Goal: Task Accomplishment & Management: Complete application form

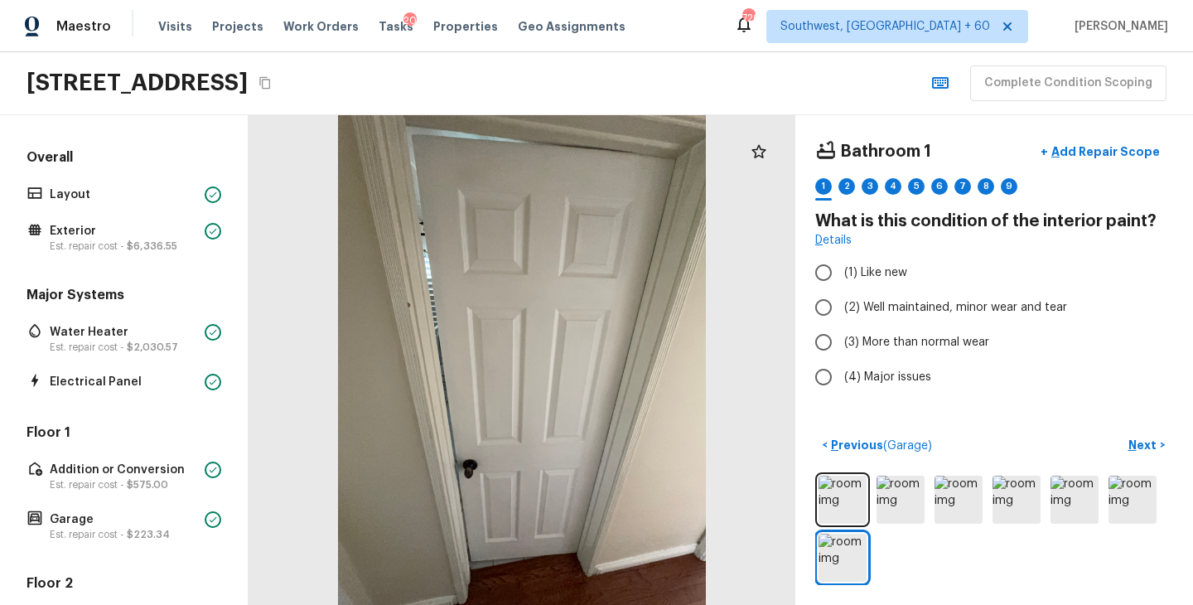
scroll to position [465, 0]
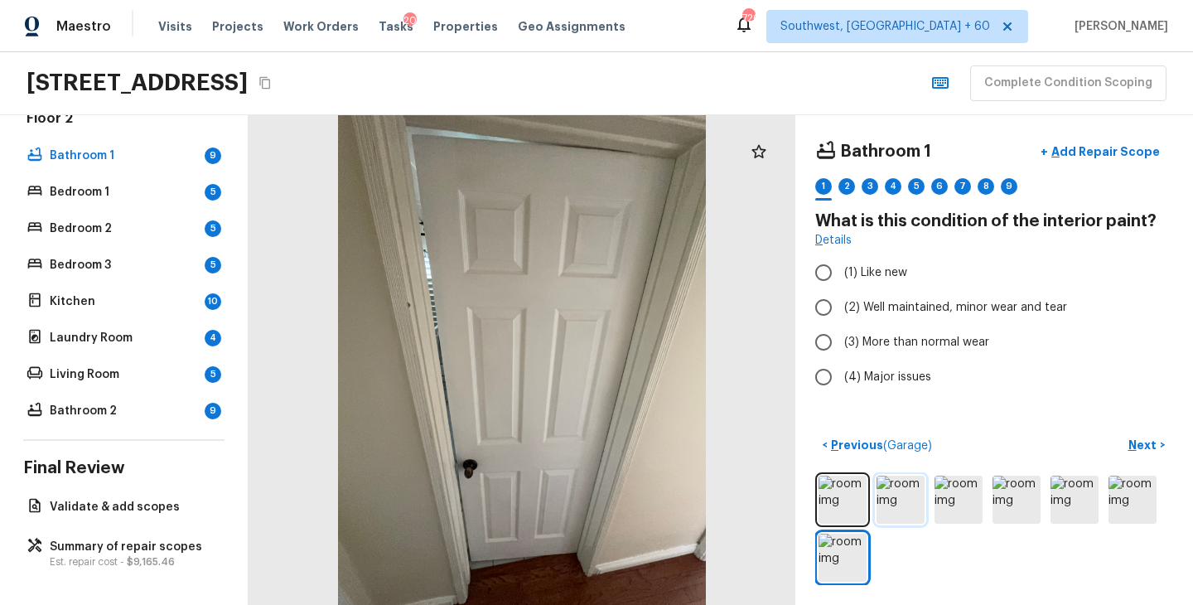
click at [907, 510] on img at bounding box center [901, 500] width 48 height 48
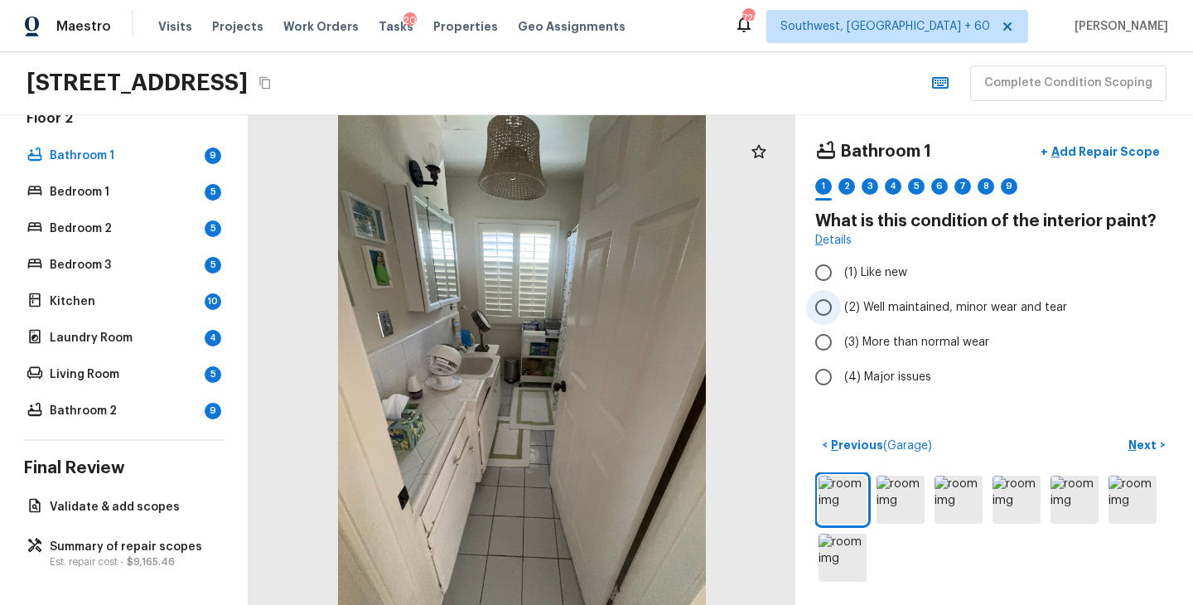
click at [900, 312] on span "(2) Well maintained, minor wear and tear" at bounding box center [955, 307] width 223 height 17
click at [841, 312] on input "(2) Well maintained, minor wear and tear" at bounding box center [823, 307] width 35 height 35
radio input "true"
click at [1138, 447] on p "Next" at bounding box center [1144, 445] width 31 height 17
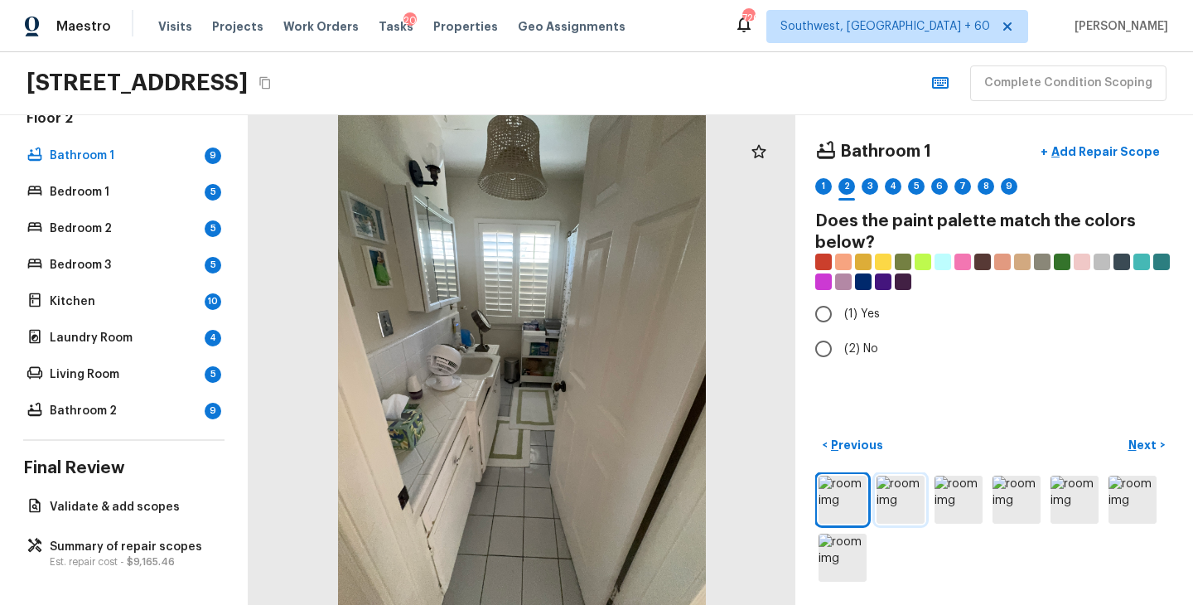
click at [905, 500] on img at bounding box center [901, 500] width 48 height 48
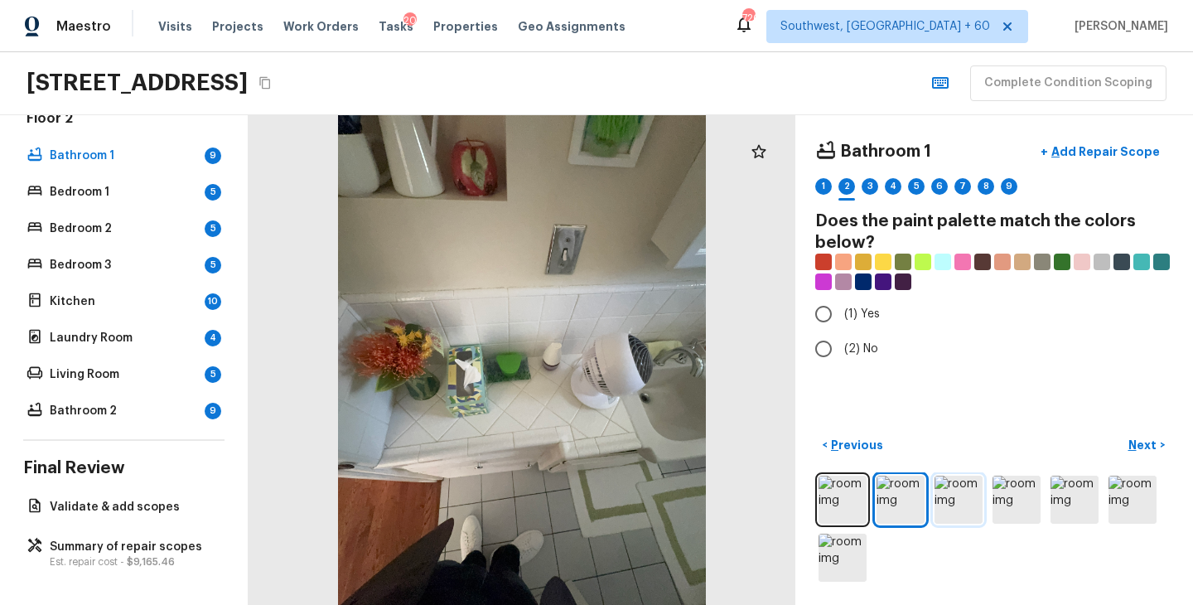
click at [947, 500] on img at bounding box center [959, 500] width 48 height 48
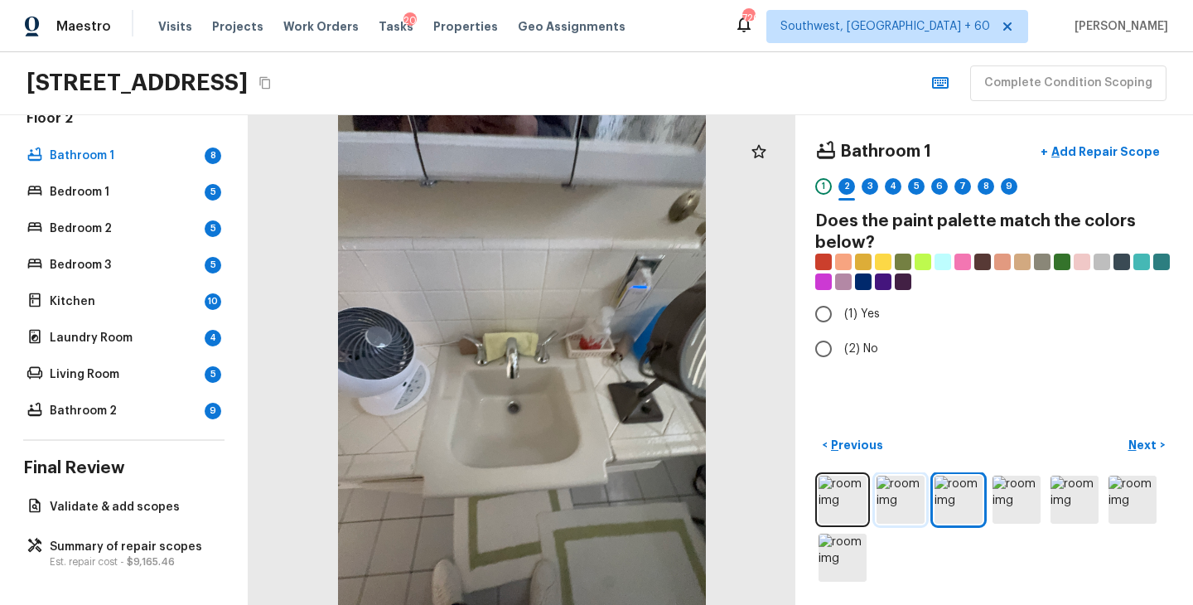
click at [907, 498] on img at bounding box center [901, 500] width 48 height 48
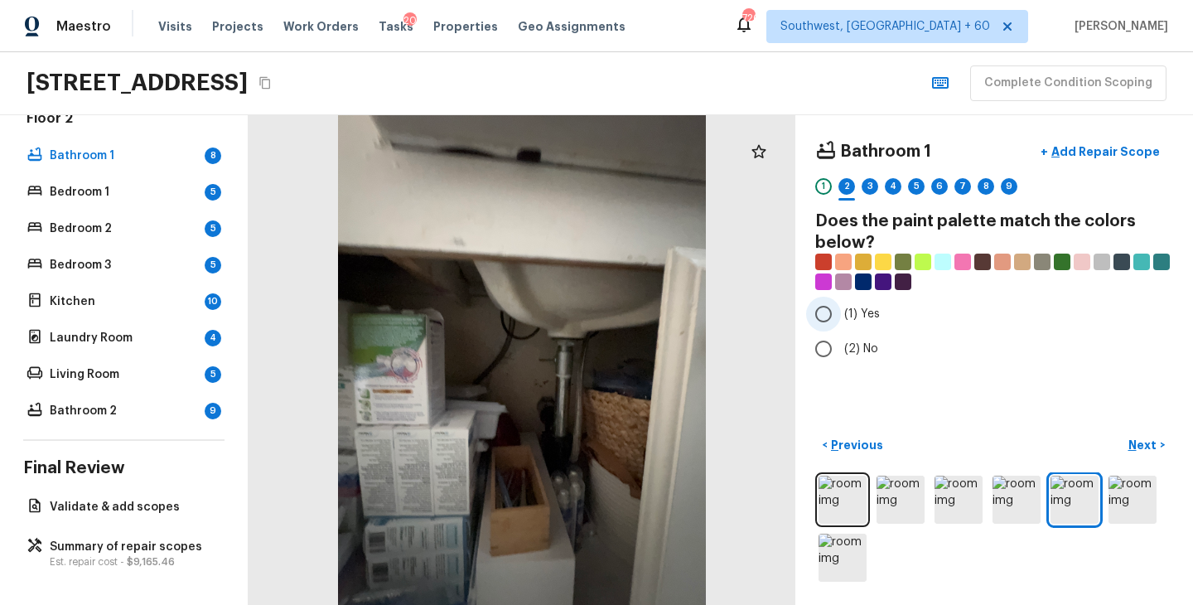
click at [880, 307] on label "(1) Yes" at bounding box center [983, 314] width 354 height 35
click at [841, 307] on input "(1) Yes" at bounding box center [823, 314] width 35 height 35
radio input "true"
click at [1136, 438] on p "Next" at bounding box center [1144, 445] width 31 height 17
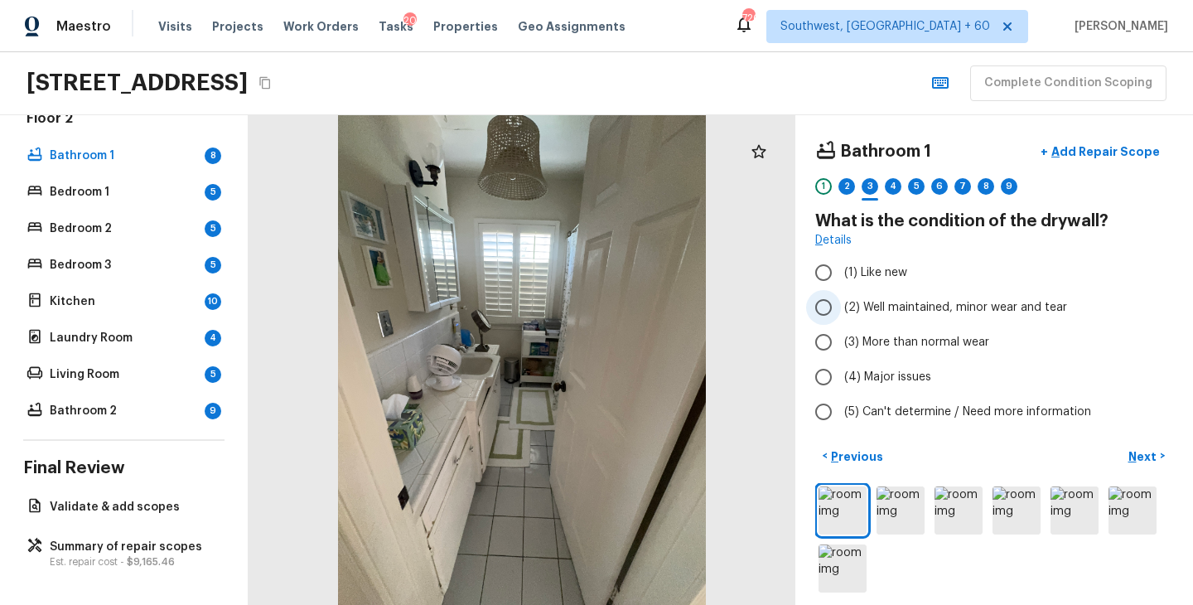
click at [930, 301] on span "(2) Well maintained, minor wear and tear" at bounding box center [955, 307] width 223 height 17
click at [841, 301] on input "(2) Well maintained, minor wear and tear" at bounding box center [823, 307] width 35 height 35
radio input "true"
click at [1140, 447] on button "Next >" at bounding box center [1146, 455] width 53 height 27
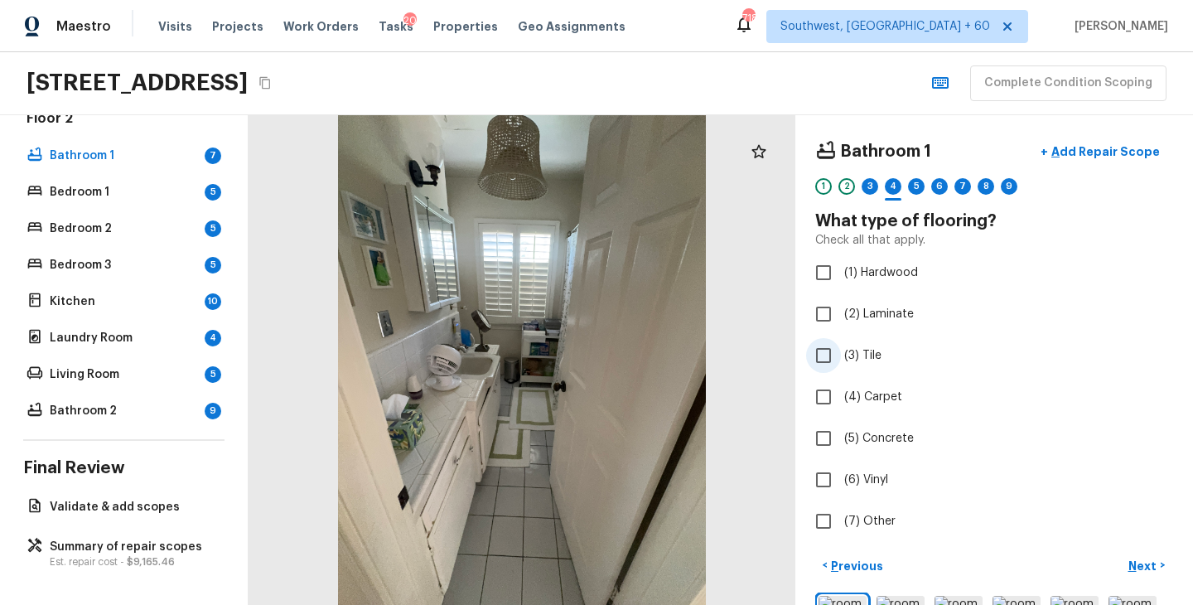
click at [861, 360] on span "(3) Tile" at bounding box center [862, 355] width 37 height 17
click at [841, 360] on input "(3) Tile" at bounding box center [823, 355] width 35 height 35
checkbox input "true"
click at [1144, 564] on p "Next" at bounding box center [1144, 566] width 31 height 17
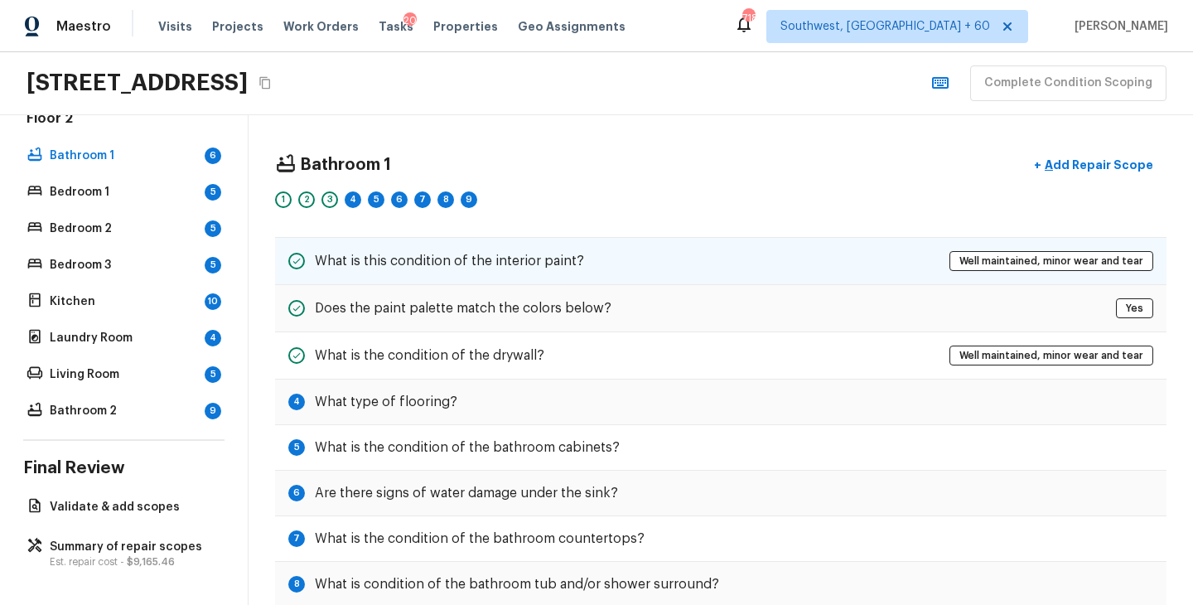
click at [584, 258] on div "What is this condition of the interior paint? Well maintained, minor wear and t…" at bounding box center [721, 261] width 892 height 48
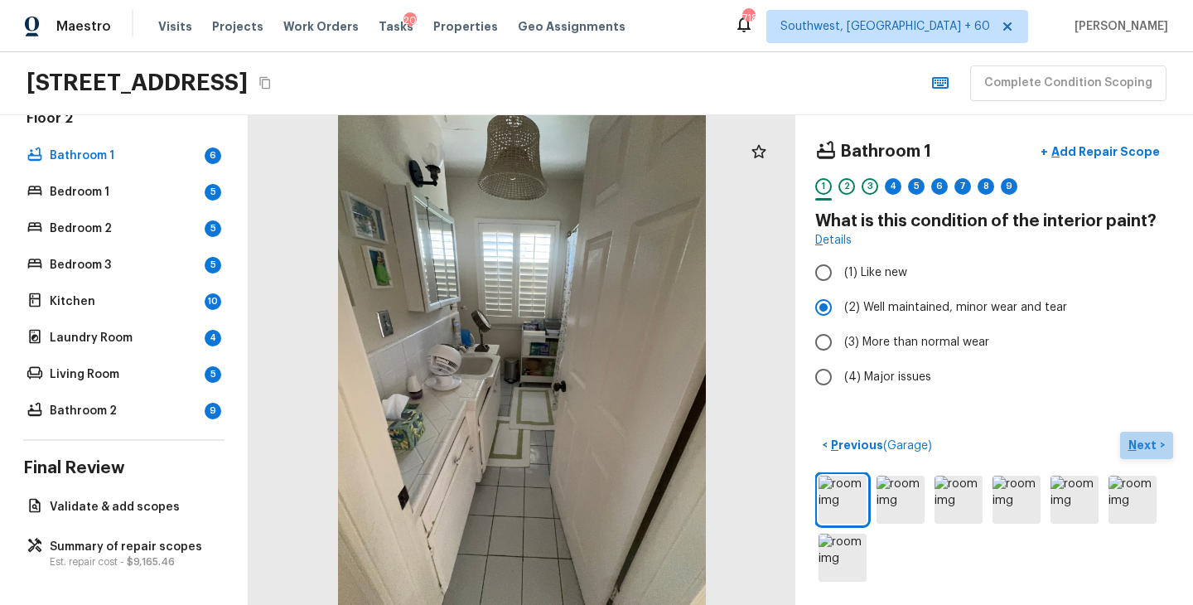
click at [1145, 438] on p "Next" at bounding box center [1144, 445] width 31 height 17
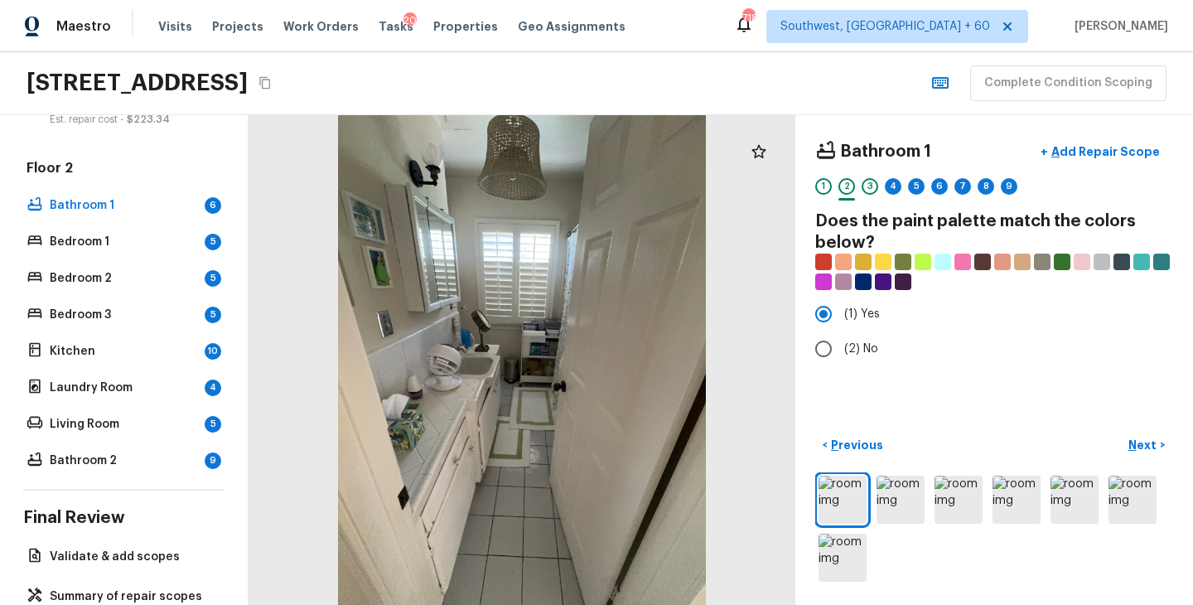
scroll to position [405, 0]
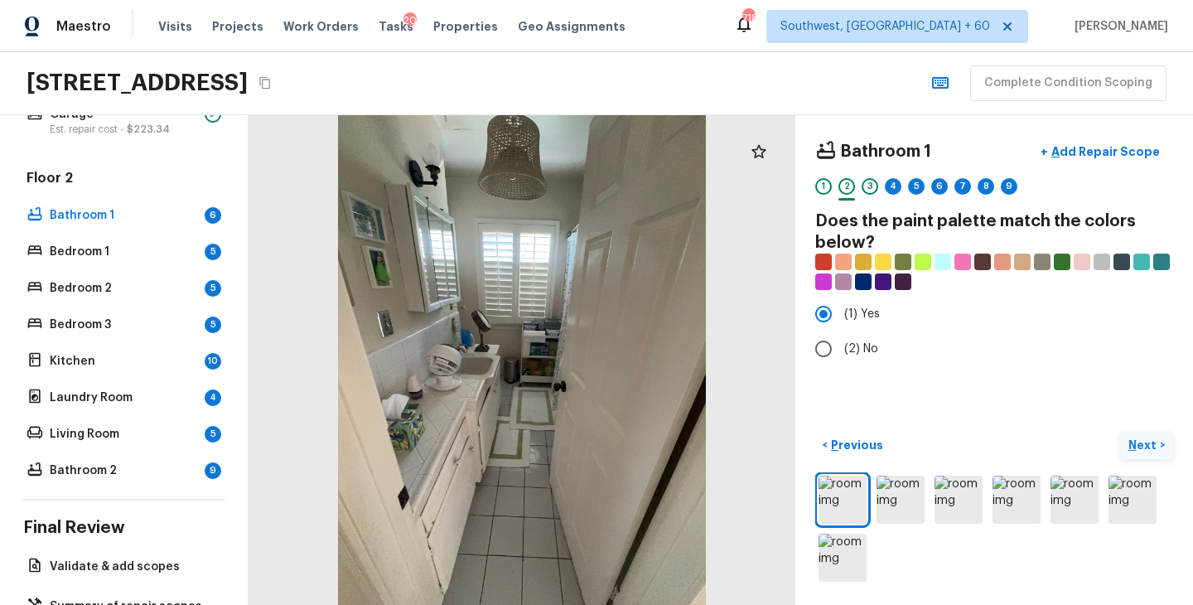
click at [1145, 445] on p "Next" at bounding box center [1144, 445] width 31 height 17
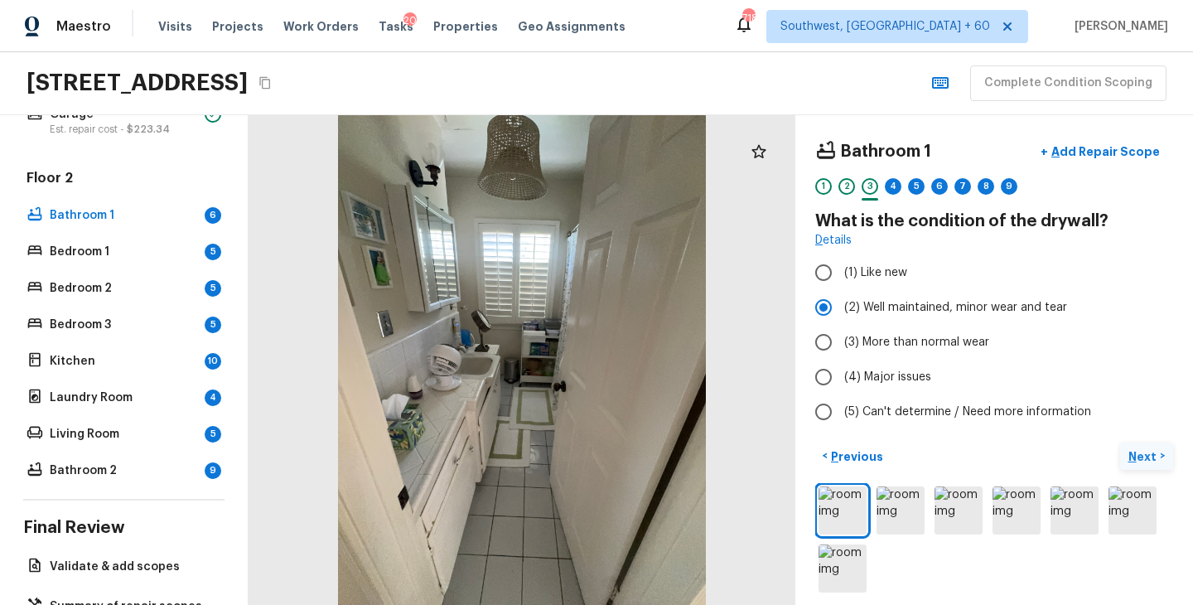
click at [1145, 450] on p "Next" at bounding box center [1144, 456] width 31 height 17
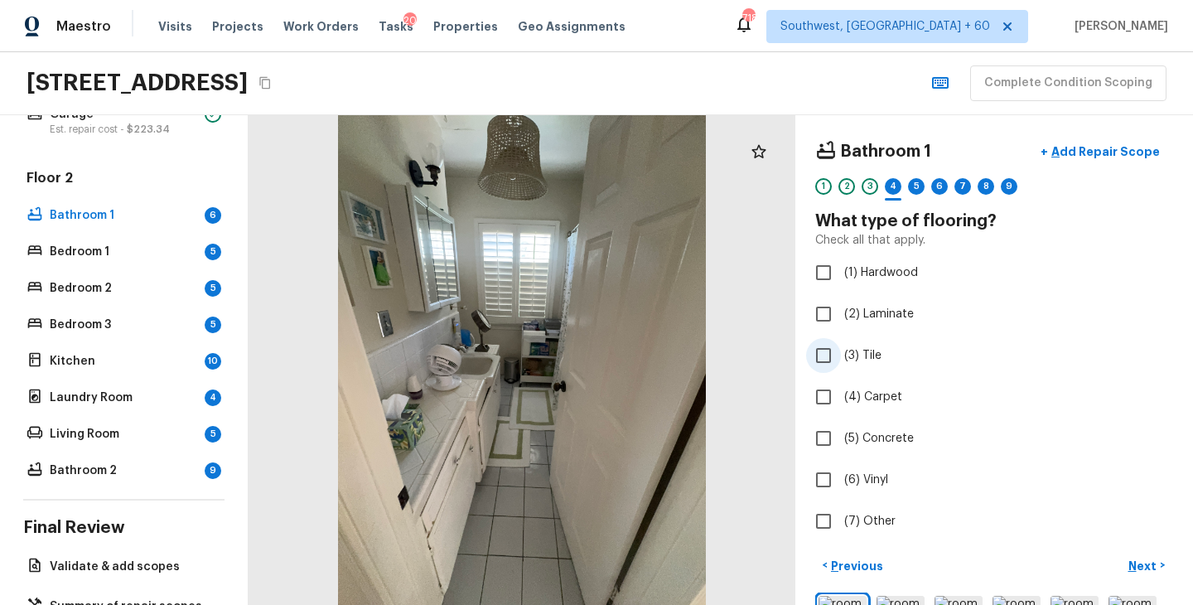
click at [865, 366] on label "(3) Tile" at bounding box center [983, 355] width 354 height 35
click at [841, 366] on input "(3) Tile" at bounding box center [823, 355] width 35 height 35
checkbox input "true"
click at [1153, 568] on p "Next" at bounding box center [1144, 566] width 31 height 17
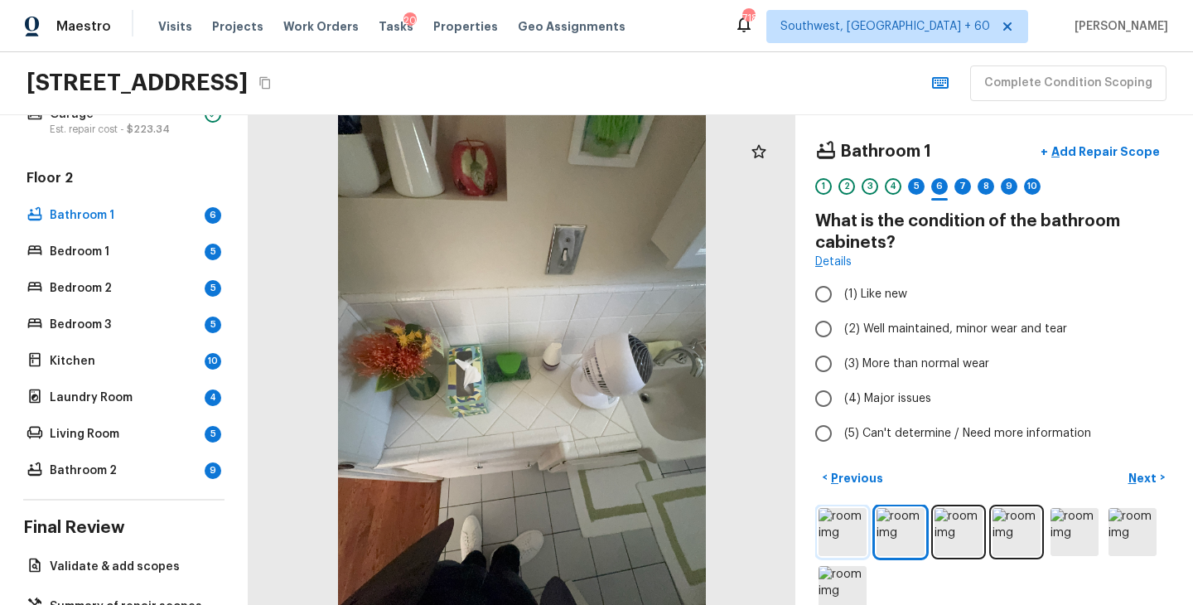
click at [833, 540] on img at bounding box center [843, 532] width 48 height 48
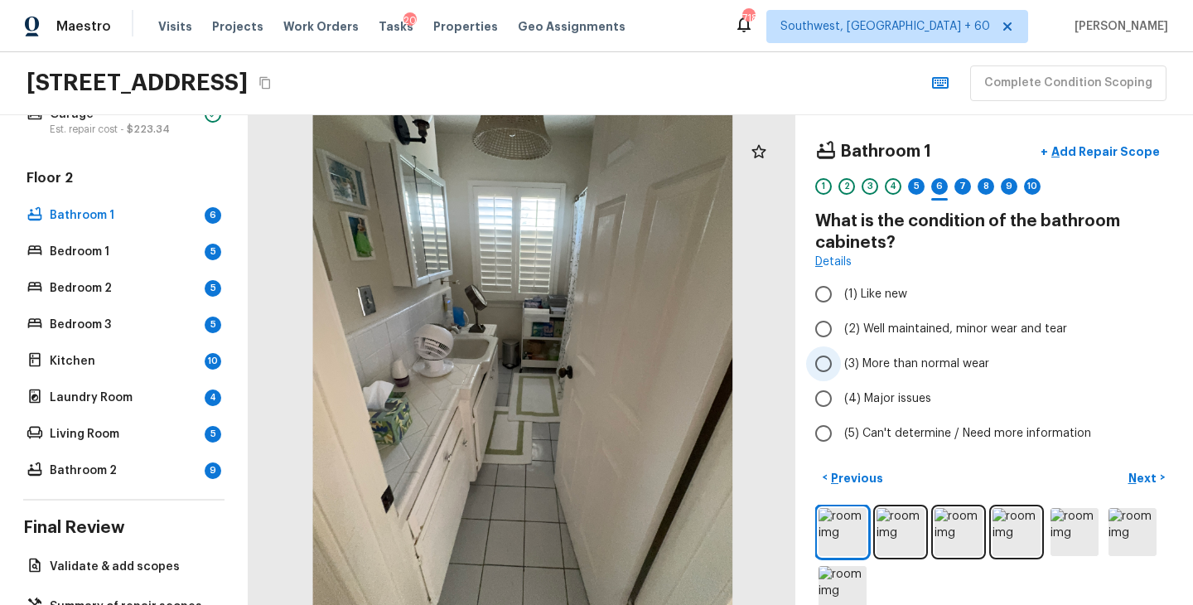
click at [942, 361] on span "(3) More than normal wear" at bounding box center [916, 363] width 145 height 17
click at [841, 361] on input "(3) More than normal wear" at bounding box center [823, 363] width 35 height 35
radio input "true"
click at [1095, 153] on p "Add Repair Scope" at bounding box center [1104, 151] width 112 height 17
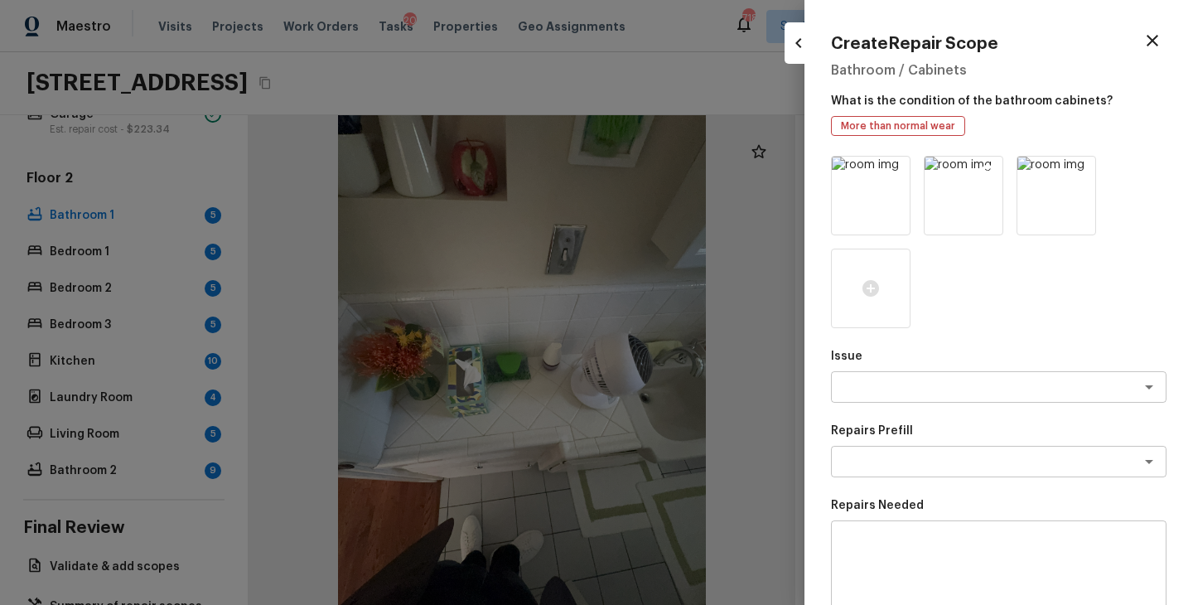
click at [993, 168] on icon at bounding box center [988, 172] width 14 height 14
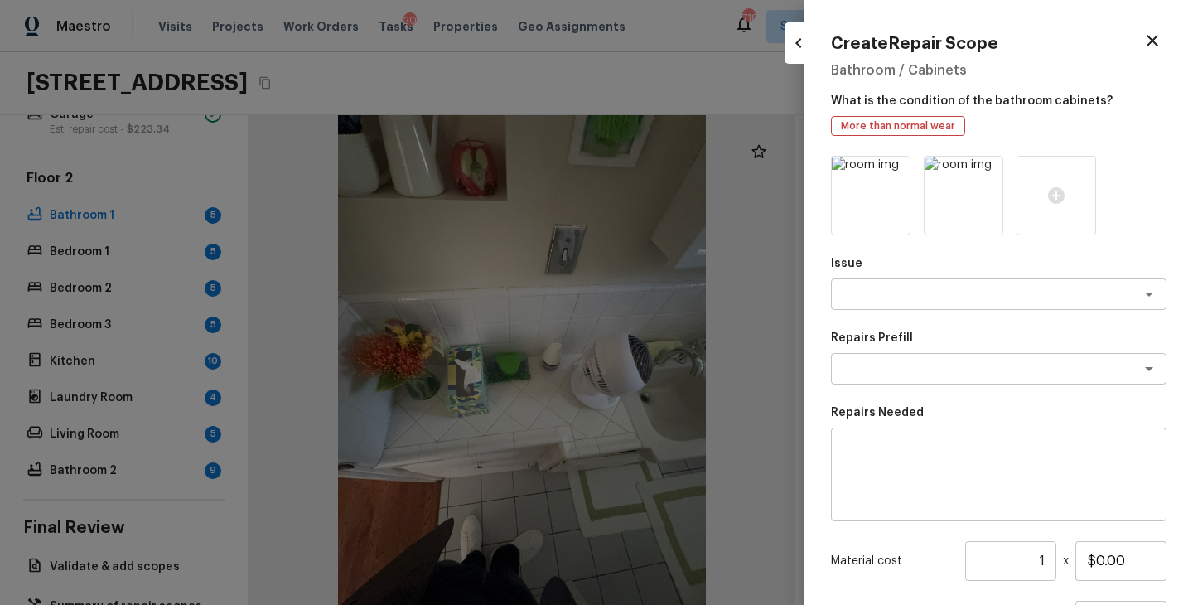
click at [993, 168] on icon at bounding box center [988, 172] width 14 height 14
click at [905, 278] on div "x ​" at bounding box center [999, 293] width 336 height 31
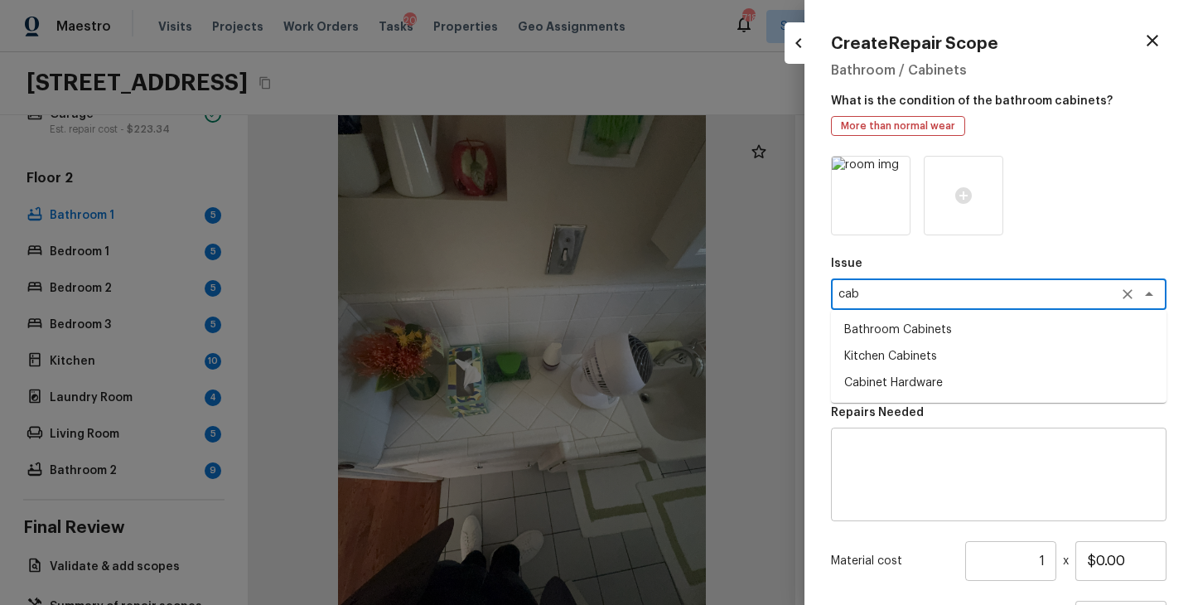
click at [923, 330] on li "Bathroom Cabinets" at bounding box center [999, 330] width 336 height 27
click at [897, 354] on div "x ​" at bounding box center [999, 368] width 336 height 31
type textarea "Bathroom Cabinets"
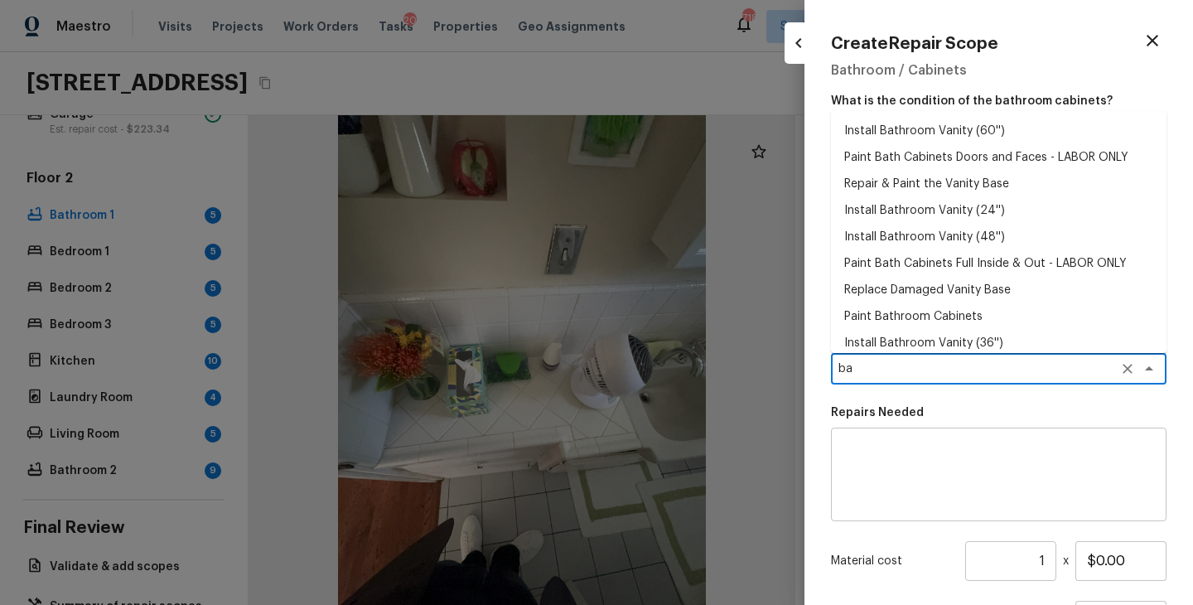
type textarea "b"
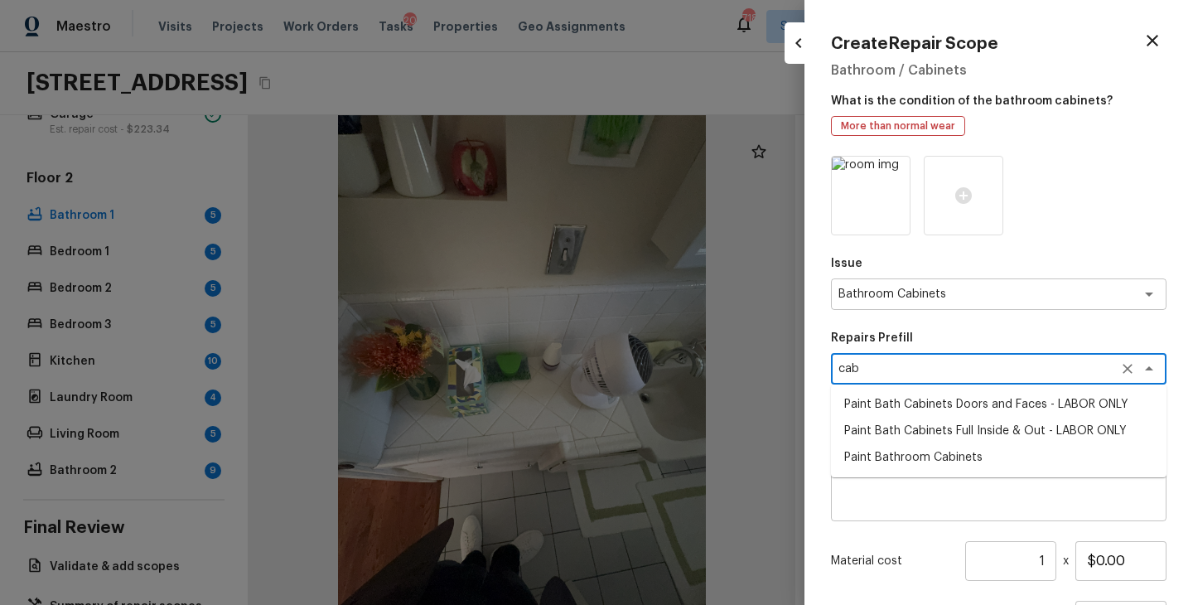
click at [897, 456] on li "Paint Bathroom Cabinets" at bounding box center [999, 457] width 336 height 27
type textarea "Paint Bathroom Cabinets"
type textarea "Prep, sand, mask and apply 2 coats of paint to the bathroom cabinet doors, inte…"
type input "$25.00"
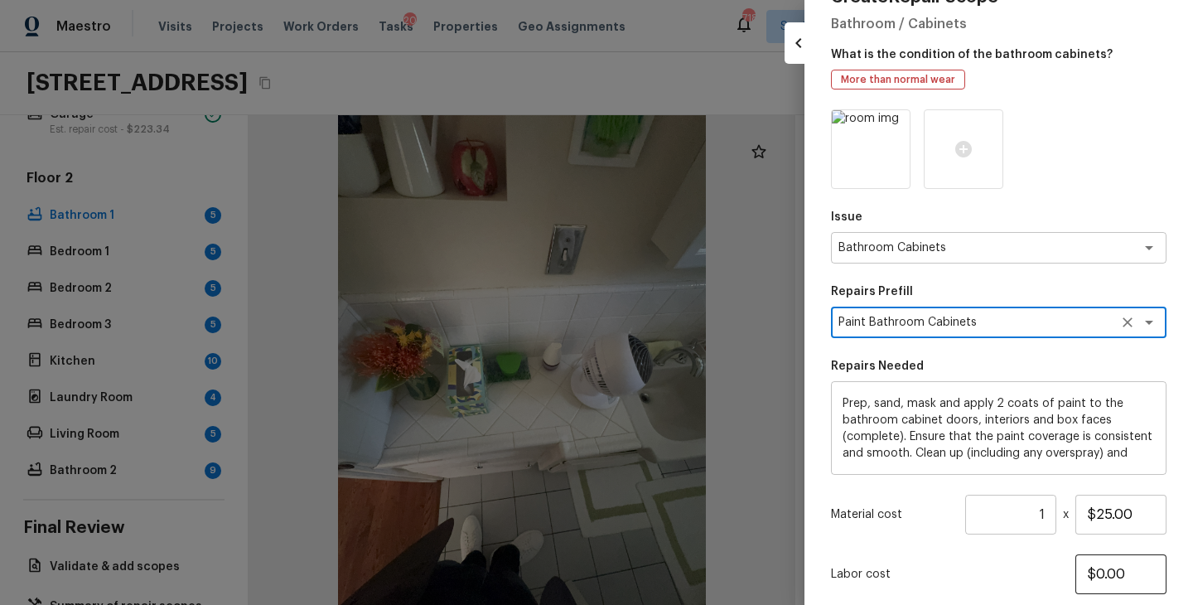
scroll to position [75, 0]
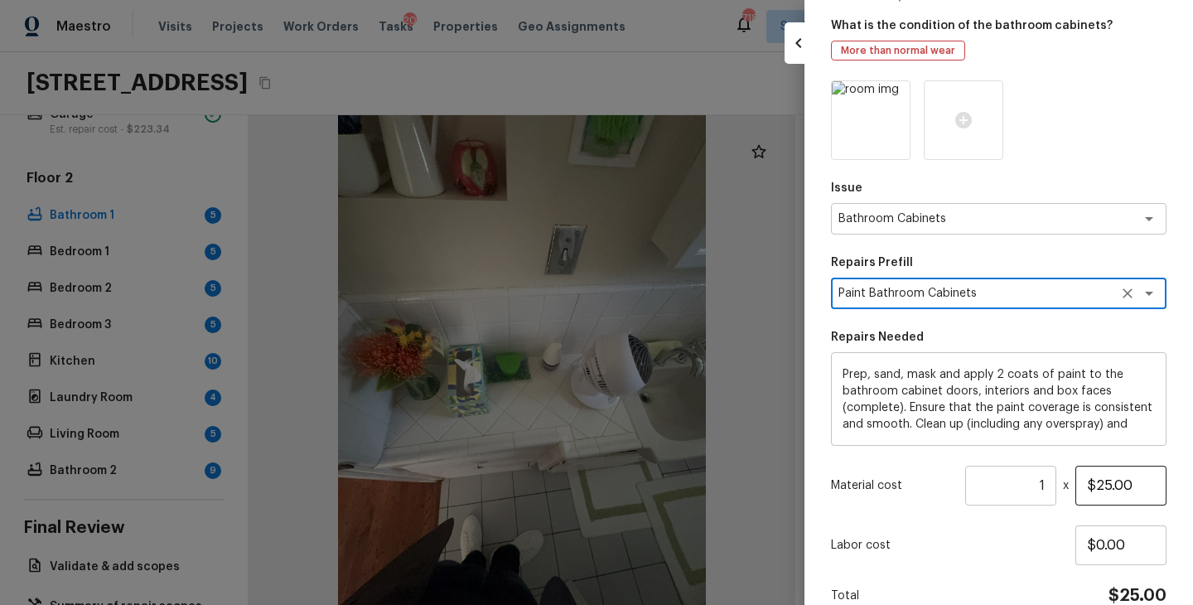
type textarea "Paint Bathroom Cabinets"
drag, startPoint x: 1139, startPoint y: 482, endPoint x: 973, endPoint y: 481, distance: 166.6
click at [973, 481] on div "Material cost 1 ​ x $25.00" at bounding box center [999, 486] width 336 height 40
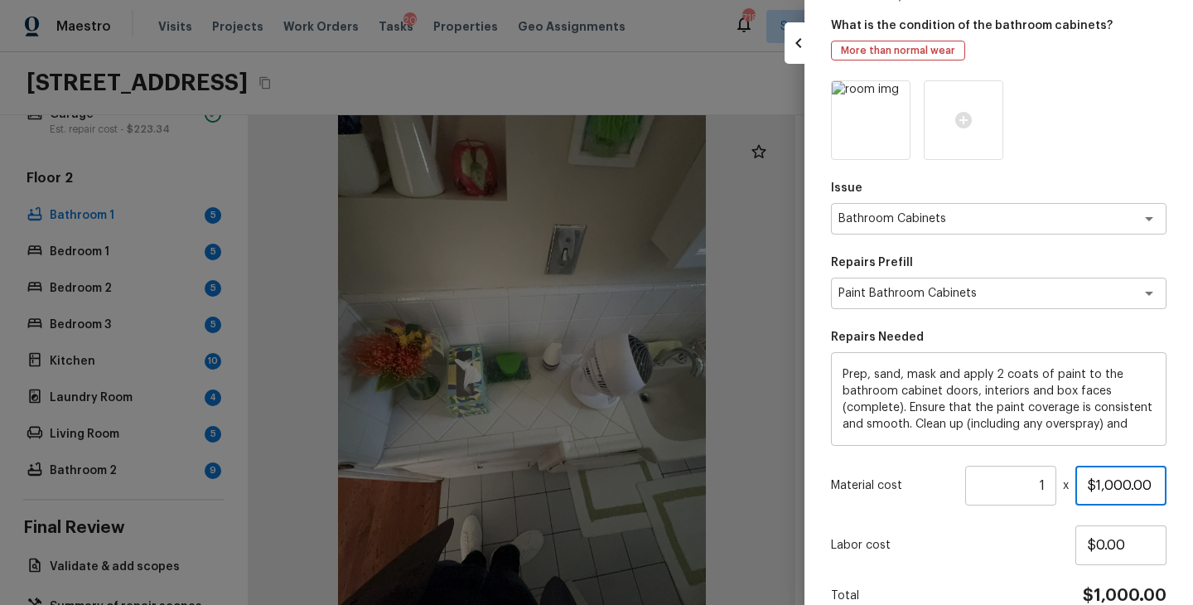
type input "$1,000.00"
click at [978, 559] on div "Labor cost $0.00" at bounding box center [999, 545] width 336 height 40
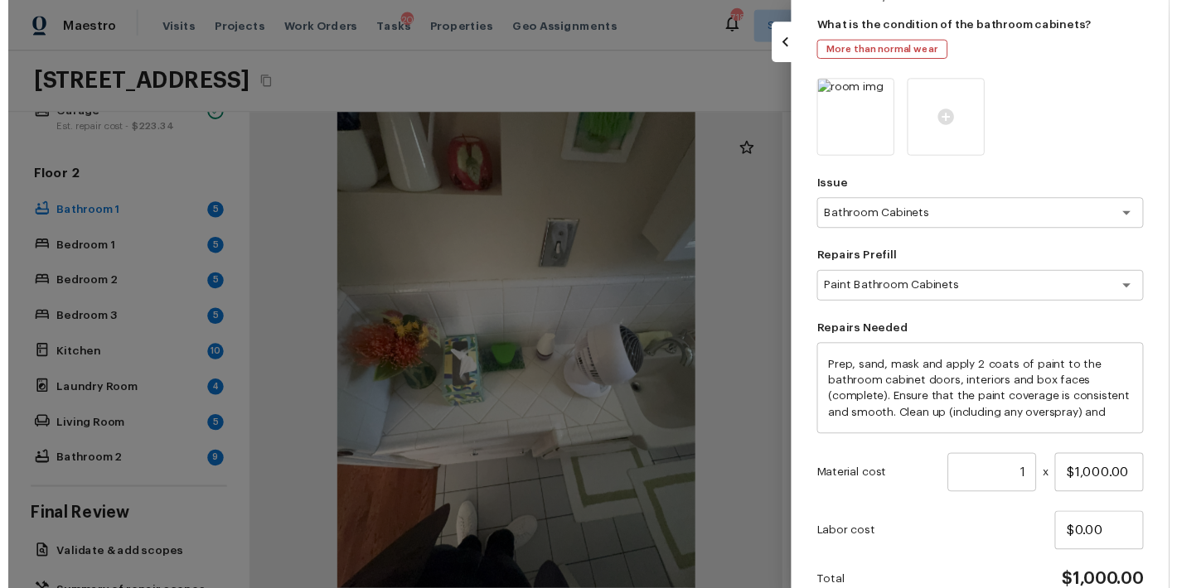
scroll to position [157, 0]
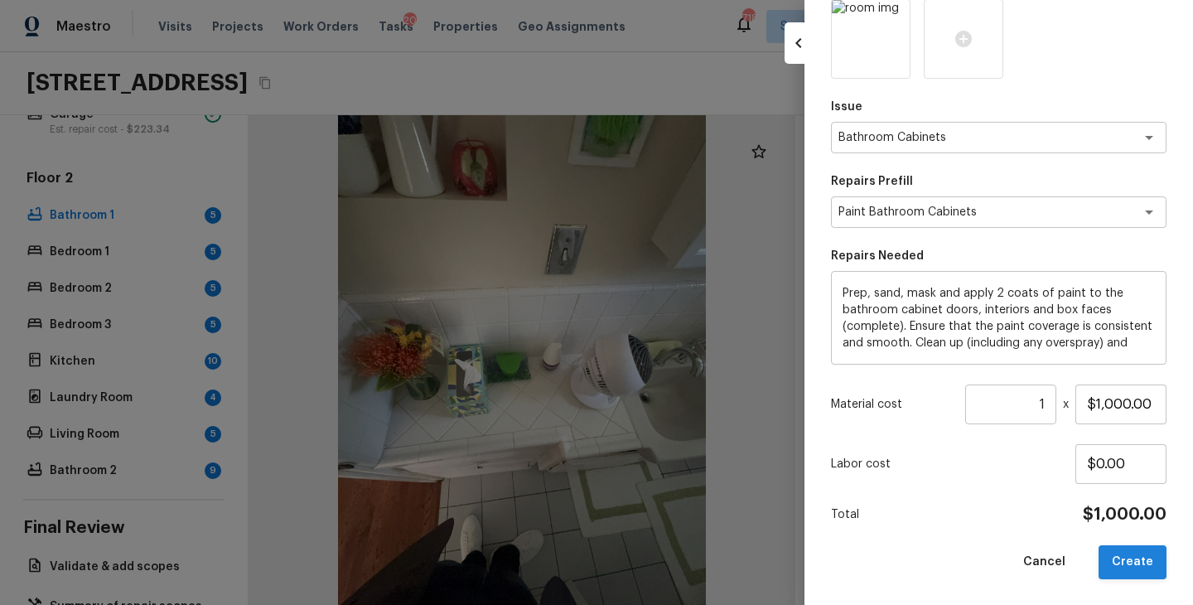
click at [1138, 568] on button "Create" at bounding box center [1133, 562] width 68 height 34
type input "$0.00"
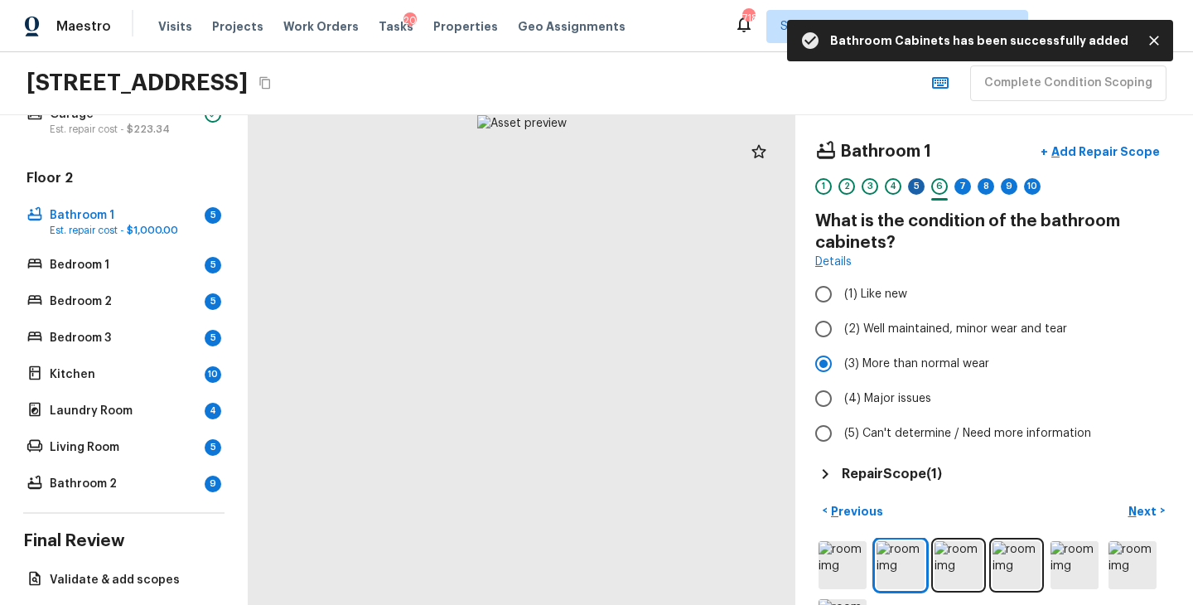
click at [916, 190] on div "5" at bounding box center [916, 186] width 17 height 17
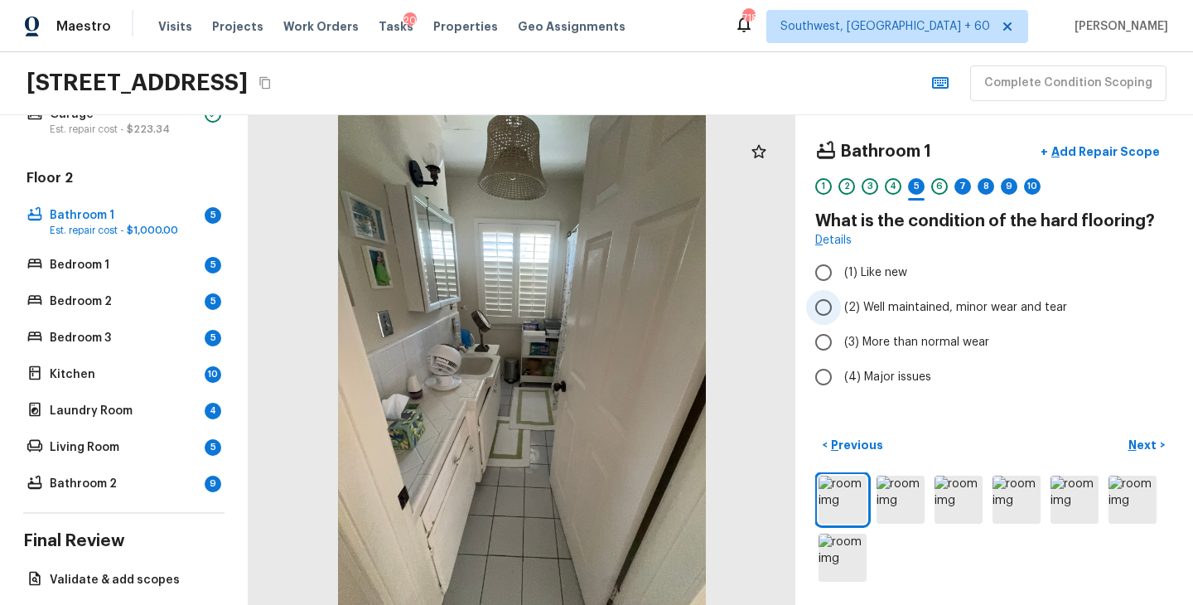
click at [940, 311] on span "(2) Well maintained, minor wear and tear" at bounding box center [955, 307] width 223 height 17
click at [841, 311] on input "(2) Well maintained, minor wear and tear" at bounding box center [823, 307] width 35 height 35
radio input "true"
click at [1148, 446] on p "Next" at bounding box center [1144, 445] width 31 height 17
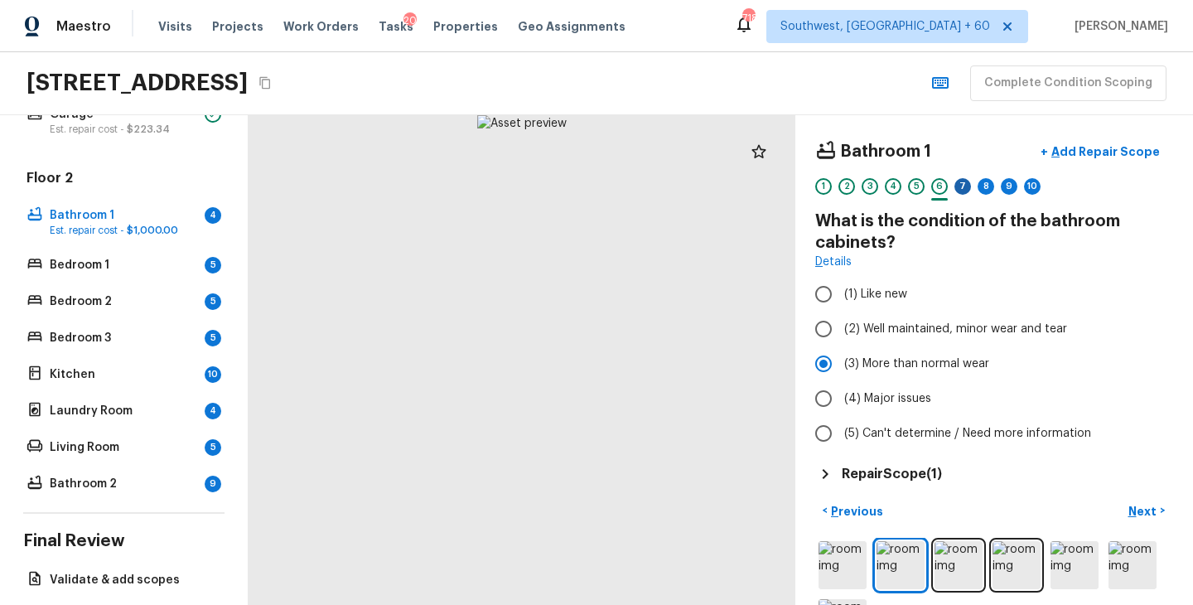
click at [964, 191] on div "7" at bounding box center [963, 186] width 17 height 17
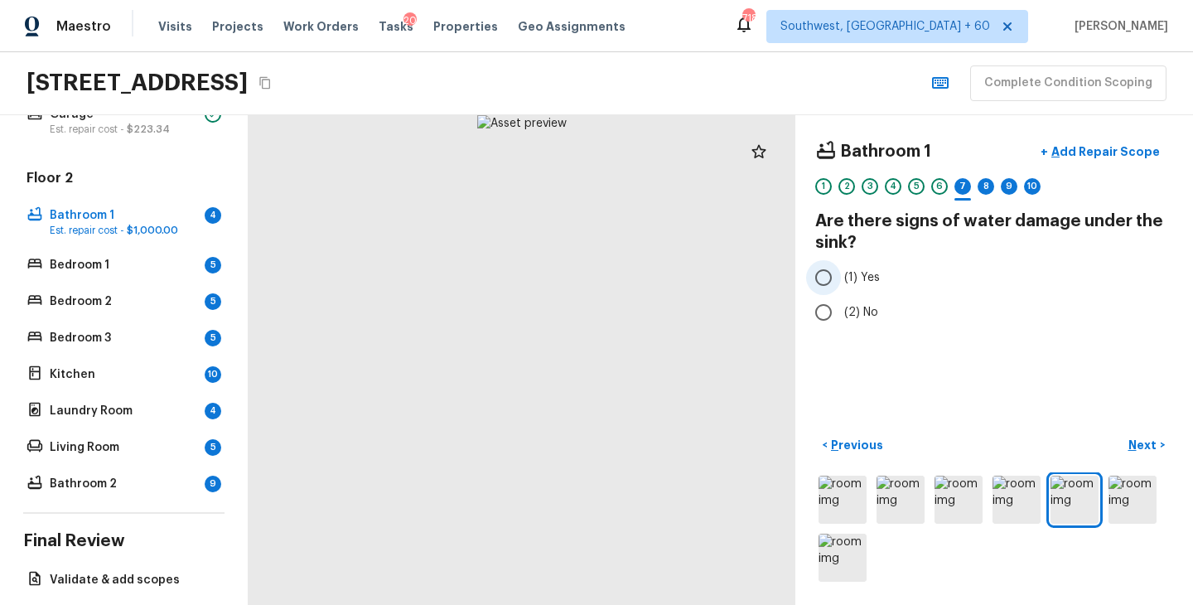
click at [847, 276] on span "(1) Yes" at bounding box center [862, 277] width 36 height 17
click at [841, 276] on input "(1) Yes" at bounding box center [823, 277] width 35 height 35
radio input "true"
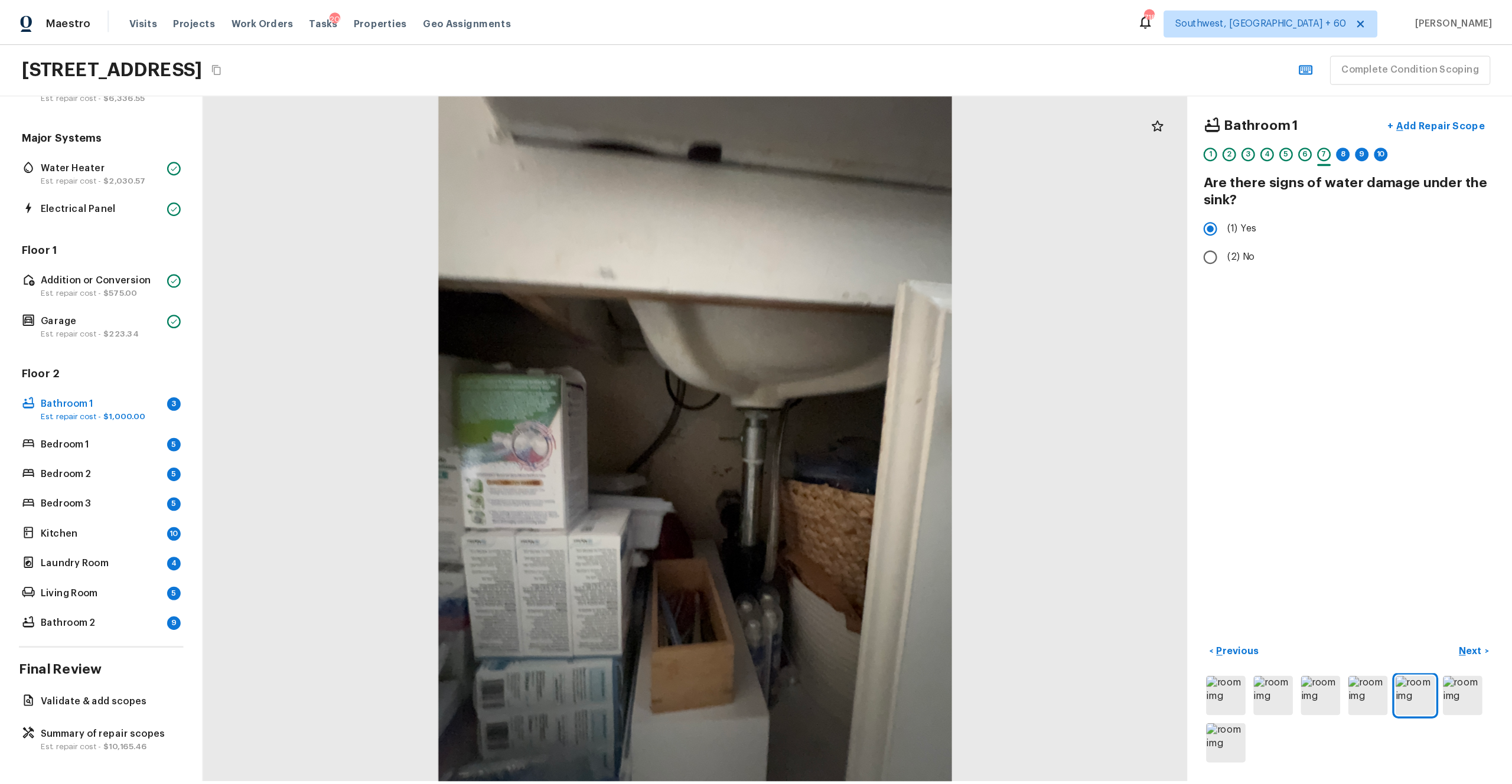
scroll to position [0, 0]
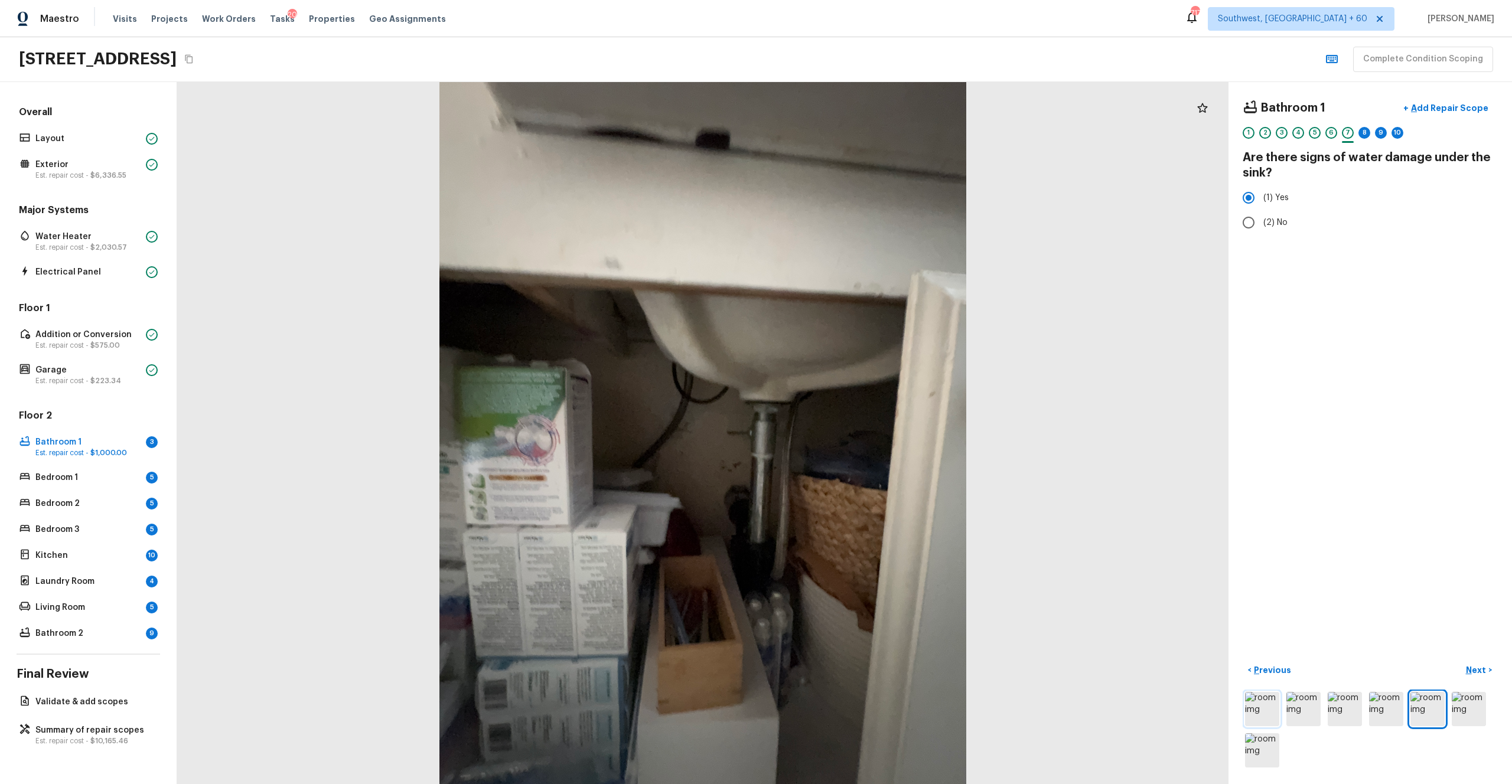
click at [850, 430] on img at bounding box center [1262, 709] width 34 height 34
click at [850, 109] on p "Add Repair Scope" at bounding box center [1449, 108] width 80 height 12
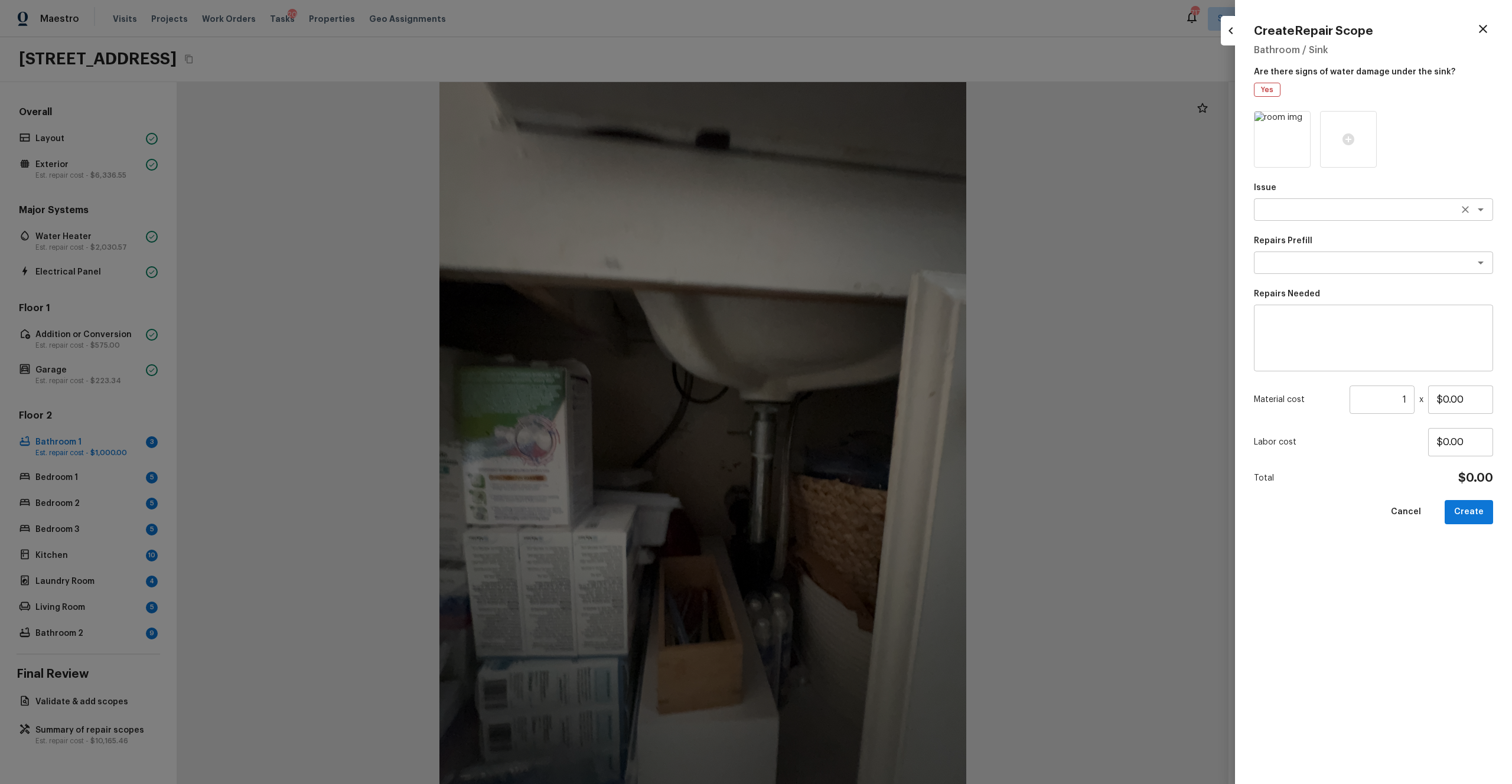
click at [850, 209] on textarea at bounding box center [1357, 210] width 195 height 12
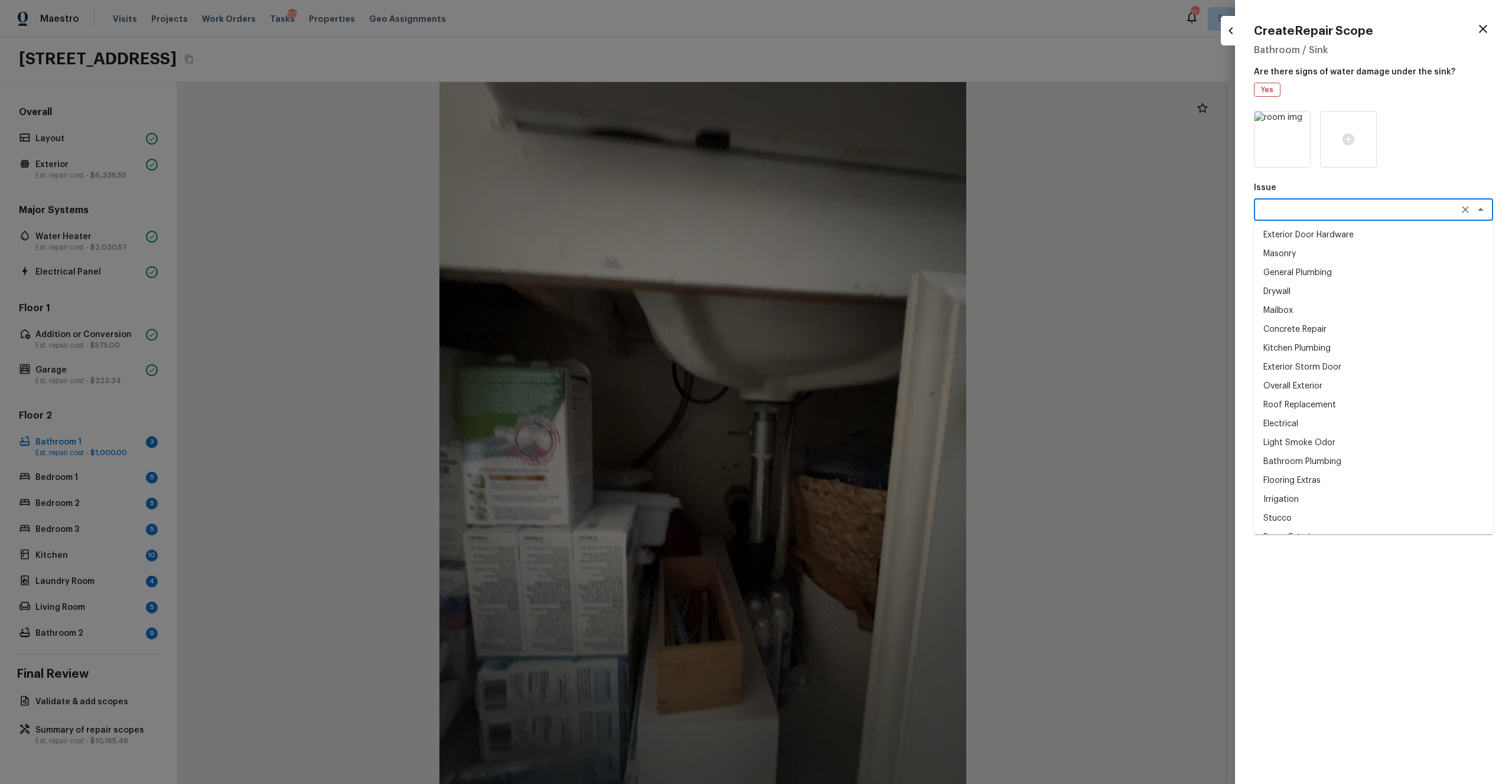
type textarea "u"
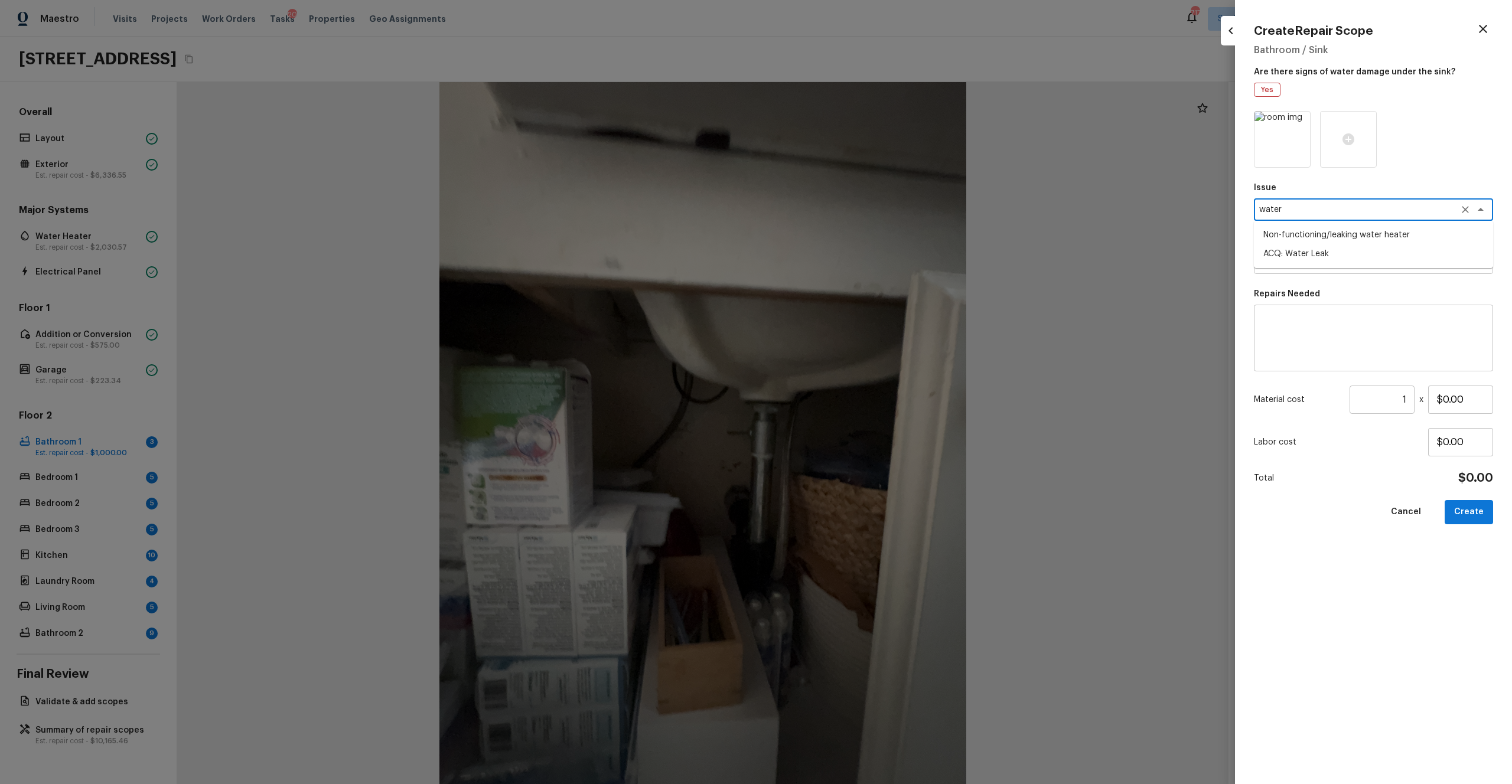
click at [850, 254] on li "ACQ: Water Leak" at bounding box center [1374, 254] width 240 height 19
type textarea "ACQ: Water Leak"
click at [850, 280] on div "Issue ACQ: Water Leak x ​ Repairs Prefill x ​ Repairs Needed x ​ Material cost …" at bounding box center [1374, 438] width 240 height 654
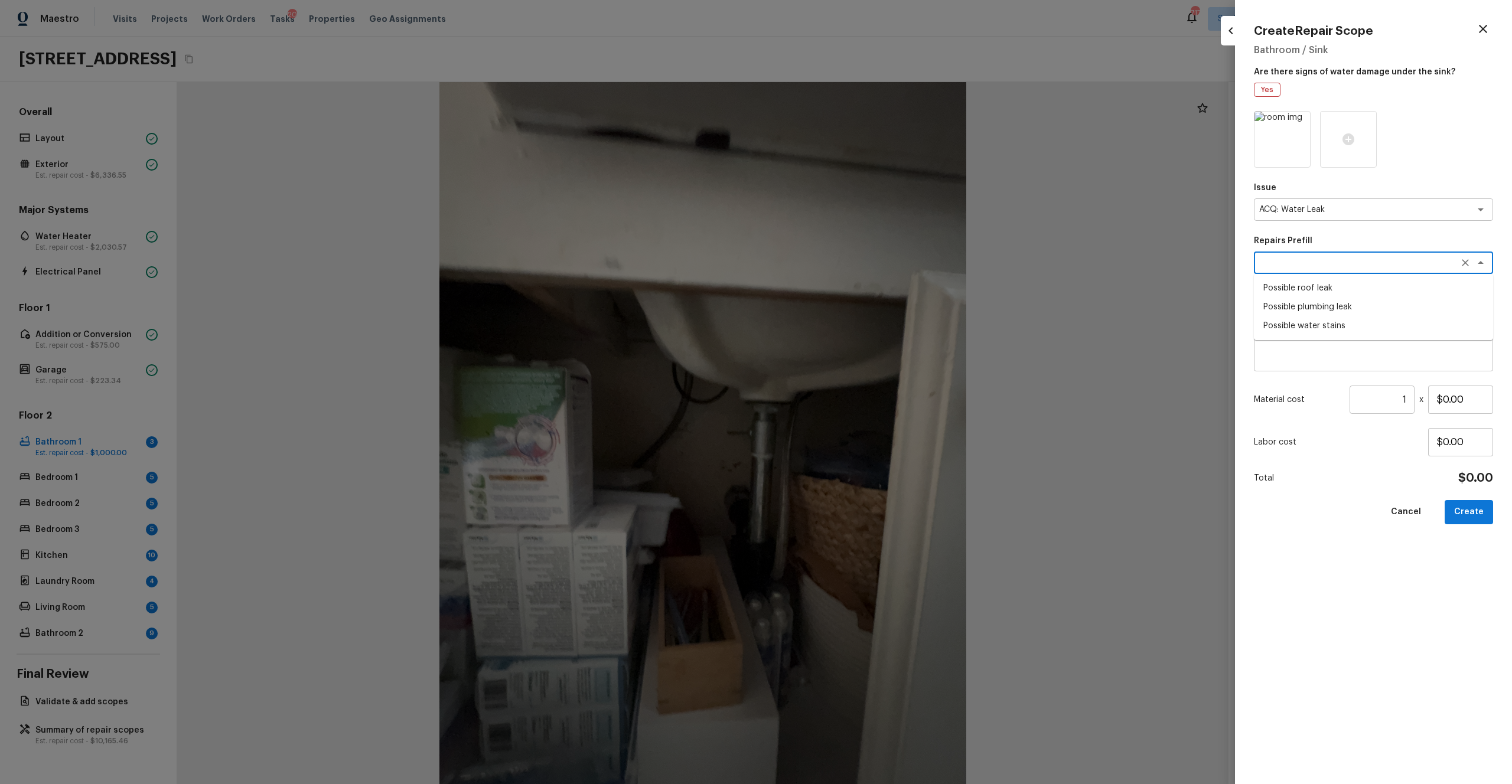
click at [850, 263] on textarea at bounding box center [1357, 262] width 195 height 12
click at [850, 306] on li "Possible plumbing leak" at bounding box center [1374, 307] width 240 height 19
type textarea "Possible plumbing leak"
type textarea "Acquisition Scope: Possible plumbing leak"
type input "$2,500.00"
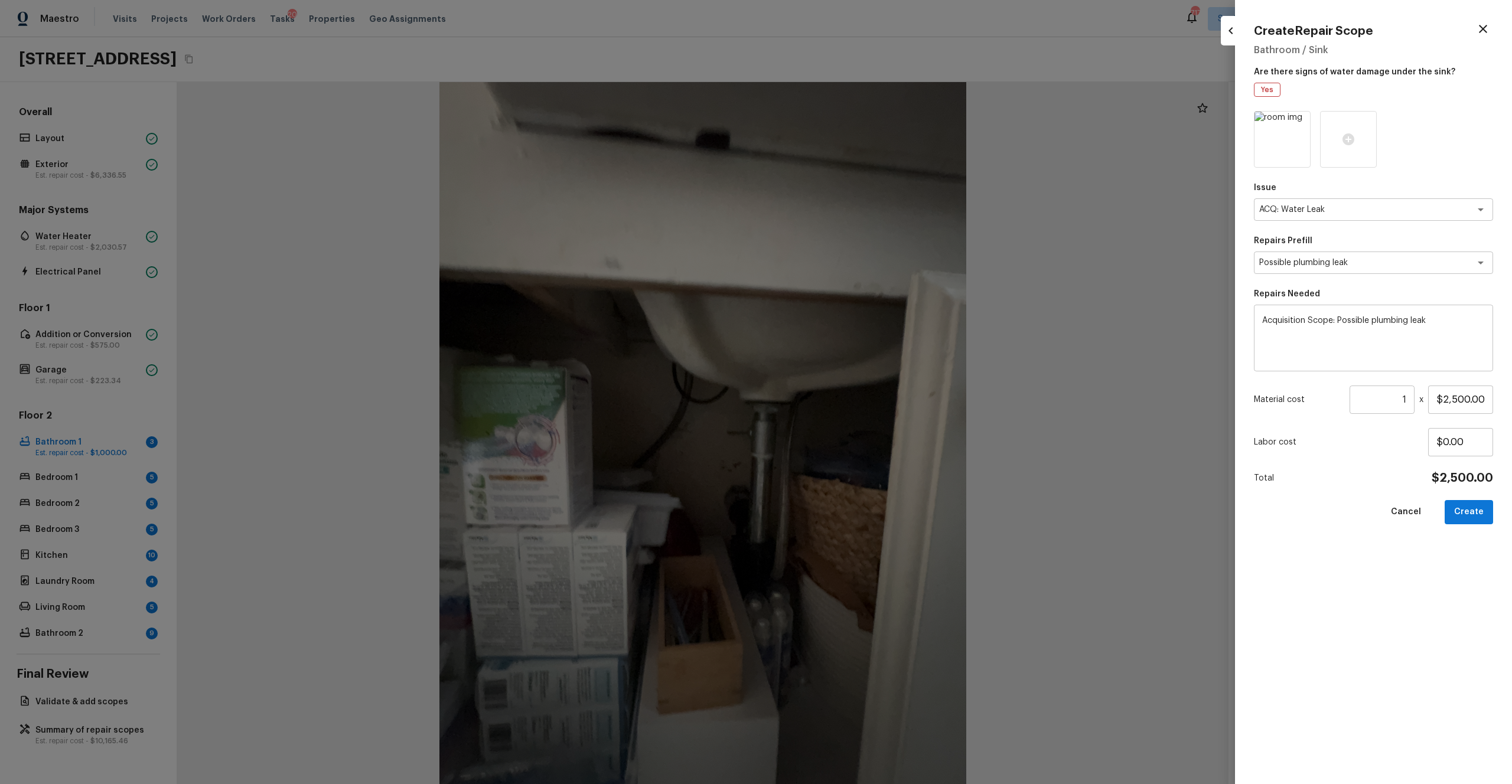
click at [850, 430] on div "Issue ACQ: Water Leak x ​ Repairs Prefill Possible plumbing leak x ​ Repairs Ne…" at bounding box center [1374, 438] width 240 height 654
click at [850, 430] on button "Create" at bounding box center [1469, 512] width 48 height 24
type input "$0.00"
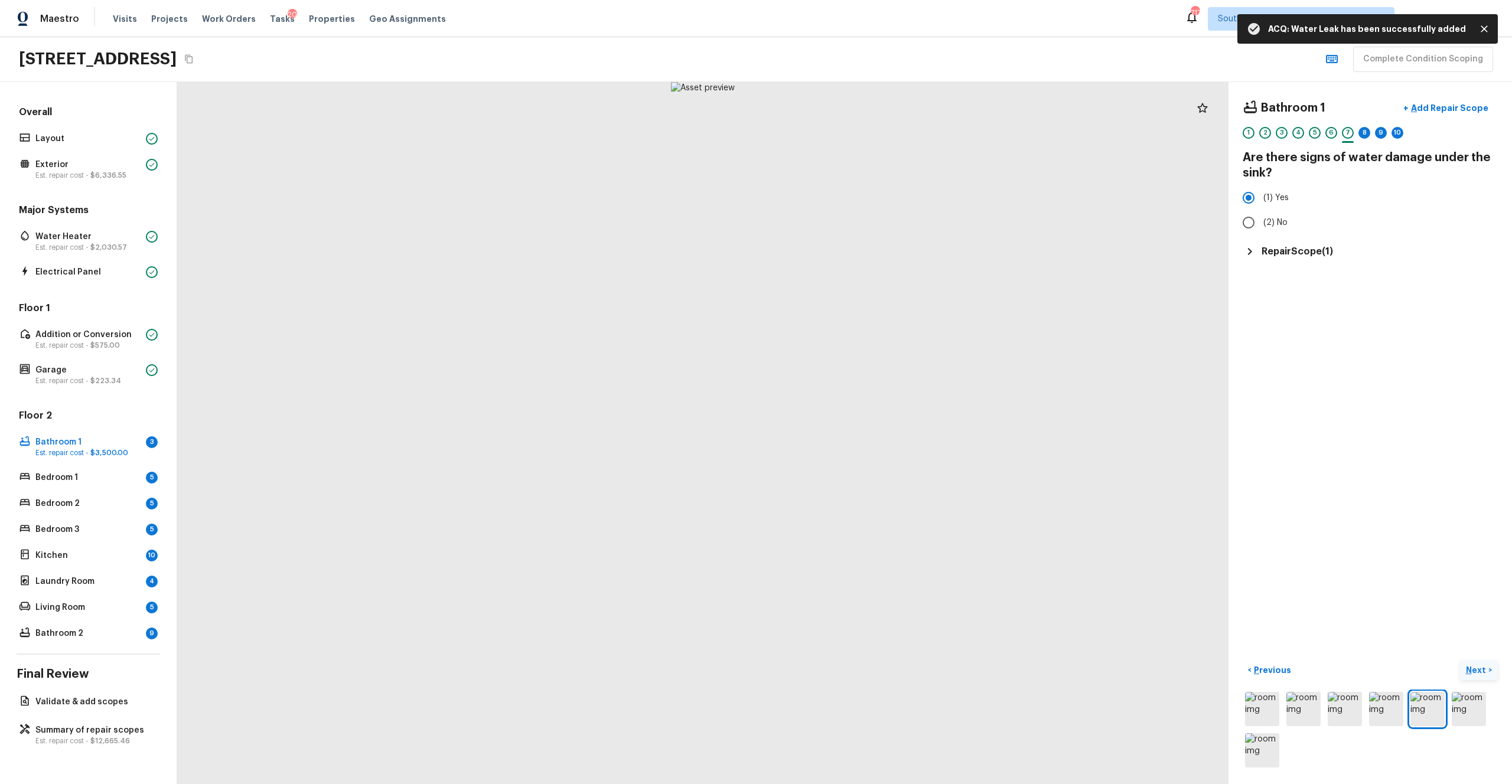
click at [850, 430] on button "Next >" at bounding box center [1478, 670] width 38 height 19
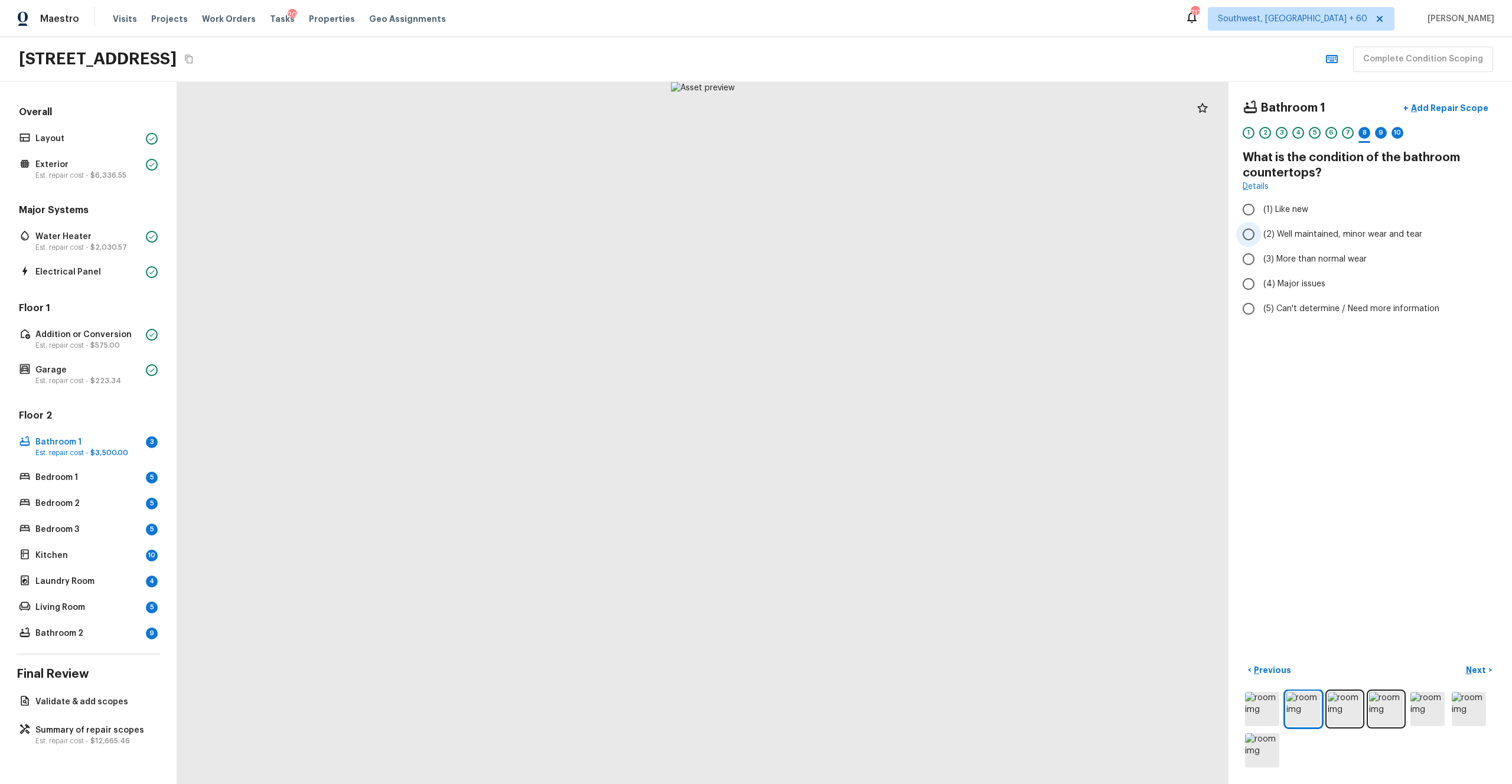
click at [850, 243] on label "(2) Well maintained, minor wear and tear" at bounding box center [1362, 234] width 252 height 25
click at [850, 243] on input "(2) Well maintained, minor wear and tear" at bounding box center [1248, 234] width 25 height 25
radio input "true"
click at [850, 430] on button "Next >" at bounding box center [1478, 670] width 38 height 19
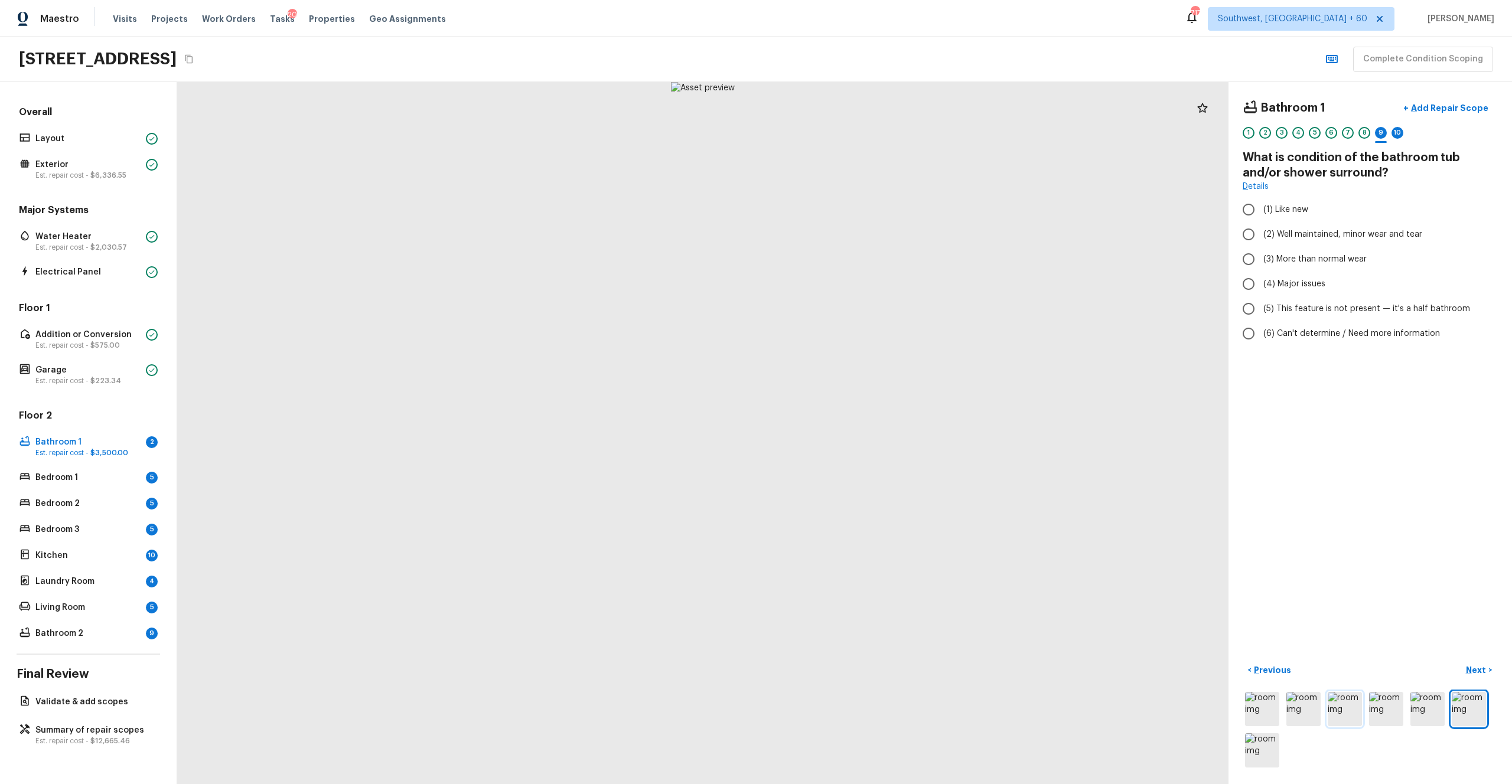
click at [850, 430] on img at bounding box center [1345, 709] width 34 height 34
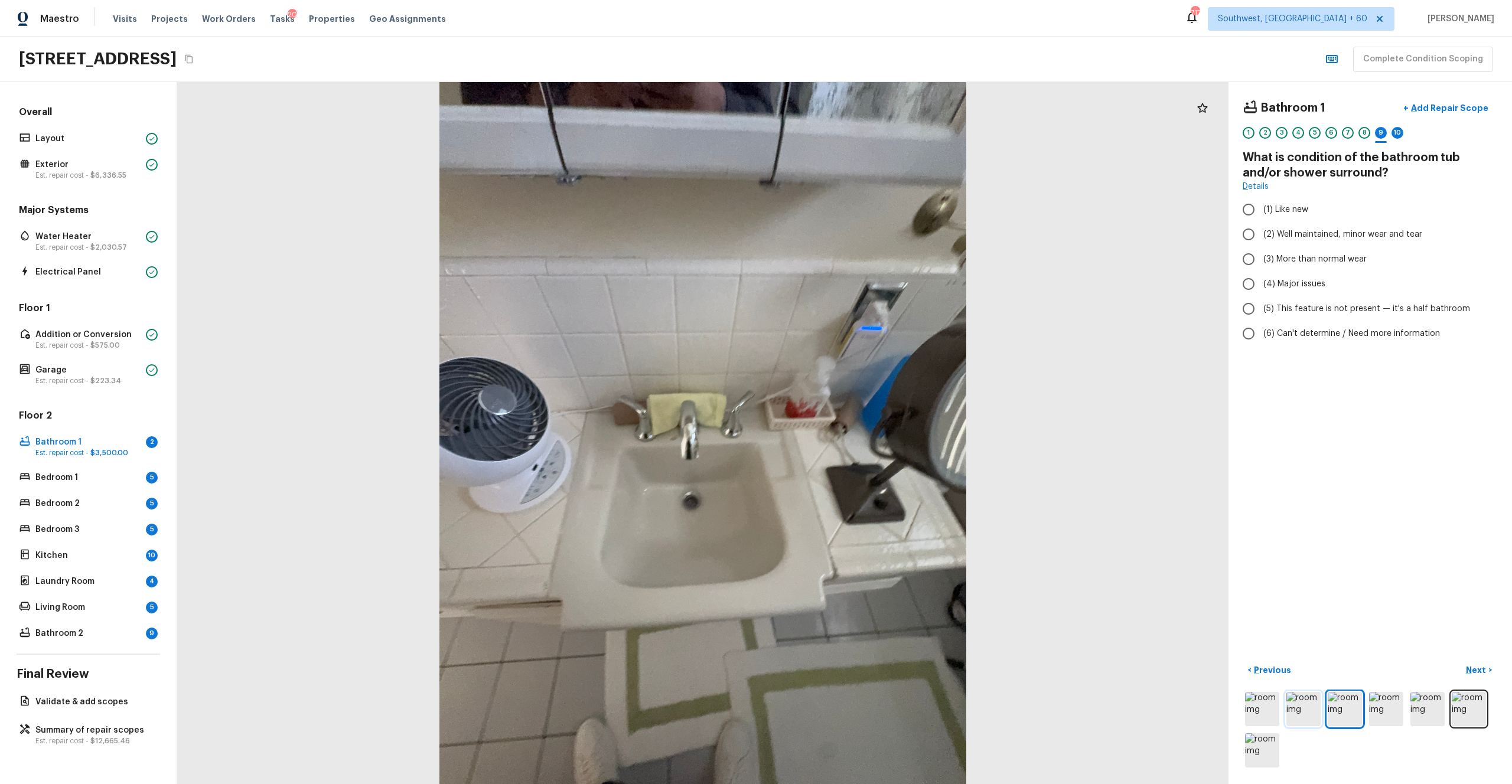
click at [850, 430] on img at bounding box center [1304, 709] width 34 height 34
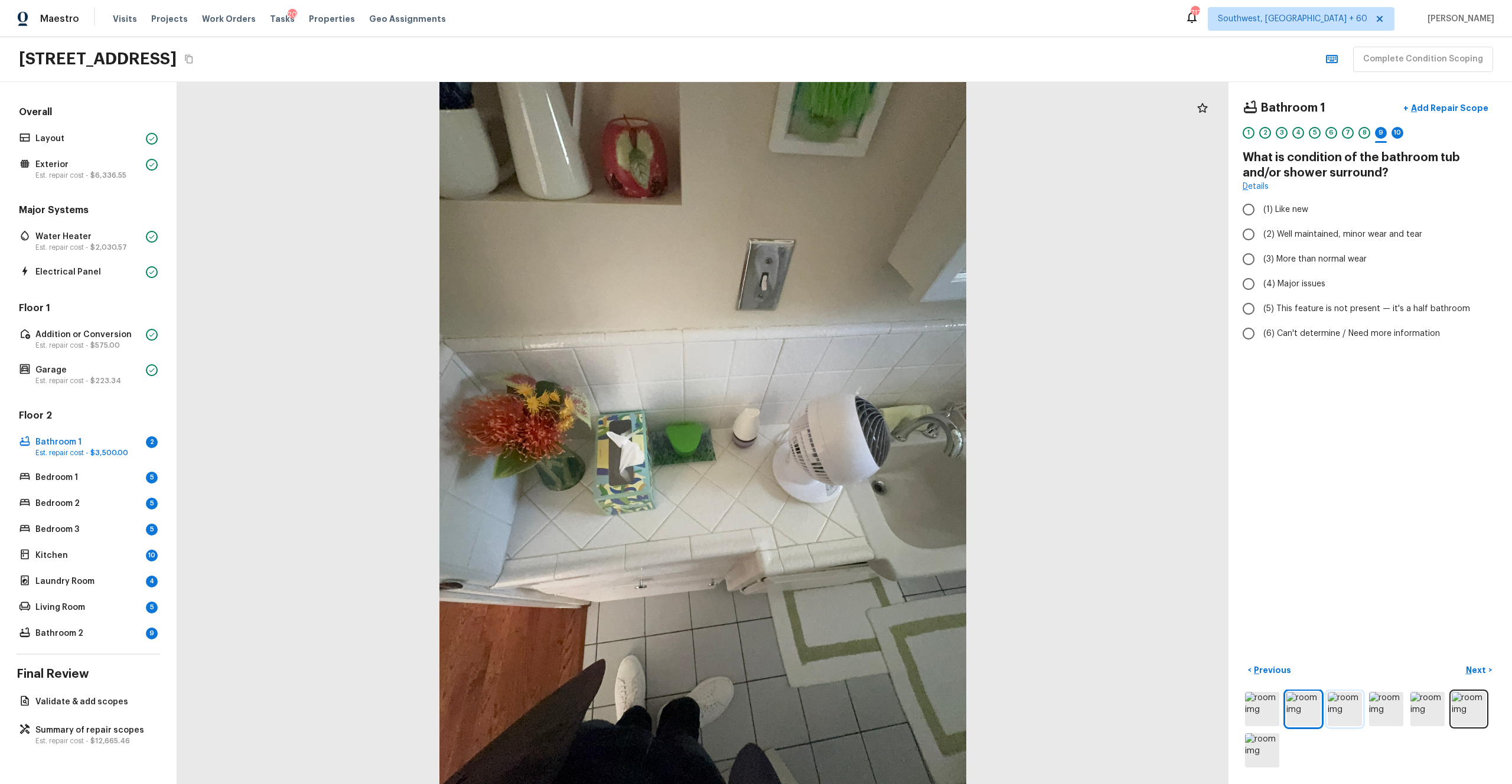
click at [850, 430] on img at bounding box center [1345, 709] width 34 height 34
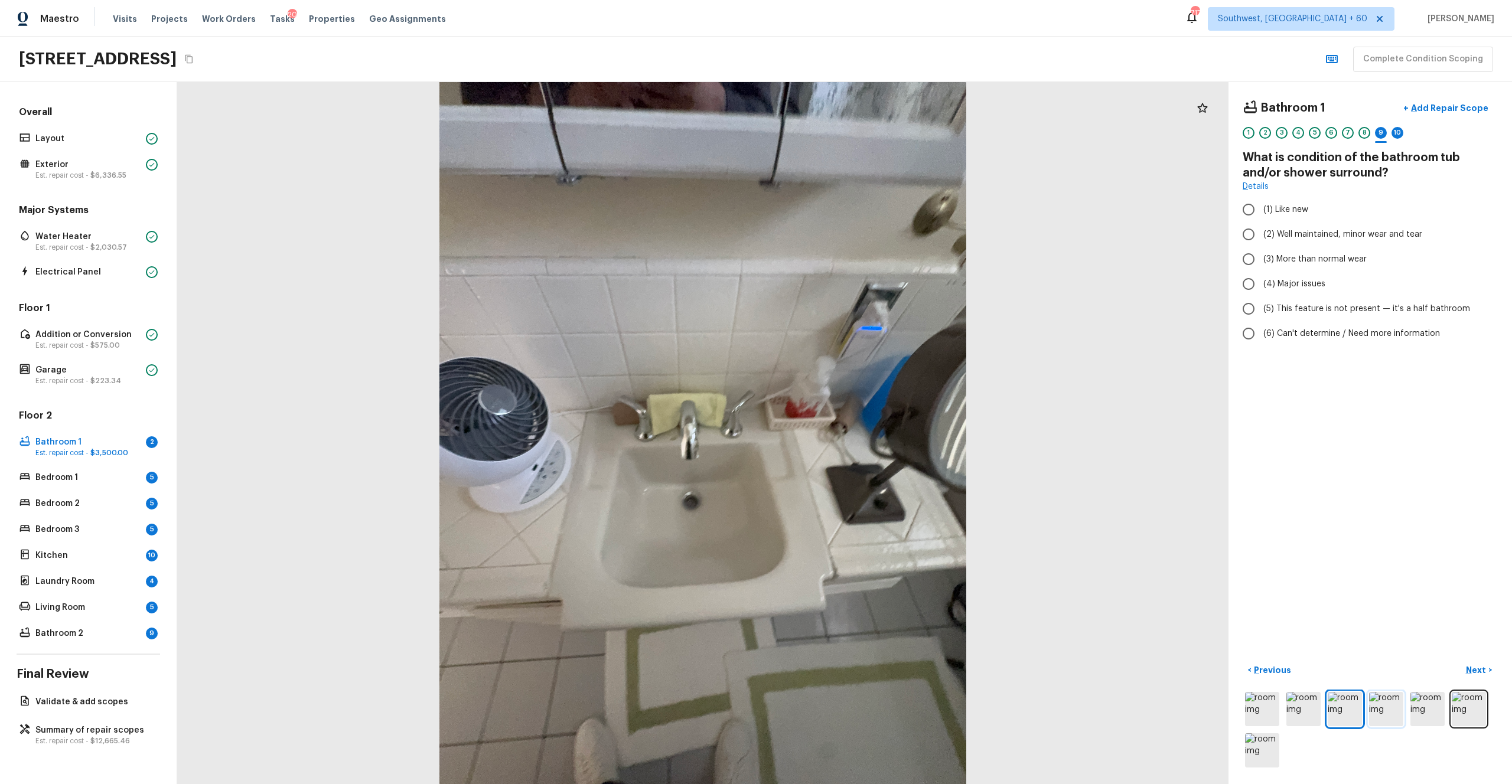
click at [850, 430] on img at bounding box center [1387, 709] width 34 height 34
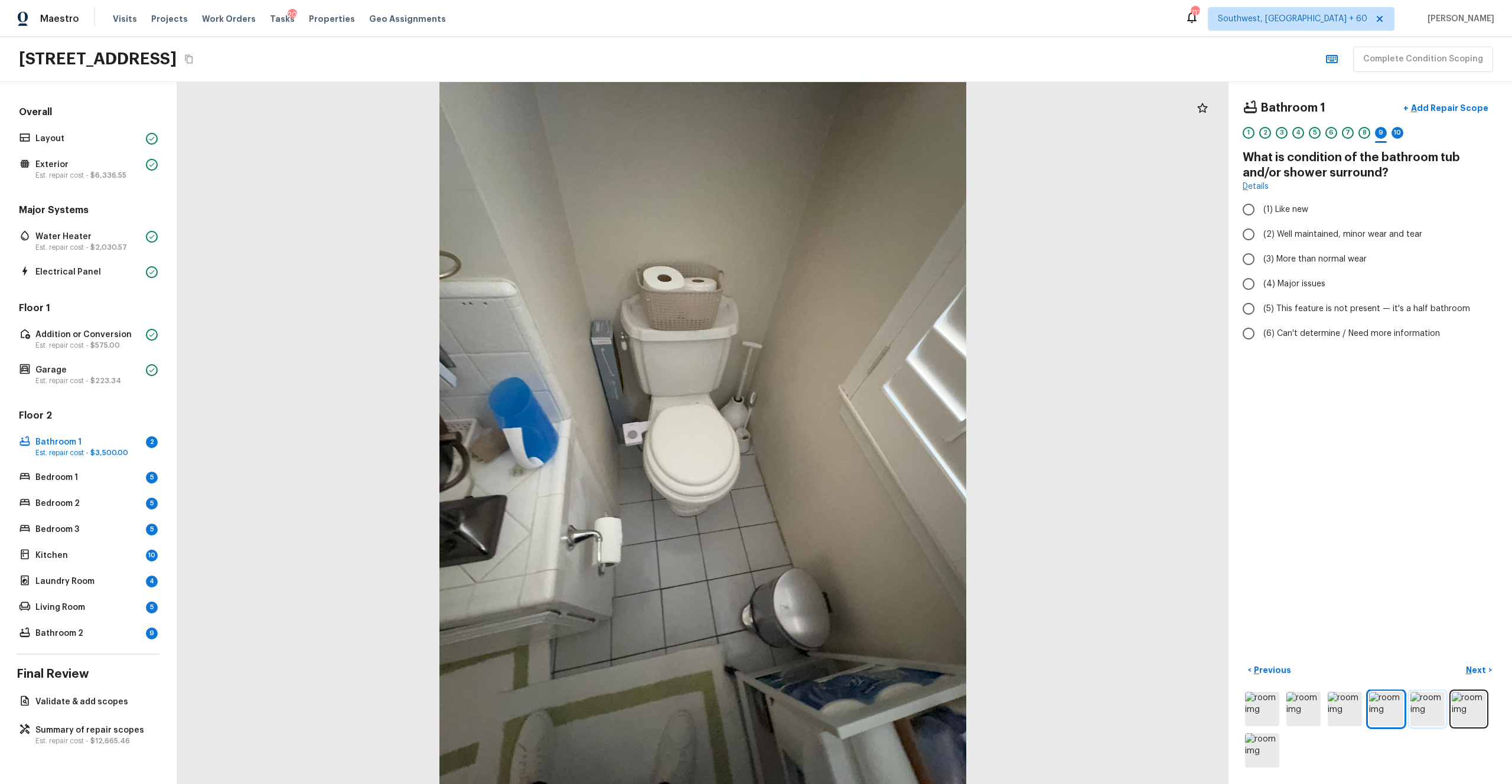
click at [850, 430] on img at bounding box center [1428, 709] width 34 height 34
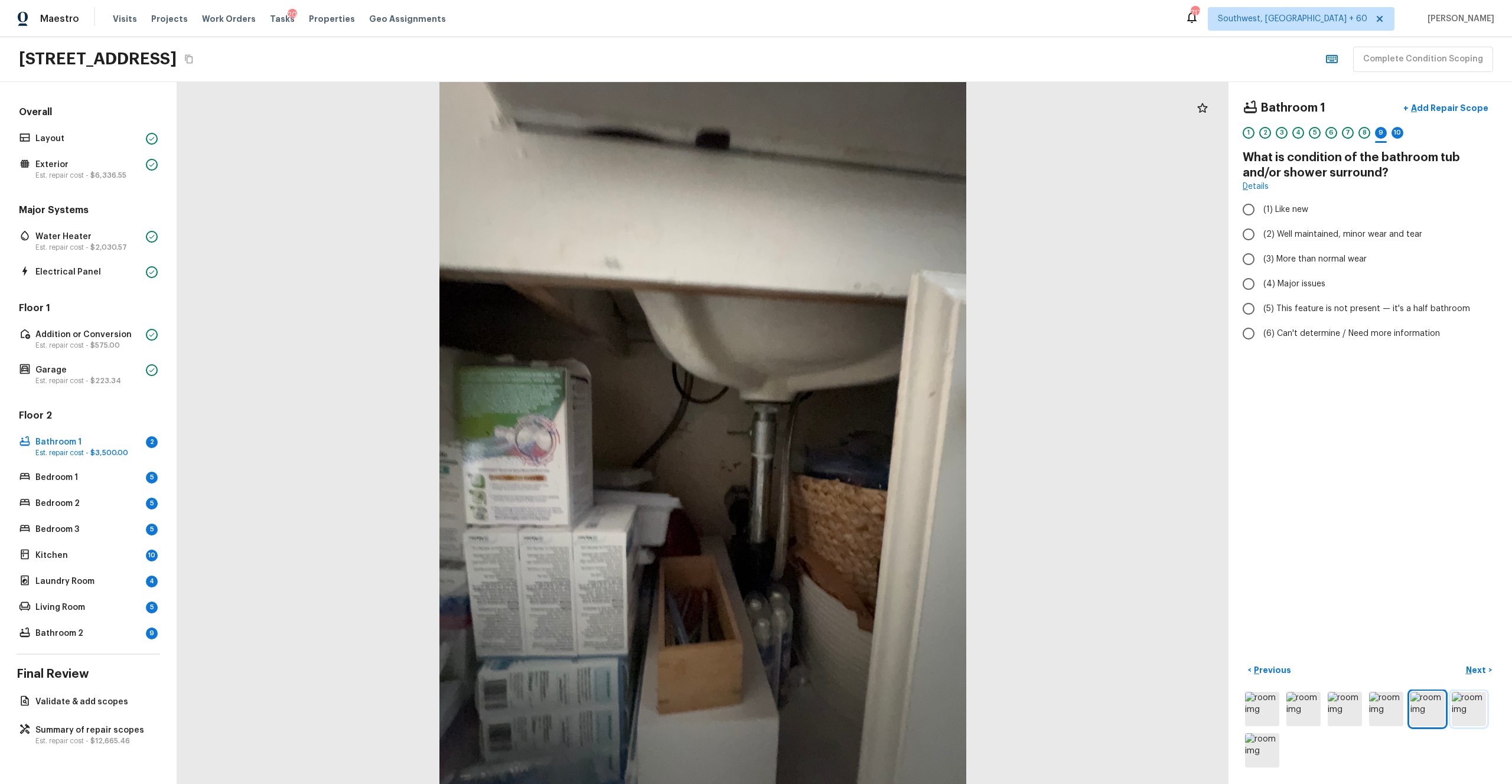
click at [850, 430] on img at bounding box center [1469, 709] width 34 height 34
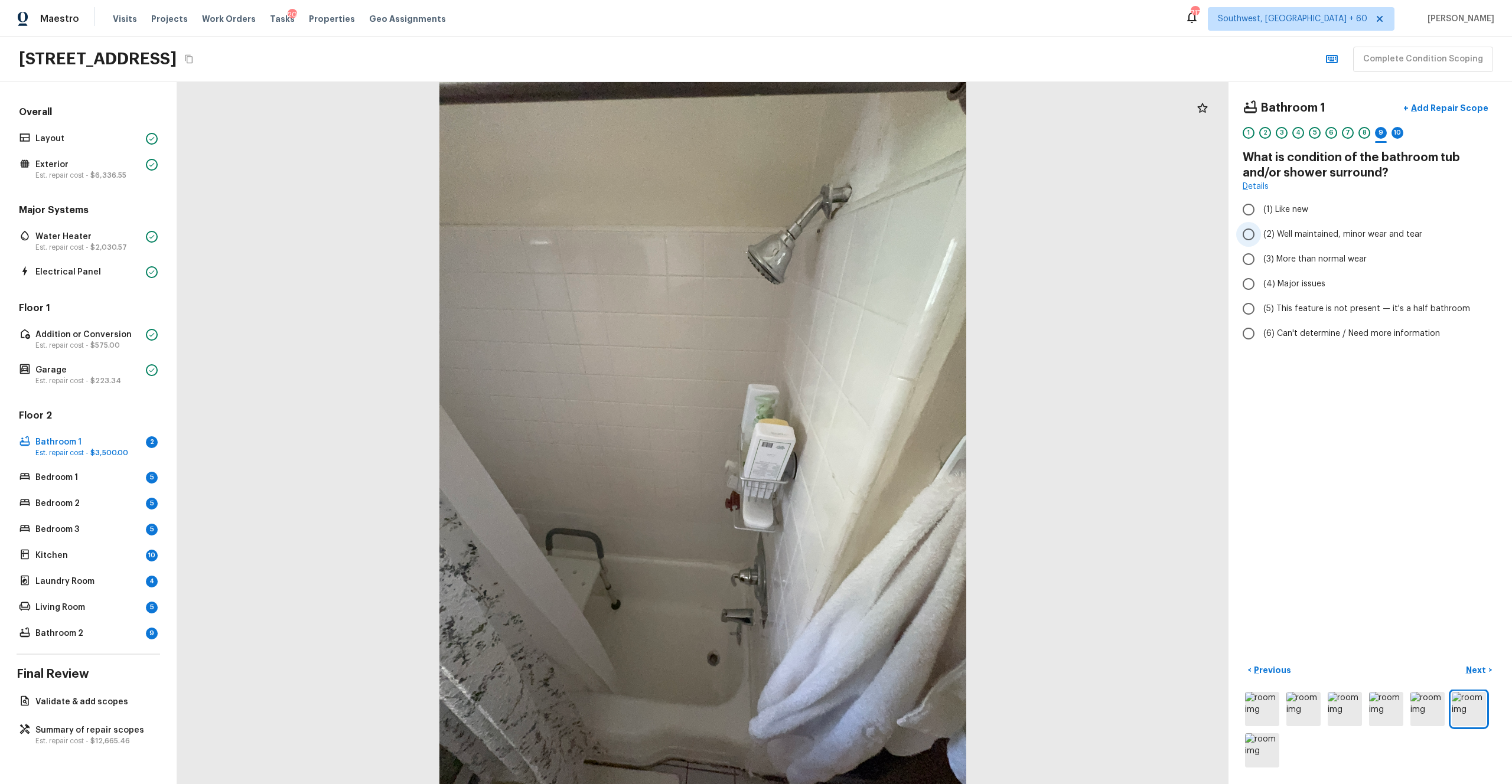
click at [850, 232] on span "(2) Well maintained, minor wear and tear" at bounding box center [1342, 234] width 159 height 12
click at [850, 232] on input "(2) Well maintained, minor wear and tear" at bounding box center [1248, 234] width 25 height 25
radio input "true"
click at [850, 430] on p "Next" at bounding box center [1477, 670] width 22 height 12
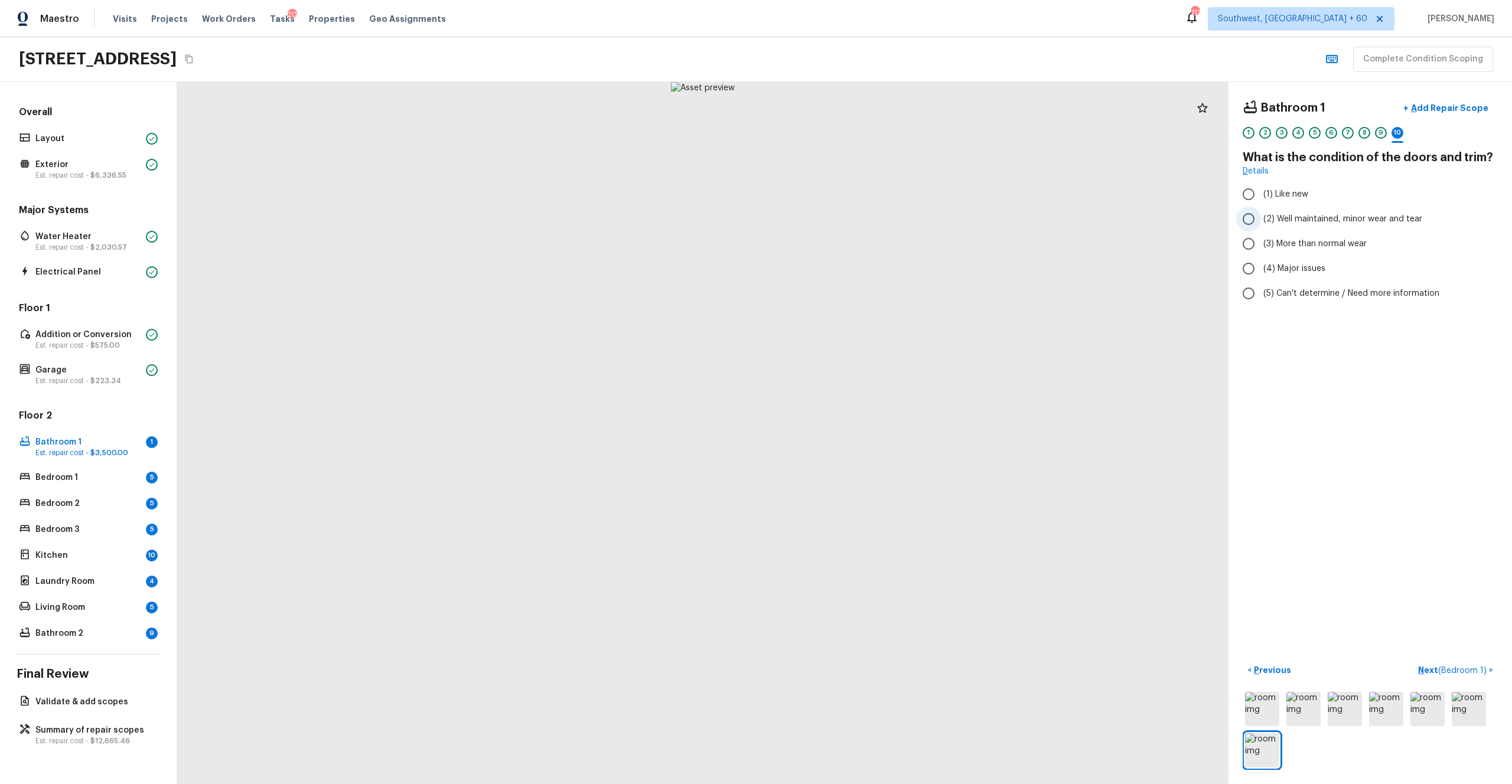
click at [850, 217] on span "(2) Well maintained, minor wear and tear" at bounding box center [1342, 219] width 159 height 12
click at [850, 217] on input "(2) Well maintained, minor wear and tear" at bounding box center [1248, 219] width 25 height 25
radio input "true"
click at [850, 430] on p "Next ( Bedroom 1 )" at bounding box center [1454, 670] width 71 height 12
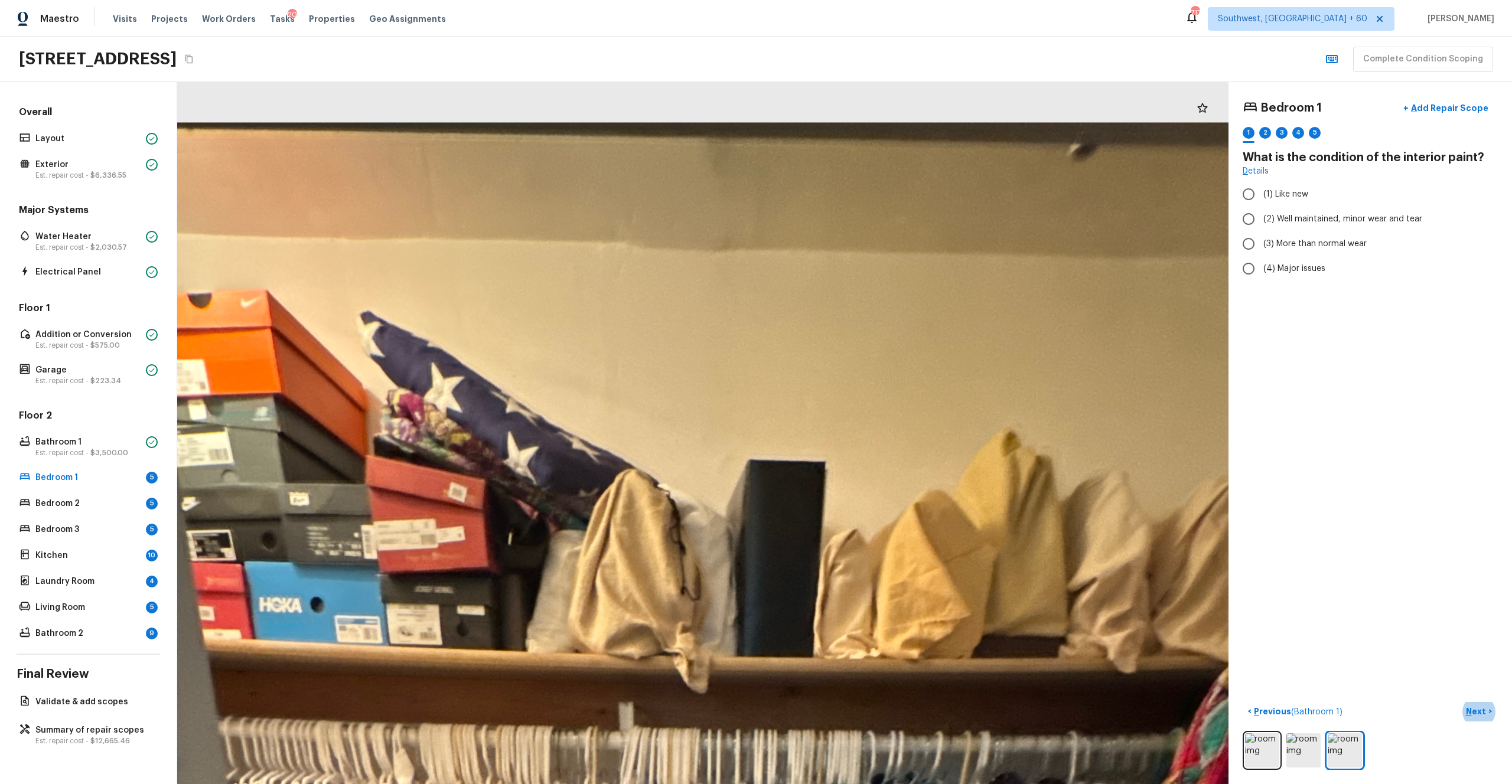
drag, startPoint x: 741, startPoint y: 205, endPoint x: 793, endPoint y: 484, distance: 283.8
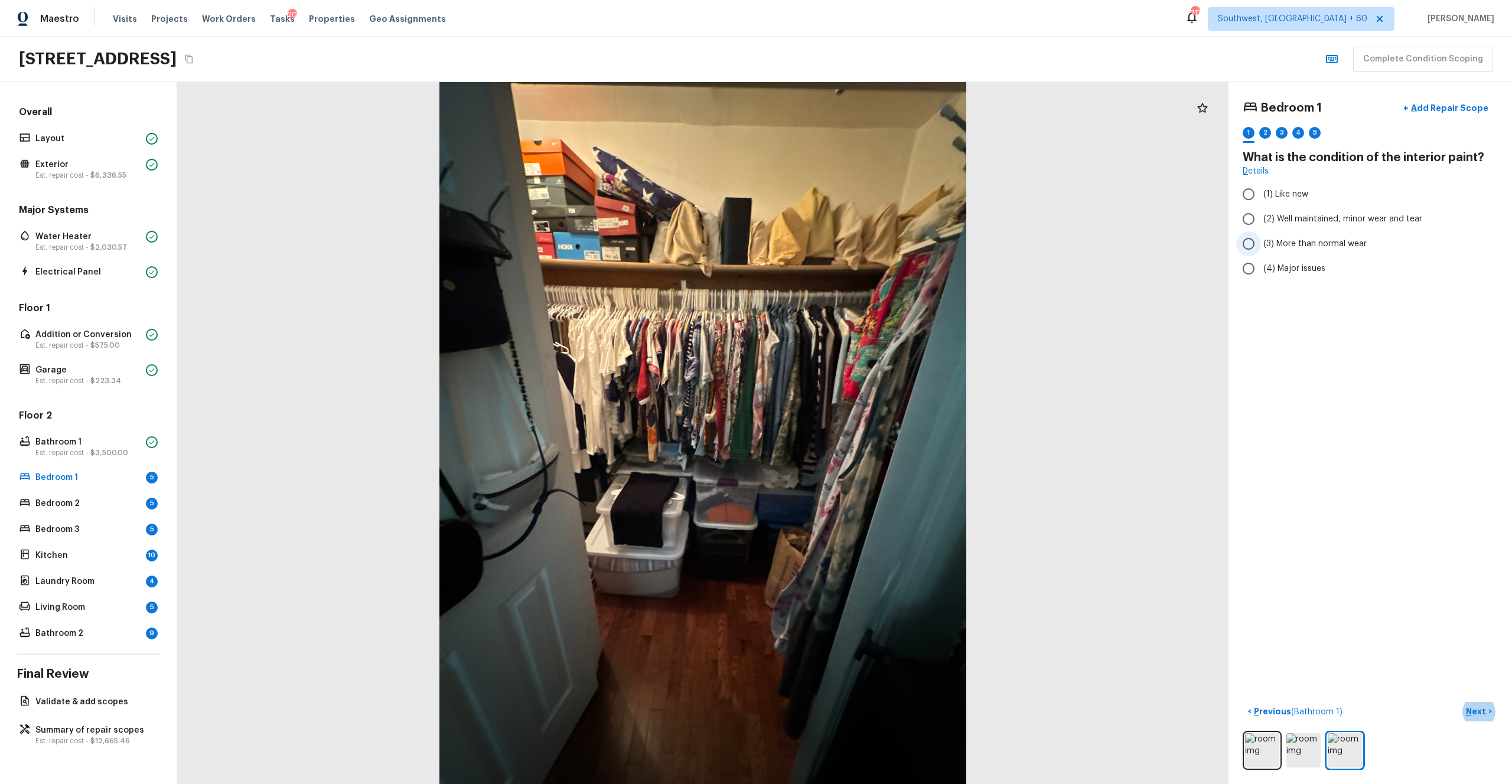
click at [850, 232] on label "(3) More than normal wear" at bounding box center [1362, 244] width 252 height 25
click at [850, 232] on input "(3) More than normal wear" at bounding box center [1248, 244] width 25 height 25
radio input "true"
click at [850, 430] on p "Next" at bounding box center [1477, 711] width 22 height 12
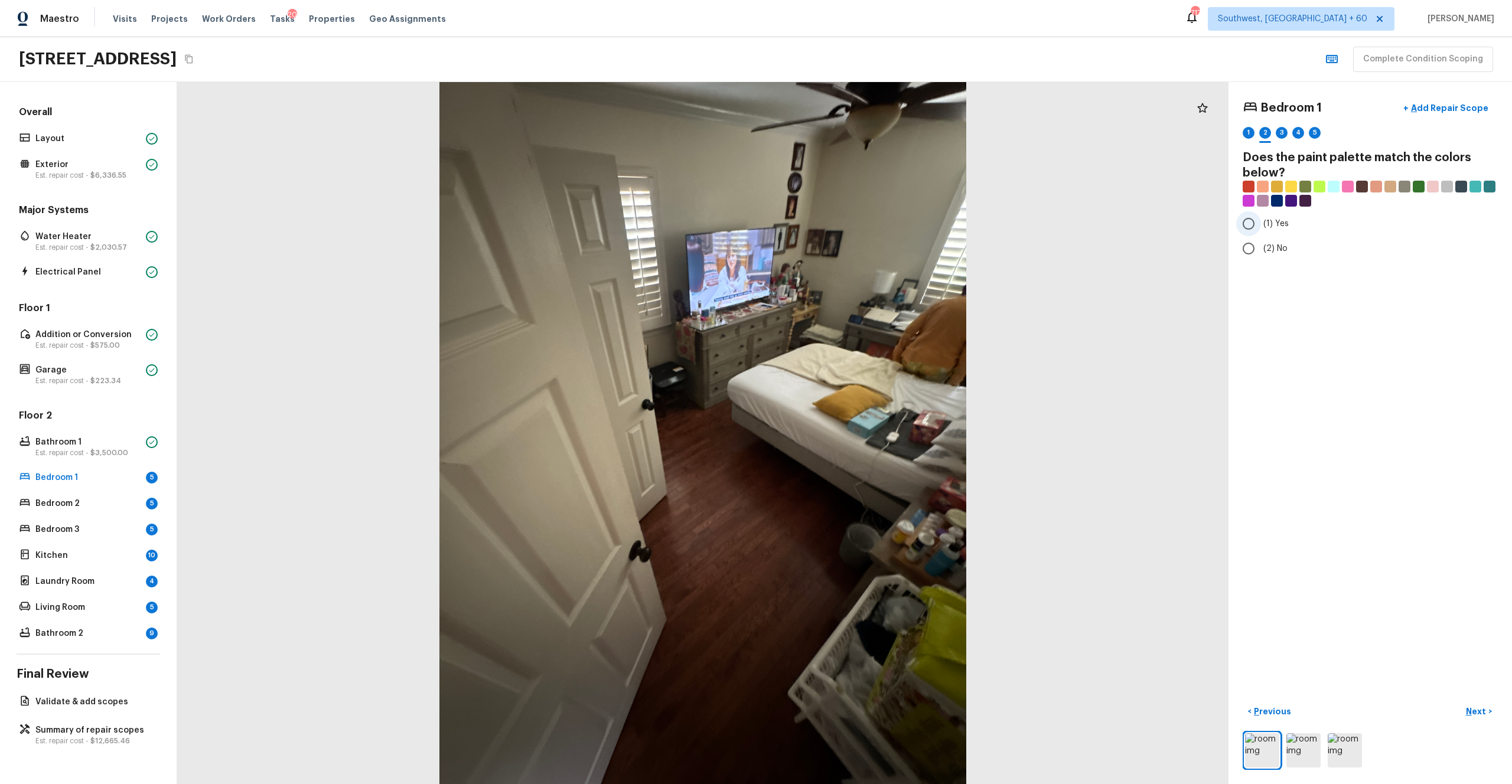
click at [850, 229] on span "(1) Yes" at bounding box center [1276, 224] width 26 height 12
click at [850, 229] on input "(1) Yes" at bounding box center [1248, 224] width 25 height 25
radio input "true"
click at [850, 430] on button "Next >" at bounding box center [1478, 711] width 38 height 19
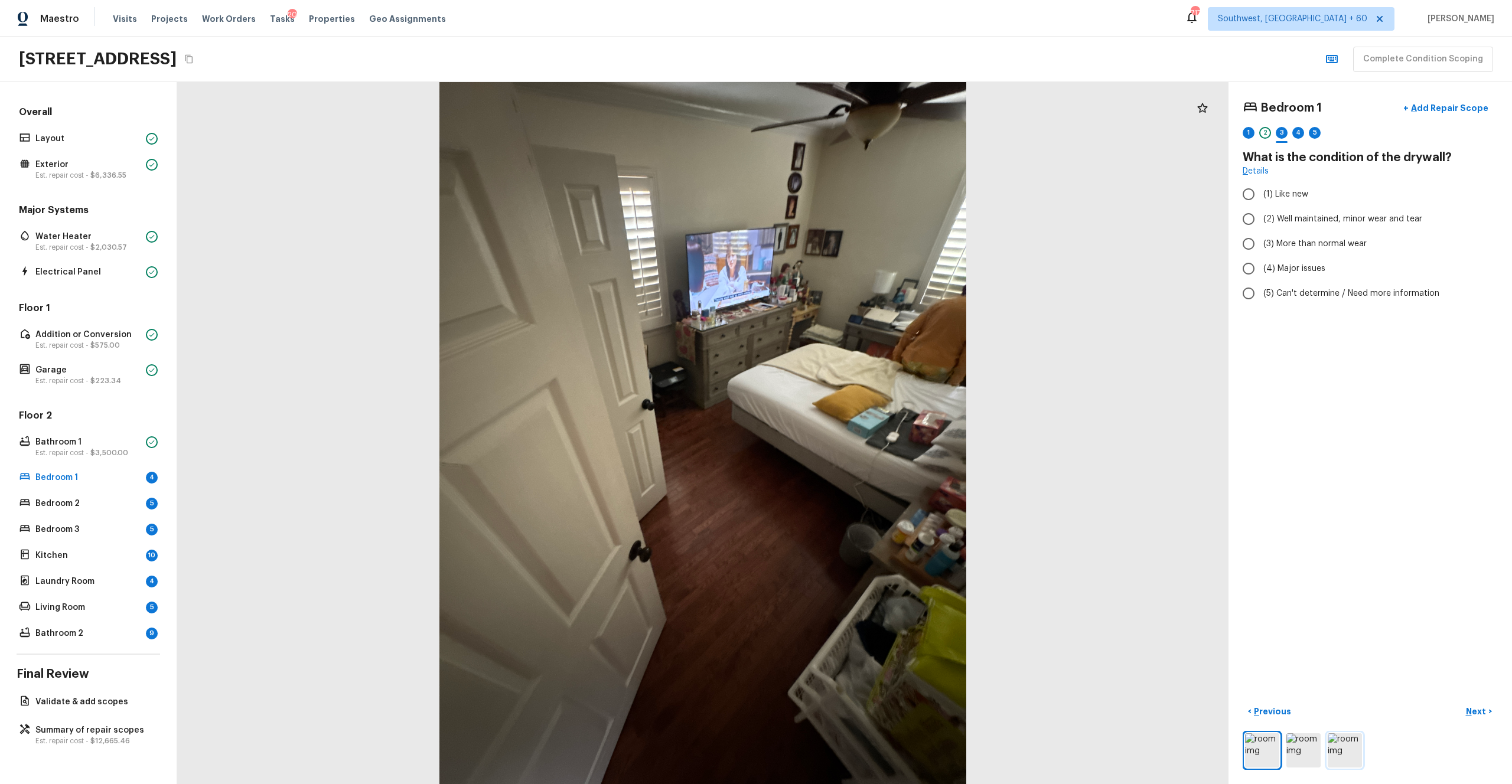
click at [850, 430] on img at bounding box center [1345, 751] width 34 height 34
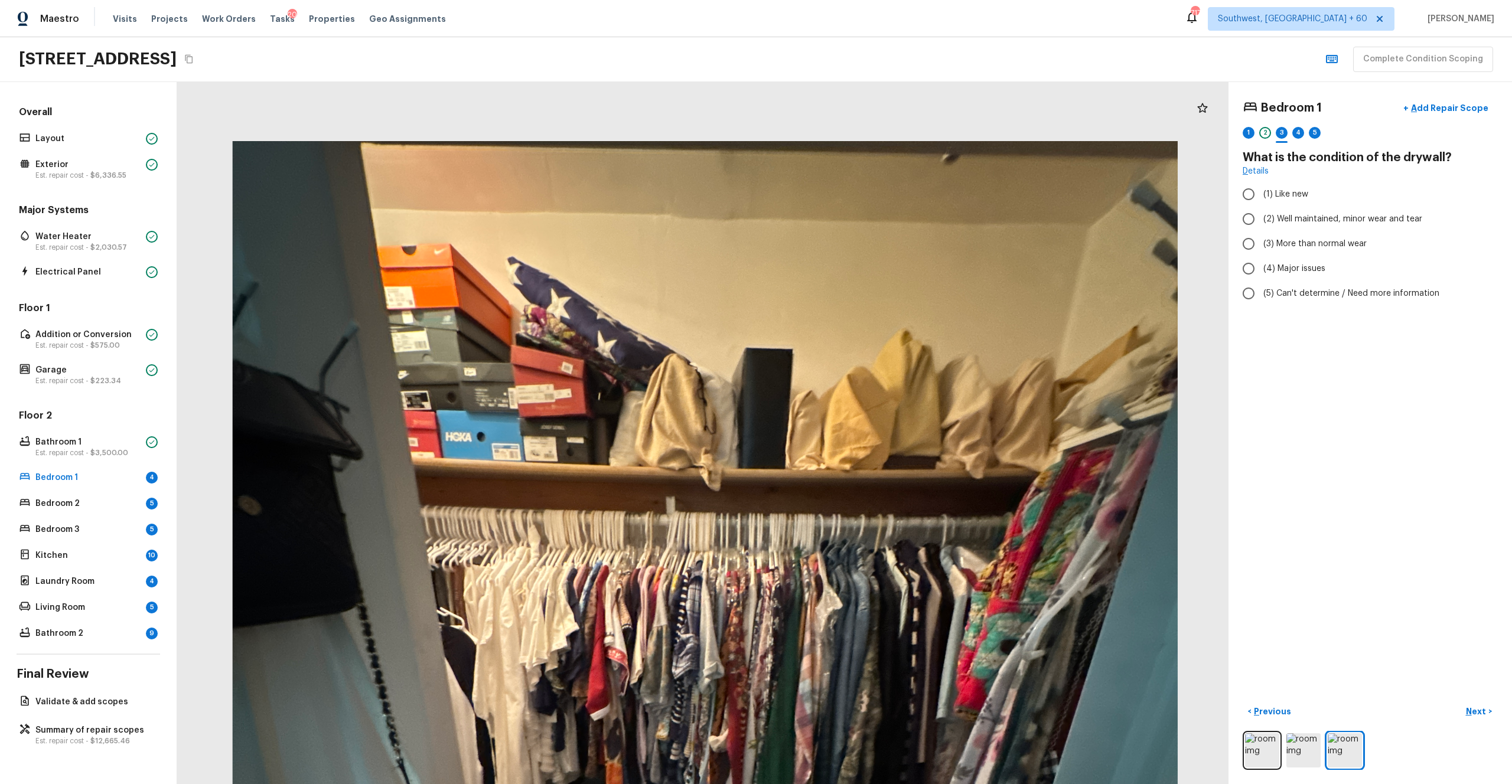
drag, startPoint x: 722, startPoint y: 214, endPoint x: 726, endPoint y: 457, distance: 243.0
click at [726, 430] on div at bounding box center [705, 770] width 1886 height 1259
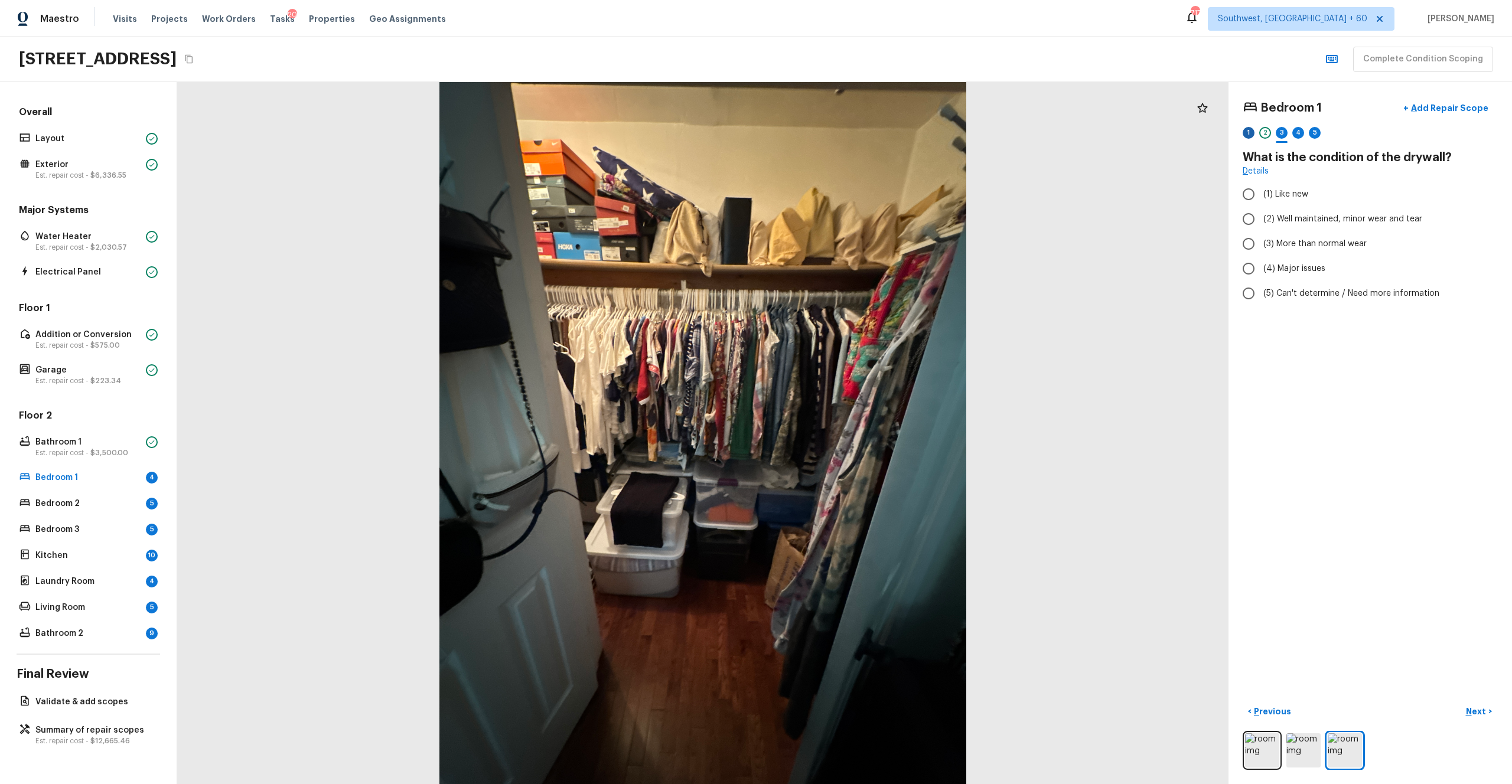
click at [850, 131] on div "1" at bounding box center [1248, 133] width 12 height 12
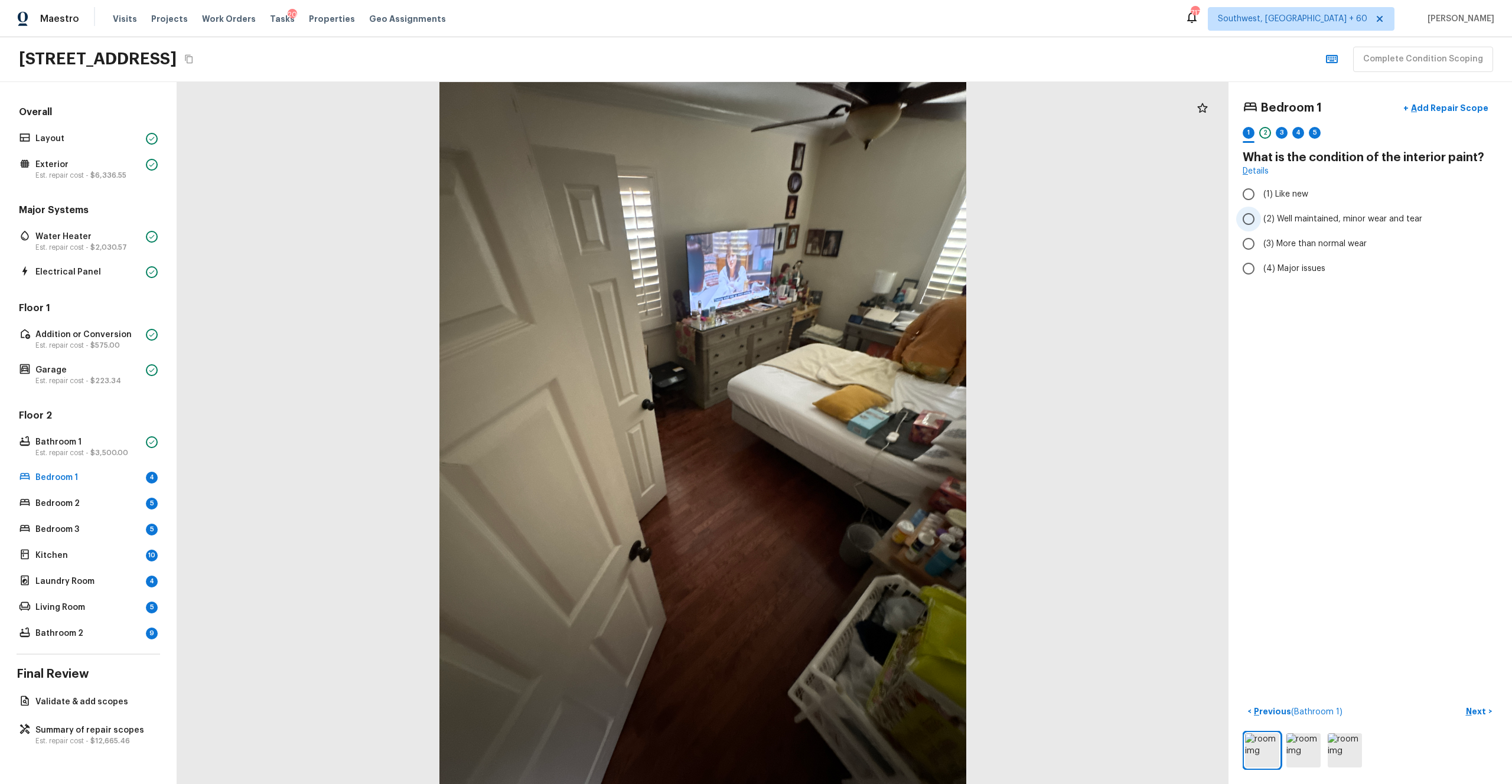
click at [850, 218] on span "(2) Well maintained, minor wear and tear" at bounding box center [1342, 219] width 159 height 12
click at [850, 218] on input "(2) Well maintained, minor wear and tear" at bounding box center [1248, 219] width 25 height 25
radio input "true"
click at [850, 430] on p "Next" at bounding box center [1477, 711] width 22 height 12
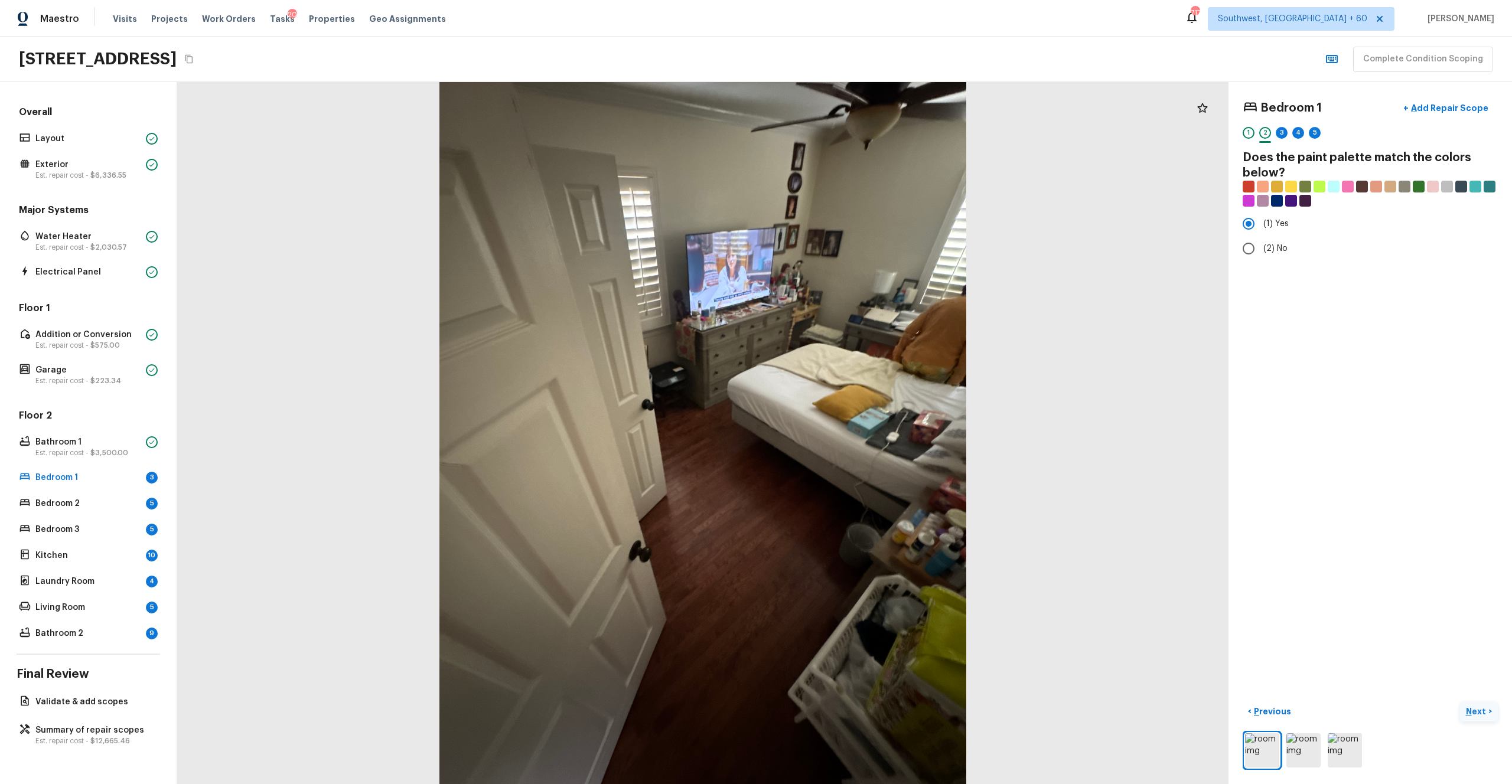
click at [850, 430] on p "Next" at bounding box center [1477, 711] width 22 height 12
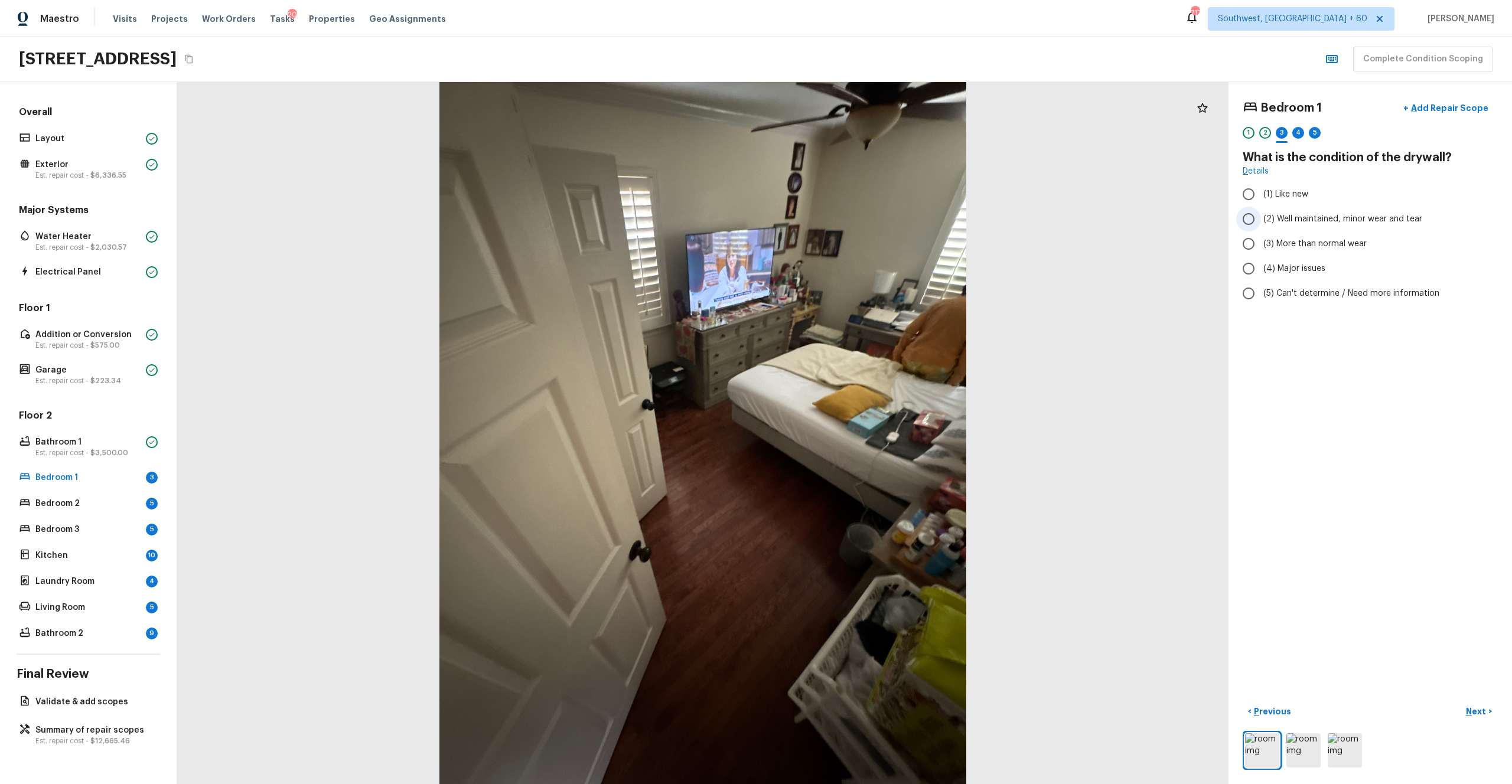
click at [850, 219] on span "(2) Well maintained, minor wear and tear" at bounding box center [1342, 219] width 159 height 12
click at [850, 219] on input "(2) Well maintained, minor wear and tear" at bounding box center [1248, 219] width 25 height 25
radio input "true"
click at [850, 430] on p "Next" at bounding box center [1477, 711] width 22 height 12
click at [850, 202] on label "(1) Hardwood" at bounding box center [1362, 194] width 252 height 25
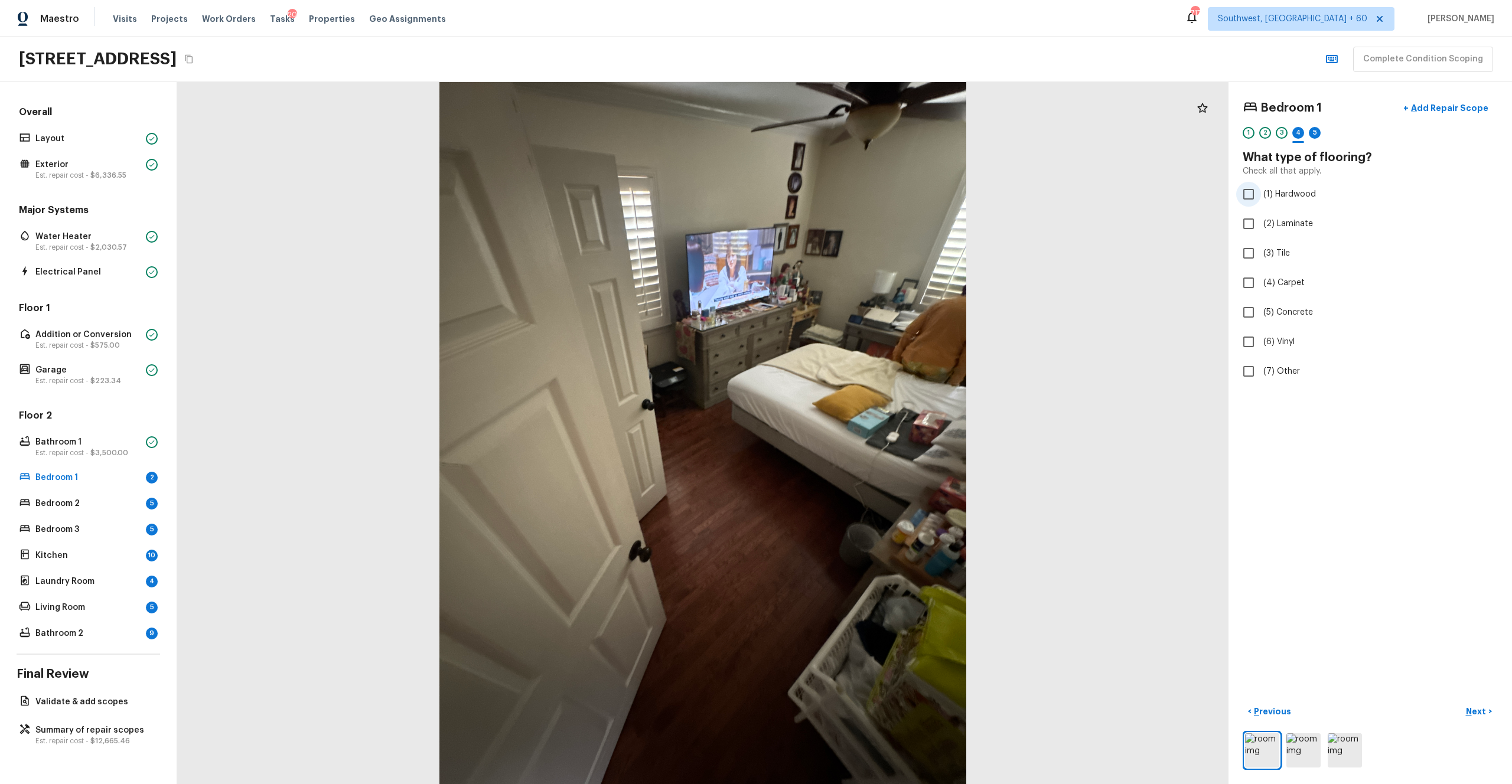
click at [850, 202] on input "(1) Hardwood" at bounding box center [1248, 194] width 25 height 25
checkbox input "true"
click at [850, 430] on p "Next" at bounding box center [1477, 711] width 22 height 12
click at [850, 224] on span "(2) Well maintained, minor wear and tear" at bounding box center [1342, 219] width 159 height 12
click at [850, 224] on input "(2) Well maintained, minor wear and tear" at bounding box center [1248, 219] width 25 height 25
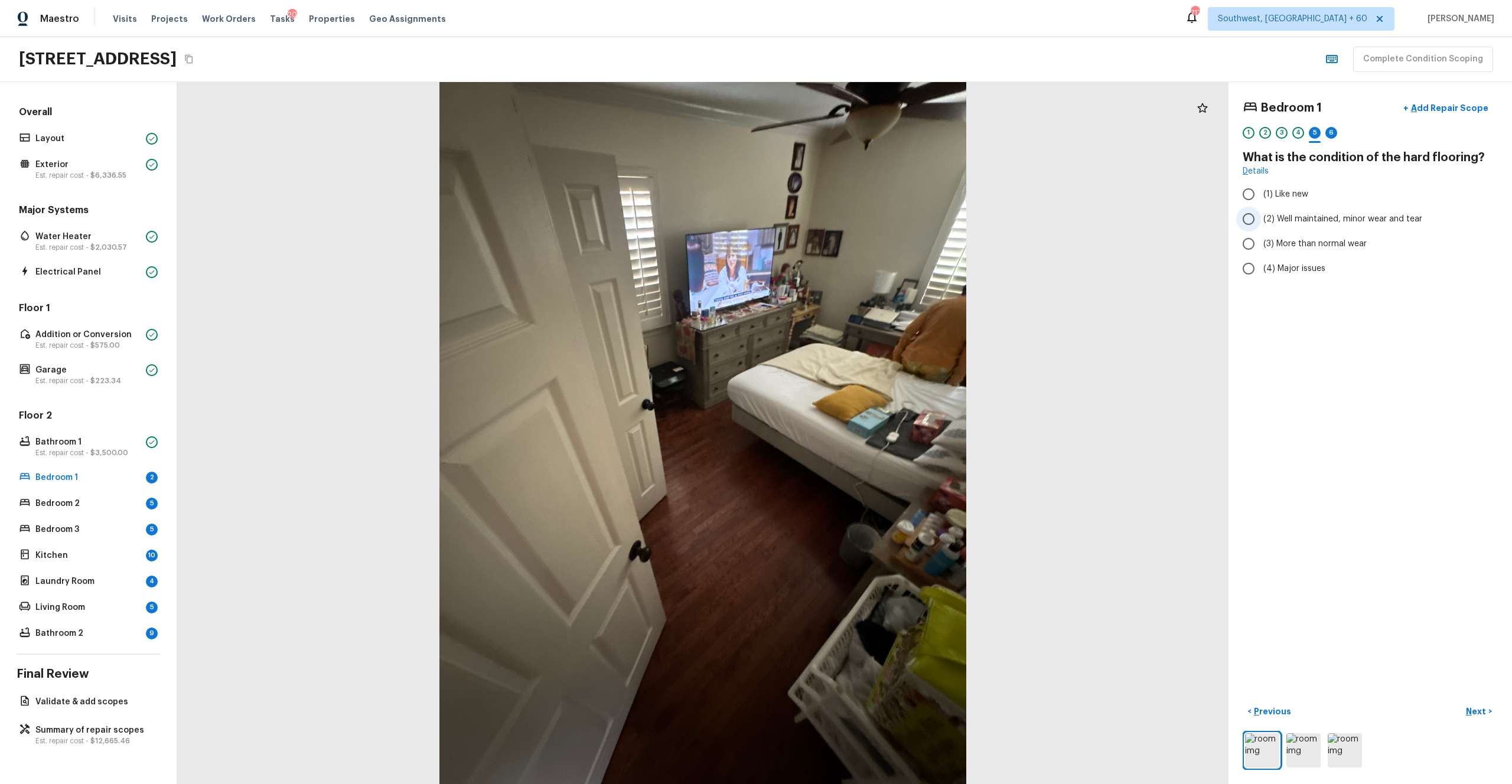
radio input "true"
click at [850, 430] on p "Next" at bounding box center [1477, 711] width 22 height 12
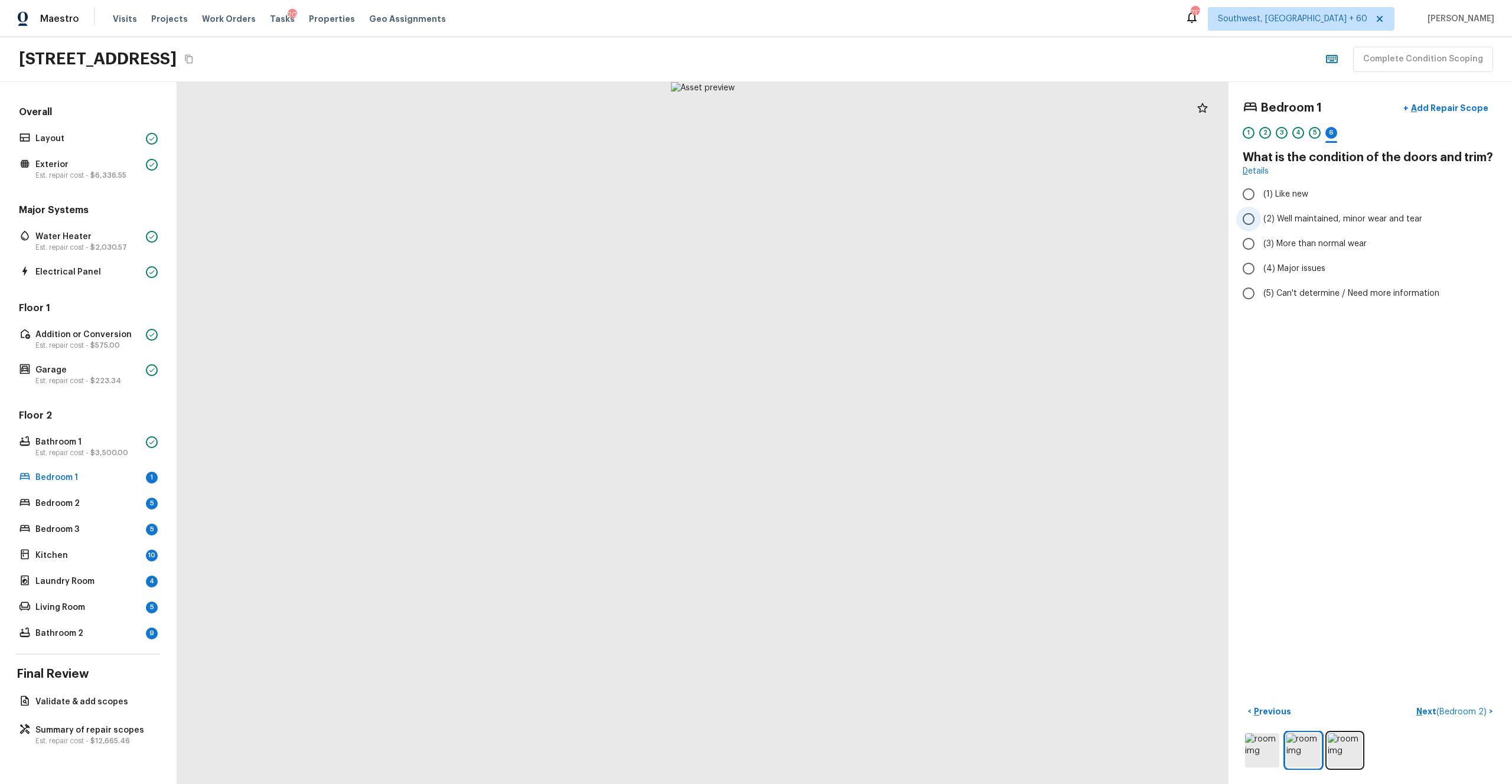
click at [850, 221] on span "(2) Well maintained, minor wear and tear" at bounding box center [1342, 219] width 159 height 12
click at [850, 221] on input "(2) Well maintained, minor wear and tear" at bounding box center [1248, 219] width 25 height 25
radio input "true"
click at [850, 430] on p "Next ( Bedroom 2 )" at bounding box center [1453, 711] width 73 height 12
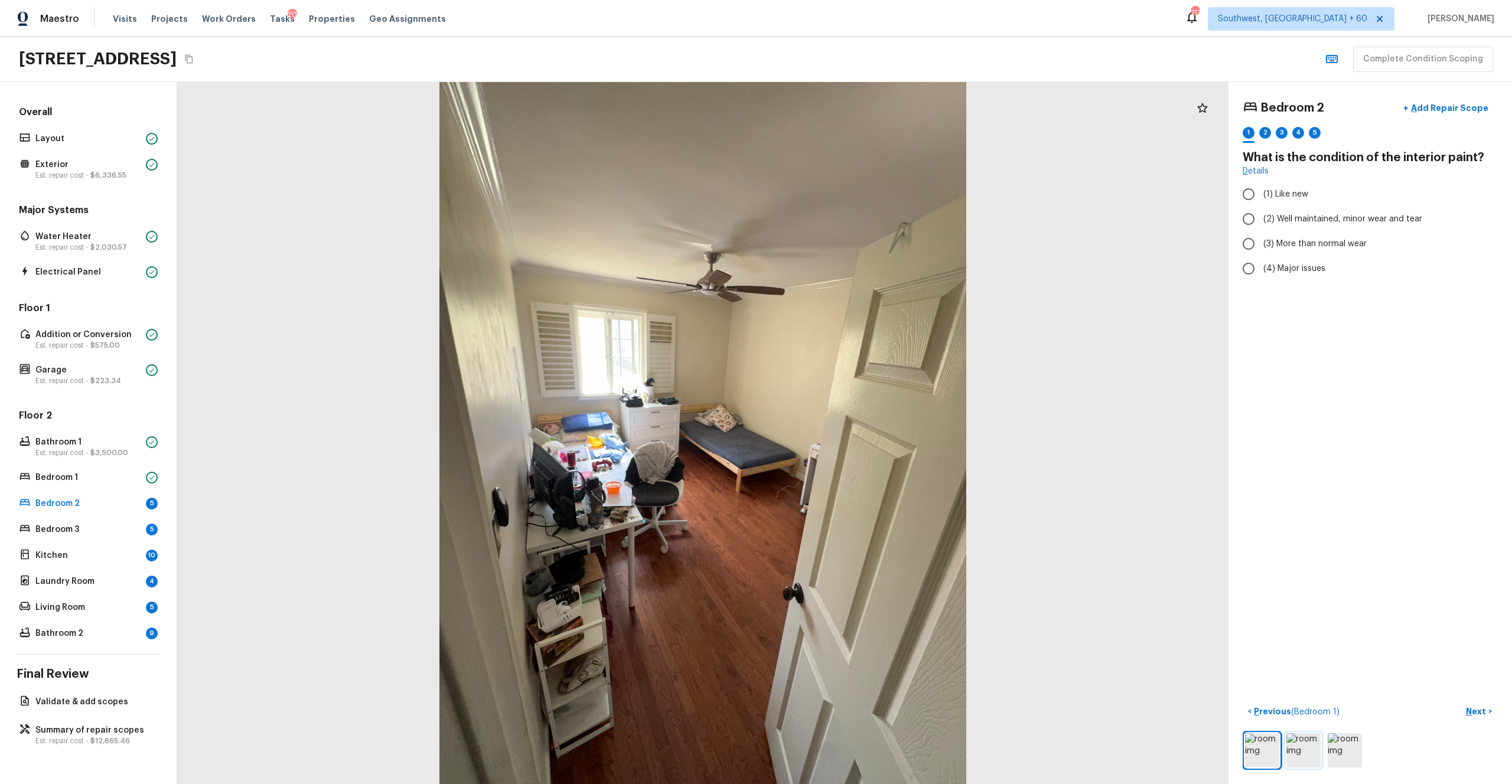
click at [850, 430] on img at bounding box center [1304, 751] width 34 height 34
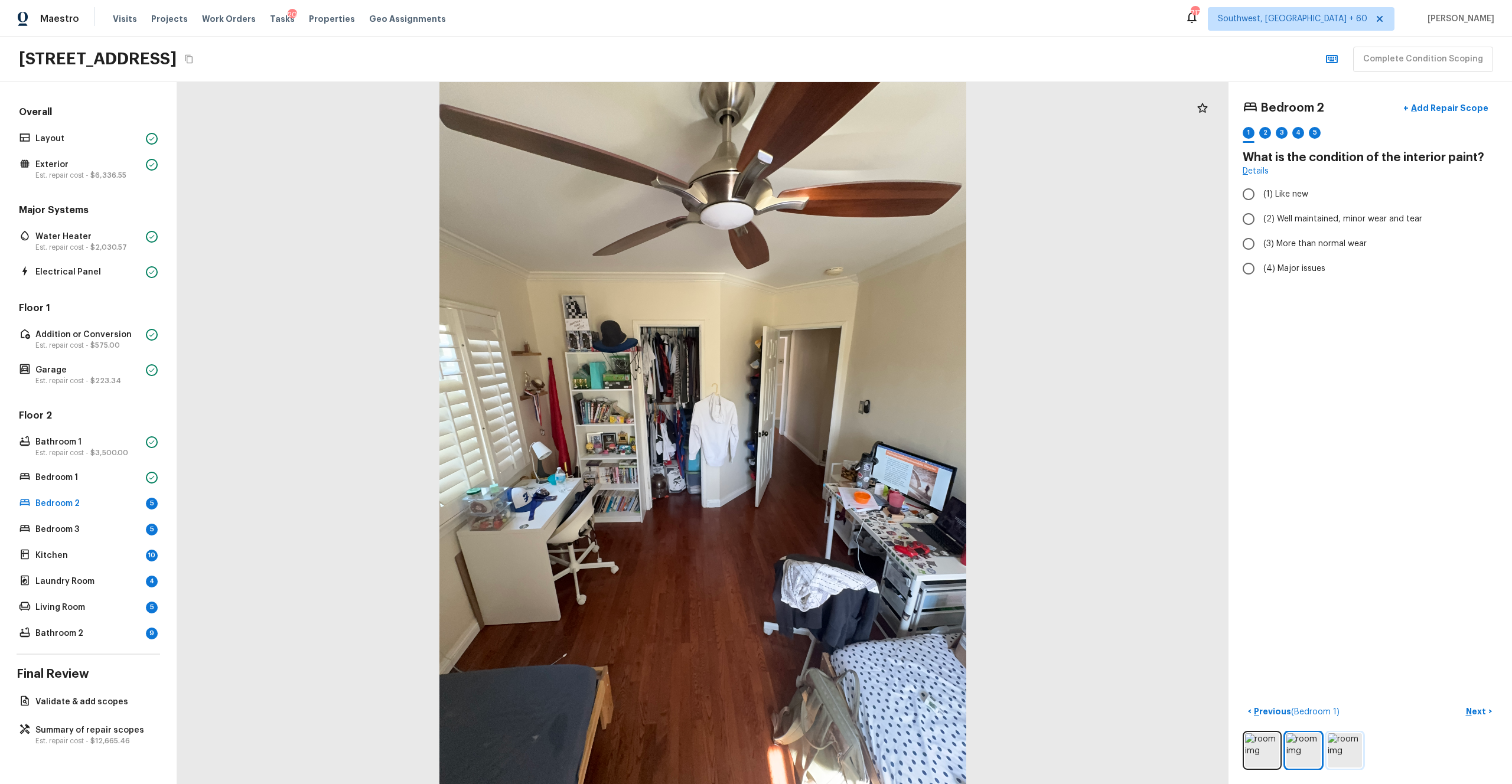
click at [850, 430] on img at bounding box center [1345, 751] width 34 height 34
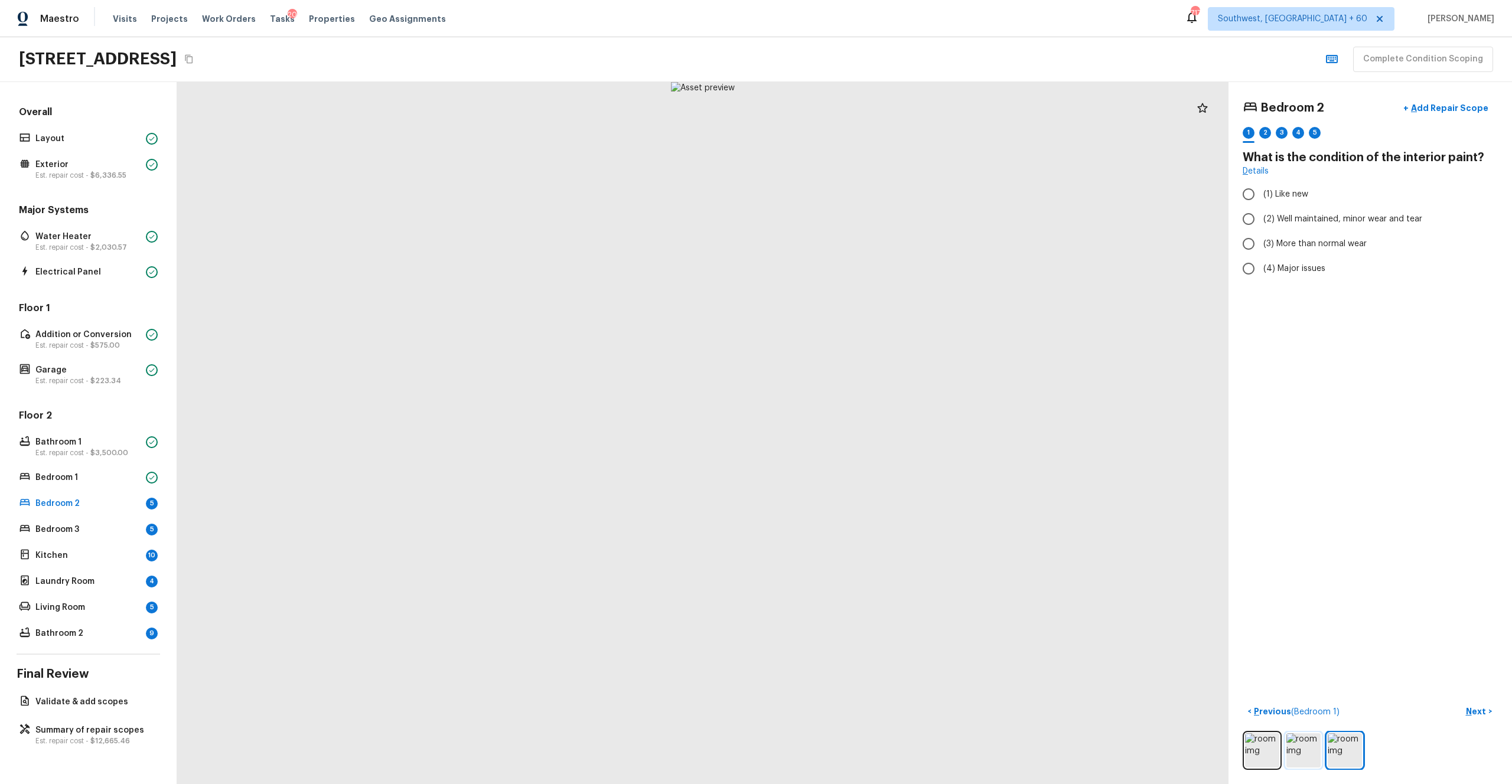
click at [850, 430] on img at bounding box center [1304, 751] width 34 height 34
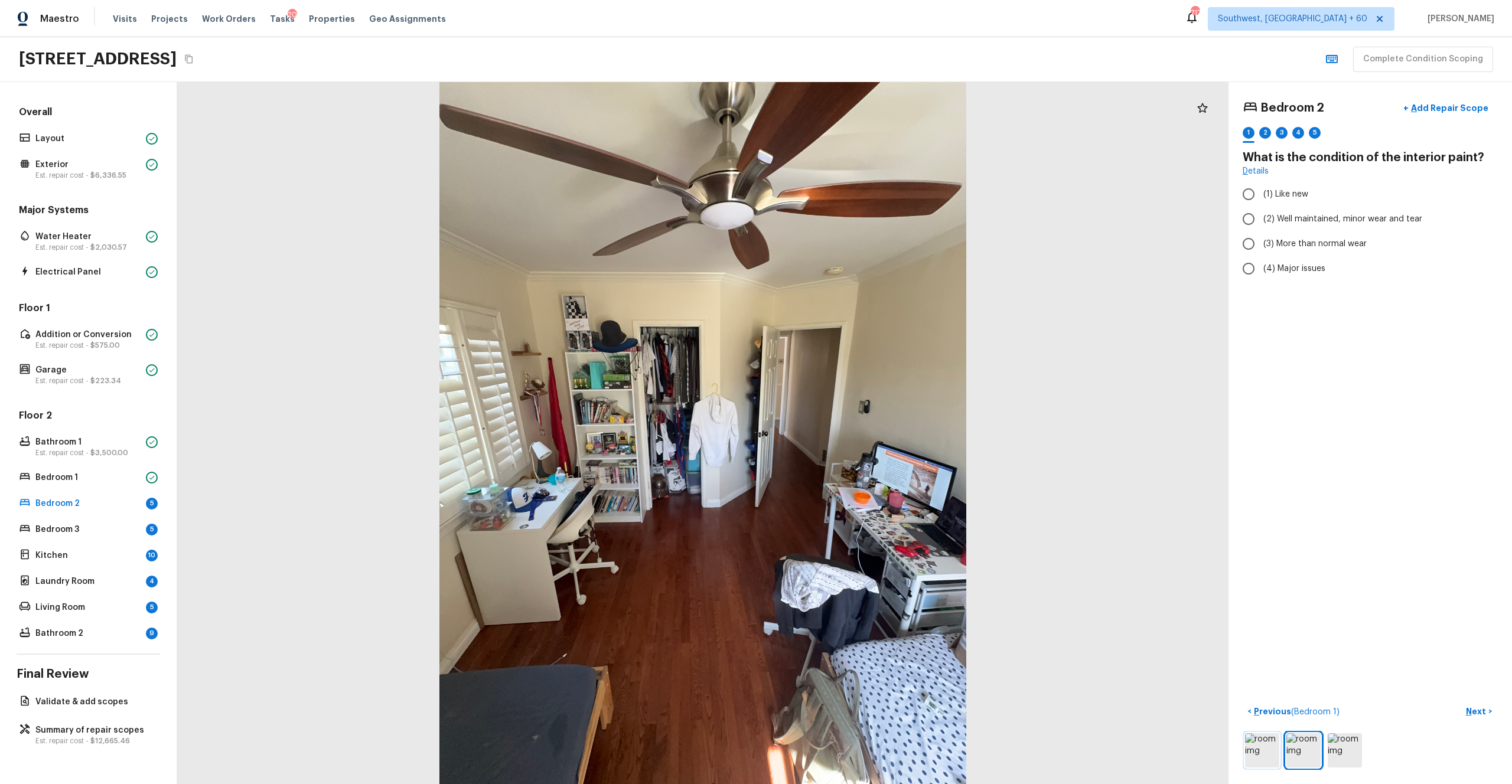
click at [850, 430] on img at bounding box center [1262, 751] width 34 height 34
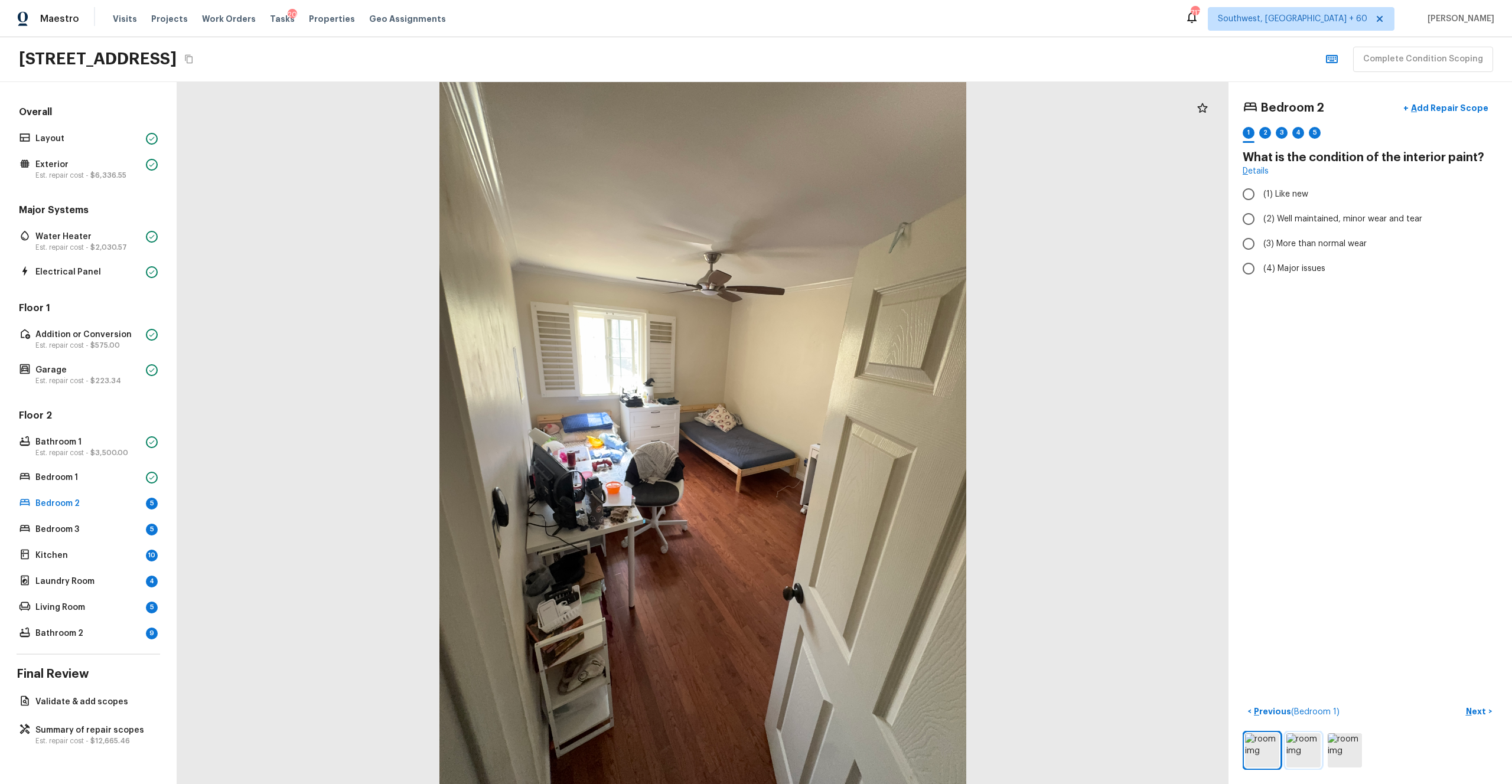
click at [850, 430] on img at bounding box center [1304, 751] width 34 height 34
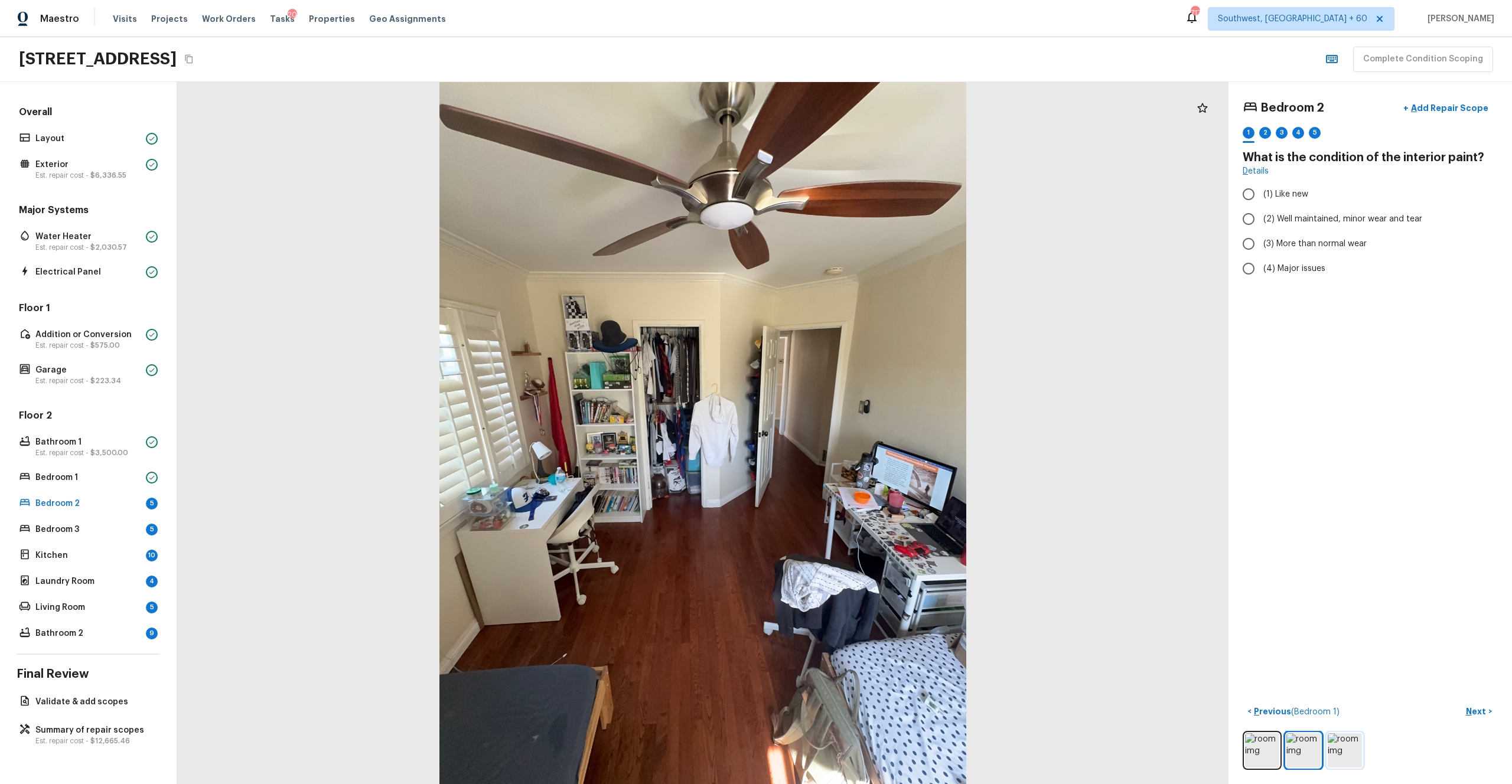
click at [850, 430] on img at bounding box center [1345, 751] width 34 height 34
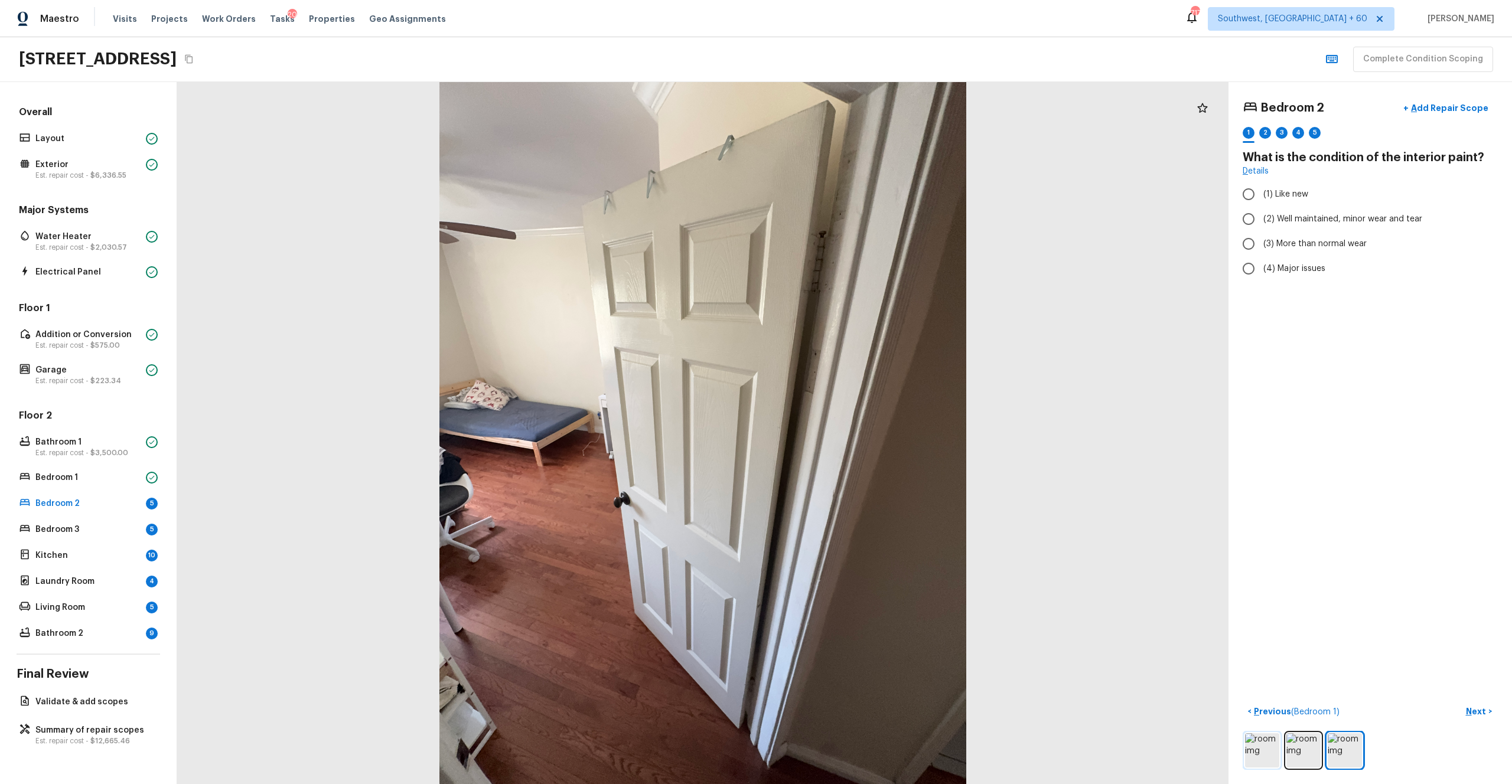
click at [850, 430] on img at bounding box center [1262, 751] width 34 height 34
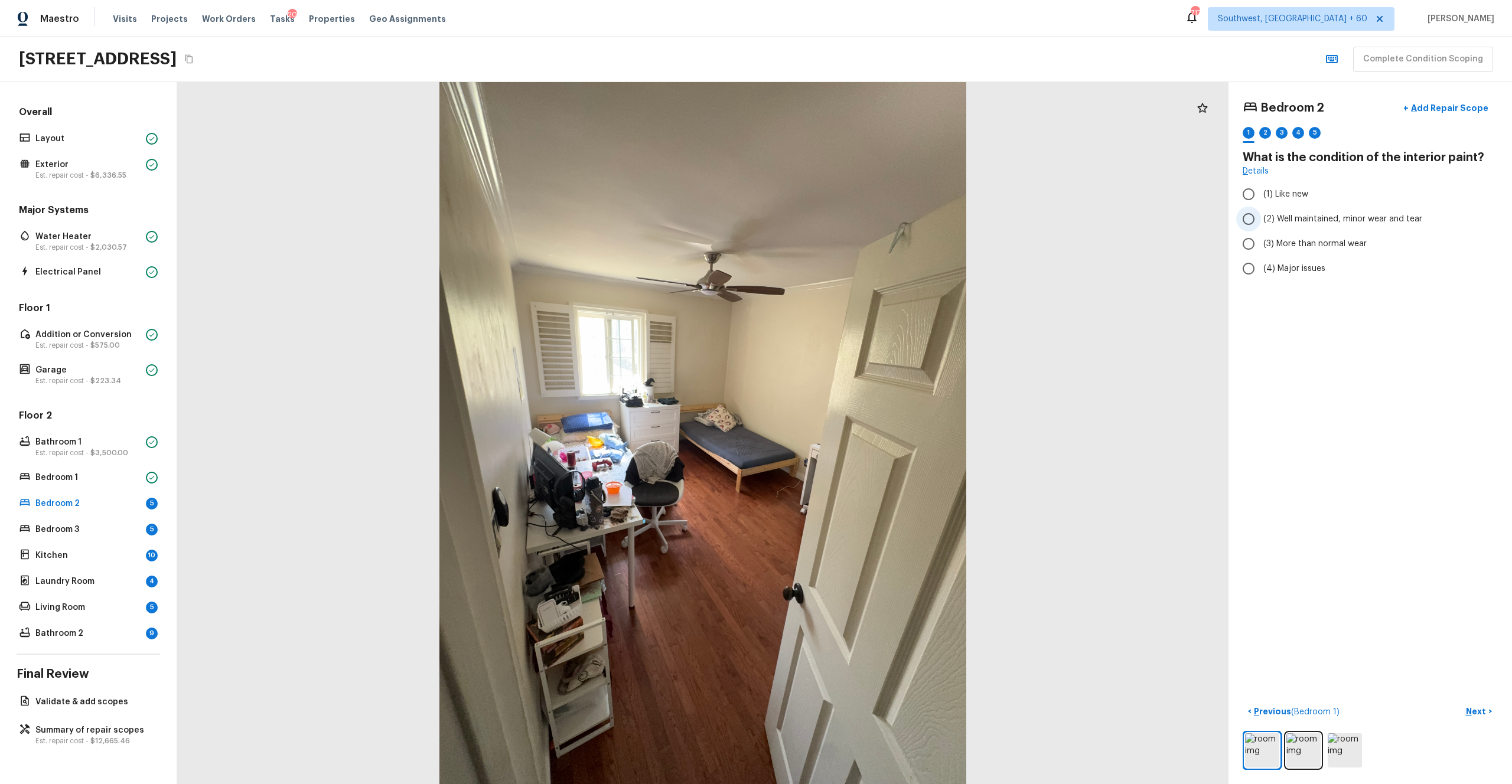
click at [850, 222] on span "(2) Well maintained, minor wear and tear" at bounding box center [1342, 219] width 159 height 12
click at [850, 222] on input "(2) Well maintained, minor wear and tear" at bounding box center [1248, 219] width 25 height 25
radio input "true"
click at [850, 430] on button "Next >" at bounding box center [1478, 711] width 38 height 19
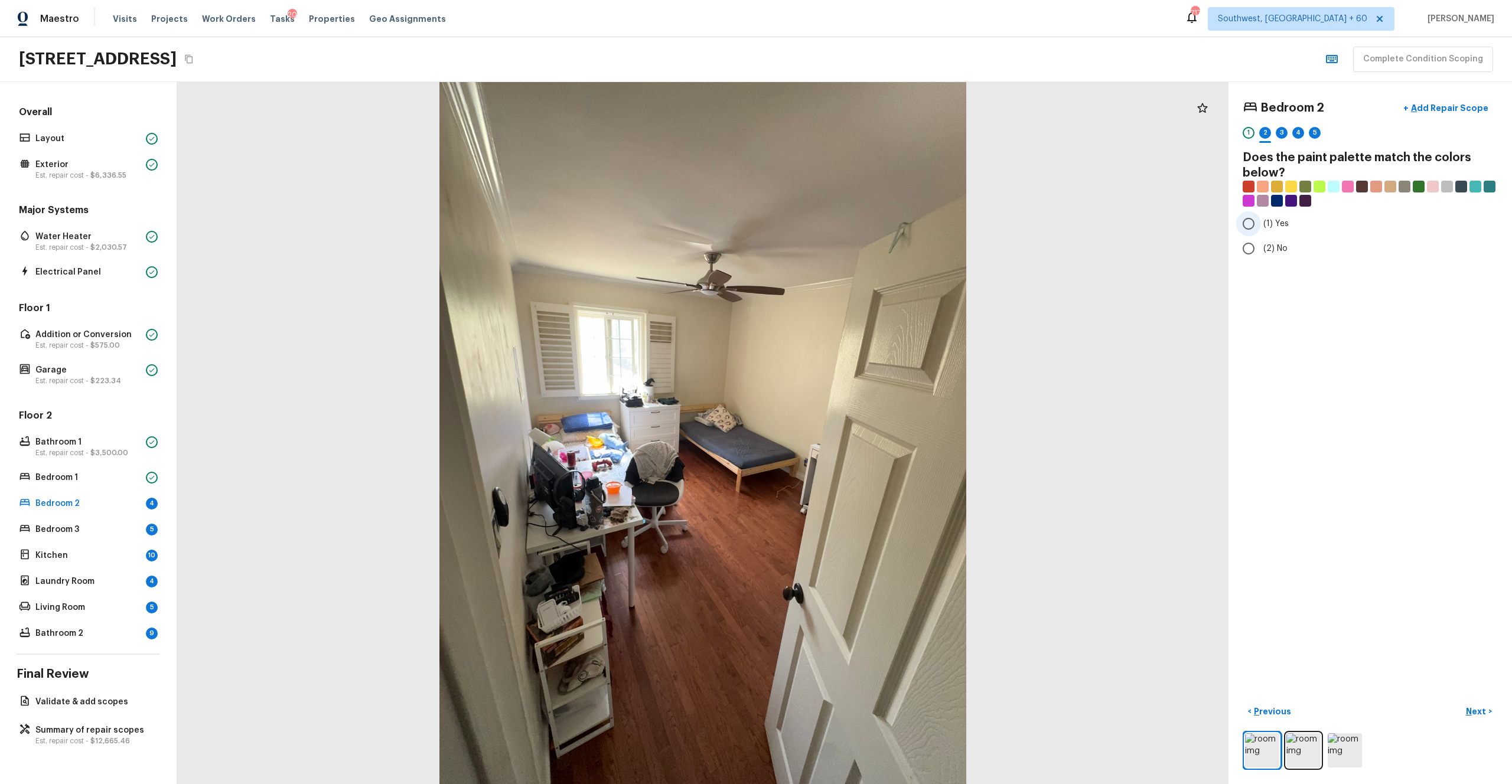
click at [850, 229] on label "(1) Yes" at bounding box center [1362, 224] width 252 height 25
click at [850, 229] on input "(1) Yes" at bounding box center [1248, 224] width 25 height 25
radio input "true"
click at [850, 430] on p "Next" at bounding box center [1477, 711] width 22 height 12
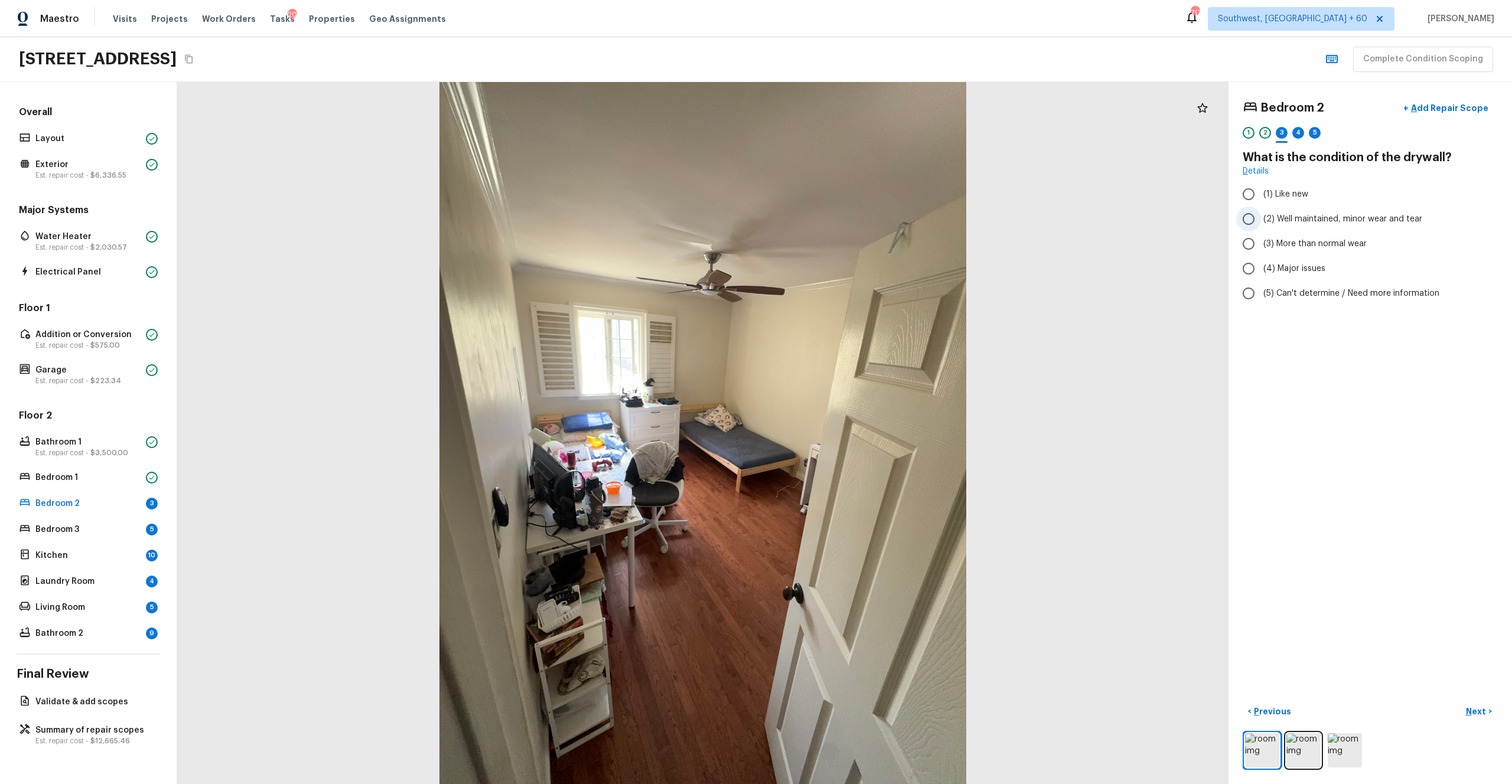
click at [850, 226] on label "(2) Well maintained, minor wear and tear" at bounding box center [1362, 219] width 252 height 25
click at [850, 226] on input "(2) Well maintained, minor wear and tear" at bounding box center [1248, 219] width 25 height 25
radio input "true"
click at [850, 430] on p "Next" at bounding box center [1477, 711] width 22 height 12
click at [850, 191] on span "(1) Hardwood" at bounding box center [1290, 194] width 53 height 12
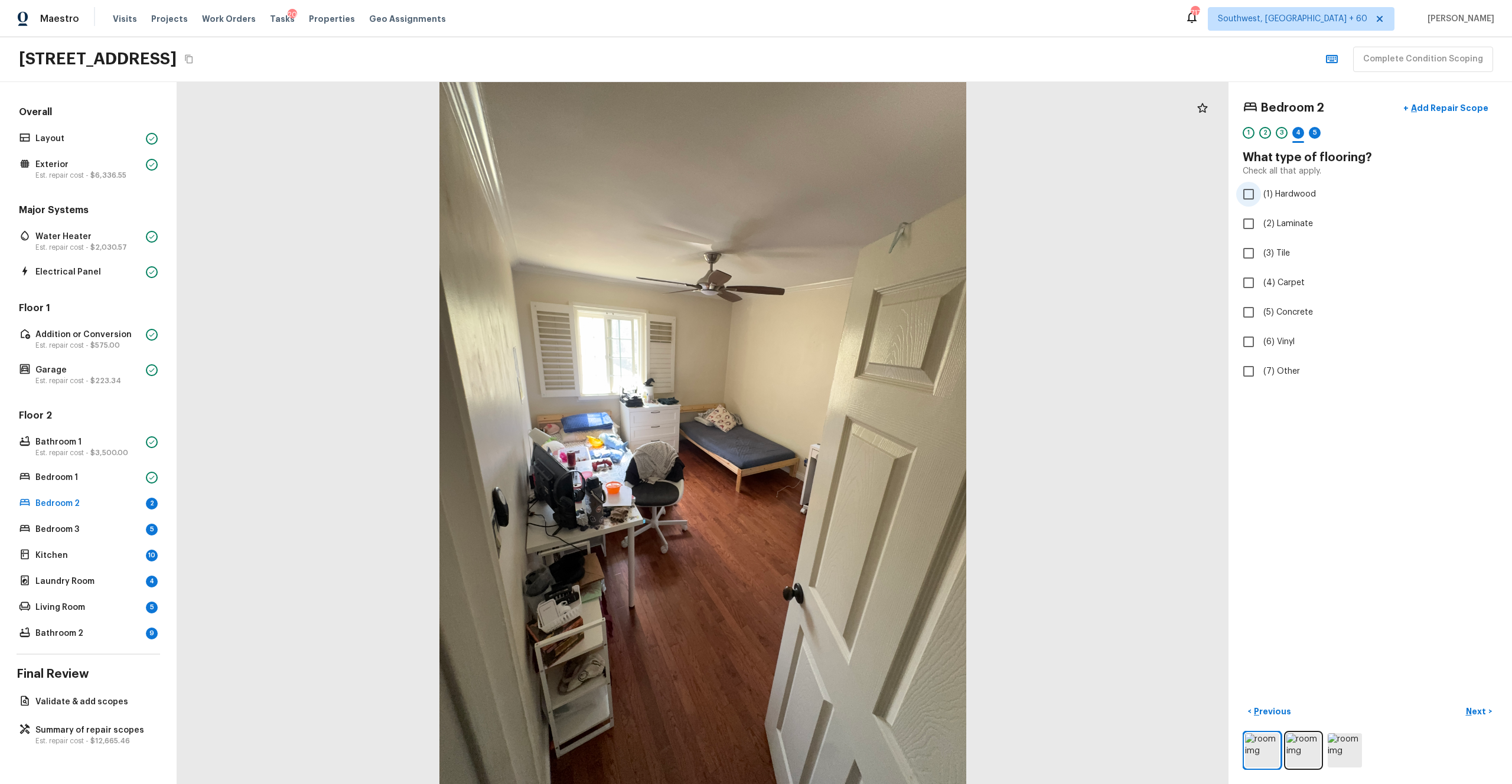
click at [850, 191] on input "(1) Hardwood" at bounding box center [1248, 194] width 25 height 25
checkbox input "true"
click at [850, 430] on p "Next" at bounding box center [1477, 711] width 22 height 12
click at [850, 224] on span "(2) Well maintained, minor wear and tear" at bounding box center [1342, 219] width 159 height 12
click at [850, 224] on input "(2) Well maintained, minor wear and tear" at bounding box center [1248, 219] width 25 height 25
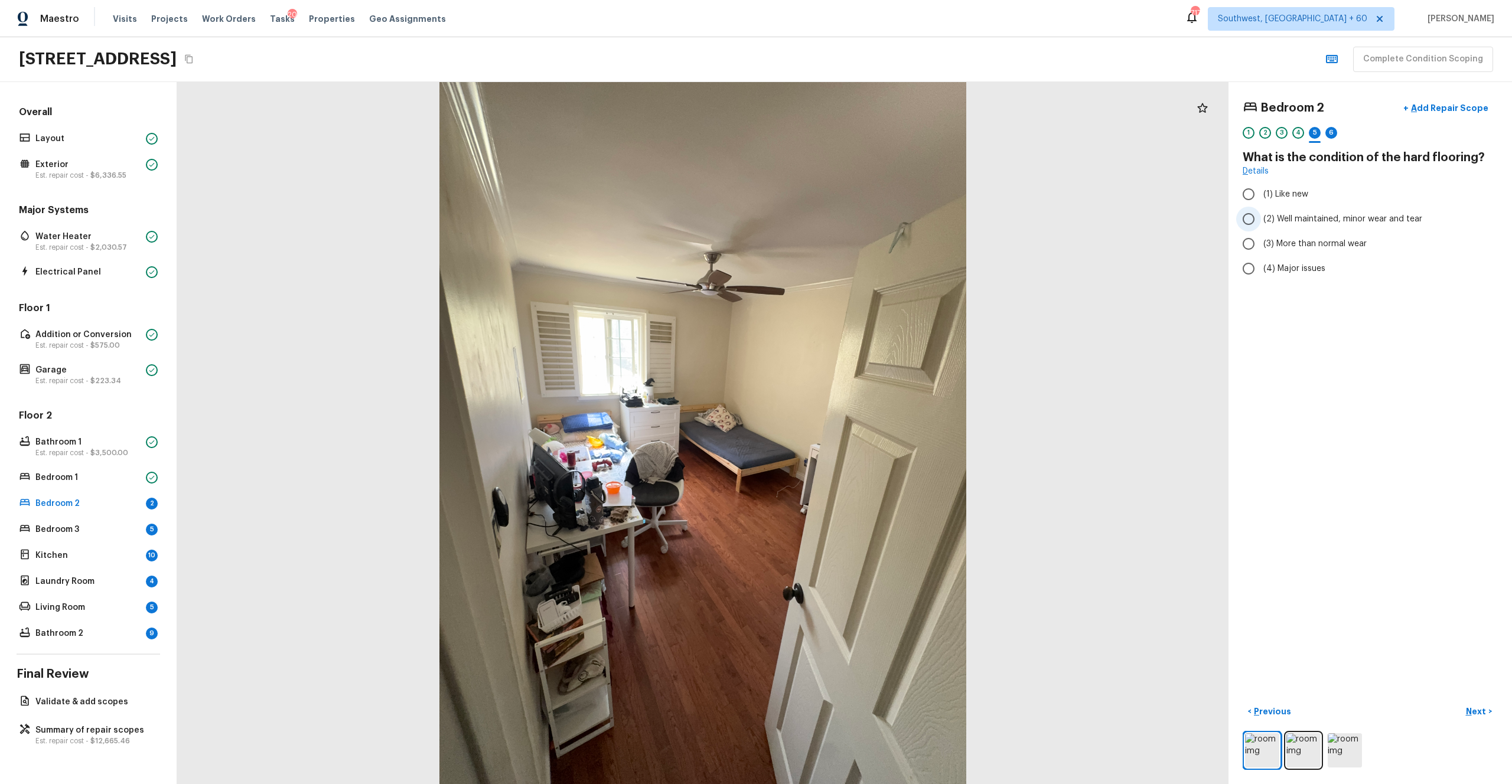
radio input "true"
click at [850, 430] on p "Next" at bounding box center [1477, 711] width 22 height 12
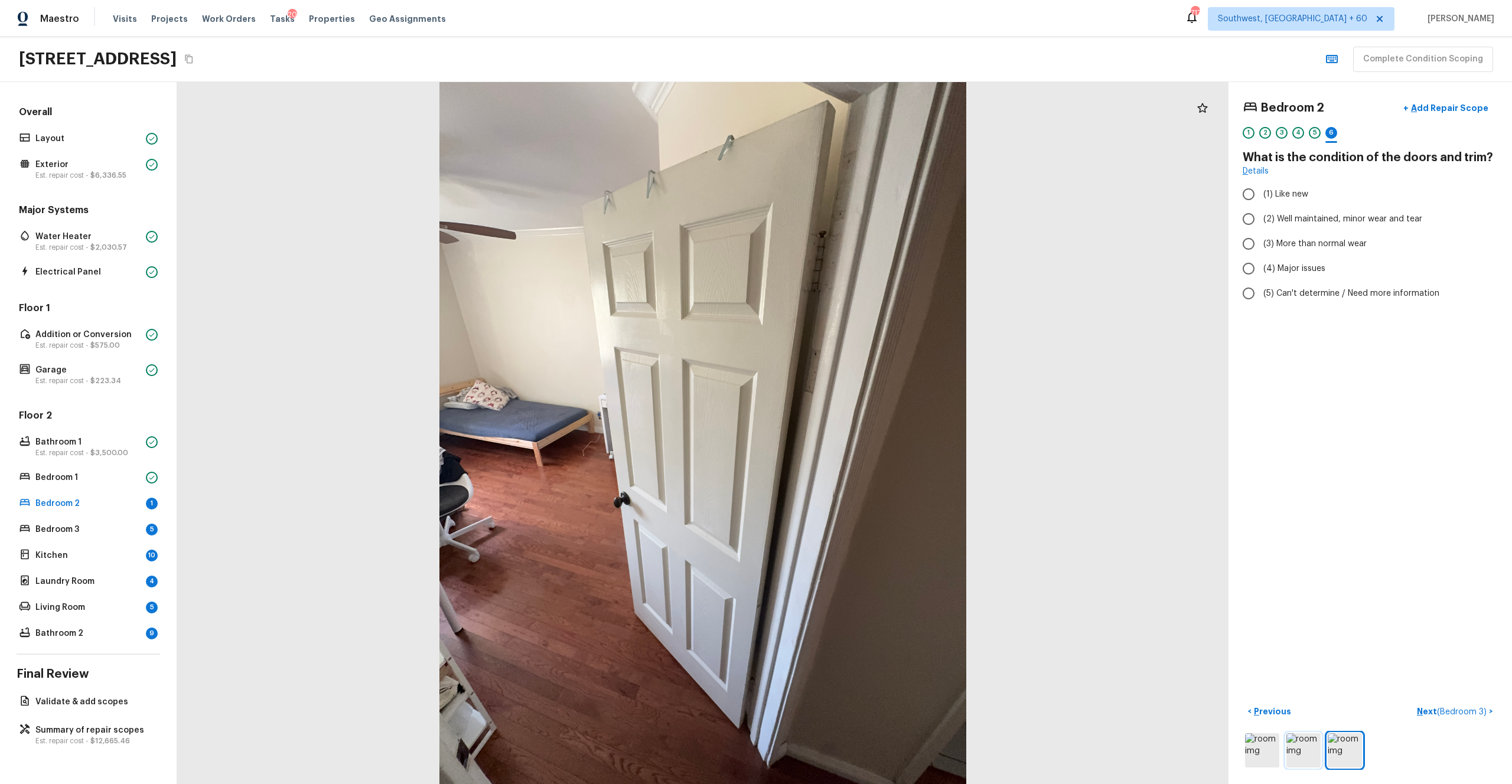
click at [850, 430] on img at bounding box center [1304, 751] width 34 height 34
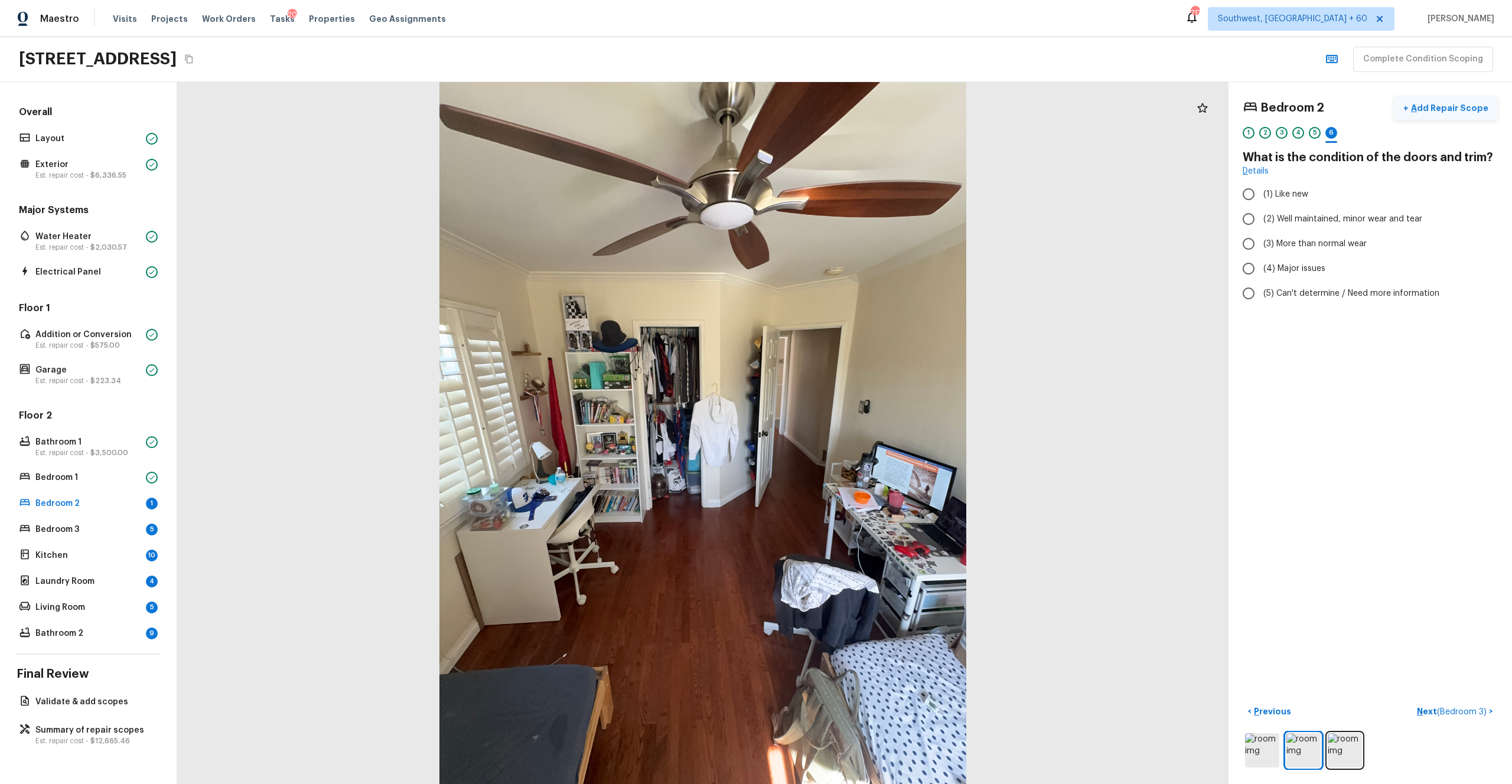
click at [850, 112] on p "Add Repair Scope" at bounding box center [1449, 108] width 80 height 12
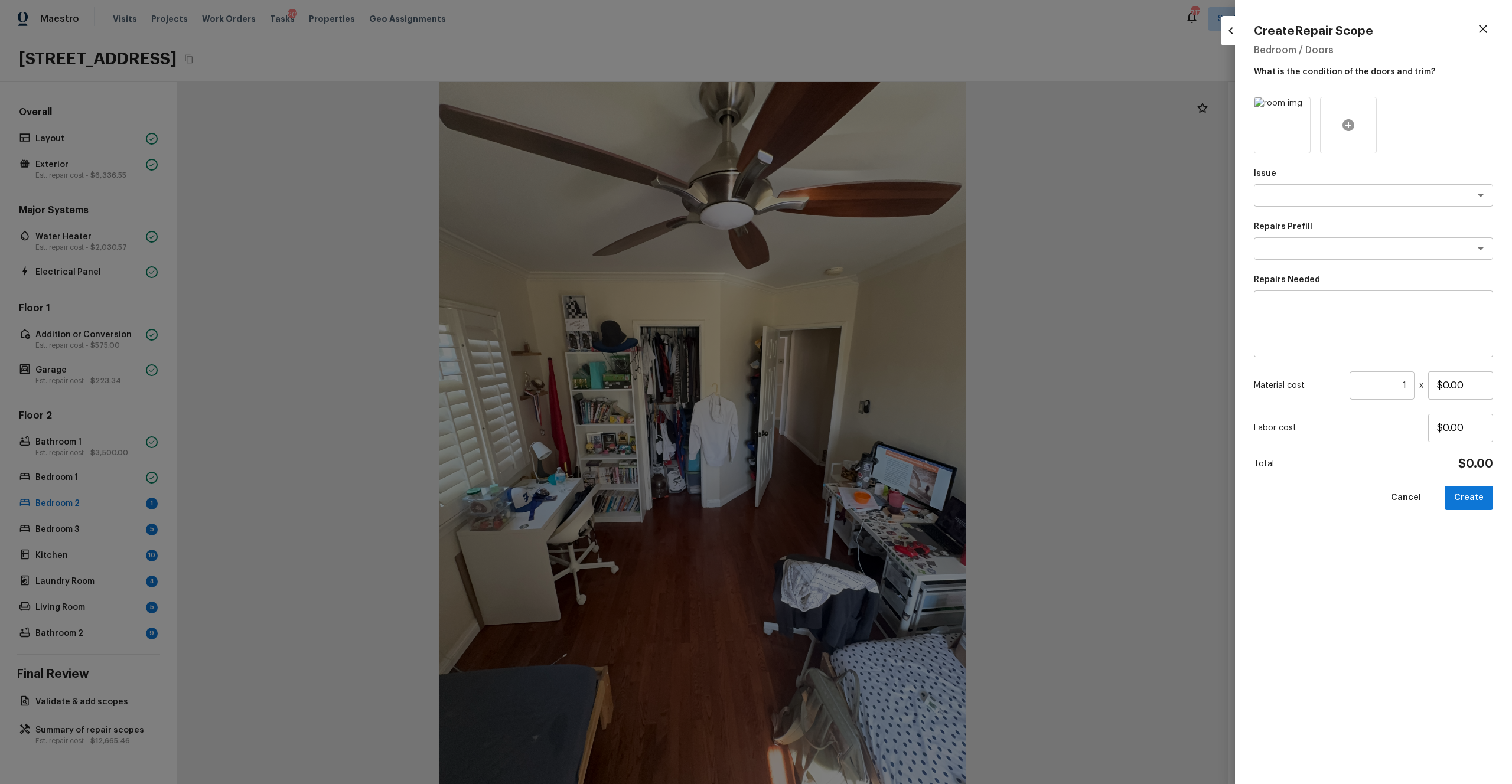
click at [850, 125] on icon at bounding box center [1348, 125] width 12 height 12
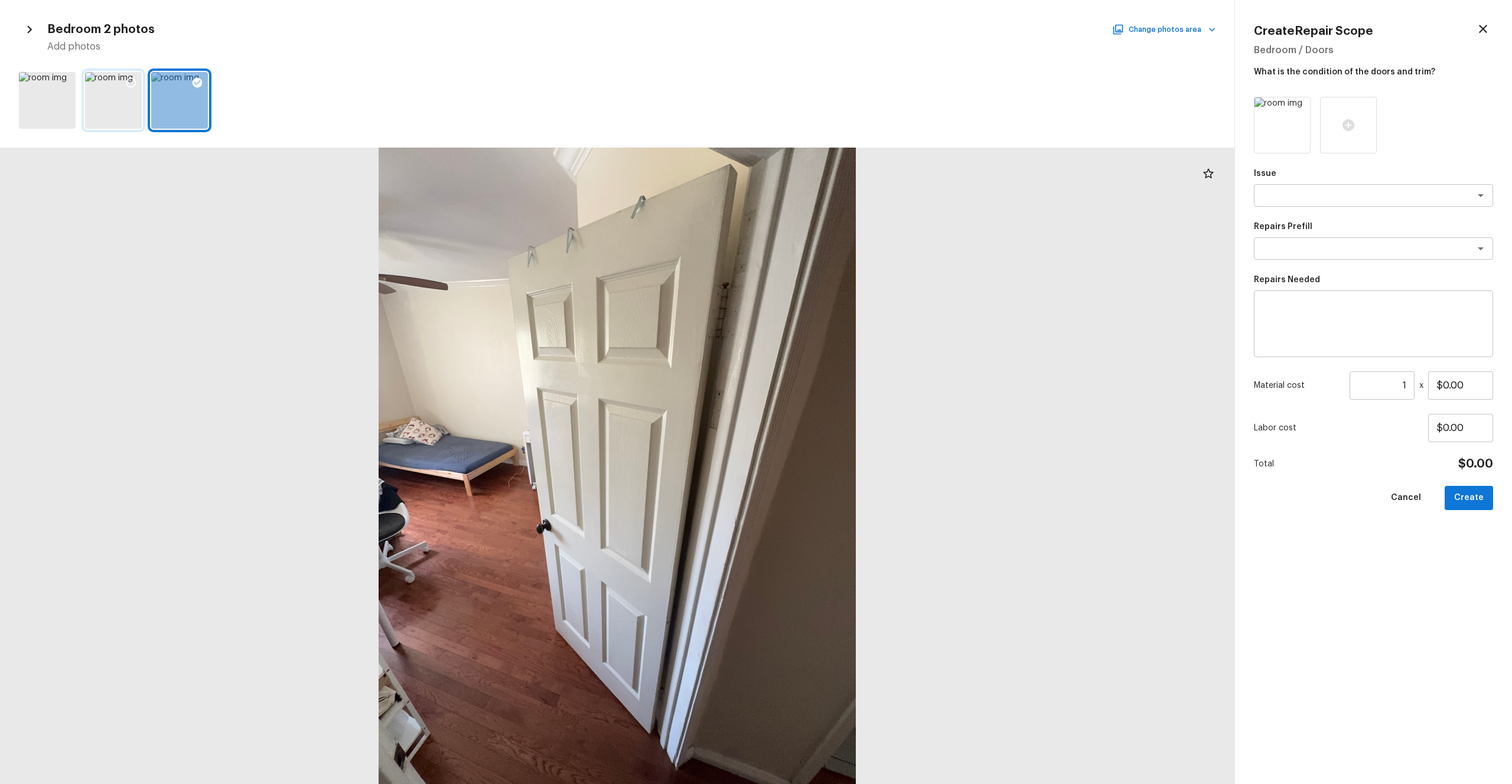
click at [93, 108] on div at bounding box center [113, 100] width 57 height 57
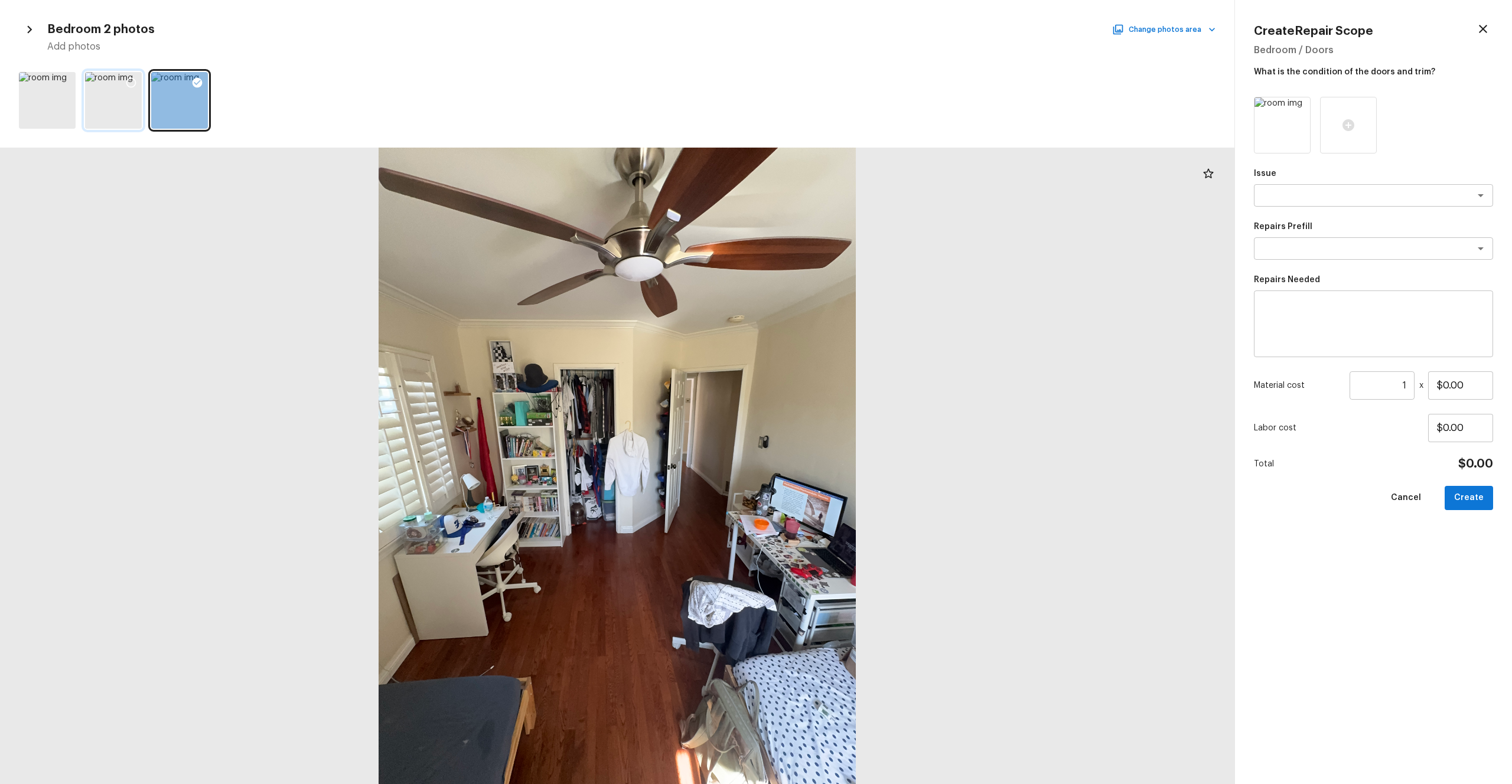
click at [133, 81] on icon at bounding box center [131, 83] width 12 height 12
click at [197, 83] on icon at bounding box center [197, 83] width 12 height 12
click at [850, 205] on div "x ​" at bounding box center [1374, 195] width 240 height 22
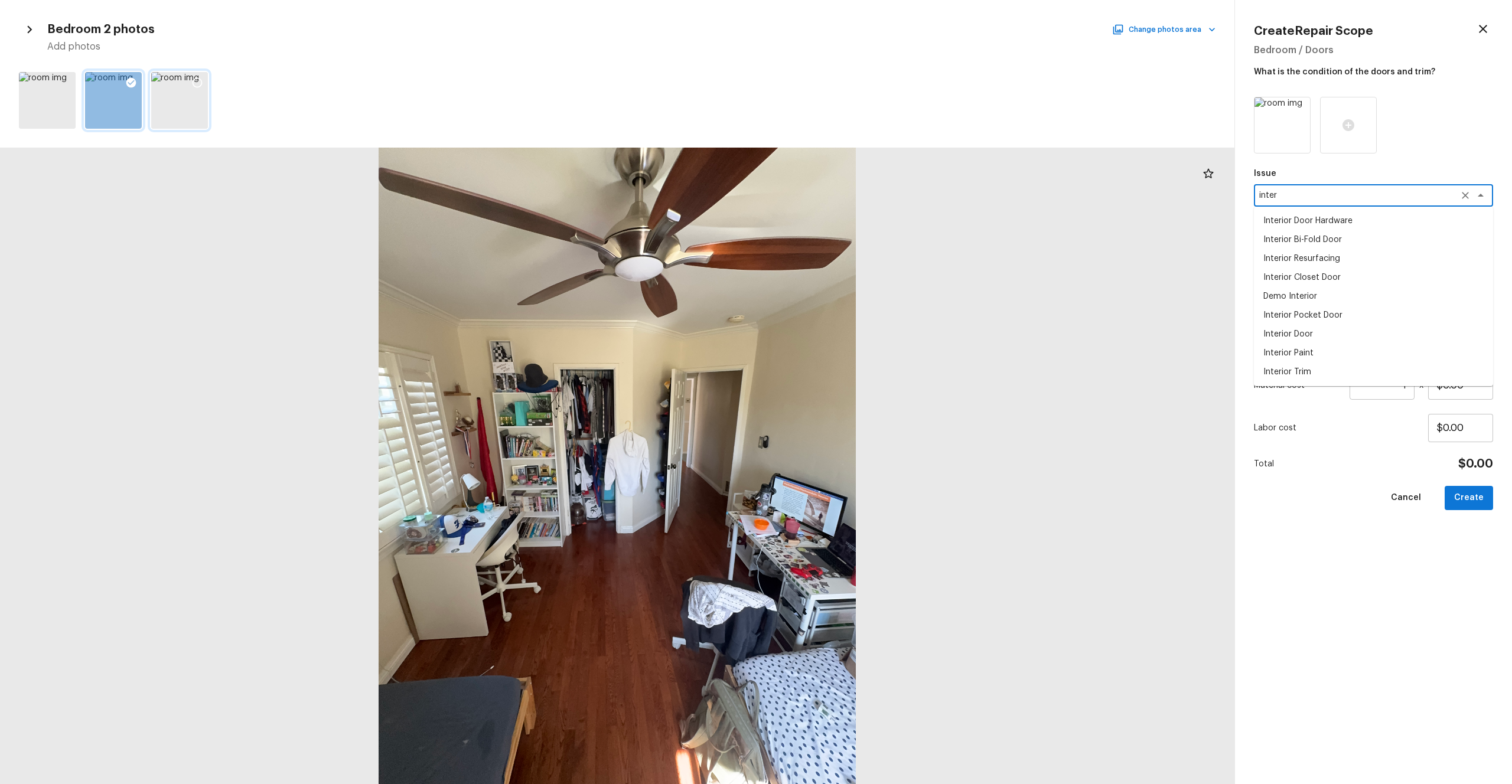
click at [850, 277] on li "Interior Closet Door" at bounding box center [1374, 277] width 240 height 19
type textarea "Interior Closet Door"
click at [850, 277] on p "Repairs Needed" at bounding box center [1374, 279] width 240 height 12
click at [850, 242] on div "x ​" at bounding box center [1374, 248] width 240 height 22
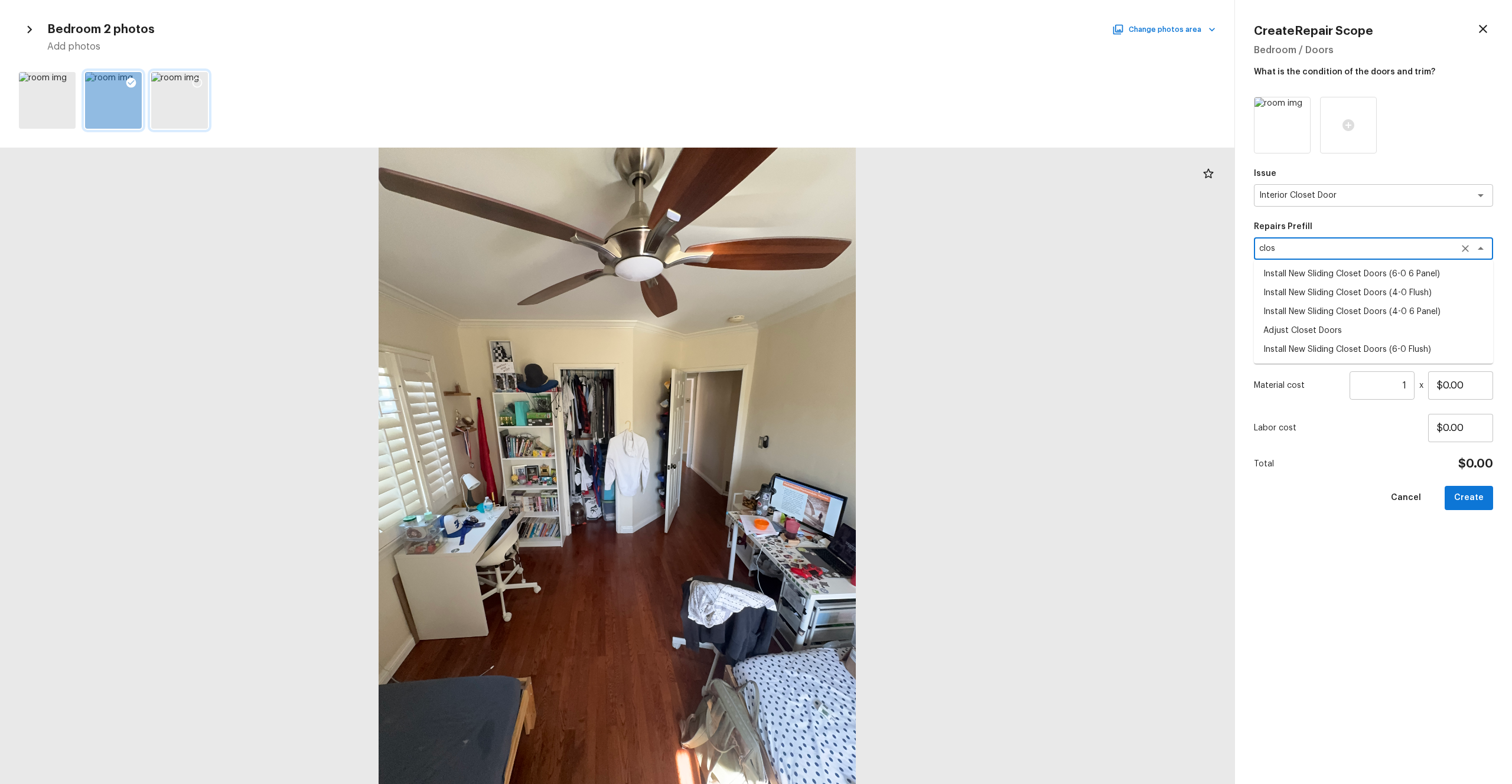
click at [850, 273] on li "Install New Sliding Closet Doors (6-0 6 Panel)" at bounding box center [1374, 274] width 240 height 19
type textarea "Install New Sliding Closet Doors (6-0 6 Panel)"
type textarea "Remove the existing door (if present). Install a new 6-0 bi-fold 6 panel interi…"
type input "$302.90"
click at [850, 249] on icon "Clear" at bounding box center [1466, 249] width 12 height 12
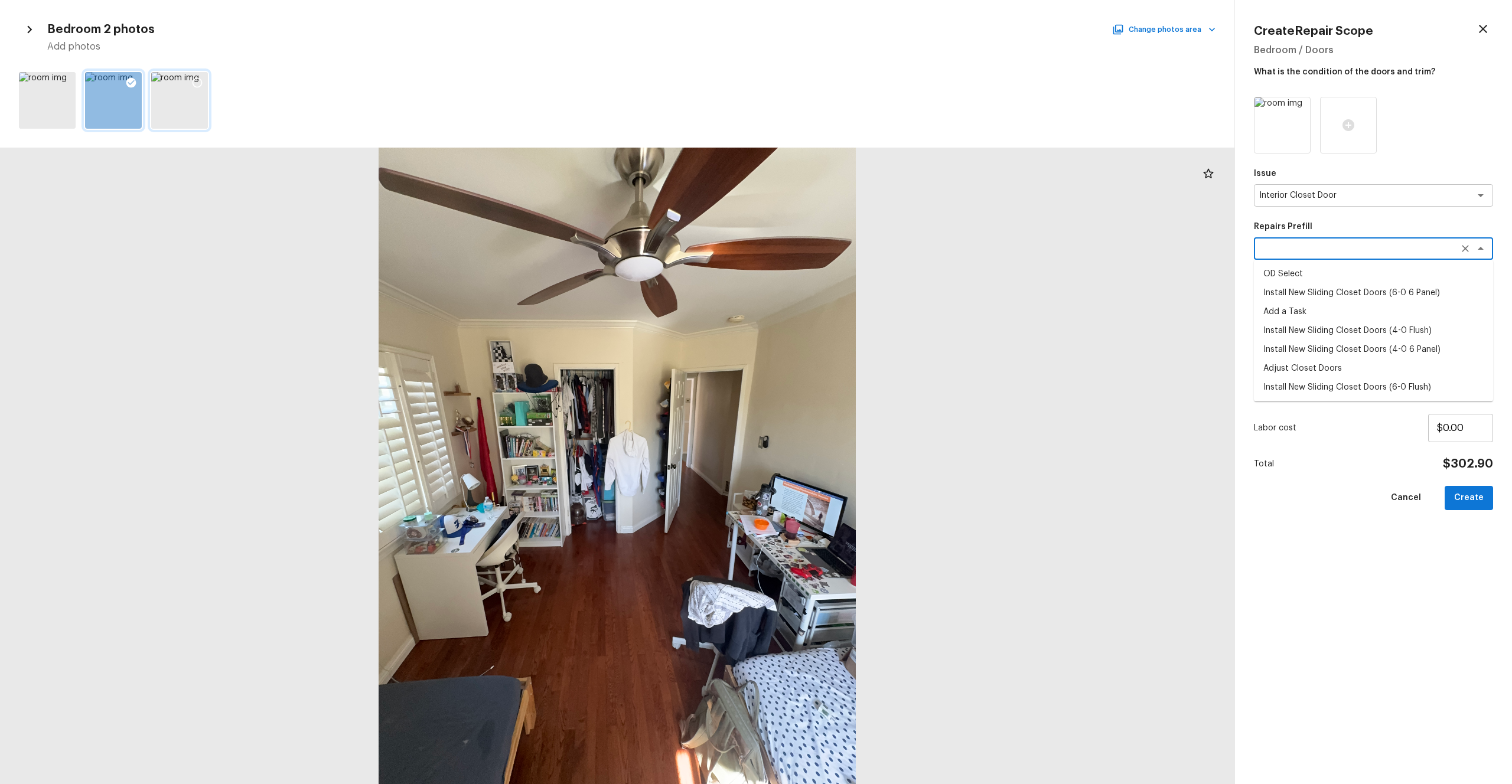
click at [850, 250] on textarea at bounding box center [1357, 249] width 195 height 12
click at [850, 297] on li "Install New Sliding Closet Doors (4-0 Flush)" at bounding box center [1374, 293] width 240 height 19
type textarea "Install New Sliding Closet Doors (4-0 Flush)"
type textarea "Remove the existing door (if present). Install a new 4-0 bi-fold flush panel in…"
type input "$286.77"
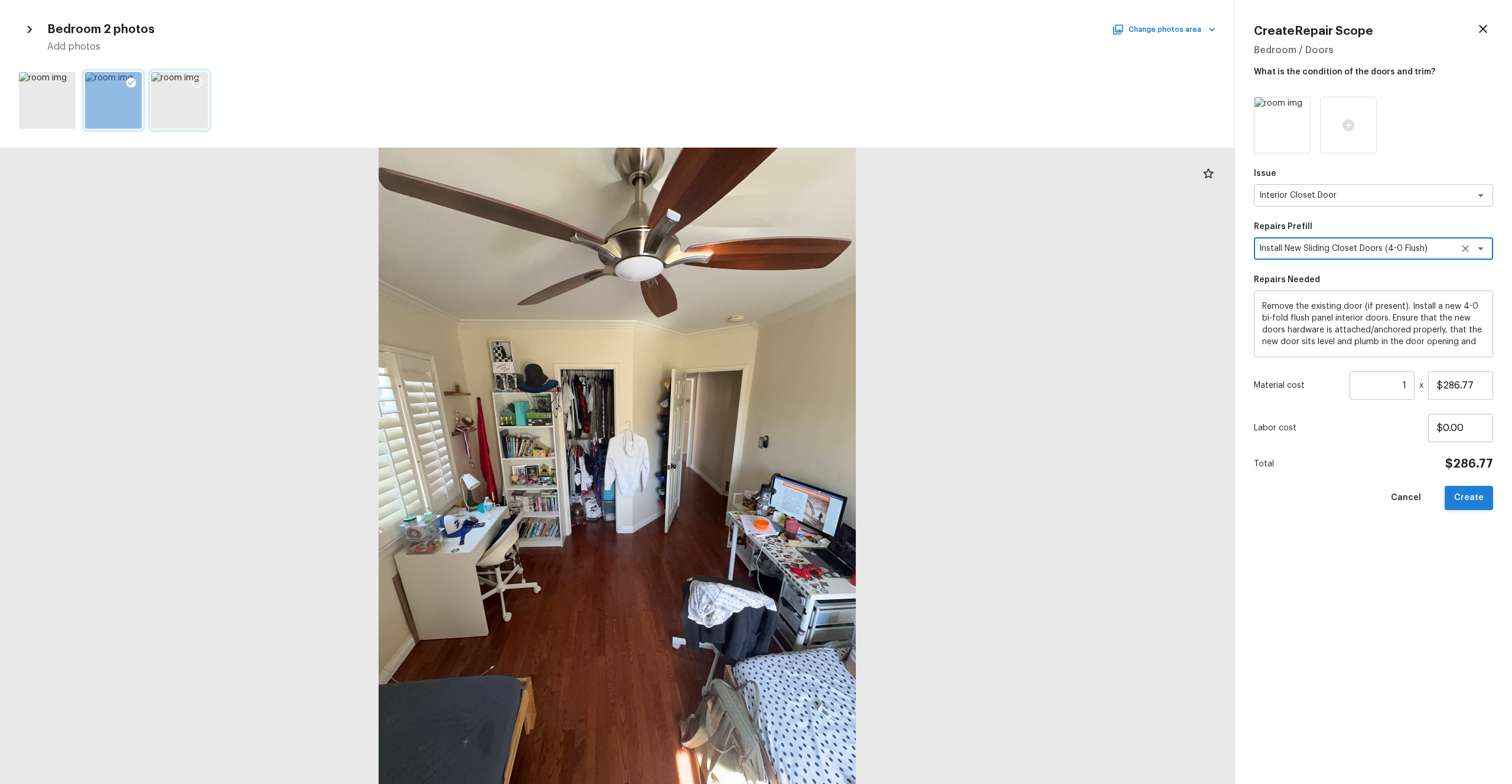
type textarea "Install New Sliding Closet Doors (4-0 Flush)"
click at [850, 430] on button "Create" at bounding box center [1469, 498] width 48 height 24
type input "$0.00"
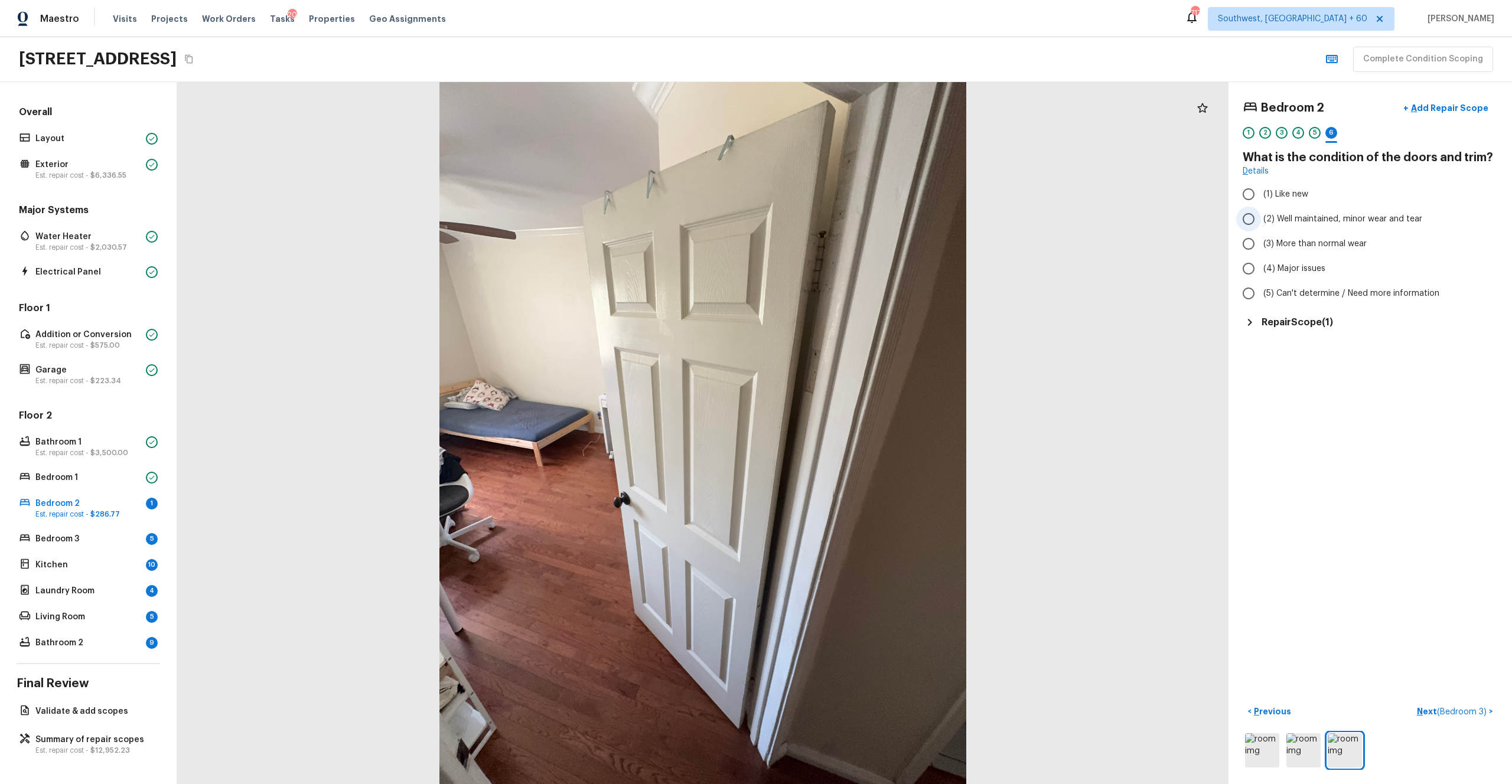
click at [850, 219] on span "(2) Well maintained, minor wear and tear" at bounding box center [1342, 219] width 159 height 12
click at [850, 219] on input "(2) Well maintained, minor wear and tear" at bounding box center [1248, 219] width 25 height 25
radio input "true"
click at [850, 430] on p "Next ( Bedroom 3 )" at bounding box center [1453, 711] width 72 height 12
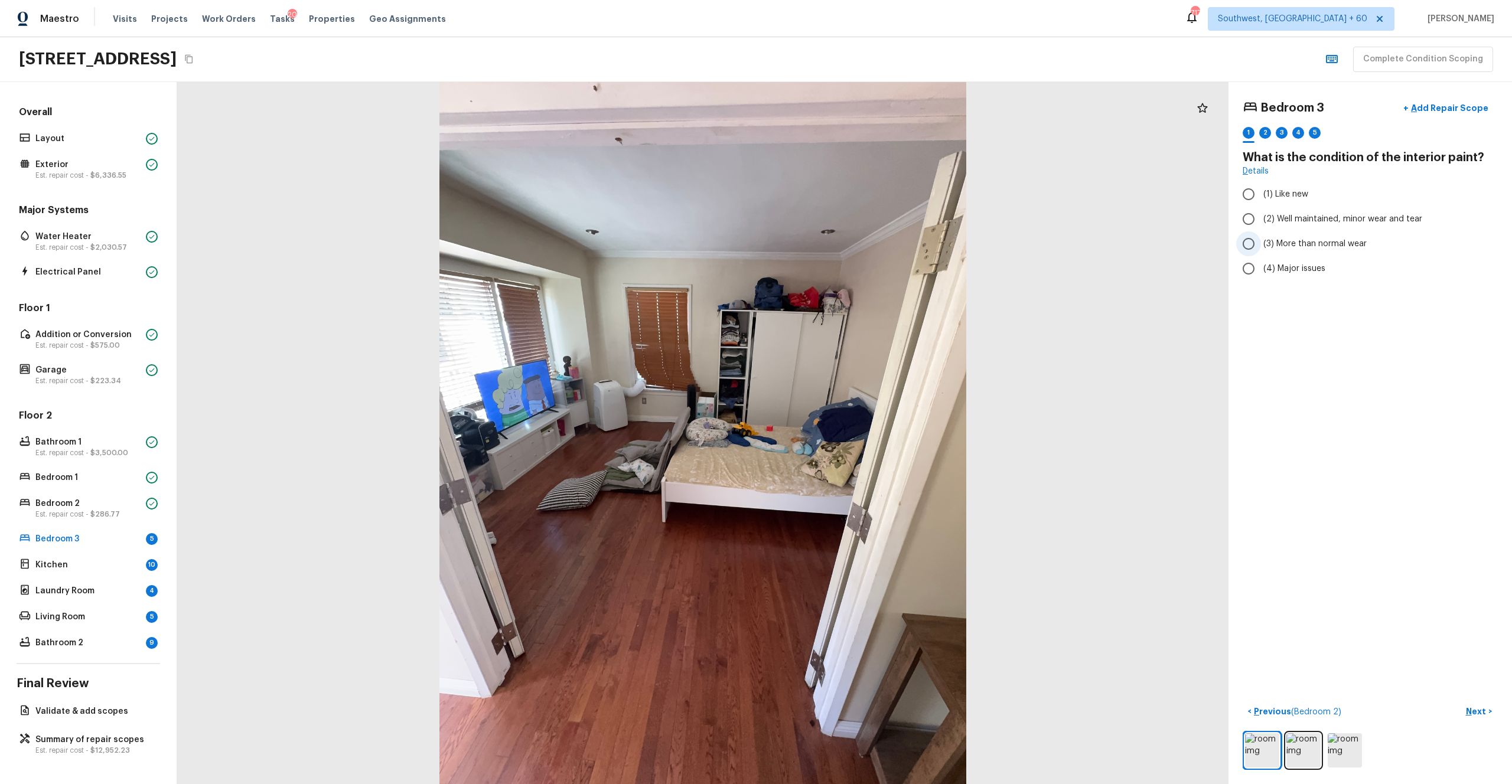
click at [850, 245] on span "(3) More than normal wear" at bounding box center [1315, 244] width 103 height 12
click at [850, 245] on input "(3) More than normal wear" at bounding box center [1248, 244] width 25 height 25
radio input "true"
click at [850, 430] on button "Next >" at bounding box center [1478, 711] width 38 height 19
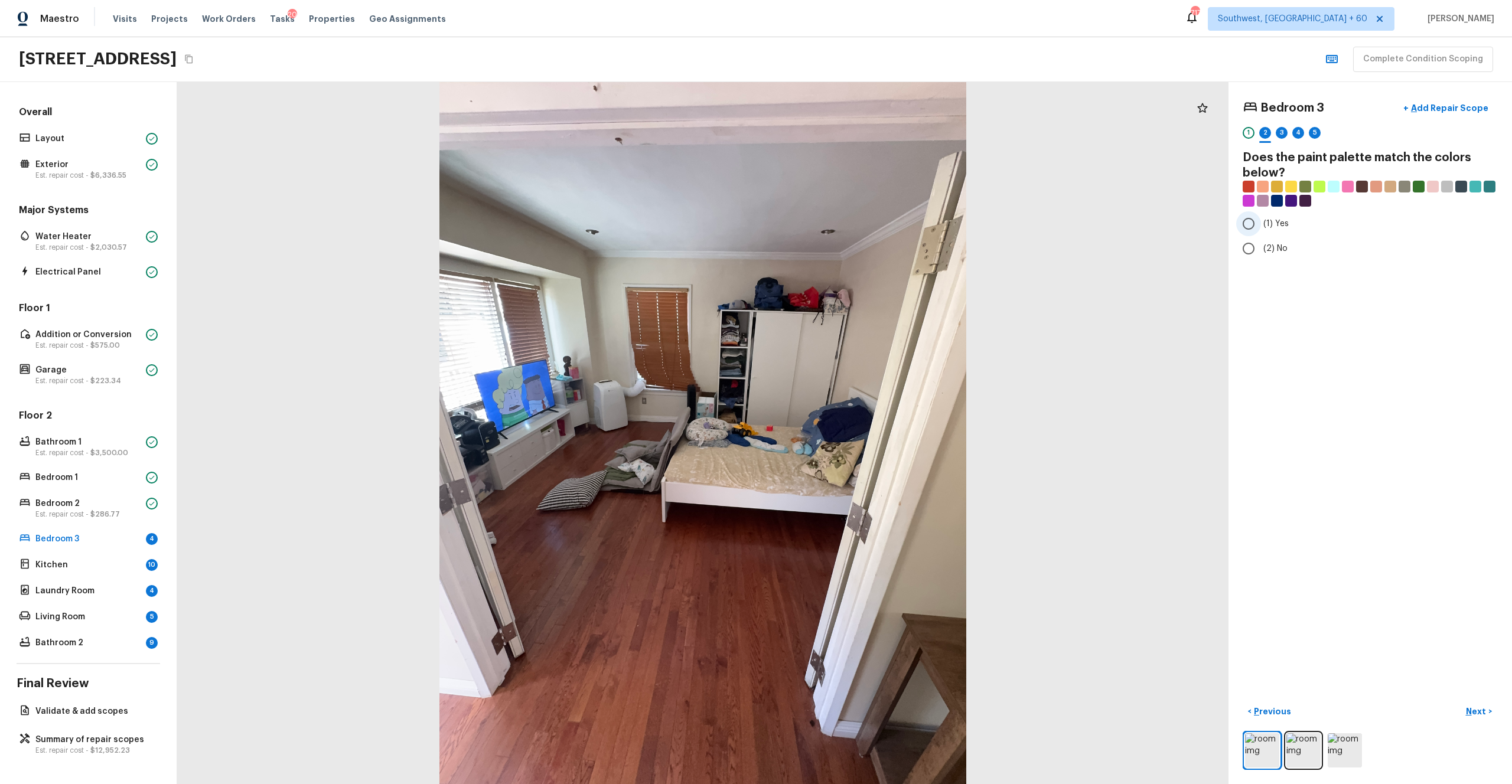
click at [850, 222] on span "(1) Yes" at bounding box center [1276, 224] width 26 height 12
click at [850, 222] on input "(1) Yes" at bounding box center [1248, 224] width 25 height 25
radio input "true"
click at [850, 430] on p "Next" at bounding box center [1477, 711] width 22 height 12
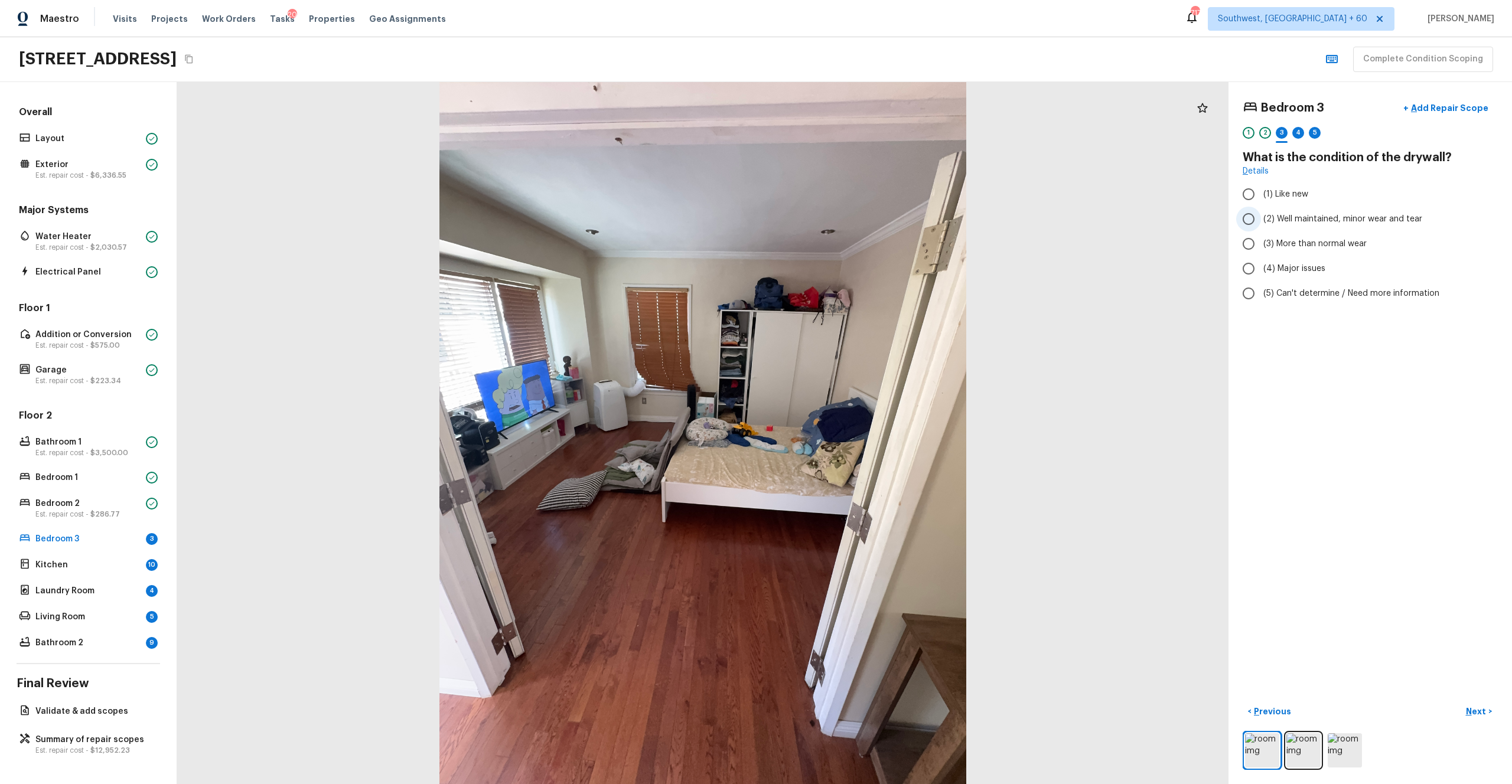
click at [850, 211] on label "(2) Well maintained, minor wear and tear" at bounding box center [1362, 219] width 252 height 25
click at [850, 211] on input "(2) Well maintained, minor wear and tear" at bounding box center [1248, 219] width 25 height 25
radio input "true"
click at [850, 430] on p "Next" at bounding box center [1477, 711] width 22 height 12
click at [850, 203] on label "(1) Hardwood" at bounding box center [1362, 194] width 252 height 25
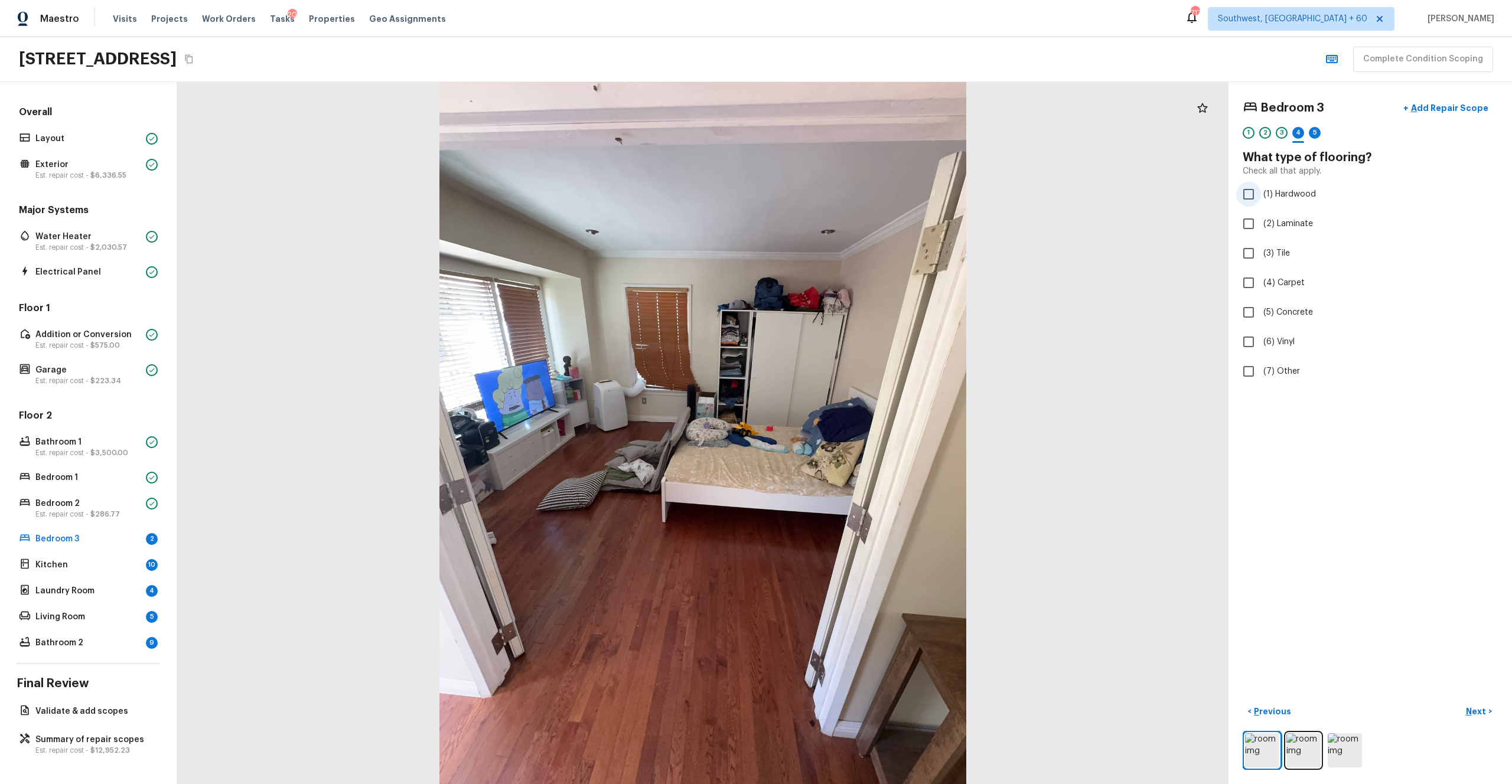
click at [850, 203] on input "(1) Hardwood" at bounding box center [1248, 194] width 25 height 25
checkbox input "true"
click at [850, 430] on div "< Previous Next >" at bounding box center [1370, 736] width 255 height 68
click at [850, 430] on p "Next" at bounding box center [1477, 711] width 22 height 12
click at [850, 226] on label "(2) Well maintained, minor wear and tear" at bounding box center [1362, 219] width 252 height 25
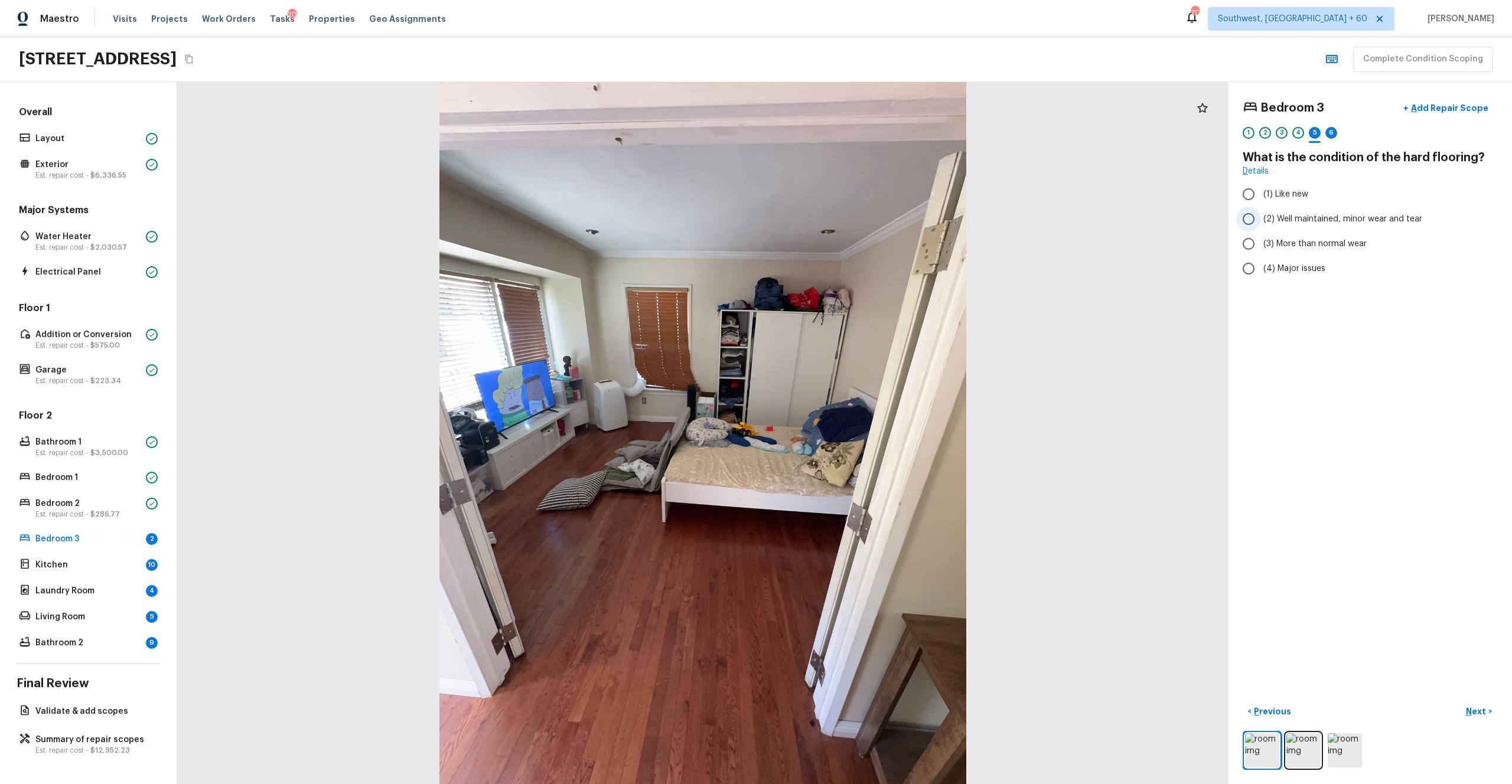
click at [850, 226] on input "(2) Well maintained, minor wear and tear" at bounding box center [1248, 219] width 25 height 25
radio input "true"
click at [850, 430] on img at bounding box center [1304, 751] width 34 height 34
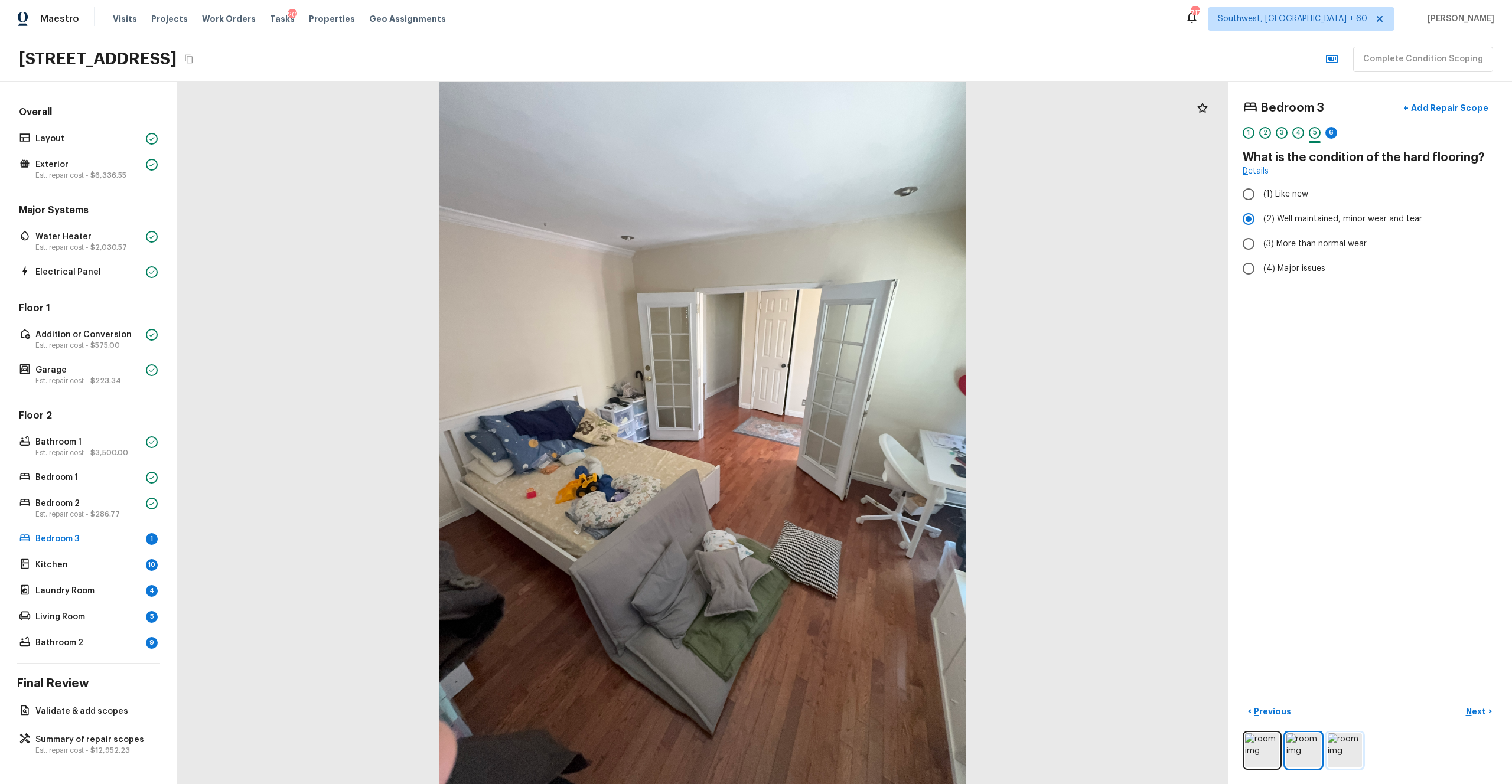
click at [850, 430] on img at bounding box center [1345, 751] width 34 height 34
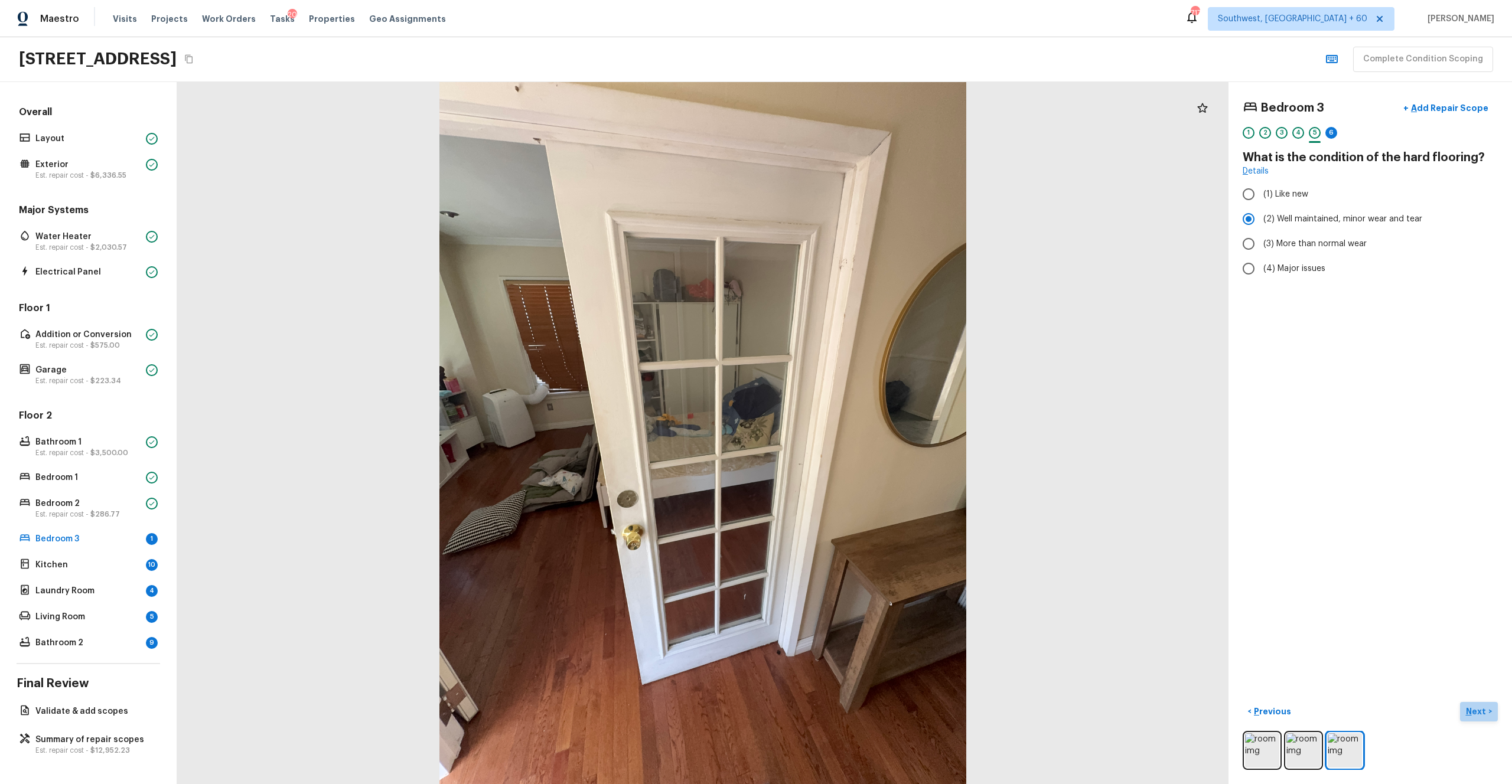
click at [850, 430] on p "Next" at bounding box center [1477, 711] width 22 height 12
click at [850, 105] on p "Add Repair Scope" at bounding box center [1449, 108] width 80 height 12
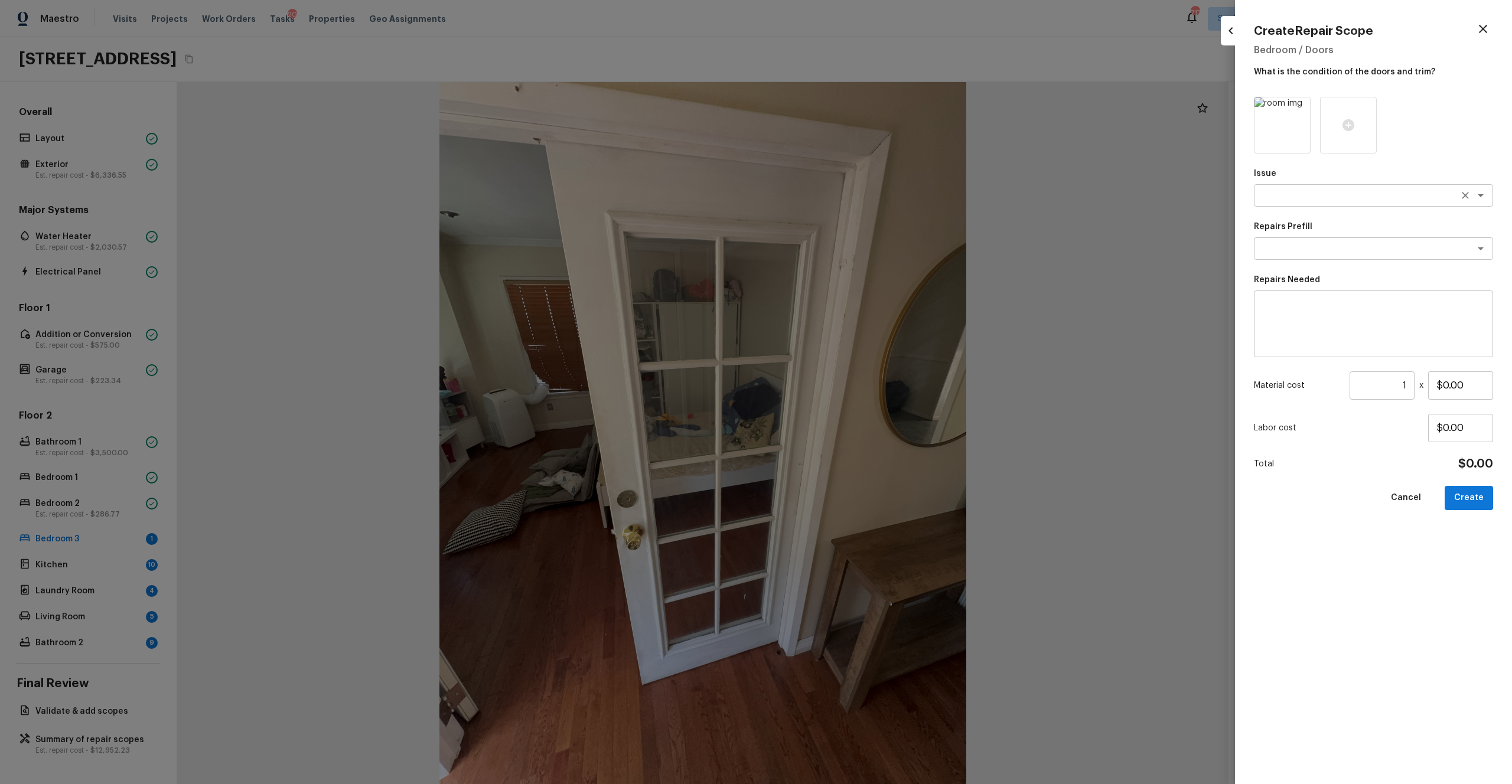
click at [850, 198] on textarea at bounding box center [1357, 195] width 195 height 12
click at [850, 334] on li "Interior Door" at bounding box center [1374, 334] width 240 height 19
type textarea "Interior Door"
click at [850, 249] on textarea at bounding box center [1357, 249] width 195 height 12
type textarea "inte"
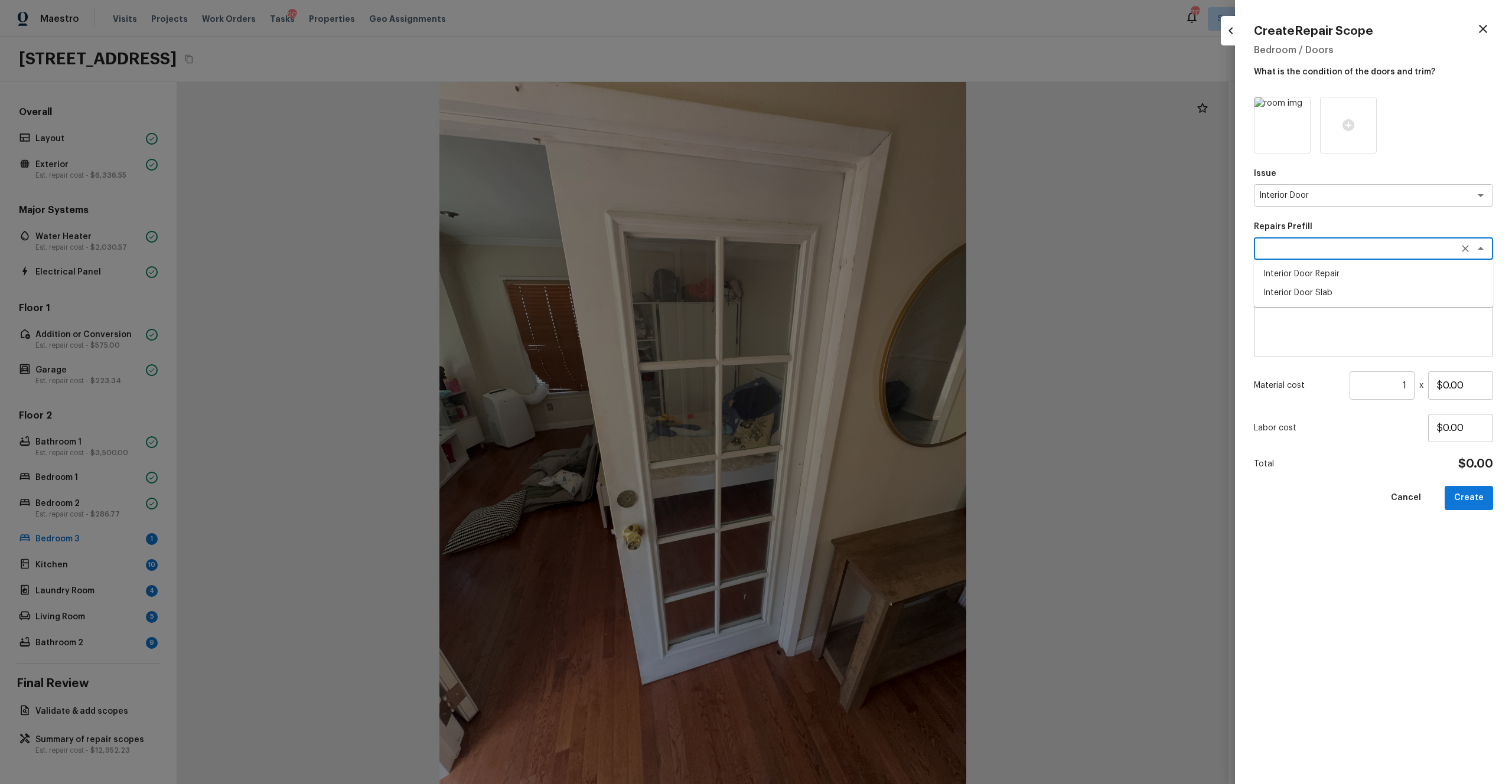
click at [850, 336] on textarea at bounding box center [1374, 324] width 222 height 47
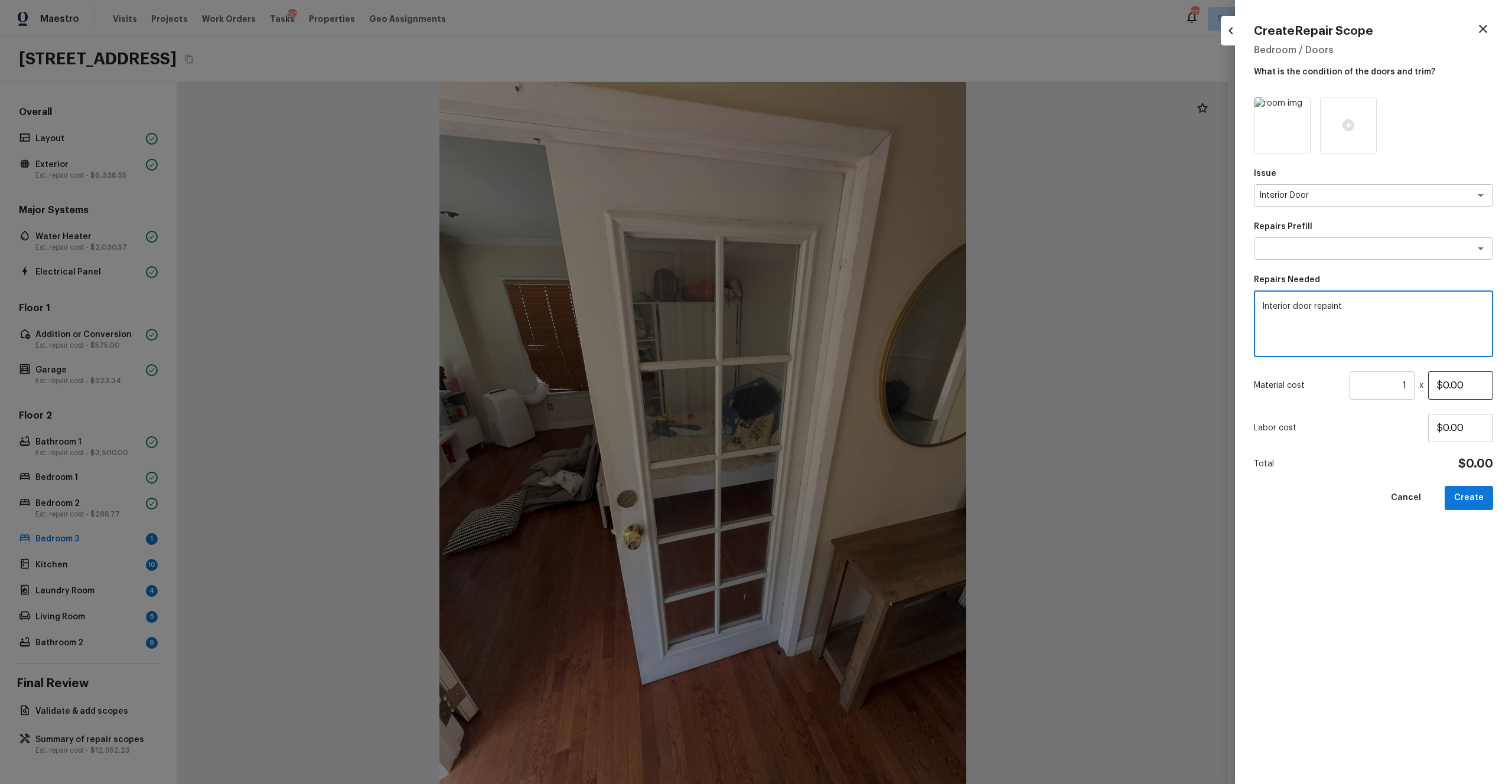
type textarea "Interior door repaint"
drag, startPoint x: 1469, startPoint y: 388, endPoint x: 1364, endPoint y: 388, distance: 105.0
click at [850, 388] on div "Material cost 1 ​ x $0.00" at bounding box center [1374, 386] width 240 height 29
type input "$85.00"
click at [850, 430] on button "Create" at bounding box center [1469, 498] width 48 height 24
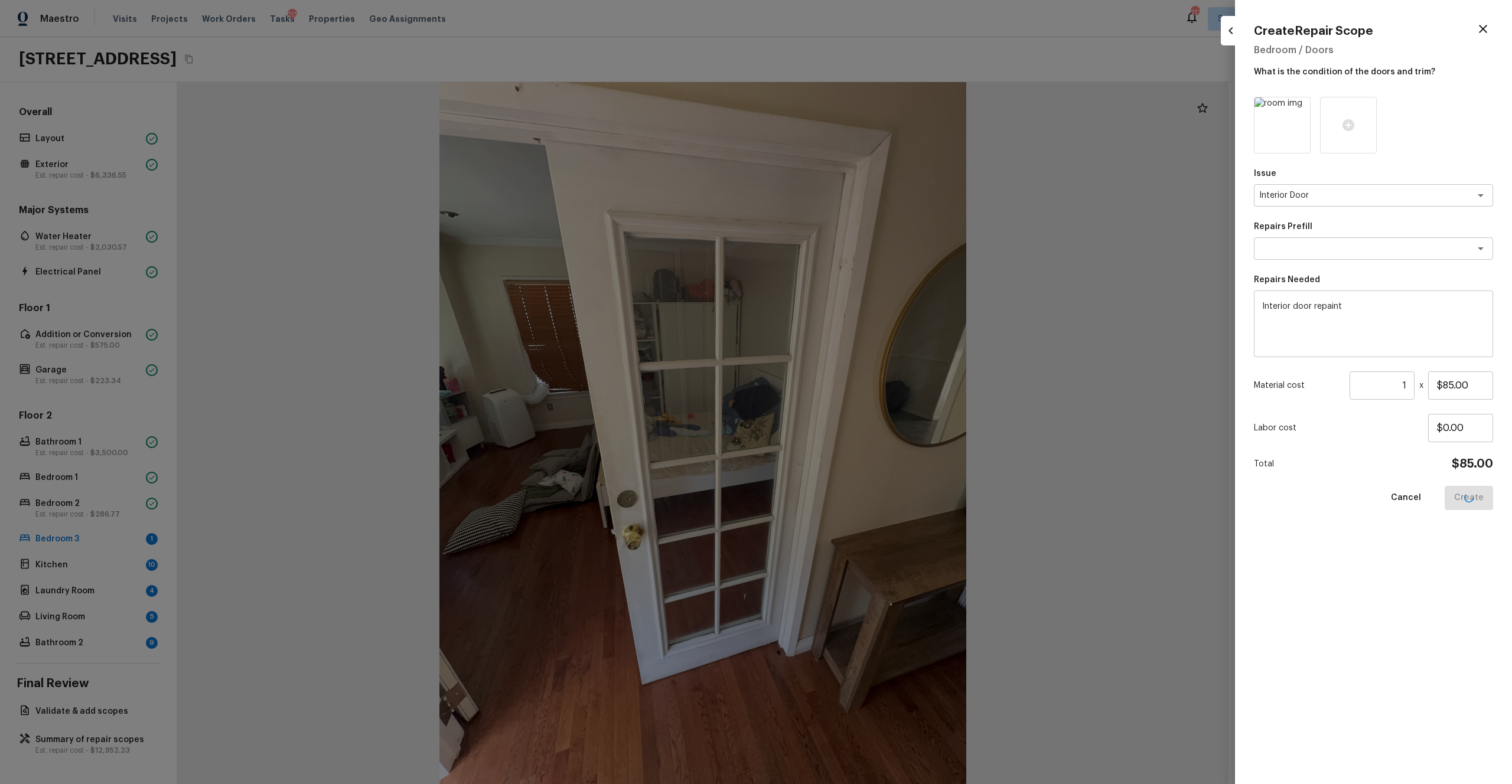
type input "$0.00"
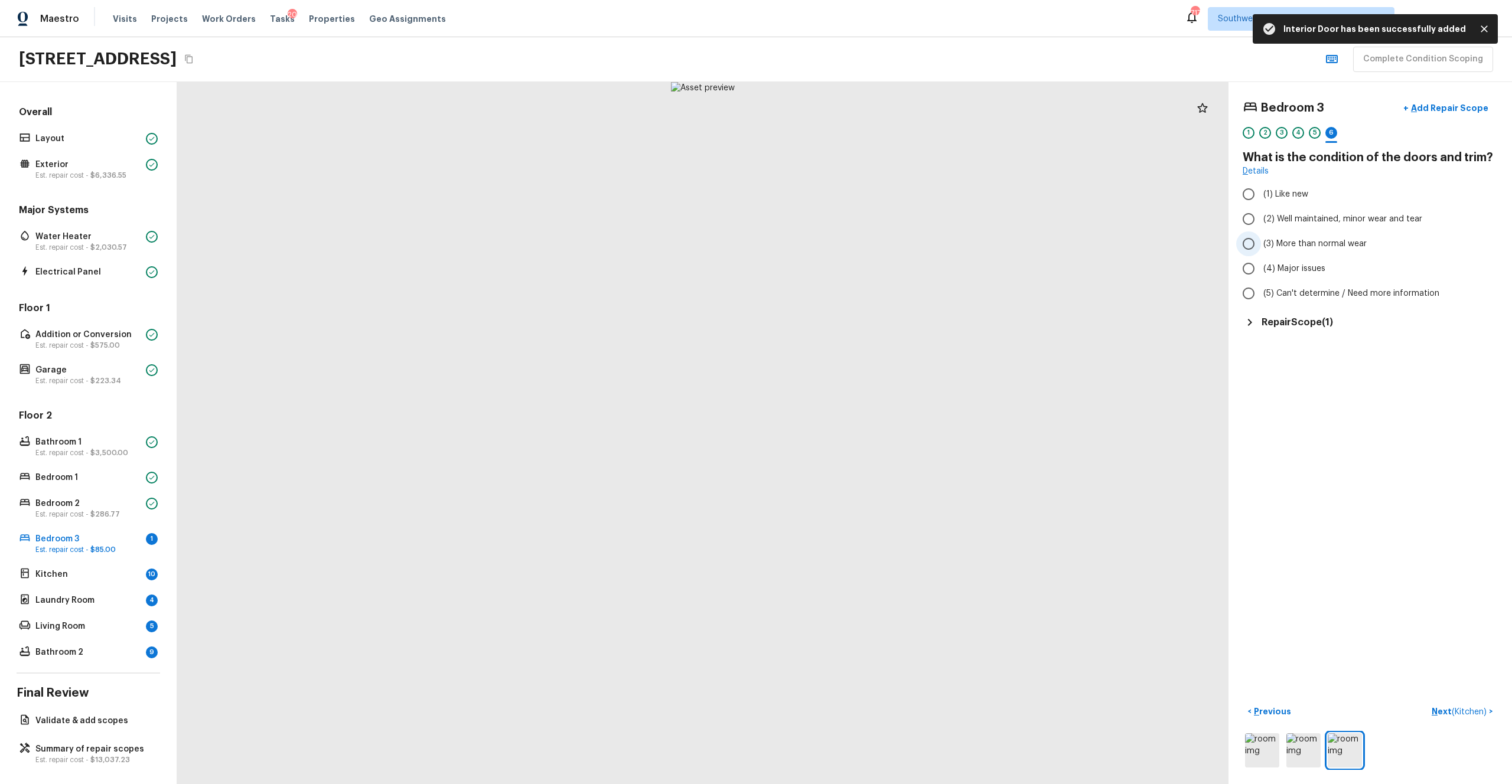
click at [850, 247] on span "(3) More than normal wear" at bounding box center [1315, 244] width 103 height 12
click at [850, 247] on input "(3) More than normal wear" at bounding box center [1248, 244] width 25 height 25
radio input "true"
click at [850, 430] on button "Next ( Kitchen ) >" at bounding box center [1462, 711] width 71 height 19
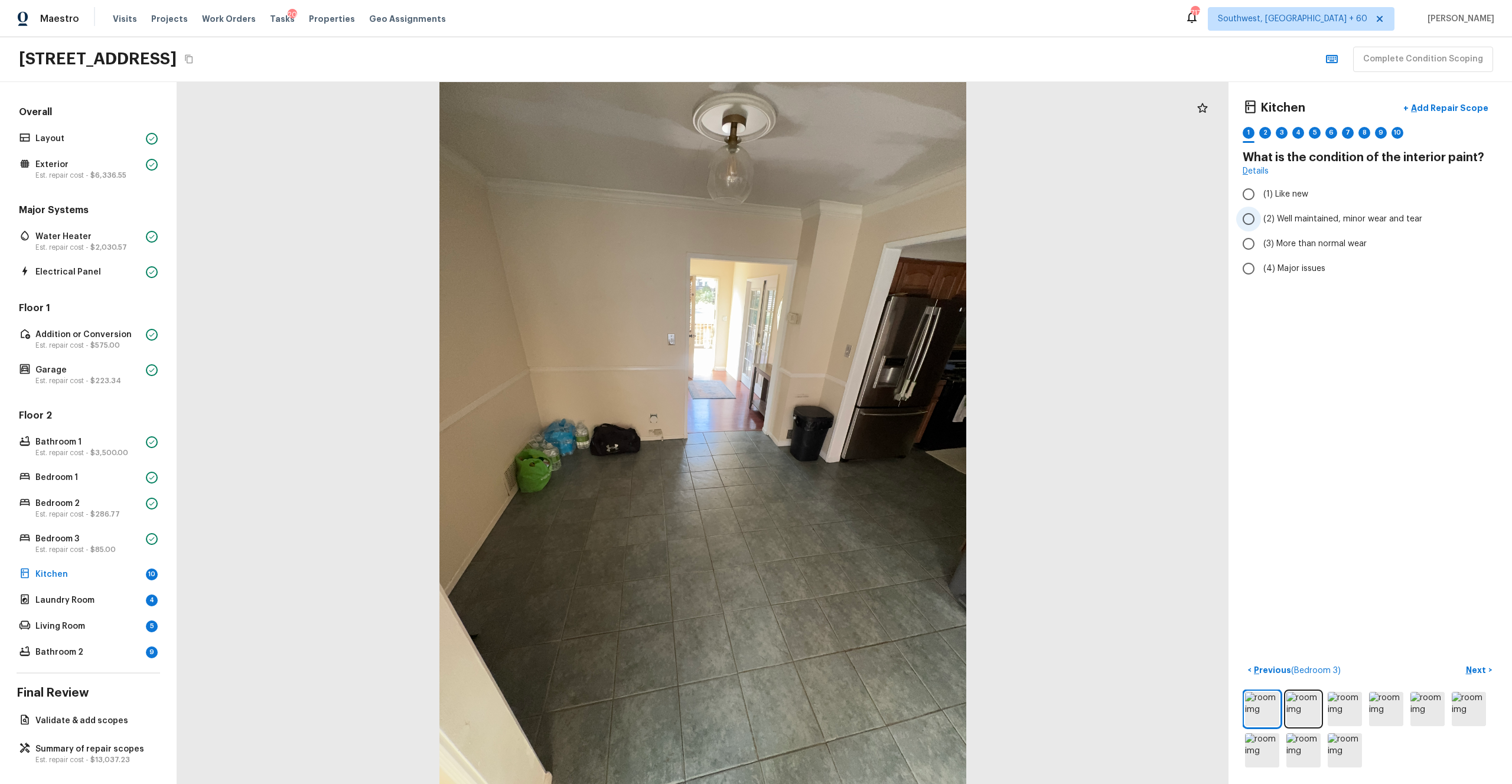
click at [850, 215] on span "(2) Well maintained, minor wear and tear" at bounding box center [1342, 219] width 159 height 12
click at [850, 215] on input "(2) Well maintained, minor wear and tear" at bounding box center [1248, 219] width 25 height 25
radio input "true"
click at [850, 238] on span "(3) More than normal wear" at bounding box center [1315, 244] width 103 height 12
click at [850, 237] on input "(3) More than normal wear" at bounding box center [1248, 244] width 25 height 25
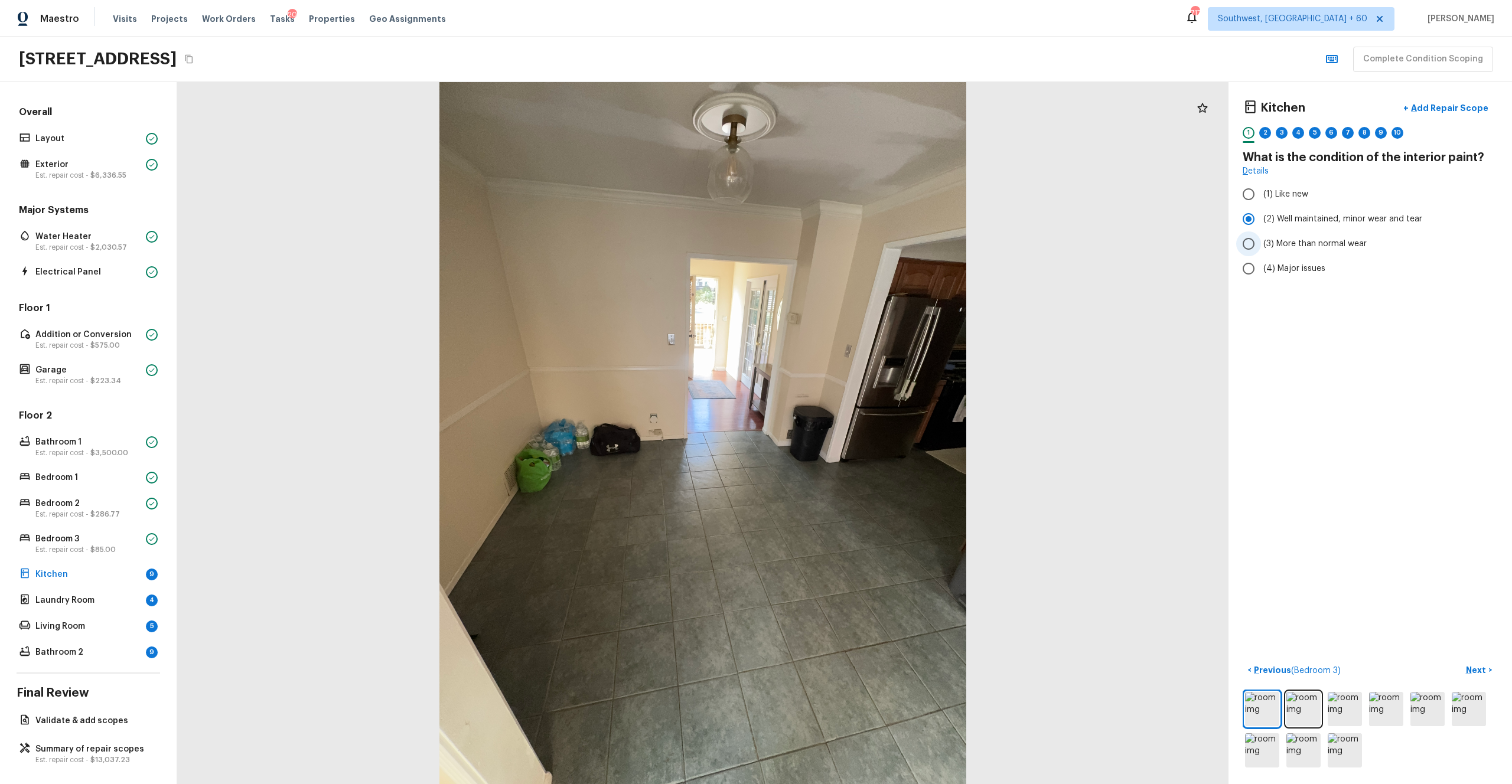
radio input "true"
click at [850, 430] on p "Next" at bounding box center [1477, 670] width 22 height 12
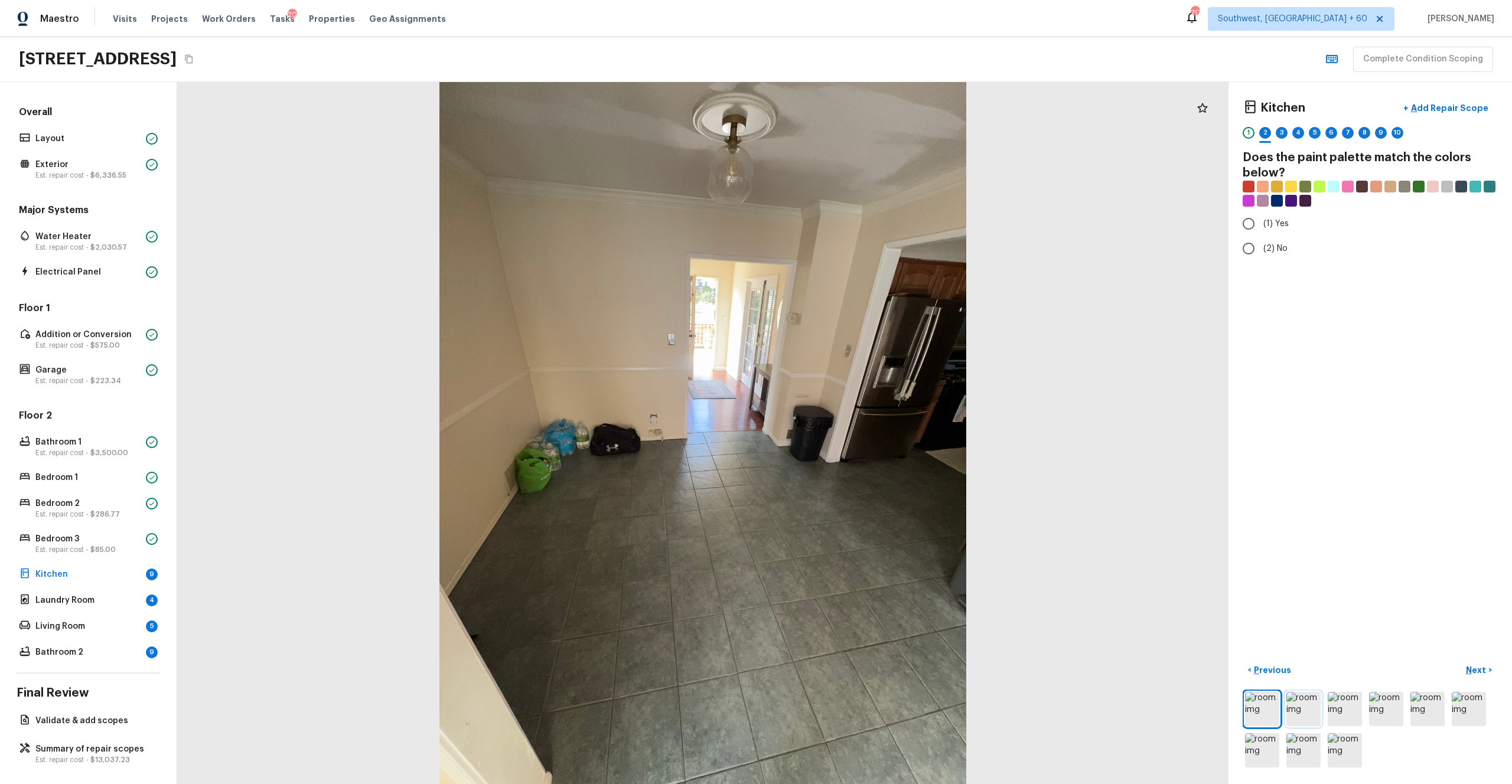
click at [850, 430] on img at bounding box center [1304, 709] width 34 height 34
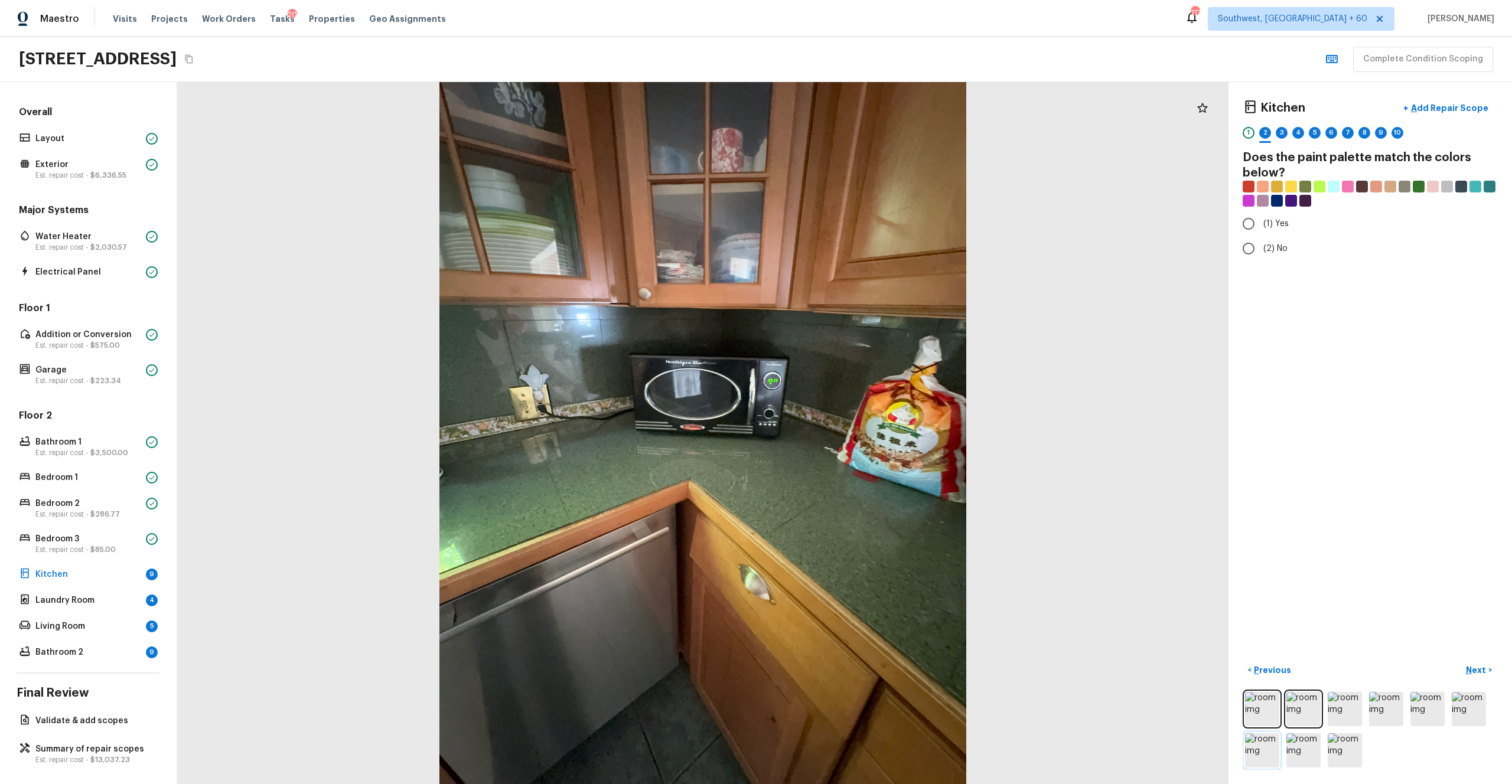
click at [850, 430] on img at bounding box center [1262, 751] width 34 height 34
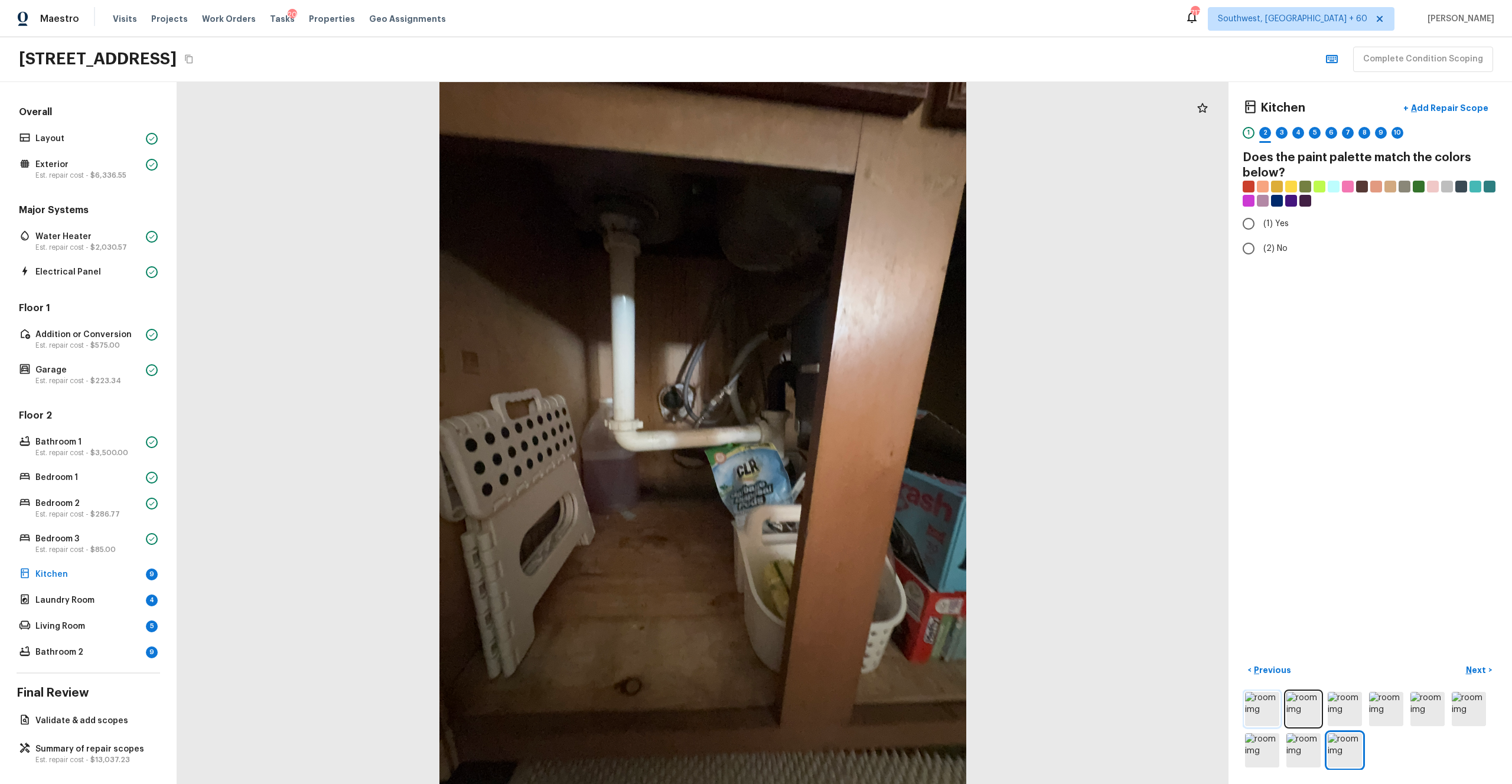
click at [850, 430] on img at bounding box center [1262, 709] width 34 height 34
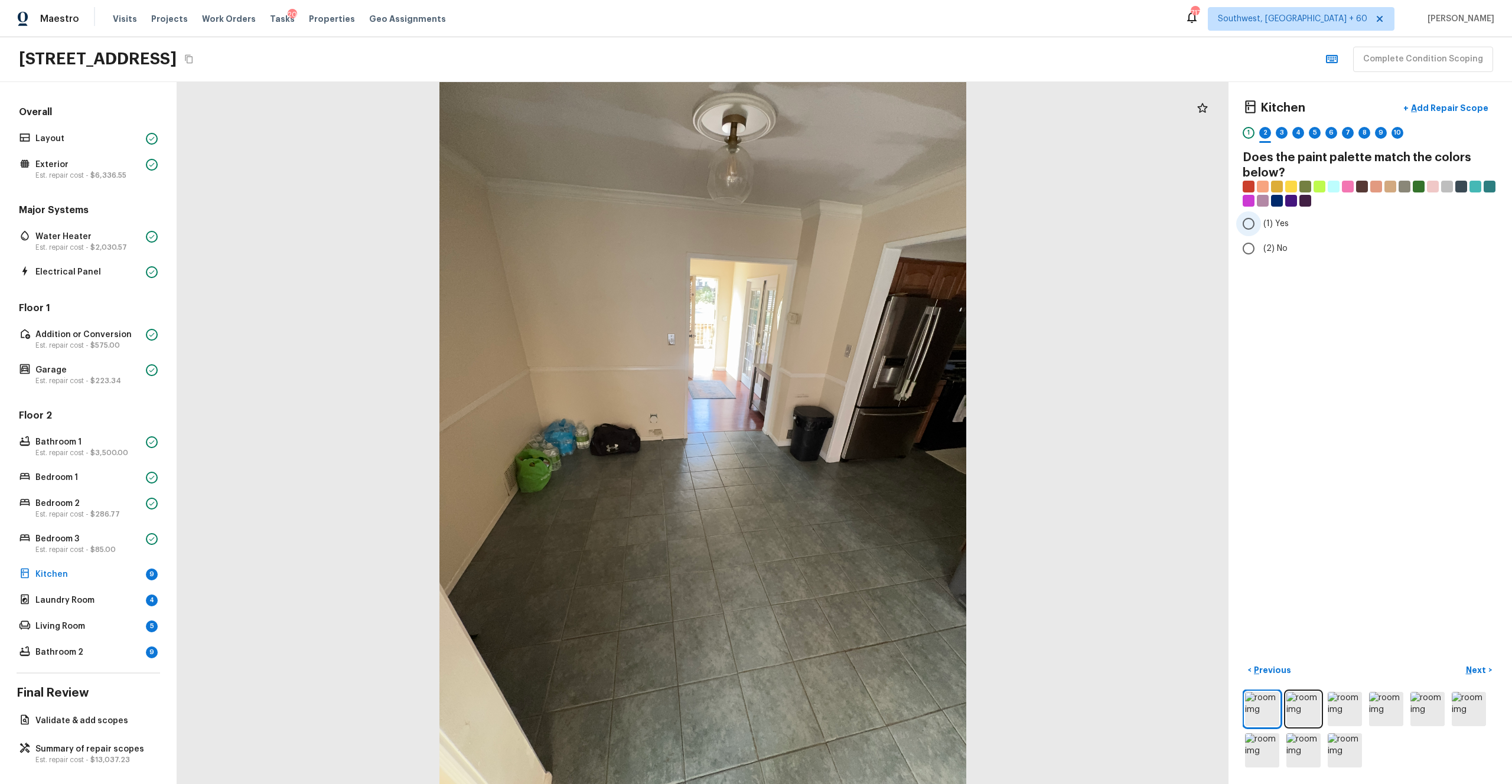
click at [850, 218] on span "(1) Yes" at bounding box center [1276, 224] width 26 height 12
click at [850, 218] on input "(1) Yes" at bounding box center [1248, 224] width 25 height 25
radio input "true"
click at [850, 430] on p "Next" at bounding box center [1477, 670] width 22 height 12
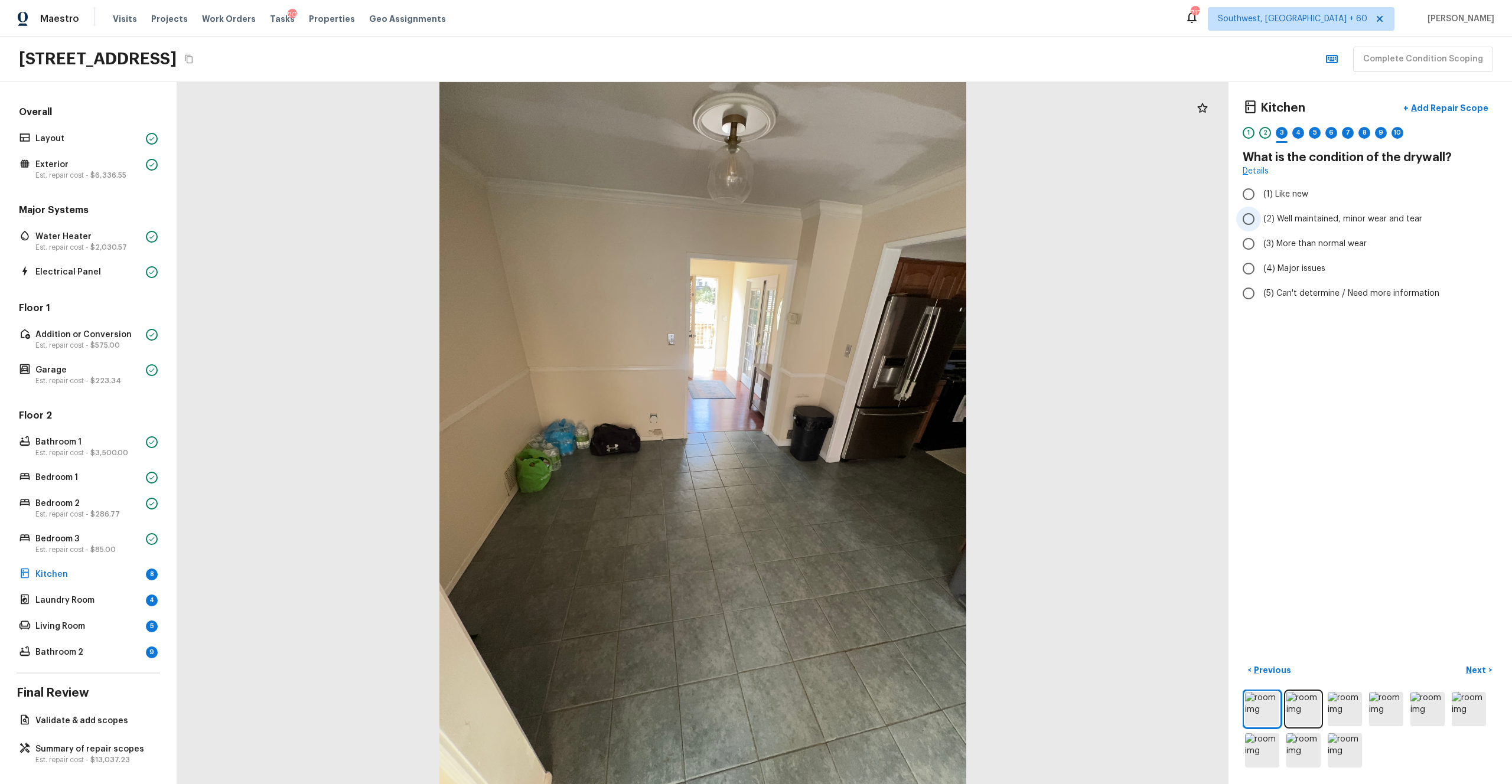
click at [850, 222] on span "(2) Well maintained, minor wear and tear" at bounding box center [1342, 219] width 159 height 12
click at [850, 222] on input "(2) Well maintained, minor wear and tear" at bounding box center [1248, 219] width 25 height 25
radio input "true"
click at [850, 430] on p "Next" at bounding box center [1477, 670] width 22 height 12
click at [850, 430] on img at bounding box center [1304, 709] width 34 height 34
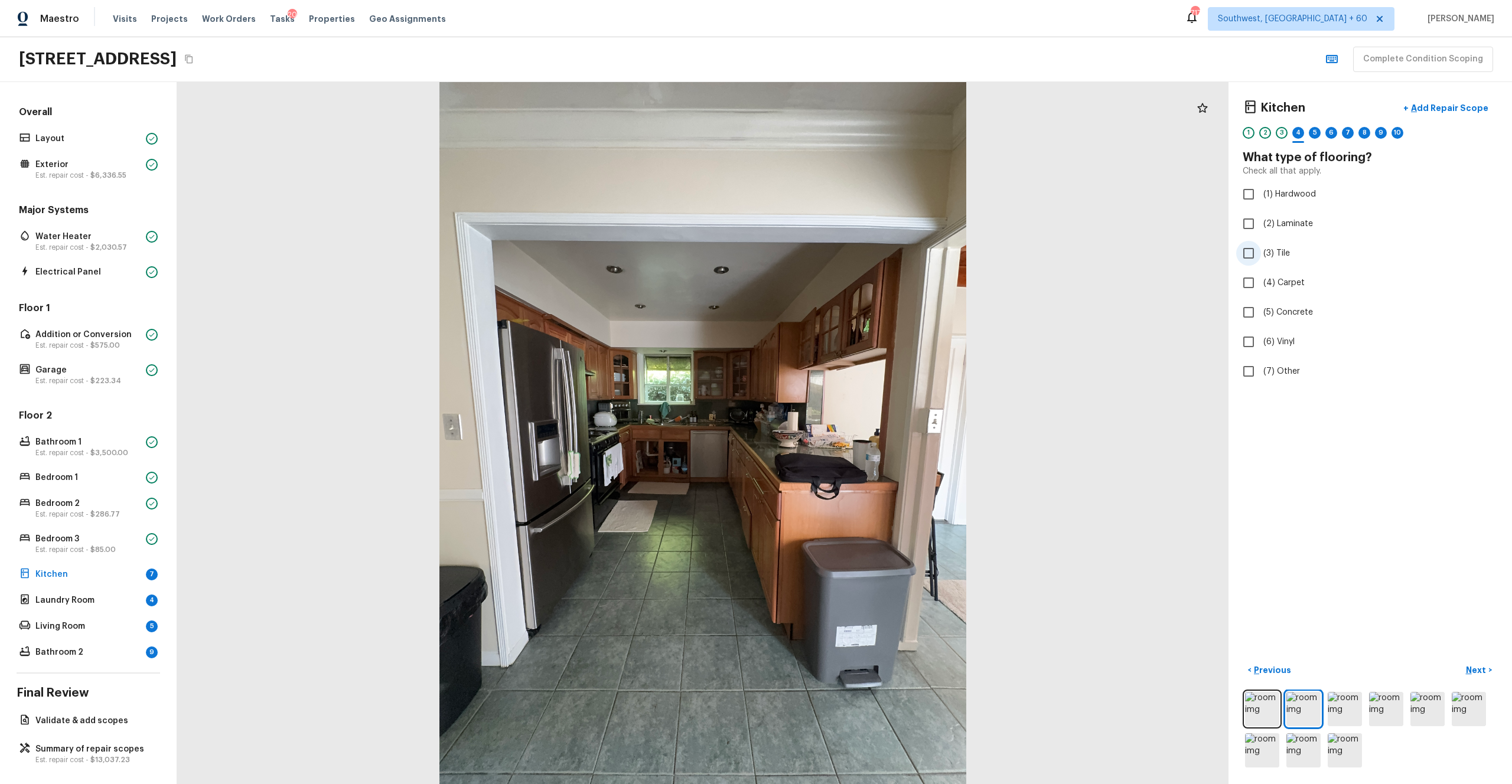
click at [850, 243] on label "(3) Tile" at bounding box center [1362, 253] width 252 height 25
click at [850, 243] on input "(3) Tile" at bounding box center [1248, 253] width 25 height 25
checkbox input "true"
click at [850, 430] on button "Next >" at bounding box center [1478, 670] width 38 height 19
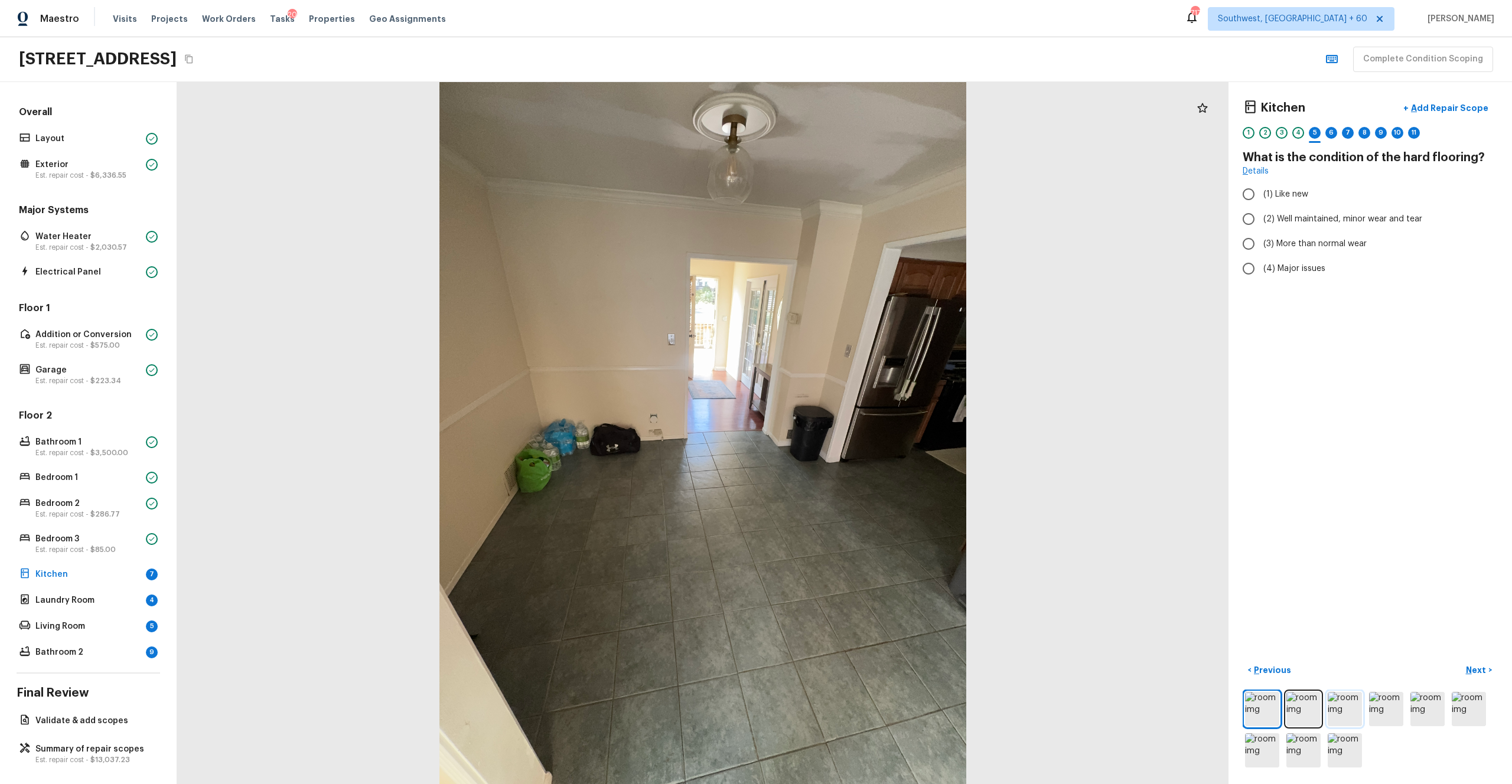
click at [850, 430] on img at bounding box center [1345, 709] width 34 height 34
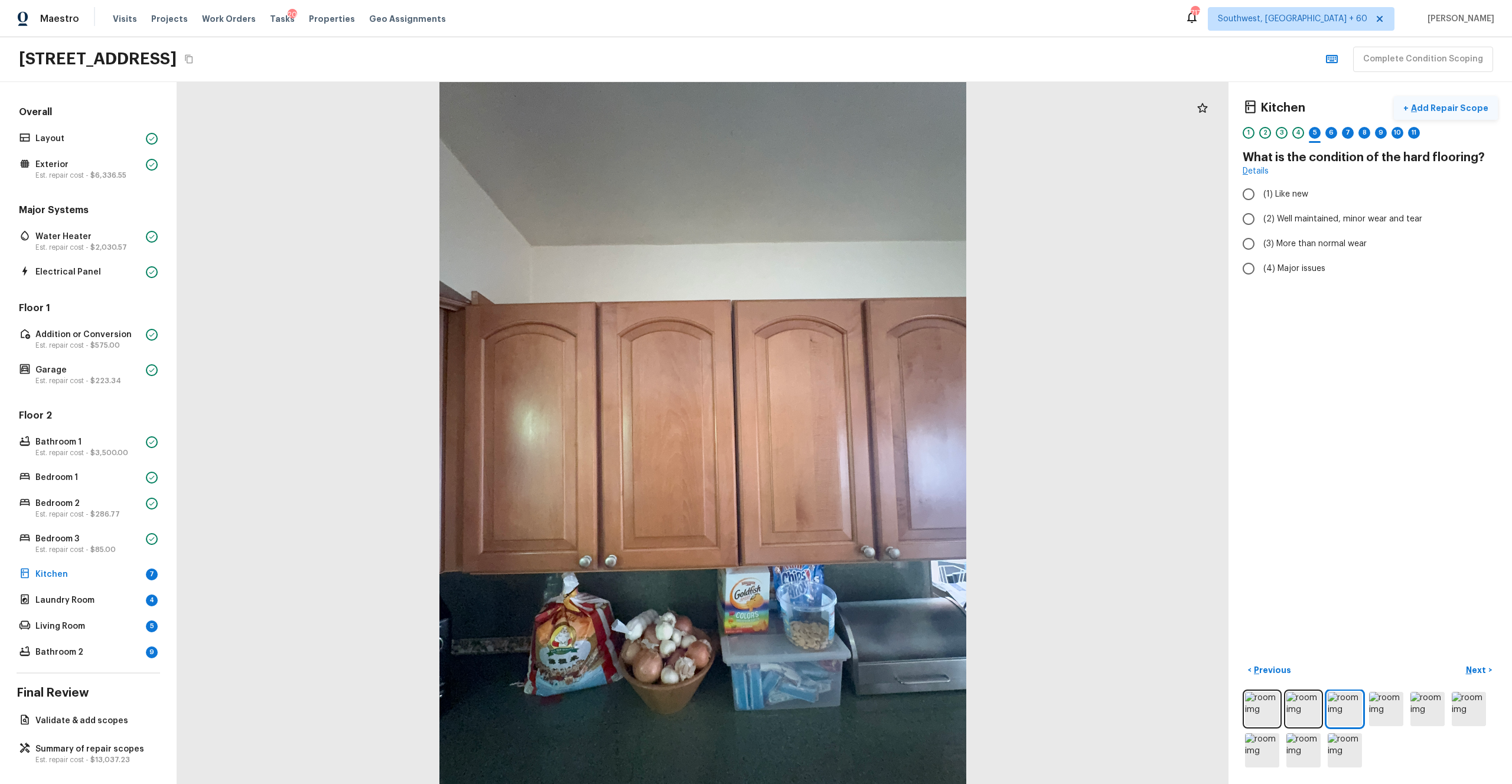
click at [850, 110] on p "Add Repair Scope" at bounding box center [1449, 108] width 80 height 12
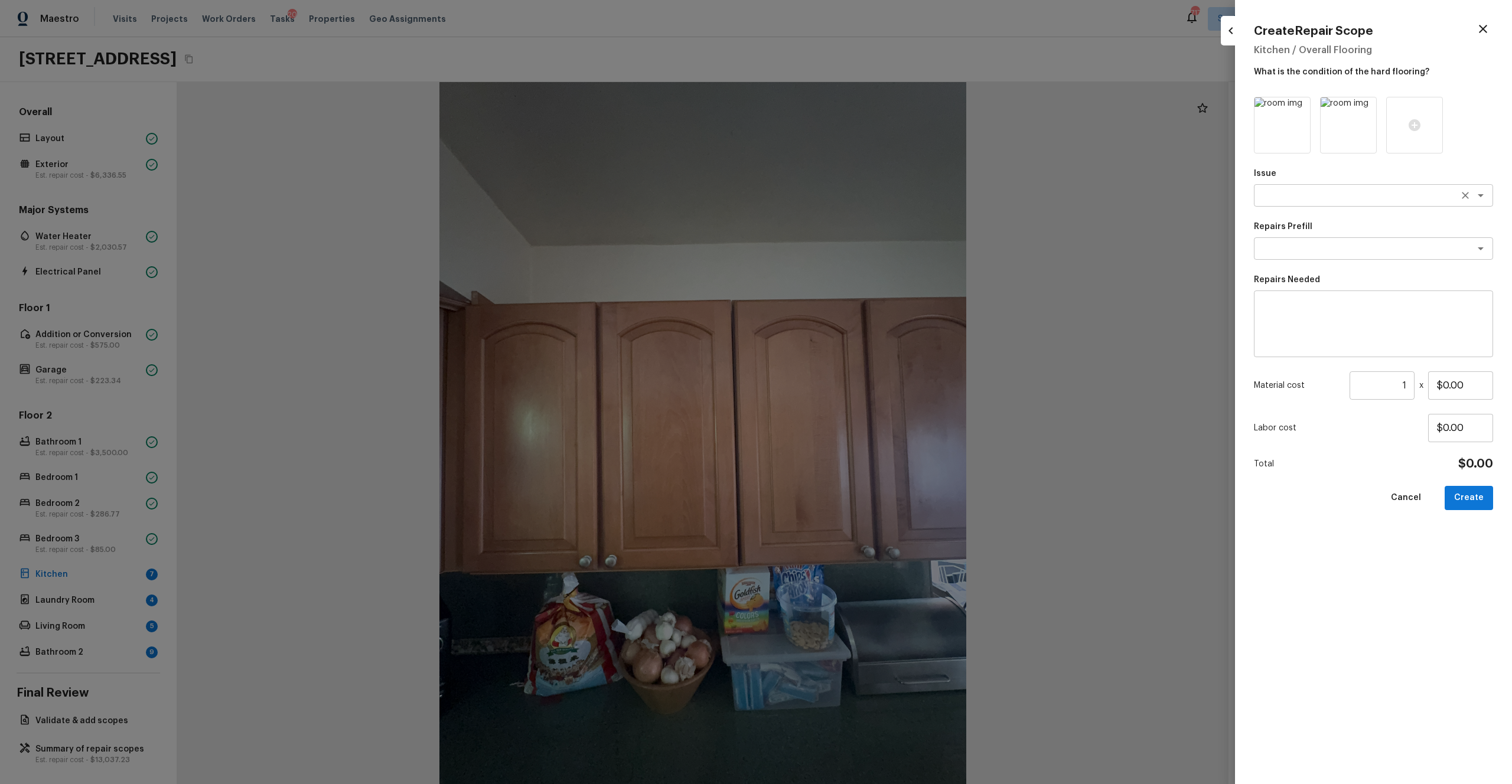
click at [850, 197] on textarea at bounding box center [1357, 195] width 195 height 12
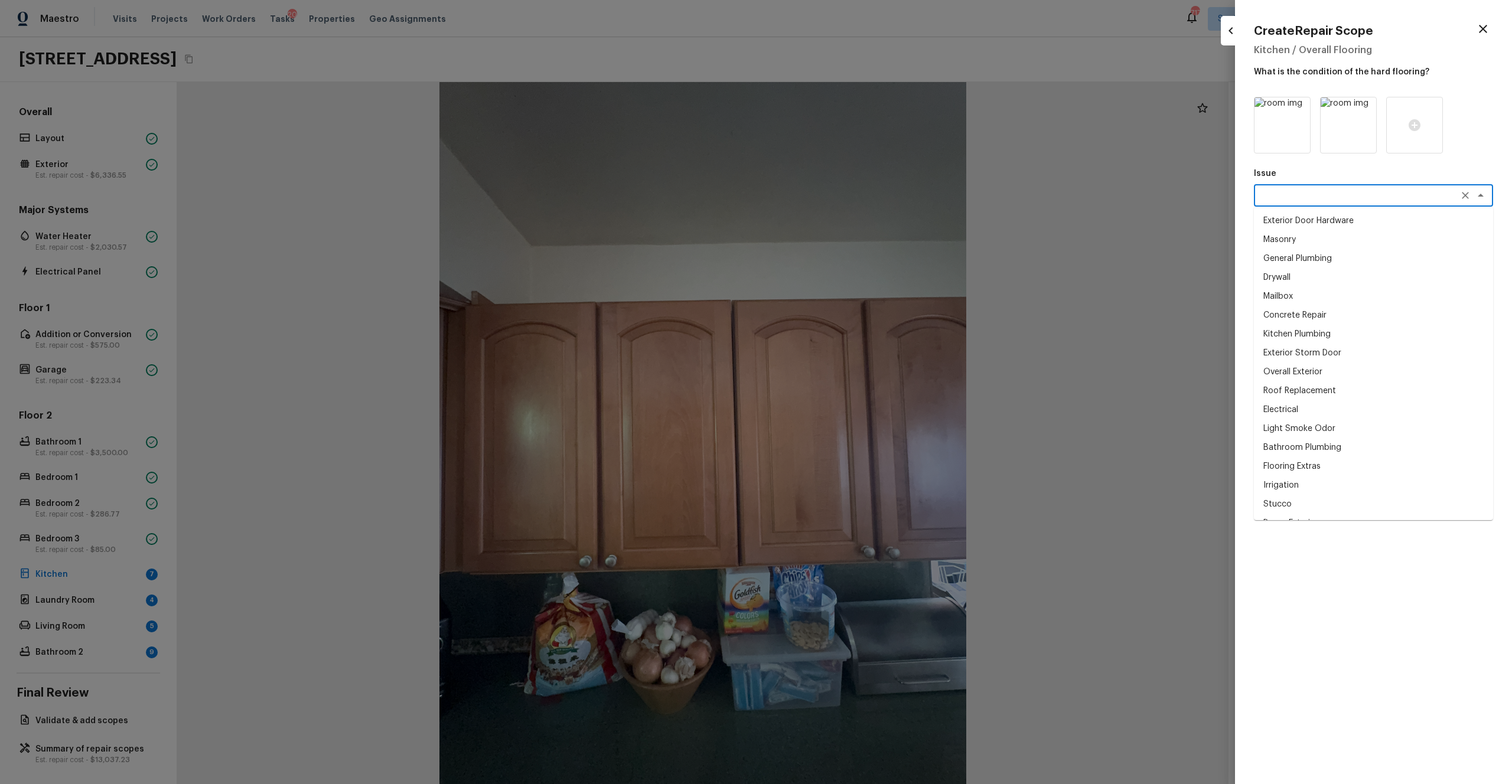
click at [850, 24] on icon "button" at bounding box center [1483, 29] width 14 height 14
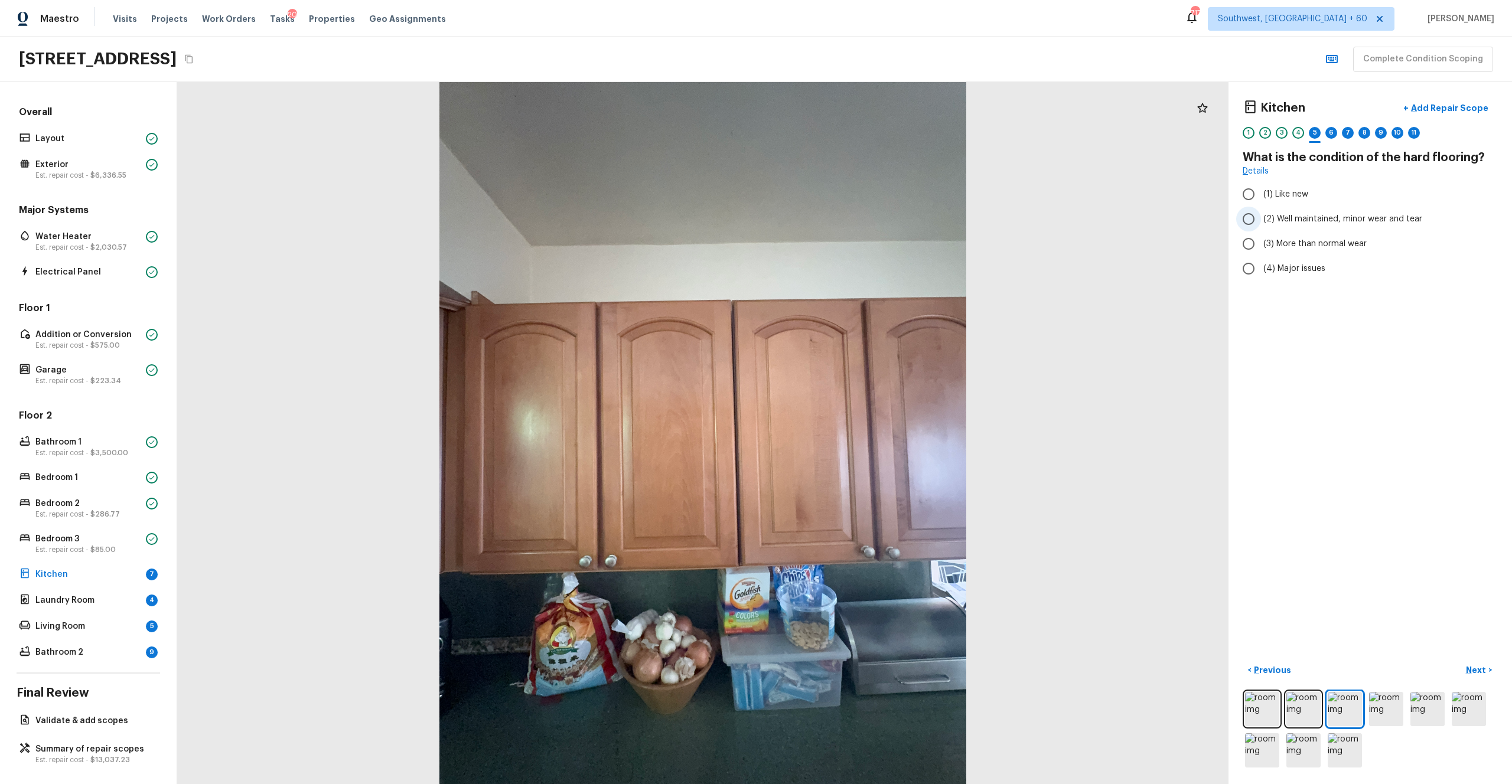
click at [850, 227] on label "(2) Well maintained, minor wear and tear" at bounding box center [1362, 219] width 252 height 25
click at [850, 227] on input "(2) Well maintained, minor wear and tear" at bounding box center [1248, 219] width 25 height 25
radio input "true"
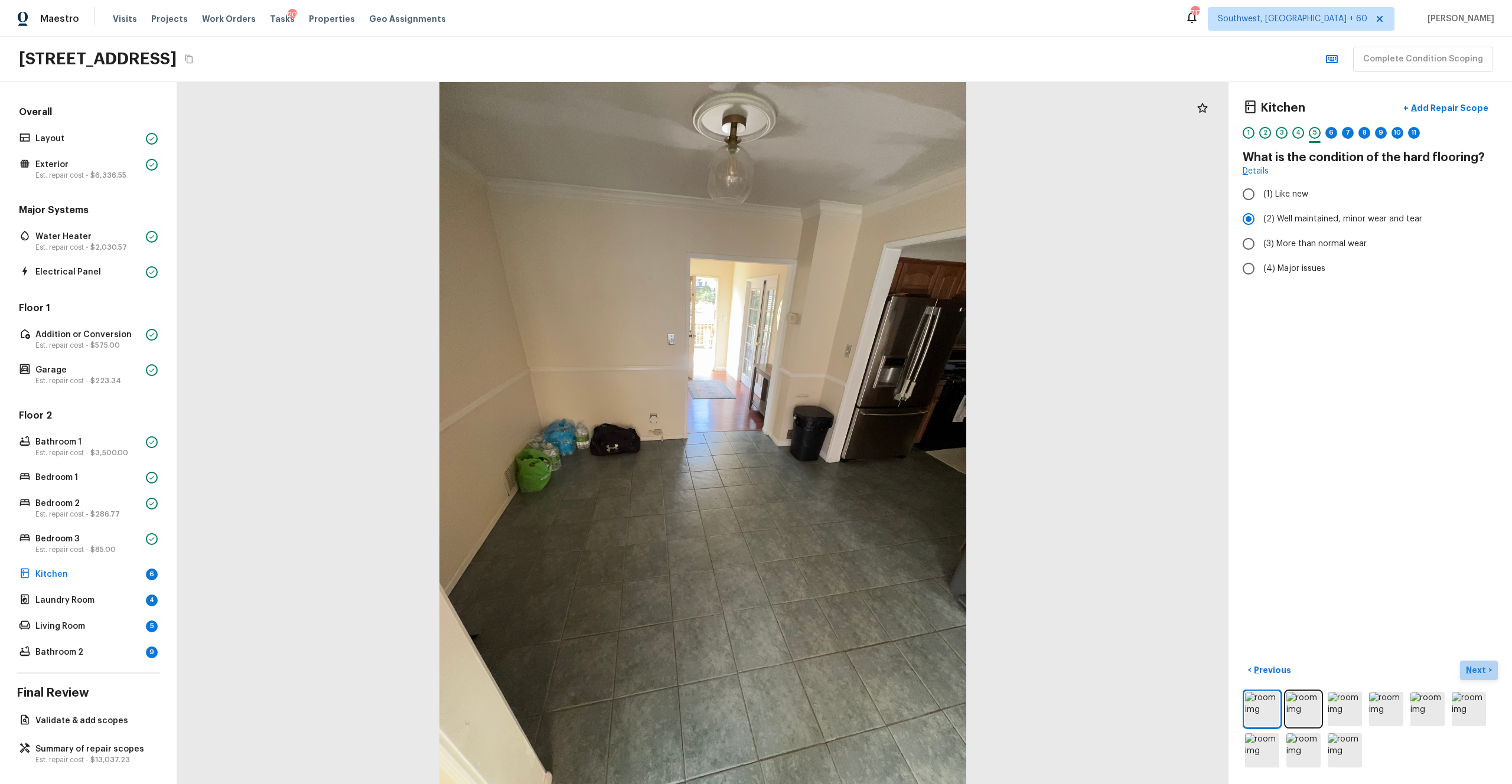
click at [850, 430] on p "Next" at bounding box center [1477, 670] width 22 height 12
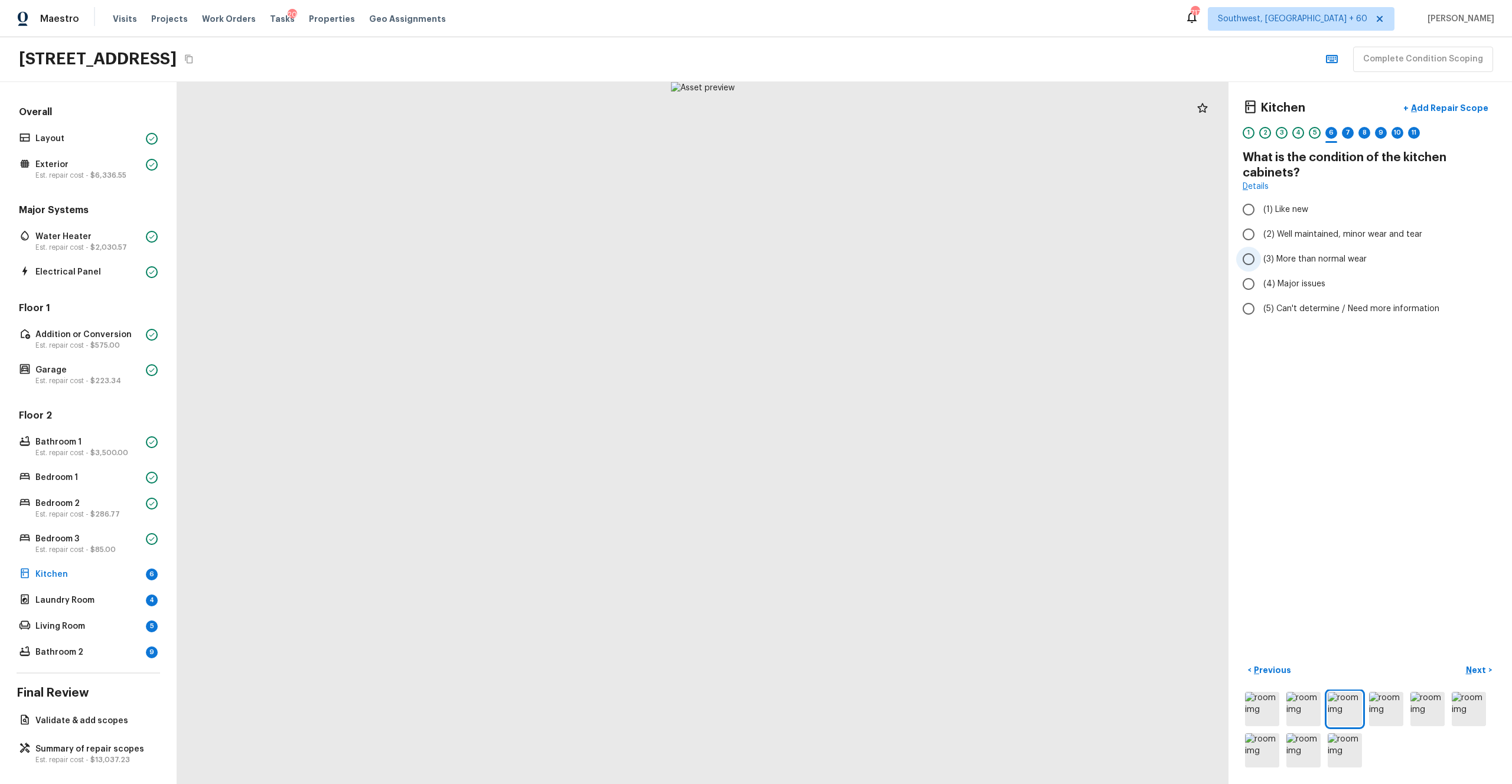
click at [850, 264] on span "(3) More than normal wear" at bounding box center [1315, 259] width 103 height 12
click at [850, 264] on input "(3) More than normal wear" at bounding box center [1248, 259] width 25 height 25
radio input "true"
click at [850, 108] on p "Add Repair Scope" at bounding box center [1449, 108] width 80 height 12
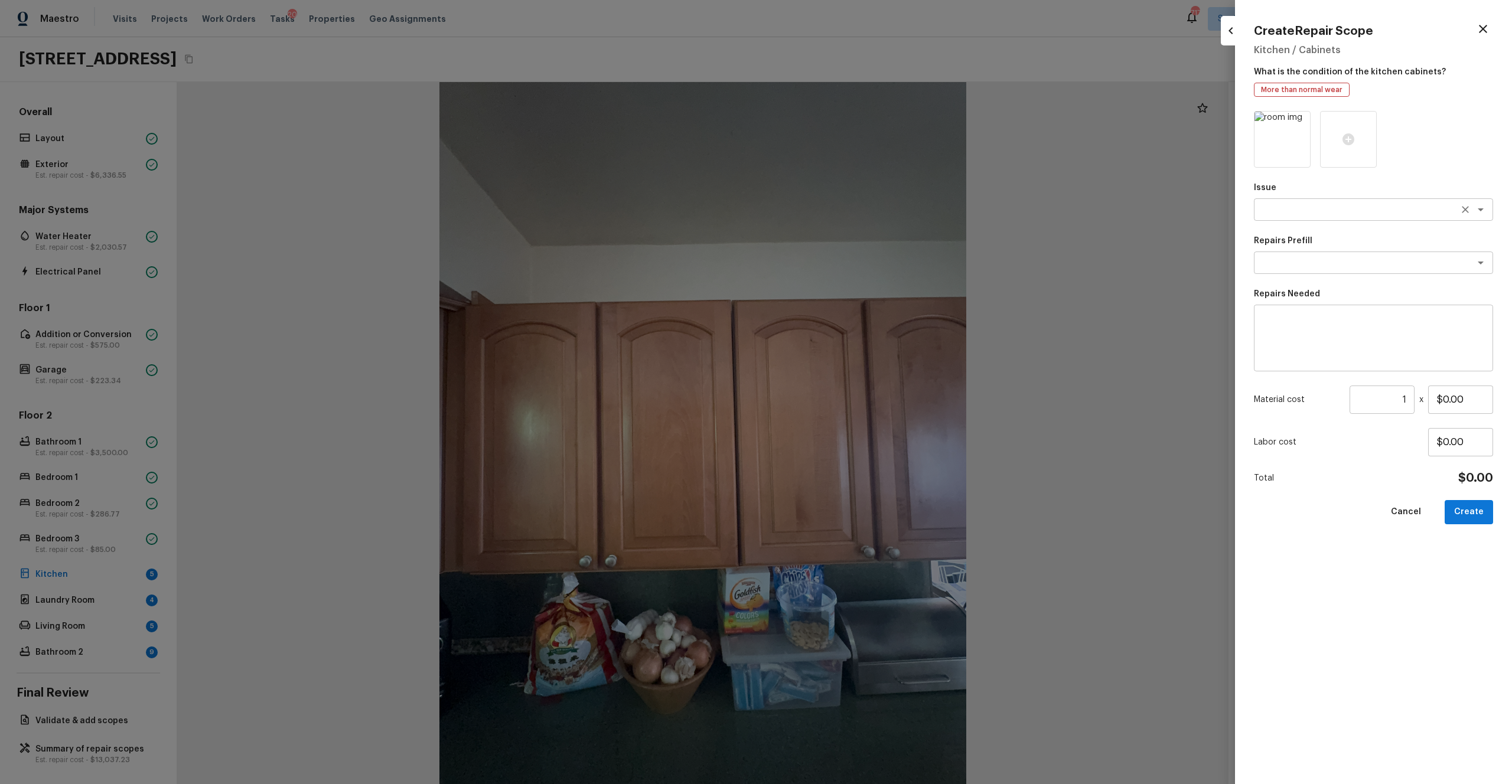
click at [850, 210] on textarea at bounding box center [1357, 210] width 195 height 12
type textarea "p"
click at [850, 258] on li "Kitchen Cabinets" at bounding box center [1374, 254] width 240 height 19
type textarea "Kitchen Cabinets"
click at [850, 274] on div "Issue Kitchen Cabinets x ​ Repairs Prefill x ​ Repairs Needed x ​ Material cost…" at bounding box center [1374, 438] width 240 height 654
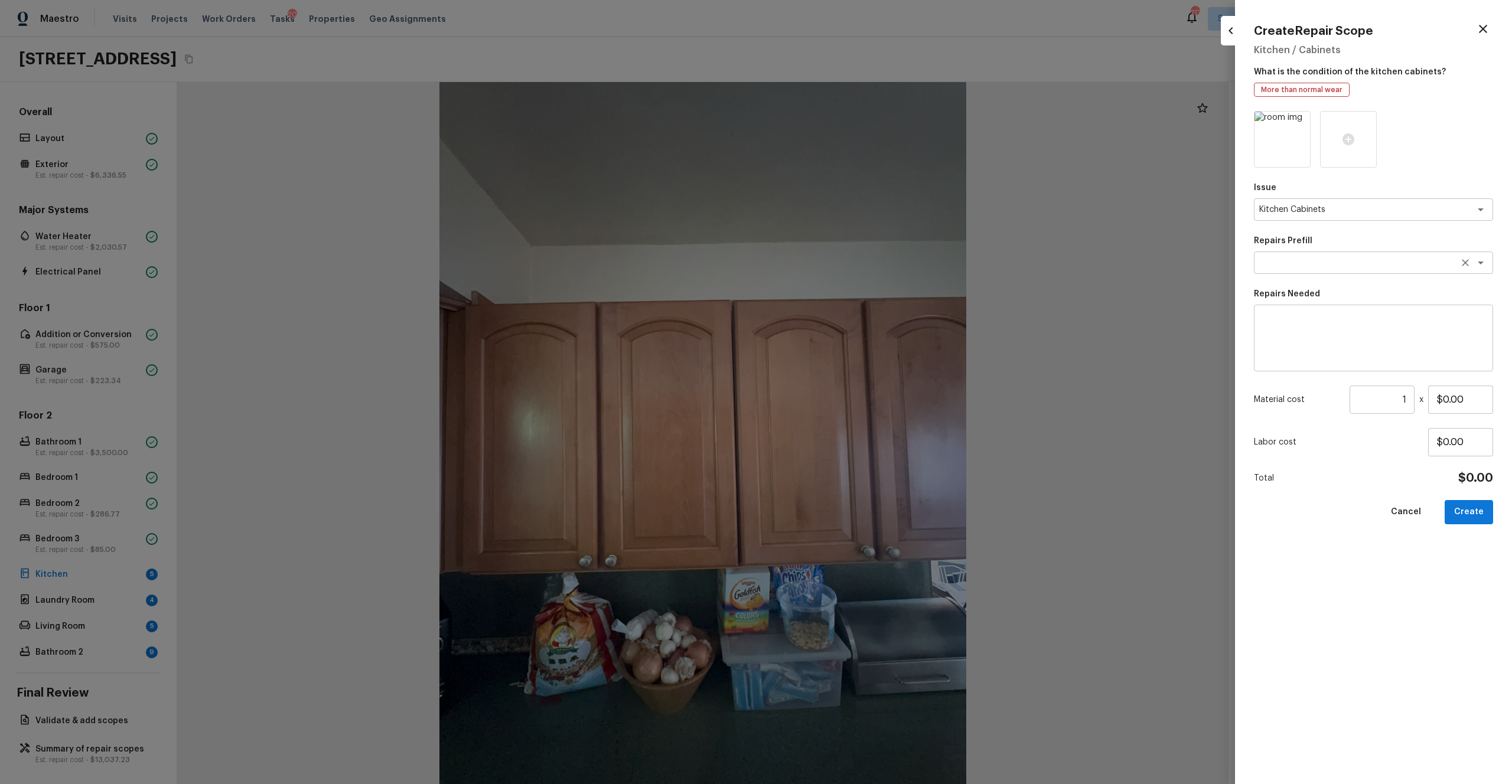
click at [850, 266] on textarea at bounding box center [1357, 262] width 195 height 12
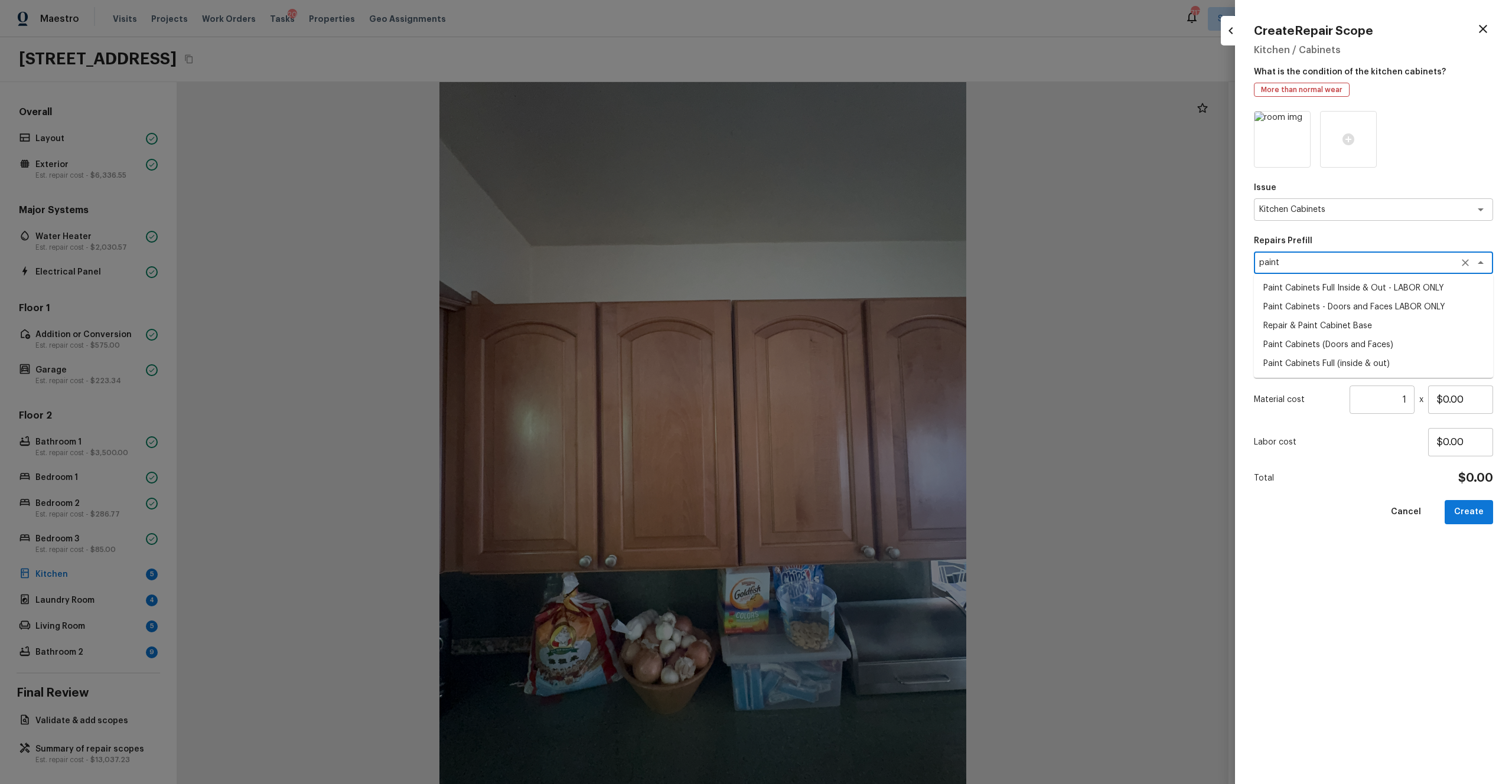
click at [850, 288] on li "Paint Cabinets Full Inside & Out - LABOR ONLY" at bounding box center [1374, 288] width 240 height 19
type textarea "Paint Cabinets Full Inside & Out - LABOR ONLY"
type textarea "Prep, sand, mask and apply 2 coats of paint to the kitchen cabinet doors, inter…"
type input "$50.00"
type textarea "Paint Cabinets Full Inside & Out - LABOR ONLY"
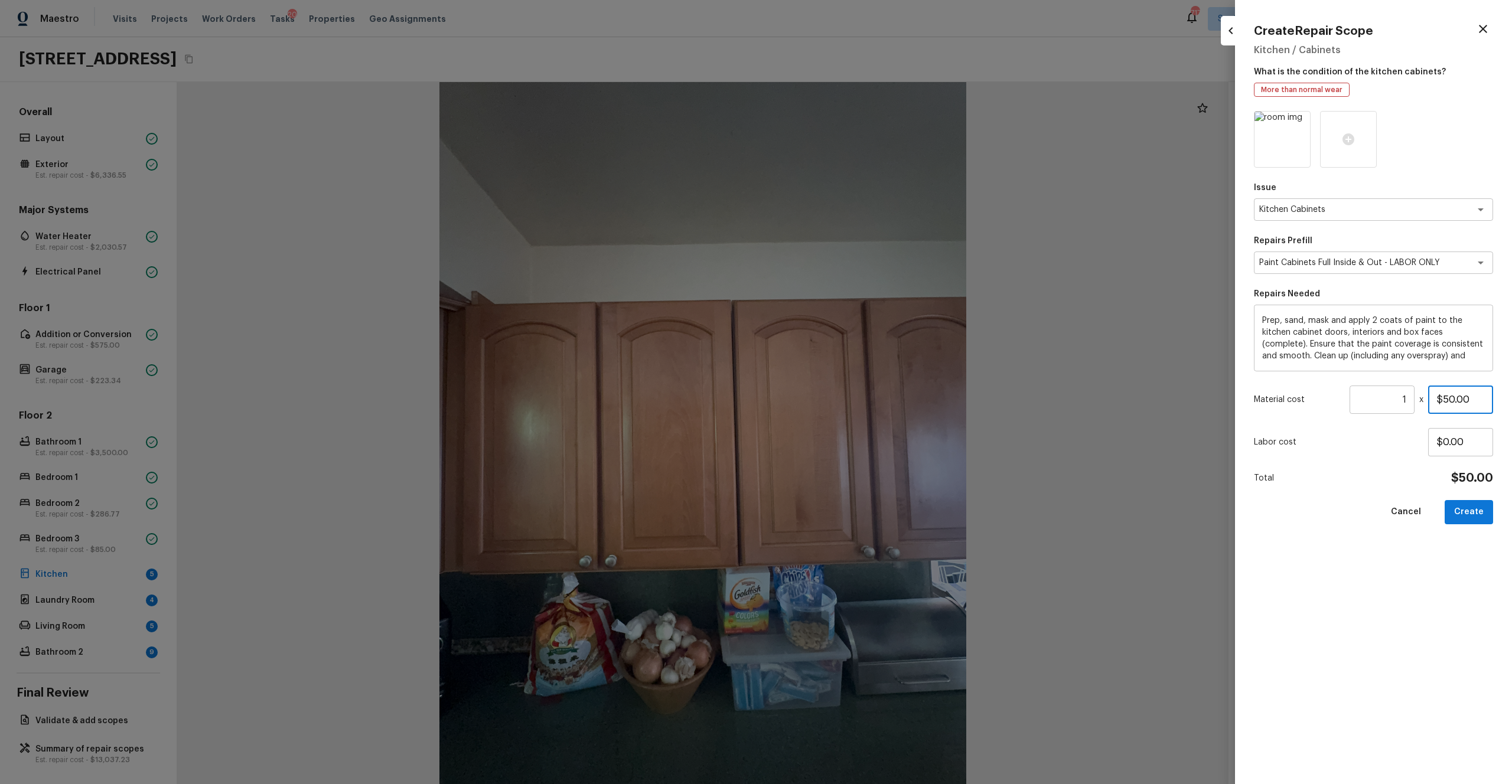
drag, startPoint x: 1483, startPoint y: 398, endPoint x: 1369, endPoint y: 410, distance: 114.6
click at [850, 410] on div "Material cost 1 ​ x $50.00" at bounding box center [1374, 400] width 240 height 29
drag, startPoint x: 1482, startPoint y: 399, endPoint x: 1415, endPoint y: 399, distance: 67.0
click at [850, 399] on div "Material cost 1 ​ x $50.00" at bounding box center [1374, 400] width 240 height 29
type input "$1,200.00"
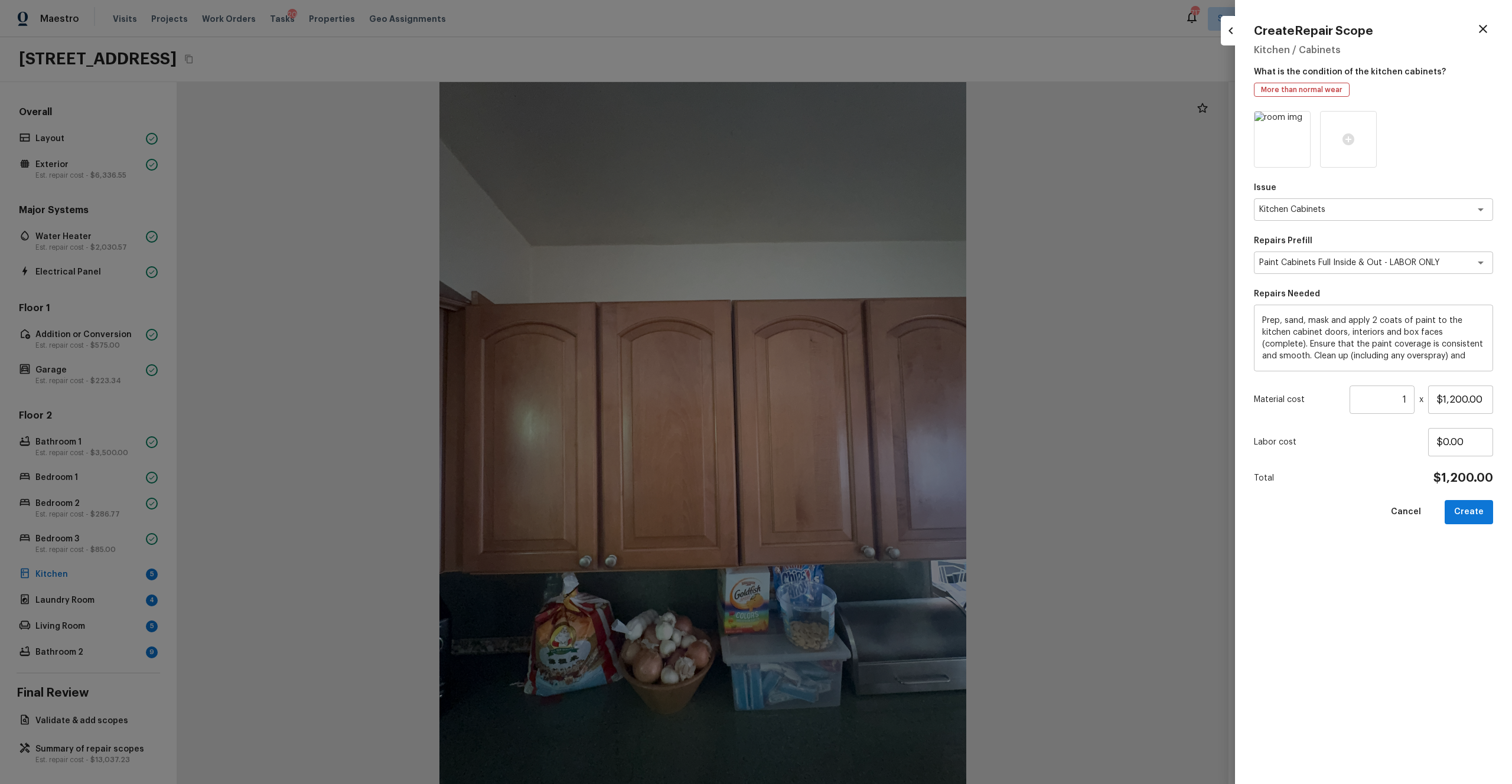
click at [850, 430] on div "Issue Kitchen Cabinets x ​ Repairs Prefill Paint Cabinets Full Inside & Out - L…" at bounding box center [1374, 438] width 240 height 654
click at [850, 430] on button "Create" at bounding box center [1469, 512] width 48 height 24
type input "$0.00"
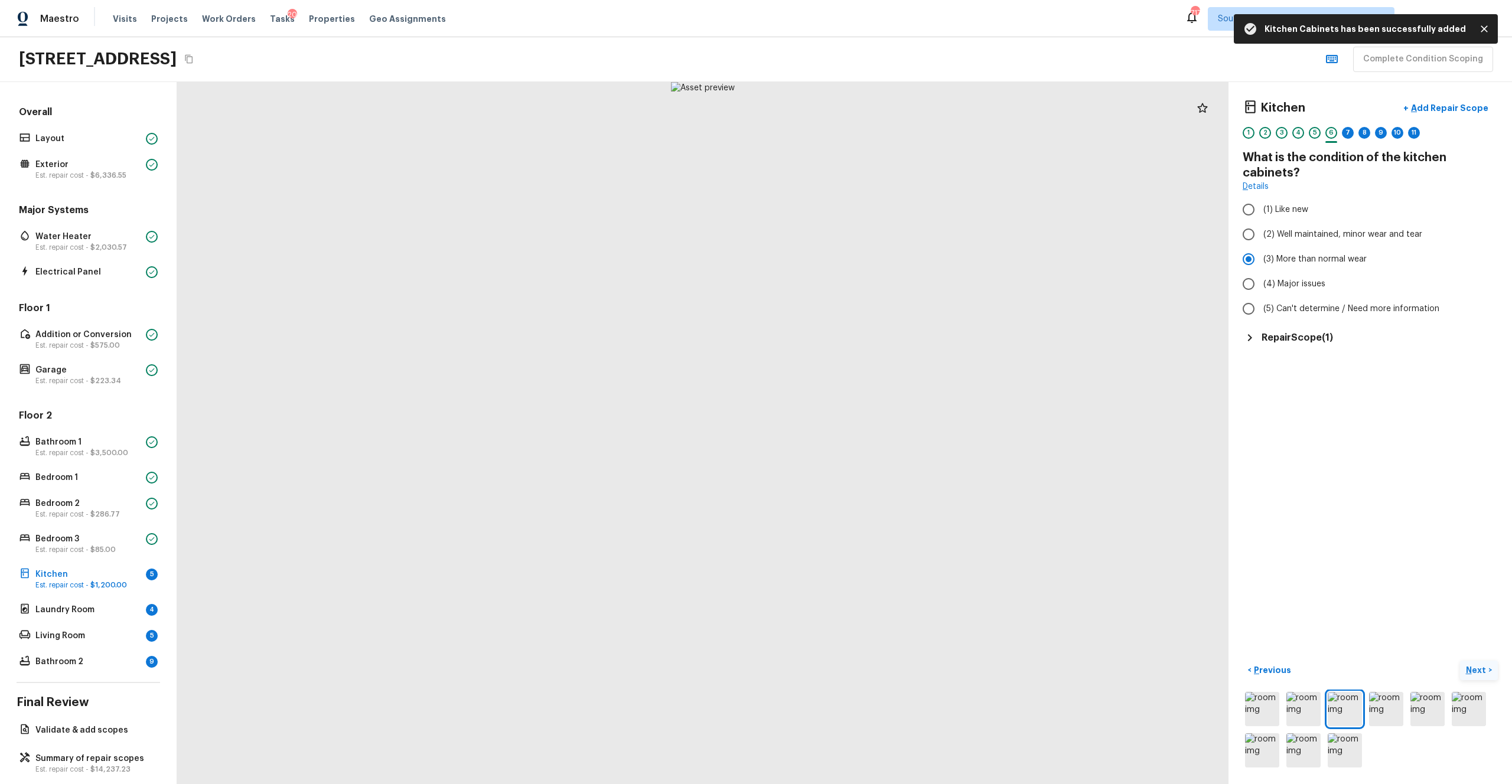
click at [850, 430] on p "Next" at bounding box center [1477, 670] width 22 height 12
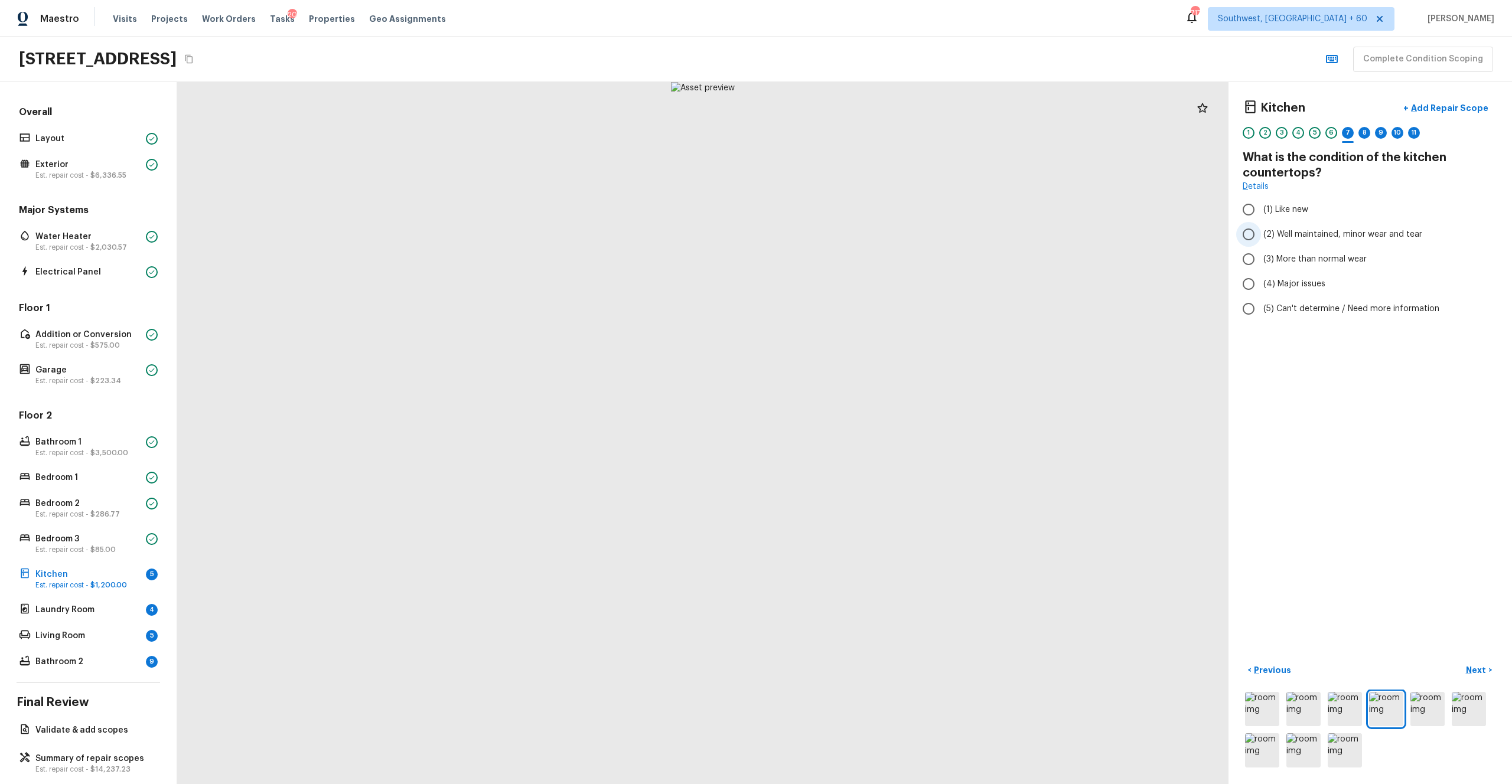
click at [850, 236] on span "(2) Well maintained, minor wear and tear" at bounding box center [1342, 234] width 159 height 12
click at [850, 236] on input "(2) Well maintained, minor wear and tear" at bounding box center [1248, 234] width 25 height 25
radio input "true"
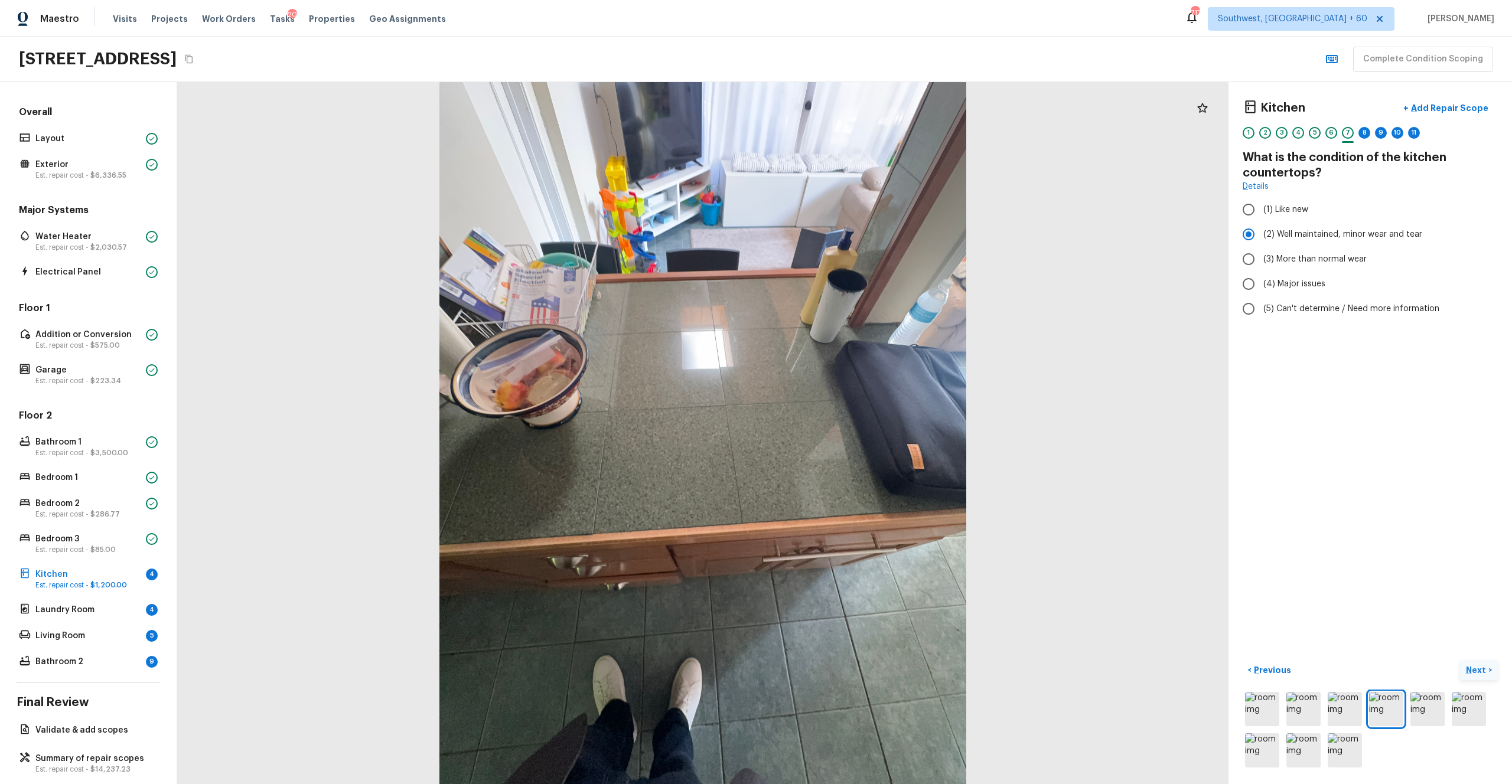
click at [850, 430] on p "Next" at bounding box center [1477, 670] width 22 height 12
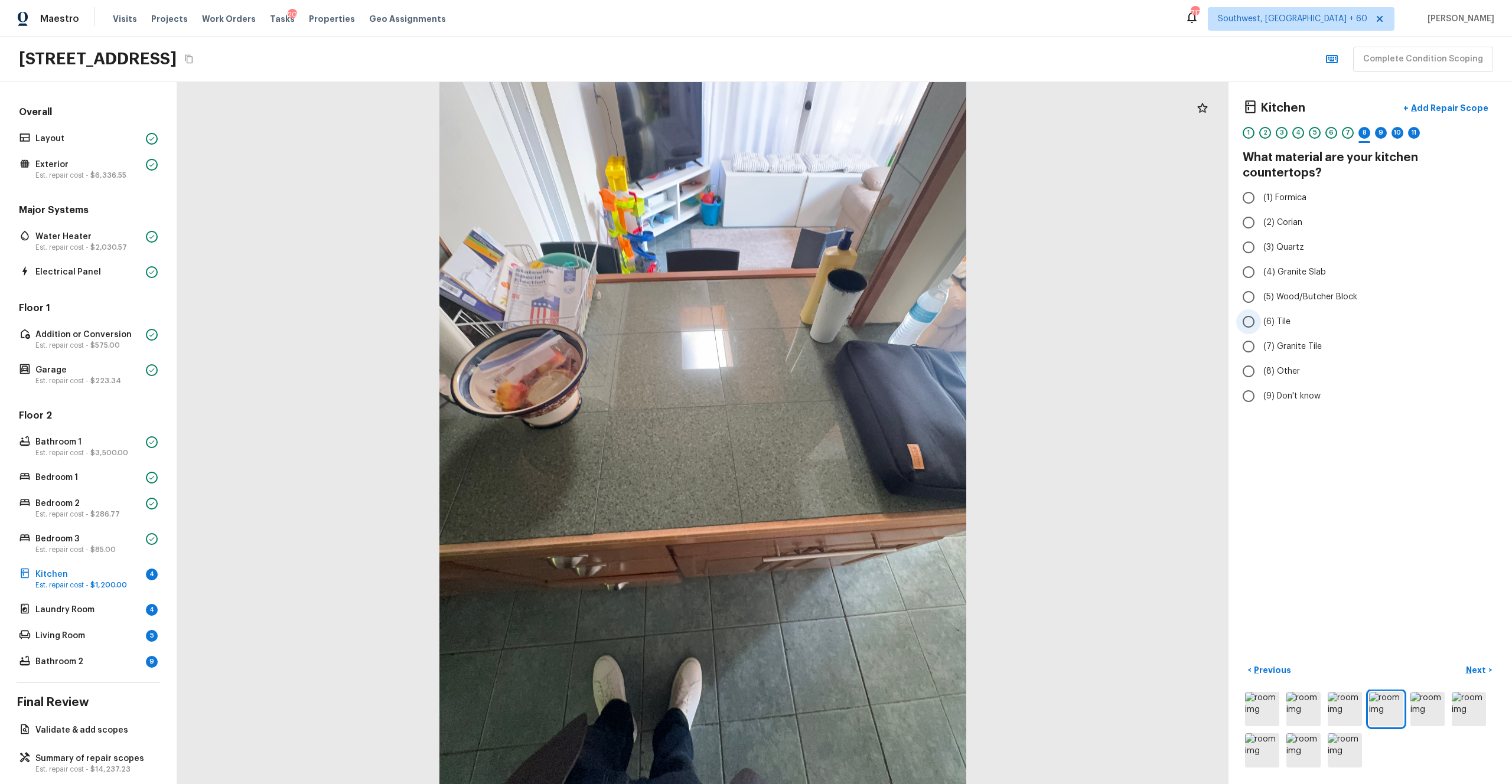
click at [850, 316] on span "(6) Tile" at bounding box center [1277, 321] width 27 height 12
click at [850, 309] on input "(6) Tile" at bounding box center [1248, 321] width 25 height 25
radio input "true"
click at [850, 430] on p "Next" at bounding box center [1477, 670] width 22 height 12
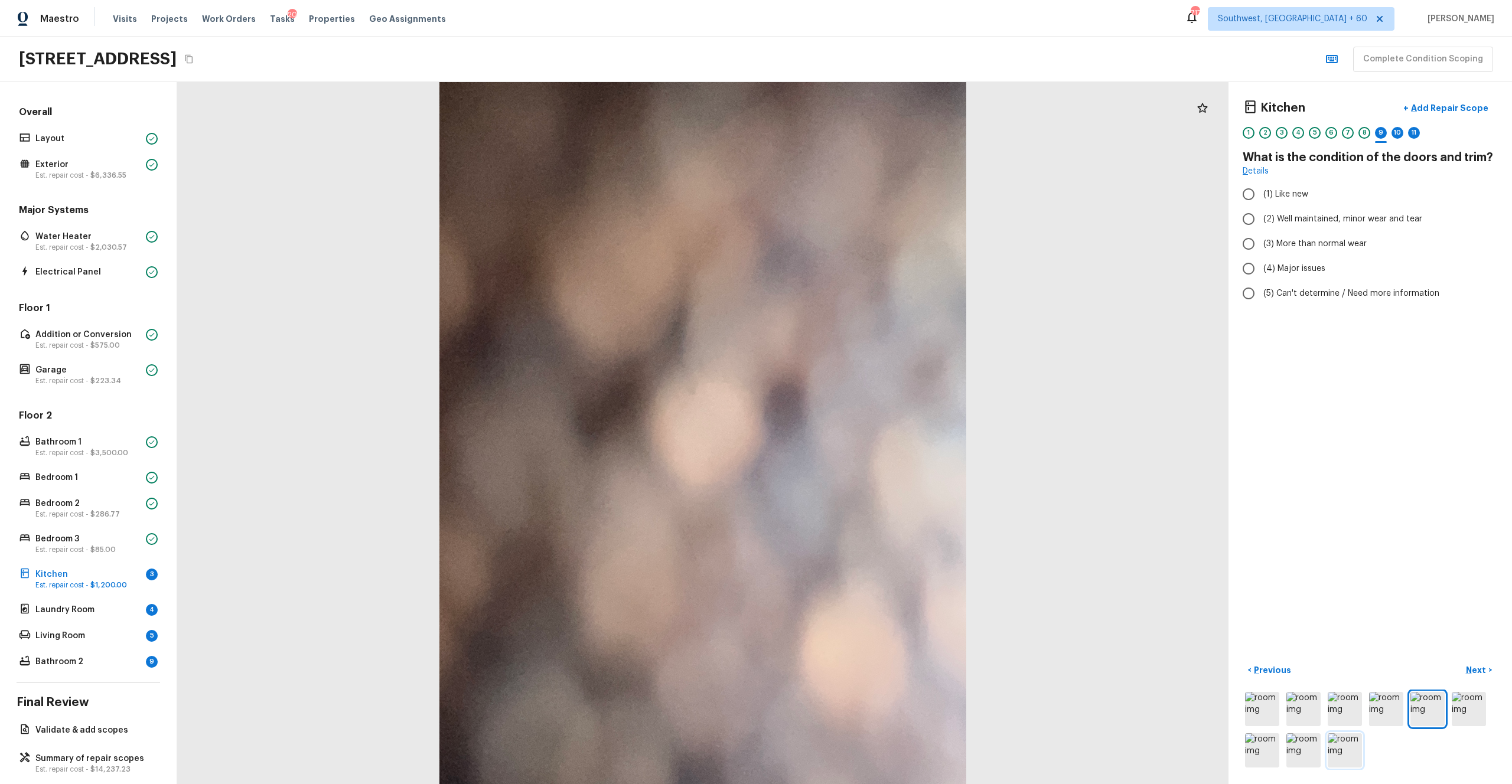
click at [850, 430] on img at bounding box center [1345, 751] width 34 height 34
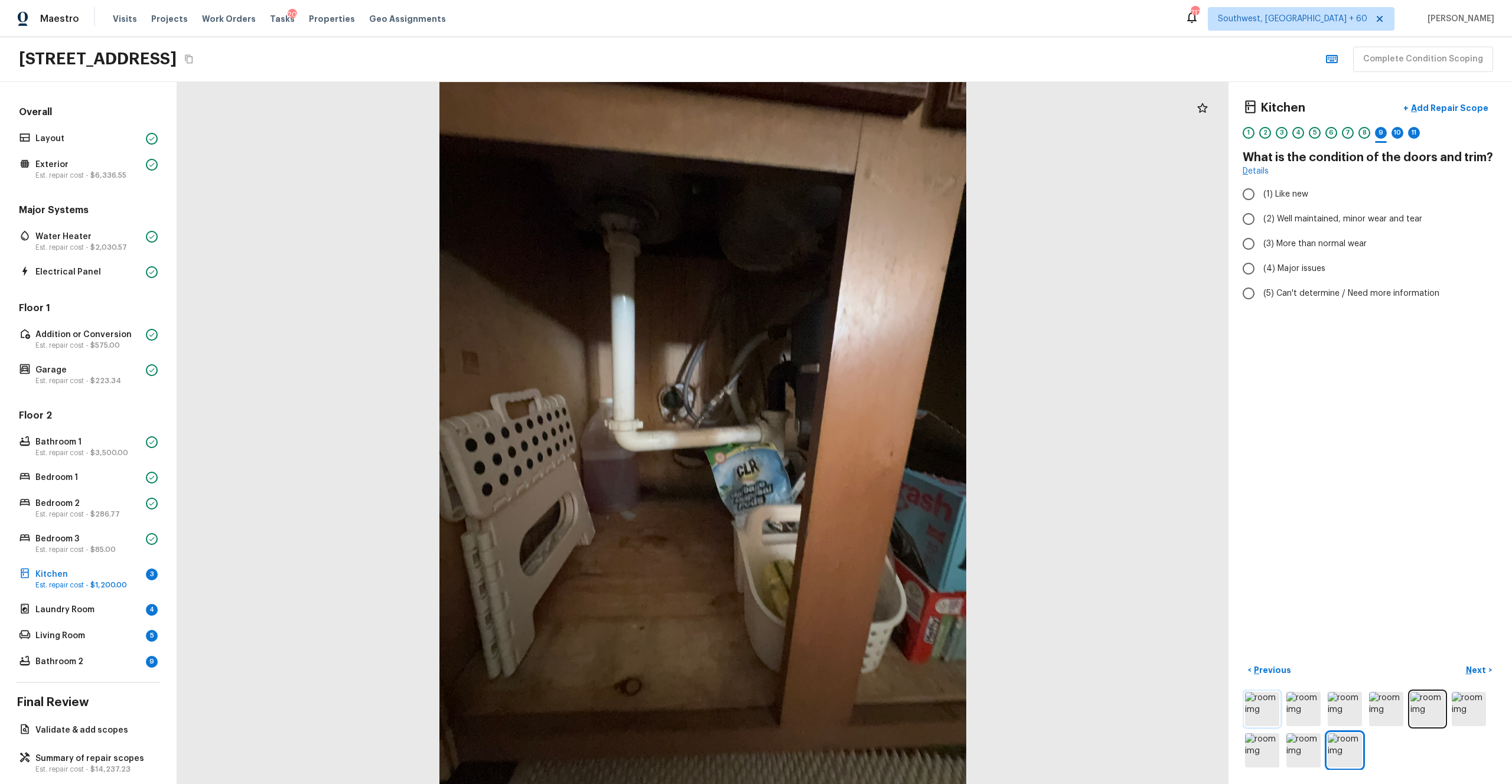
click at [850, 430] on img at bounding box center [1262, 709] width 34 height 34
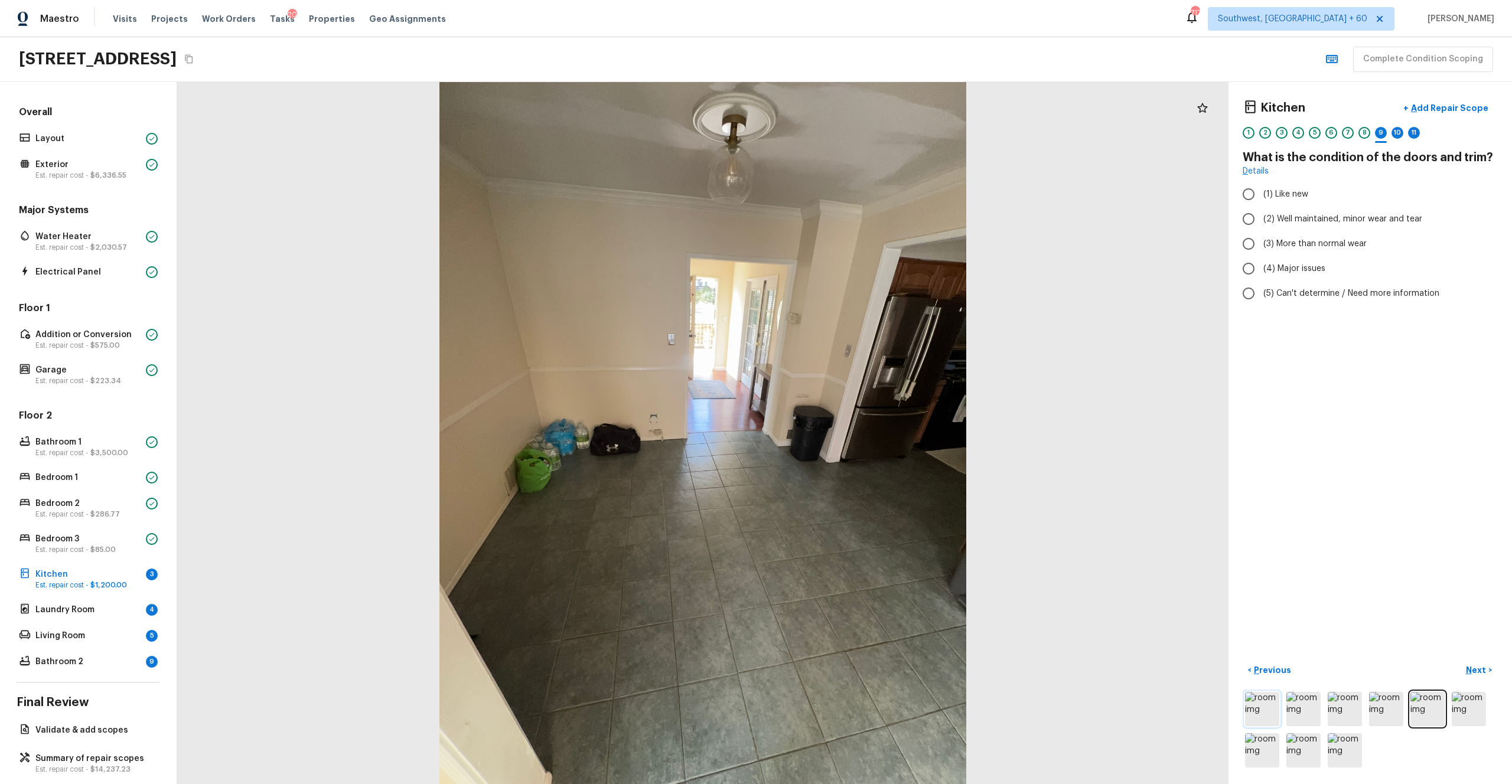
click at [850, 430] on img at bounding box center [1262, 709] width 34 height 34
click at [850, 215] on span "(2) Well maintained, minor wear and tear" at bounding box center [1342, 219] width 159 height 12
click at [850, 215] on input "(2) Well maintained, minor wear and tear" at bounding box center [1248, 219] width 25 height 25
radio input "true"
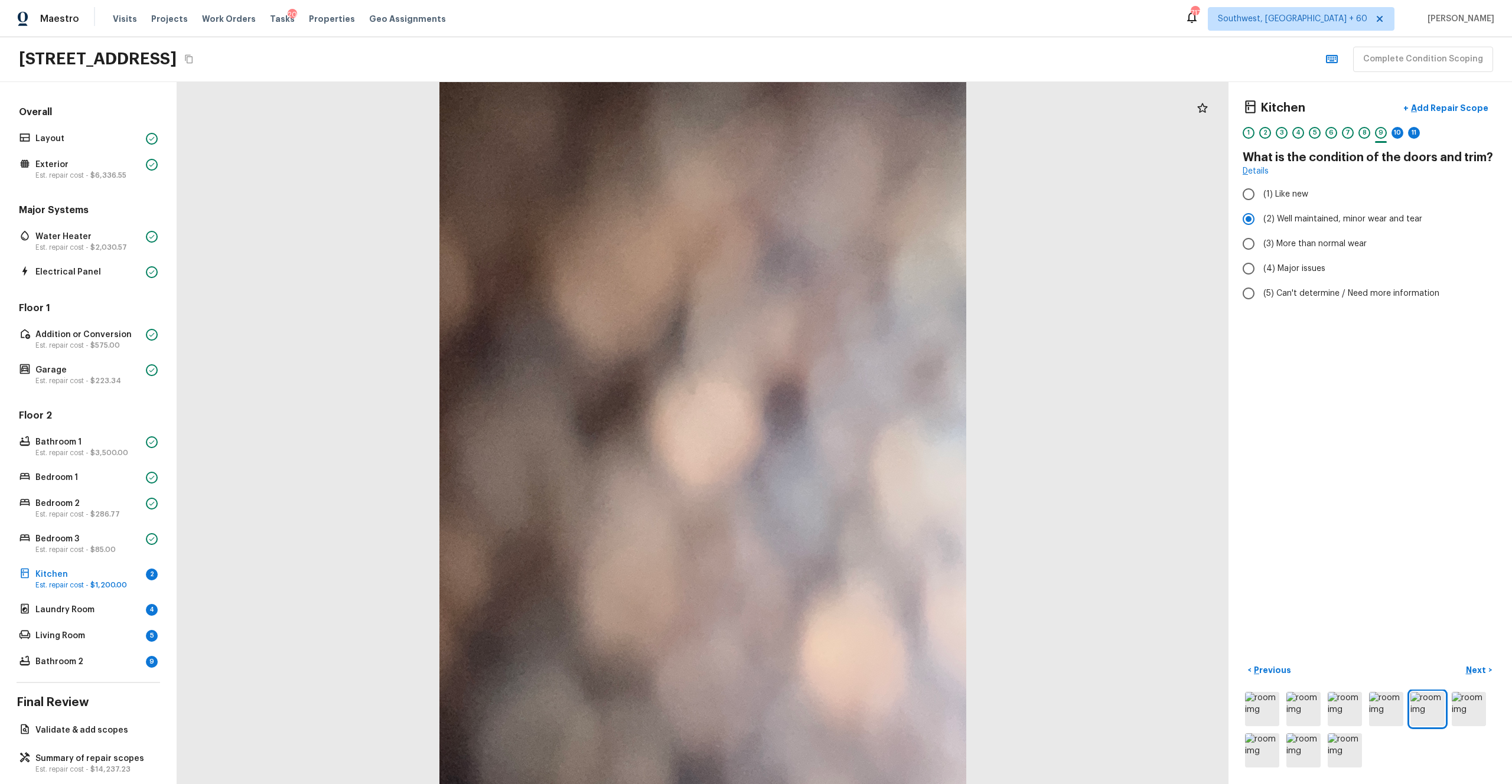
click at [850, 430] on div "Kitchen + Add Repair Scope 1 2 3 4 5 6 7 8 9 10 11 What is the condition of the…" at bounding box center [1371, 433] width 284 height 702
click at [850, 430] on p "Next" at bounding box center [1477, 670] width 22 height 12
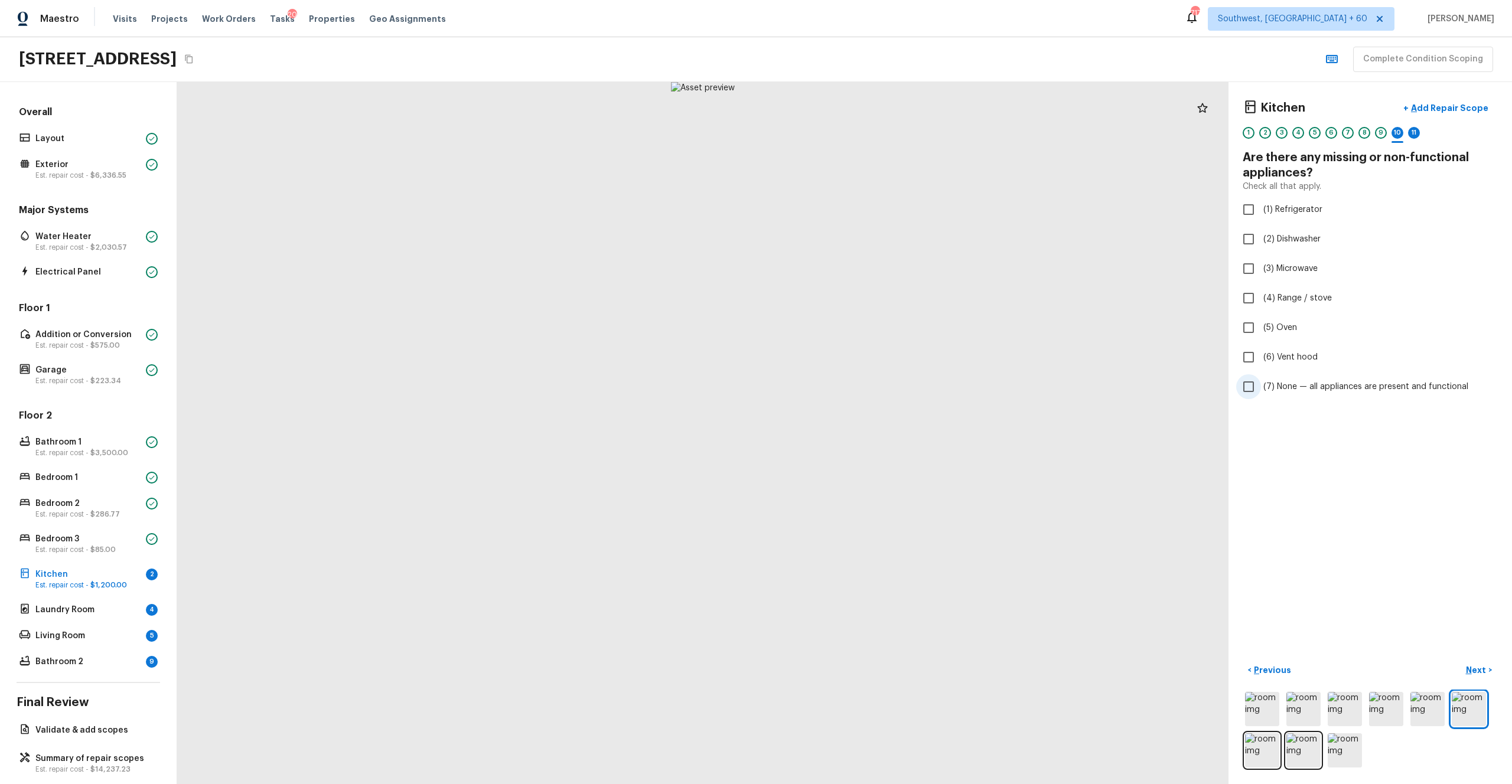
click at [850, 381] on input "(7) None — all appliances are present and functional" at bounding box center [1248, 386] width 25 height 25
checkbox input "true"
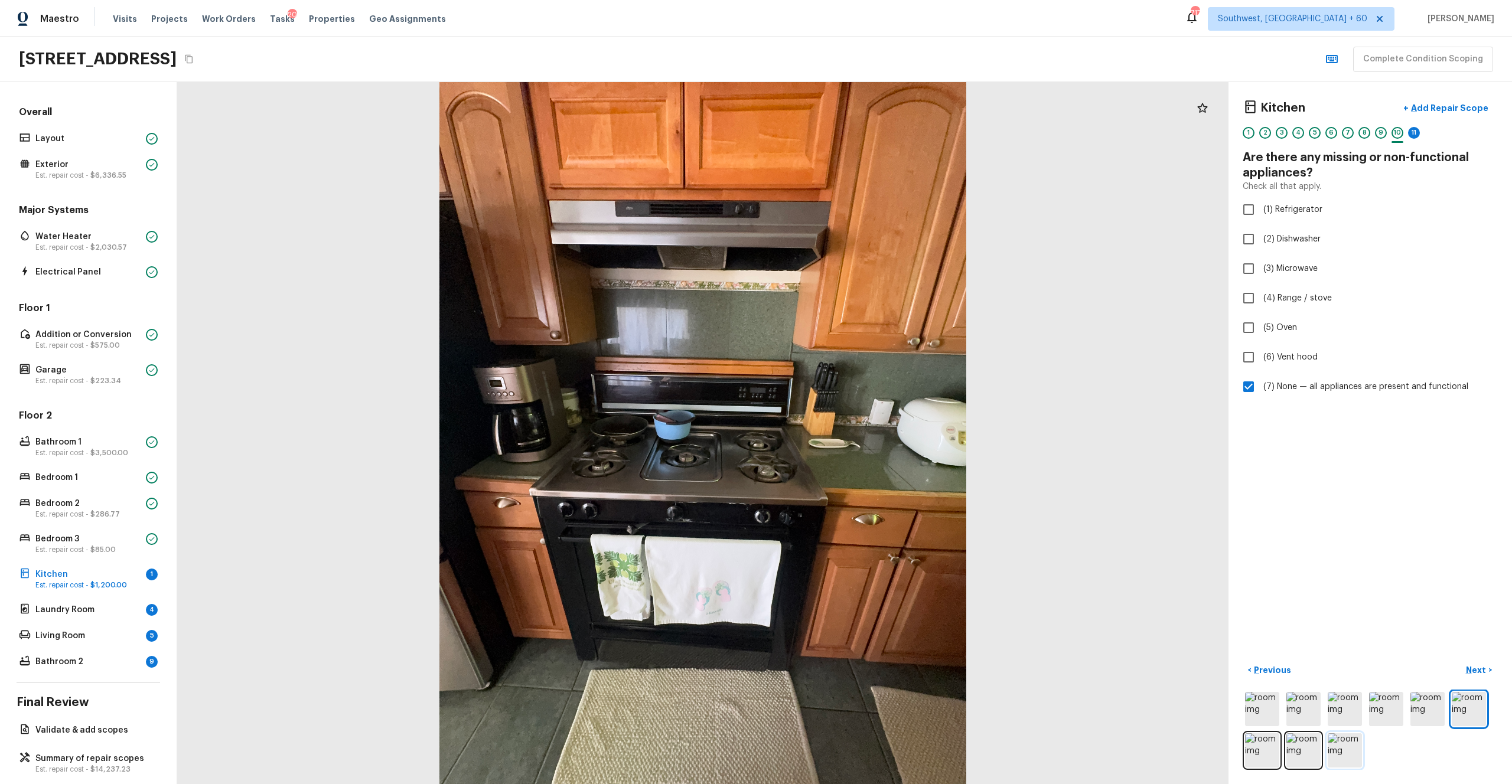
click at [850, 430] on img at bounding box center [1345, 751] width 34 height 34
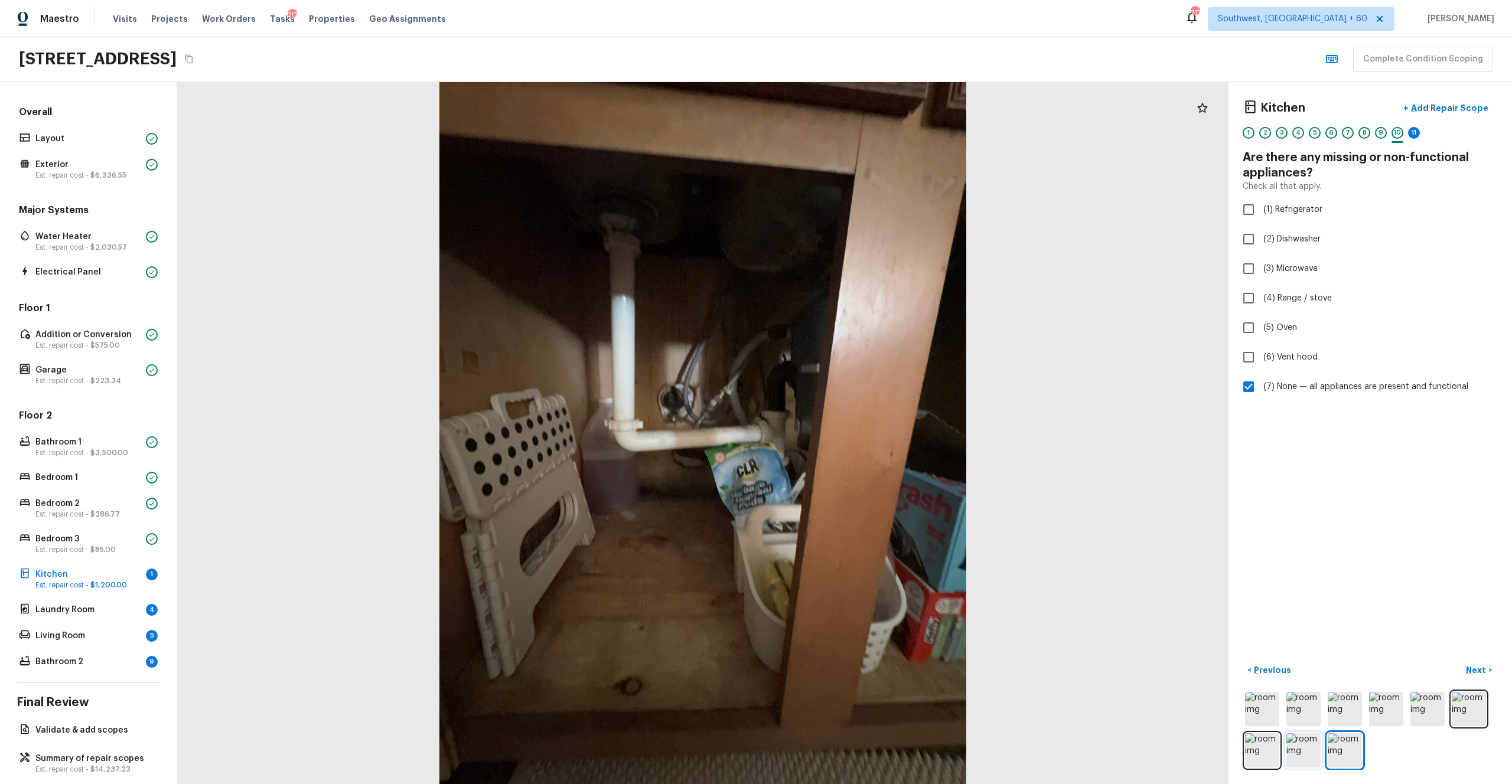
click at [850, 430] on img at bounding box center [1304, 751] width 34 height 34
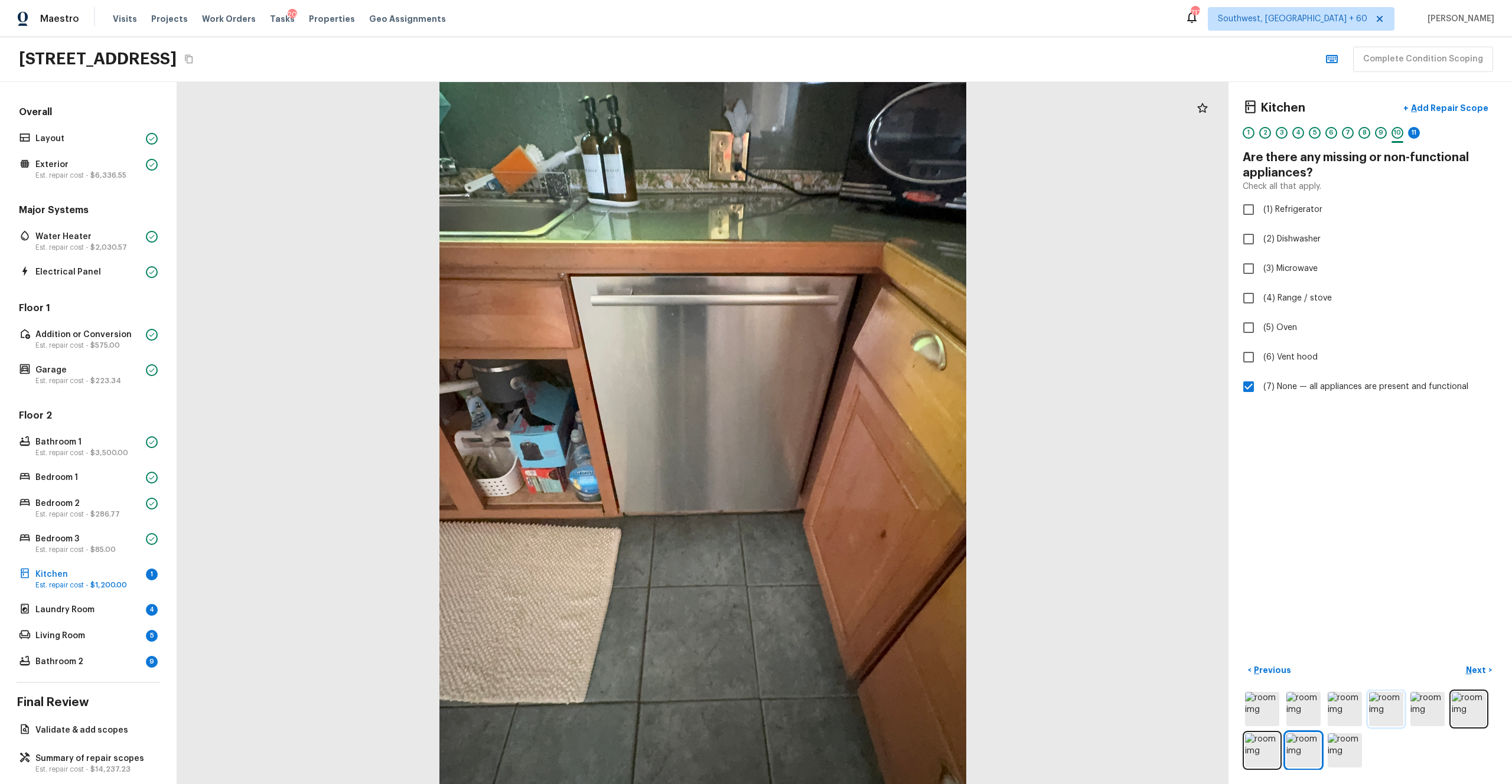
click at [850, 430] on img at bounding box center [1387, 709] width 34 height 34
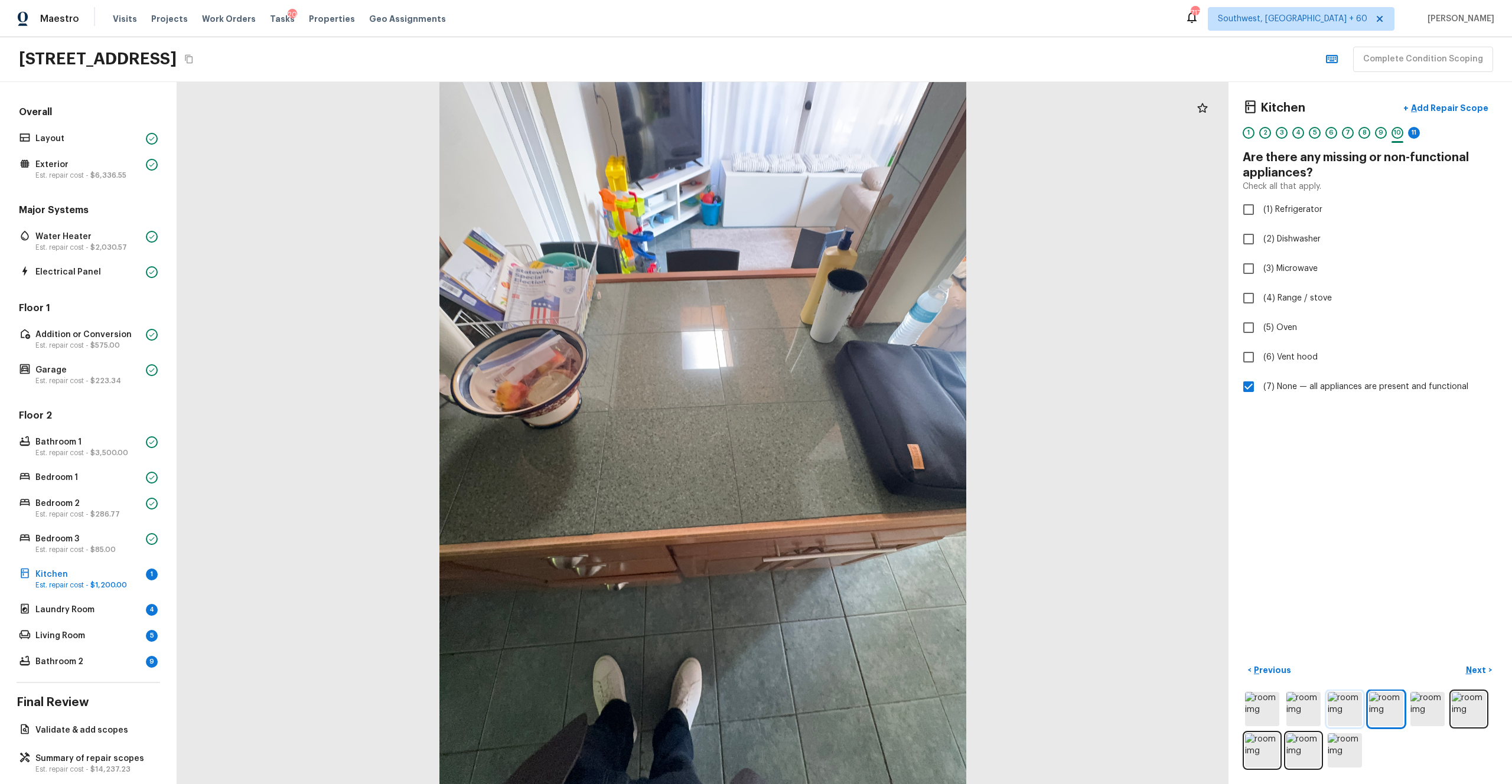
click at [850, 430] on img at bounding box center [1345, 709] width 34 height 34
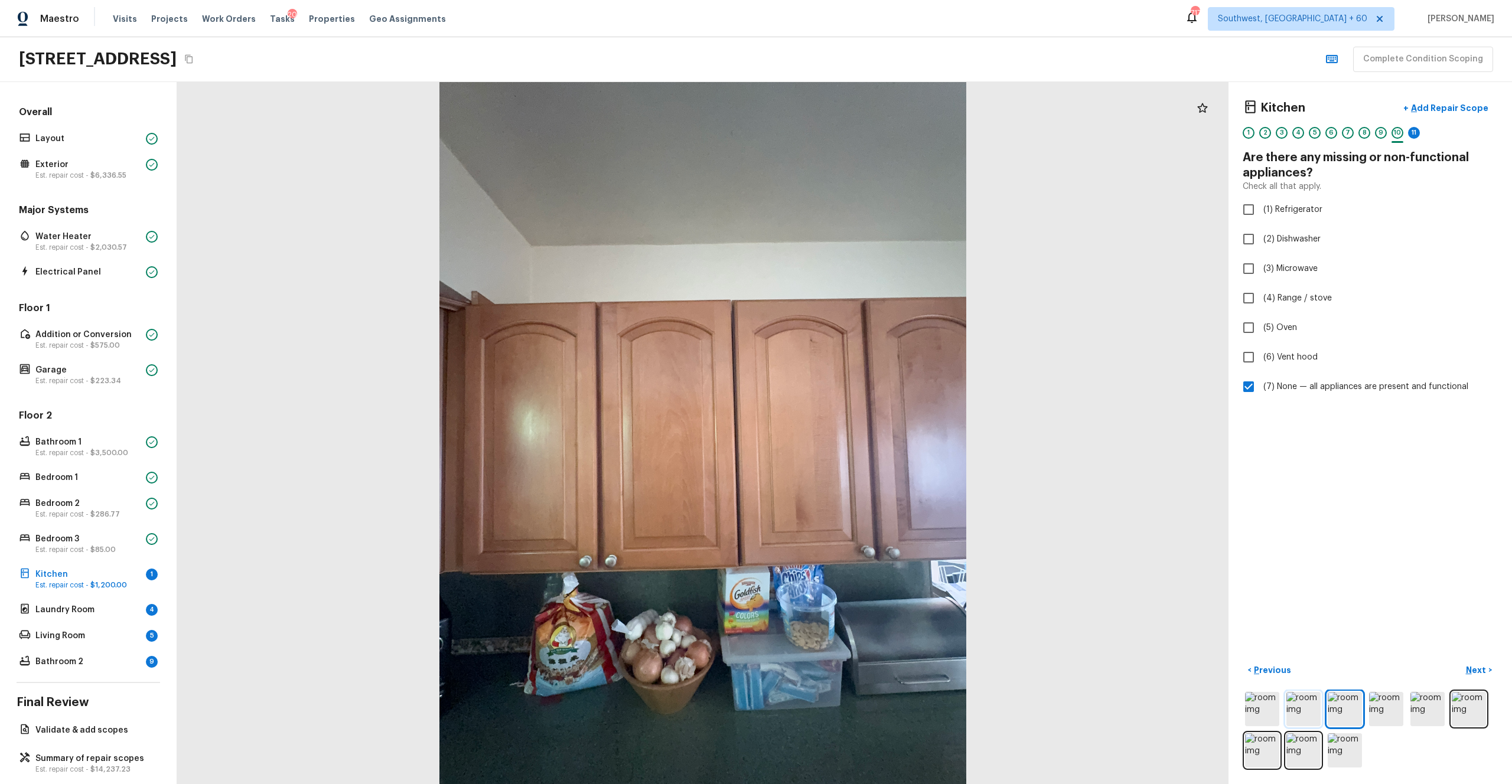
click at [850, 430] on img at bounding box center [1304, 709] width 34 height 34
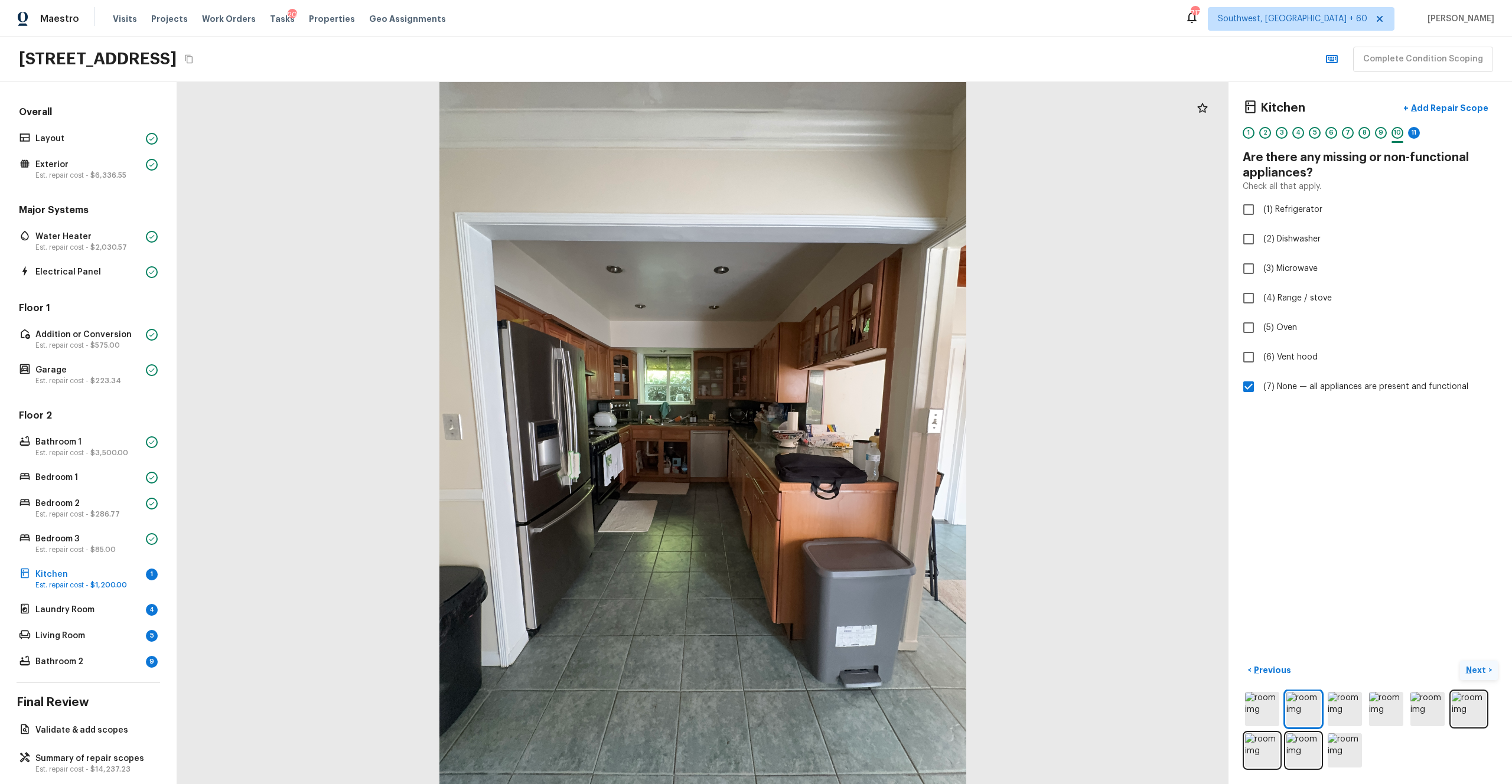
click at [850, 430] on p "Next" at bounding box center [1477, 670] width 22 height 12
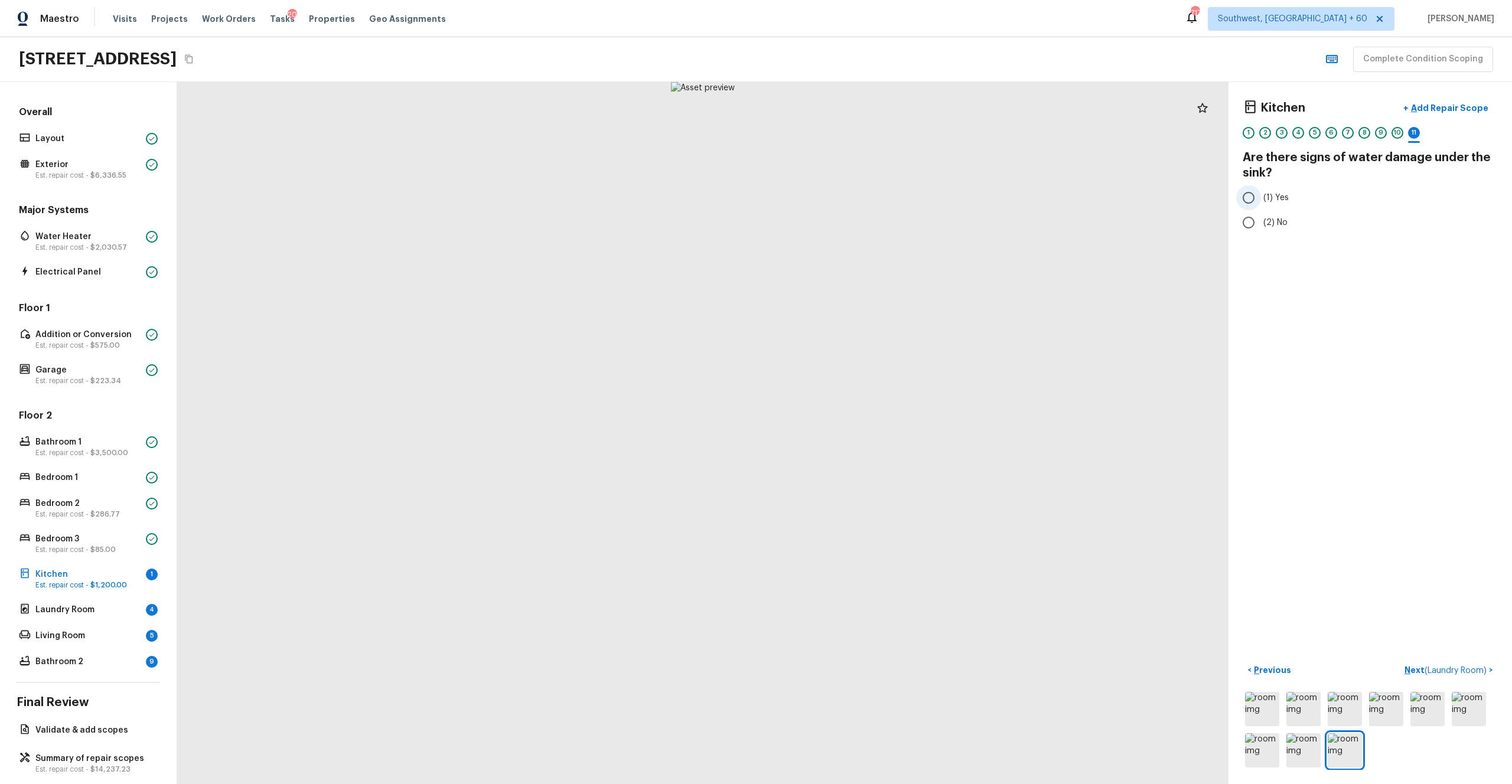
click at [850, 203] on span "(1) Yes" at bounding box center [1276, 197] width 26 height 12
click at [850, 203] on input "(1) Yes" at bounding box center [1248, 197] width 25 height 25
radio input "true"
click at [850, 430] on p "Next ( Laundry Room )" at bounding box center [1446, 670] width 84 height 12
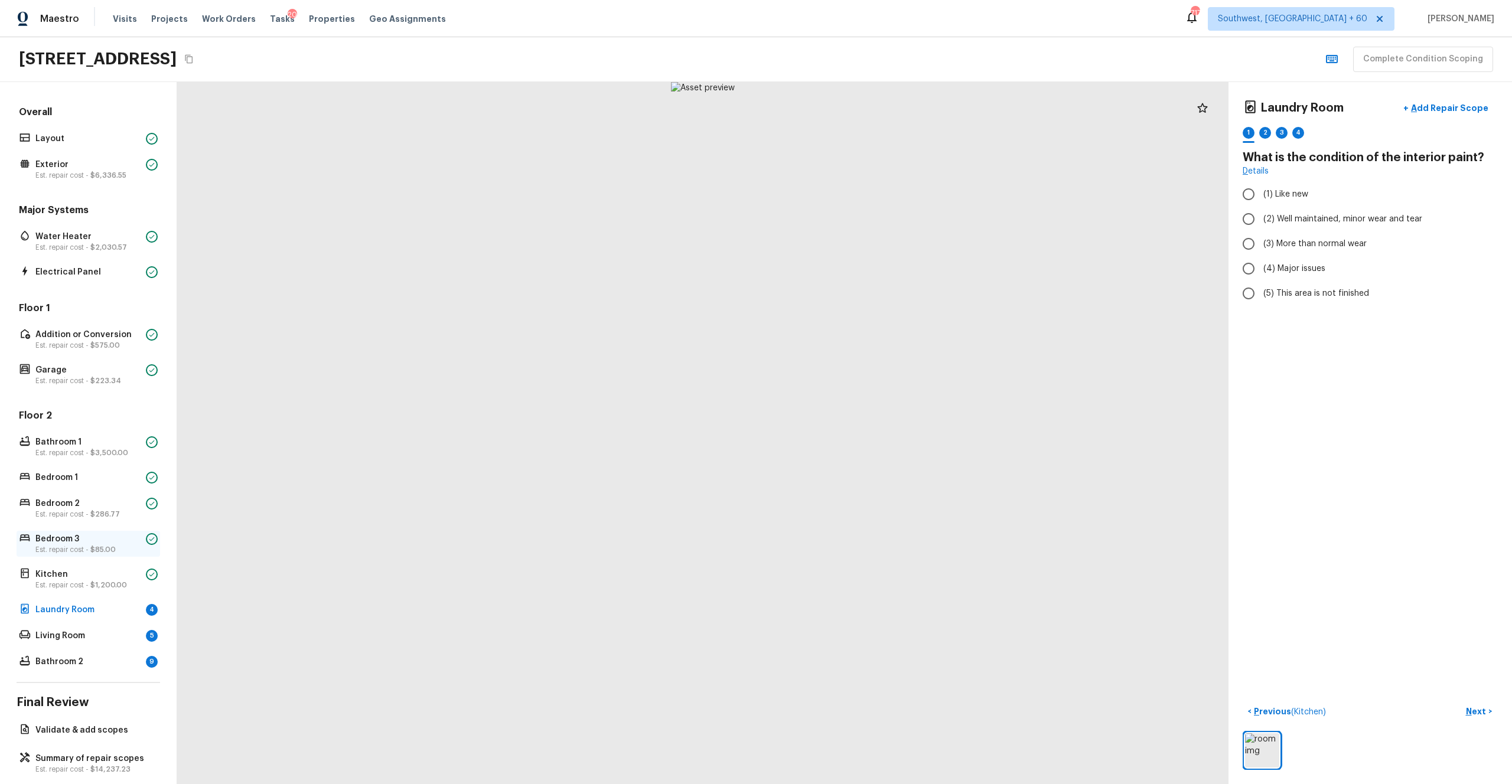
scroll to position [16, 0]
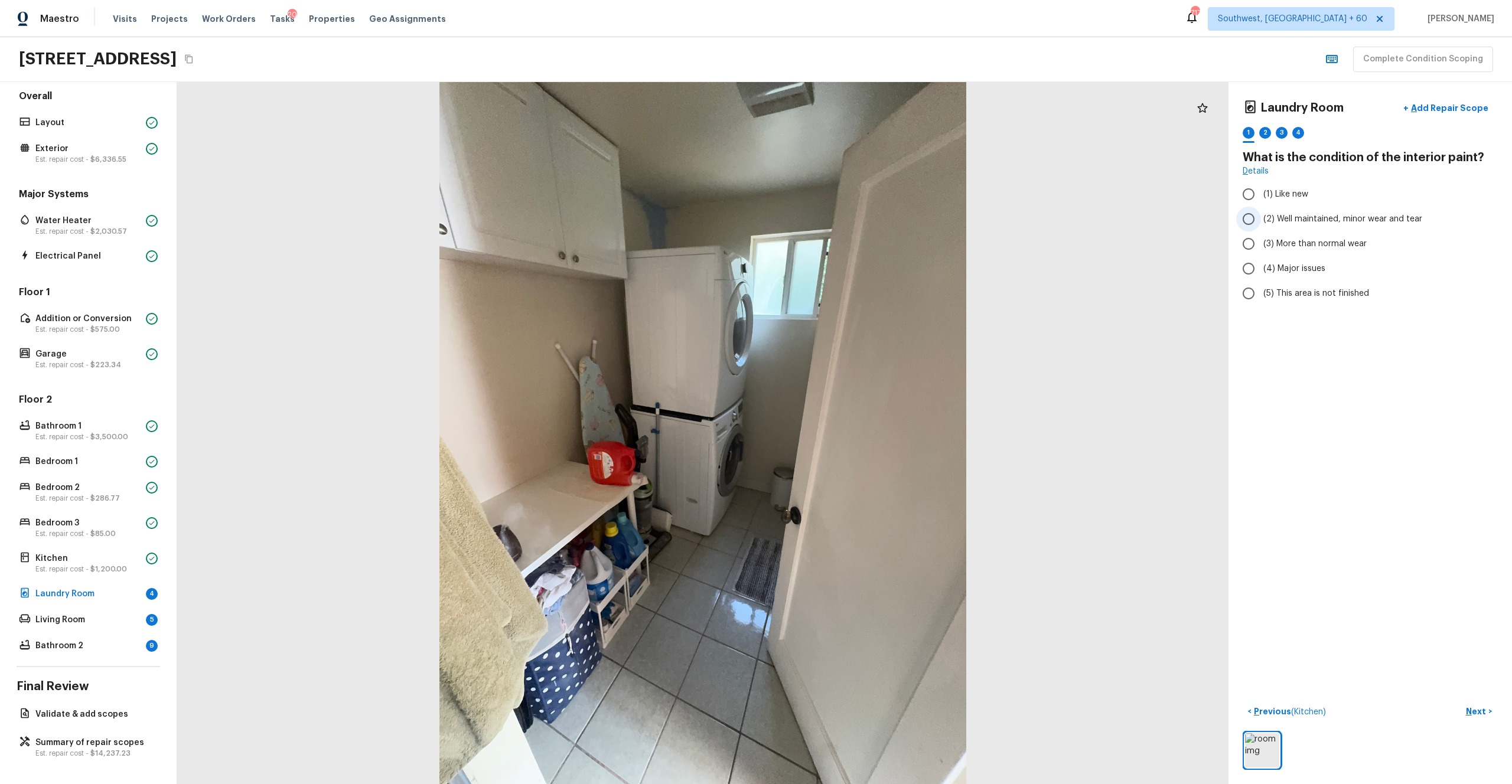
click at [850, 217] on span "(2) Well maintained, minor wear and tear" at bounding box center [1342, 219] width 159 height 12
click at [850, 217] on input "(2) Well maintained, minor wear and tear" at bounding box center [1248, 219] width 25 height 25
radio input "true"
click at [850, 248] on span "(3) More than normal wear" at bounding box center [1315, 244] width 103 height 12
click at [850, 248] on input "(3) More than normal wear" at bounding box center [1248, 244] width 25 height 25
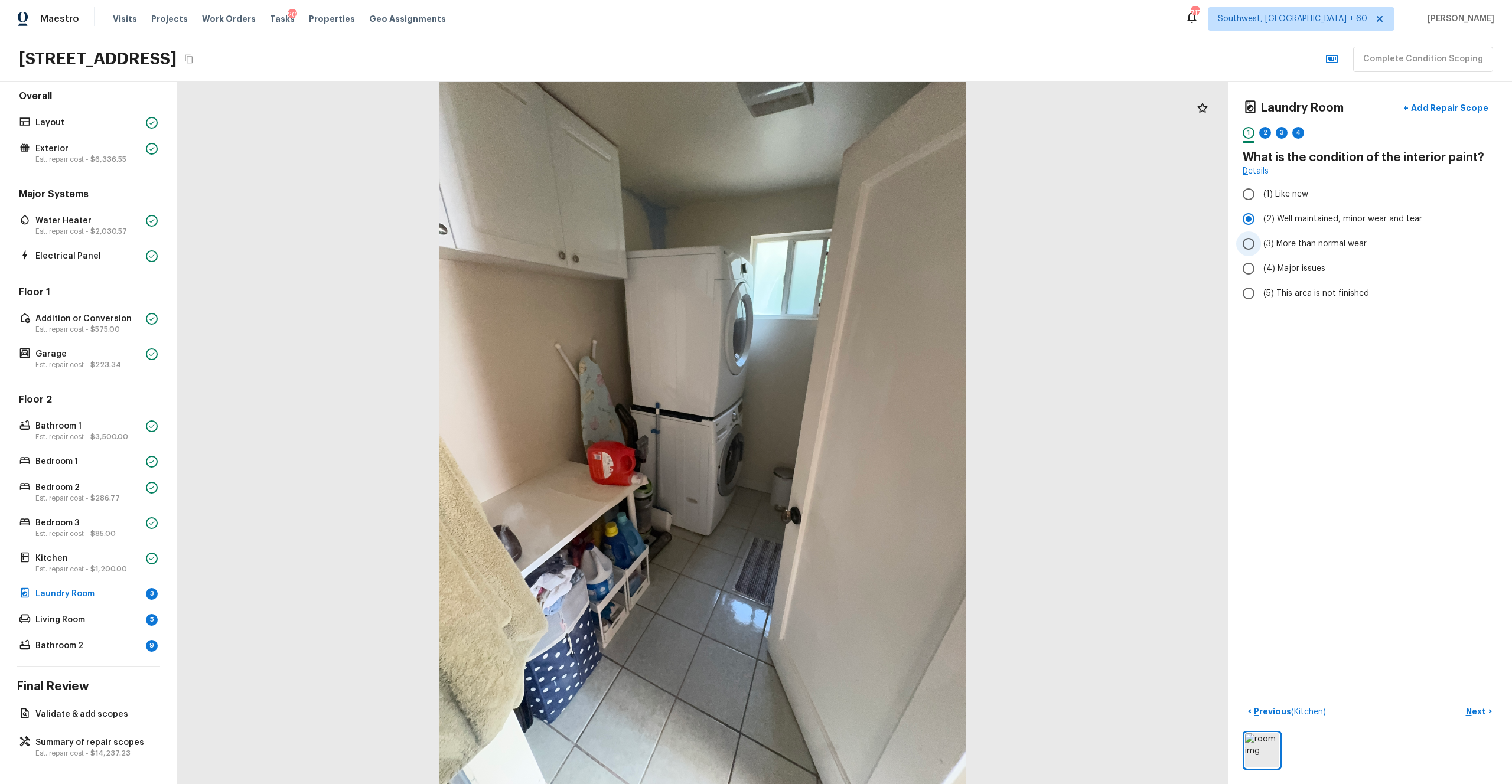
radio input "true"
click at [850, 430] on p "Next" at bounding box center [1477, 711] width 22 height 12
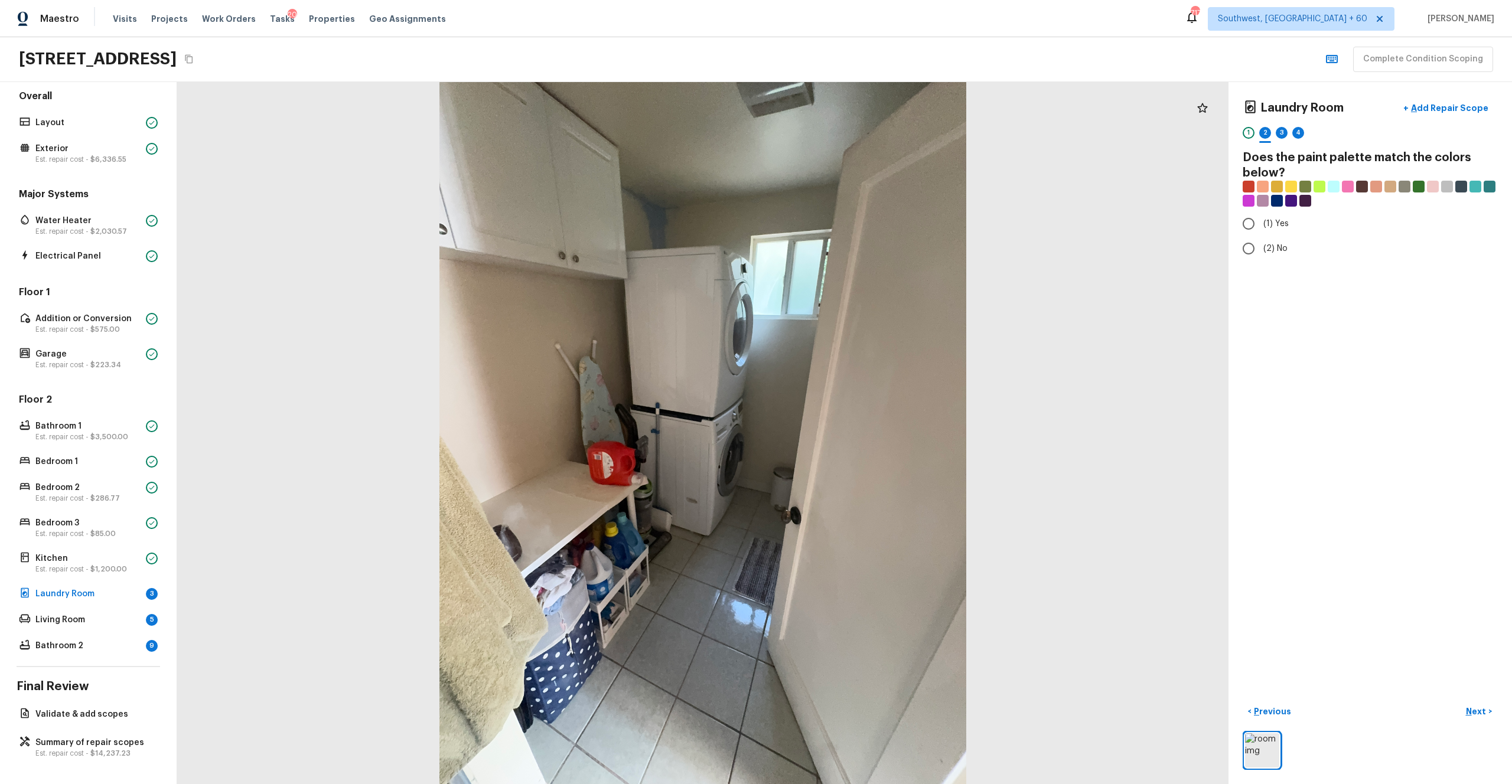
click at [850, 210] on div "Laundry Room + Add Repair Scope 1 2 3 4 Does the paint palette match the colors…" at bounding box center [1370, 179] width 255 height 165
click at [850, 219] on input "(1) Yes" at bounding box center [1248, 224] width 25 height 25
radio input "true"
click at [850, 430] on button "Next >" at bounding box center [1478, 711] width 38 height 19
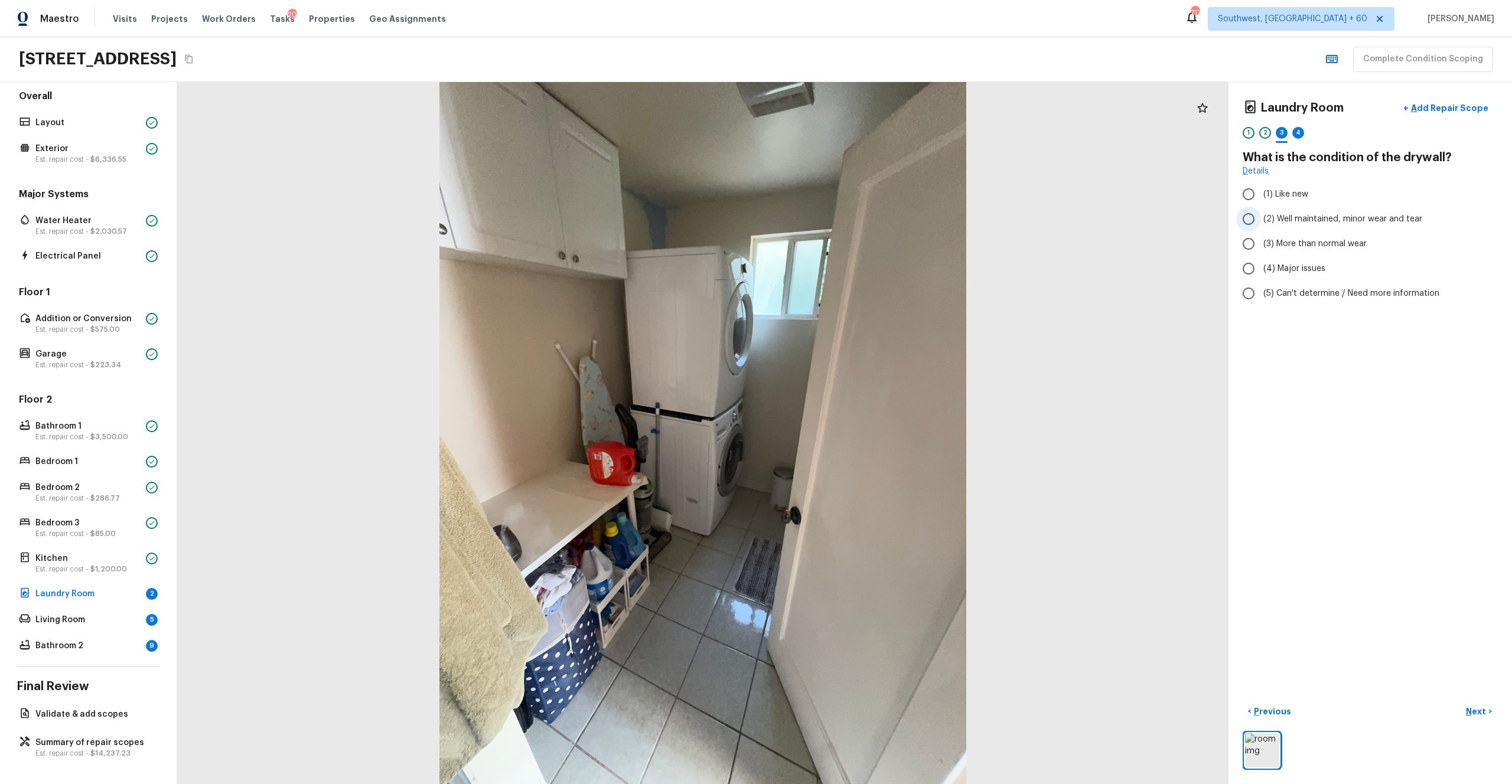
click at [850, 219] on span "(2) Well maintained, minor wear and tear" at bounding box center [1342, 219] width 159 height 12
click at [850, 219] on input "(2) Well maintained, minor wear and tear" at bounding box center [1248, 219] width 25 height 25
radio input "true"
click at [850, 430] on p "Next" at bounding box center [1477, 711] width 22 height 12
click at [850, 248] on span "(3) Tile" at bounding box center [1276, 253] width 26 height 12
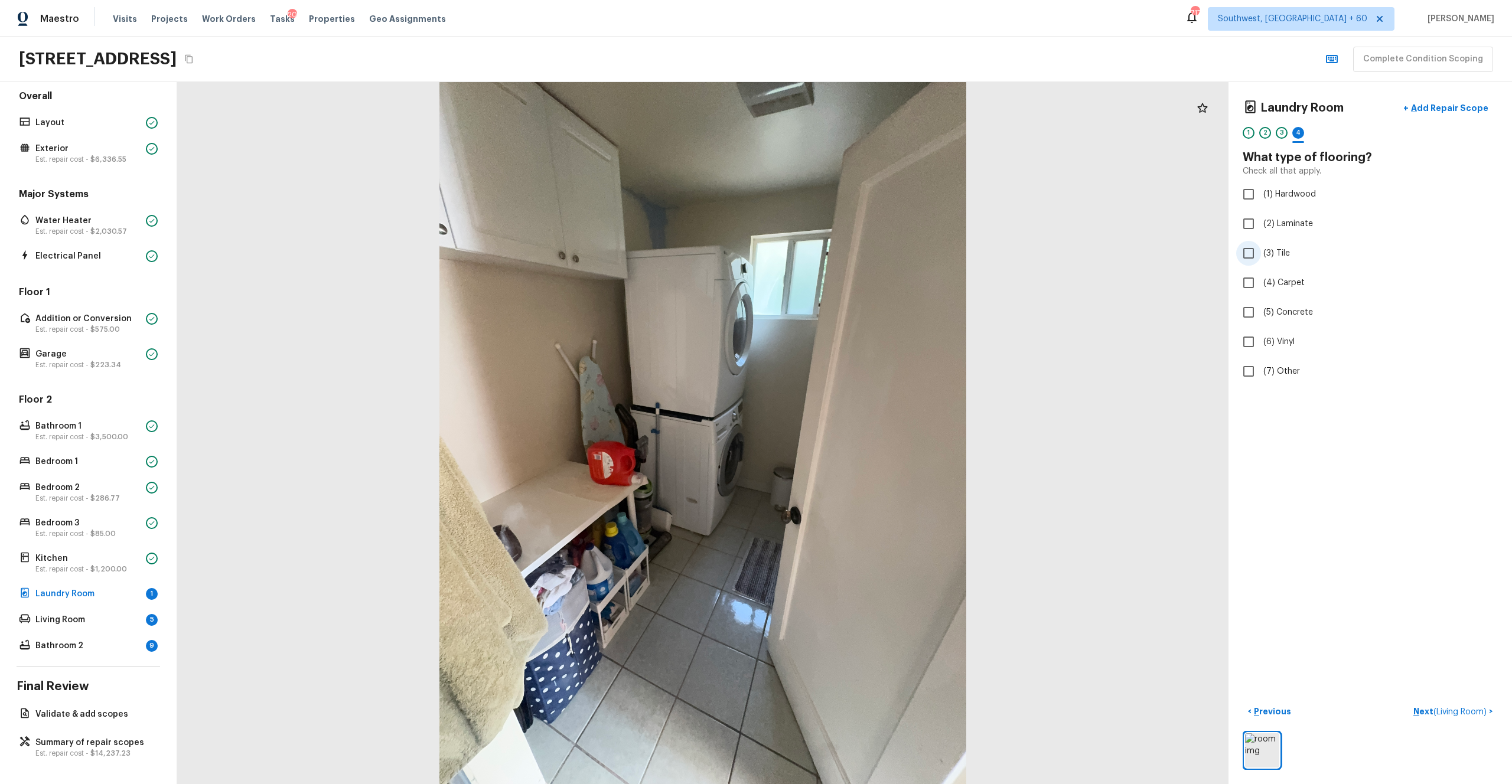
click at [850, 248] on input "(3) Tile" at bounding box center [1248, 253] width 25 height 25
checkbox input "true"
click at [850, 430] on p "Next" at bounding box center [1477, 711] width 22 height 12
click at [850, 221] on span "(2) Well maintained, minor wear and tear" at bounding box center [1342, 219] width 159 height 12
click at [850, 221] on input "(2) Well maintained, minor wear and tear" at bounding box center [1248, 219] width 25 height 25
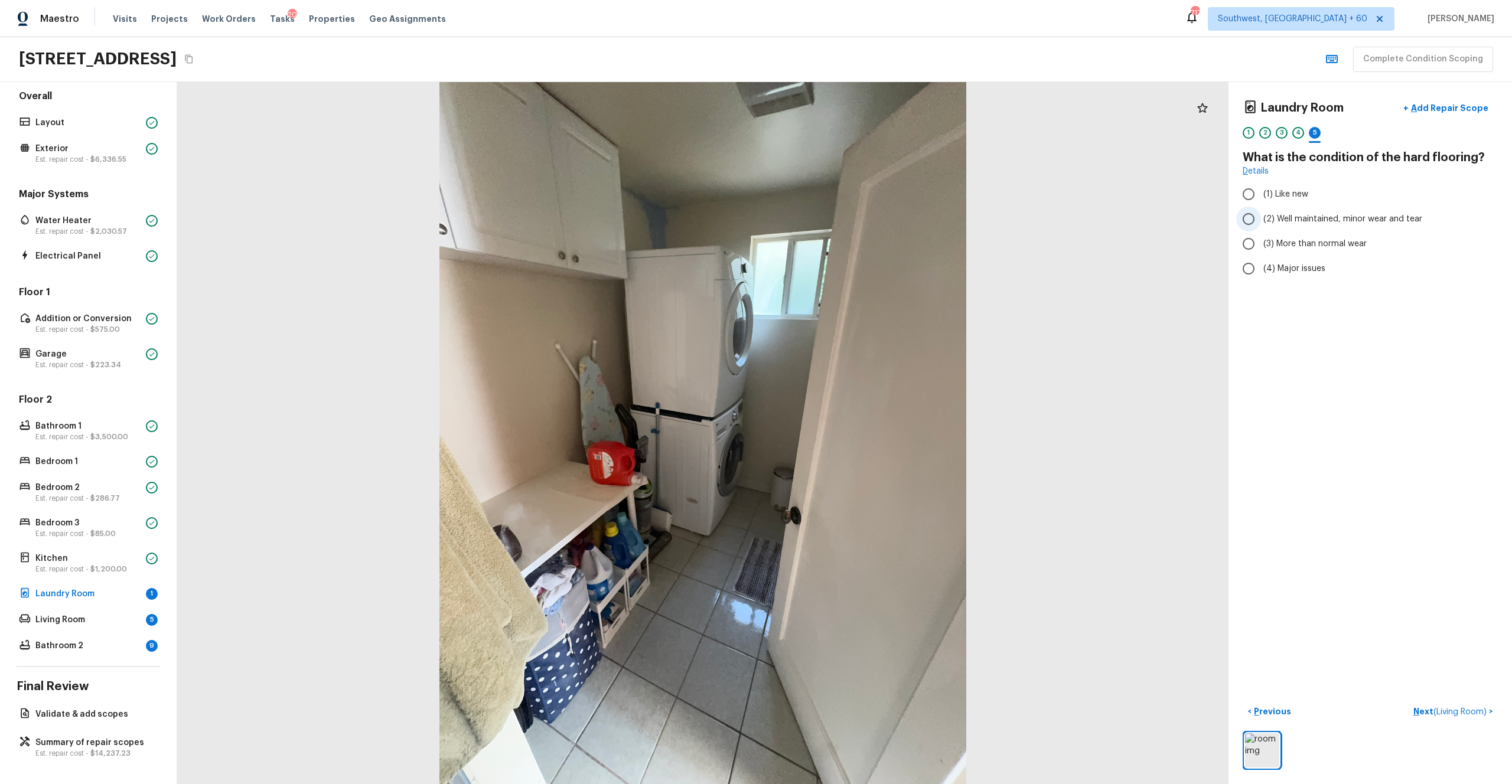
radio input "true"
click at [850, 430] on p "Next ( Living Room )" at bounding box center [1451, 711] width 76 height 12
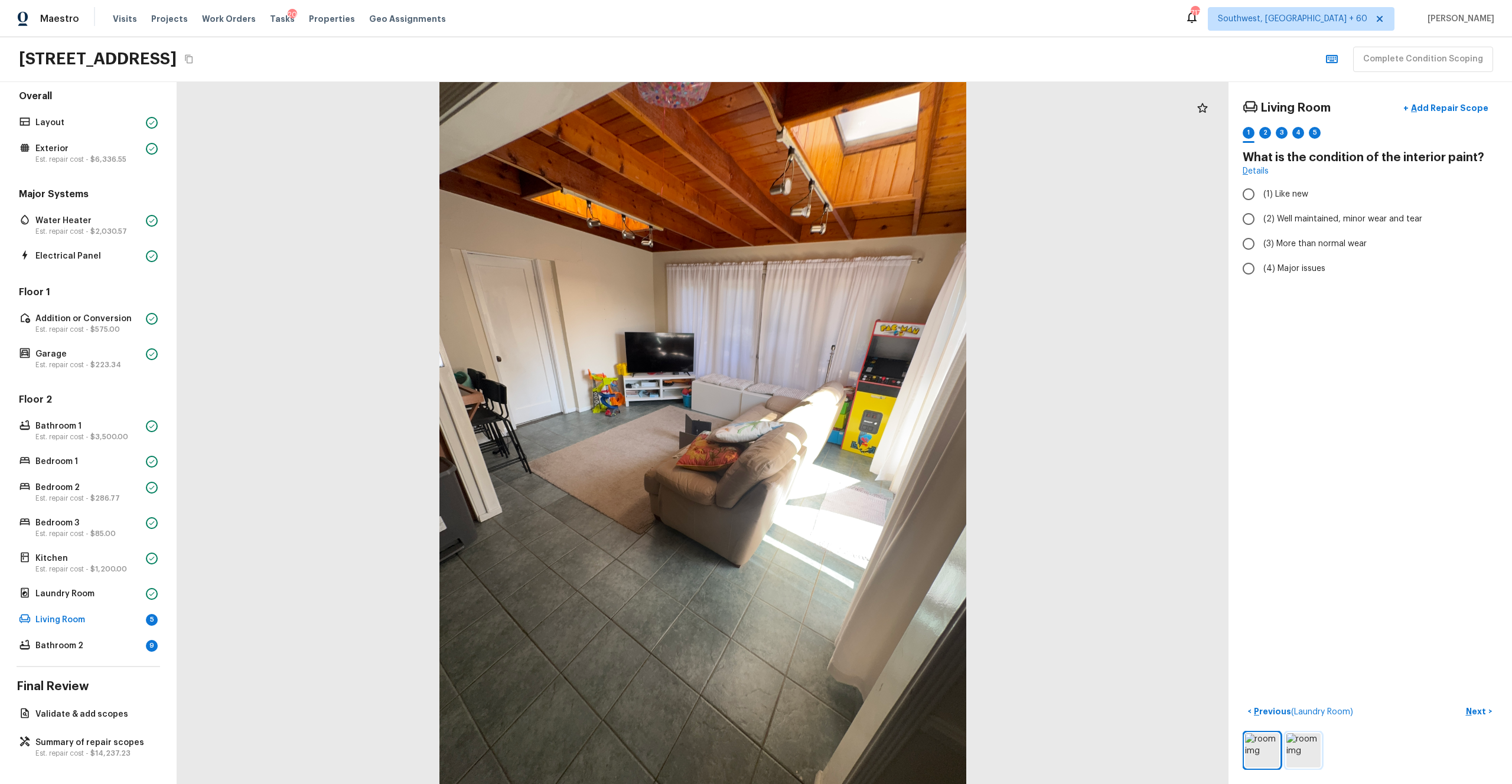
click at [850, 430] on img at bounding box center [1304, 751] width 34 height 34
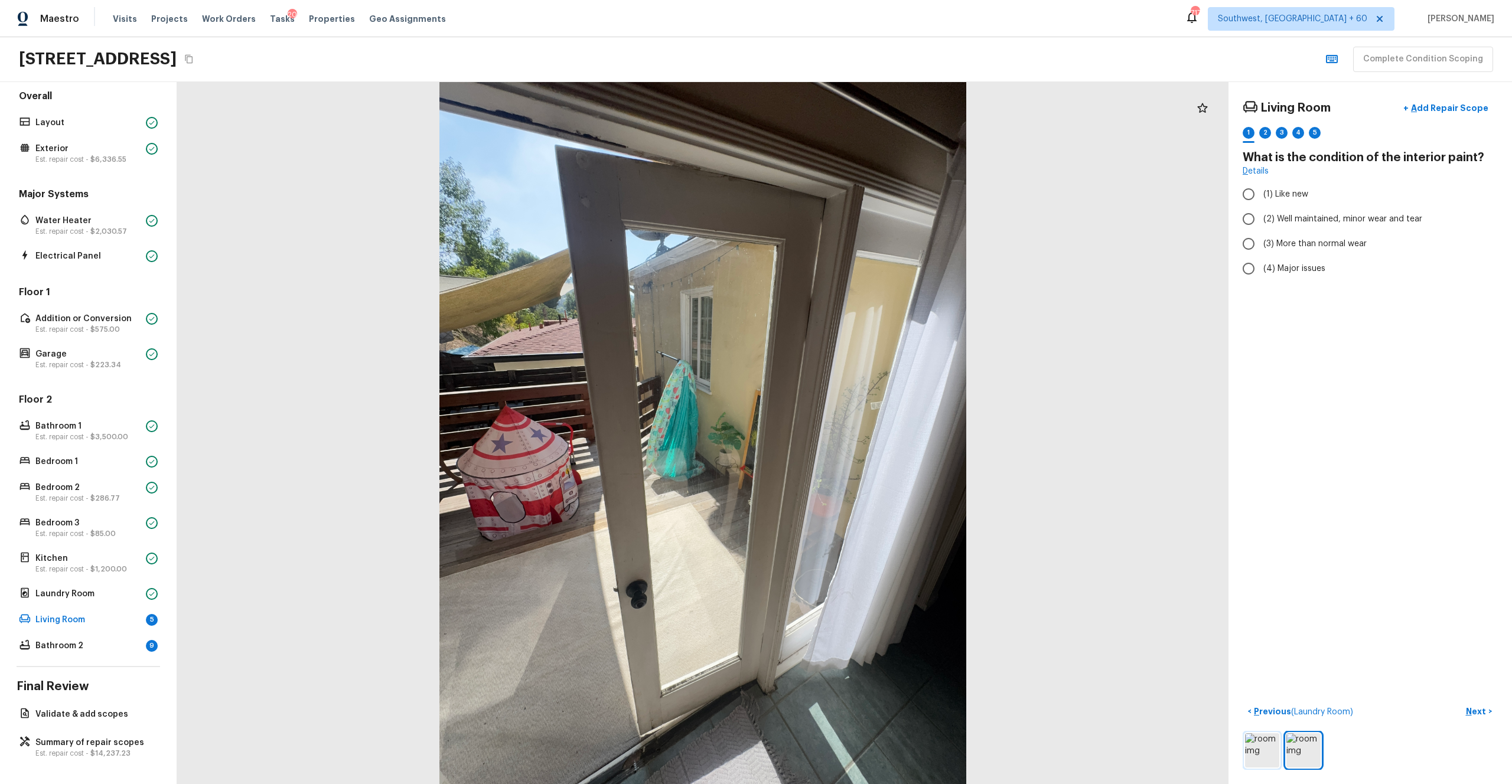
click at [850, 430] on img at bounding box center [1262, 751] width 34 height 34
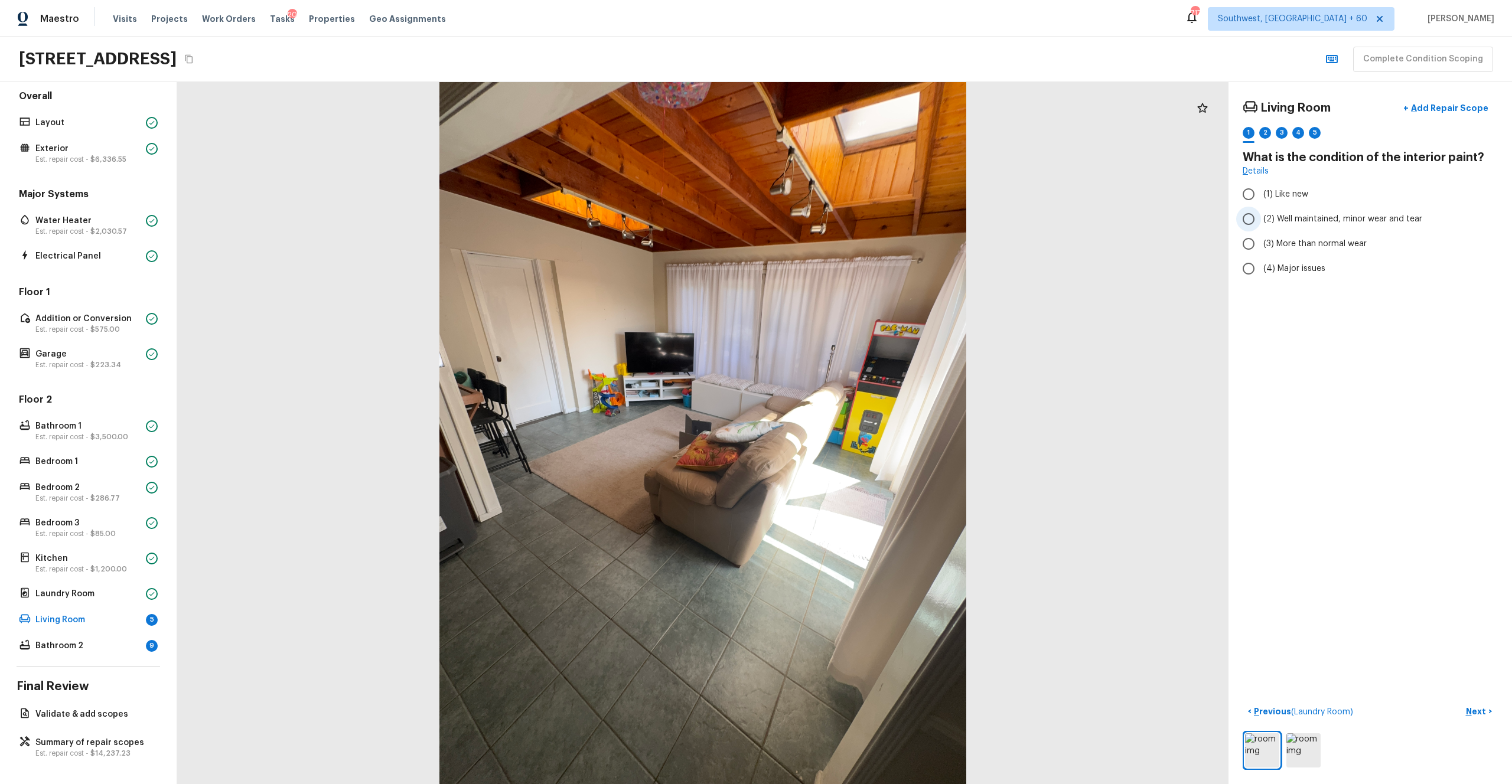
click at [850, 220] on span "(2) Well maintained, minor wear and tear" at bounding box center [1342, 219] width 159 height 12
click at [850, 220] on input "(2) Well maintained, minor wear and tear" at bounding box center [1248, 219] width 25 height 25
radio input "true"
click at [850, 430] on p "Next" at bounding box center [1477, 711] width 22 height 12
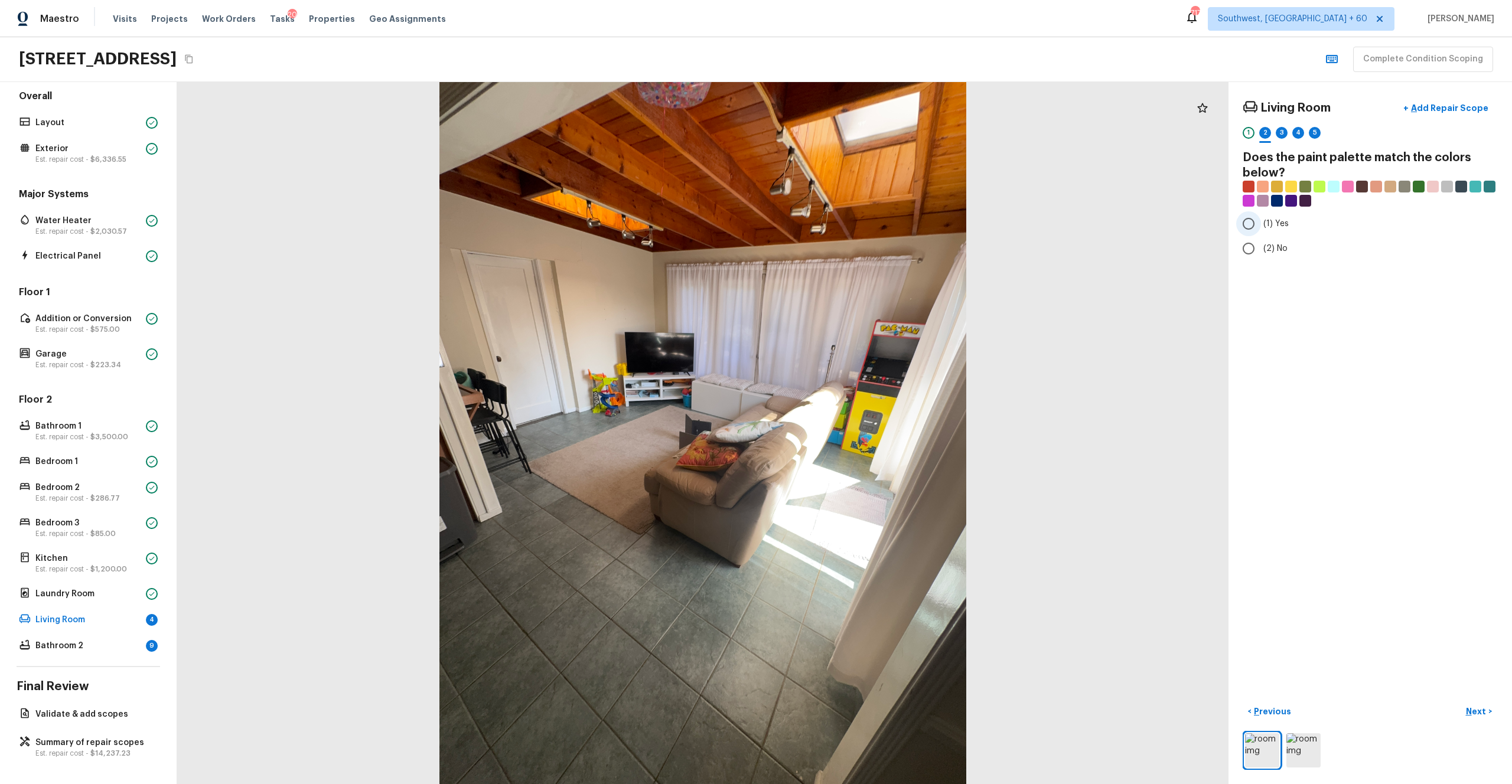
click at [850, 229] on span "(1) Yes" at bounding box center [1276, 224] width 26 height 12
click at [850, 229] on input "(1) Yes" at bounding box center [1248, 224] width 25 height 25
radio input "true"
click at [850, 430] on button "Next >" at bounding box center [1478, 711] width 38 height 19
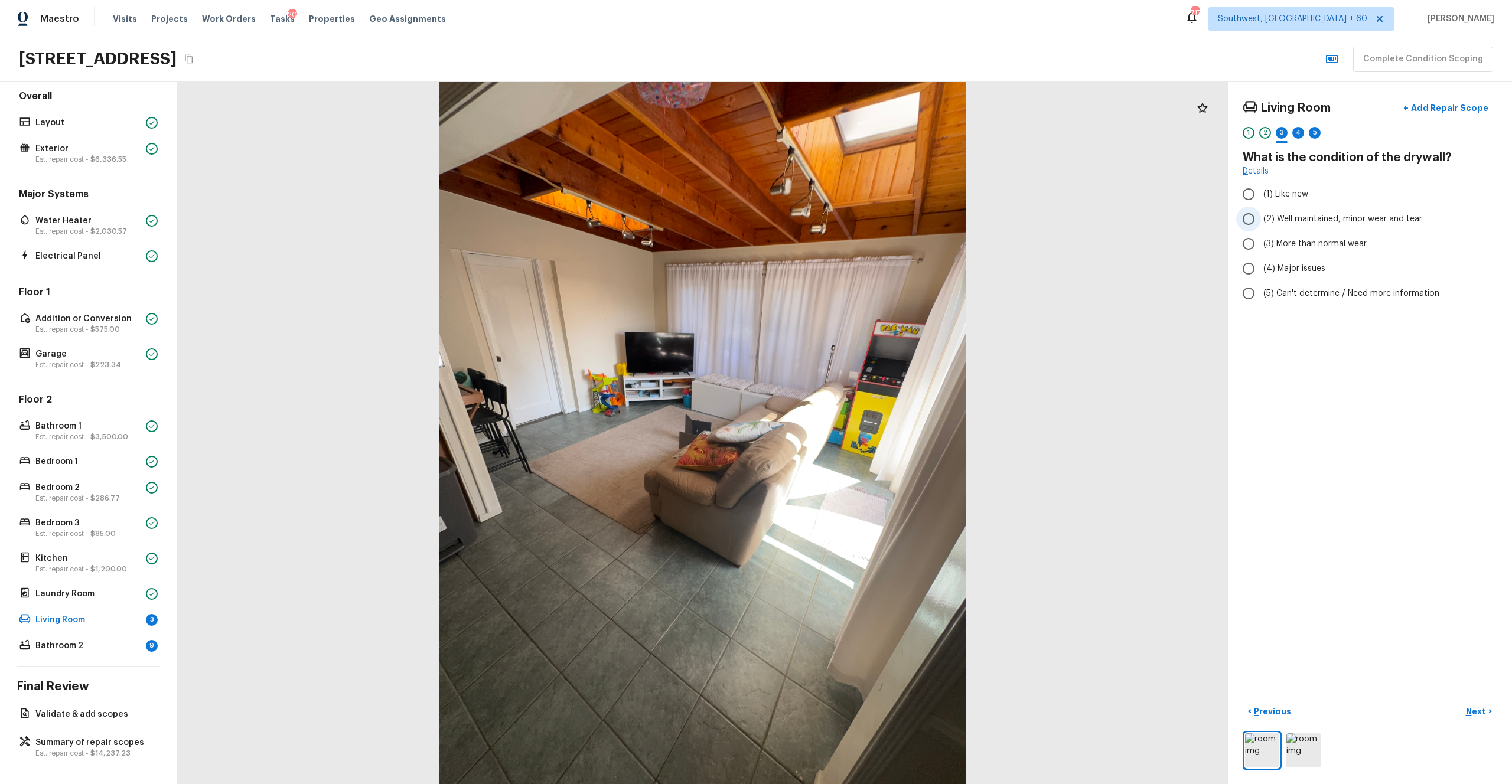
click at [850, 218] on span "(2) Well maintained, minor wear and tear" at bounding box center [1342, 219] width 159 height 12
click at [850, 218] on input "(2) Well maintained, minor wear and tear" at bounding box center [1248, 219] width 25 height 25
radio input "true"
click at [850, 430] on button "Next >" at bounding box center [1478, 711] width 38 height 19
click at [850, 262] on label "(3) Tile" at bounding box center [1362, 253] width 252 height 25
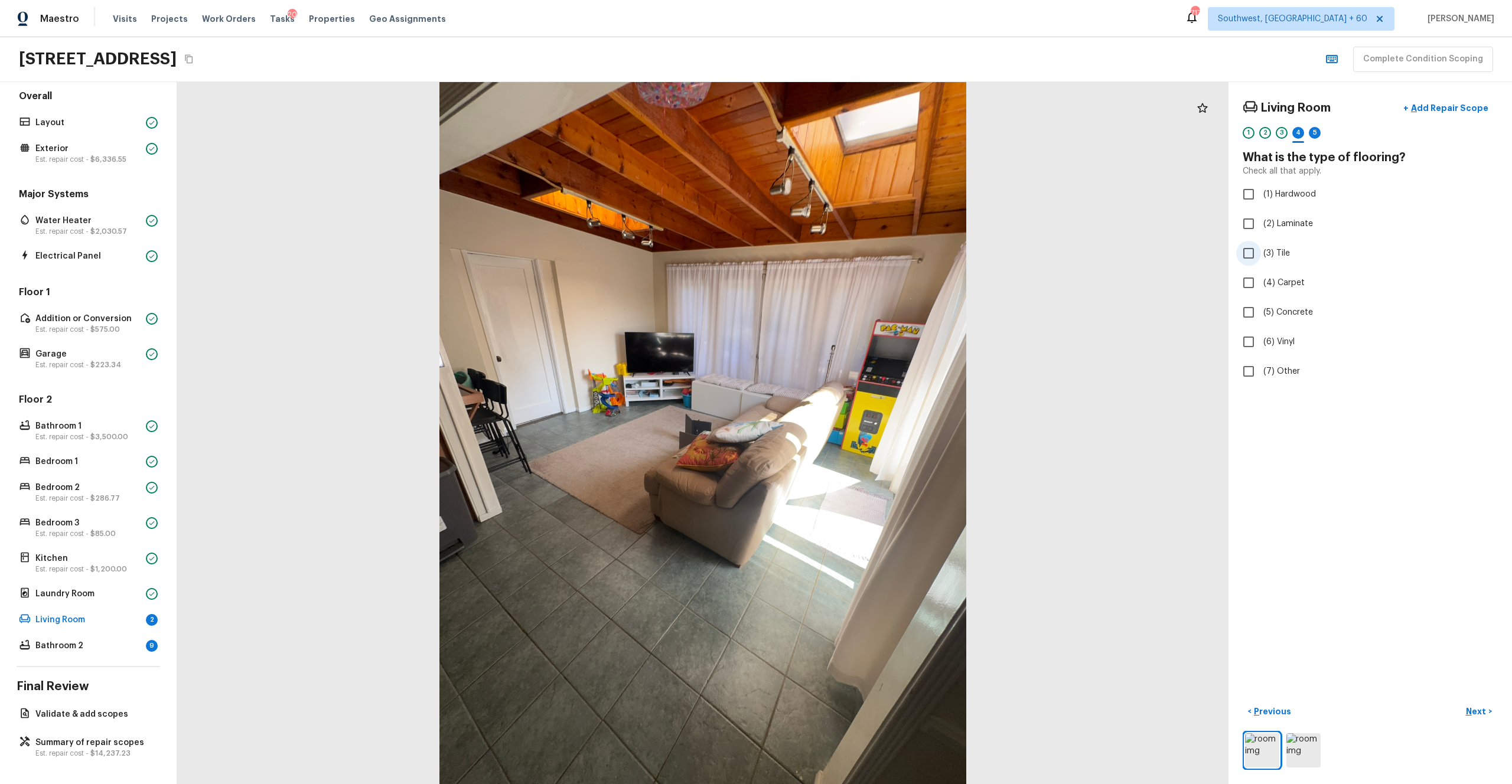
click at [850, 262] on input "(3) Tile" at bounding box center [1248, 253] width 25 height 25
checkbox input "true"
click at [850, 430] on p "Next" at bounding box center [1477, 711] width 22 height 12
click at [850, 226] on label "(2) Well maintained, minor wear and tear" at bounding box center [1362, 219] width 252 height 25
click at [850, 226] on input "(2) Well maintained, minor wear and tear" at bounding box center [1248, 219] width 25 height 25
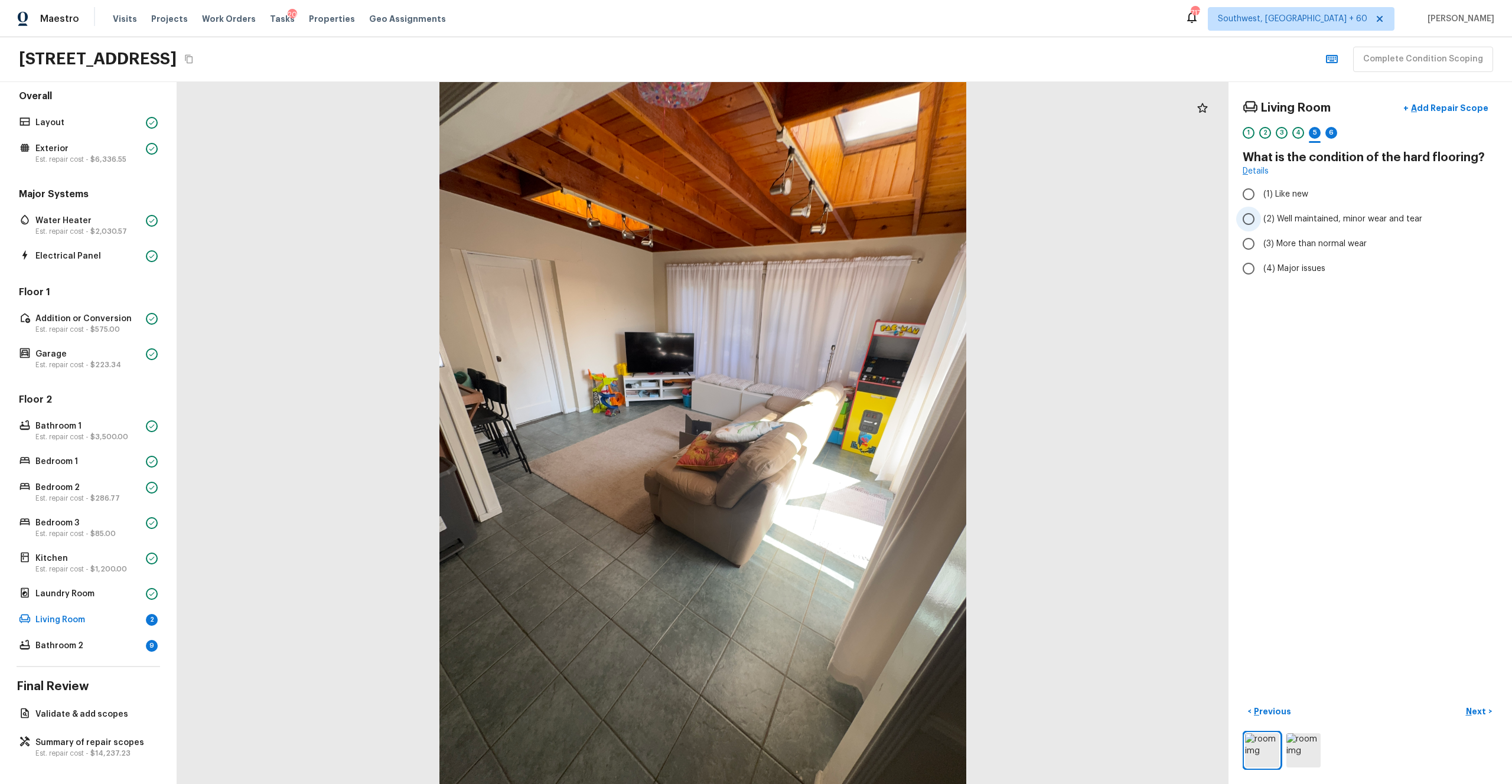
radio input "true"
click at [850, 430] on button "Next >" at bounding box center [1478, 711] width 38 height 19
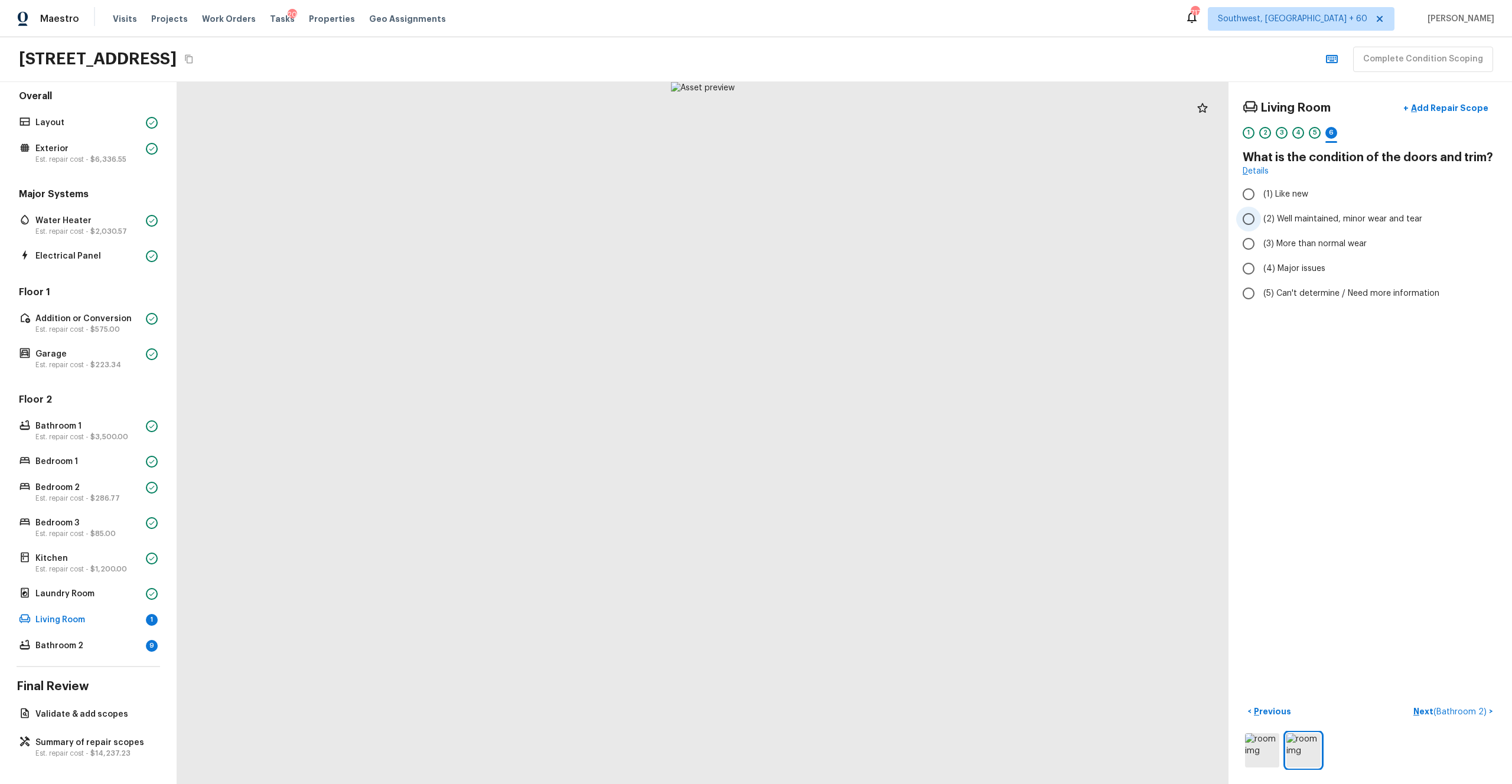
click at [850, 218] on span "(2) Well maintained, minor wear and tear" at bounding box center [1342, 219] width 159 height 12
click at [850, 218] on input "(2) Well maintained, minor wear and tear" at bounding box center [1248, 219] width 25 height 25
radio input "true"
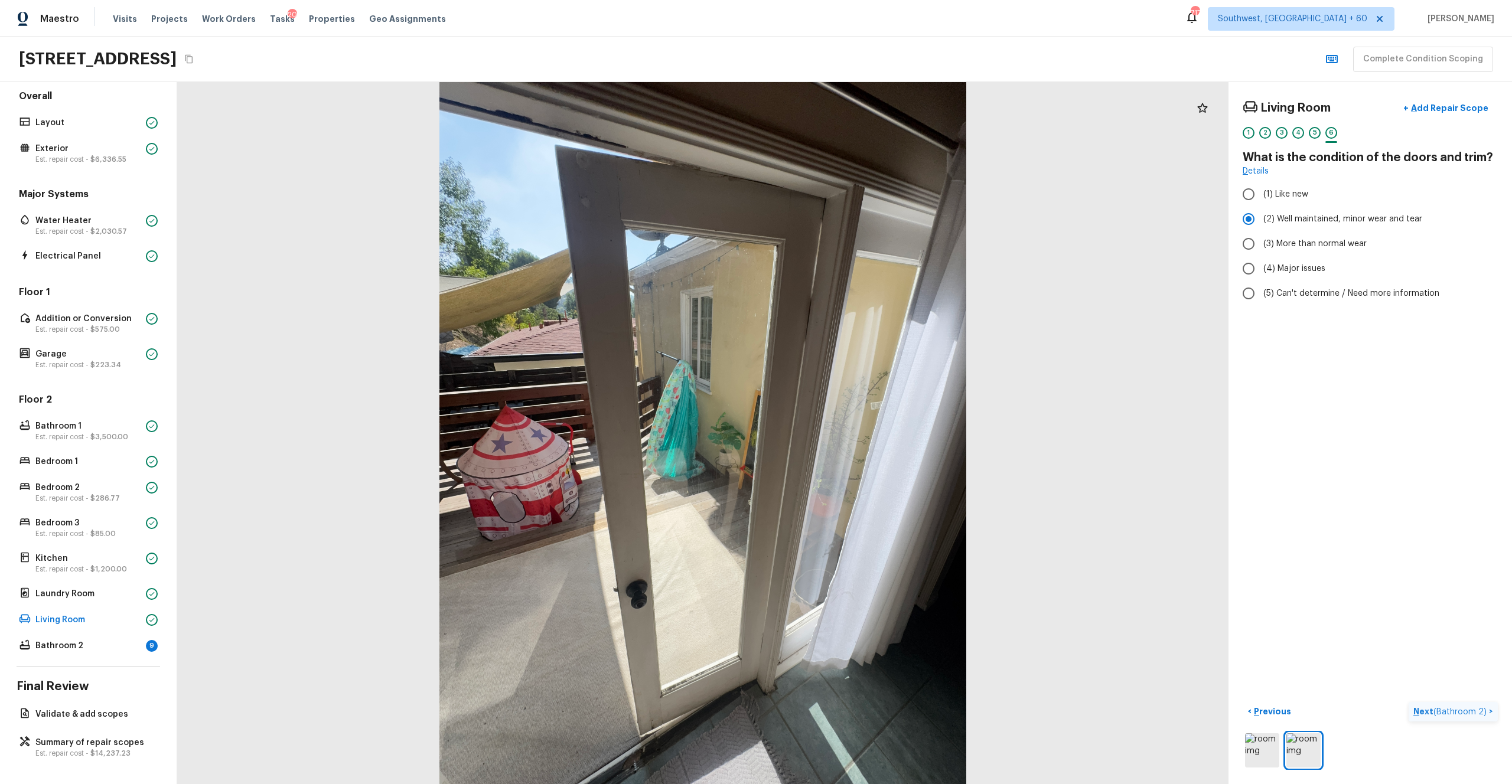
click at [850, 430] on p "Next ( Bathroom 2 )" at bounding box center [1451, 711] width 76 height 12
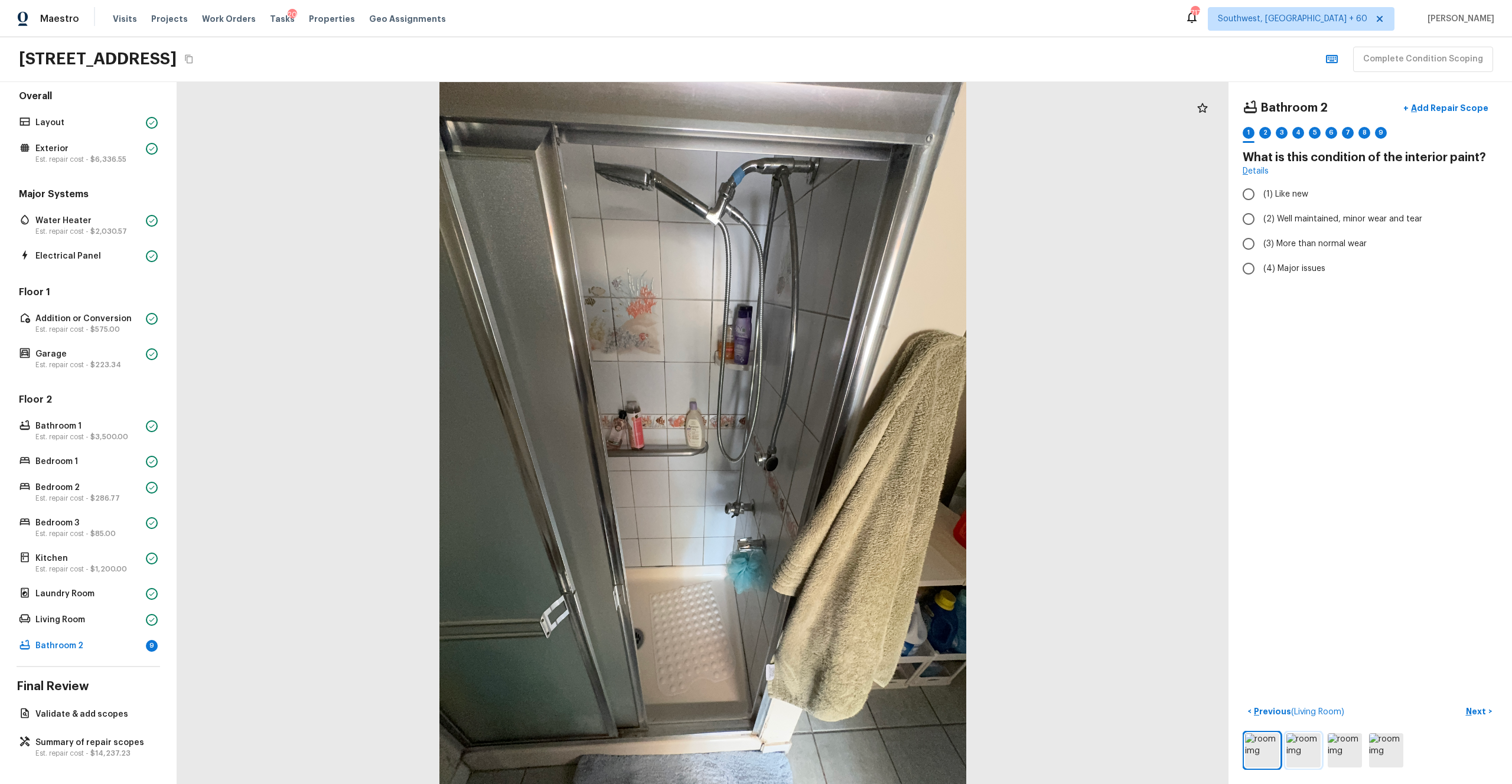
click at [850, 430] on img at bounding box center [1304, 751] width 34 height 34
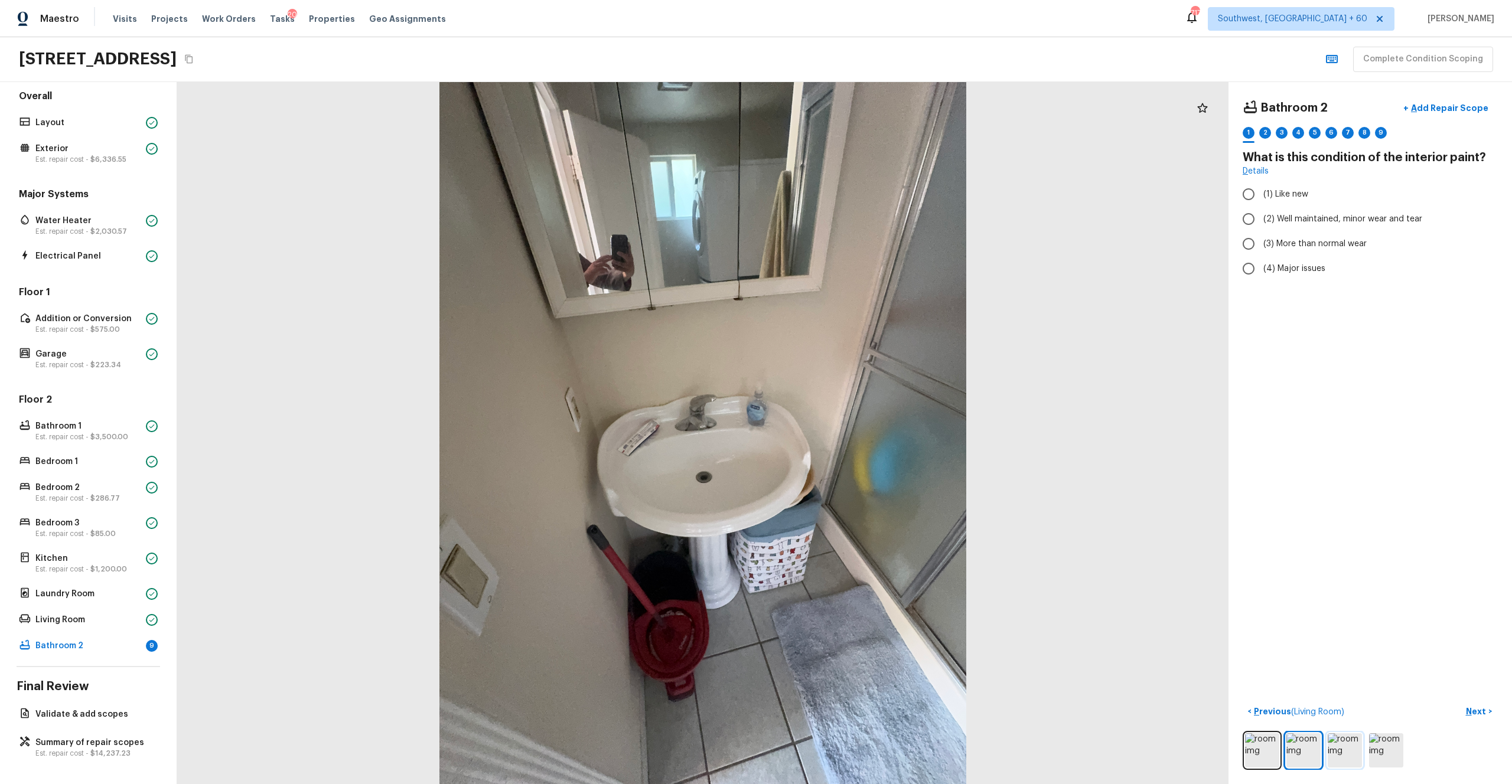
click at [850, 430] on img at bounding box center [1345, 751] width 34 height 34
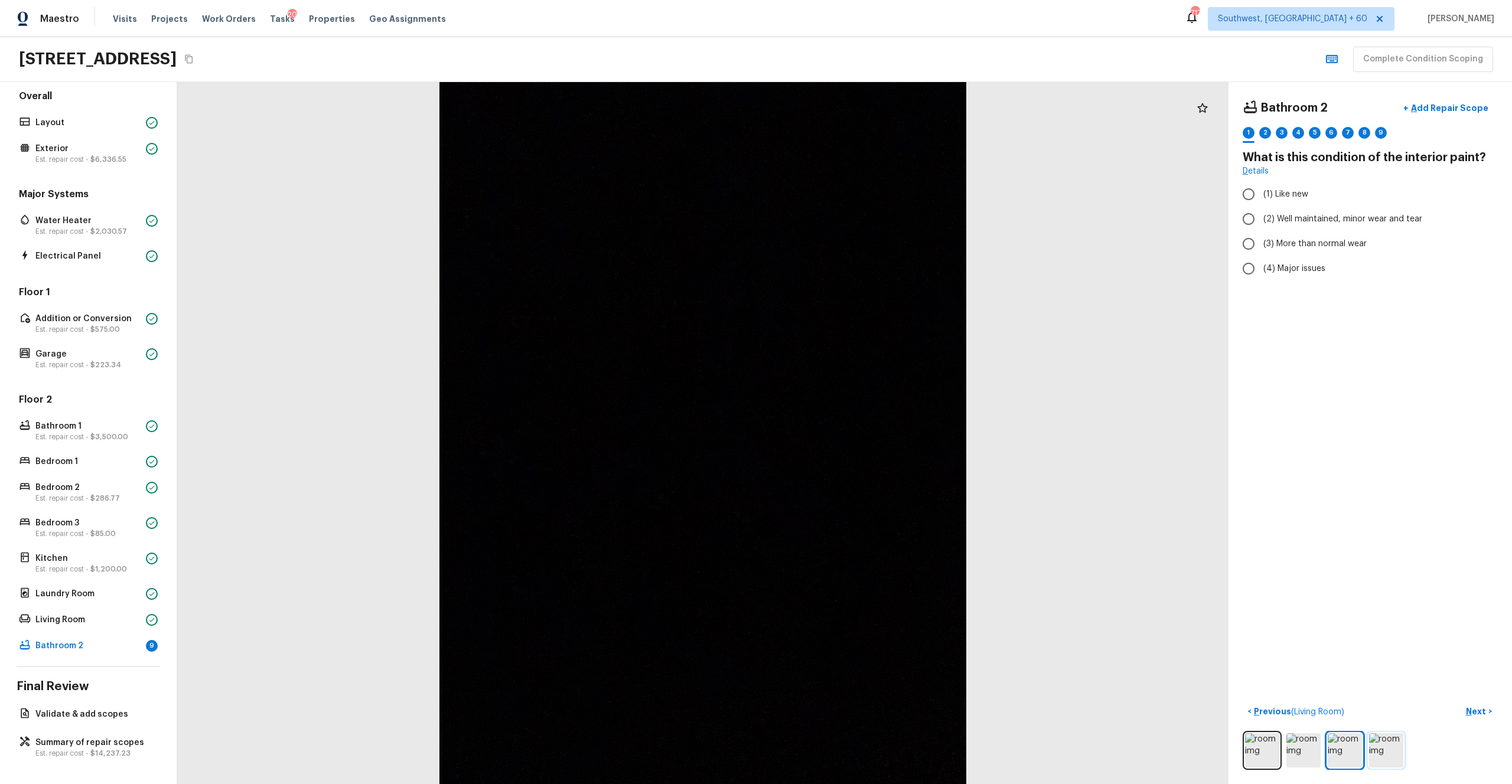
click at [850, 430] on img at bounding box center [1387, 751] width 34 height 34
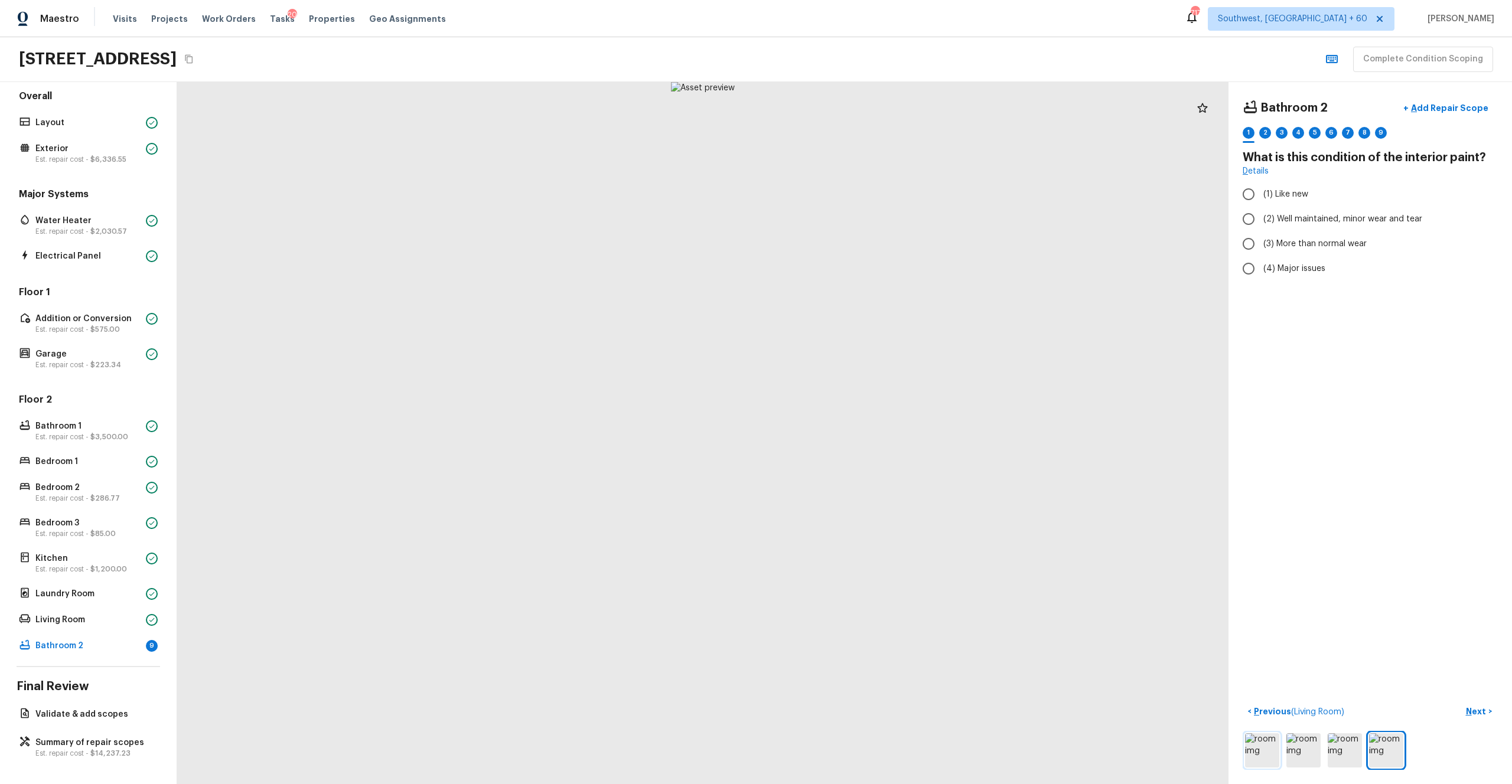
click at [850, 430] on img at bounding box center [1262, 751] width 34 height 34
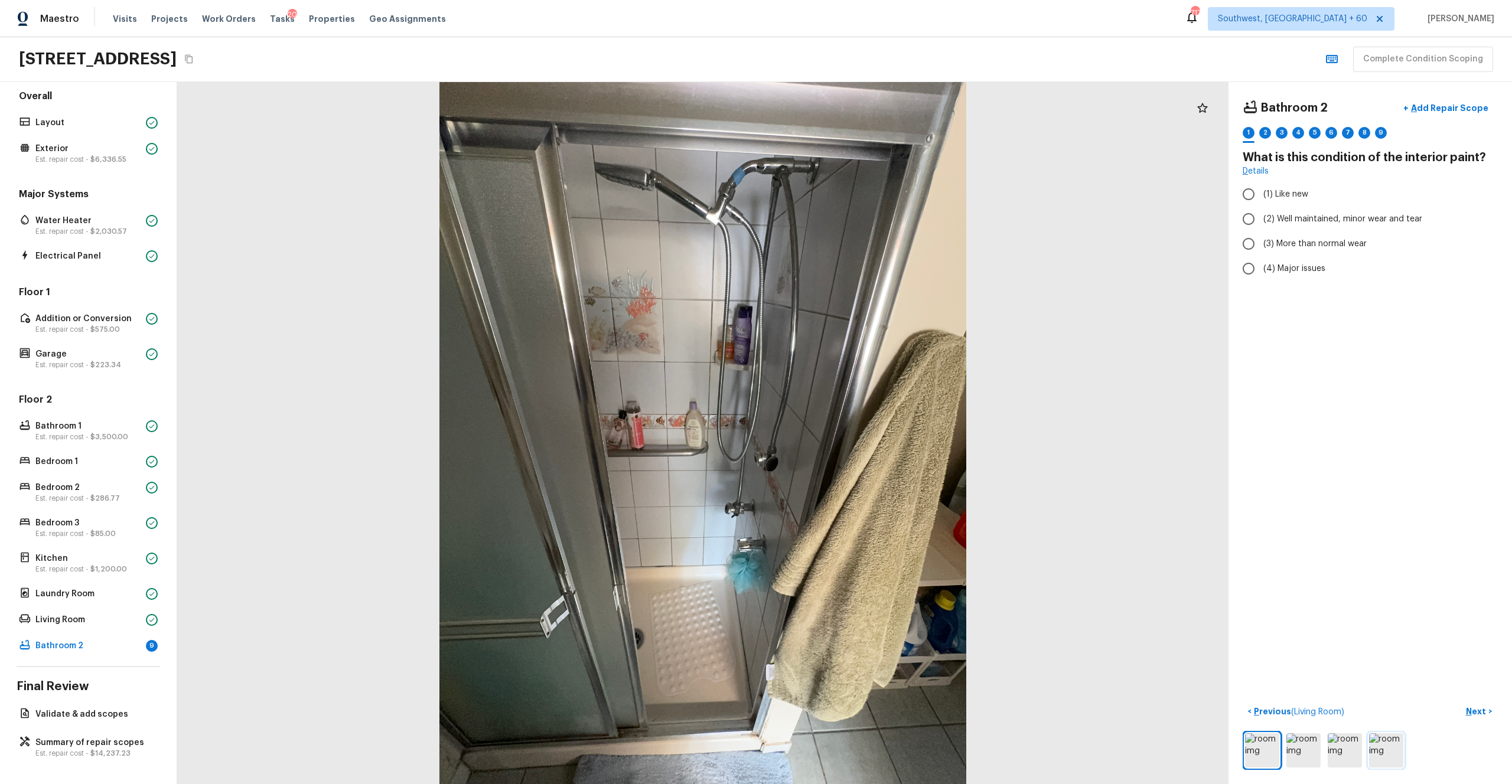
click at [850, 430] on img at bounding box center [1387, 751] width 34 height 34
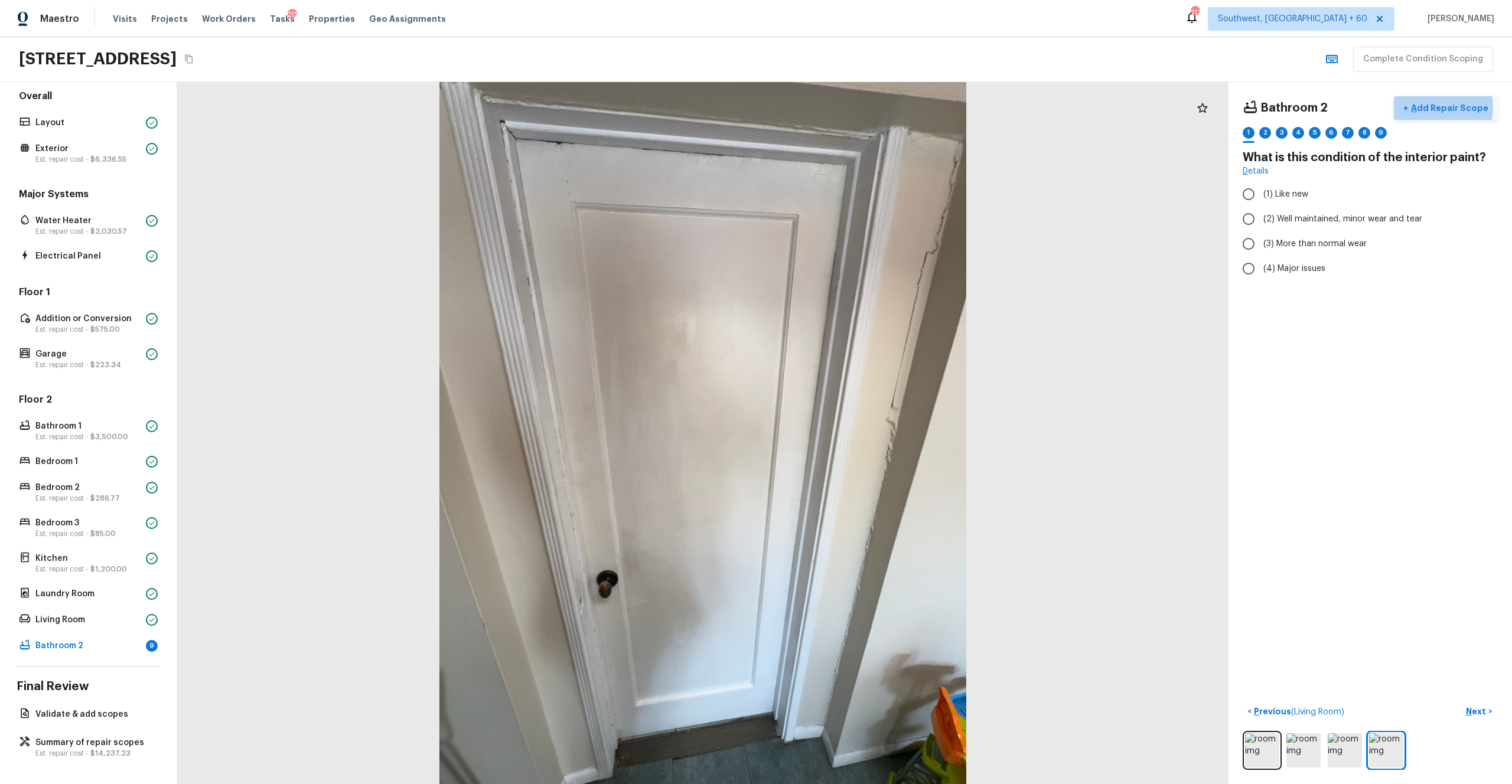
click at [850, 106] on p "Add Repair Scope" at bounding box center [1449, 108] width 80 height 12
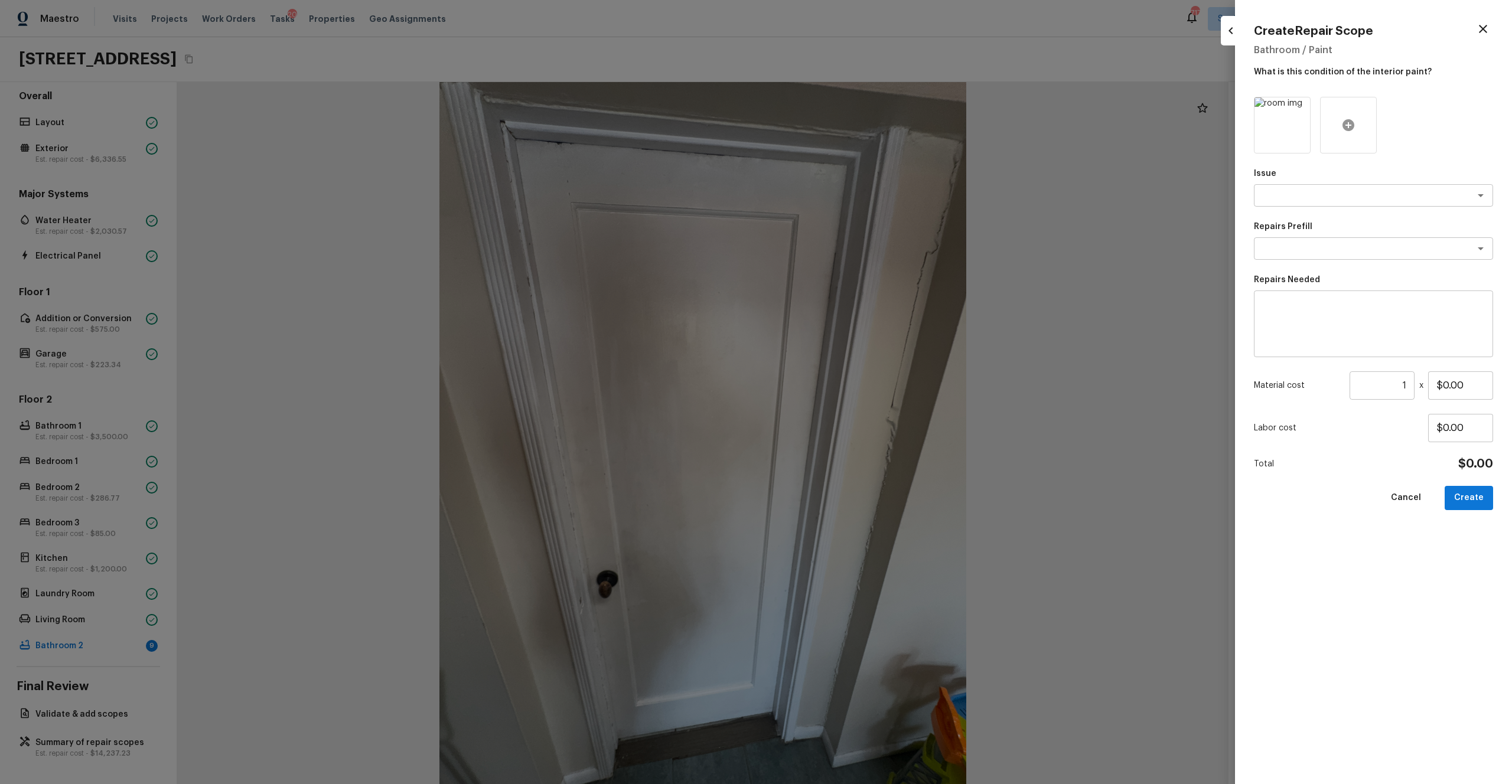
click at [850, 137] on div at bounding box center [1349, 125] width 57 height 57
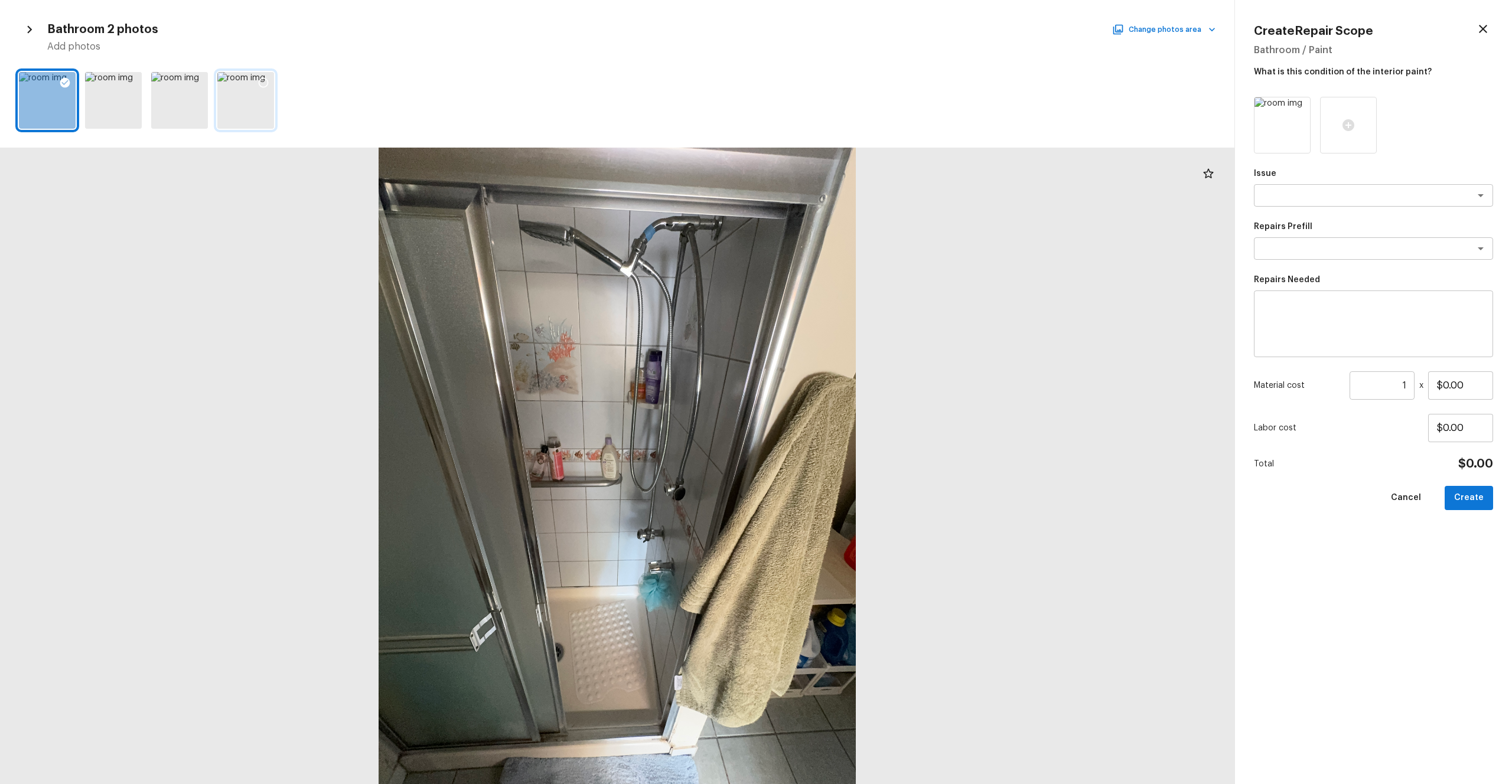
click at [273, 112] on div at bounding box center [246, 100] width 57 height 57
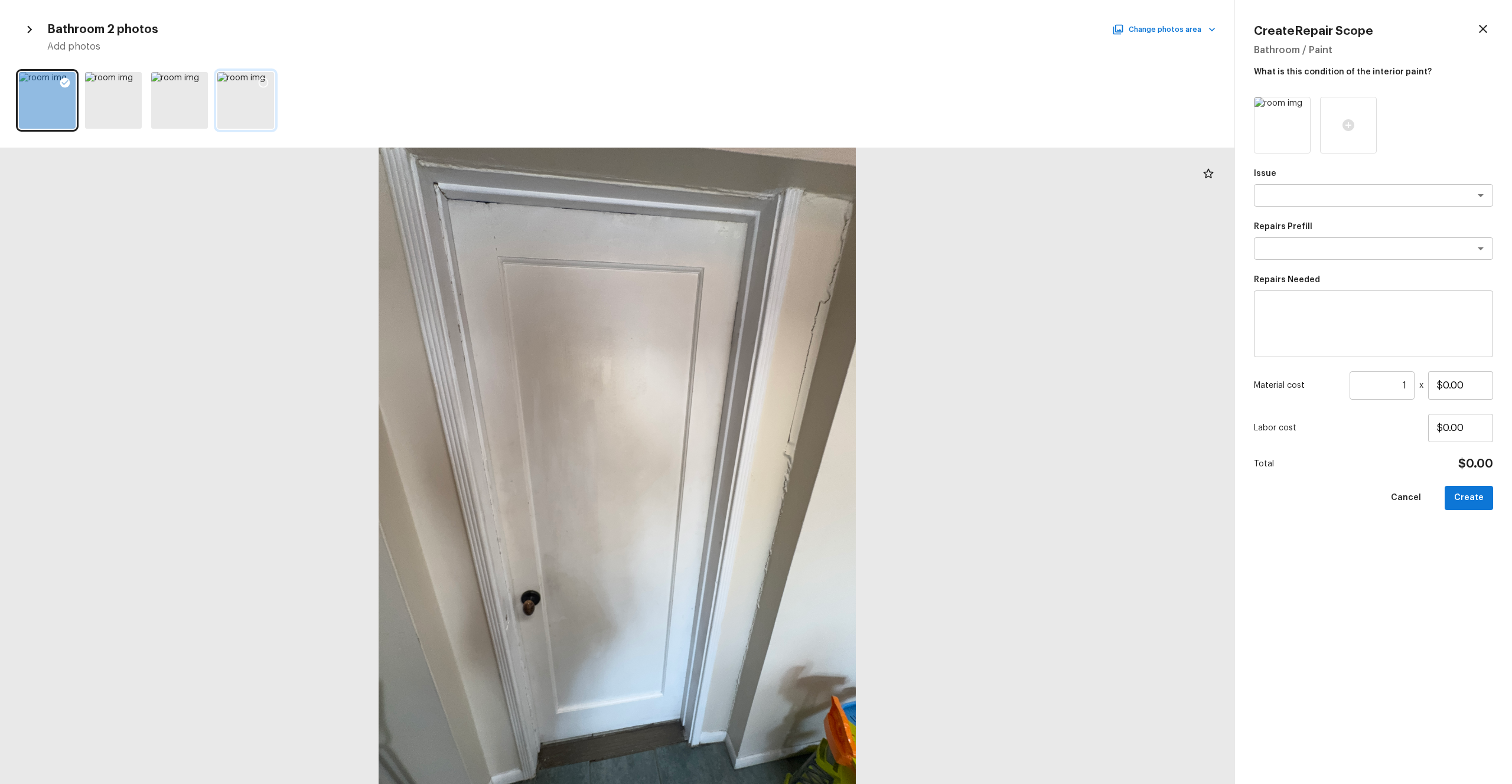
click at [261, 81] on icon at bounding box center [263, 83] width 12 height 12
click at [62, 82] on icon at bounding box center [65, 83] width 12 height 12
click at [850, 203] on div "x ​" at bounding box center [1374, 195] width 240 height 22
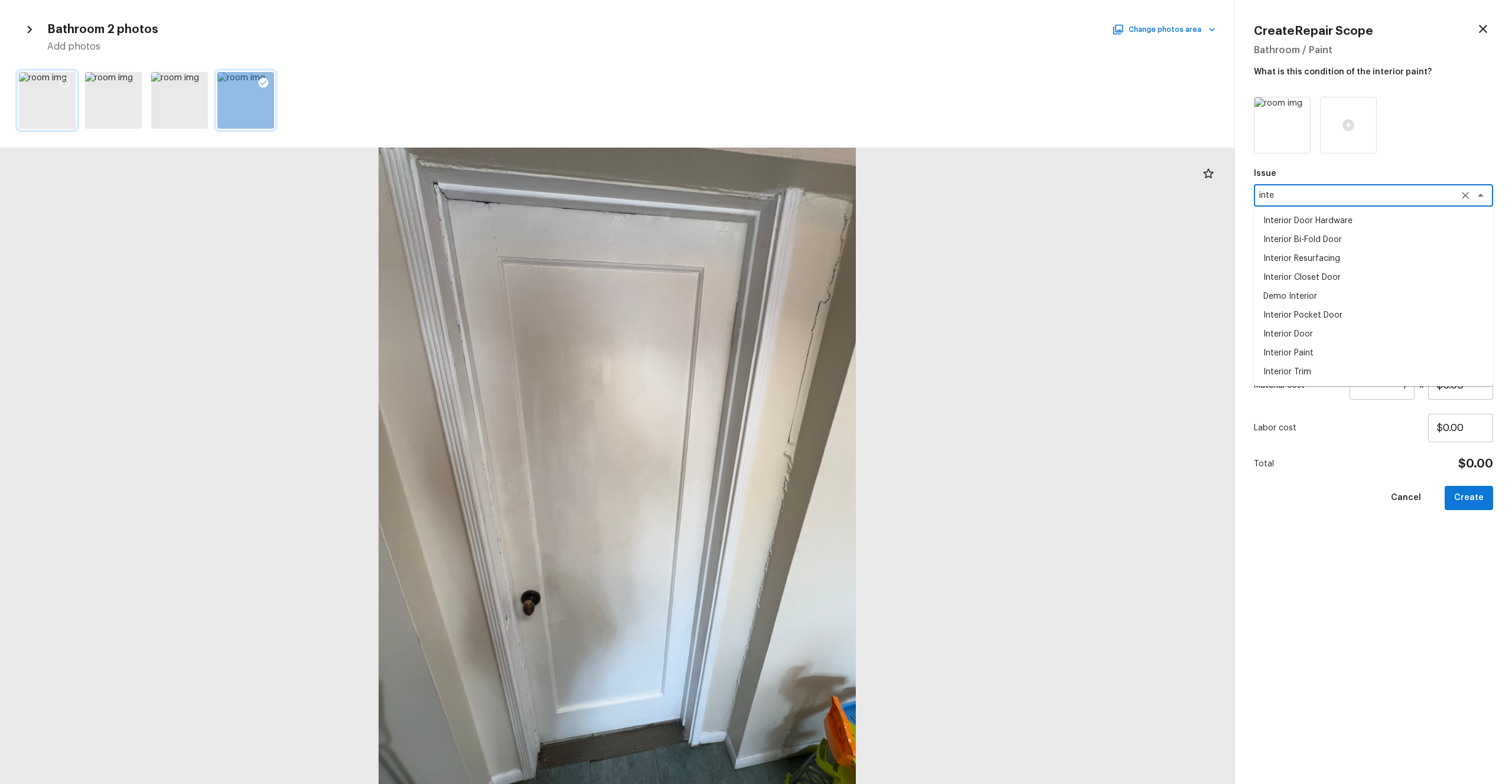
click at [850, 342] on li "Interior Door" at bounding box center [1374, 334] width 240 height 19
drag, startPoint x: 1321, startPoint y: 195, endPoint x: 1211, endPoint y: 195, distance: 110.0
click at [850, 195] on div "Bathroom 2 photos Change photos area Add photos Create Repair Scope Bathroom / …" at bounding box center [756, 392] width 1512 height 784
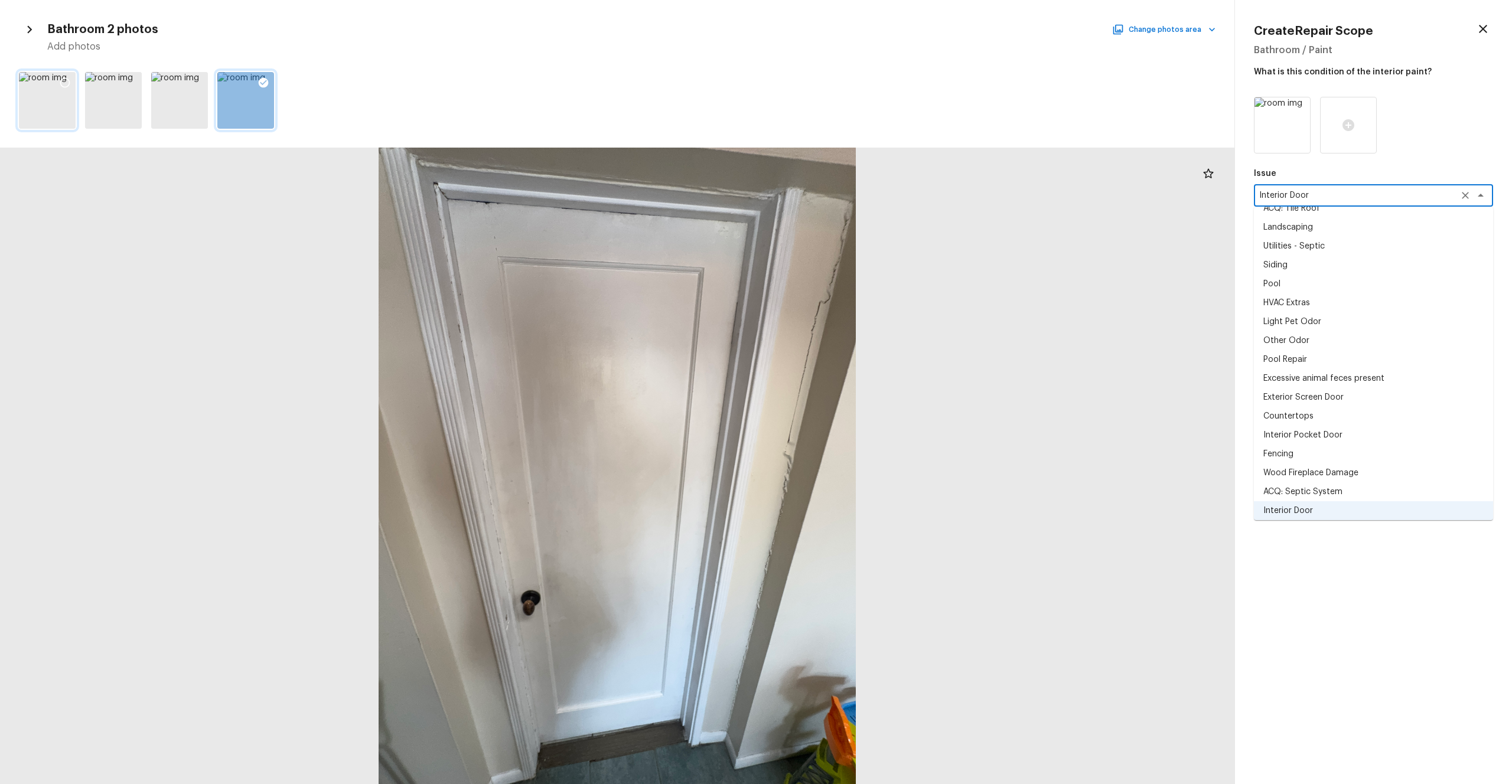
type textarea "Interior Door"
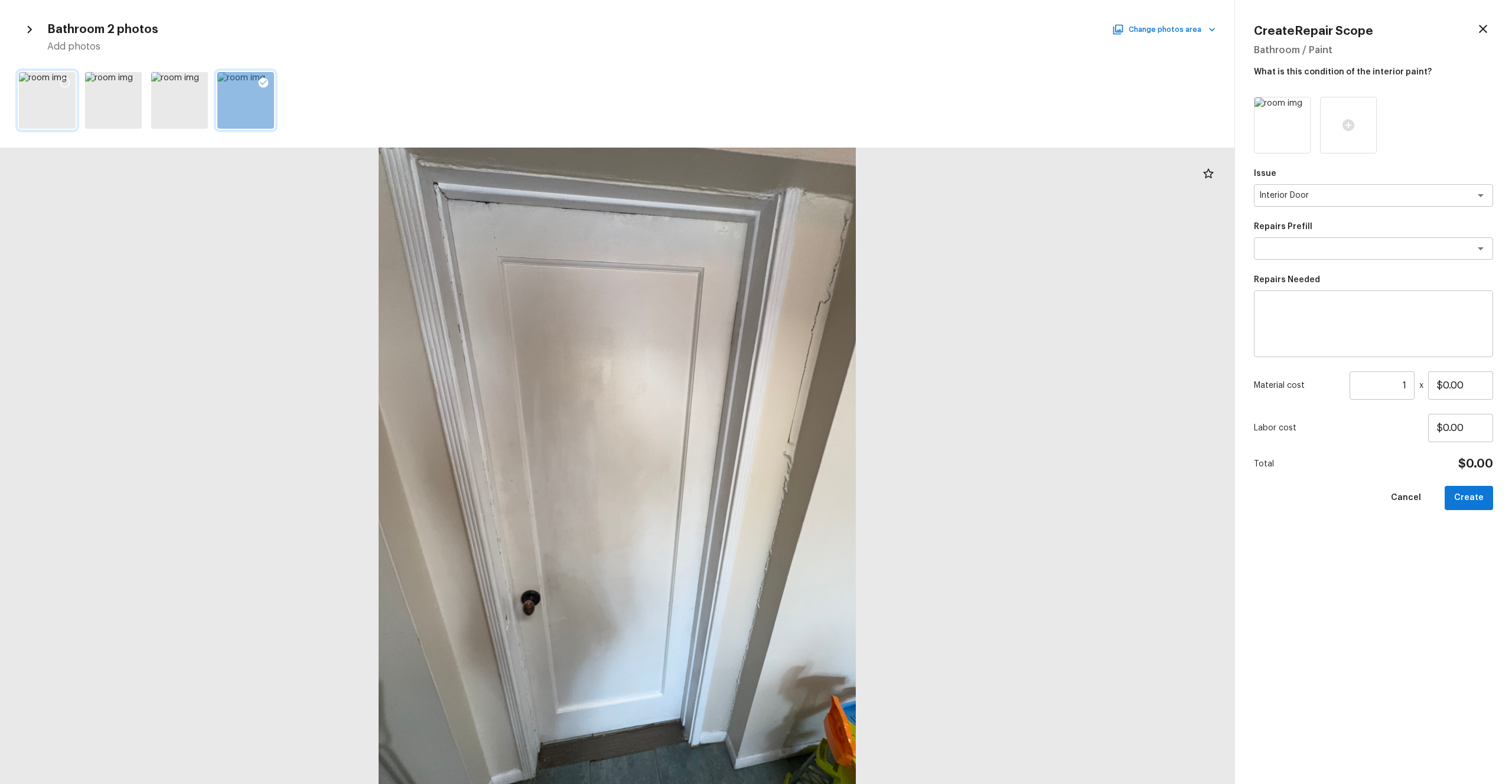
click at [850, 430] on div "Issue Interior Door x ​ Repairs Prefill x ​ Repairs Needed x ​ Material cost 1 …" at bounding box center [1374, 431] width 240 height 669
click at [850, 339] on textarea at bounding box center [1374, 324] width 222 height 47
paste textarea "Interior Door"
type textarea "Interior Door Repaint"
drag, startPoint x: 1464, startPoint y: 391, endPoint x: 1363, endPoint y: 391, distance: 101.0
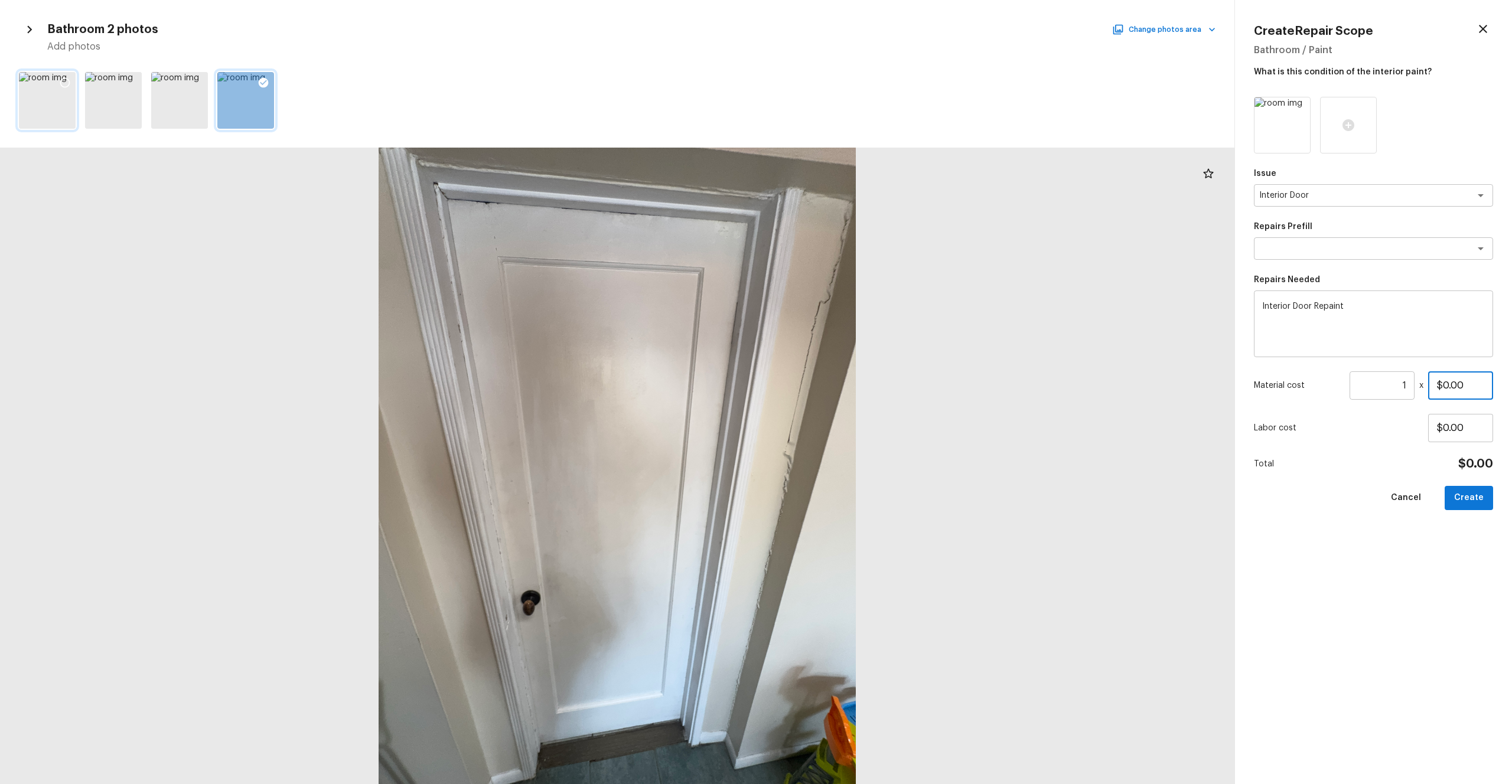
click at [850, 391] on div "Material cost 1 ​ x $0.00" at bounding box center [1374, 386] width 240 height 29
drag, startPoint x: 1482, startPoint y: 381, endPoint x: 1364, endPoint y: 381, distance: 118.0
click at [850, 381] on div "Material cost 1 ​ x $0.00" at bounding box center [1374, 386] width 240 height 29
type input "$85.00"
click at [850, 430] on button "Cancel" at bounding box center [1406, 498] width 49 height 24
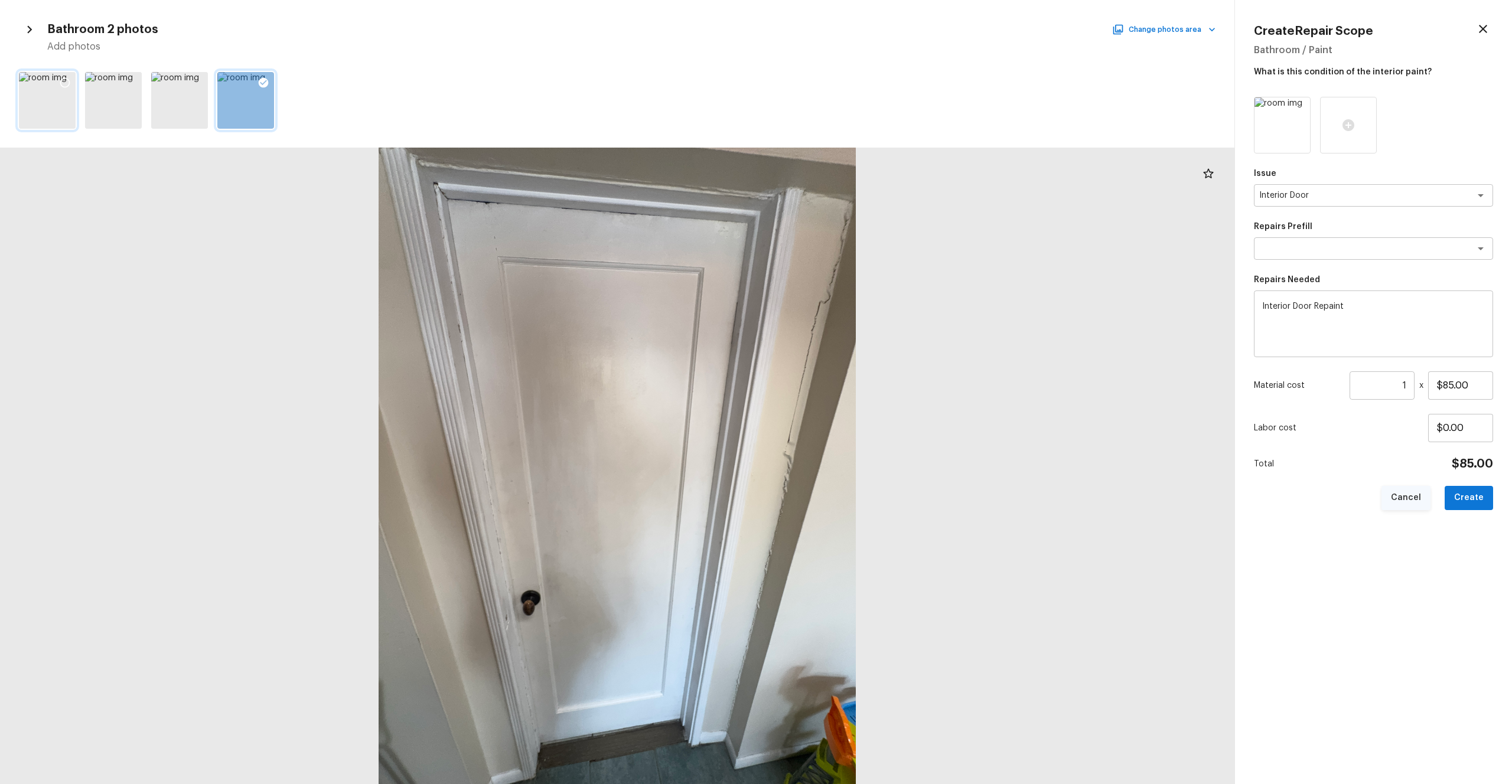
type input "$0.00"
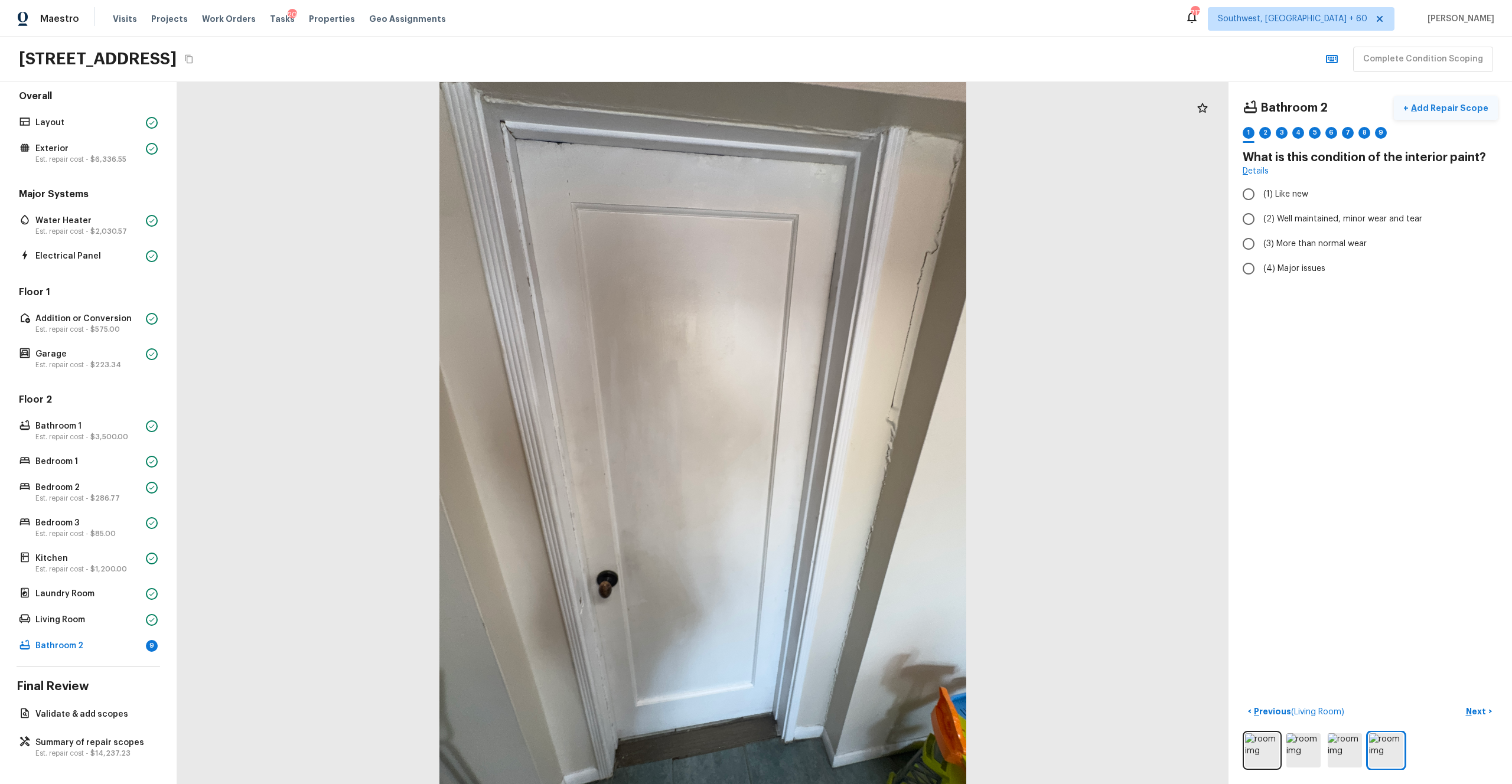
click at [850, 111] on p "Add Repair Scope" at bounding box center [1449, 108] width 80 height 12
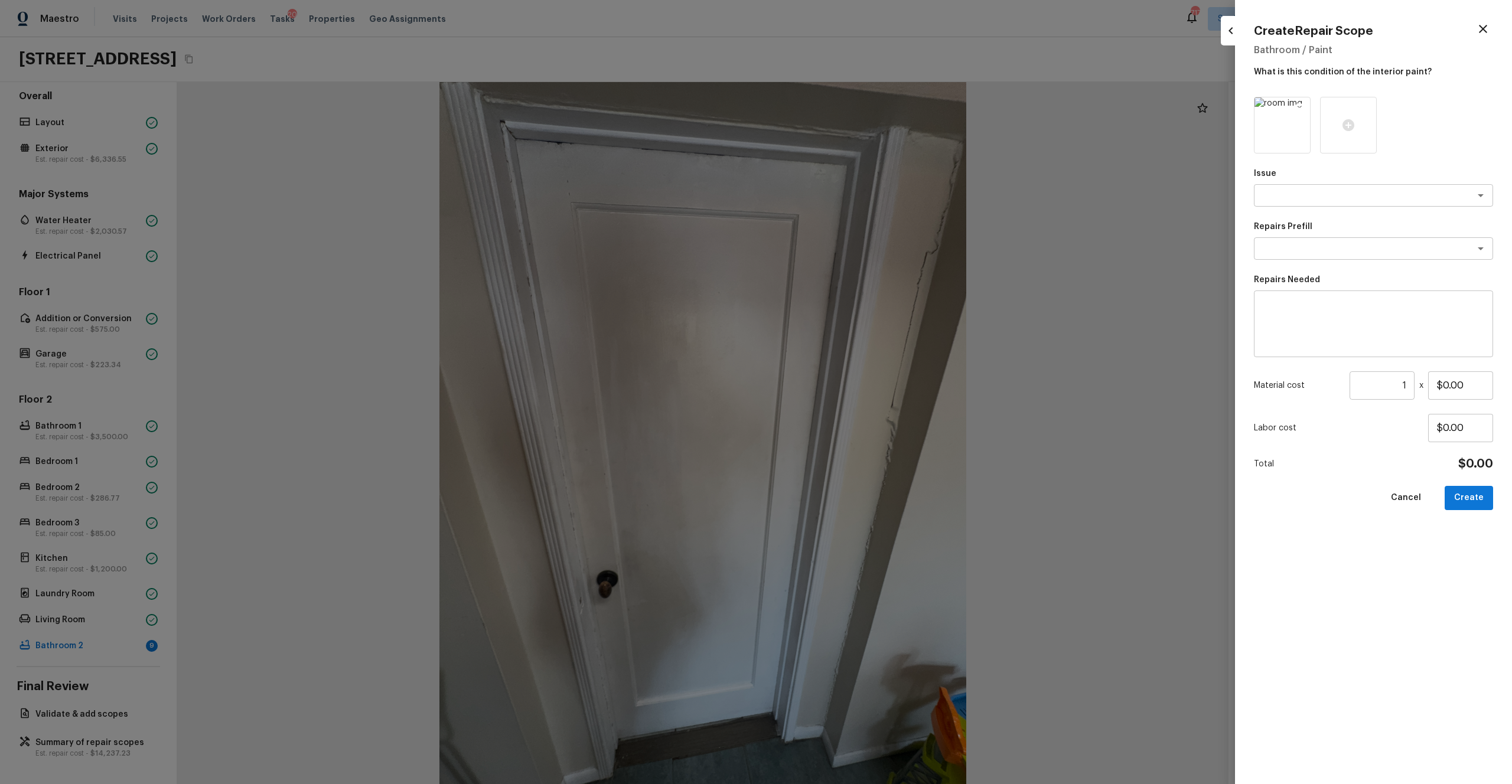
click at [850, 107] on icon at bounding box center [1300, 108] width 10 height 10
click at [850, 125] on icon at bounding box center [1282, 125] width 12 height 12
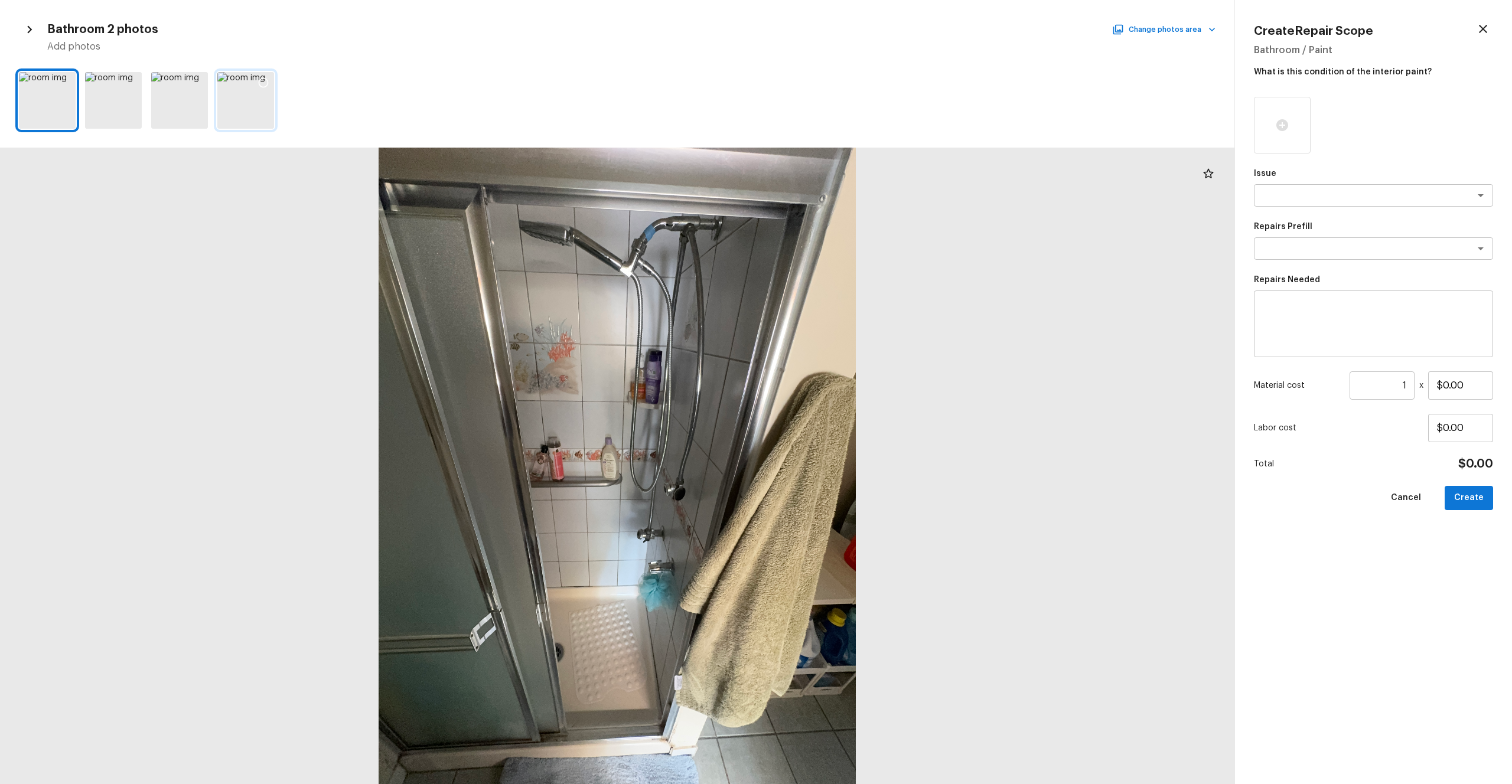
click at [264, 83] on icon at bounding box center [263, 83] width 12 height 12
click at [850, 186] on div "x ​" at bounding box center [1374, 195] width 240 height 22
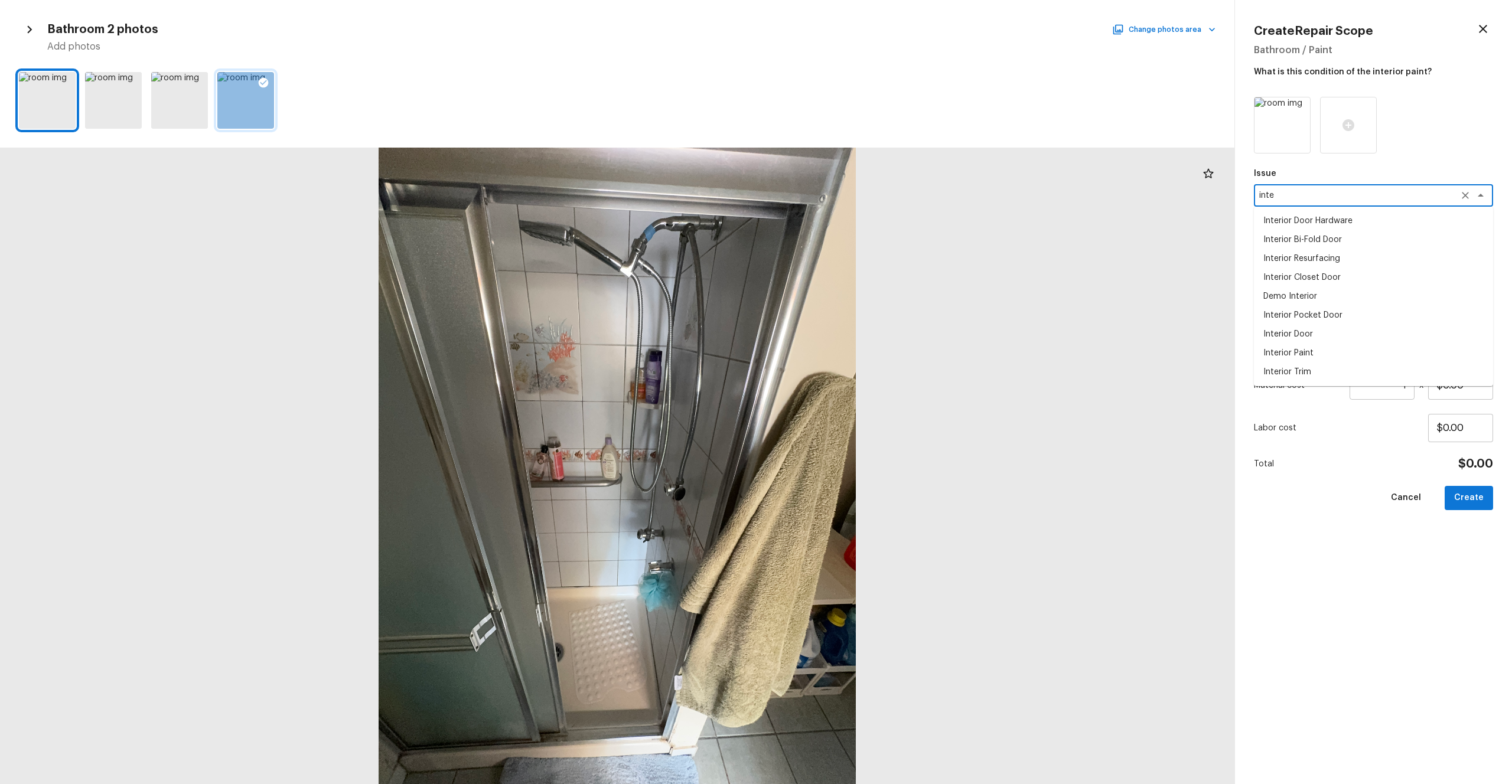
click at [850, 333] on li "Interior Door" at bounding box center [1374, 334] width 240 height 19
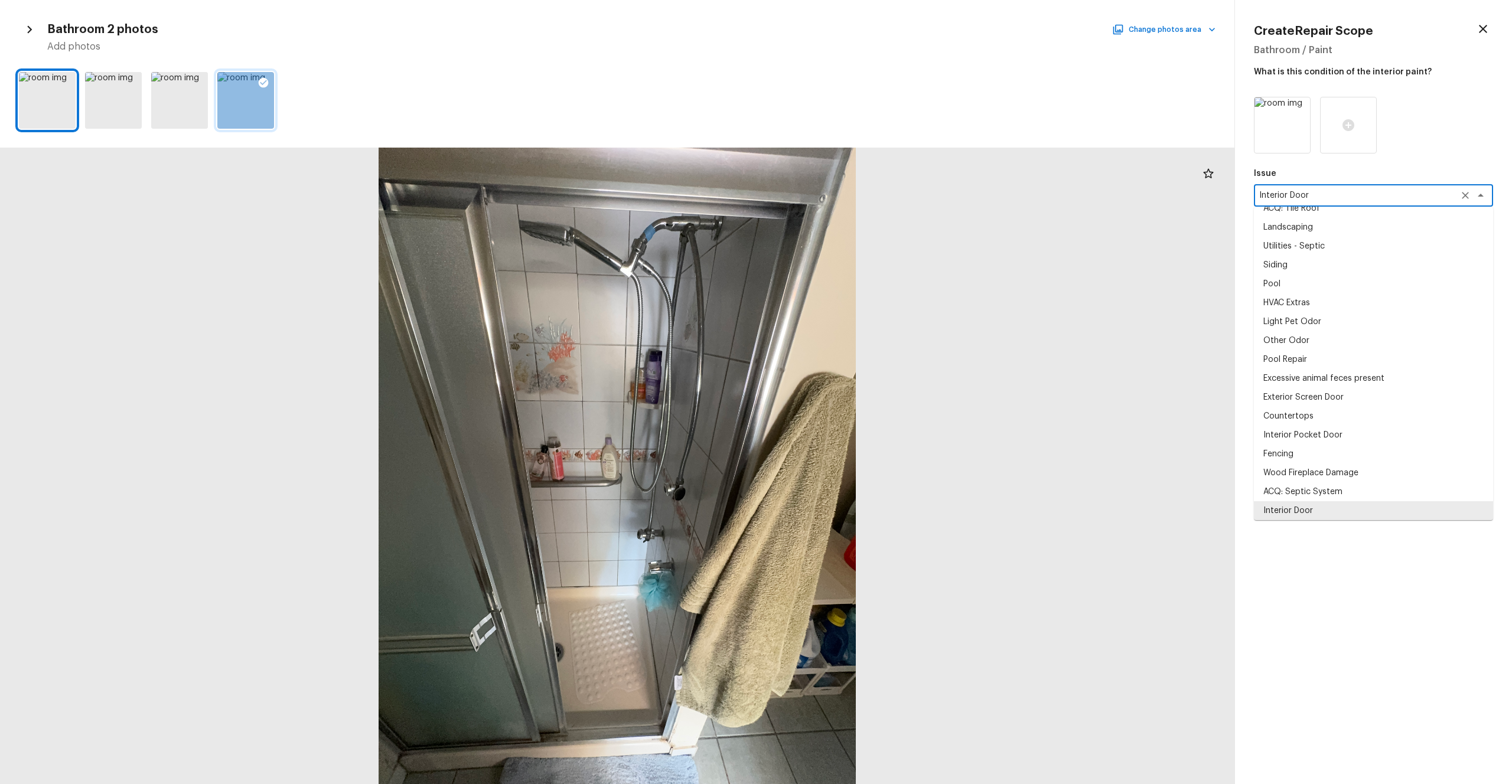
drag, startPoint x: 1323, startPoint y: 198, endPoint x: 1204, endPoint y: 198, distance: 119.0
click at [850, 198] on div "Bathroom 2 photos Change photos area Add photos Create Repair Scope Bathroom / …" at bounding box center [756, 392] width 1512 height 784
type textarea "Interior Door"
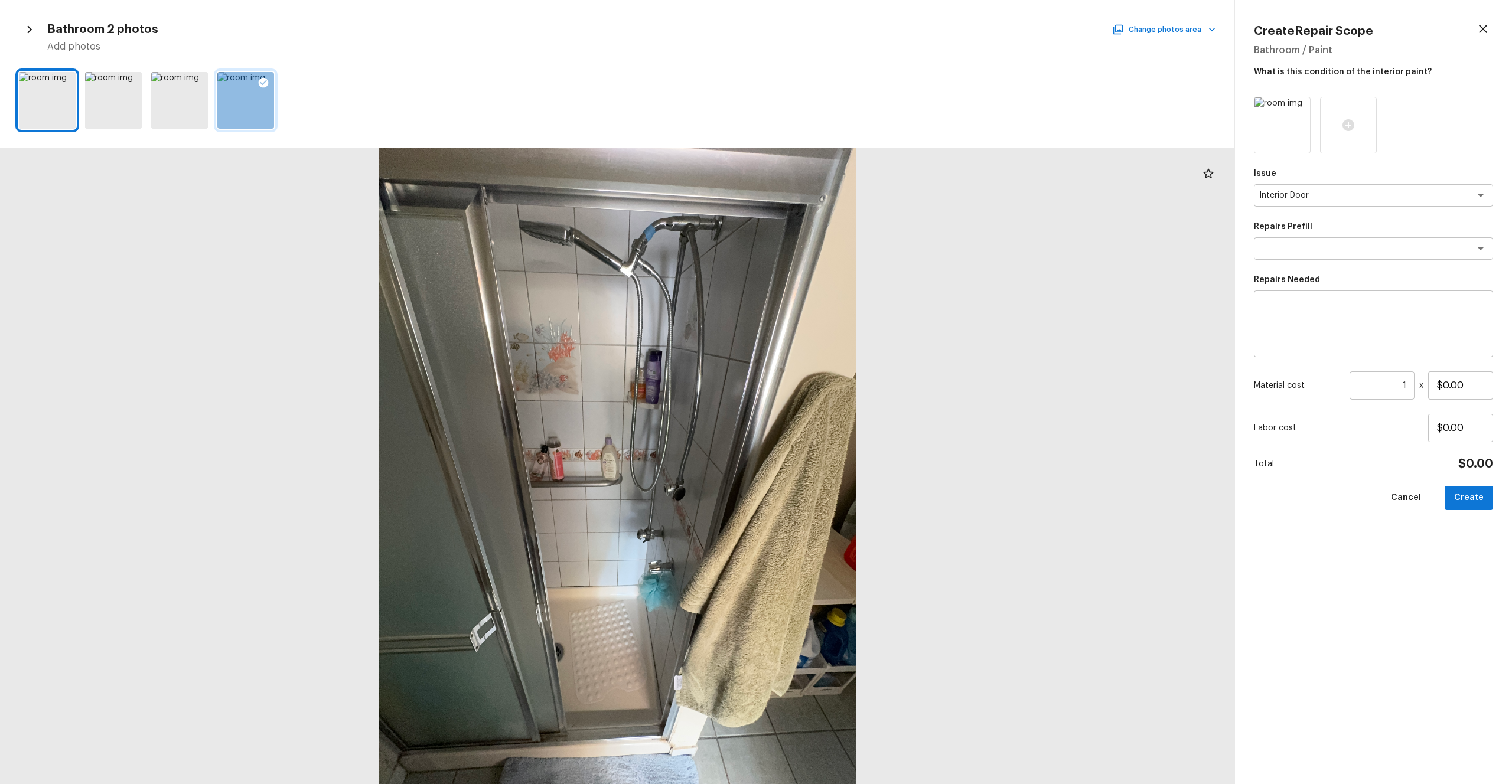
click at [850, 430] on div "Issue Interior Door x ​ Repairs Prefill x ​ Repairs Needed x ​ Material cost 1 …" at bounding box center [1374, 431] width 240 height 669
click at [850, 341] on textarea at bounding box center [1374, 324] width 222 height 47
paste textarea "Interior Door"
type textarea "Interior Door Repaint"
drag, startPoint x: 1467, startPoint y: 386, endPoint x: 1262, endPoint y: 386, distance: 205.0
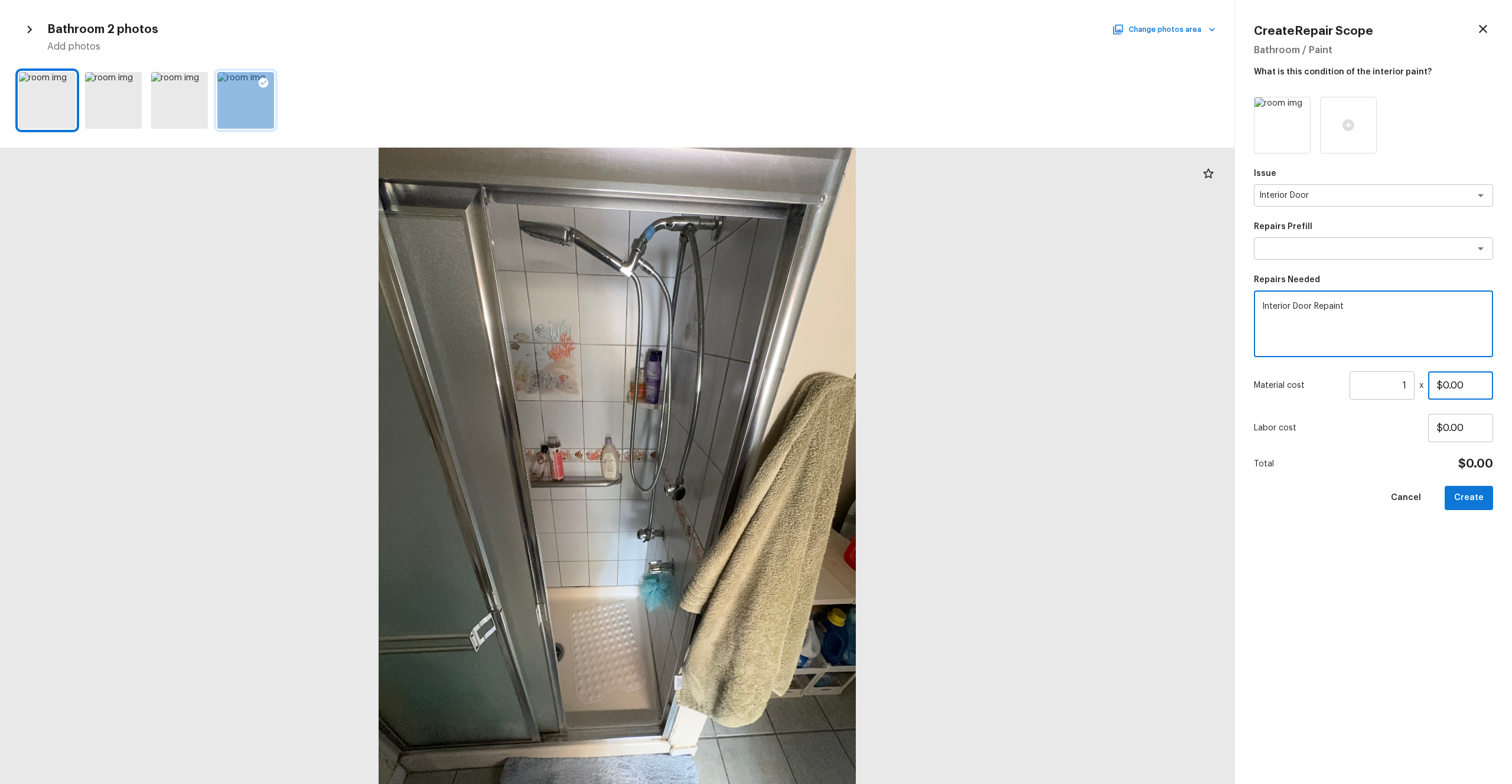
click at [850, 386] on div "Material cost 1 ​ x $0.00" at bounding box center [1374, 386] width 240 height 29
type input "$85.00"
click at [850, 430] on div "Issue Interior Door x ​ Repairs Prefill x ​ Repairs Needed Interior Door Repain…" at bounding box center [1374, 431] width 240 height 669
click at [850, 430] on button "Create" at bounding box center [1469, 498] width 48 height 24
type input "$0.00"
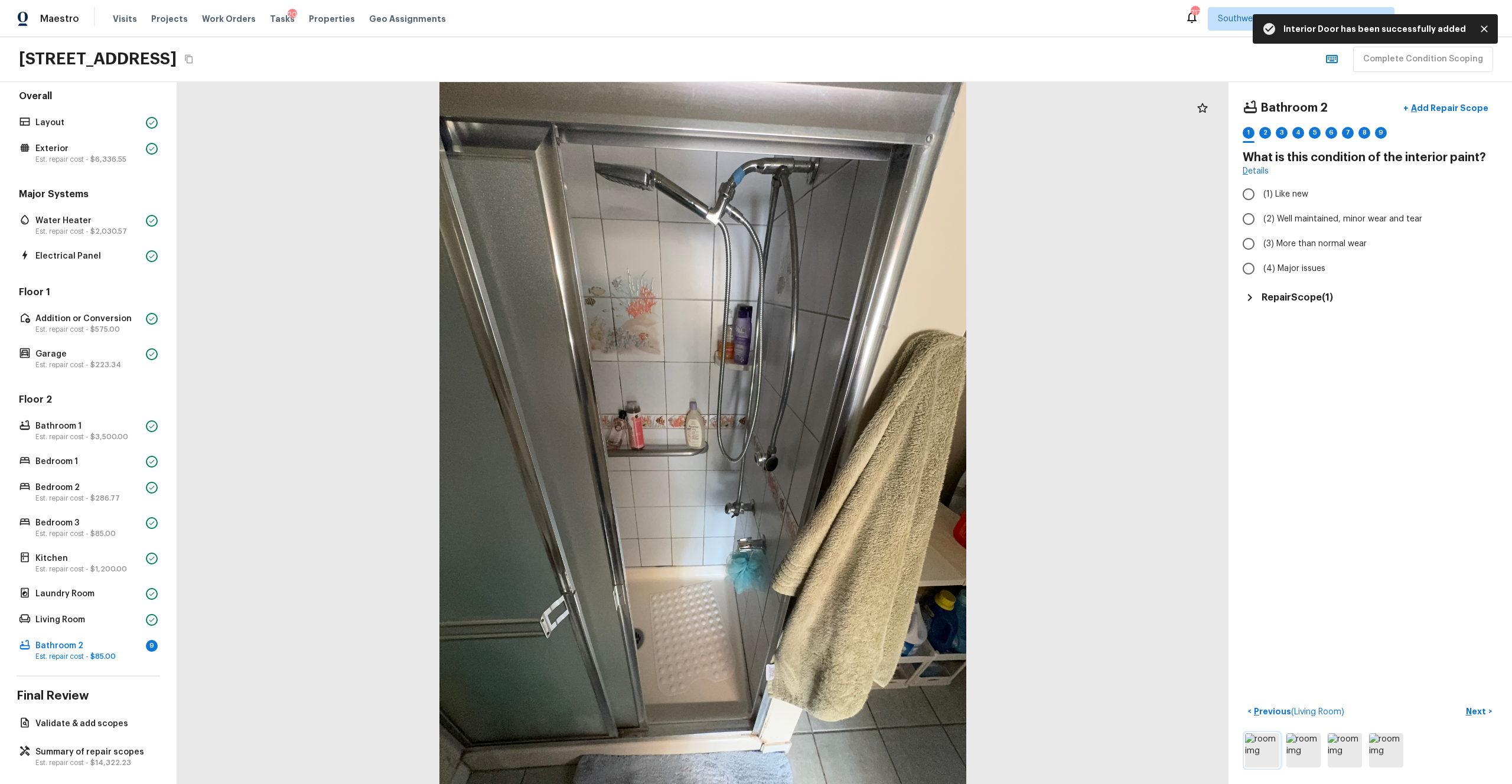
click at [850, 430] on img at bounding box center [1262, 751] width 34 height 34
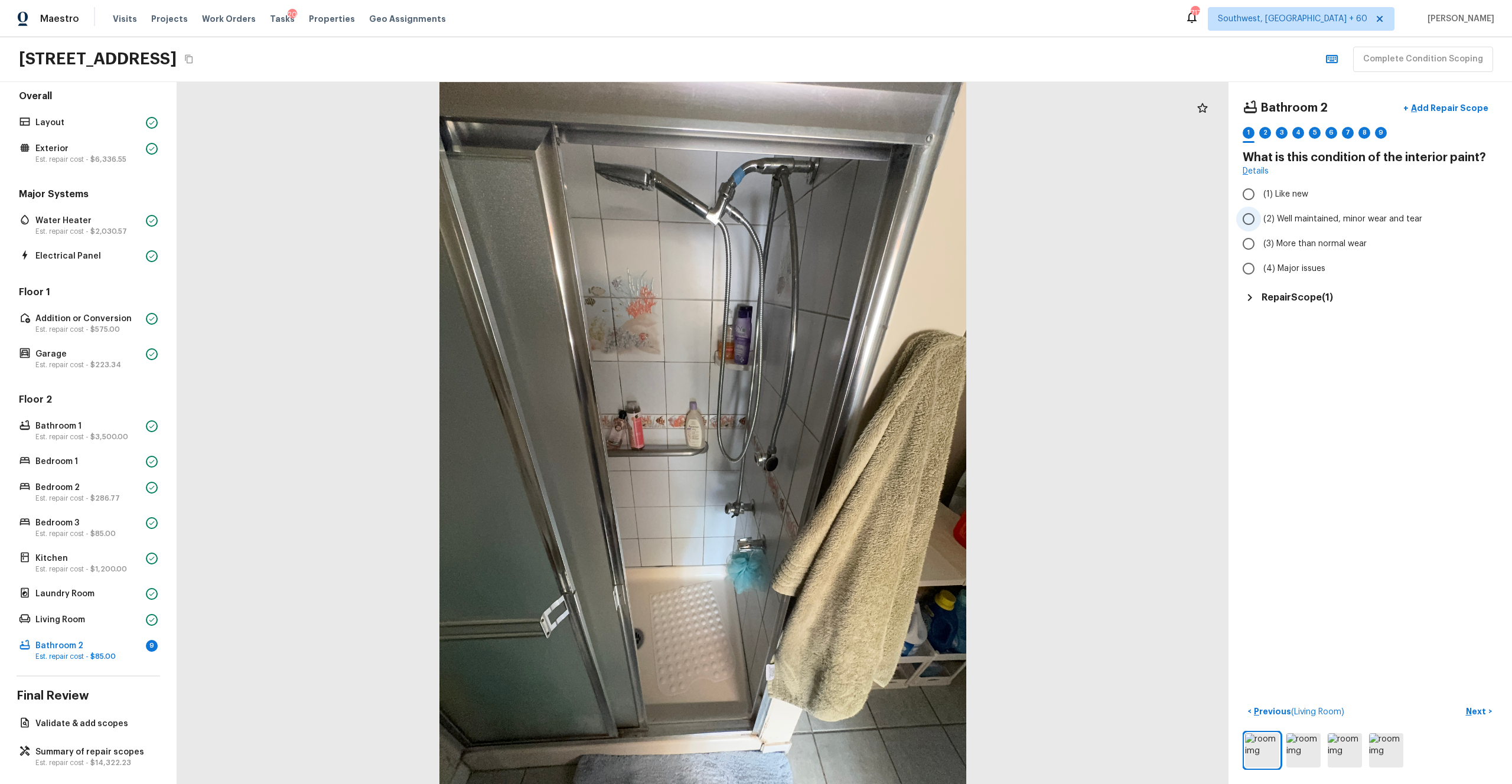
click at [850, 229] on label "(2) Well maintained, minor wear and tear" at bounding box center [1362, 219] width 252 height 25
click at [850, 229] on input "(2) Well maintained, minor wear and tear" at bounding box center [1248, 219] width 25 height 25
radio input "true"
click at [850, 430] on p "Next" at bounding box center [1477, 711] width 22 height 12
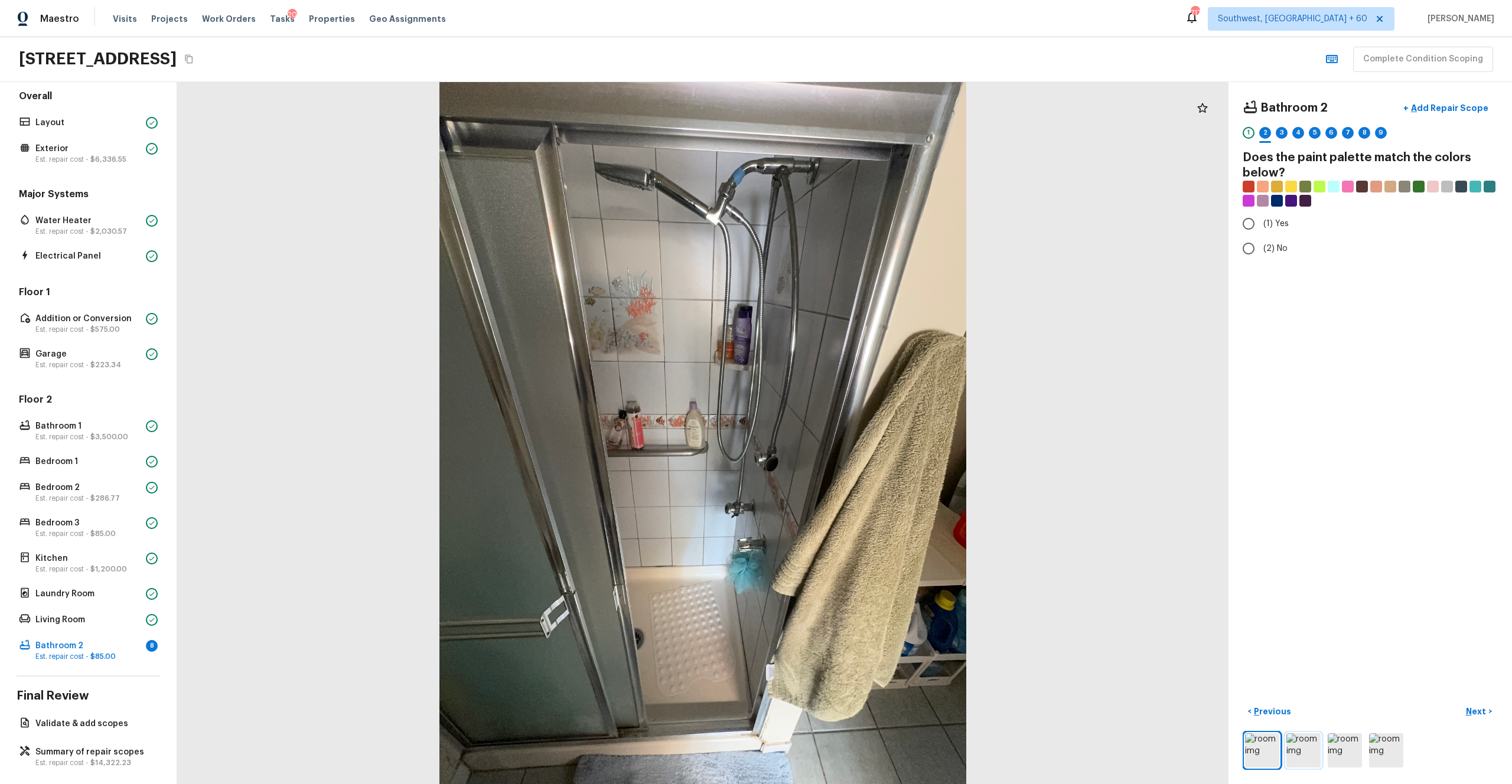
click at [850, 430] on img at bounding box center [1304, 751] width 34 height 34
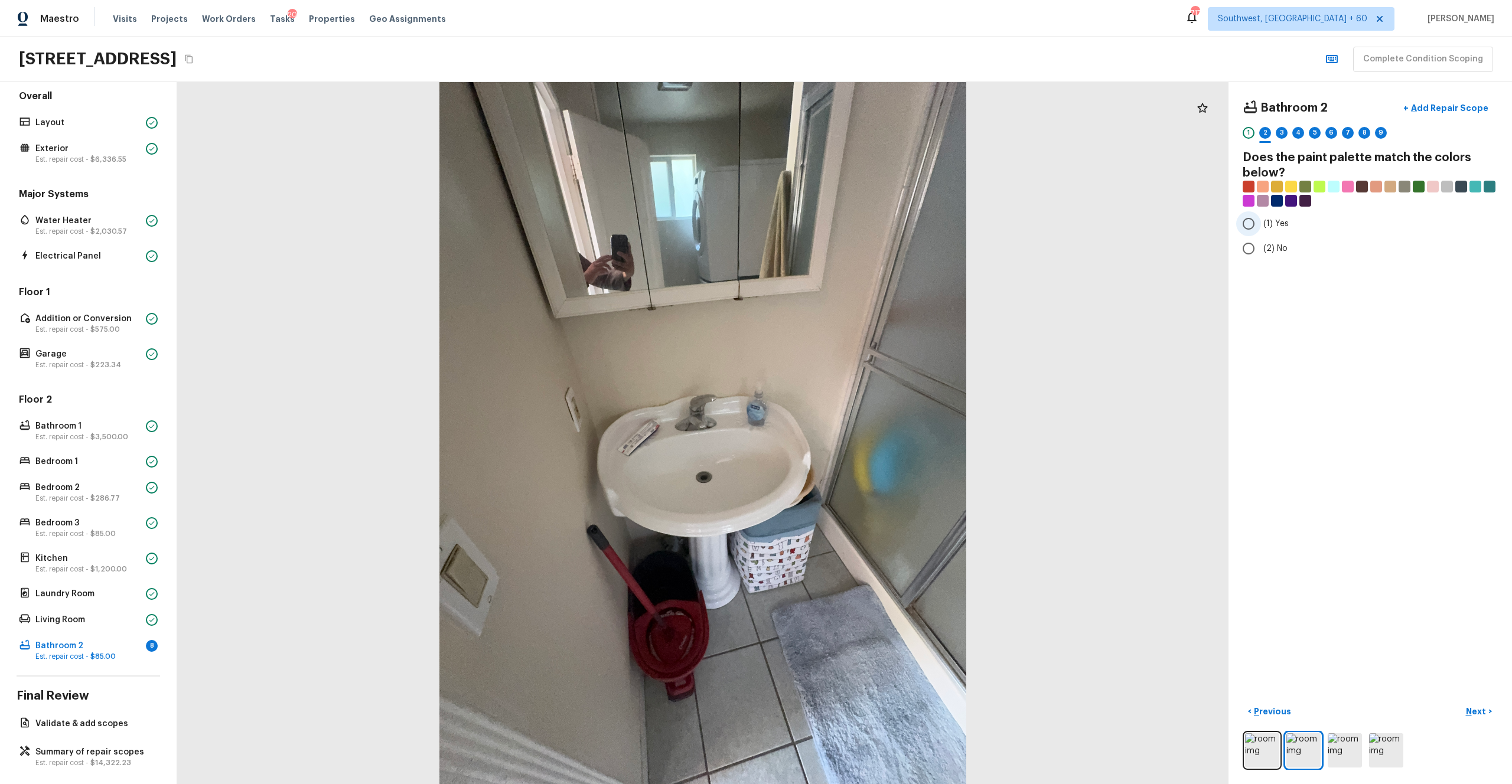
click at [850, 223] on span "(1) Yes" at bounding box center [1276, 224] width 26 height 12
click at [850, 223] on input "(1) Yes" at bounding box center [1248, 224] width 25 height 25
radio input "true"
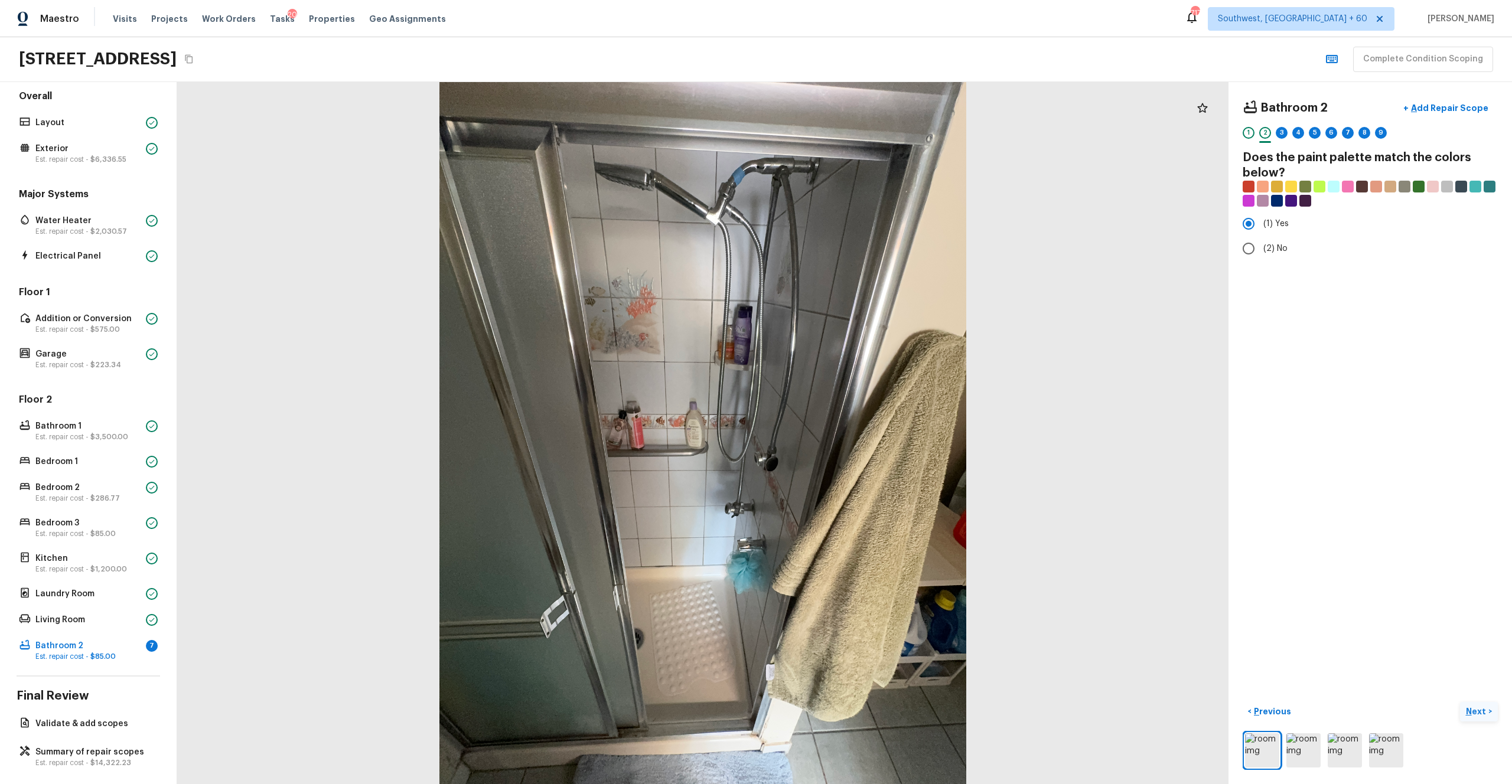
click at [850, 430] on button "Next >" at bounding box center [1478, 711] width 38 height 19
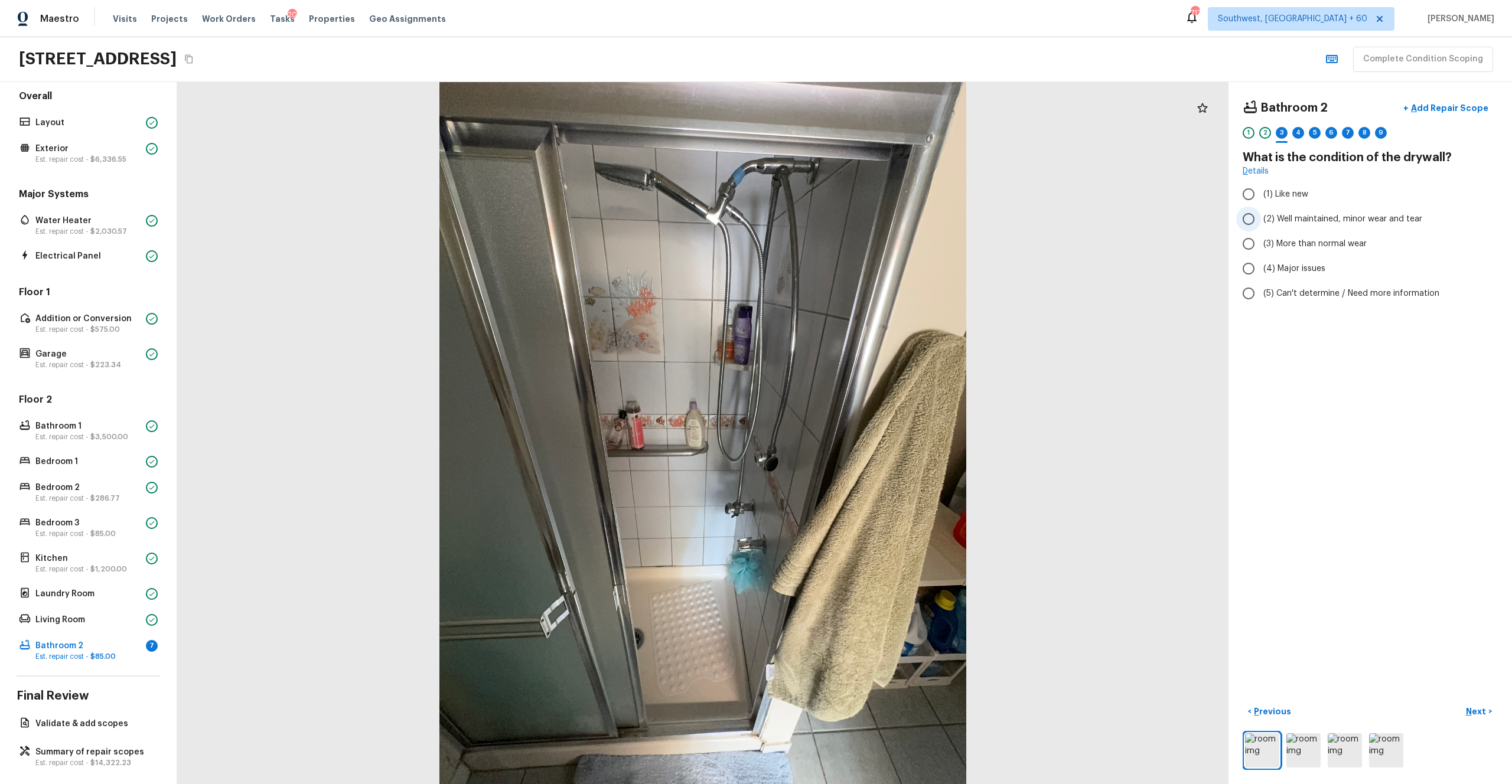
click at [850, 227] on label "(2) Well maintained, minor wear and tear" at bounding box center [1362, 219] width 252 height 25
click at [850, 227] on input "(2) Well maintained, minor wear and tear" at bounding box center [1248, 219] width 25 height 25
radio input "true"
click at [850, 430] on p "Next" at bounding box center [1477, 711] width 22 height 12
click at [850, 262] on label "(3) Tile" at bounding box center [1362, 253] width 252 height 25
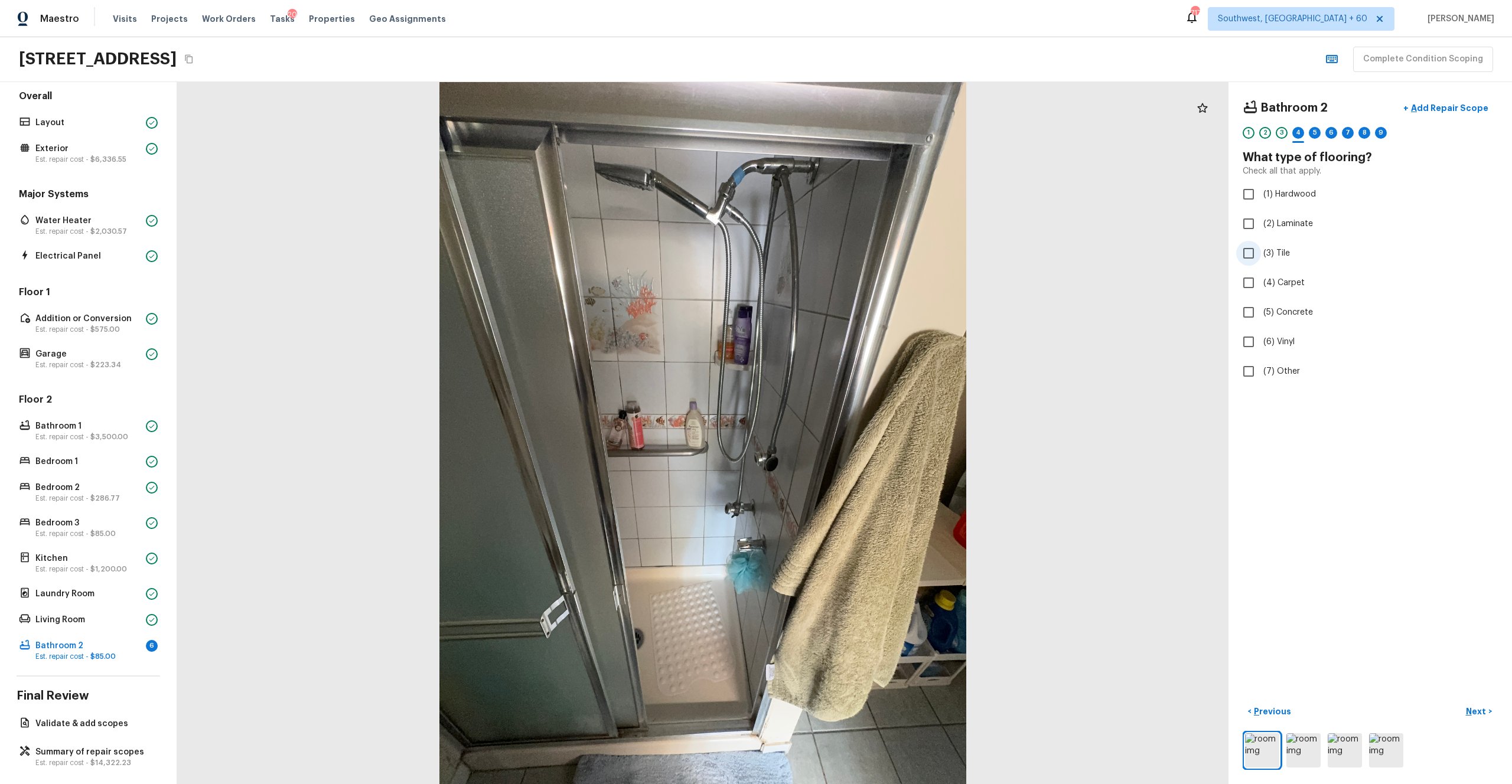
click at [850, 262] on input "(3) Tile" at bounding box center [1248, 253] width 25 height 25
checkbox input "true"
click at [850, 430] on p "Next" at bounding box center [1477, 711] width 22 height 12
click at [850, 219] on span "(2) Well maintained, minor wear and tear" at bounding box center [1342, 219] width 159 height 12
click at [850, 219] on input "(2) Well maintained, minor wear and tear" at bounding box center [1248, 219] width 25 height 25
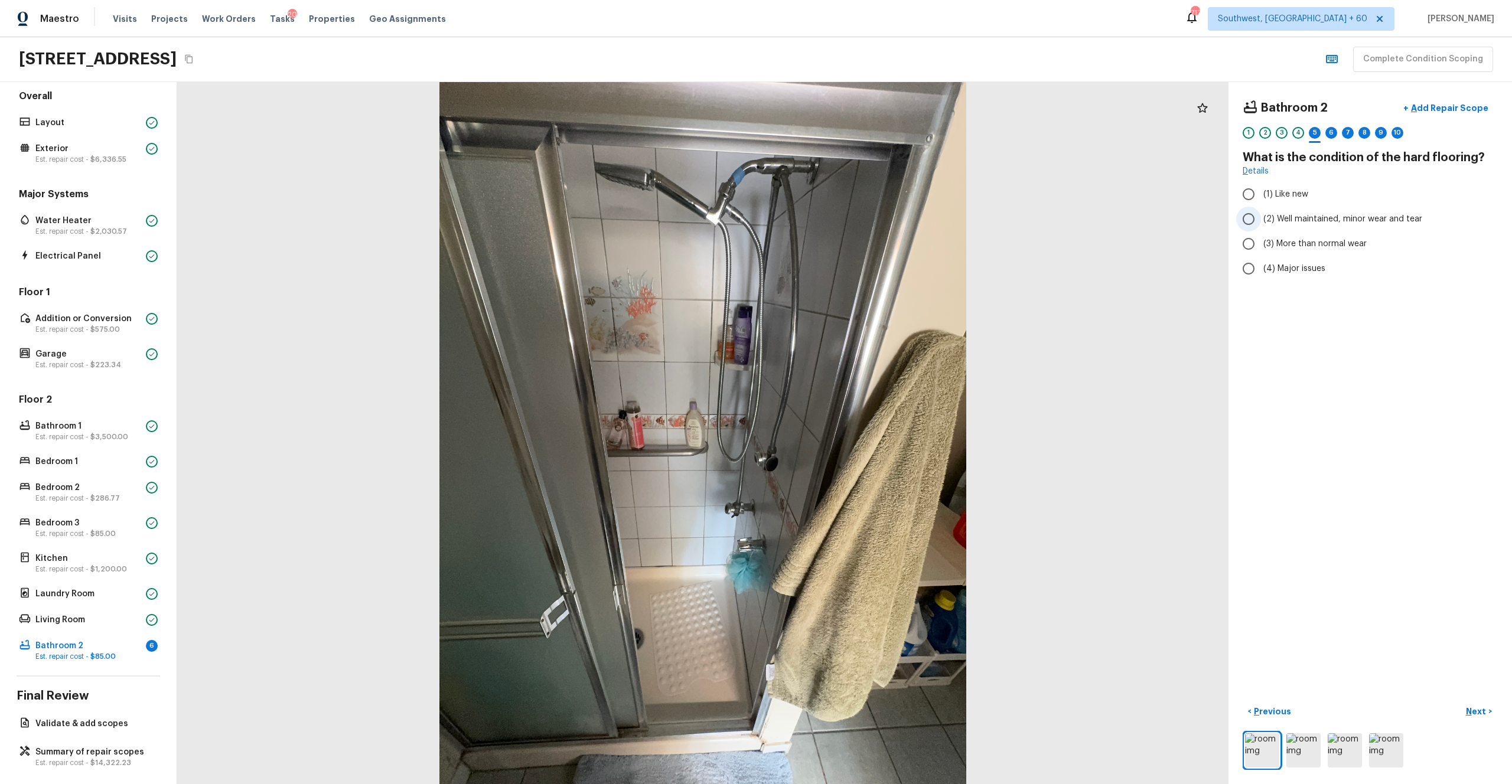
radio input "true"
click at [850, 430] on div at bounding box center [1370, 751] width 255 height 39
click at [850, 430] on p "Next" at bounding box center [1477, 711] width 22 height 12
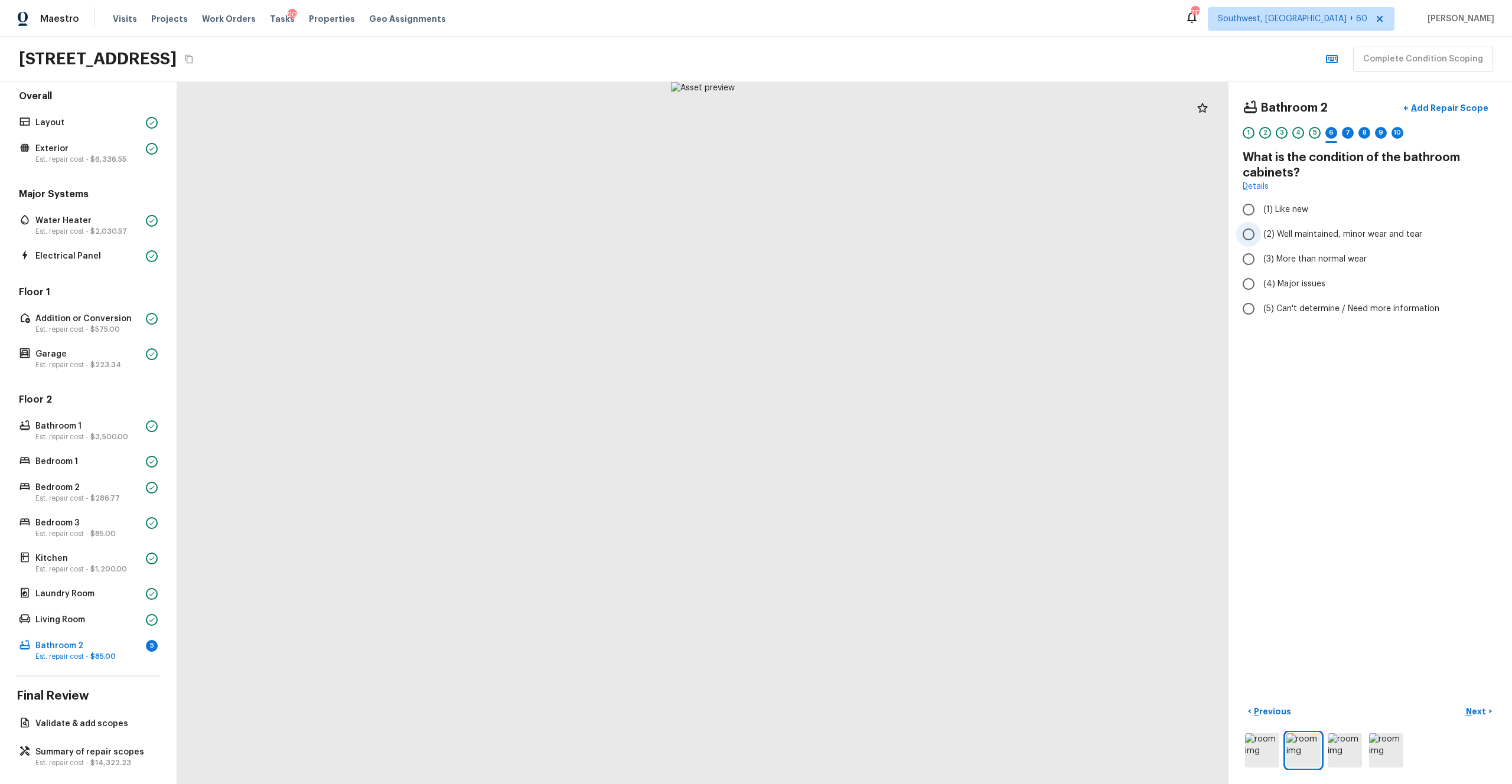
click at [850, 232] on span "(2) Well maintained, minor wear and tear" at bounding box center [1342, 234] width 159 height 12
click at [850, 232] on input "(2) Well maintained, minor wear and tear" at bounding box center [1248, 234] width 25 height 25
radio input "true"
click at [850, 430] on p "Next" at bounding box center [1477, 711] width 22 height 12
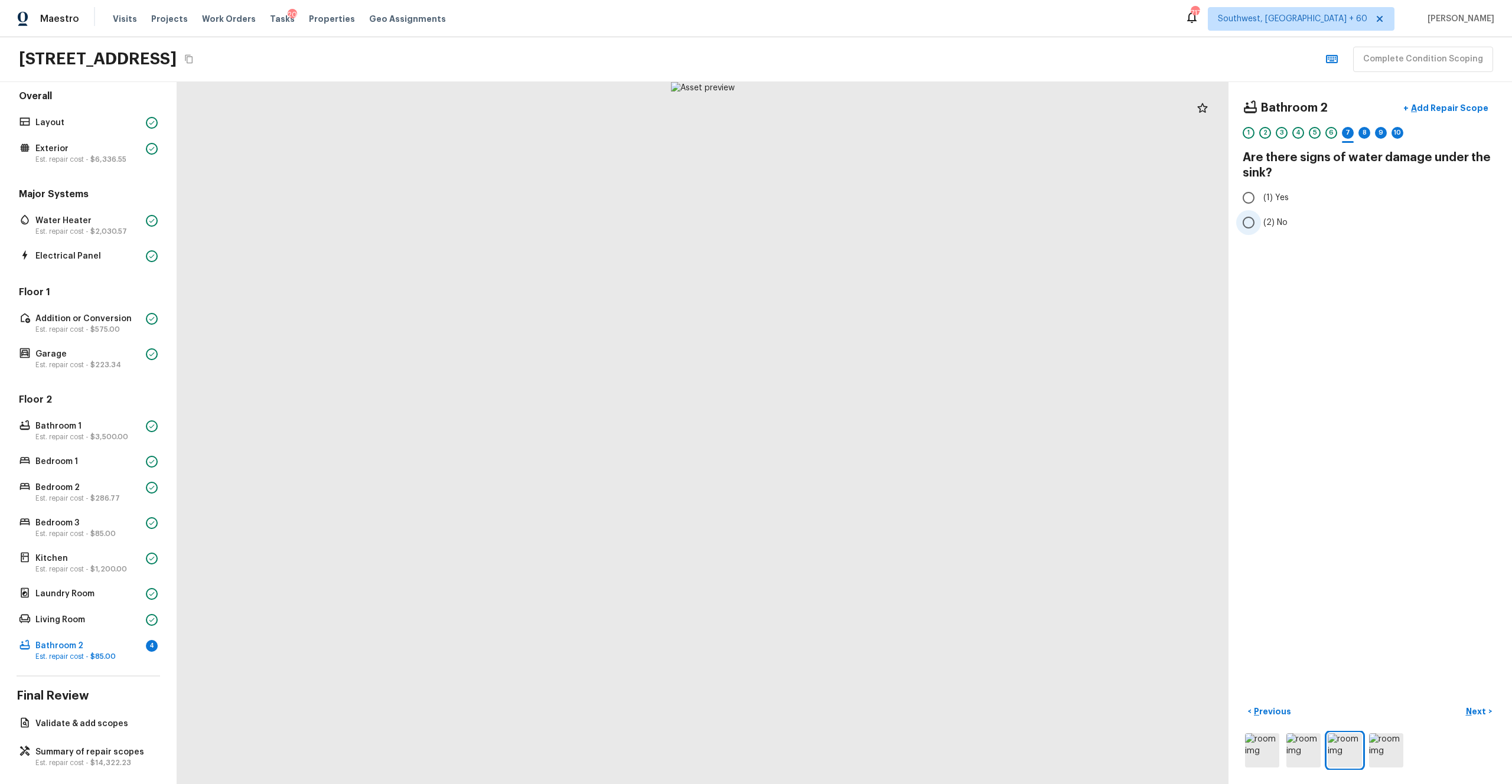
click at [850, 217] on span "(2) No" at bounding box center [1275, 222] width 24 height 12
click at [850, 216] on input "(2) No" at bounding box center [1248, 222] width 25 height 25
radio input "true"
click at [850, 430] on img at bounding box center [1387, 751] width 34 height 34
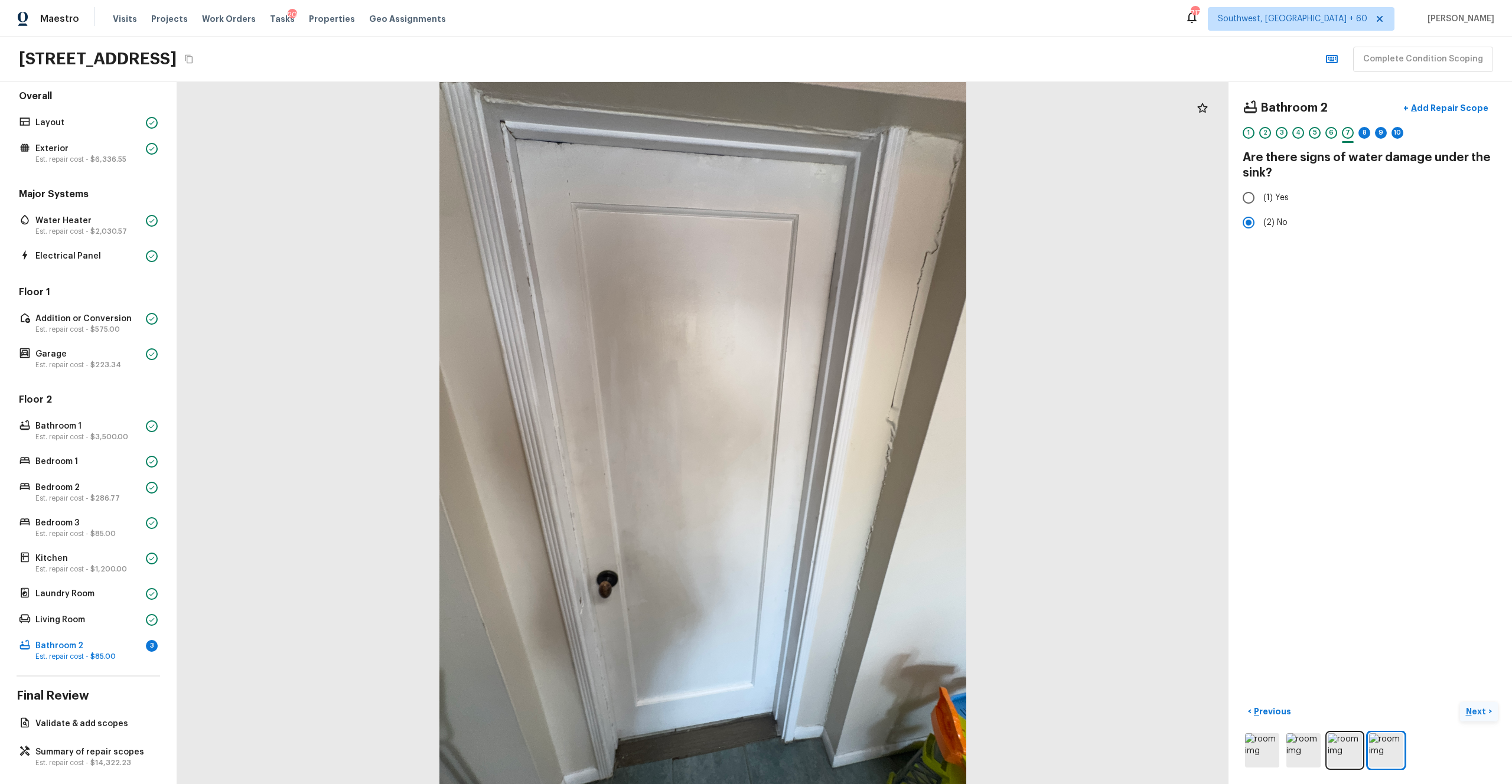
click at [850, 430] on p "Next" at bounding box center [1477, 711] width 22 height 12
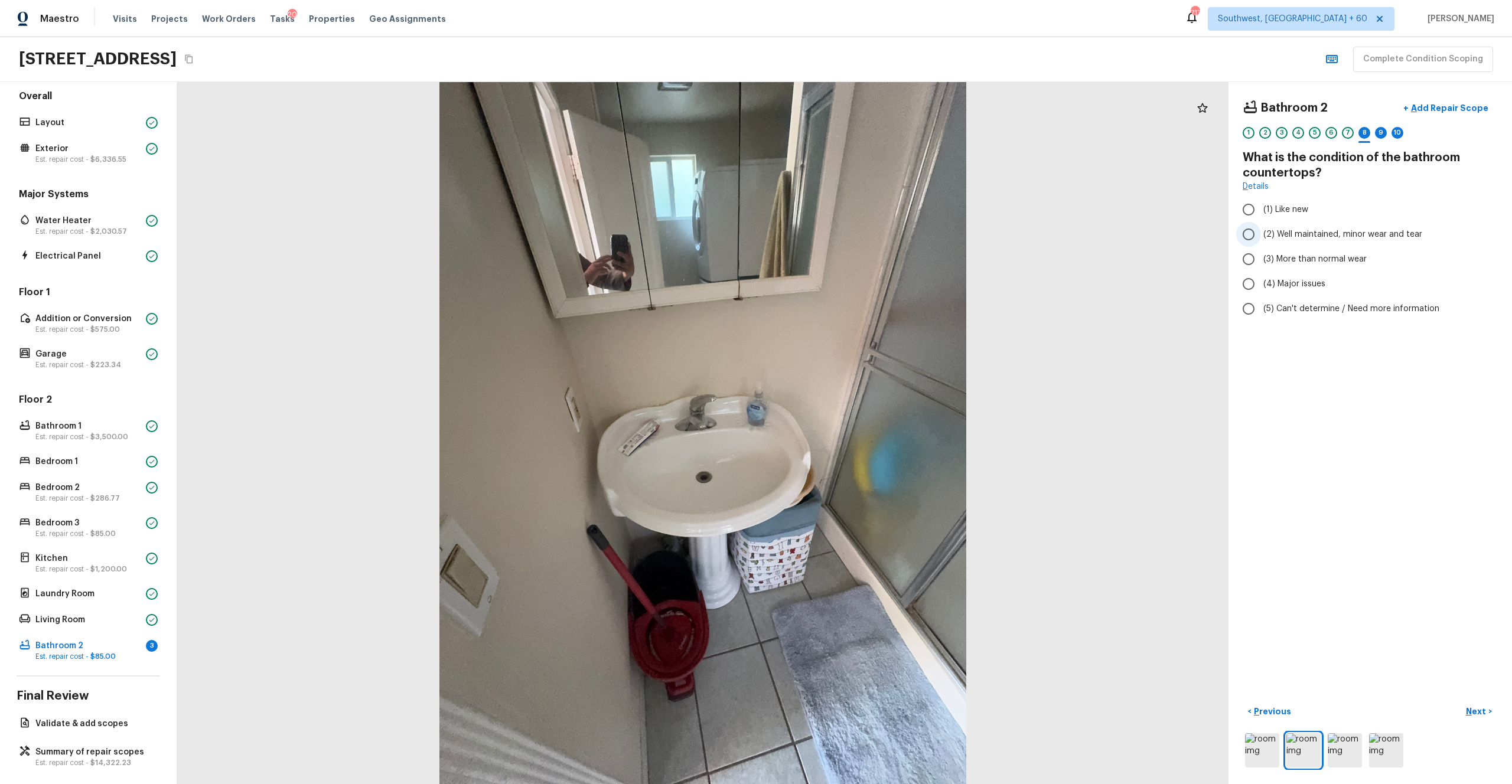
click at [850, 230] on span "(2) Well maintained, minor wear and tear" at bounding box center [1342, 234] width 159 height 12
click at [850, 230] on input "(2) Well maintained, minor wear and tear" at bounding box center [1248, 234] width 25 height 25
radio input "true"
click at [850, 430] on p "Next" at bounding box center [1477, 711] width 22 height 12
click at [850, 430] on img at bounding box center [1262, 751] width 34 height 34
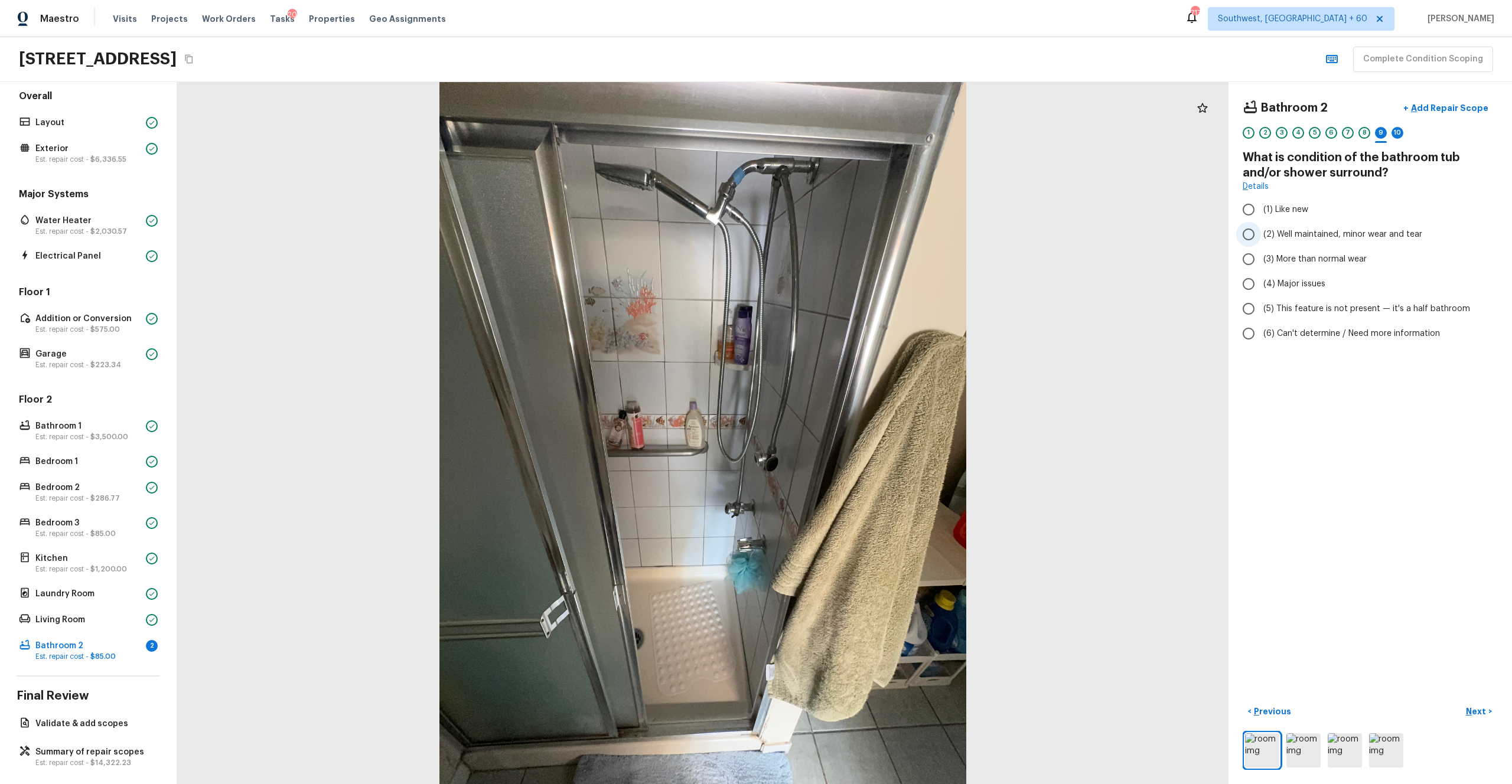
click at [850, 244] on label "(2) Well maintained, minor wear and tear" at bounding box center [1362, 234] width 252 height 25
click at [850, 244] on input "(2) Well maintained, minor wear and tear" at bounding box center [1248, 234] width 25 height 25
radio input "true"
click at [850, 430] on p "Next" at bounding box center [1477, 711] width 22 height 12
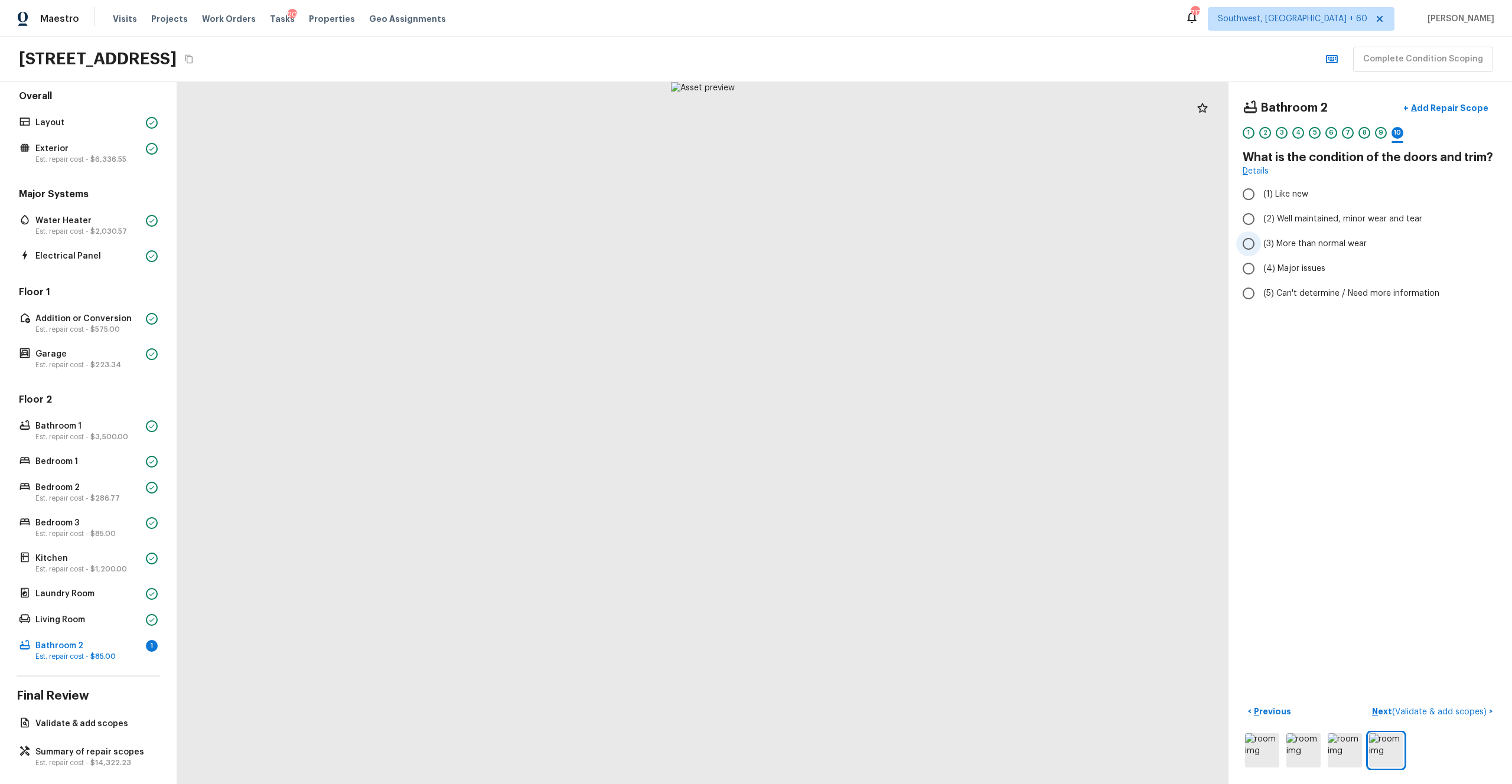
click at [850, 246] on span "(3) More than normal wear" at bounding box center [1315, 244] width 103 height 12
click at [850, 246] on input "(3) More than normal wear" at bounding box center [1248, 244] width 25 height 25
radio input "true"
click at [850, 430] on p "Next ( Validate & add scopes )" at bounding box center [1431, 711] width 117 height 12
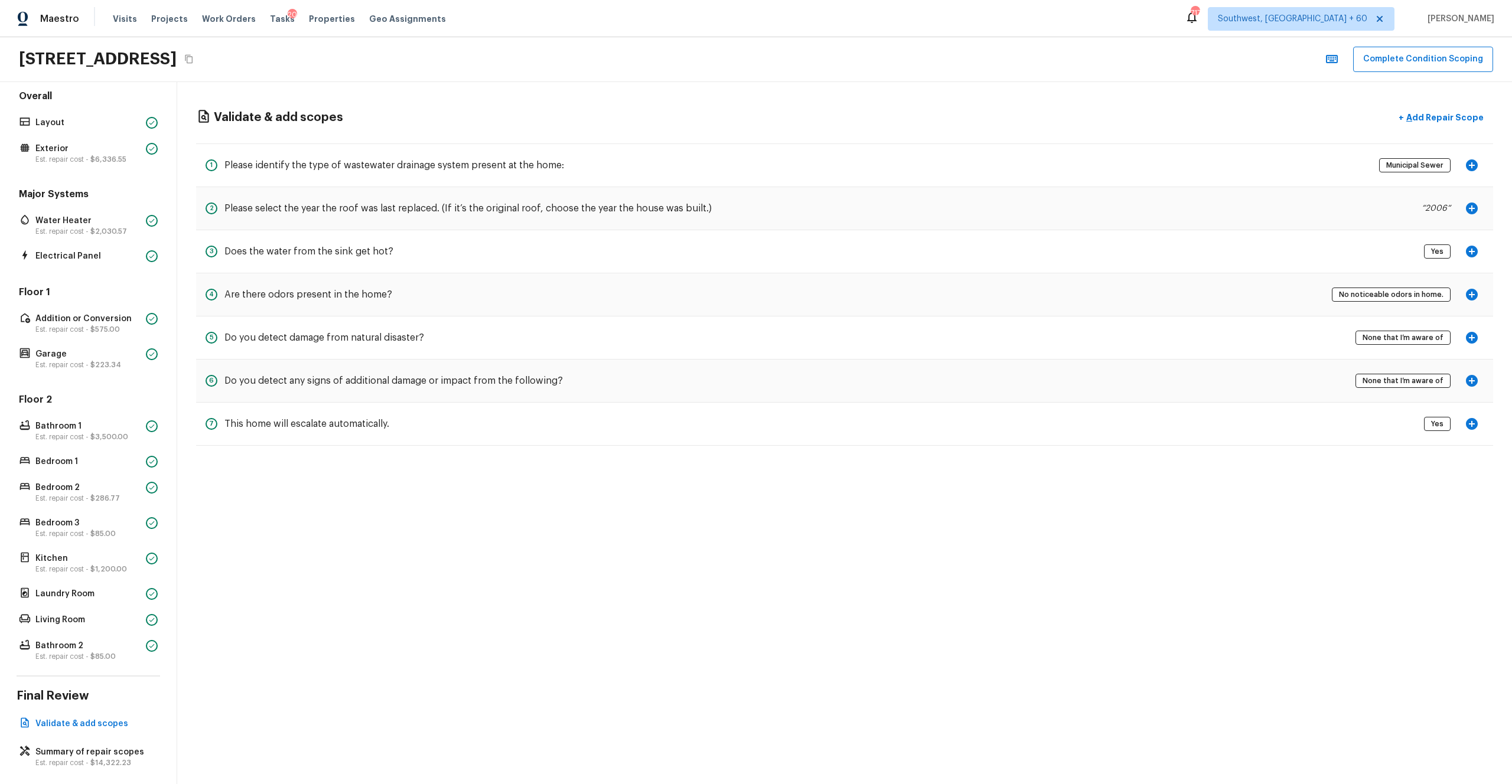
scroll to position [26, 0]
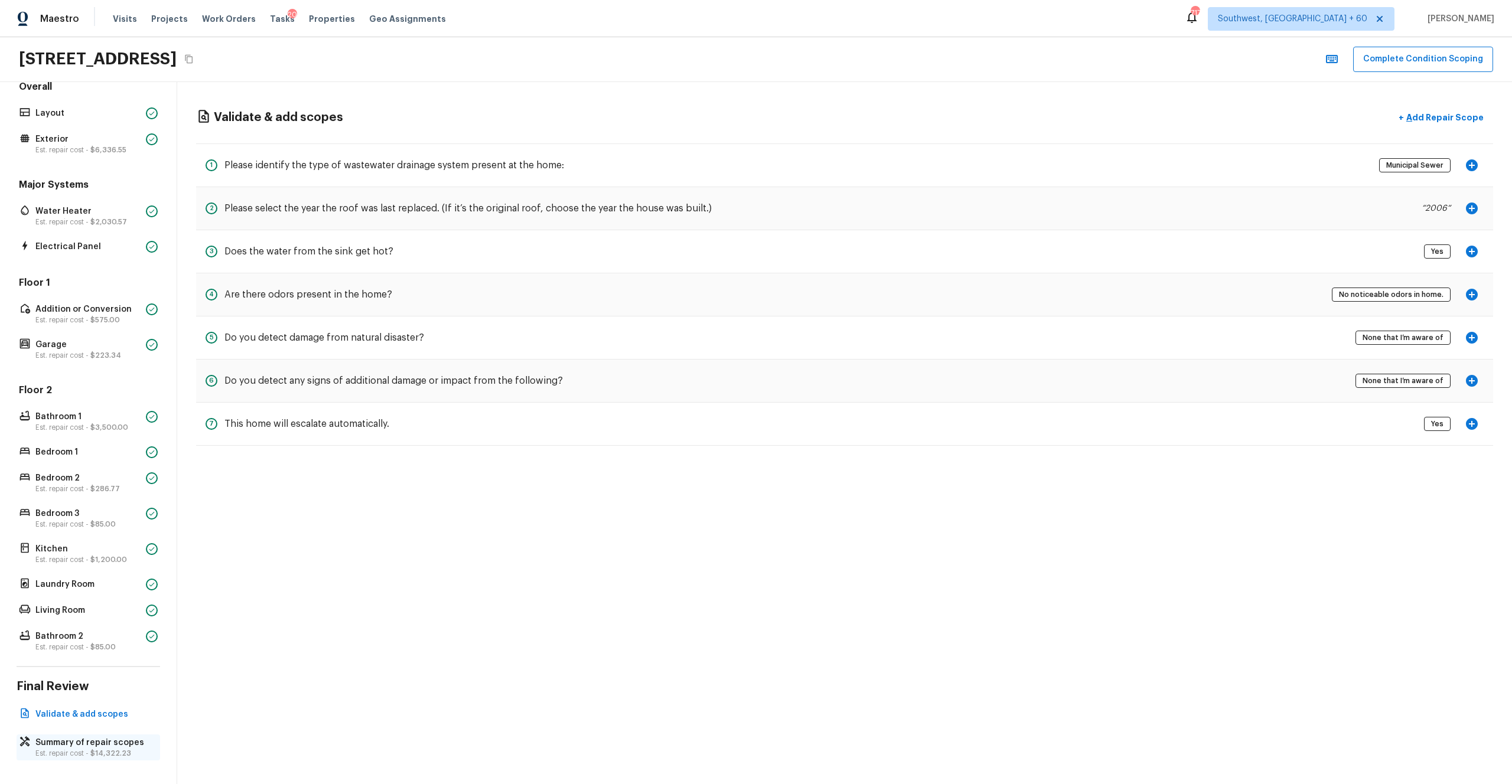
click at [103, 430] on p "Summary of repair scopes" at bounding box center [94, 743] width 118 height 12
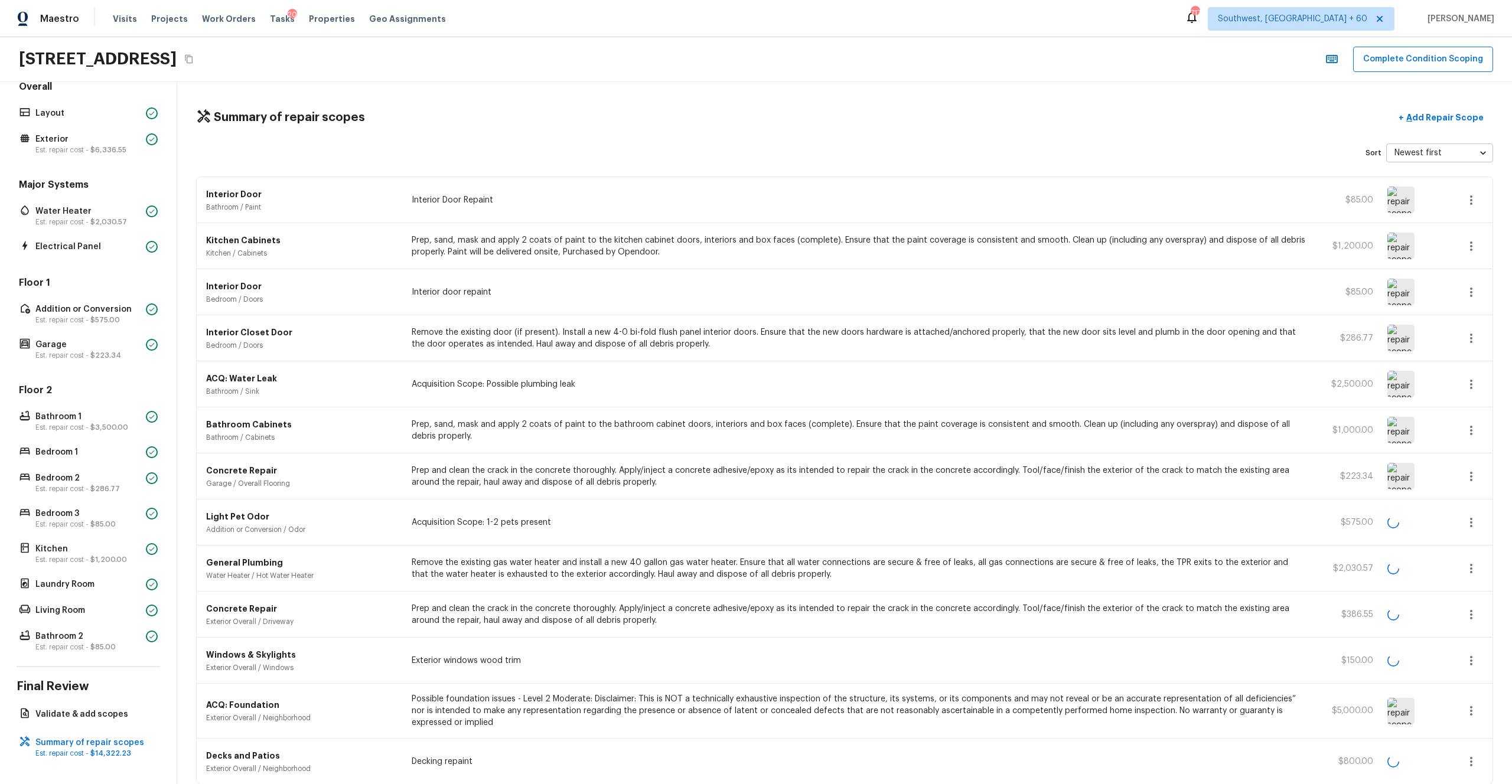
scroll to position [53, 0]
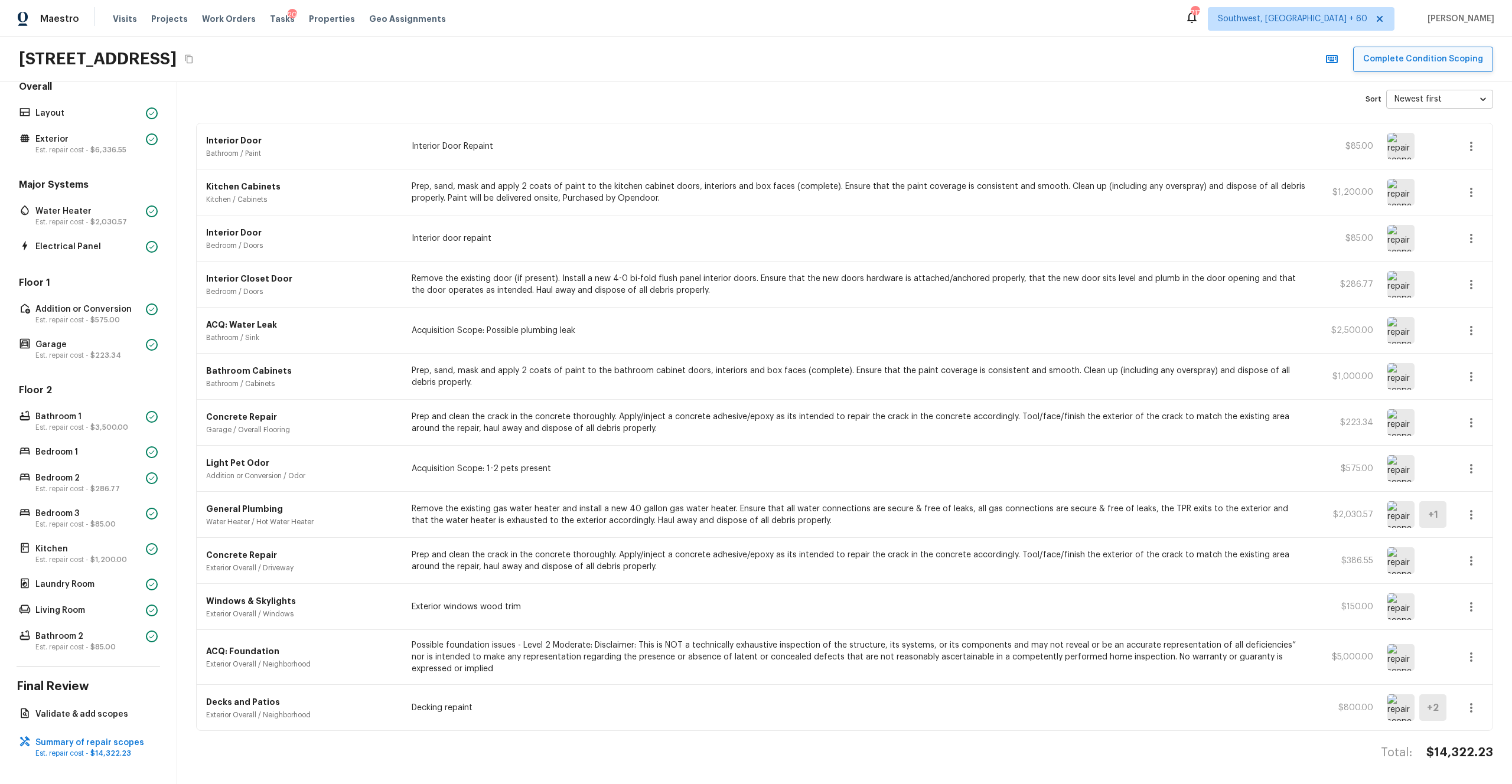
click at [850, 59] on button "Complete Condition Scoping" at bounding box center [1423, 59] width 140 height 26
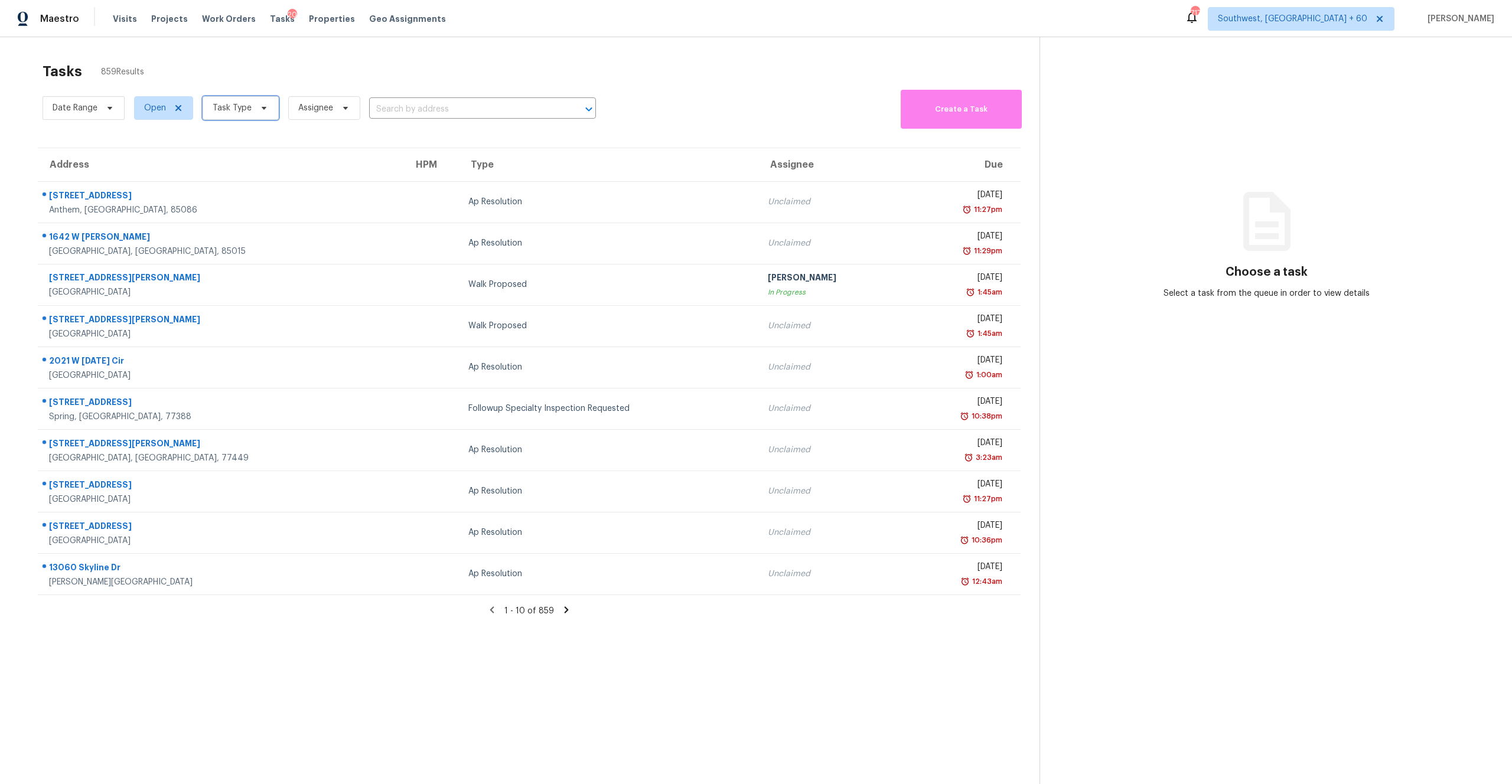
click at [250, 109] on span "Task Type" at bounding box center [240, 108] width 76 height 24
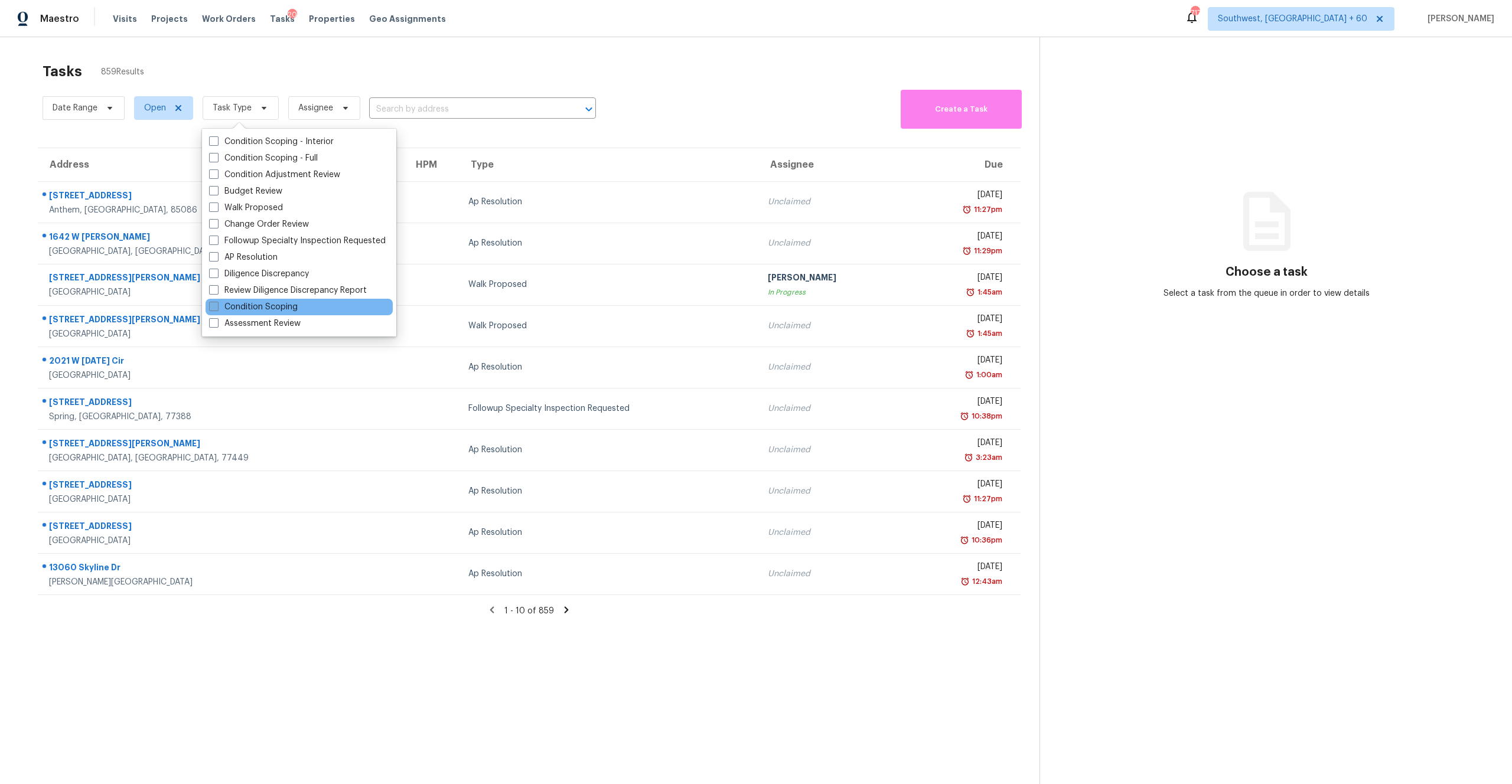
click at [280, 310] on label "Condition Scoping" at bounding box center [253, 307] width 88 height 12
click at [217, 309] on input "Condition Scoping" at bounding box center [212, 305] width 8 height 8
checkbox input "true"
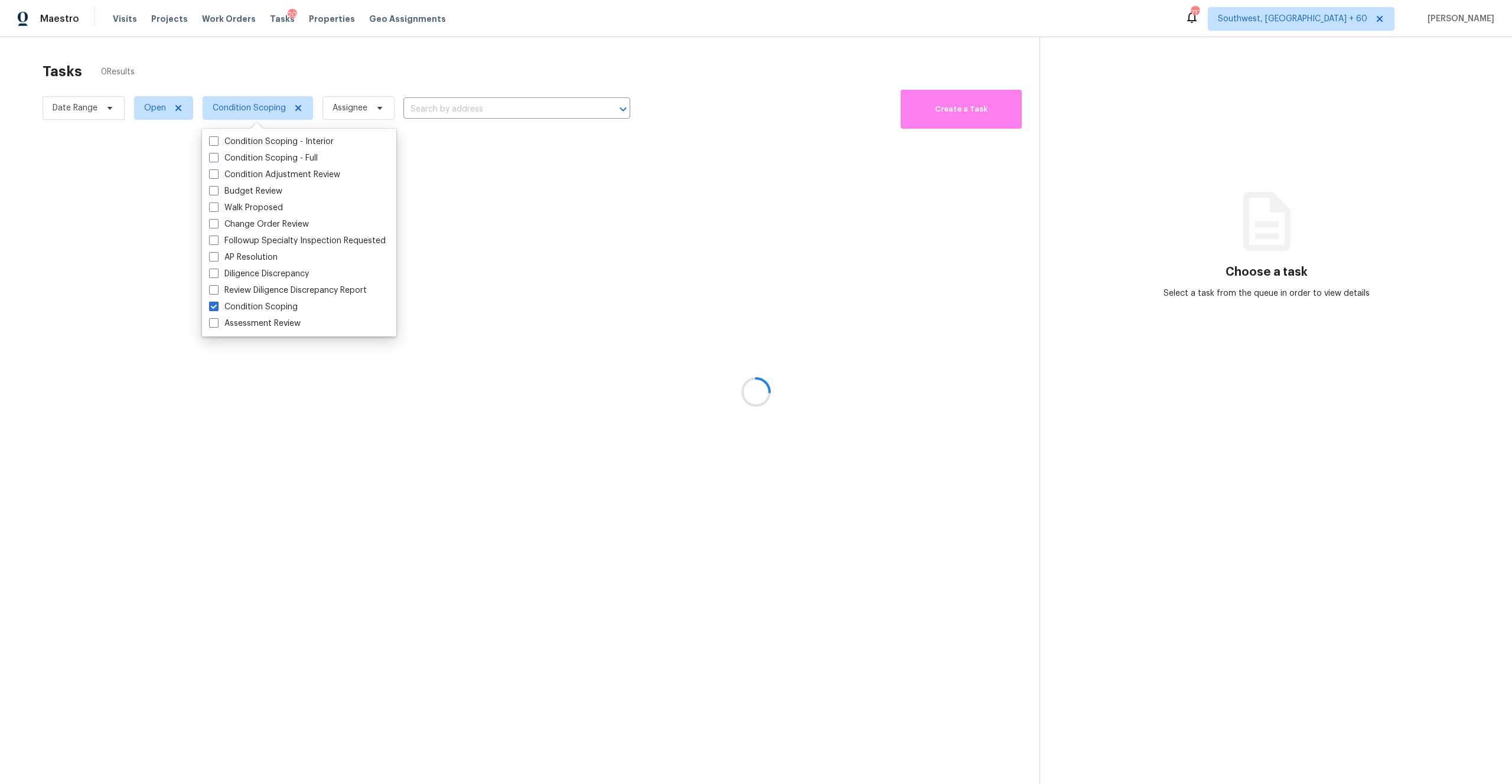
click at [463, 155] on div at bounding box center [756, 392] width 1512 height 784
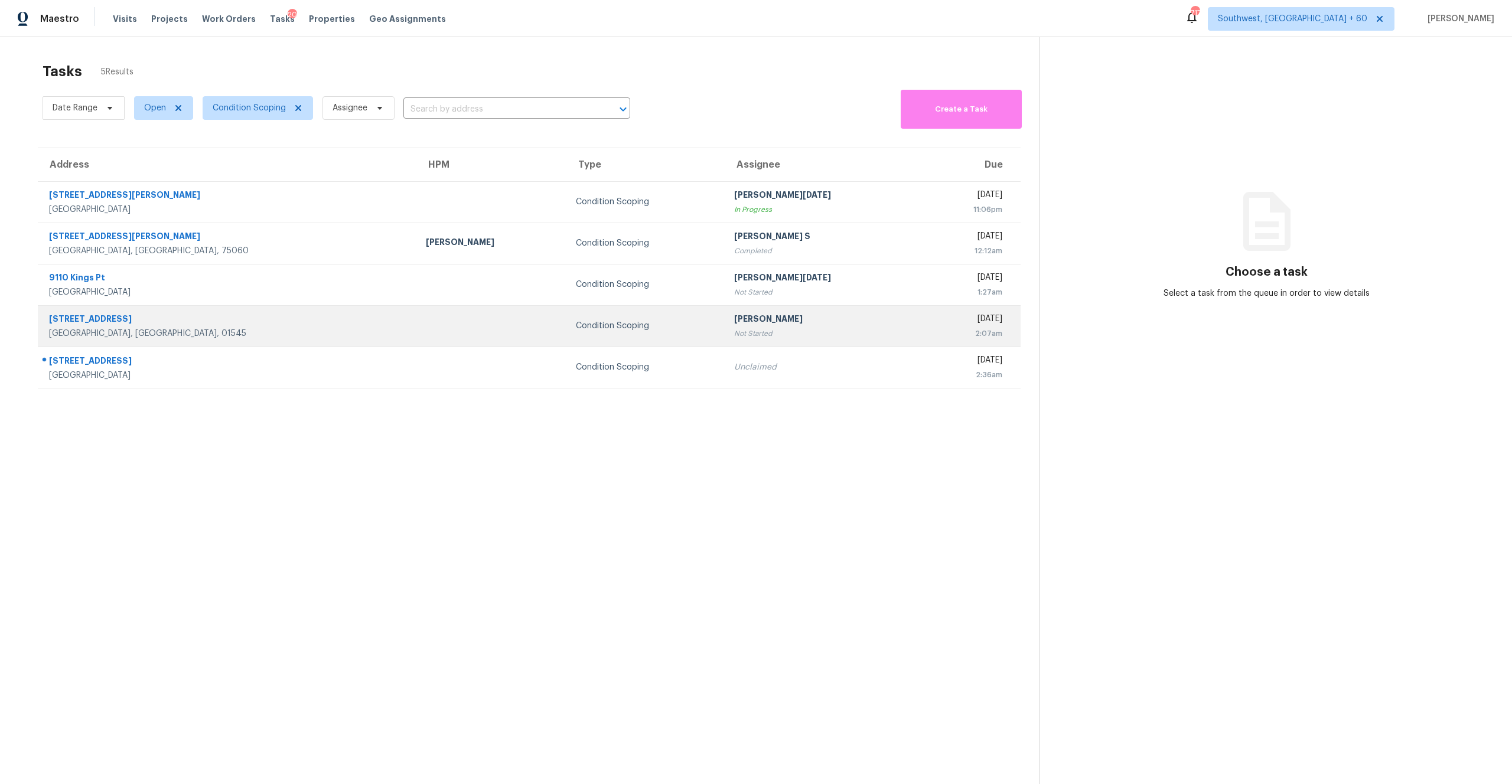
click at [725, 330] on td "[PERSON_NAME] Not Started" at bounding box center [824, 326] width 199 height 41
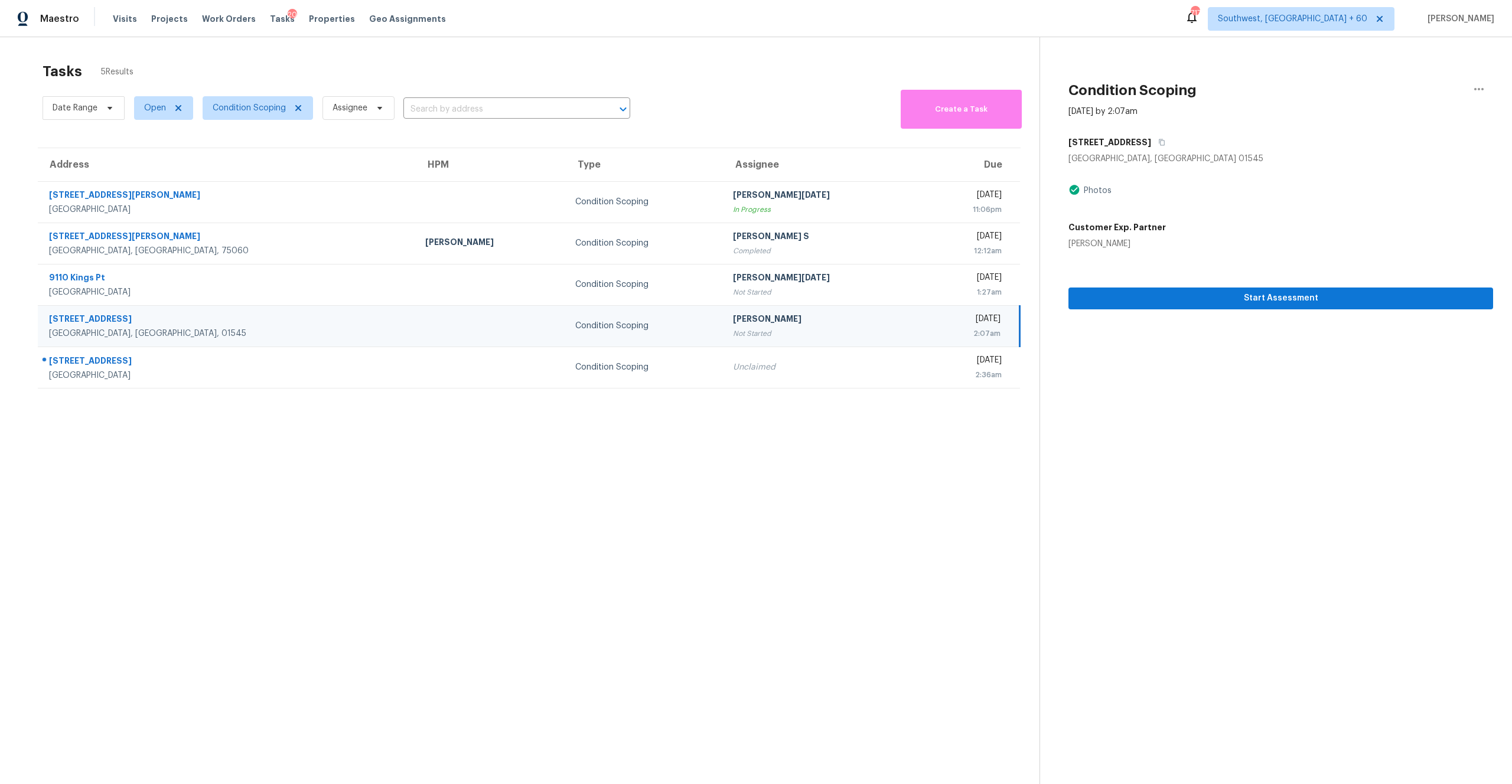
click at [612, 334] on td "Condition Scoping" at bounding box center [645, 326] width 158 height 41
click at [766, 329] on div "Not Started" at bounding box center [823, 334] width 180 height 12
click at [850, 296] on span "Start Assessment" at bounding box center [1280, 299] width 406 height 15
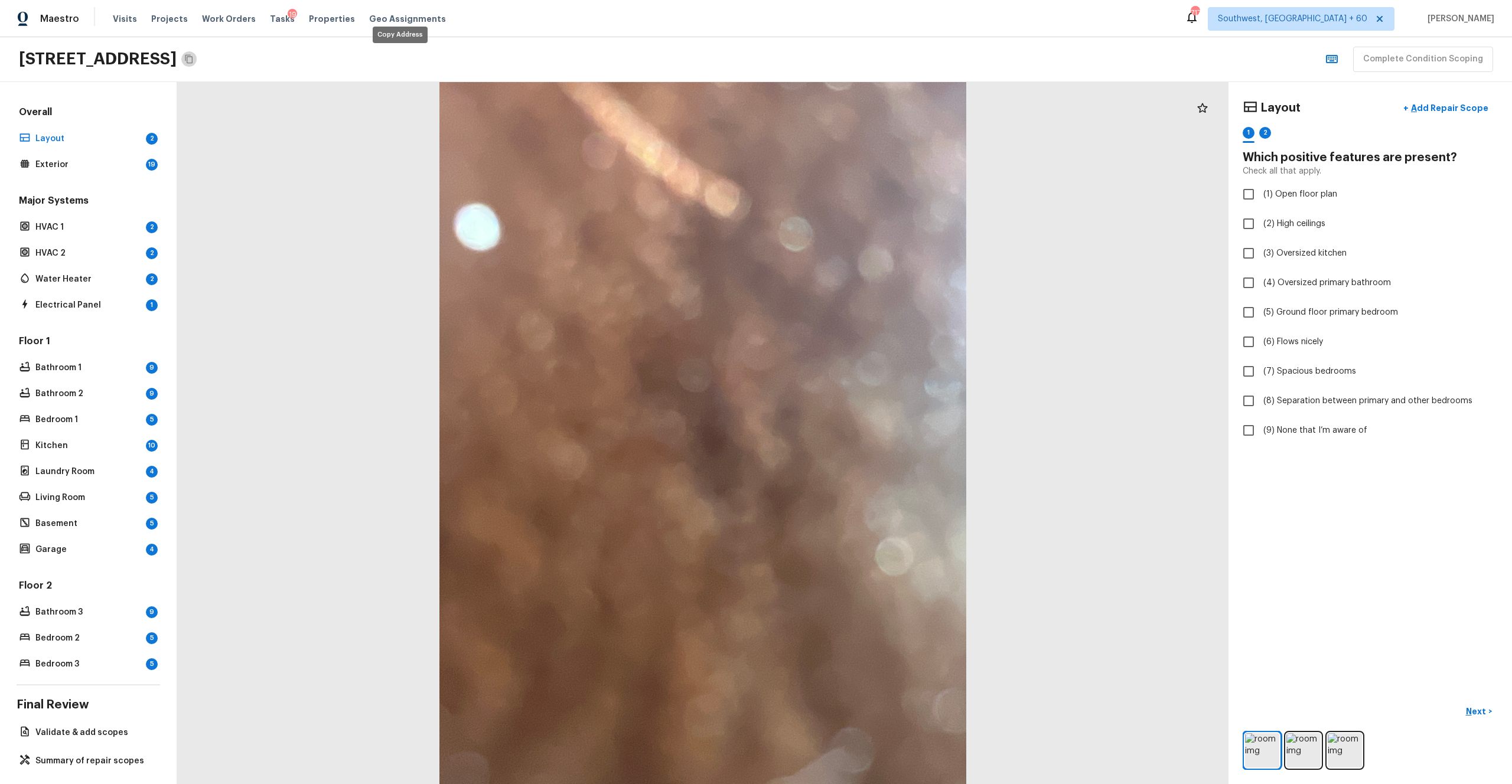
click at [192, 61] on icon "Copy Address" at bounding box center [188, 59] width 8 height 9
click at [850, 430] on img at bounding box center [1304, 751] width 34 height 34
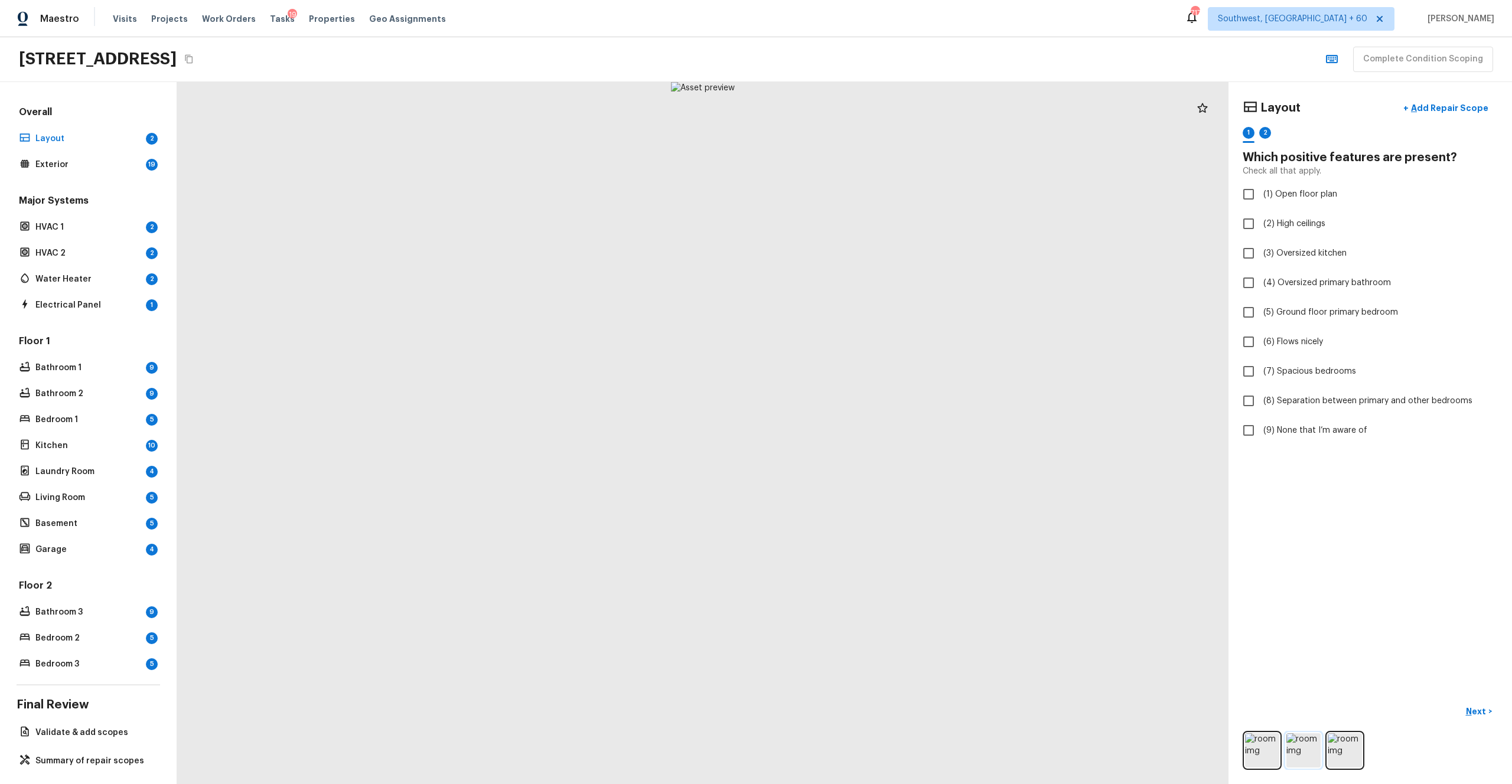
click at [850, 430] on img at bounding box center [1304, 751] width 34 height 34
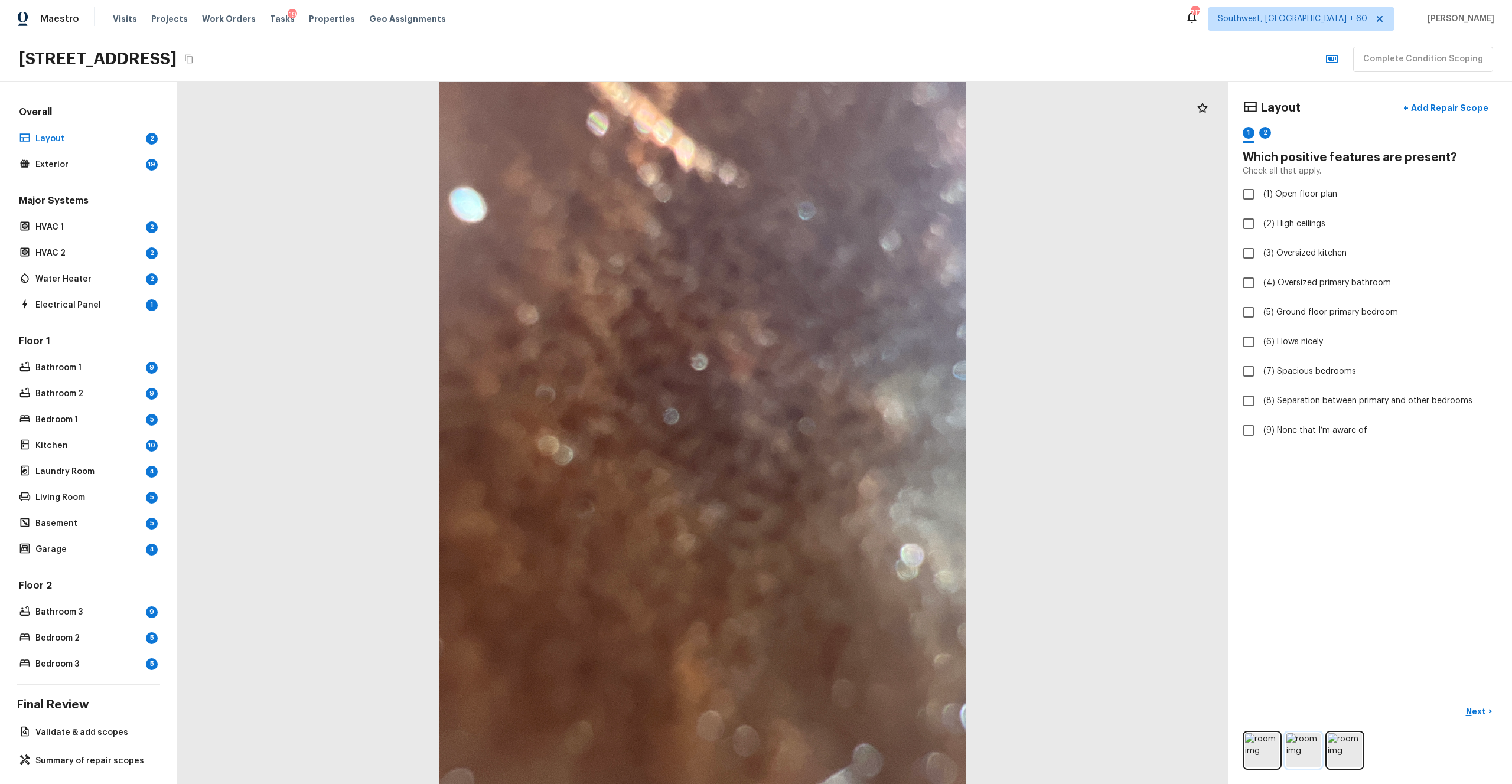
click at [850, 430] on img at bounding box center [1304, 751] width 34 height 34
click at [850, 430] on img at bounding box center [1262, 751] width 34 height 34
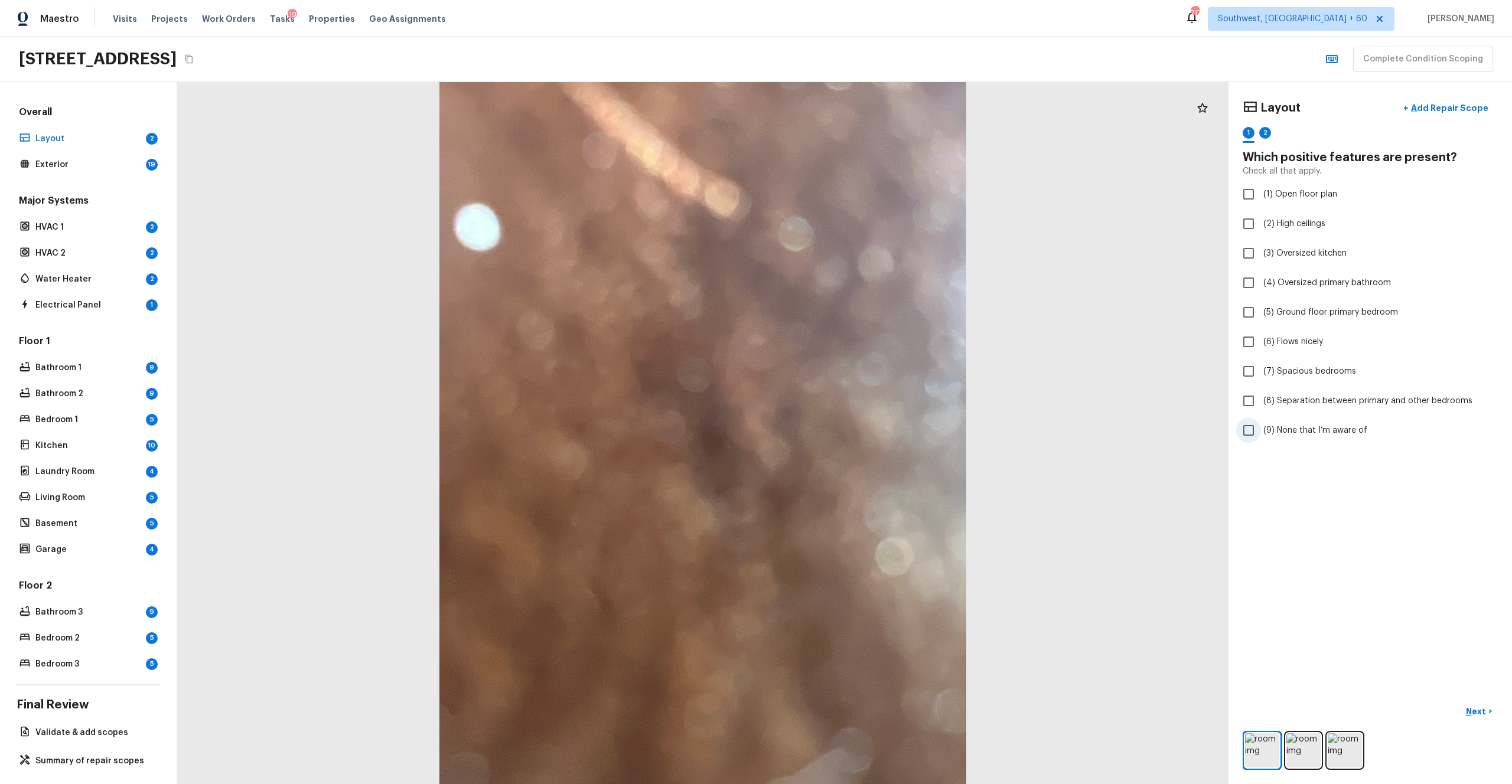
click at [850, 430] on label "(9) None that I’m aware of" at bounding box center [1362, 430] width 252 height 25
click at [850, 430] on input "(9) None that I’m aware of" at bounding box center [1248, 430] width 25 height 25
checkbox input "true"
click at [850, 430] on p "Next" at bounding box center [1477, 711] width 22 height 12
click at [850, 430] on span "(9) None that I’m aware of" at bounding box center [1315, 430] width 104 height 12
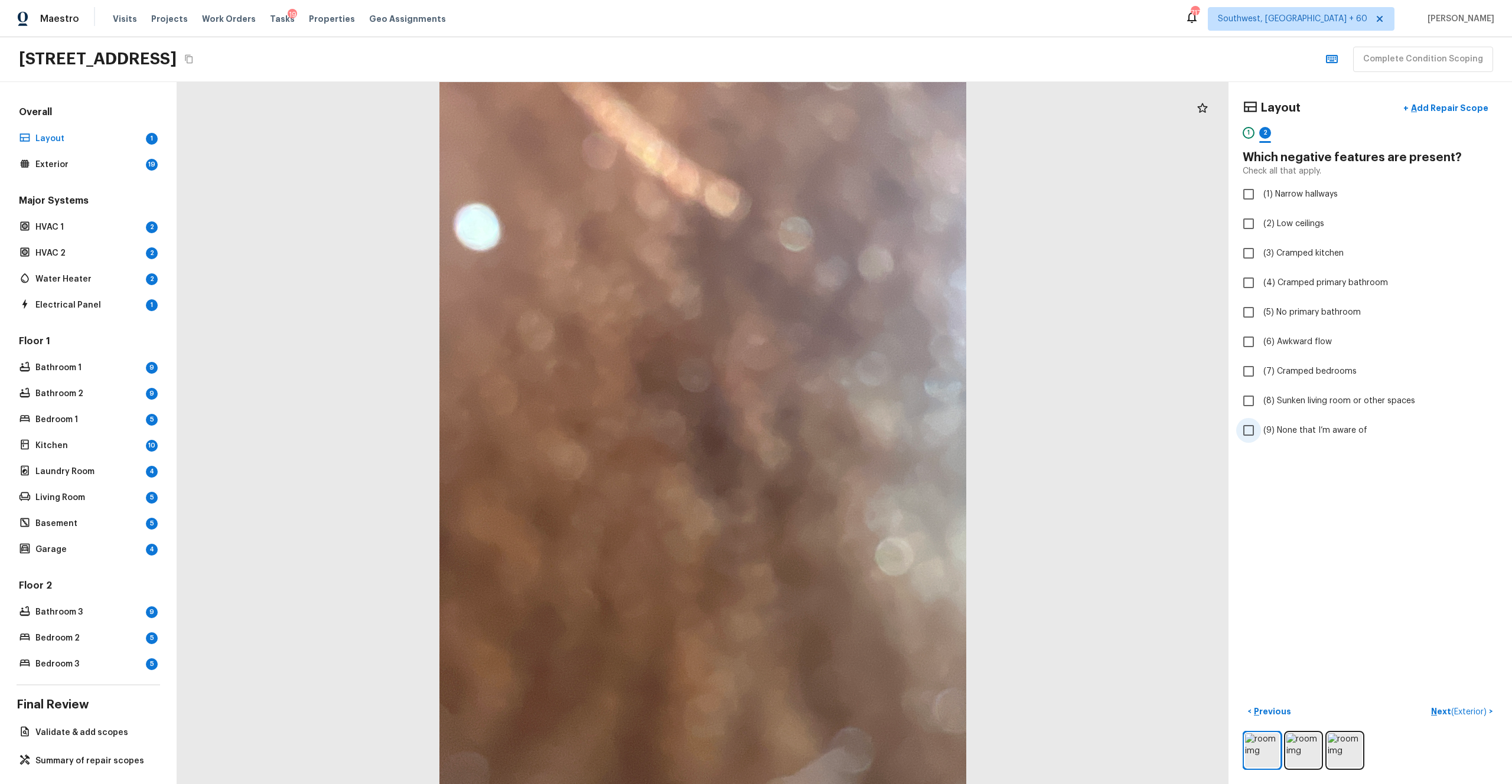
click at [850, 430] on input "(9) None that I’m aware of" at bounding box center [1248, 430] width 25 height 25
checkbox input "true"
click at [850, 430] on p "Next ( Exterior )" at bounding box center [1460, 711] width 58 height 12
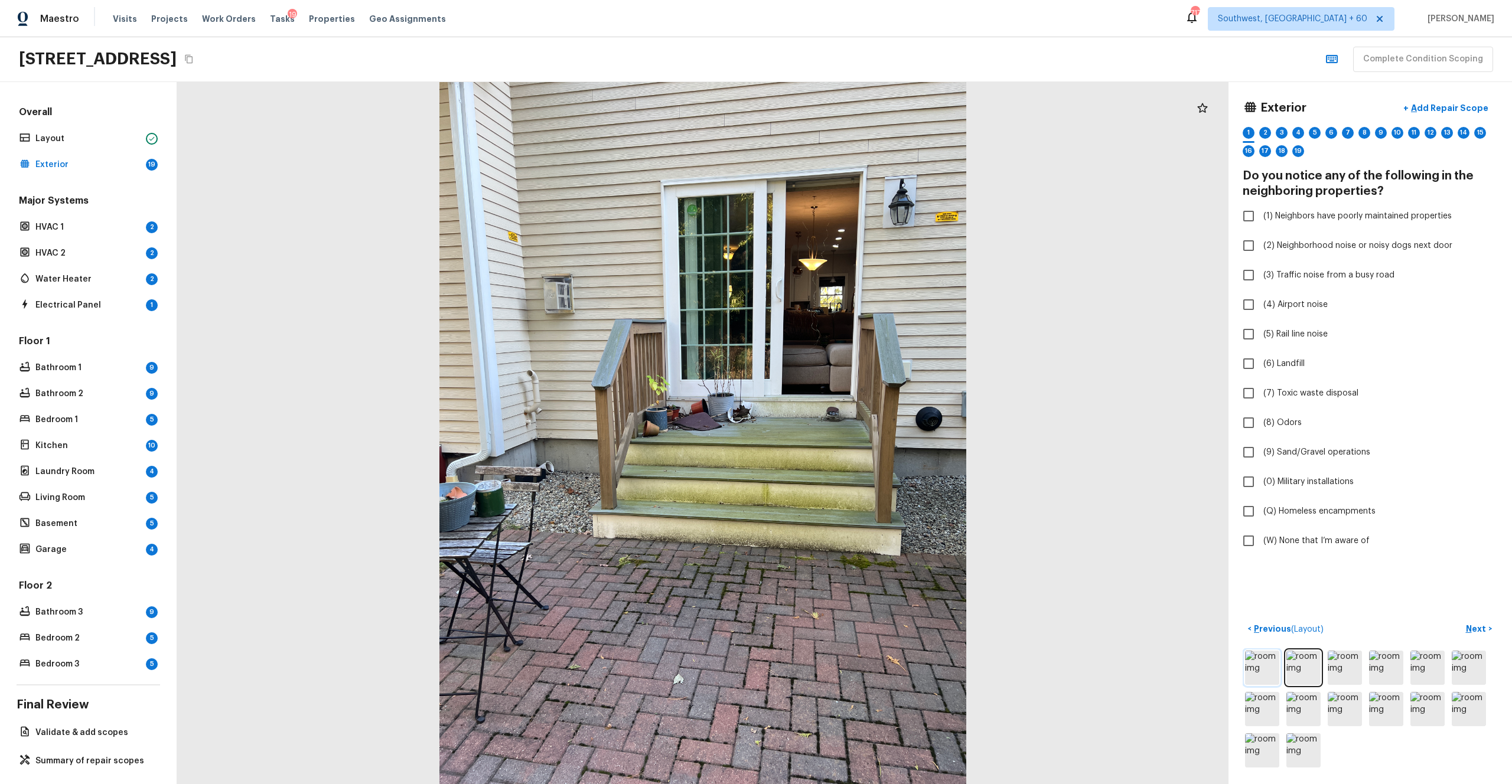
click at [850, 430] on img at bounding box center [1262, 668] width 34 height 34
click at [850, 430] on img at bounding box center [1387, 668] width 34 height 34
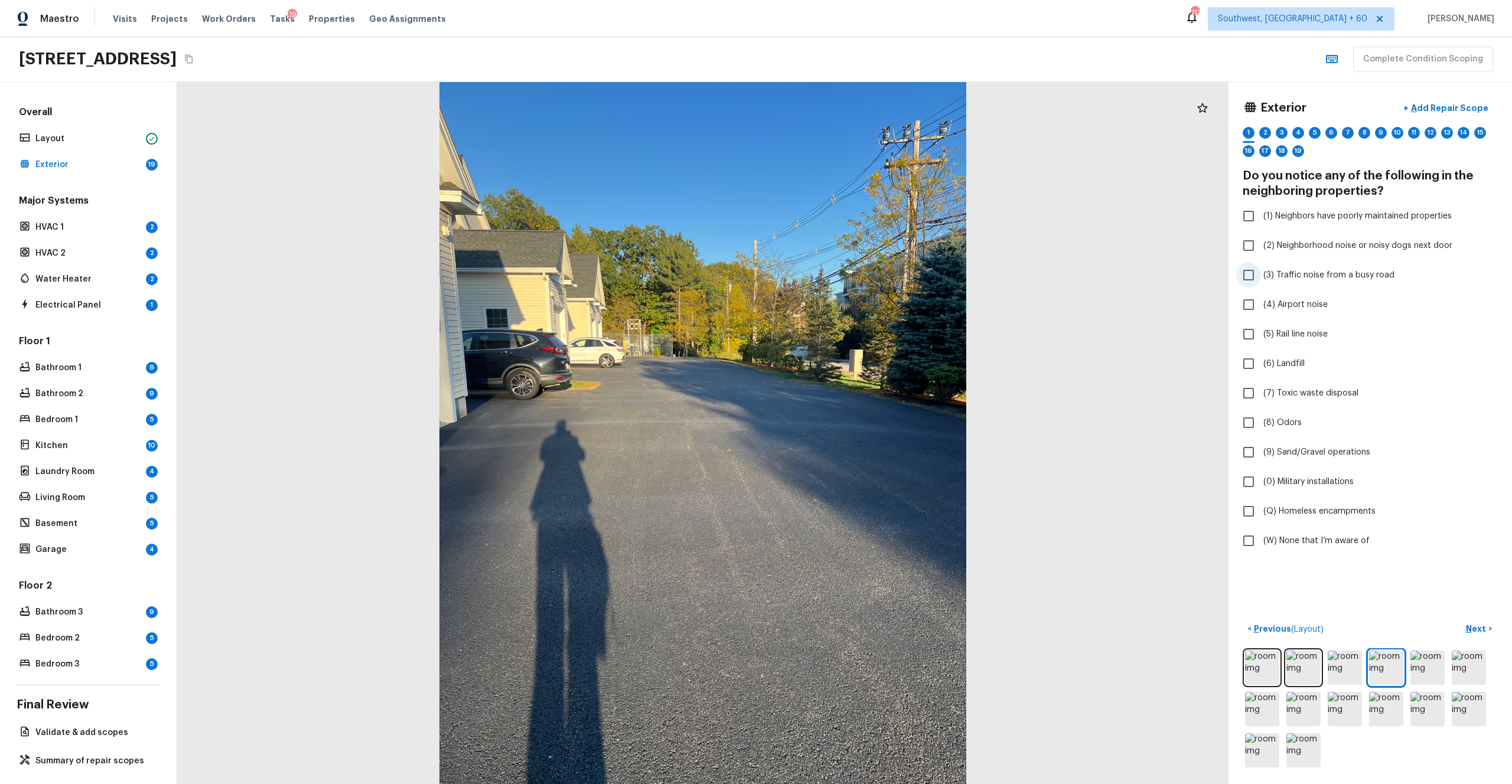
click at [850, 278] on span "(3) Traffic noise from a busy road" at bounding box center [1329, 275] width 131 height 12
click at [850, 278] on input "(3) Traffic noise from a busy road" at bounding box center [1248, 275] width 25 height 25
checkbox input "true"
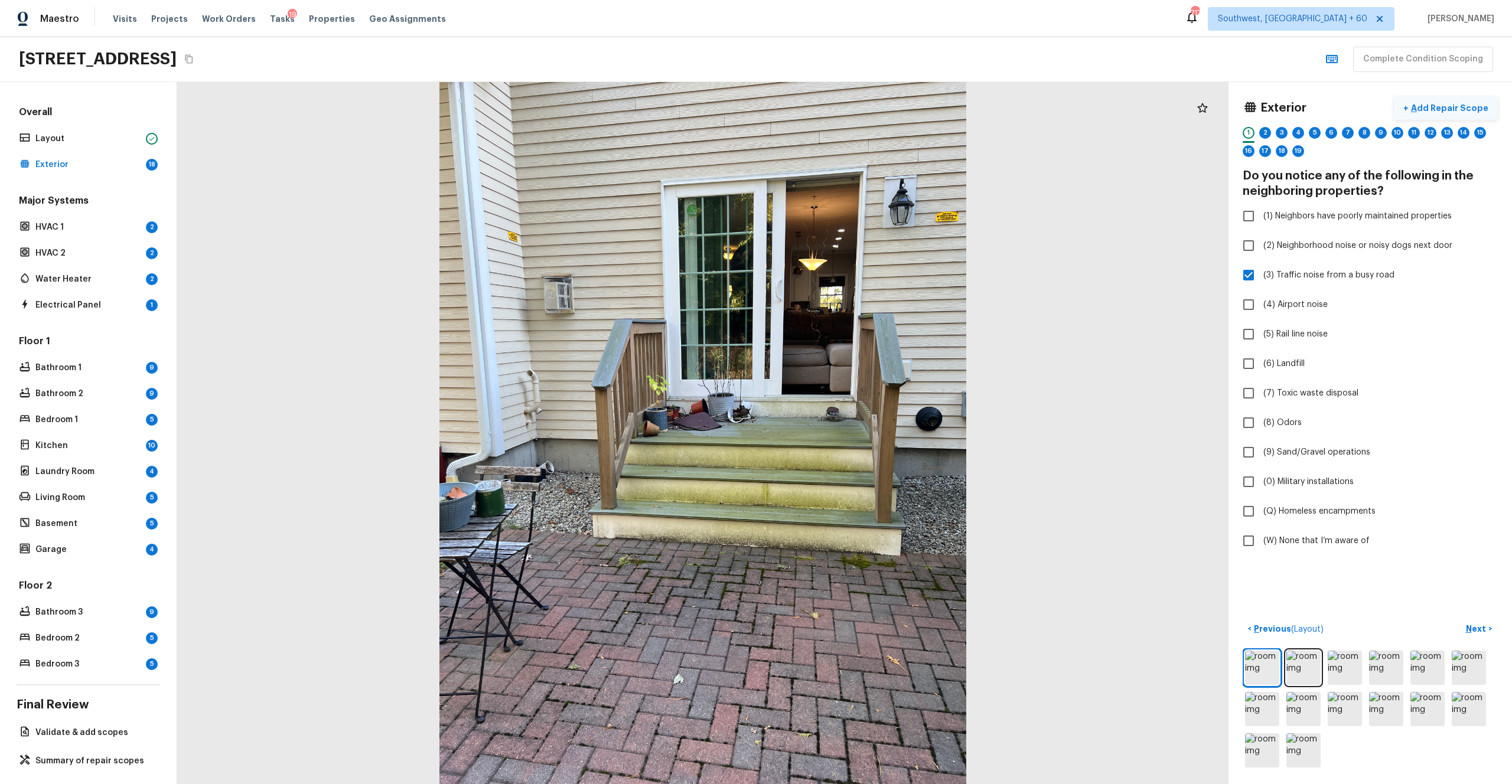
click at [850, 108] on p "Add Repair Scope" at bounding box center [1449, 108] width 80 height 12
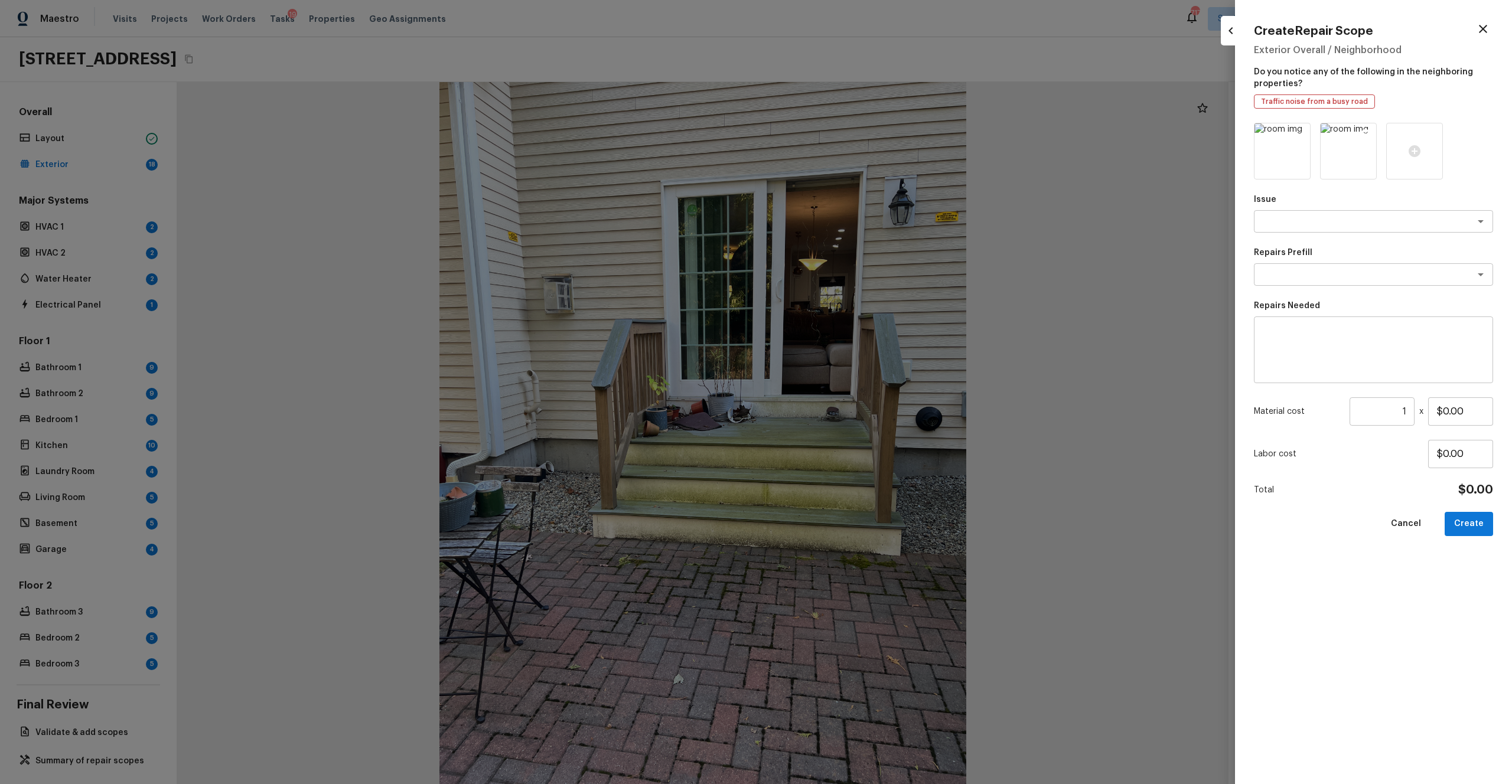
click at [850, 134] on icon at bounding box center [1365, 134] width 12 height 12
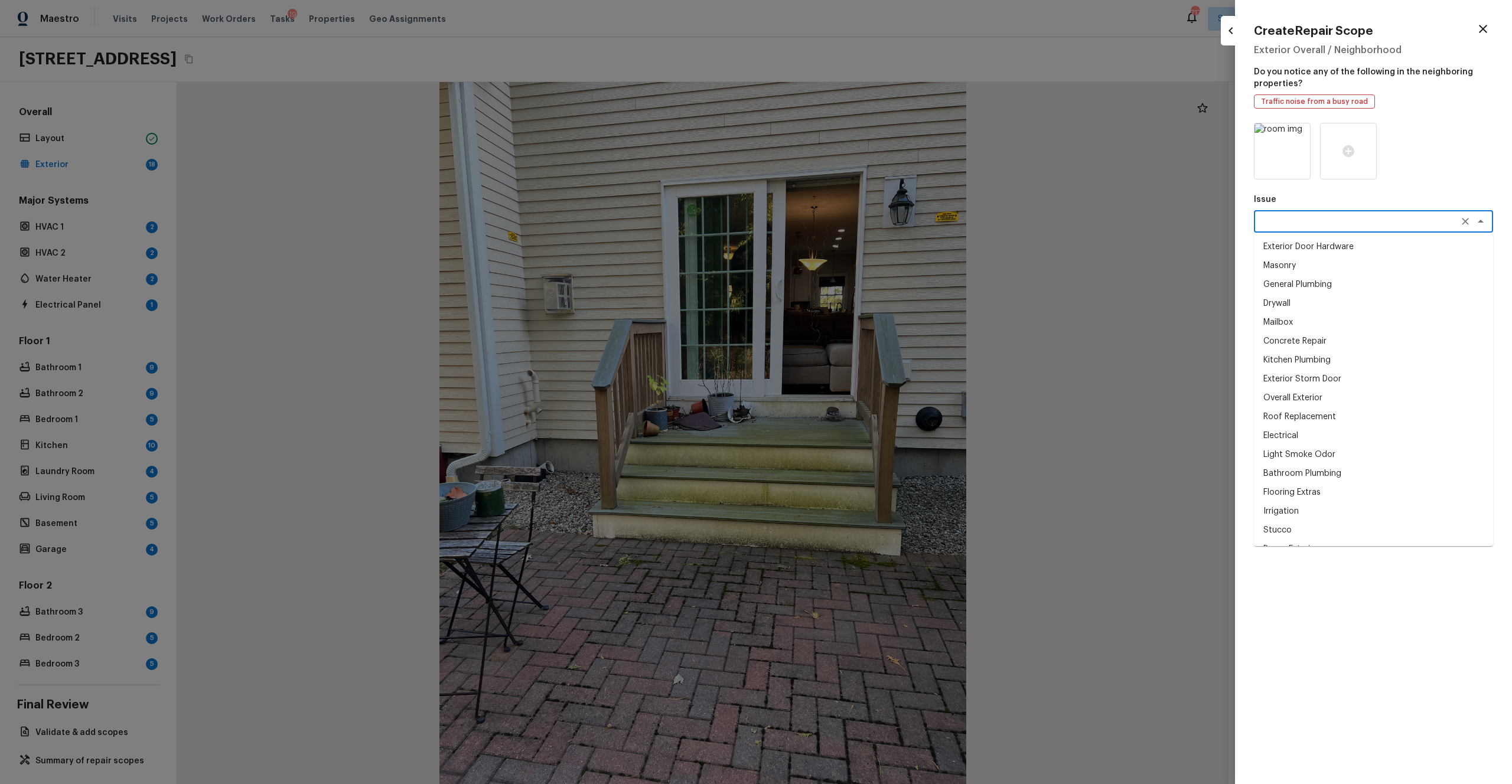
click at [850, 226] on textarea at bounding box center [1357, 221] width 195 height 12
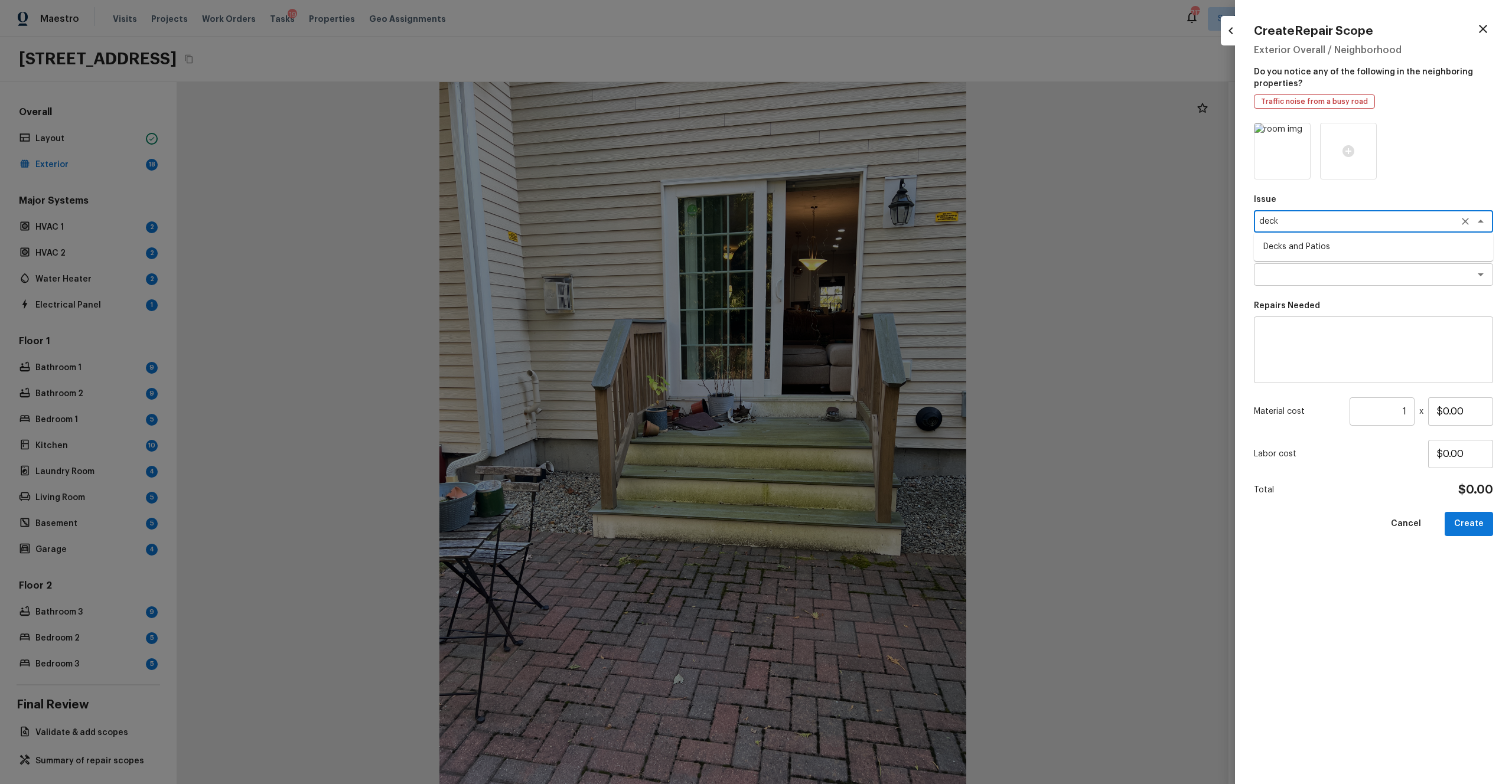
click at [850, 244] on li "Decks and Patios" at bounding box center [1374, 247] width 240 height 19
type textarea "Decks and Patios"
click at [850, 288] on div "Issue Decks and Patios x ​ Repairs Prefill x ​ Repairs Needed x ​ Material cost…" at bounding box center [1374, 444] width 240 height 643
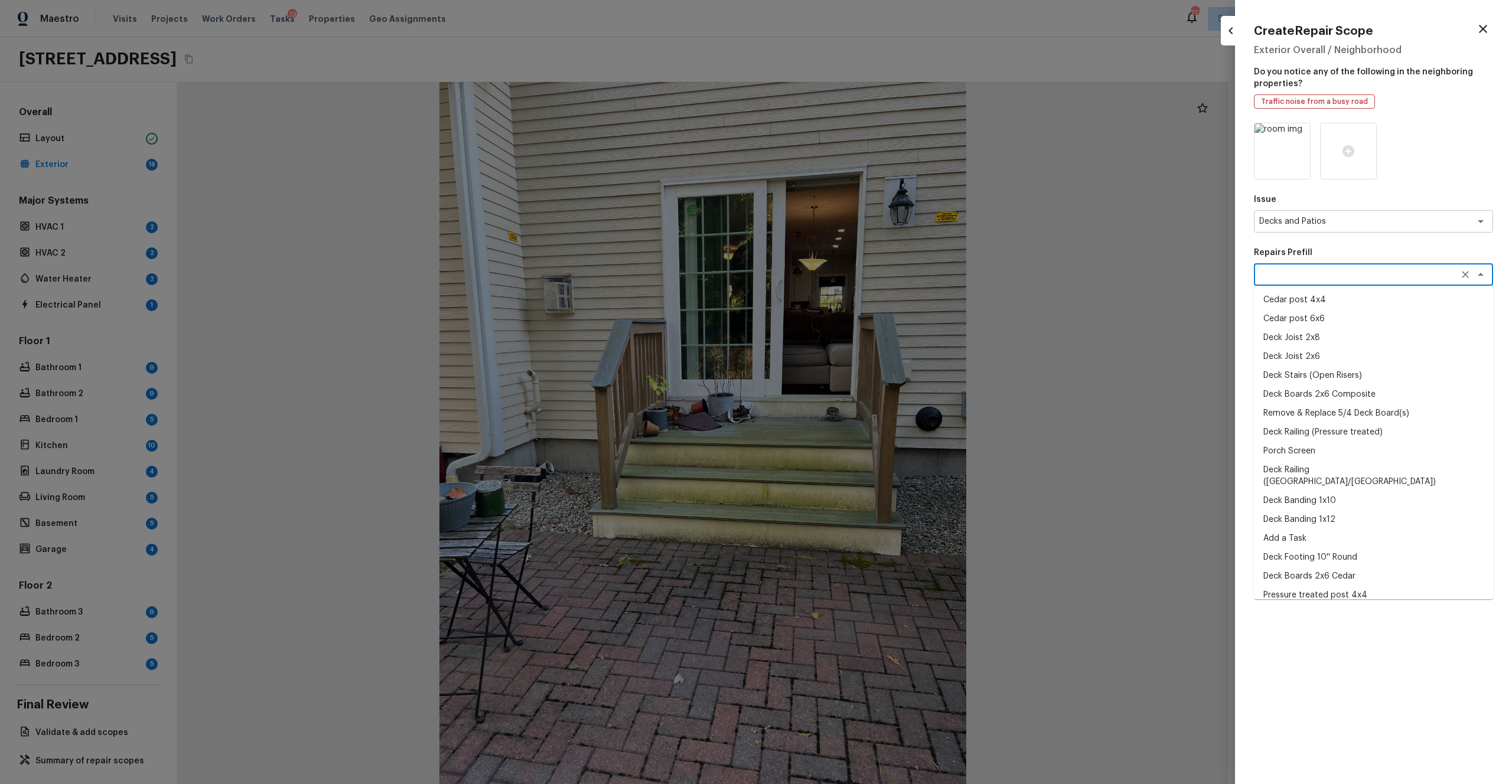
click at [850, 271] on textarea at bounding box center [1357, 274] width 195 height 12
type textarea "deck"
click at [850, 430] on div "Issue Decks and Patios x ​ Repairs Prefill deck x ​ Deck Joist 2x8 Deck Joist 2…" at bounding box center [1374, 444] width 240 height 643
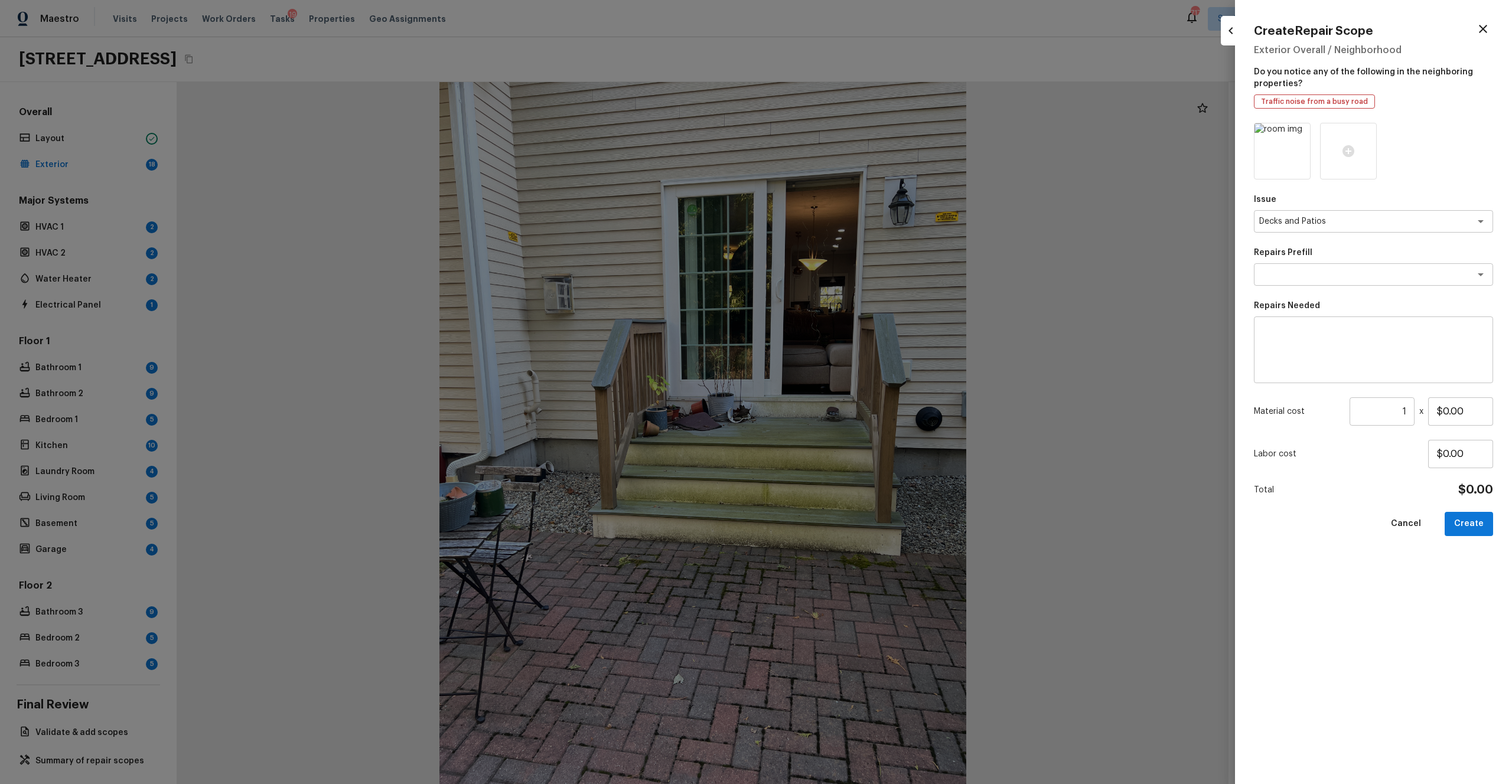
click at [850, 342] on textarea at bounding box center [1374, 350] width 222 height 47
click at [850, 338] on textarea "Decking repain" at bounding box center [1374, 350] width 222 height 47
type textarea "Decking repaint"
drag, startPoint x: 1466, startPoint y: 412, endPoint x: 1401, endPoint y: 412, distance: 65.0
click at [850, 412] on div "Material cost 1 ​ x $0.00" at bounding box center [1374, 412] width 240 height 29
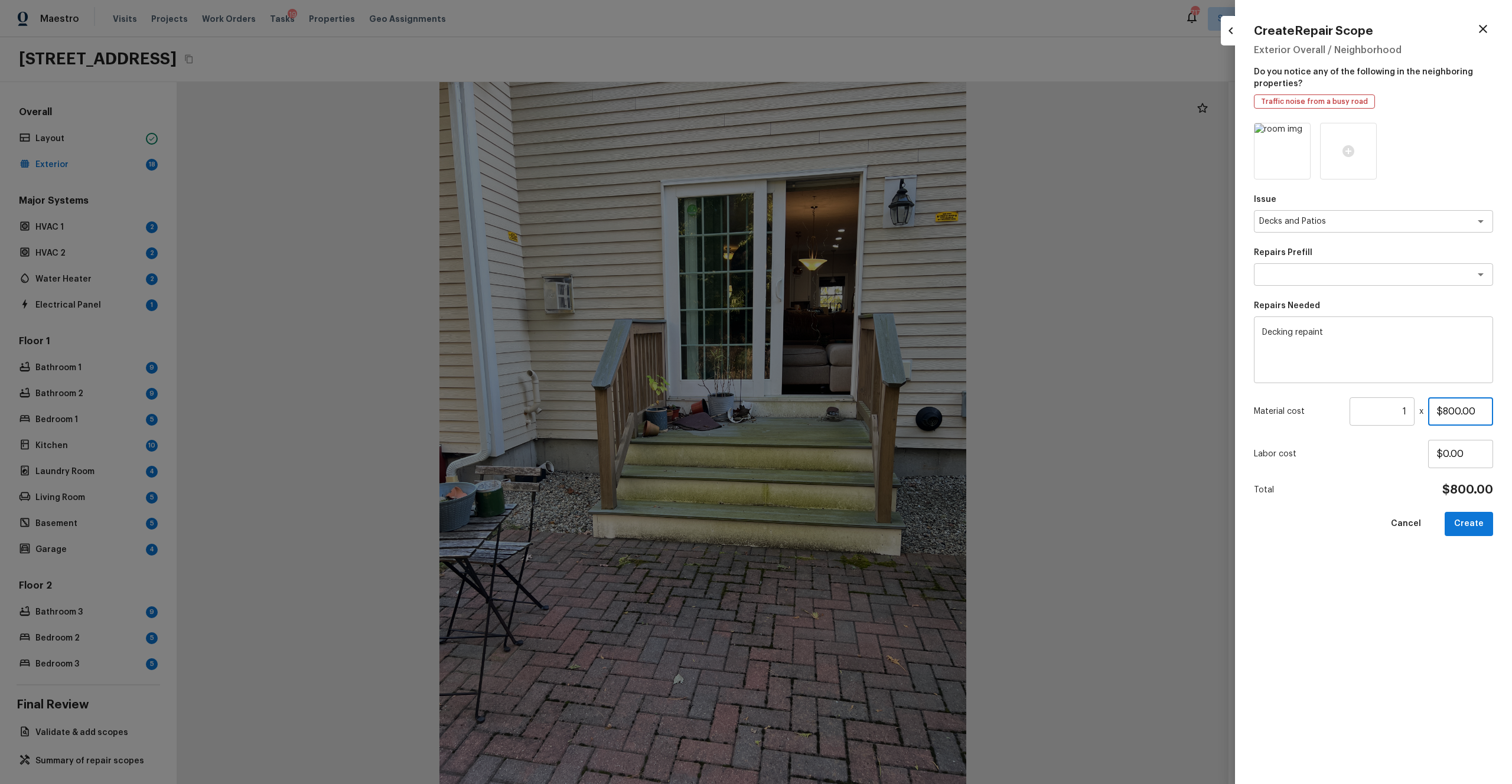
type input "$800.00"
click at [850, 430] on div "Issue Decks and Patios x ​ Repairs Prefill x ​ Repairs Needed Decking repaint x…" at bounding box center [1374, 444] width 240 height 643
click at [850, 430] on button "Create" at bounding box center [1469, 524] width 48 height 24
type input "$0.00"
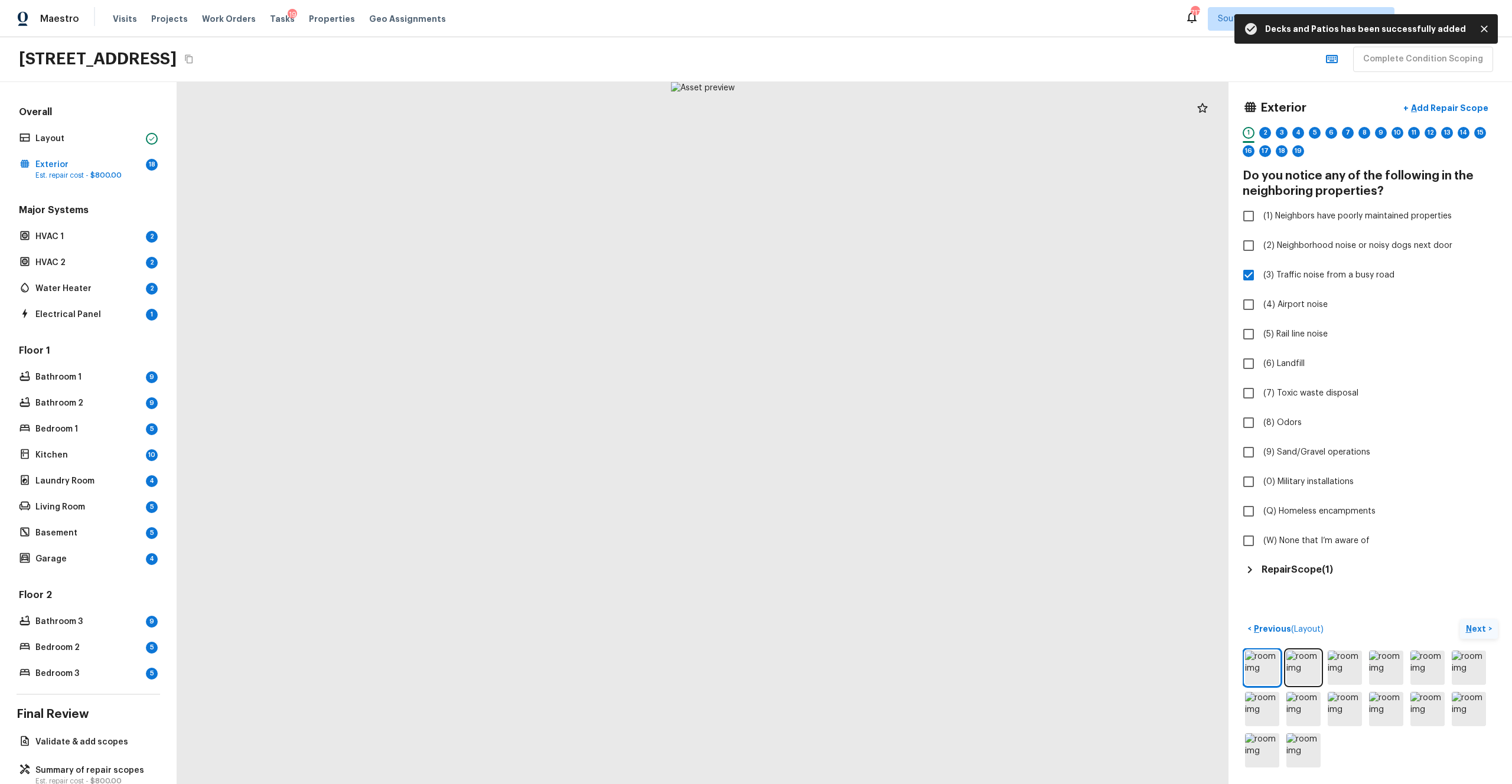
click at [850, 430] on p "Next" at bounding box center [1477, 629] width 22 height 12
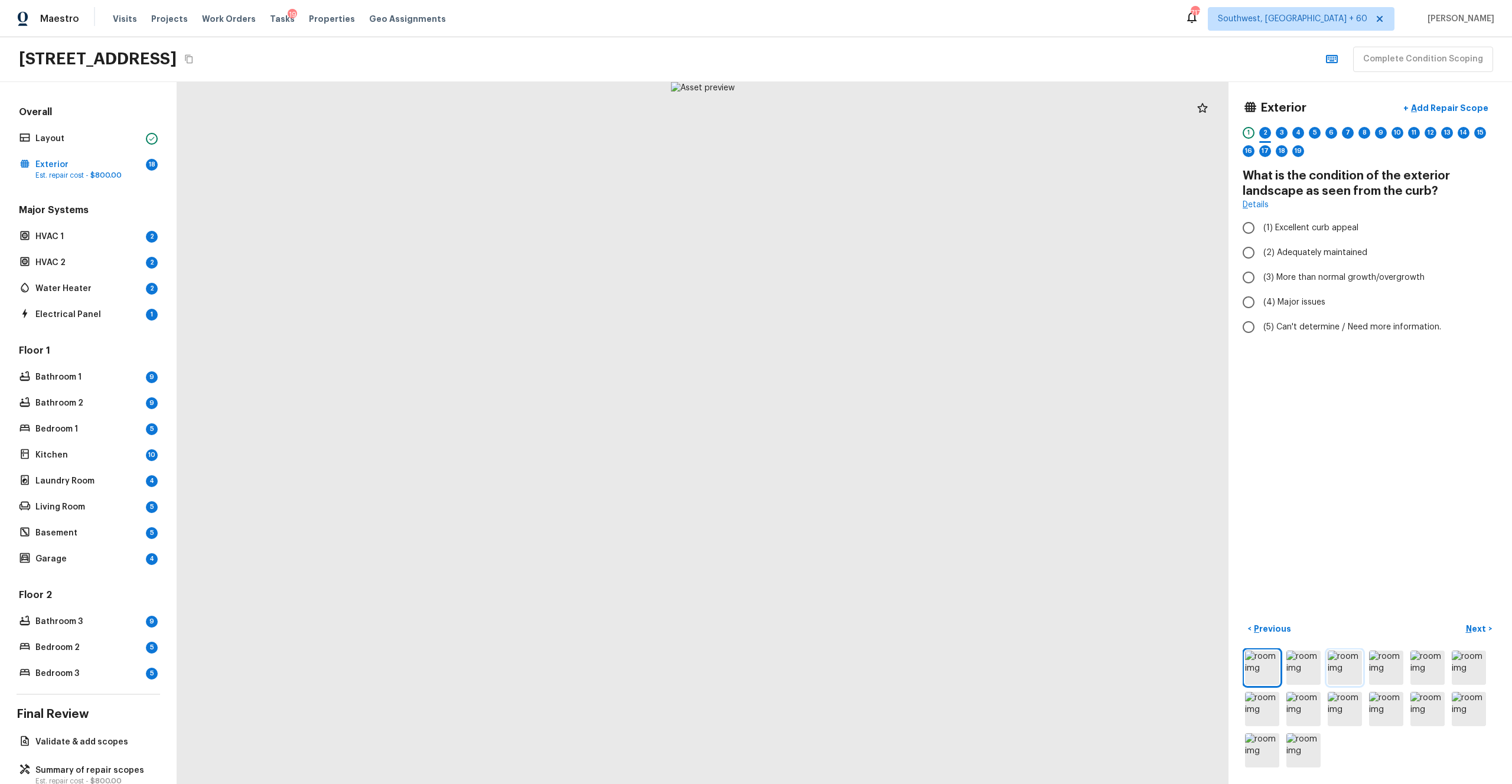
click at [850, 430] on img at bounding box center [1345, 668] width 34 height 34
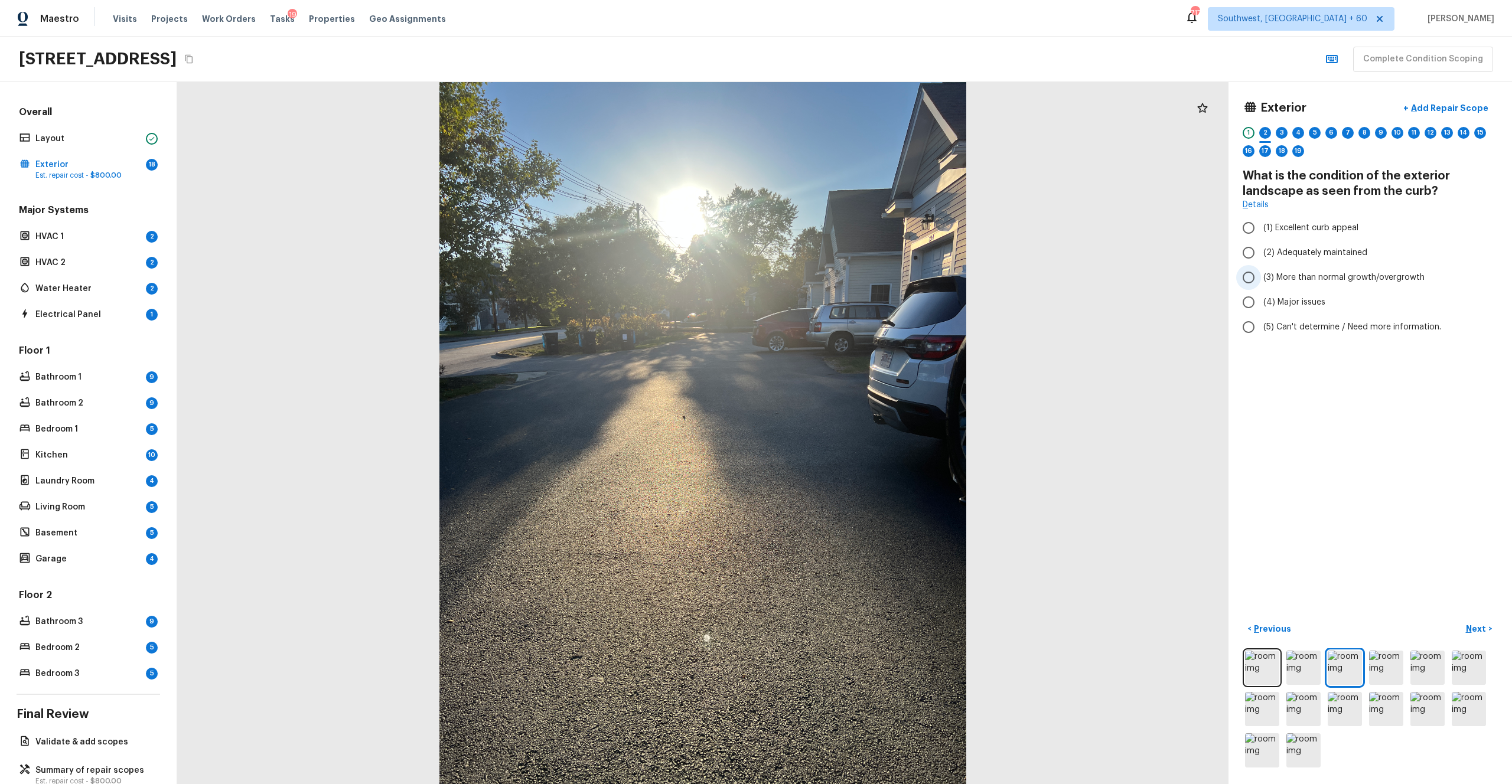
click at [850, 275] on span "(3) More than normal growth/overgrowth" at bounding box center [1344, 277] width 161 height 12
click at [850, 275] on input "(3) More than normal growth/overgrowth" at bounding box center [1248, 277] width 25 height 25
radio input "true"
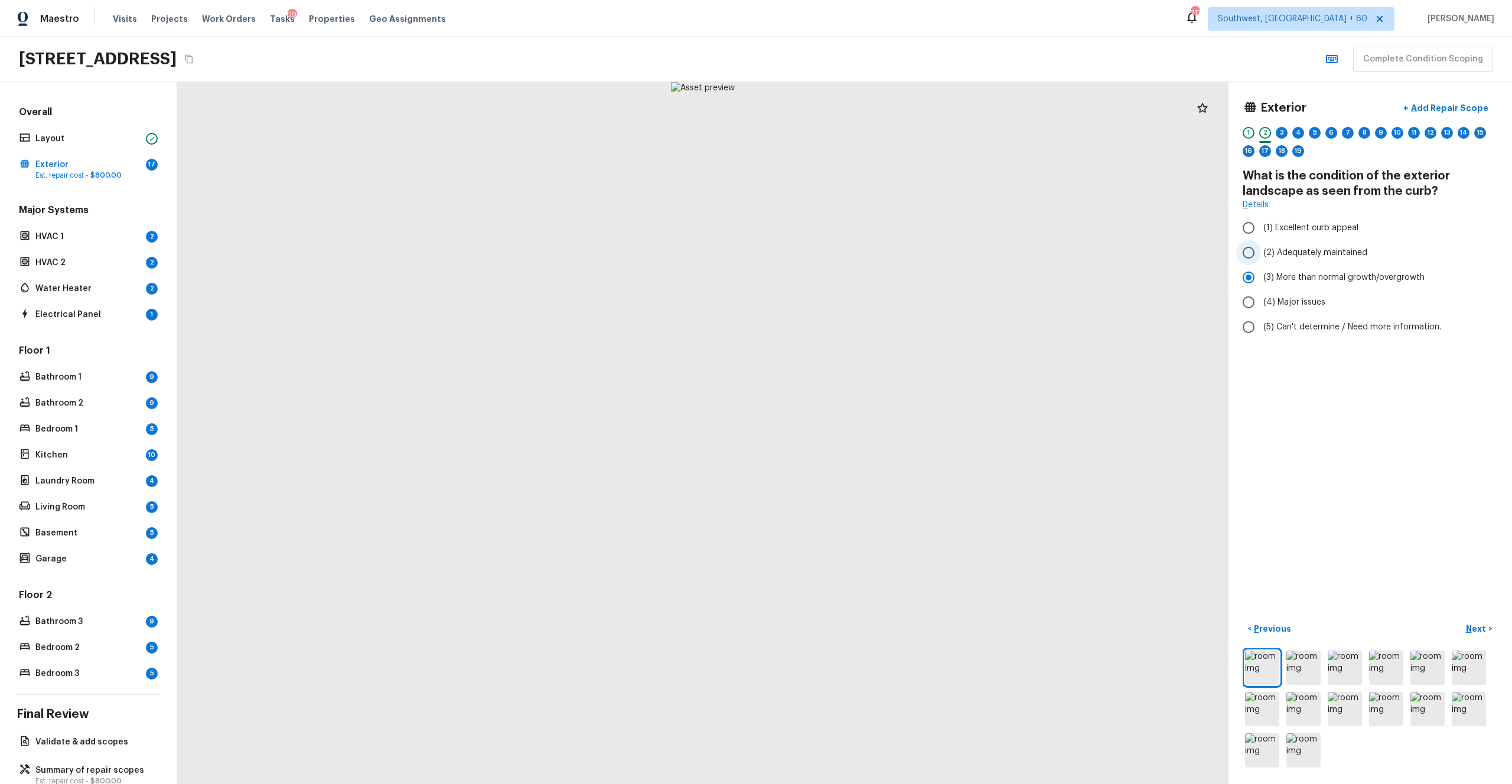
click at [850, 252] on span "(2) Adequately maintained" at bounding box center [1315, 252] width 104 height 12
click at [850, 252] on input "(2) Adequately maintained" at bounding box center [1248, 252] width 25 height 25
radio input "true"
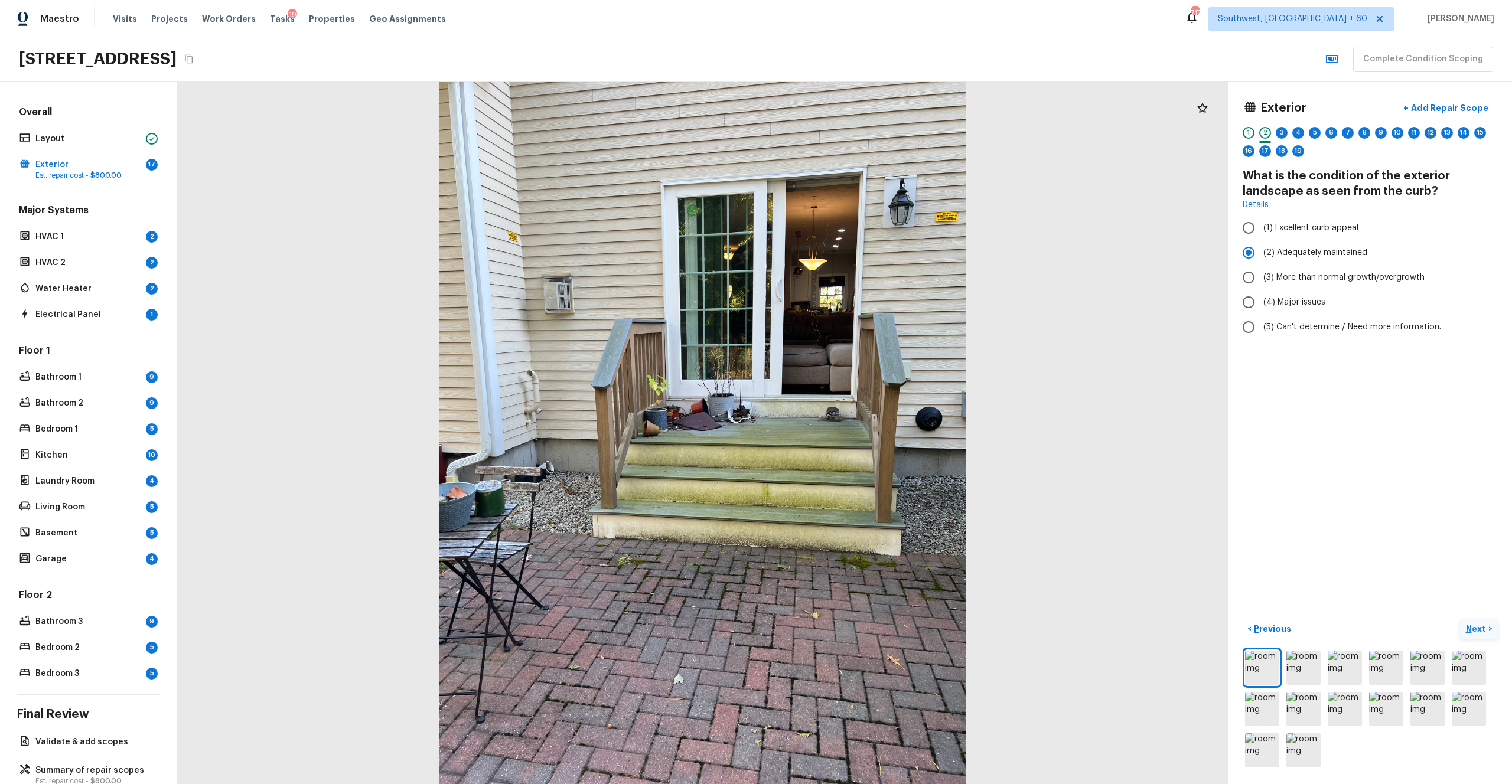
click at [850, 430] on p "Next" at bounding box center [1477, 629] width 22 height 12
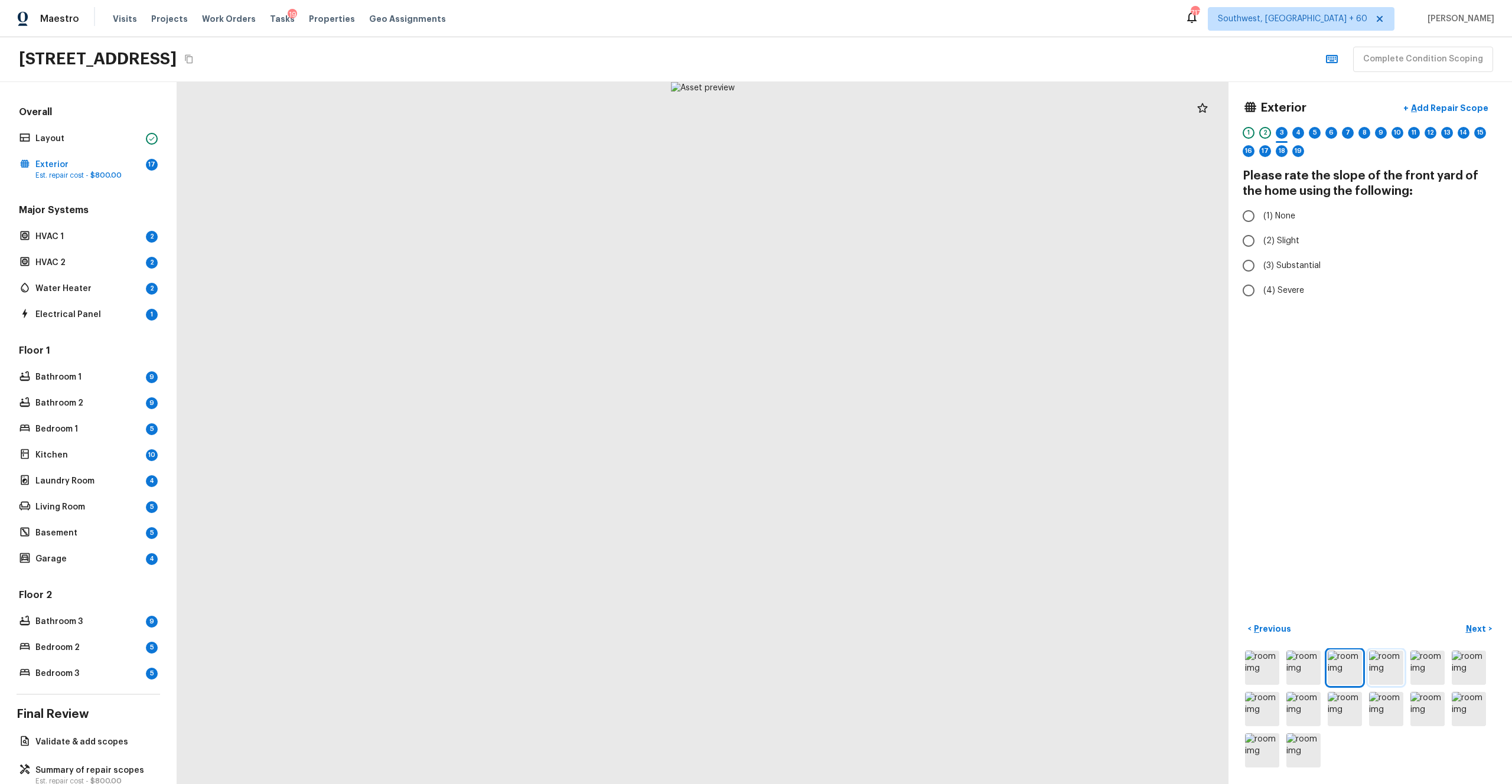
click at [850, 430] on img at bounding box center [1387, 668] width 34 height 34
click at [850, 430] on img at bounding box center [1345, 668] width 34 height 34
click at [850, 430] on img at bounding box center [1387, 668] width 34 height 34
click at [850, 430] on img at bounding box center [1469, 709] width 34 height 34
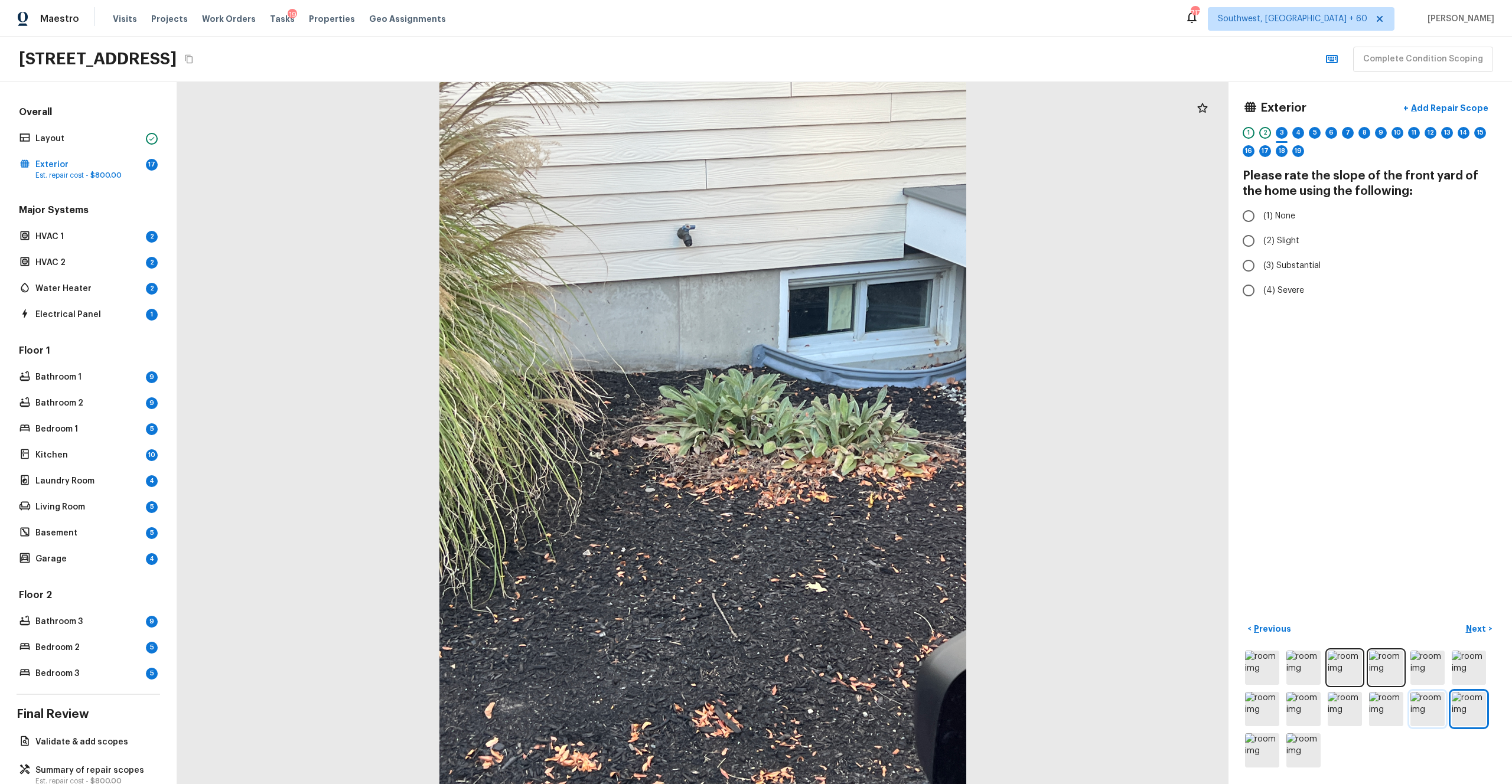
click at [850, 430] on img at bounding box center [1428, 709] width 34 height 34
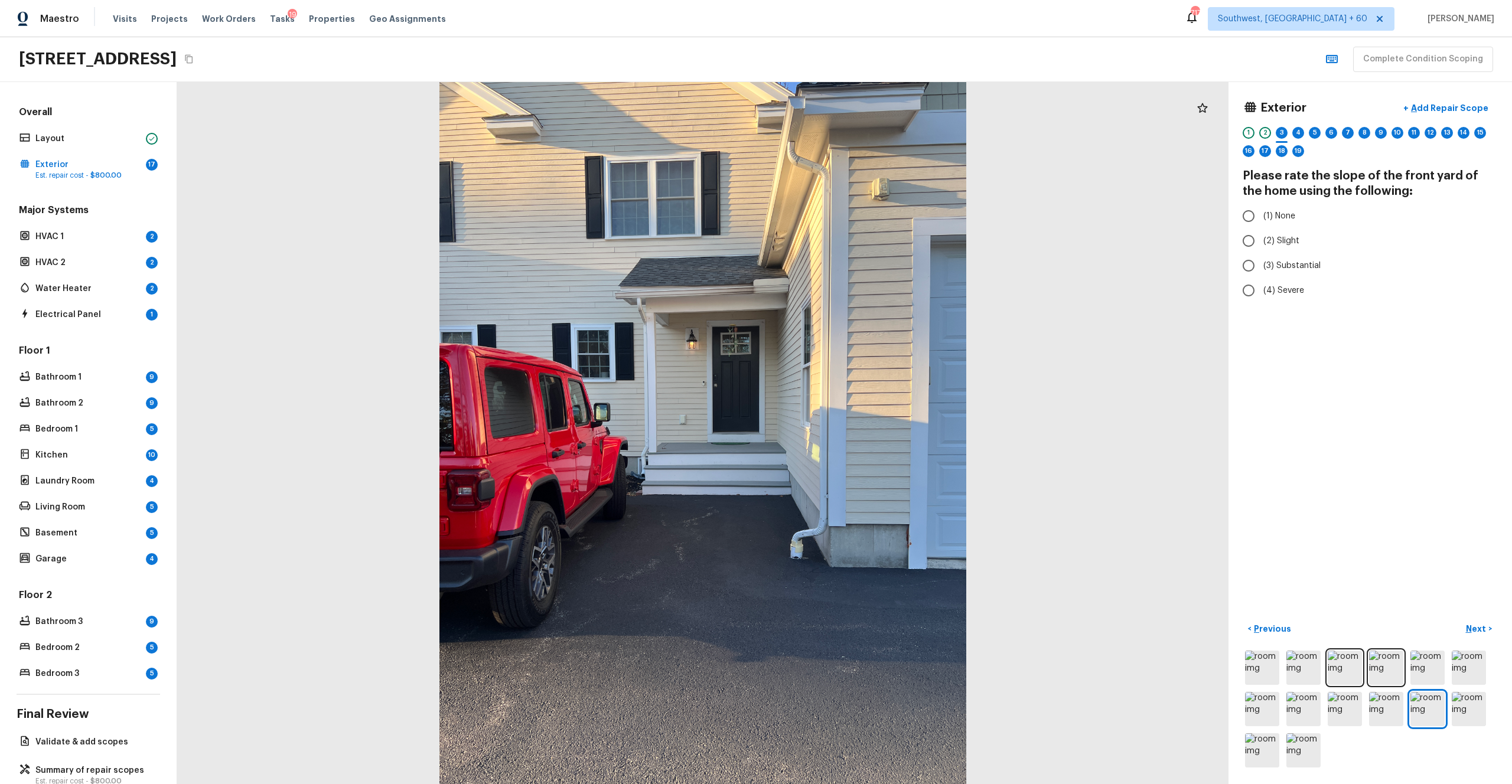
click at [850, 430] on div at bounding box center [1370, 709] width 255 height 122
click at [850, 430] on img at bounding box center [1262, 751] width 34 height 34
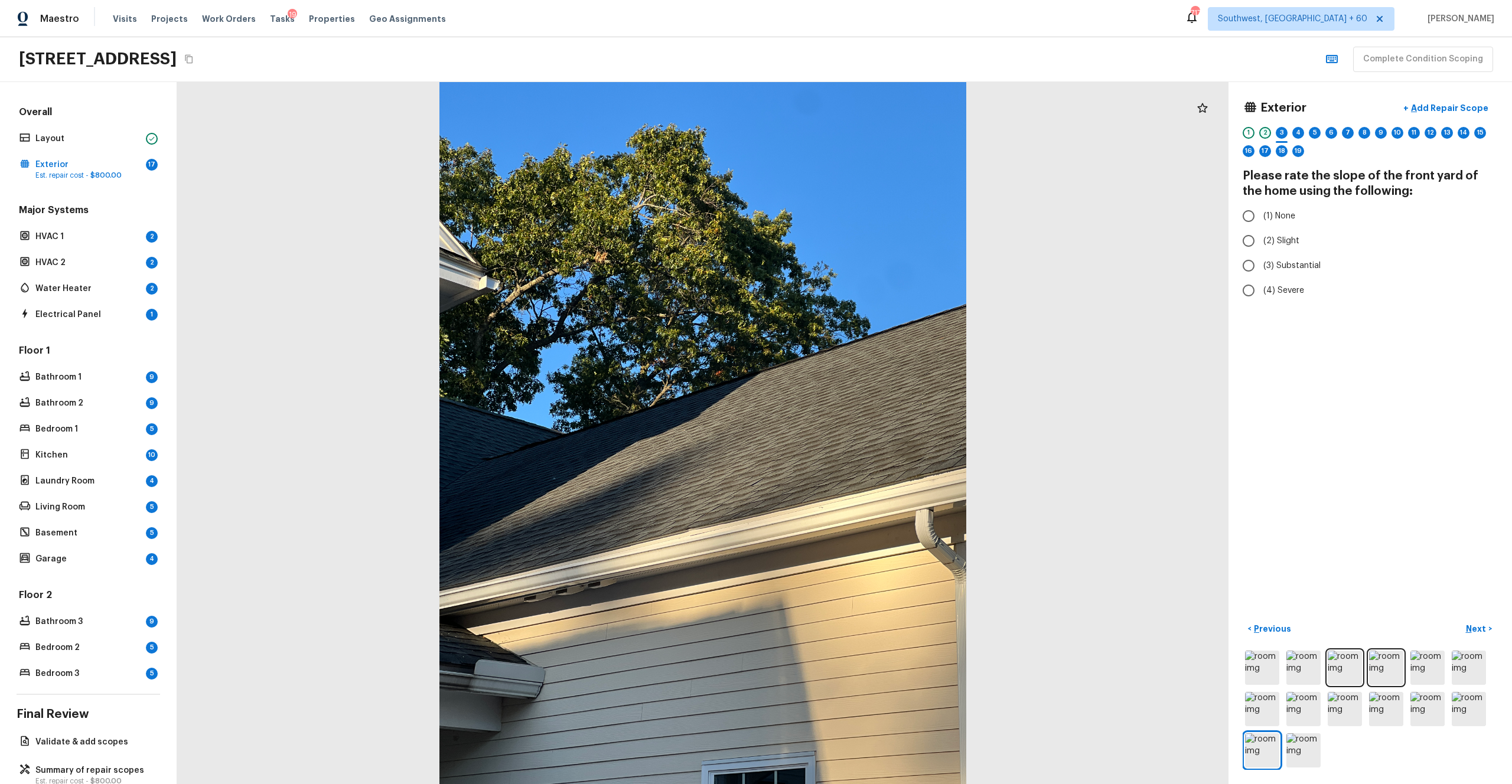
click at [850, 136] on div "2" at bounding box center [1265, 133] width 12 height 12
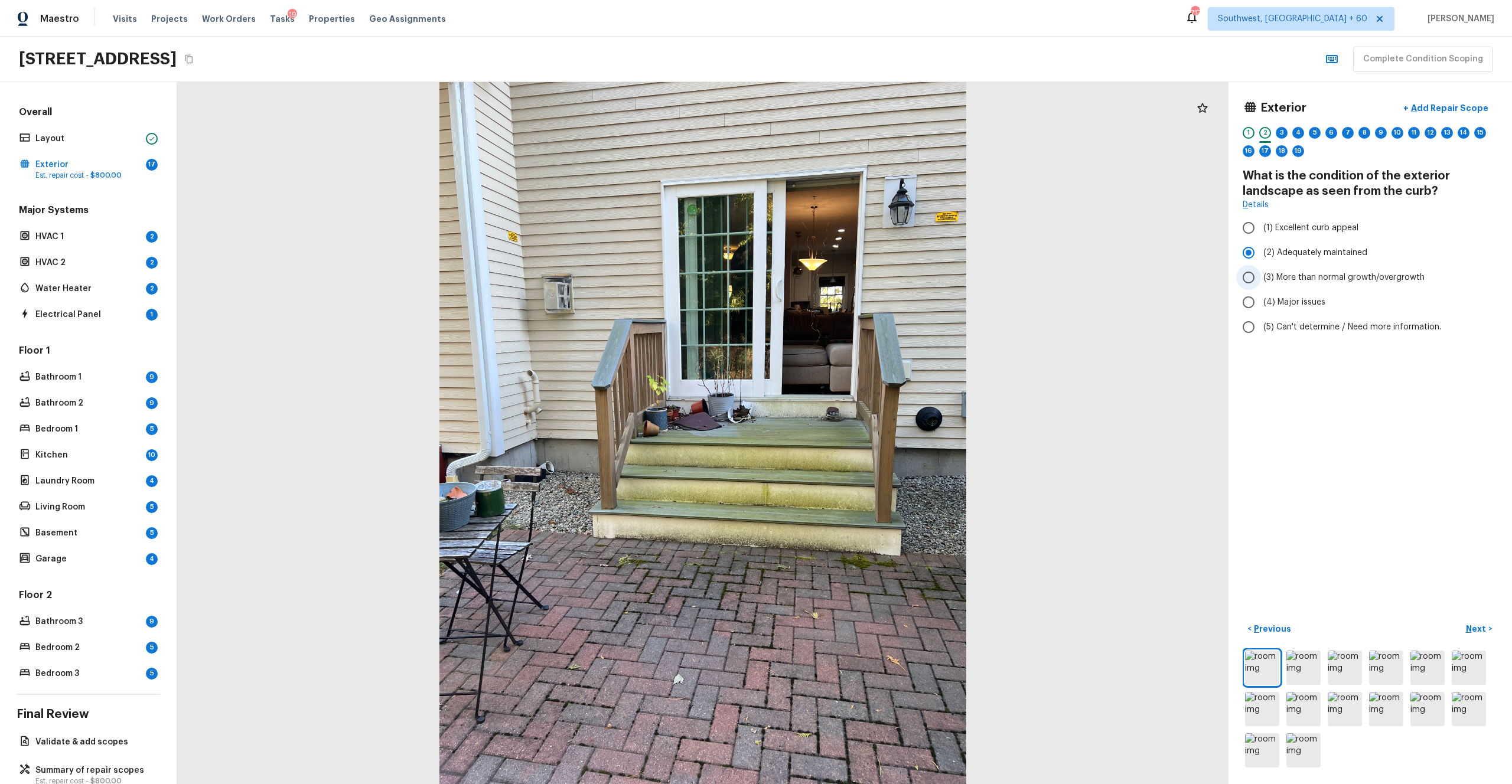
click at [850, 273] on span "(3) More than normal growth/overgrowth" at bounding box center [1344, 277] width 161 height 12
click at [850, 273] on input "(3) More than normal growth/overgrowth" at bounding box center [1248, 277] width 25 height 25
radio input "true"
click at [850, 430] on p "Next" at bounding box center [1477, 629] width 22 height 12
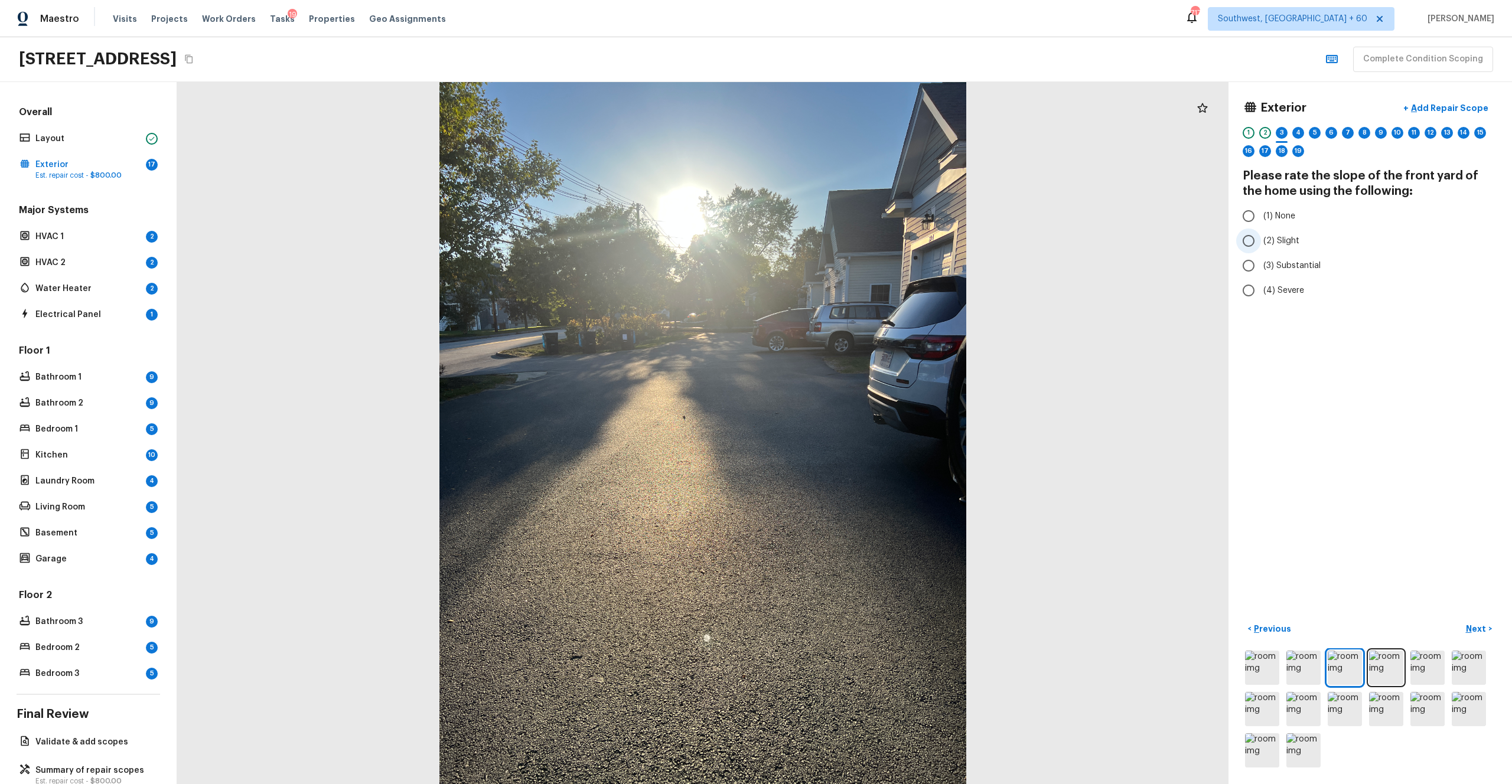
click at [850, 245] on span "(2) Slight" at bounding box center [1281, 241] width 36 height 12
click at [850, 245] on input "(2) Slight" at bounding box center [1248, 241] width 25 height 25
radio input "true"
click at [850, 430] on p "Next" at bounding box center [1477, 629] width 22 height 12
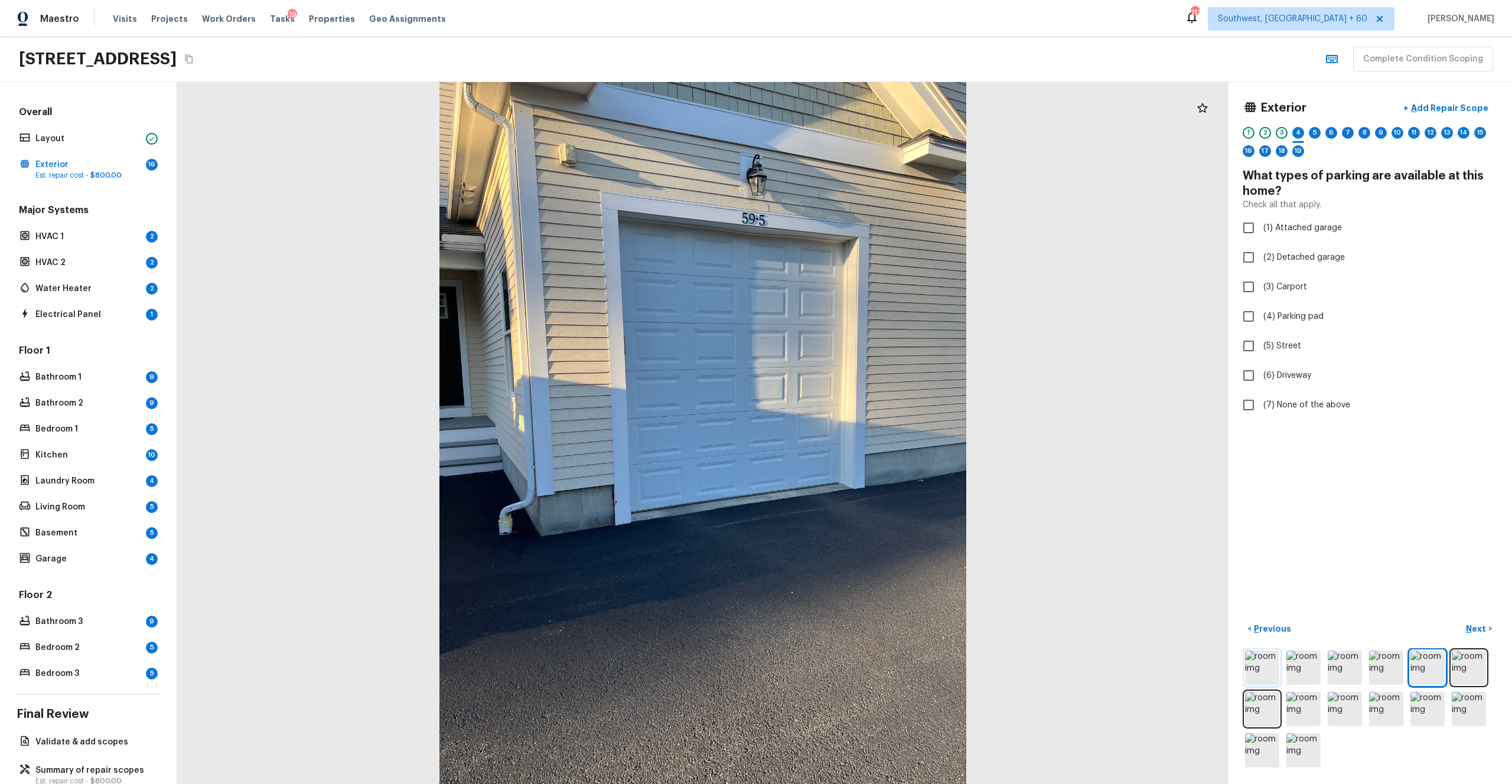
click at [850, 430] on img at bounding box center [1262, 668] width 34 height 34
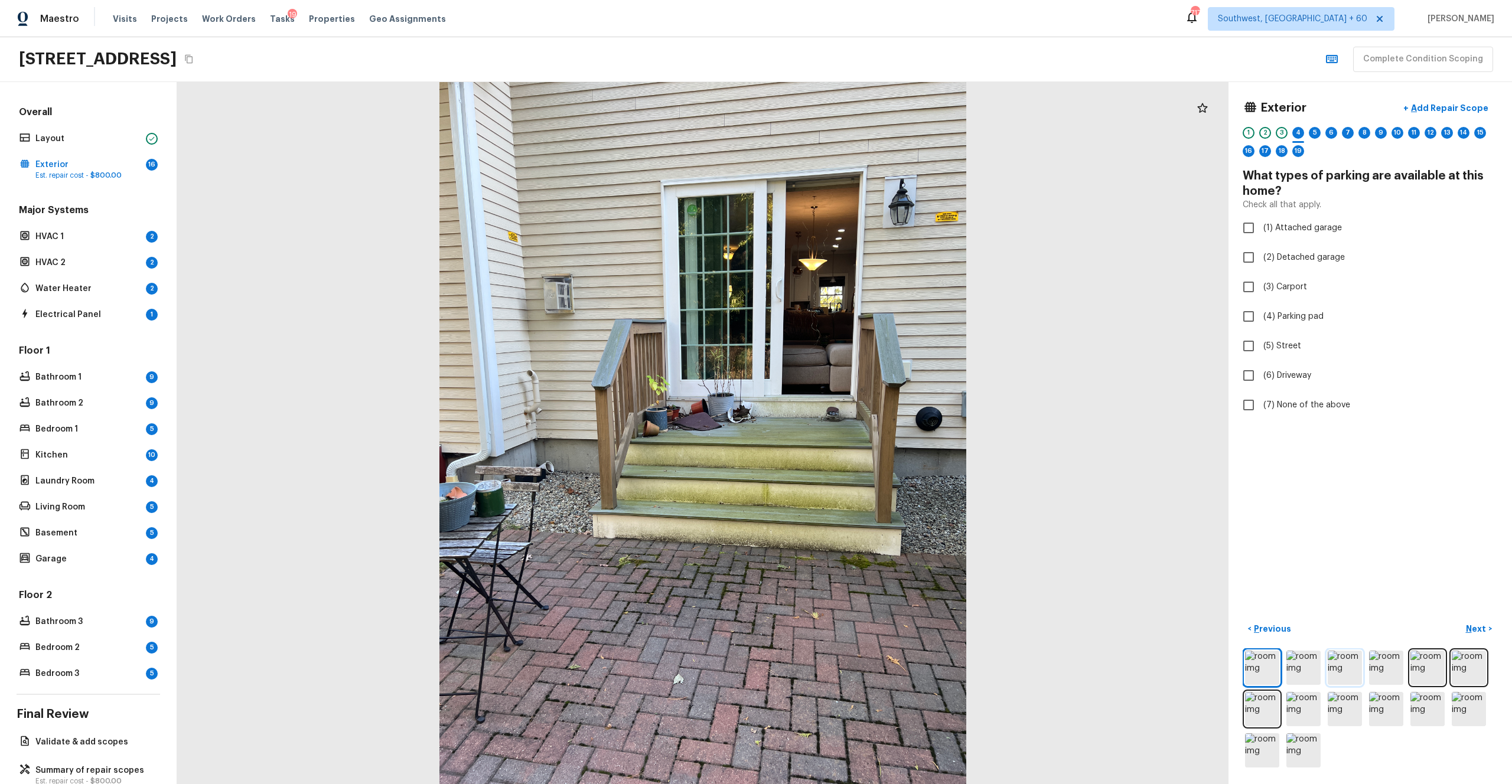
click at [850, 430] on img at bounding box center [1345, 668] width 34 height 34
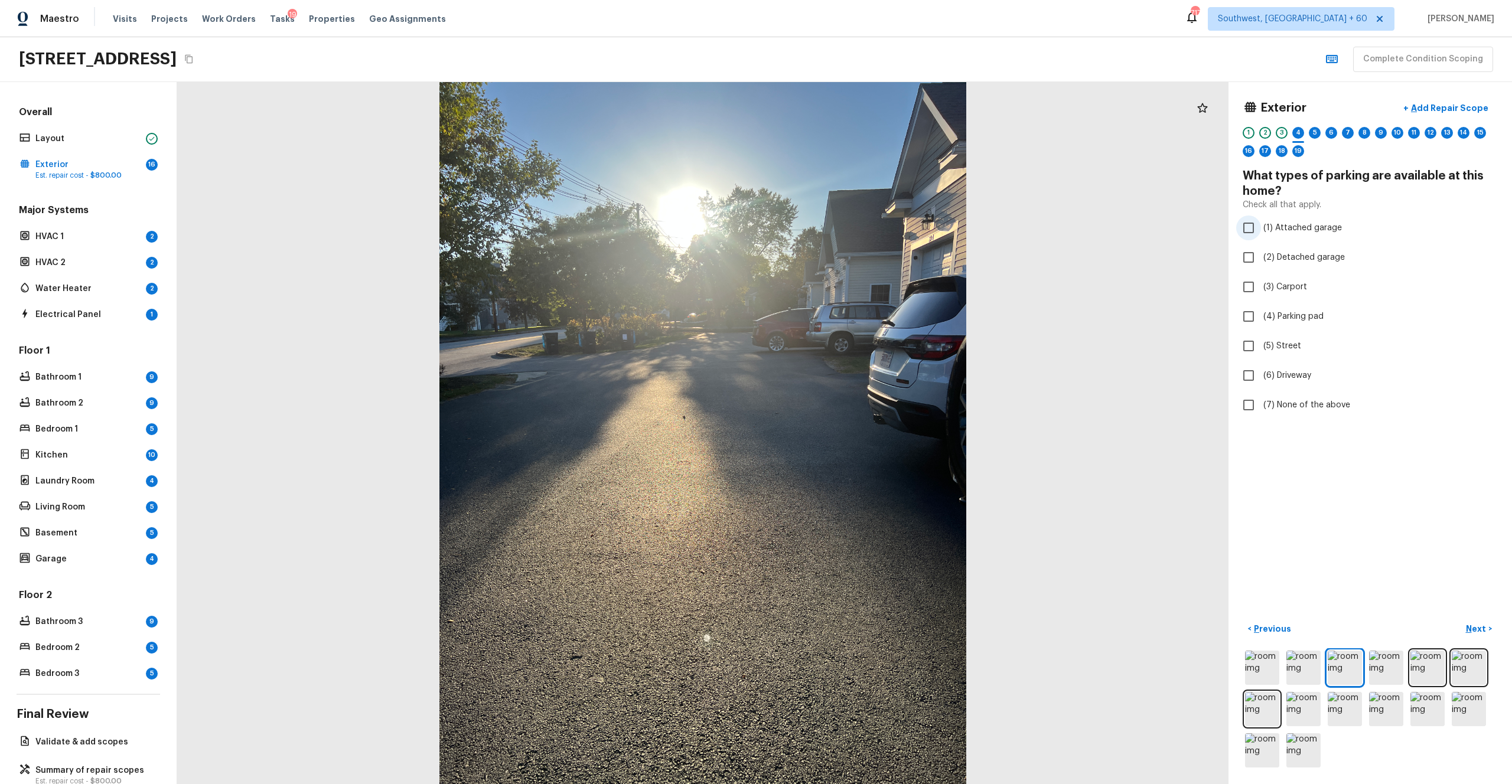
click at [850, 232] on span "(1) Attached garage" at bounding box center [1302, 228] width 78 height 12
click at [850, 232] on input "(1) Attached garage" at bounding box center [1248, 227] width 25 height 25
checkbox input "true"
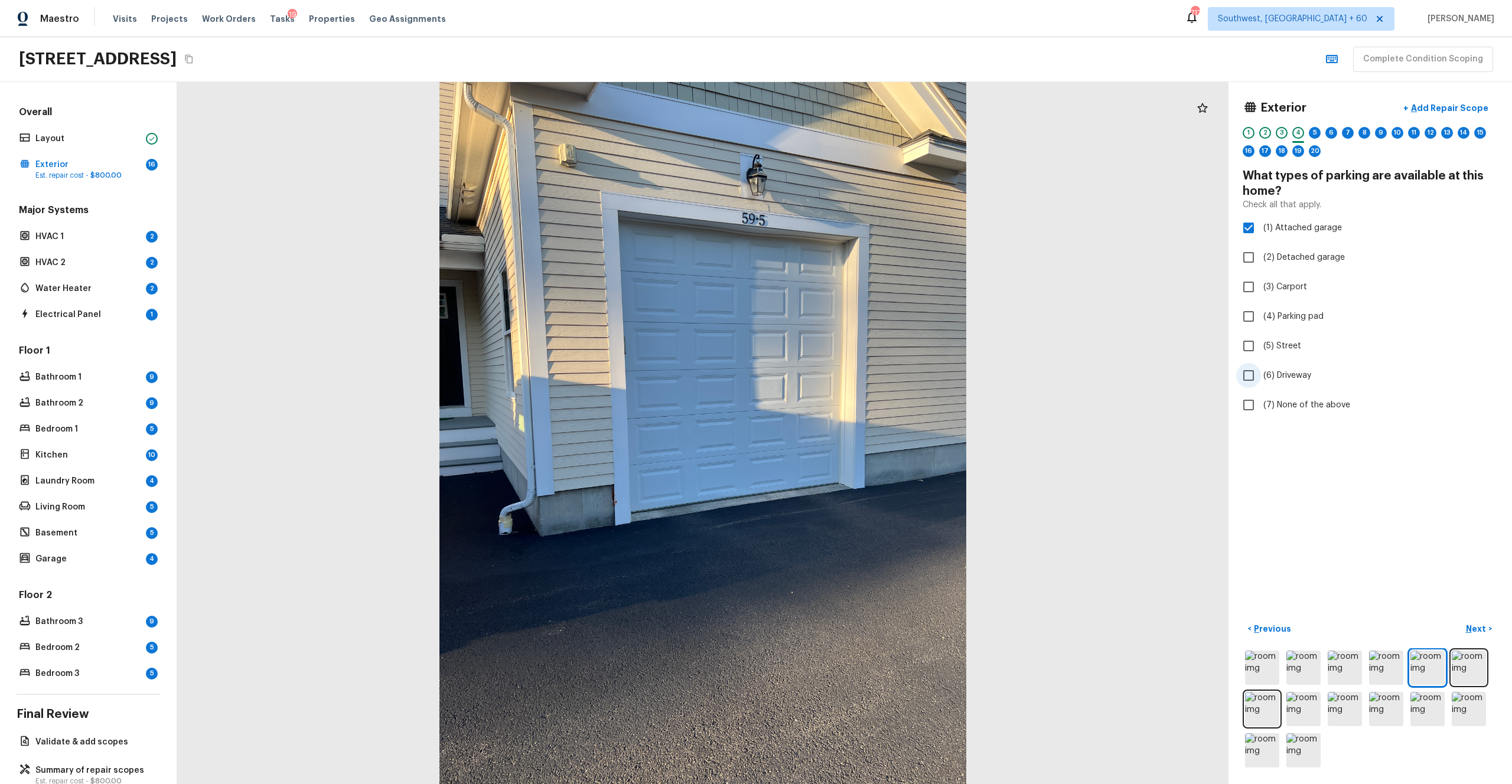
click at [850, 375] on span "(6) Driveway" at bounding box center [1287, 376] width 48 height 12
click at [850, 375] on input "(6) Driveway" at bounding box center [1248, 376] width 25 height 25
checkbox input "true"
click at [850, 430] on p "Next" at bounding box center [1477, 629] width 22 height 12
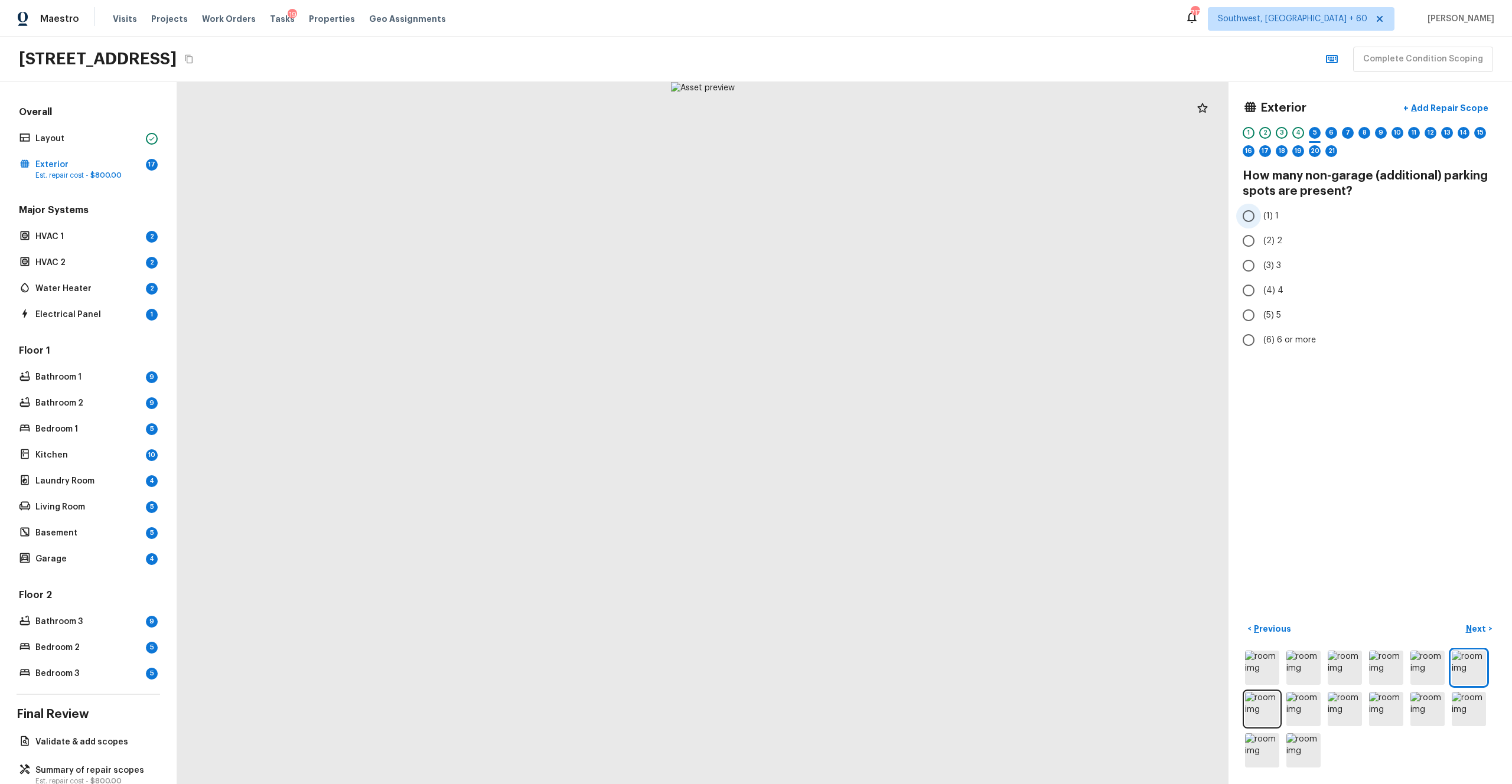
click at [850, 217] on span "(1) 1" at bounding box center [1271, 216] width 16 height 12
click at [850, 217] on input "(1) 1" at bounding box center [1248, 216] width 25 height 25
radio input "true"
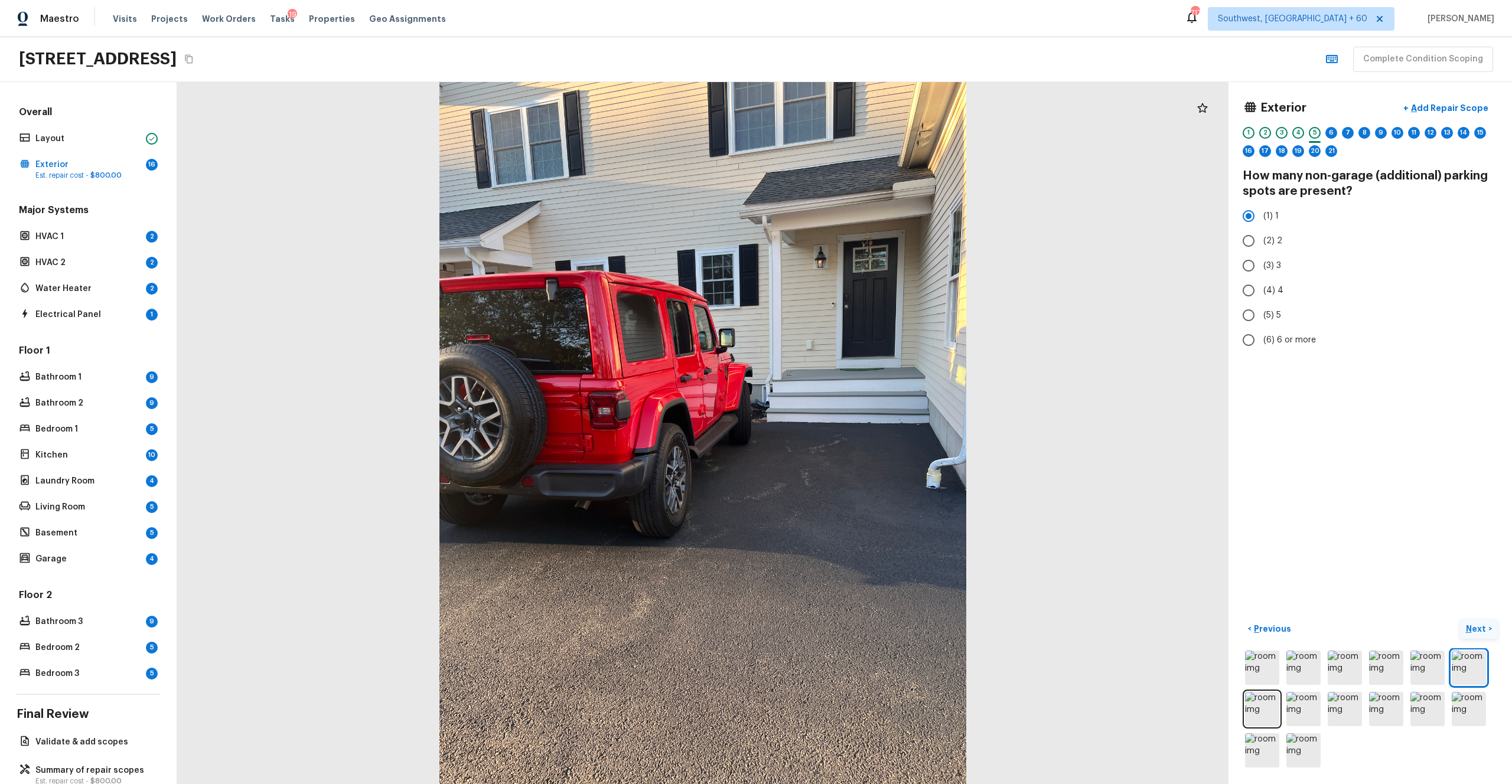
click at [850, 430] on p "Next" at bounding box center [1477, 629] width 22 height 12
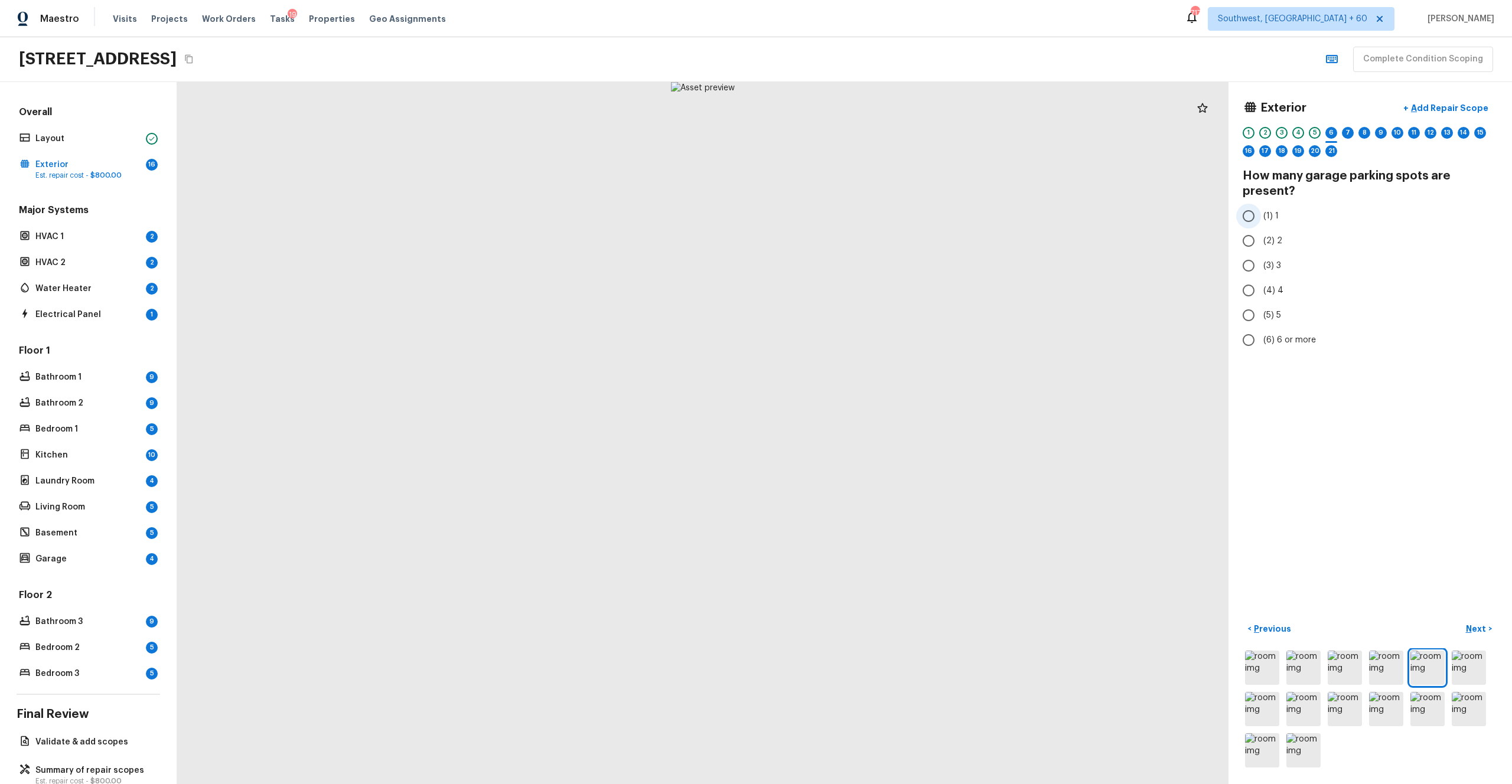
click at [850, 222] on label "(1) 1" at bounding box center [1362, 216] width 252 height 25
click at [850, 222] on input "(1) 1" at bounding box center [1248, 216] width 25 height 25
radio input "true"
click at [850, 430] on p "Next" at bounding box center [1477, 629] width 22 height 12
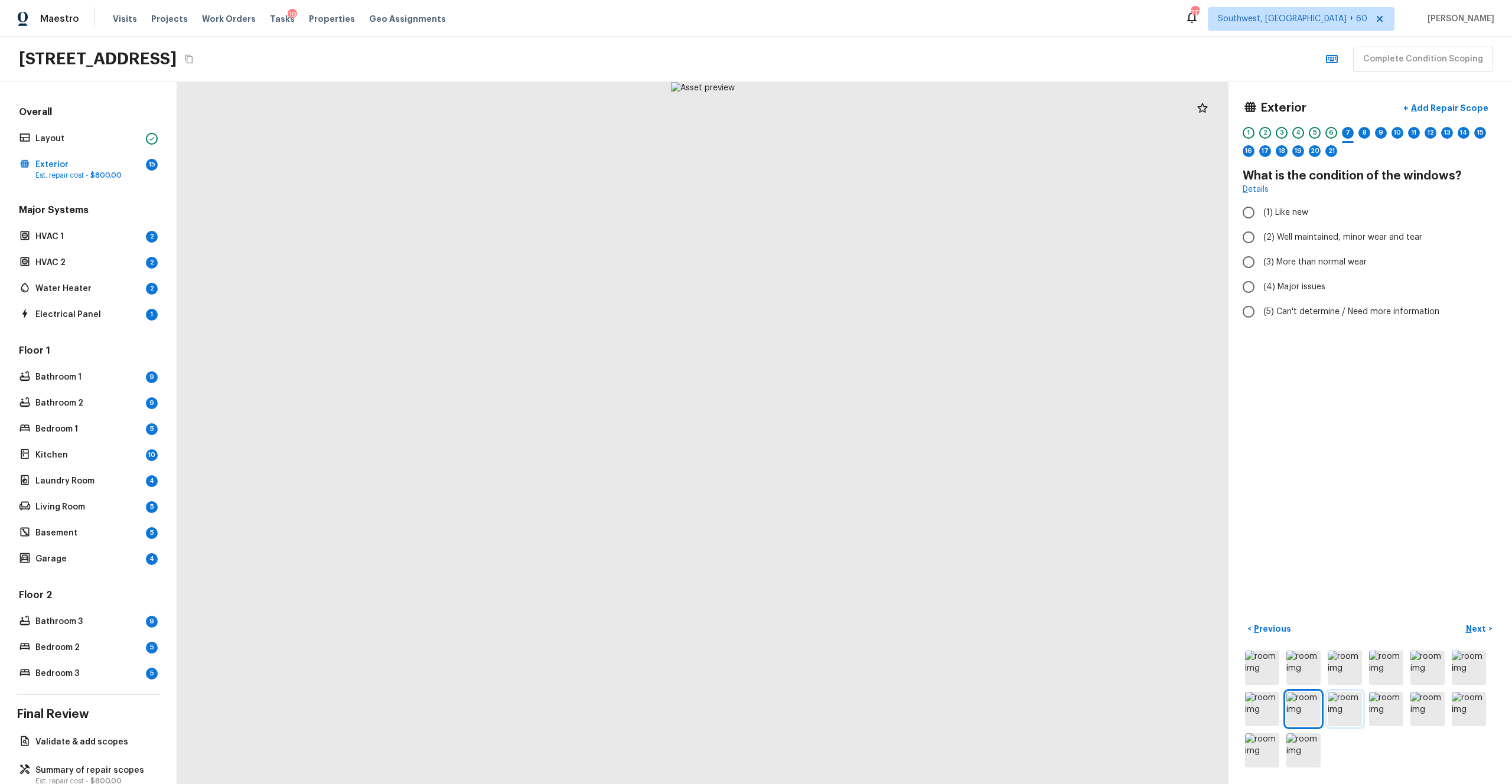
click at [850, 430] on img at bounding box center [1345, 709] width 34 height 34
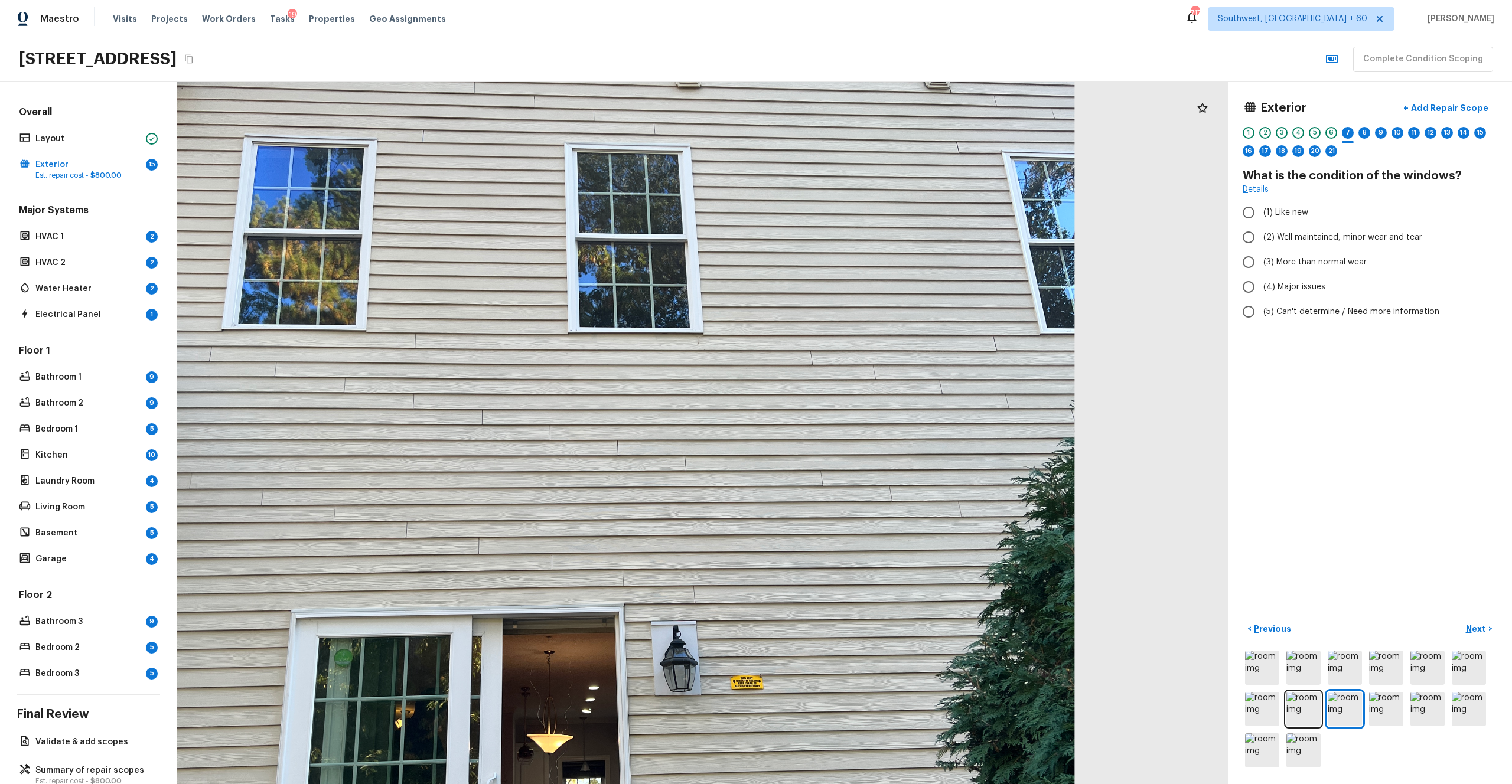
drag, startPoint x: 815, startPoint y: 334, endPoint x: 746, endPoint y: 329, distance: 69.2
click at [746, 329] on div at bounding box center [610, 511] width 1853 height 1237
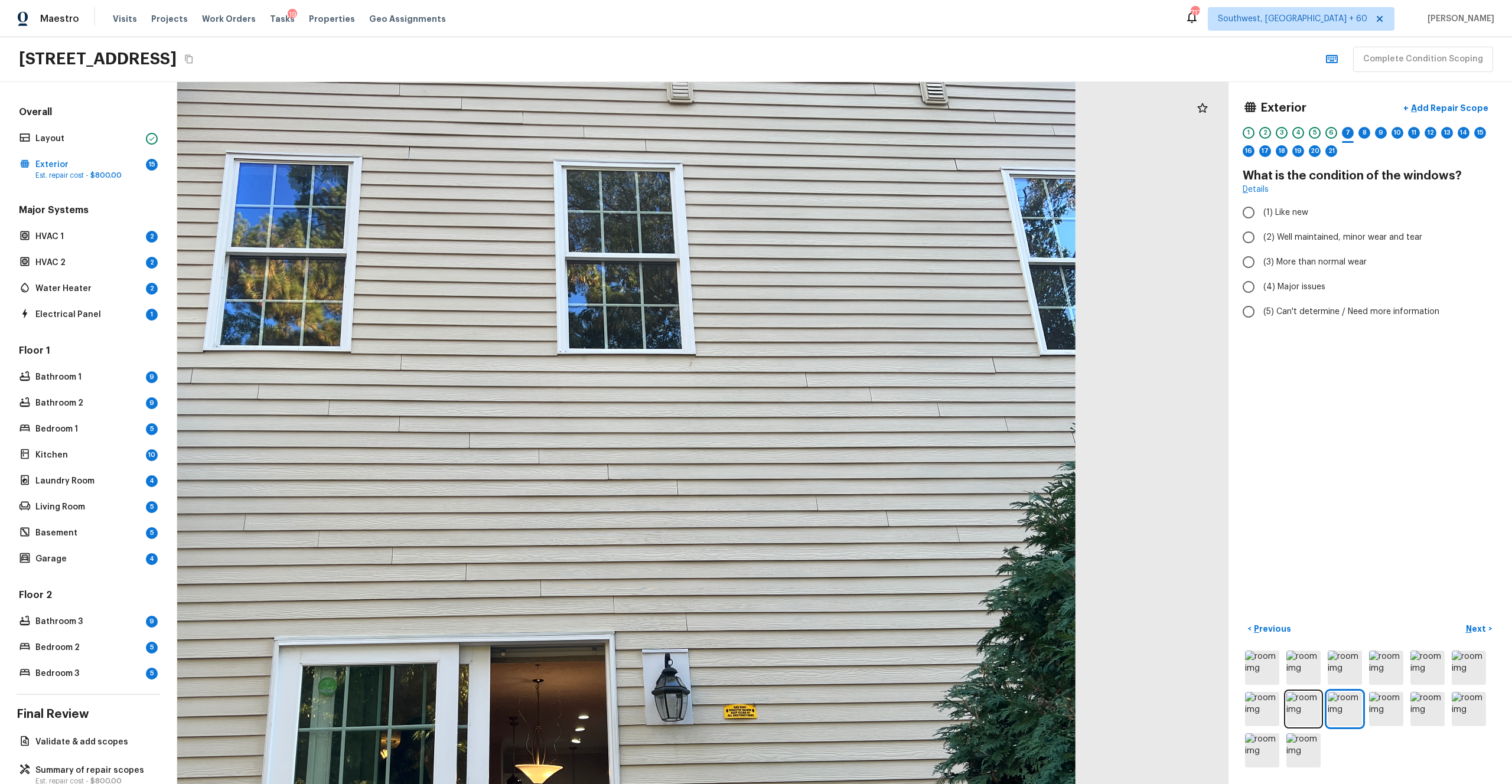
drag, startPoint x: 829, startPoint y: 332, endPoint x: 776, endPoint y: 340, distance: 53.6
click at [776, 340] on div at bounding box center [601, 537] width 1895 height 1266
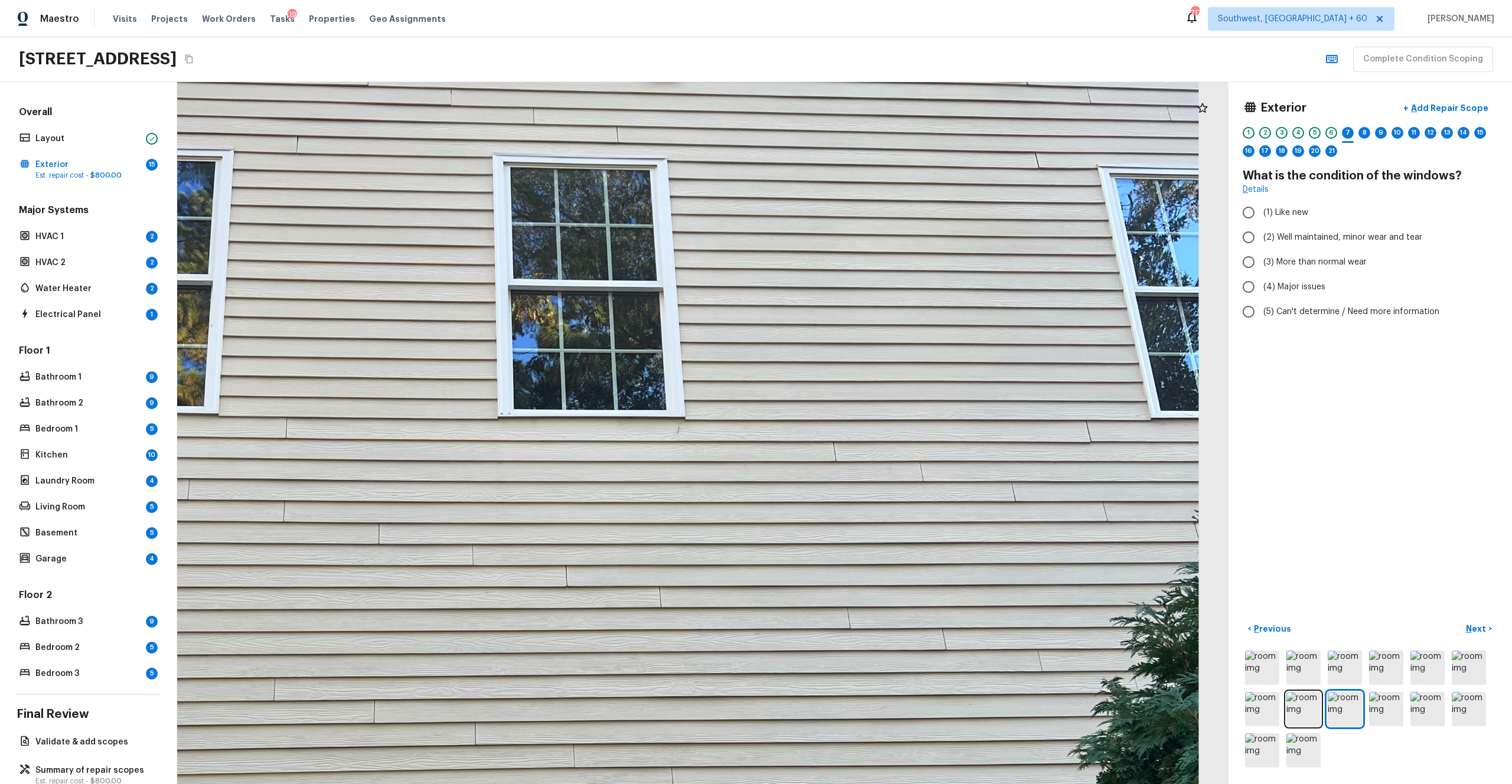
drag, startPoint x: 692, startPoint y: 349, endPoint x: 651, endPoint y: 447, distance: 106.2
click at [651, 430] on div at bounding box center [556, 664] width 2563 height 1712
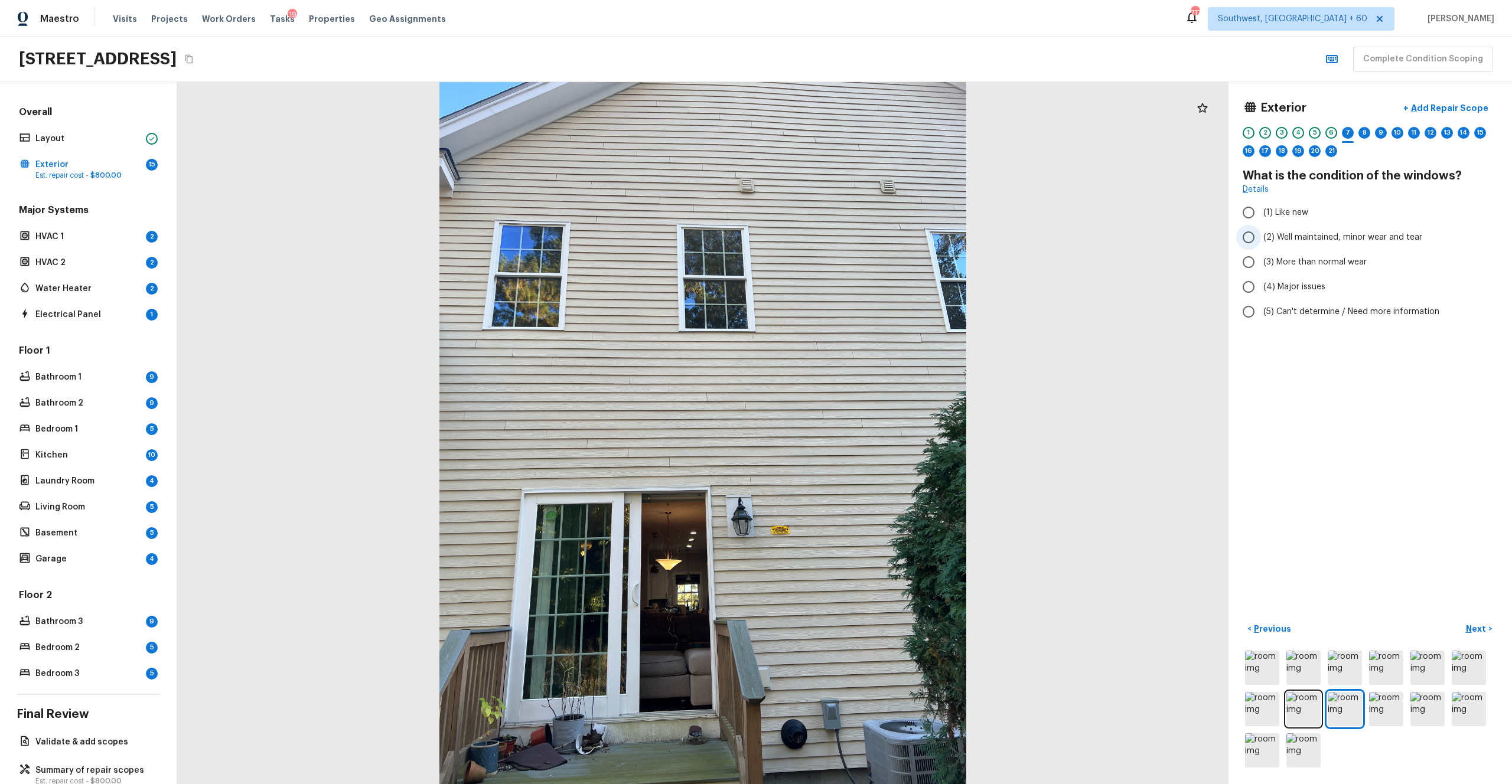
click at [850, 232] on span "(2) Well maintained, minor wear and tear" at bounding box center [1342, 237] width 159 height 12
click at [850, 232] on input "(2) Well maintained, minor wear and tear" at bounding box center [1248, 237] width 25 height 25
radio input "true"
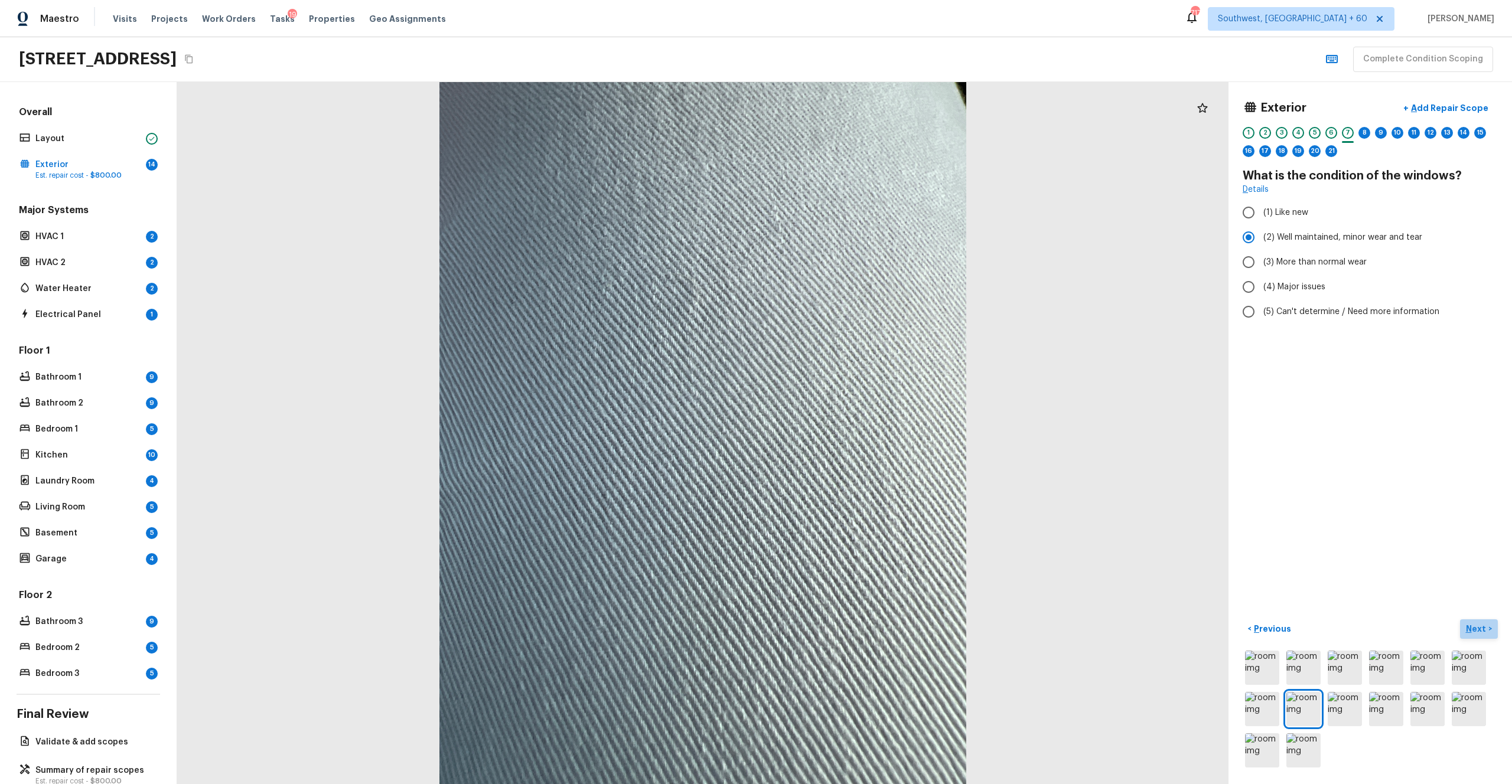
click at [850, 430] on p "Next" at bounding box center [1477, 629] width 22 height 12
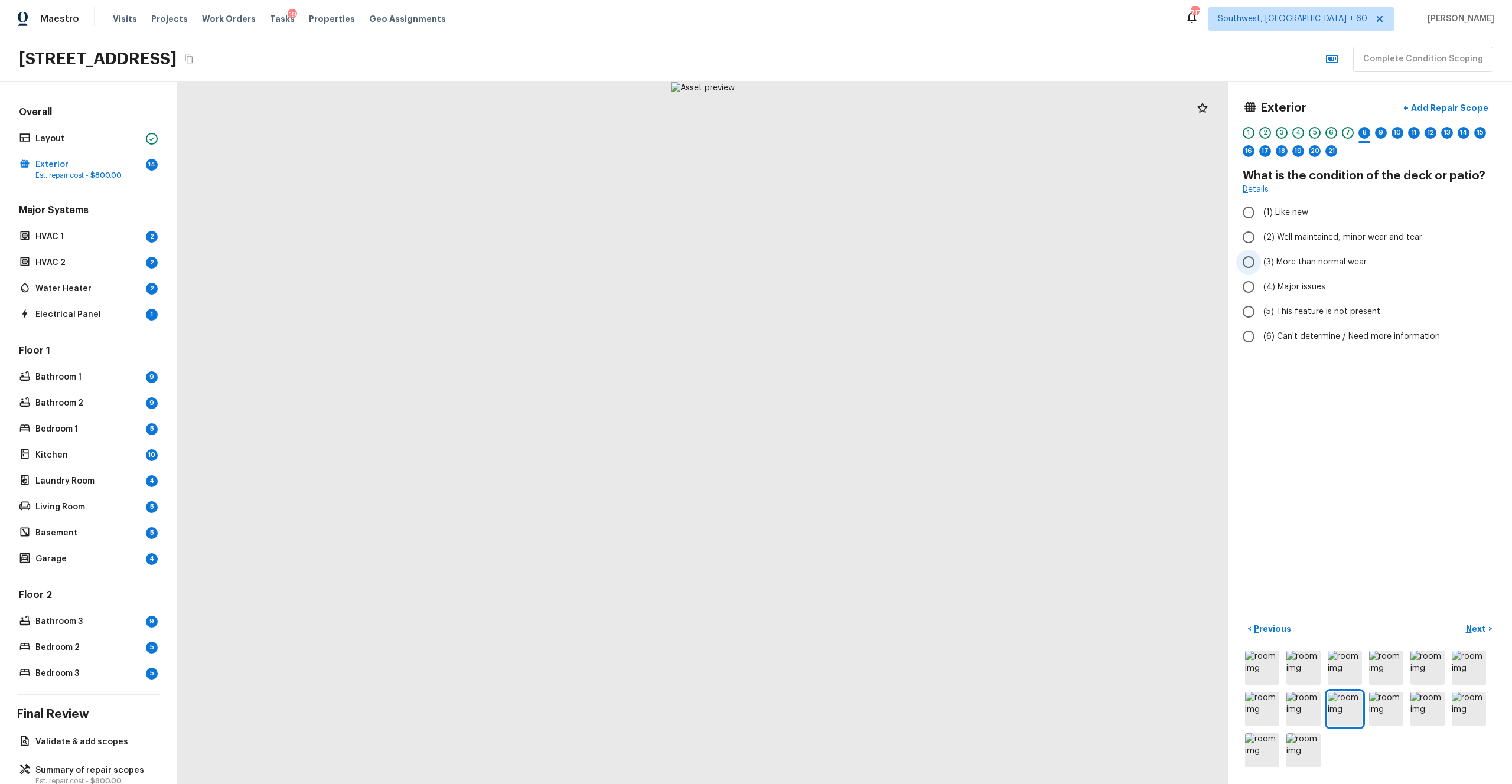
click at [850, 264] on span "(3) More than normal wear" at bounding box center [1315, 262] width 103 height 12
click at [850, 264] on input "(3) More than normal wear" at bounding box center [1248, 262] width 25 height 25
radio input "true"
click at [850, 430] on button "Next >" at bounding box center [1478, 629] width 38 height 19
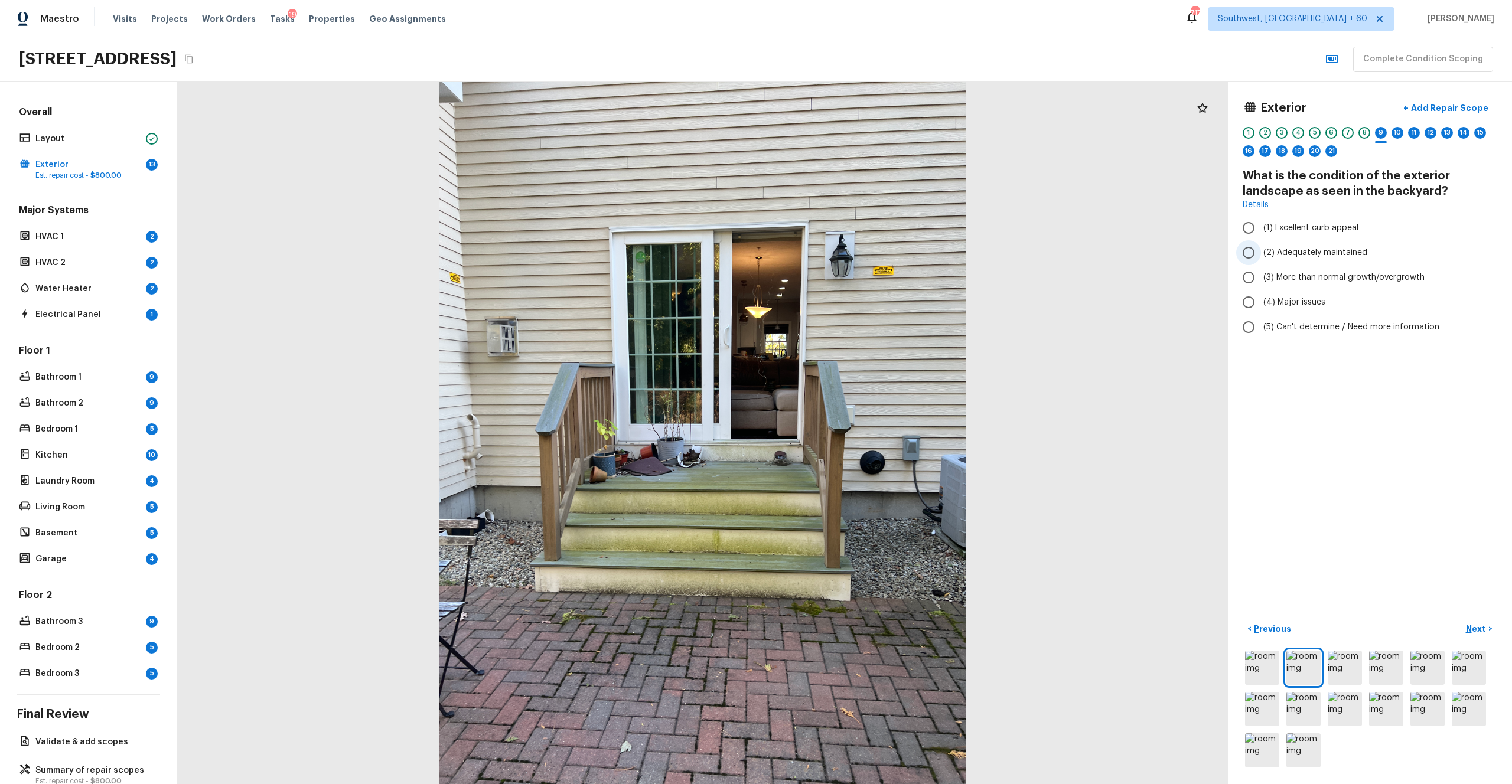
click at [850, 252] on span "(2) Adequately maintained" at bounding box center [1315, 252] width 104 height 12
click at [850, 252] on input "(2) Adequately maintained" at bounding box center [1248, 252] width 25 height 25
radio input "true"
click at [850, 430] on p "Next" at bounding box center [1477, 629] width 22 height 12
click at [850, 430] on img at bounding box center [1428, 709] width 34 height 34
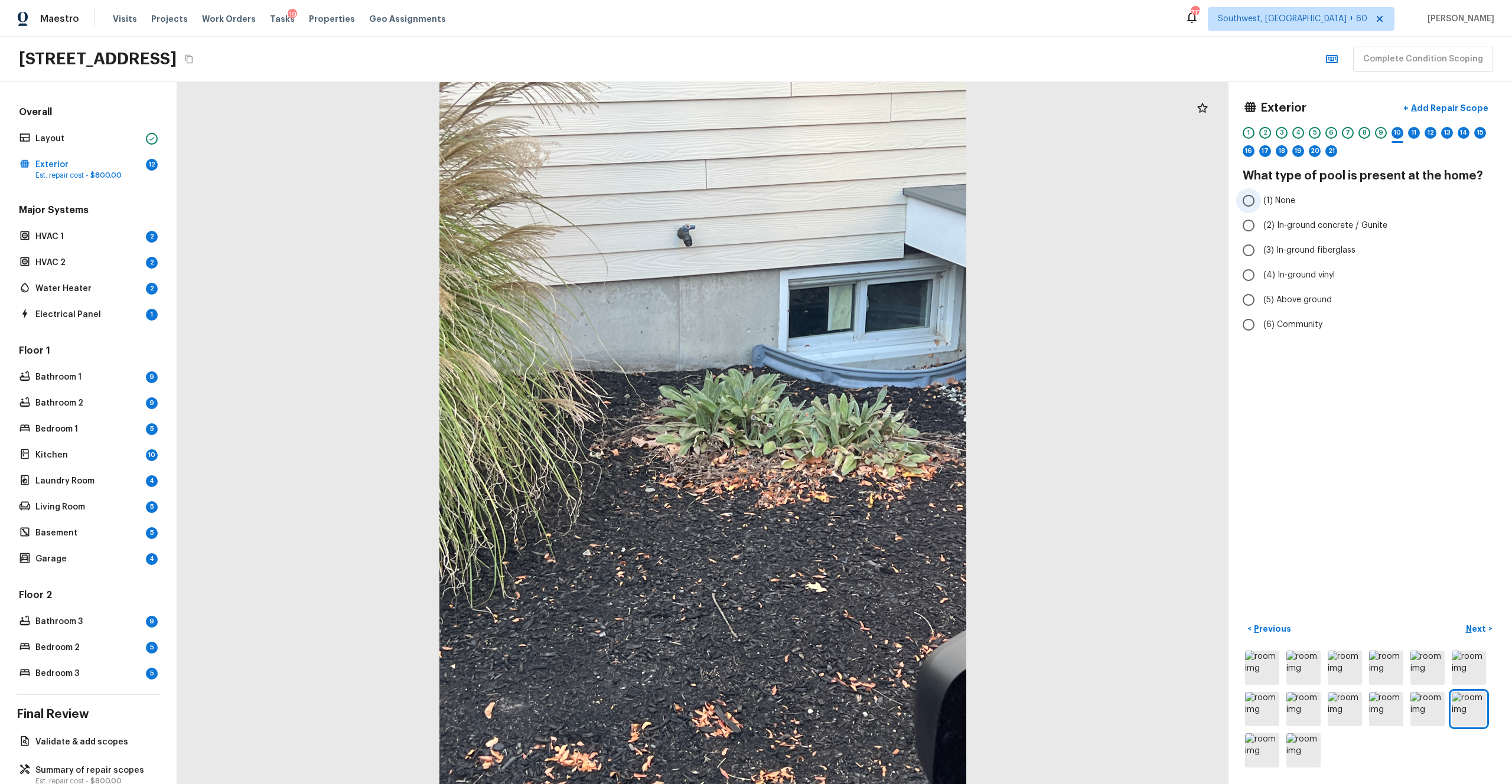
click at [850, 200] on span "(1) None" at bounding box center [1279, 200] width 32 height 12
click at [850, 200] on input "(1) None" at bounding box center [1248, 200] width 25 height 25
radio input "true"
click at [850, 430] on p "Next" at bounding box center [1477, 629] width 22 height 12
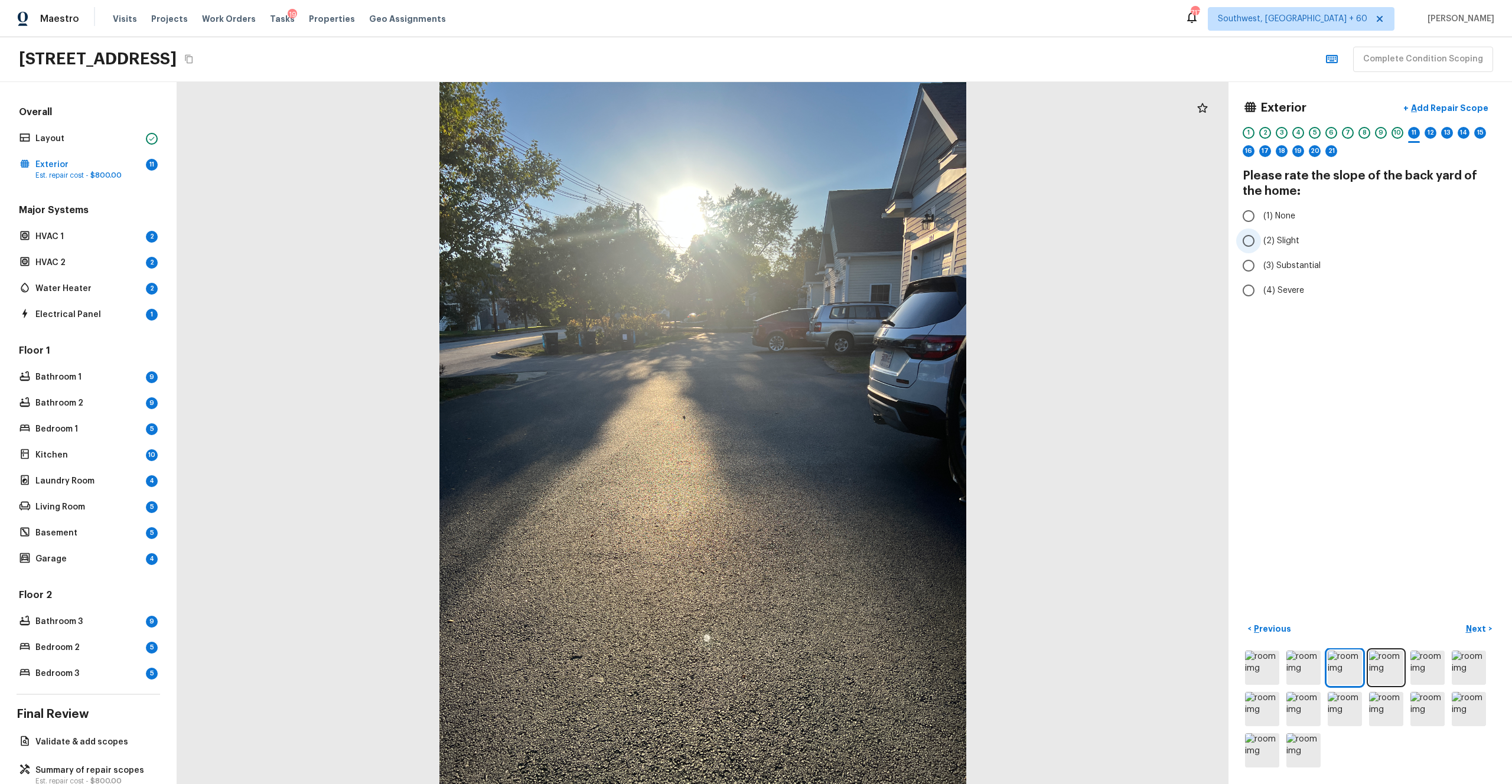
click at [850, 232] on label "(2) Slight" at bounding box center [1362, 241] width 252 height 25
click at [850, 232] on input "(2) Slight" at bounding box center [1248, 241] width 25 height 25
radio input "true"
click at [850, 430] on p "Next" at bounding box center [1477, 629] width 22 height 12
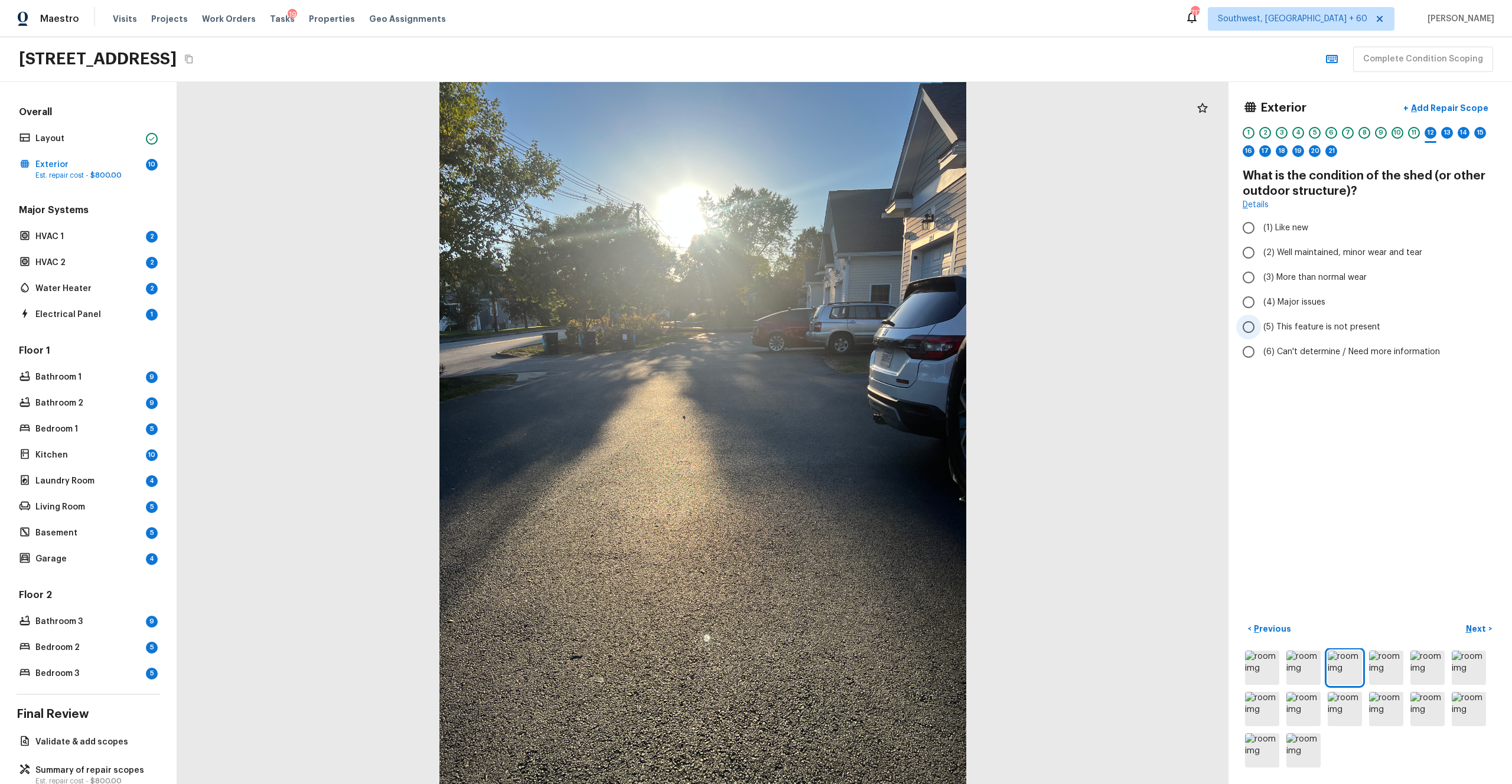
click at [850, 326] on span "(5) This feature is not present" at bounding box center [1322, 327] width 117 height 12
click at [850, 326] on input "(5) This feature is not present" at bounding box center [1248, 327] width 25 height 25
radio input "true"
click at [850, 430] on p "Next" at bounding box center [1477, 629] width 22 height 12
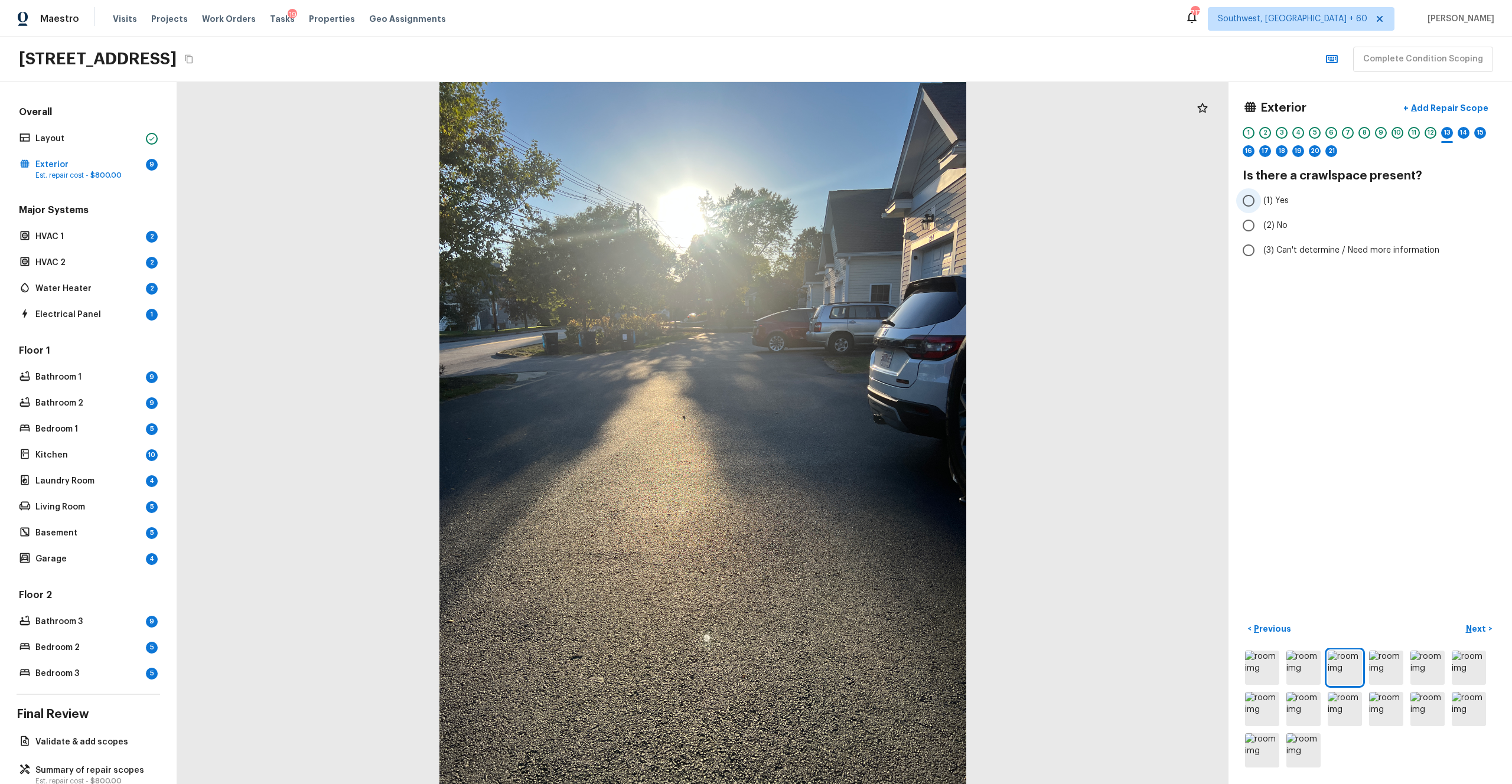
click at [850, 197] on span "(1) Yes" at bounding box center [1276, 200] width 26 height 12
click at [850, 197] on input "(1) Yes" at bounding box center [1248, 200] width 25 height 25
radio input "true"
click at [850, 430] on img at bounding box center [1345, 709] width 34 height 34
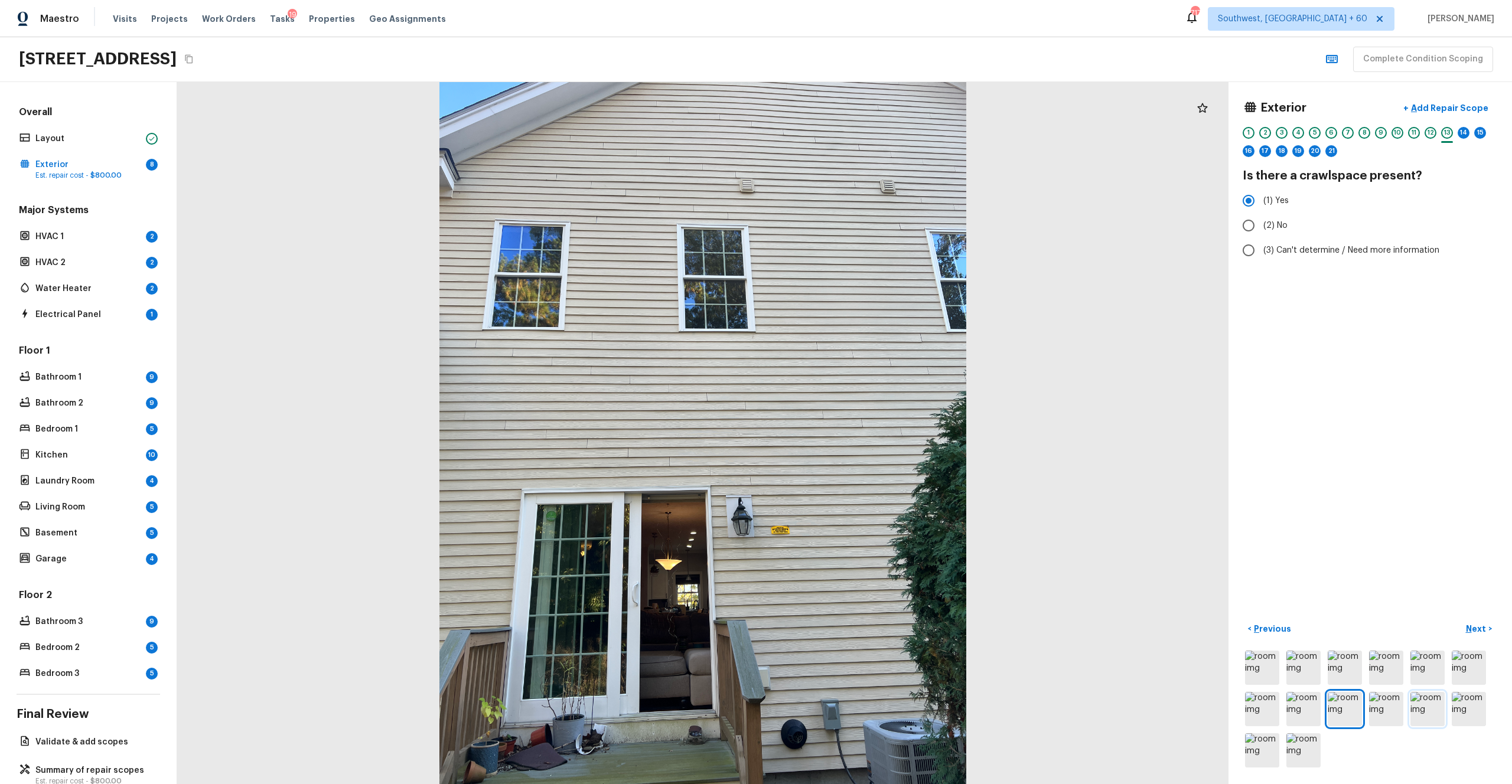
click at [850, 430] on img at bounding box center [1428, 709] width 34 height 34
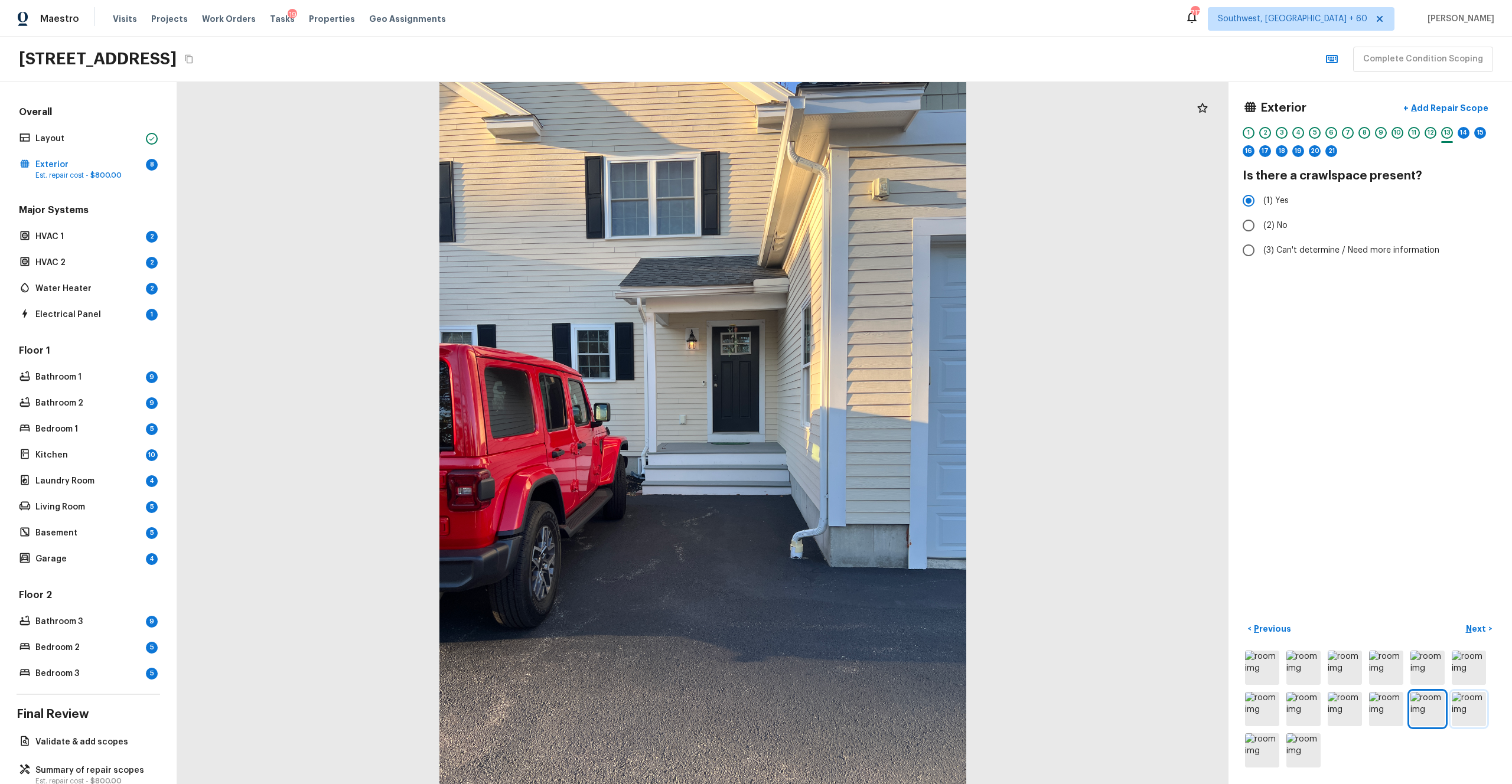
click at [850, 430] on img at bounding box center [1469, 709] width 34 height 34
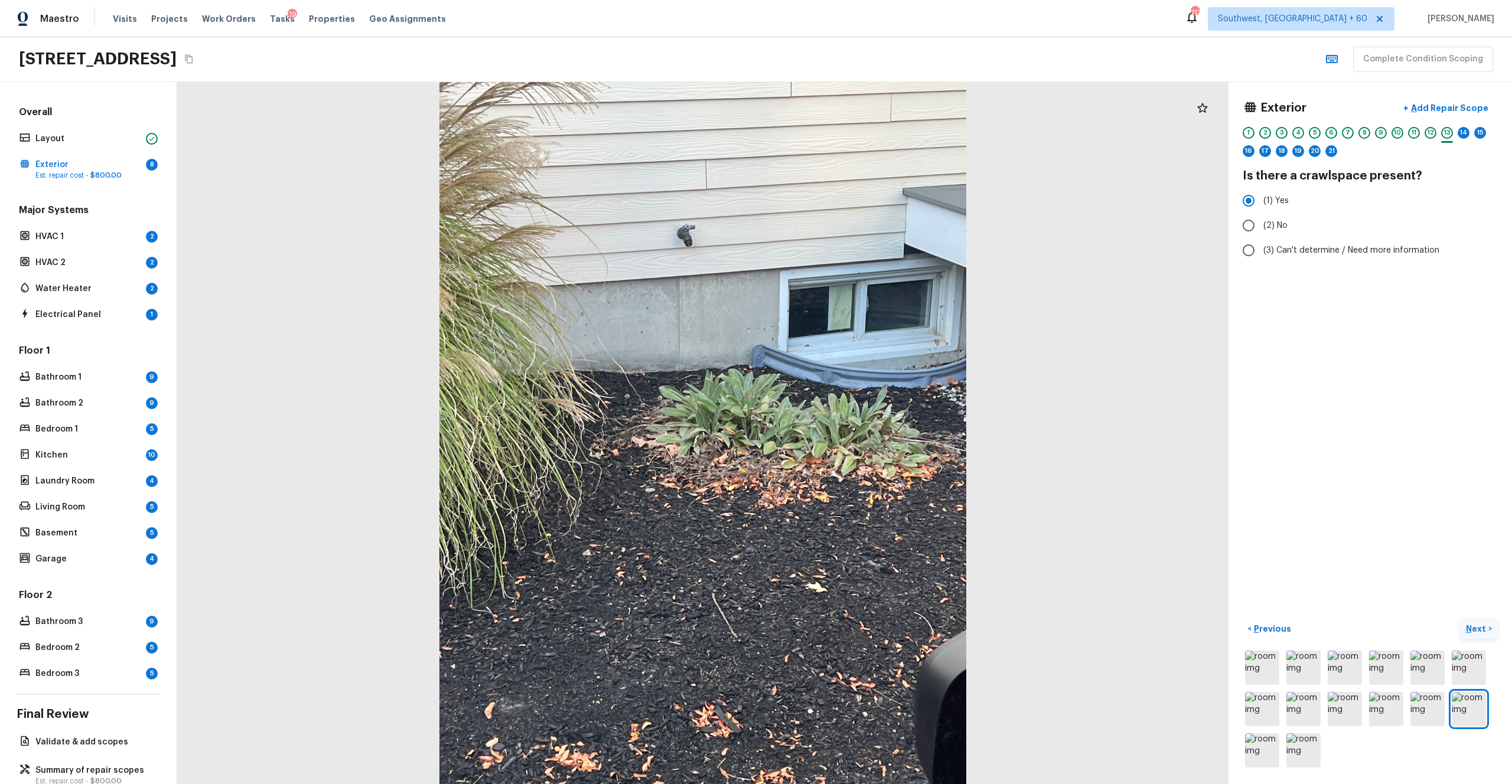
click at [850, 430] on p "Next" at bounding box center [1477, 629] width 22 height 12
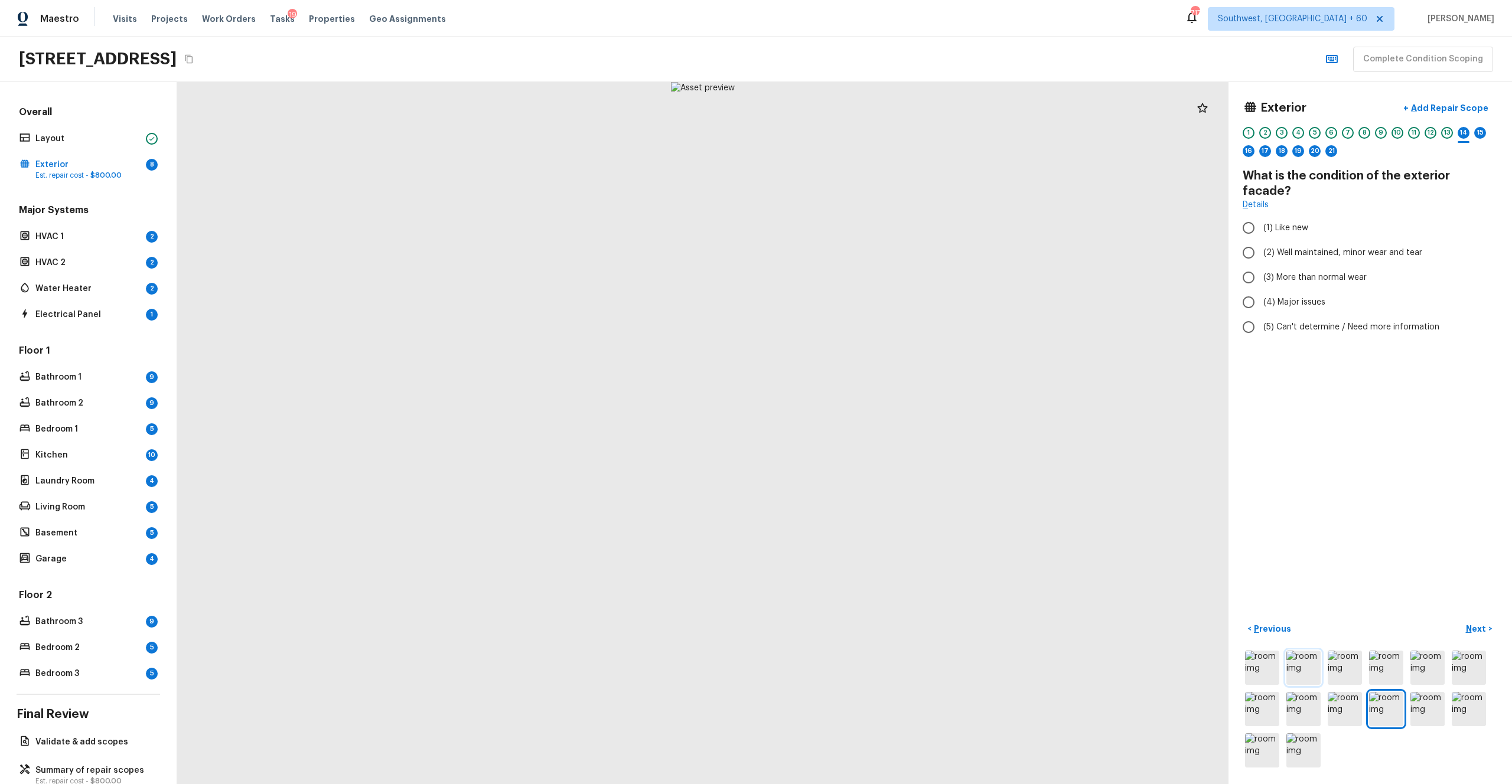
click at [850, 430] on img at bounding box center [1304, 668] width 34 height 34
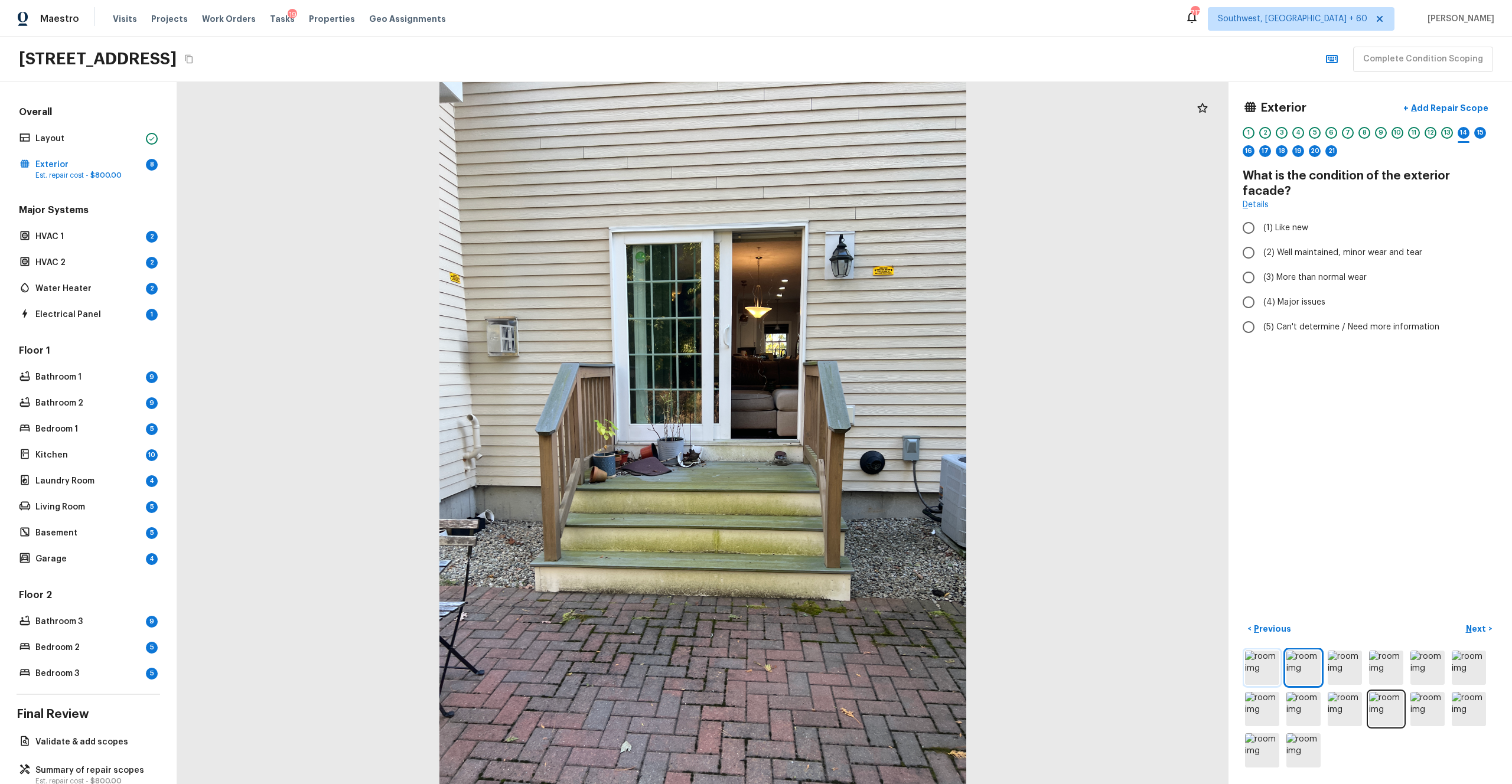
click at [850, 430] on img at bounding box center [1262, 668] width 34 height 34
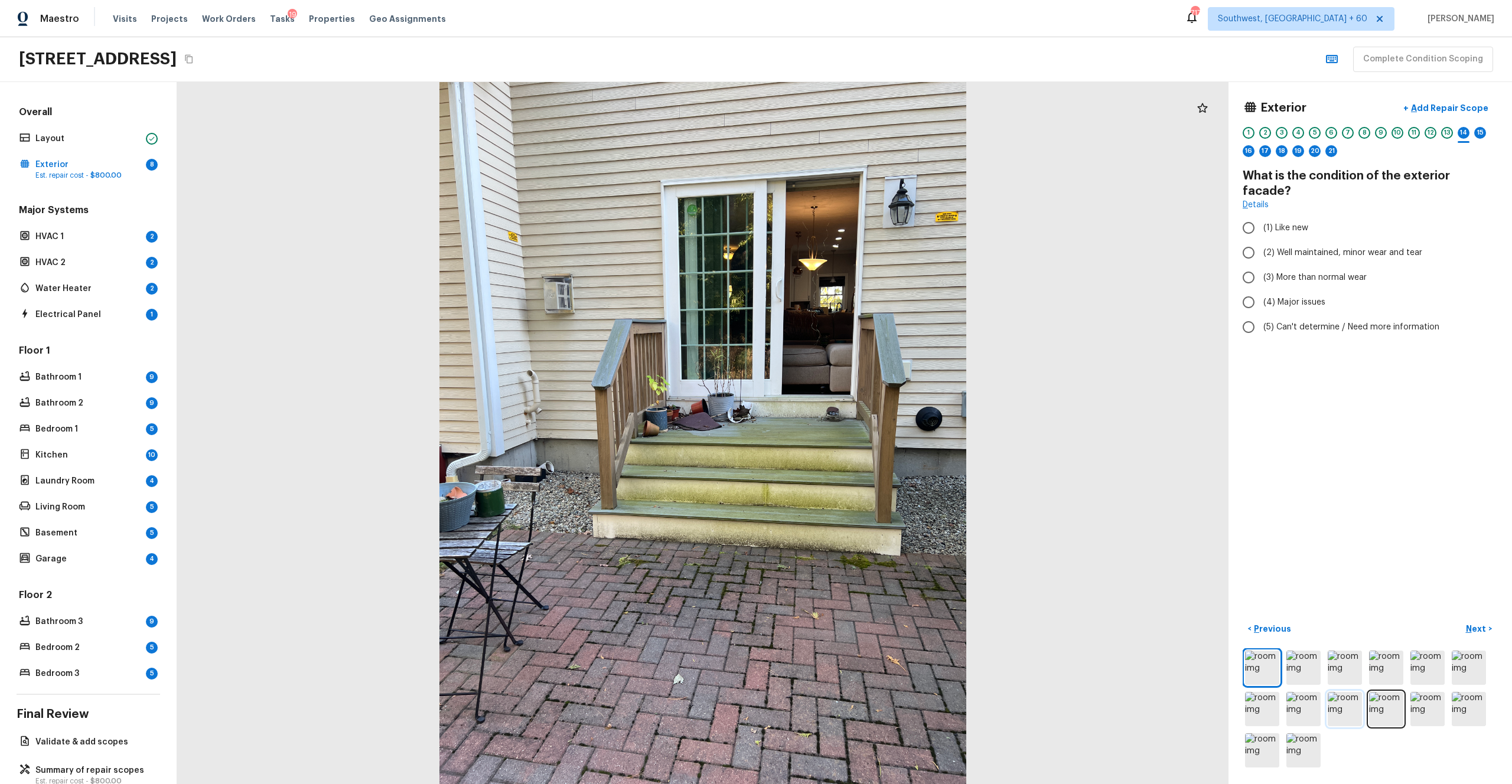
click at [850, 430] on img at bounding box center [1345, 709] width 34 height 34
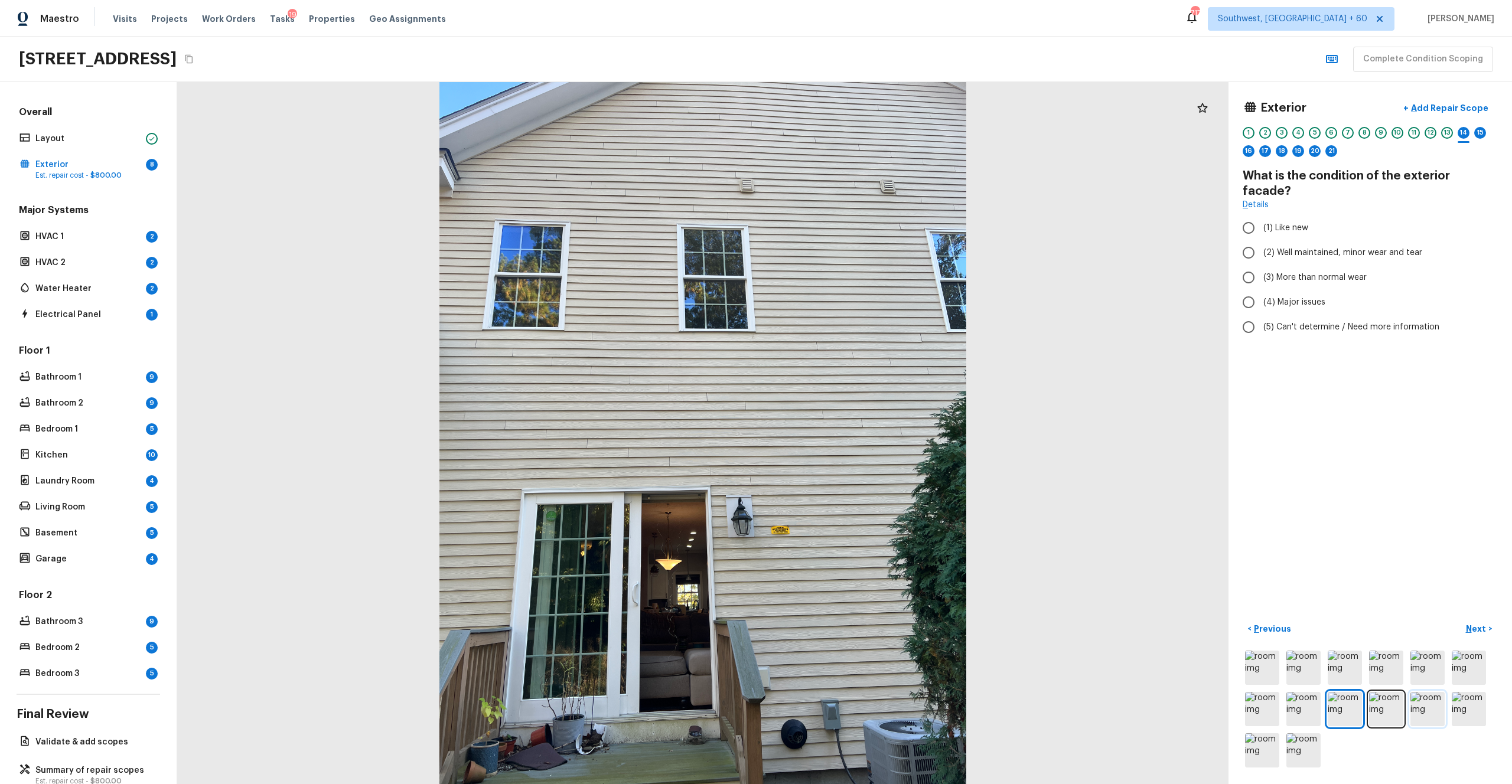
click at [850, 430] on img at bounding box center [1428, 709] width 34 height 34
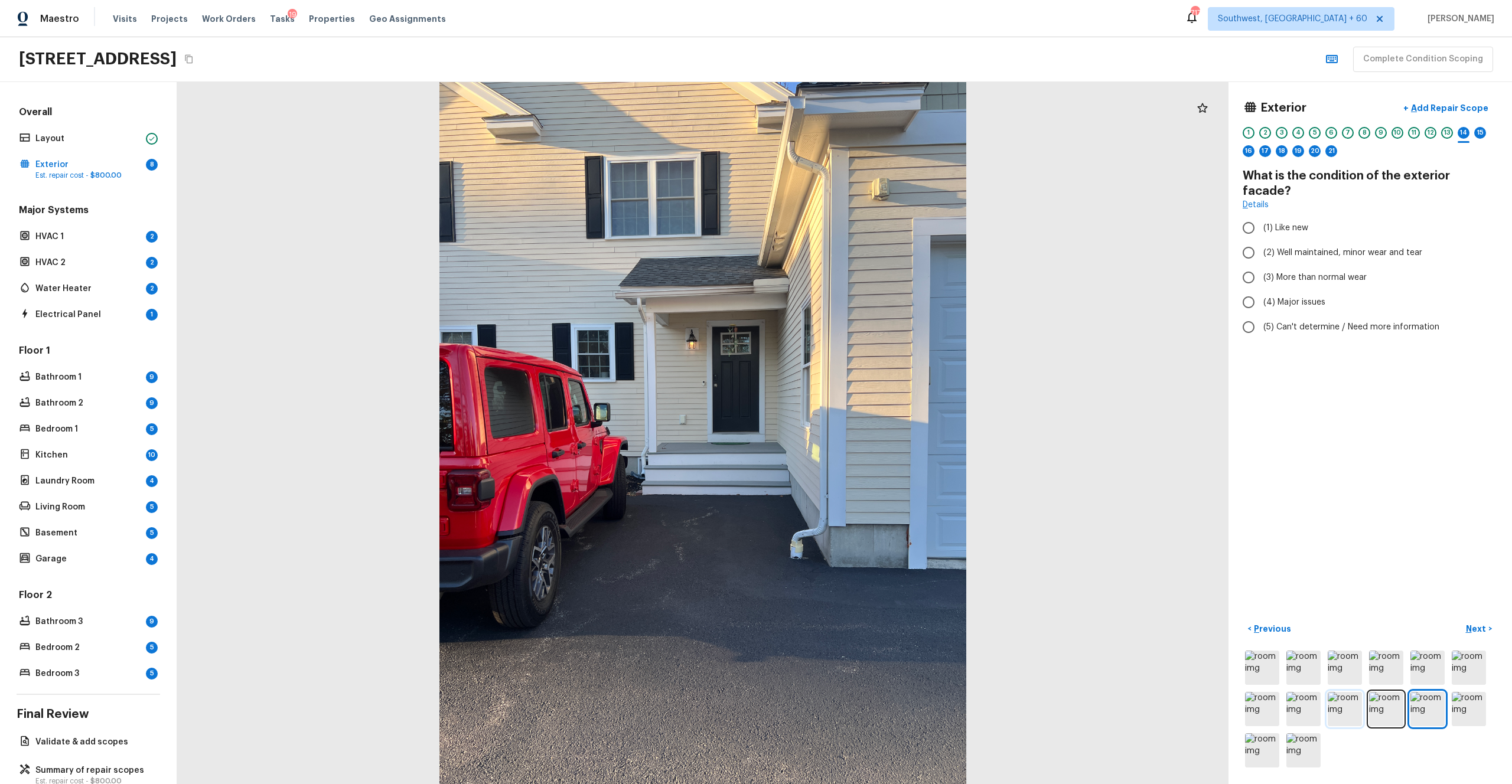
click at [850, 430] on img at bounding box center [1345, 709] width 34 height 34
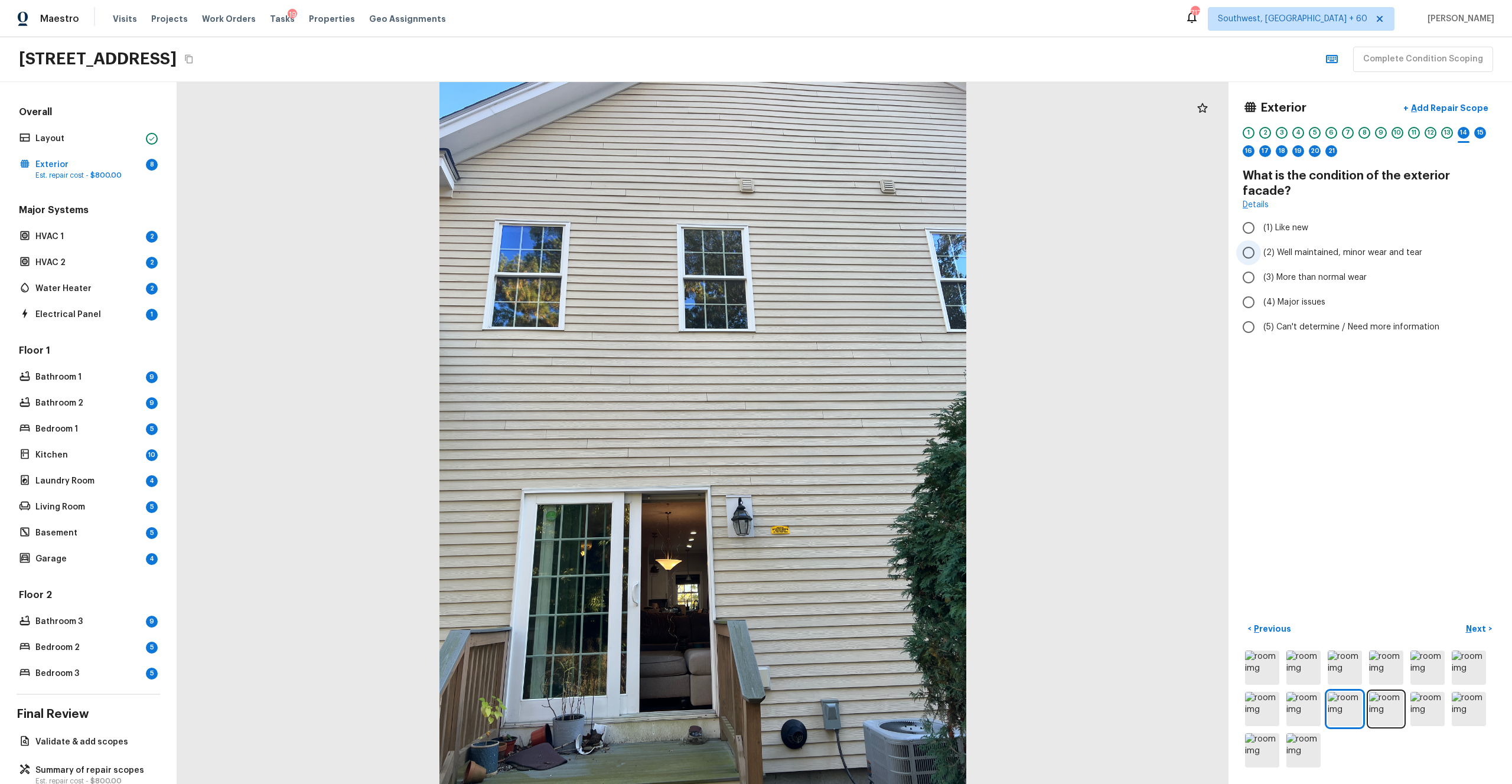
click at [850, 247] on span "(2) Well maintained, minor wear and tear" at bounding box center [1342, 252] width 159 height 12
click at [850, 241] on input "(2) Well maintained, minor wear and tear" at bounding box center [1248, 252] width 25 height 25
radio input "true"
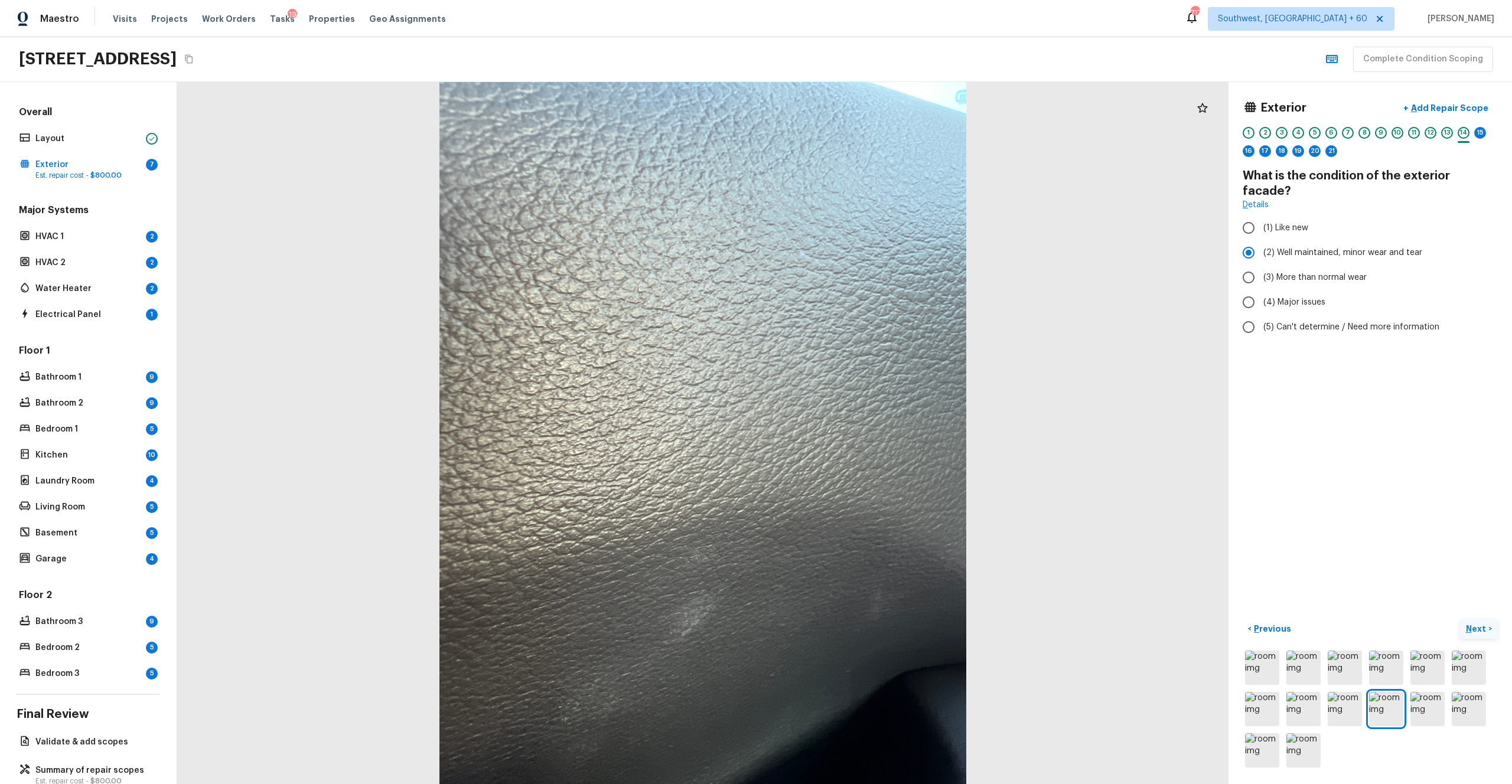
click at [850, 430] on p "Next" at bounding box center [1477, 629] width 22 height 12
click at [850, 430] on img at bounding box center [1262, 668] width 34 height 34
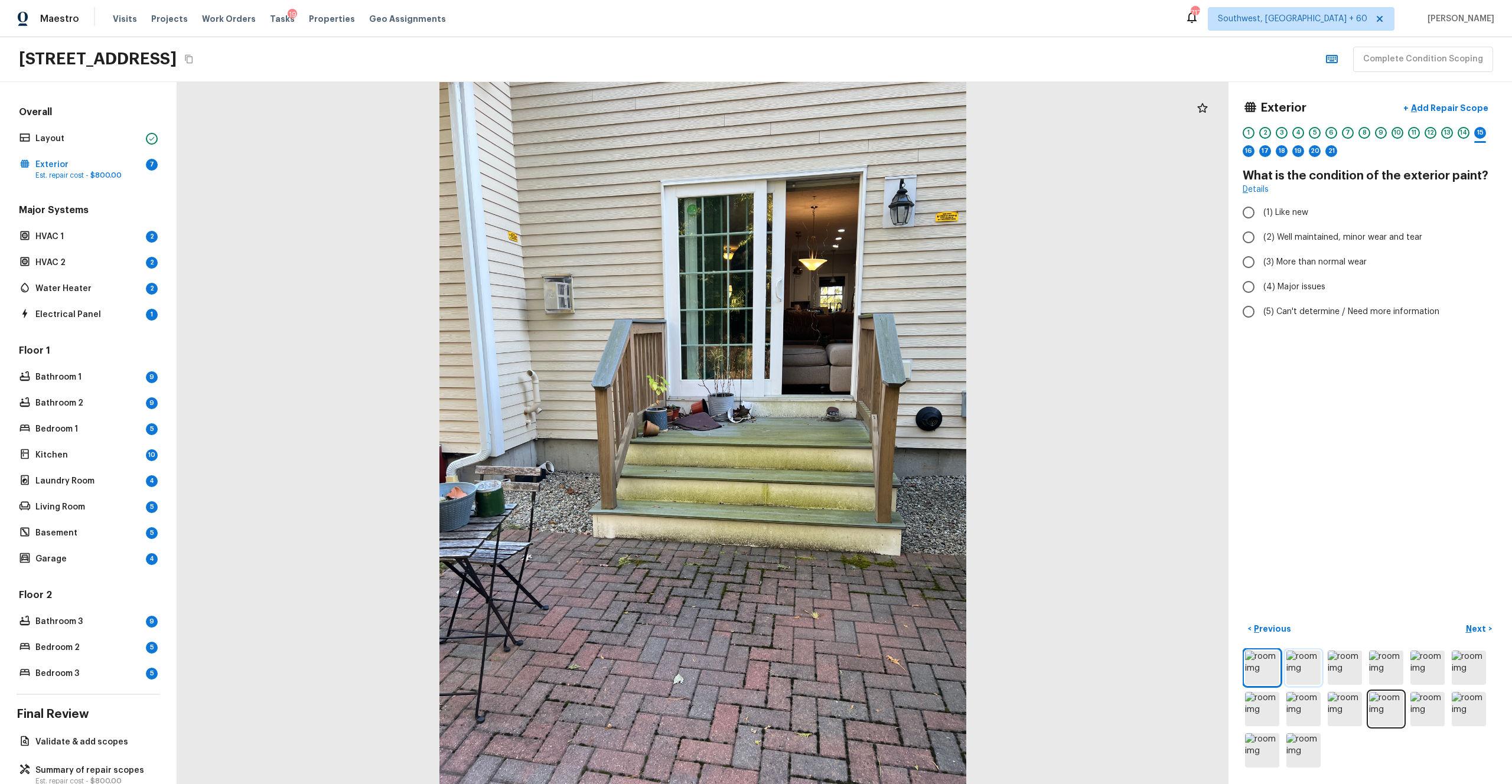
click at [850, 430] on img at bounding box center [1304, 668] width 34 height 34
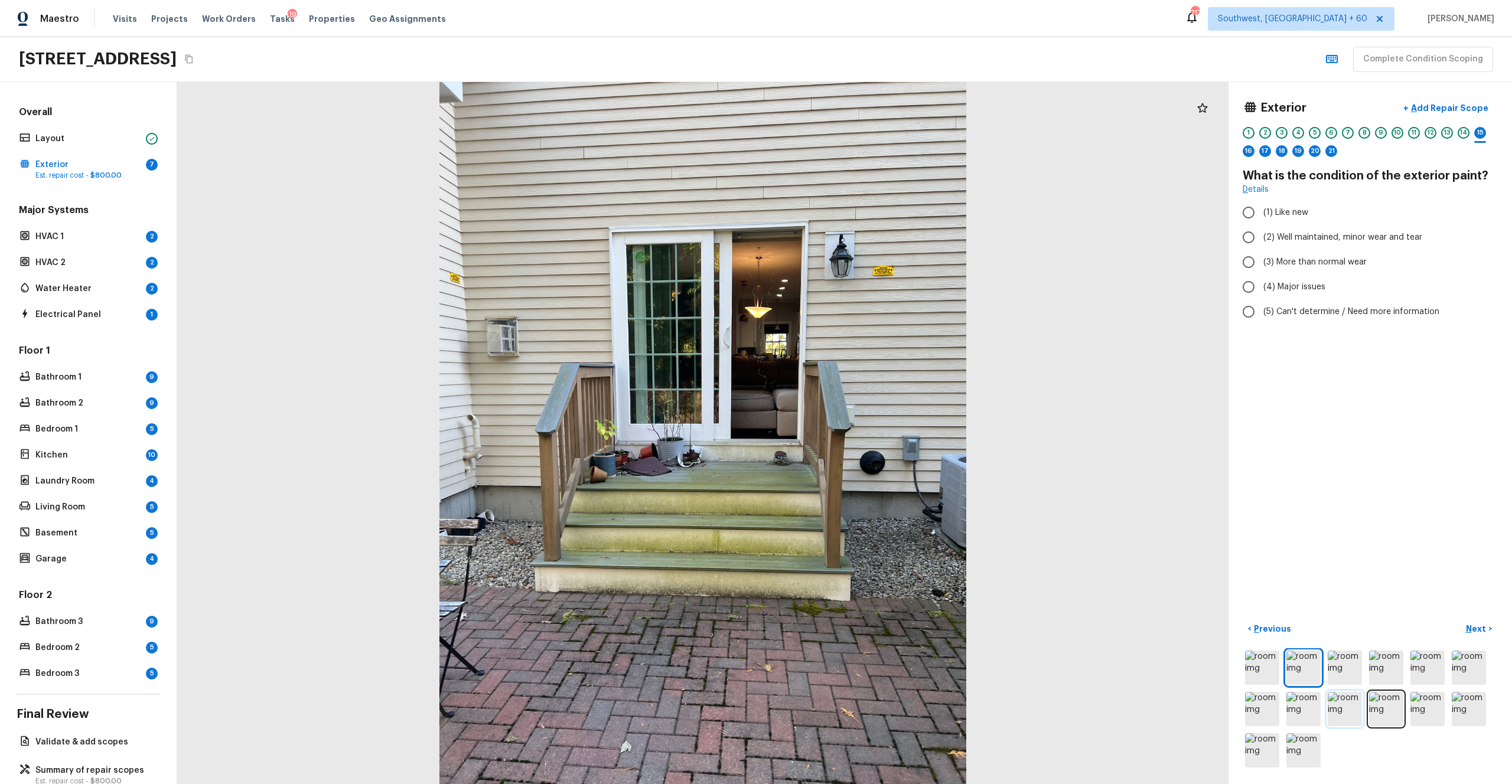
click at [850, 430] on img at bounding box center [1345, 709] width 34 height 34
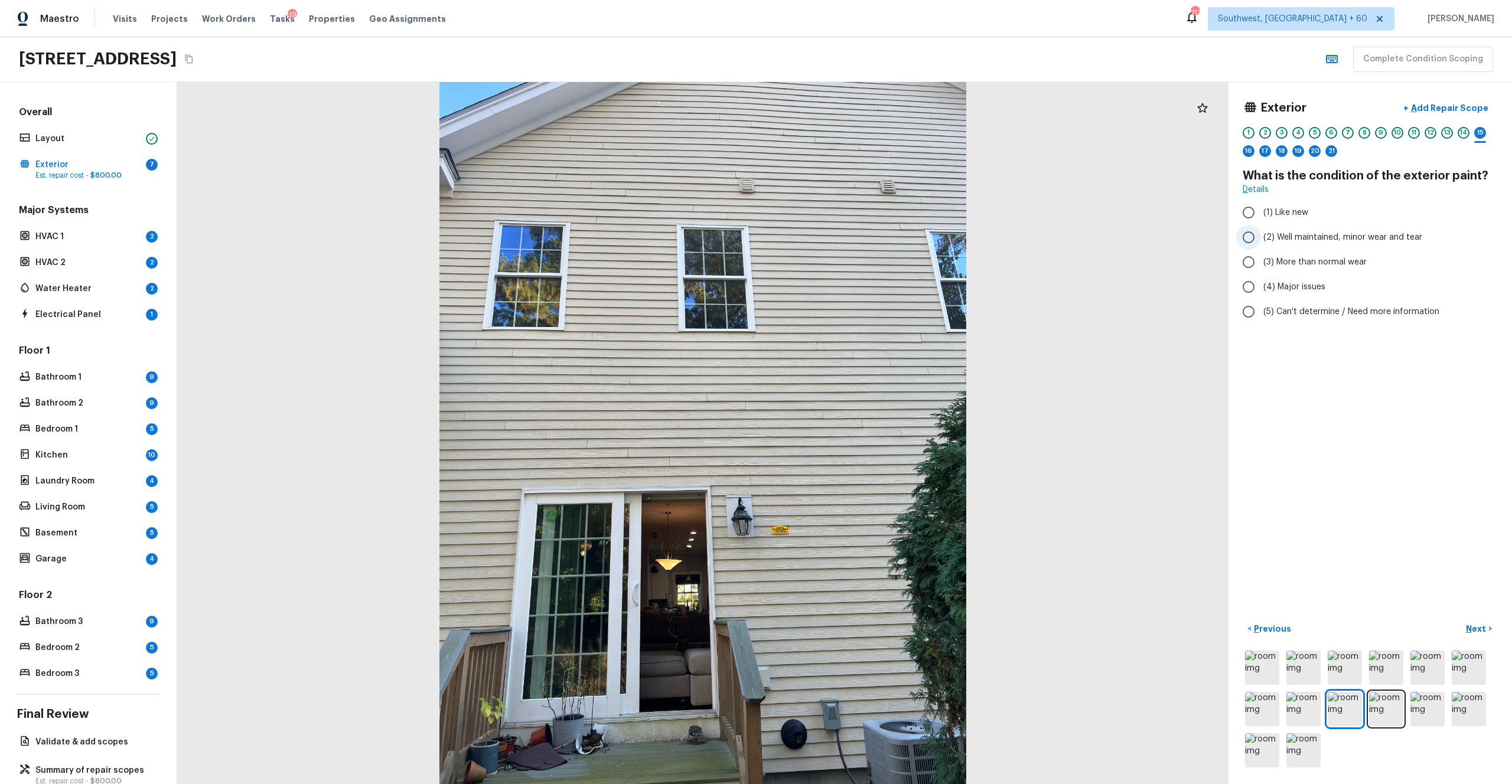
click at [850, 237] on span "(2) Well maintained, minor wear and tear" at bounding box center [1342, 237] width 159 height 12
click at [850, 237] on input "(2) Well maintained, minor wear and tear" at bounding box center [1248, 237] width 25 height 25
radio input "true"
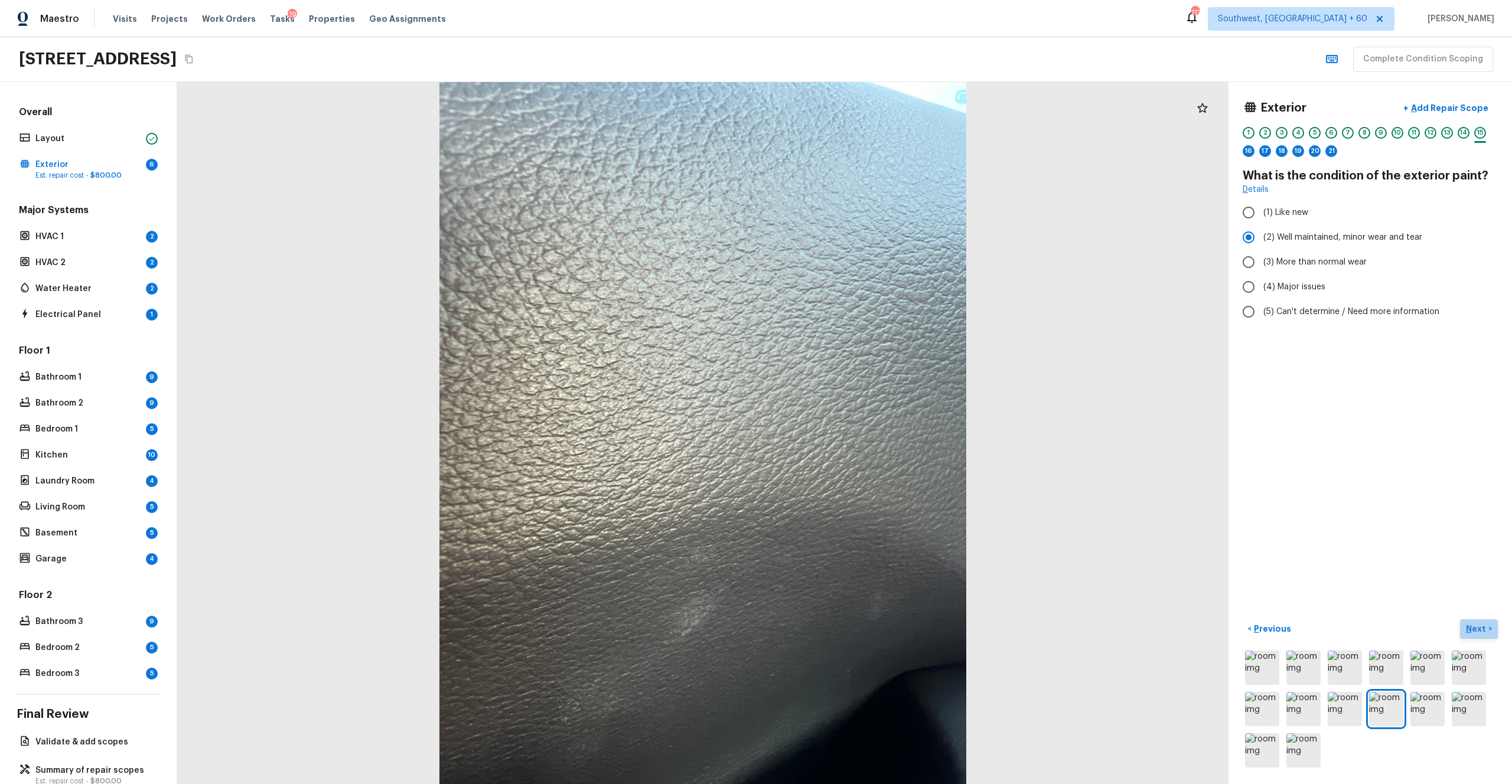
click at [850, 430] on p "Next" at bounding box center [1477, 629] width 22 height 12
click at [850, 430] on img at bounding box center [1469, 709] width 34 height 34
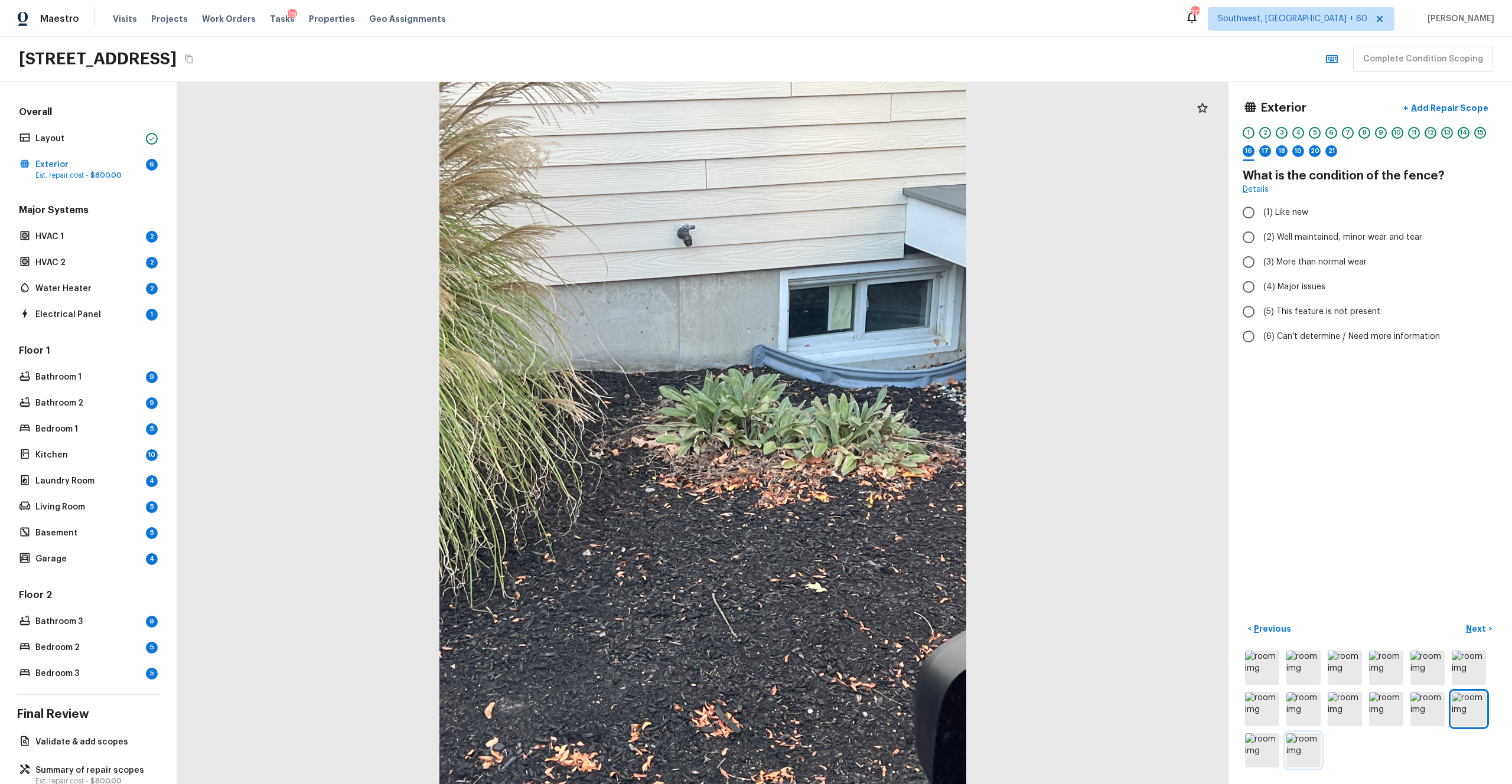
click at [850, 430] on img at bounding box center [1304, 751] width 34 height 34
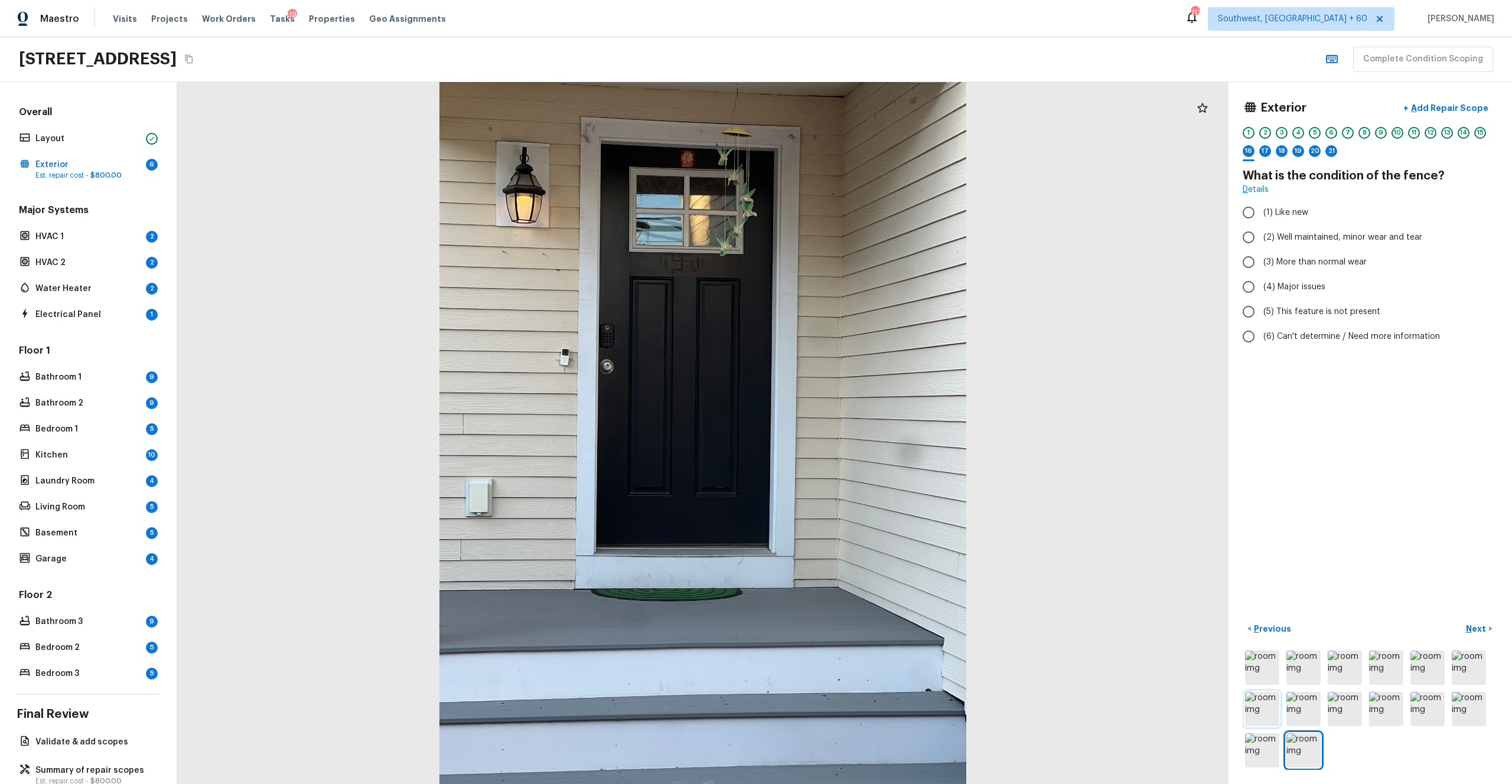
click at [850, 430] on img at bounding box center [1262, 709] width 34 height 34
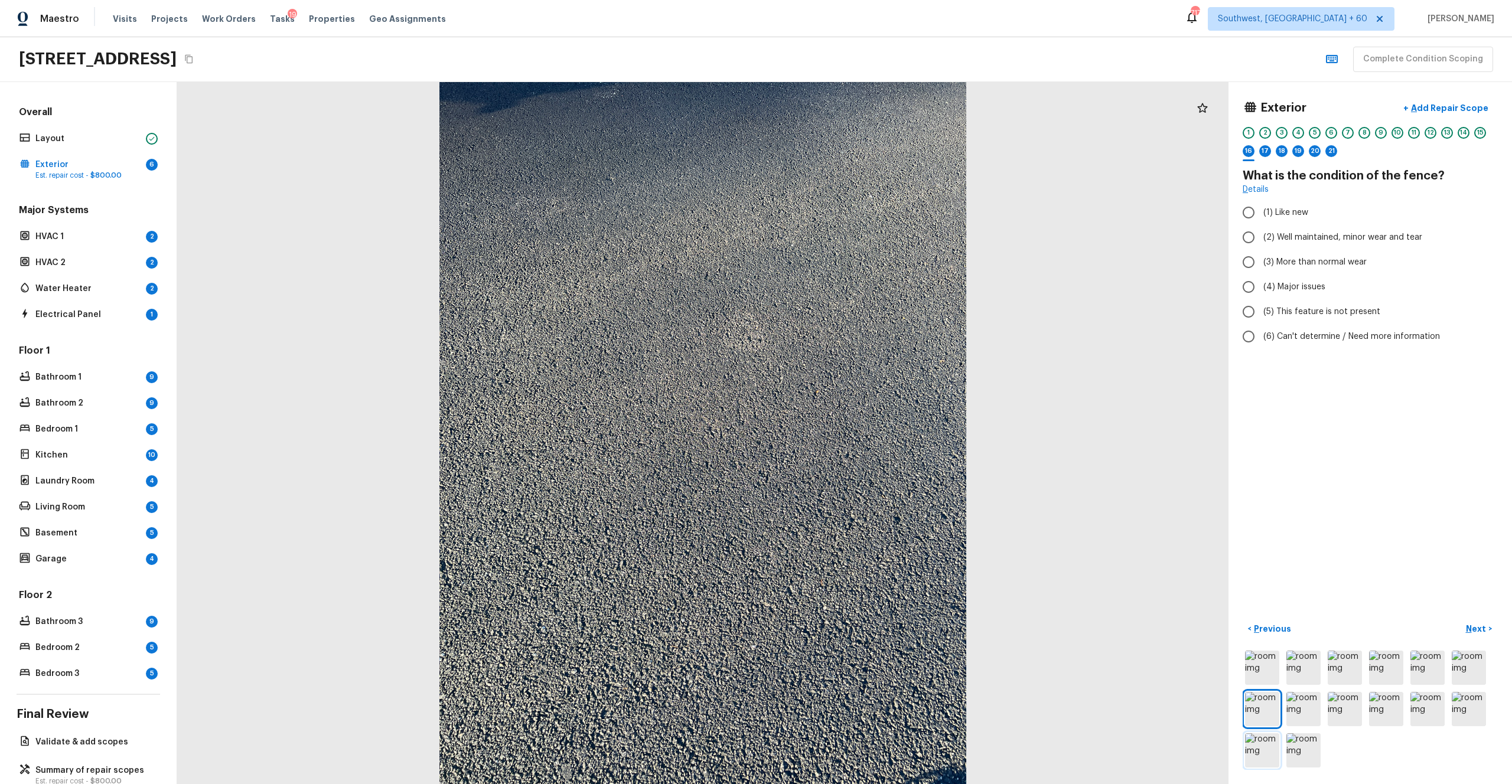
click at [850, 430] on img at bounding box center [1262, 751] width 34 height 34
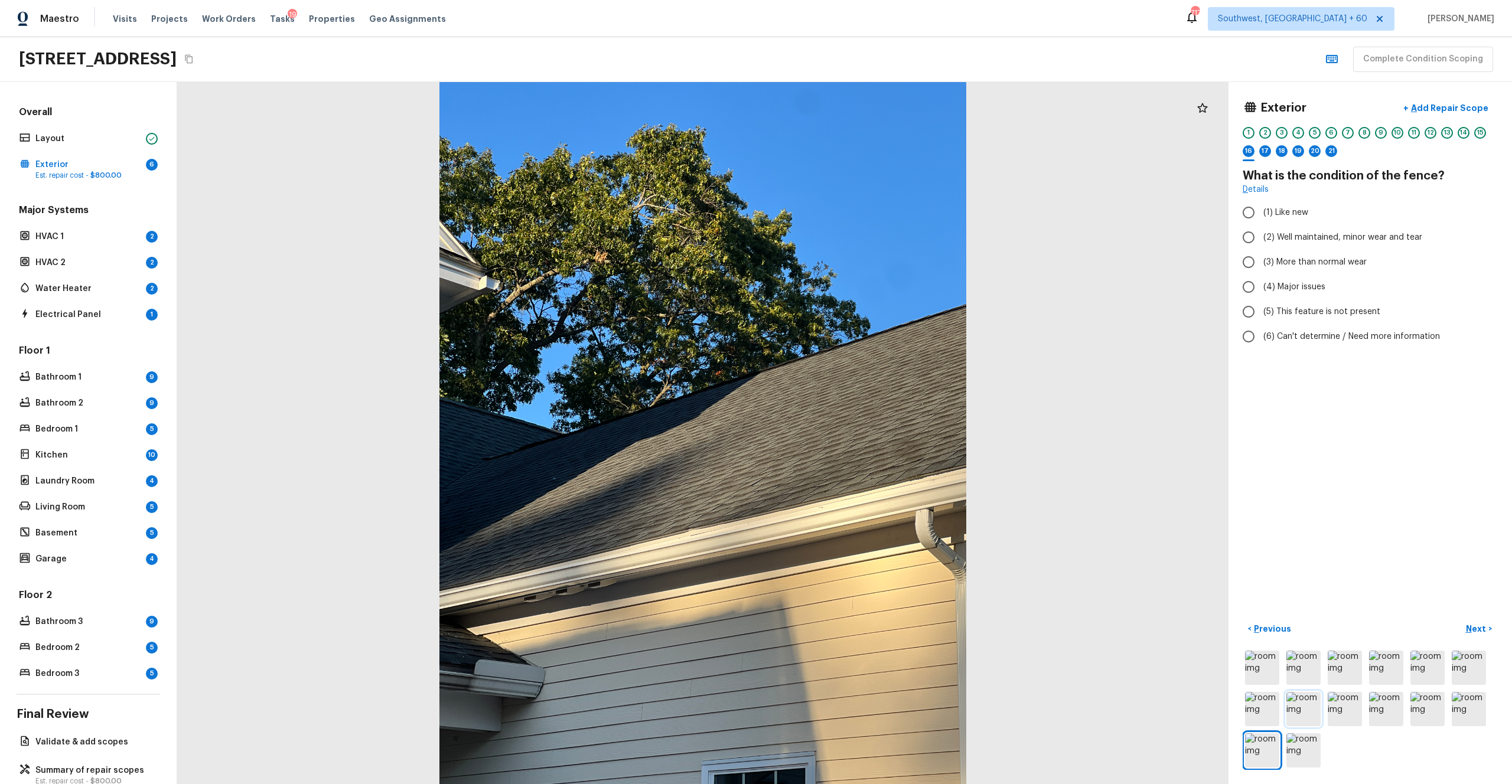
click at [850, 430] on img at bounding box center [1304, 709] width 34 height 34
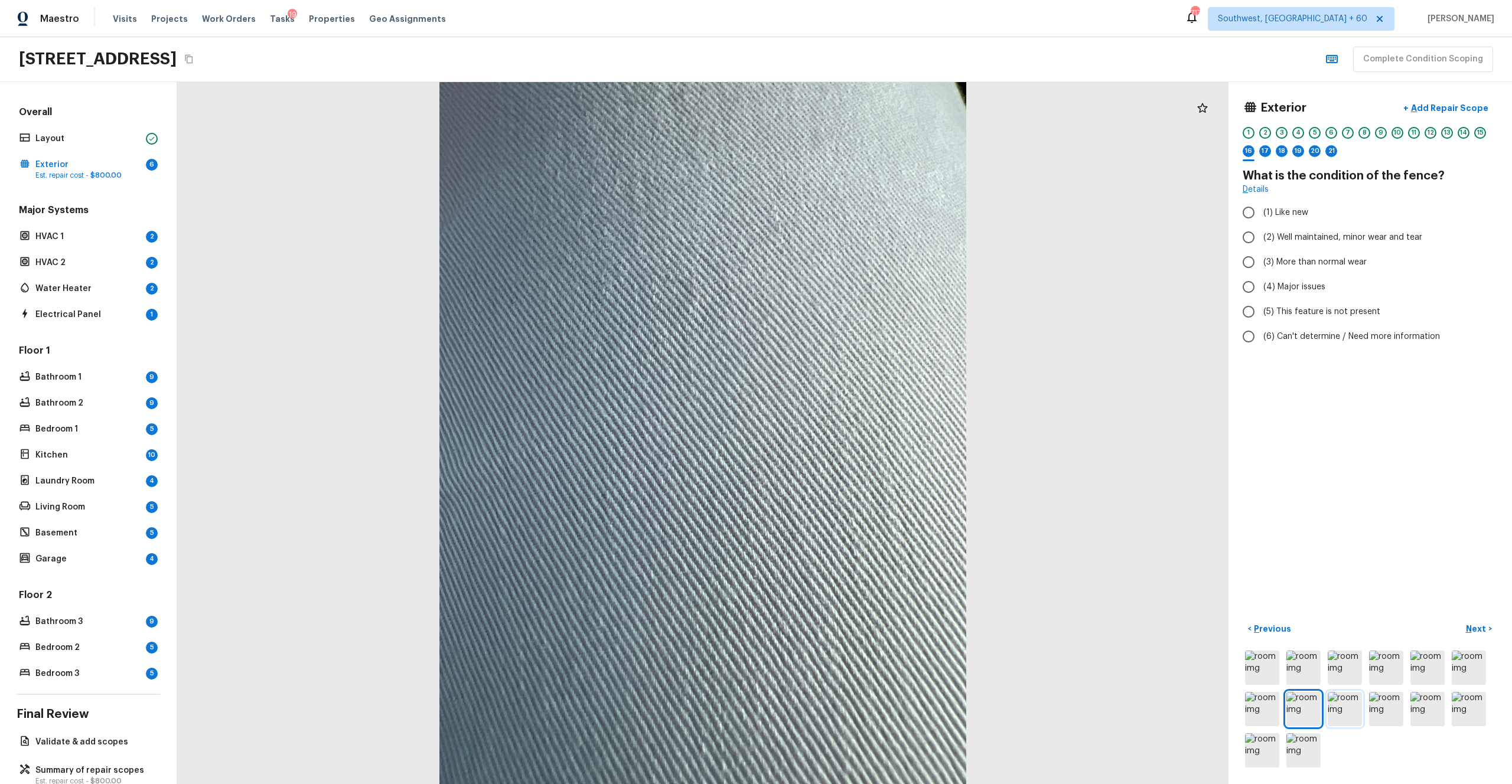
click at [850, 430] on img at bounding box center [1345, 709] width 34 height 34
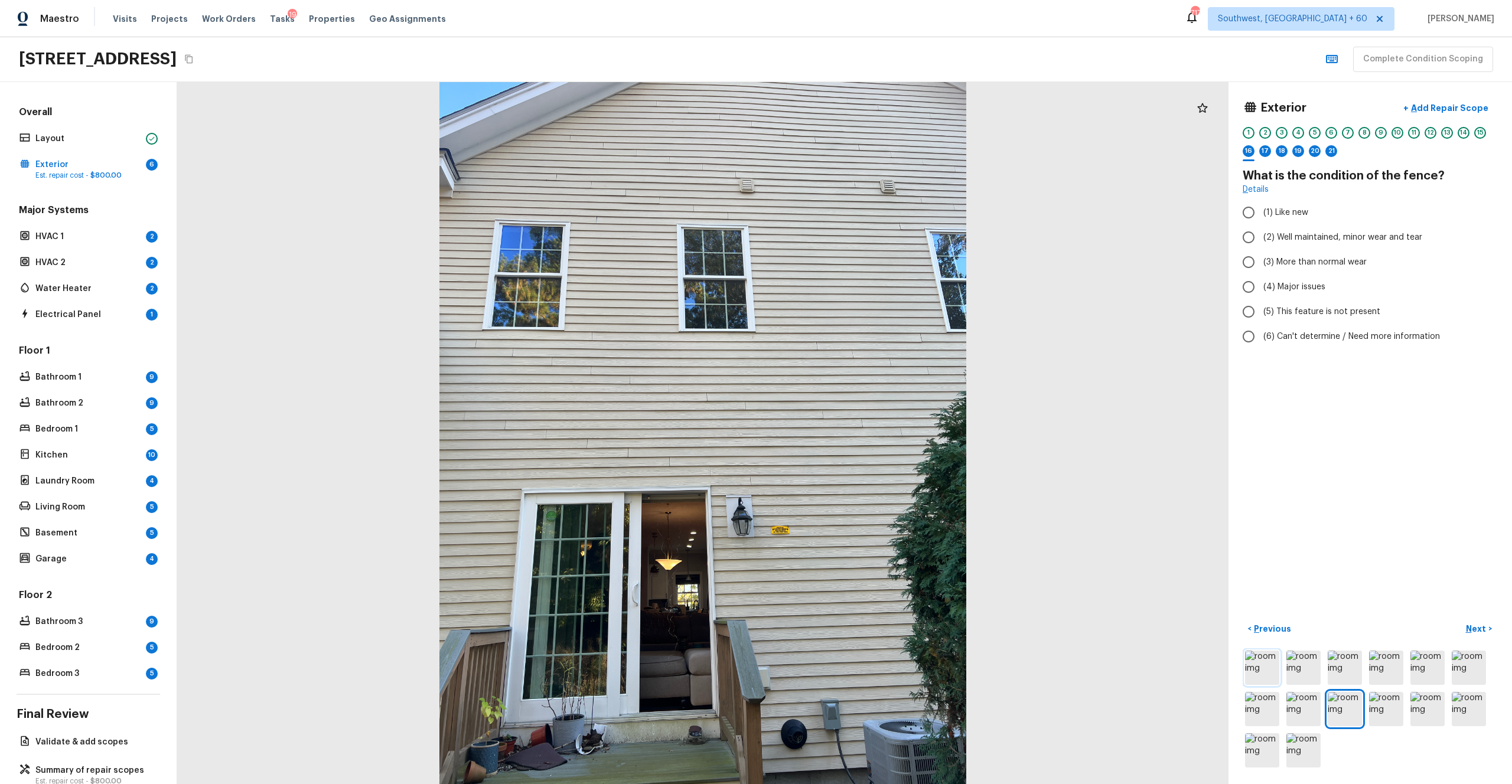
click at [850, 430] on img at bounding box center [1262, 668] width 34 height 34
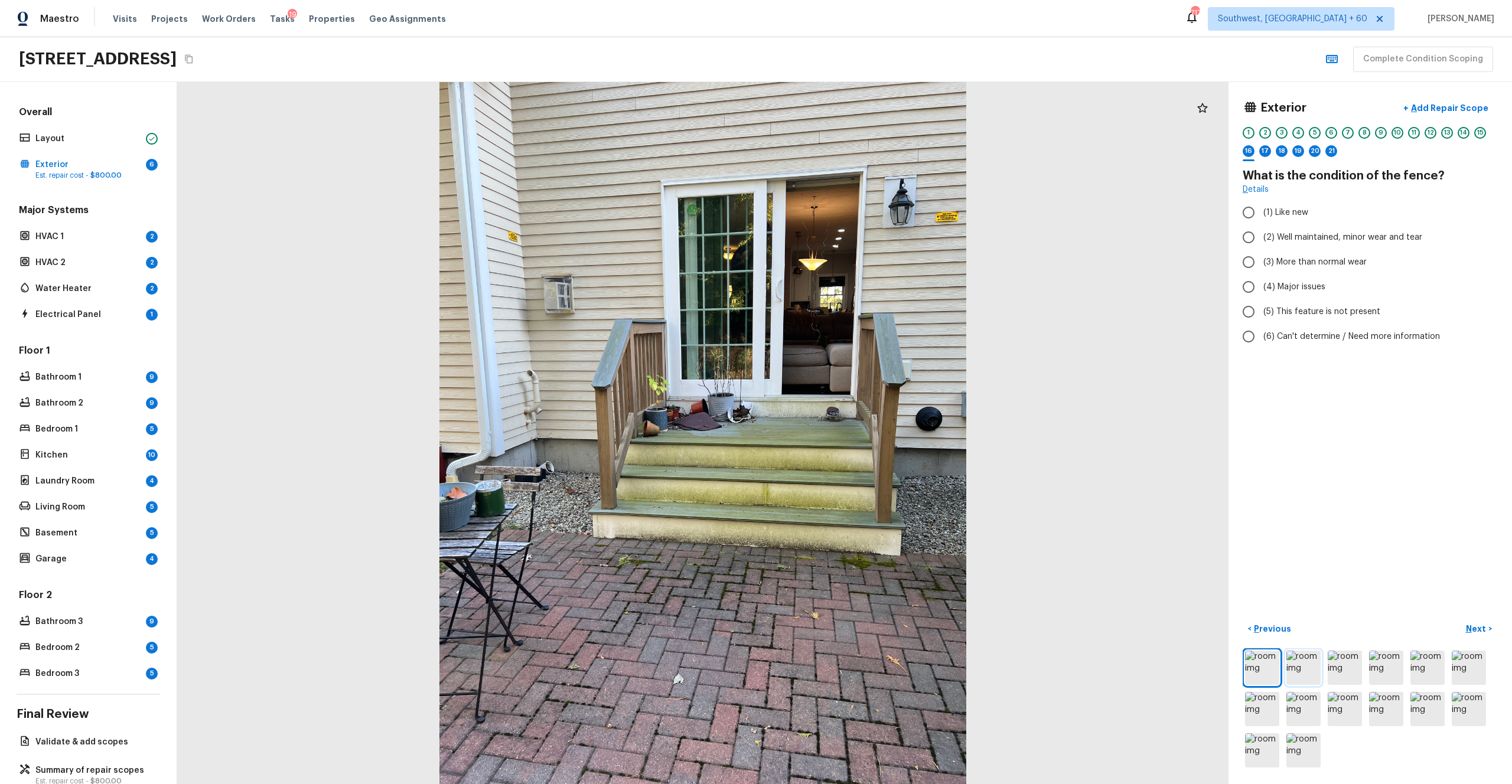
click at [850, 430] on img at bounding box center [1304, 668] width 34 height 34
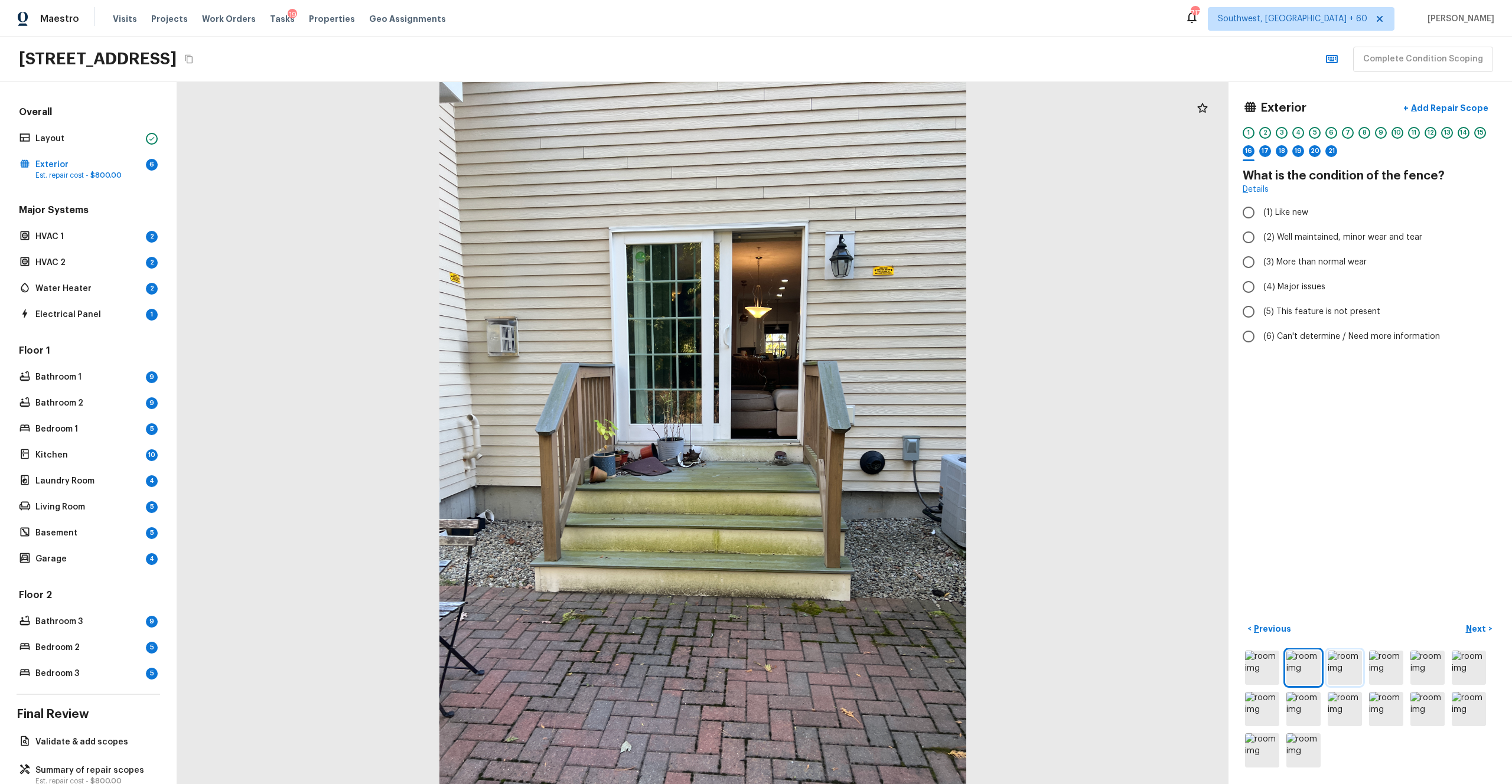
click at [850, 430] on img at bounding box center [1345, 668] width 34 height 34
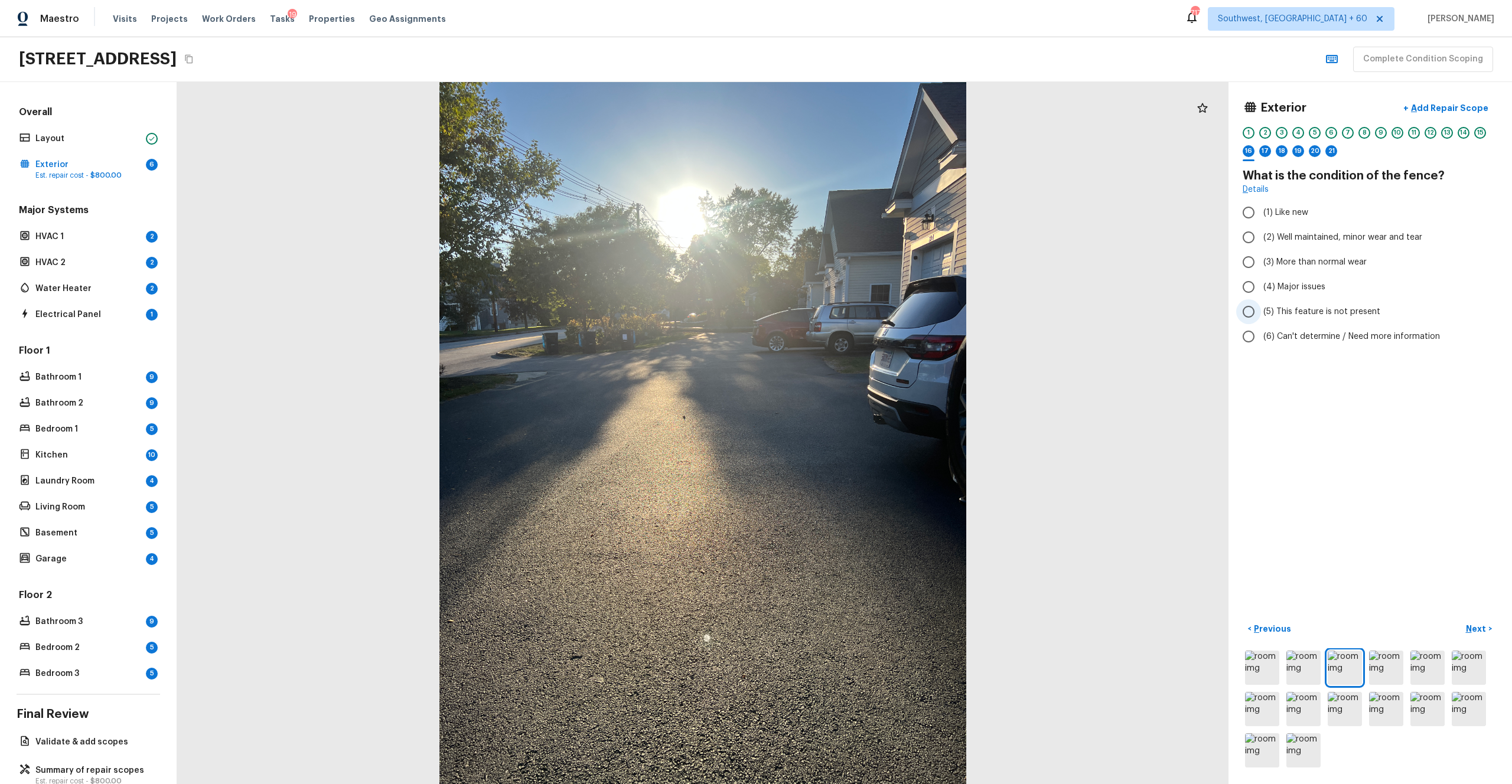
click at [850, 311] on span "(5) This feature is not present" at bounding box center [1322, 311] width 117 height 12
click at [850, 311] on input "(5) This feature is not present" at bounding box center [1248, 311] width 25 height 25
radio input "true"
click at [850, 430] on img at bounding box center [1387, 668] width 34 height 34
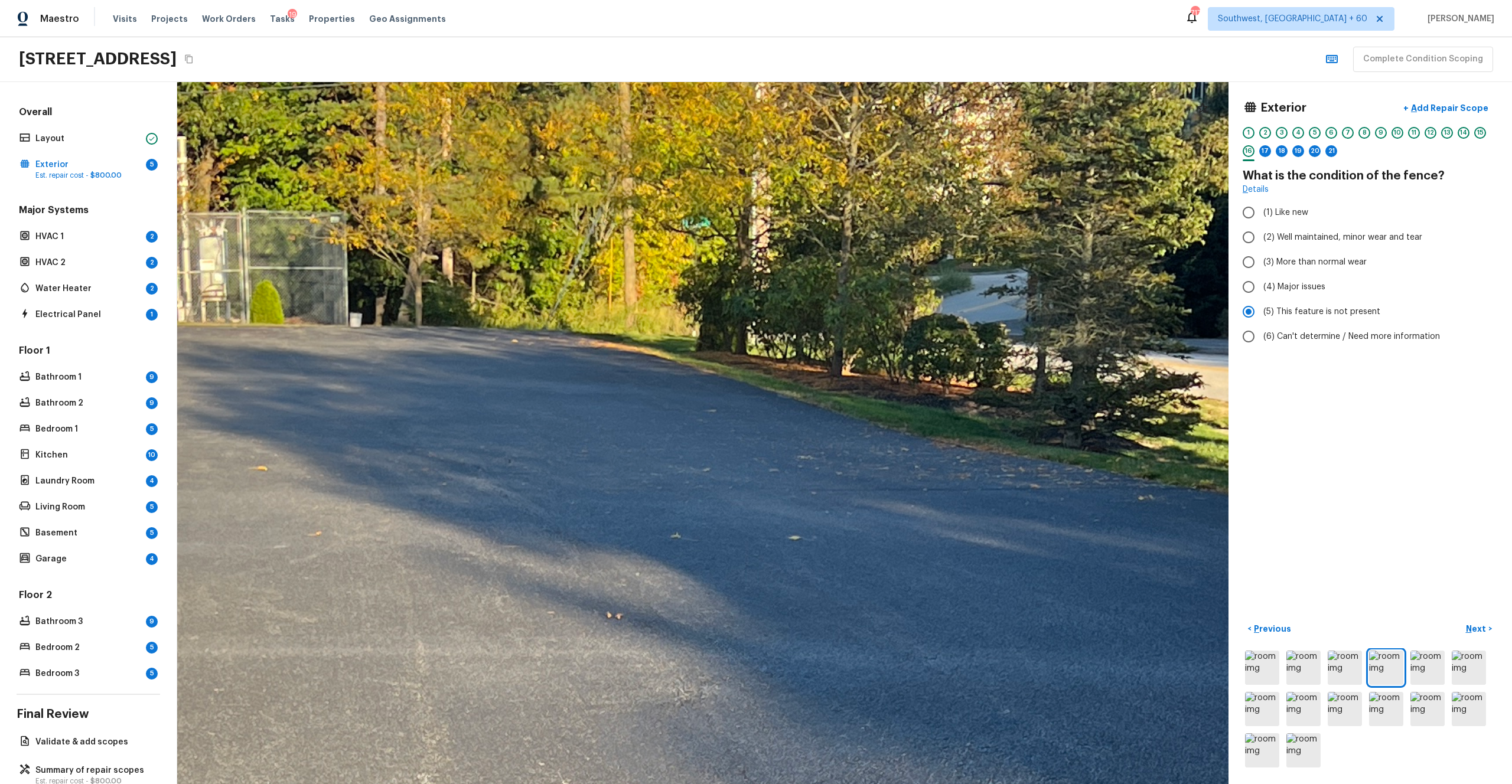
drag, startPoint x: 704, startPoint y: 390, endPoint x: 991, endPoint y: 390, distance: 287.0
click at [850, 390] on div at bounding box center [499, 708] width 5297 height 3537
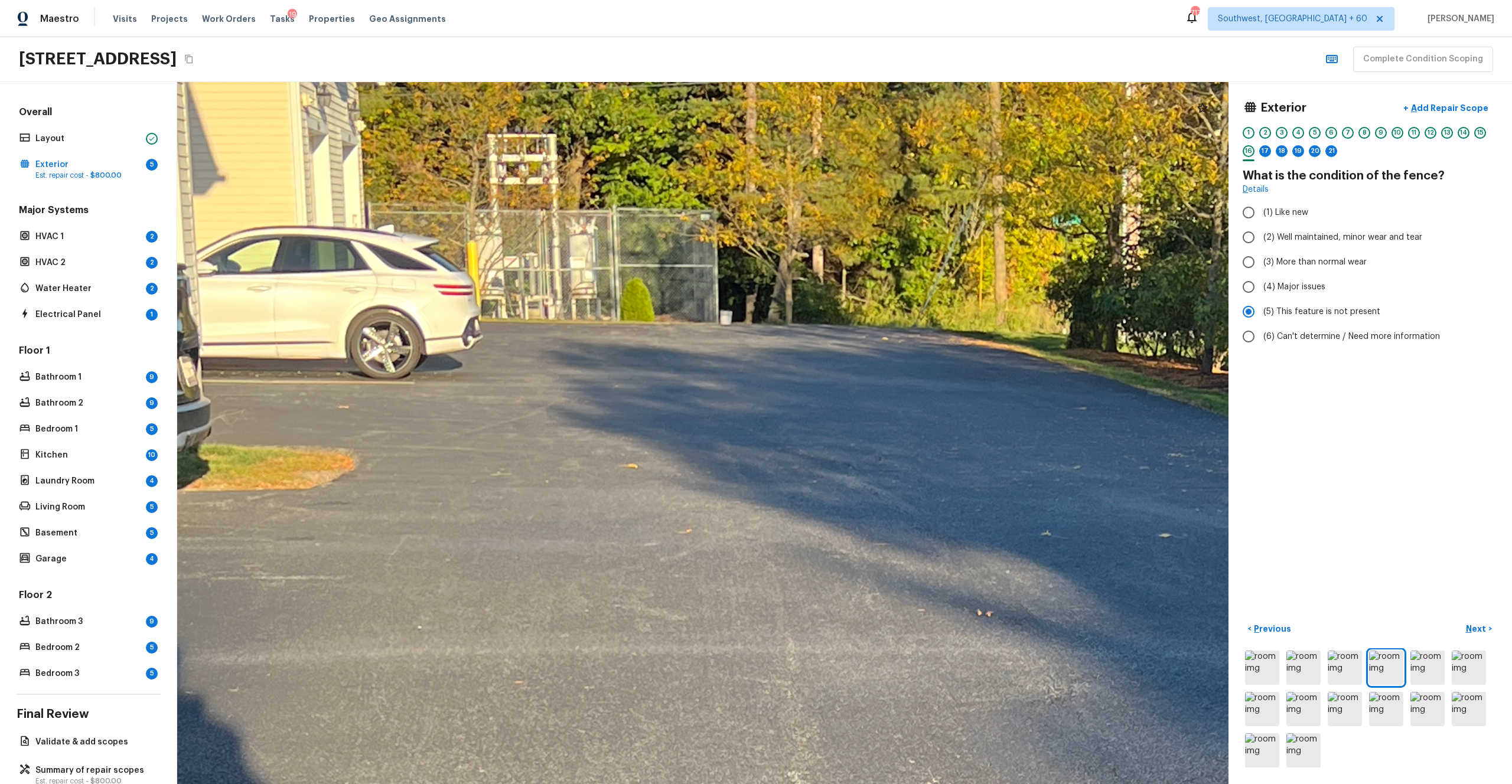
drag, startPoint x: 565, startPoint y: 360, endPoint x: 935, endPoint y: 357, distance: 370.0
click at [850, 357] on div at bounding box center [869, 706] width 5297 height 3537
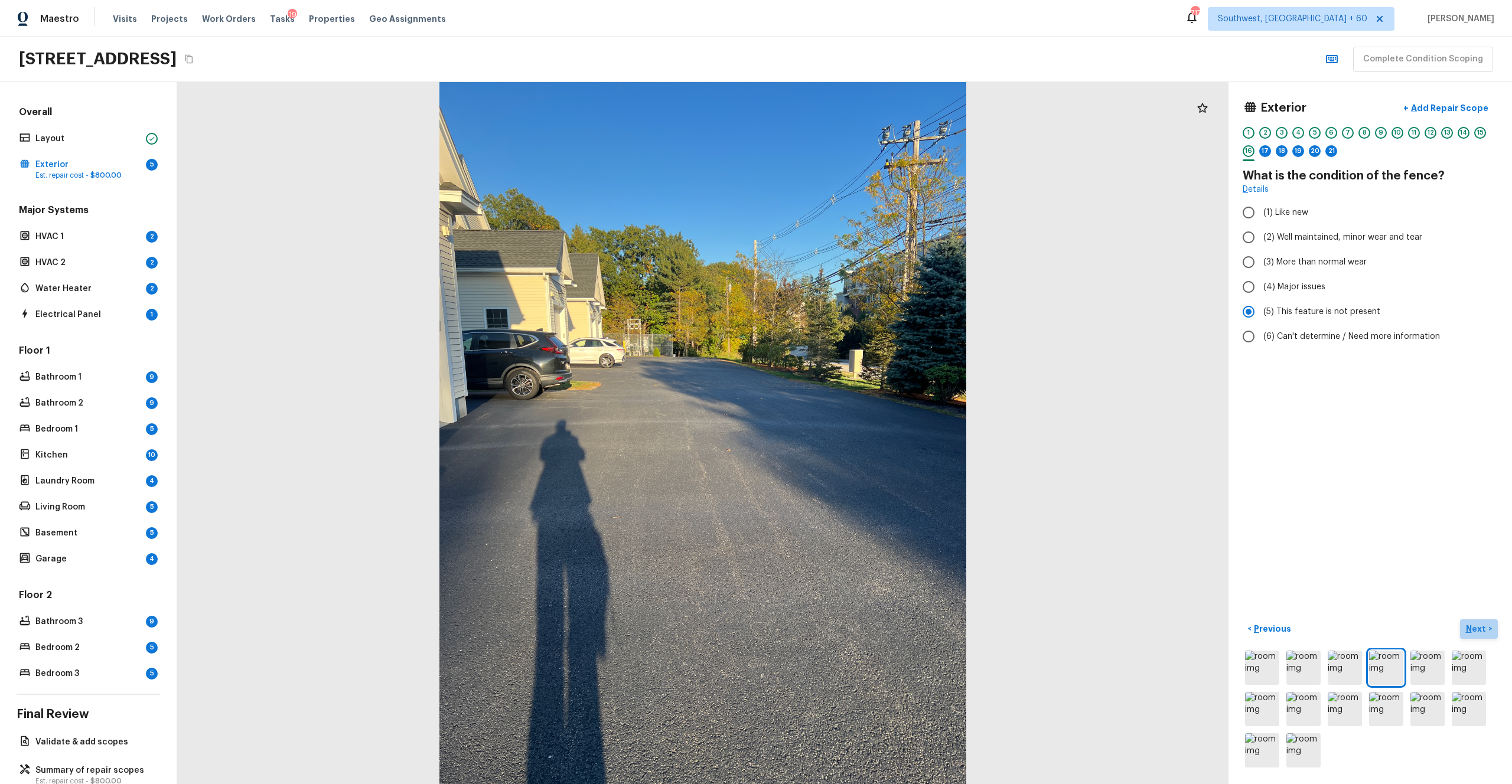
click at [850, 430] on p "Next" at bounding box center [1477, 629] width 22 height 12
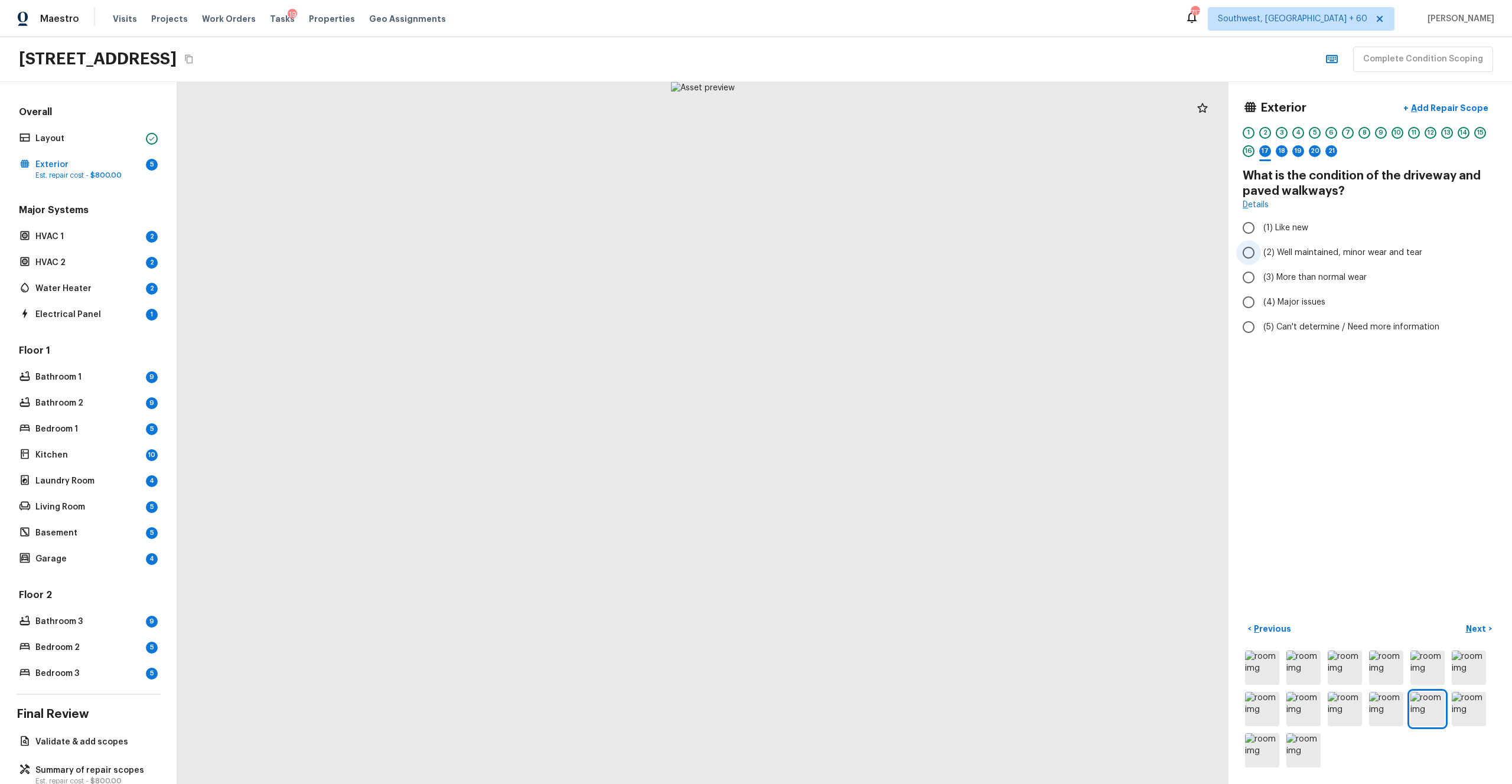
click at [850, 252] on span "(2) Well maintained, minor wear and tear" at bounding box center [1342, 252] width 159 height 12
click at [850, 252] on input "(2) Well maintained, minor wear and tear" at bounding box center [1248, 252] width 25 height 25
radio input "true"
click at [850, 430] on p "Next" at bounding box center [1477, 629] width 22 height 12
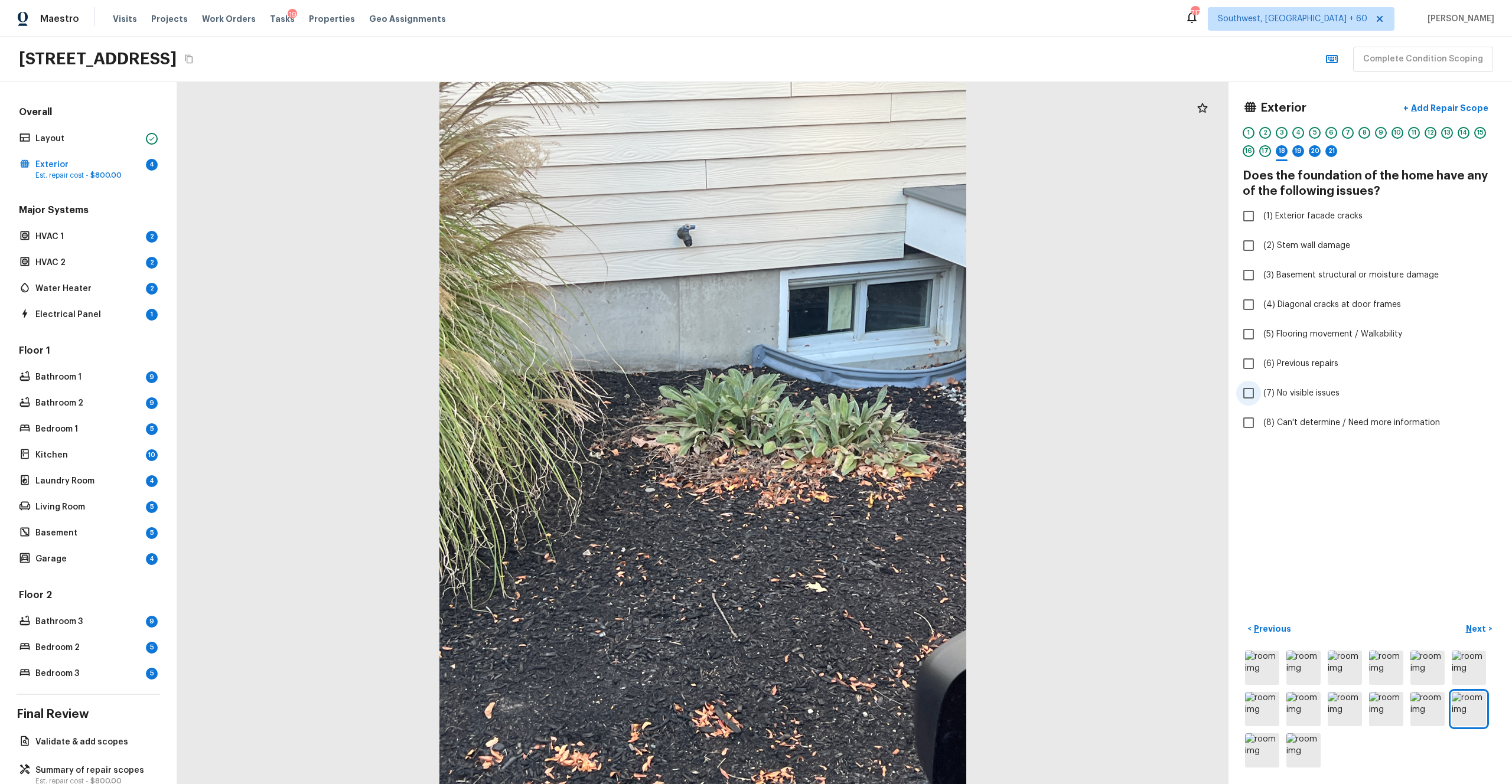
click at [850, 393] on span "(7) No visible issues" at bounding box center [1301, 393] width 76 height 12
click at [850, 393] on input "(7) No visible issues" at bounding box center [1248, 393] width 25 height 25
checkbox input "true"
click at [850, 430] on p "Next" at bounding box center [1477, 629] width 22 height 12
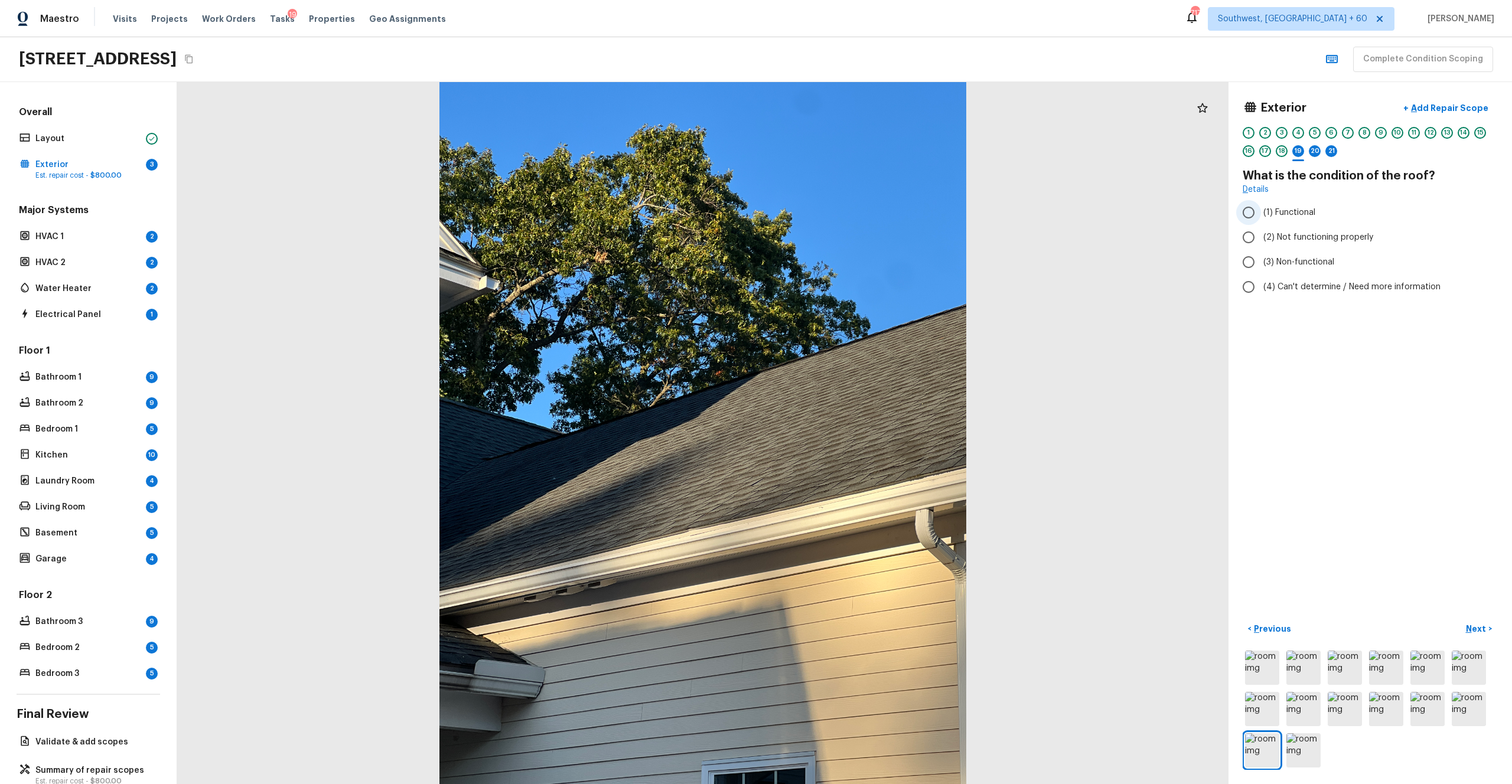
click at [850, 209] on span "(1) Functional" at bounding box center [1289, 212] width 52 height 12
click at [850, 209] on input "(1) Functional" at bounding box center [1248, 212] width 25 height 25
radio input "true"
click at [850, 430] on p "Next" at bounding box center [1477, 629] width 22 height 12
click at [850, 223] on span "(2) No" at bounding box center [1275, 225] width 24 height 12
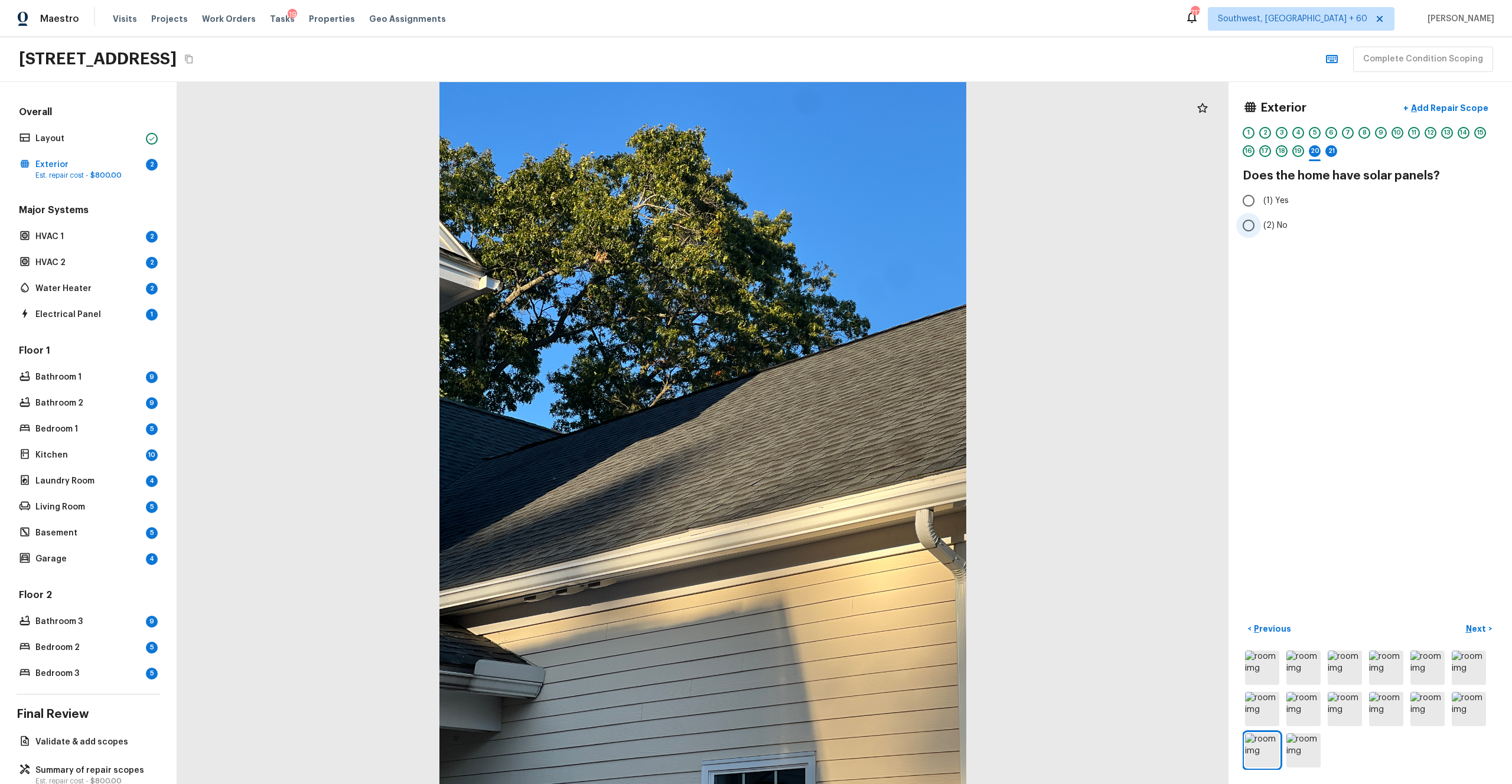
click at [850, 223] on input "(2) No" at bounding box center [1248, 225] width 25 height 25
radio input "true"
click at [850, 430] on p "Next" at bounding box center [1477, 629] width 22 height 12
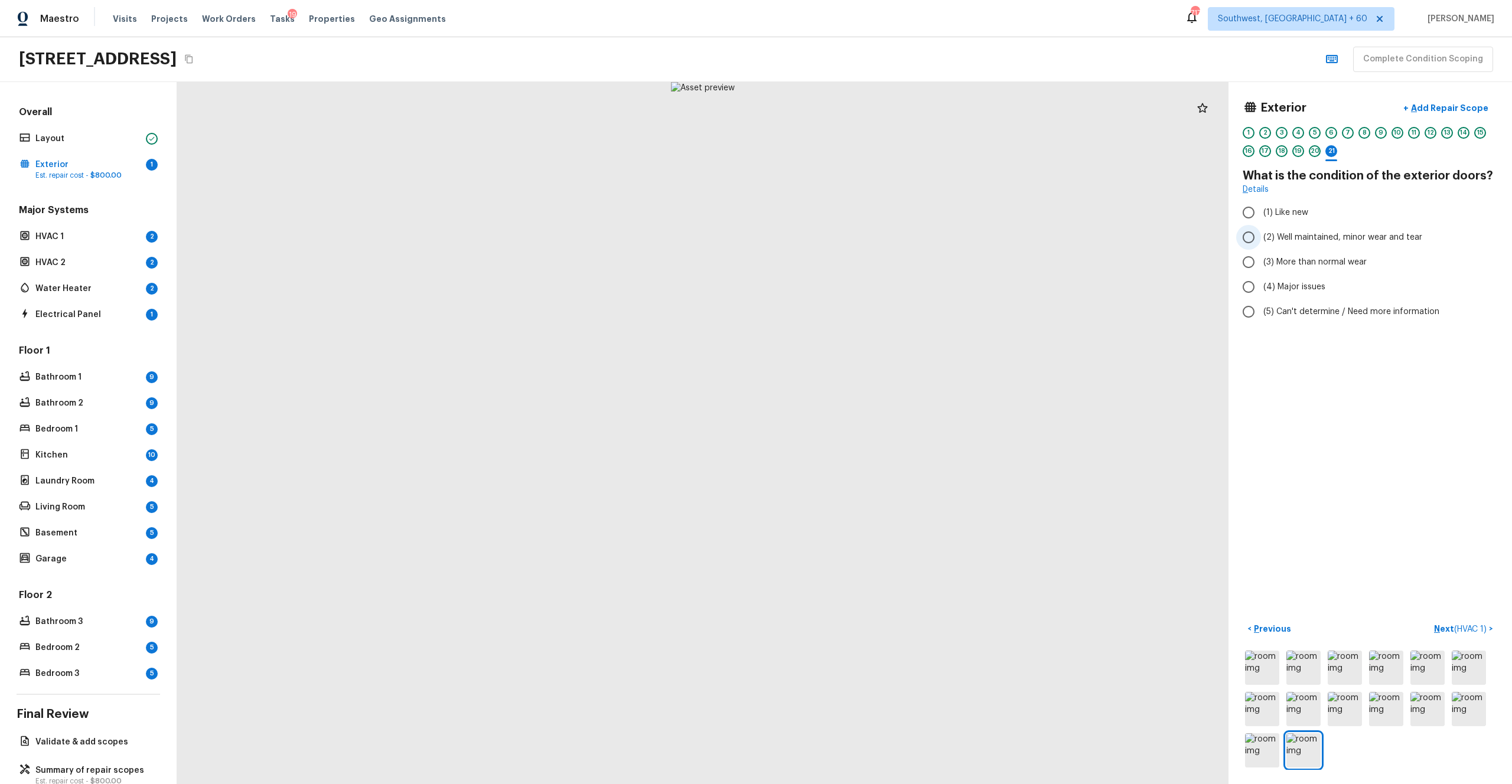
click at [850, 244] on label "(2) Well maintained, minor wear and tear" at bounding box center [1362, 237] width 252 height 25
click at [850, 244] on input "(2) Well maintained, minor wear and tear" at bounding box center [1248, 237] width 25 height 25
radio input "true"
click at [850, 430] on p "Next ( HVAC 1 )" at bounding box center [1461, 629] width 55 height 12
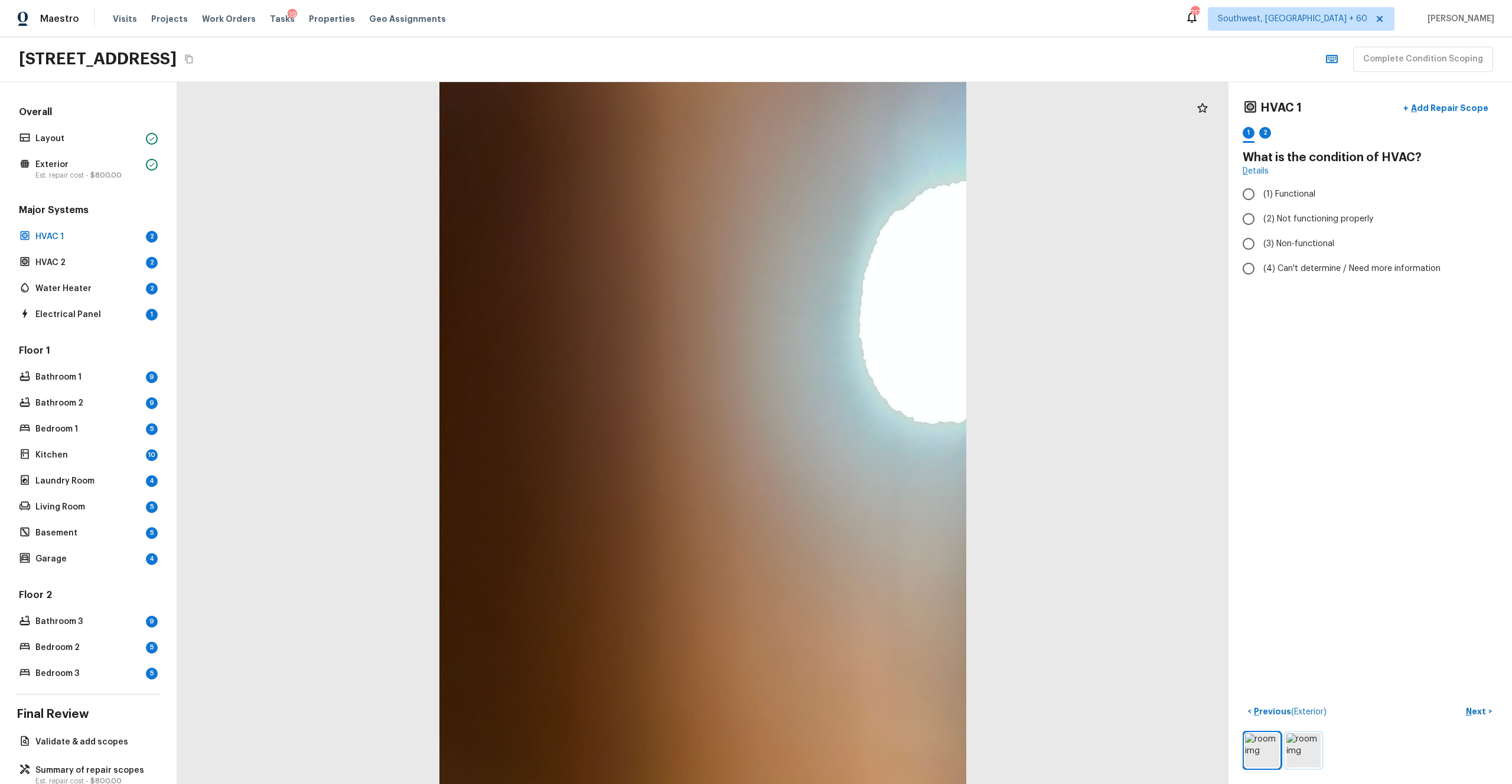
click at [850, 430] on img at bounding box center [1304, 751] width 34 height 34
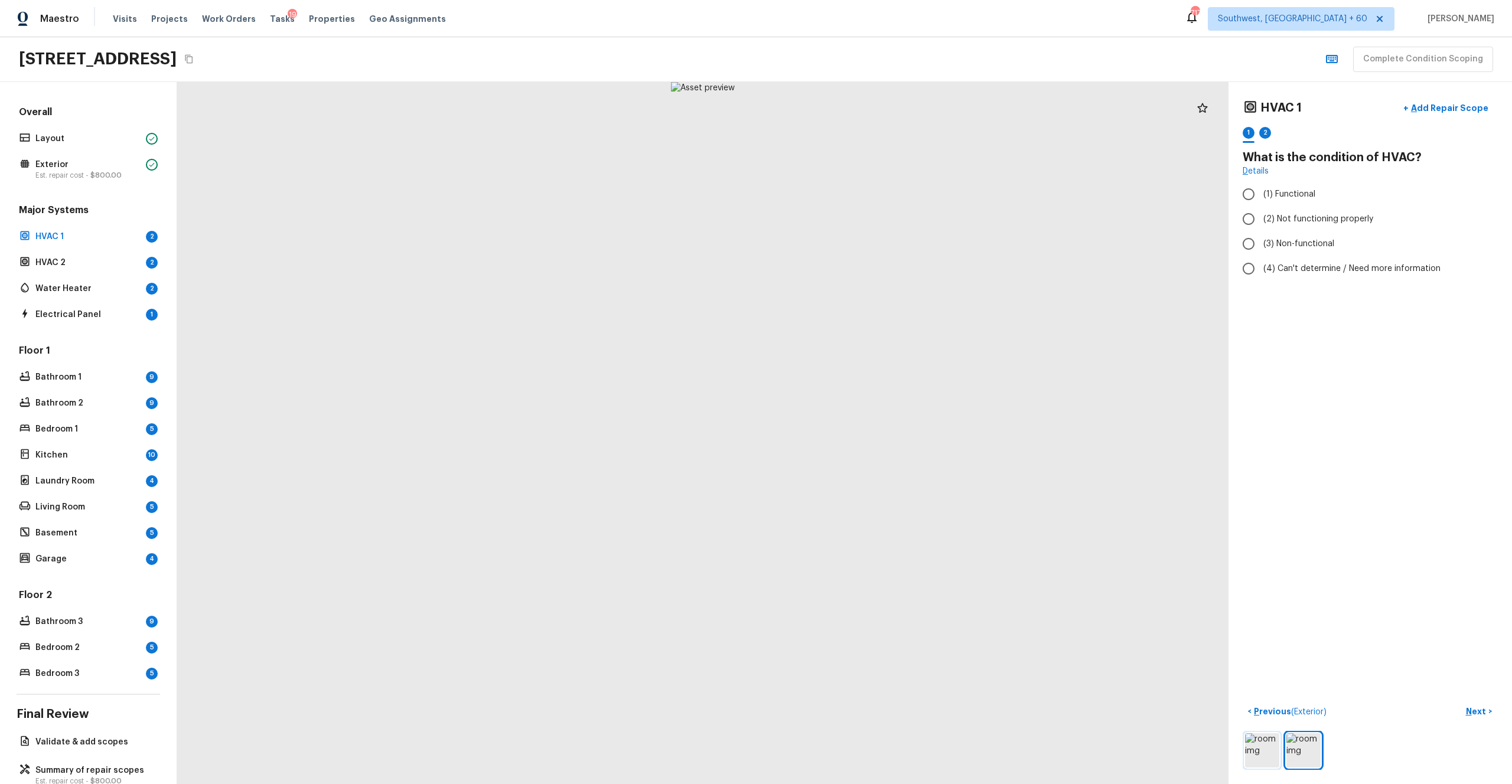
click at [850, 430] on img at bounding box center [1262, 751] width 34 height 34
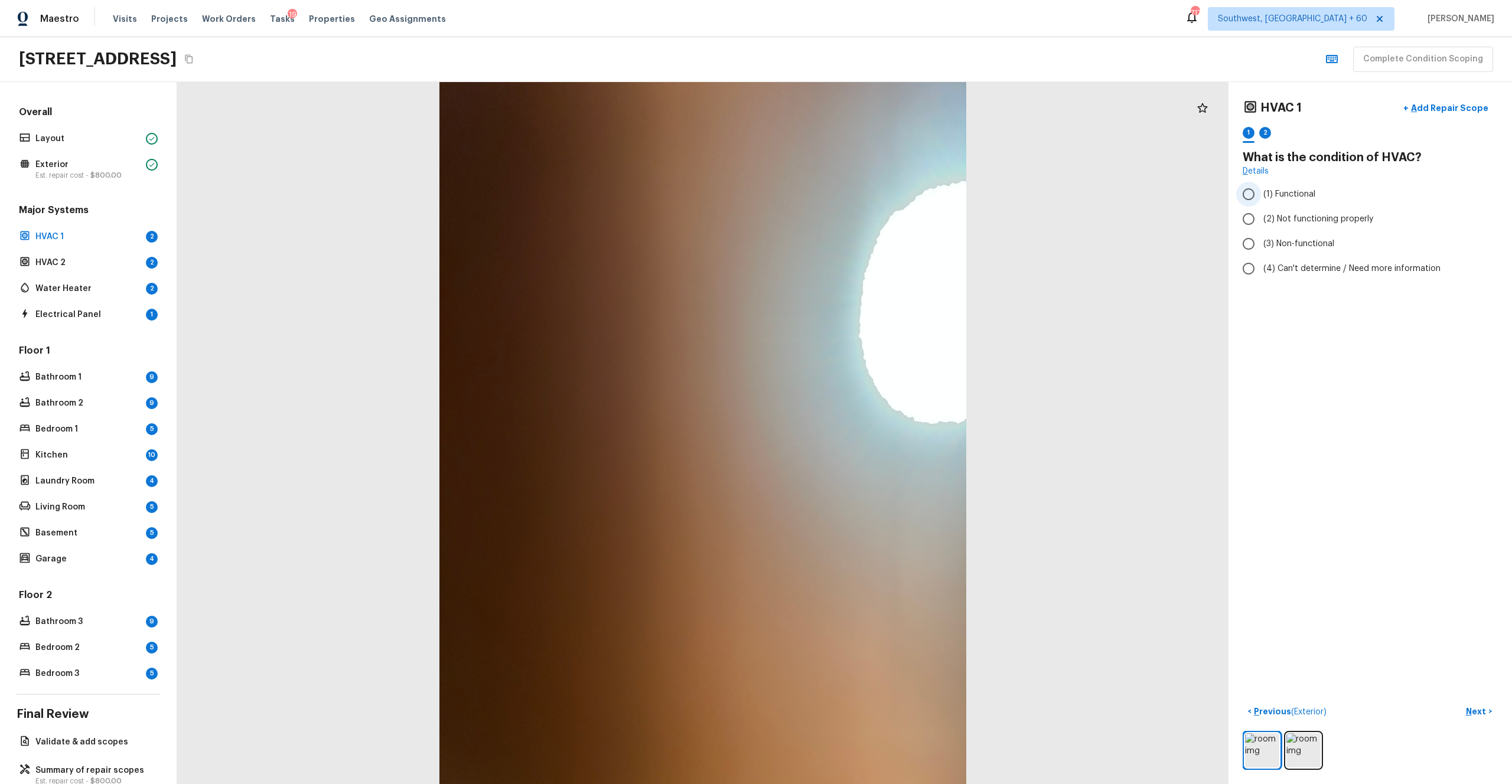
click at [850, 198] on span "(1) Functional" at bounding box center [1289, 194] width 52 height 12
click at [850, 198] on input "(1) Functional" at bounding box center [1248, 194] width 25 height 25
radio input "true"
click at [850, 430] on p "Next" at bounding box center [1477, 711] width 22 height 12
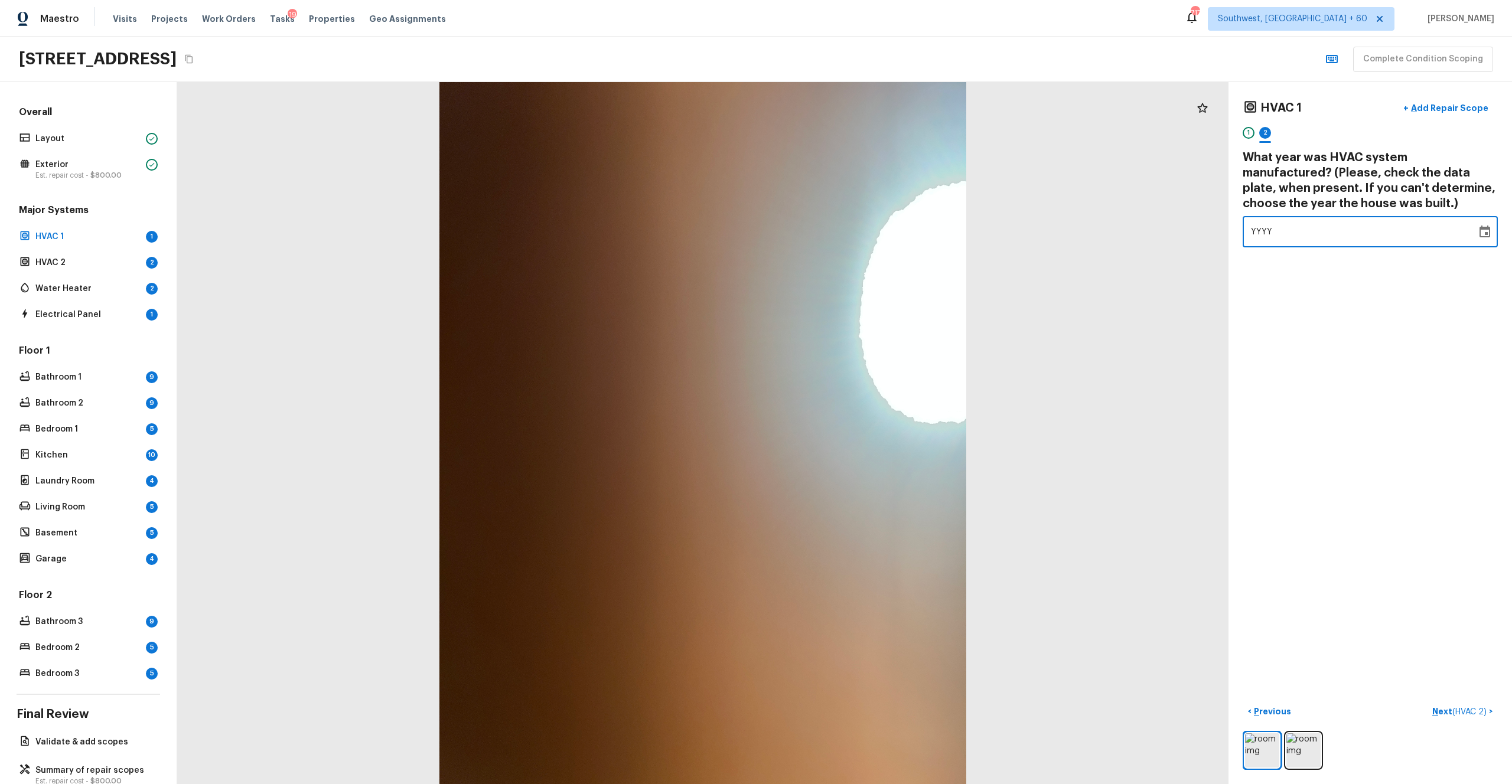
click at [850, 224] on div "YYYY" at bounding box center [1359, 232] width 217 height 31
type input "2017"
click at [850, 341] on div "HVAC 1 + Add Repair Scope 1 2 What year was HVAC system manufactured? (Please, …" at bounding box center [1371, 433] width 284 height 702
click at [850, 430] on p "Next ( HVAC 2 )" at bounding box center [1461, 711] width 57 height 12
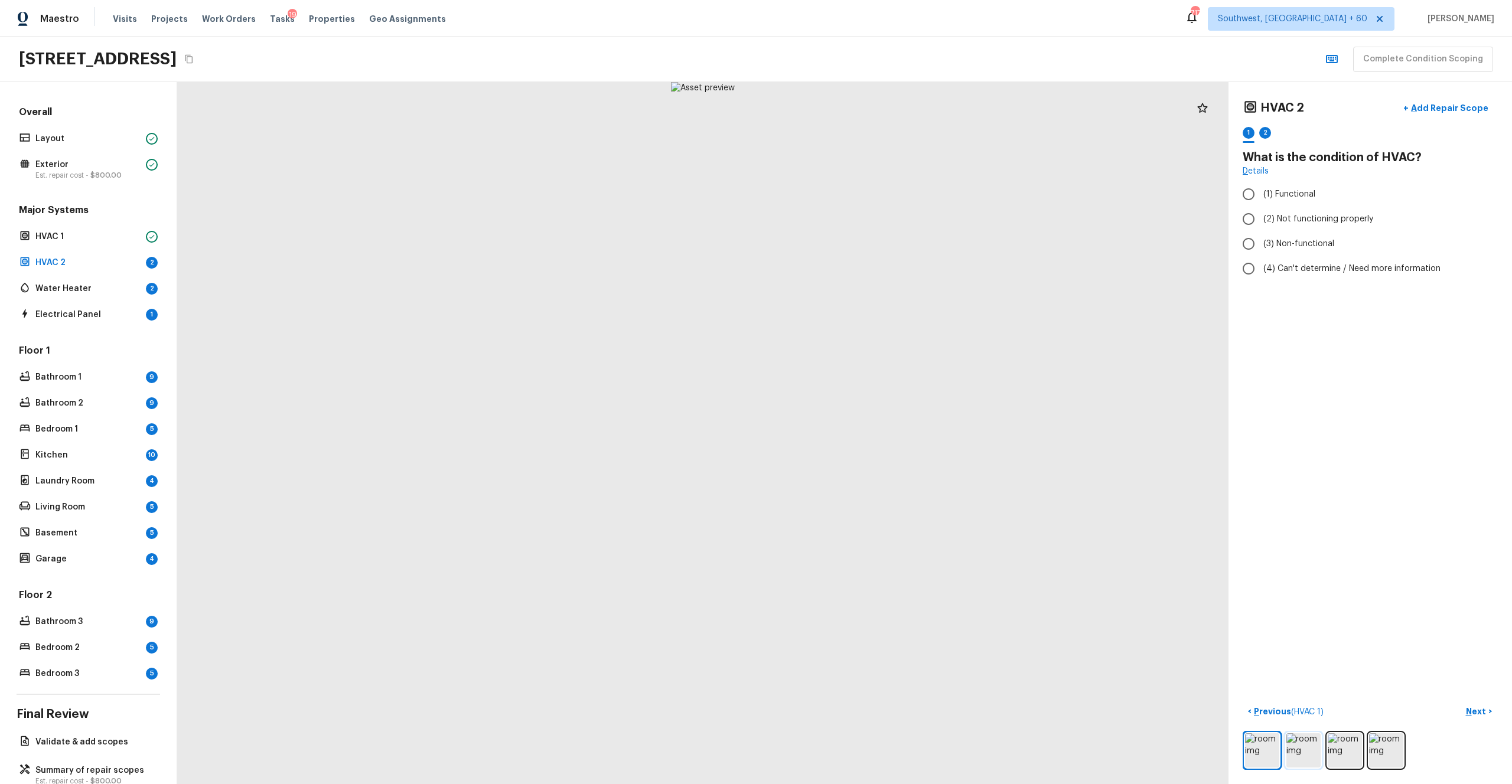
click at [850, 430] on img at bounding box center [1304, 751] width 34 height 34
click at [850, 430] on img at bounding box center [1345, 751] width 34 height 34
click at [850, 430] on img at bounding box center [1387, 751] width 34 height 34
click at [850, 200] on span "(1) Functional" at bounding box center [1289, 194] width 52 height 12
click at [850, 200] on input "(1) Functional" at bounding box center [1248, 194] width 25 height 25
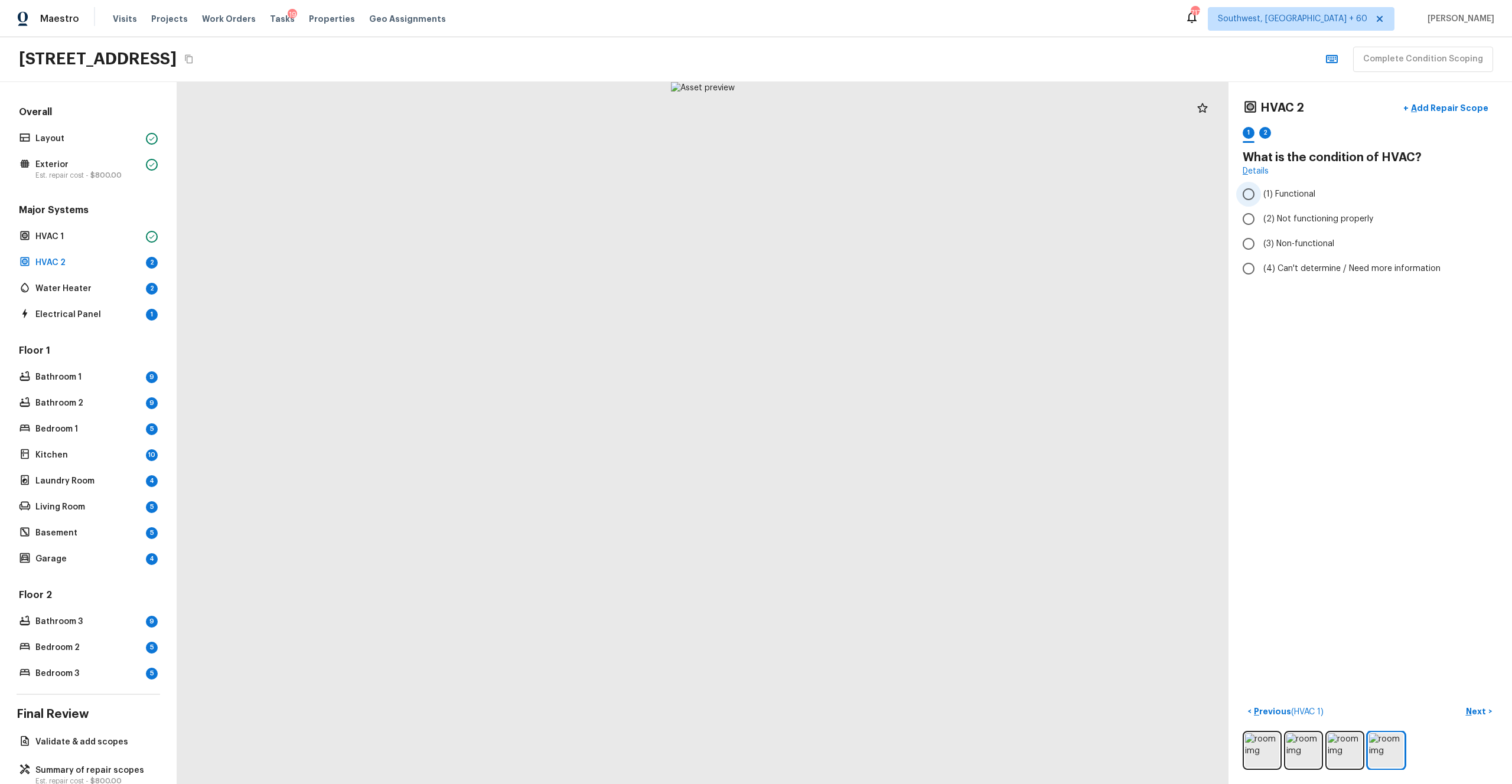
radio input "true"
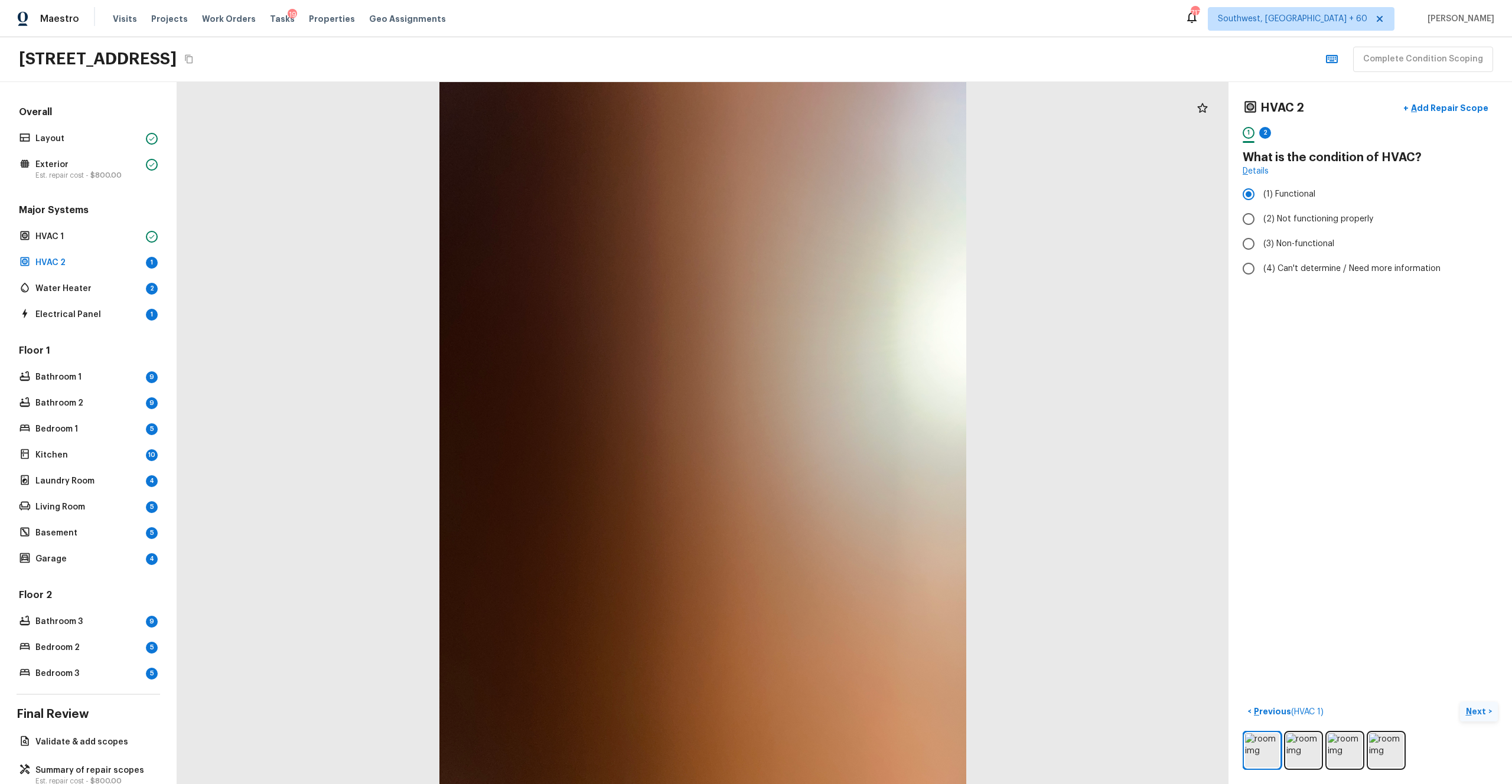
click at [850, 430] on button "Next >" at bounding box center [1478, 711] width 38 height 19
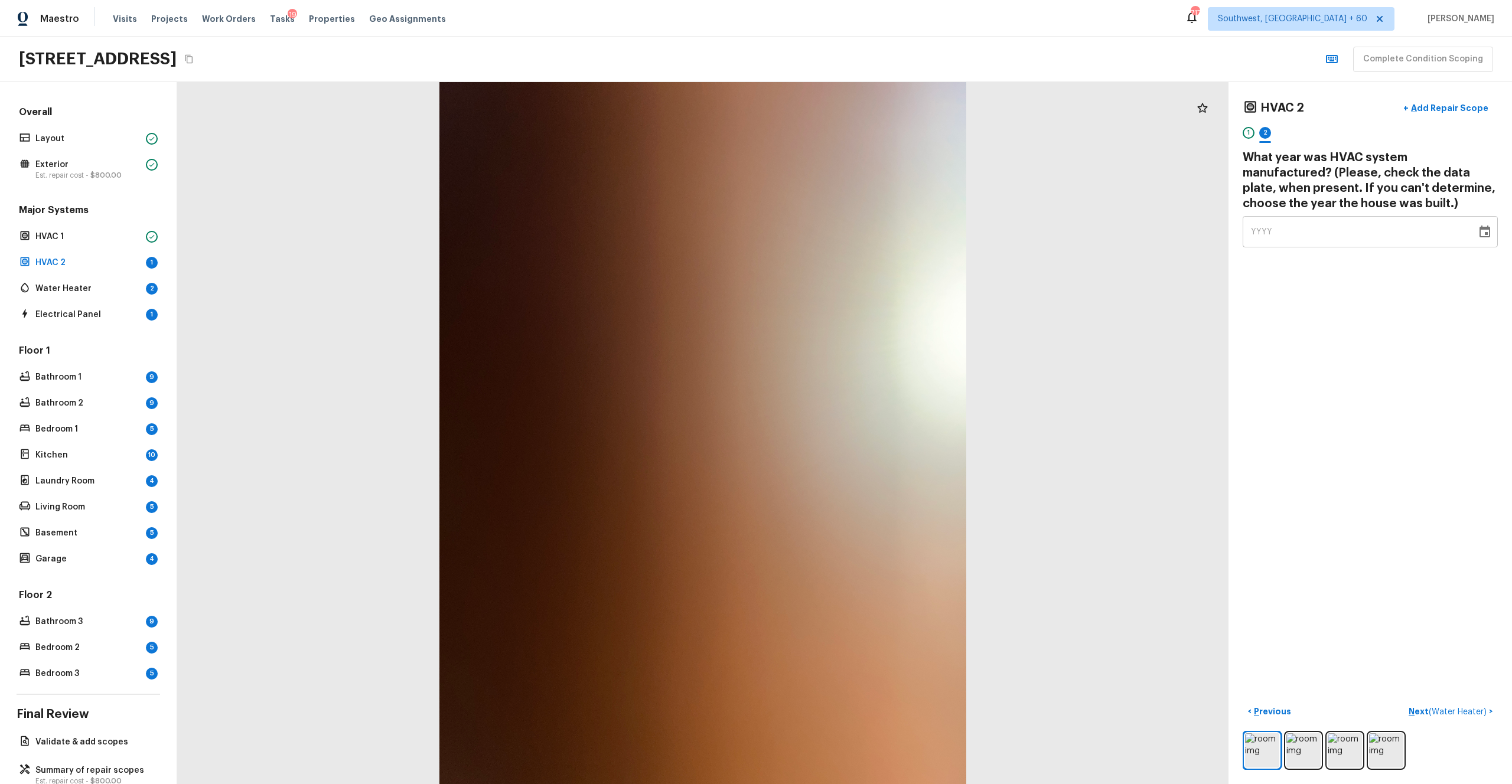
click at [850, 238] on div "YYYY" at bounding box center [1359, 232] width 217 height 31
click at [850, 319] on div "HVAC 2 + Add Repair Scope 1 2 What year was HVAC system manufactured? (Please, …" at bounding box center [1371, 433] width 284 height 702
drag, startPoint x: 1295, startPoint y: 227, endPoint x: 1223, endPoint y: 231, distance: 72.1
click at [850, 231] on div "HVAC 2 + Add Repair Scope 1 2 What year was HVAC system manufactured? (Please, …" at bounding box center [845, 433] width 1335 height 702
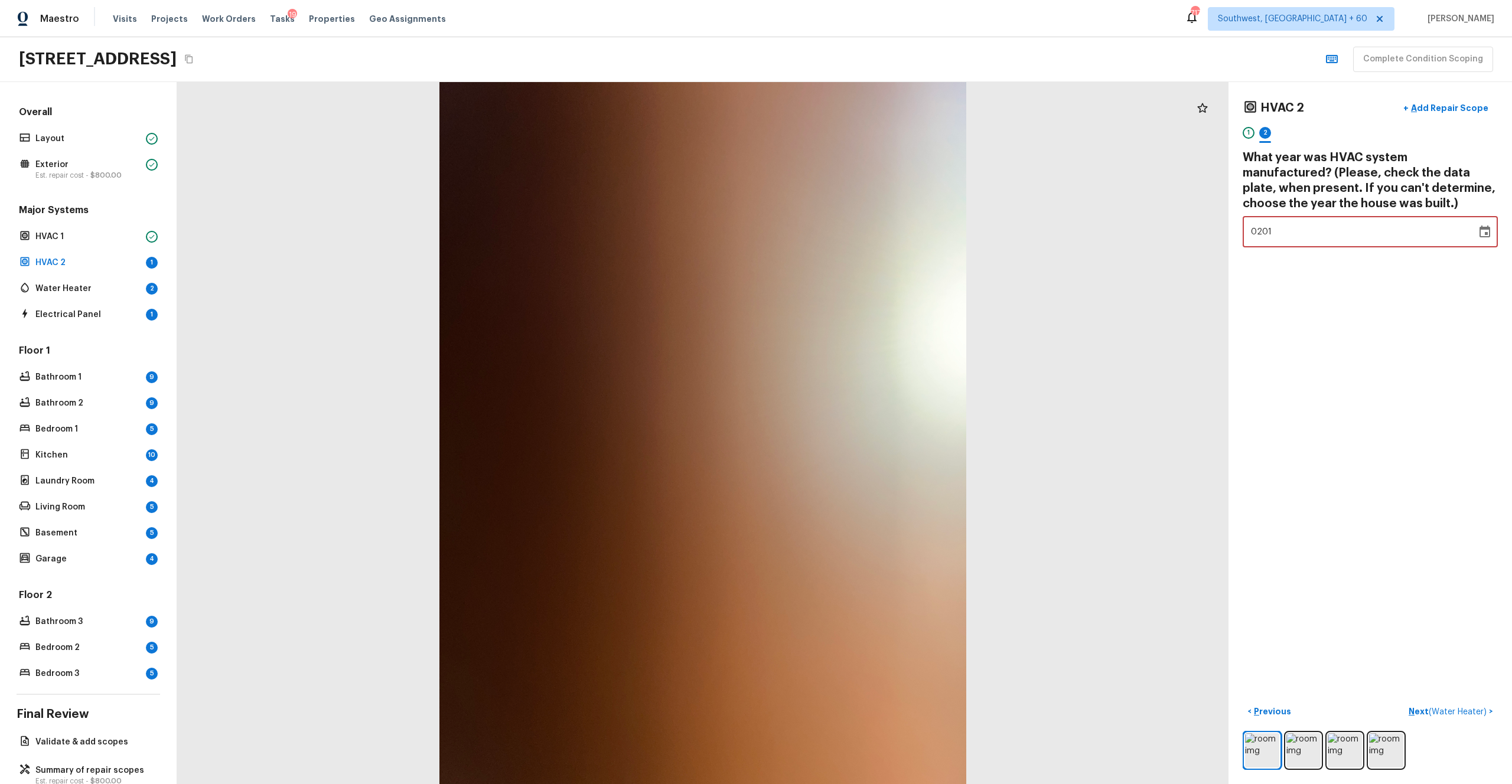
type input "0007"
type input "2017"
click at [850, 403] on div "HVAC 2 + Add Repair Scope 1 2 What year was HVAC system manufactured? (Please, …" at bounding box center [1371, 433] width 284 height 702
click at [850, 430] on button "Next ( Water Heater ) >" at bounding box center [1451, 711] width 94 height 19
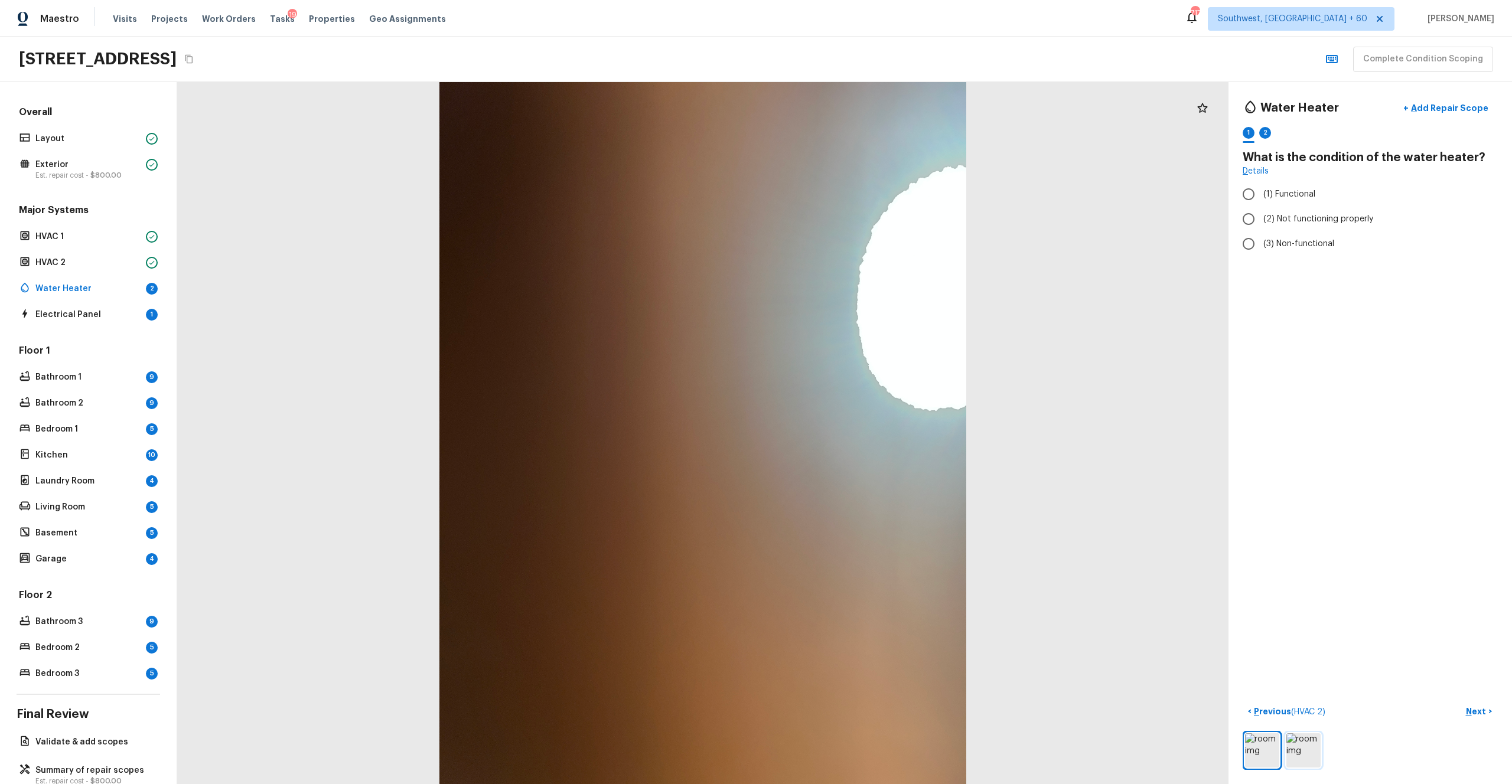
click at [850, 430] on img at bounding box center [1304, 751] width 34 height 34
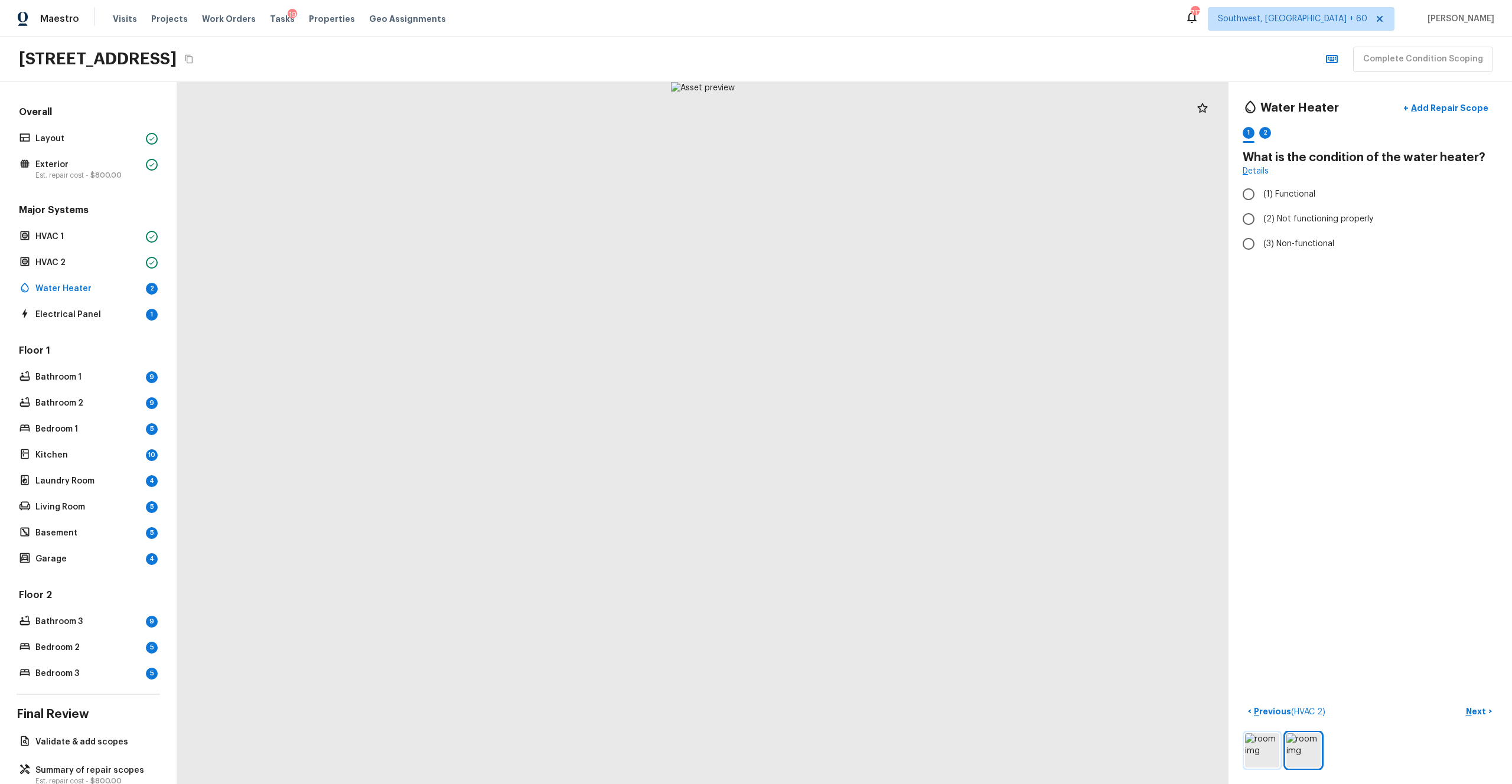
click at [850, 430] on img at bounding box center [1262, 751] width 34 height 34
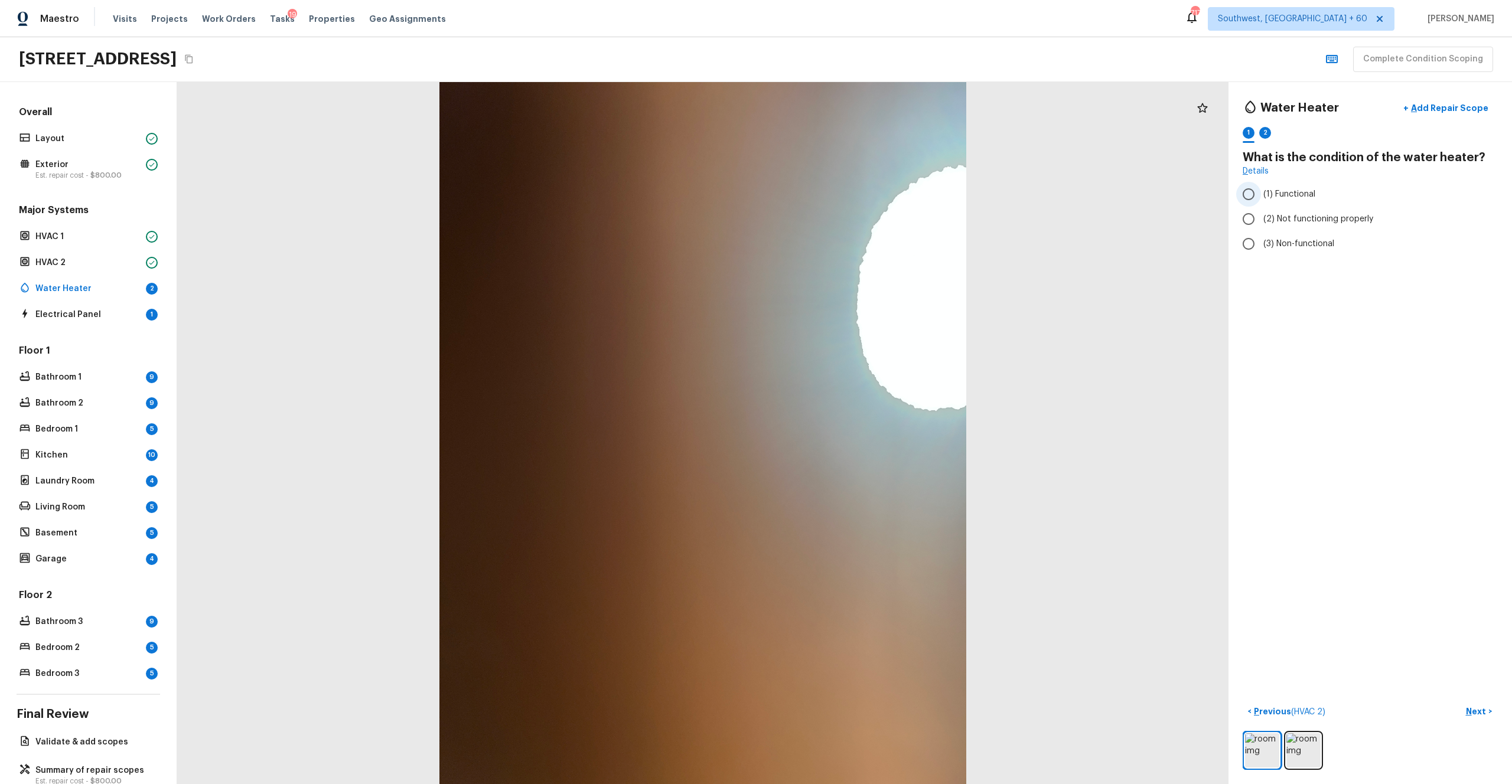
click at [850, 202] on label "(1) Functional" at bounding box center [1362, 194] width 252 height 25
click at [850, 202] on input "(1) Functional" at bounding box center [1248, 194] width 25 height 25
radio input "true"
click at [850, 430] on p "Next" at bounding box center [1477, 711] width 22 height 12
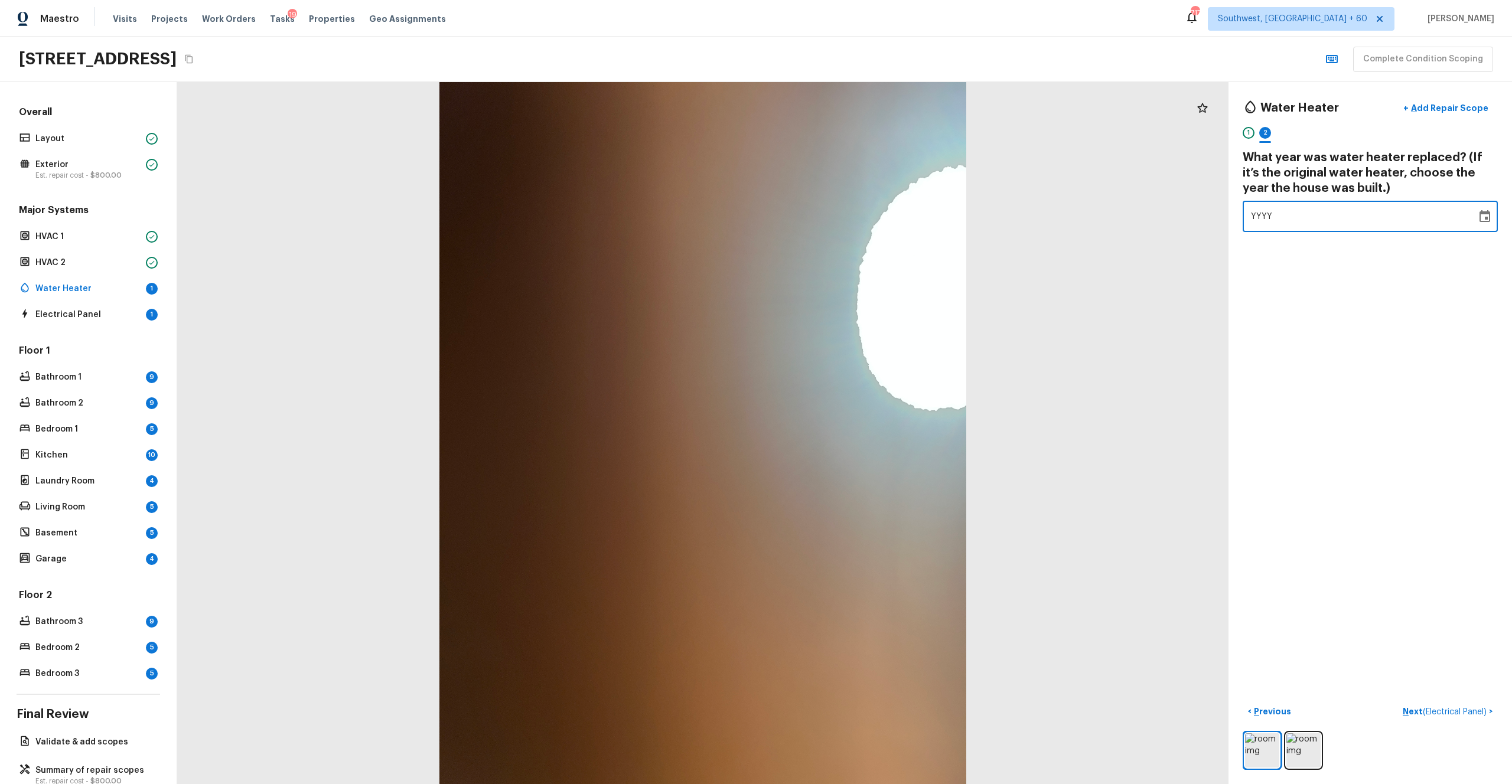
click at [850, 215] on div "YYYY" at bounding box center [1359, 217] width 217 height 31
type input "2017"
click at [850, 311] on div "Water Heater + Add Repair Scope 1 2 What year was water heater replaced? (If it…" at bounding box center [1371, 433] width 284 height 702
click at [850, 430] on p "Next ( Electrical Panel )" at bounding box center [1446, 711] width 86 height 12
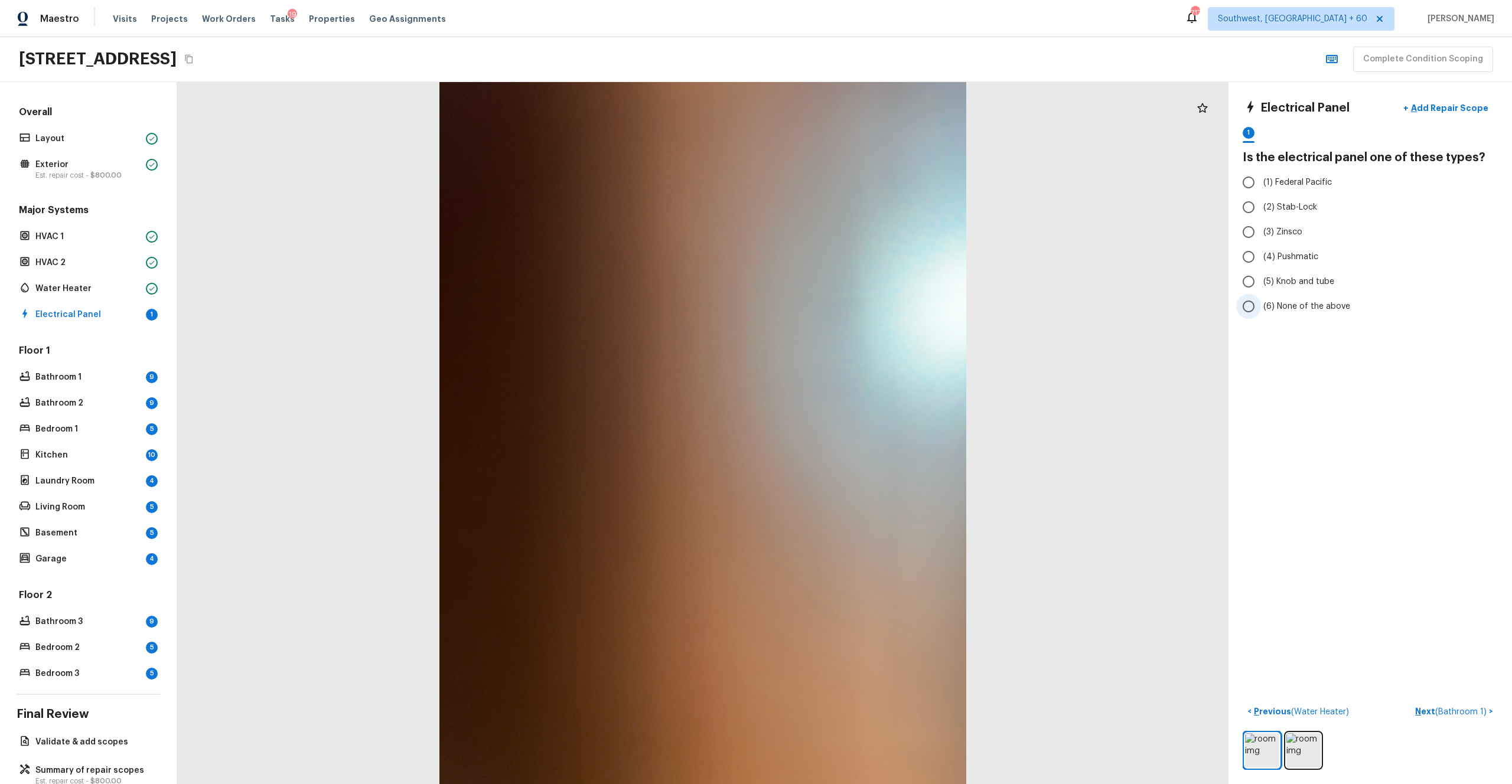
click at [850, 311] on span "(6) None of the above" at bounding box center [1307, 306] width 87 height 12
click at [850, 311] on input "(6) None of the above" at bounding box center [1248, 306] width 25 height 25
radio input "true"
click at [850, 430] on p "Next ( Bathroom 1 )" at bounding box center [1452, 711] width 74 height 12
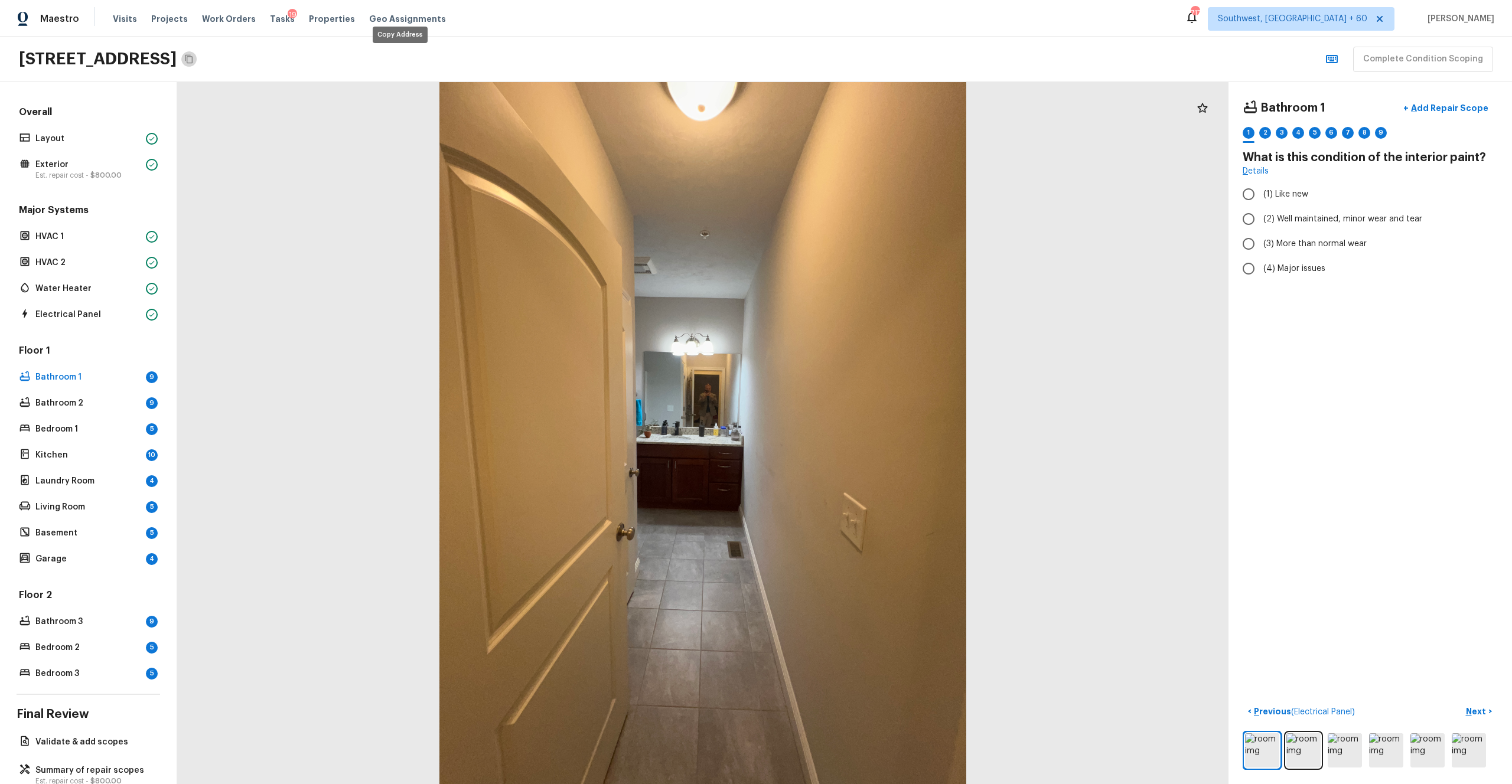
click at [197, 63] on button "Copy Address" at bounding box center [189, 59] width 16 height 16
click at [850, 430] on img at bounding box center [1304, 751] width 34 height 34
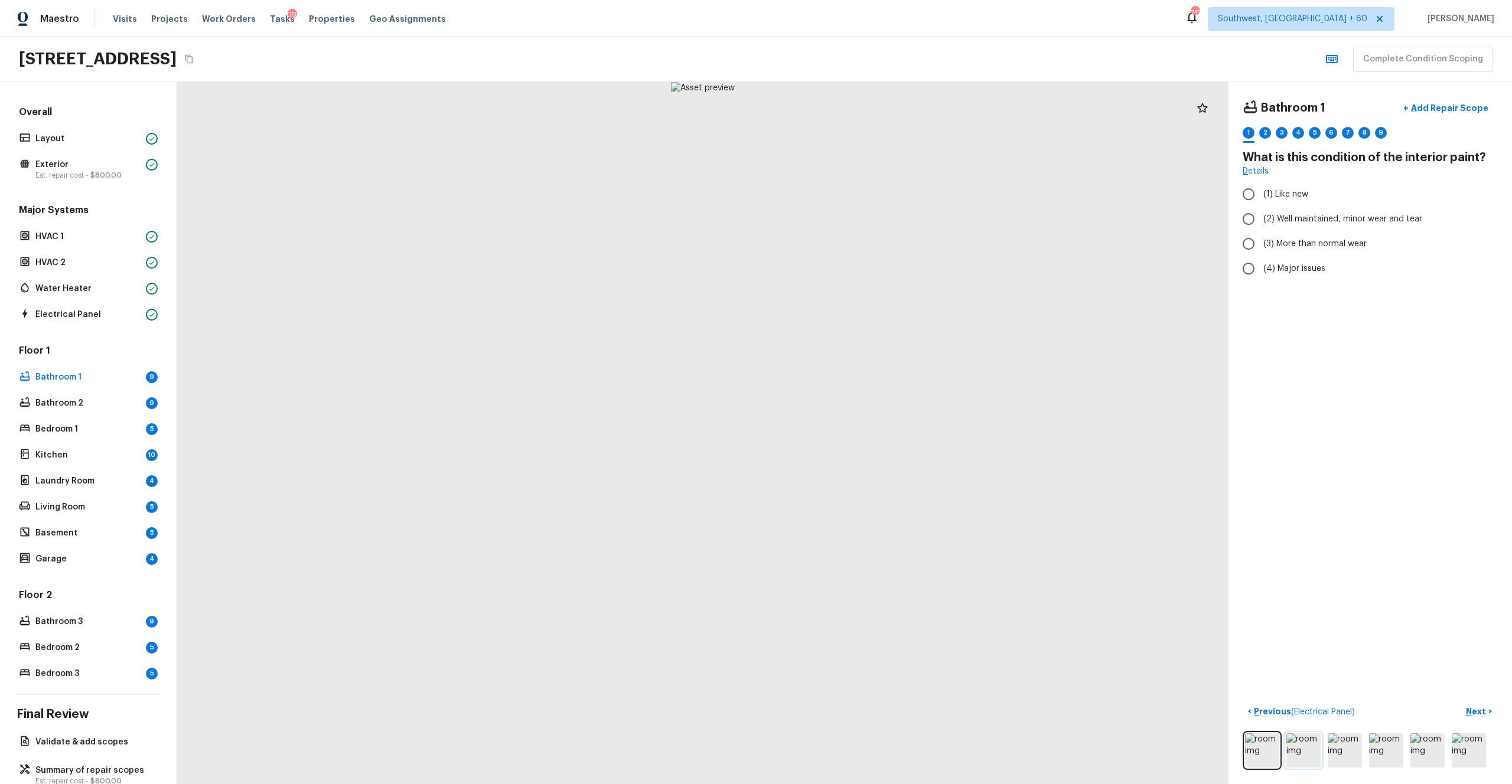
click at [850, 430] on img at bounding box center [1304, 751] width 34 height 34
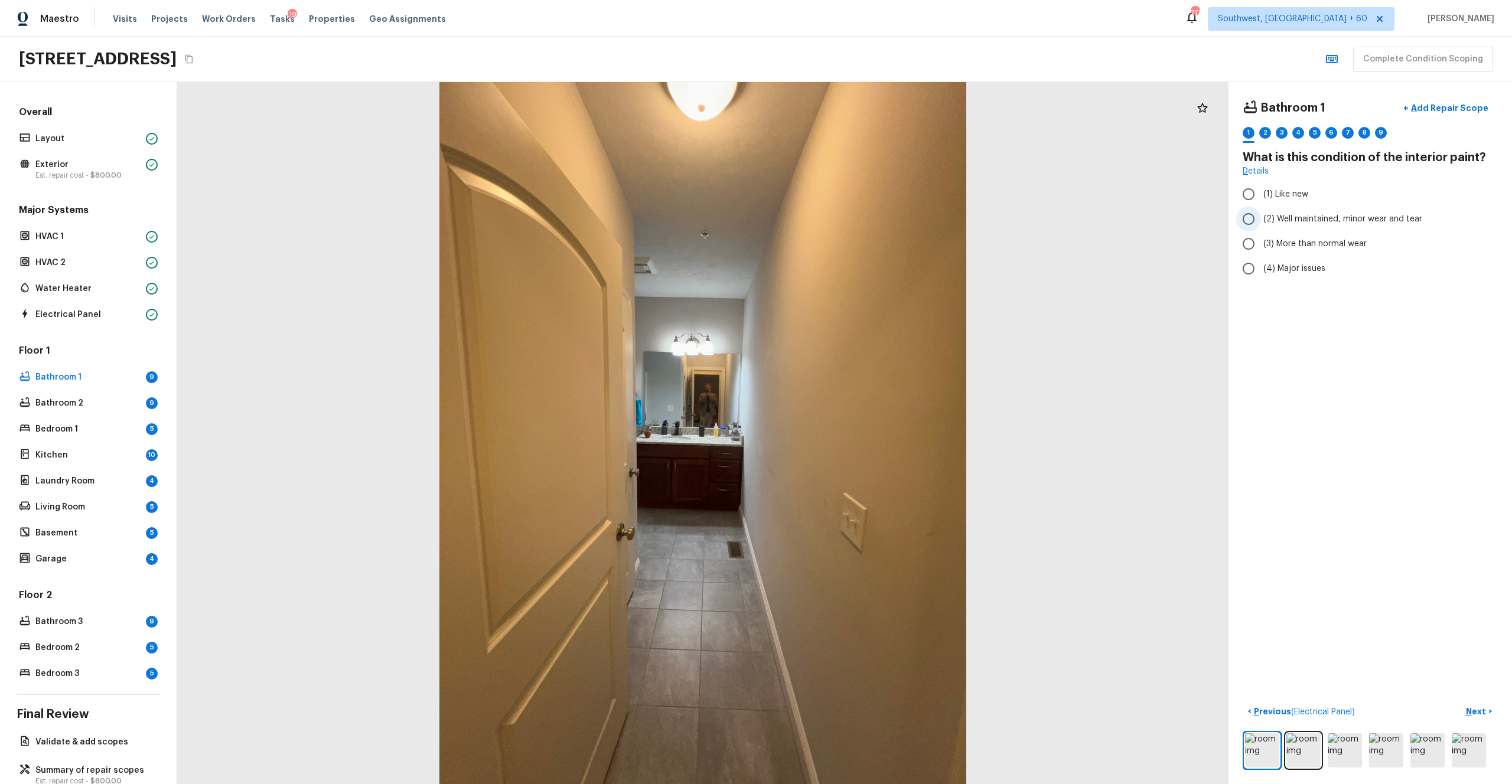
click at [850, 226] on label "(2) Well maintained, minor wear and tear" at bounding box center [1362, 219] width 252 height 25
click at [850, 226] on input "(2) Well maintained, minor wear and tear" at bounding box center [1248, 219] width 25 height 25
radio input "true"
click at [850, 430] on p "Next" at bounding box center [1477, 711] width 22 height 12
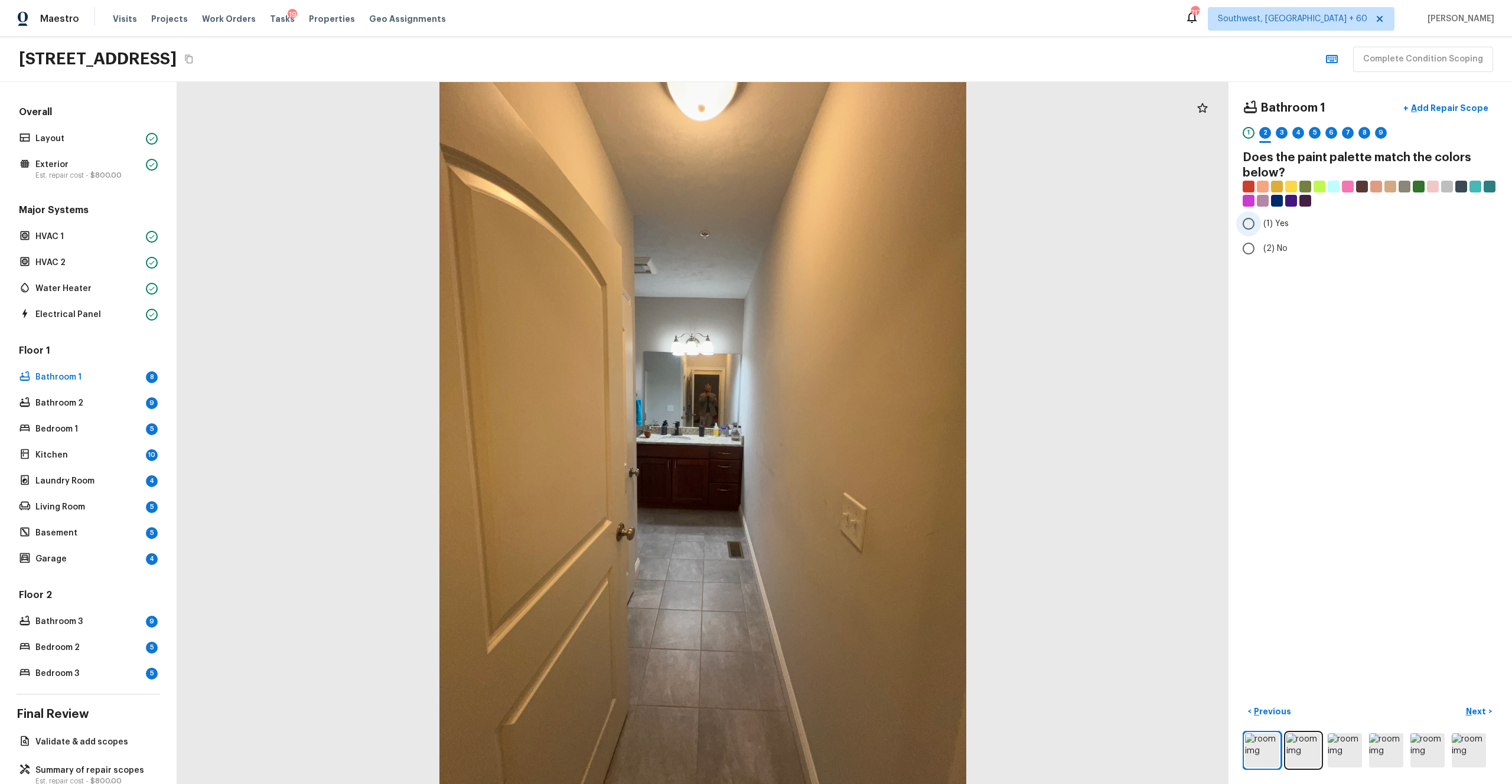
click at [850, 223] on span "(1) Yes" at bounding box center [1276, 224] width 26 height 12
click at [850, 223] on input "(1) Yes" at bounding box center [1248, 224] width 25 height 25
radio input "true"
click at [850, 430] on p "Next" at bounding box center [1477, 711] width 22 height 12
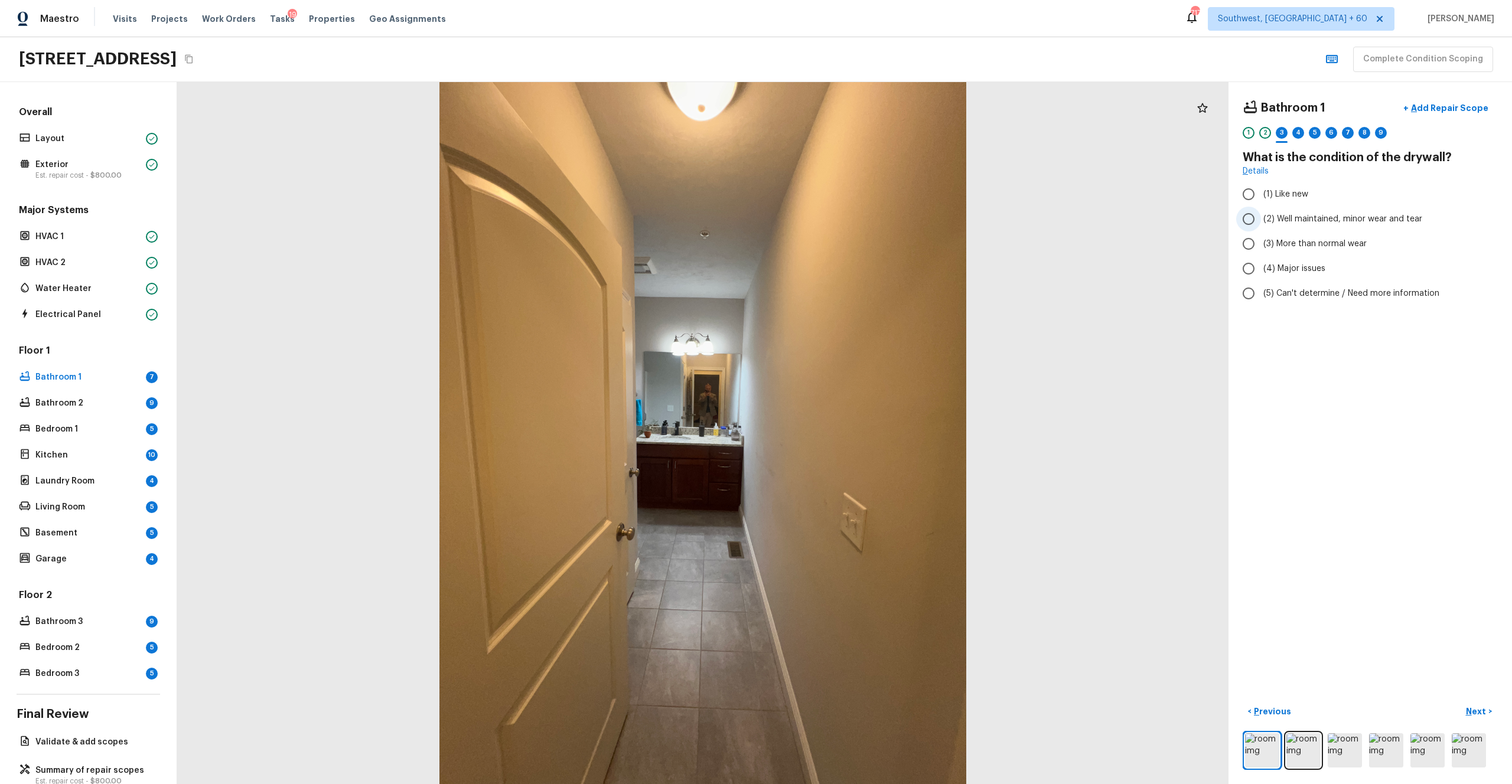
click at [850, 213] on span "(2) Well maintained, minor wear and tear" at bounding box center [1342, 219] width 159 height 12
click at [850, 212] on input "(2) Well maintained, minor wear and tear" at bounding box center [1248, 219] width 25 height 25
radio input "true"
click at [850, 430] on p "Next" at bounding box center [1477, 711] width 22 height 12
click at [850, 257] on span "(3) Tile" at bounding box center [1276, 253] width 26 height 12
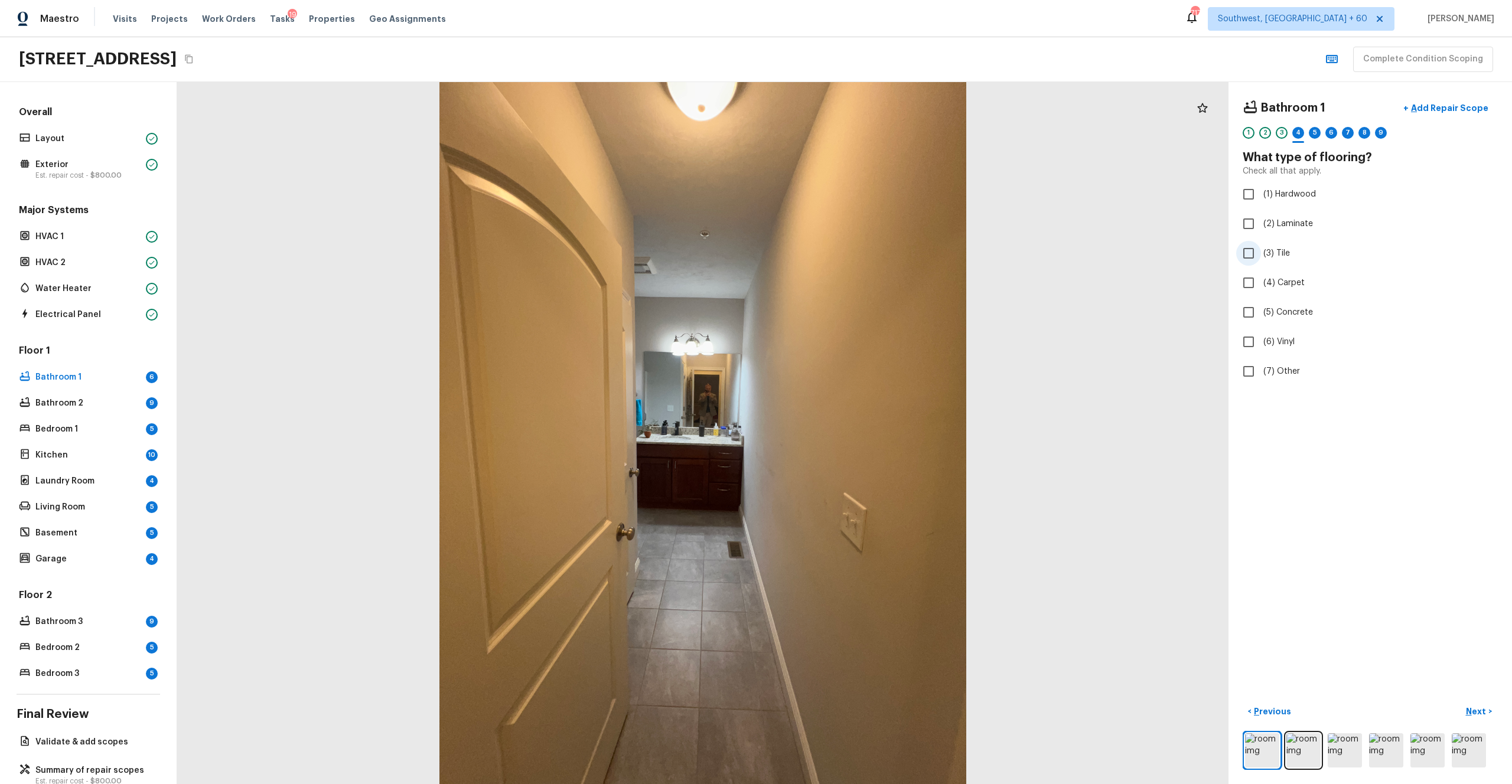
click at [850, 257] on input "(3) Tile" at bounding box center [1248, 253] width 25 height 25
checkbox input "true"
click at [850, 430] on p "Next" at bounding box center [1477, 711] width 22 height 12
click at [850, 430] on img at bounding box center [1428, 751] width 34 height 34
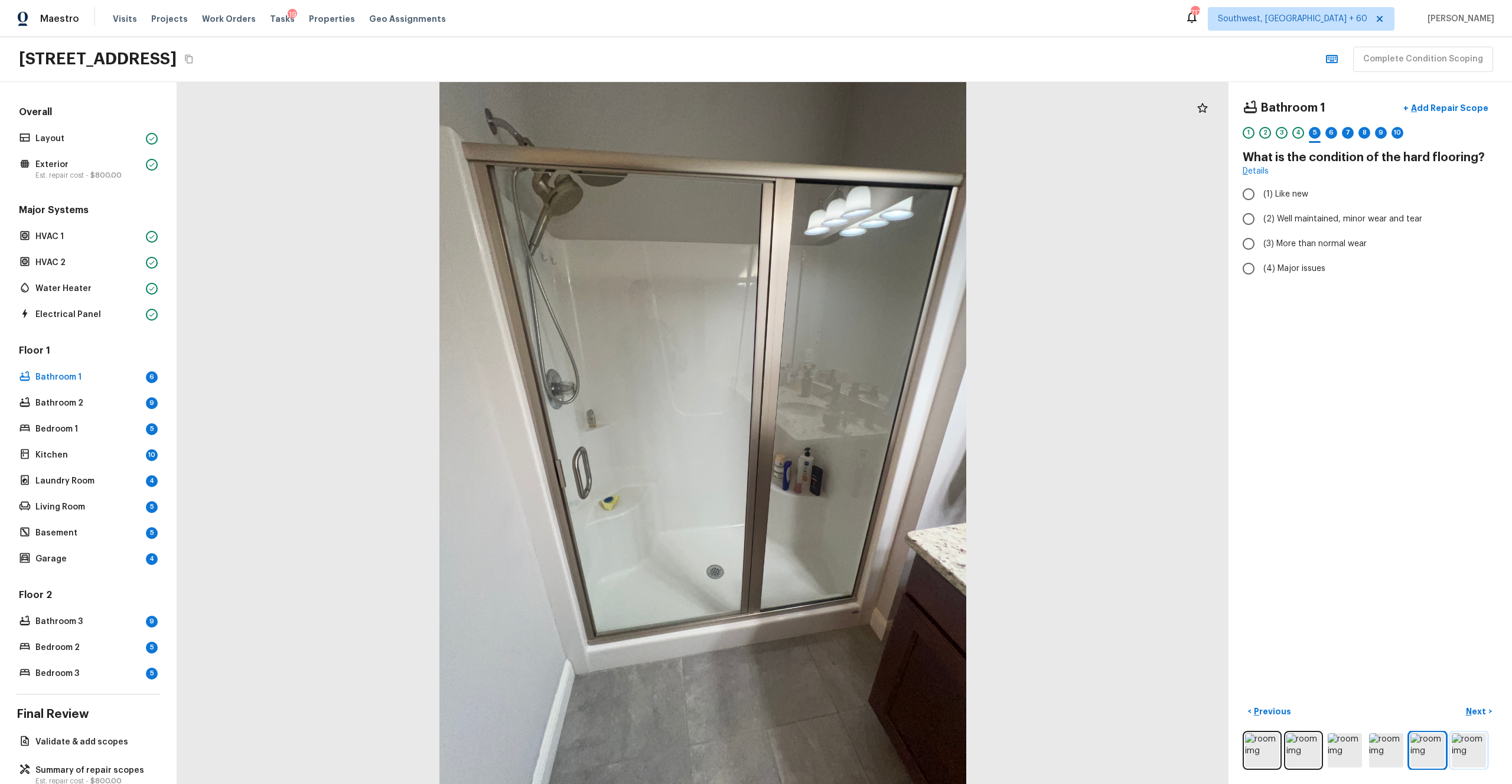
click at [850, 430] on img at bounding box center [1469, 751] width 34 height 34
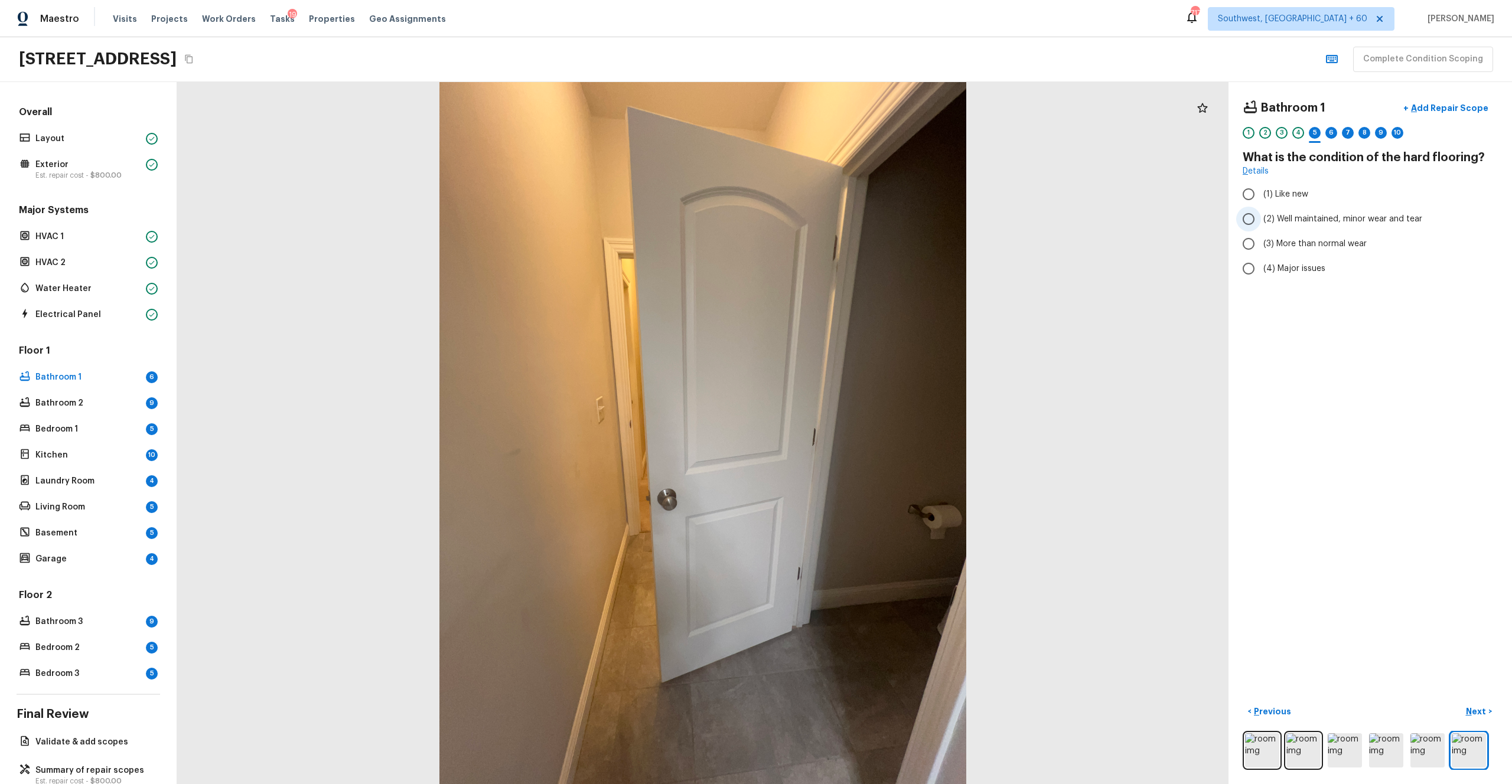
click at [850, 223] on span "(2) Well maintained, minor wear and tear" at bounding box center [1342, 219] width 159 height 12
click at [850, 223] on input "(2) Well maintained, minor wear and tear" at bounding box center [1248, 219] width 25 height 25
radio input "true"
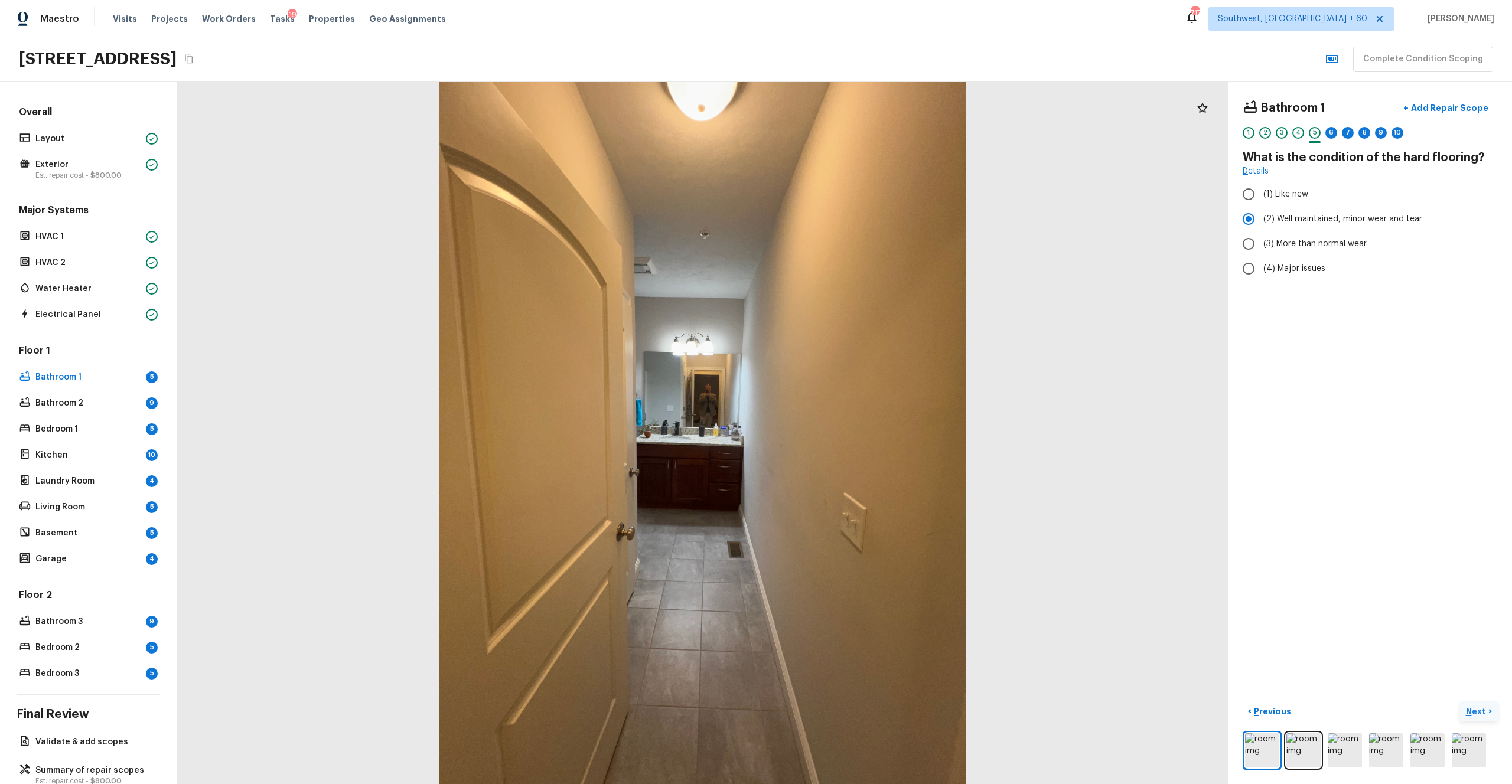
click at [850, 430] on p "Next" at bounding box center [1477, 711] width 22 height 12
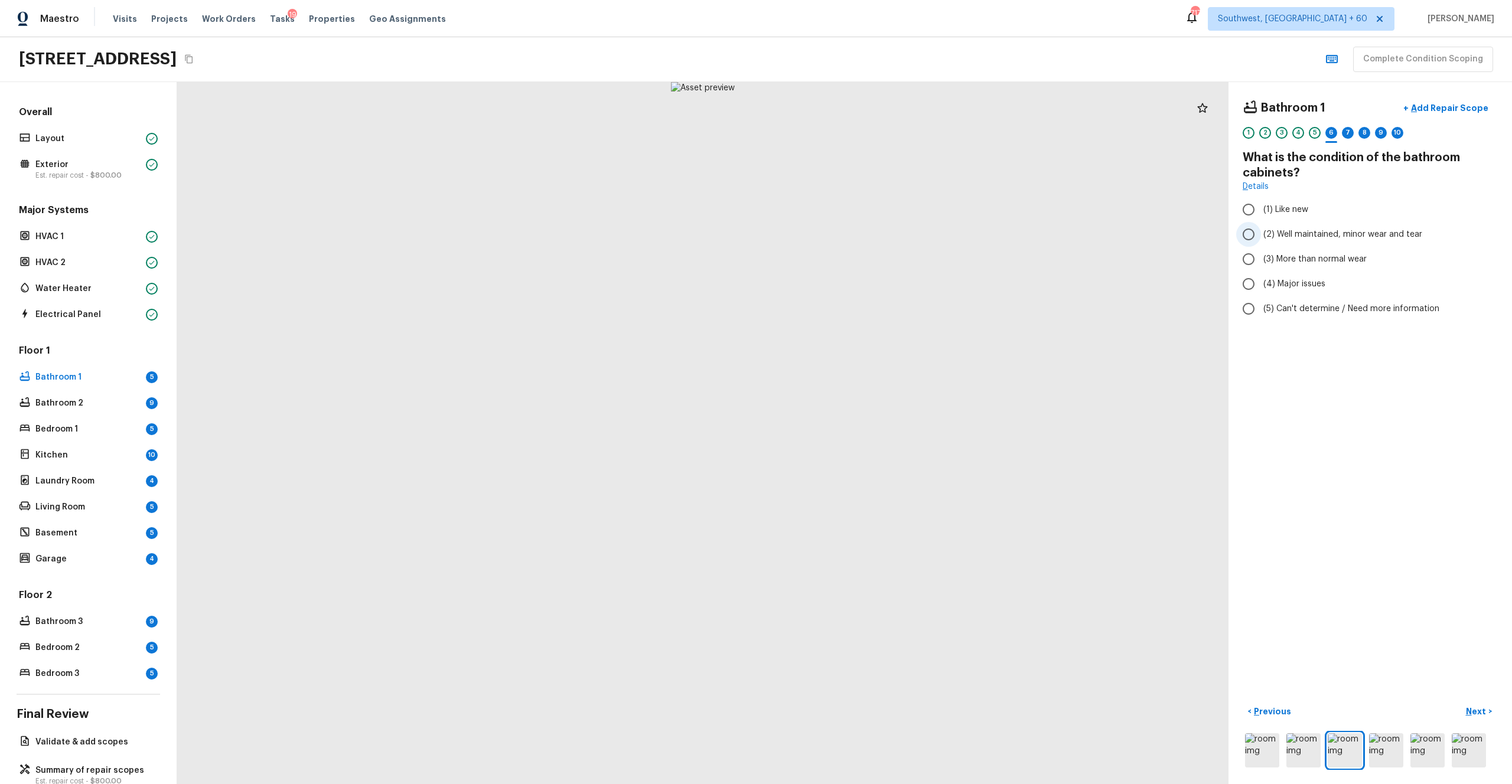
click at [850, 242] on label "(2) Well maintained, minor wear and tear" at bounding box center [1362, 234] width 252 height 25
click at [850, 242] on input "(2) Well maintained, minor wear and tear" at bounding box center [1248, 234] width 25 height 25
radio input "true"
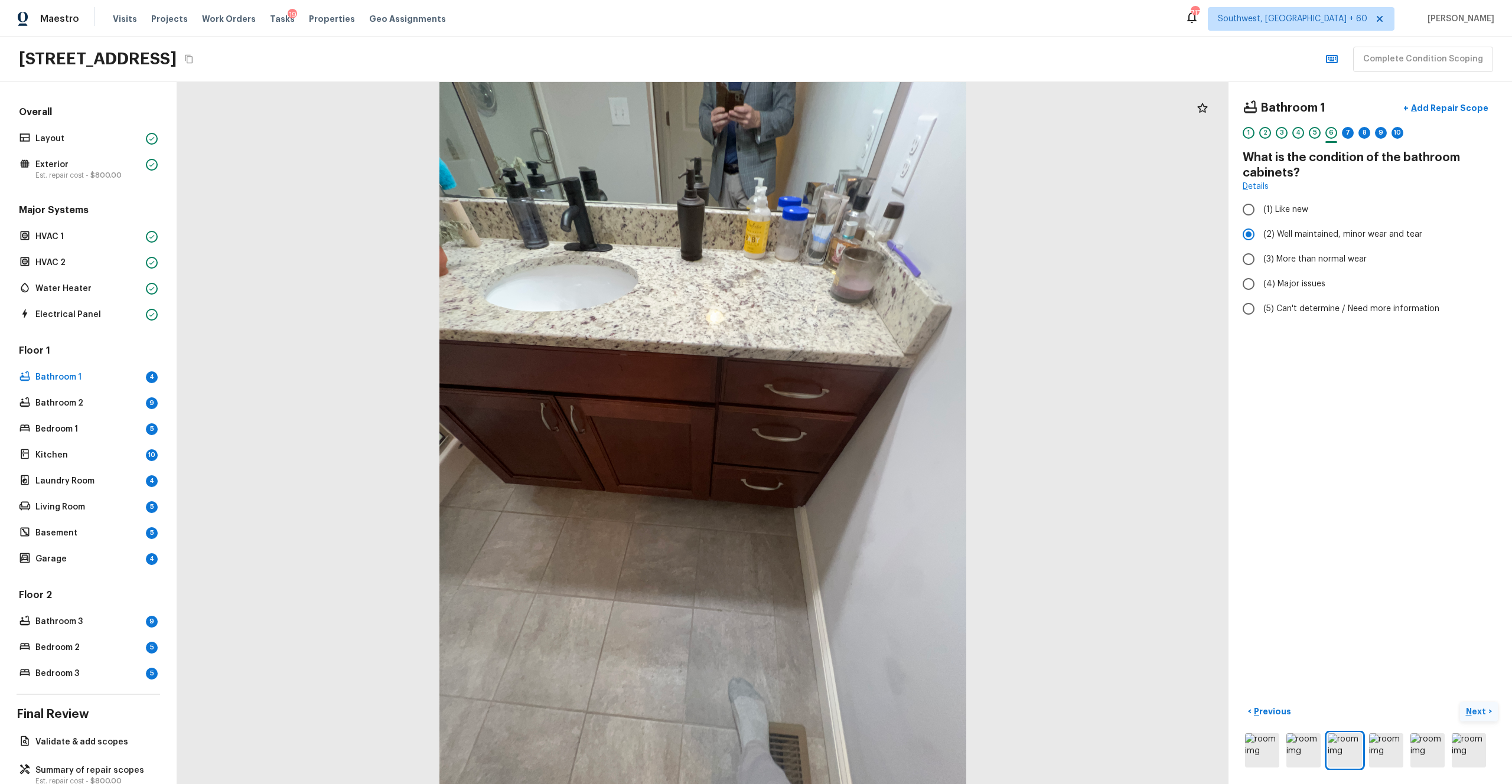
click at [850, 430] on p "Next" at bounding box center [1477, 711] width 22 height 12
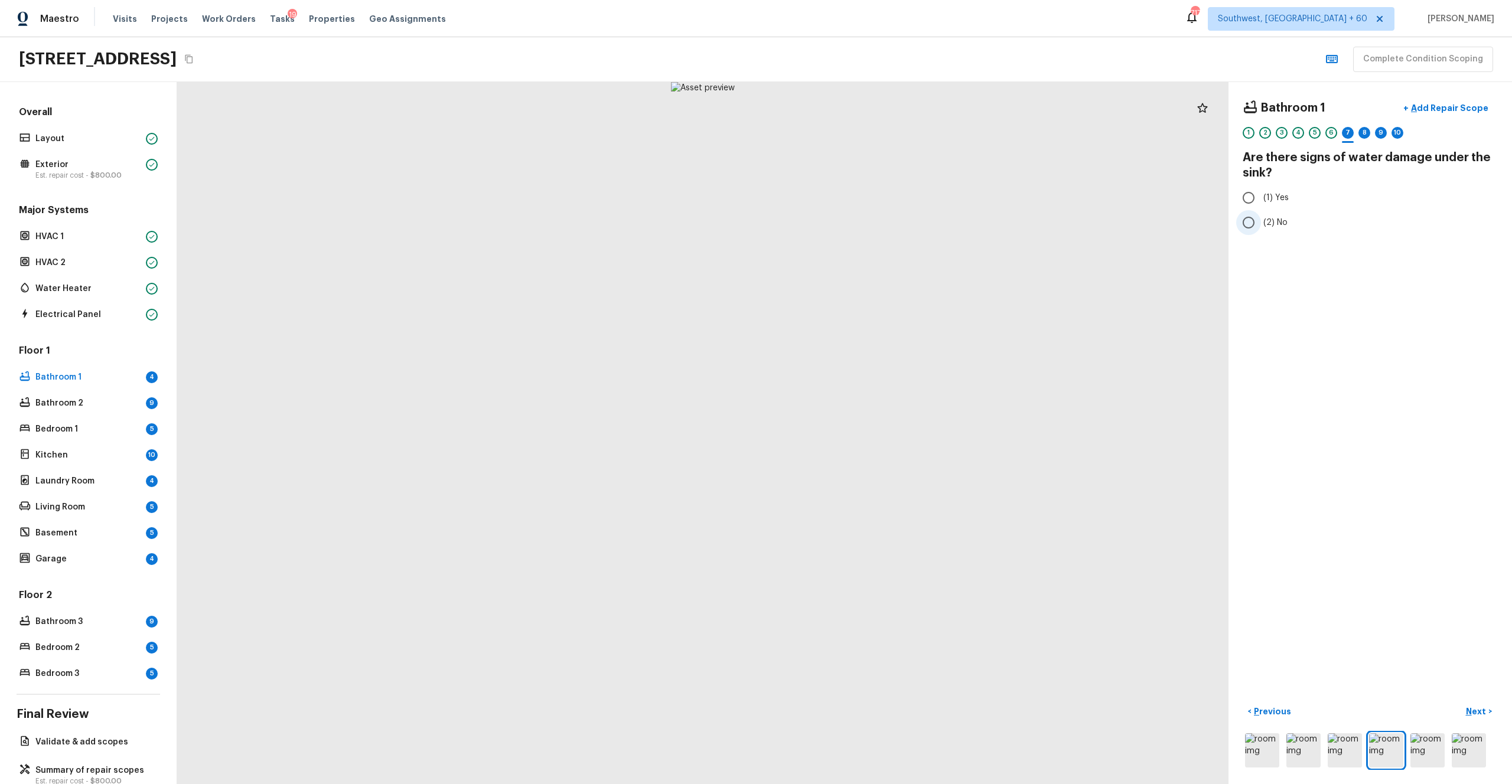
click at [850, 217] on span "(2) No" at bounding box center [1275, 222] width 24 height 12
click at [850, 217] on input "(2) No" at bounding box center [1248, 222] width 25 height 25
radio input "true"
click at [850, 430] on p "Next" at bounding box center [1477, 711] width 22 height 12
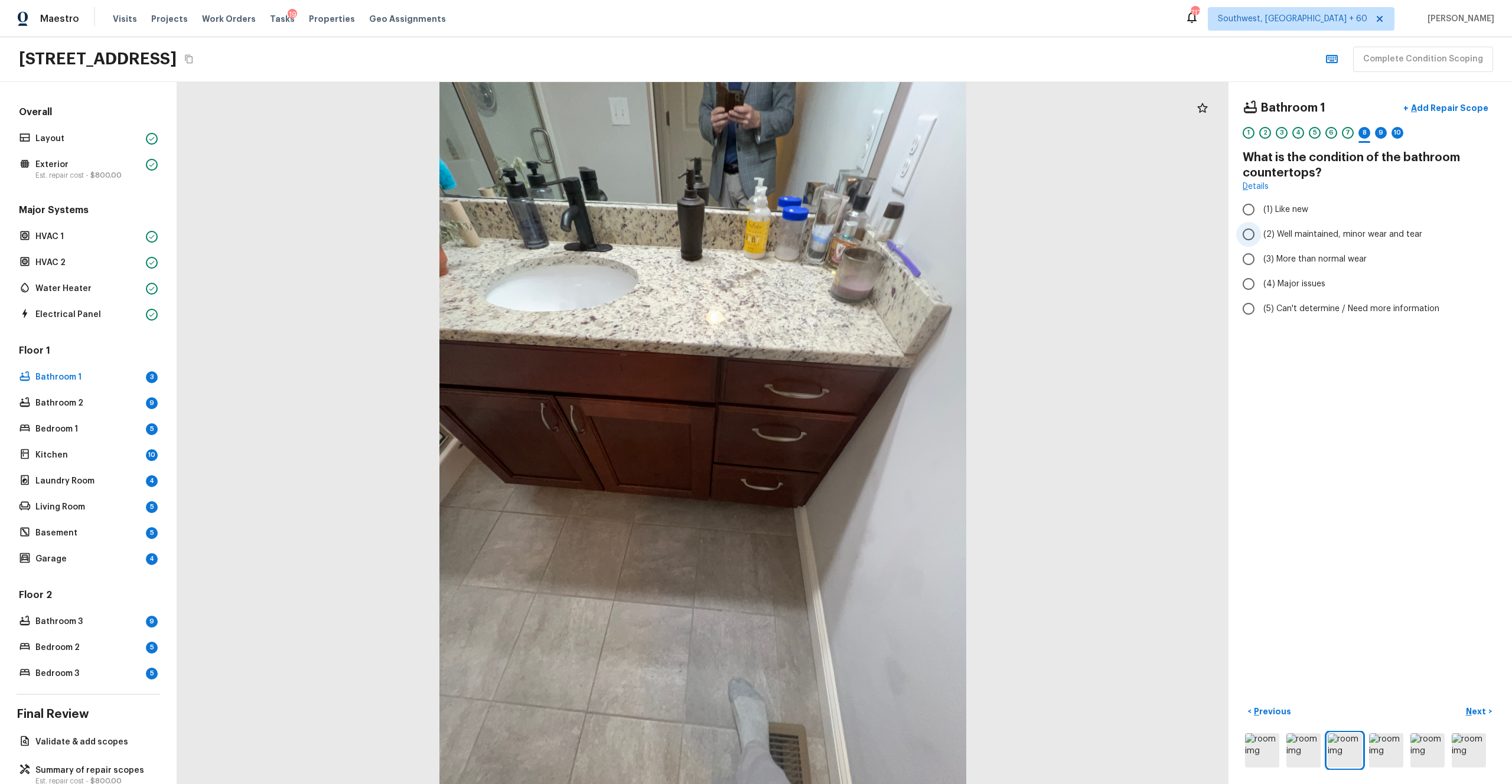
click at [850, 236] on span "(2) Well maintained, minor wear and tear" at bounding box center [1342, 234] width 159 height 12
click at [850, 236] on input "(2) Well maintained, minor wear and tear" at bounding box center [1248, 234] width 25 height 25
radio input "true"
click at [850, 430] on p "Next" at bounding box center [1477, 711] width 22 height 12
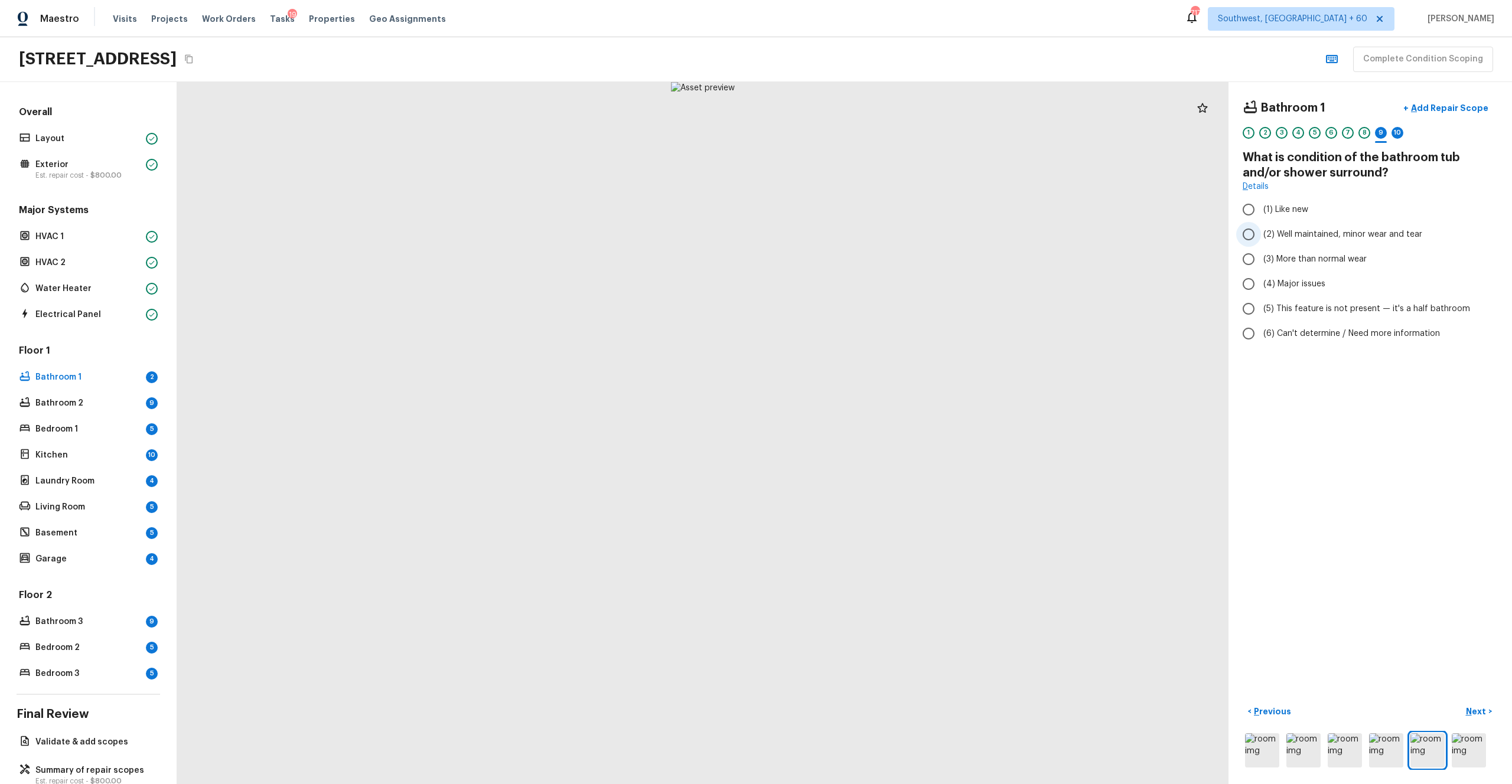
click at [850, 244] on label "(2) Well maintained, minor wear and tear" at bounding box center [1362, 234] width 252 height 25
click at [850, 244] on input "(2) Well maintained, minor wear and tear" at bounding box center [1248, 234] width 25 height 25
radio input "true"
click at [850, 430] on p "Next" at bounding box center [1477, 711] width 22 height 12
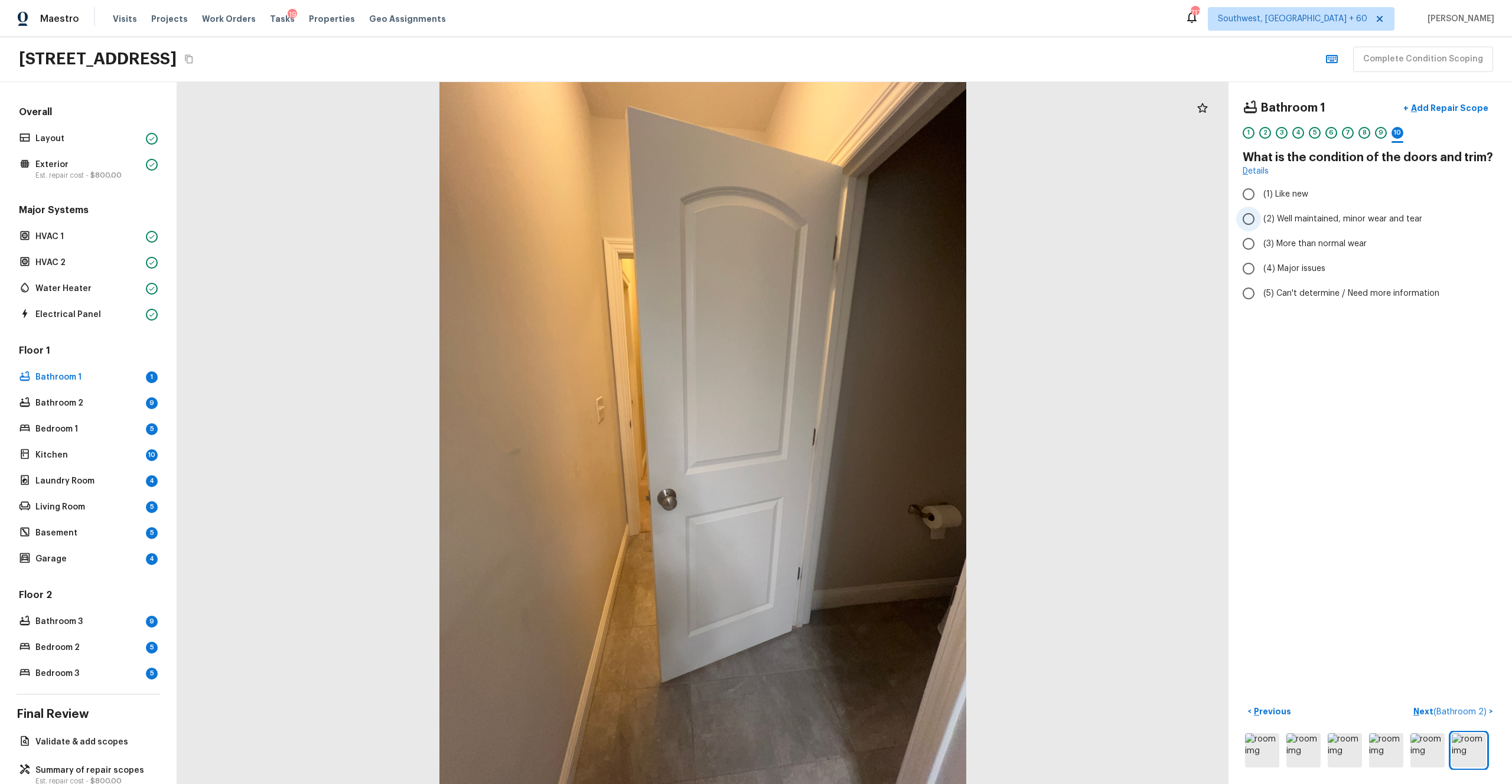
click at [850, 219] on span "(2) Well maintained, minor wear and tear" at bounding box center [1342, 219] width 159 height 12
click at [850, 219] on input "(2) Well maintained, minor wear and tear" at bounding box center [1248, 219] width 25 height 25
radio input "true"
click at [850, 430] on p "Next ( Bathroom 2 )" at bounding box center [1451, 711] width 76 height 12
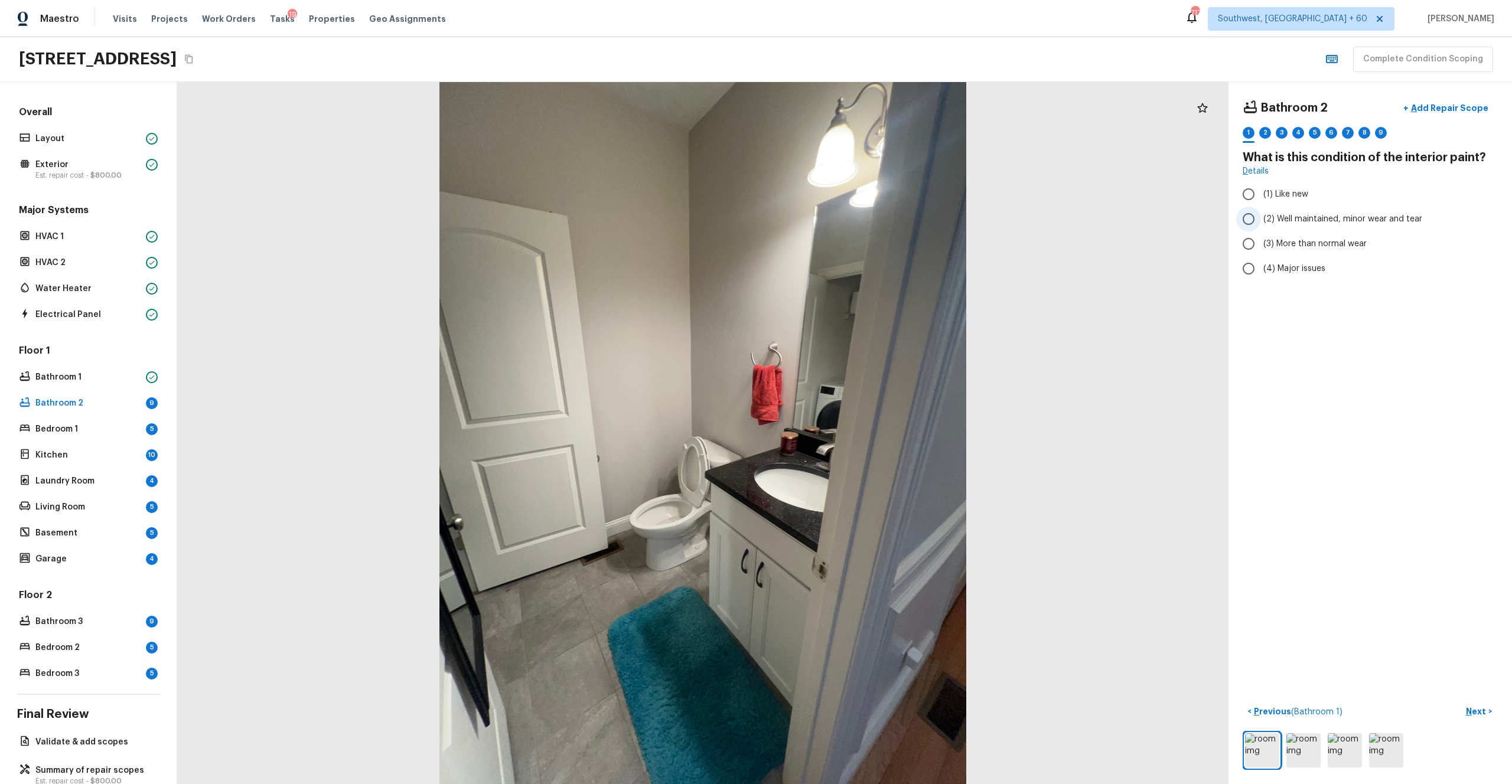
click at [850, 222] on span "(2) Well maintained, minor wear and tear" at bounding box center [1342, 219] width 159 height 12
click at [850, 222] on input "(2) Well maintained, minor wear and tear" at bounding box center [1248, 219] width 25 height 25
radio input "true"
click at [850, 430] on p "Next" at bounding box center [1477, 711] width 22 height 12
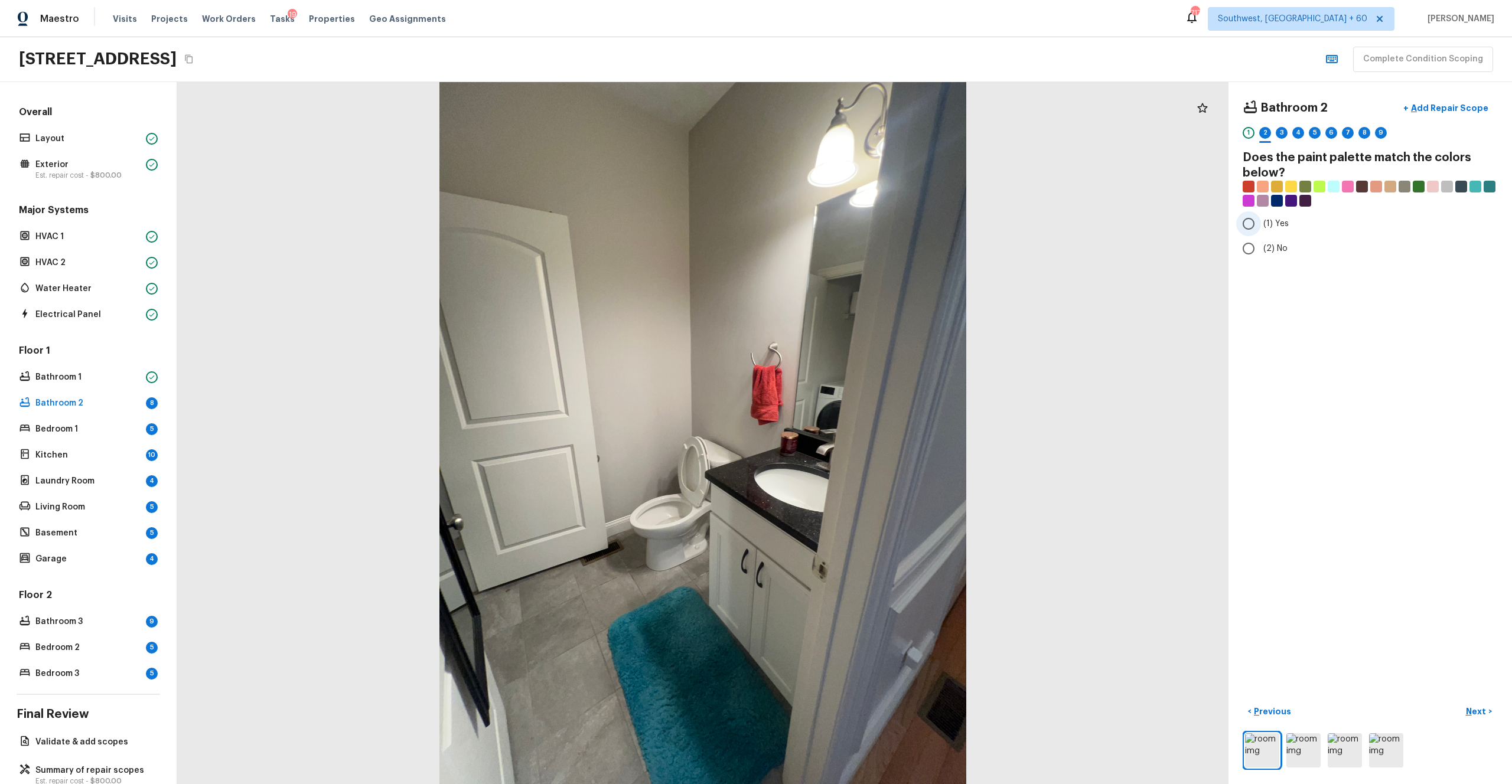
click at [850, 226] on span "(1) Yes" at bounding box center [1276, 224] width 26 height 12
click at [850, 226] on input "(1) Yes" at bounding box center [1248, 224] width 25 height 25
radio input "true"
click at [850, 430] on p "Next" at bounding box center [1477, 711] width 22 height 12
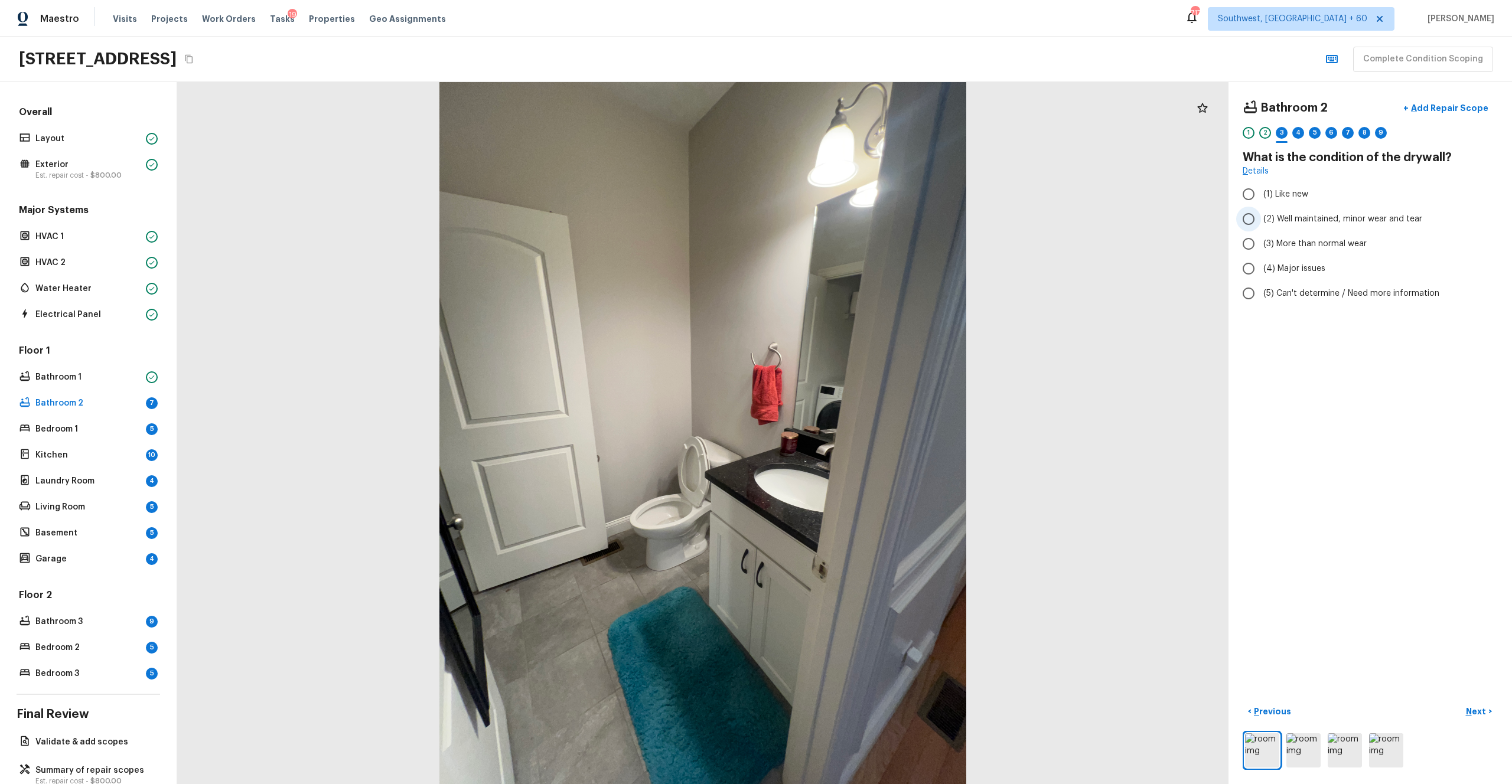
click at [850, 226] on label "(2) Well maintained, minor wear and tear" at bounding box center [1362, 219] width 252 height 25
click at [850, 226] on input "(2) Well maintained, minor wear and tear" at bounding box center [1248, 219] width 25 height 25
radio input "true"
click at [850, 430] on p "Next" at bounding box center [1477, 711] width 22 height 12
click at [850, 253] on span "(3) Tile" at bounding box center [1276, 253] width 26 height 12
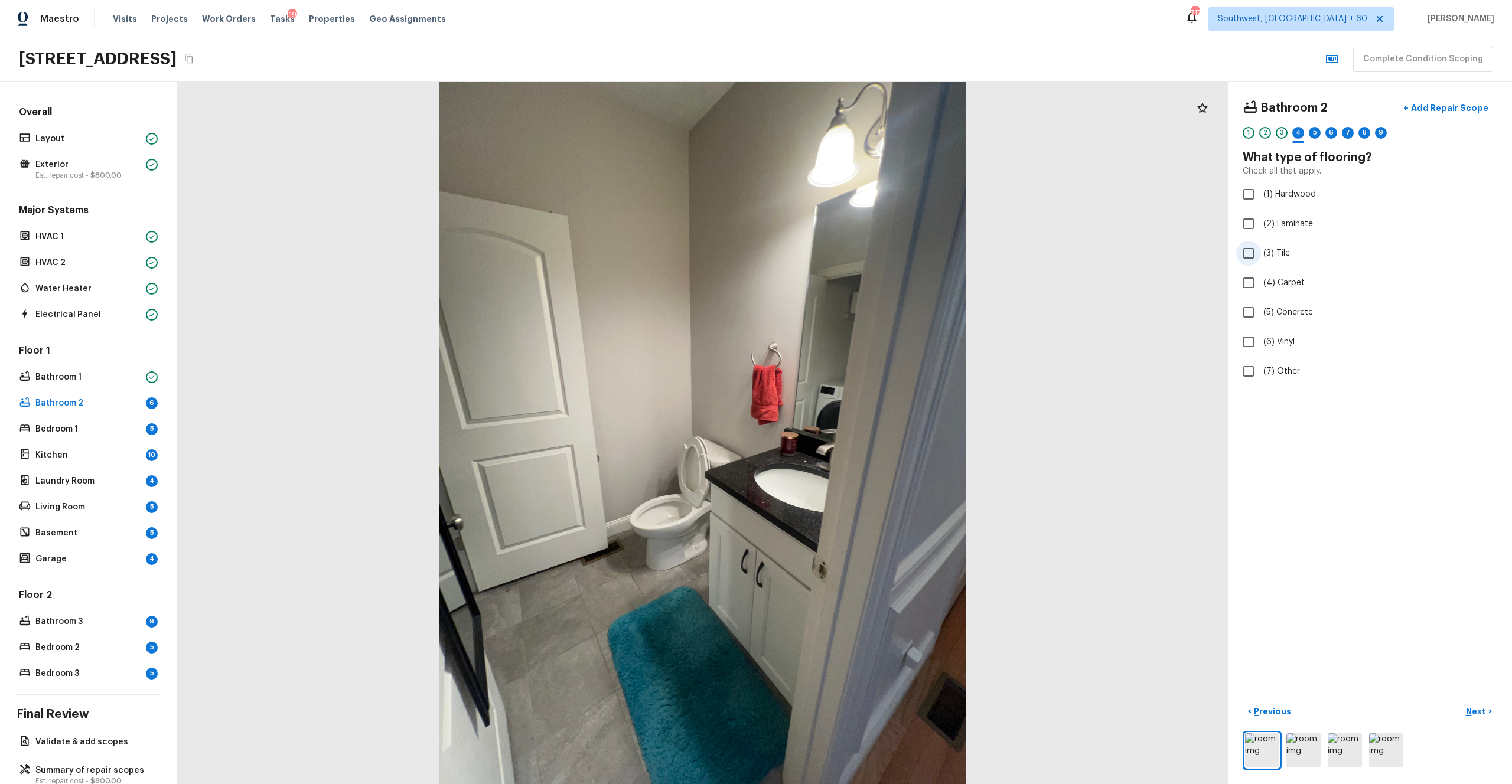
click at [850, 253] on input "(3) Tile" at bounding box center [1248, 253] width 25 height 25
checkbox input "true"
click at [850, 430] on p "Next" at bounding box center [1477, 711] width 22 height 12
click at [850, 222] on span "(2) Well maintained, minor wear and tear" at bounding box center [1342, 219] width 159 height 12
click at [850, 222] on input "(2) Well maintained, minor wear and tear" at bounding box center [1248, 219] width 25 height 25
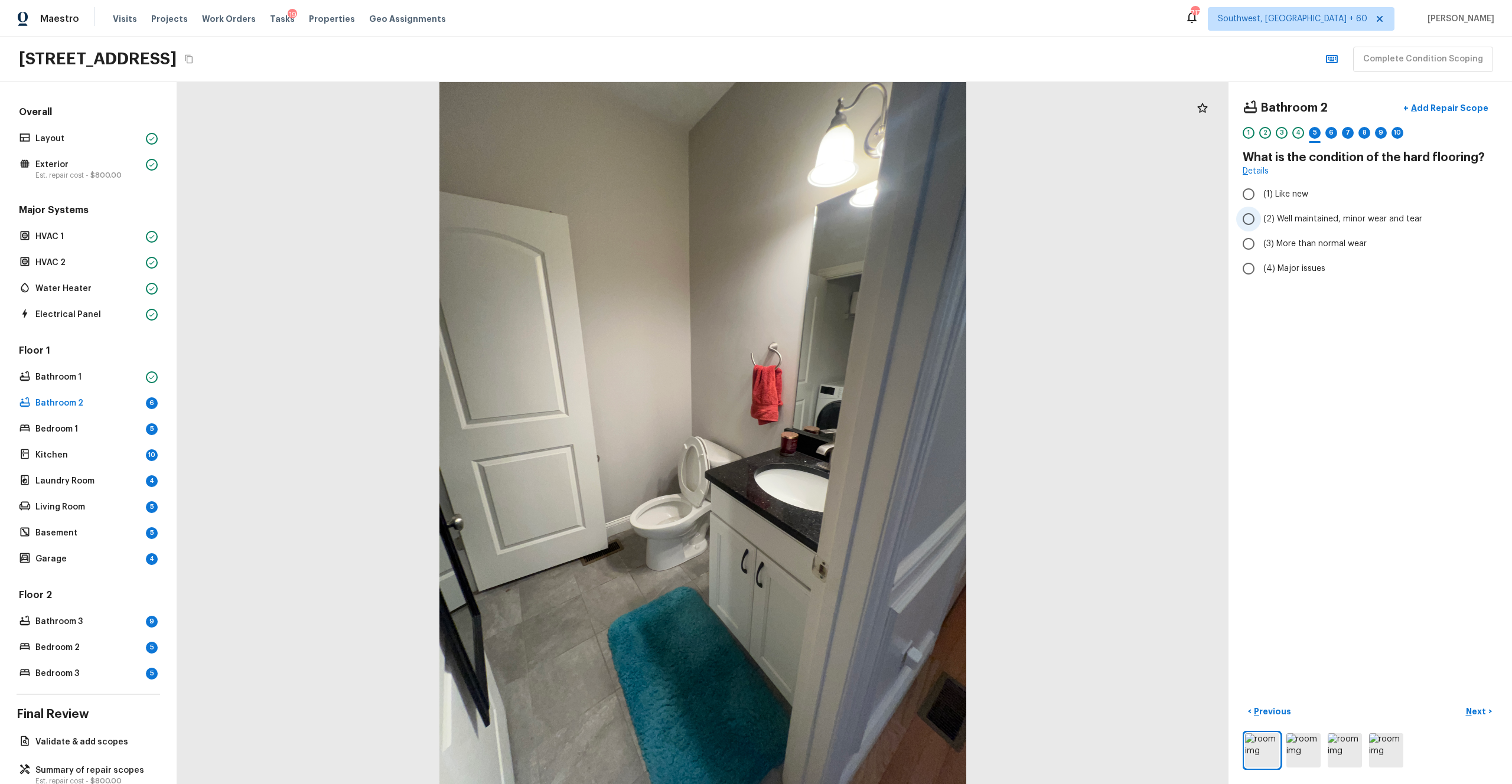
radio input "true"
click at [850, 430] on p "Next" at bounding box center [1477, 711] width 22 height 12
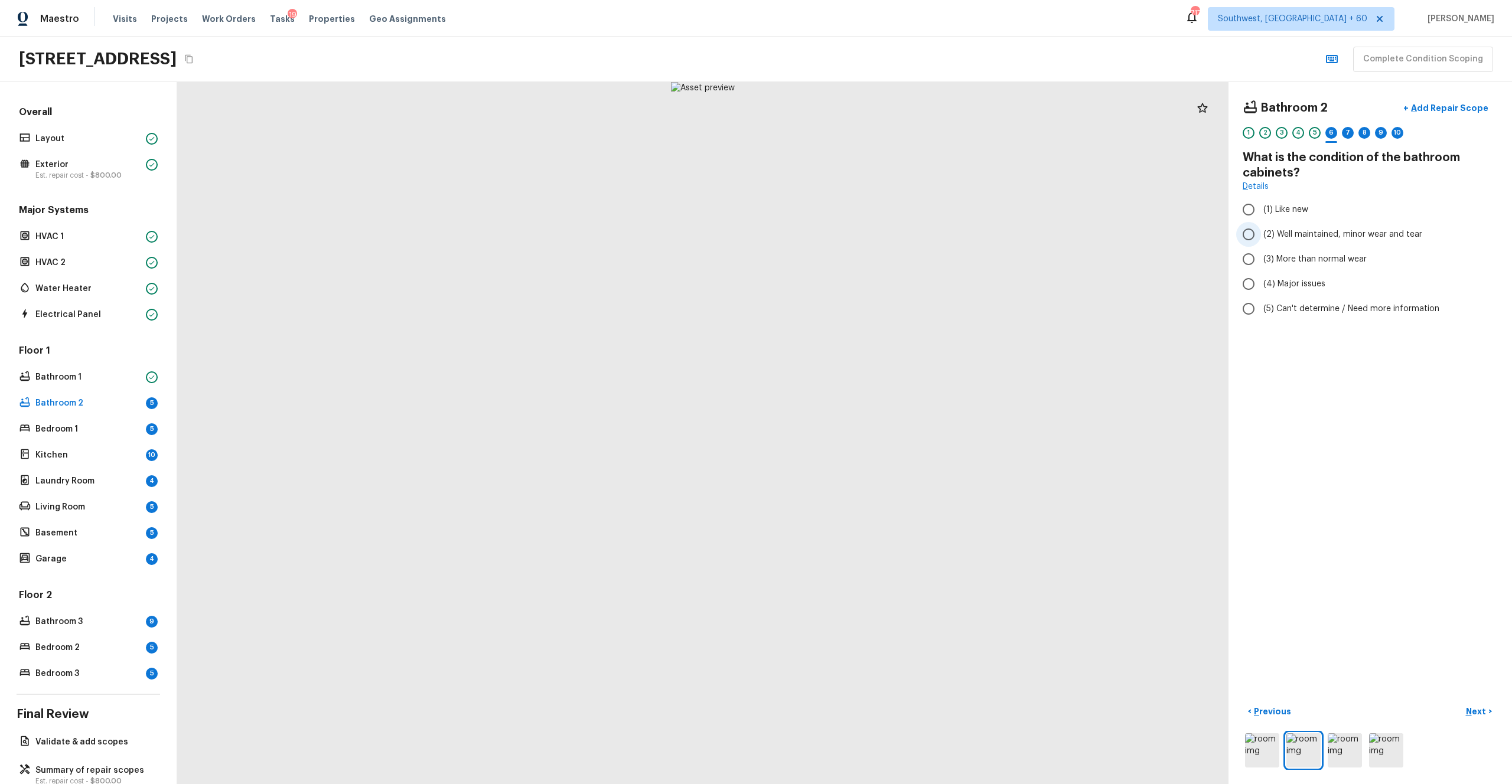
click at [850, 233] on span "(2) Well maintained, minor wear and tear" at bounding box center [1342, 234] width 159 height 12
click at [850, 233] on input "(2) Well maintained, minor wear and tear" at bounding box center [1248, 234] width 25 height 25
radio input "true"
click at [850, 430] on div "Bathroom 2 + Add Repair Scope 1 2 3 4 5 6 7 8 9 10 What is the condition of the…" at bounding box center [1371, 433] width 284 height 702
click at [850, 430] on p "Next" at bounding box center [1477, 711] width 22 height 12
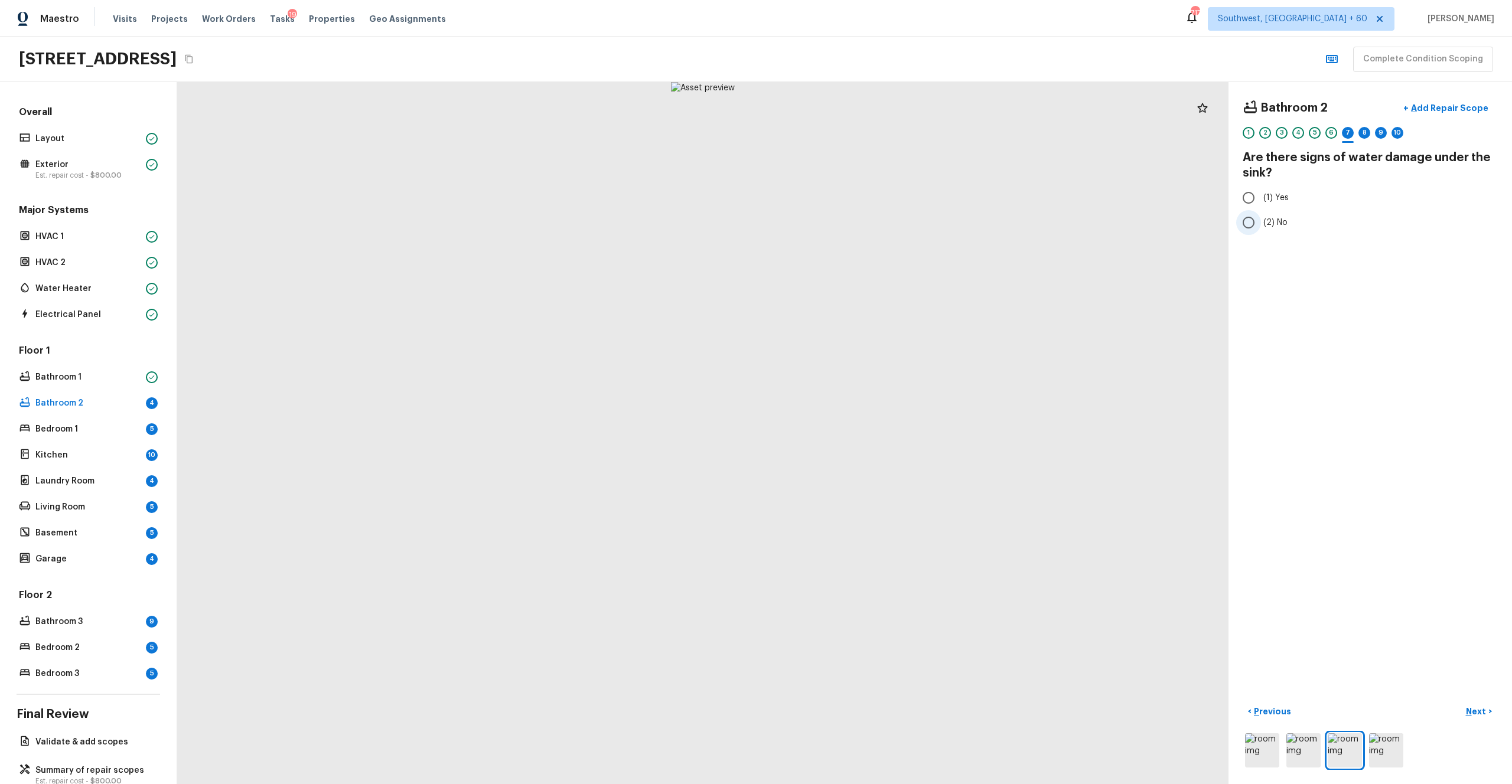
click at [850, 227] on span "(2) No" at bounding box center [1275, 222] width 24 height 12
click at [850, 227] on input "(2) No" at bounding box center [1248, 222] width 25 height 25
radio input "true"
click at [850, 430] on p "Next" at bounding box center [1477, 711] width 22 height 12
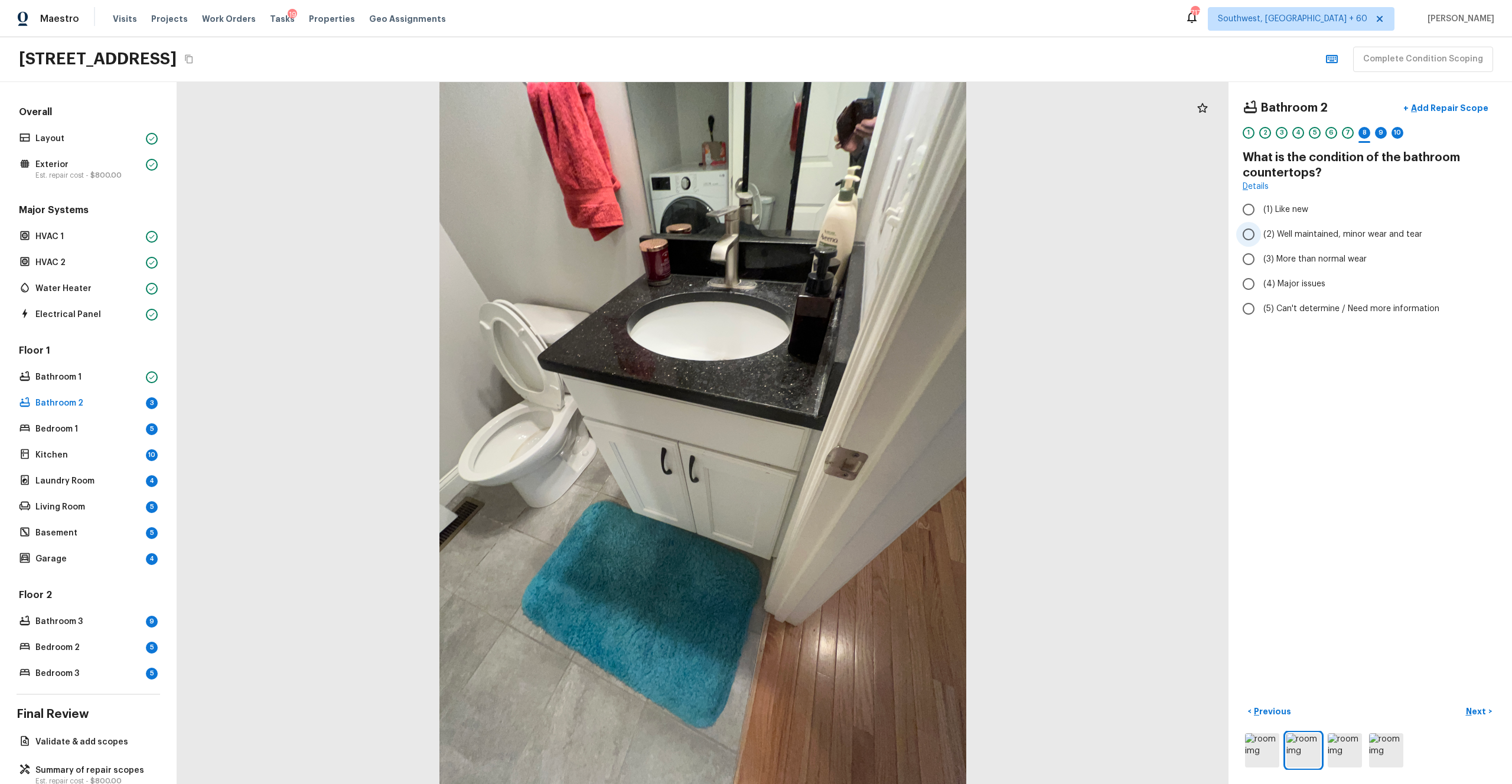
click at [850, 232] on span "(2) Well maintained, minor wear and tear" at bounding box center [1342, 234] width 159 height 12
click at [850, 232] on input "(2) Well maintained, minor wear and tear" at bounding box center [1248, 234] width 25 height 25
radio input "true"
click at [850, 430] on p "Next" at bounding box center [1477, 711] width 22 height 12
click at [850, 430] on img at bounding box center [1262, 751] width 34 height 34
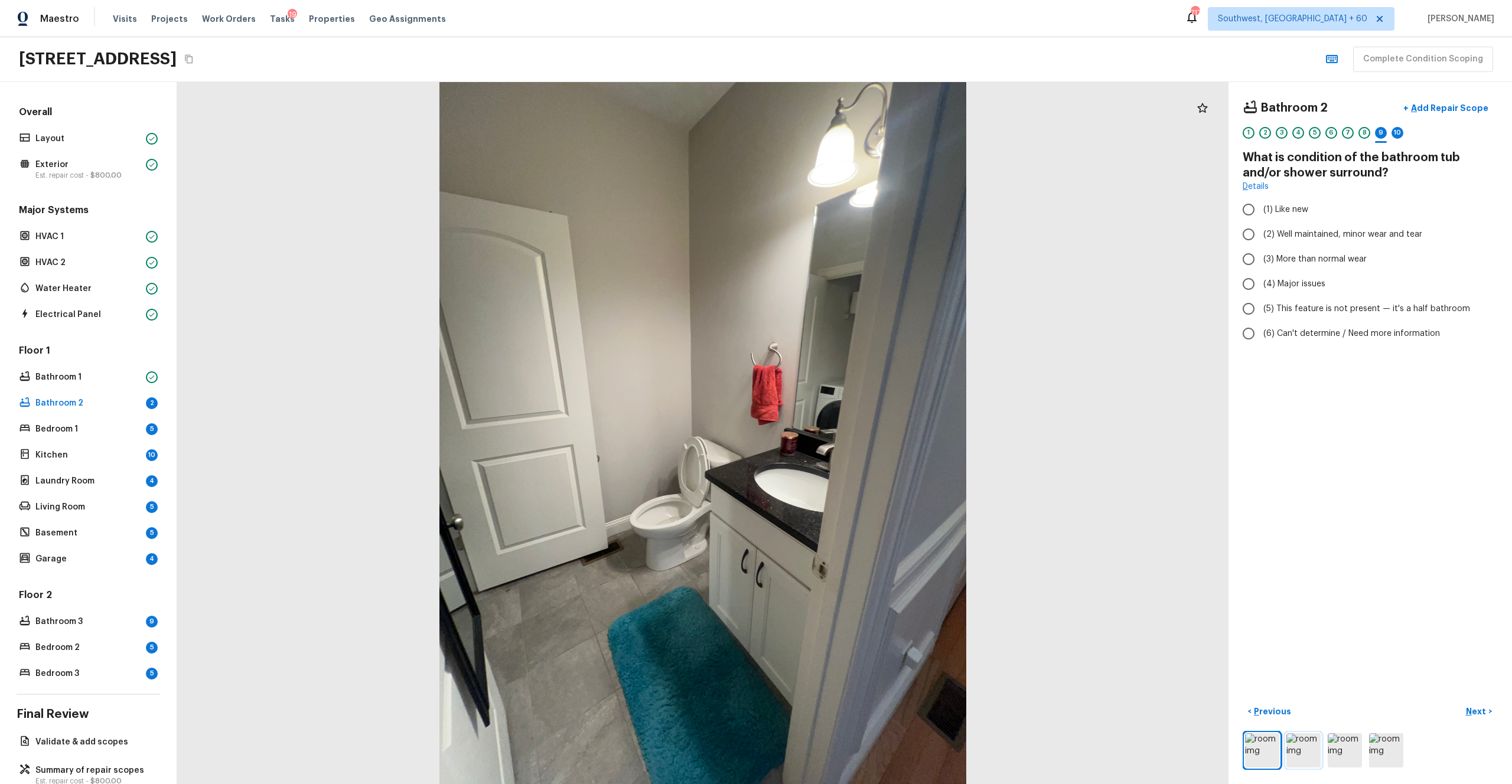
click at [850, 430] on img at bounding box center [1304, 751] width 34 height 34
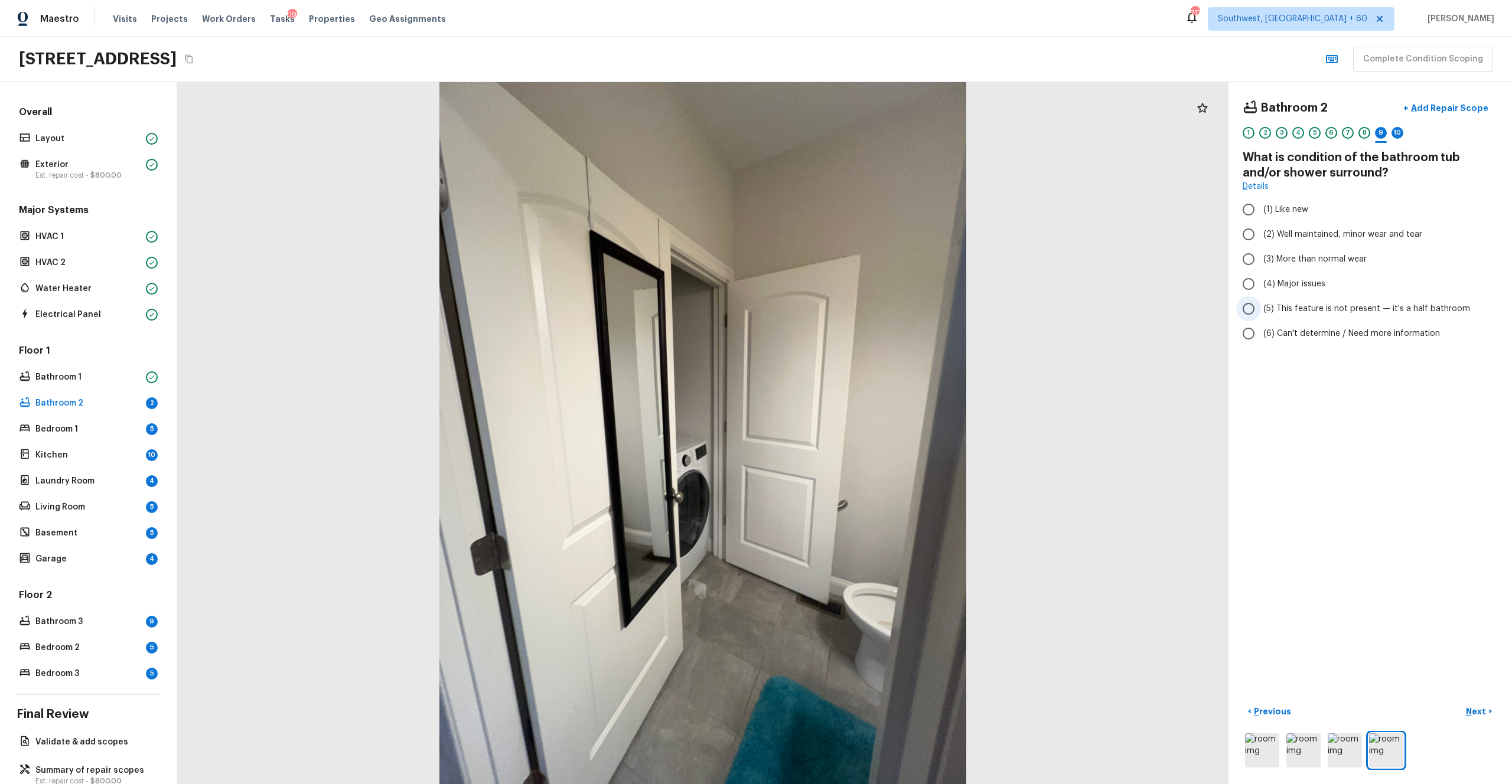
click at [850, 307] on span "(5) This feature is not present — it's a half bathroom" at bounding box center [1367, 309] width 207 height 12
click at [850, 307] on input "(5) This feature is not present — it's a half bathroom" at bounding box center [1248, 309] width 25 height 25
radio input "true"
click at [850, 430] on p "Next" at bounding box center [1477, 711] width 22 height 12
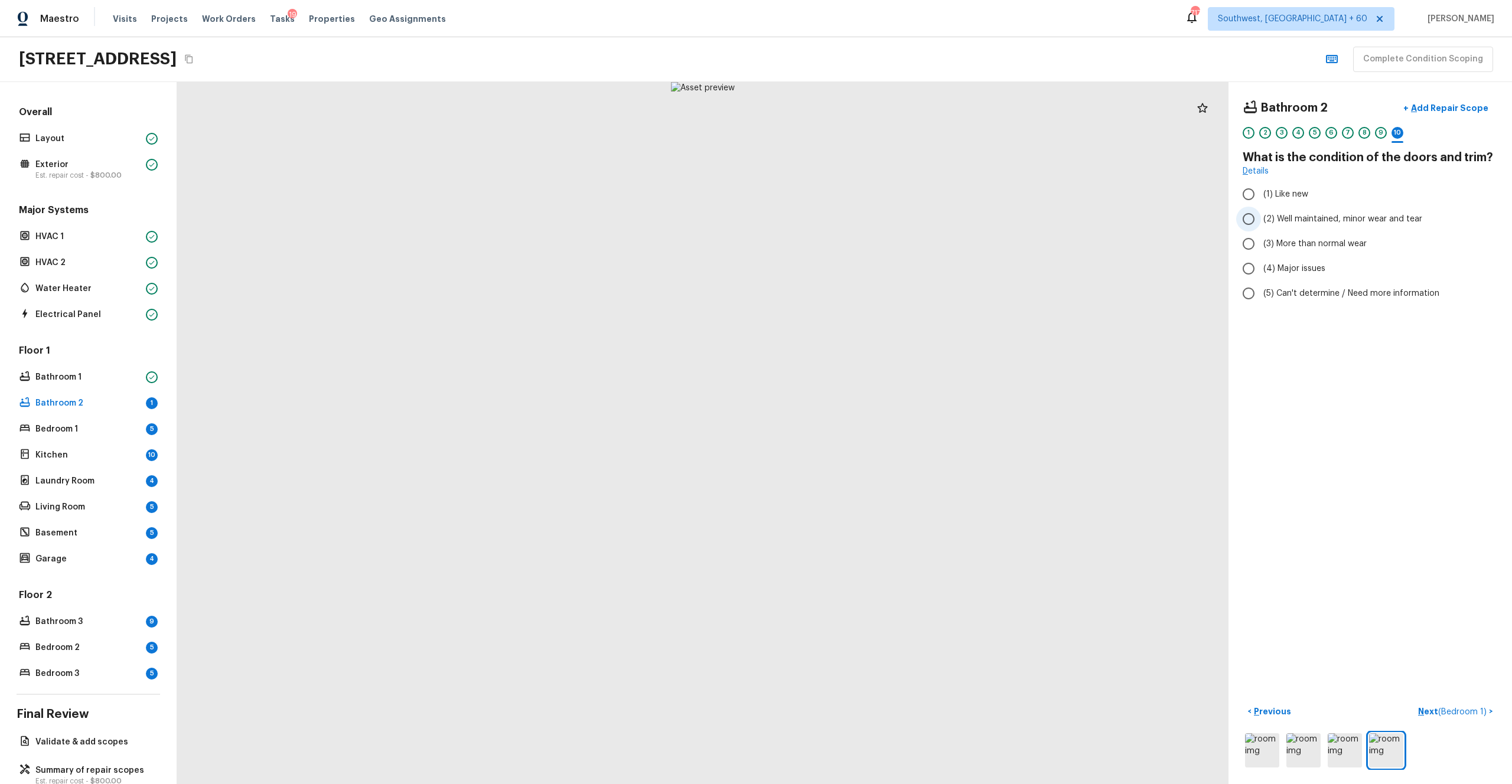
click at [850, 220] on span "(2) Well maintained, minor wear and tear" at bounding box center [1342, 219] width 159 height 12
click at [850, 220] on input "(2) Well maintained, minor wear and tear" at bounding box center [1248, 219] width 25 height 25
radio input "true"
click at [850, 430] on p "Next ( Bedroom 1 )" at bounding box center [1454, 711] width 71 height 12
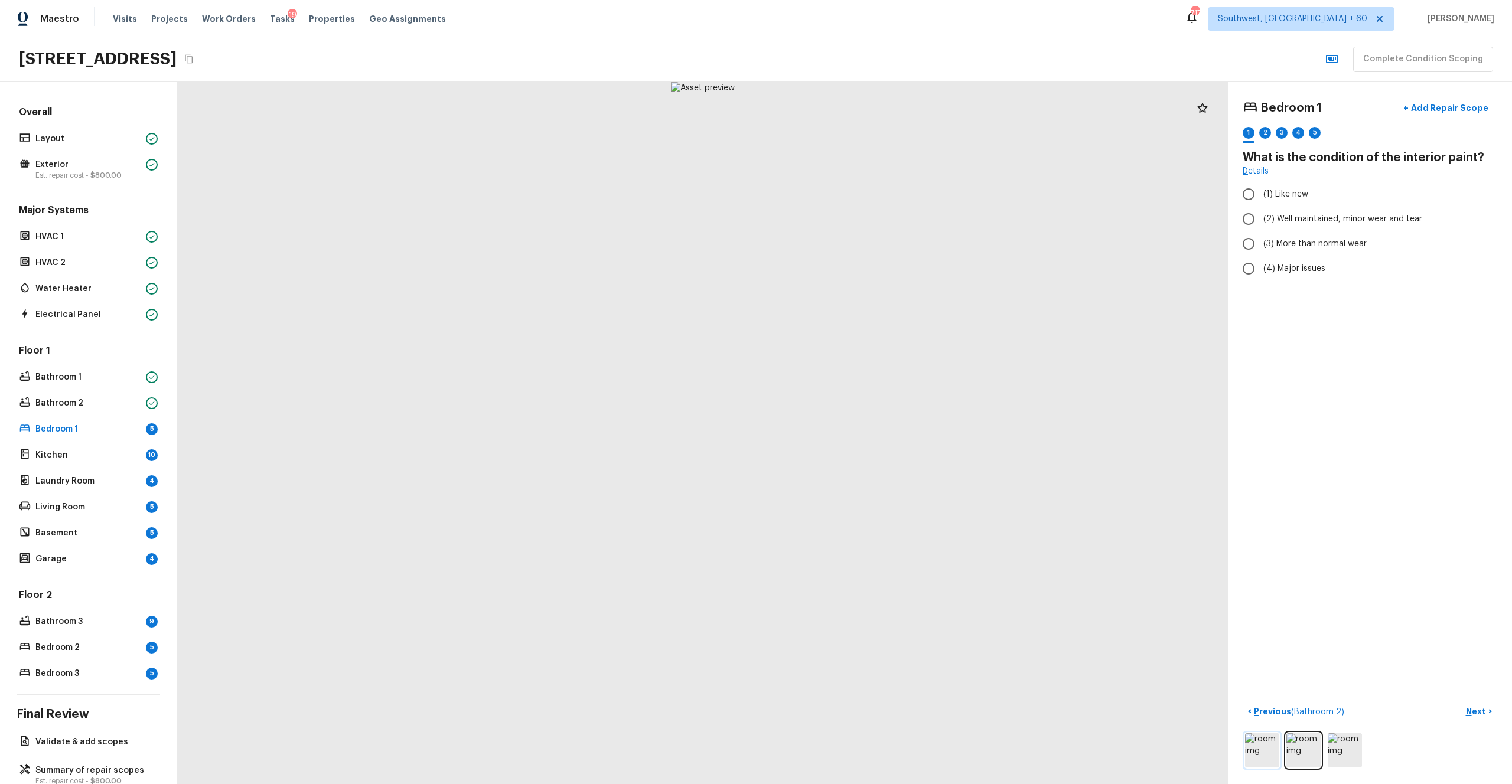
click at [850, 430] on img at bounding box center [1262, 751] width 34 height 34
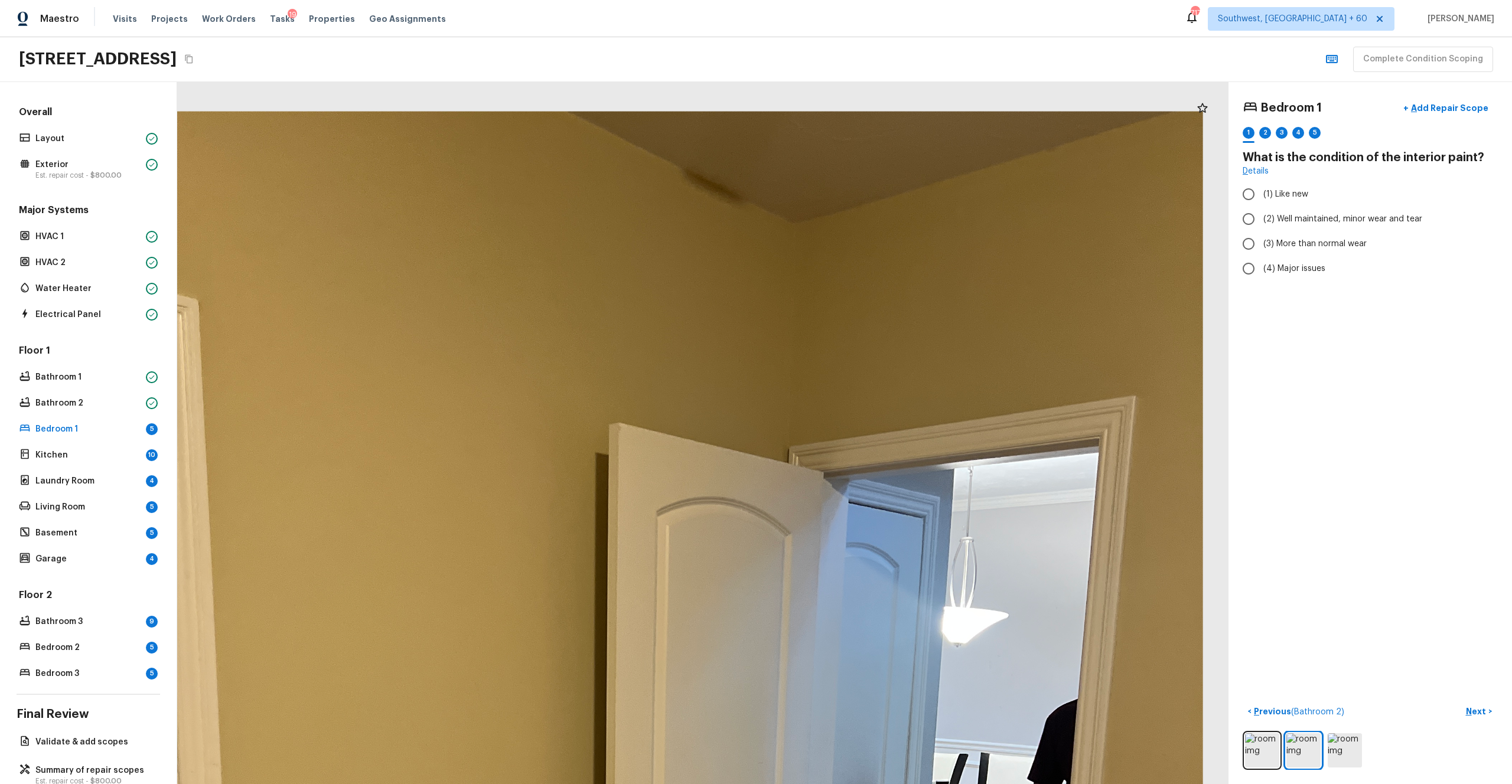
drag, startPoint x: 768, startPoint y: 180, endPoint x: 833, endPoint y: 312, distance: 147.1
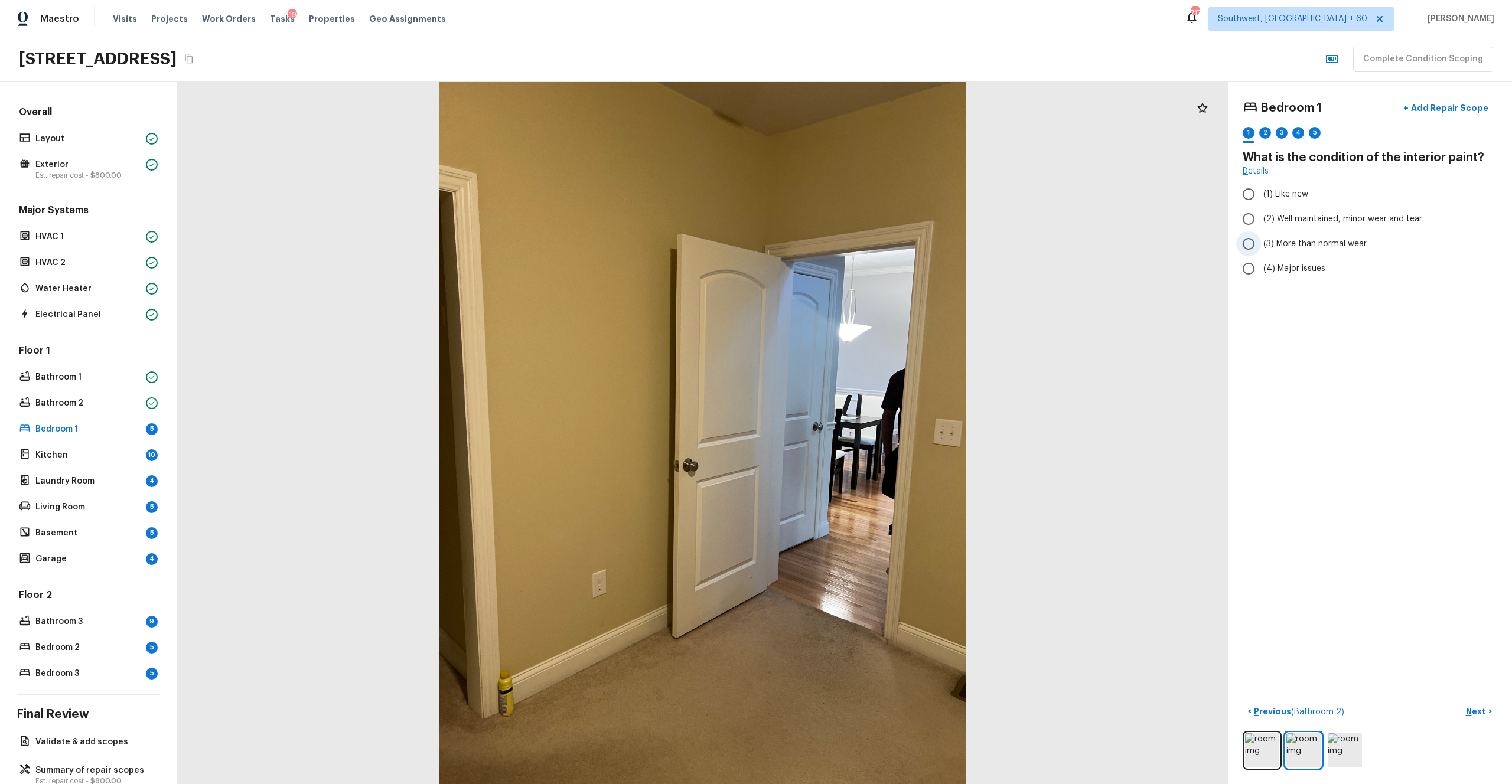
click at [850, 243] on span "(3) More than normal wear" at bounding box center [1315, 244] width 103 height 12
click at [850, 243] on input "(3) More than normal wear" at bounding box center [1248, 244] width 25 height 25
radio input "true"
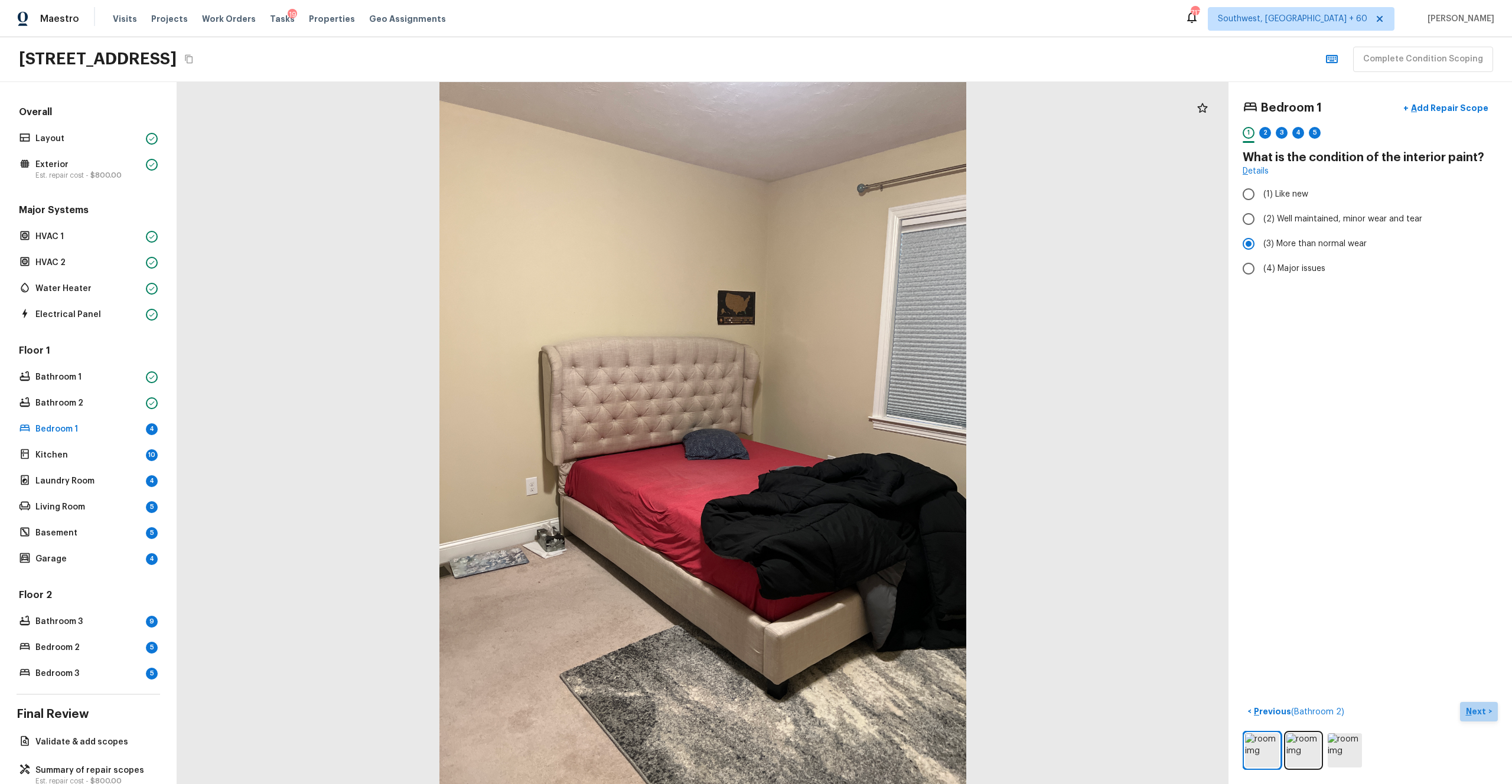
click at [850, 430] on p "Next" at bounding box center [1477, 711] width 22 height 12
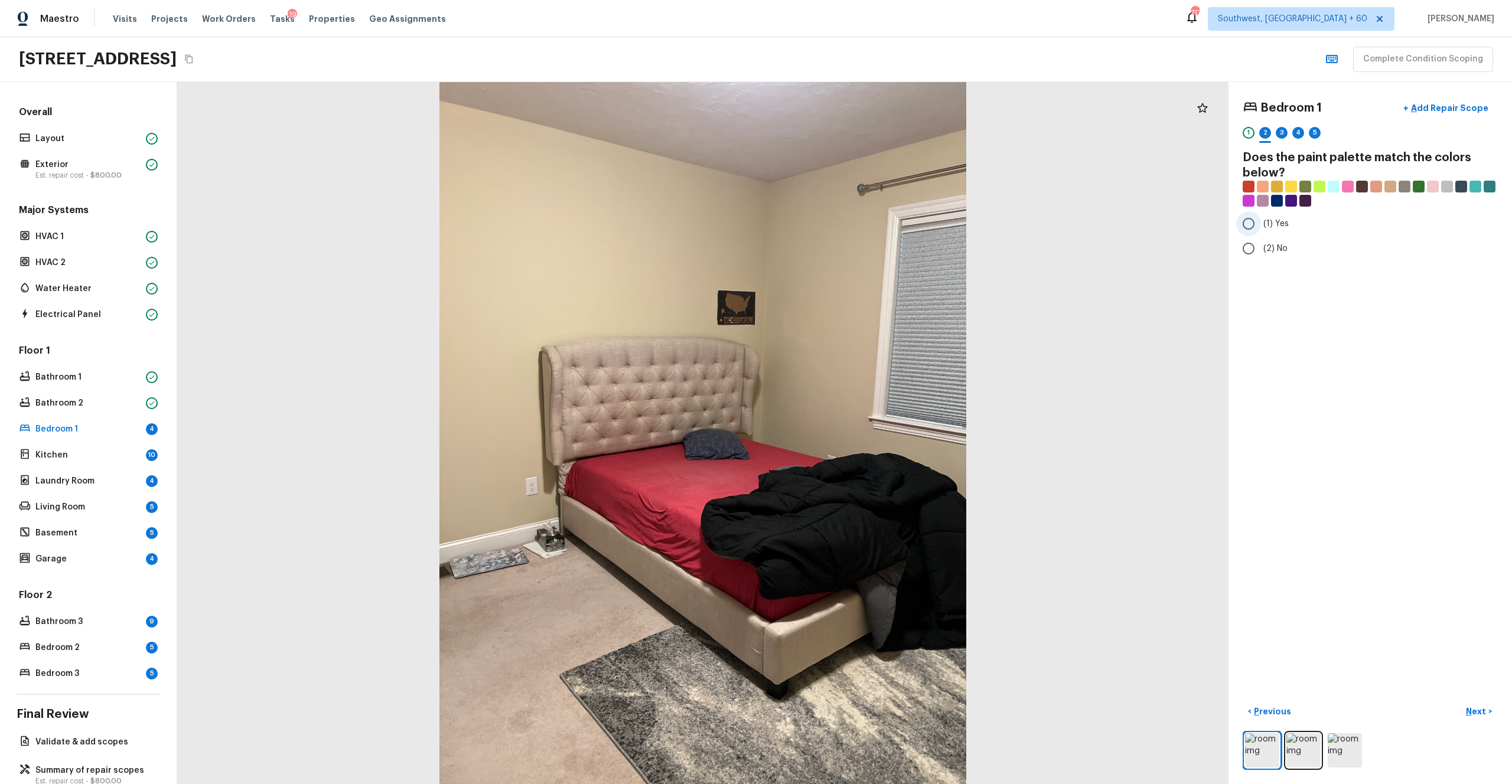
click at [850, 229] on label "(1) Yes" at bounding box center [1362, 224] width 252 height 25
click at [850, 229] on input "(1) Yes" at bounding box center [1248, 224] width 25 height 25
radio input "true"
click at [850, 430] on p "Next" at bounding box center [1477, 711] width 22 height 12
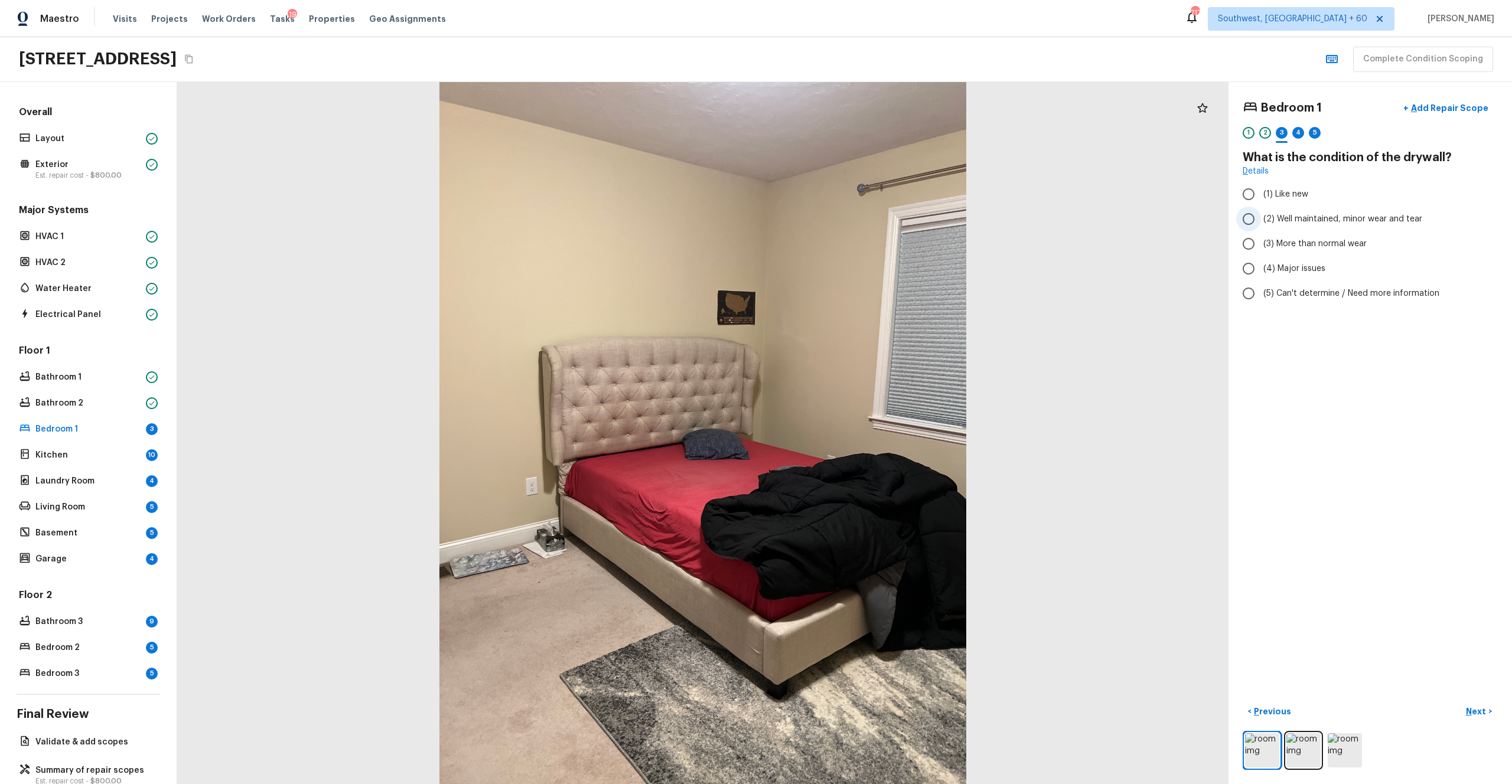
click at [850, 219] on span "(2) Well maintained, minor wear and tear" at bounding box center [1342, 219] width 159 height 12
click at [850, 219] on input "(2) Well maintained, minor wear and tear" at bounding box center [1248, 219] width 25 height 25
radio input "true"
click at [850, 430] on p "Next" at bounding box center [1477, 711] width 22 height 12
click at [850, 283] on span "(4) Carpet" at bounding box center [1284, 283] width 41 height 12
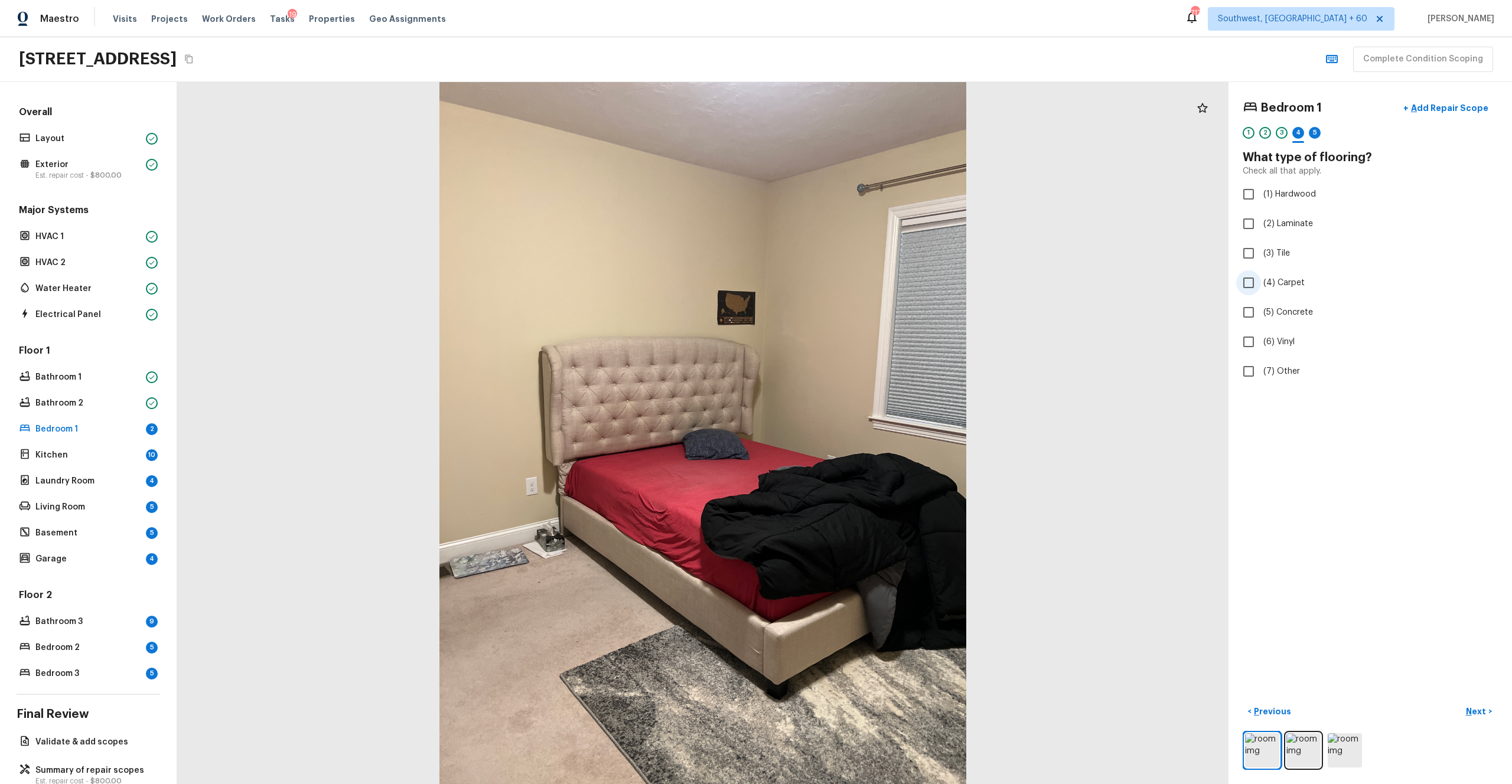
click at [850, 283] on input "(4) Carpet" at bounding box center [1248, 283] width 25 height 25
checkbox input "true"
click at [850, 430] on img at bounding box center [1304, 751] width 34 height 34
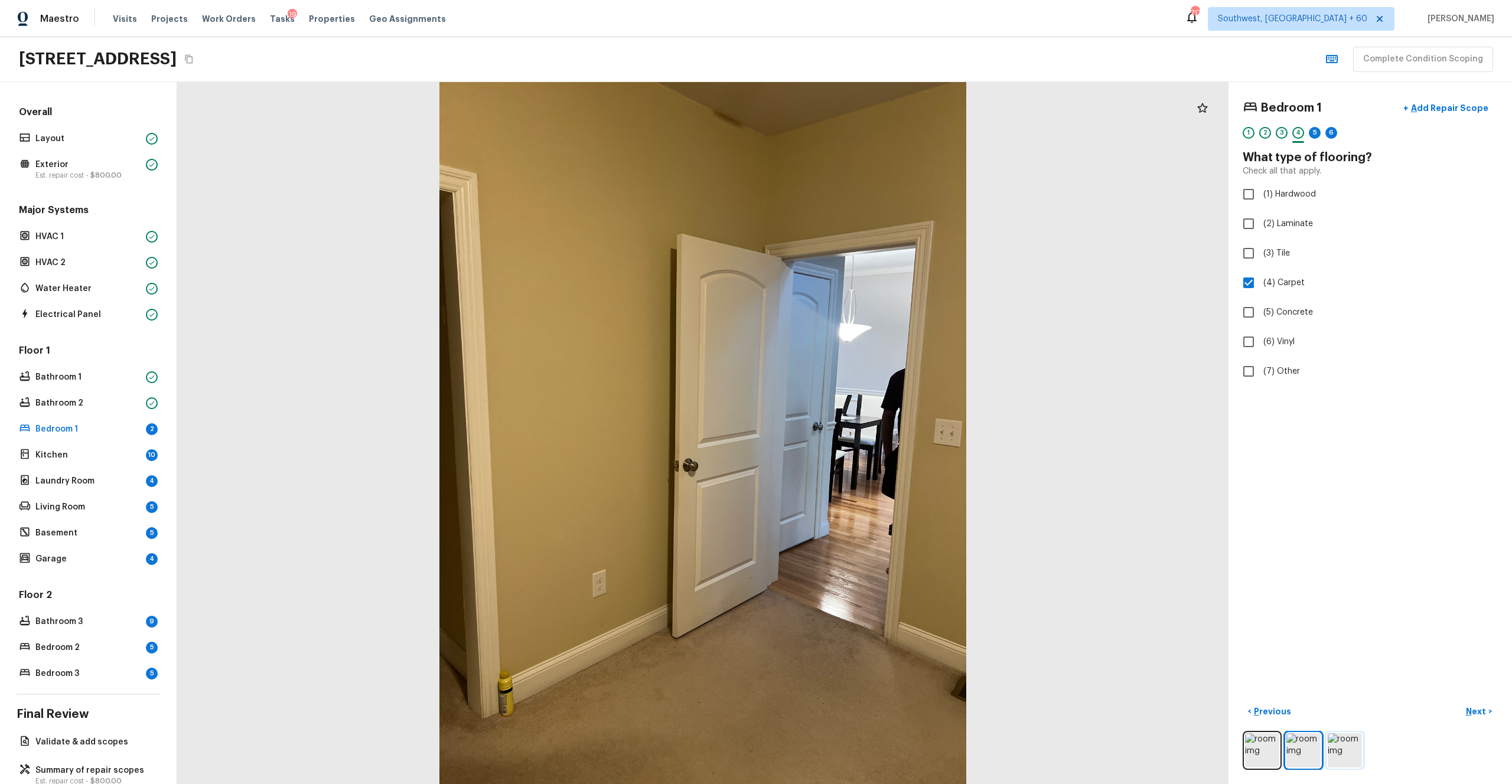
click at [850, 430] on img at bounding box center [1345, 751] width 34 height 34
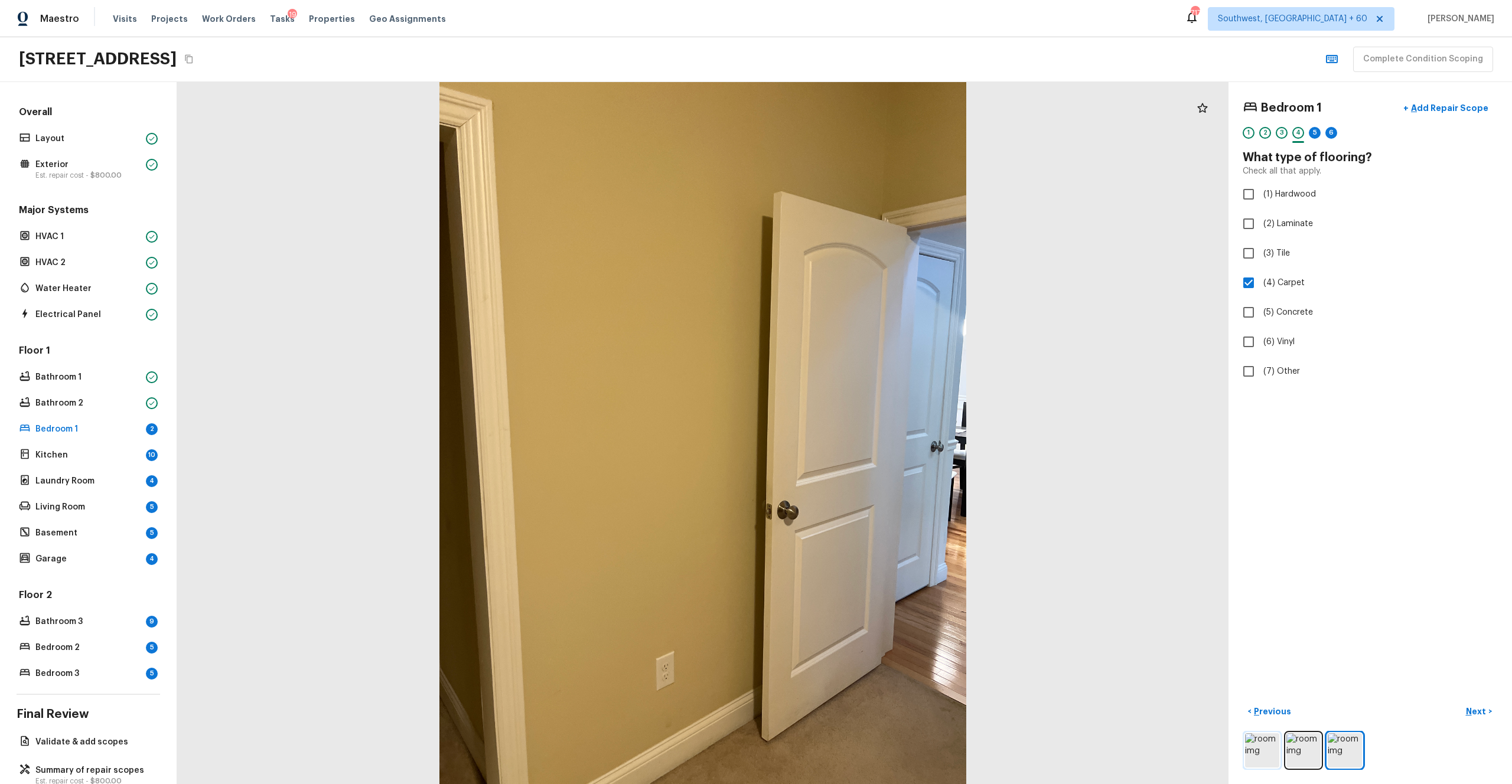
click at [850, 430] on img at bounding box center [1262, 751] width 34 height 34
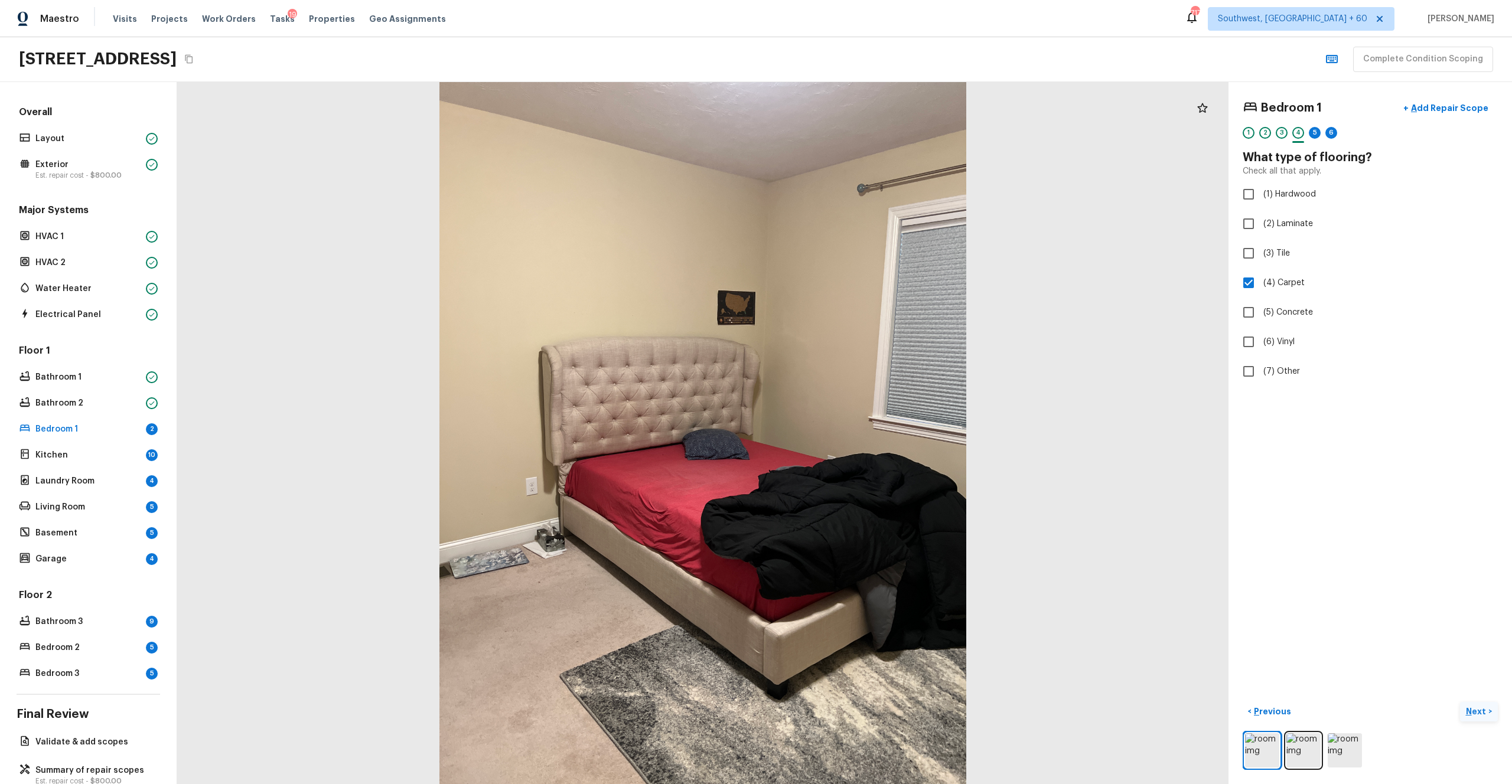
click at [850, 430] on p "Next" at bounding box center [1477, 711] width 22 height 12
click at [850, 242] on span "(3) More than normal wear" at bounding box center [1315, 244] width 103 height 12
click at [850, 242] on input "(3) More than normal wear" at bounding box center [1248, 244] width 25 height 25
radio input "true"
click at [850, 430] on button "Next >" at bounding box center [1478, 711] width 38 height 19
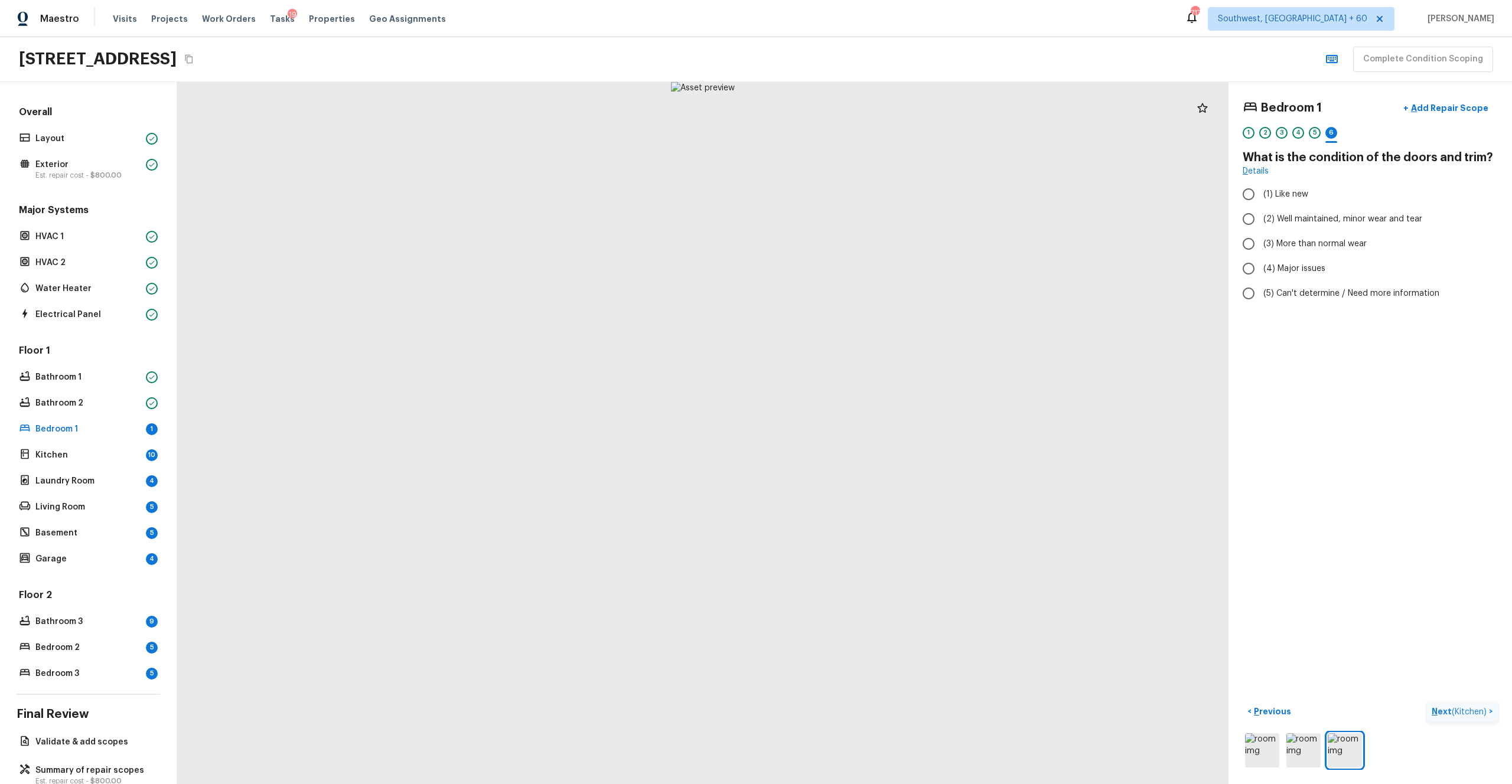
click at [850, 430] on p "Next ( Kitchen )" at bounding box center [1461, 711] width 57 height 12
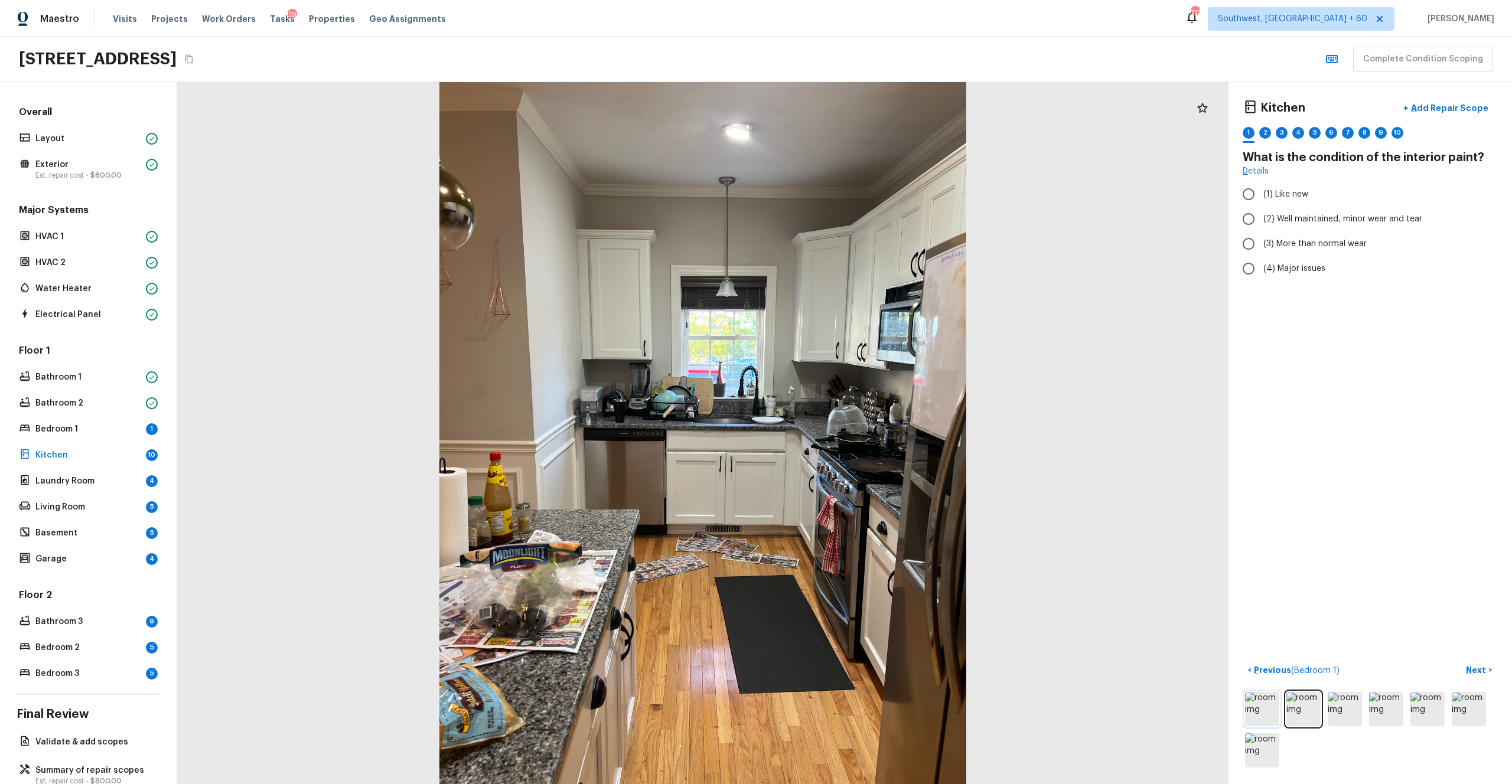
click at [850, 430] on img at bounding box center [1262, 709] width 34 height 34
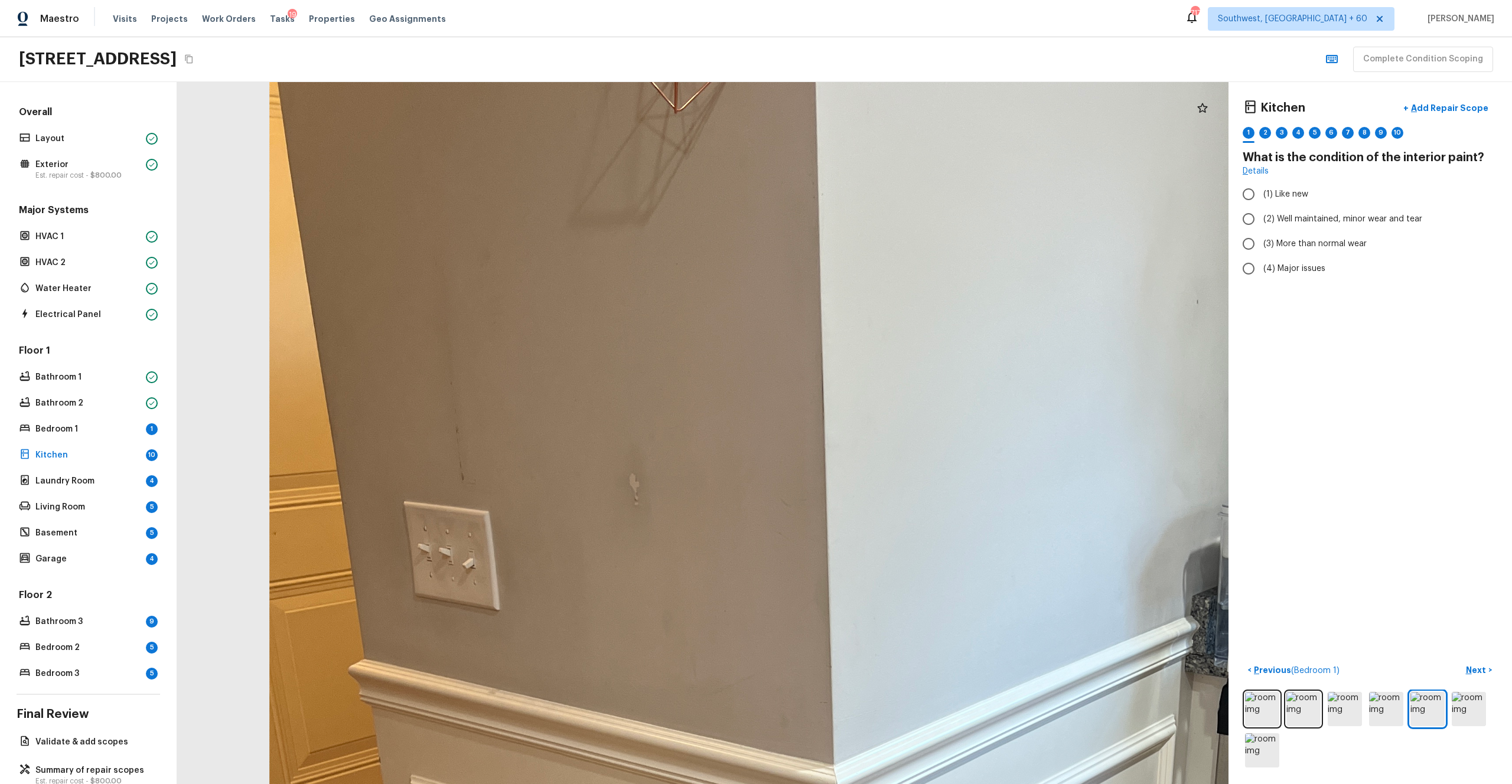
drag, startPoint x: 596, startPoint y: 277, endPoint x: 715, endPoint y: 476, distance: 231.9
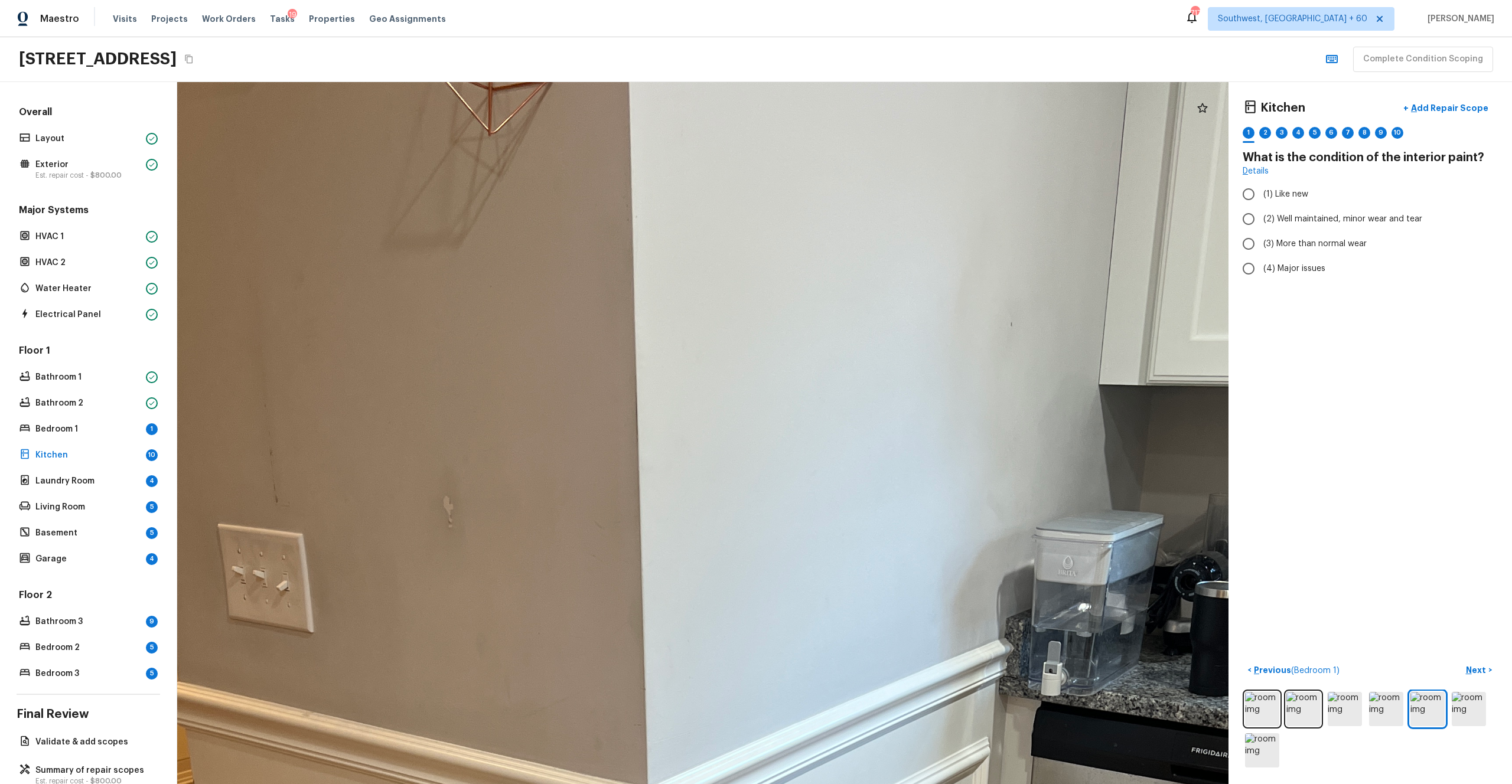
drag, startPoint x: 740, startPoint y: 430, endPoint x: 536, endPoint y: 445, distance: 204.6
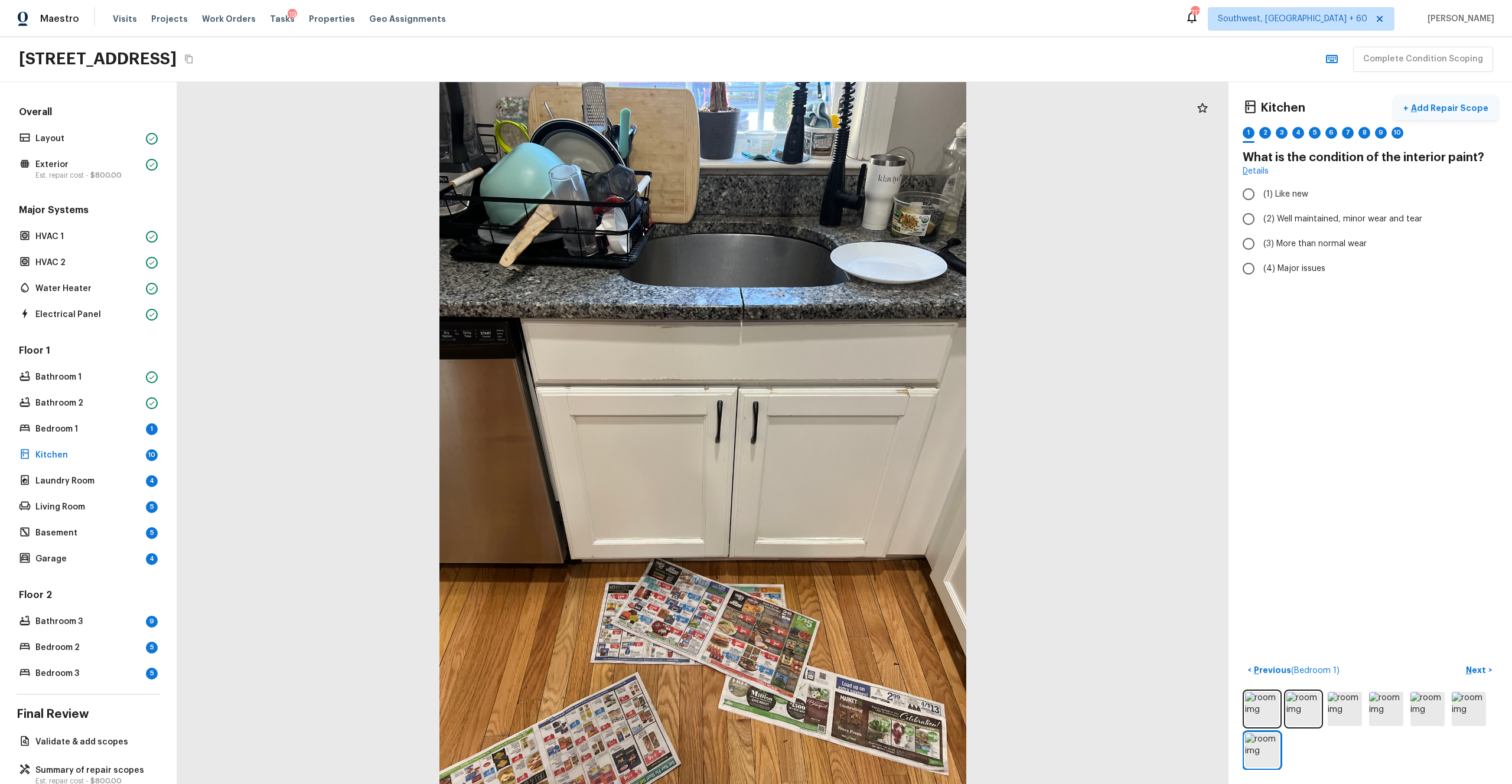
click at [850, 113] on p "Add Repair Scope" at bounding box center [1449, 108] width 80 height 12
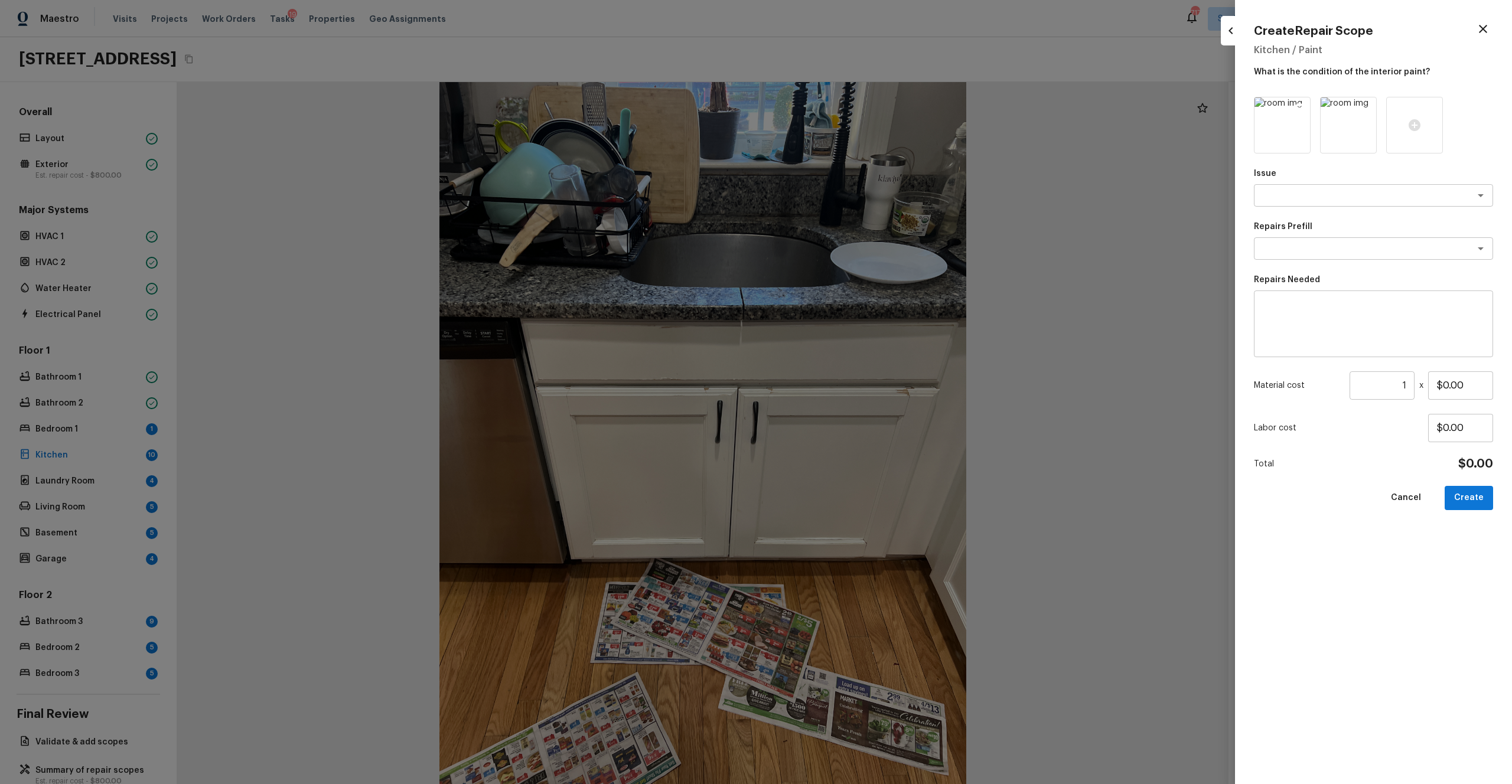
click at [850, 110] on icon at bounding box center [1300, 108] width 10 height 10
click at [850, 131] on icon at bounding box center [1282, 125] width 14 height 14
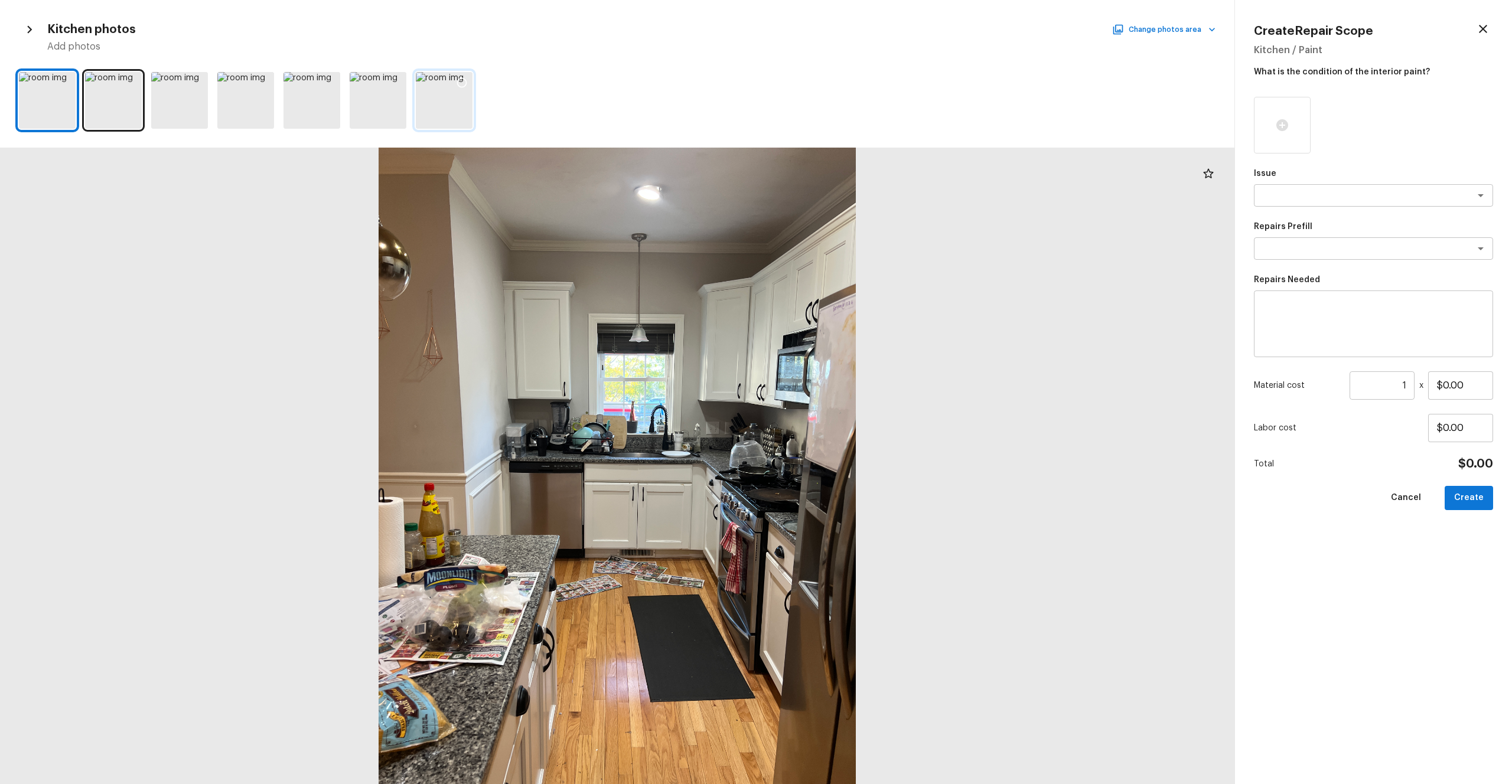
click at [430, 108] on div at bounding box center [444, 100] width 57 height 57
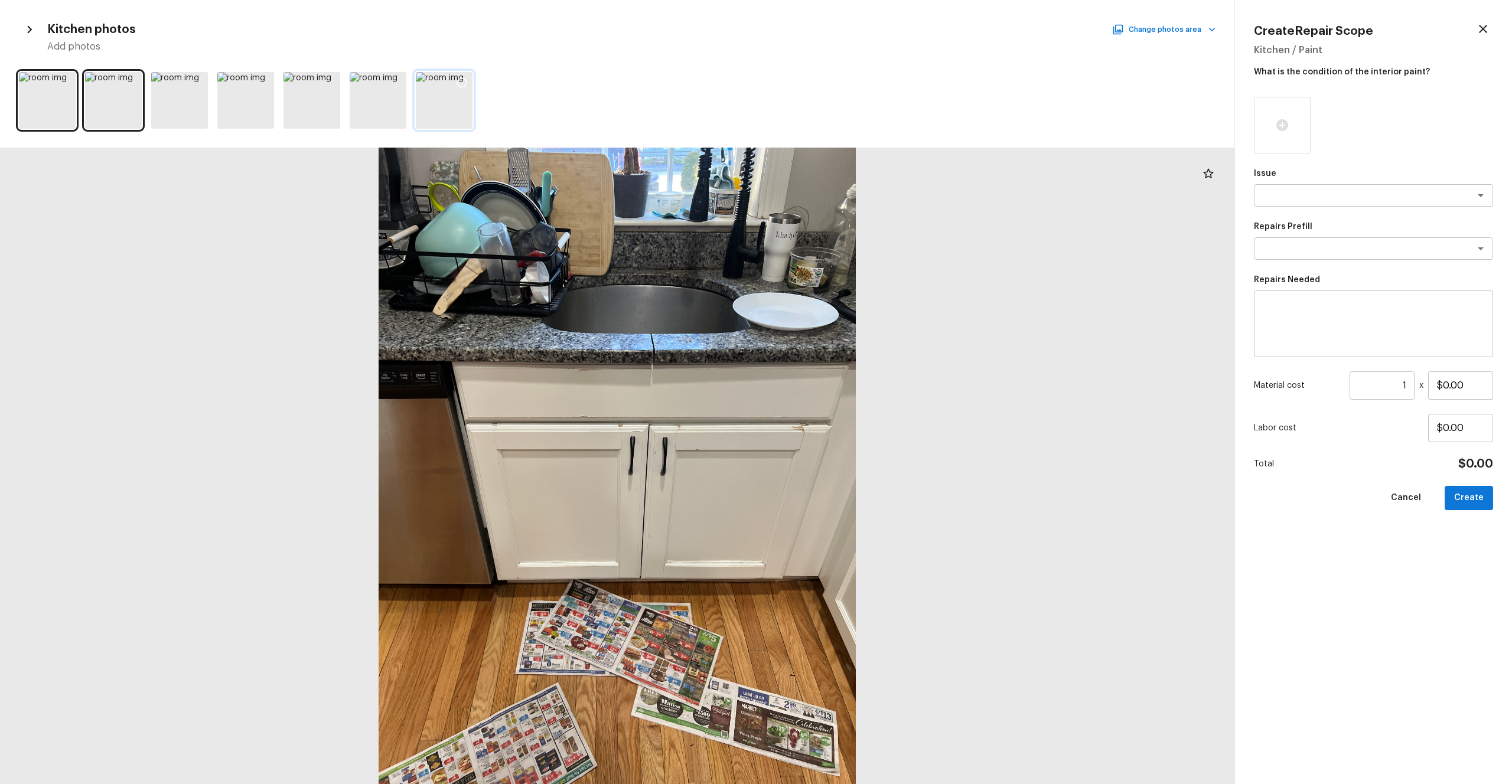
click at [468, 83] on div at bounding box center [462, 84] width 21 height 25
click at [850, 190] on textarea at bounding box center [1357, 195] width 195 height 12
click at [850, 241] on li "Kitchen Cabinets" at bounding box center [1374, 239] width 240 height 19
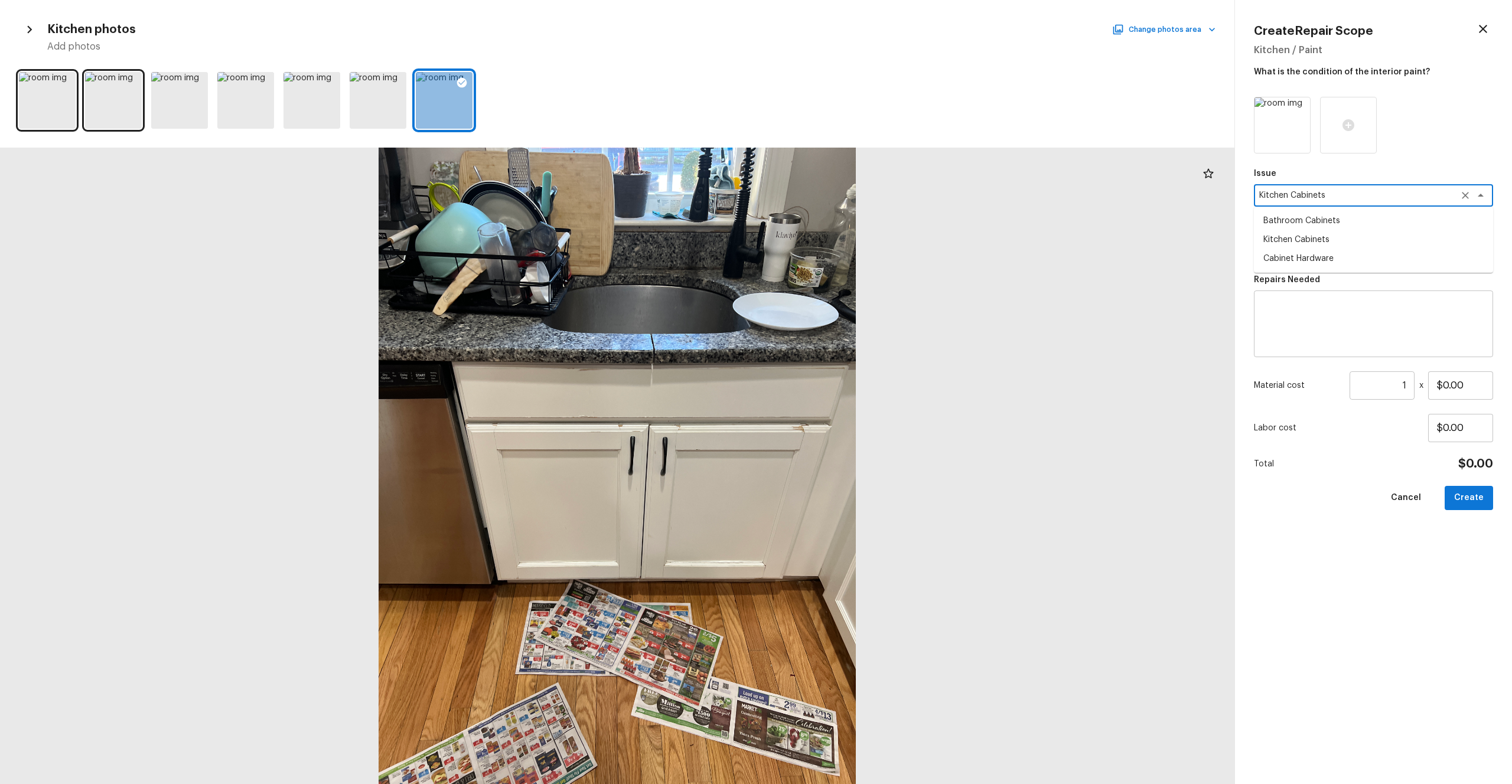
click at [850, 241] on div "x ​" at bounding box center [1374, 248] width 240 height 22
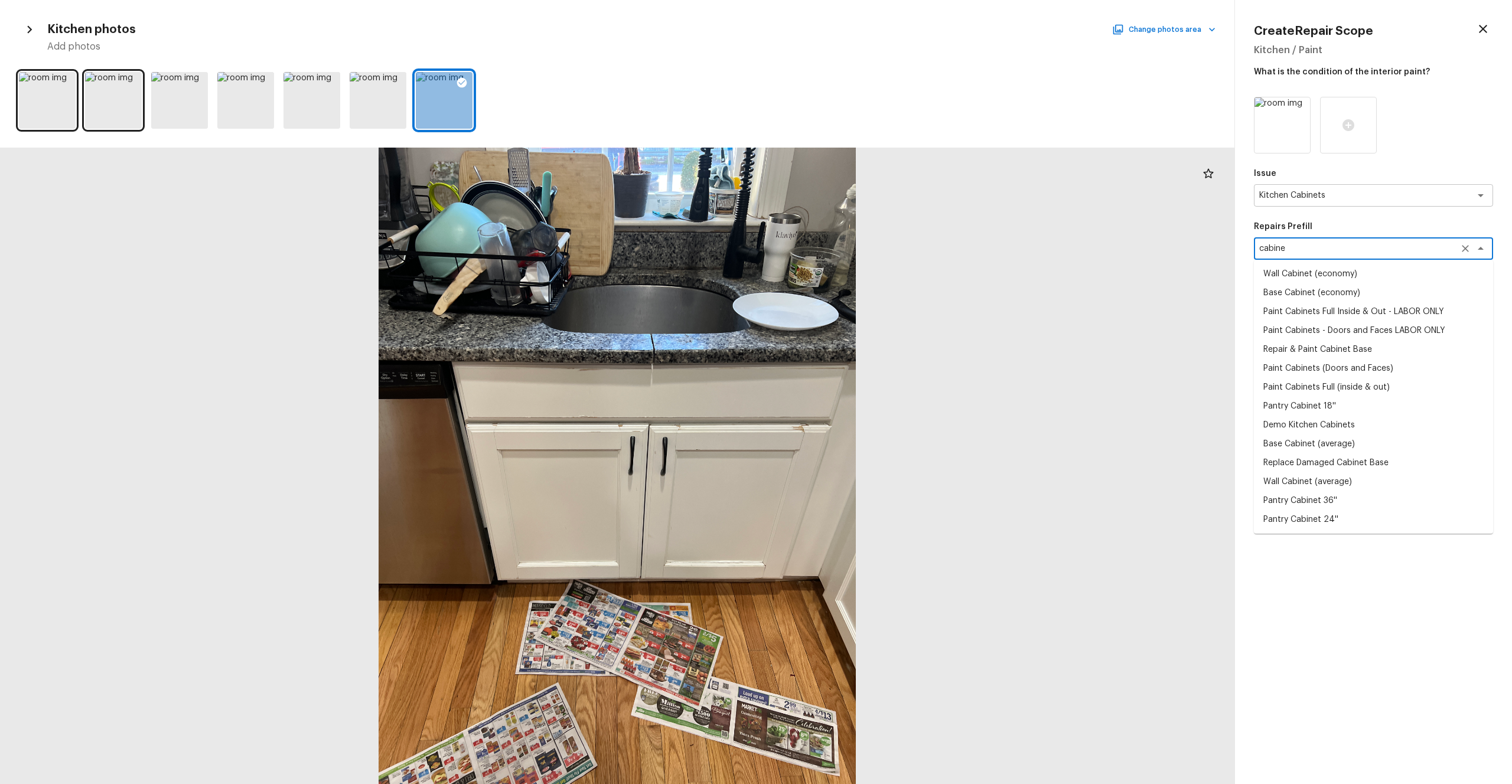
click at [850, 306] on li "Paint Cabinets Full Inside & Out - LABOR ONLY" at bounding box center [1374, 311] width 240 height 19
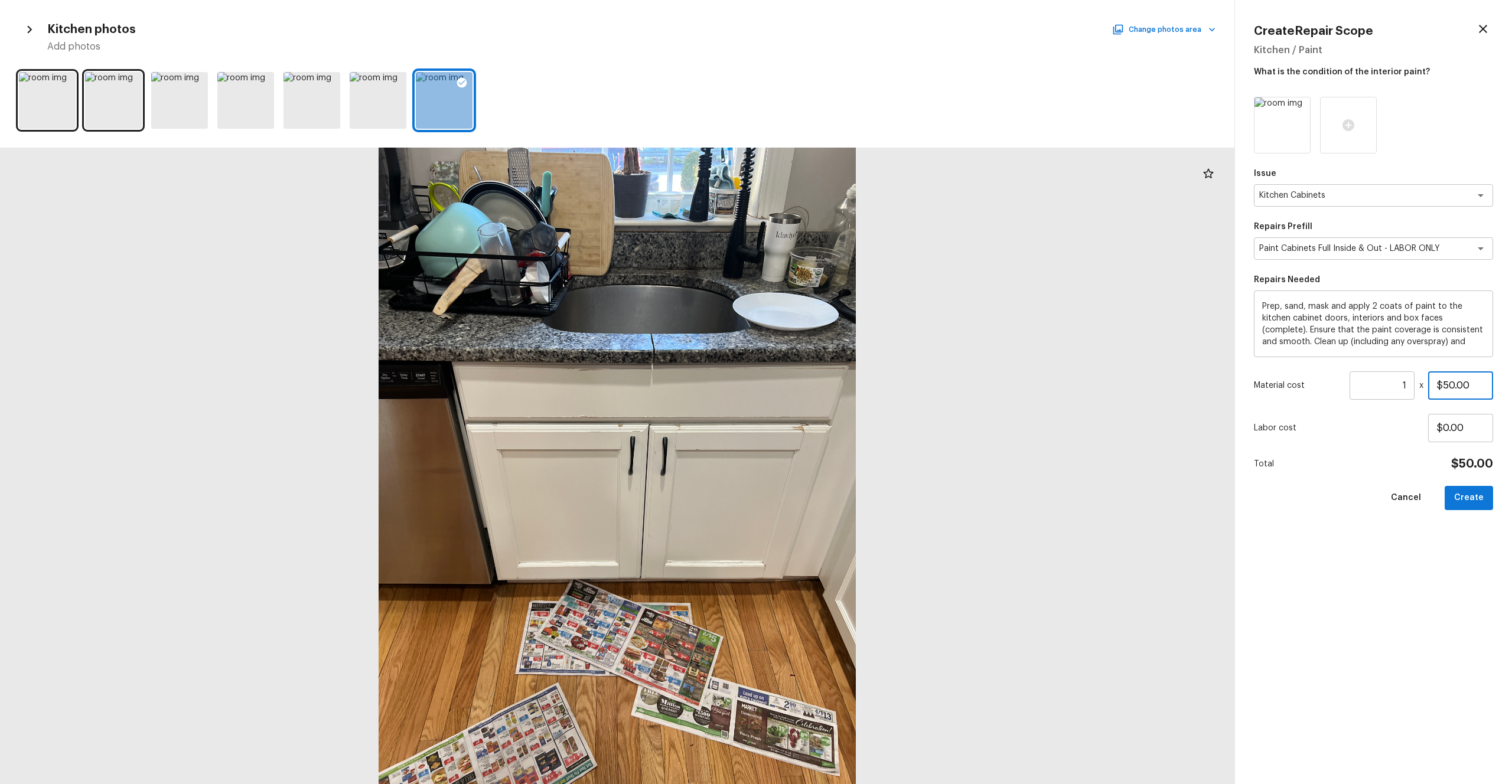
drag, startPoint x: 1476, startPoint y: 385, endPoint x: 1409, endPoint y: 385, distance: 67.0
click at [850, 385] on div "Material cost 1 ​ x $50.00" at bounding box center [1374, 386] width 240 height 29
click at [850, 430] on div "Issue Kitchen Cabinets x ​ Repairs Prefill Paint Cabinets Full Inside & Out - L…" at bounding box center [1374, 431] width 240 height 669
click at [850, 430] on button "Create" at bounding box center [1469, 498] width 48 height 24
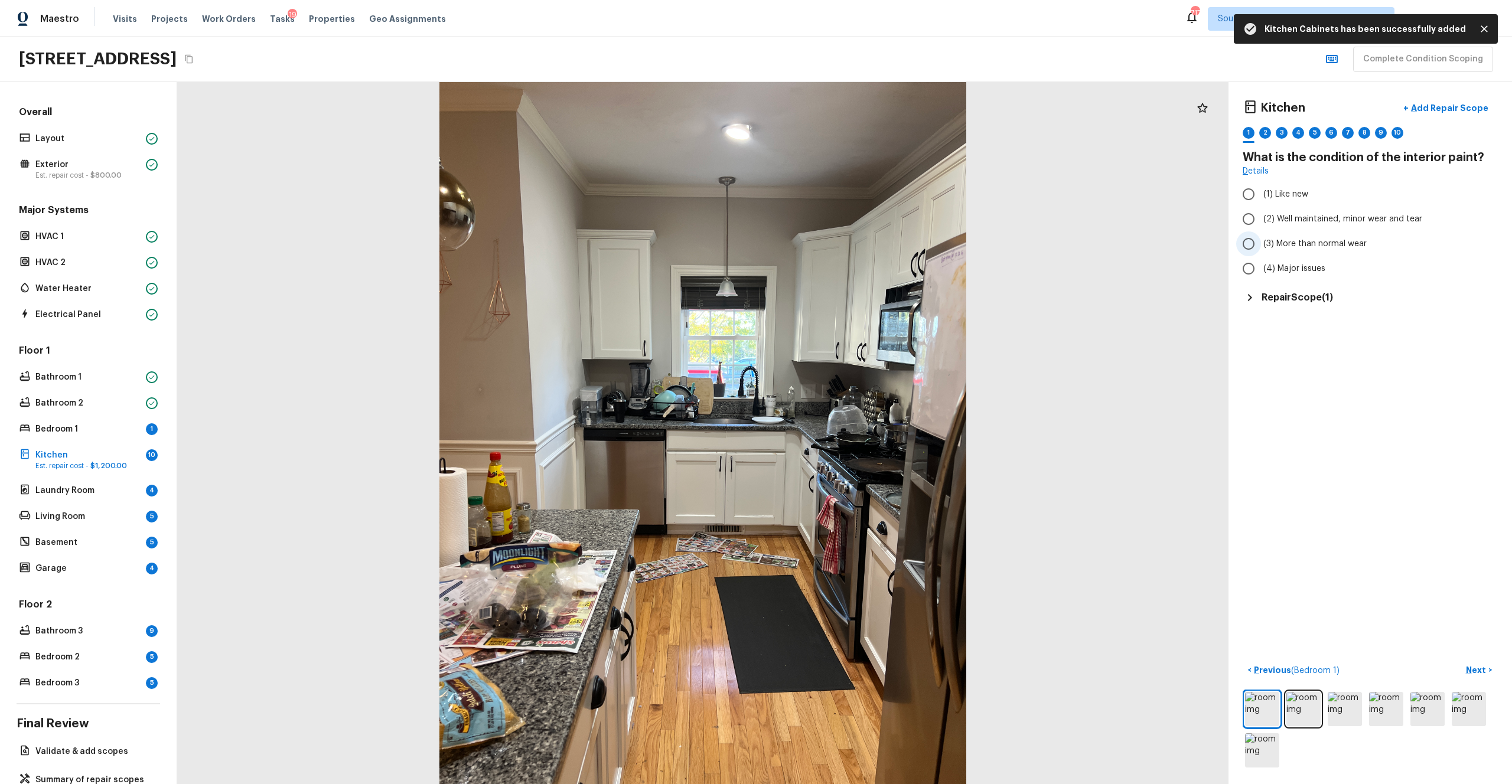
click at [850, 243] on span "(3) More than normal wear" at bounding box center [1315, 244] width 103 height 12
click at [850, 243] on input "(3) More than normal wear" at bounding box center [1248, 244] width 25 height 25
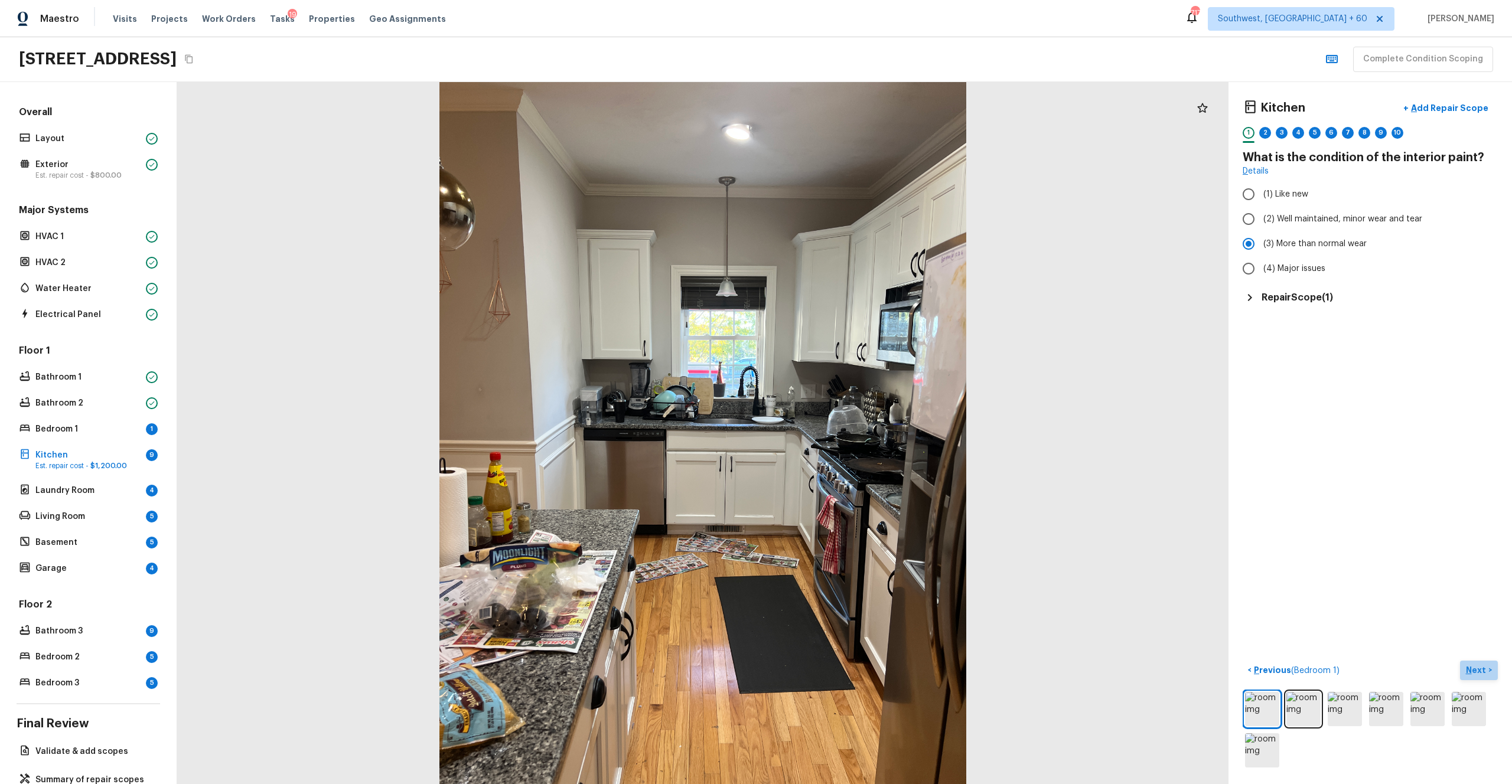
click at [850, 430] on p "Next" at bounding box center [1477, 670] width 22 height 12
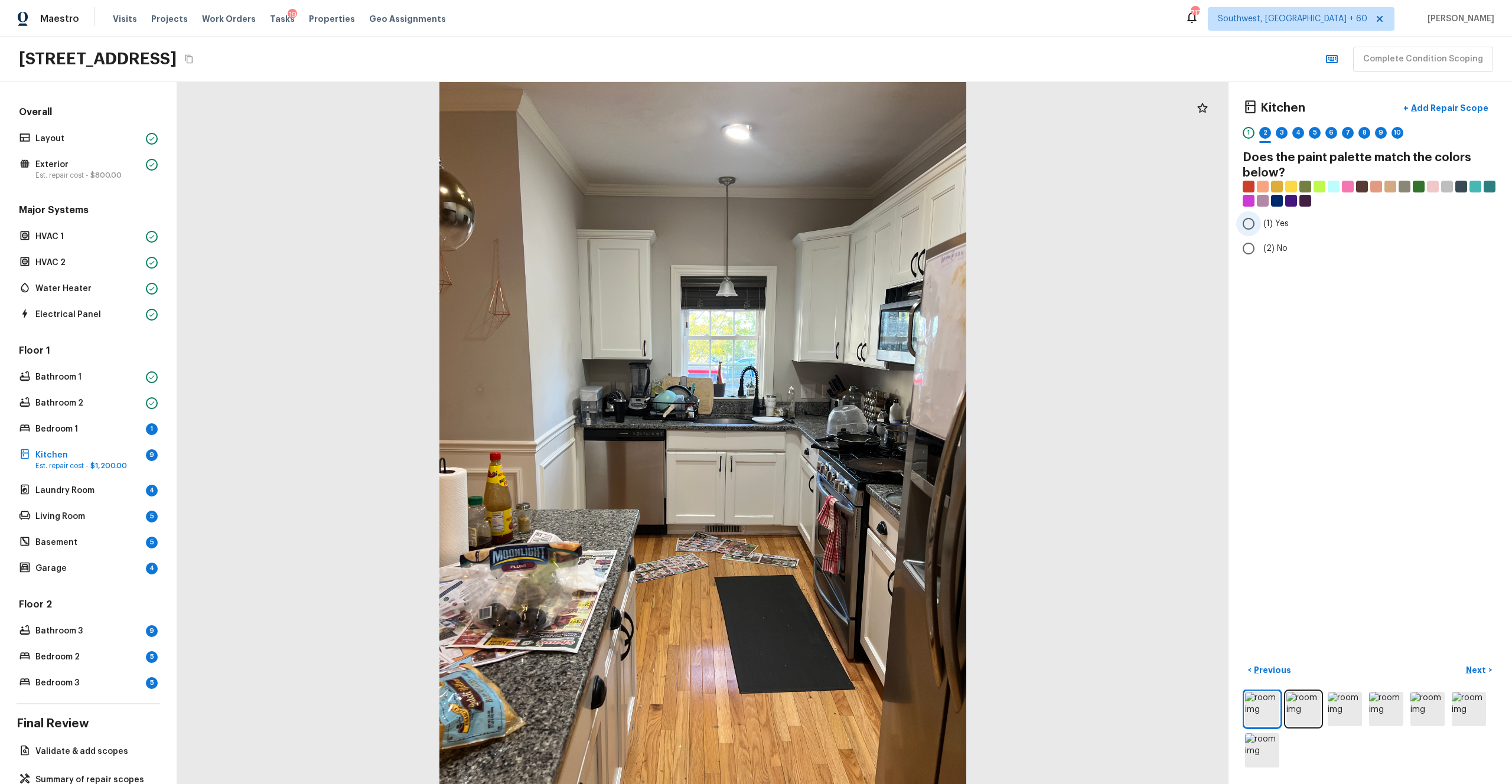
click at [850, 227] on span "(1) Yes" at bounding box center [1276, 224] width 26 height 12
click at [850, 227] on input "(1) Yes" at bounding box center [1248, 224] width 25 height 25
click at [850, 430] on p "Next" at bounding box center [1477, 670] width 22 height 12
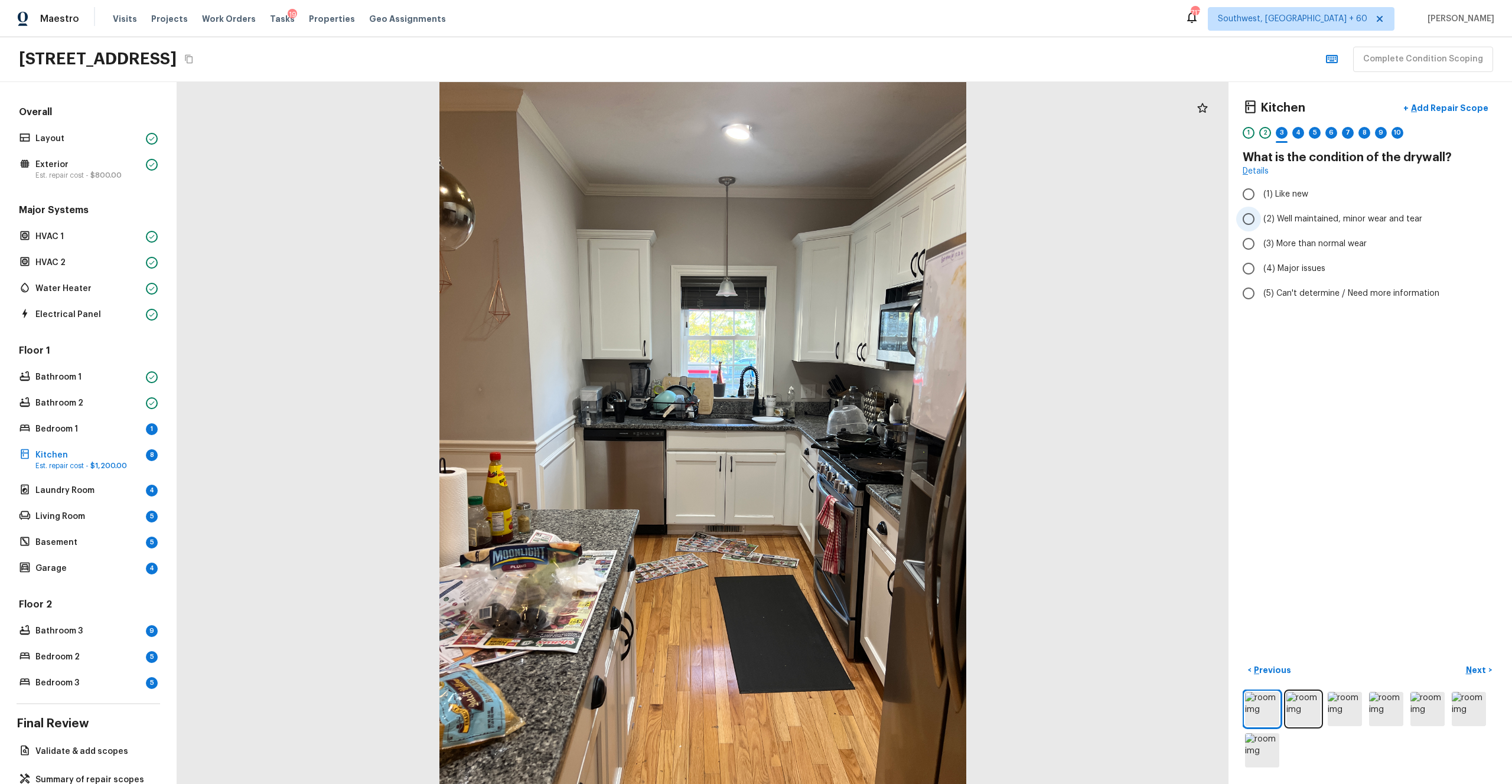
click at [850, 223] on span "(2) Well maintained, minor wear and tear" at bounding box center [1342, 219] width 159 height 12
click at [850, 223] on input "(2) Well maintained, minor wear and tear" at bounding box center [1248, 219] width 25 height 25
click at [850, 430] on p "Next" at bounding box center [1477, 670] width 22 height 12
click at [850, 194] on span "(1) Hardwood" at bounding box center [1290, 194] width 53 height 12
click at [850, 194] on input "(1) Hardwood" at bounding box center [1248, 194] width 25 height 25
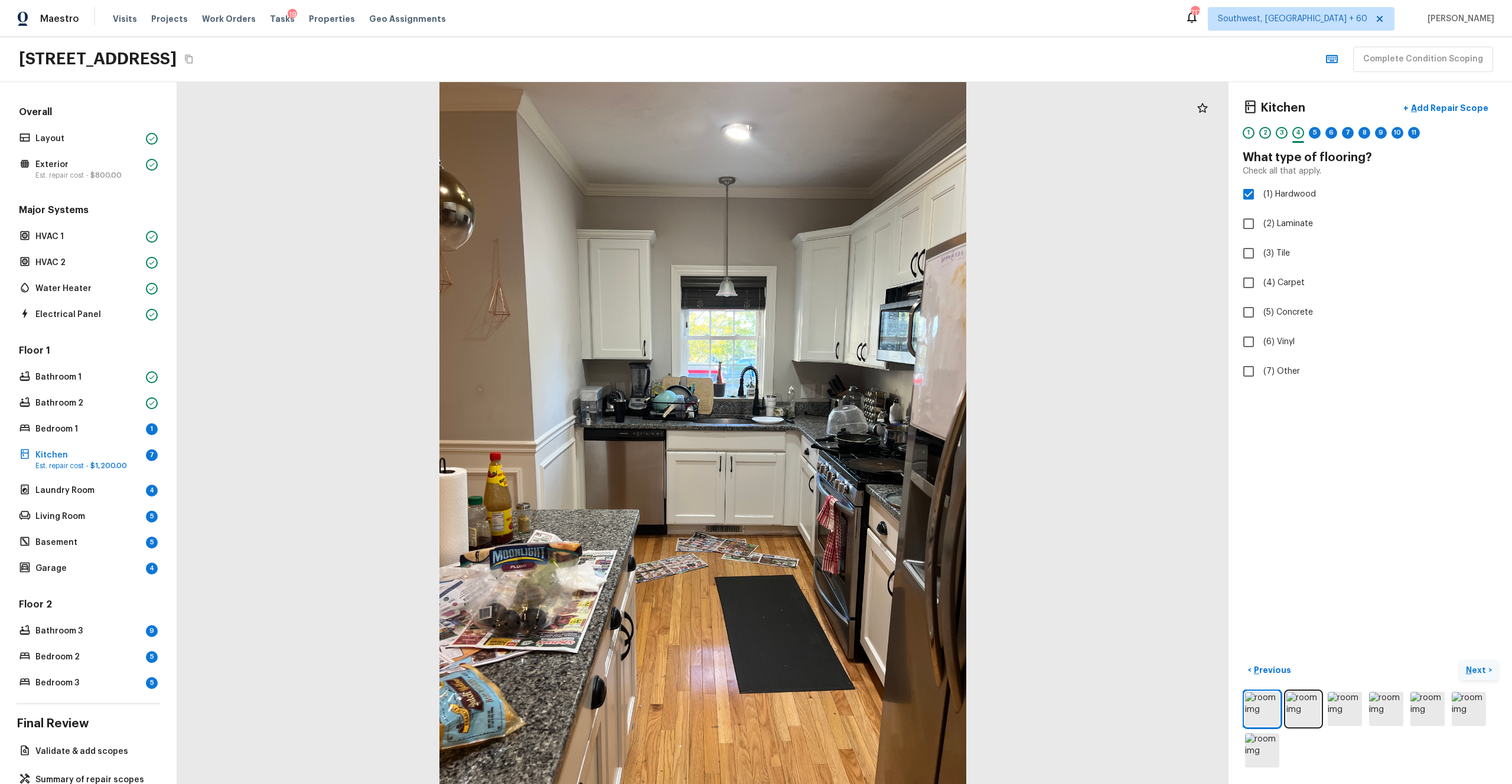
click at [850, 430] on p "Next" at bounding box center [1477, 670] width 22 height 12
click at [850, 221] on span "(2) Well maintained, minor wear and tear" at bounding box center [1342, 219] width 159 height 12
click at [850, 221] on input "(2) Well maintained, minor wear and tear" at bounding box center [1248, 219] width 25 height 25
click at [850, 430] on p "Next" at bounding box center [1477, 670] width 22 height 12
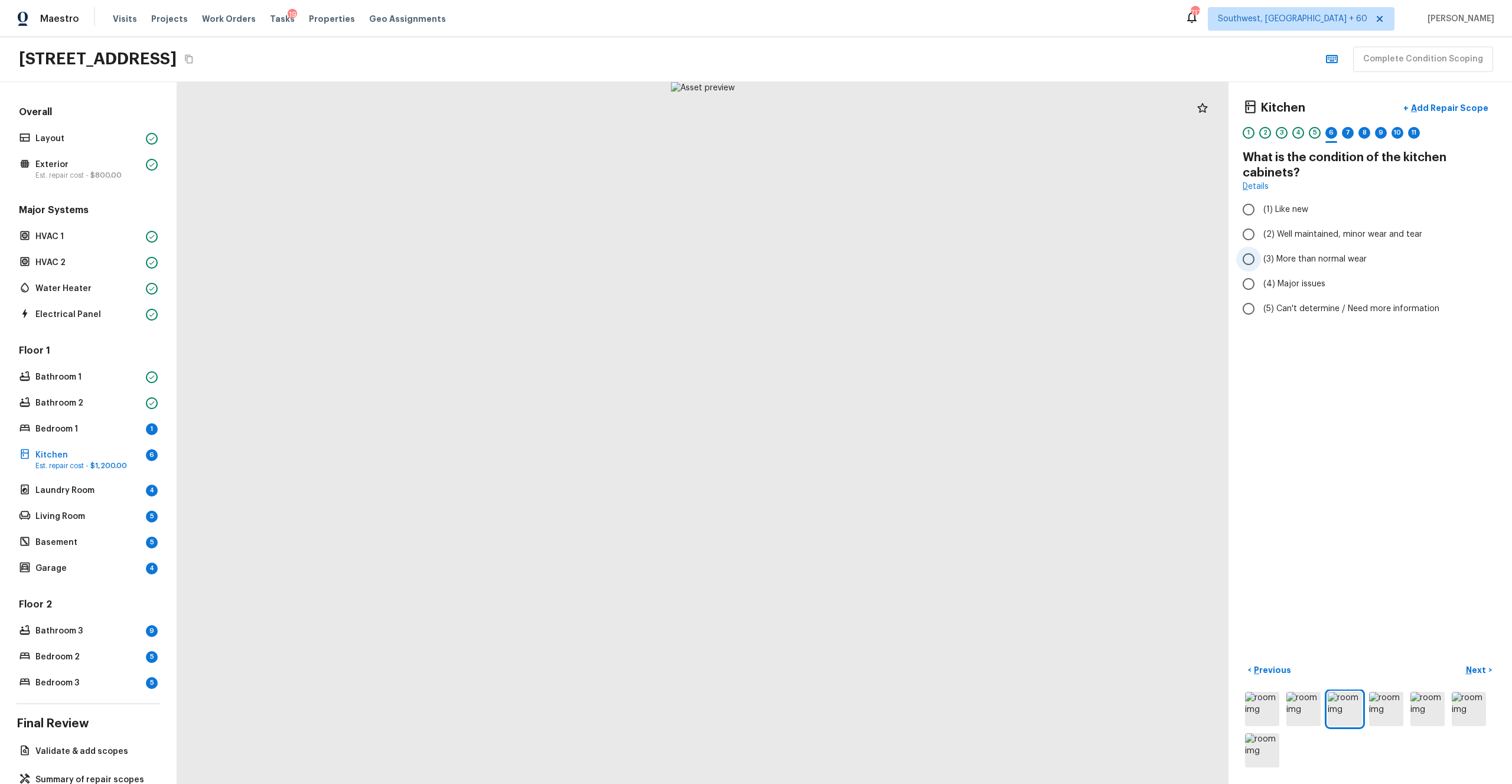
click at [850, 257] on span "(3) More than normal wear" at bounding box center [1315, 259] width 103 height 12
click at [850, 257] on input "(3) More than normal wear" at bounding box center [1248, 259] width 25 height 25
click at [850, 430] on p "Next" at bounding box center [1477, 670] width 22 height 12
click at [850, 239] on span "(2) Well maintained, minor wear and tear" at bounding box center [1342, 234] width 159 height 12
click at [850, 239] on input "(2) Well maintained, minor wear and tear" at bounding box center [1248, 234] width 25 height 25
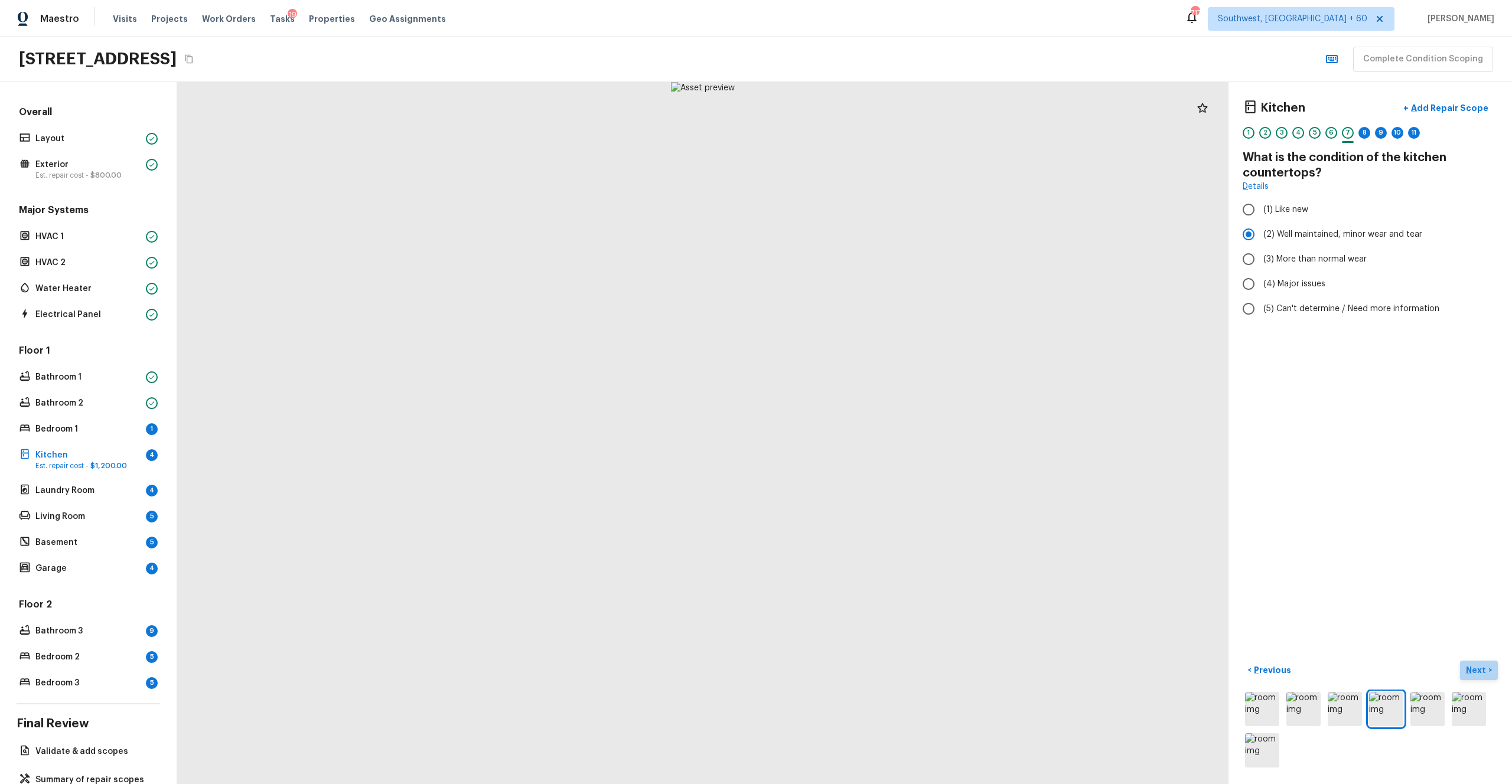
click at [850, 430] on p "Next" at bounding box center [1477, 670] width 22 height 12
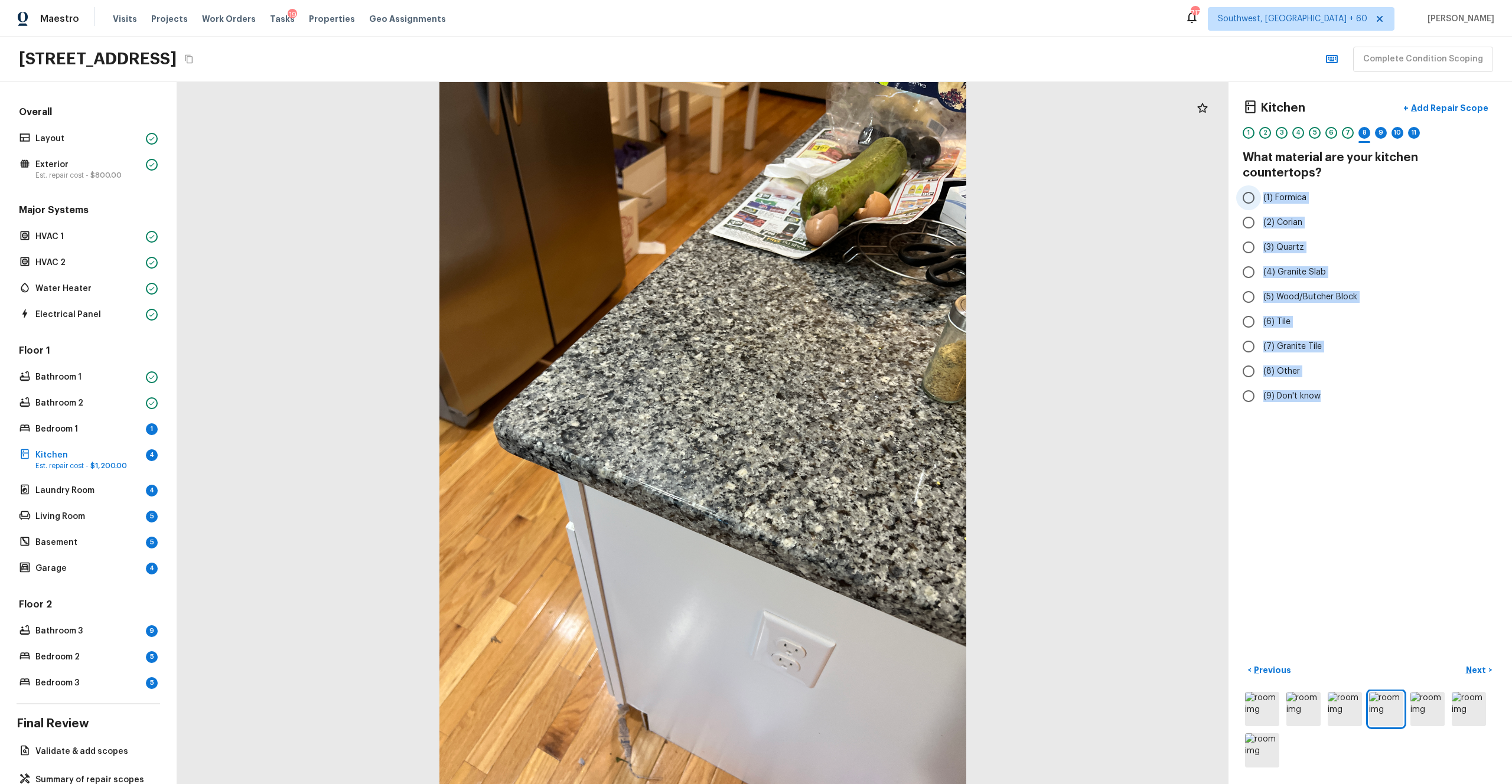
drag, startPoint x: 1327, startPoint y: 384, endPoint x: 1262, endPoint y: 182, distance: 212.2
click at [850, 185] on div "(1) Formica (2) Corian (3) Quartz (4) Granite Slab (5) Wood/Butcher Block (6) T…" at bounding box center [1370, 296] width 255 height 223
copy div "(1) Formica (2) Corian (3) Quartz (4) Granite Slab (5) Wood/Butcher Block (6) T…"
click at [850, 430] on div "Kitchen + Add Repair Scope 1 2 3 4 5 6 7 8 9 10 11 What material are your kitch…" at bounding box center [1371, 433] width 284 height 702
click at [850, 267] on span "(4) Granite Slab" at bounding box center [1295, 272] width 63 height 12
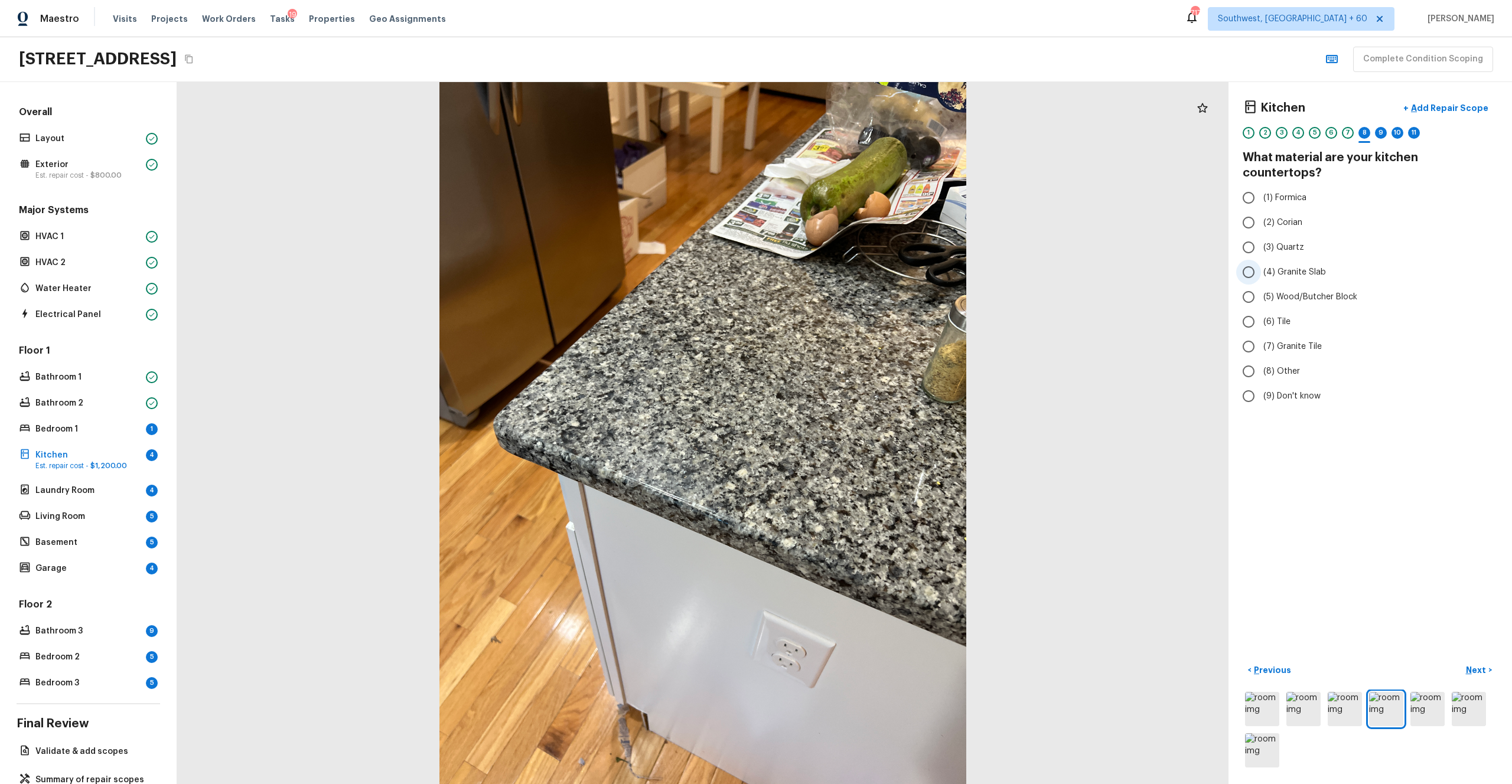
click at [850, 260] on input "(4) Granite Slab" at bounding box center [1248, 272] width 25 height 25
click at [850, 430] on p "Next" at bounding box center [1477, 670] width 22 height 12
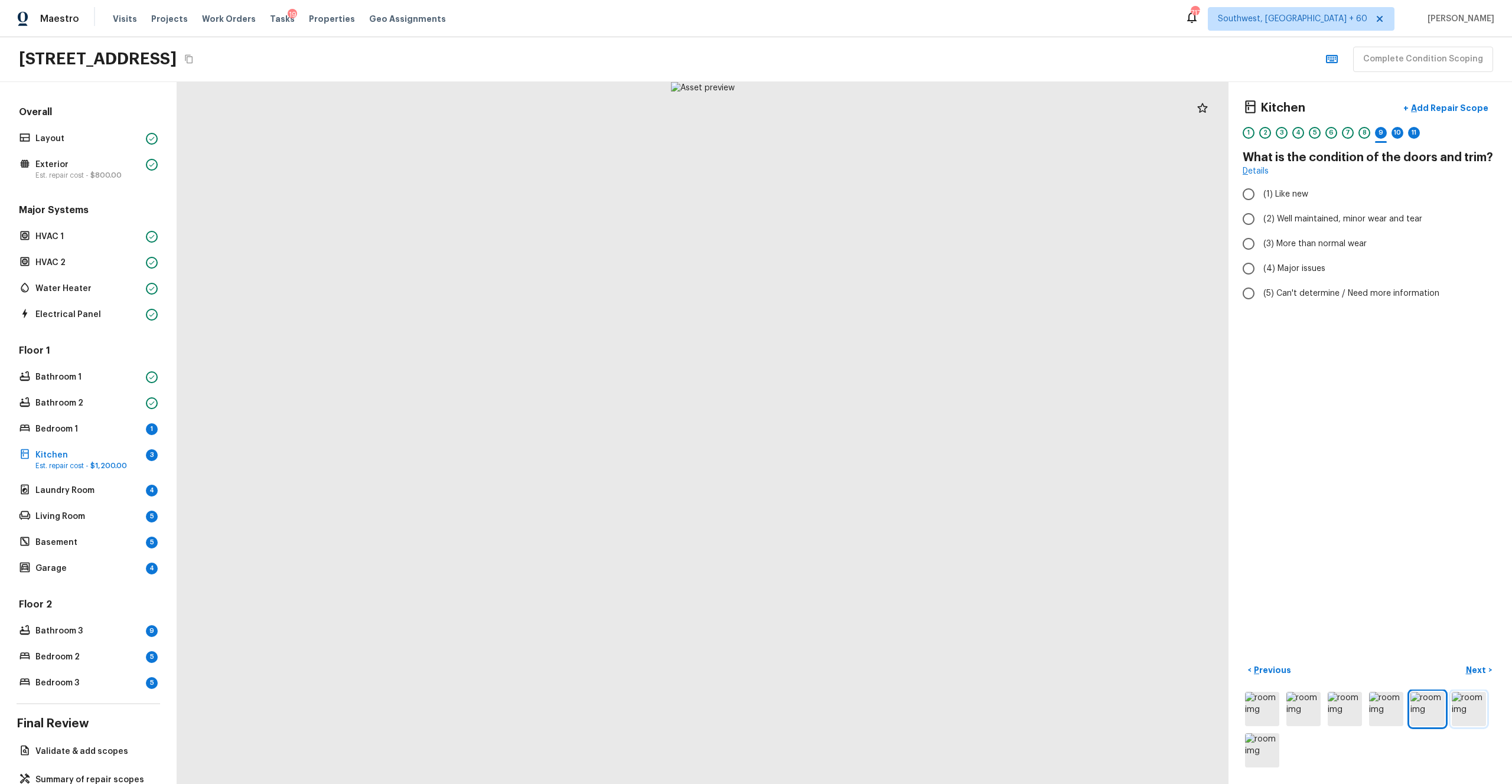
click at [850, 430] on img at bounding box center [1469, 709] width 34 height 34
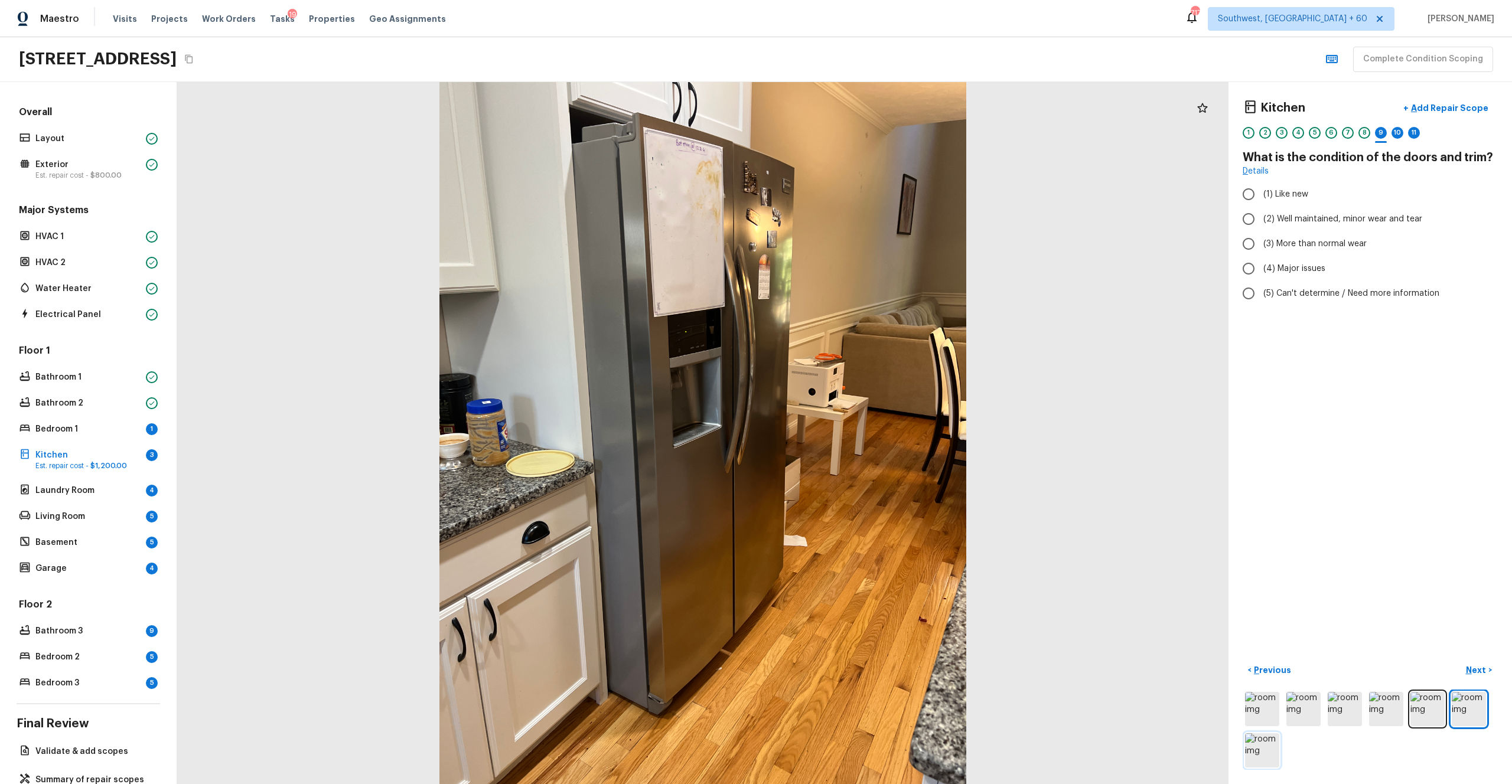
click at [850, 430] on img at bounding box center [1262, 751] width 34 height 34
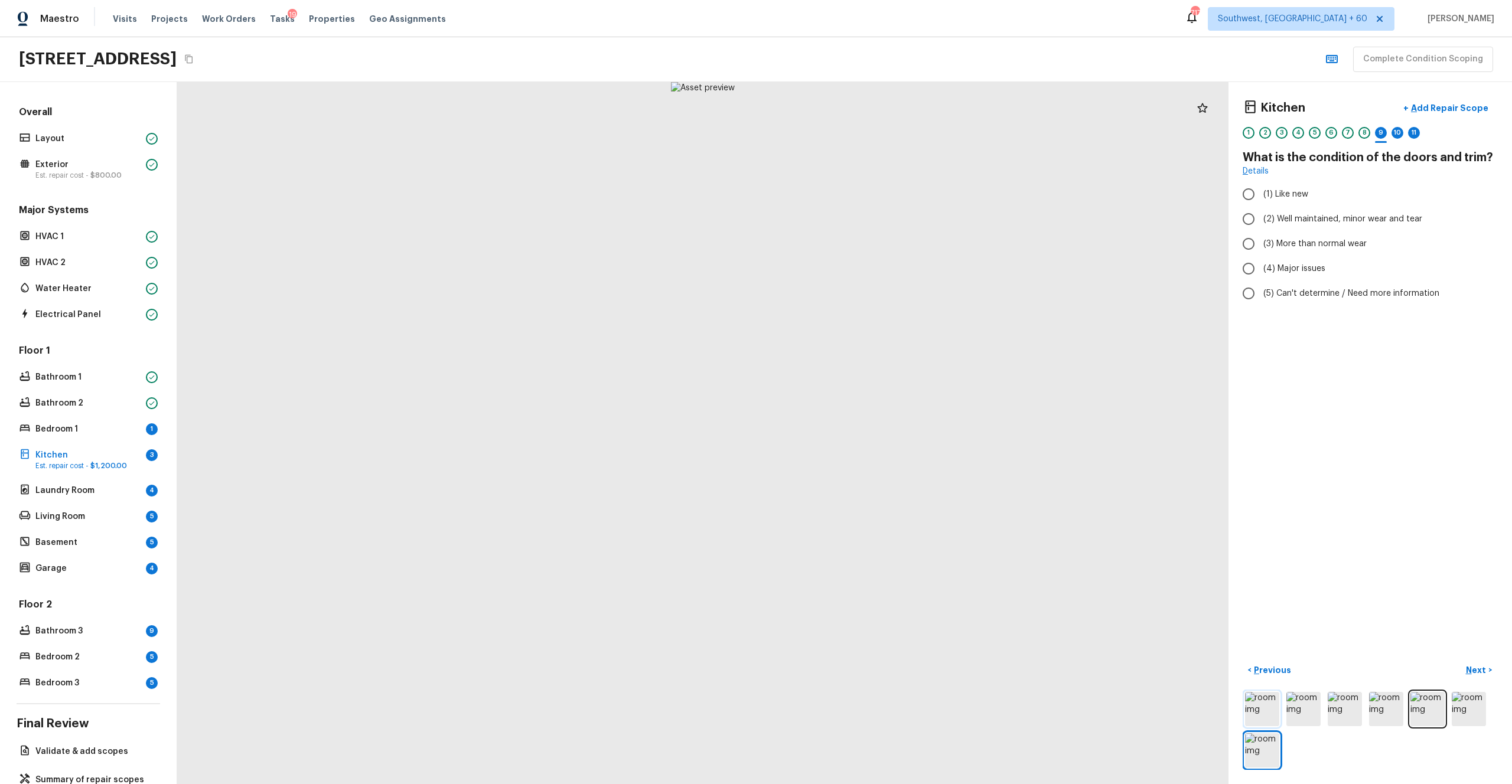
click at [850, 430] on img at bounding box center [1262, 709] width 34 height 34
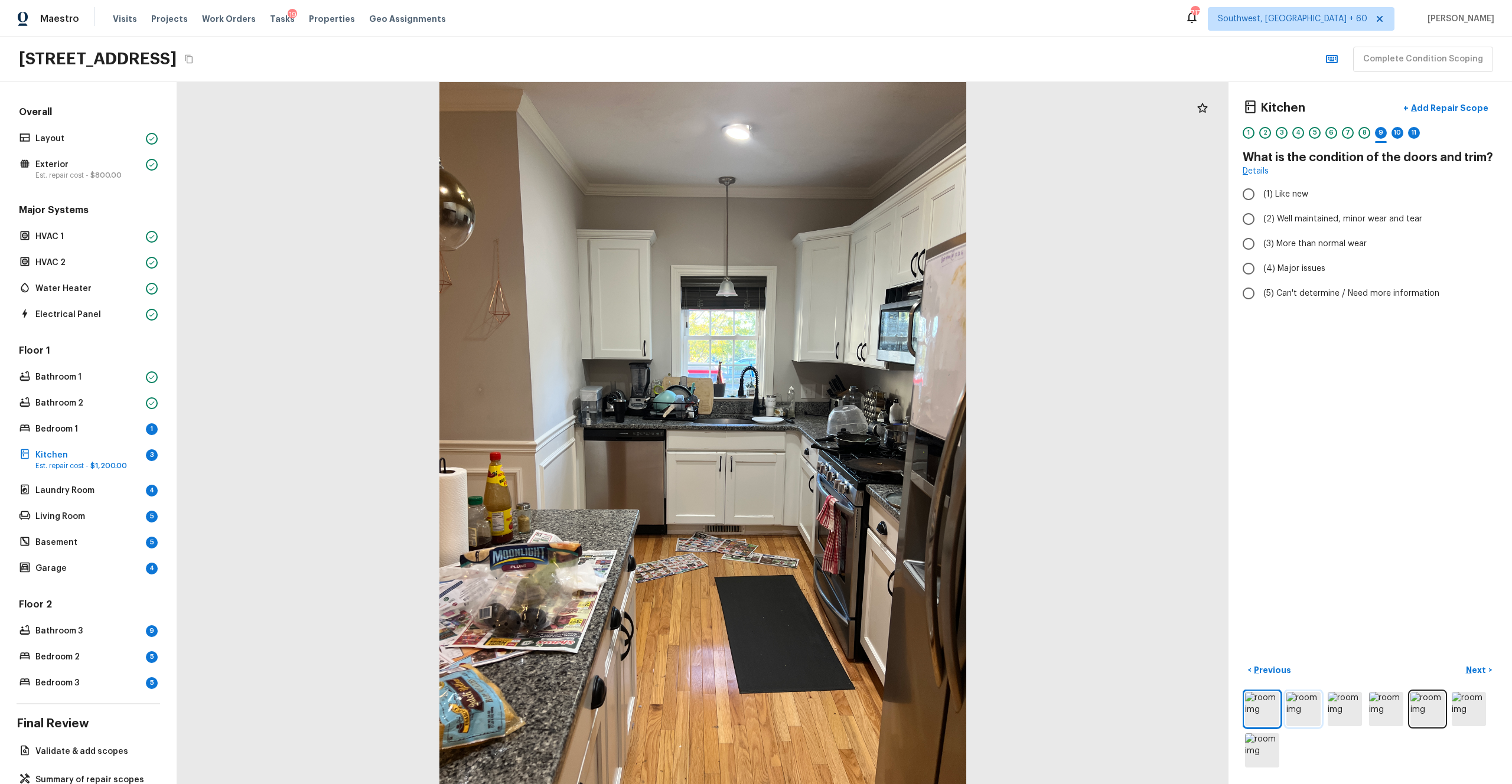
click at [850, 430] on img at bounding box center [1304, 709] width 34 height 34
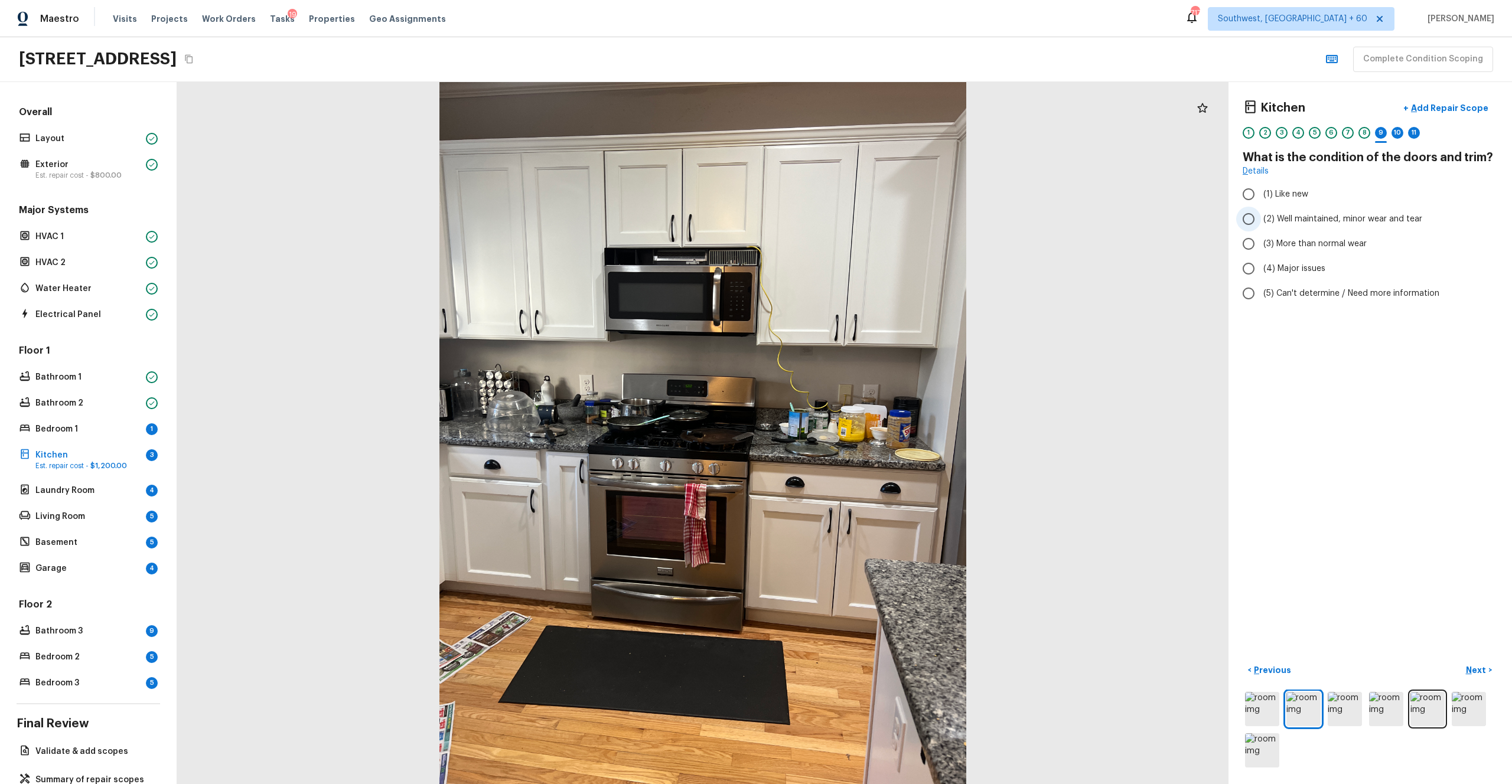
click at [850, 222] on span "(2) Well maintained, minor wear and tear" at bounding box center [1342, 219] width 159 height 12
click at [850, 222] on input "(2) Well maintained, minor wear and tear" at bounding box center [1248, 219] width 25 height 25
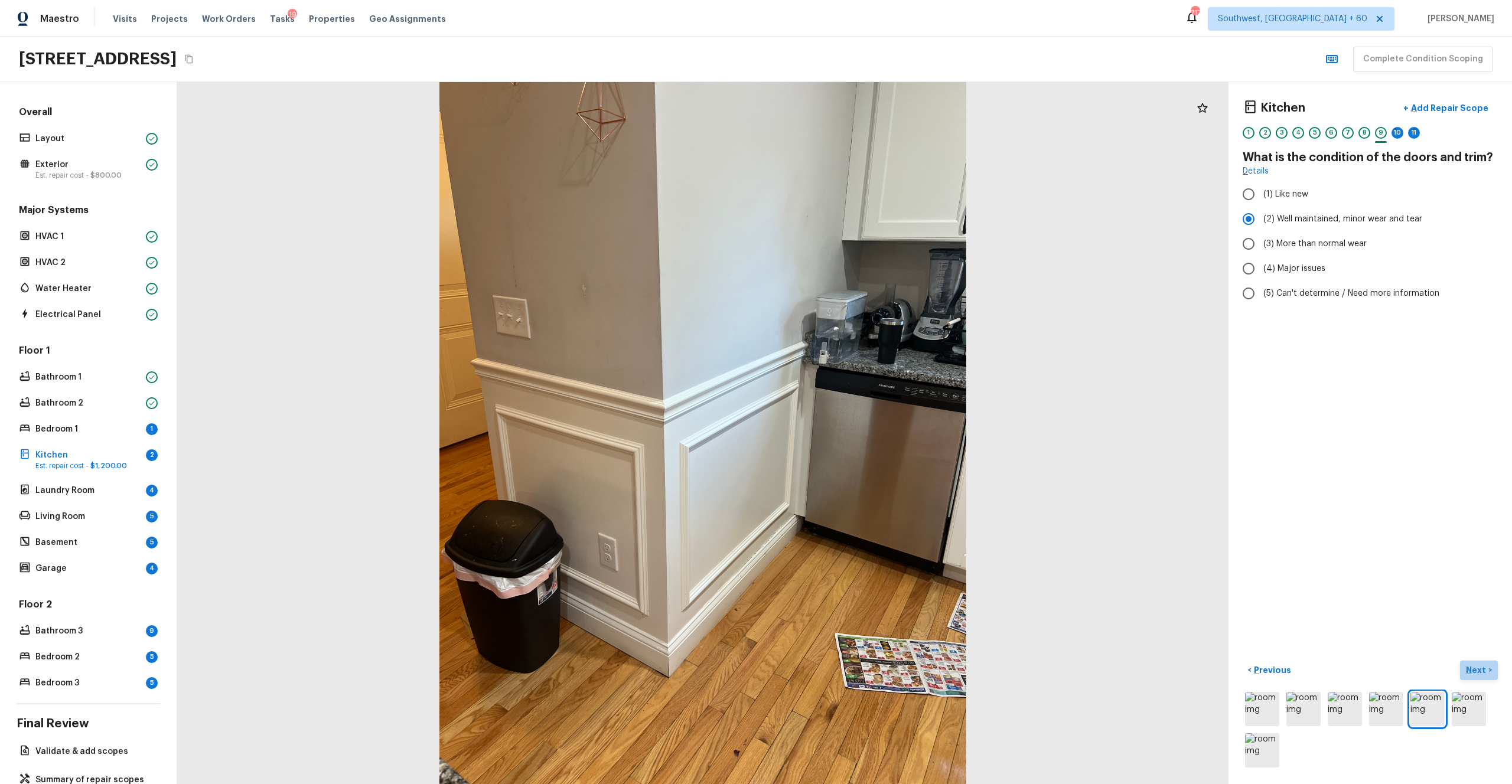
click at [850, 430] on p "Next" at bounding box center [1477, 670] width 22 height 12
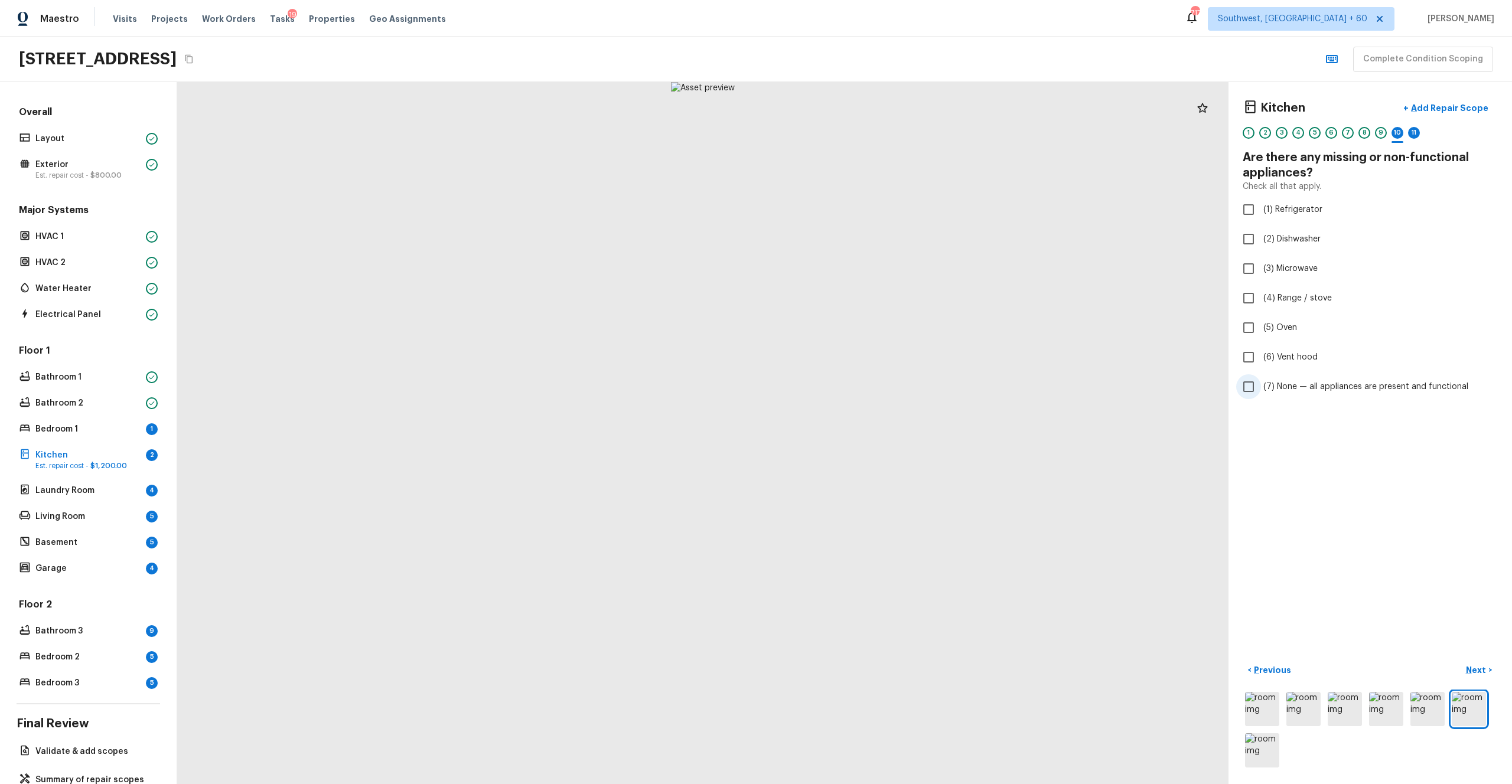
click at [850, 382] on span "(7) None — all appliances are present and functional" at bounding box center [1366, 386] width 205 height 12
click at [850, 382] on input "(7) None — all appliances are present and functional" at bounding box center [1248, 386] width 25 height 25
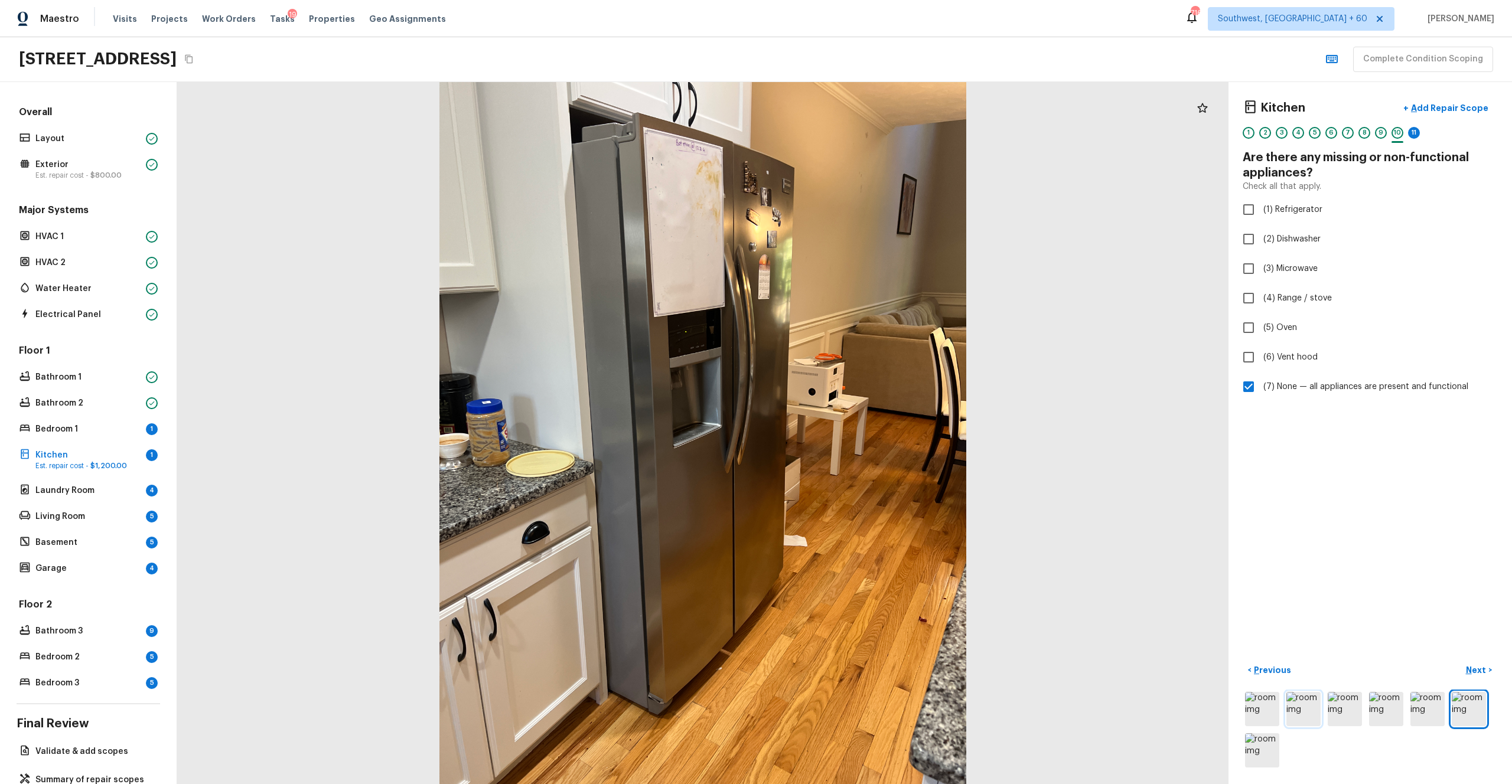
click at [850, 430] on img at bounding box center [1304, 709] width 34 height 34
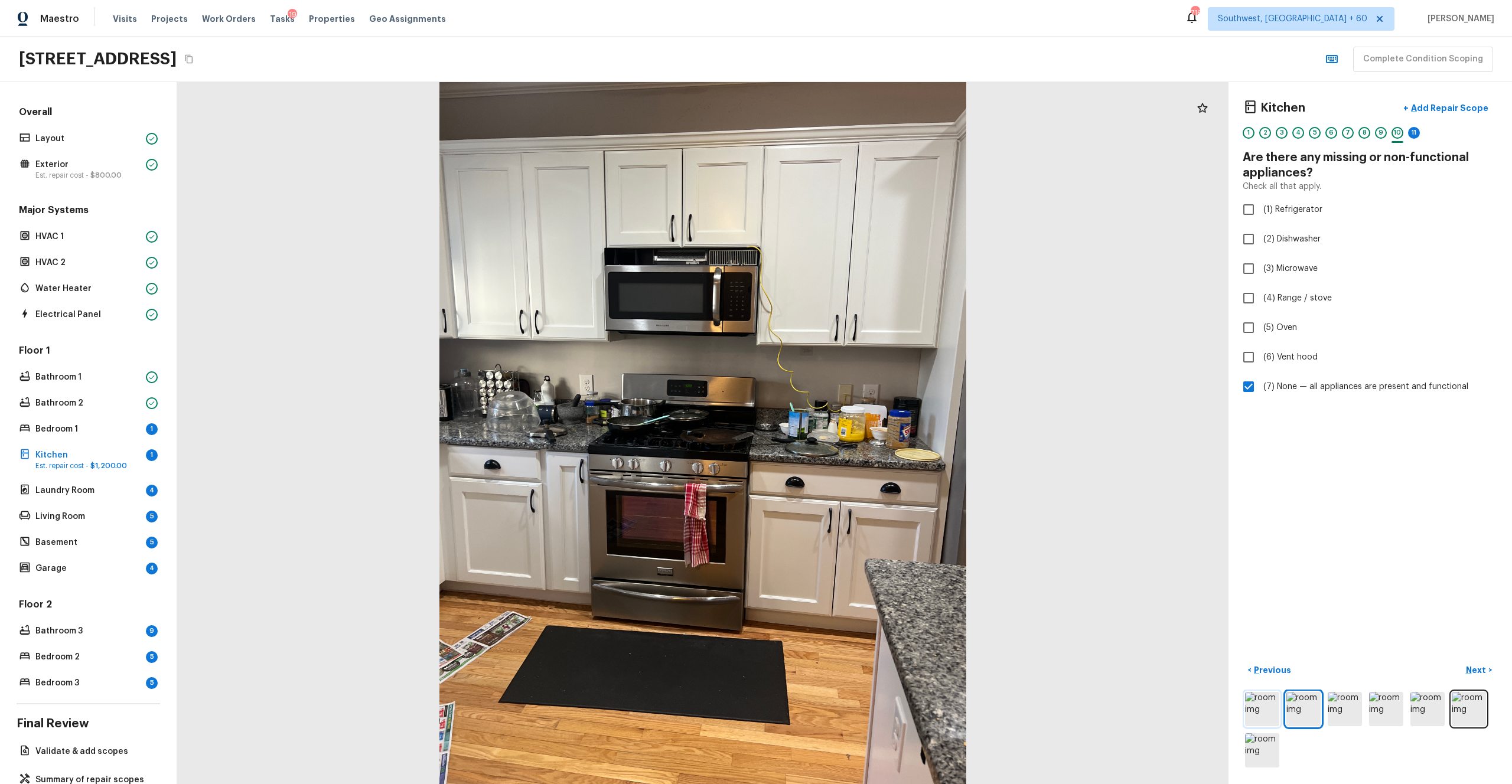
click at [850, 430] on img at bounding box center [1262, 709] width 34 height 34
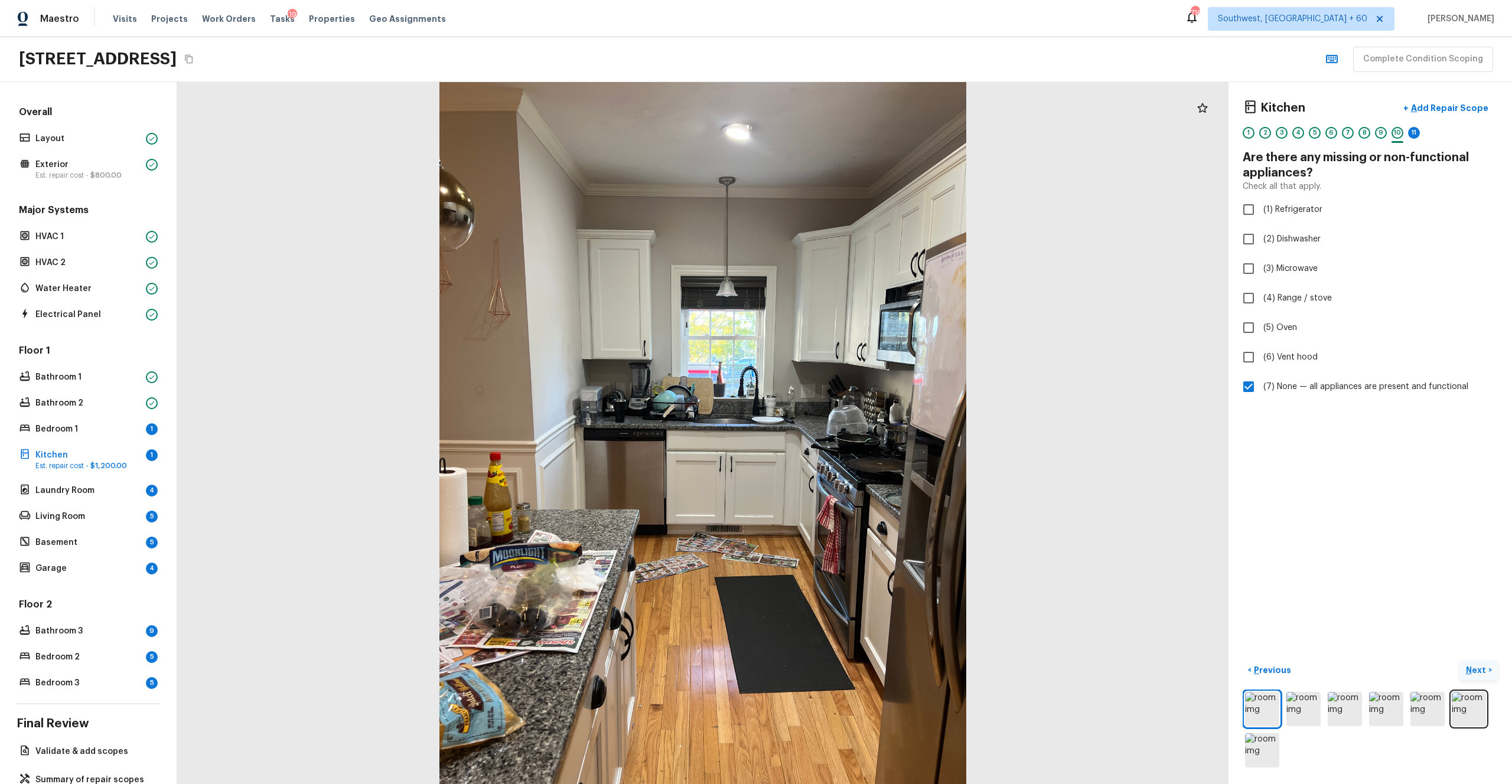
click at [850, 430] on button "Next >" at bounding box center [1478, 670] width 38 height 19
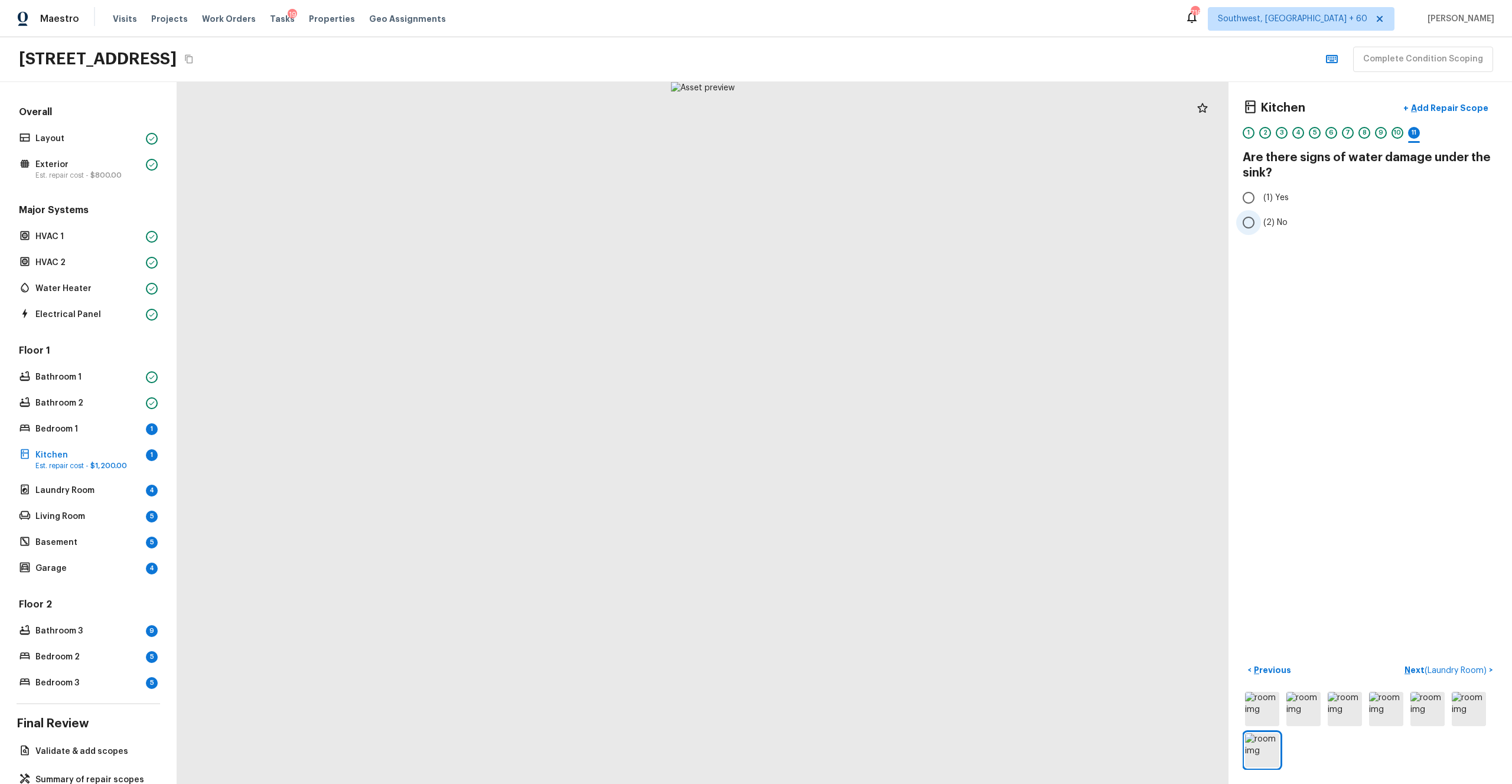
click at [850, 227] on span "(2) No" at bounding box center [1275, 222] width 24 height 12
click at [850, 227] on input "(2) No" at bounding box center [1248, 222] width 25 height 25
click at [850, 430] on p "Next ( Laundry Room )" at bounding box center [1446, 670] width 84 height 12
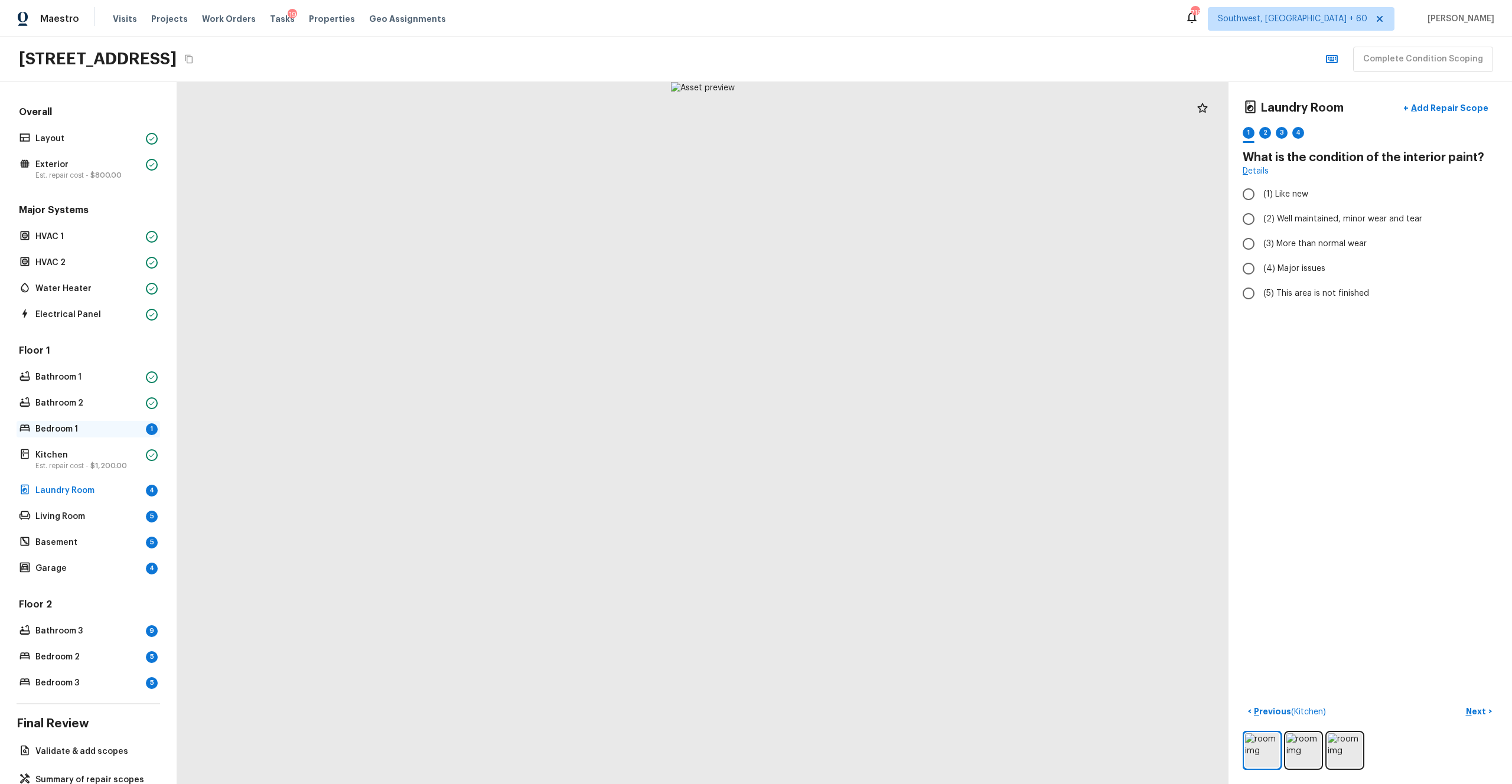
click at [105, 430] on p "Bedroom 1" at bounding box center [88, 429] width 106 height 12
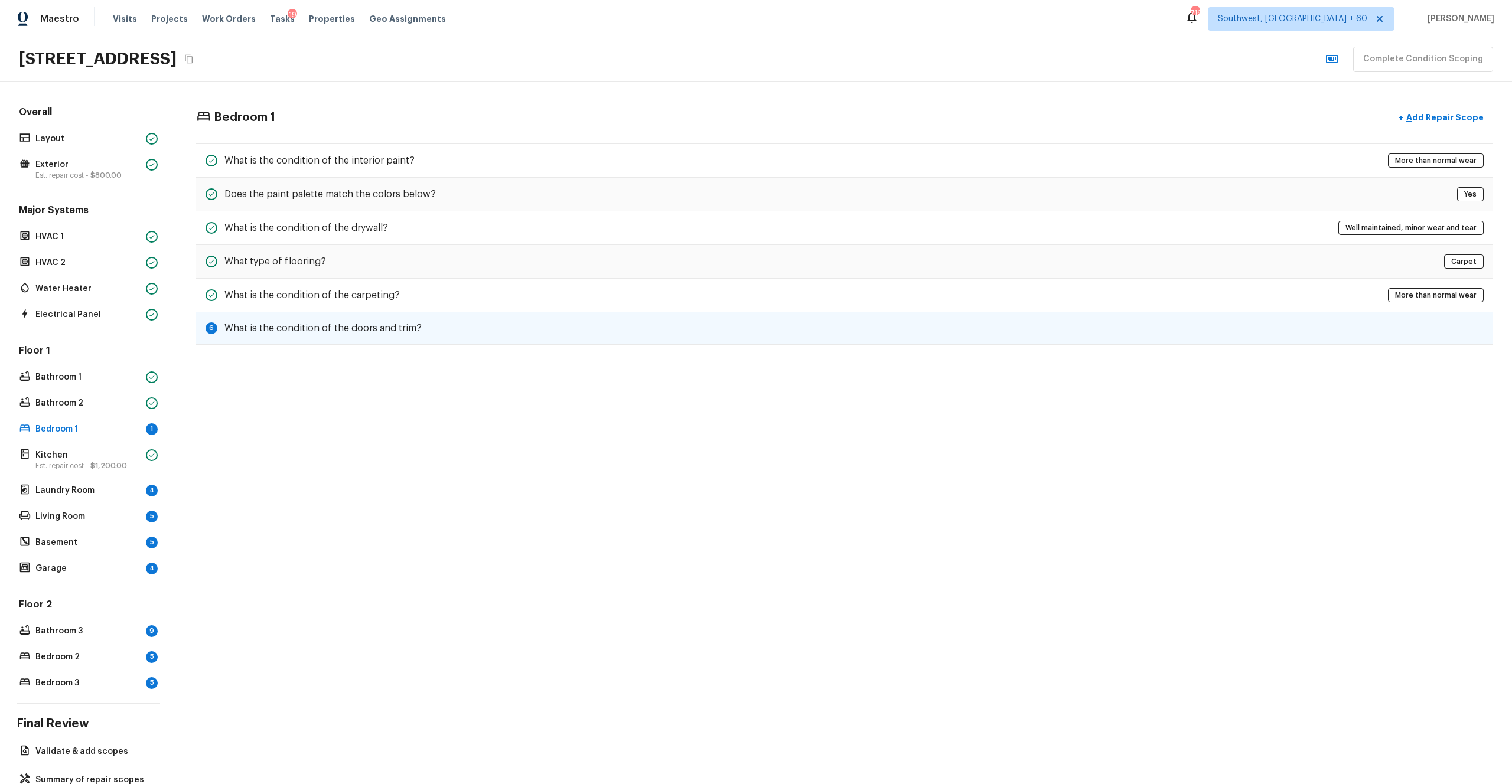
click at [466, 336] on div "6 What is the condition of the doors and trim?" at bounding box center [845, 329] width 1297 height 33
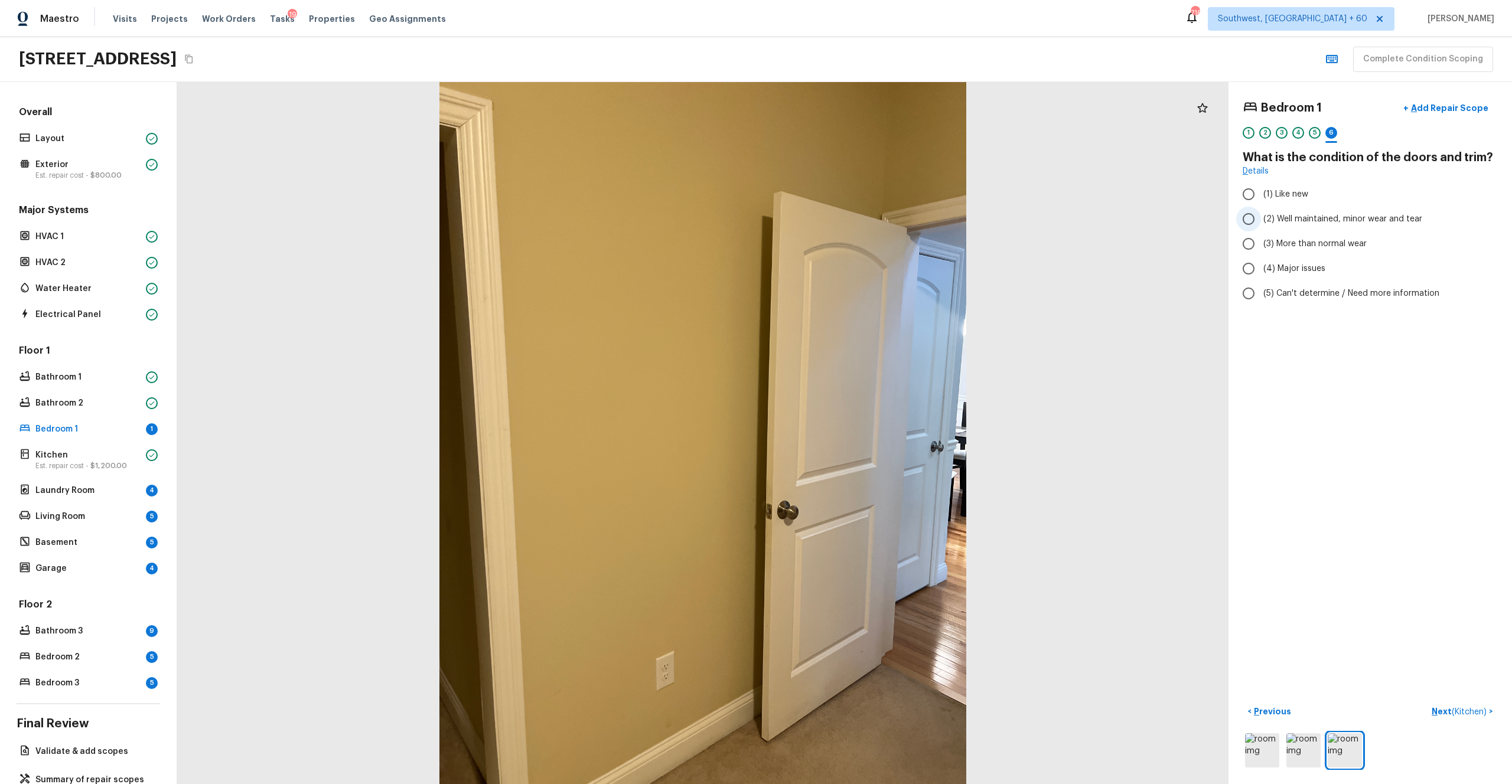
click at [850, 215] on label "(2) Well maintained, minor wear and tear" at bounding box center [1362, 219] width 252 height 25
click at [850, 215] on input "(2) Well maintained, minor wear and tear" at bounding box center [1248, 219] width 25 height 25
click at [850, 430] on p "Next ( Kitchen )" at bounding box center [1461, 711] width 57 height 12
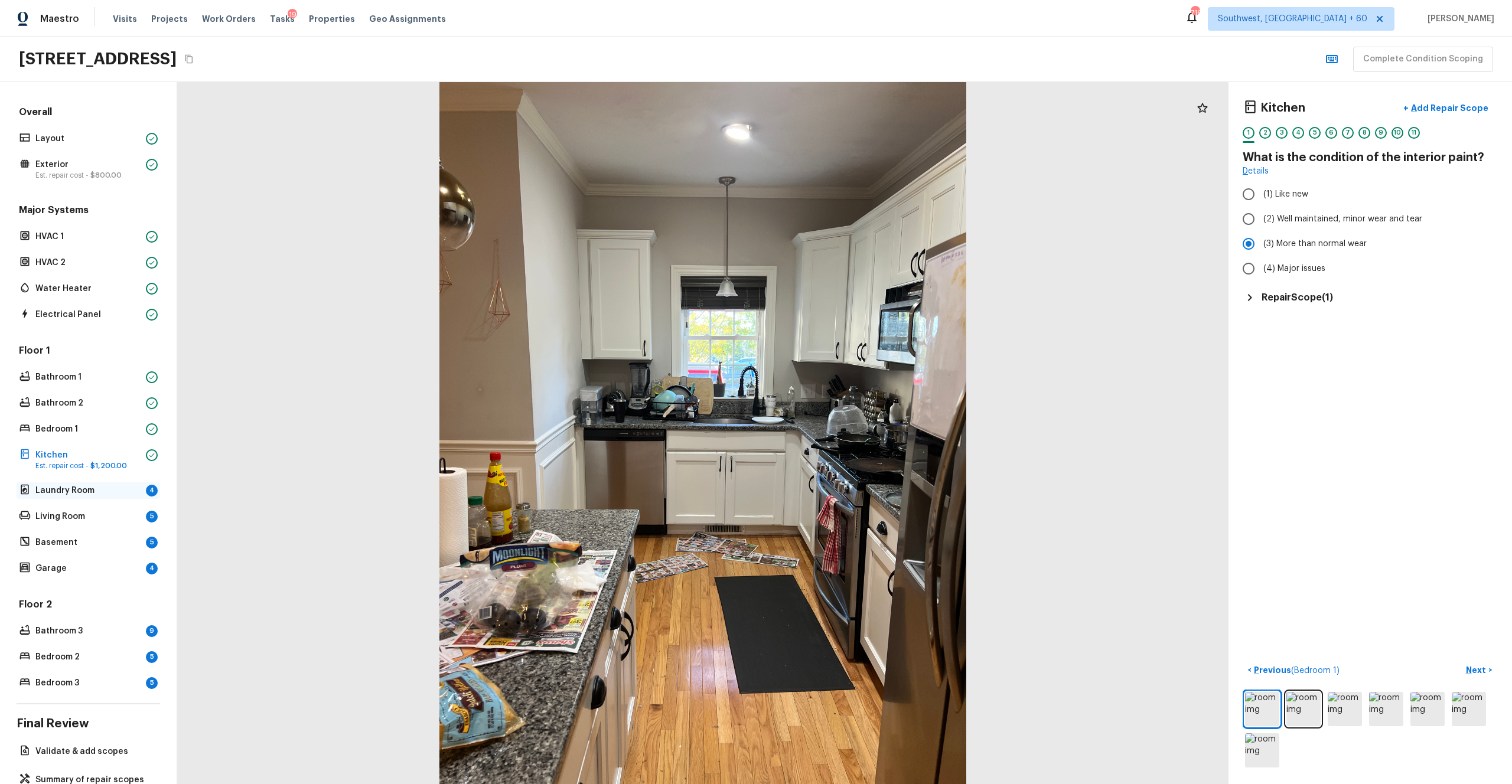
click at [91, 430] on p "Laundry Room" at bounding box center [88, 490] width 106 height 12
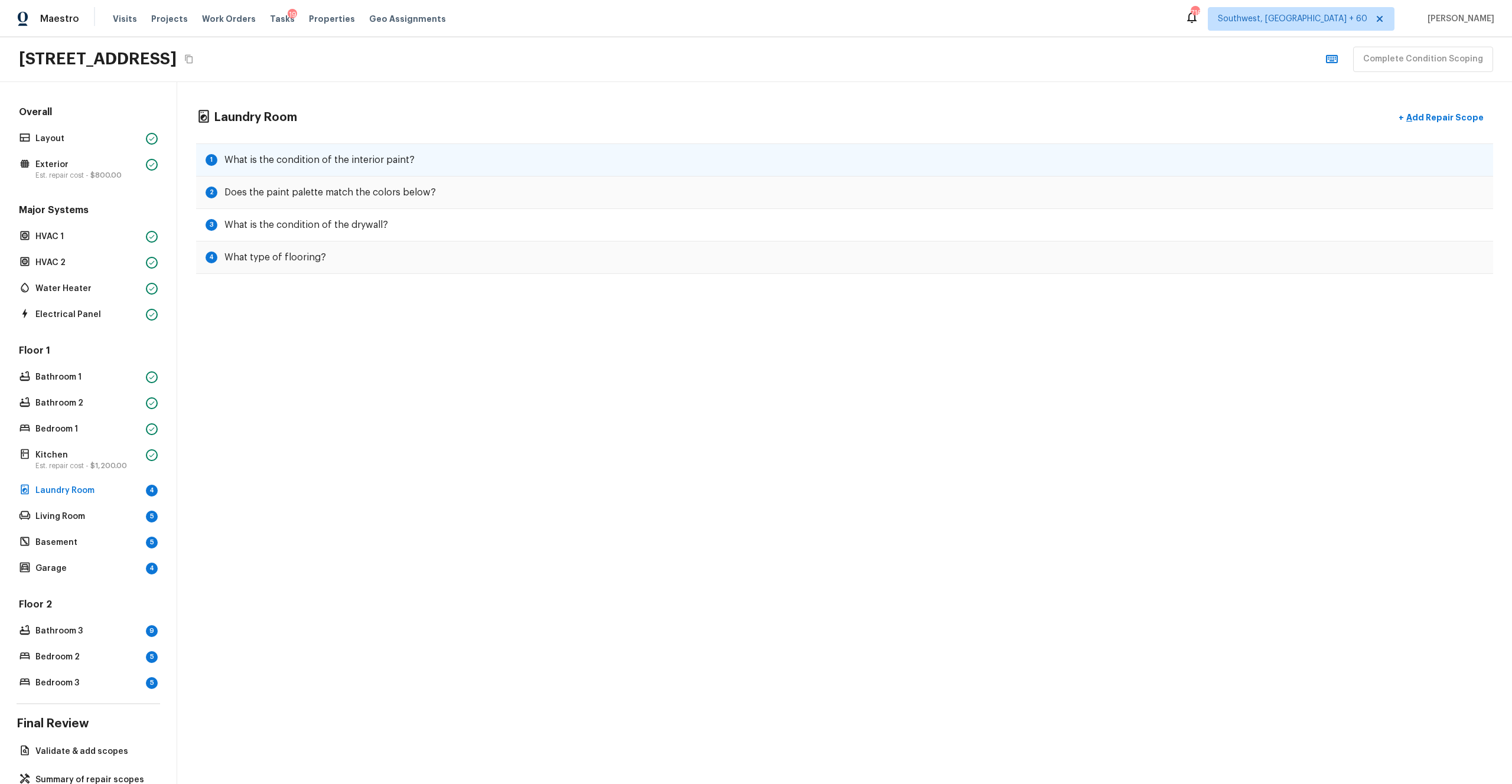
click at [697, 166] on div "1 What is the condition of the interior paint?" at bounding box center [845, 160] width 1297 height 33
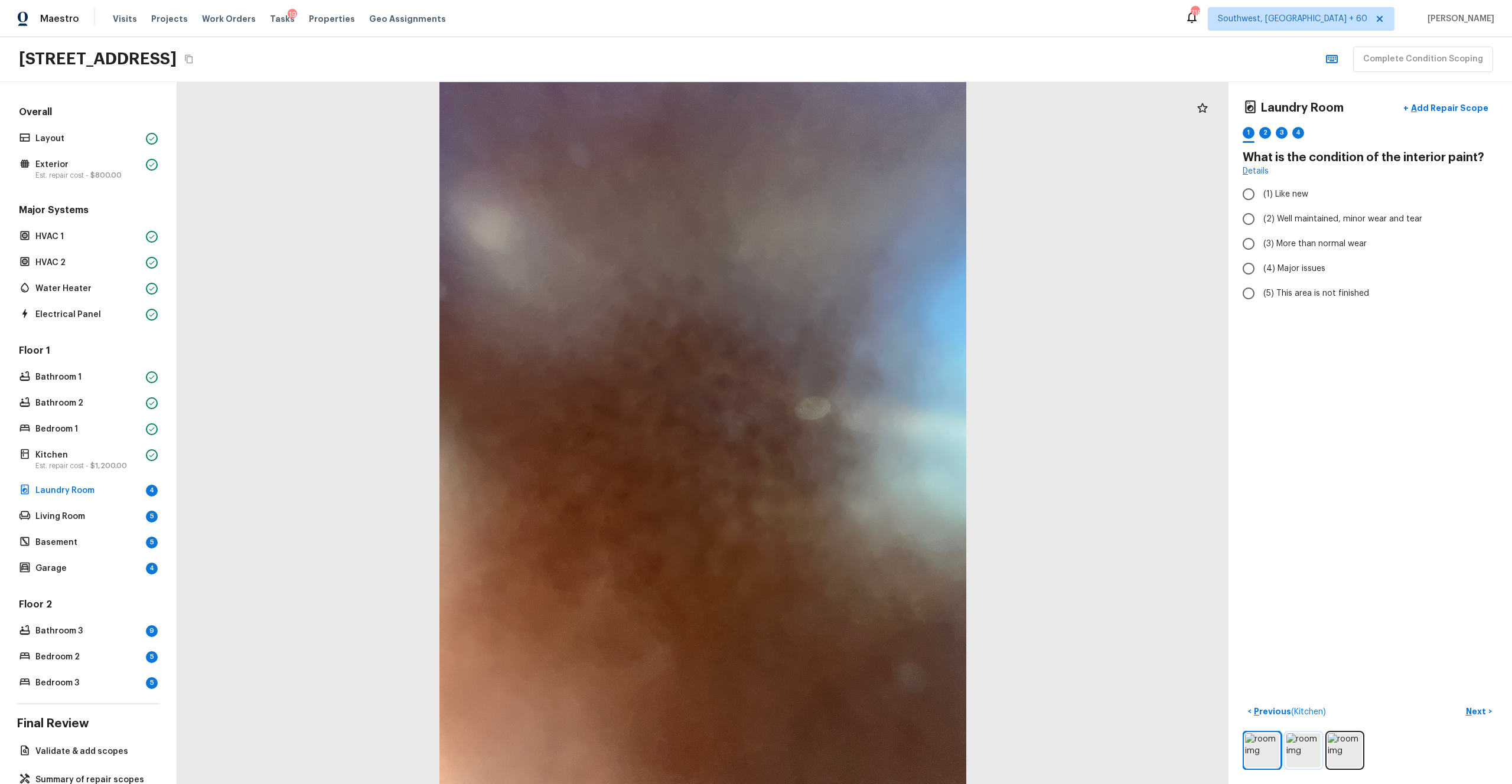
click at [850, 430] on img at bounding box center [1304, 751] width 34 height 34
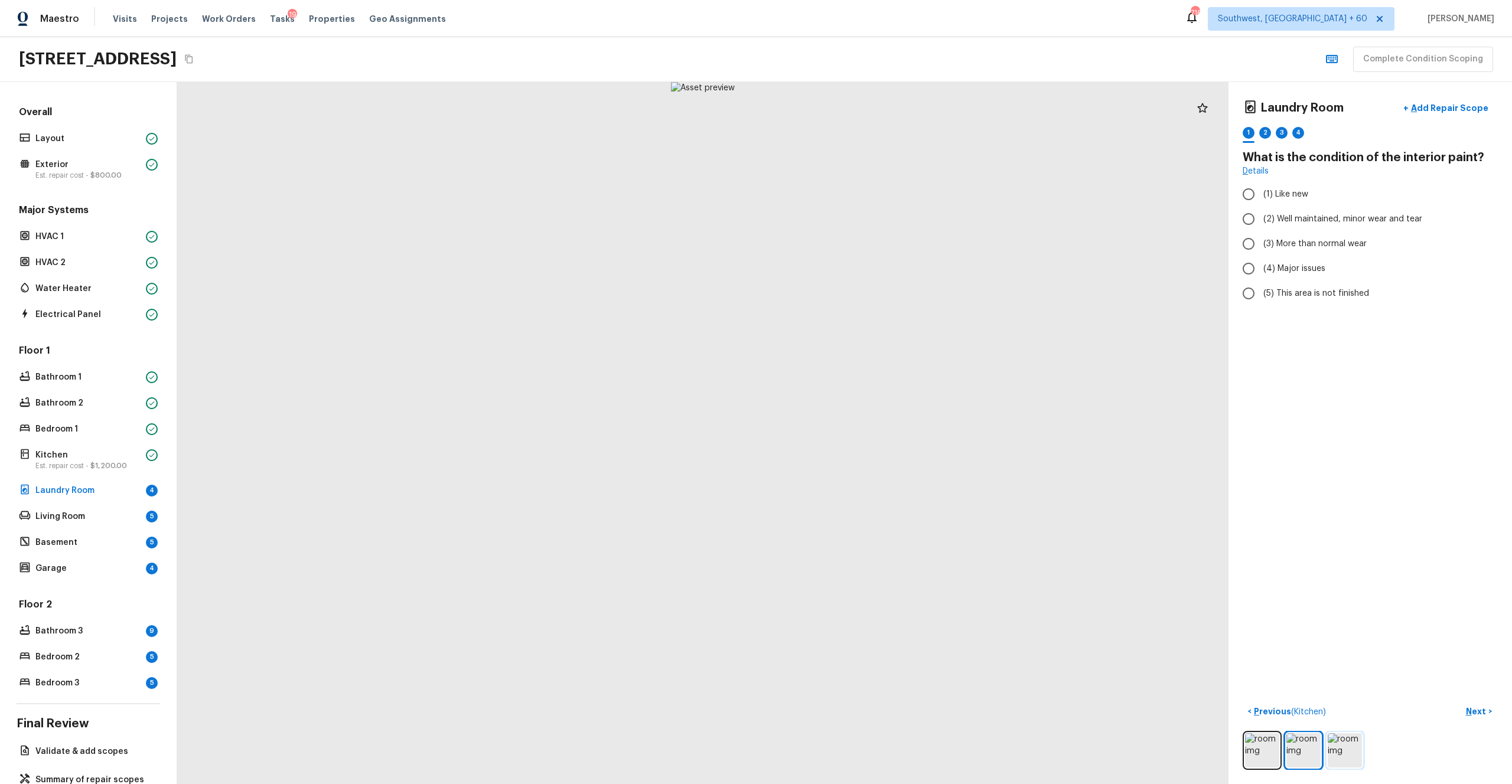
click at [850, 430] on img at bounding box center [1345, 751] width 34 height 34
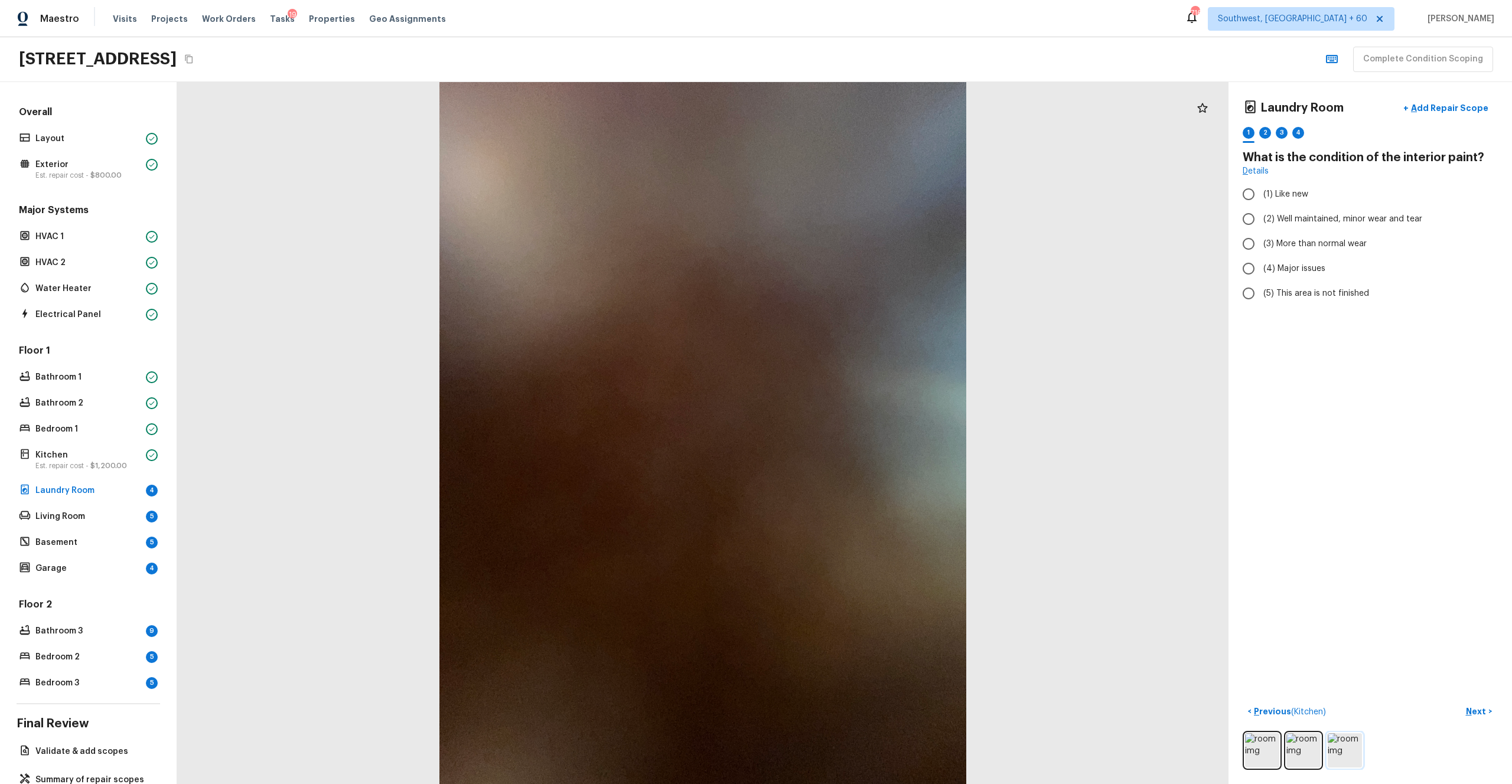
click at [850, 430] on img at bounding box center [1345, 751] width 34 height 34
click at [850, 217] on span "(2) Well maintained, minor wear and tear" at bounding box center [1342, 219] width 159 height 12
click at [850, 217] on input "(2) Well maintained, minor wear and tear" at bounding box center [1248, 219] width 25 height 25
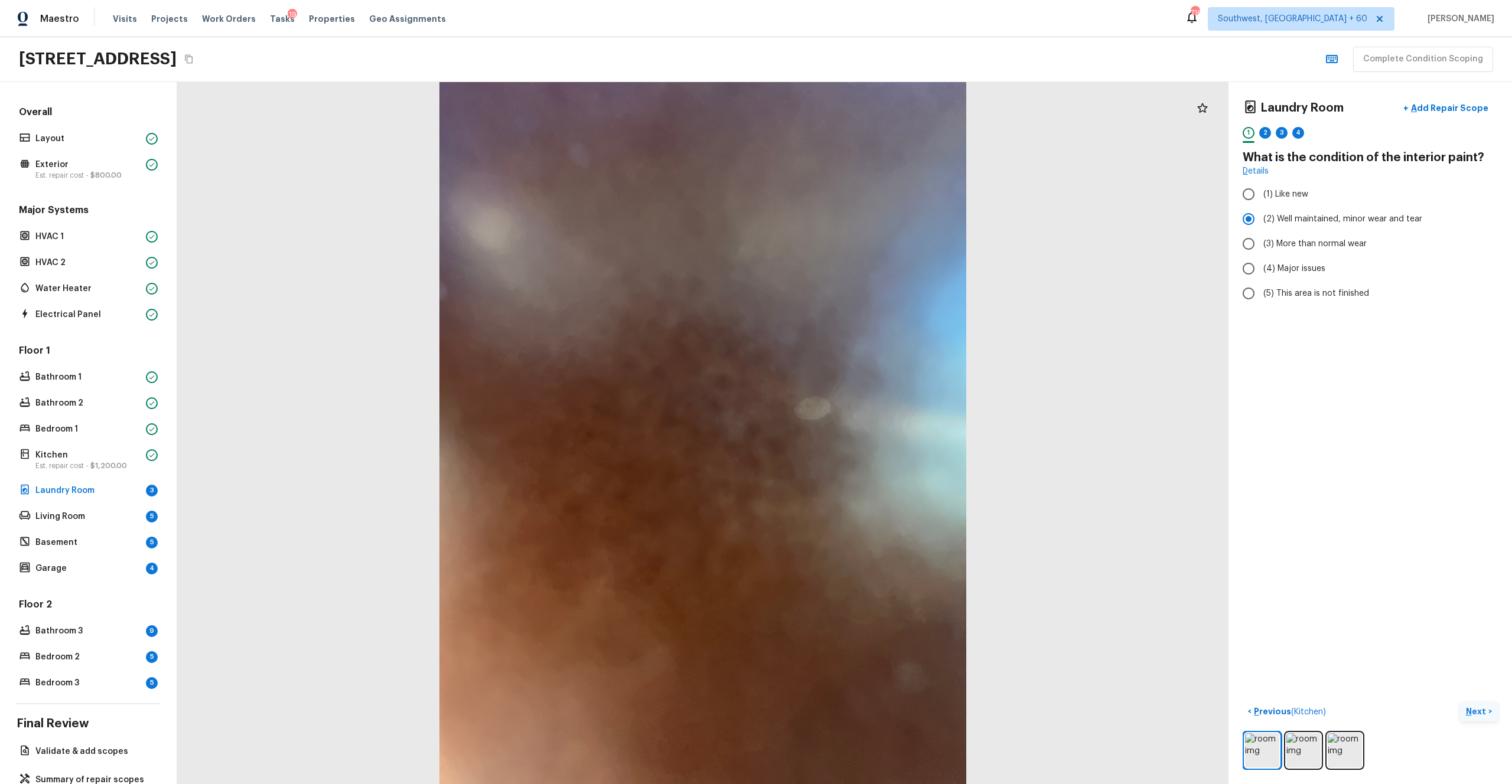
click at [850, 430] on p "Next" at bounding box center [1477, 711] width 22 height 12
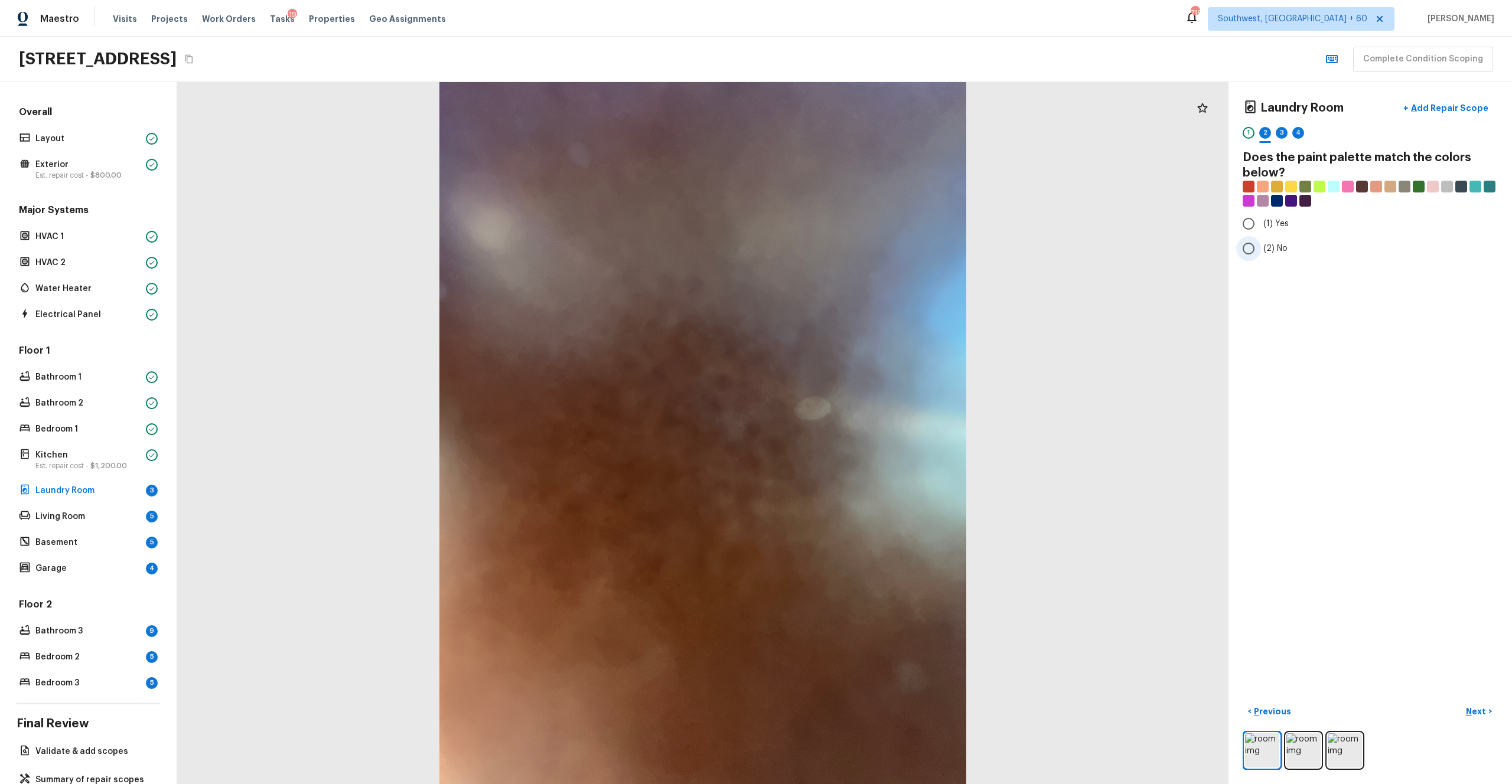
click at [850, 240] on label "(2) No" at bounding box center [1362, 248] width 252 height 25
click at [850, 240] on input "(2) No" at bounding box center [1248, 248] width 25 height 25
click at [850, 430] on button "Next >" at bounding box center [1478, 711] width 38 height 19
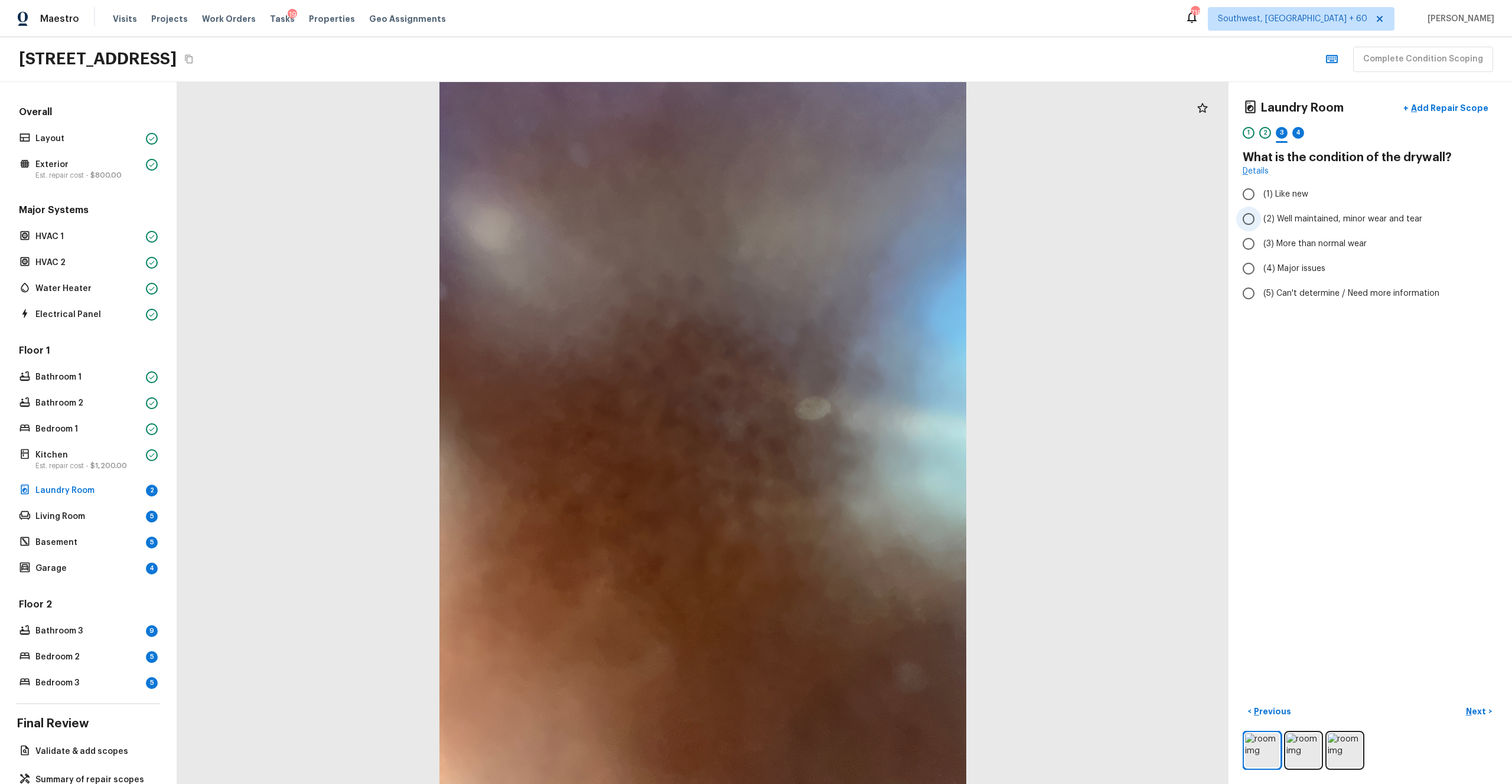
click at [850, 217] on span "(2) Well maintained, minor wear and tear" at bounding box center [1342, 219] width 159 height 12
click at [850, 217] on input "(2) Well maintained, minor wear and tear" at bounding box center [1248, 219] width 25 height 25
click at [850, 430] on p "Next" at bounding box center [1477, 711] width 22 height 12
click at [850, 259] on label "(3) Tile" at bounding box center [1362, 253] width 252 height 25
click at [850, 259] on input "(3) Tile" at bounding box center [1248, 253] width 25 height 25
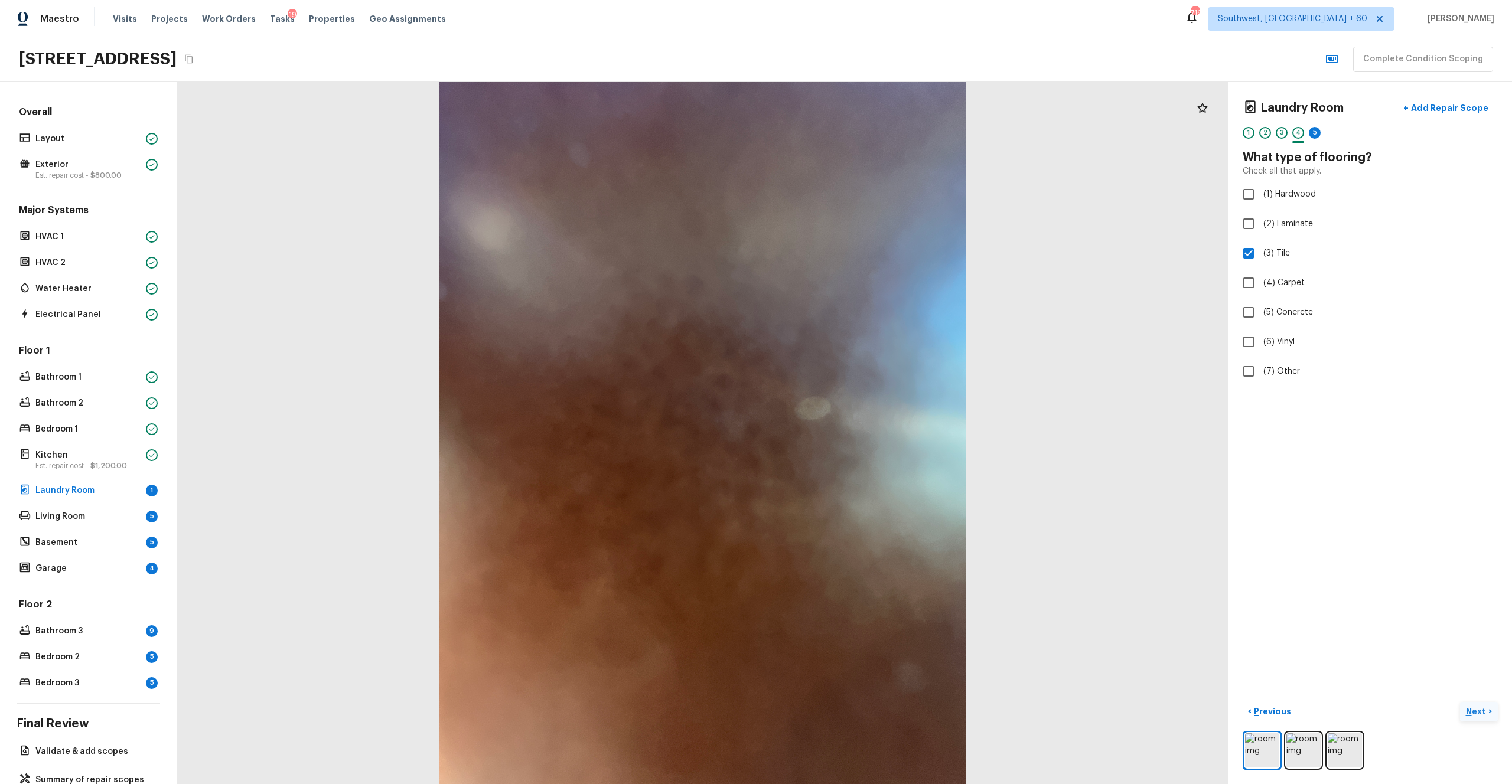
click at [850, 430] on p "Next" at bounding box center [1477, 711] width 22 height 12
click at [850, 219] on span "(2) Well maintained, minor wear and tear" at bounding box center [1342, 219] width 159 height 12
click at [850, 219] on input "(2) Well maintained, minor wear and tear" at bounding box center [1248, 219] width 25 height 25
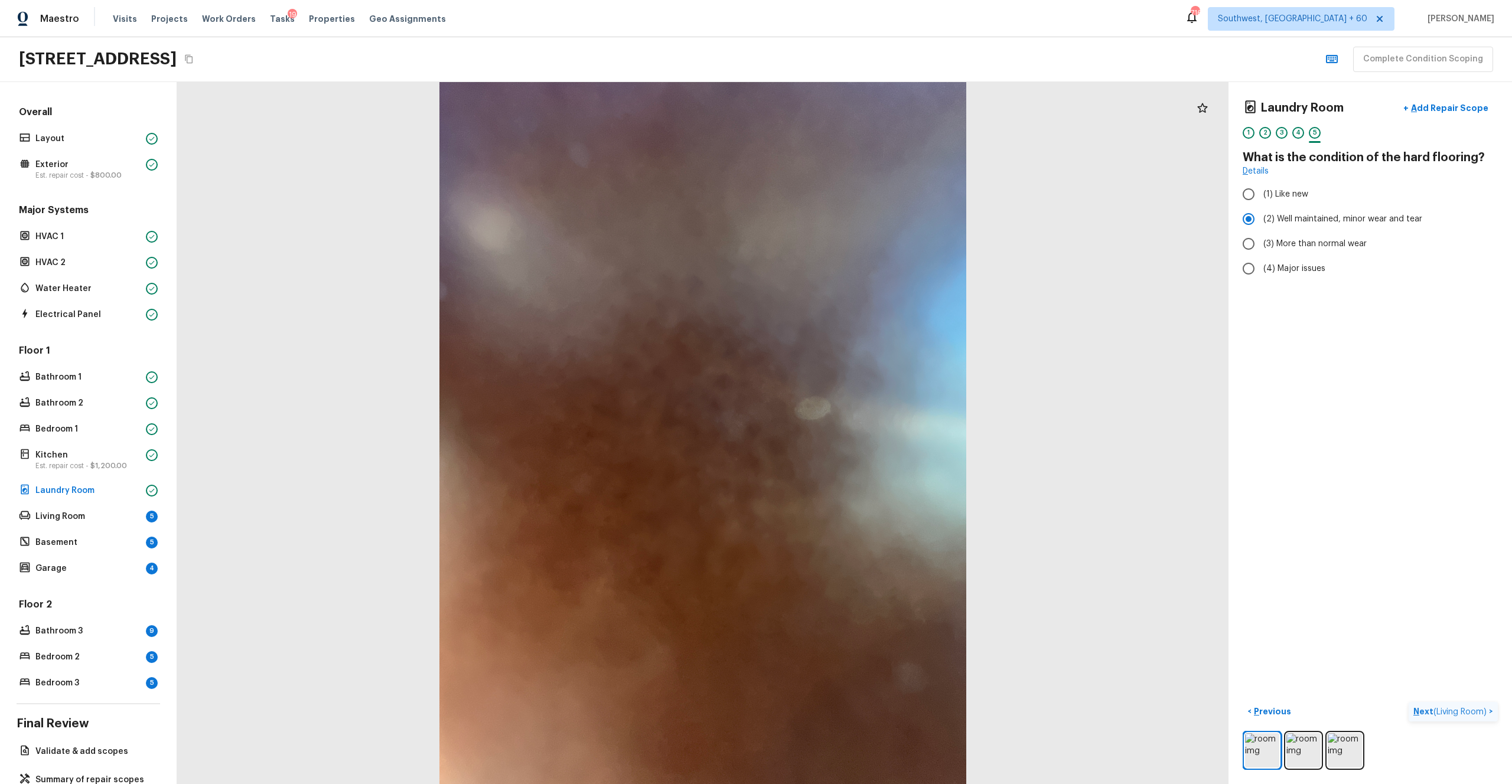
click at [850, 430] on p "Next ( Living Room )" at bounding box center [1451, 711] width 76 height 12
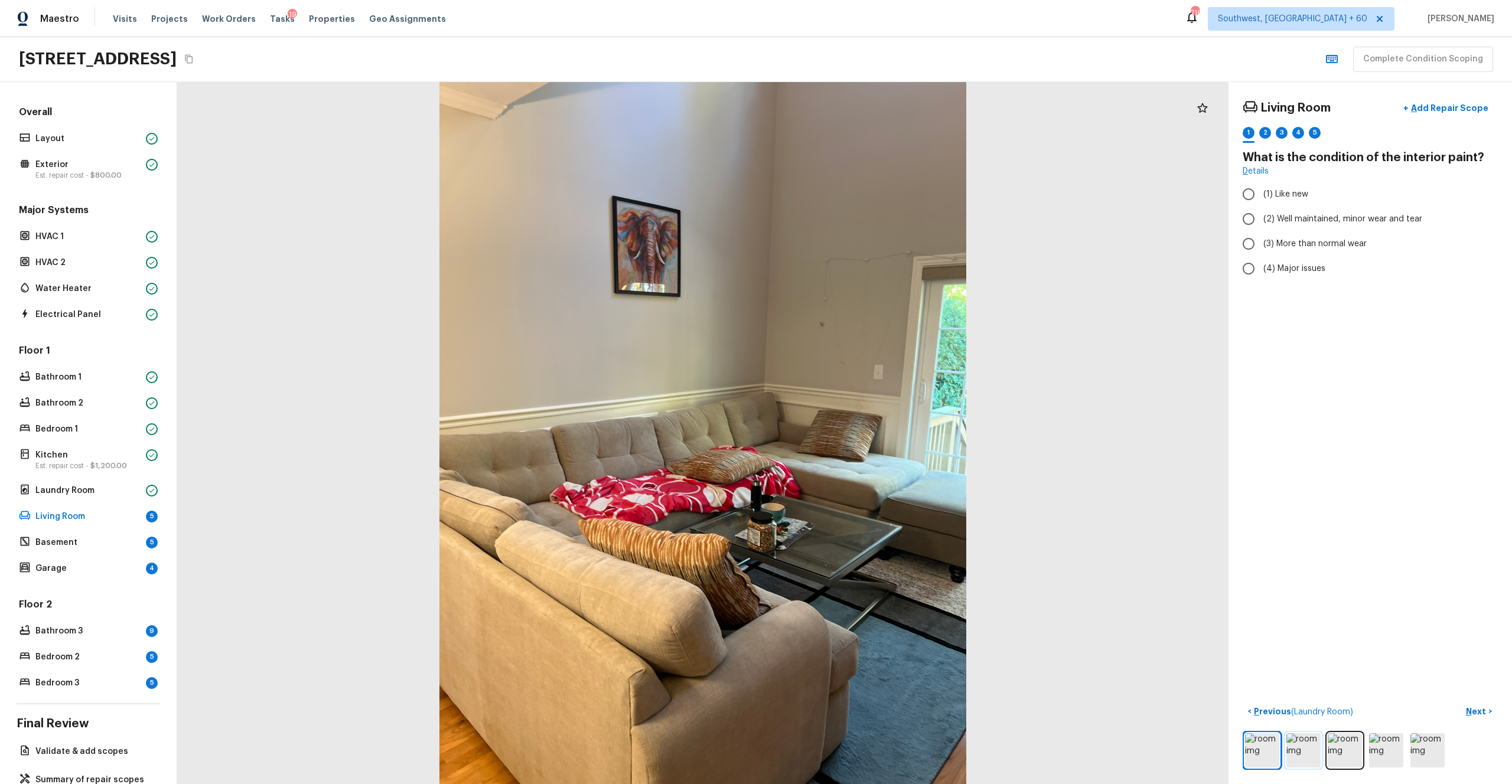
click at [850, 430] on img at bounding box center [1304, 751] width 34 height 34
click at [850, 240] on span "(3) More than normal wear" at bounding box center [1315, 244] width 103 height 12
click at [850, 240] on input "(3) More than normal wear" at bounding box center [1248, 244] width 25 height 25
click at [850, 430] on p "Next" at bounding box center [1477, 711] width 22 height 12
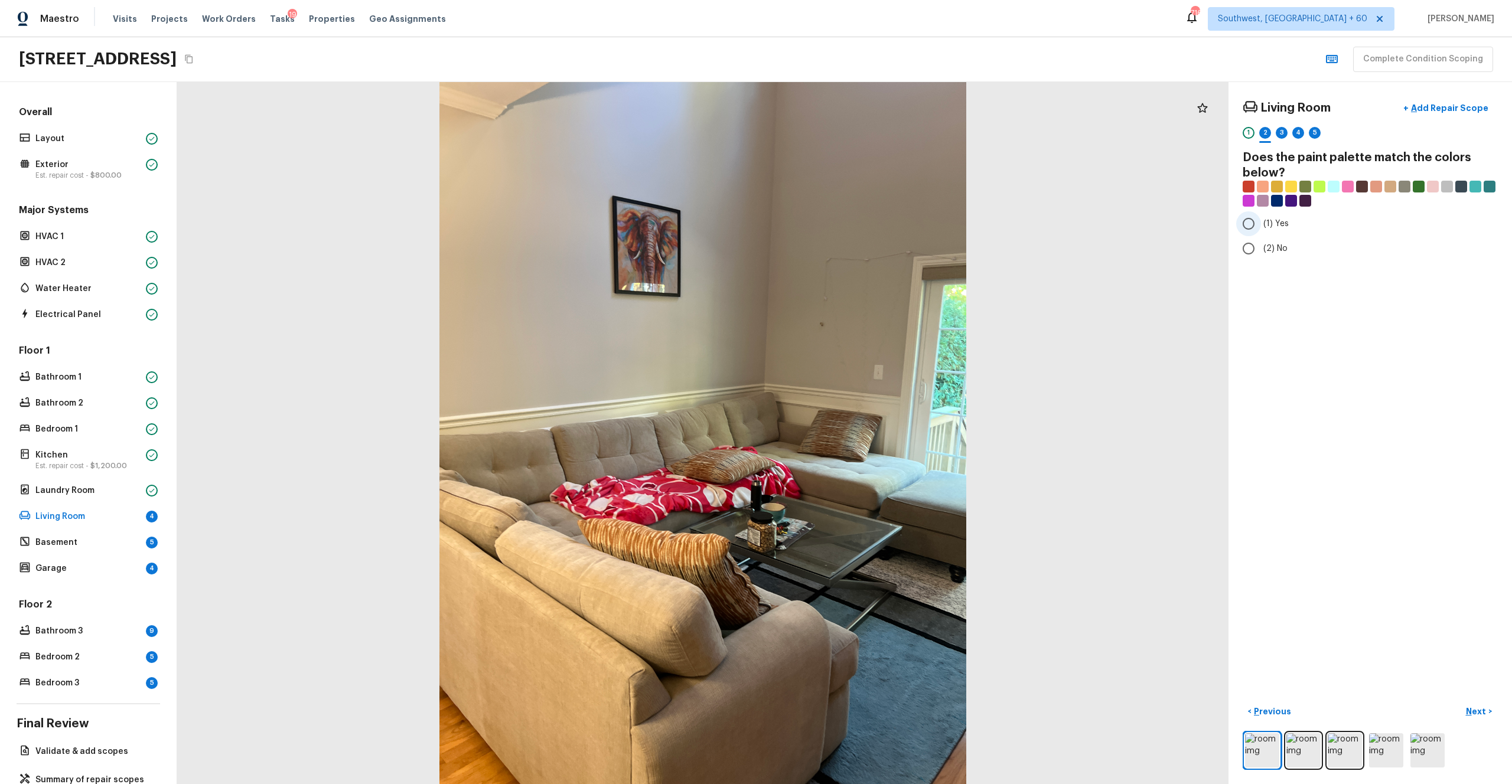
click at [850, 227] on span "(1) Yes" at bounding box center [1276, 224] width 26 height 12
click at [850, 227] on input "(1) Yes" at bounding box center [1248, 224] width 25 height 25
click at [850, 430] on p "Next" at bounding box center [1477, 711] width 22 height 12
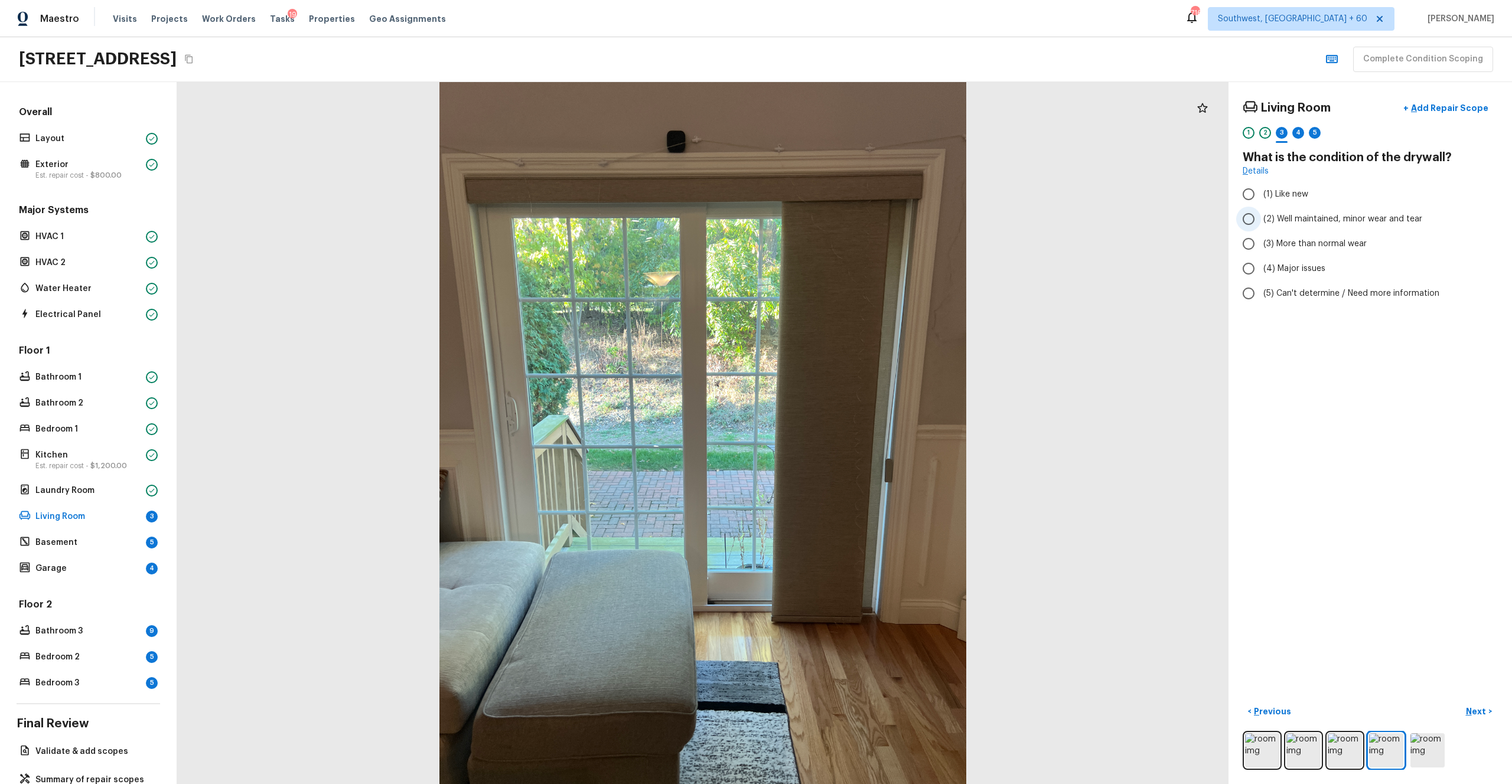
click at [850, 220] on span "(2) Well maintained, minor wear and tear" at bounding box center [1342, 219] width 159 height 12
click at [850, 220] on input "(2) Well maintained, minor wear and tear" at bounding box center [1248, 219] width 25 height 25
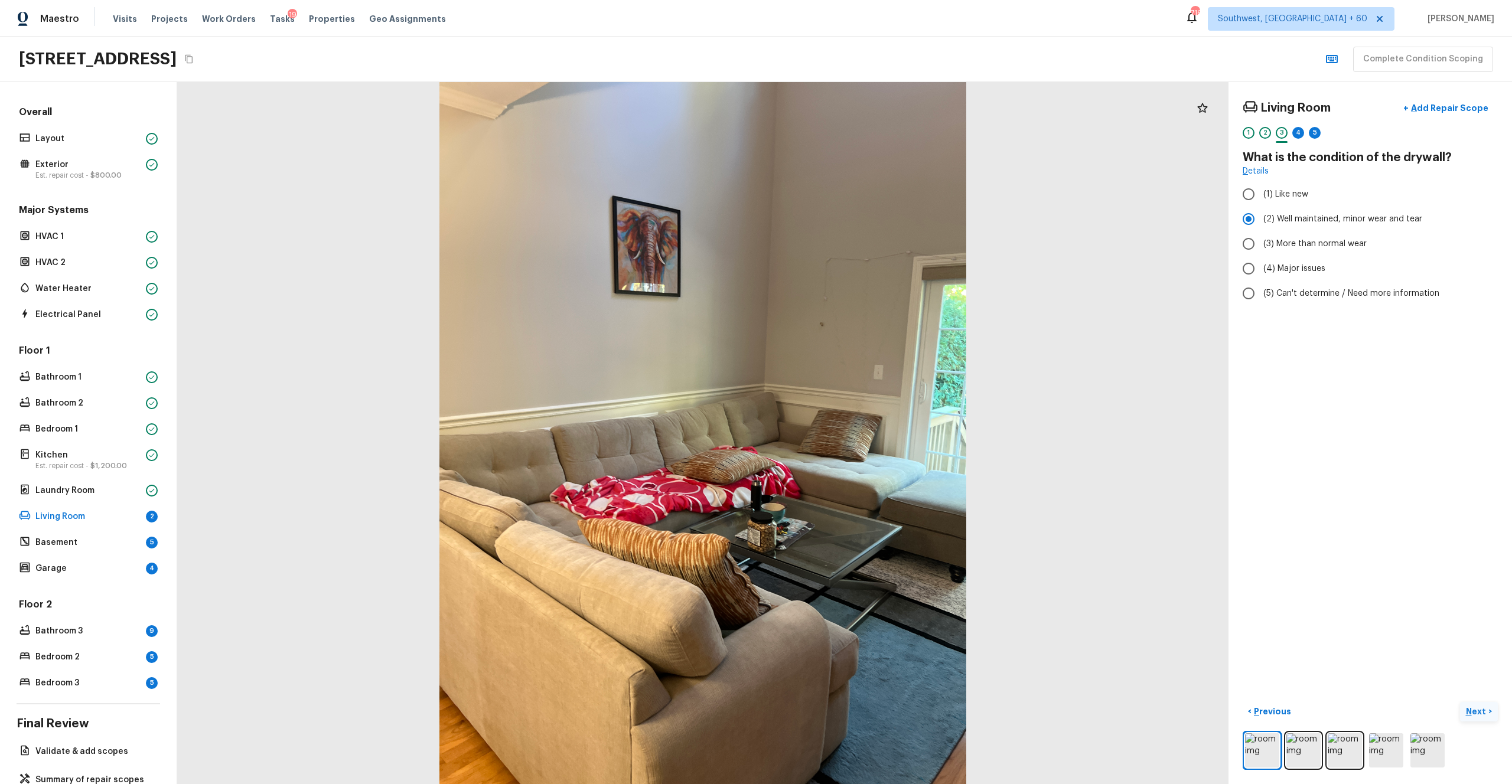
click at [850, 430] on p "Next" at bounding box center [1477, 711] width 22 height 12
click at [850, 192] on span "(1) Hardwood" at bounding box center [1290, 194] width 53 height 12
click at [850, 192] on input "(1) Hardwood" at bounding box center [1248, 194] width 25 height 25
click at [850, 430] on p "Next" at bounding box center [1477, 711] width 22 height 12
click at [850, 226] on label "(2) Well maintained, minor wear and tear" at bounding box center [1362, 219] width 252 height 25
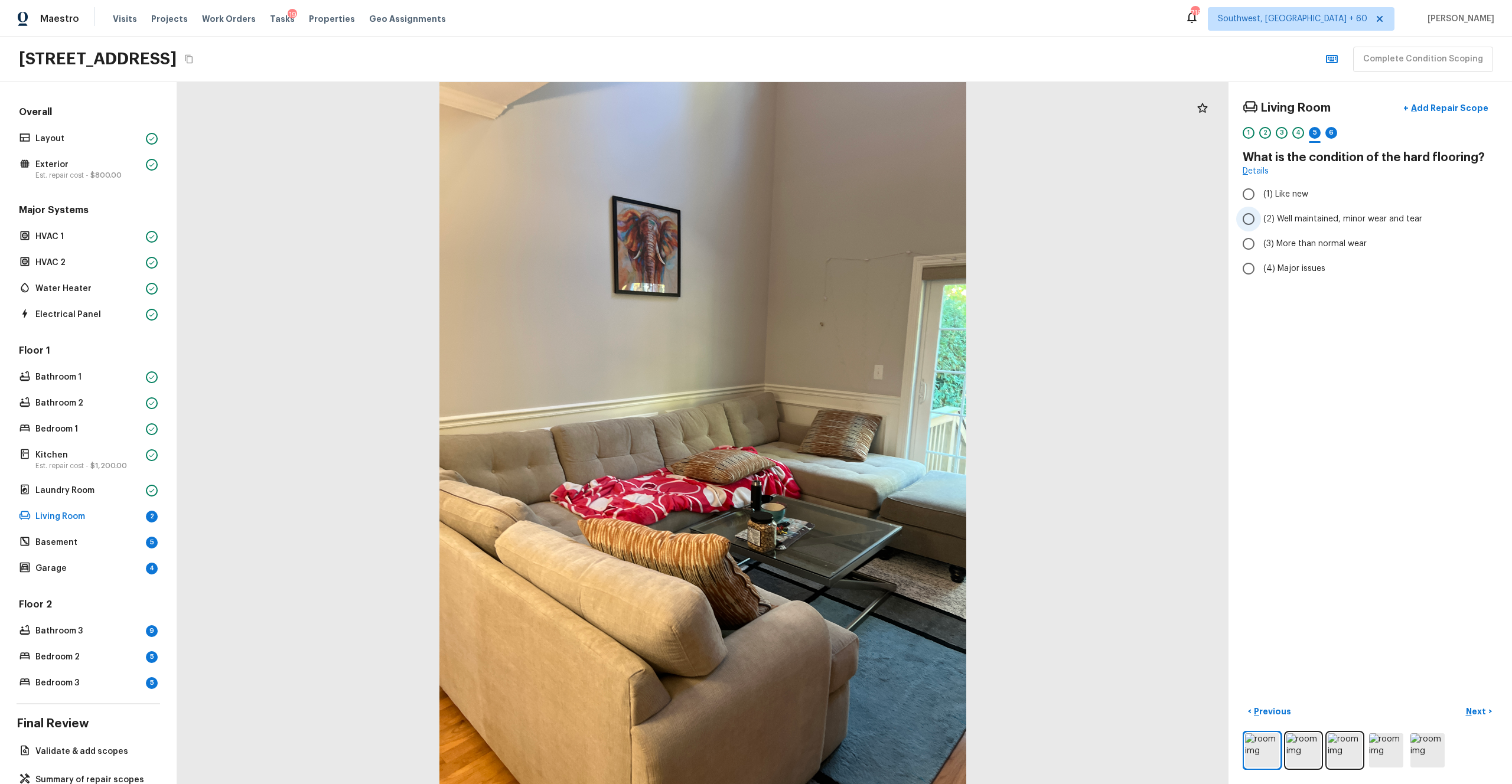
click at [850, 226] on input "(2) Well maintained, minor wear and tear" at bounding box center [1248, 219] width 25 height 25
click at [850, 430] on p "Next" at bounding box center [1477, 711] width 22 height 12
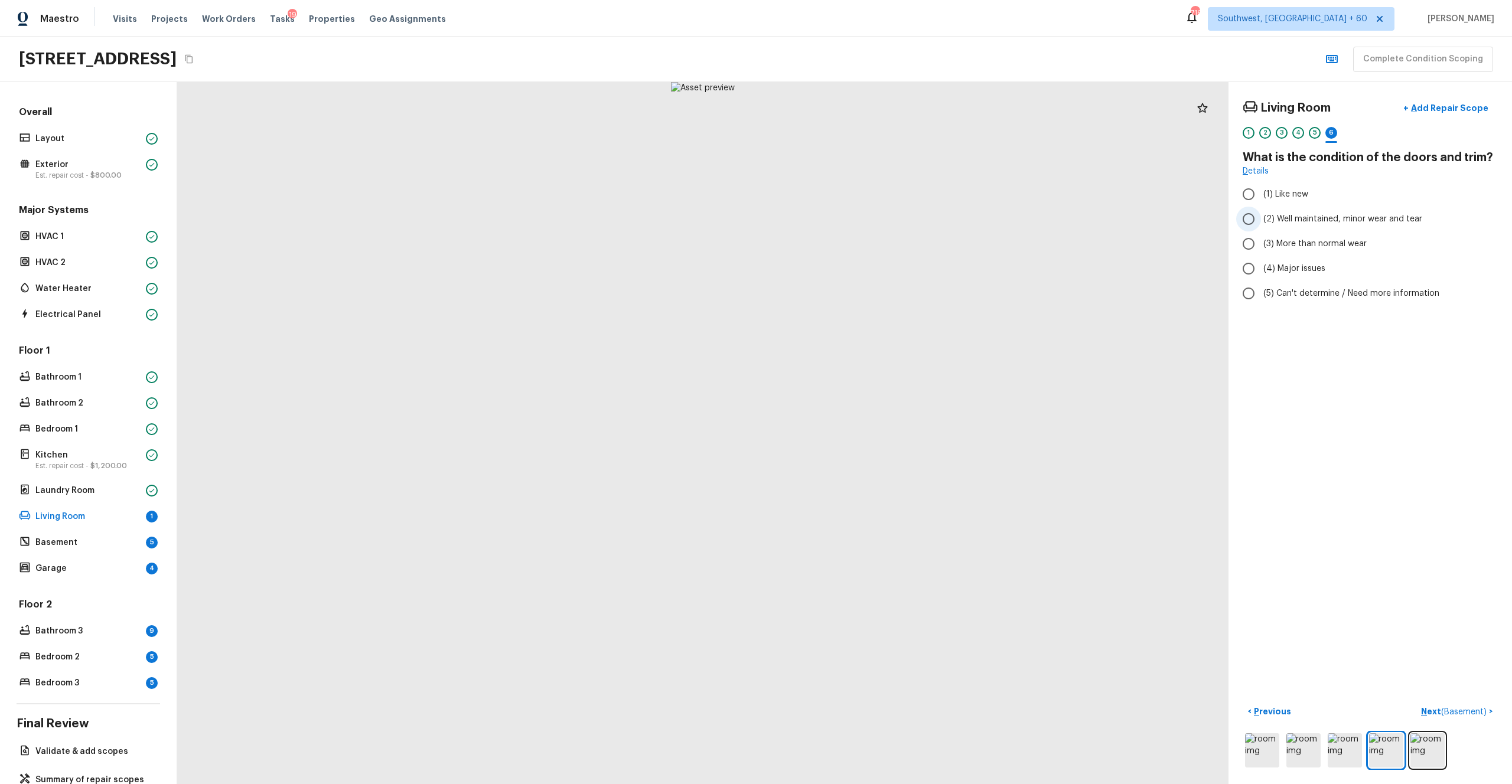
click at [850, 222] on span "(2) Well maintained, minor wear and tear" at bounding box center [1342, 219] width 159 height 12
click at [850, 222] on input "(2) Well maintained, minor wear and tear" at bounding box center [1248, 219] width 25 height 25
click at [850, 430] on p "Next ( Basement )" at bounding box center [1455, 711] width 68 height 12
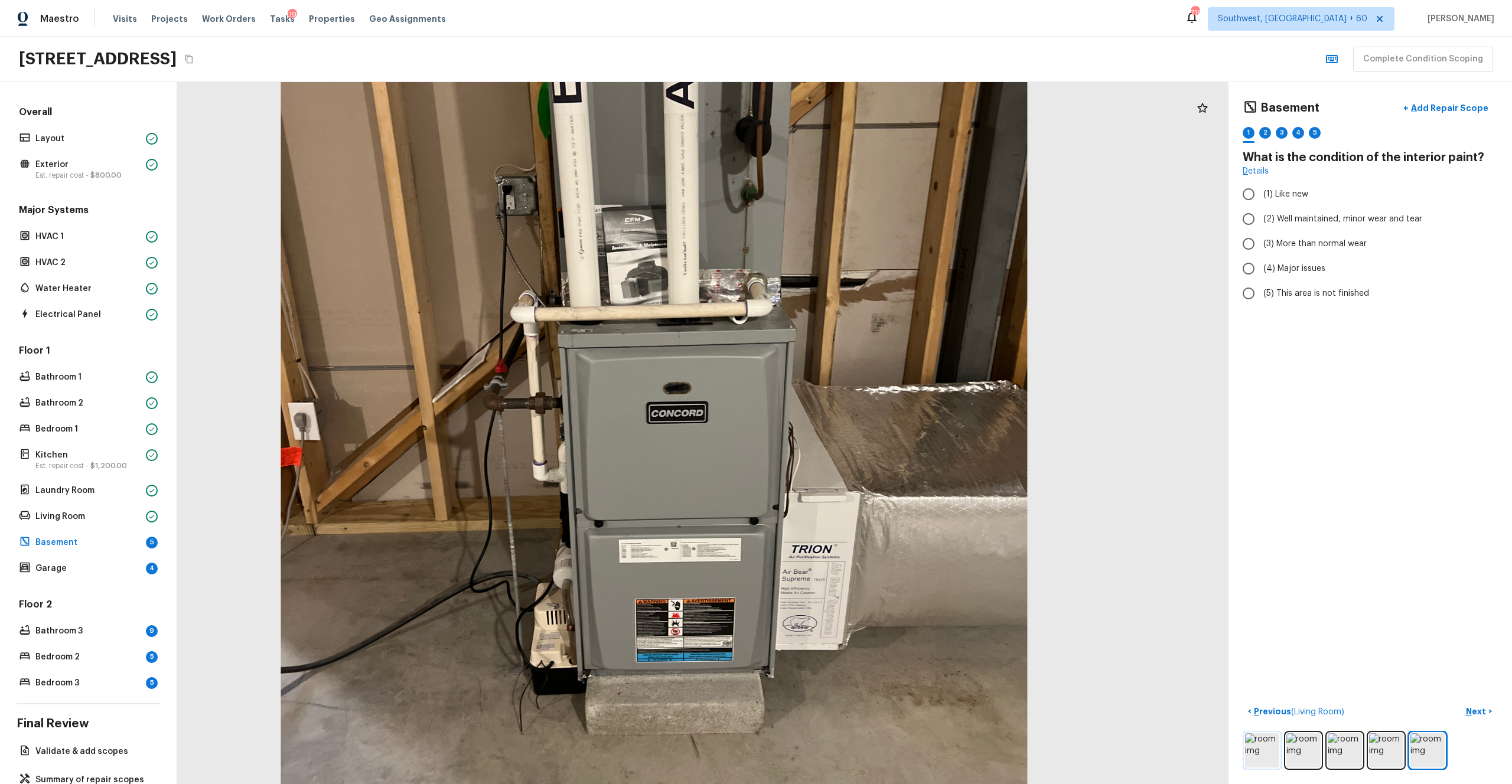
click at [850, 430] on img at bounding box center [1262, 751] width 34 height 34
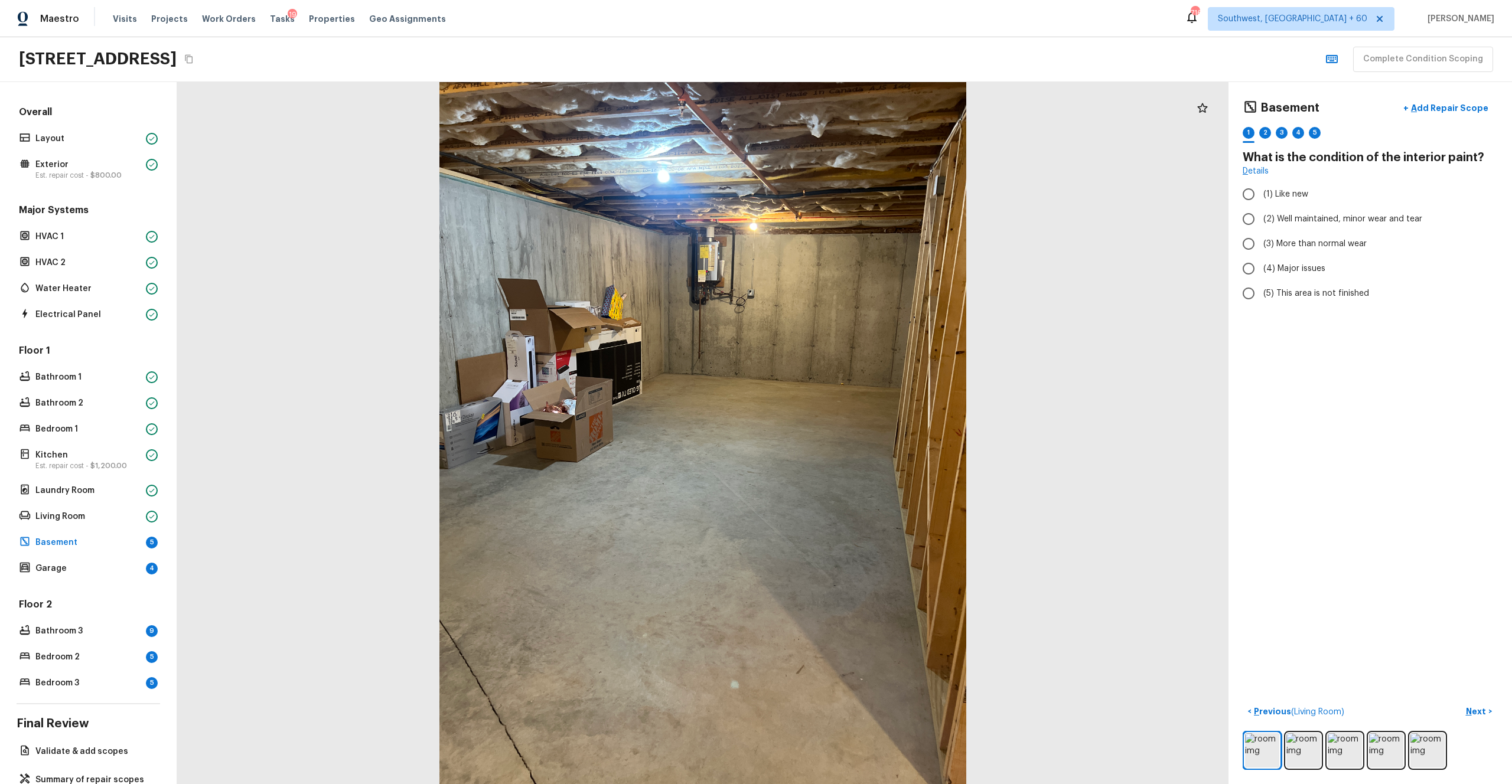
click at [850, 430] on div at bounding box center [1370, 751] width 255 height 39
click at [850, 430] on img at bounding box center [1304, 751] width 34 height 34
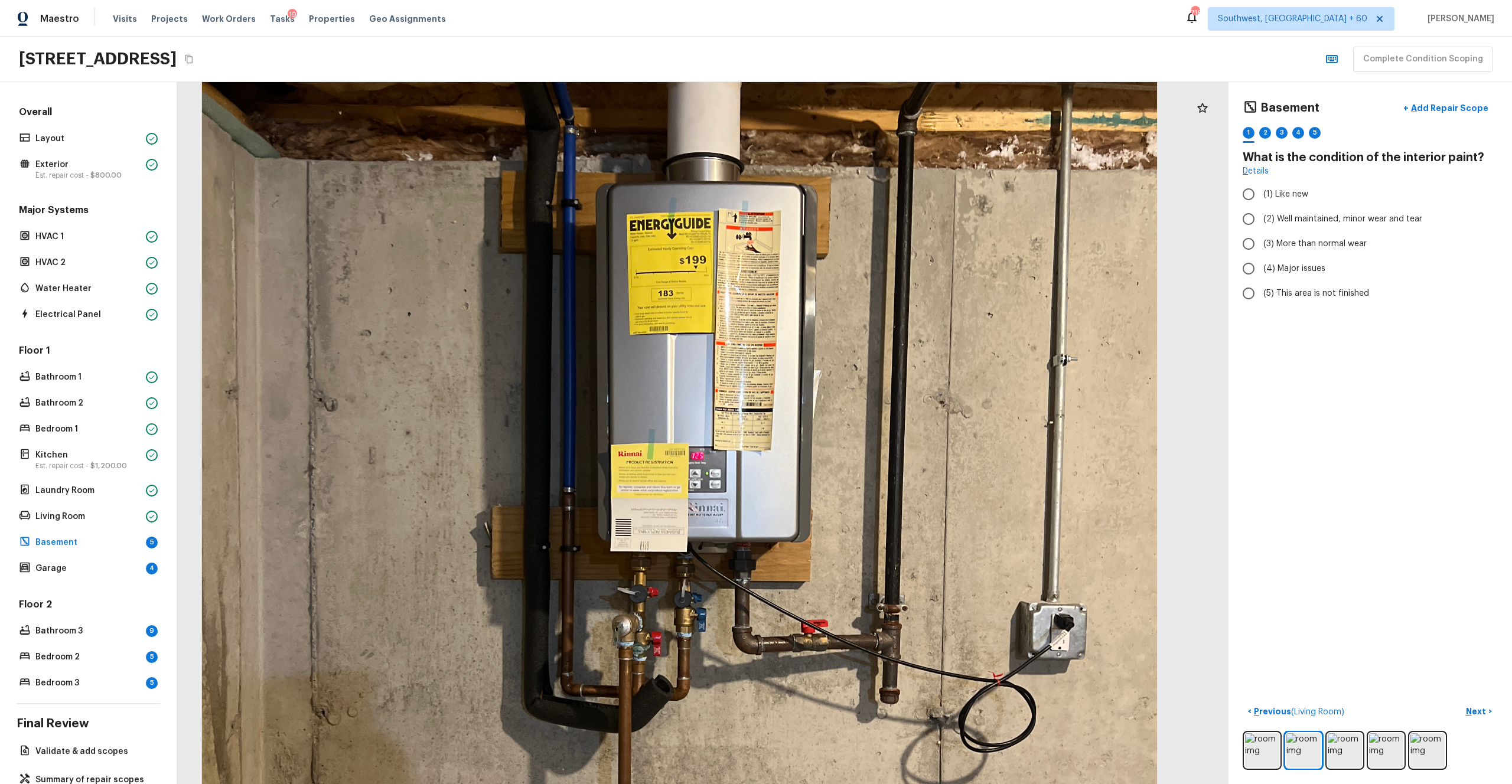
drag, startPoint x: 771, startPoint y: 391, endPoint x: 782, endPoint y: 495, distance: 104.6
click at [781, 430] on div at bounding box center [679, 540] width 1906 height 1274
click at [57, 287] on p "Water Heater" at bounding box center [88, 289] width 106 height 12
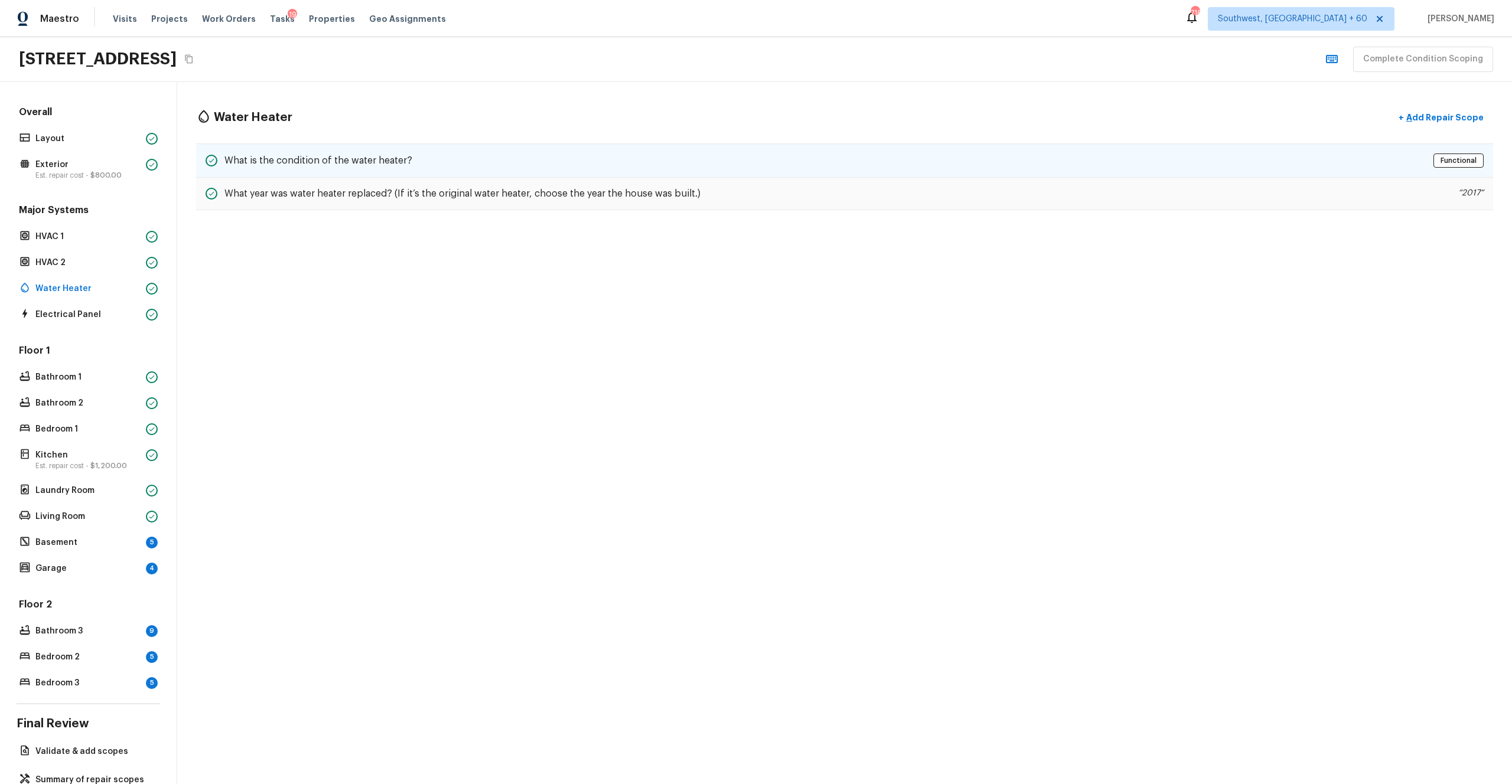
click at [455, 160] on div "What is the condition of the water heater? Functional" at bounding box center [845, 160] width 1297 height 34
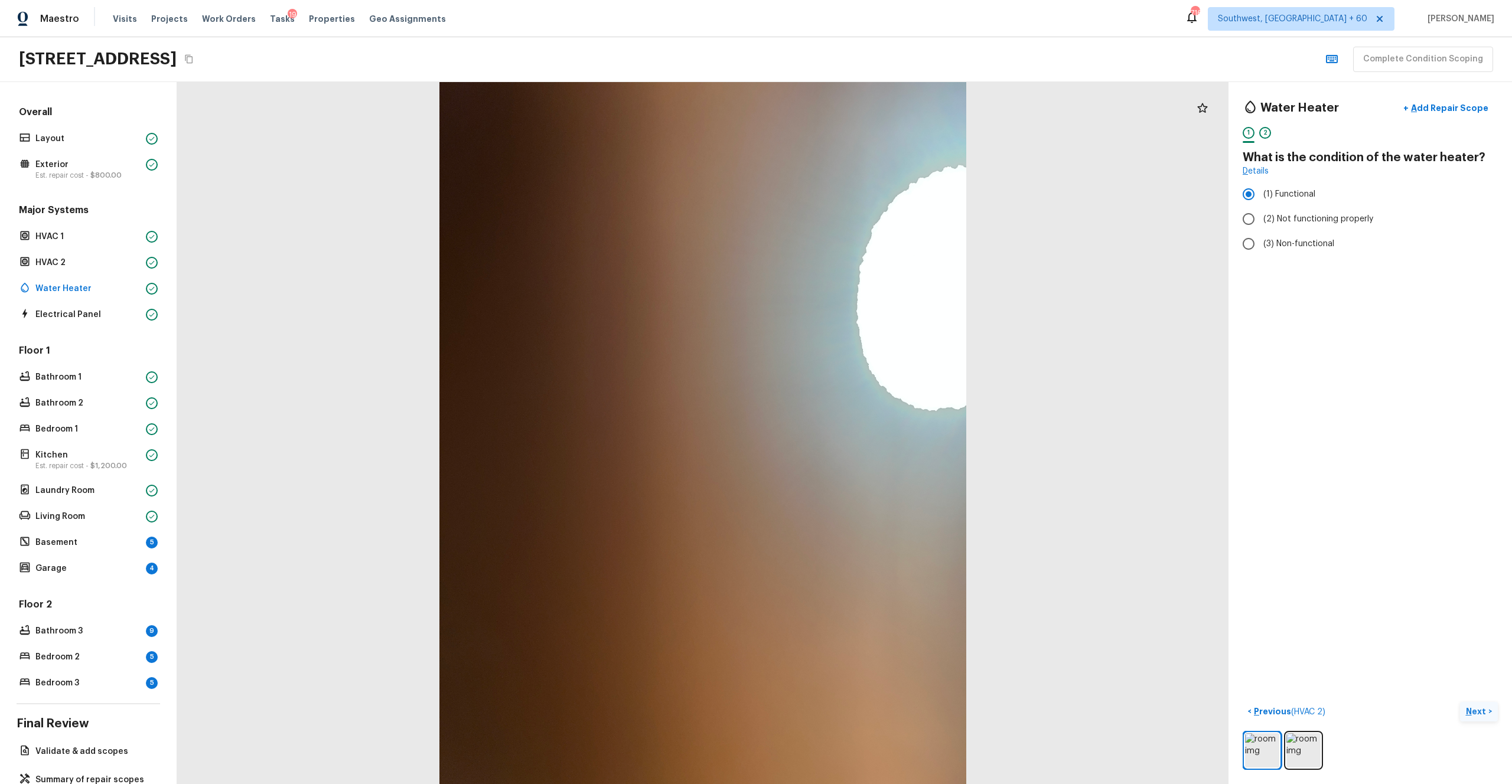
click at [850, 430] on p "Next" at bounding box center [1477, 711] width 22 height 12
click at [850, 430] on p "Next ( Electrical Panel )" at bounding box center [1446, 711] width 86 height 12
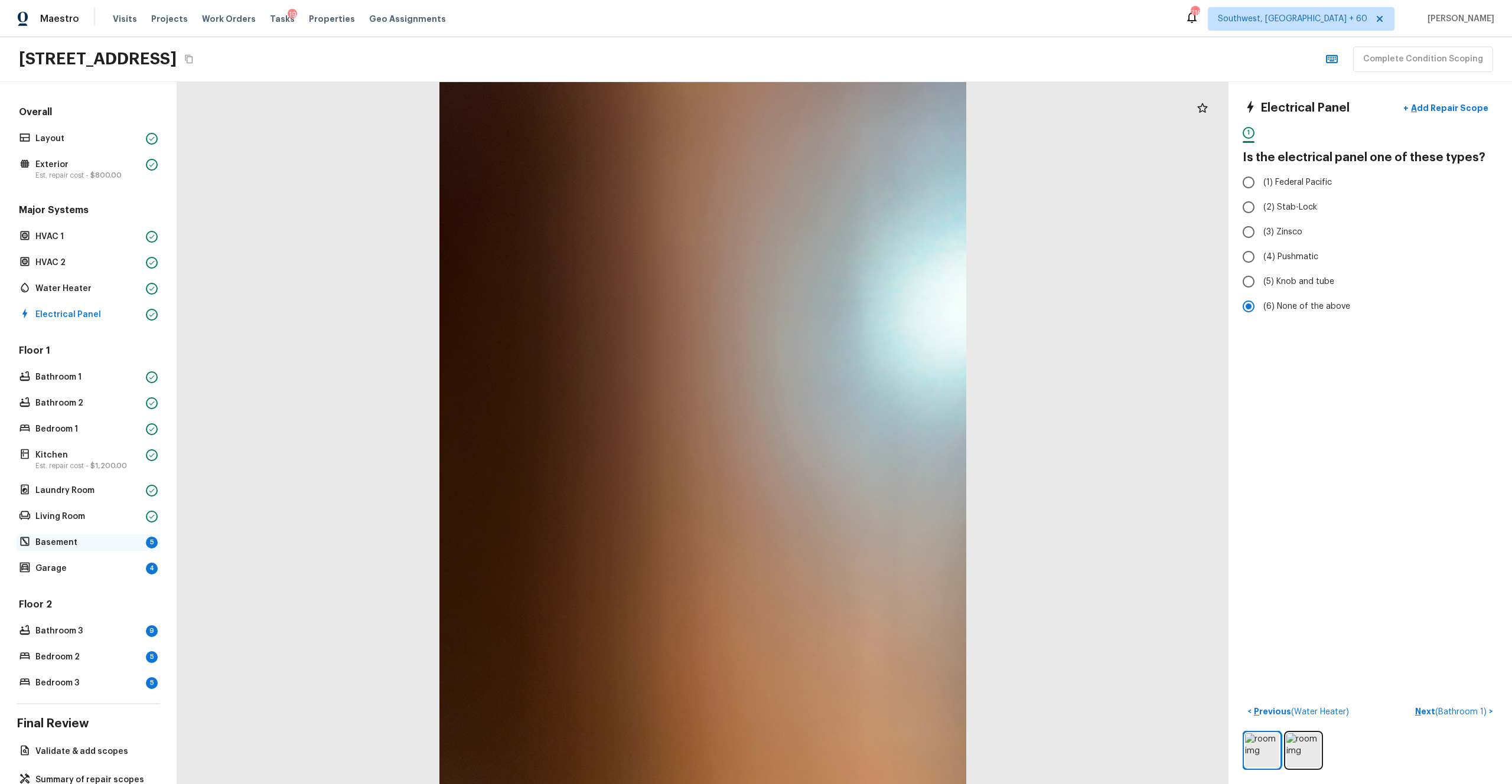
click at [76, 430] on p "Basement" at bounding box center [88, 542] width 106 height 12
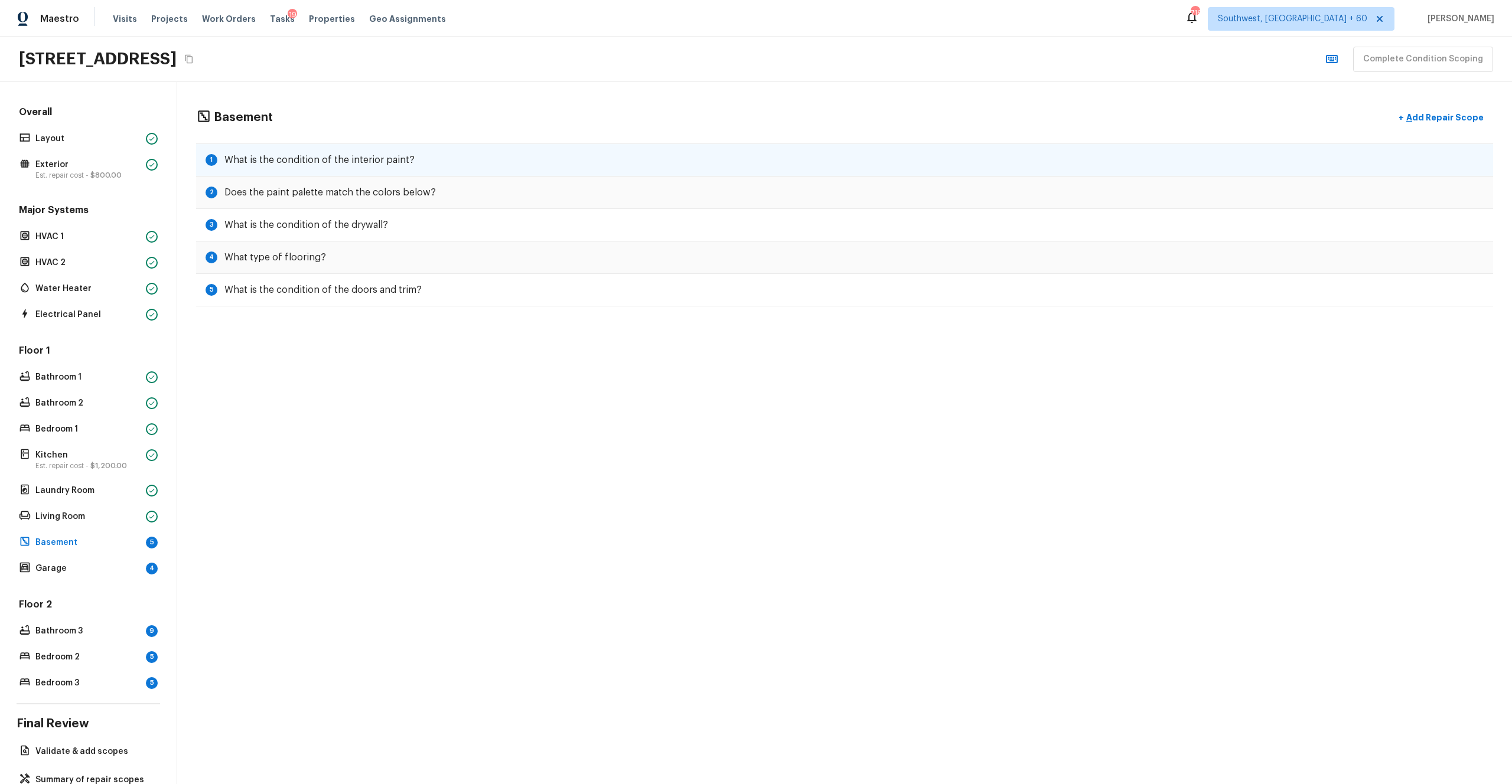
click at [505, 152] on div "1 What is the condition of the interior paint?" at bounding box center [845, 160] width 1297 height 33
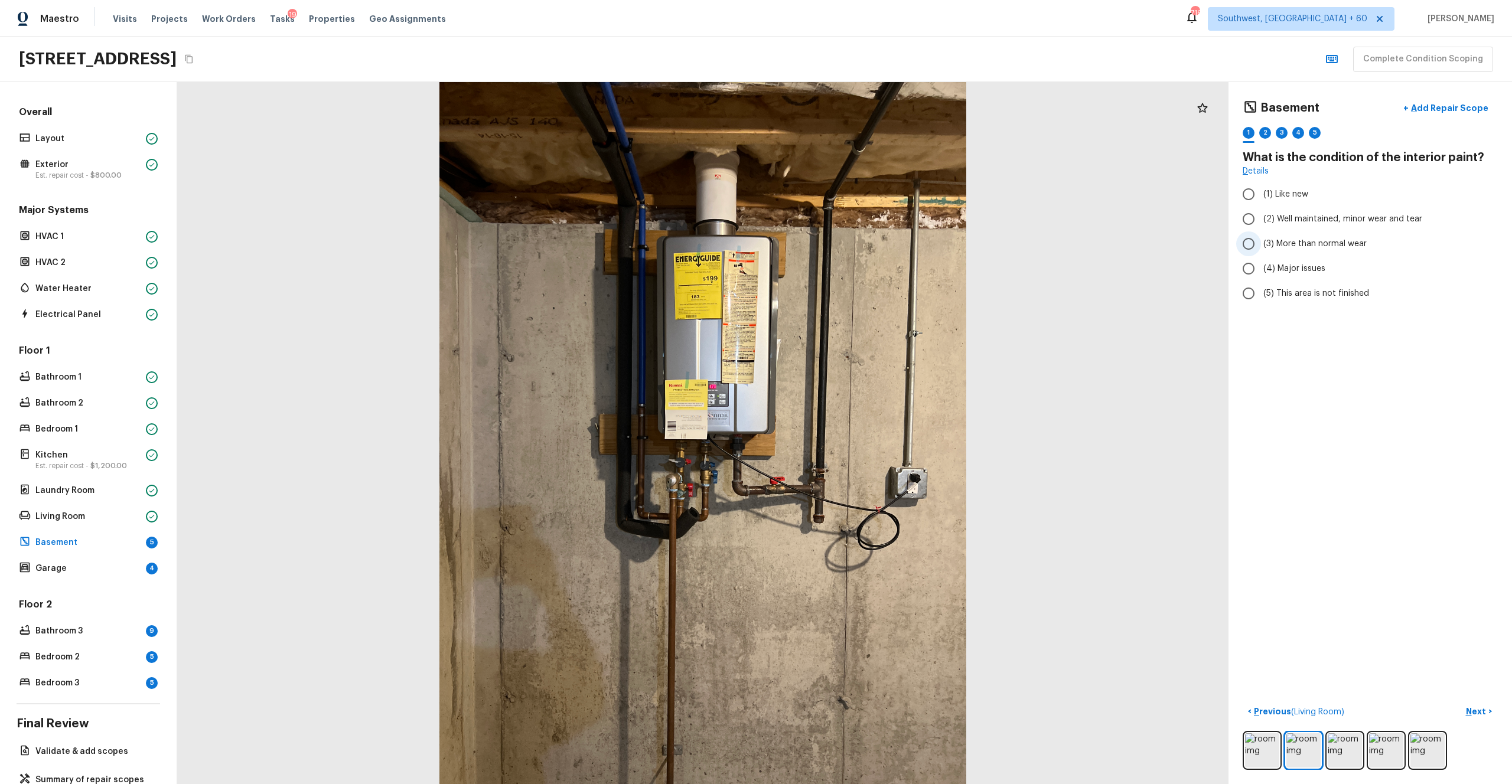
click at [850, 244] on span "(3) More than normal wear" at bounding box center [1315, 244] width 103 height 12
click at [850, 244] on input "(3) More than normal wear" at bounding box center [1248, 244] width 25 height 25
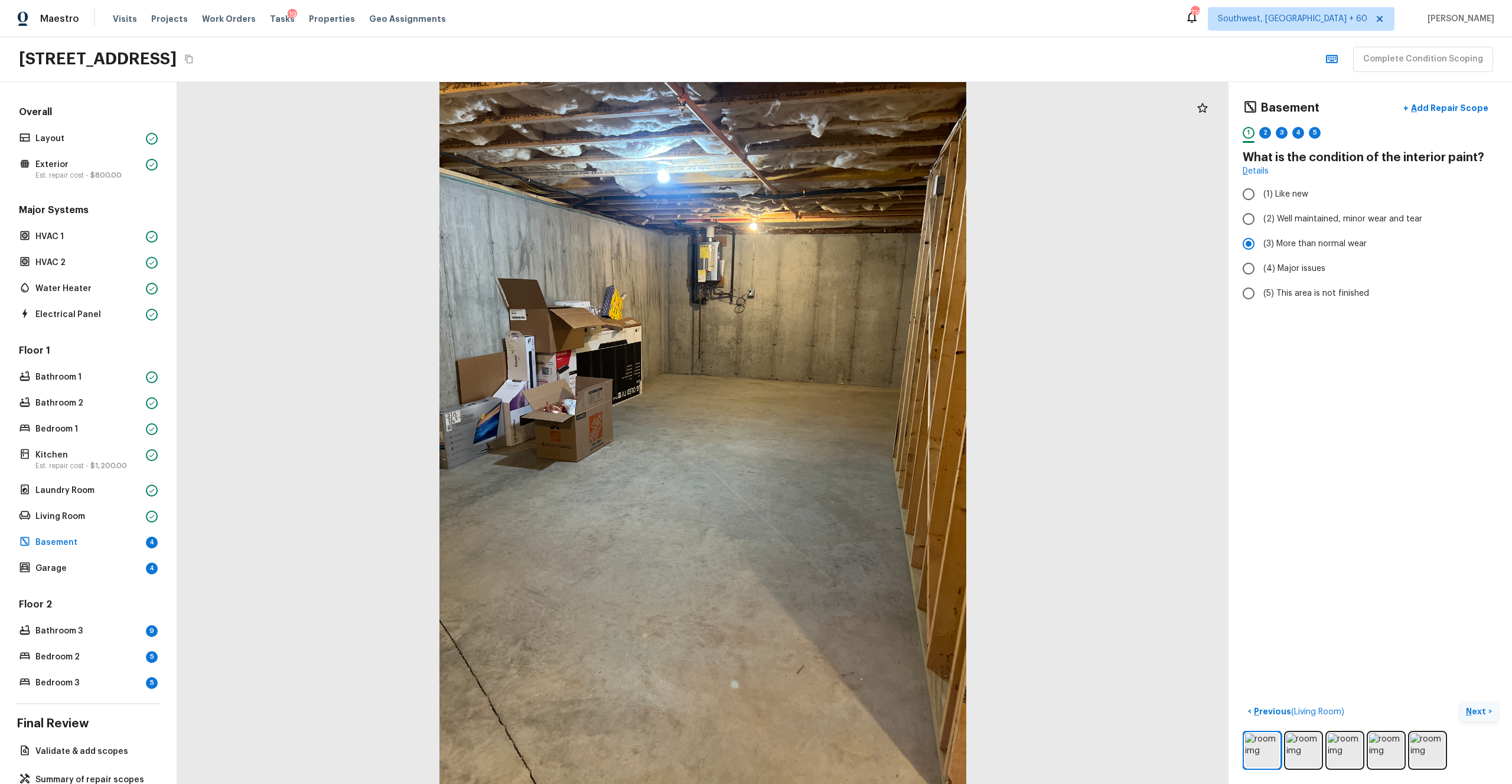
click at [850, 430] on p "Next" at bounding box center [1477, 711] width 22 height 12
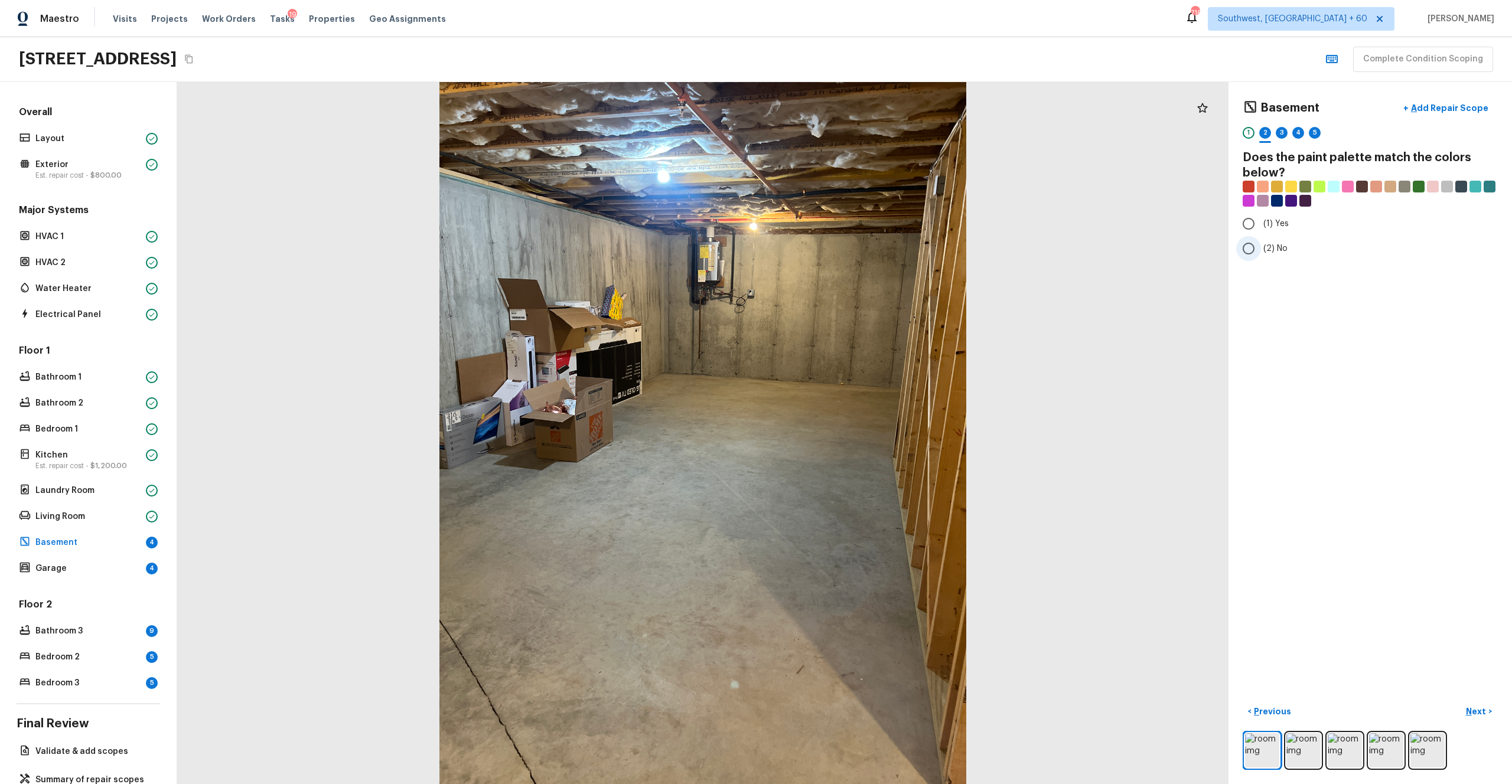
click at [850, 256] on label "(2) No" at bounding box center [1362, 248] width 252 height 25
click at [850, 256] on input "(2) No" at bounding box center [1248, 248] width 25 height 25
click at [850, 430] on p "Next" at bounding box center [1477, 711] width 22 height 12
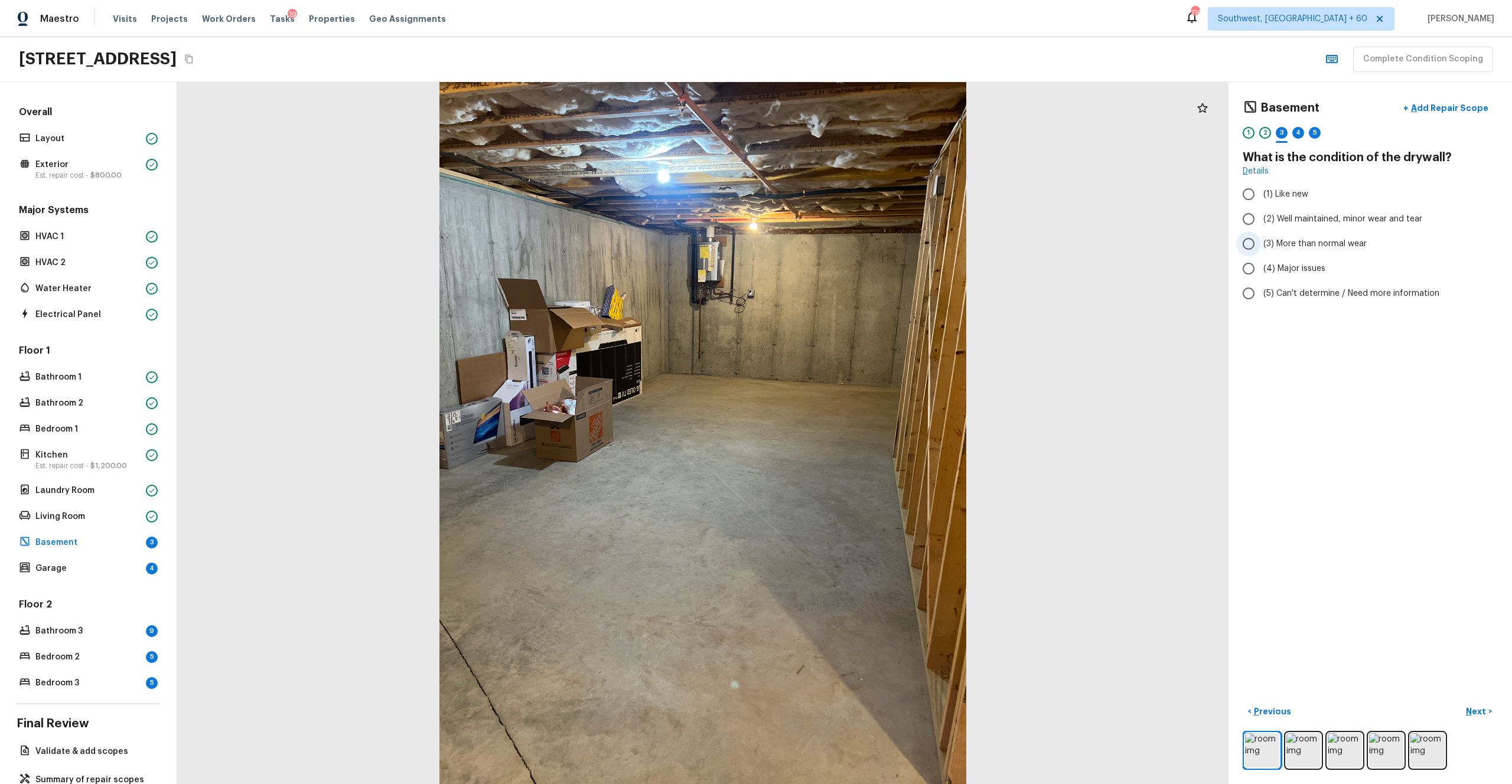
click at [850, 244] on span "(3) More than normal wear" at bounding box center [1315, 244] width 103 height 12
click at [850, 244] on input "(3) More than normal wear" at bounding box center [1248, 244] width 25 height 25
click at [850, 430] on p "Next" at bounding box center [1477, 711] width 22 height 12
click at [850, 305] on label "(5) Concrete" at bounding box center [1362, 312] width 252 height 25
click at [850, 305] on input "(5) Concrete" at bounding box center [1248, 312] width 25 height 25
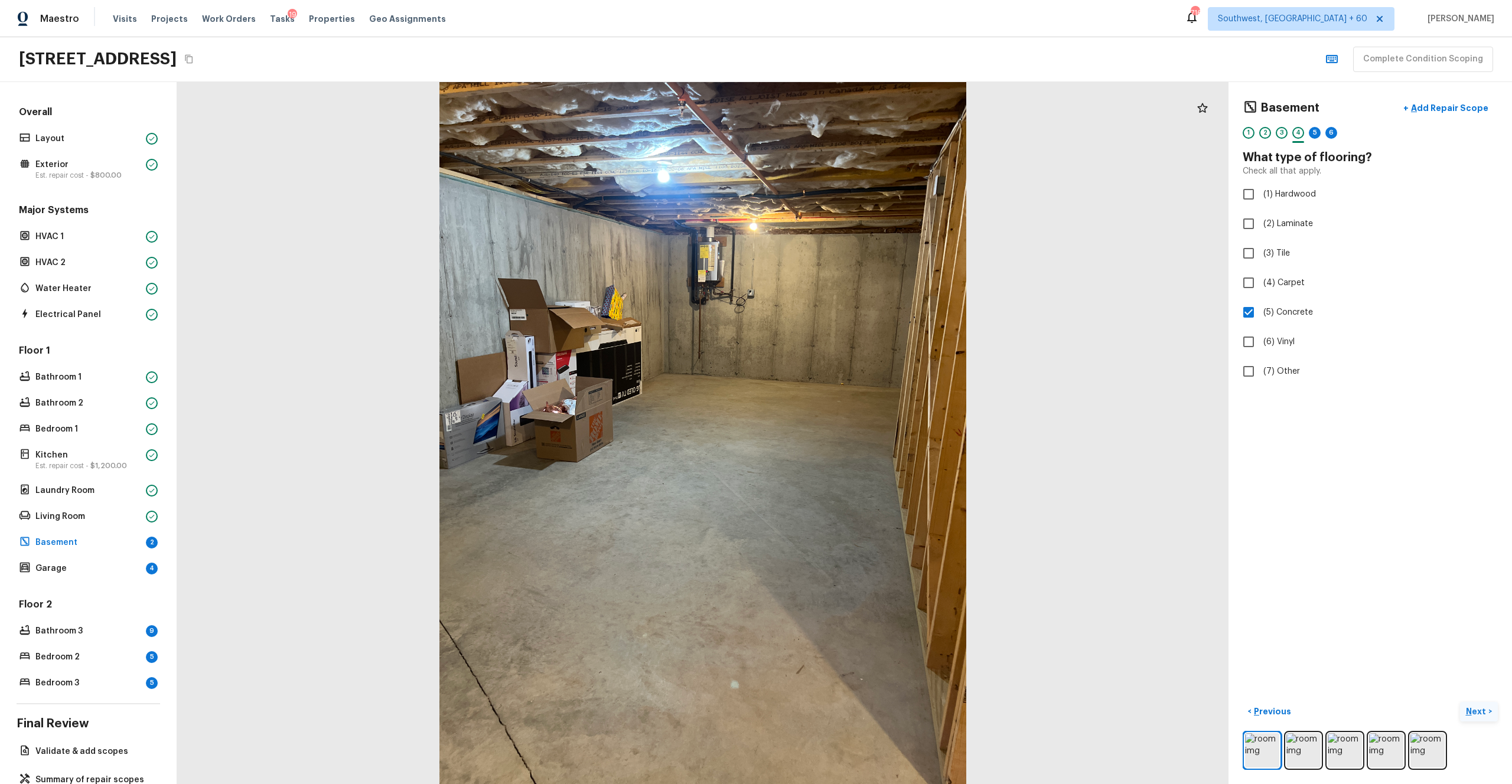
click at [850, 430] on p "Next" at bounding box center [1477, 711] width 22 height 12
click at [850, 219] on span "(2) Well maintained, minor wear and tear" at bounding box center [1342, 219] width 159 height 12
click at [850, 219] on input "(2) Well maintained, minor wear and tear" at bounding box center [1248, 219] width 25 height 25
click at [850, 430] on p "Next" at bounding box center [1477, 711] width 22 height 12
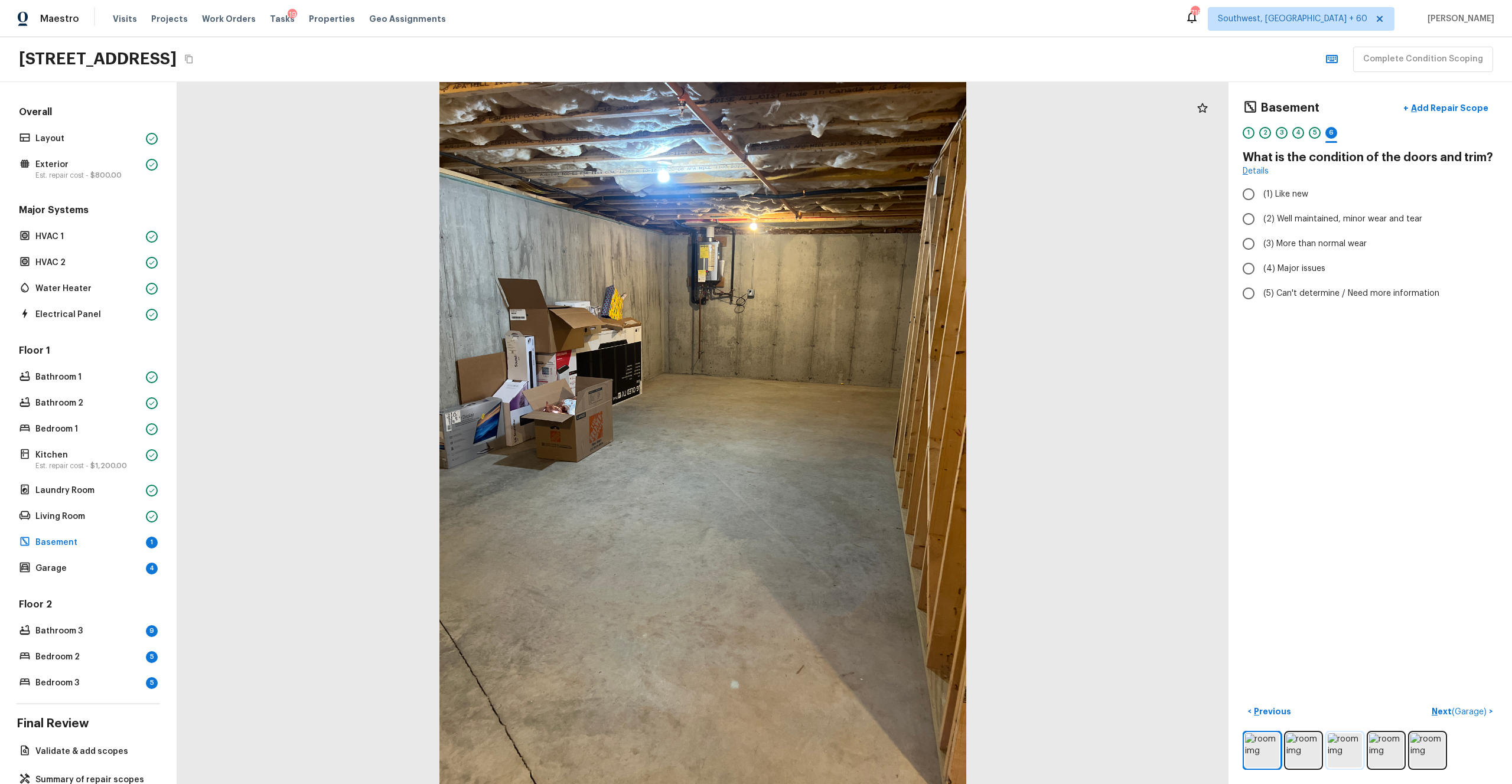
click at [850, 430] on img at bounding box center [1345, 751] width 34 height 34
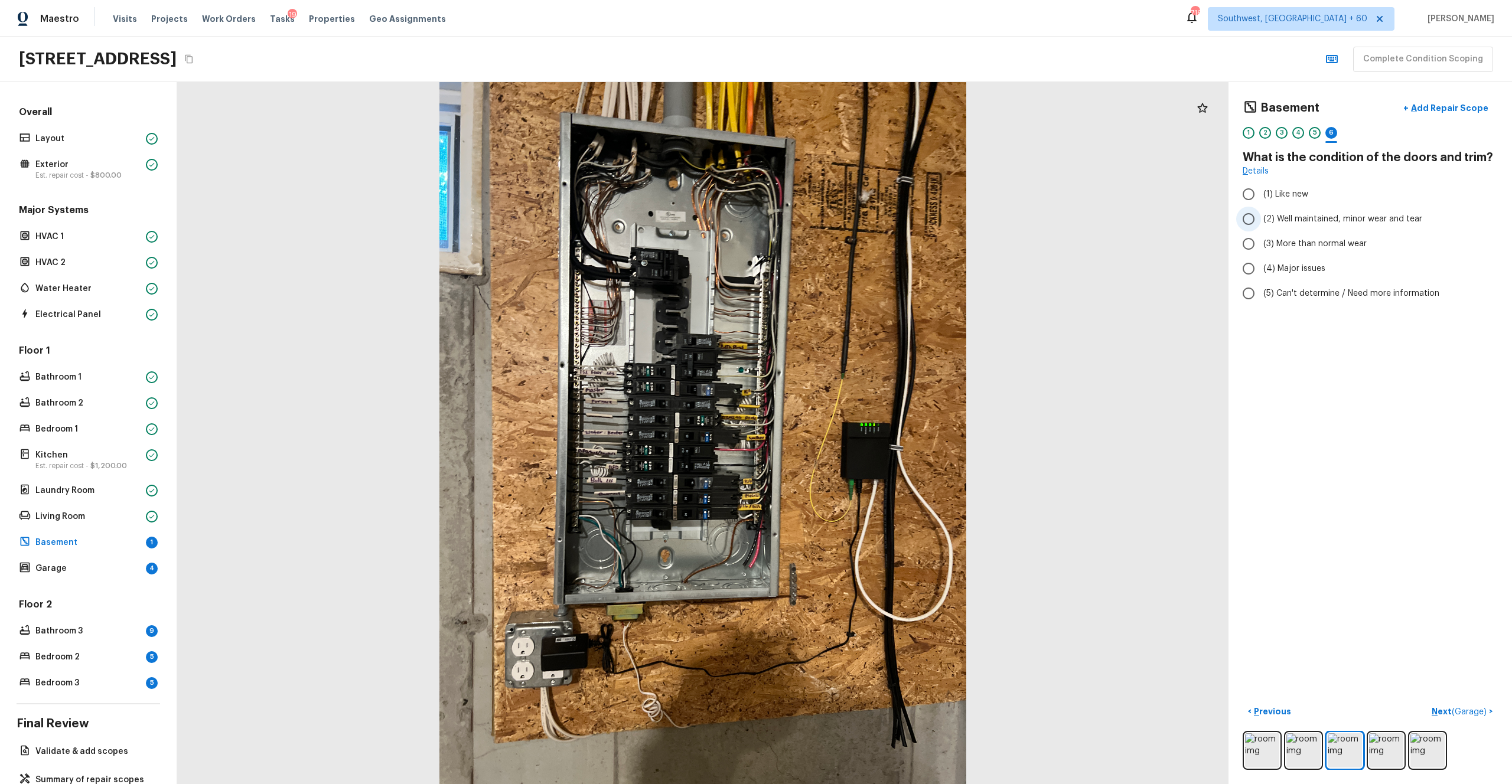
click at [850, 213] on span "(2) Well maintained, minor wear and tear" at bounding box center [1342, 219] width 159 height 12
click at [850, 213] on input "(2) Well maintained, minor wear and tear" at bounding box center [1248, 219] width 25 height 25
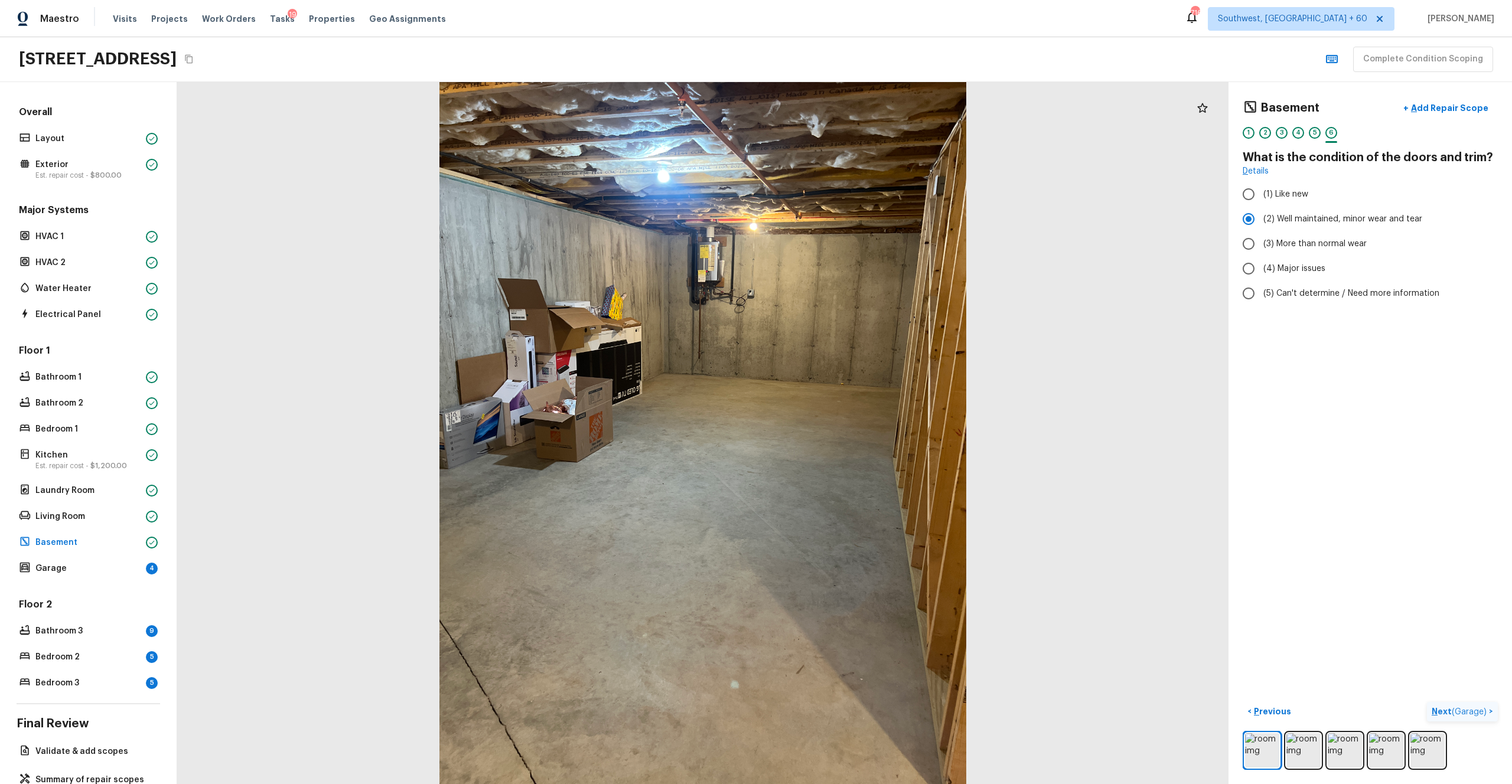
click at [850, 430] on p "Next ( Garage )" at bounding box center [1461, 711] width 57 height 12
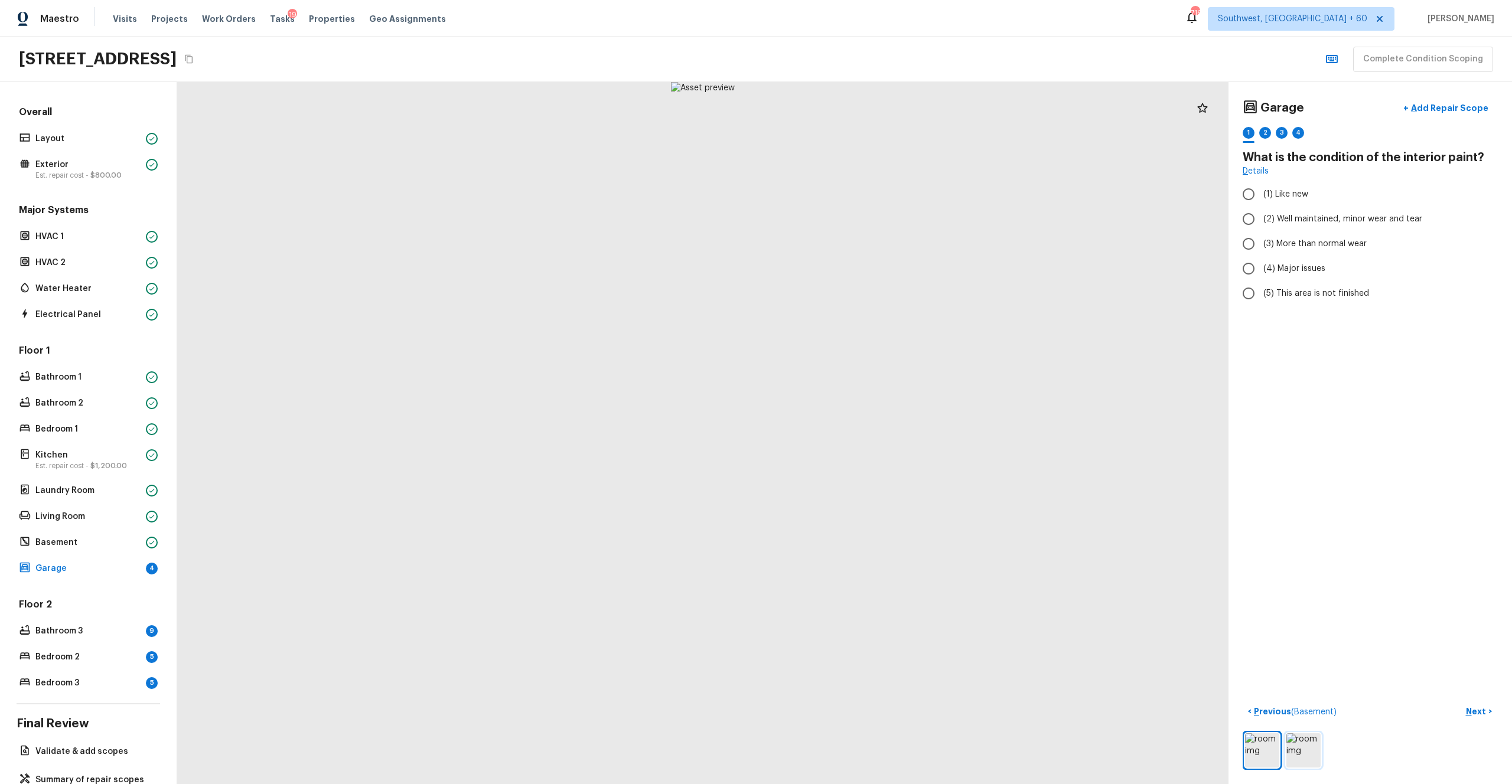
click at [850, 430] on img at bounding box center [1304, 751] width 34 height 34
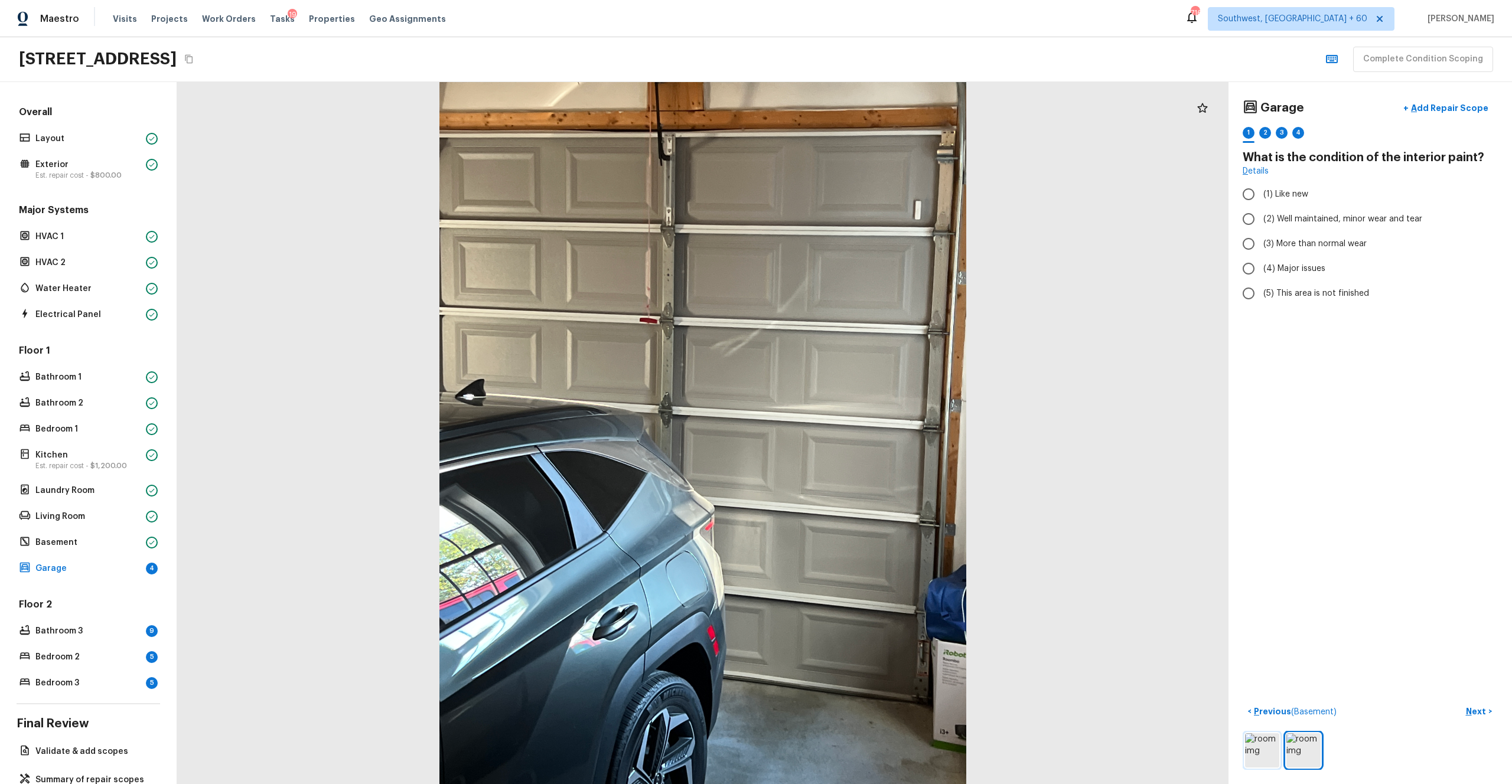
click at [850, 430] on img at bounding box center [1262, 751] width 34 height 34
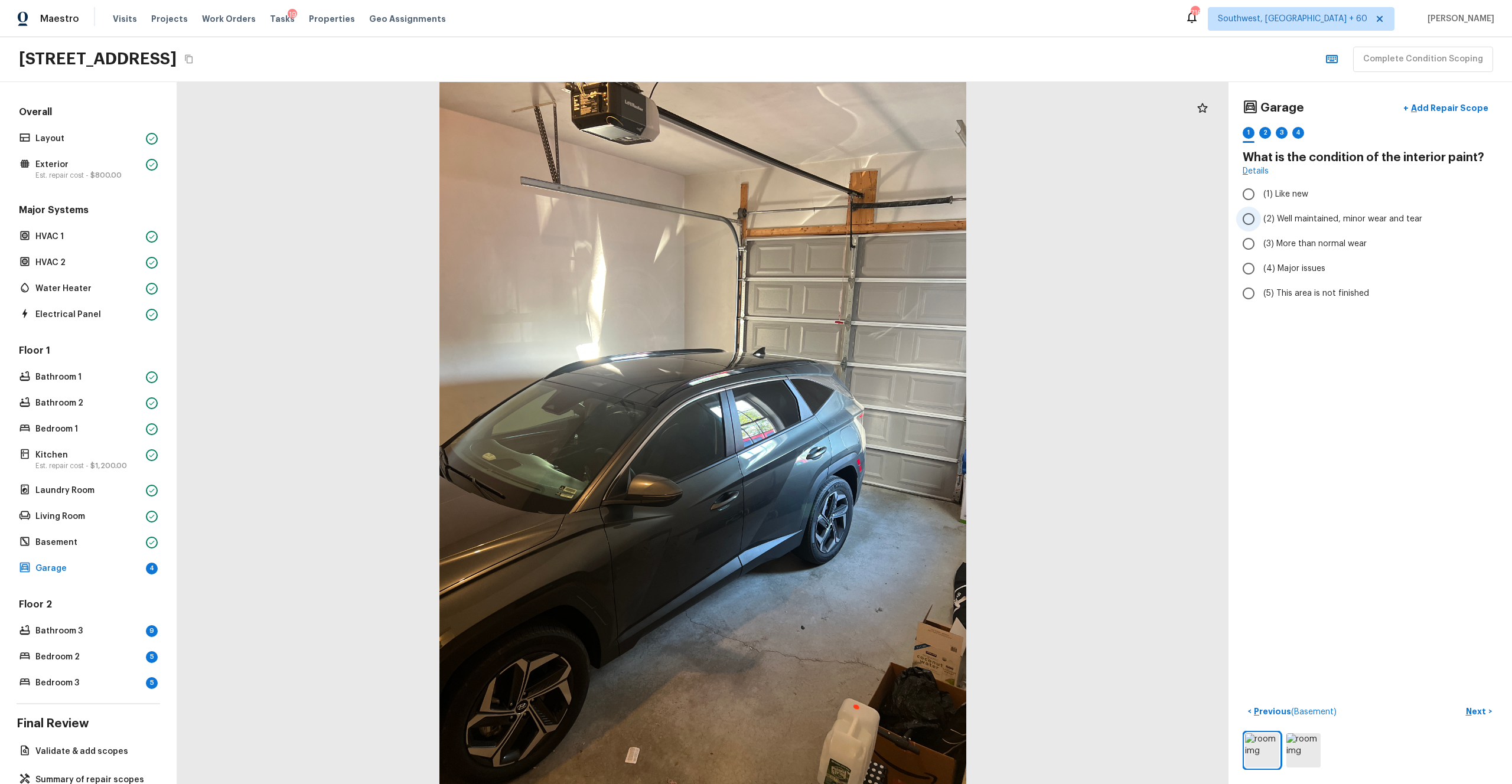
click at [850, 215] on span "(2) Well maintained, minor wear and tear" at bounding box center [1342, 219] width 159 height 12
click at [850, 215] on input "(2) Well maintained, minor wear and tear" at bounding box center [1248, 219] width 25 height 25
click at [850, 430] on p "Next" at bounding box center [1477, 711] width 22 height 12
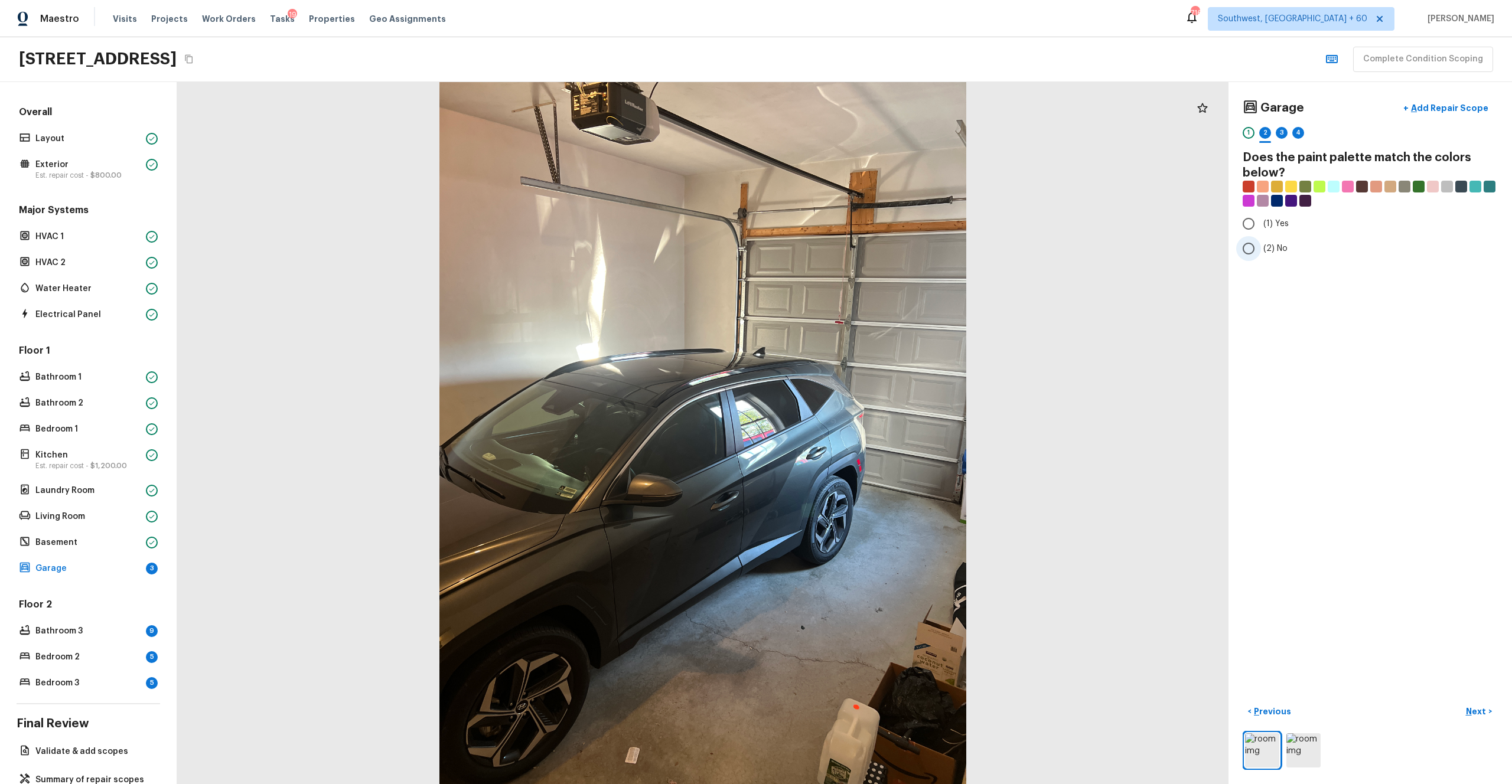
click at [850, 247] on span "(2) No" at bounding box center [1275, 249] width 24 height 12
click at [850, 247] on input "(2) No" at bounding box center [1248, 248] width 25 height 25
click at [850, 430] on button "Next >" at bounding box center [1478, 711] width 38 height 19
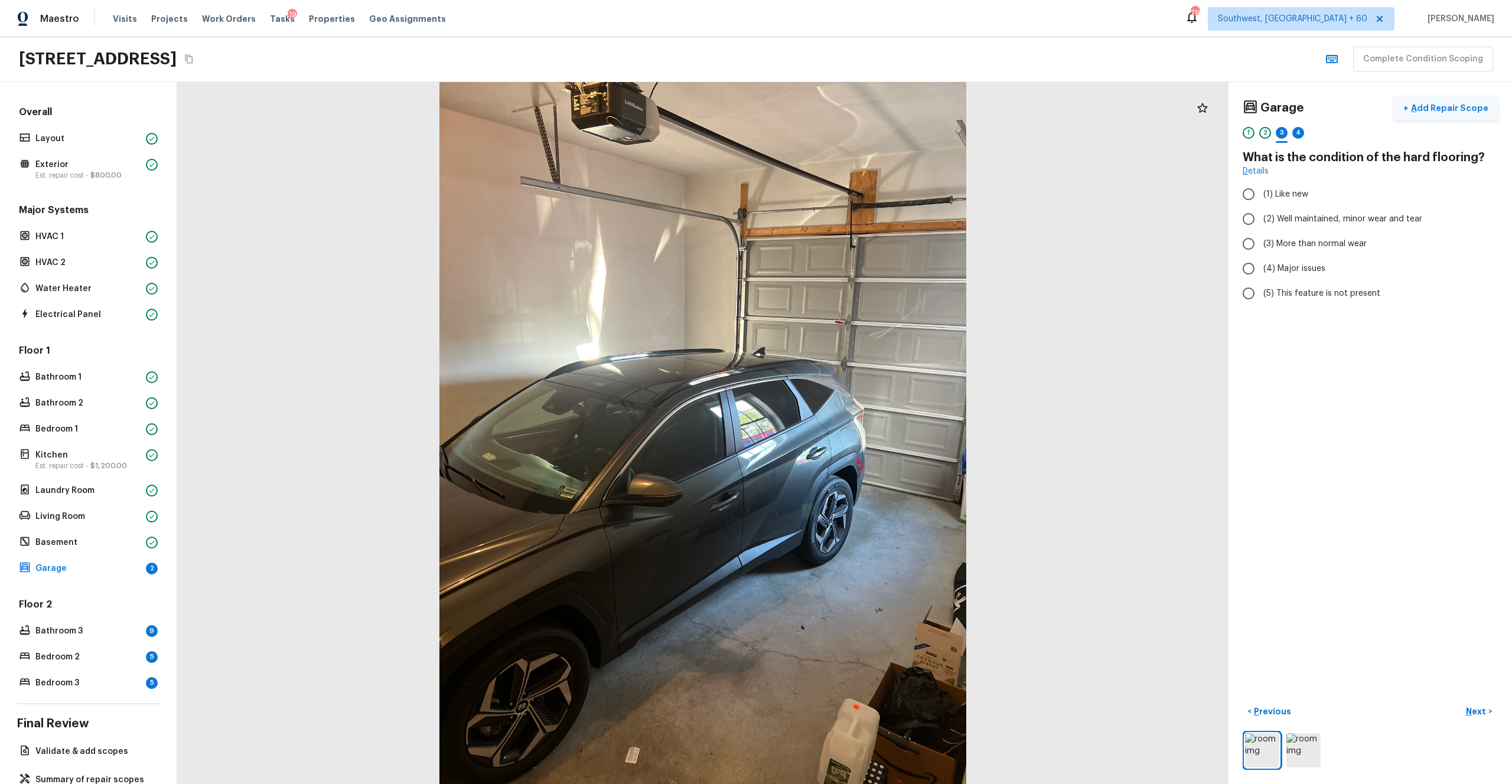
click at [850, 108] on p "Add Repair Scope" at bounding box center [1449, 108] width 80 height 12
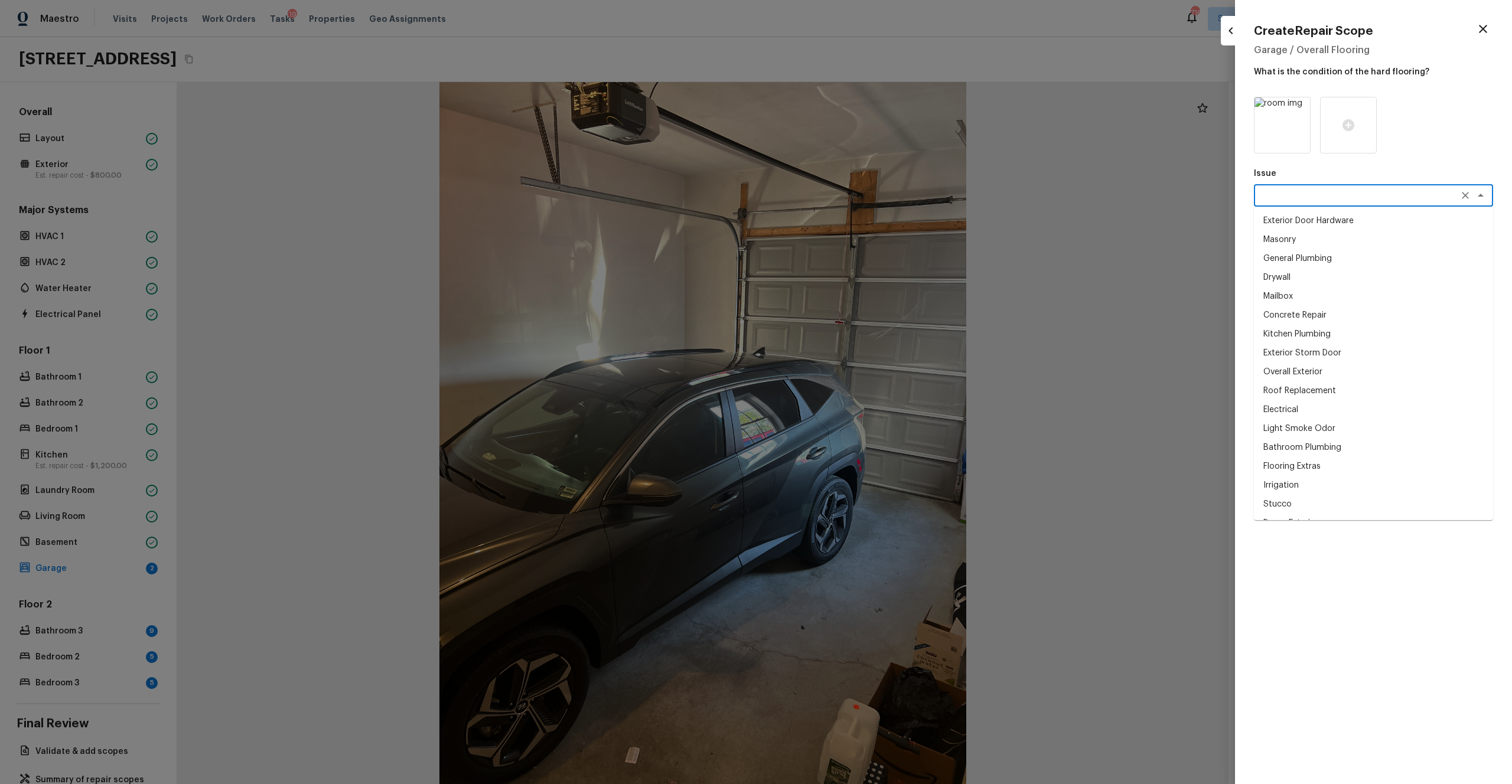
click at [850, 190] on textarea at bounding box center [1357, 195] width 195 height 12
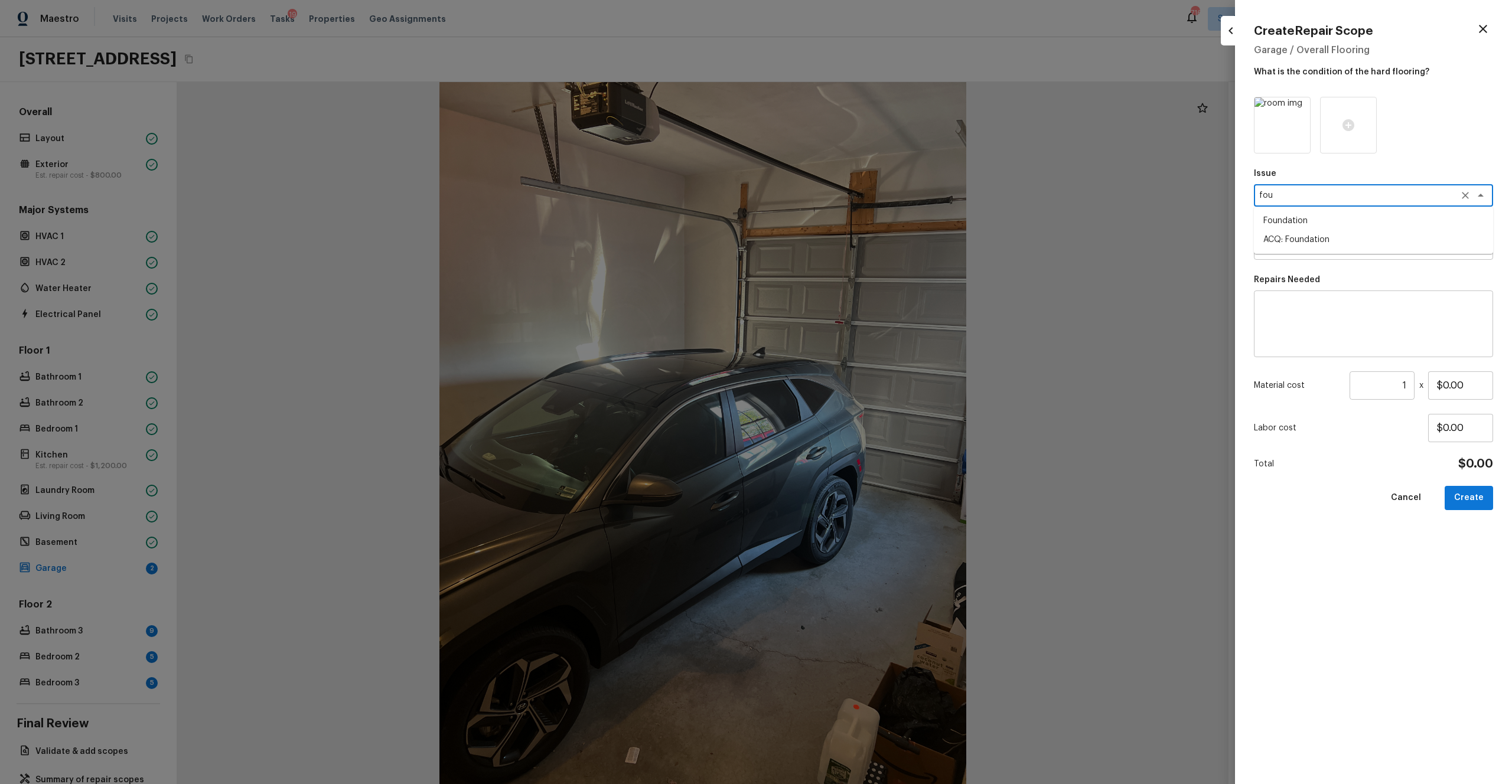
click at [850, 232] on li "ACQ: Foundation" at bounding box center [1374, 239] width 240 height 19
click at [850, 271] on div "Issue ACQ: Foundation x ​ Repairs Prefill x ​ Repairs Needed x ​ Material cost …" at bounding box center [1374, 431] width 240 height 669
click at [850, 257] on div "x ​" at bounding box center [1374, 248] width 240 height 22
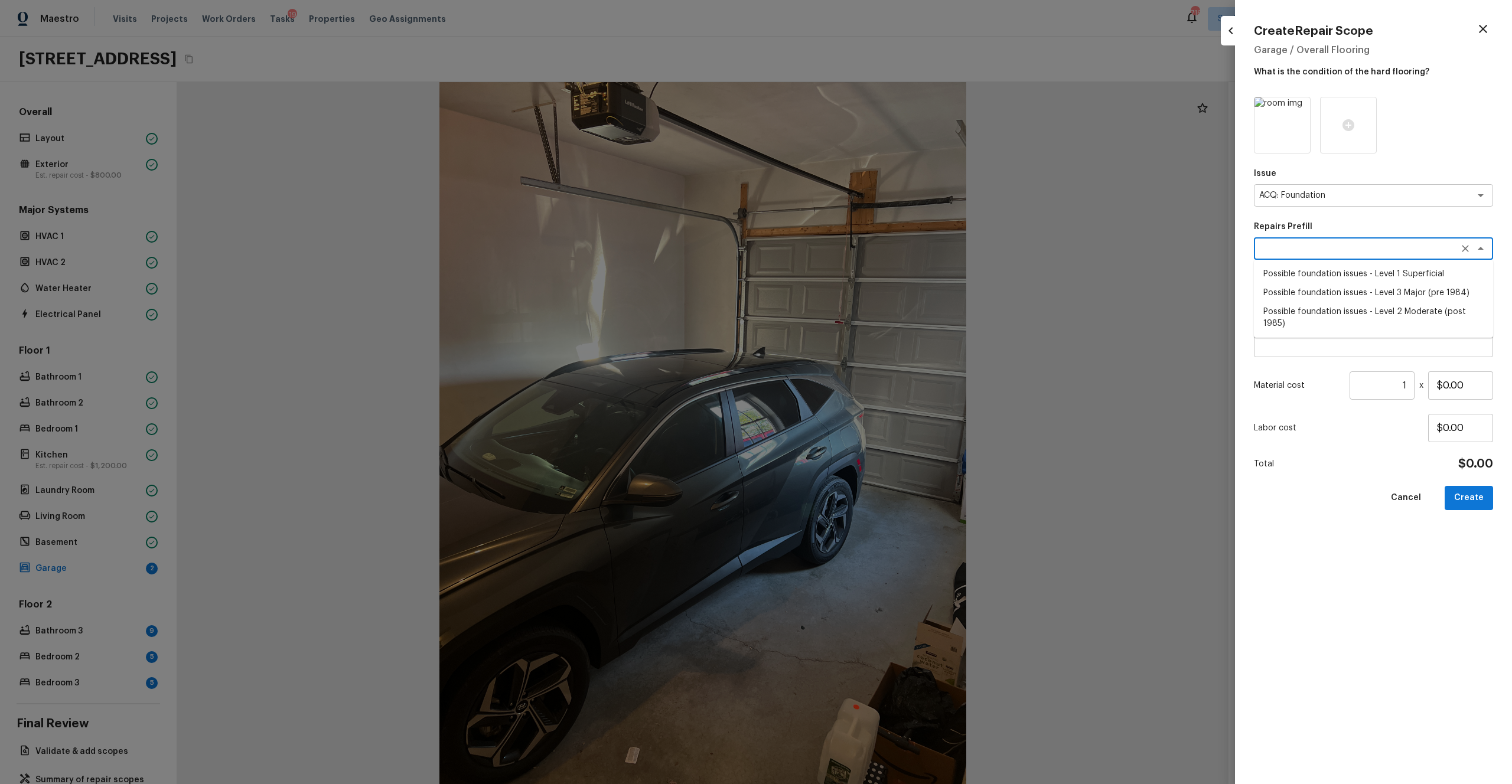
click at [850, 267] on li "Possible foundation issues - Level 1 Superficial" at bounding box center [1374, 274] width 240 height 19
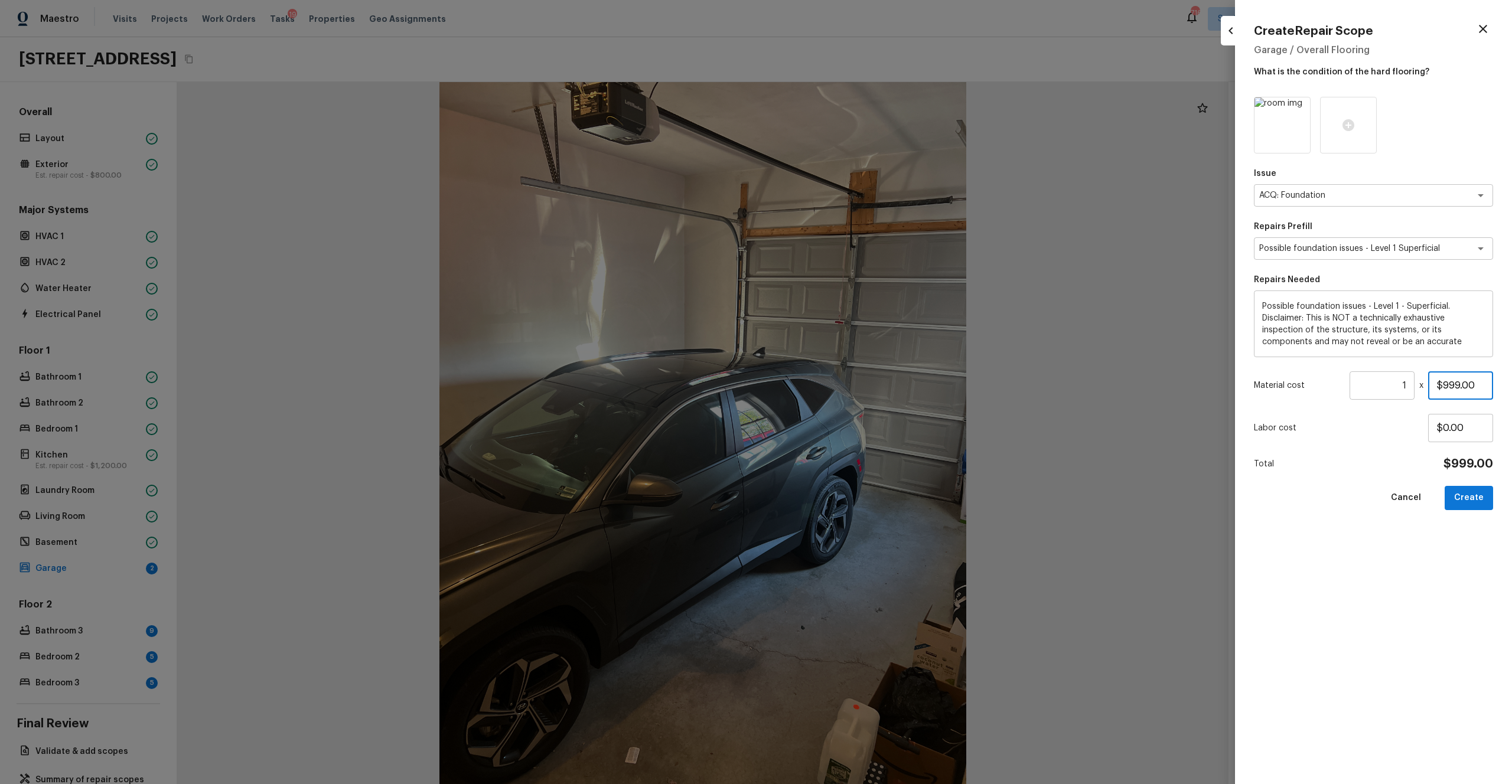
drag, startPoint x: 1477, startPoint y: 385, endPoint x: 1400, endPoint y: 385, distance: 77.0
click at [850, 385] on div "Material cost 1 ​ x $999.00" at bounding box center [1374, 386] width 240 height 29
click at [850, 430] on div "Issue ACQ: Foundation x ​ Repairs Prefill Possible foundation issues - Level 1 …" at bounding box center [1374, 431] width 240 height 669
click at [850, 430] on button "Create" at bounding box center [1469, 498] width 48 height 24
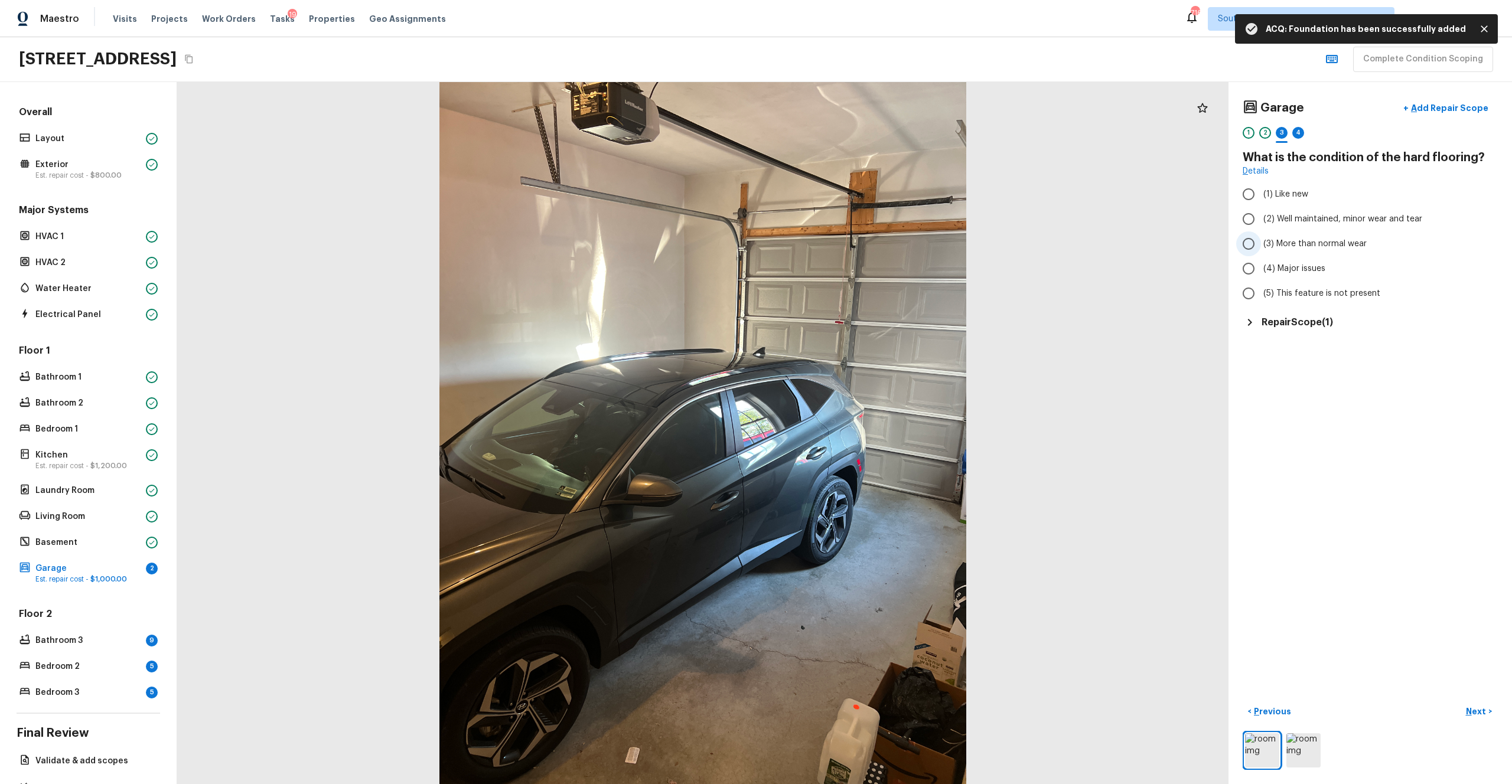
click at [850, 245] on span "(3) More than normal wear" at bounding box center [1315, 244] width 103 height 12
click at [850, 245] on input "(3) More than normal wear" at bounding box center [1248, 244] width 25 height 25
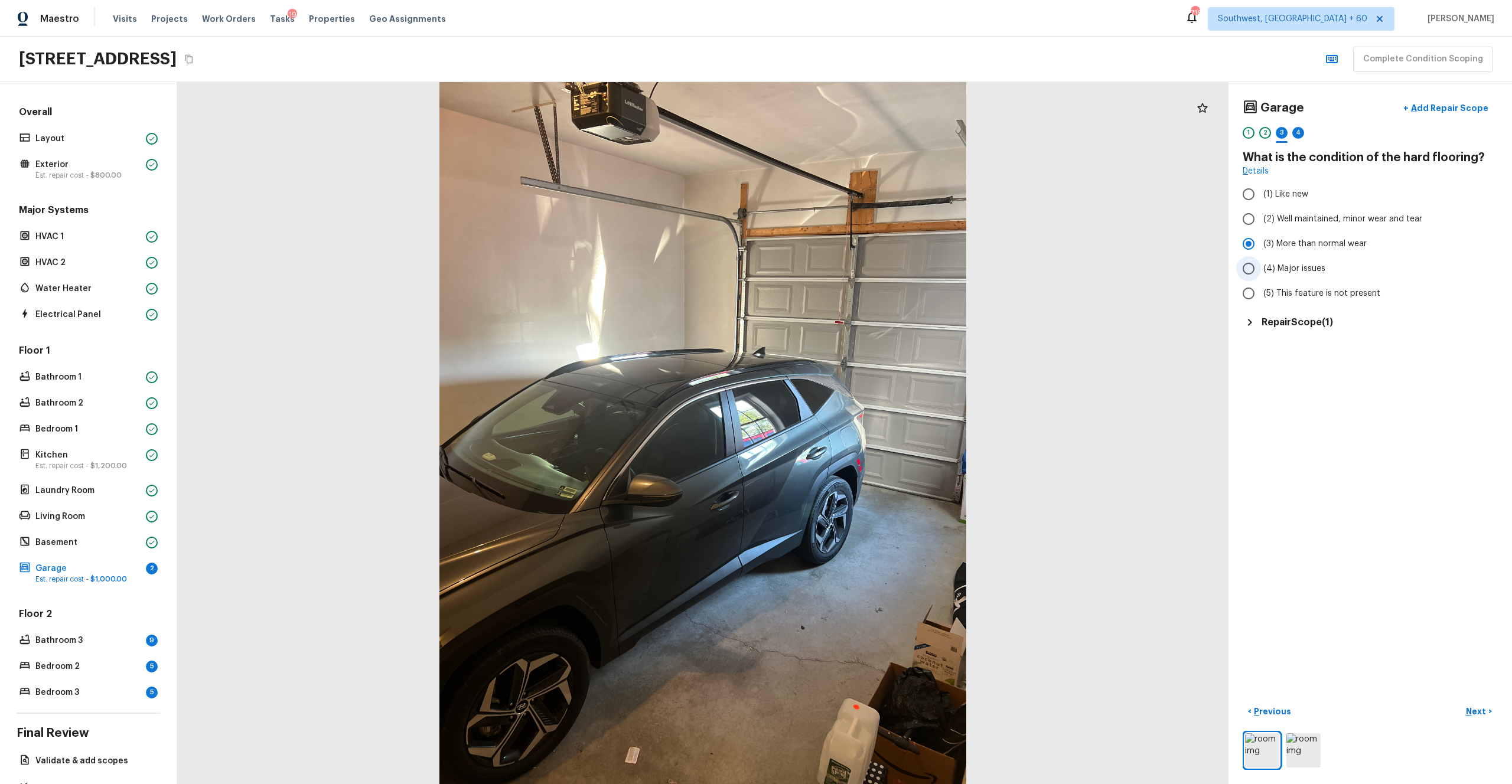
click at [850, 267] on span "(4) Major issues" at bounding box center [1294, 269] width 62 height 12
click at [850, 267] on input "(4) Major issues" at bounding box center [1248, 269] width 25 height 25
click at [850, 430] on p "Next" at bounding box center [1477, 711] width 22 height 12
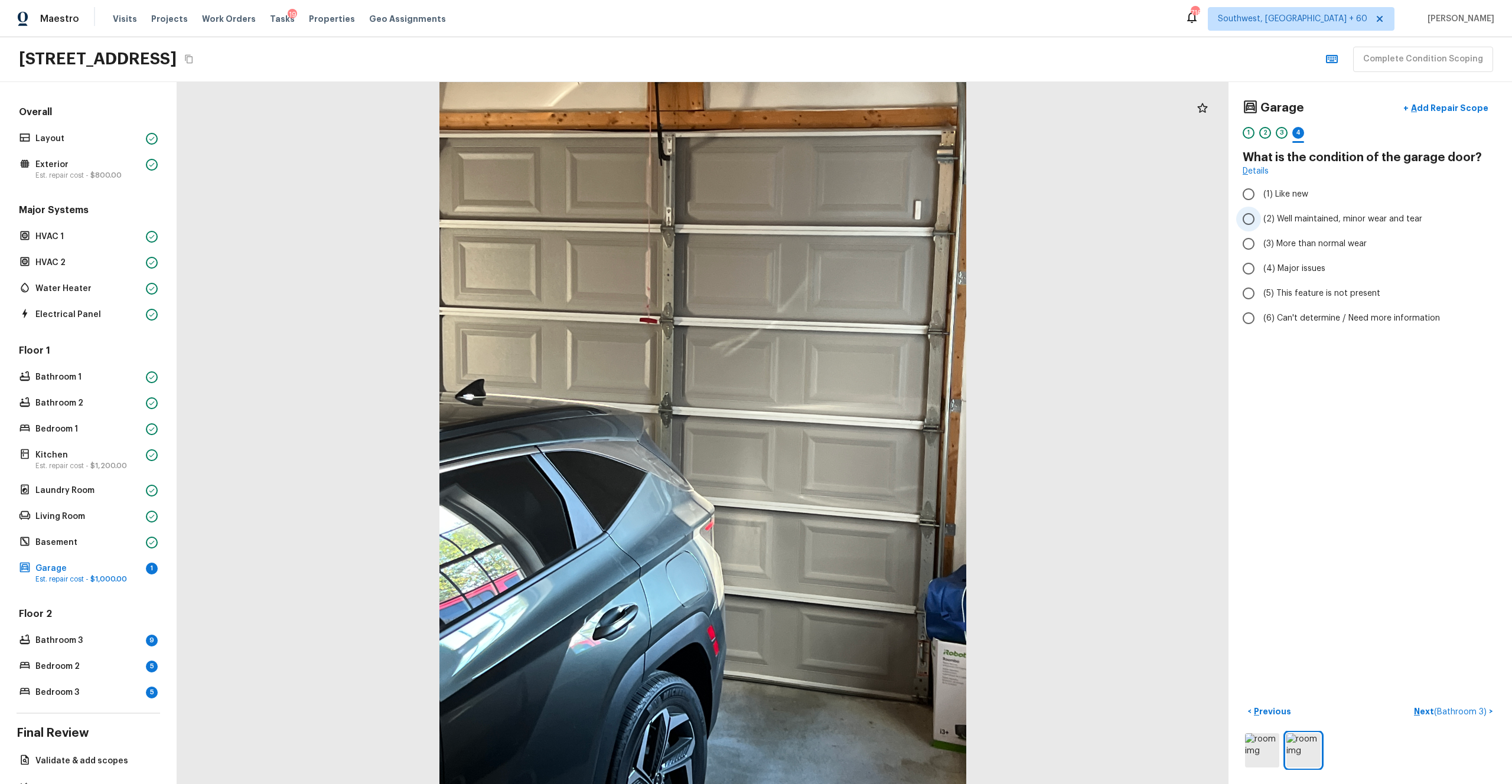
click at [850, 218] on span "(2) Well maintained, minor wear and tear" at bounding box center [1342, 219] width 159 height 12
click at [850, 218] on input "(2) Well maintained, minor wear and tear" at bounding box center [1248, 219] width 25 height 25
click at [850, 430] on p "Next ( Bathroom 3 )" at bounding box center [1451, 711] width 75 height 12
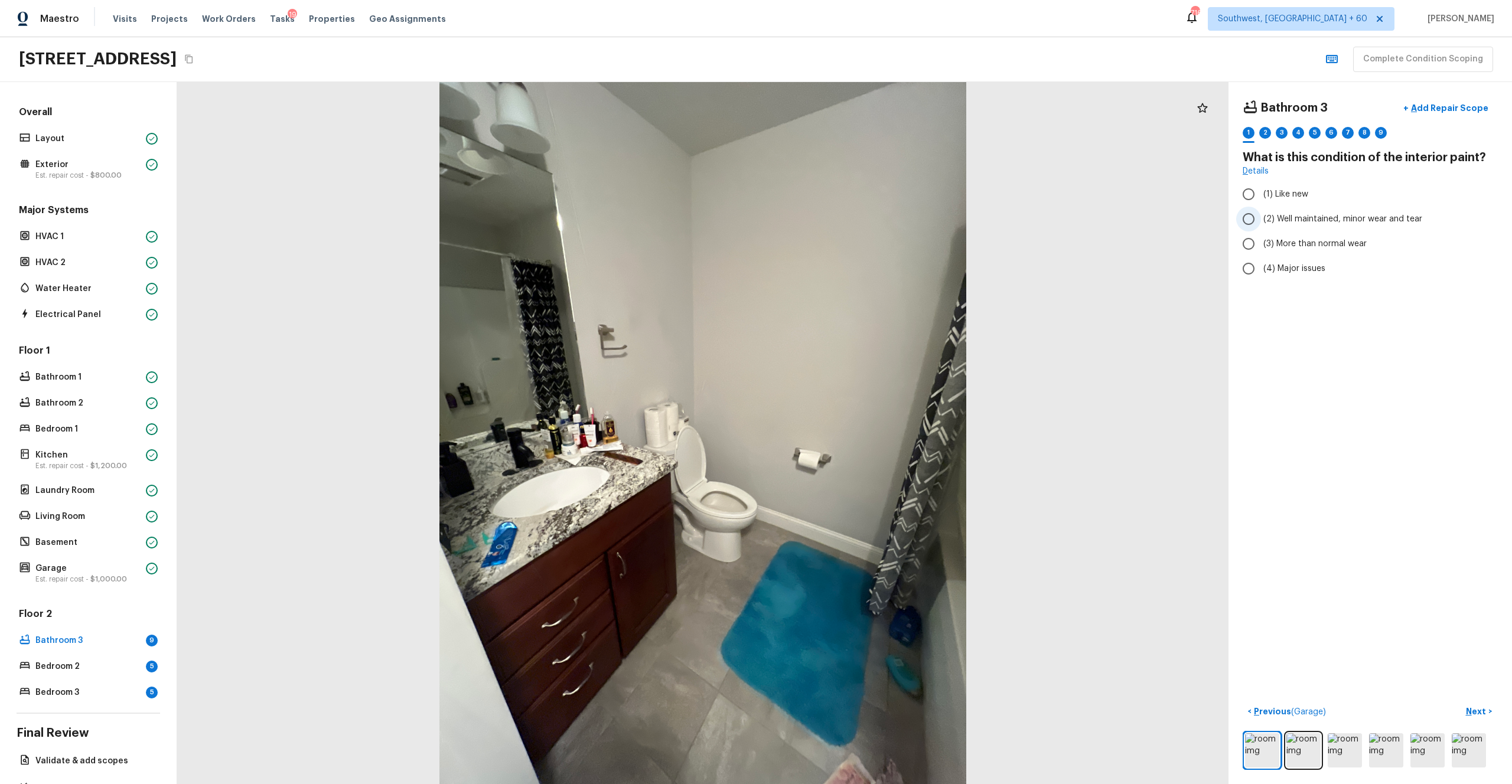
click at [850, 220] on span "(2) Well maintained, minor wear and tear" at bounding box center [1342, 219] width 159 height 12
click at [850, 220] on input "(2) Well maintained, minor wear and tear" at bounding box center [1248, 219] width 25 height 25
click at [850, 430] on p "Next" at bounding box center [1477, 711] width 22 height 12
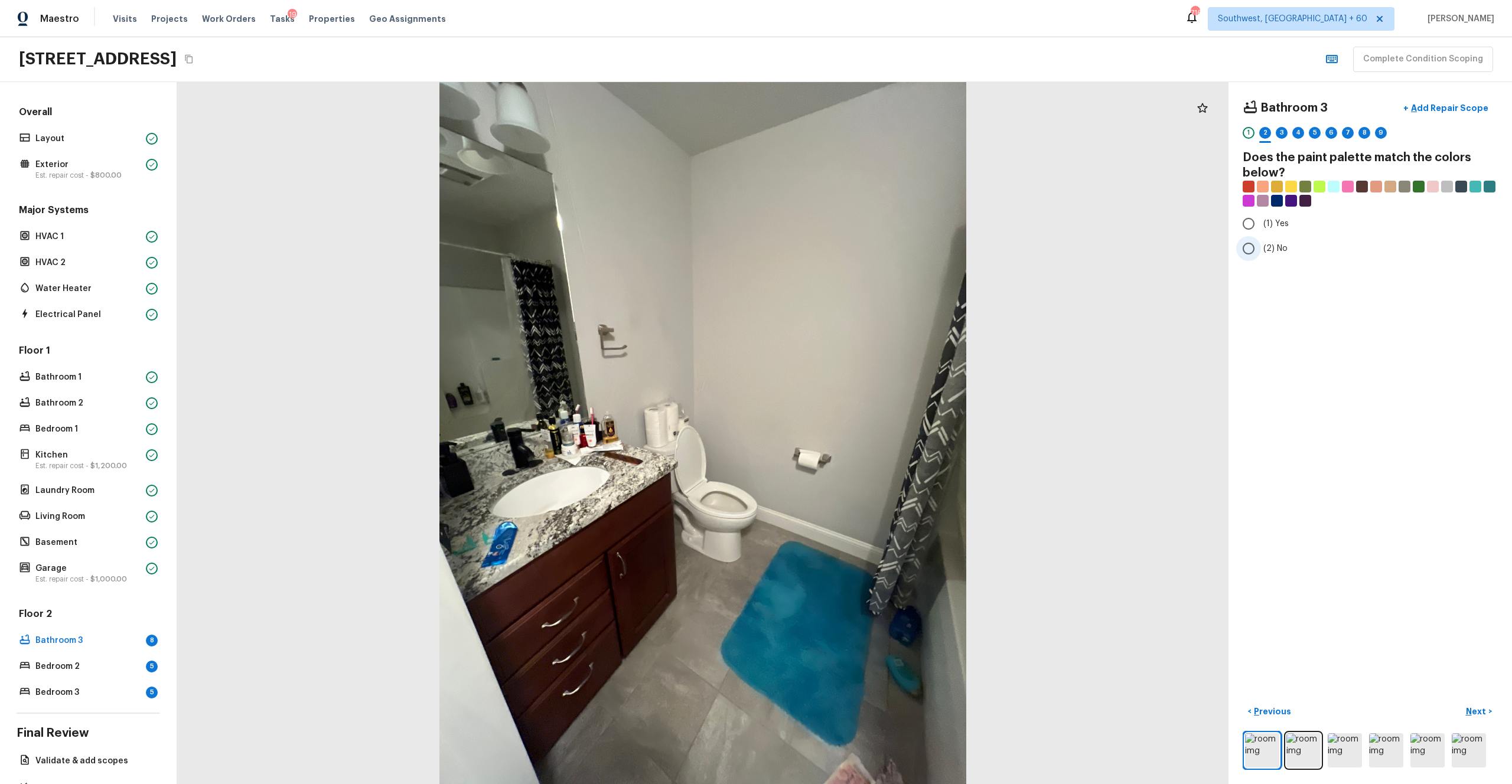
click at [850, 249] on input "(2) No" at bounding box center [1248, 248] width 25 height 25
click at [850, 430] on p "Next" at bounding box center [1477, 711] width 22 height 12
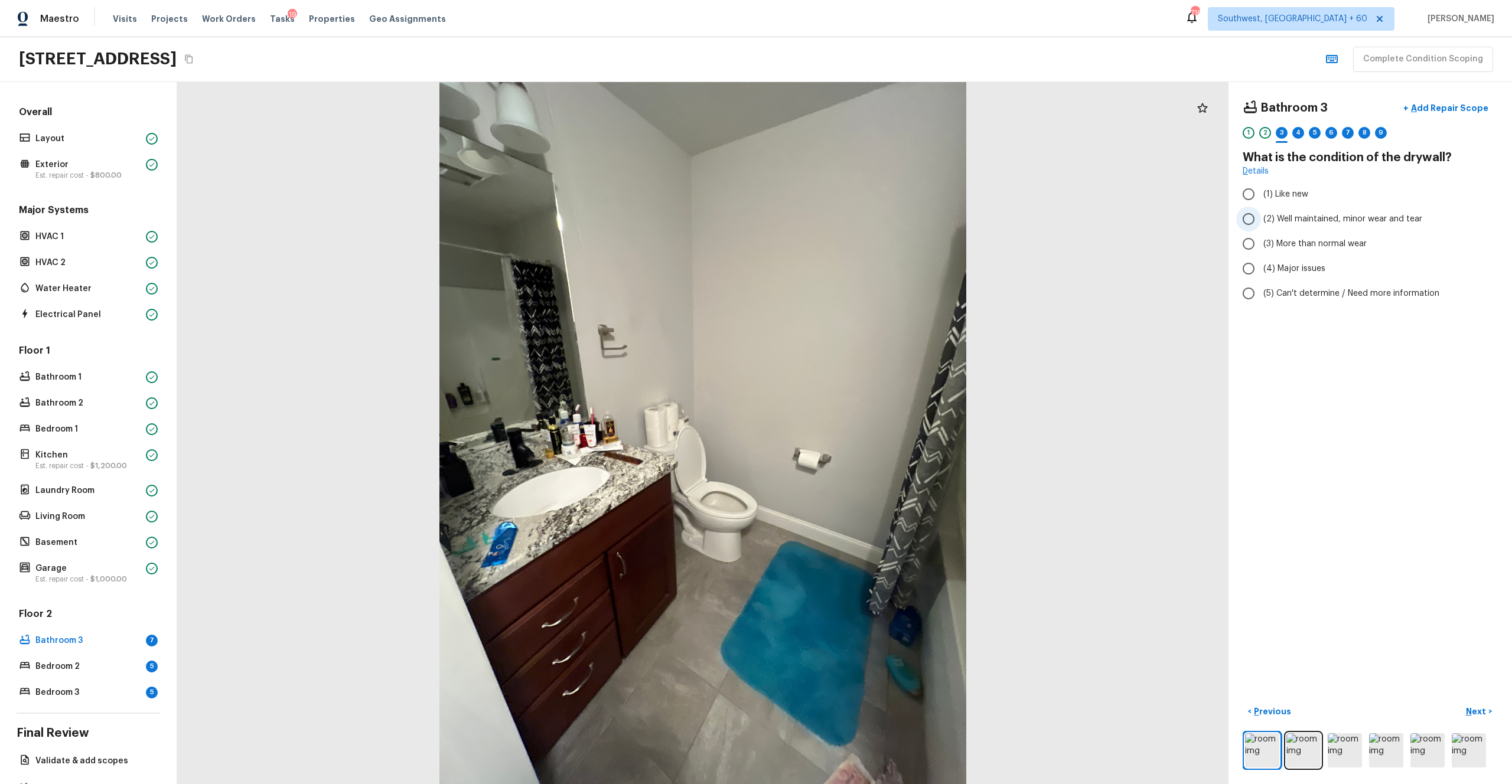
click at [850, 224] on span "(2) Well maintained, minor wear and tear" at bounding box center [1342, 219] width 159 height 12
click at [850, 224] on input "(2) Well maintained, minor wear and tear" at bounding box center [1248, 219] width 25 height 25
click at [850, 430] on p "Next" at bounding box center [1477, 711] width 22 height 12
click at [850, 261] on label "(3) Tile" at bounding box center [1362, 253] width 252 height 25
click at [850, 261] on input "(3) Tile" at bounding box center [1248, 253] width 25 height 25
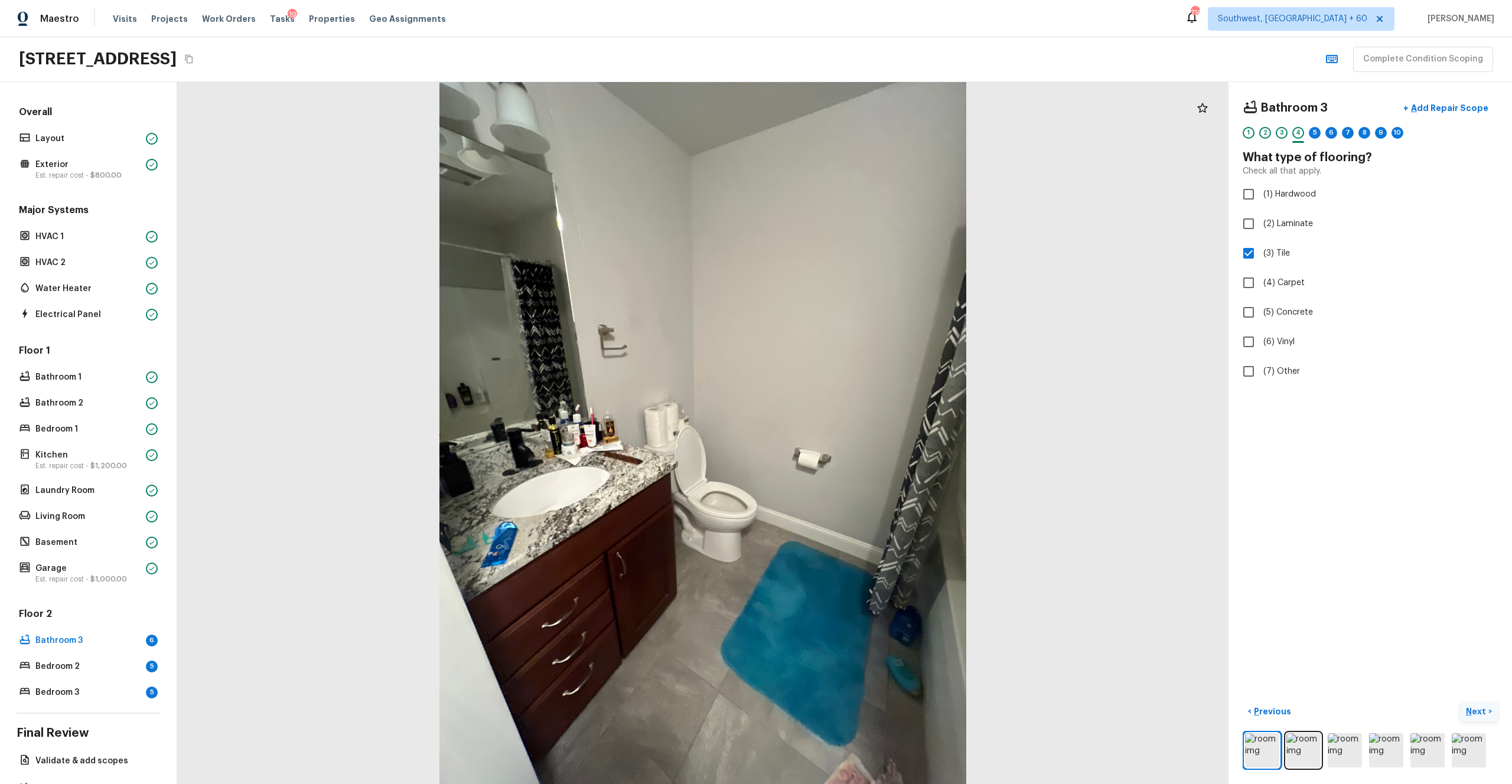
click at [850, 430] on button "Next >" at bounding box center [1478, 711] width 38 height 19
click at [850, 222] on span "(2) Well maintained, minor wear and tear" at bounding box center [1342, 219] width 159 height 12
click at [850, 222] on input "(2) Well maintained, minor wear and tear" at bounding box center [1248, 219] width 25 height 25
click at [850, 430] on p "Next" at bounding box center [1477, 711] width 22 height 12
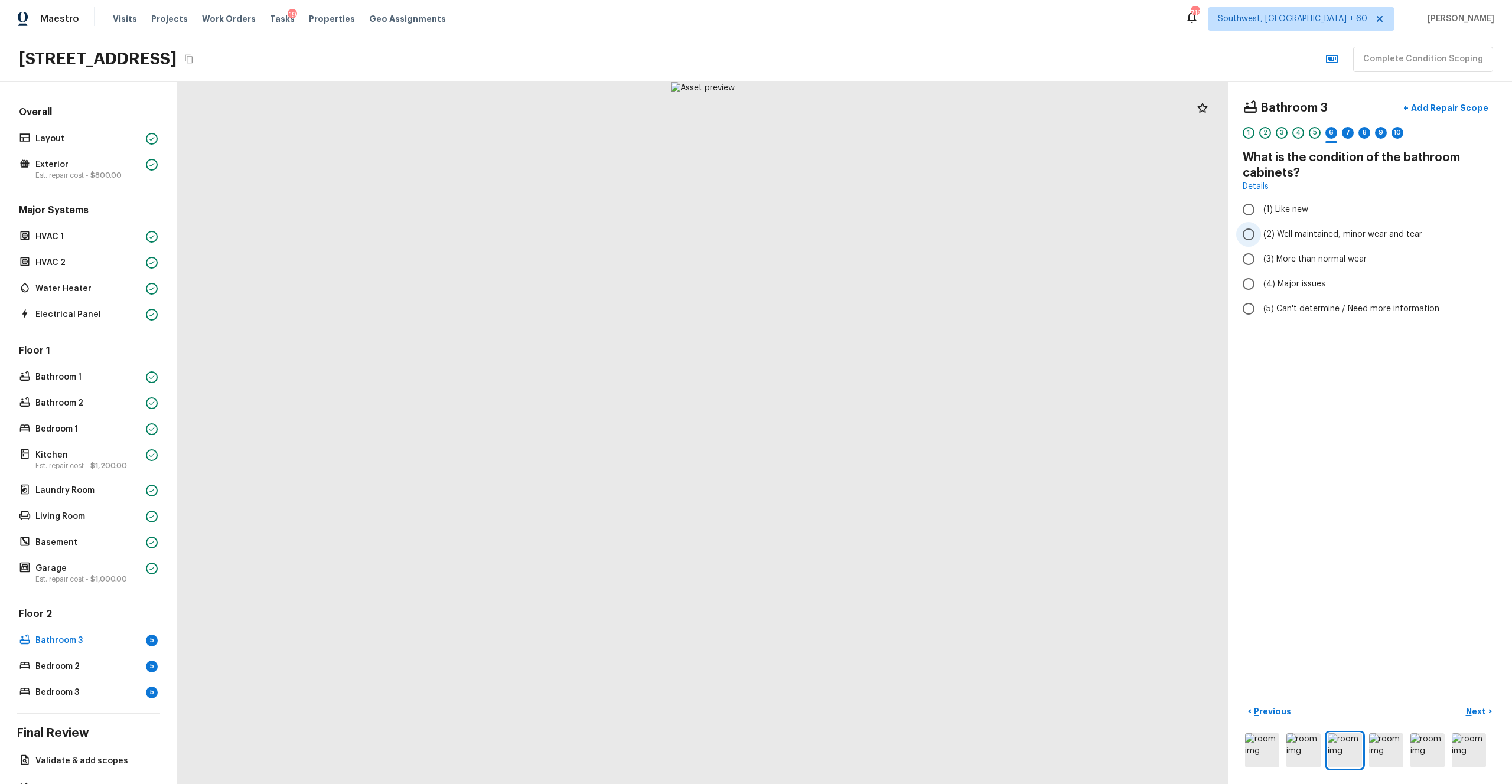
click at [850, 242] on label "(2) Well maintained, minor wear and tear" at bounding box center [1362, 234] width 252 height 25
click at [850, 242] on input "(2) Well maintained, minor wear and tear" at bounding box center [1248, 234] width 25 height 25
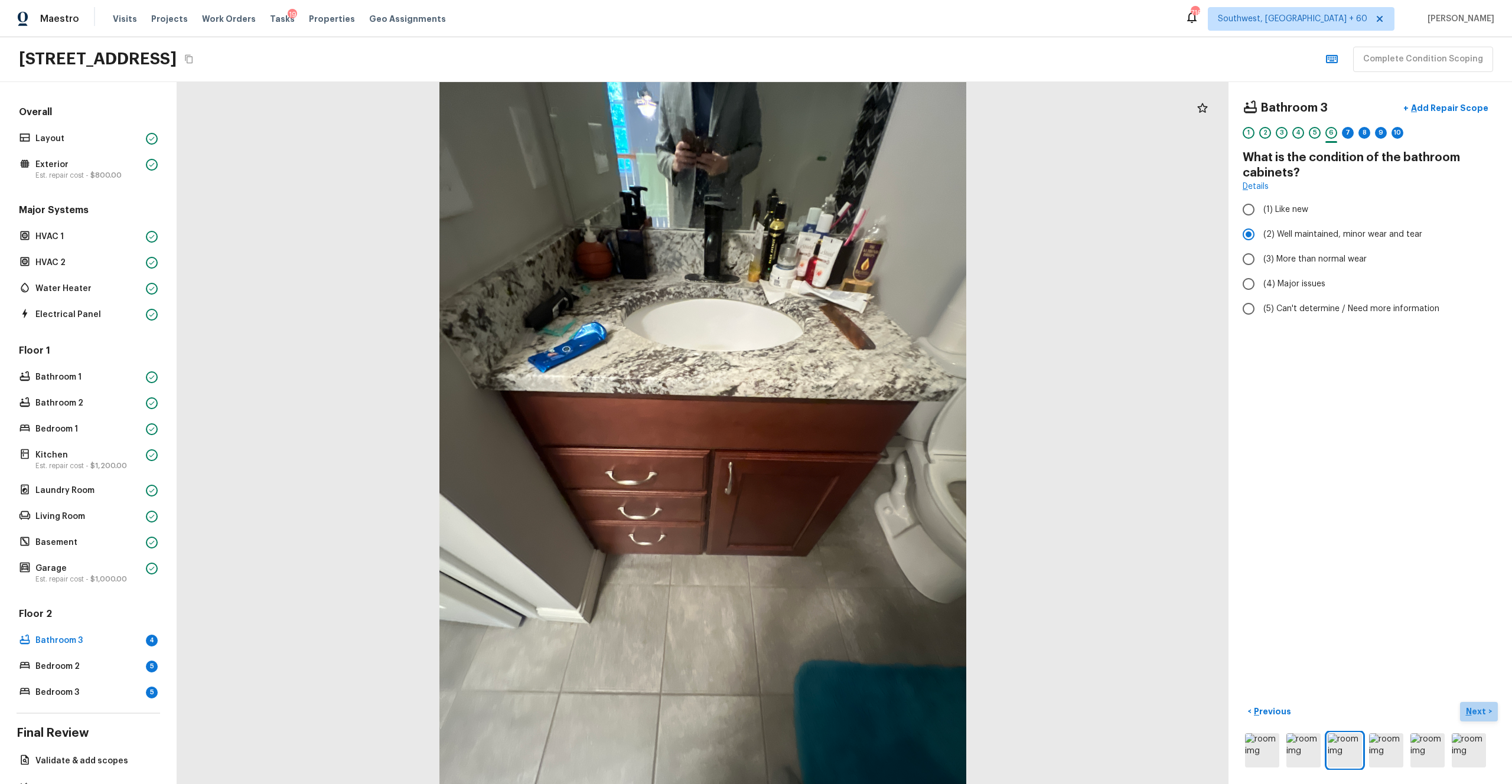
click at [850, 430] on p "Next" at bounding box center [1477, 711] width 22 height 12
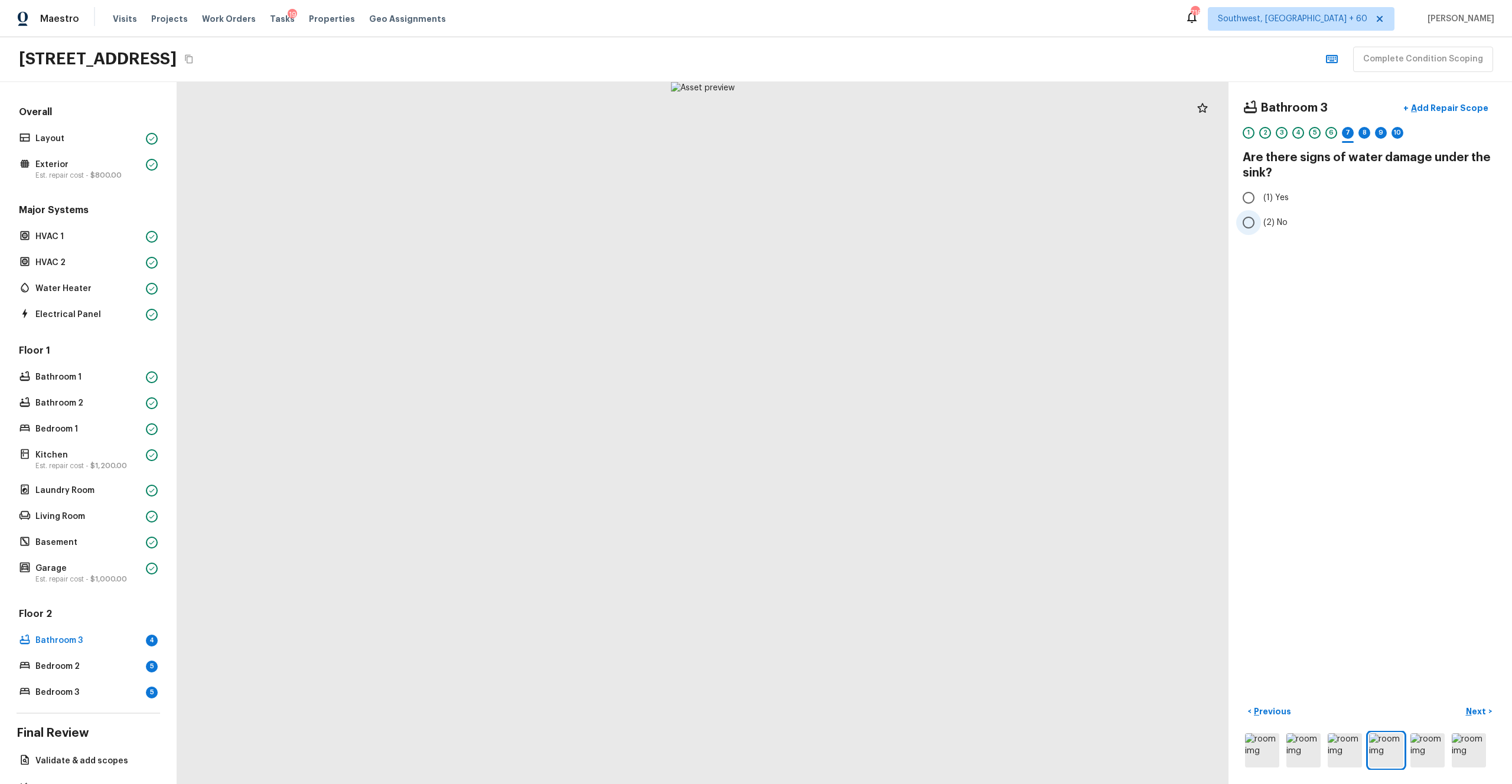
click at [850, 224] on label "(2) No" at bounding box center [1362, 222] width 252 height 25
click at [850, 224] on input "(2) No" at bounding box center [1248, 222] width 25 height 25
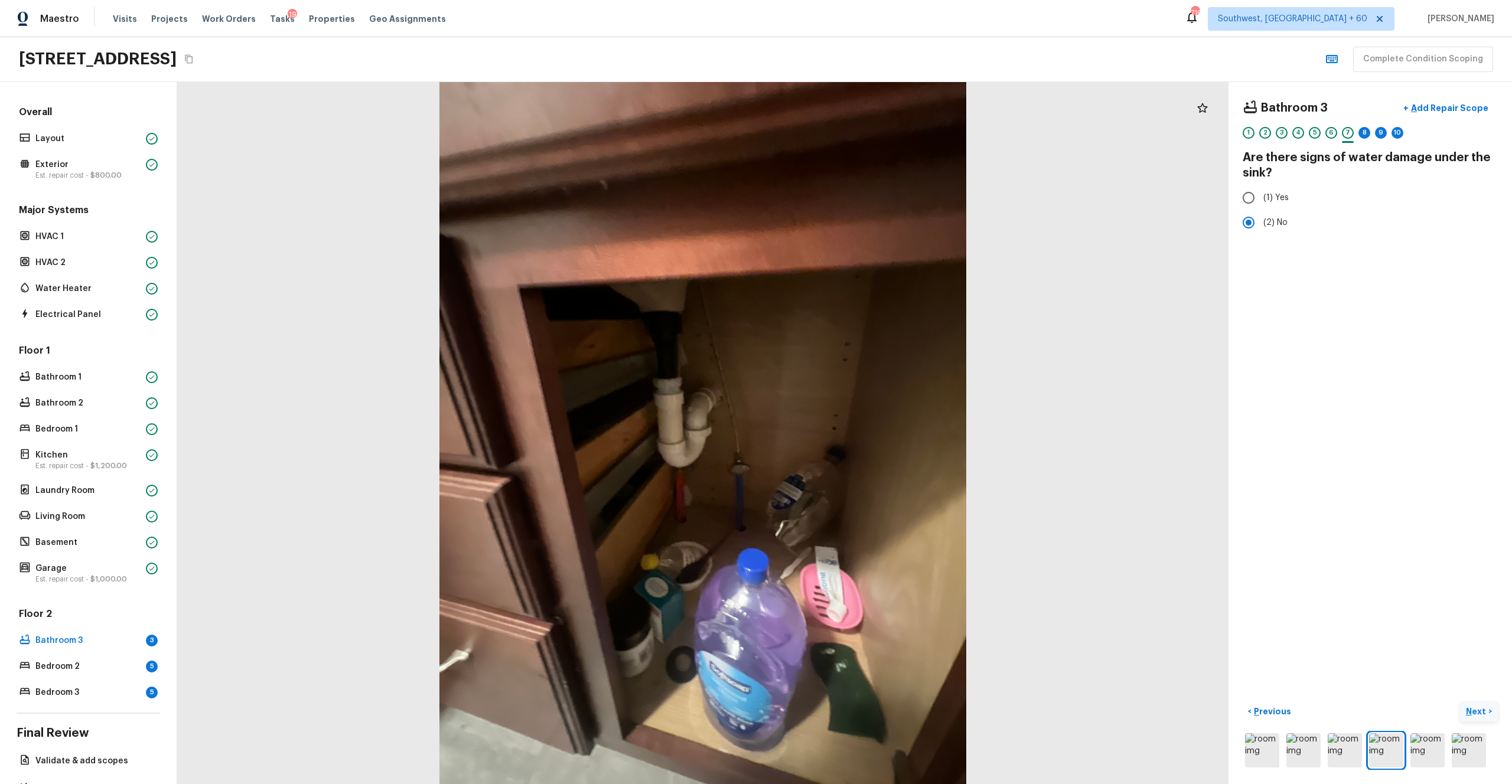
click at [850, 430] on p "Next" at bounding box center [1477, 711] width 22 height 12
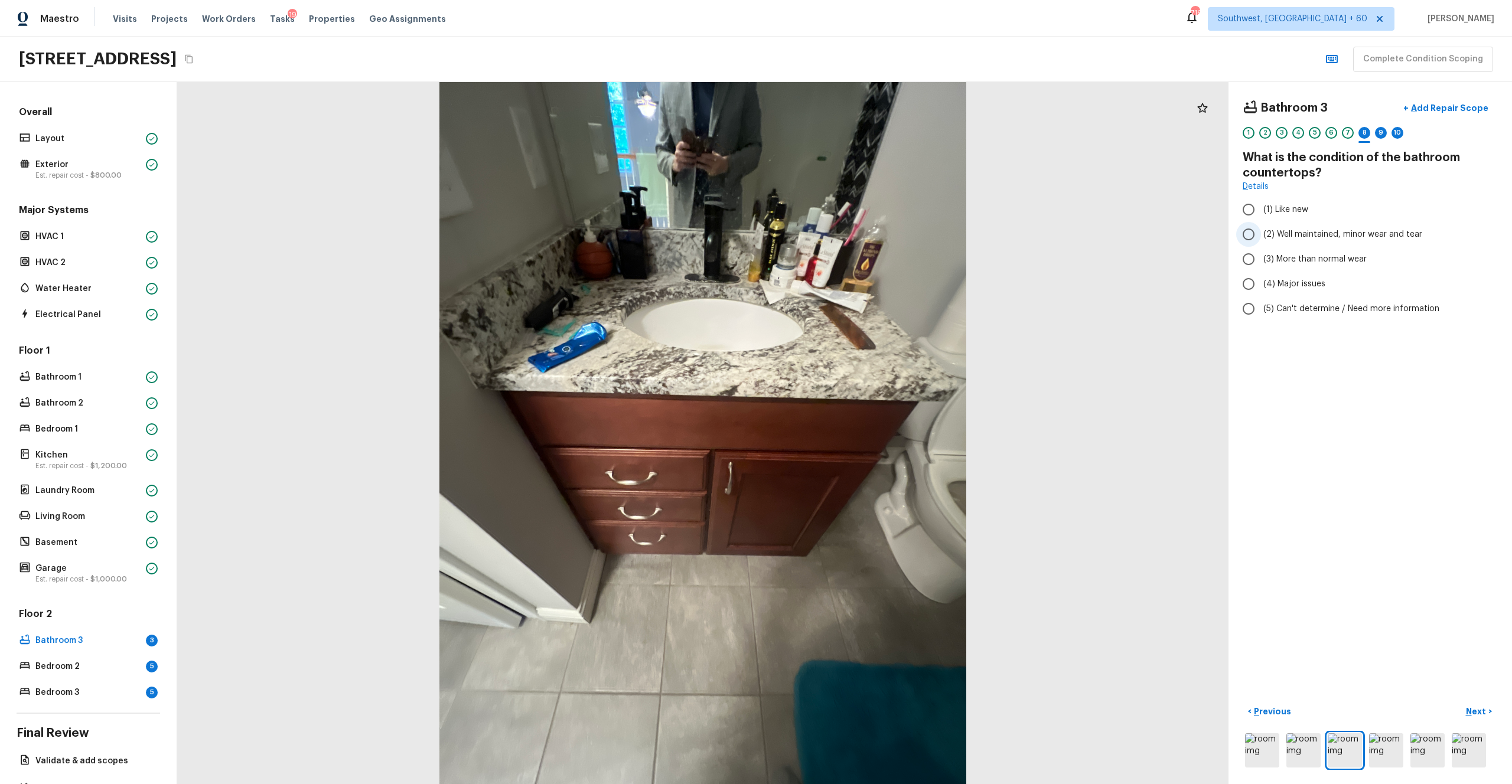
click at [850, 229] on span "(2) Well maintained, minor wear and tear" at bounding box center [1342, 234] width 159 height 12
click at [850, 229] on input "(2) Well maintained, minor wear and tear" at bounding box center [1248, 234] width 25 height 25
click at [850, 430] on p "Next" at bounding box center [1477, 711] width 22 height 12
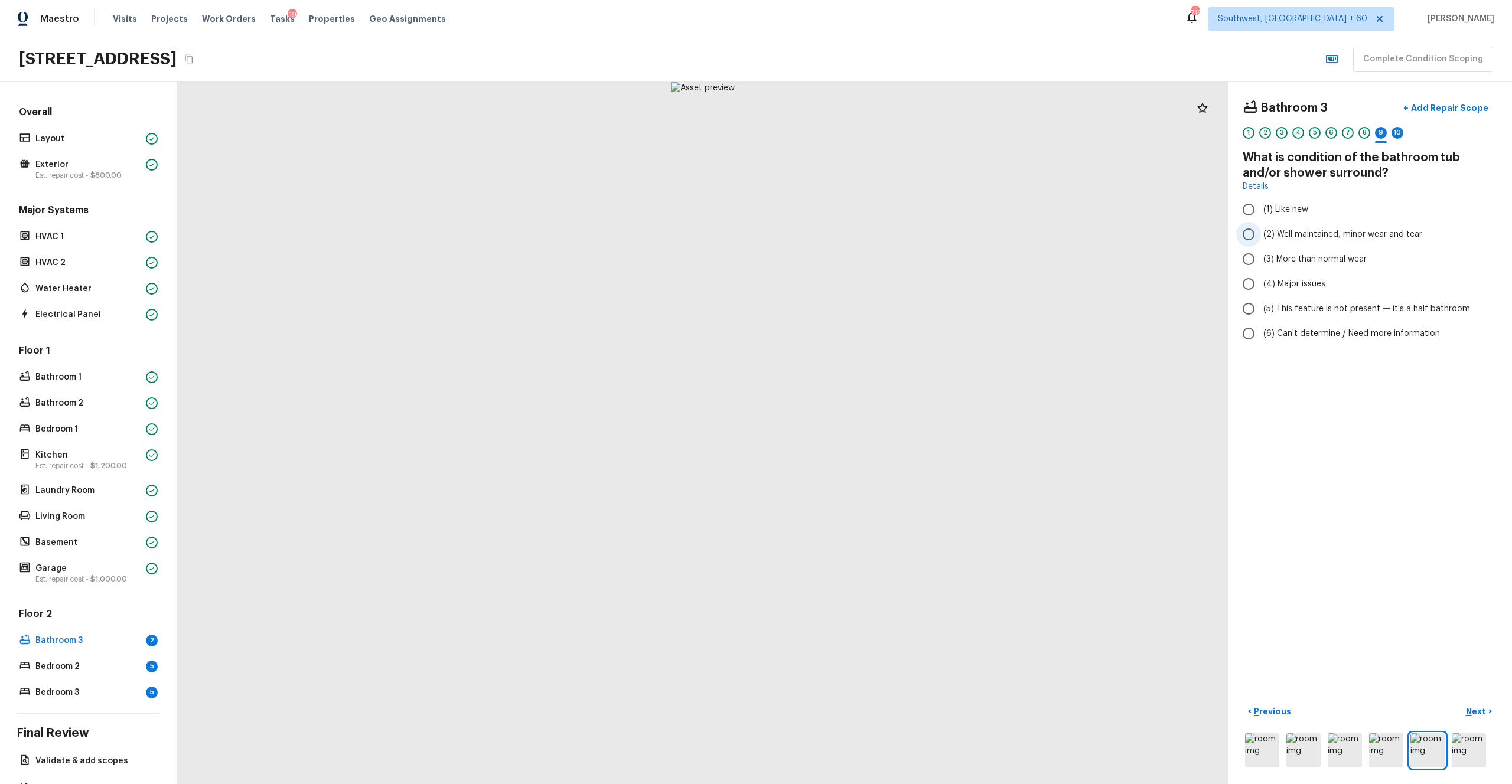
click at [850, 237] on span "(2) Well maintained, minor wear and tear" at bounding box center [1342, 234] width 159 height 12
click at [850, 237] on input "(2) Well maintained, minor wear and tear" at bounding box center [1248, 234] width 25 height 25
click at [850, 430] on p "Next" at bounding box center [1477, 711] width 22 height 12
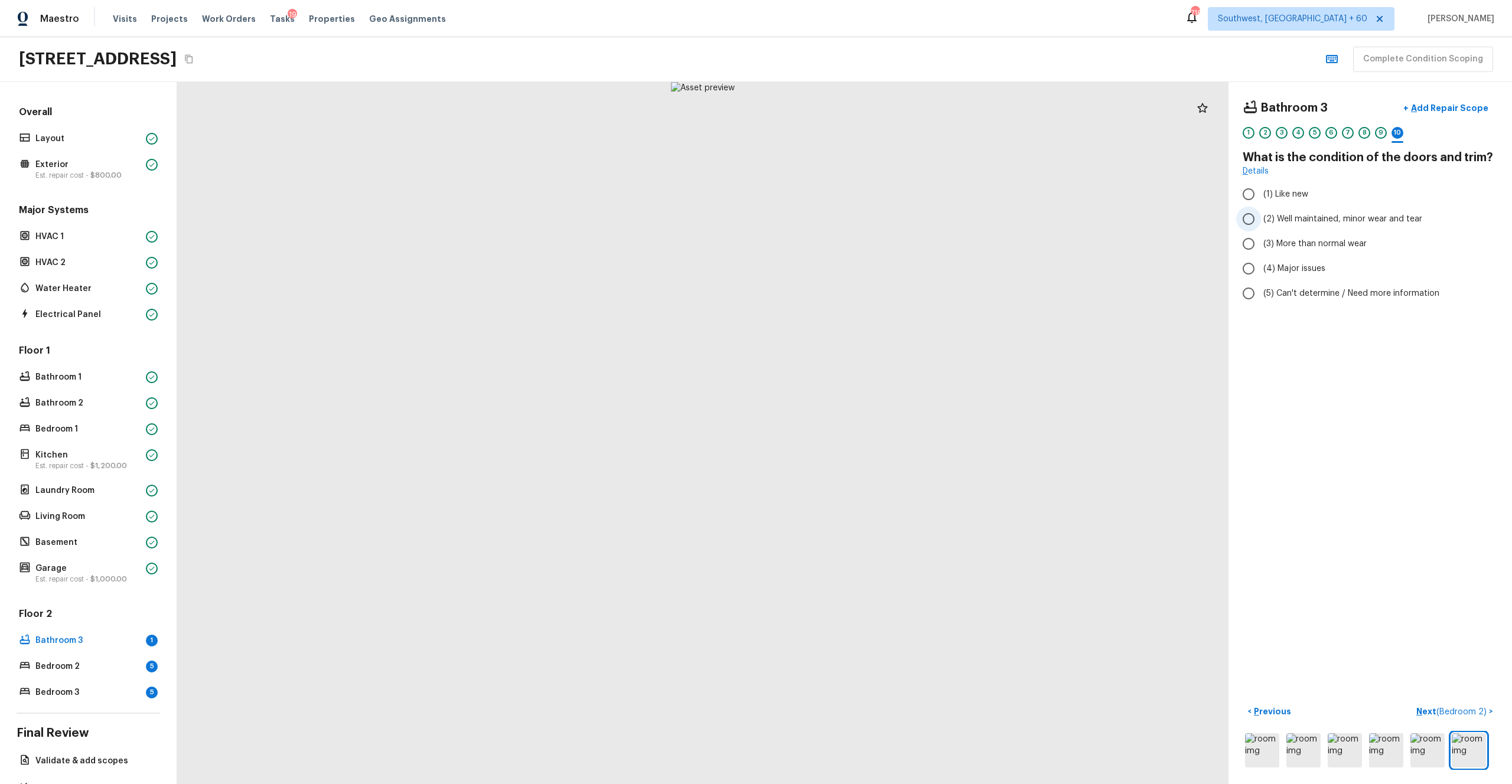
click at [850, 215] on span "(2) Well maintained, minor wear and tear" at bounding box center [1342, 219] width 159 height 12
click at [850, 215] on input "(2) Well maintained, minor wear and tear" at bounding box center [1248, 219] width 25 height 25
click at [850, 430] on p "Next ( Bedroom 2 )" at bounding box center [1453, 711] width 73 height 12
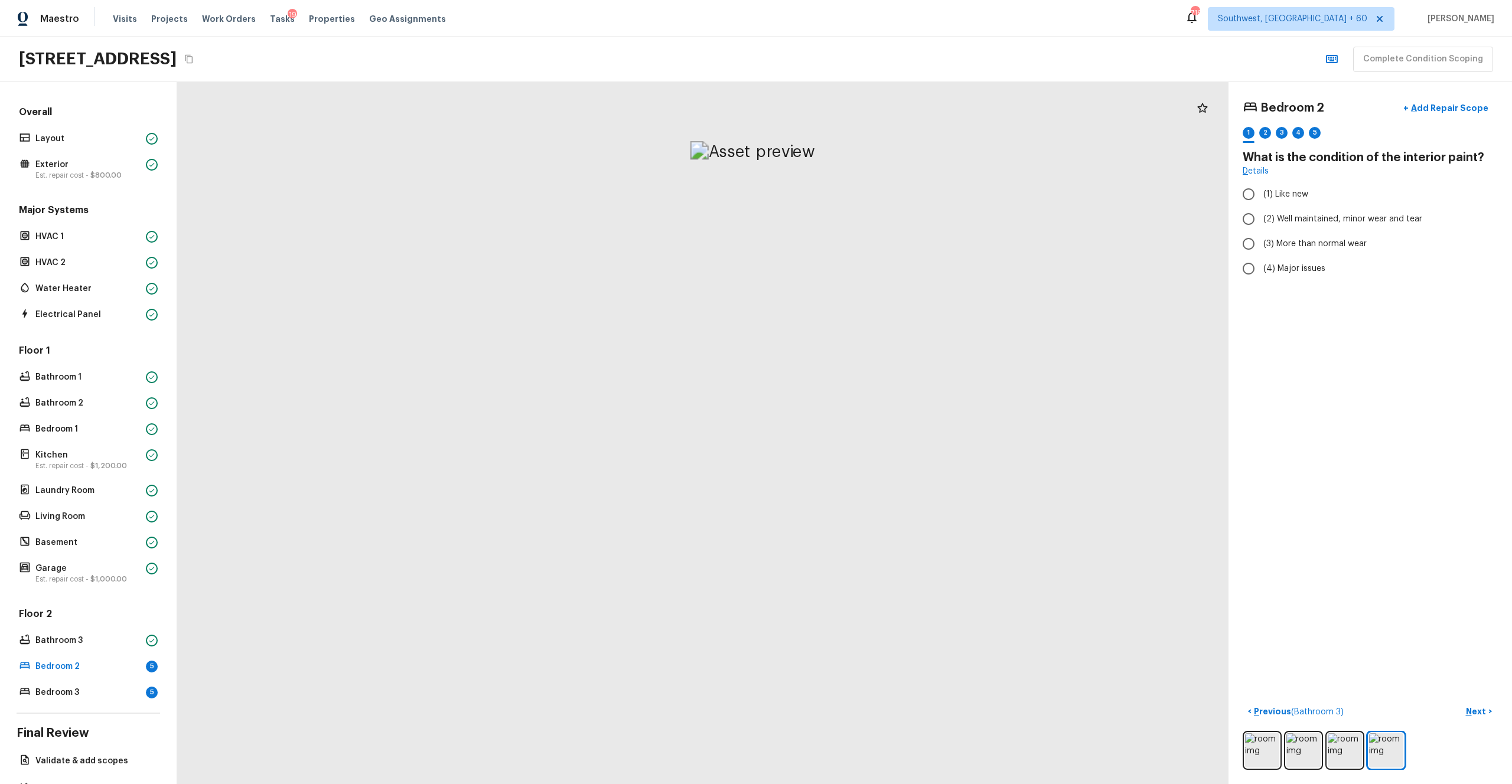
drag, startPoint x: 669, startPoint y: 183, endPoint x: 684, endPoint y: 407, distance: 224.5
click at [850, 234] on label "(3) More than normal wear" at bounding box center [1362, 244] width 252 height 25
click at [850, 234] on input "(3) More than normal wear" at bounding box center [1248, 244] width 25 height 25
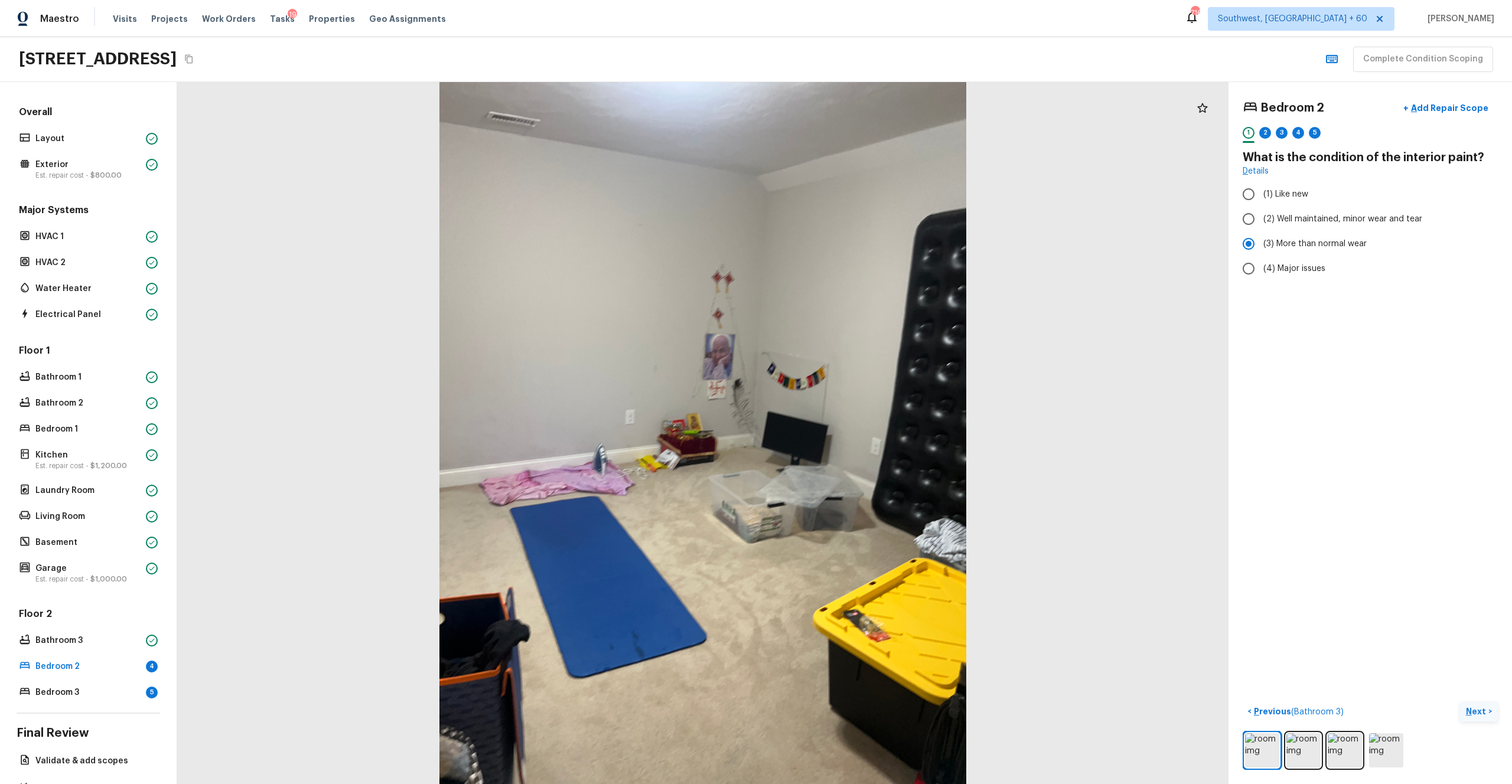
click at [850, 430] on button "Next >" at bounding box center [1478, 711] width 38 height 19
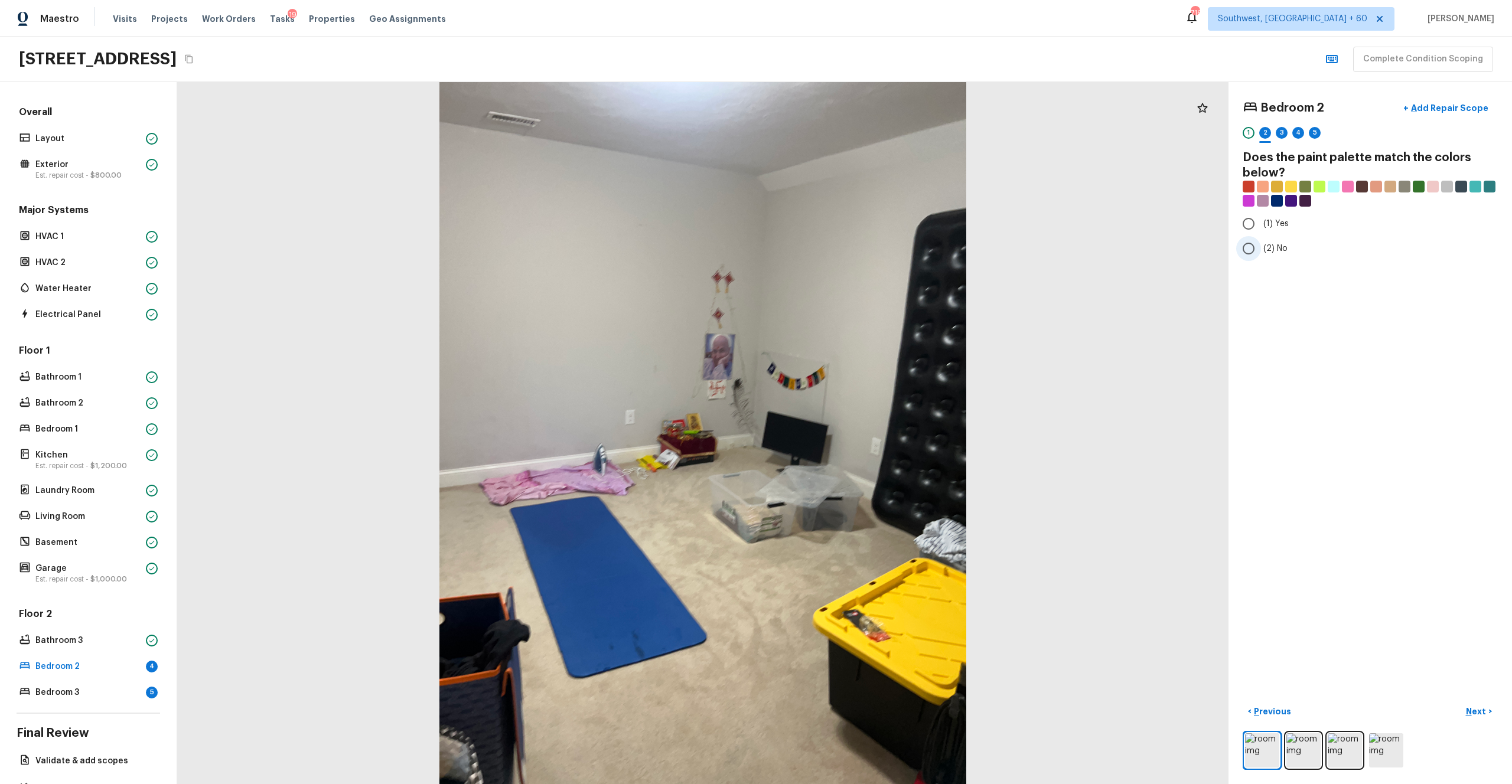
click at [850, 247] on span "(2) No" at bounding box center [1275, 249] width 24 height 12
click at [850, 247] on input "(2) No" at bounding box center [1248, 248] width 25 height 25
click at [850, 430] on button "Next >" at bounding box center [1478, 711] width 38 height 19
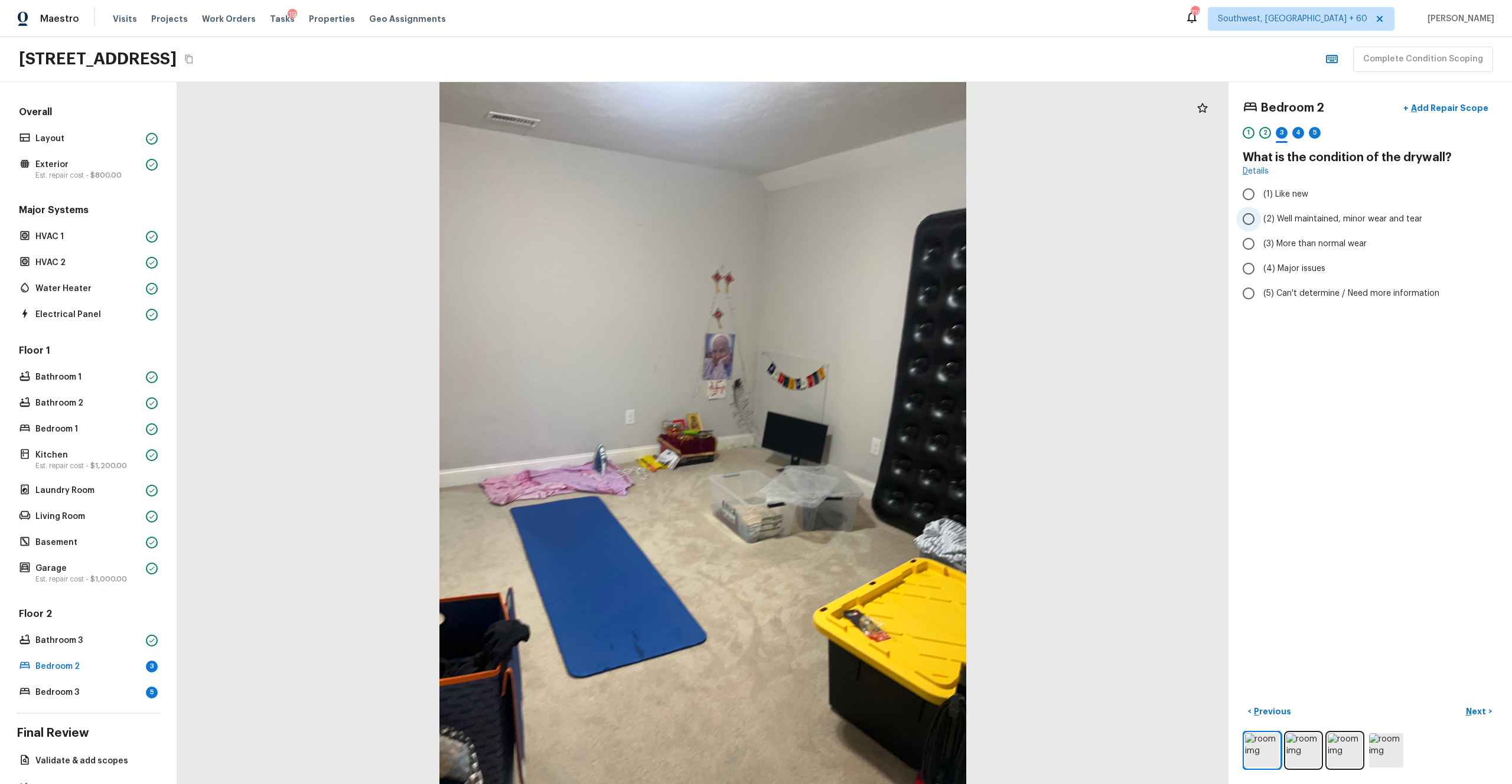
click at [850, 216] on span "(2) Well maintained, minor wear and tear" at bounding box center [1342, 219] width 159 height 12
click at [850, 216] on input "(2) Well maintained, minor wear and tear" at bounding box center [1248, 219] width 25 height 25
click at [850, 430] on p "Next" at bounding box center [1477, 711] width 22 height 12
click at [850, 286] on span "(4) Carpet" at bounding box center [1284, 283] width 41 height 12
click at [850, 286] on input "(4) Carpet" at bounding box center [1248, 283] width 25 height 25
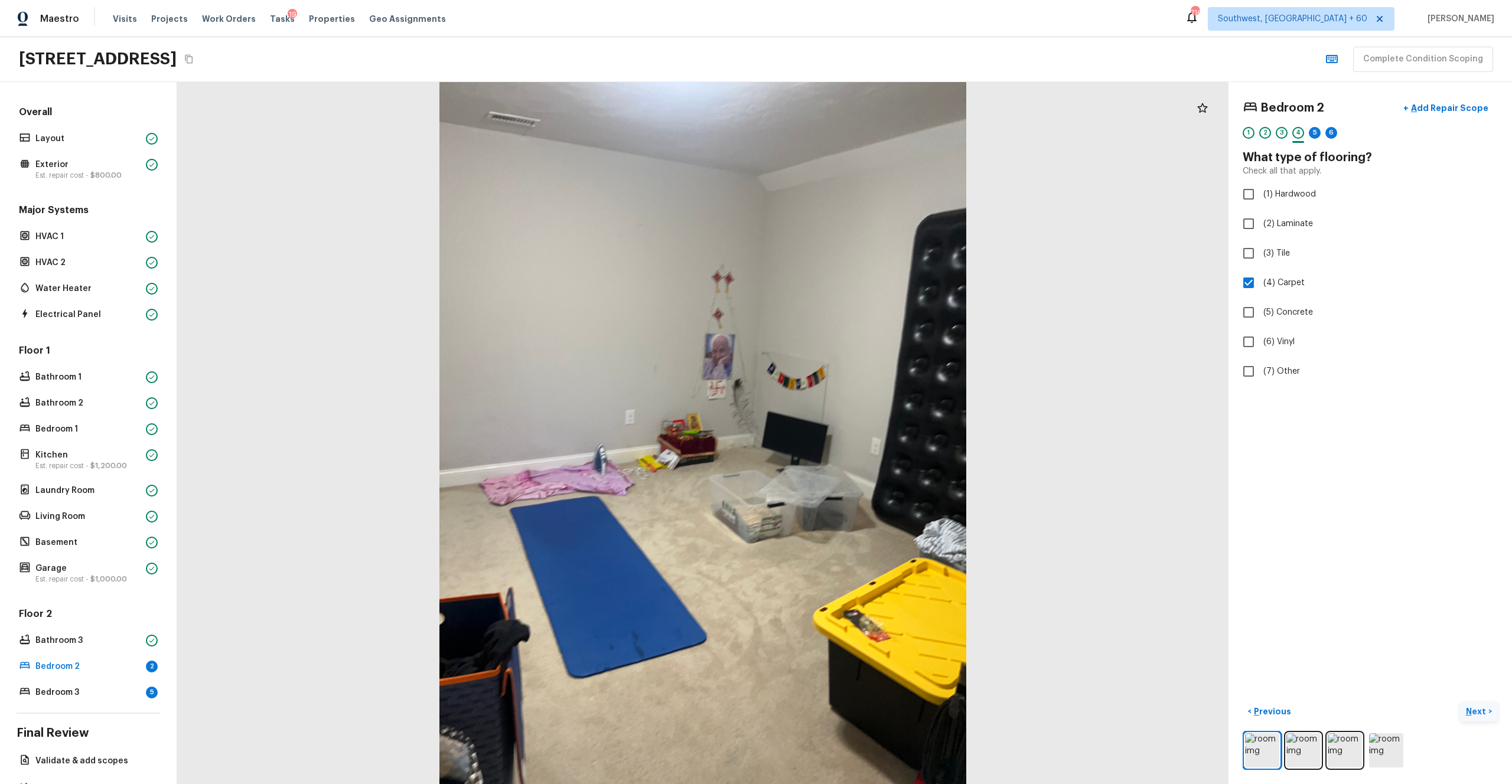
click at [850, 430] on p "Next" at bounding box center [1477, 711] width 22 height 12
click at [850, 217] on span "(2) Well maintained, minor wear and tear" at bounding box center [1342, 219] width 159 height 12
click at [850, 217] on input "(2) Well maintained, minor wear and tear" at bounding box center [1248, 219] width 25 height 25
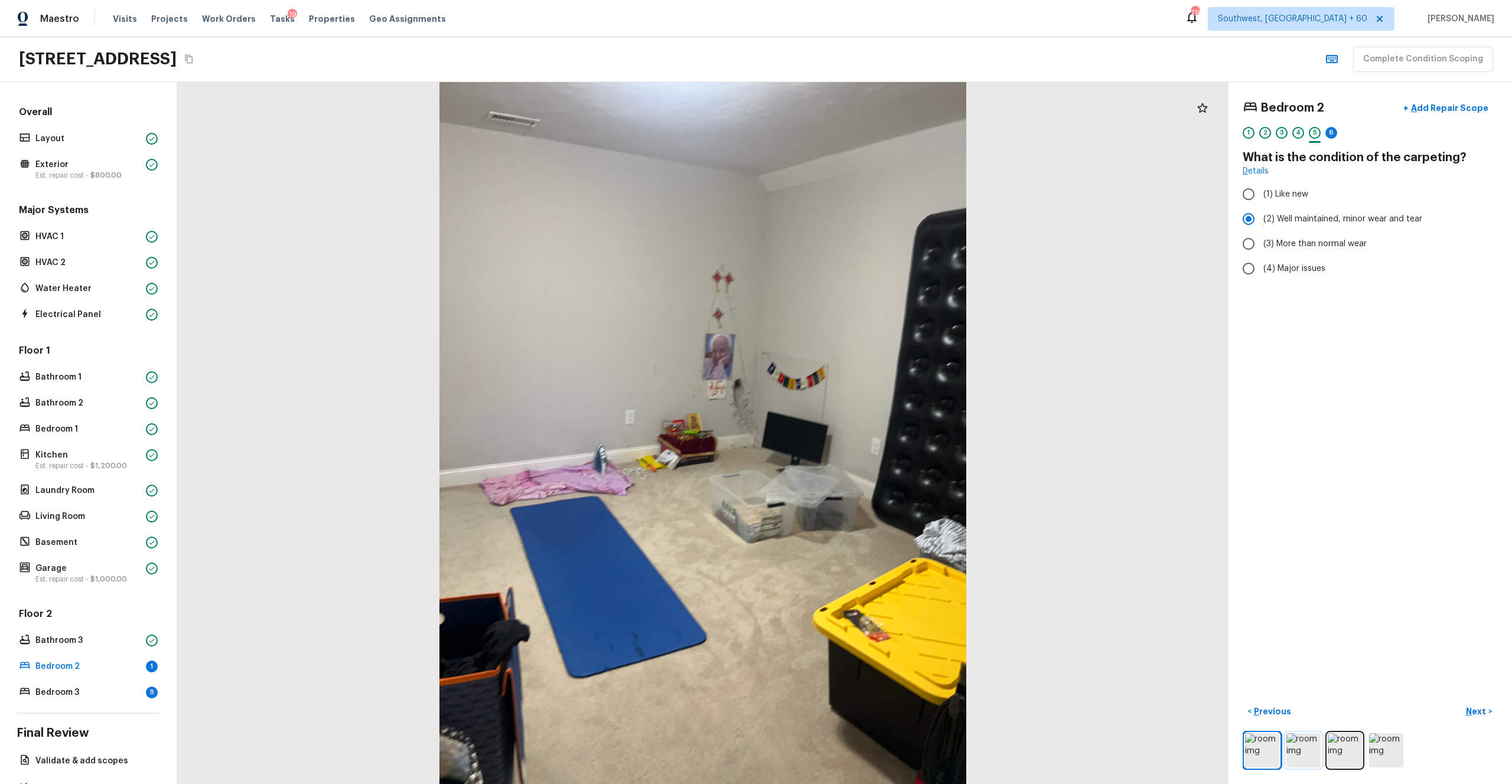
click at [850, 430] on img at bounding box center [1304, 751] width 34 height 34
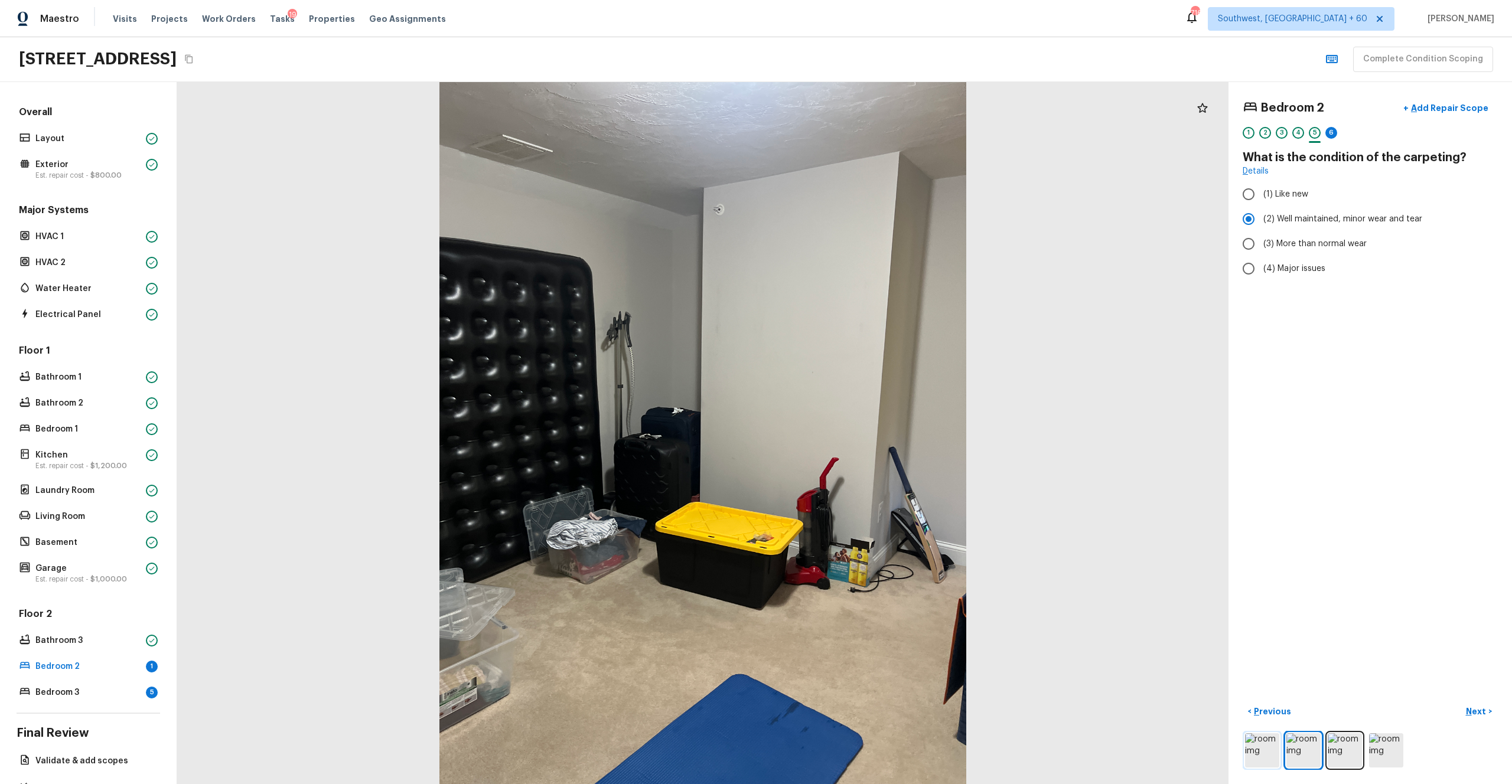
click at [850, 430] on img at bounding box center [1262, 751] width 34 height 34
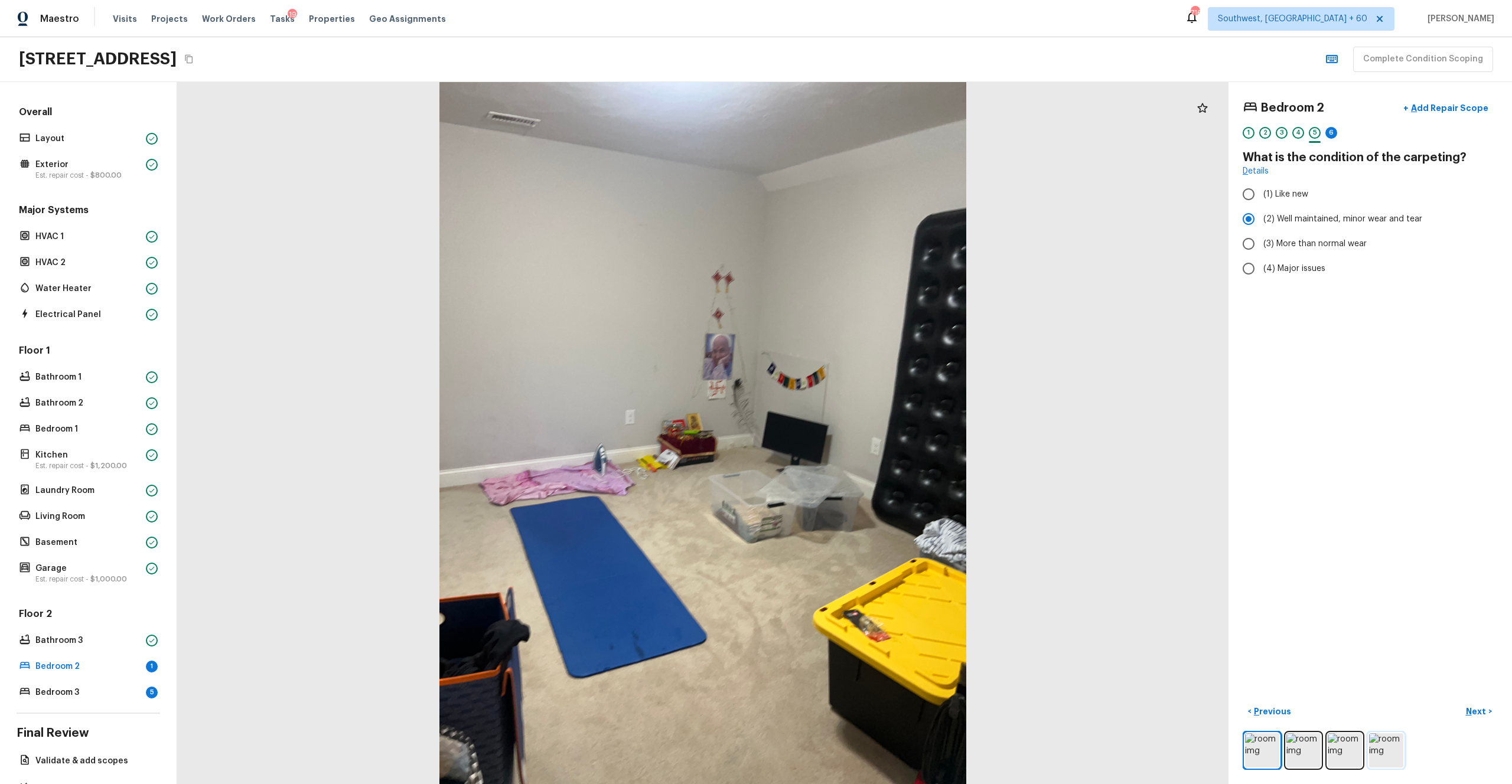
click at [850, 430] on img at bounding box center [1387, 751] width 34 height 34
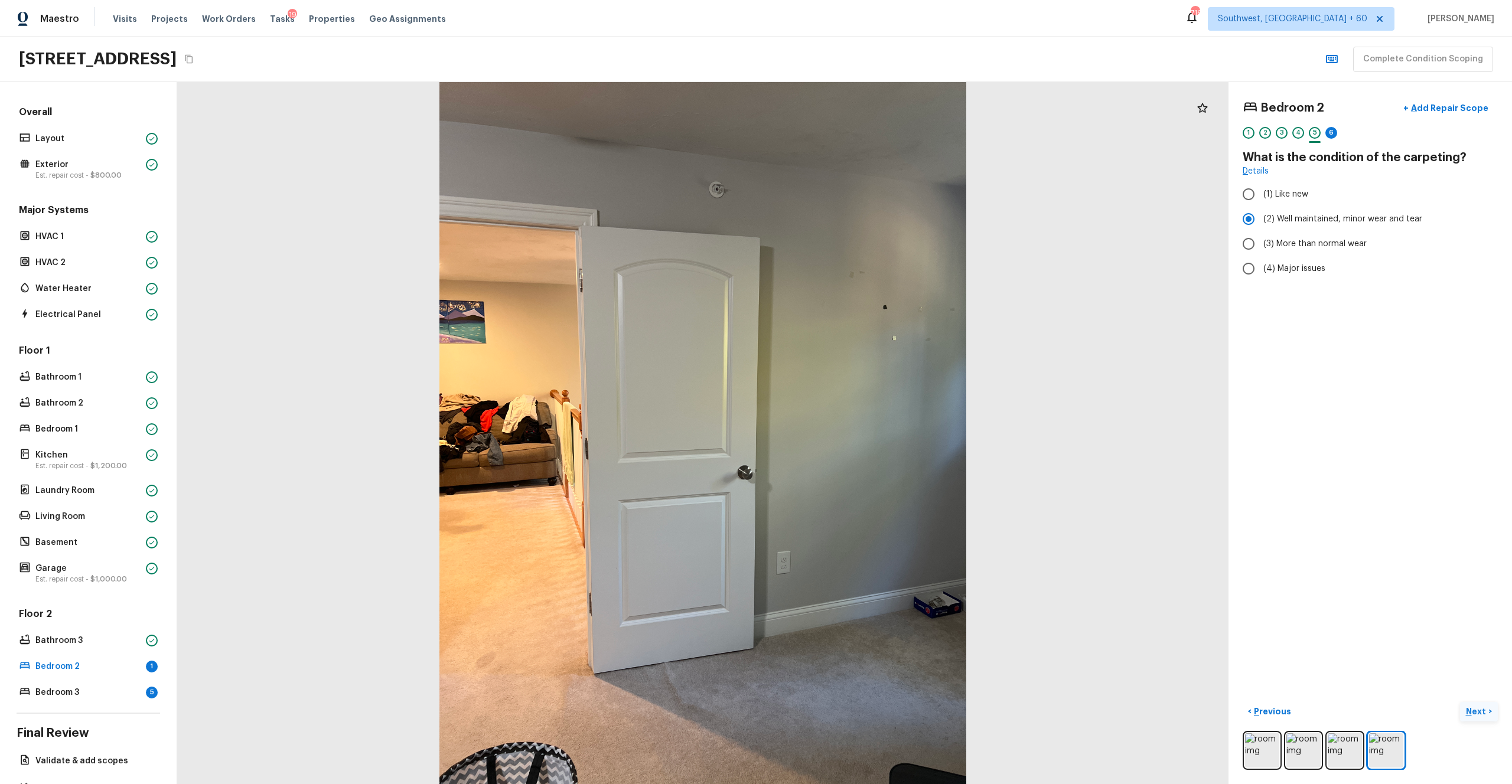
click at [850, 430] on p "Next" at bounding box center [1477, 711] width 22 height 12
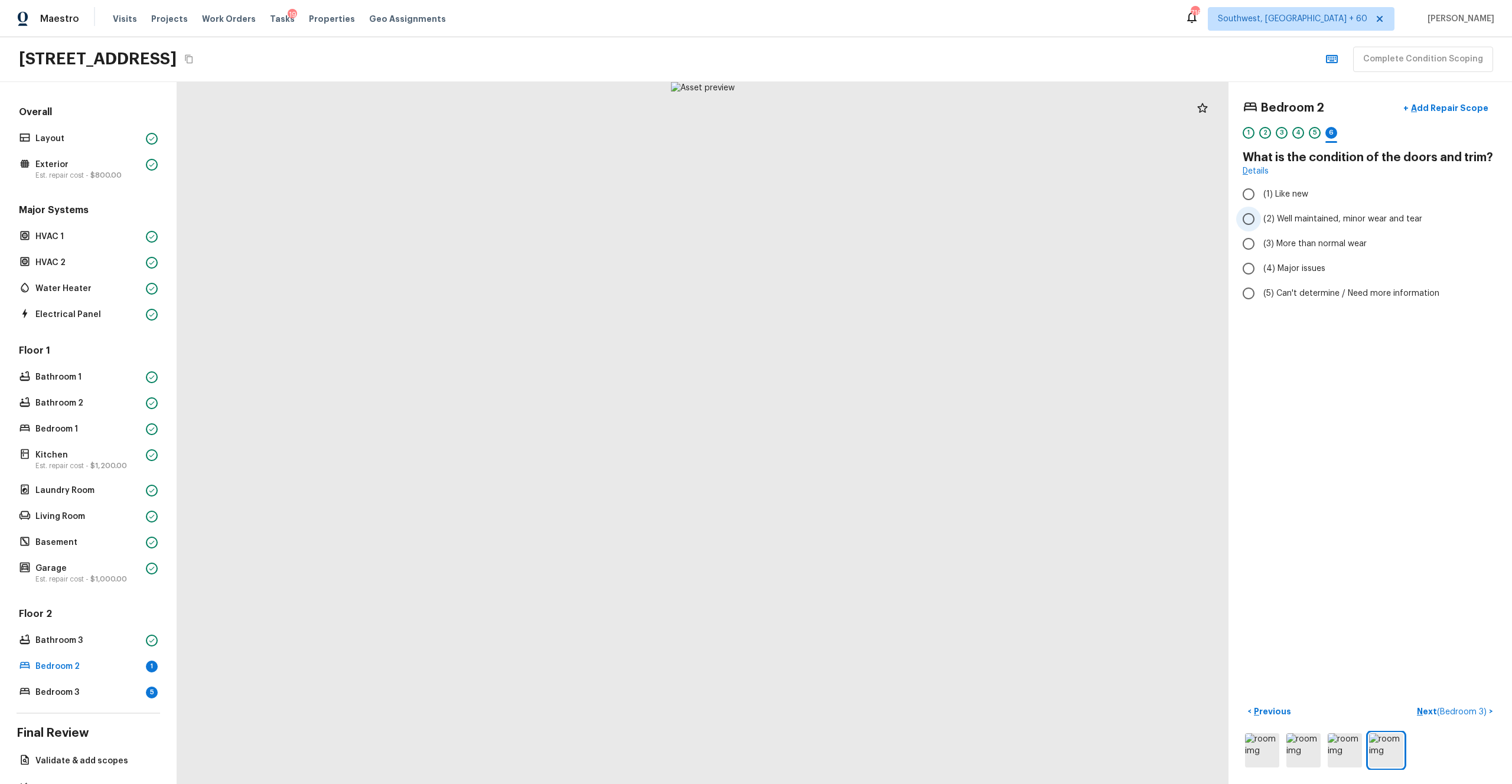
click at [850, 223] on span "(2) Well maintained, minor wear and tear" at bounding box center [1342, 219] width 159 height 12
click at [850, 223] on input "(2) Well maintained, minor wear and tear" at bounding box center [1248, 219] width 25 height 25
click at [850, 430] on p "Next ( Bedroom 3 )" at bounding box center [1453, 711] width 72 height 12
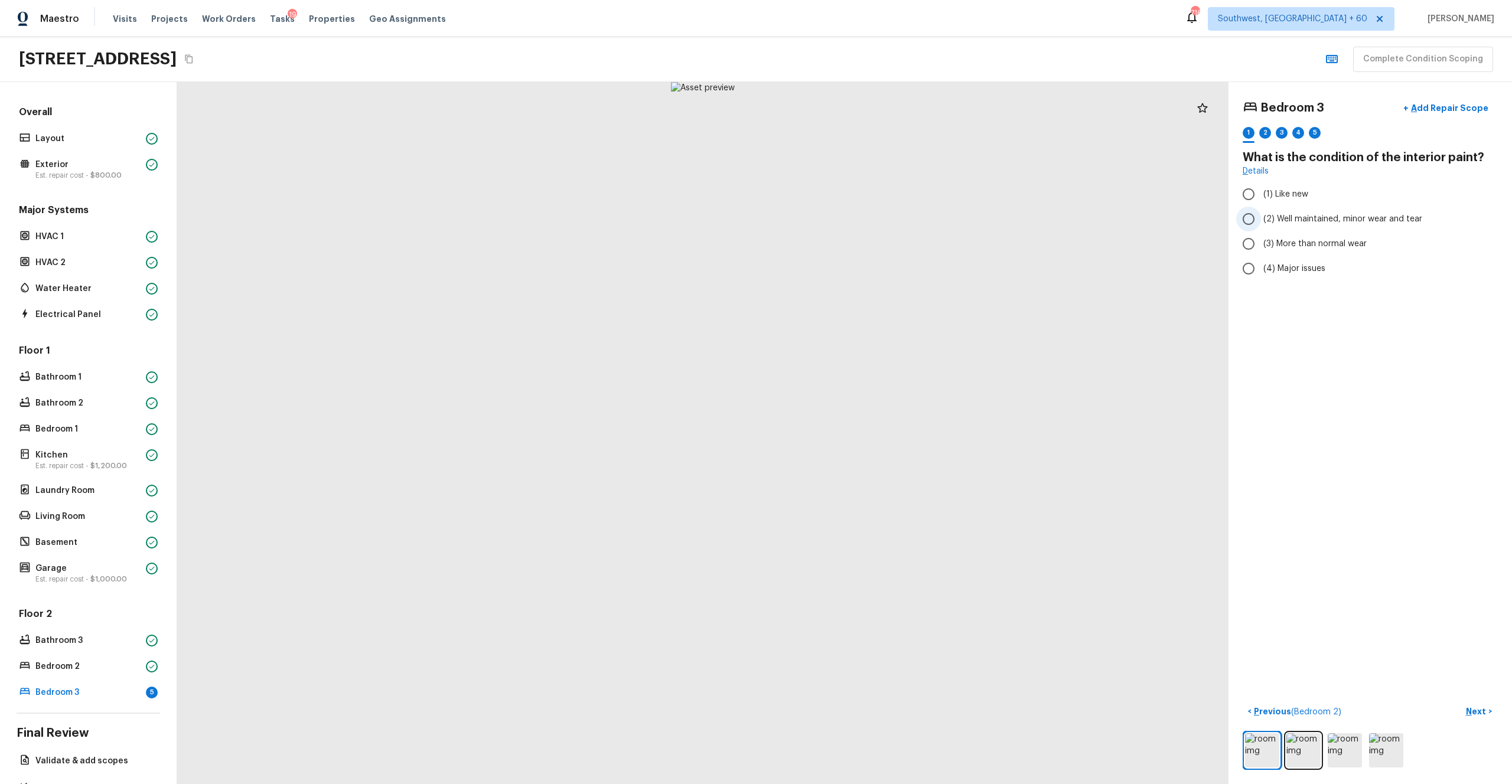
click at [850, 220] on span "(2) Well maintained, minor wear and tear" at bounding box center [1342, 219] width 159 height 12
click at [850, 220] on input "(2) Well maintained, minor wear and tear" at bounding box center [1248, 219] width 25 height 25
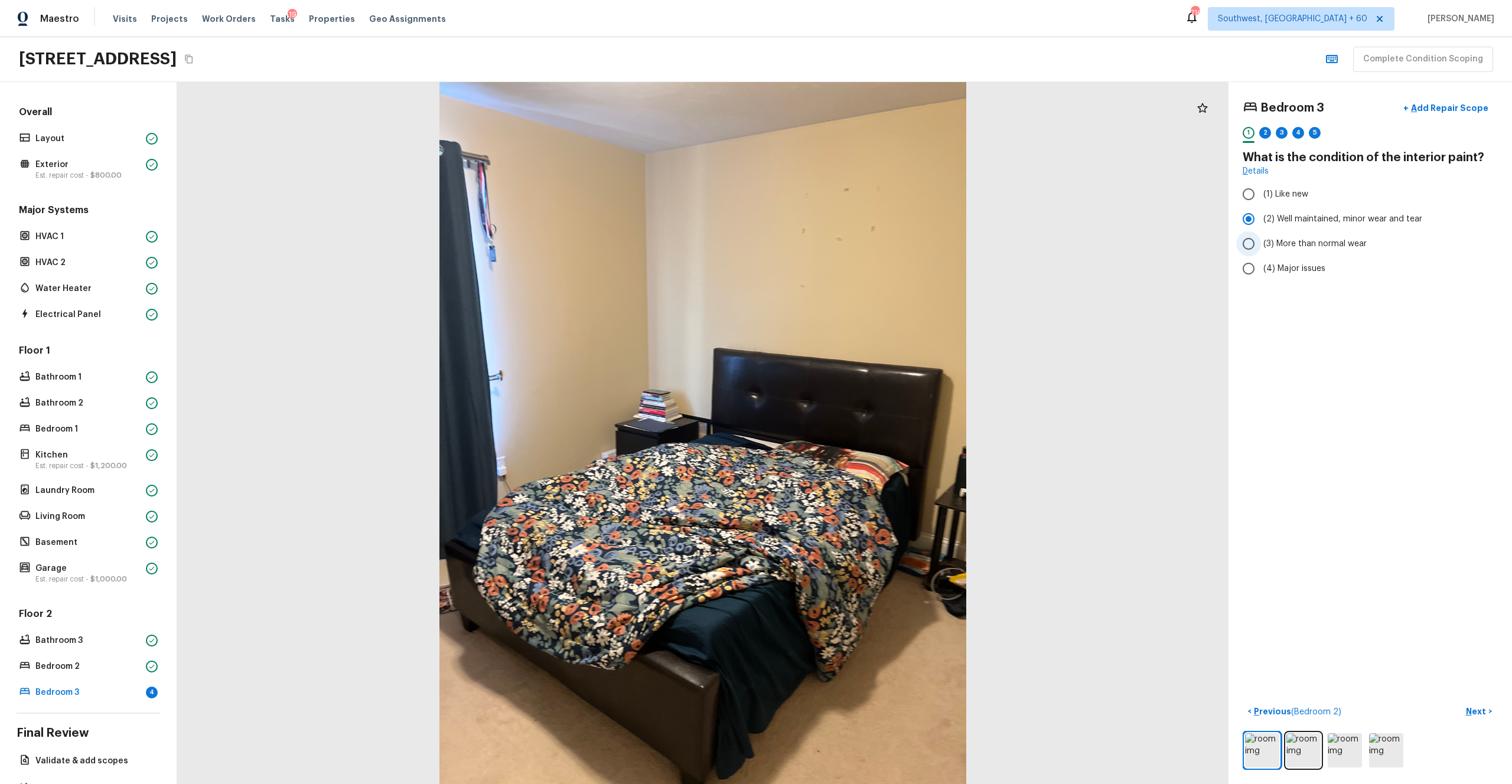
click at [850, 247] on span "(3) More than normal wear" at bounding box center [1315, 244] width 103 height 12
click at [850, 247] on input "(3) More than normal wear" at bounding box center [1248, 244] width 25 height 25
click at [850, 430] on p "Next" at bounding box center [1477, 711] width 22 height 12
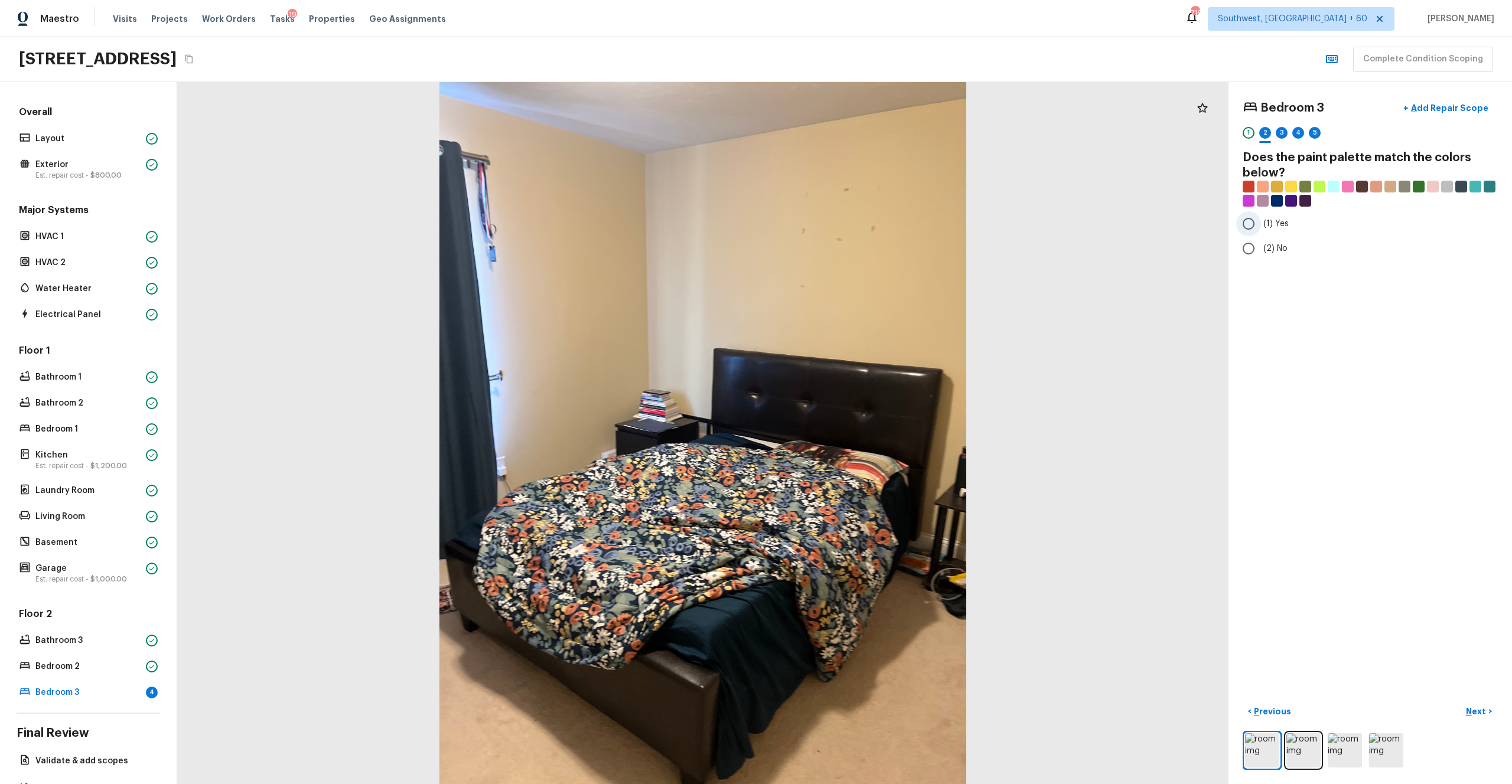
click at [850, 215] on label "(1) Yes" at bounding box center [1362, 224] width 252 height 25
click at [850, 215] on input "(1) Yes" at bounding box center [1248, 224] width 25 height 25
click at [850, 430] on div "< Previous Next >" at bounding box center [1370, 736] width 255 height 68
click at [850, 430] on p "Next" at bounding box center [1477, 711] width 22 height 12
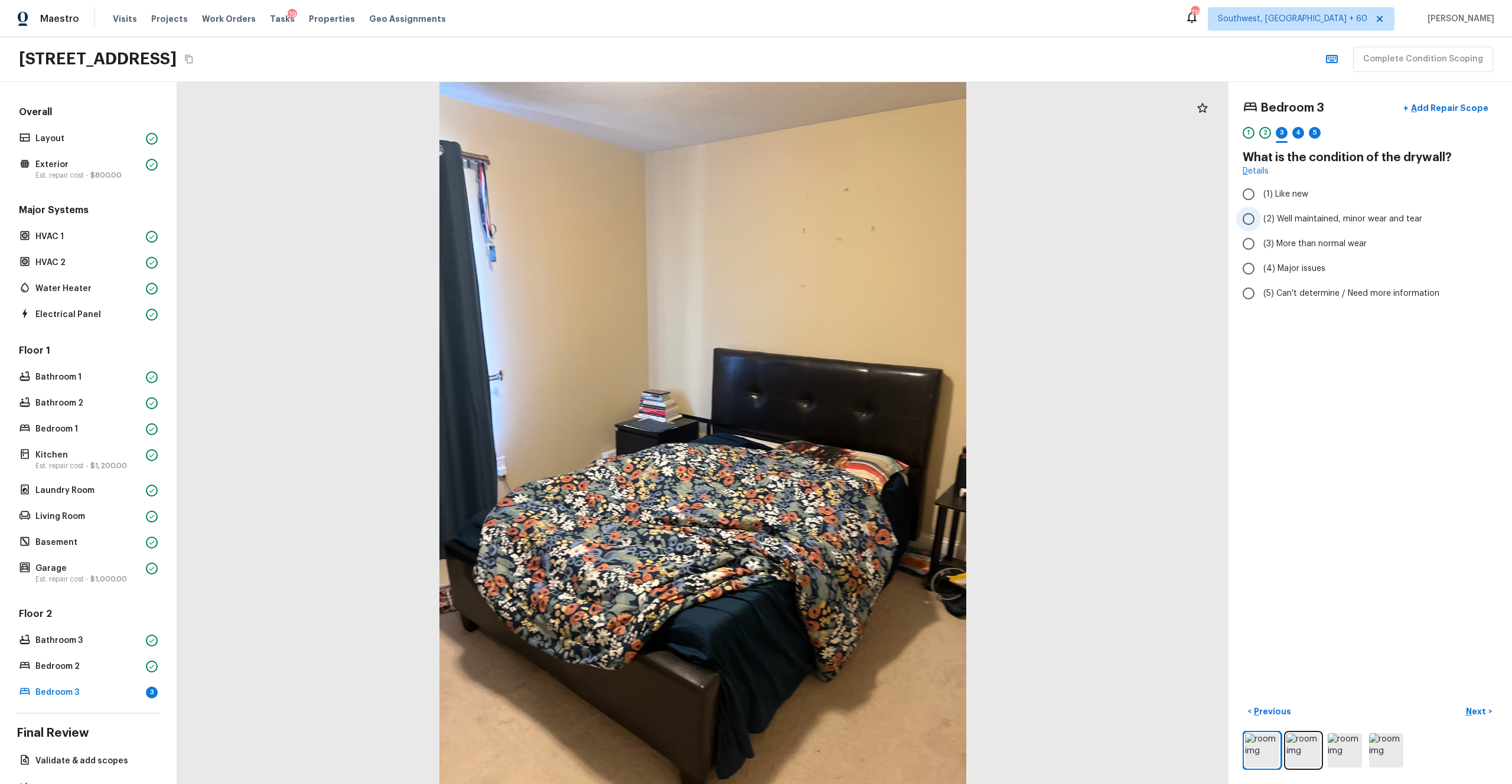
click at [850, 218] on span "(2) Well maintained, minor wear and tear" at bounding box center [1342, 219] width 159 height 12
click at [850, 218] on input "(2) Well maintained, minor wear and tear" at bounding box center [1248, 219] width 25 height 25
click at [850, 430] on p "Next" at bounding box center [1477, 711] width 22 height 12
click at [850, 286] on span "(4) Carpet" at bounding box center [1284, 283] width 41 height 12
click at [850, 286] on input "(4) Carpet" at bounding box center [1248, 283] width 25 height 25
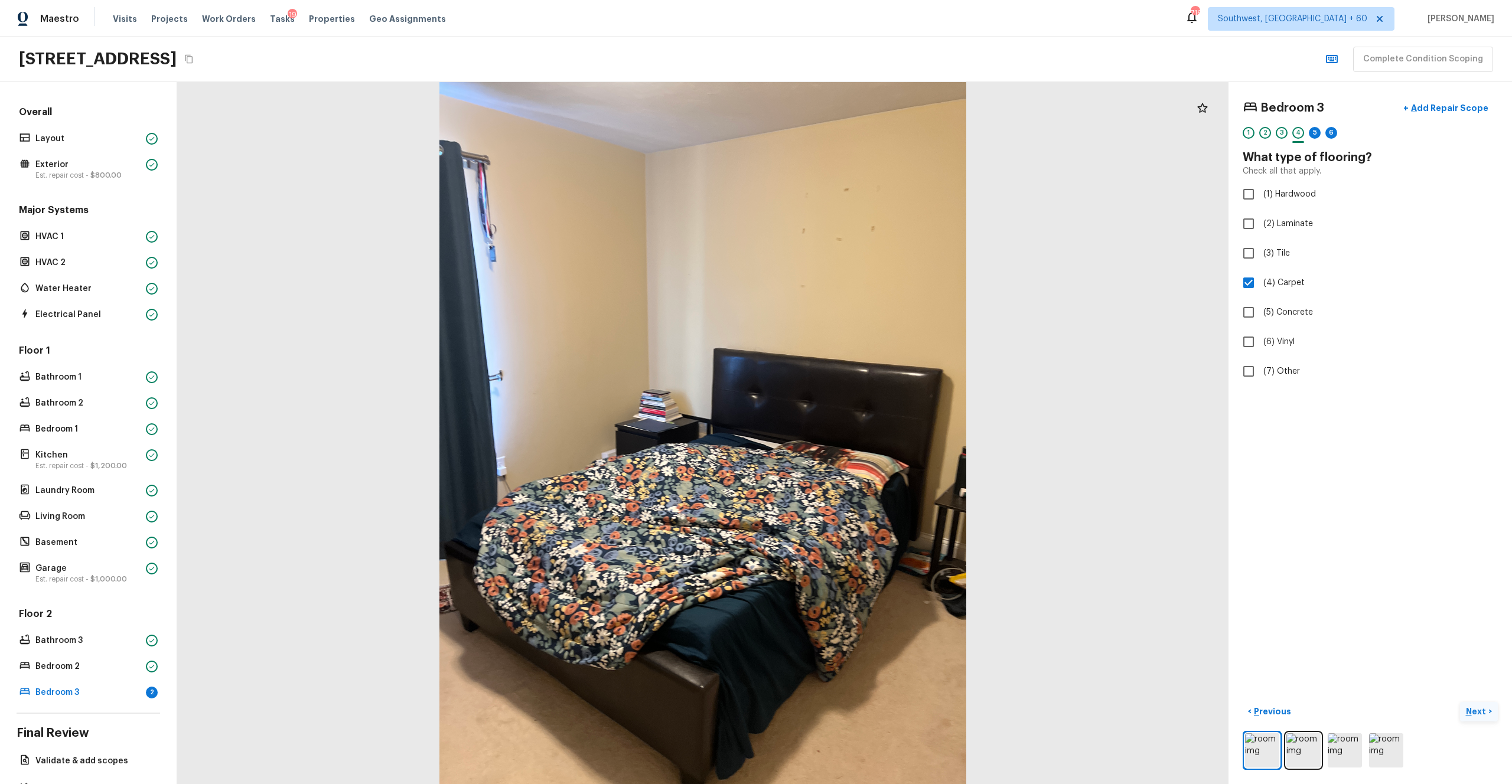
click at [850, 430] on p "Next" at bounding box center [1477, 711] width 22 height 12
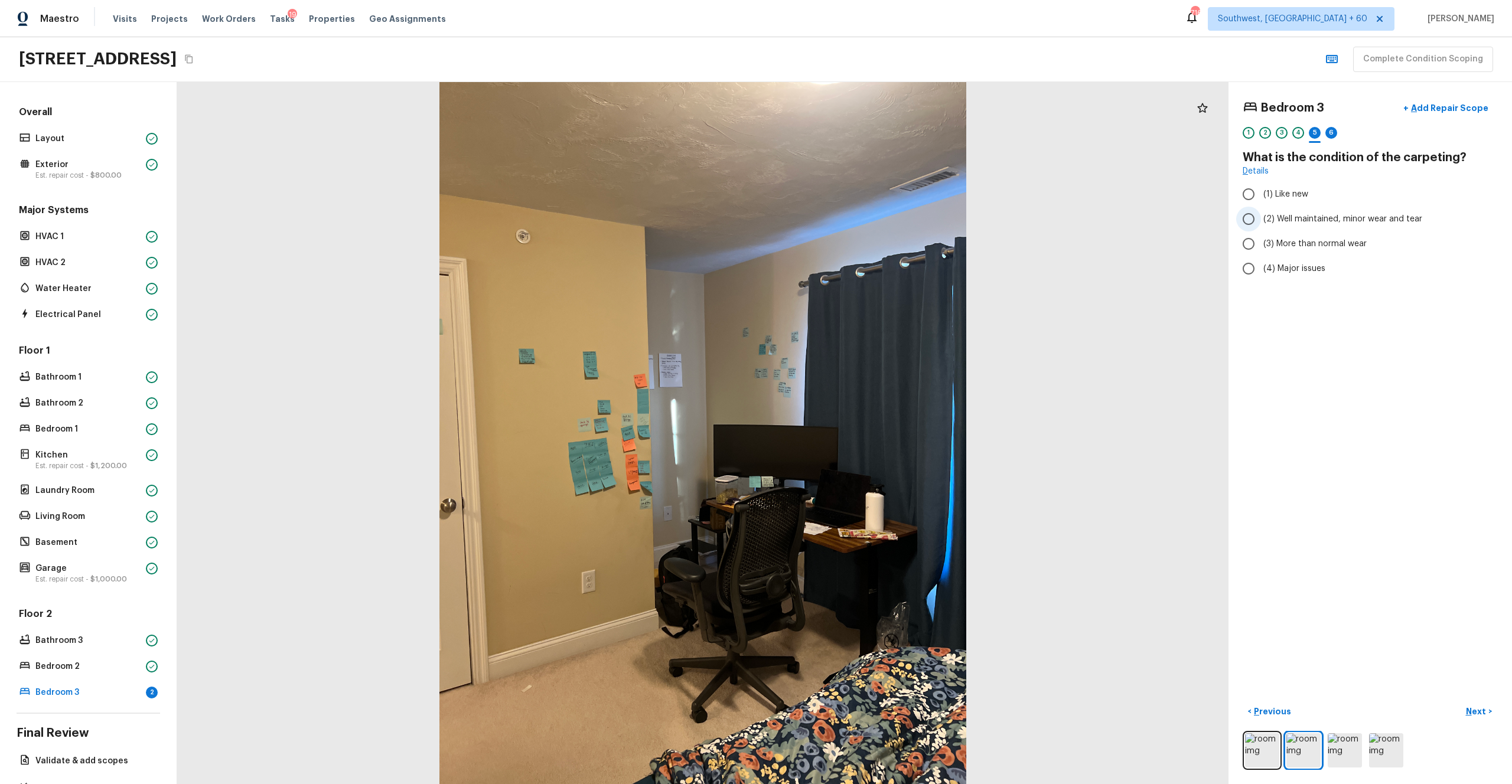
click at [850, 222] on span "(2) Well maintained, minor wear and tear" at bounding box center [1342, 219] width 159 height 12
click at [850, 222] on input "(2) Well maintained, minor wear and tear" at bounding box center [1248, 219] width 25 height 25
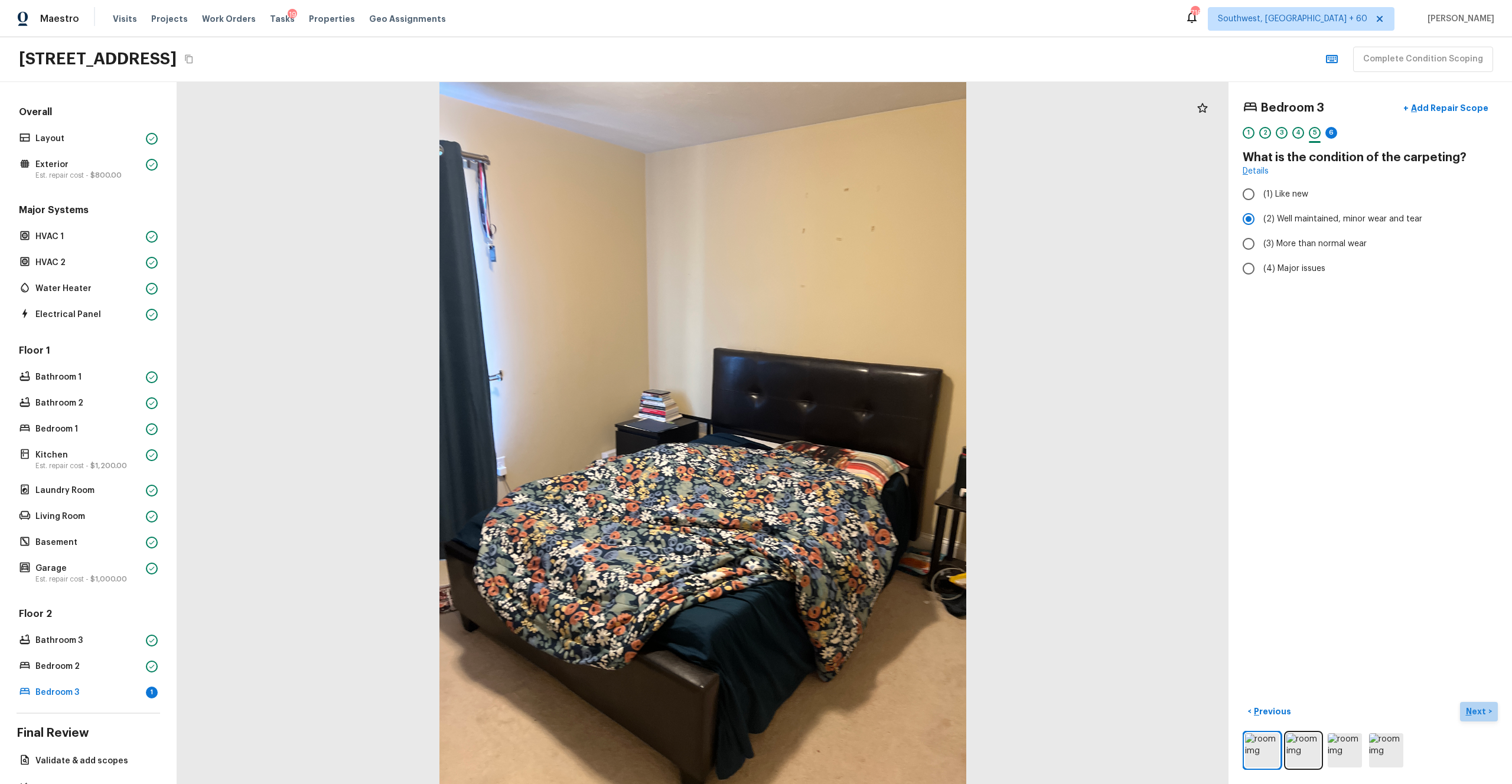
click at [850, 430] on p "Next" at bounding box center [1477, 711] width 22 height 12
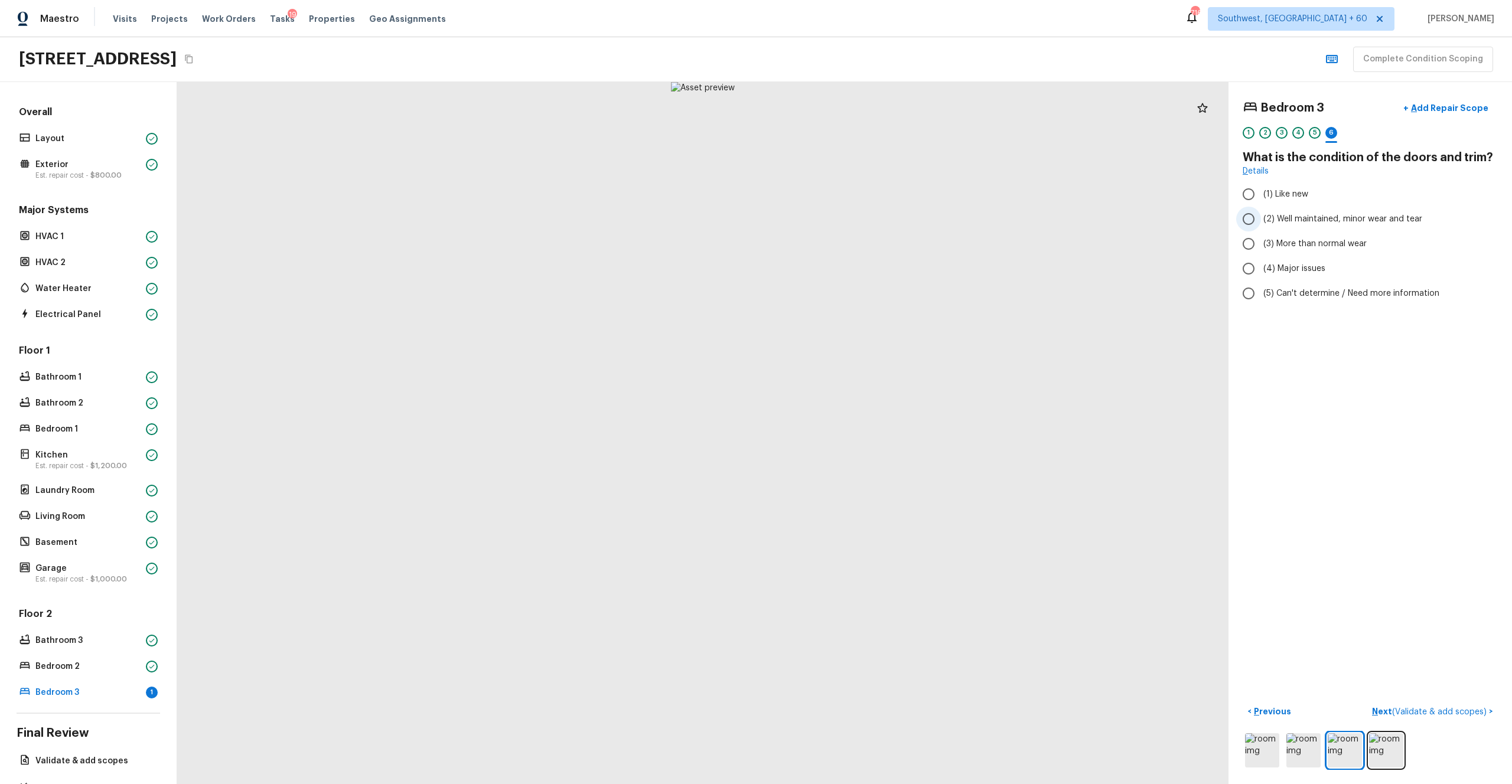
click at [850, 225] on span "(2) Well maintained, minor wear and tear" at bounding box center [1342, 219] width 159 height 12
click at [850, 225] on input "(2) Well maintained, minor wear and tear" at bounding box center [1248, 219] width 25 height 25
click at [850, 430] on p "Next ( Validate & add scopes )" at bounding box center [1431, 711] width 117 height 12
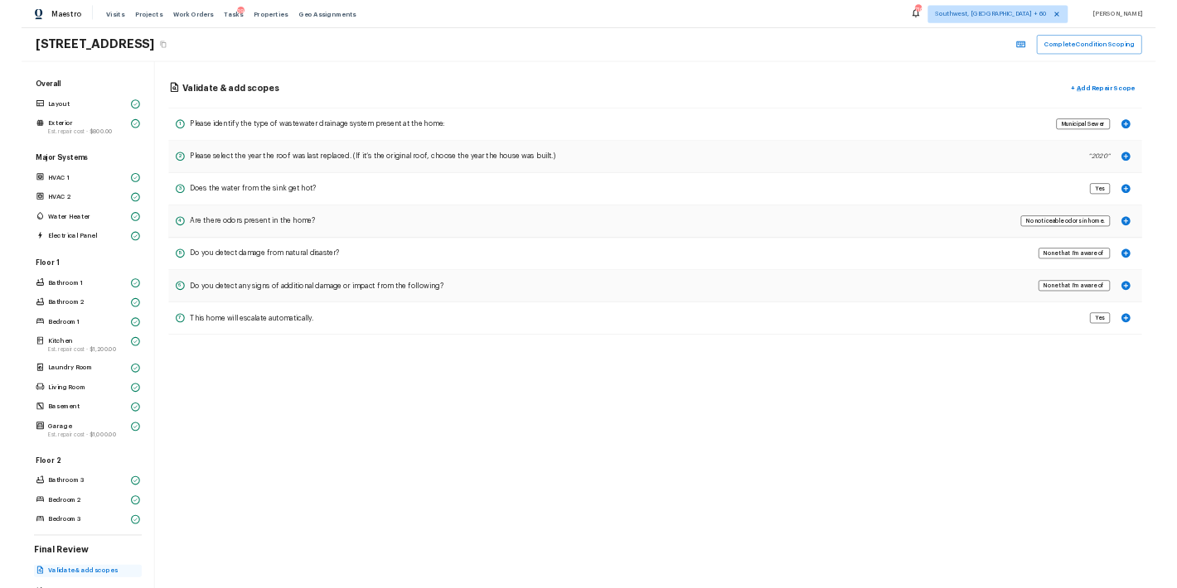
scroll to position [65, 0]
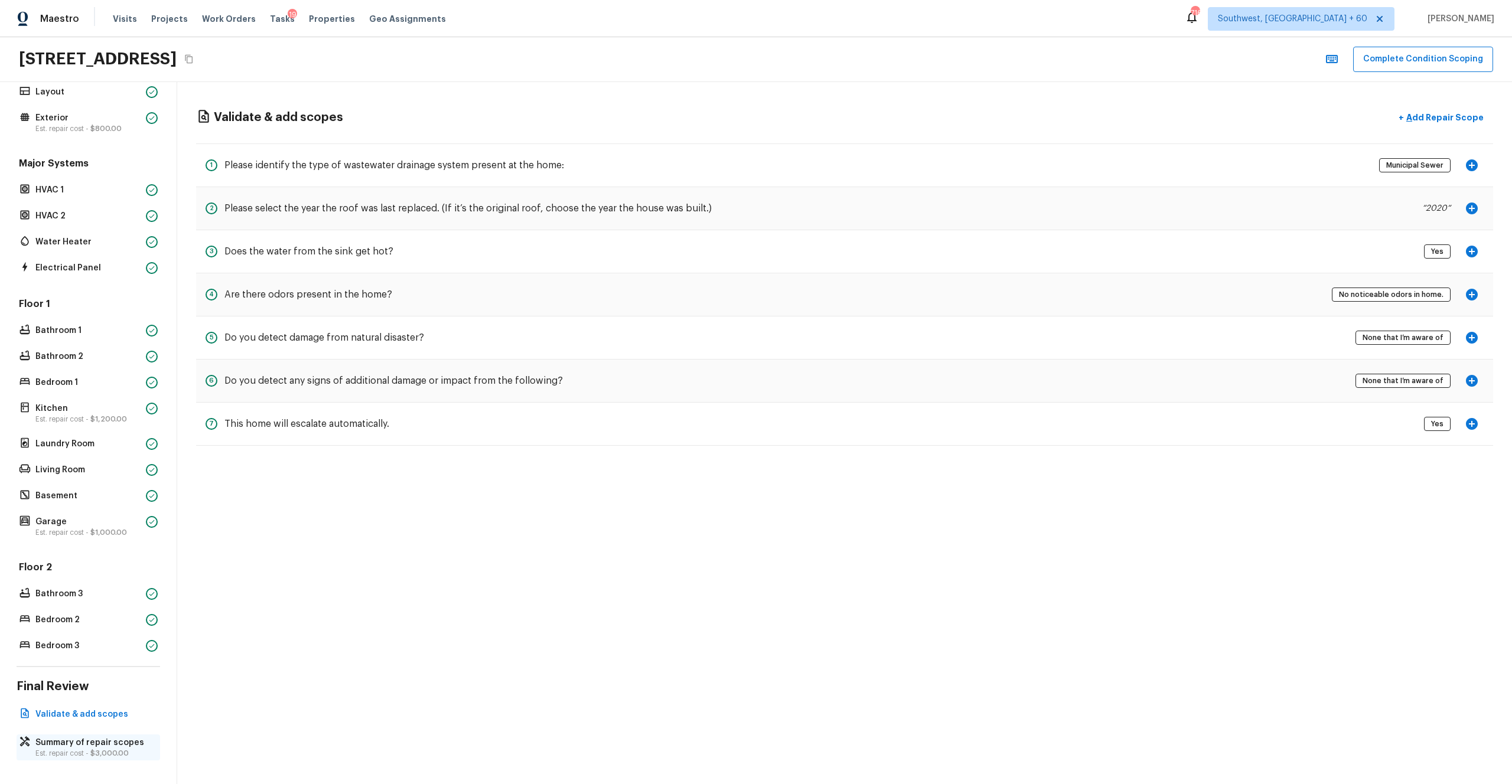
click at [96, 430] on span "$3,000.00" at bounding box center [110, 753] width 38 height 7
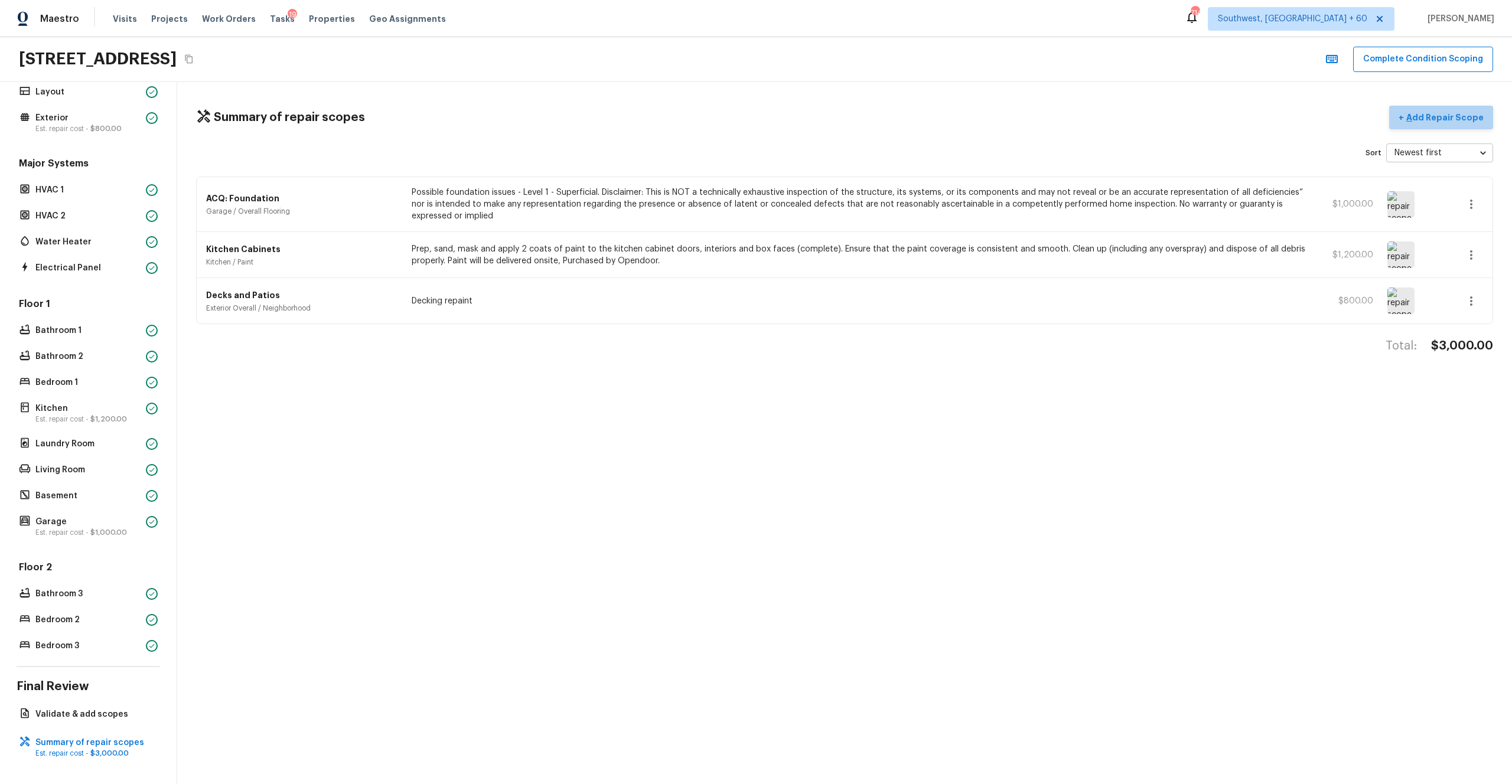
click at [850, 116] on p "Add Repair Scope" at bounding box center [1444, 118] width 80 height 12
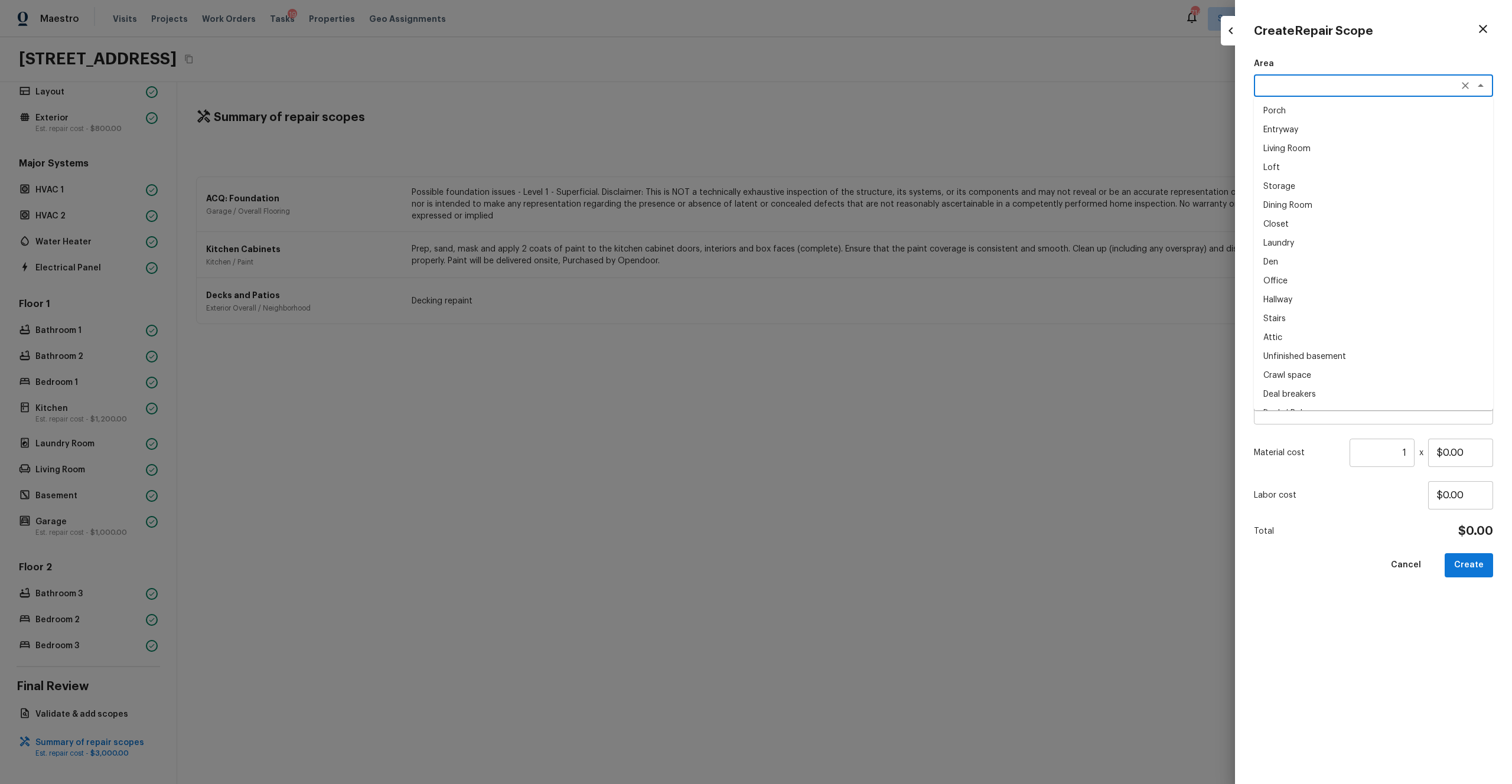
click at [850, 86] on textarea at bounding box center [1357, 86] width 195 height 12
click at [850, 114] on li "Interior Overall" at bounding box center [1374, 111] width 240 height 19
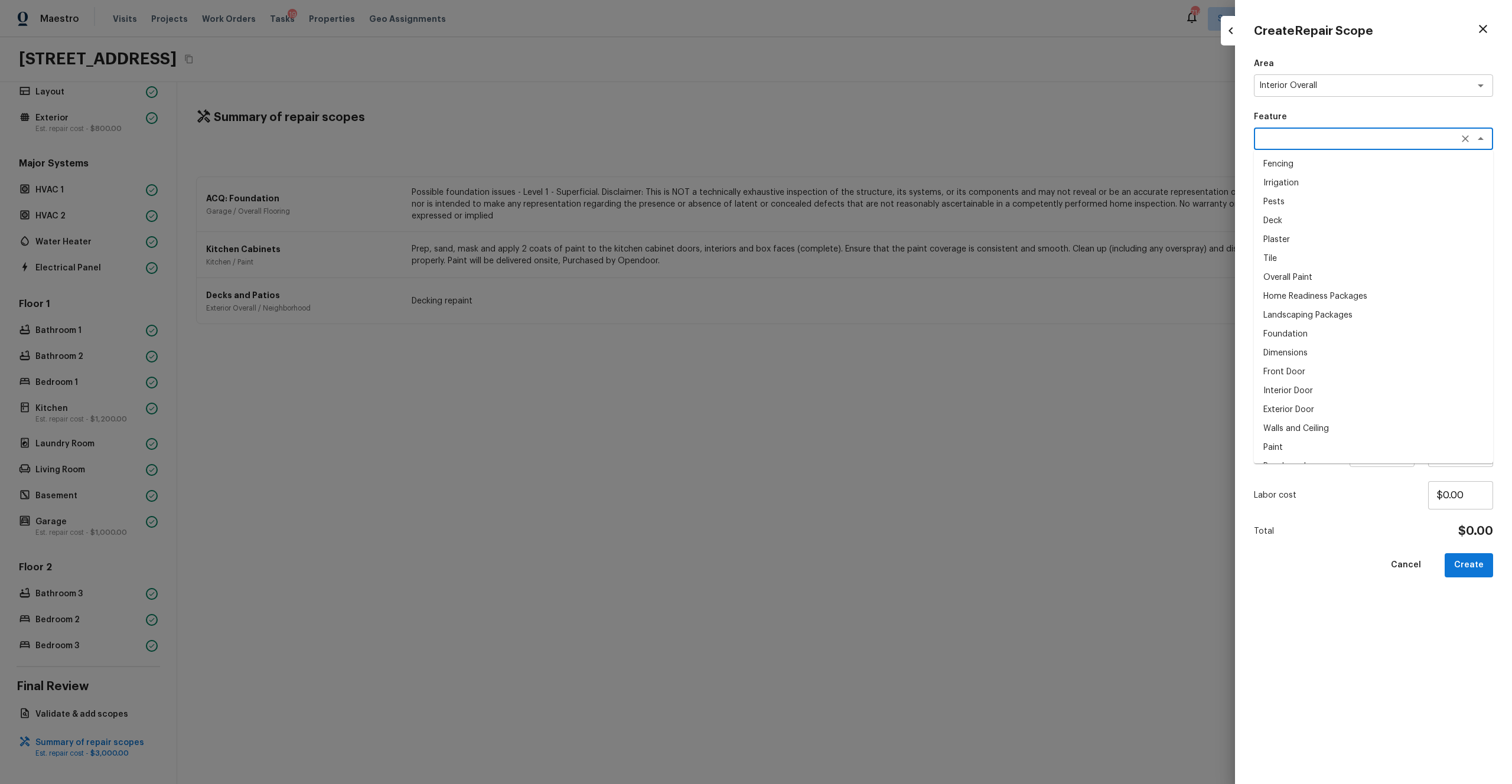
click at [850, 143] on textarea at bounding box center [1357, 138] width 195 height 12
click at [850, 175] on li "Paint" at bounding box center [1374, 183] width 240 height 19
click at [850, 198] on div at bounding box center [1282, 192] width 57 height 57
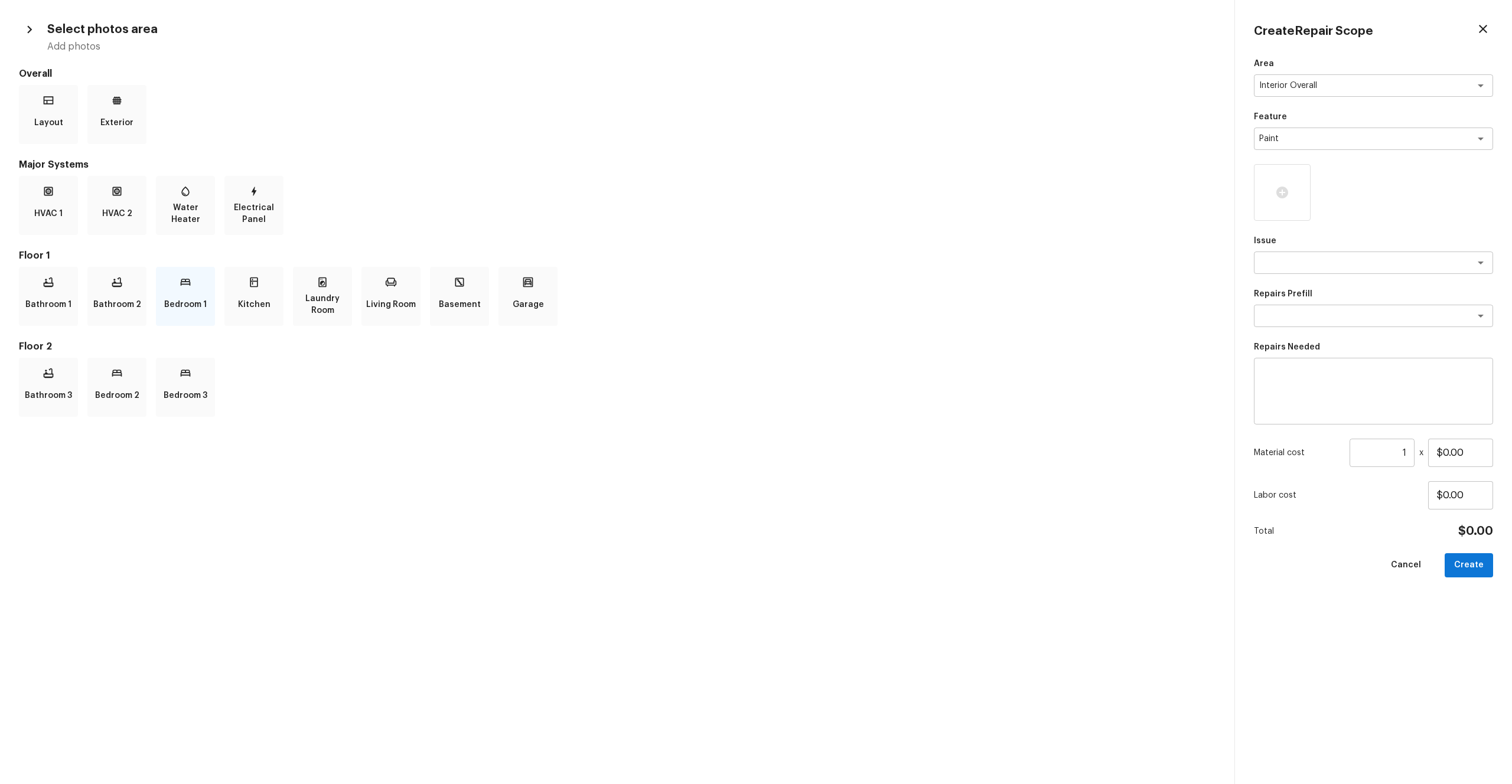
click at [185, 305] on p "Bedroom 1" at bounding box center [185, 304] width 43 height 24
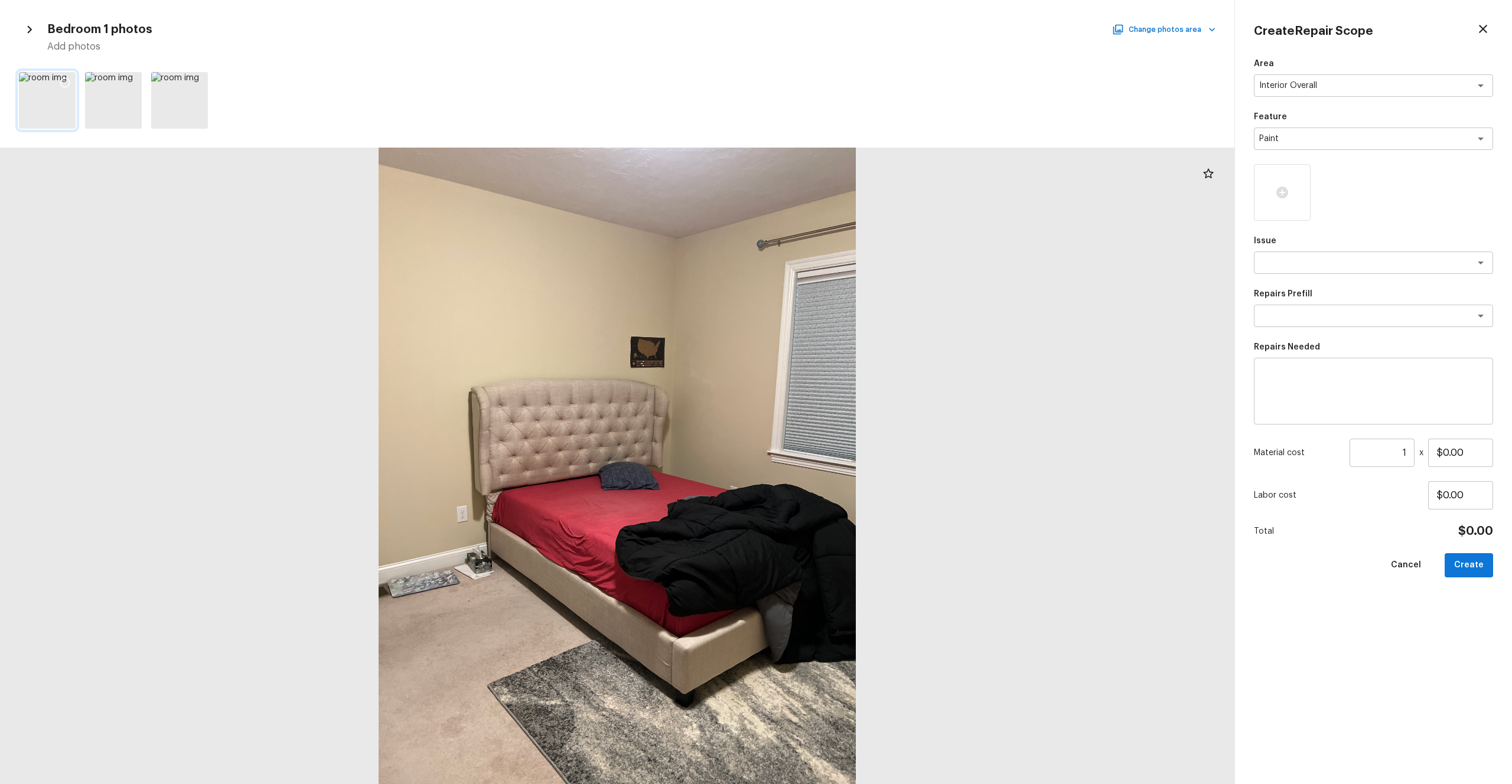
click at [67, 81] on icon at bounding box center [65, 83] width 12 height 12
click at [133, 82] on icon at bounding box center [131, 83] width 12 height 12
click at [850, 29] on button "Change photos area" at bounding box center [1166, 30] width 101 height 16
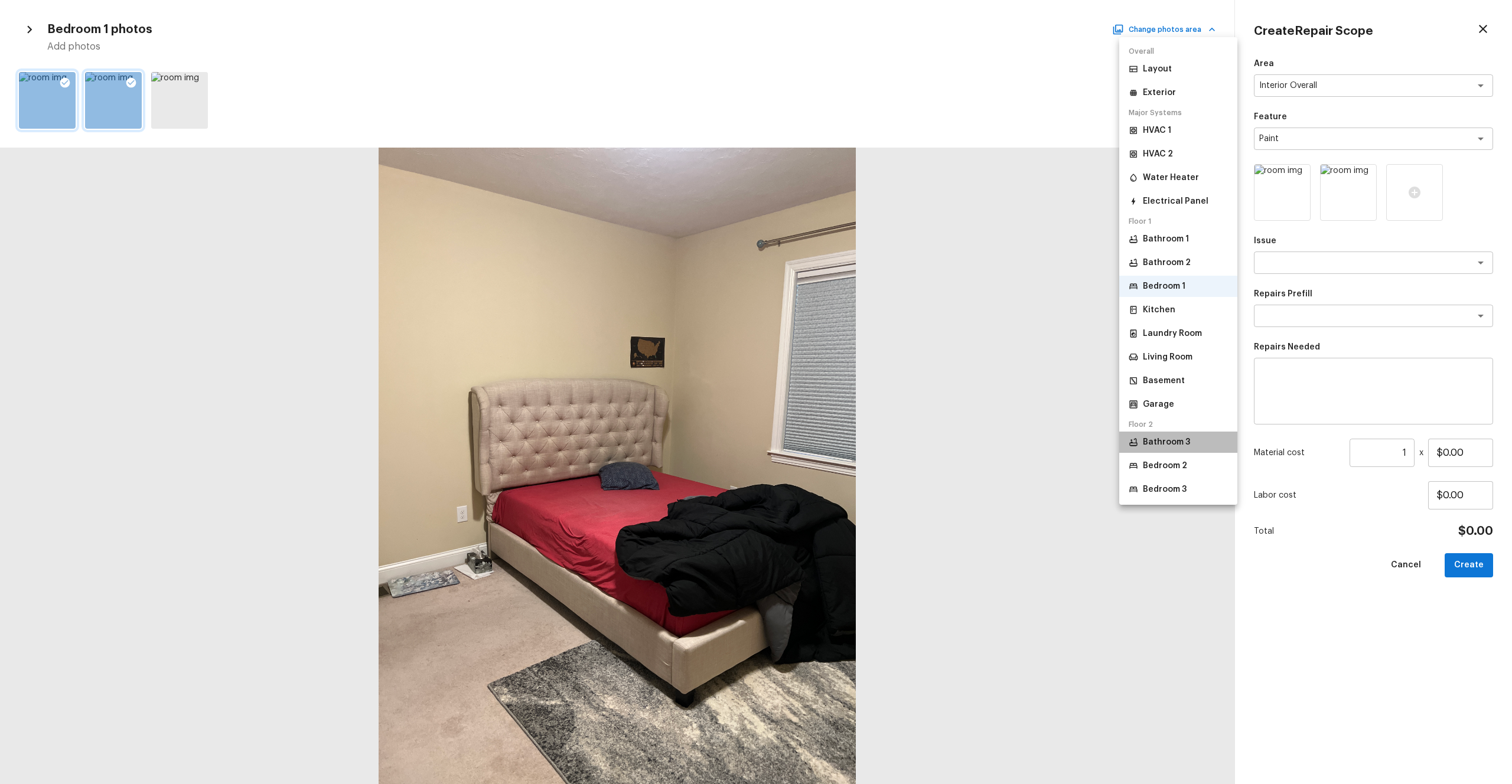
click at [850, 430] on p "Bathroom 3" at bounding box center [1166, 442] width 47 height 12
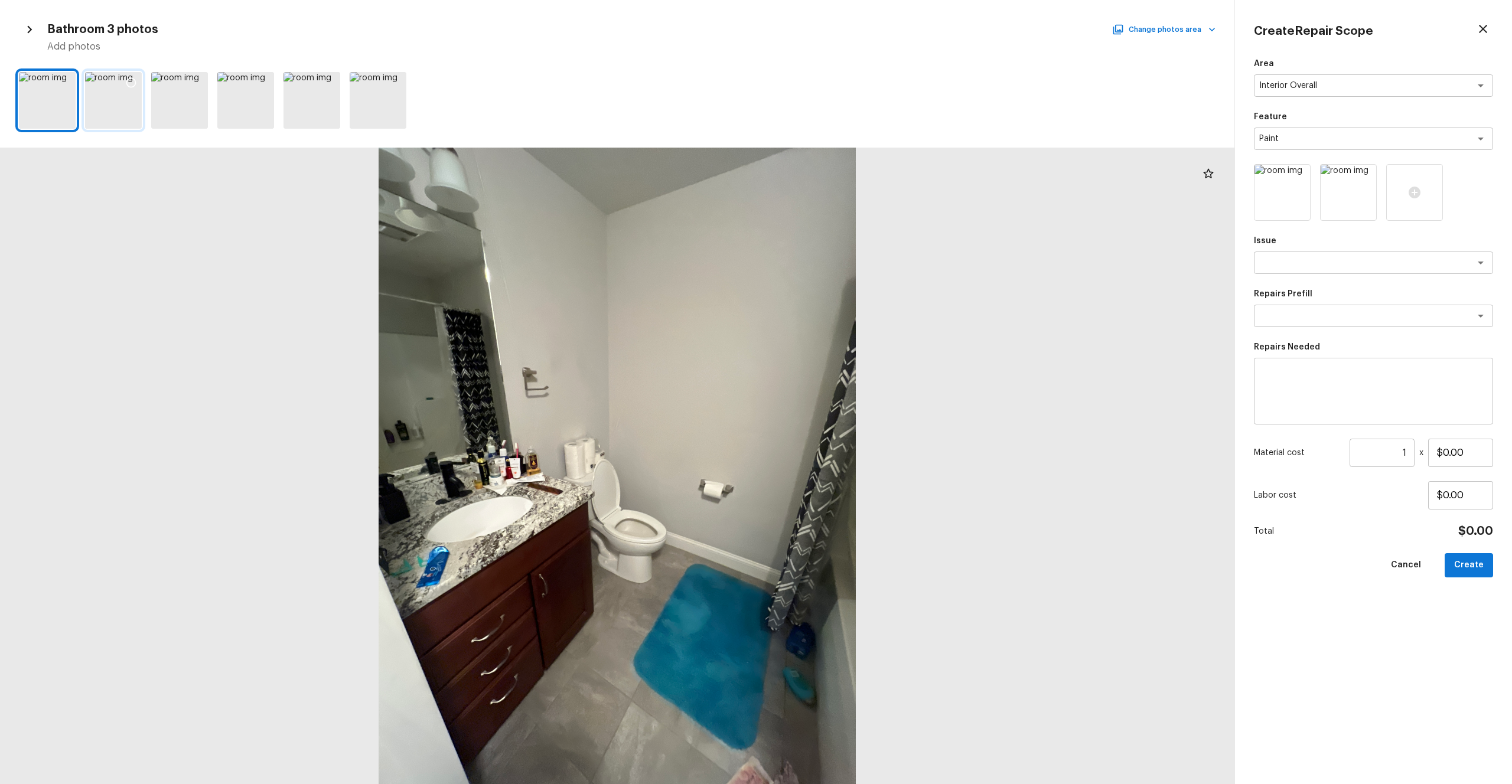
click at [130, 100] on div at bounding box center [113, 100] width 57 height 57
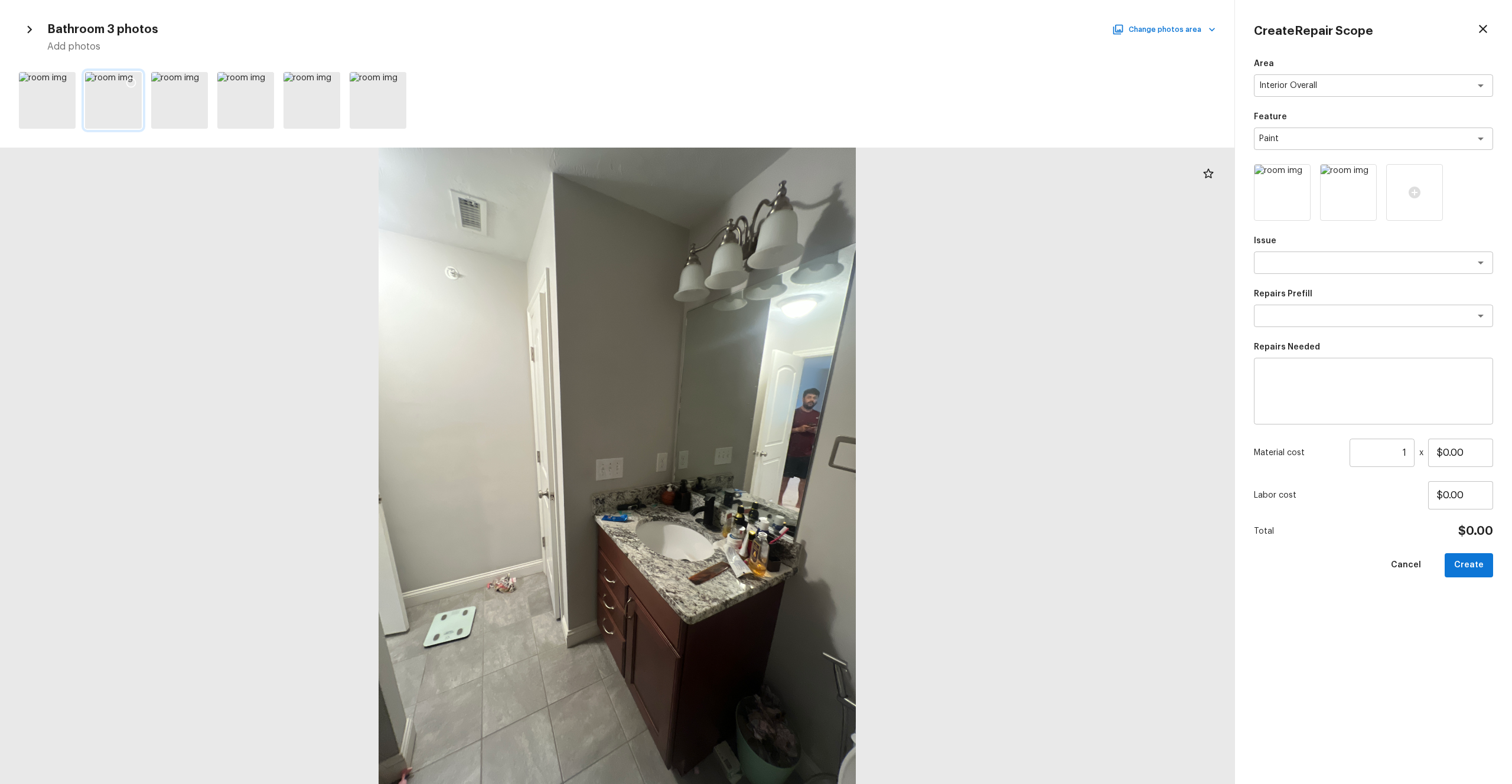
click at [130, 81] on icon at bounding box center [131, 83] width 12 height 12
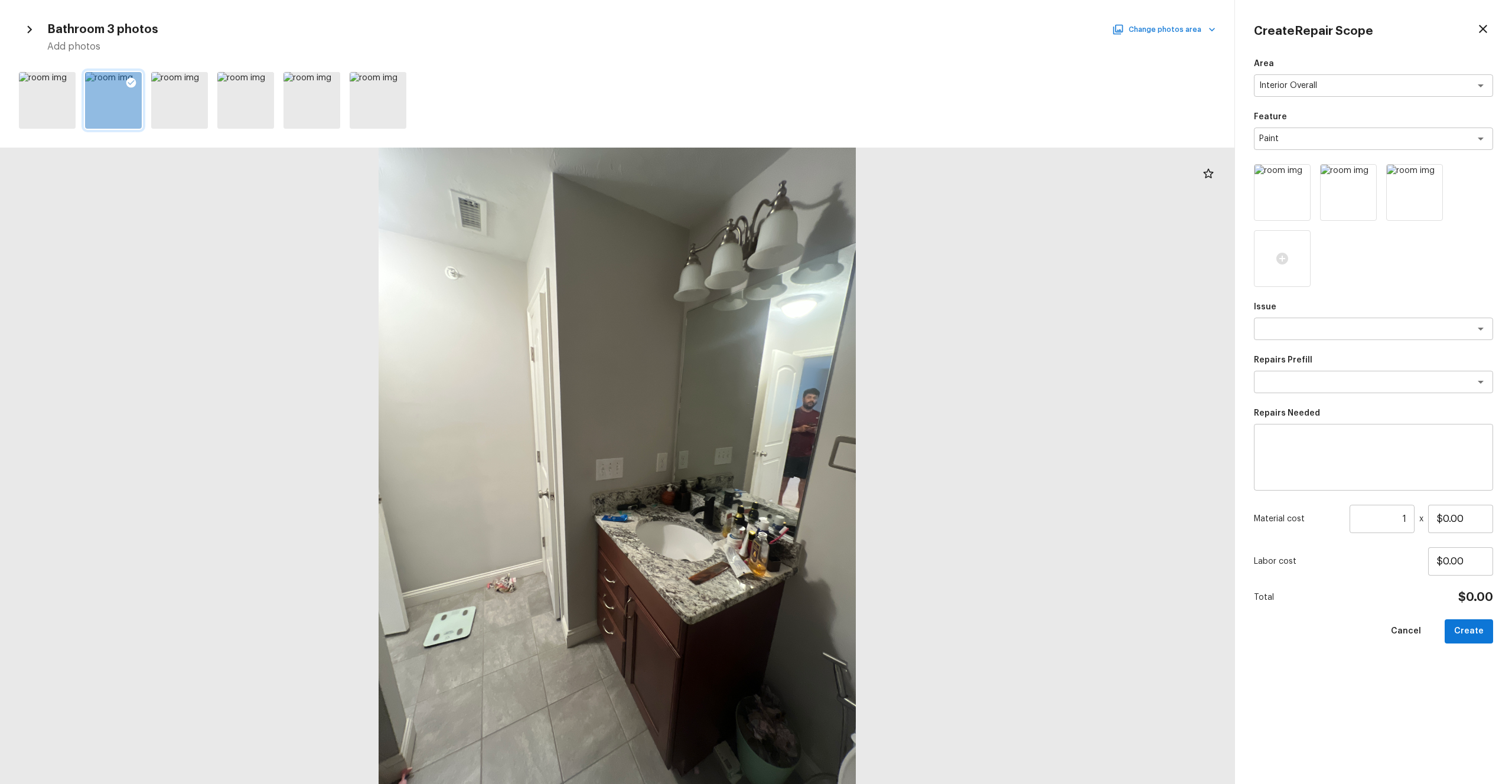
click at [850, 24] on button "Change photos area" at bounding box center [1166, 30] width 101 height 16
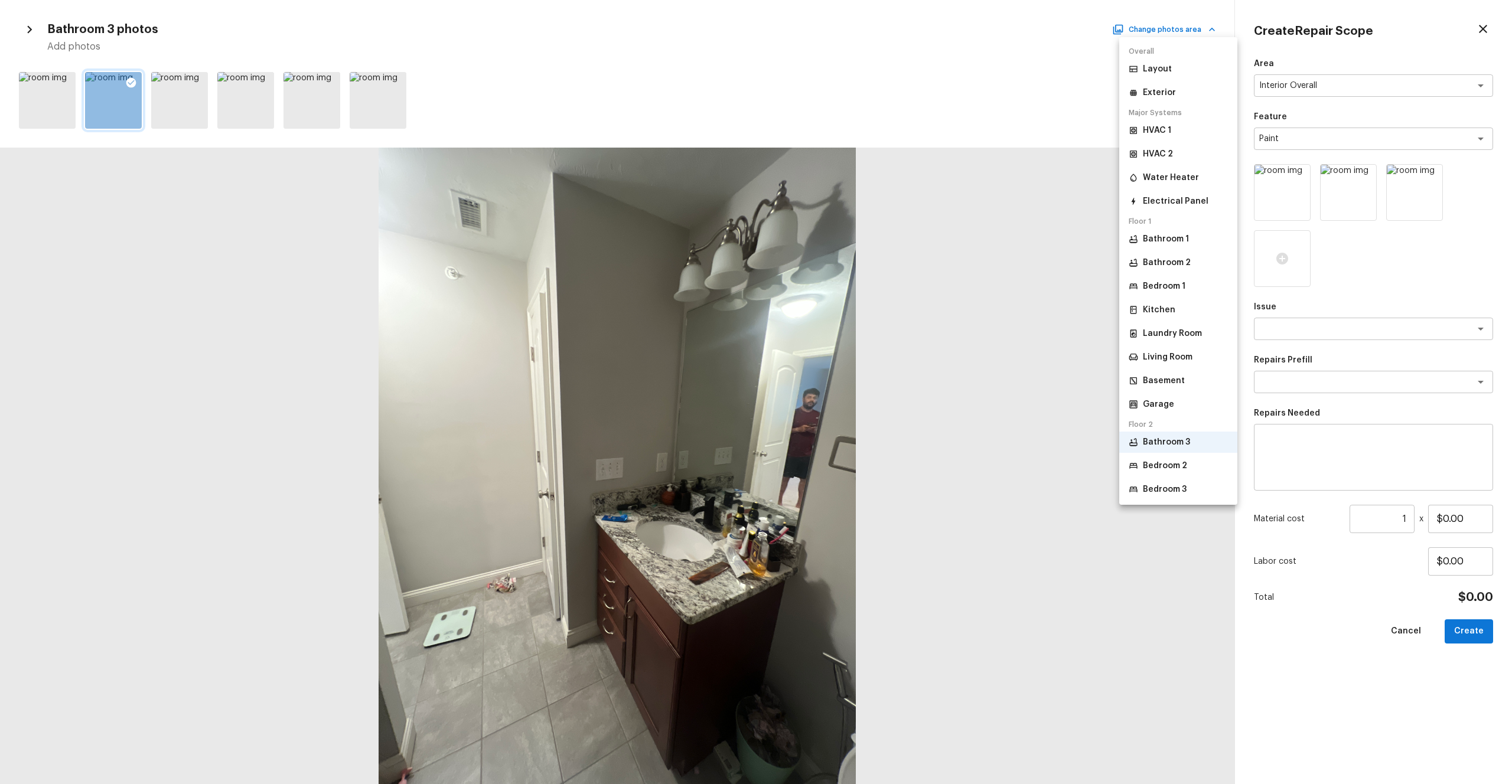
click at [850, 430] on p "Bedroom 3" at bounding box center [1164, 490] width 43 height 12
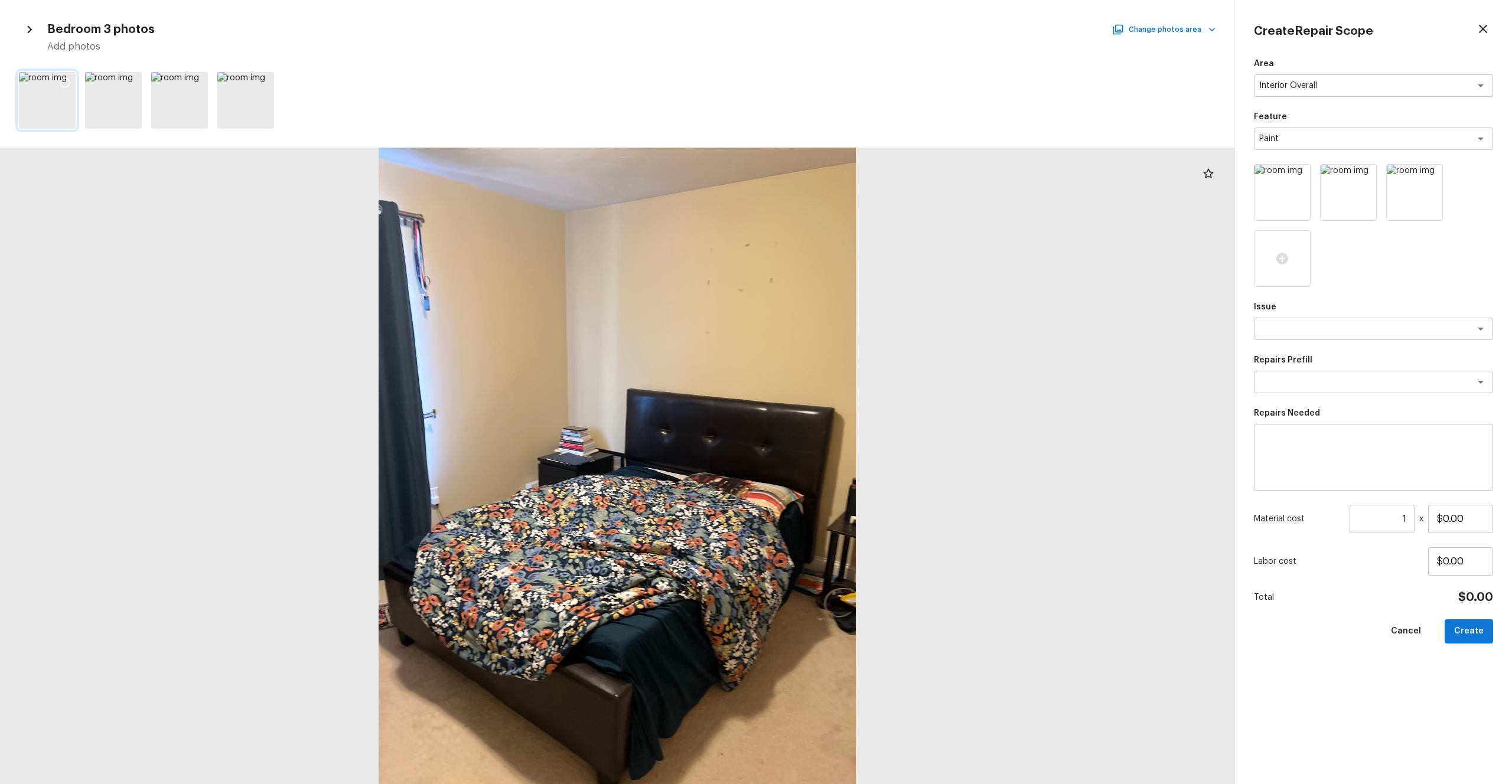
click at [71, 85] on div at bounding box center [65, 84] width 21 height 25
click at [130, 86] on icon at bounding box center [131, 83] width 12 height 12
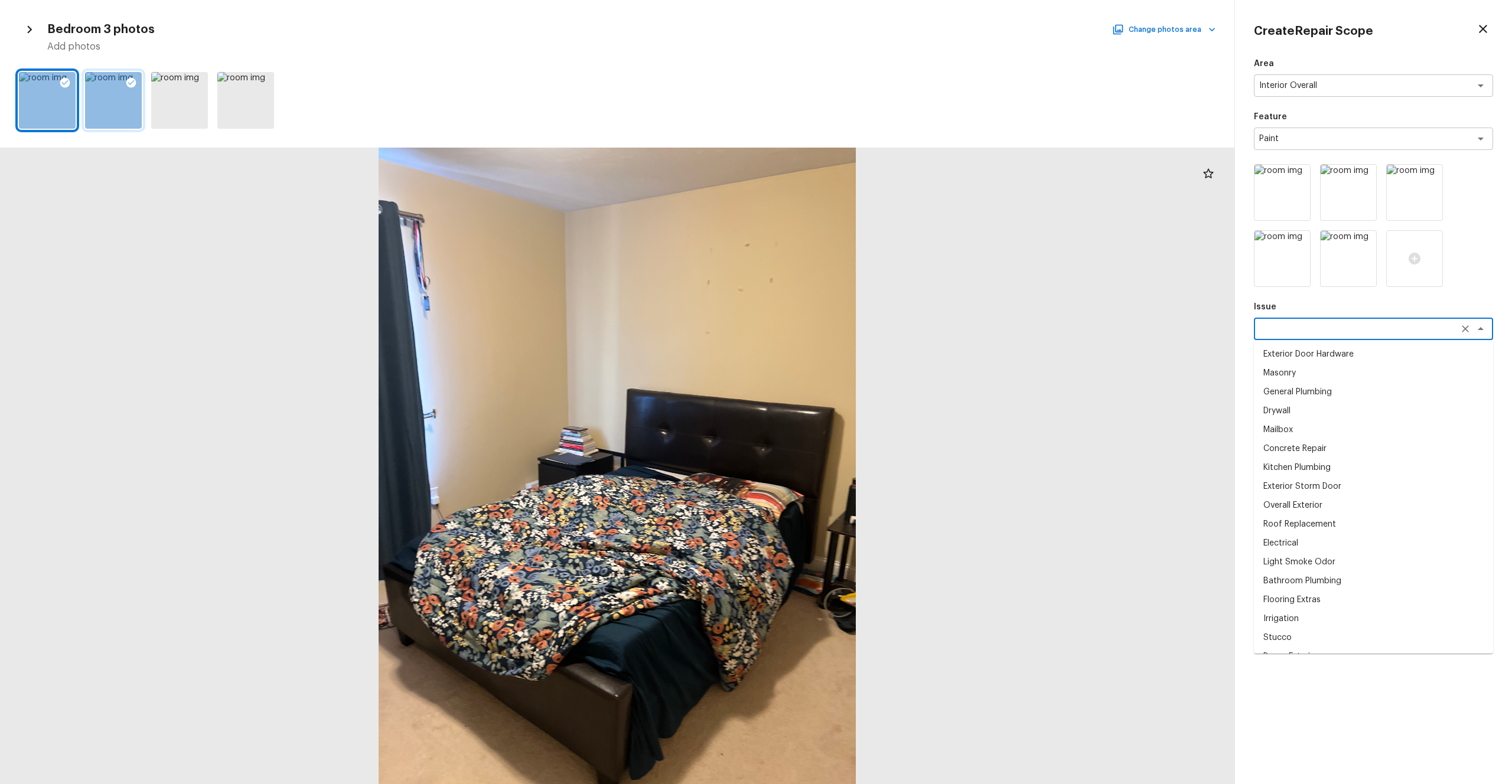
click at [850, 332] on textarea at bounding box center [1357, 329] width 195 height 12
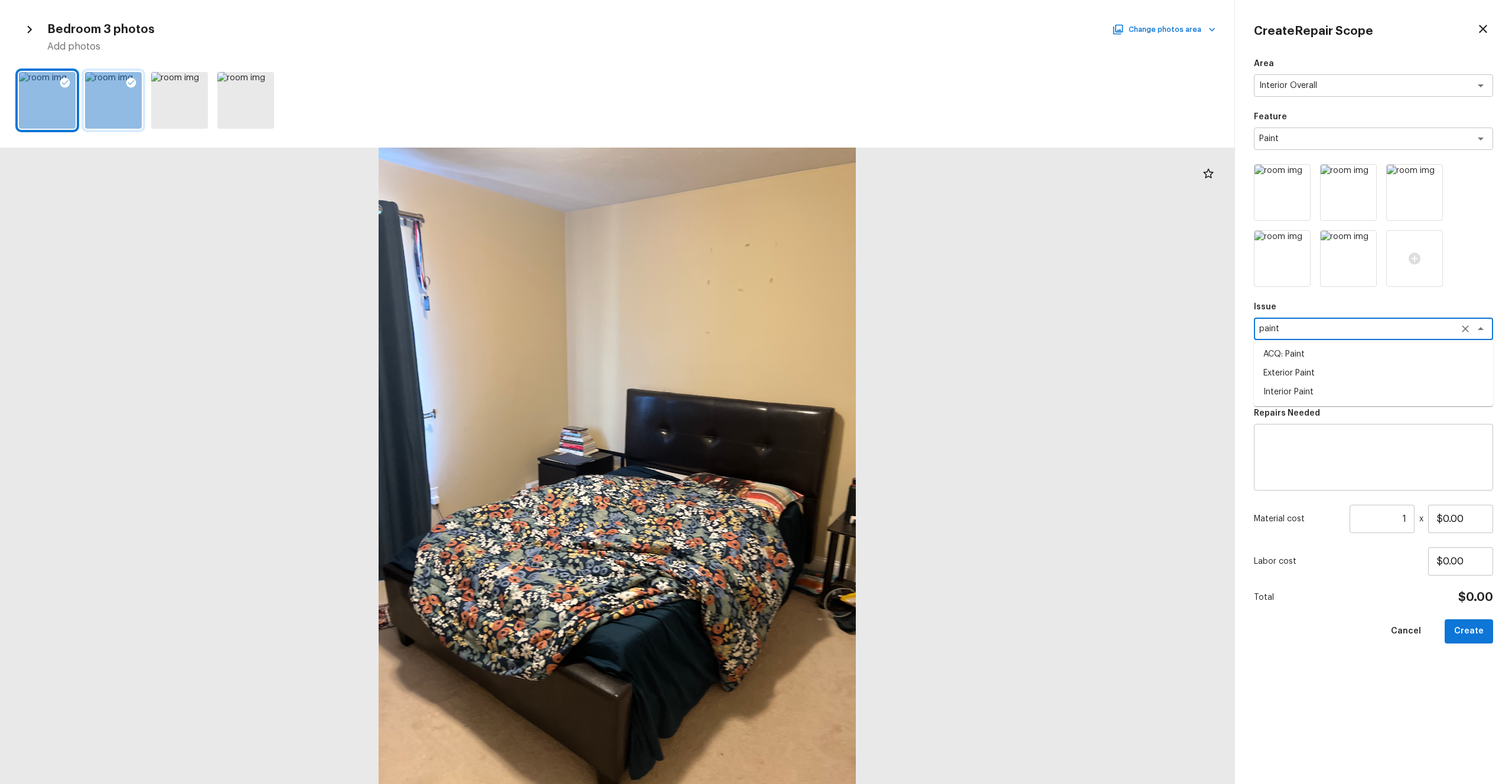
click at [850, 362] on li "ACQ: Paint" at bounding box center [1374, 354] width 240 height 19
click at [850, 377] on textarea at bounding box center [1357, 382] width 195 height 12
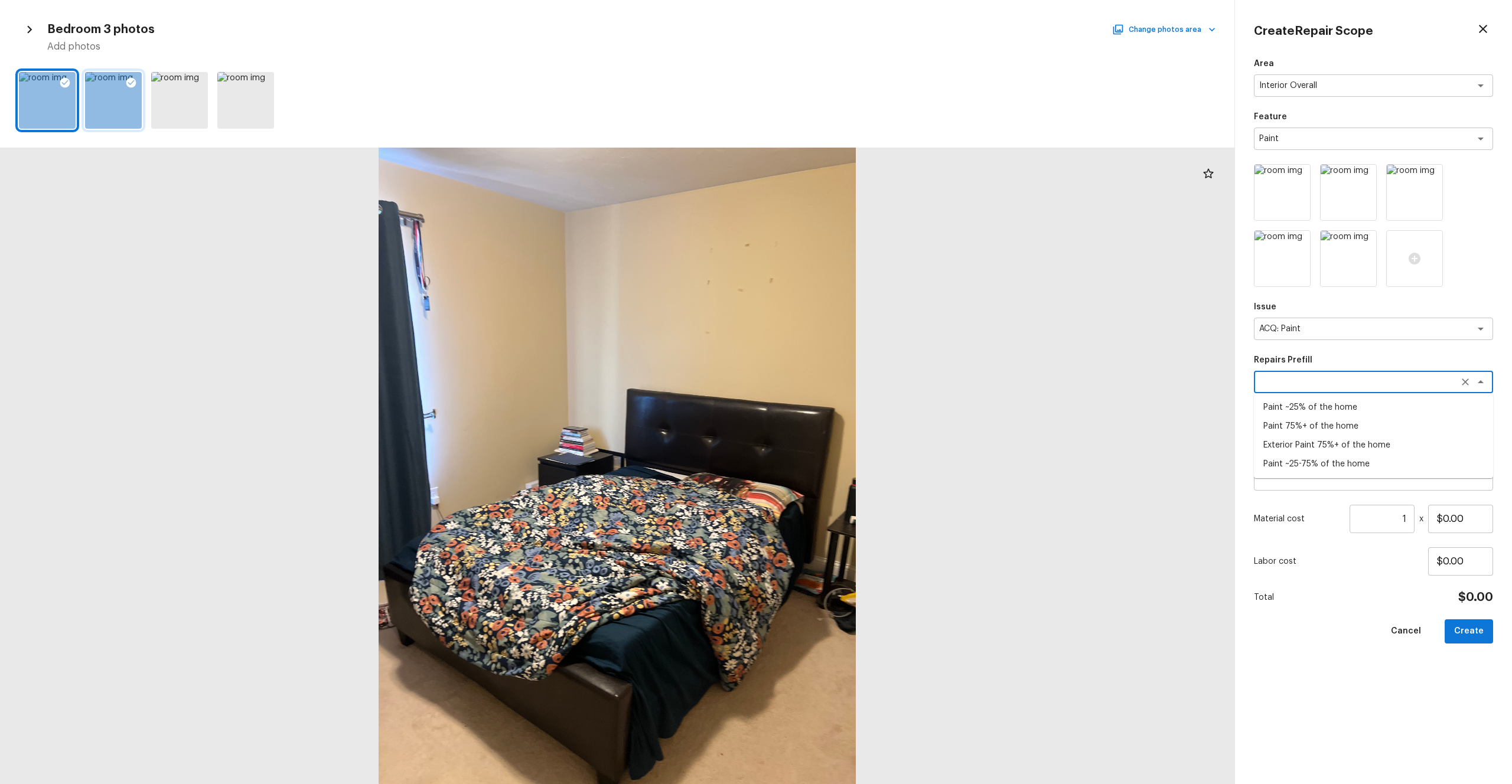
click at [850, 430] on li "Paint ~25-75% of the home" at bounding box center [1374, 464] width 240 height 19
click at [850, 430] on input "1" at bounding box center [1382, 519] width 65 height 29
click at [850, 430] on div "Area Interior Overall x ​ Feature Paint x ​ Issue ACQ: Paint x ​ Repairs Prefil…" at bounding box center [1374, 411] width 240 height 708
click at [850, 430] on button "Create" at bounding box center [1469, 631] width 48 height 24
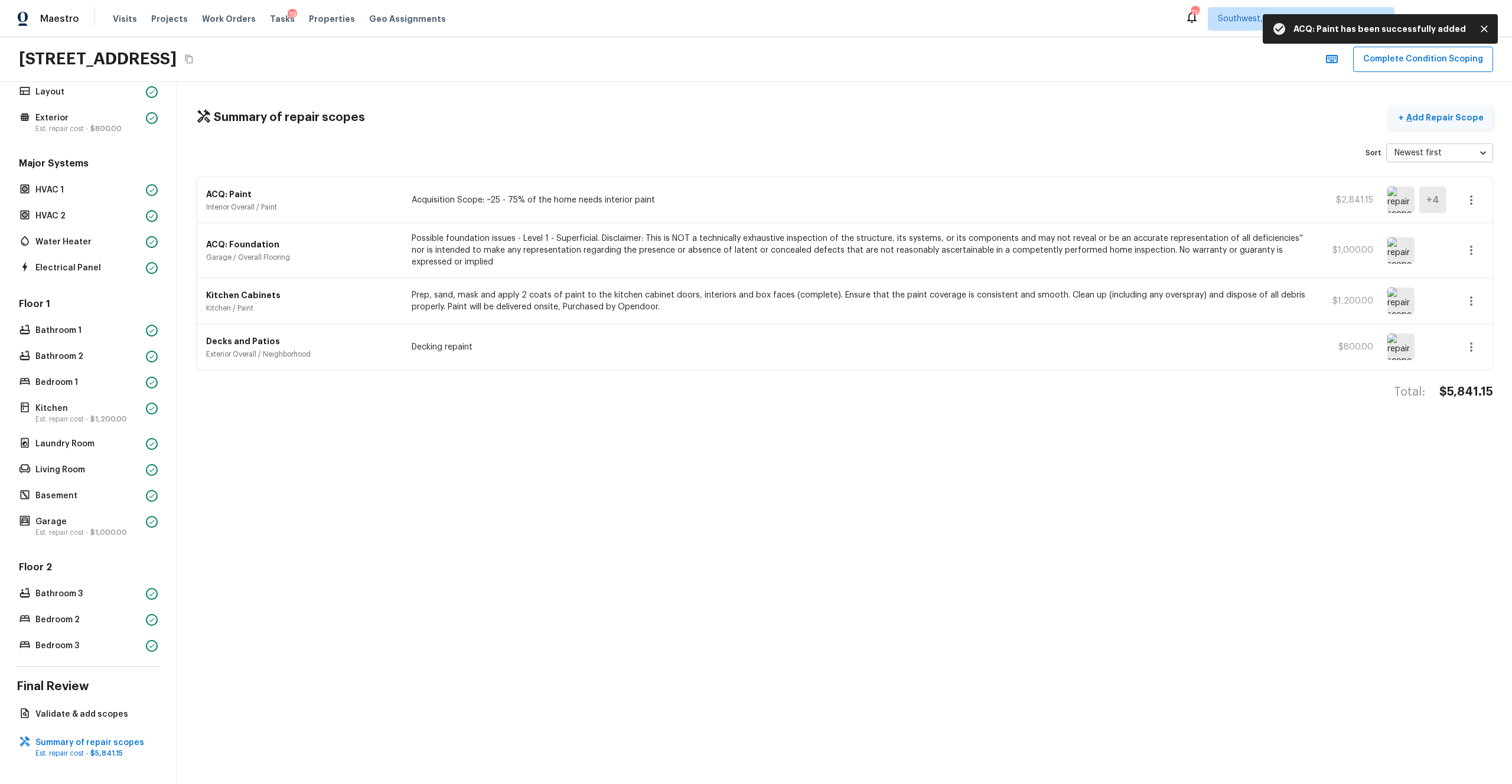
click at [850, 113] on p "Add Repair Scope" at bounding box center [1444, 118] width 80 height 12
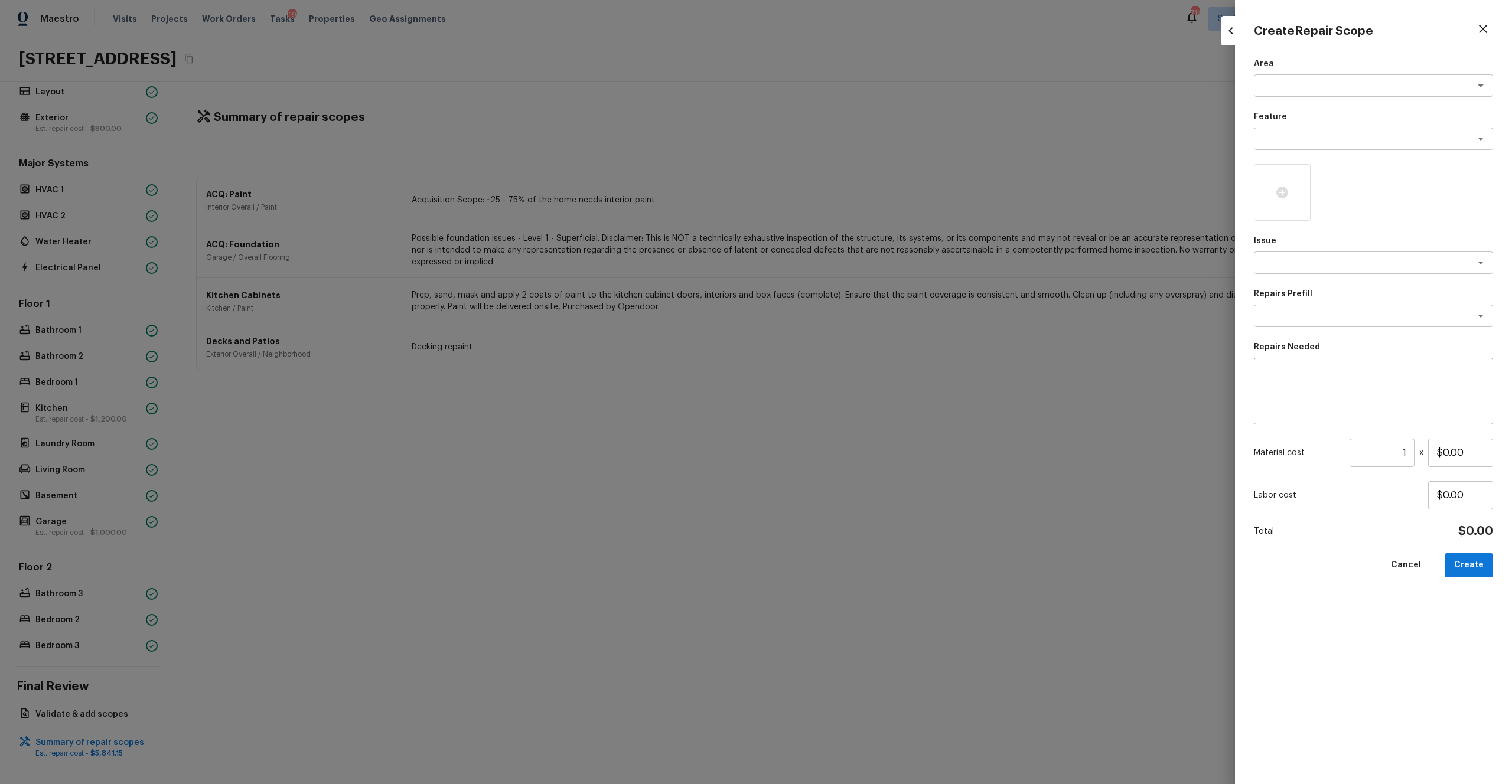
click at [850, 98] on div "Area x ​ Feature x ​ Issue x ​ Repairs Prefill x ​ Repairs Needed x ​ Material …" at bounding box center [1374, 411] width 240 height 708
click at [850, 77] on div "x ​" at bounding box center [1374, 85] width 240 height 22
click at [850, 106] on li "Interior Overall" at bounding box center [1374, 111] width 240 height 19
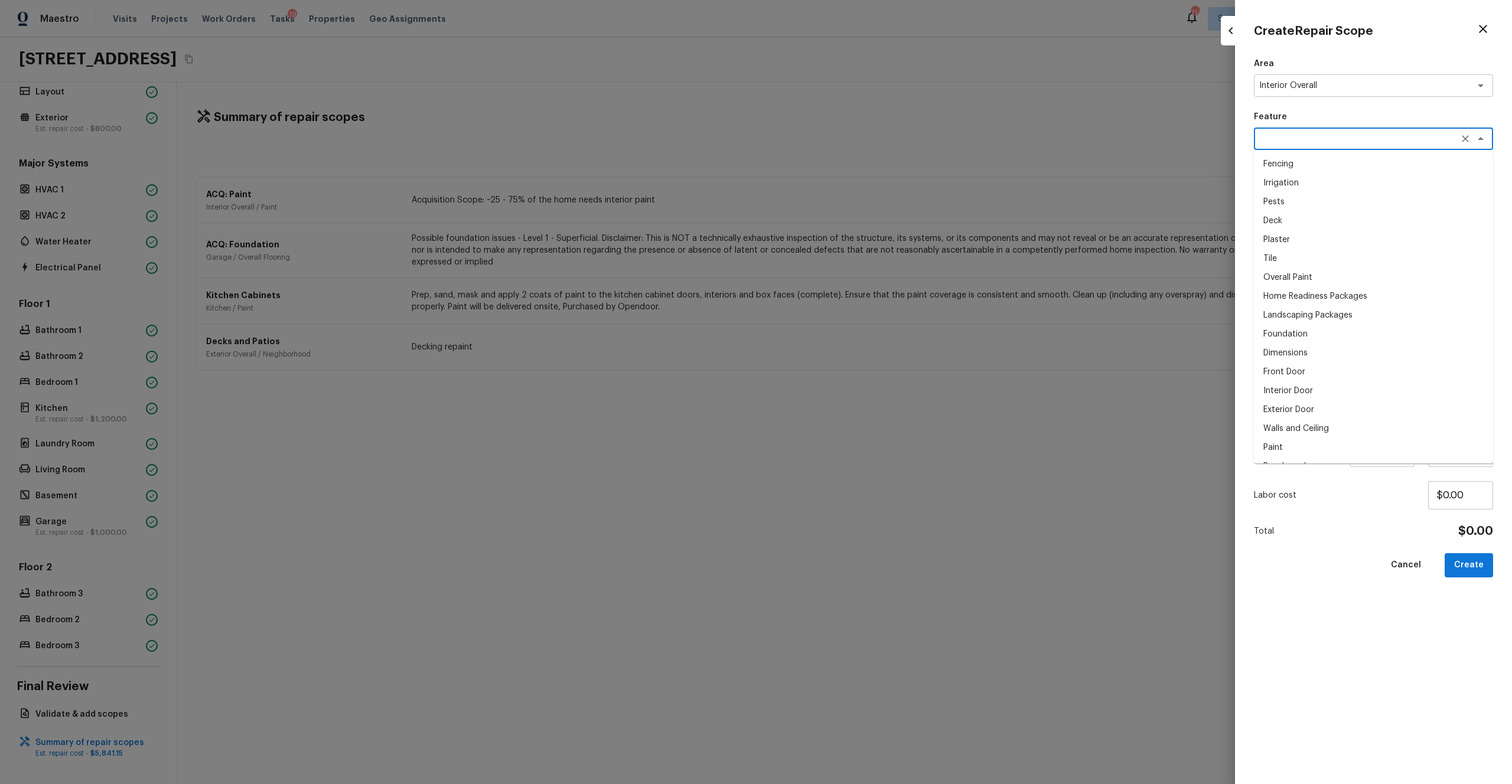
click at [850, 136] on textarea at bounding box center [1357, 138] width 195 height 12
click at [850, 230] on li "Overall Flooring" at bounding box center [1374, 239] width 240 height 19
click at [850, 197] on icon at bounding box center [1282, 192] width 14 height 14
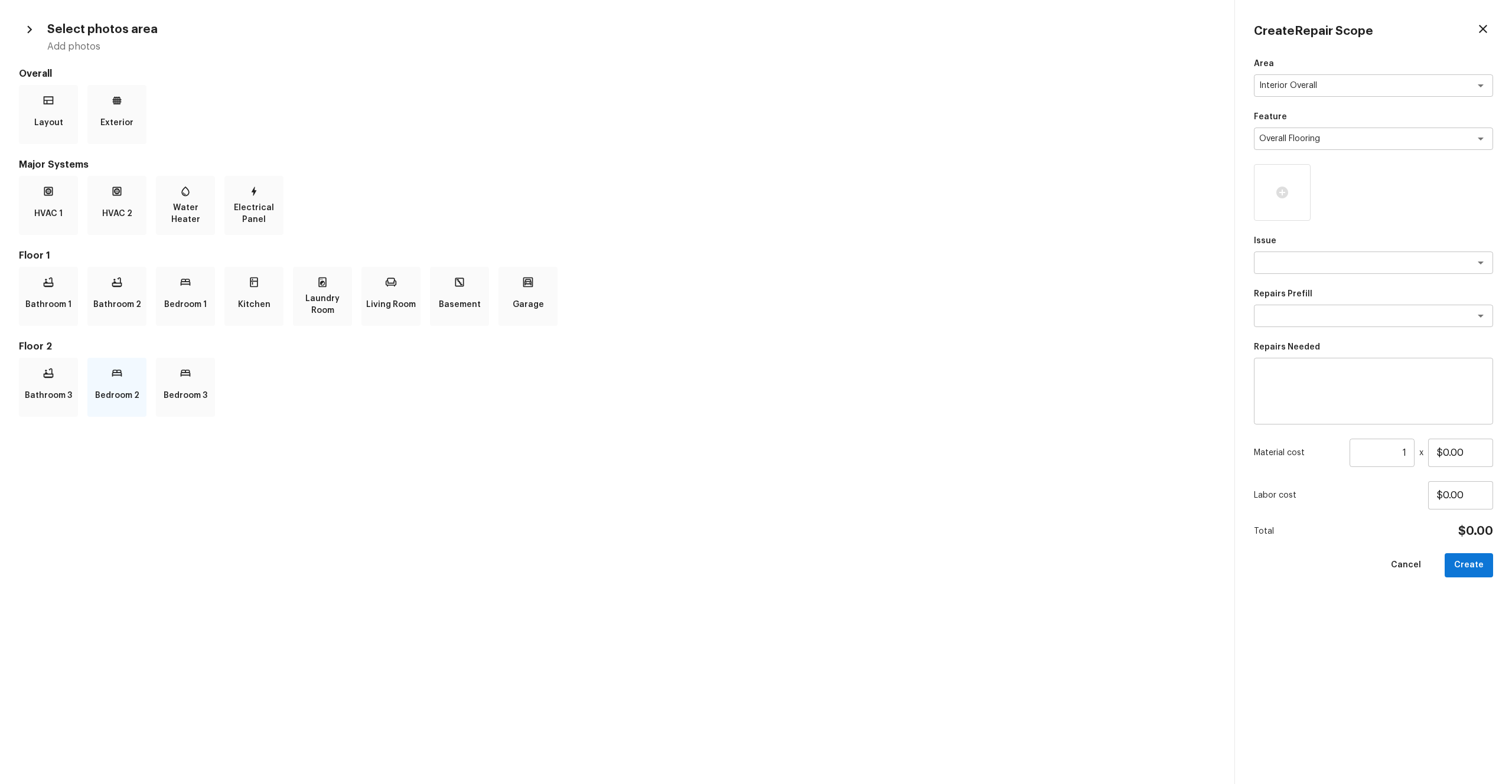
click at [120, 384] on p "Bedroom 2" at bounding box center [117, 396] width 44 height 24
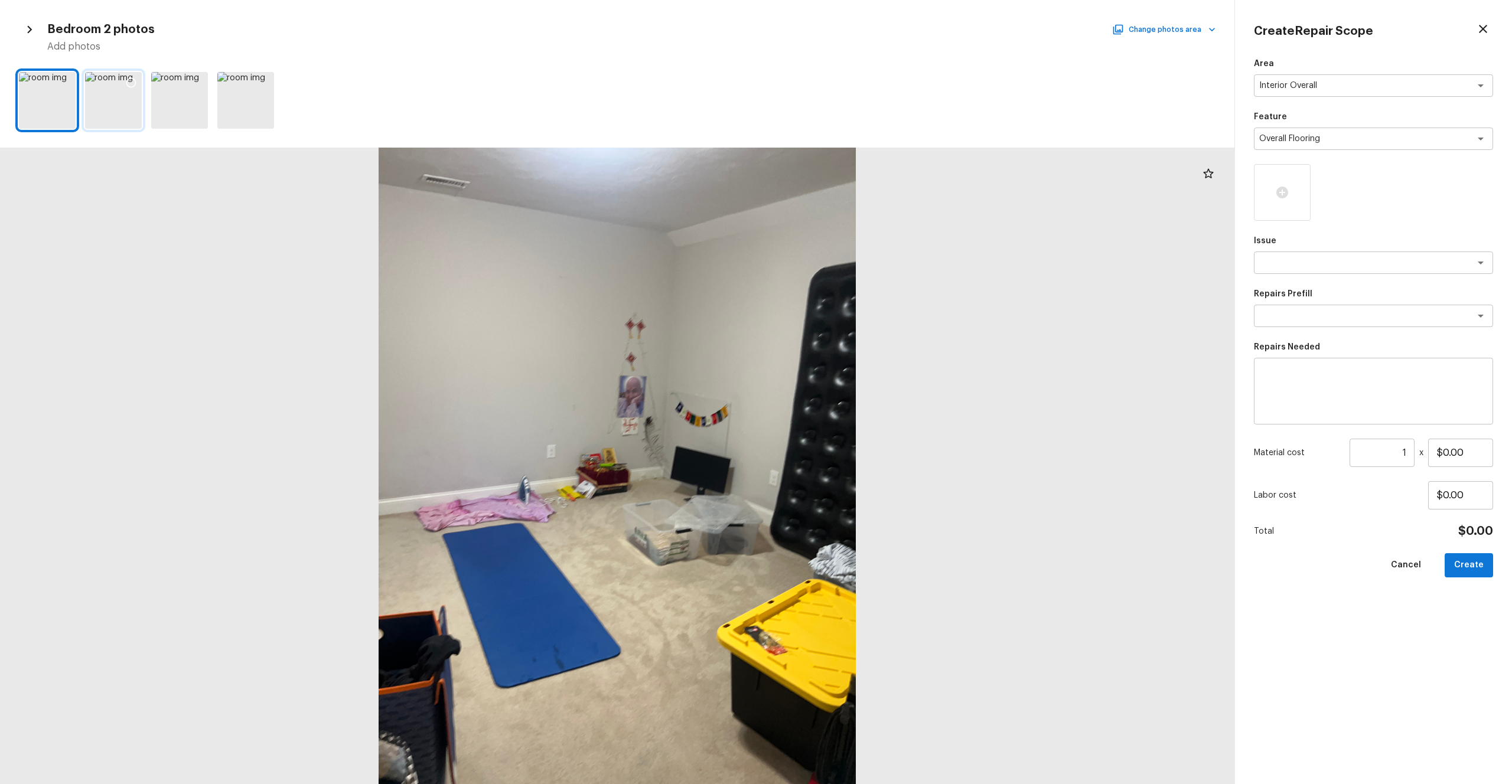
click at [127, 81] on icon at bounding box center [131, 83] width 12 height 12
click at [850, 24] on button "Change photos area" at bounding box center [1166, 30] width 101 height 16
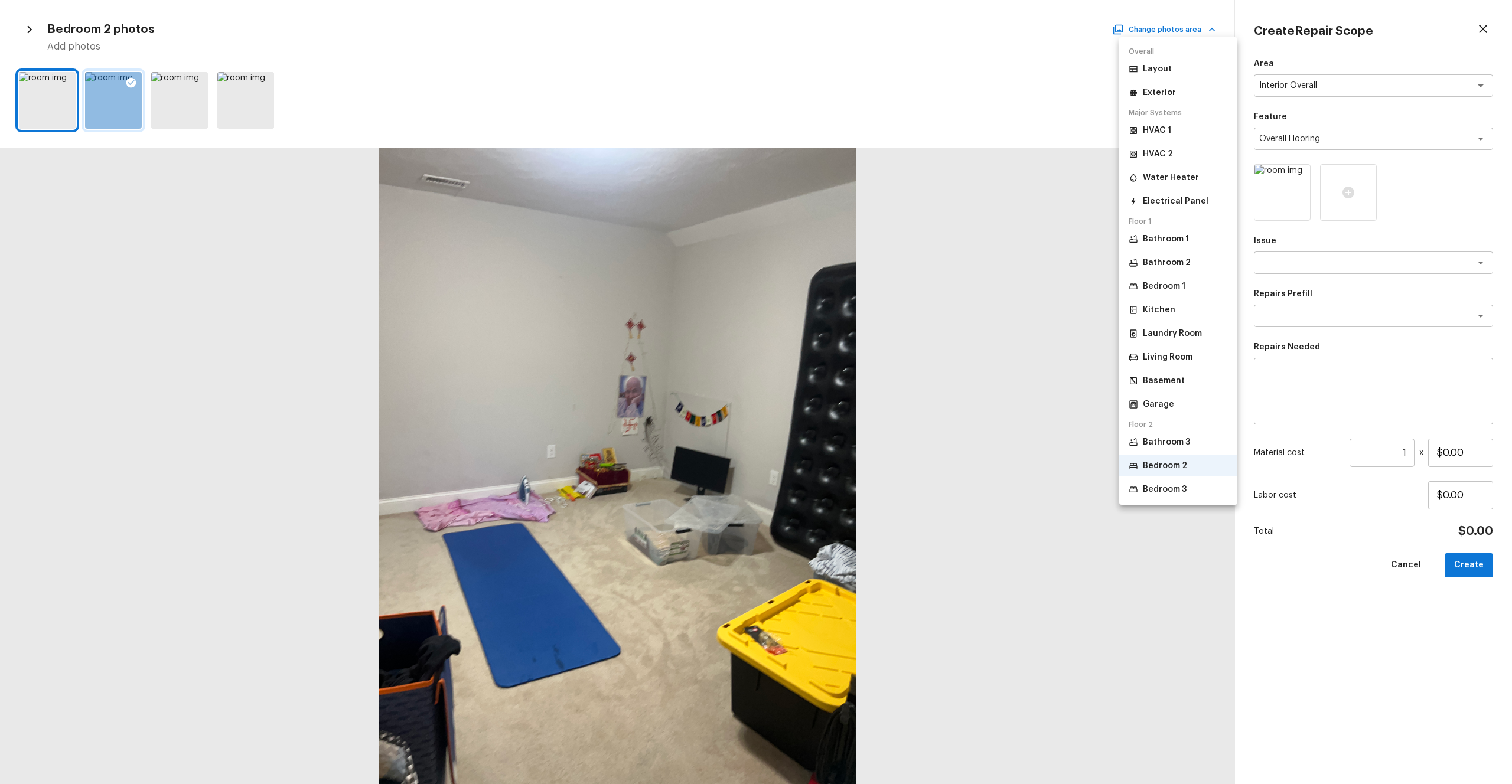
click at [850, 430] on p "Bedroom 3" at bounding box center [1164, 490] width 43 height 12
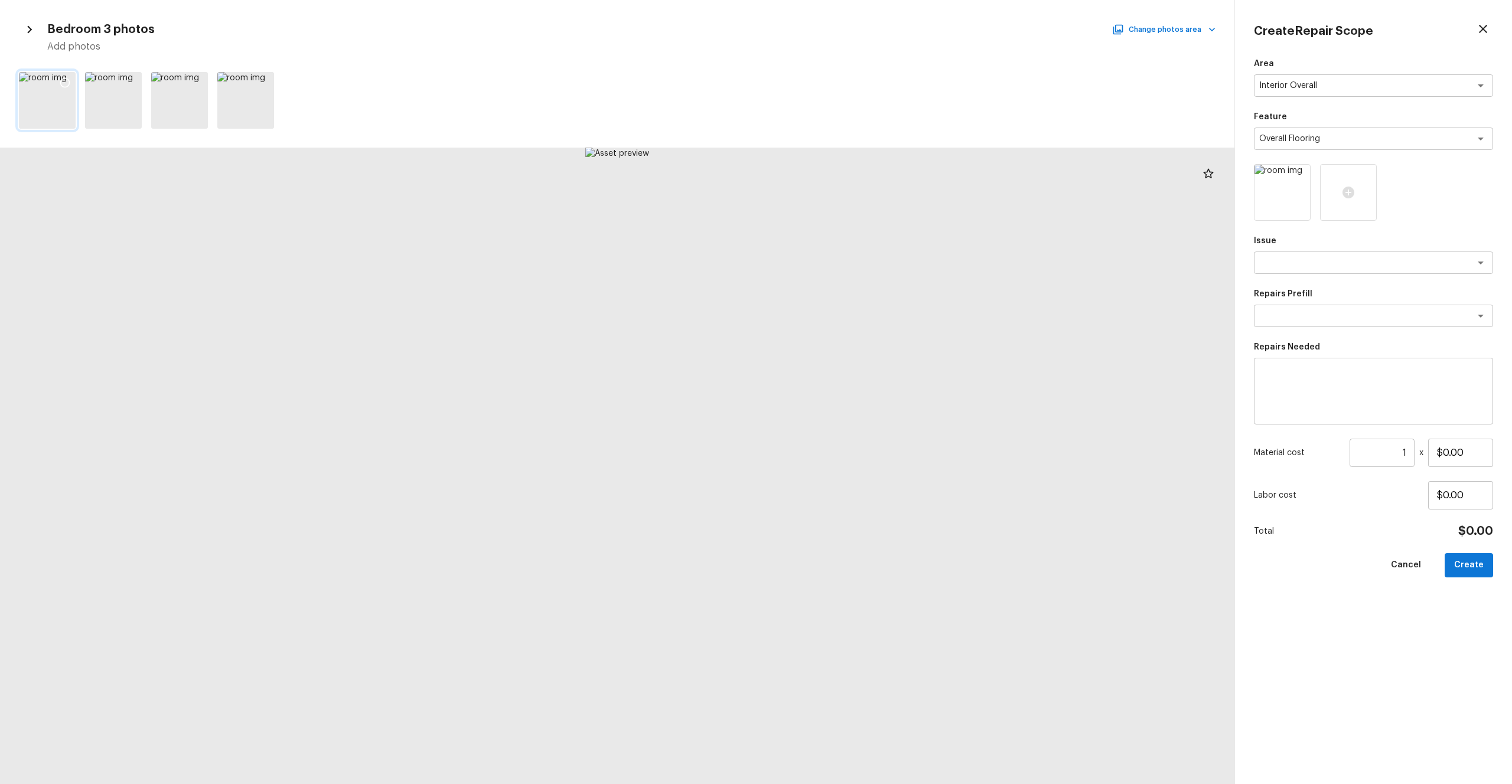
click at [63, 81] on icon at bounding box center [65, 83] width 12 height 12
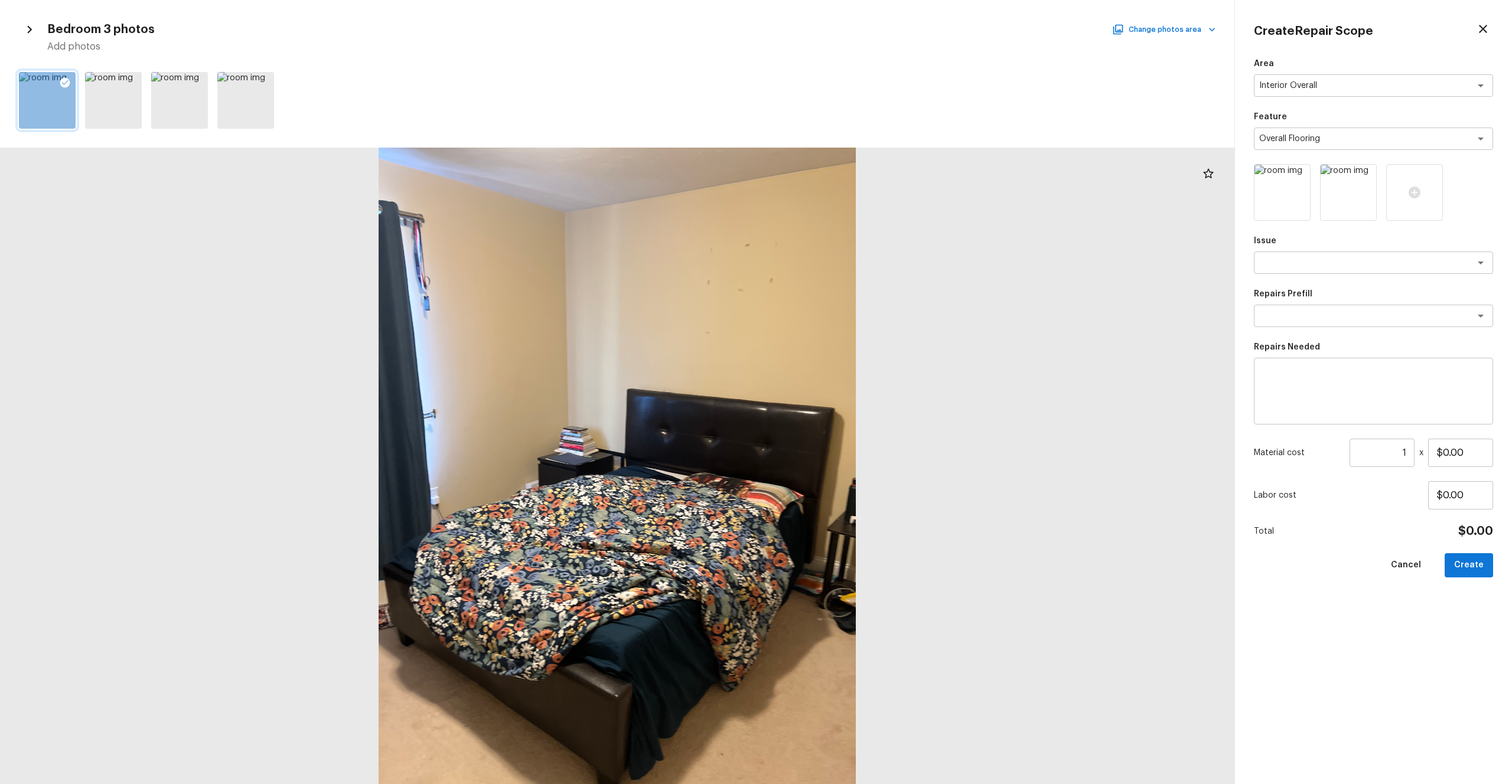
click at [850, 37] on div "Bedroom 3 photos Change photos area Add photos" at bounding box center [617, 36] width 1197 height 34
click at [850, 32] on button "Change photos area" at bounding box center [1166, 30] width 101 height 16
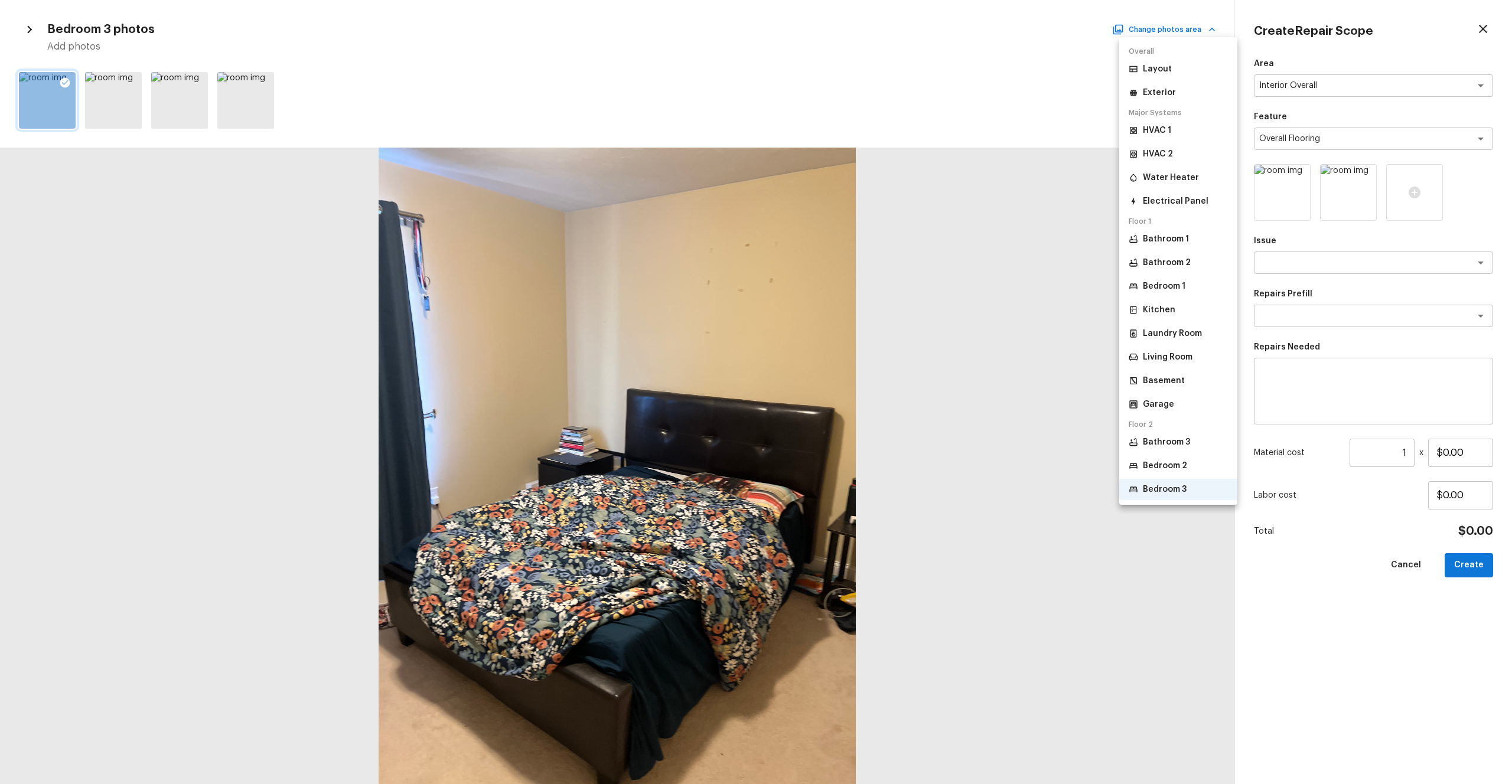
click at [850, 351] on p "Living Room" at bounding box center [1168, 357] width 50 height 12
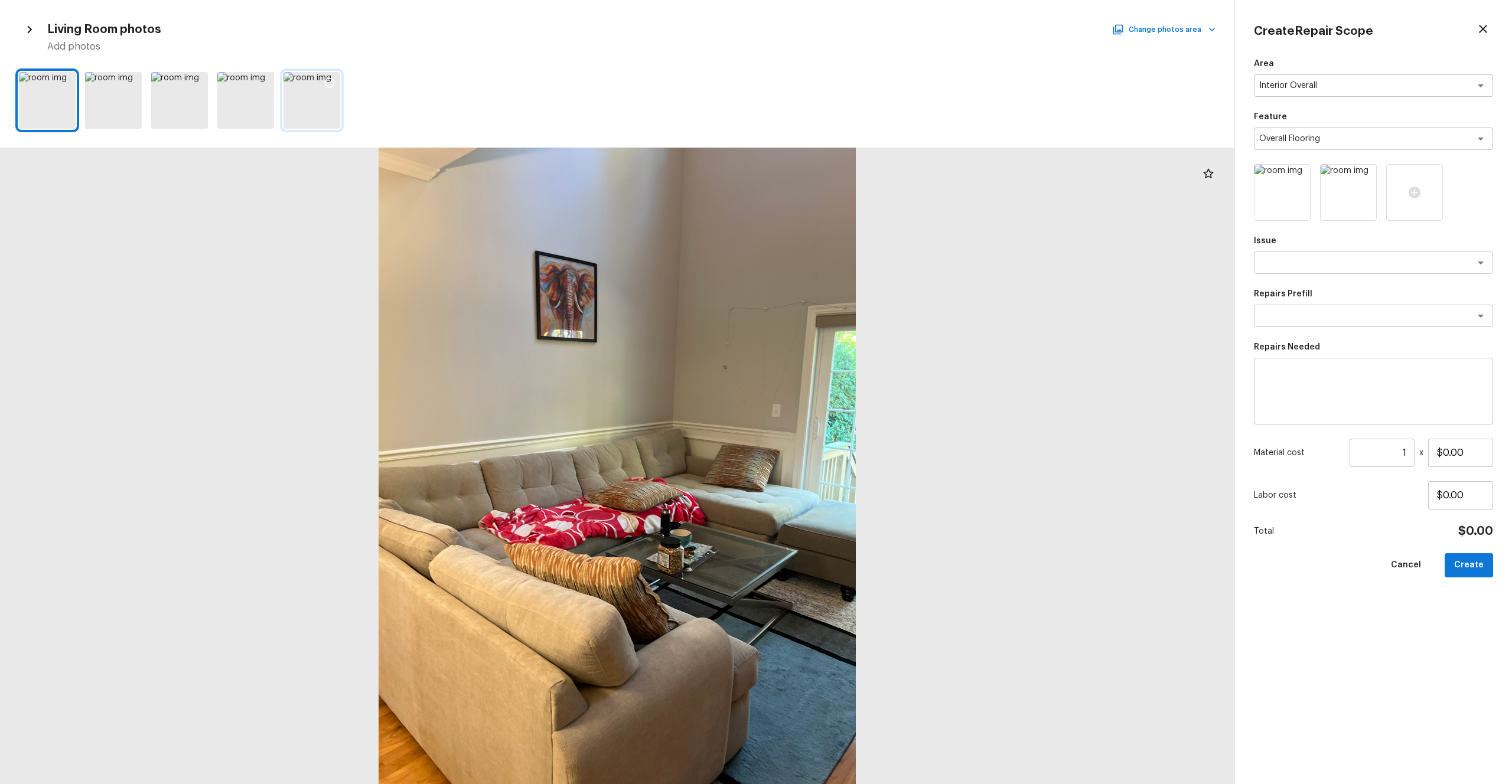
click at [329, 78] on icon at bounding box center [329, 83] width 12 height 12
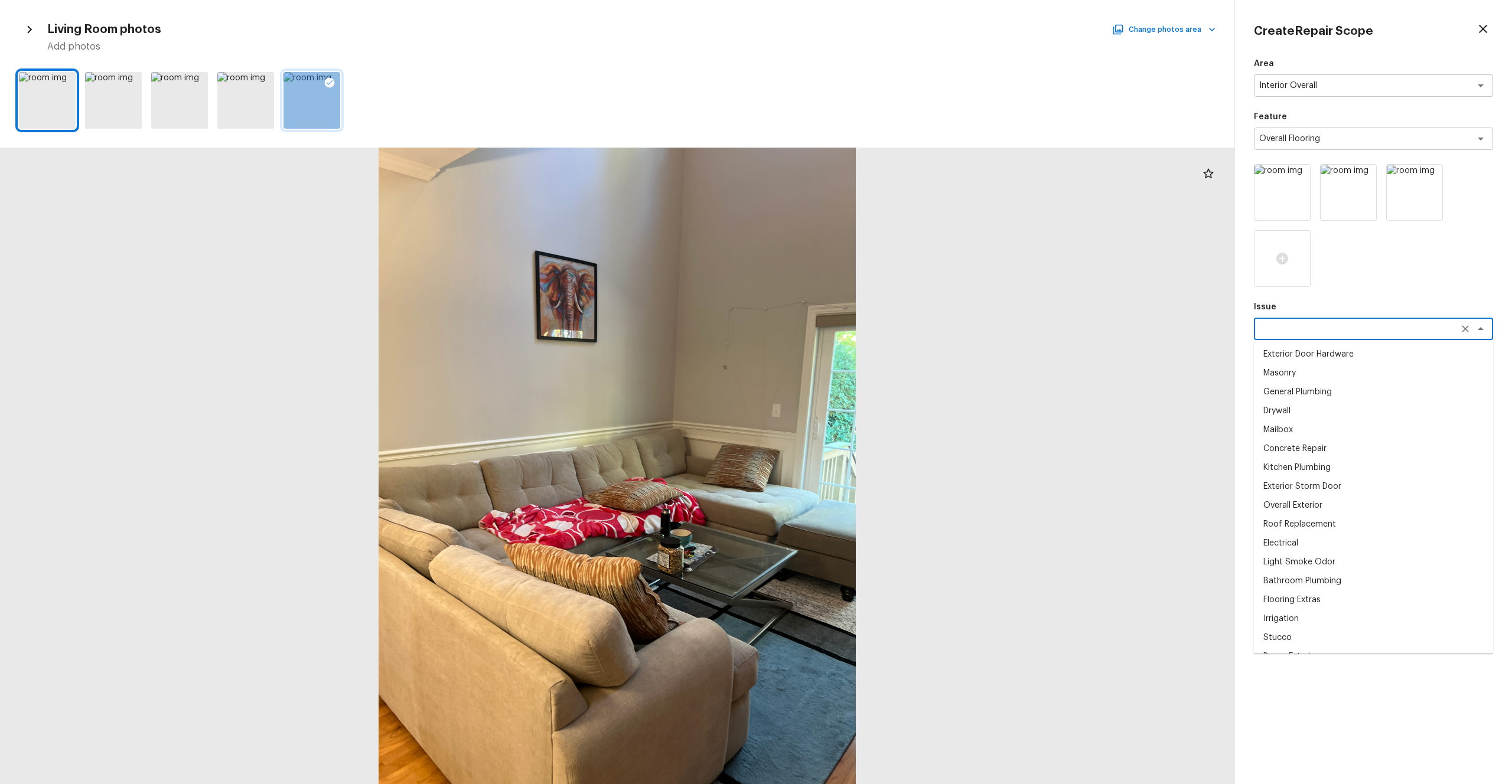
click at [850, 334] on textarea at bounding box center [1357, 329] width 195 height 12
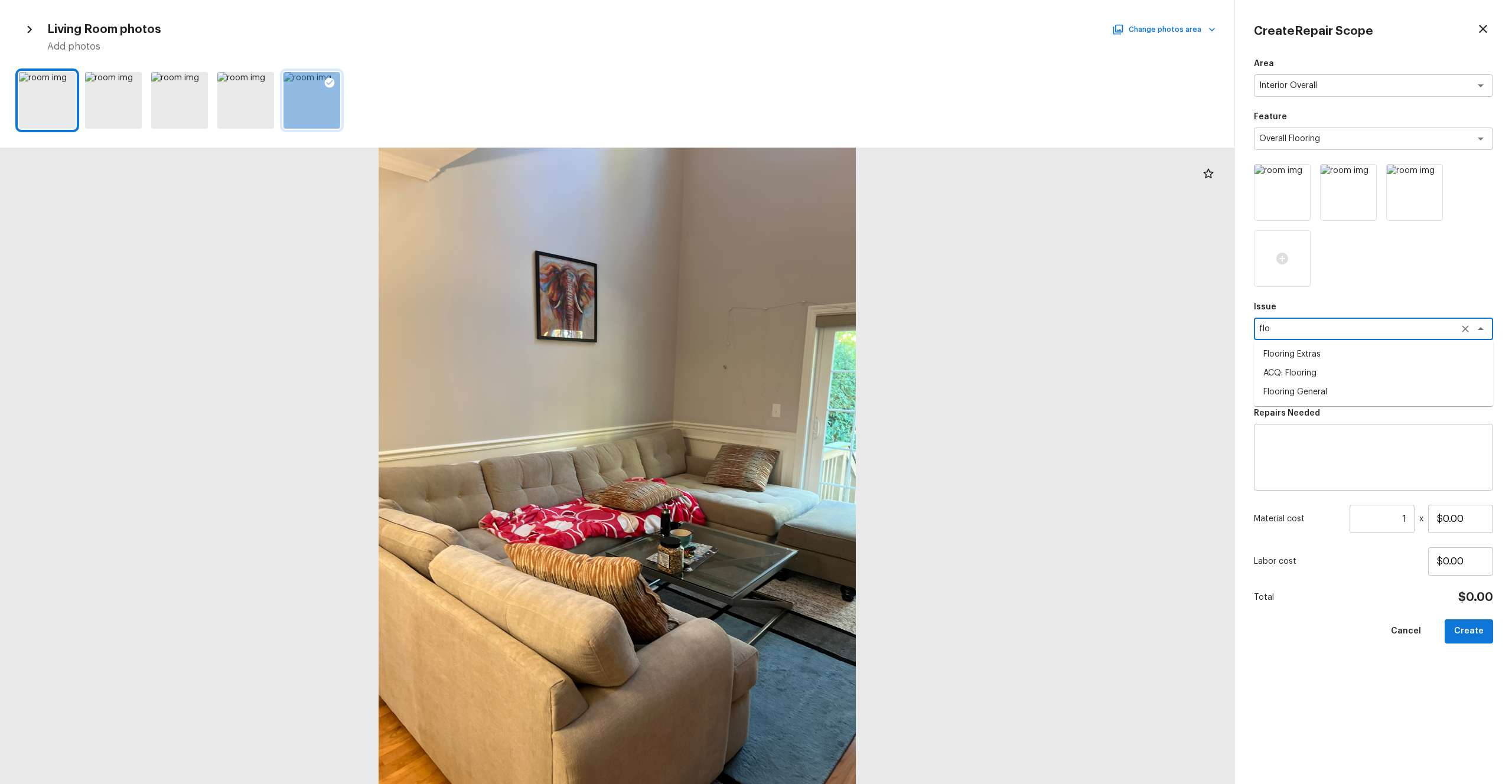
click at [850, 378] on li "ACQ: Flooring" at bounding box center [1374, 373] width 240 height 19
click at [850, 381] on textarea at bounding box center [1357, 382] width 195 height 12
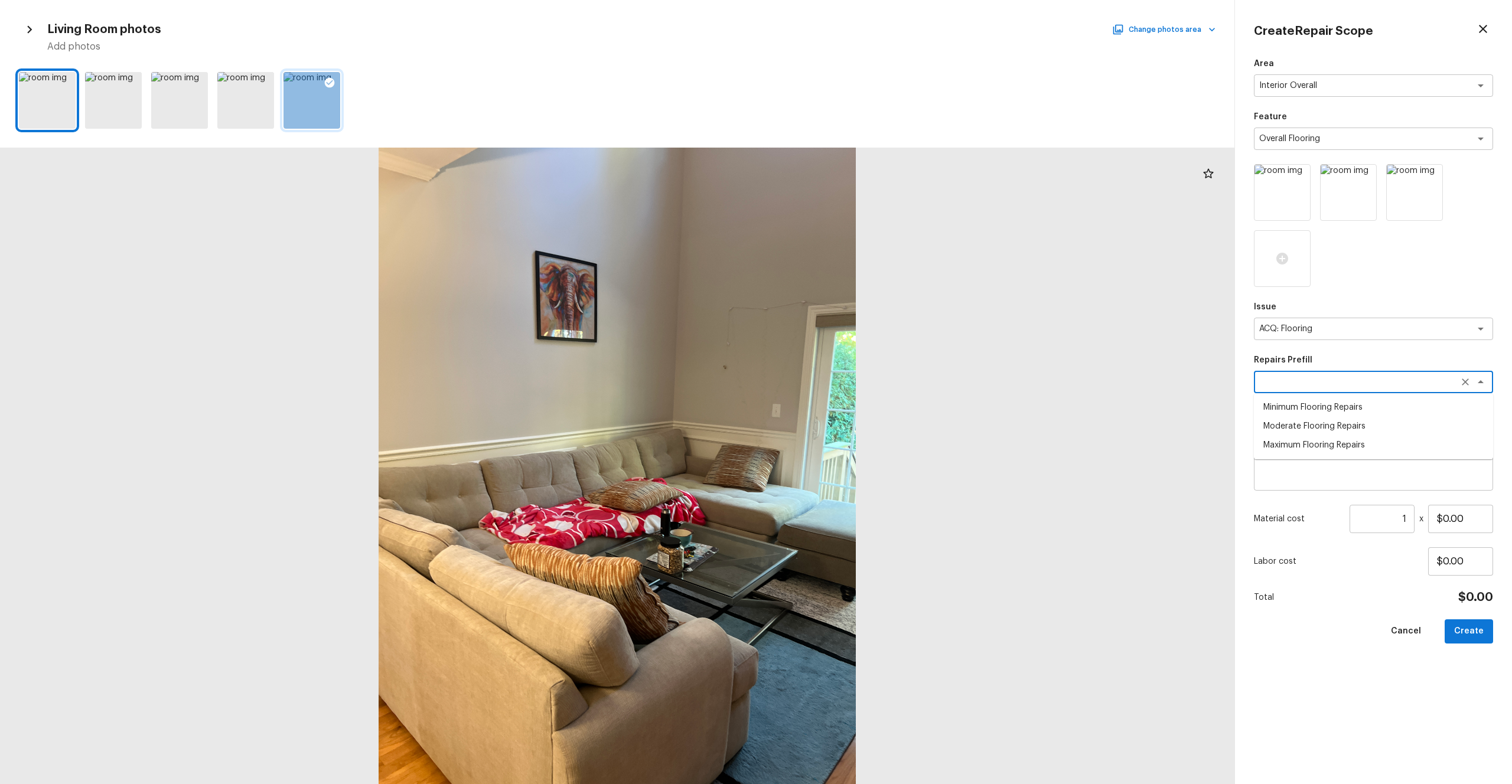
click at [850, 422] on li "Moderate Flooring Repairs" at bounding box center [1374, 426] width 240 height 19
click at [850, 430] on input "1" at bounding box center [1382, 519] width 65 height 29
click at [850, 430] on div "Area Interior Overall x ​ Feature Overall Flooring x ​ Issue ACQ: Flooring x ​ …" at bounding box center [1374, 411] width 240 height 708
click at [850, 430] on button "Create" at bounding box center [1469, 631] width 48 height 24
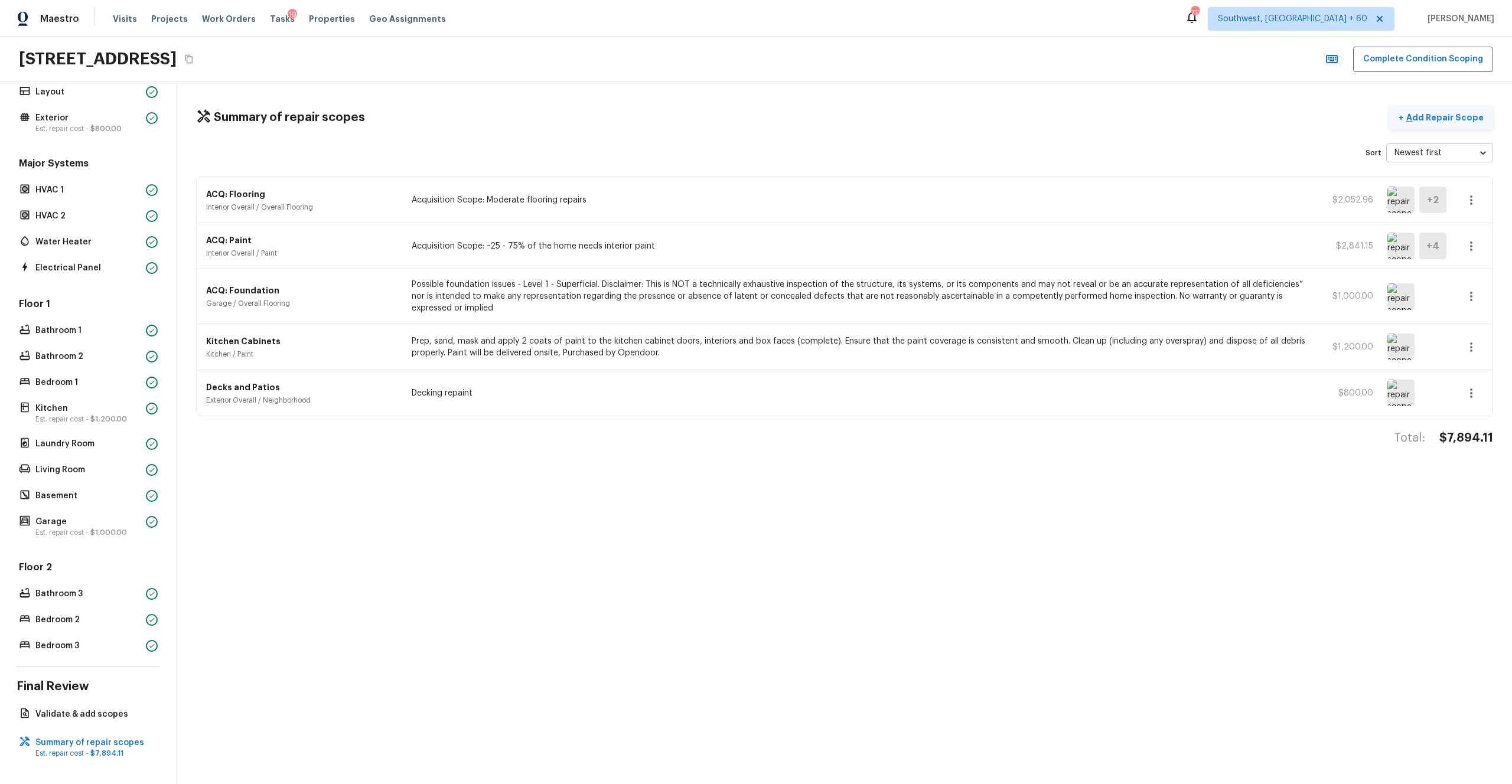
click at [850, 112] on p "Add Repair Scope" at bounding box center [1444, 118] width 80 height 12
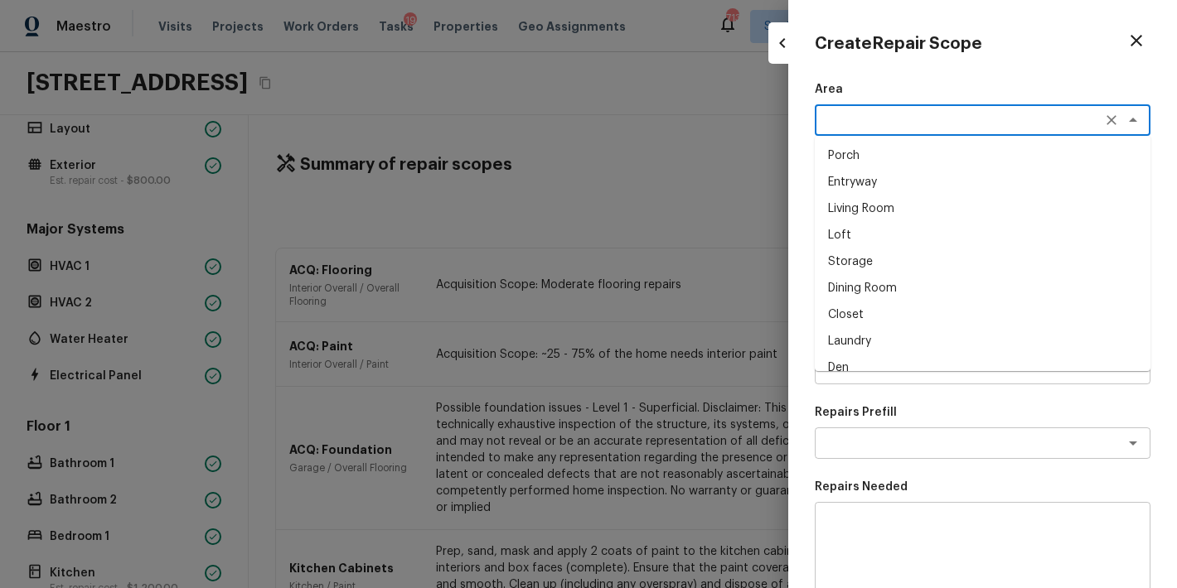
click at [235, 0] on html "Maestro Visits Projects Work Orders Tasks 19 Properties Geo Assignments [STREET…" at bounding box center [588, 294] width 1177 height 588
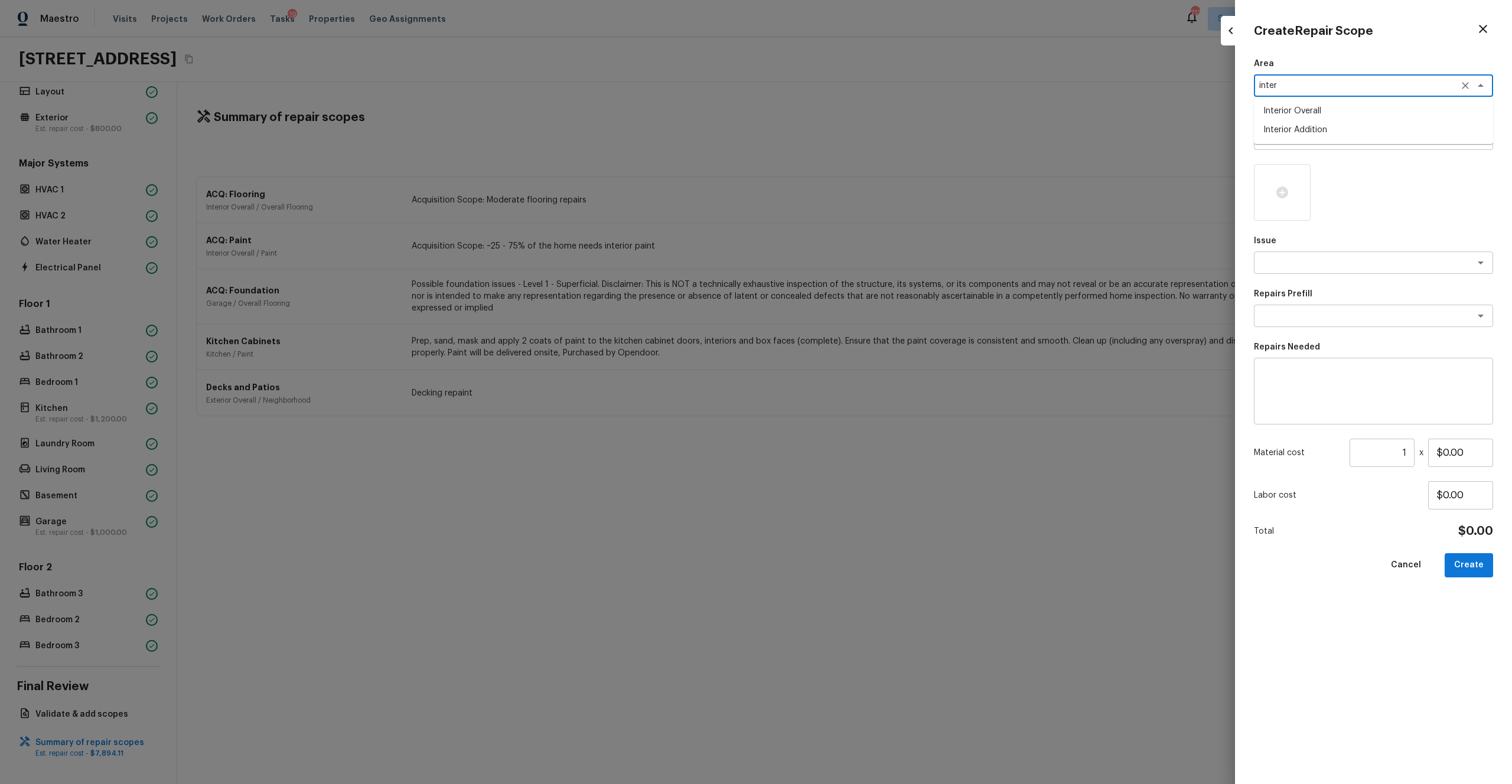
click at [850, 108] on li "Interior Overall" at bounding box center [1374, 111] width 240 height 19
click at [850, 146] on div "x ​" at bounding box center [1374, 138] width 240 height 22
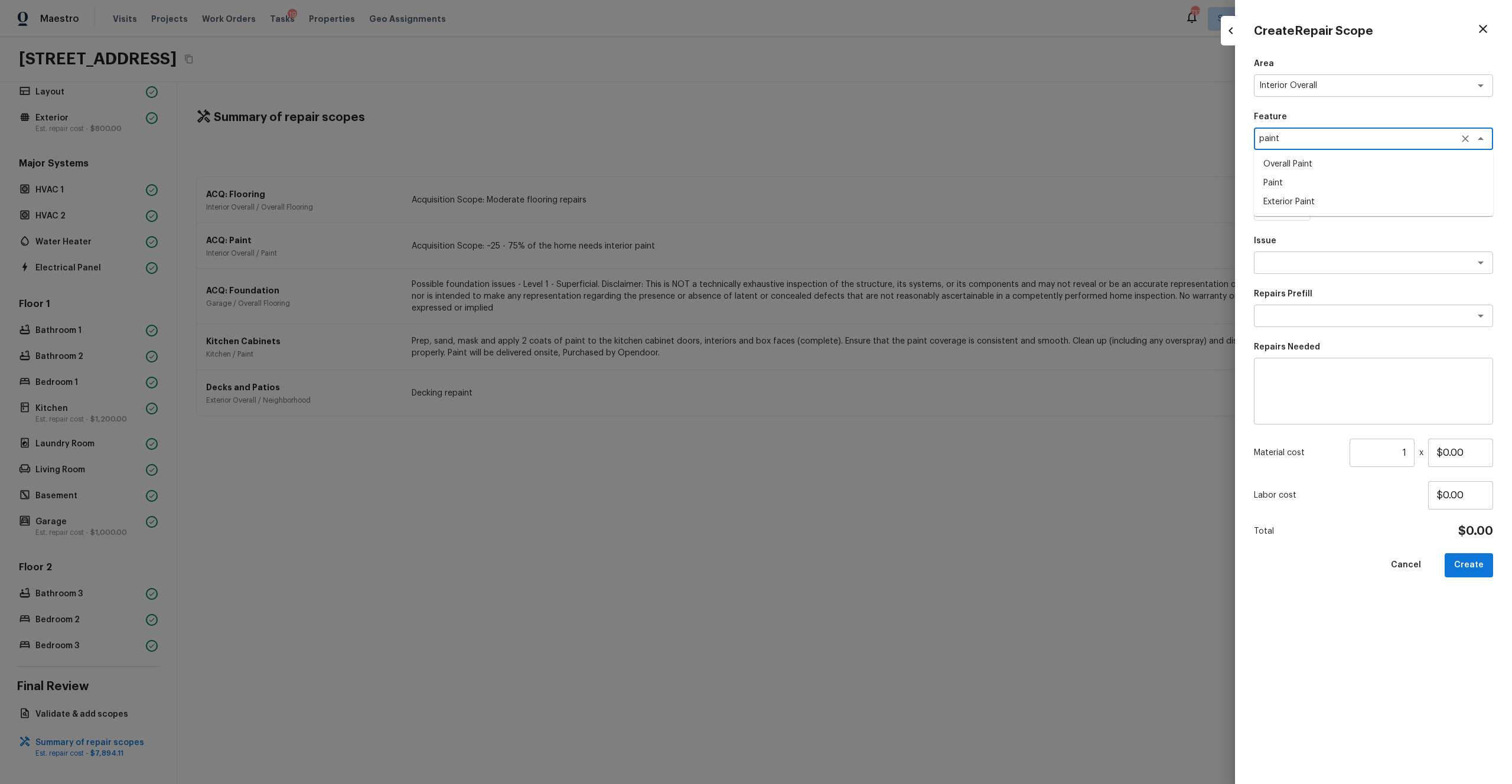
click at [850, 170] on li "Overall Paint" at bounding box center [1374, 164] width 240 height 19
click at [850, 200] on div at bounding box center [1282, 192] width 57 height 57
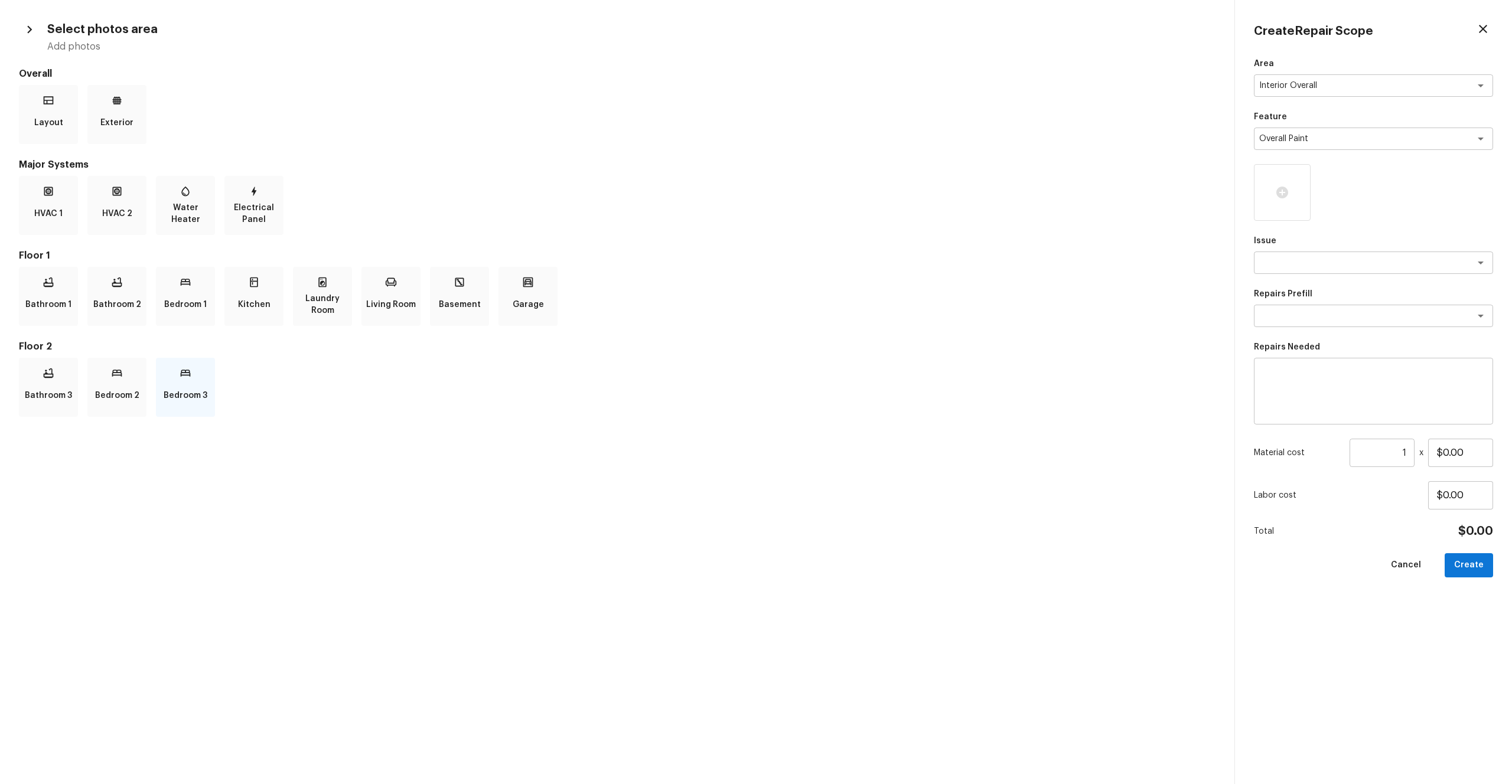
click at [175, 385] on p "Bedroom 3" at bounding box center [185, 396] width 43 height 24
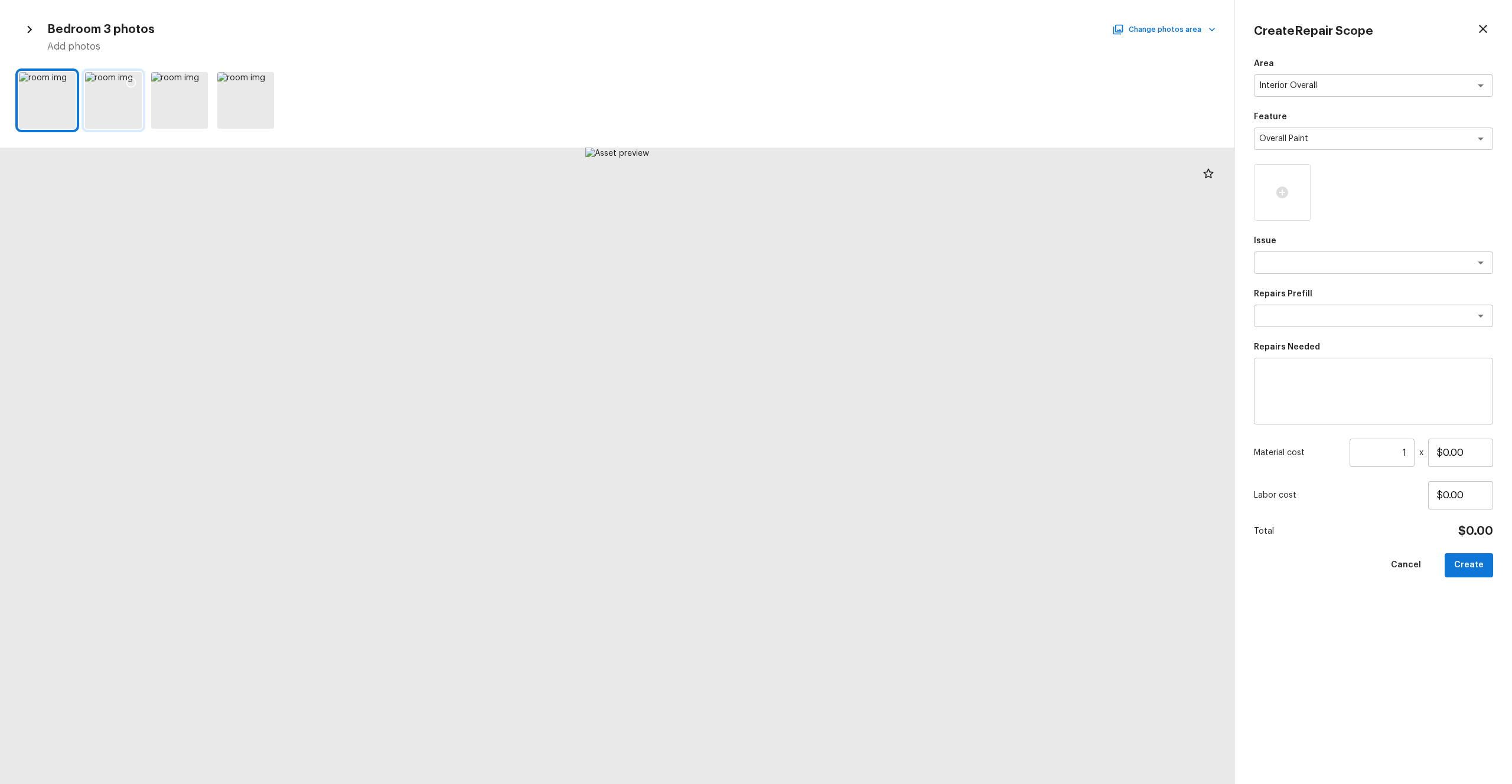
click at [115, 95] on div at bounding box center [113, 100] width 57 height 57
click at [130, 82] on icon at bounding box center [131, 83] width 12 height 12
click at [262, 83] on icon at bounding box center [263, 83] width 12 height 12
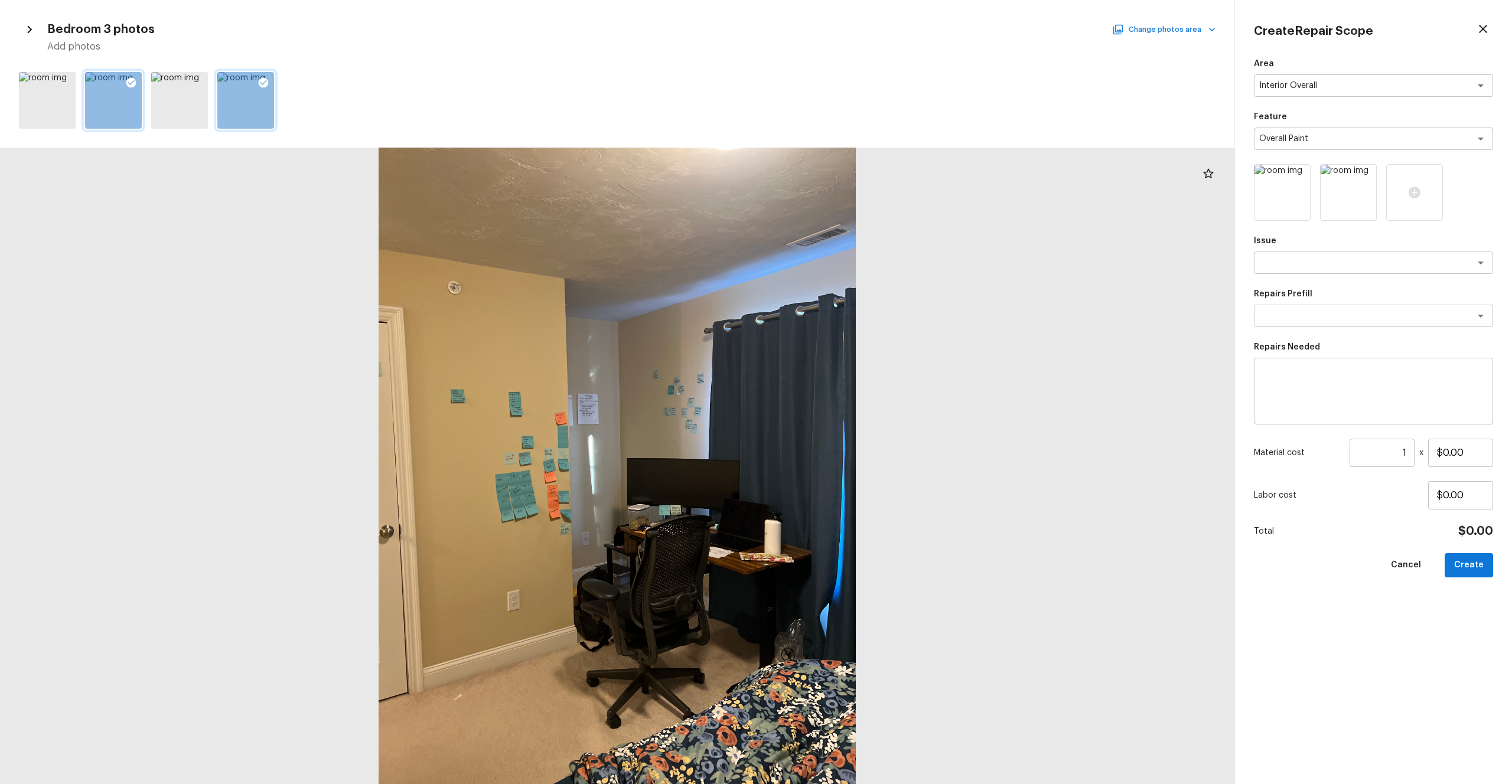
click at [850, 26] on button "Change photos area" at bounding box center [1166, 30] width 101 height 16
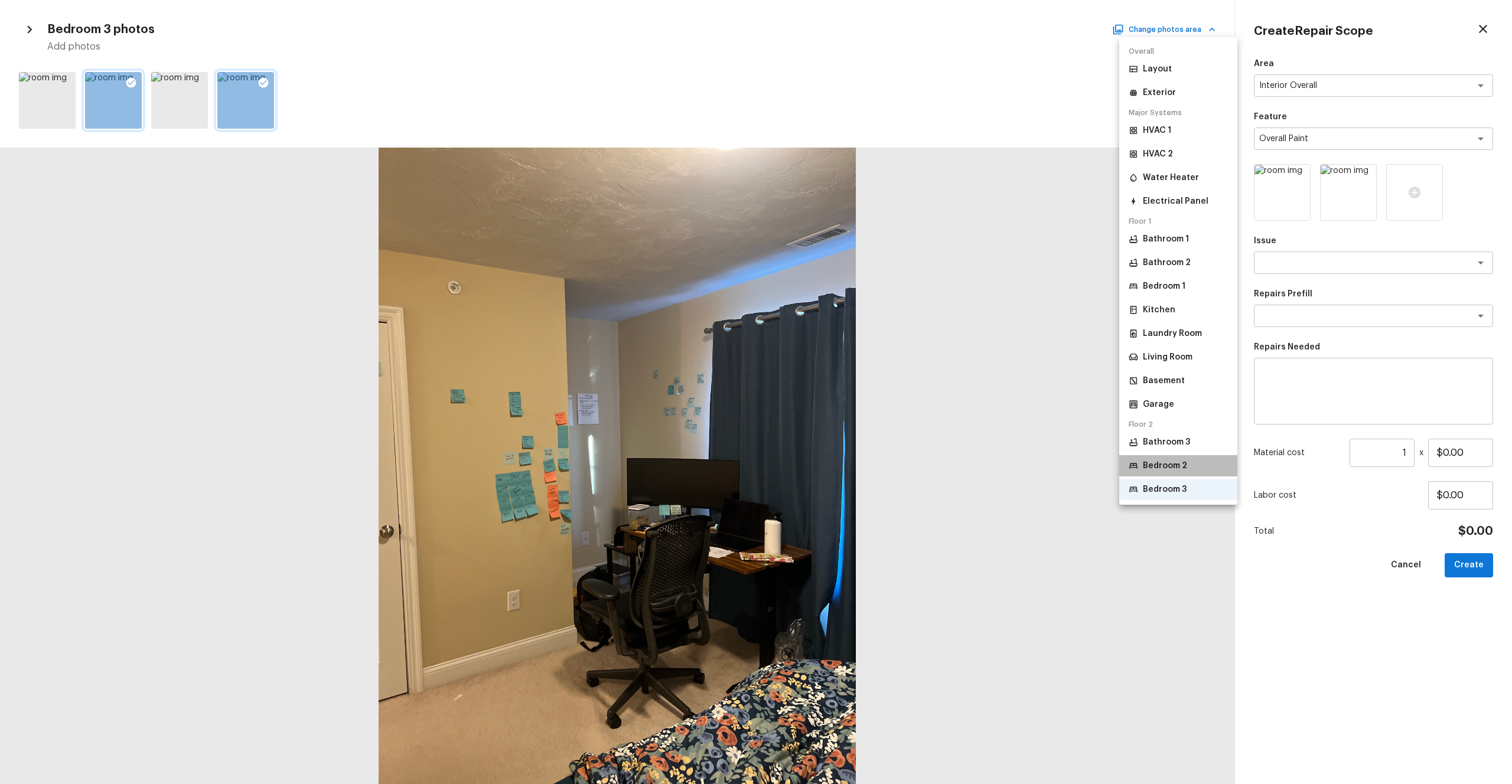
click at [850, 430] on p "Bedroom 2" at bounding box center [1165, 465] width 44 height 12
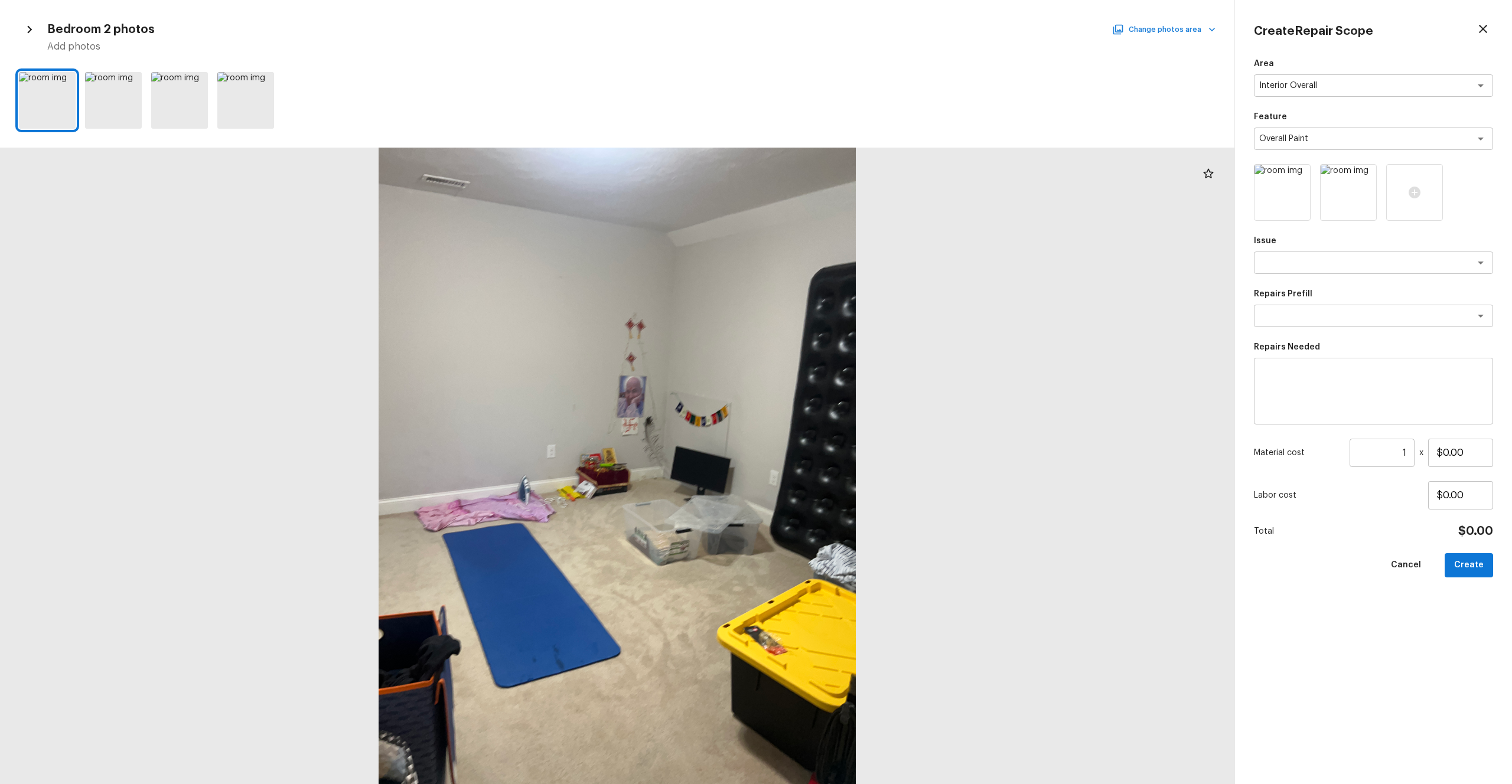
click at [850, 31] on button "Change photos area" at bounding box center [1166, 30] width 101 height 16
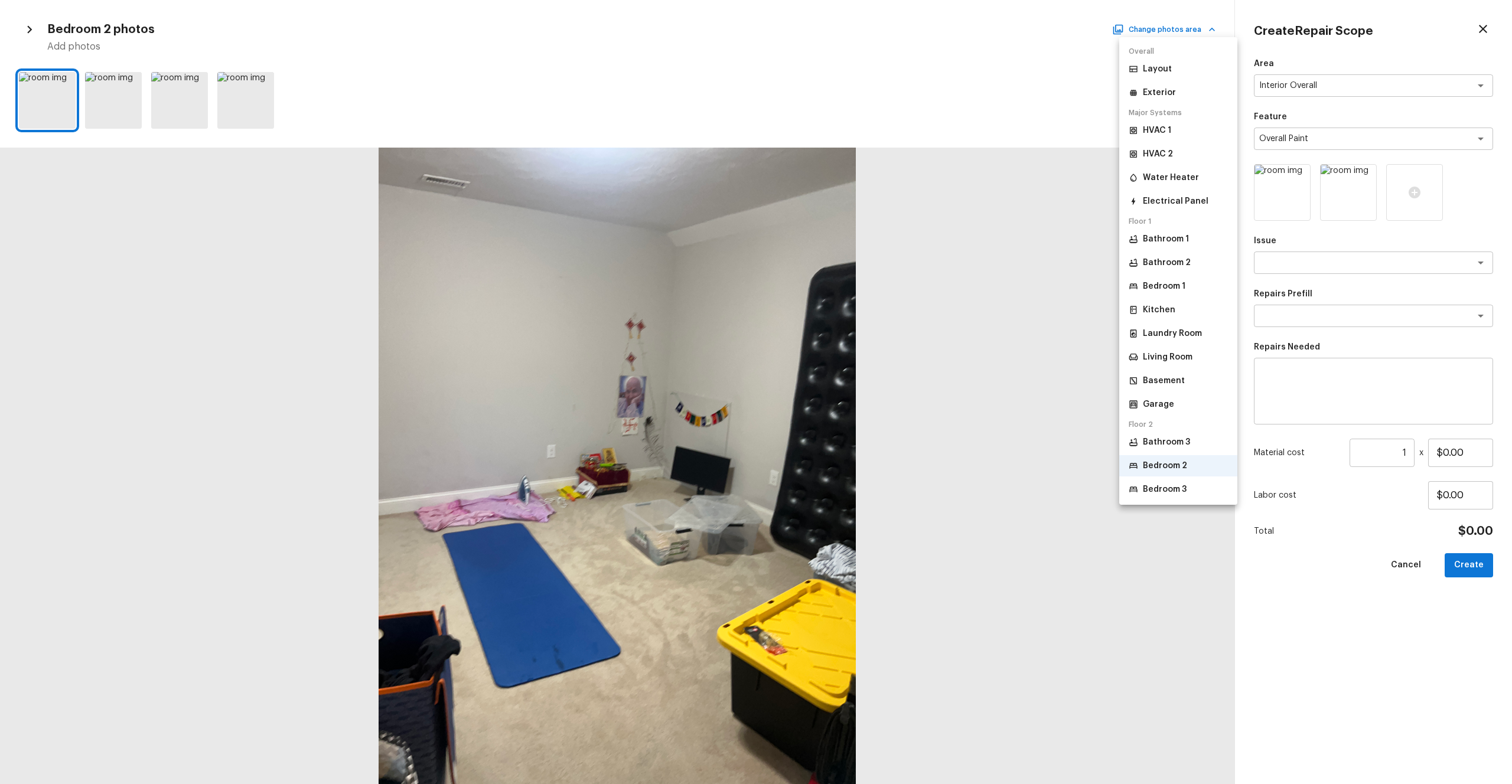
click at [850, 430] on p "Bathroom 3" at bounding box center [1166, 442] width 47 height 12
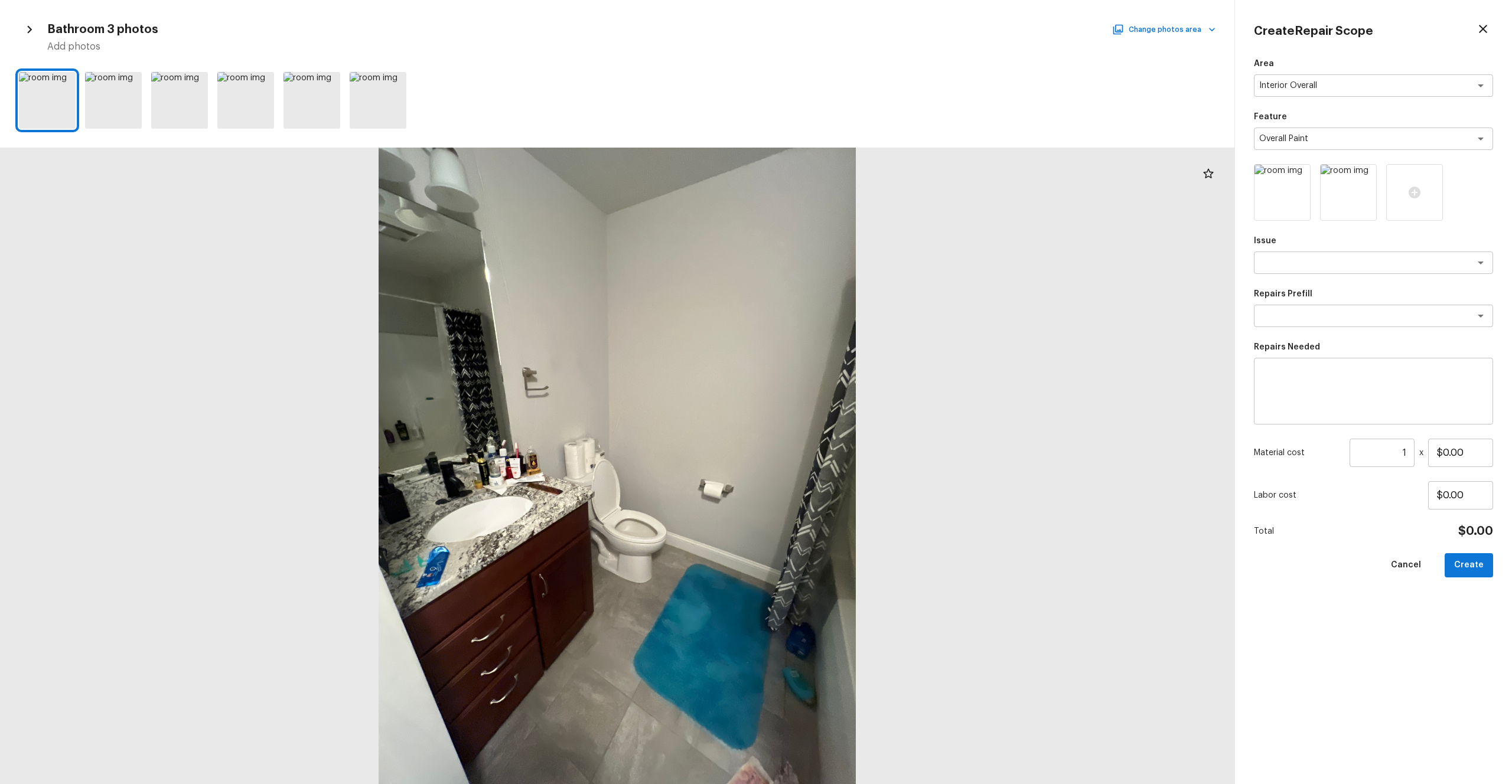
click at [850, 16] on div "Bathroom 3 photos Change photos area Add photos" at bounding box center [617, 392] width 1235 height 784
click at [850, 43] on h5 "Add photos" at bounding box center [631, 46] width 1168 height 13
click at [850, 36] on button "Change photos area" at bounding box center [1166, 30] width 101 height 16
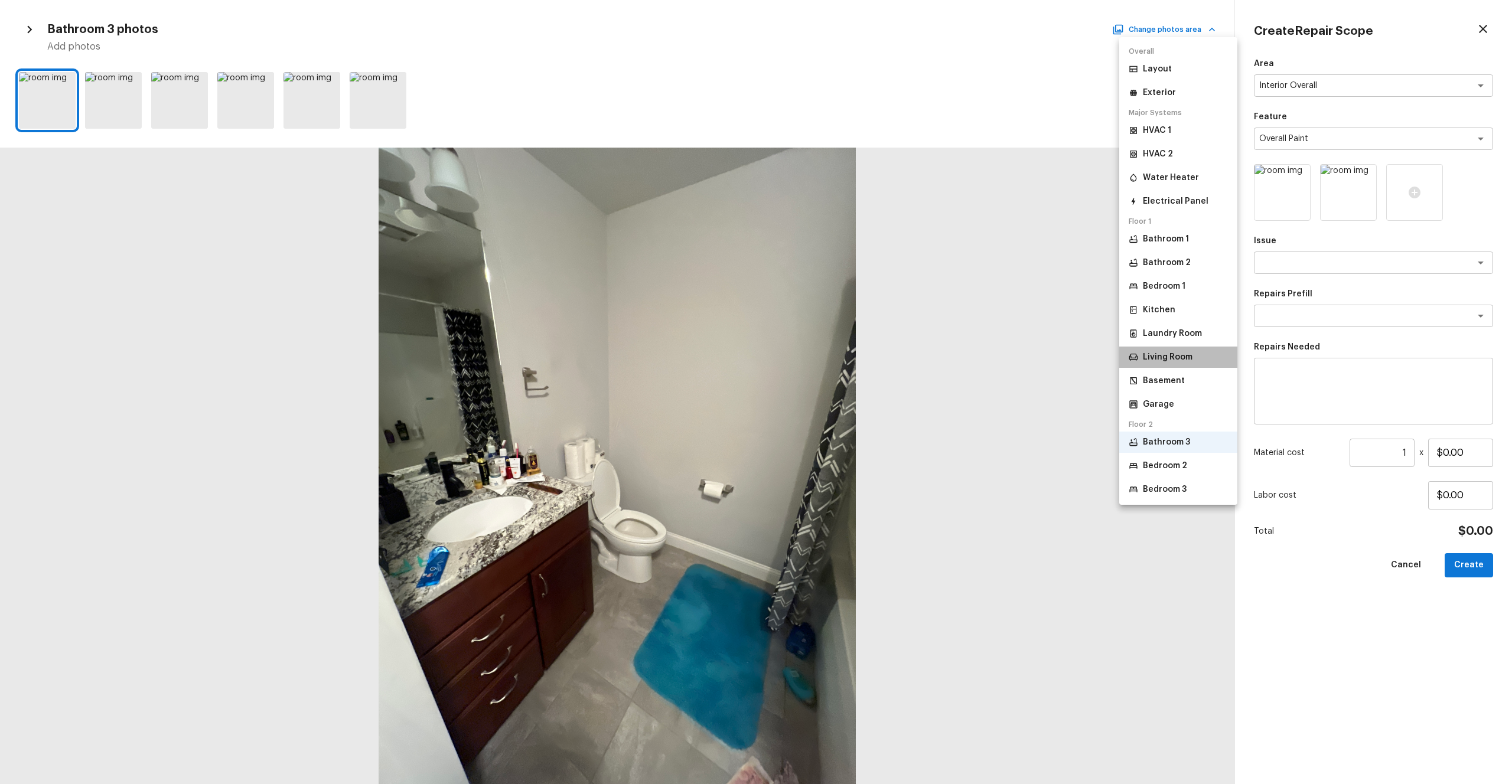
click at [850, 362] on p "Living Room" at bounding box center [1168, 357] width 50 height 12
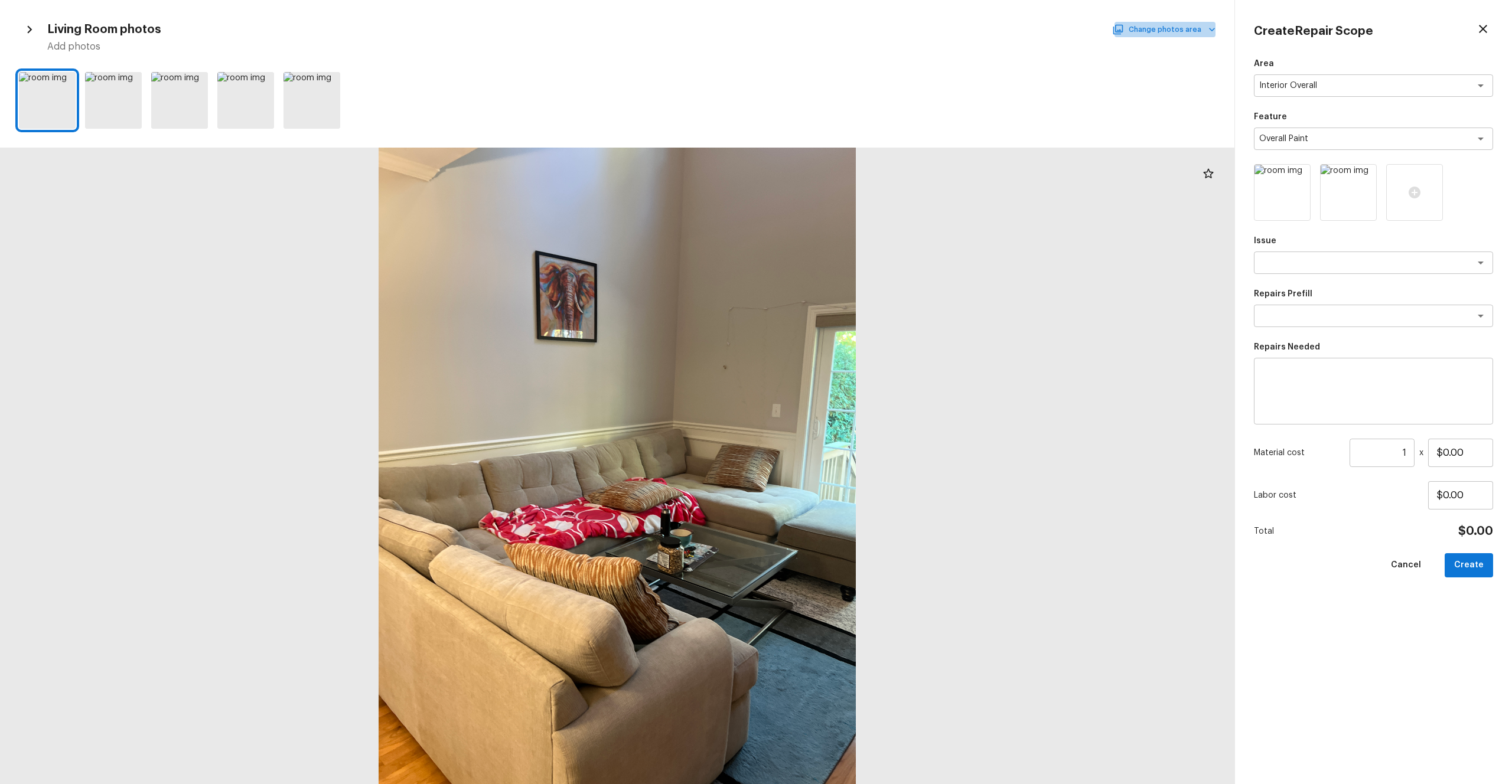
click at [850, 33] on button "Change photos area" at bounding box center [1166, 30] width 101 height 16
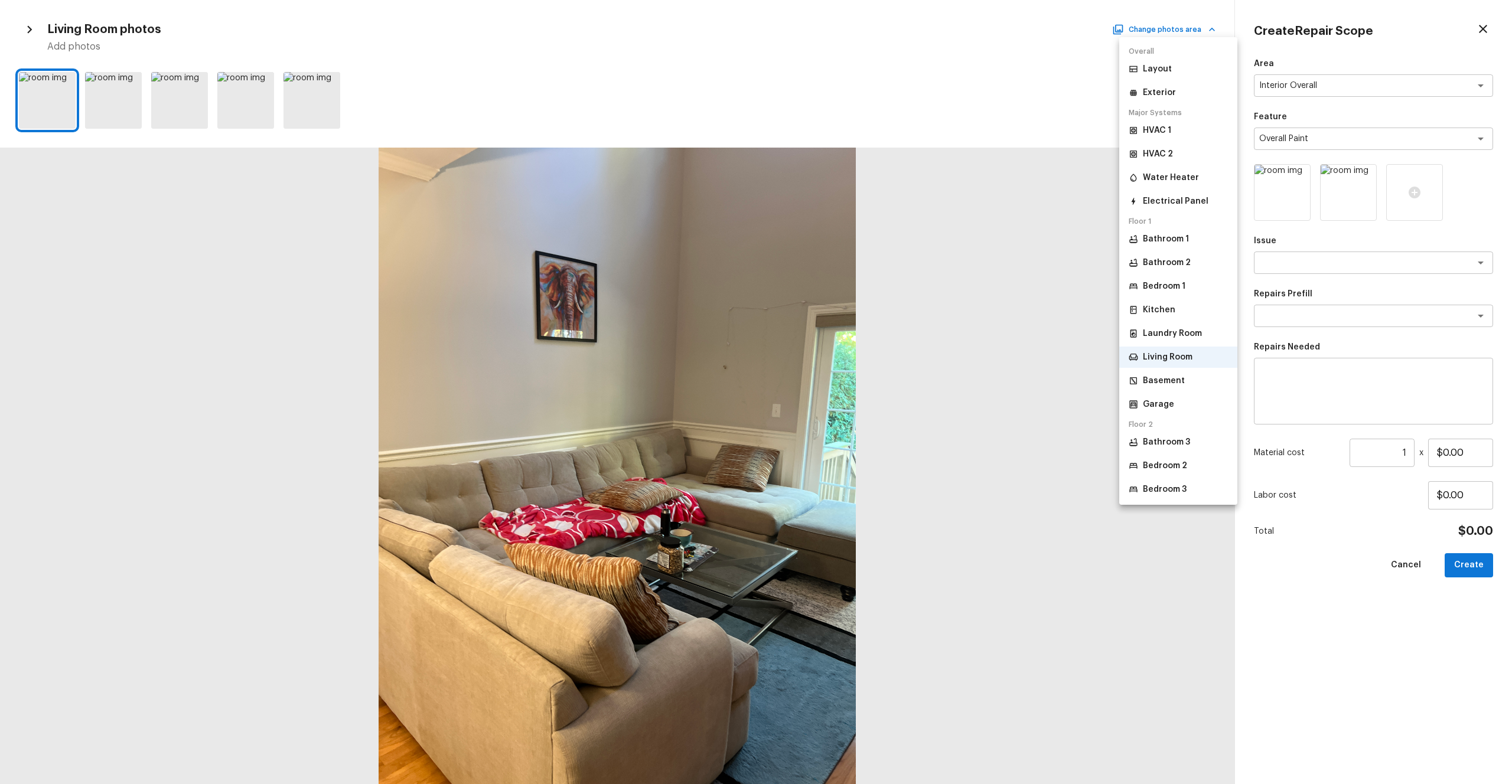
click at [850, 334] on p "Laundry Room" at bounding box center [1172, 334] width 59 height 12
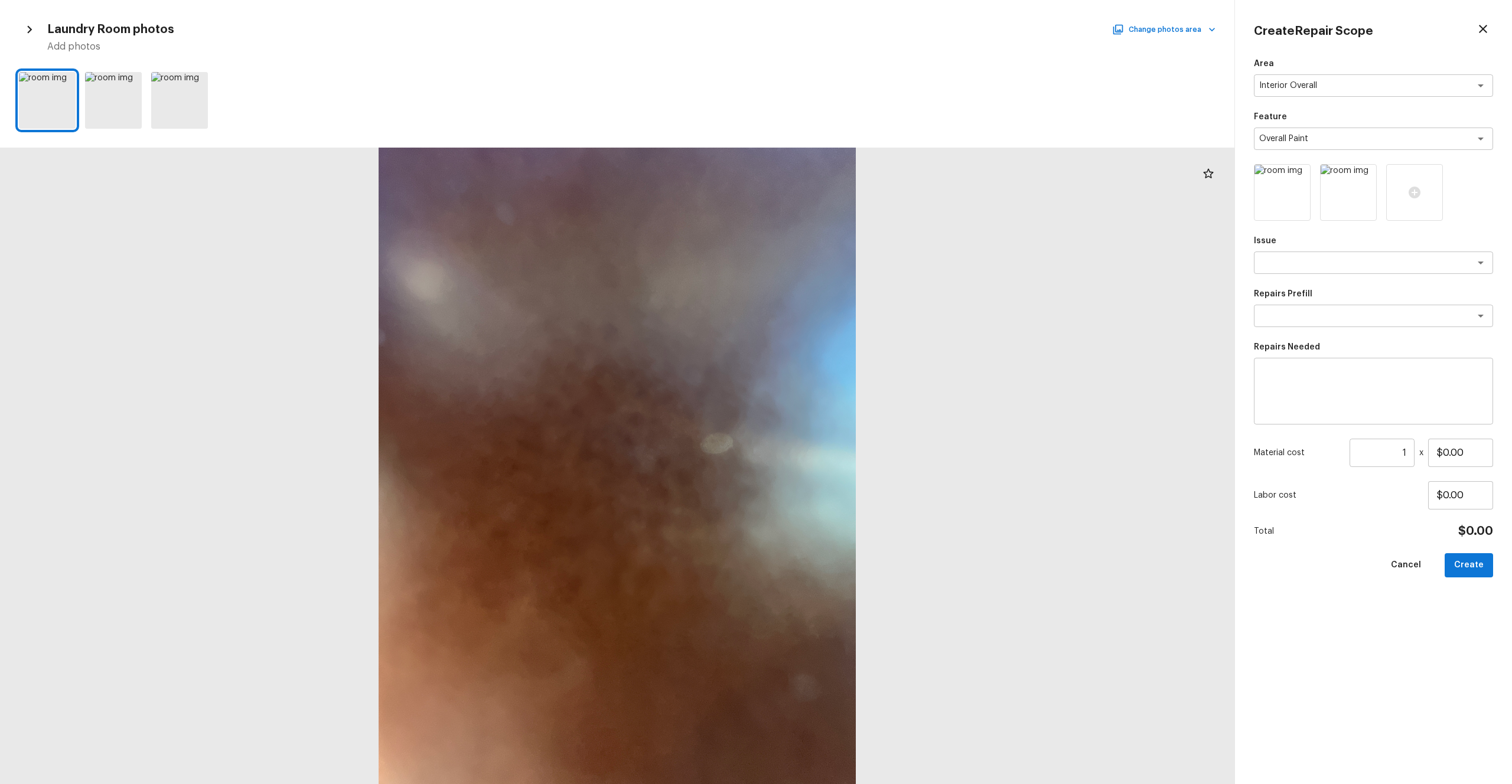
click at [850, 37] on div "Laundry Room photos Change photos area Add photos" at bounding box center [617, 36] width 1197 height 34
click at [850, 33] on button "Change photos area" at bounding box center [1166, 30] width 101 height 16
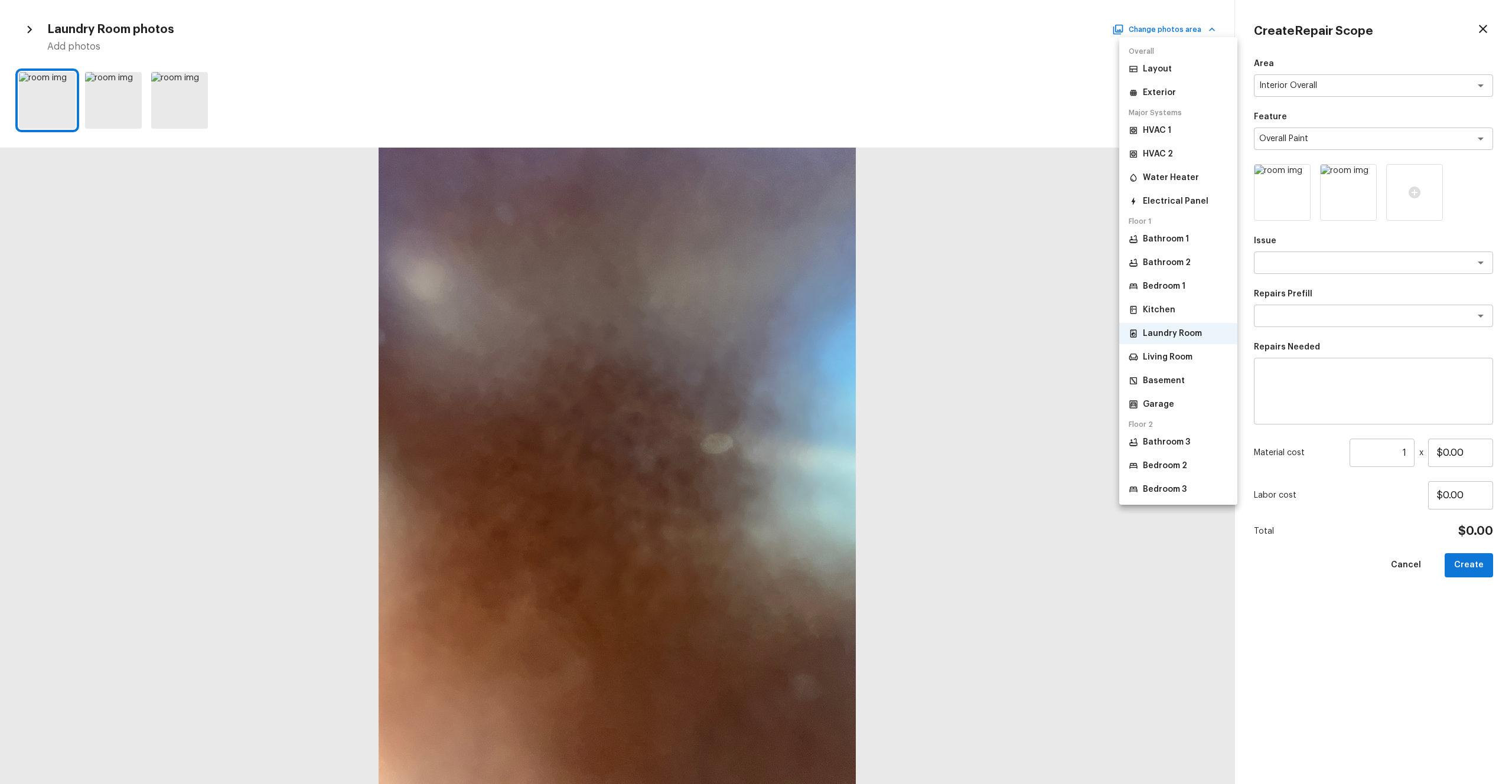
click at [850, 305] on p "Kitchen" at bounding box center [1159, 310] width 33 height 12
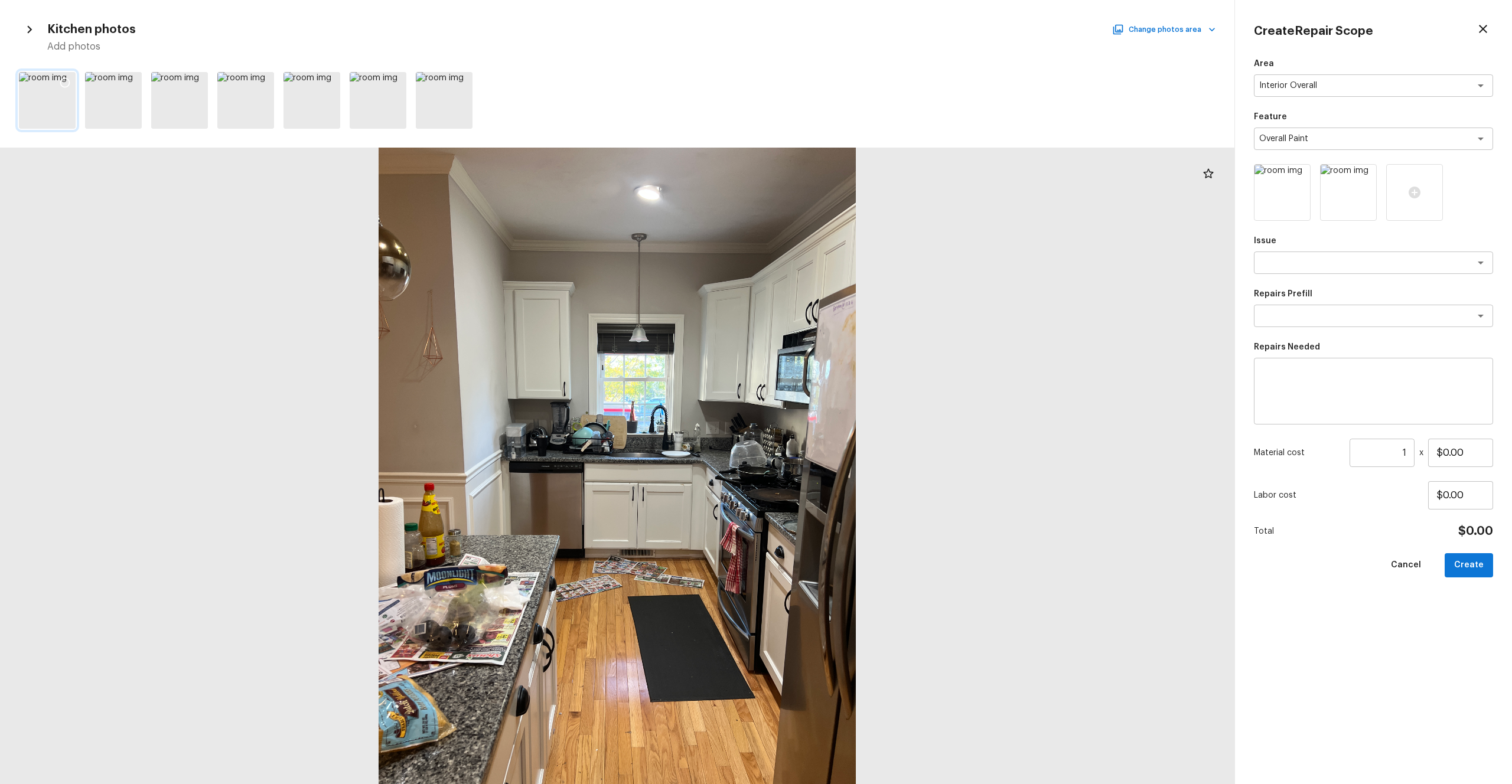
click at [61, 81] on icon at bounding box center [66, 83] width 10 height 10
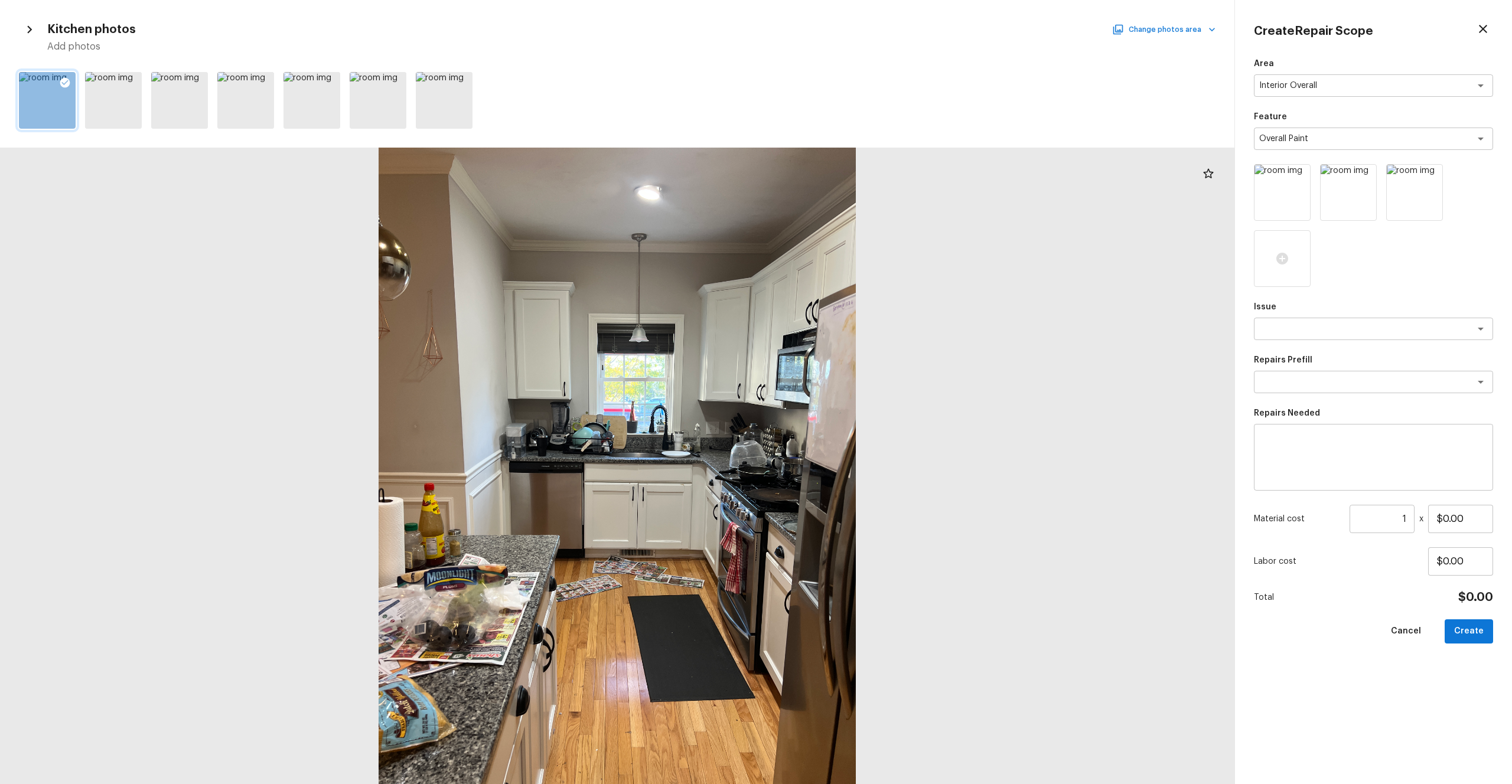
click at [850, 31] on button "Change photos area" at bounding box center [1166, 30] width 101 height 16
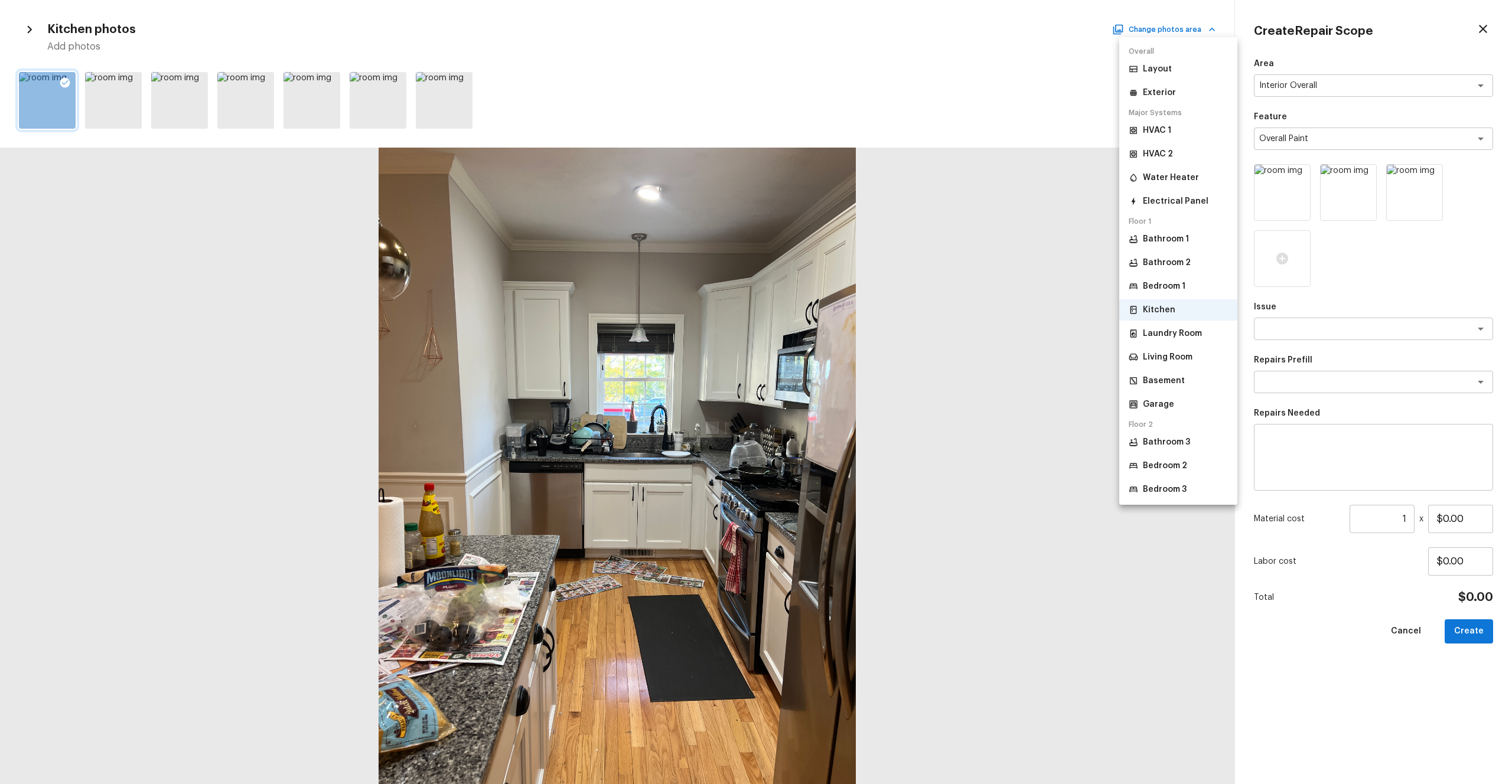
click at [850, 279] on li "Bedroom 1" at bounding box center [1178, 287] width 118 height 21
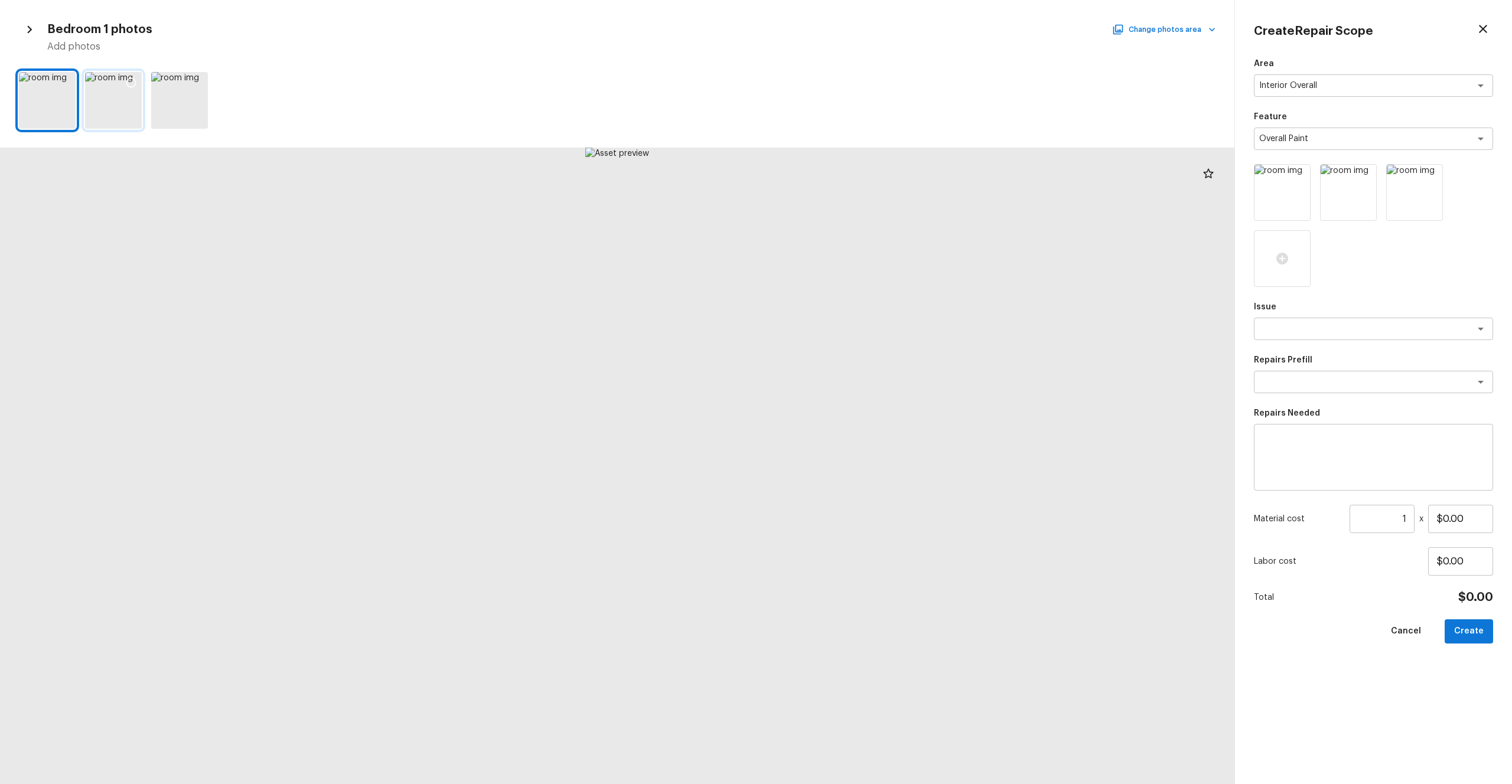
click at [135, 81] on icon at bounding box center [131, 83] width 10 height 10
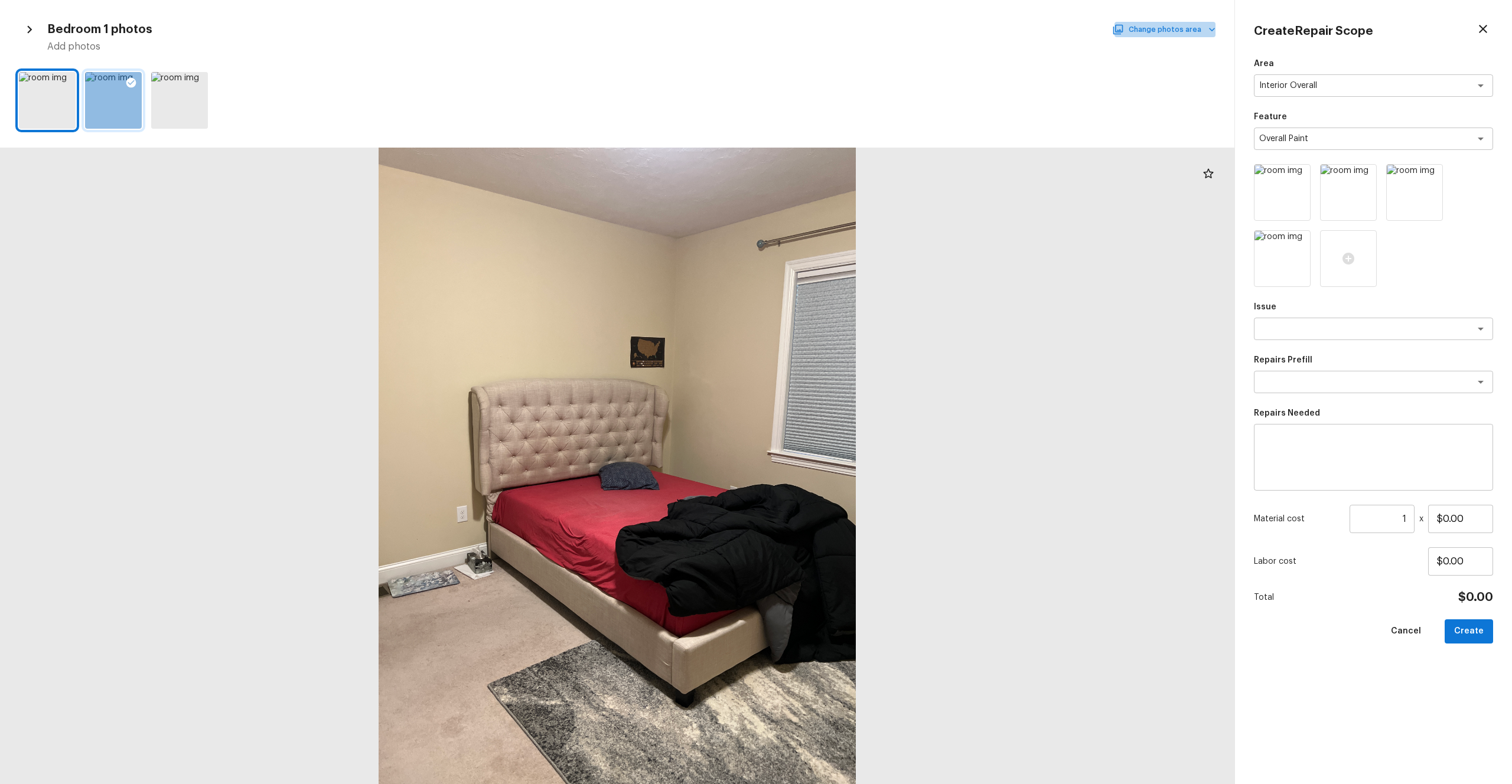
click at [850, 33] on button "Change photos area" at bounding box center [1166, 30] width 101 height 16
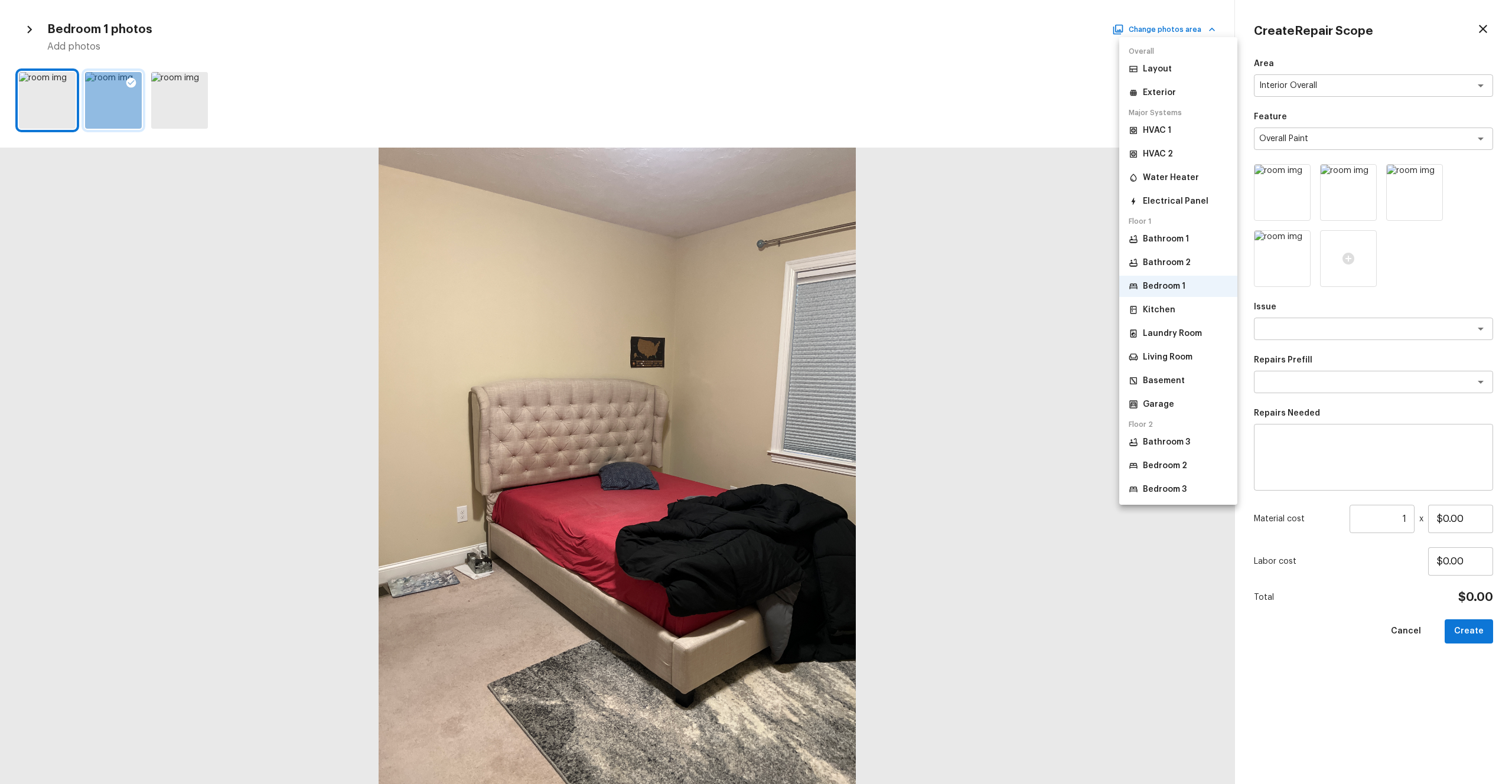
click at [850, 260] on p "Bathroom 2" at bounding box center [1166, 262] width 48 height 12
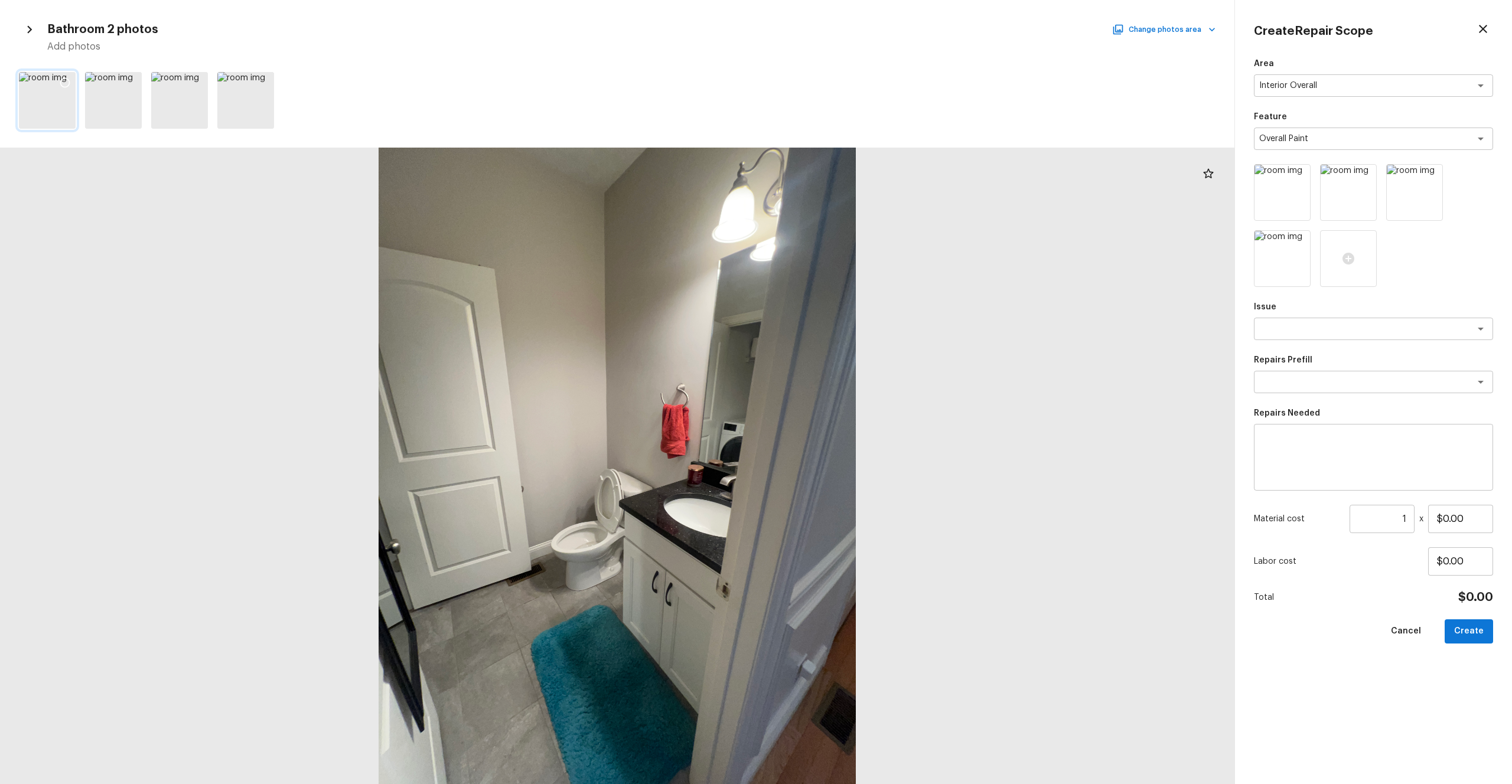
click at [62, 81] on icon at bounding box center [65, 83] width 12 height 12
click at [850, 328] on textarea at bounding box center [1357, 329] width 195 height 12
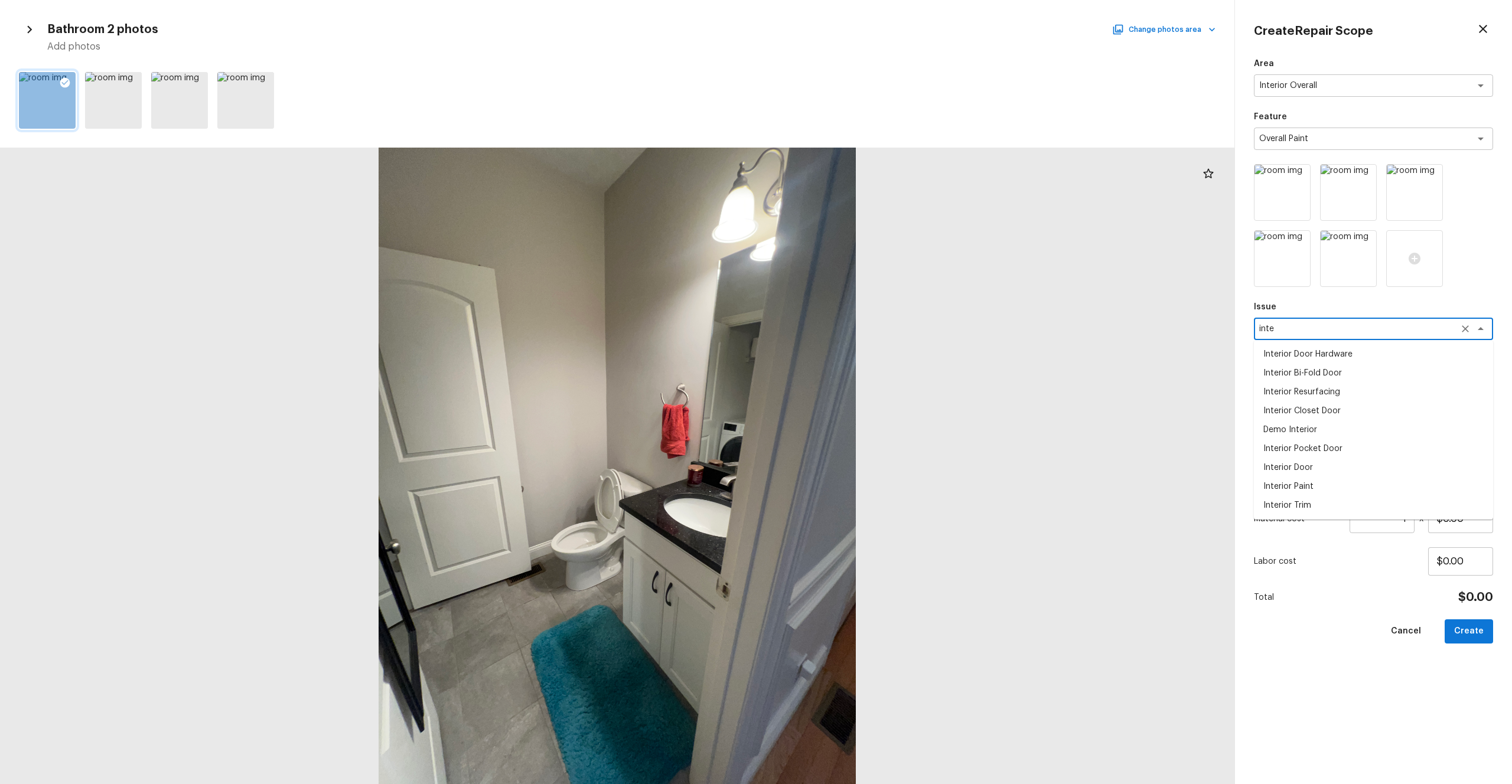
click at [850, 430] on li "Interior Paint" at bounding box center [1374, 487] width 240 height 19
click at [850, 392] on div "x ​" at bounding box center [1374, 381] width 240 height 22
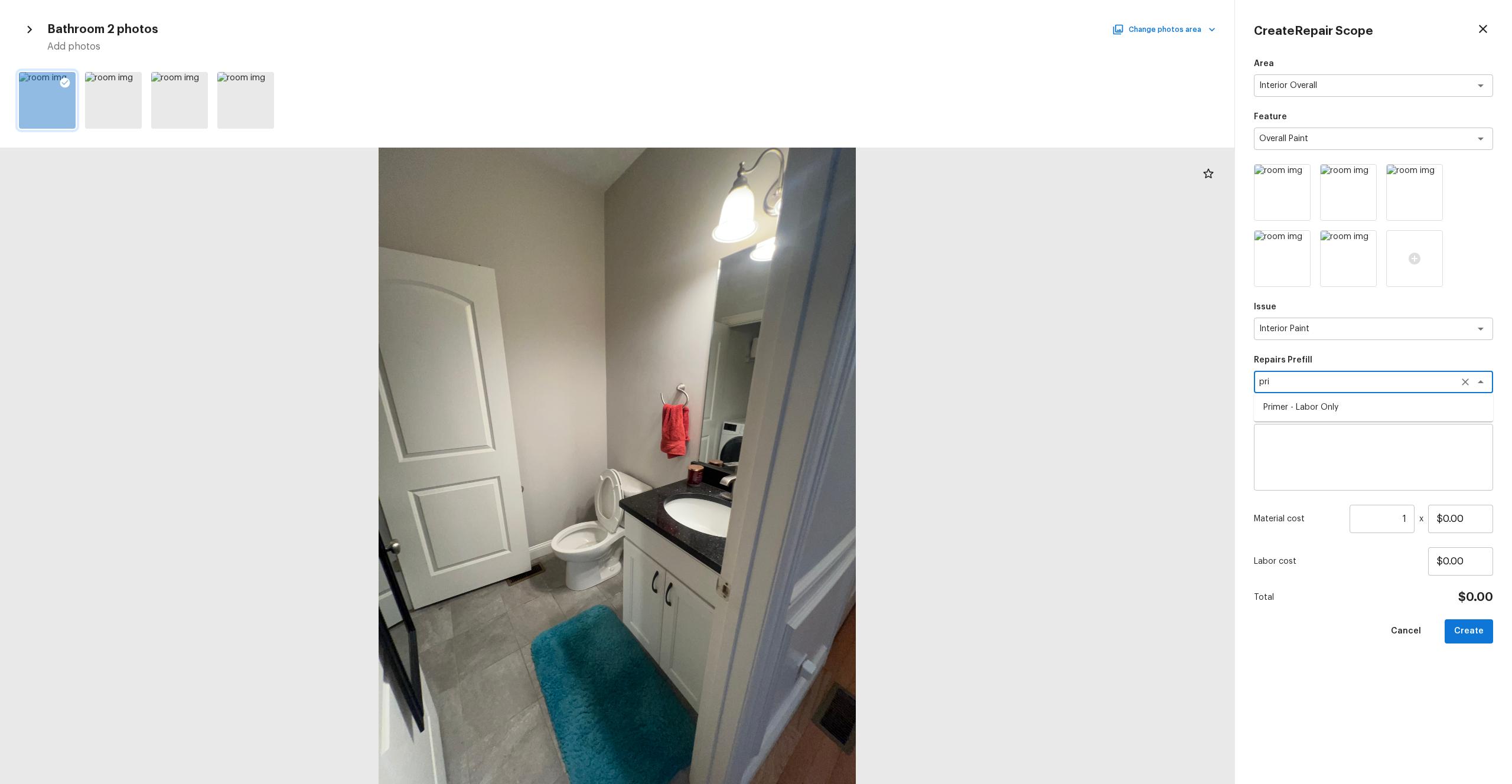
click at [850, 408] on li "Primer - Labor Only" at bounding box center [1374, 407] width 240 height 19
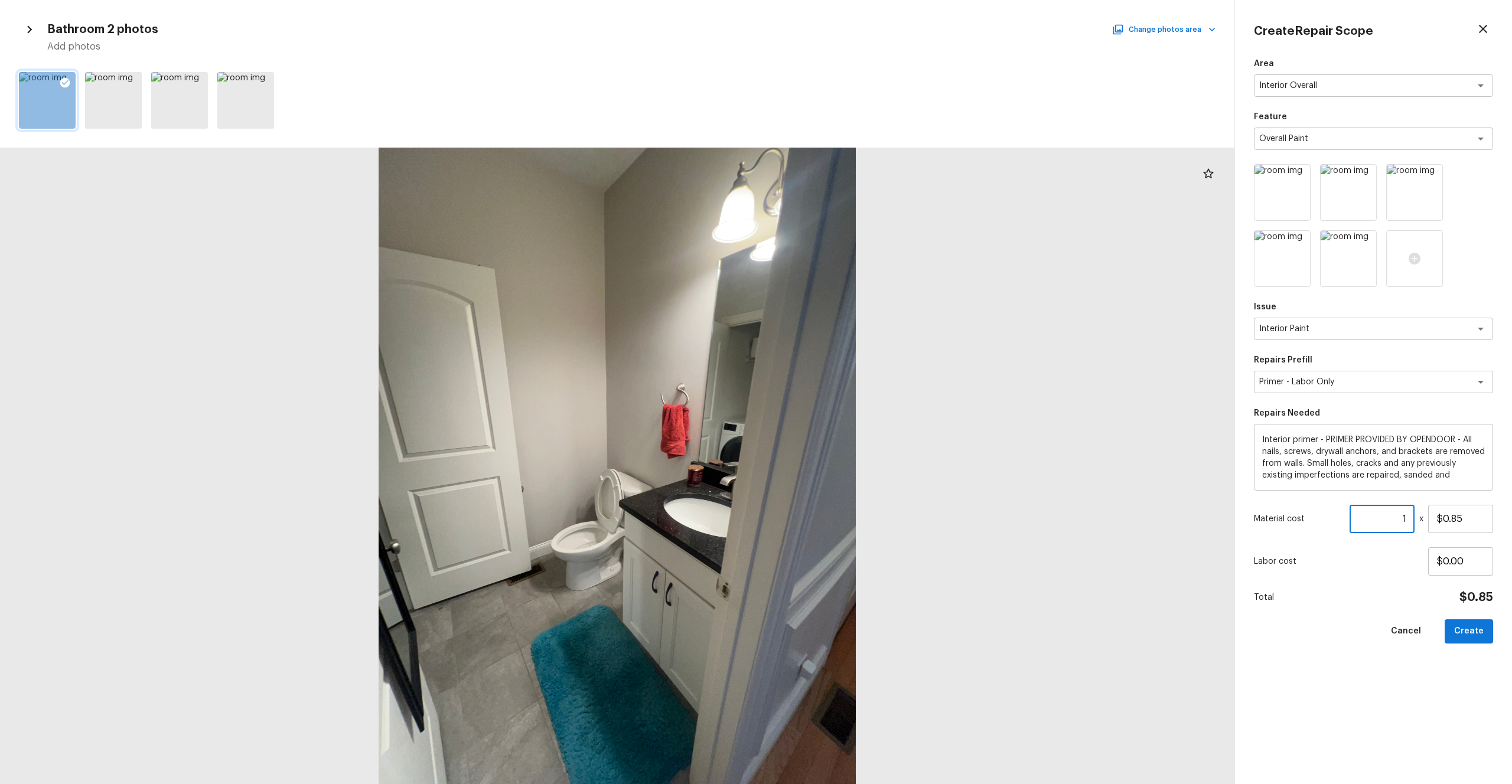
drag, startPoint x: 1406, startPoint y: 519, endPoint x: 1331, endPoint y: 522, distance: 75.1
click at [850, 430] on div "Material cost 1 ​ x $0.85" at bounding box center [1374, 519] width 240 height 29
click at [850, 430] on div "Area Interior Overall x ​ Feature Overall Paint x ​ Issue Interior Paint x ​ Re…" at bounding box center [1374, 411] width 240 height 708
click at [850, 430] on button "Create" at bounding box center [1469, 631] width 48 height 24
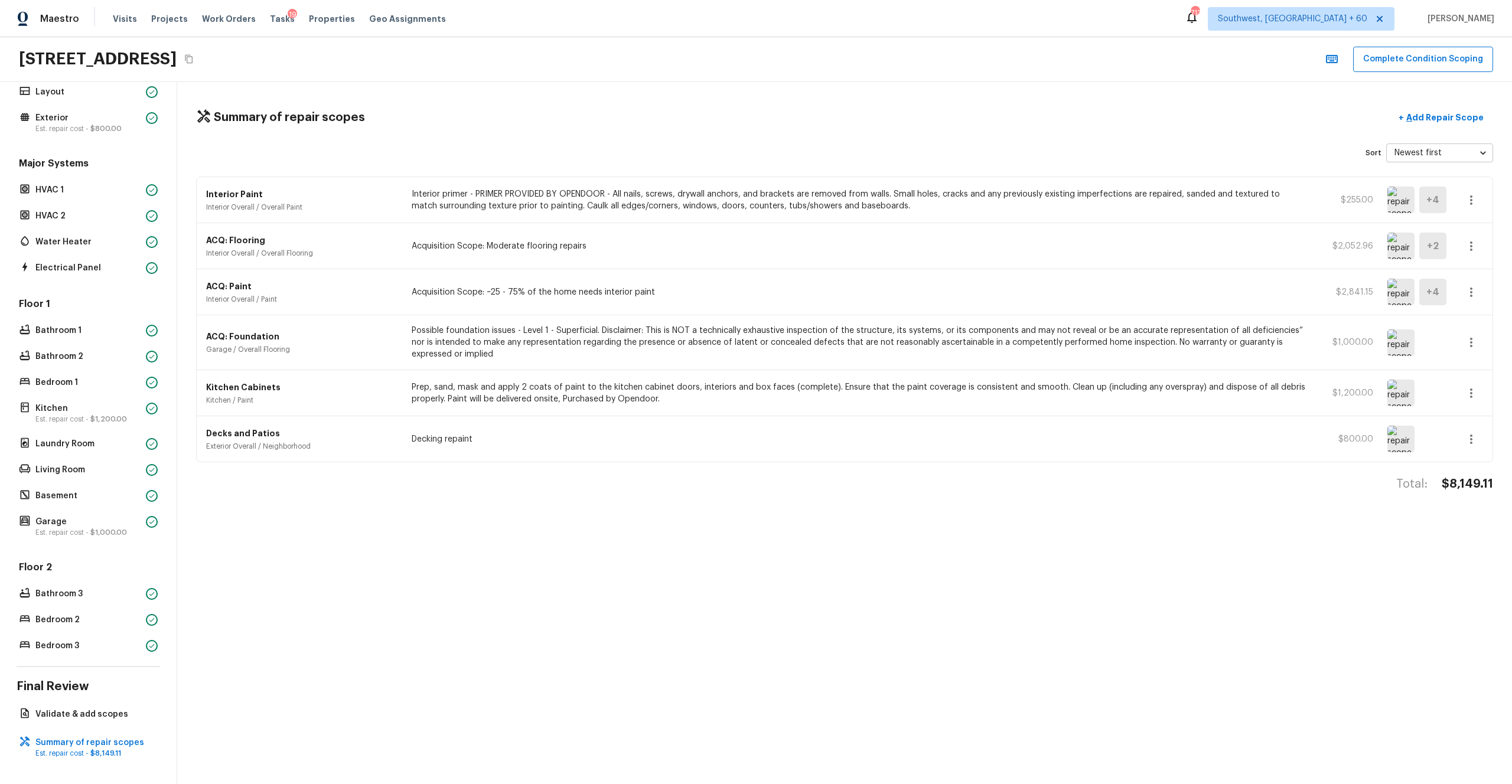
click at [194, 57] on icon "Copy Address" at bounding box center [189, 58] width 9 height 9
click at [520, 188] on p "Interior primer - PRIMER PROVIDED BY OPENDOOR - All nails, screws, drywall anch…" at bounding box center [859, 200] width 895 height 24
click at [850, 430] on h4 "$8,149.11" at bounding box center [1468, 485] width 51 height 16
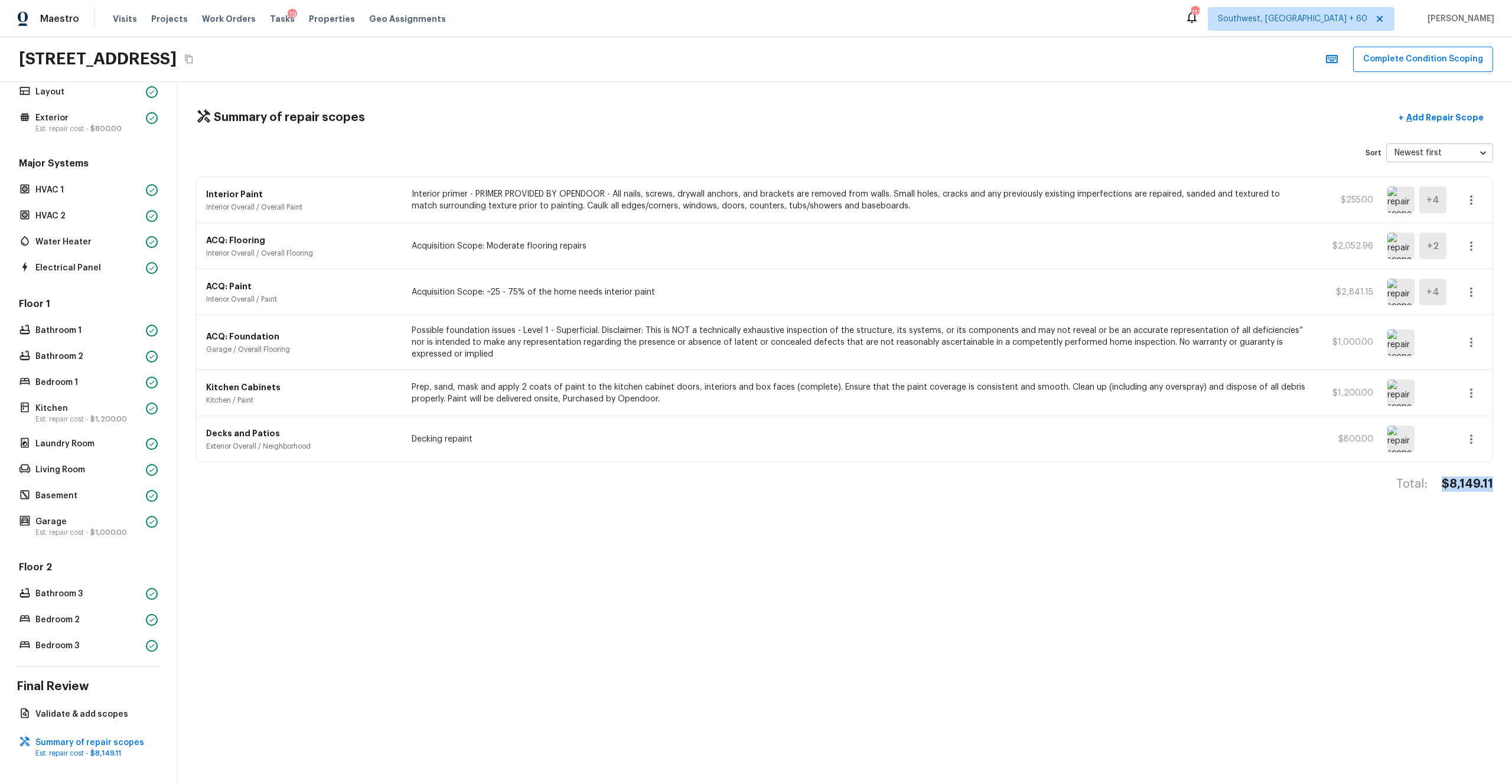
copy h4 "$8,149.11"
click at [850, 61] on button "Complete Condition Scoping" at bounding box center [1423, 59] width 140 height 26
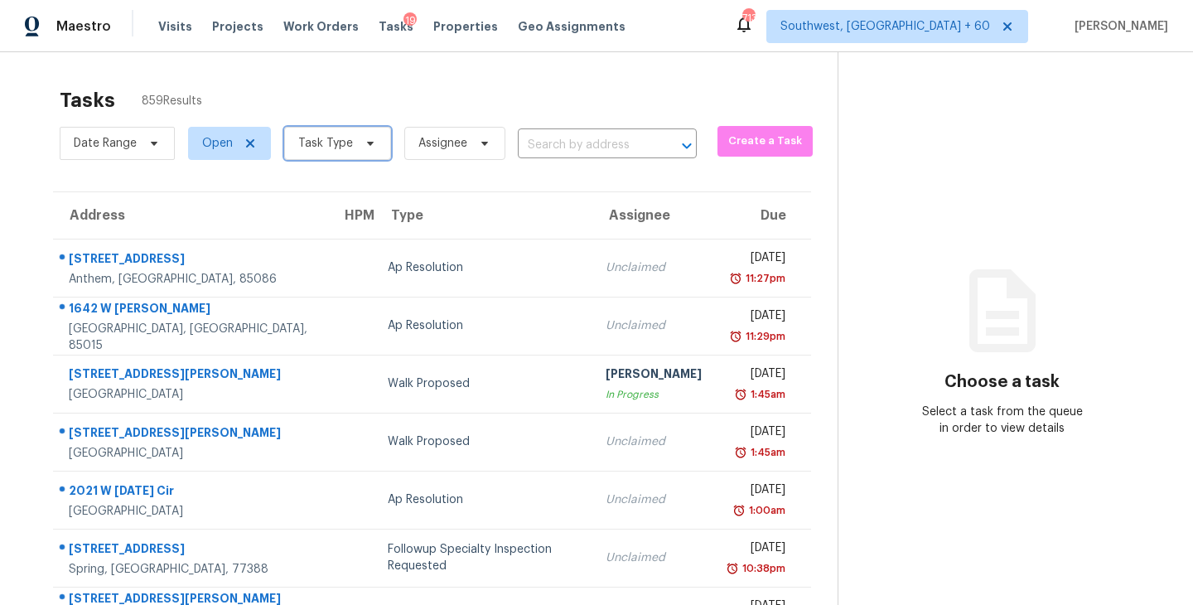
click at [332, 144] on span "Task Type" at bounding box center [325, 143] width 55 height 17
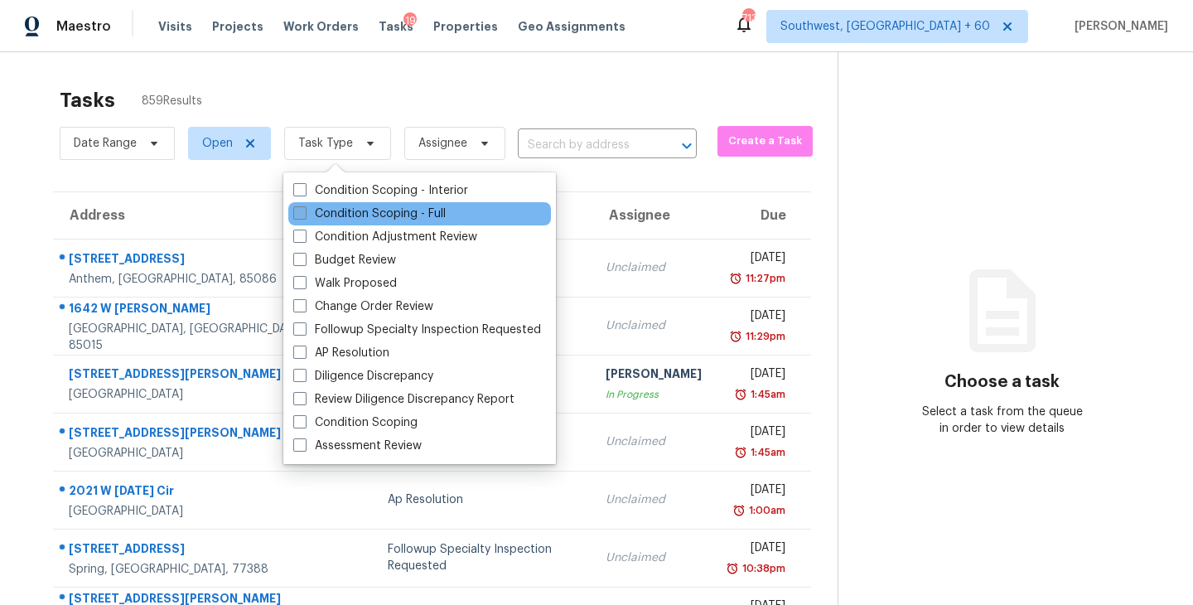
click at [359, 214] on label "Condition Scoping - Full" at bounding box center [369, 213] width 152 height 17
click at [304, 214] on input "Condition Scoping - Full" at bounding box center [298, 210] width 11 height 11
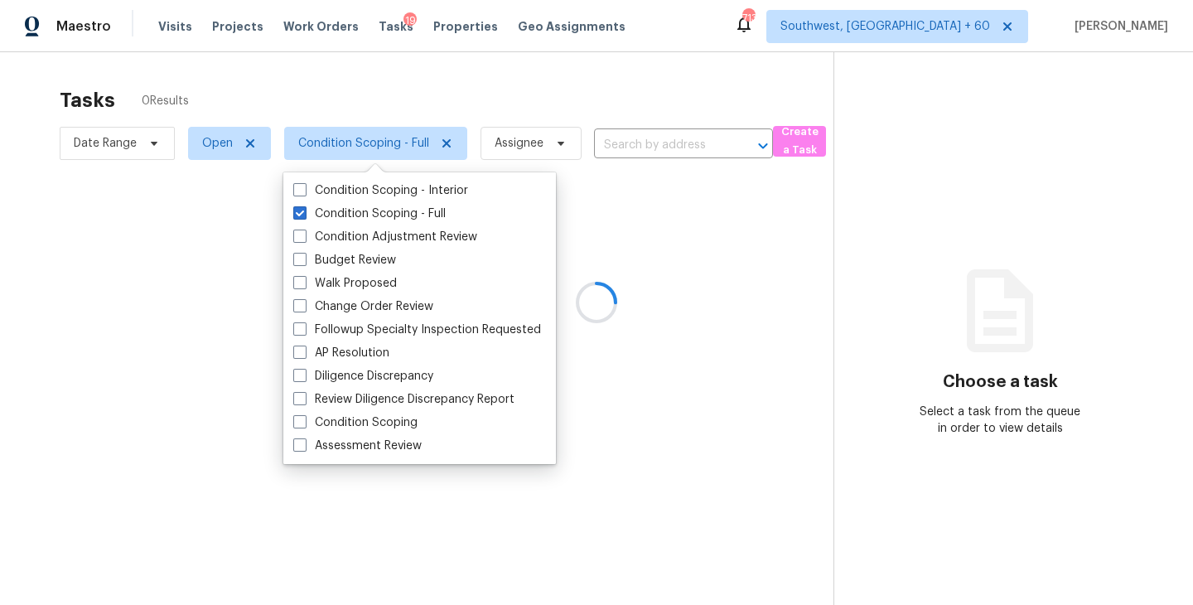
click at [515, 80] on div at bounding box center [596, 302] width 1193 height 605
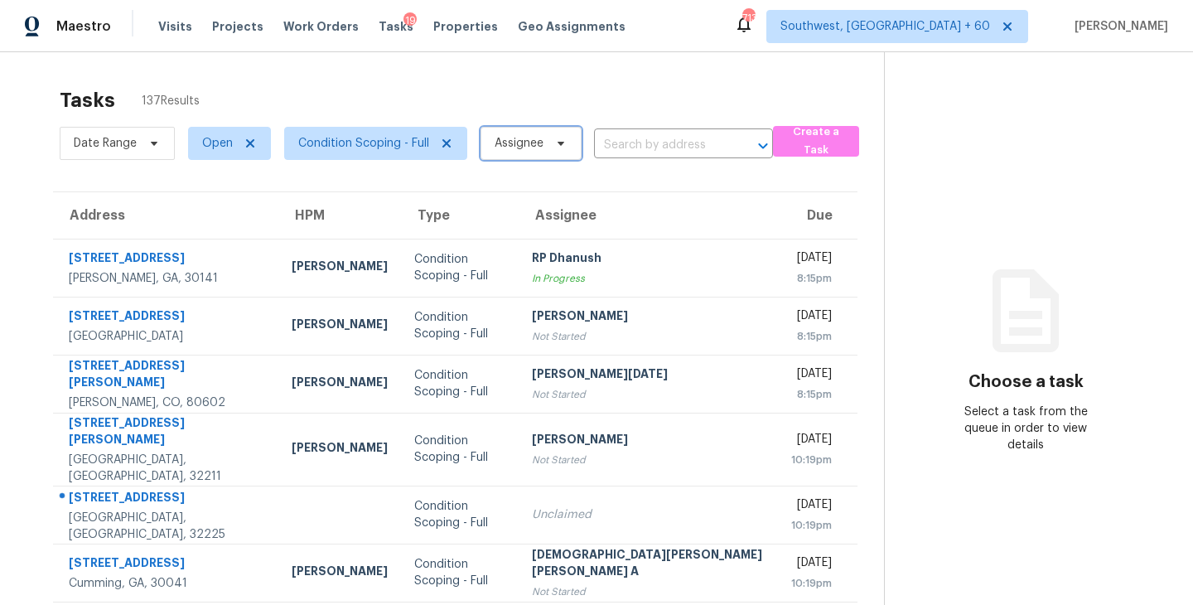
click at [538, 157] on span "Assignee" at bounding box center [531, 143] width 101 height 33
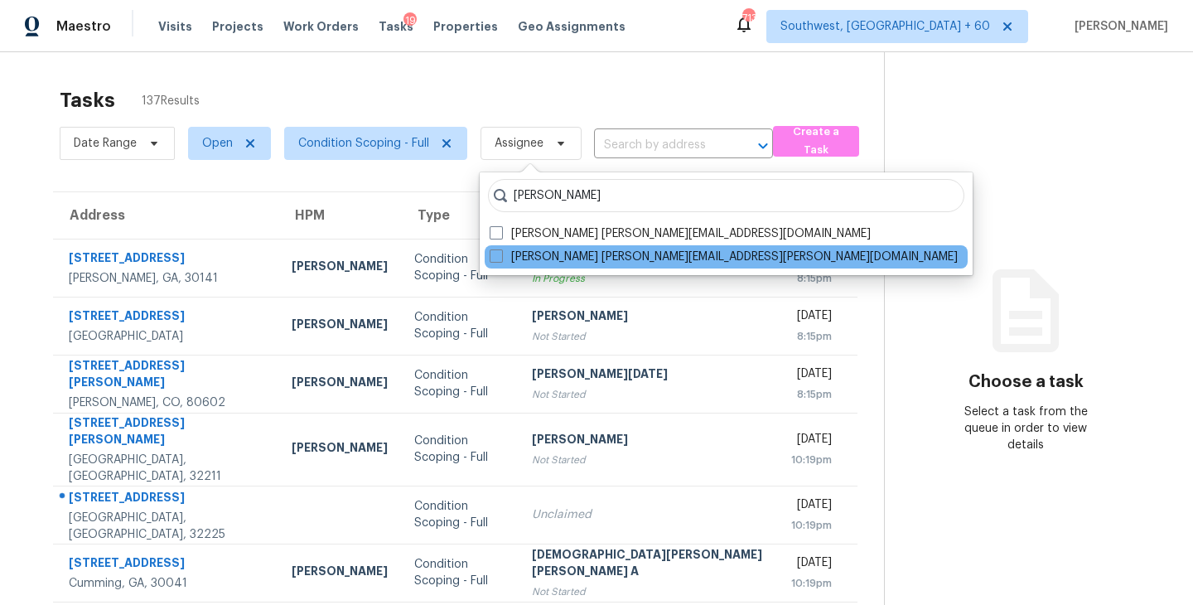
click at [574, 247] on div "[PERSON_NAME] [PERSON_NAME][EMAIL_ADDRESS][PERSON_NAME][DOMAIN_NAME]" at bounding box center [726, 256] width 483 height 23
click at [569, 253] on label "[PERSON_NAME] [PERSON_NAME][EMAIL_ADDRESS][PERSON_NAME][DOMAIN_NAME]" at bounding box center [724, 257] width 468 height 17
click at [500, 253] on input "[PERSON_NAME] [PERSON_NAME][EMAIL_ADDRESS][PERSON_NAME][DOMAIN_NAME]" at bounding box center [495, 254] width 11 height 11
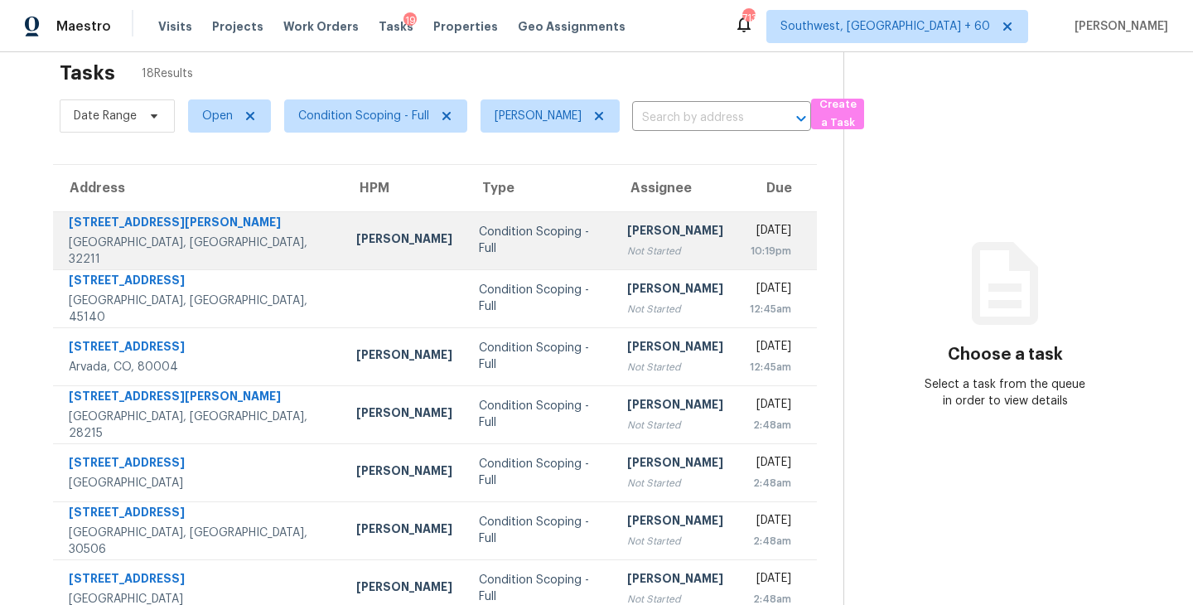
scroll to position [52, 0]
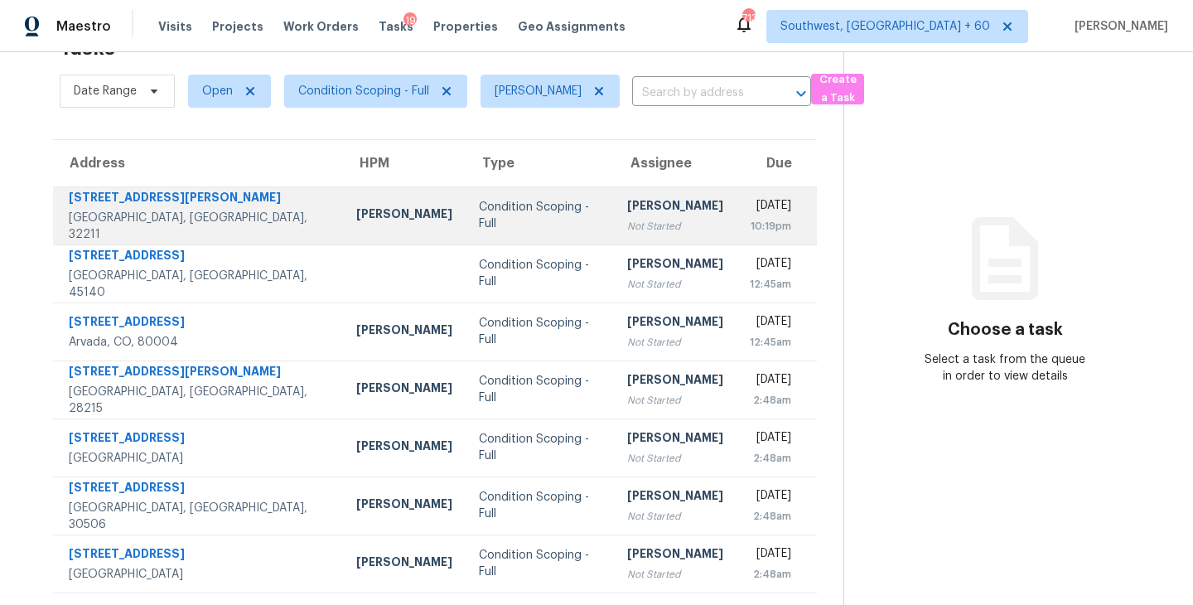
click at [627, 227] on div "Not Started" at bounding box center [675, 226] width 96 height 17
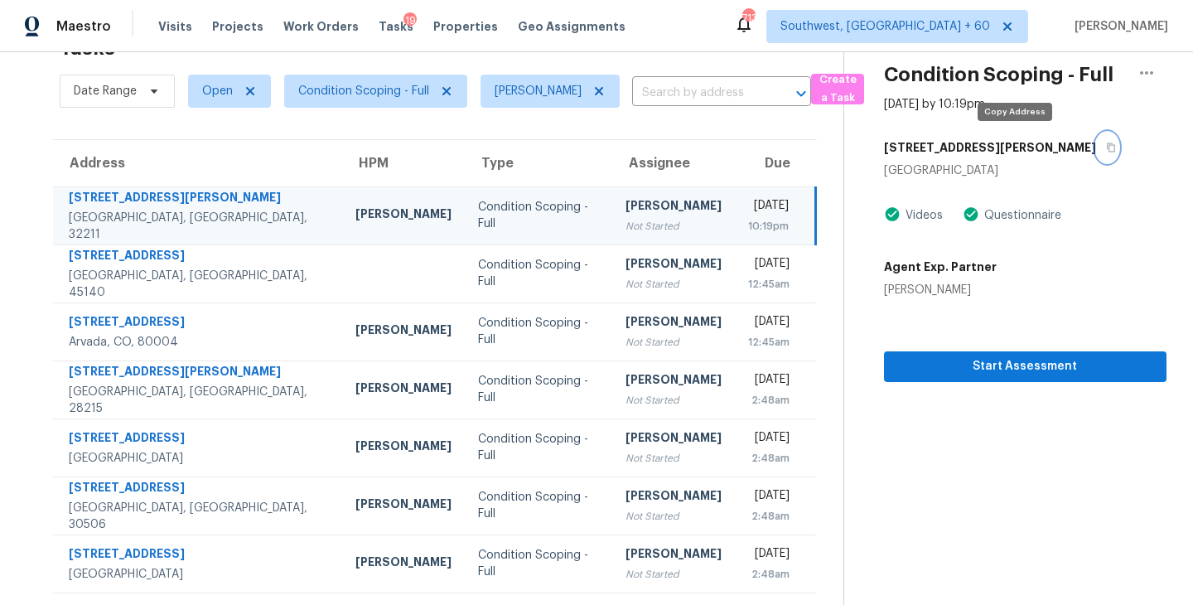
click at [1106, 146] on icon "button" at bounding box center [1111, 148] width 10 height 10
click at [626, 213] on div "[PERSON_NAME]" at bounding box center [674, 207] width 96 height 21
click at [979, 382] on section "Condition Scoping - Full [DATE] by 10:19pm [STREET_ADDRESS][PERSON_NAME] Videos…" at bounding box center [1005, 405] width 323 height 811
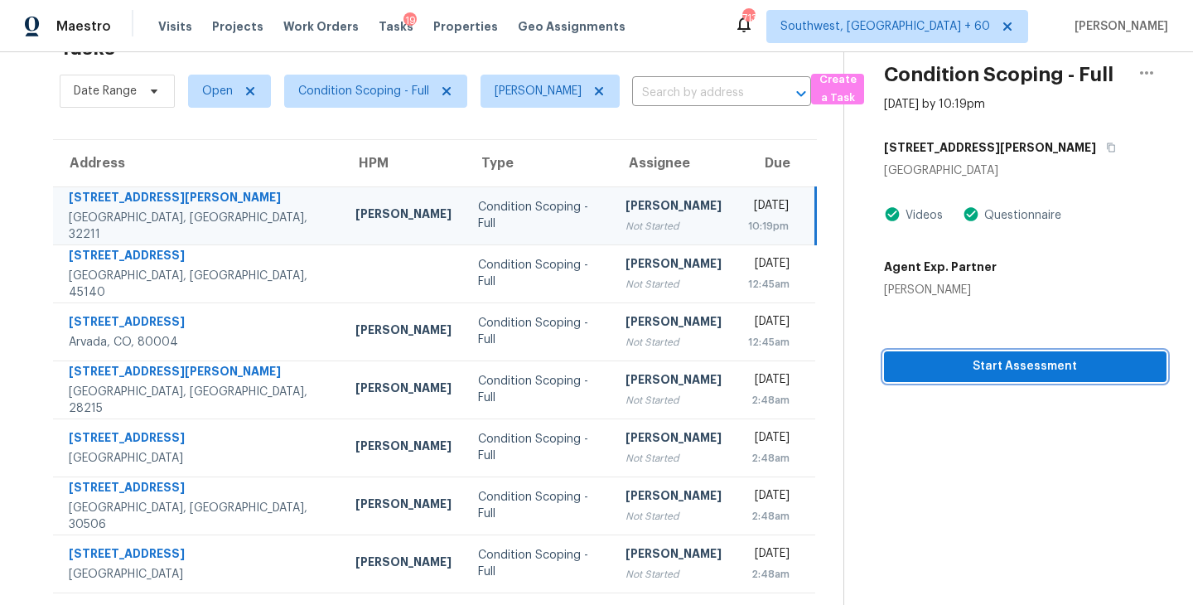
click at [995, 370] on span "Start Assessment" at bounding box center [1025, 366] width 256 height 21
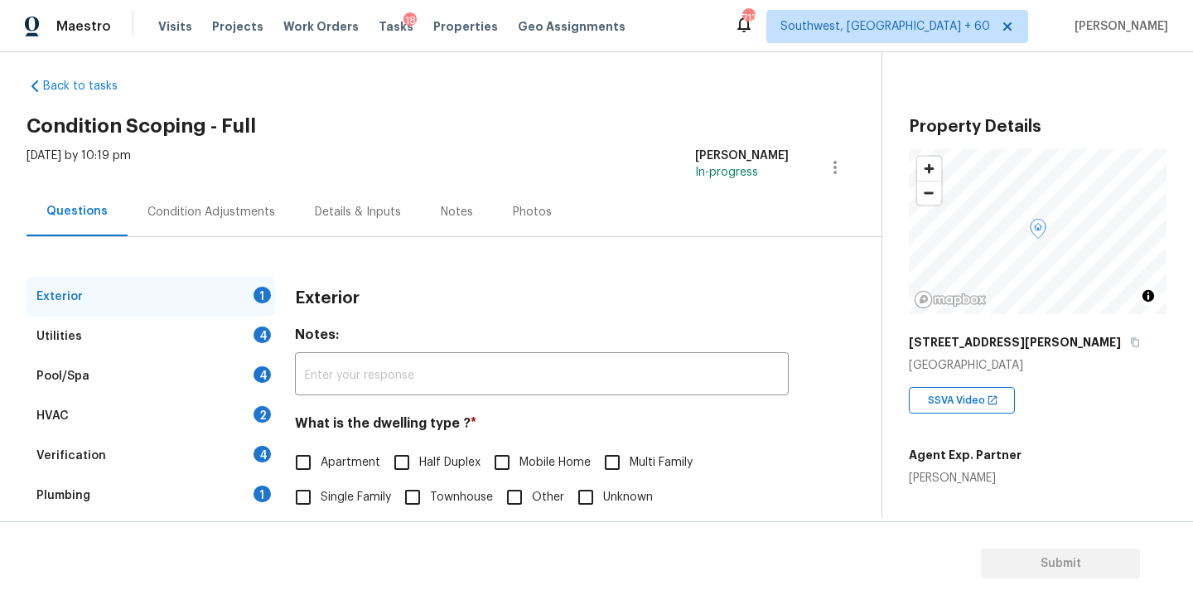
scroll to position [19, 0]
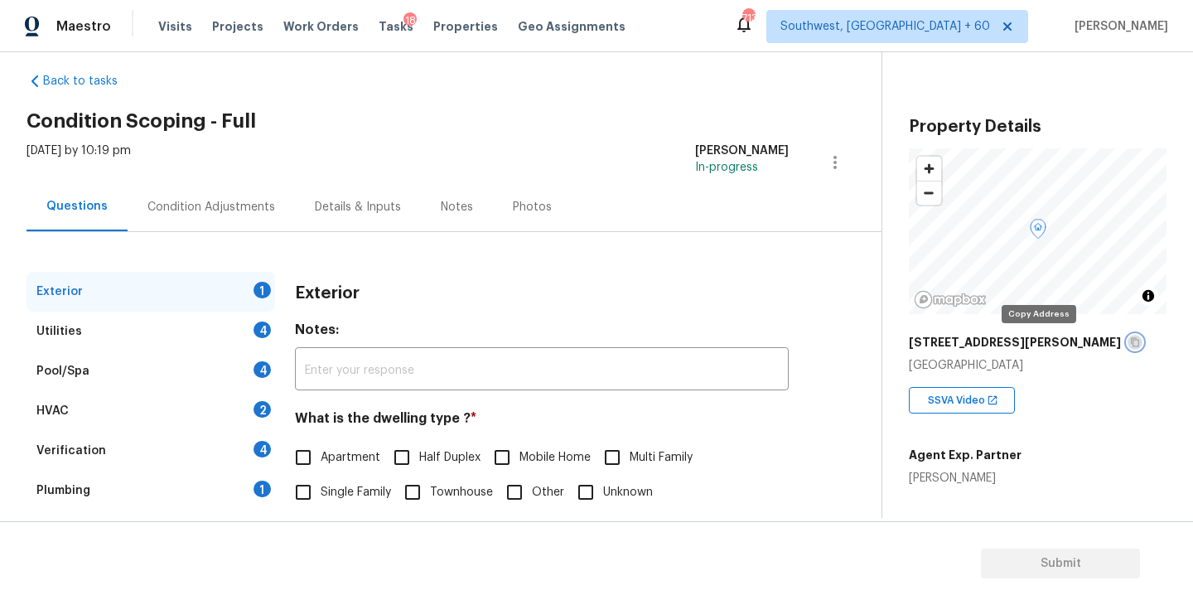
click at [1131, 341] on icon "button" at bounding box center [1135, 342] width 8 height 9
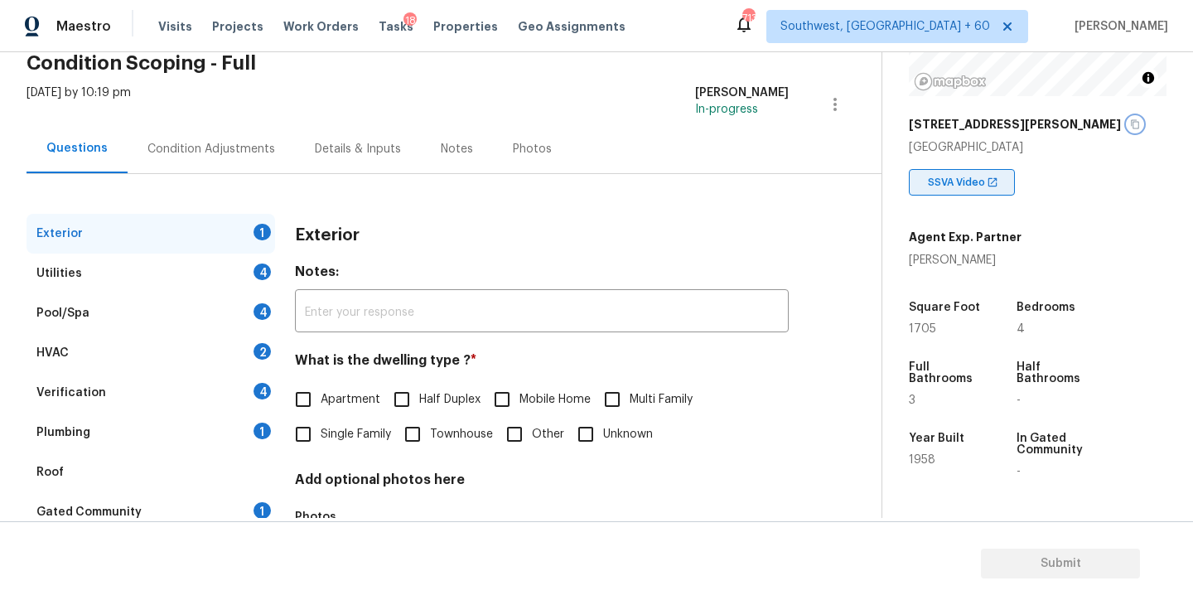
scroll to position [195, 0]
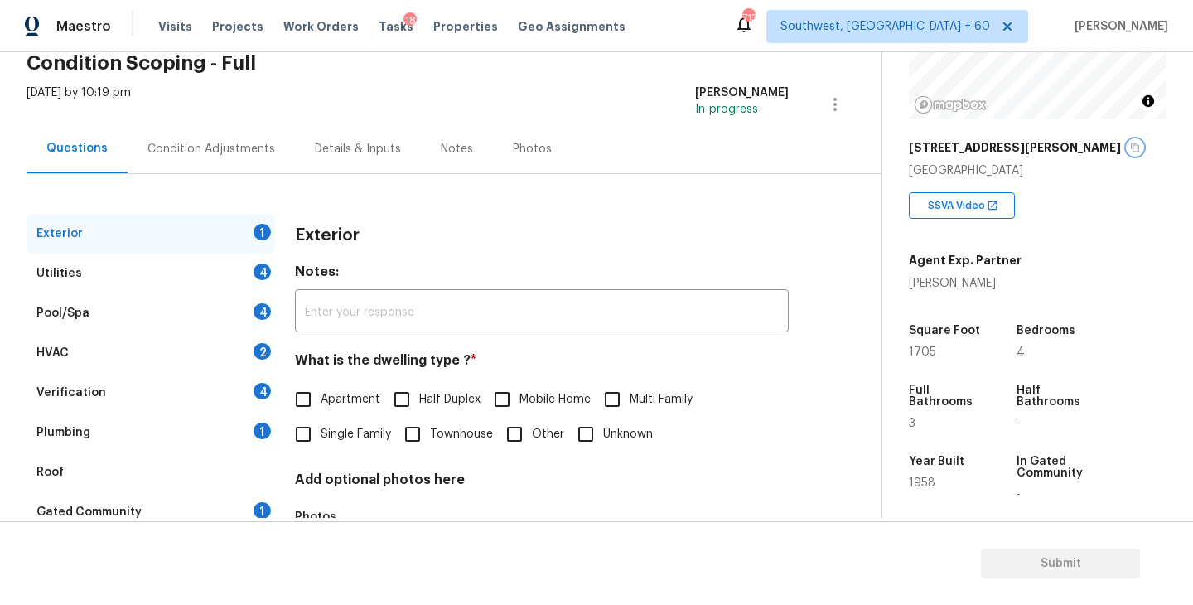
click at [1128, 152] on button "button" at bounding box center [1135, 147] width 15 height 15
click at [351, 423] on label "Single Family" at bounding box center [338, 434] width 105 height 35
click at [321, 423] on input "Single Family" at bounding box center [303, 434] width 35 height 35
click at [215, 283] on div "Utilities 4" at bounding box center [151, 274] width 249 height 40
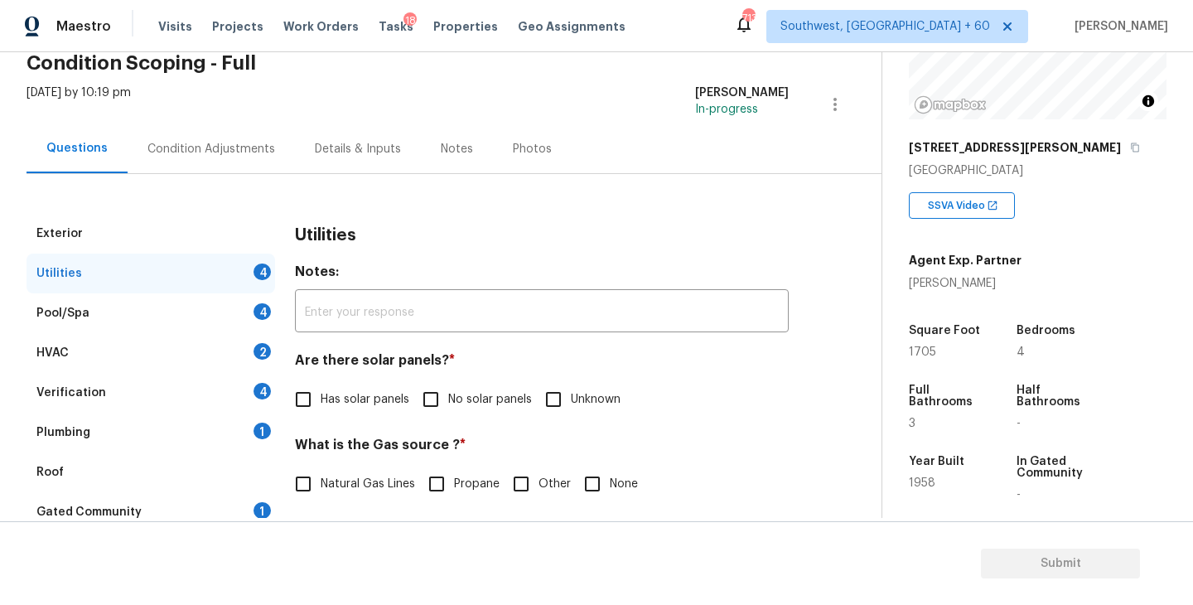
click at [465, 402] on span "No solar panels" at bounding box center [490, 399] width 84 height 17
click at [448, 402] on input "No solar panels" at bounding box center [430, 399] width 35 height 35
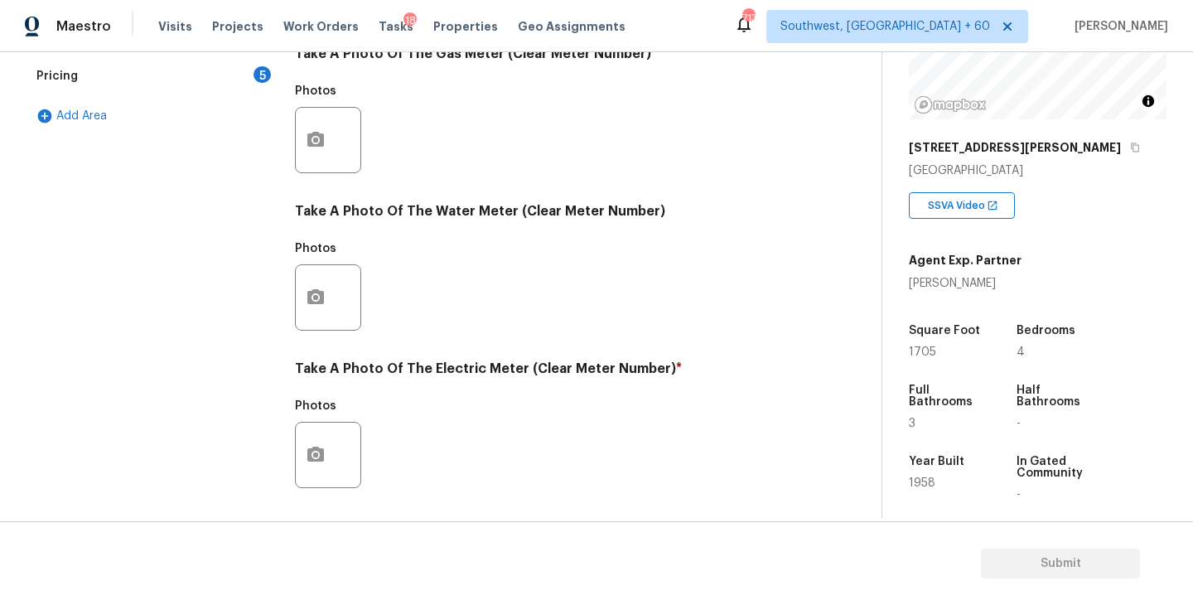
scroll to position [642, 0]
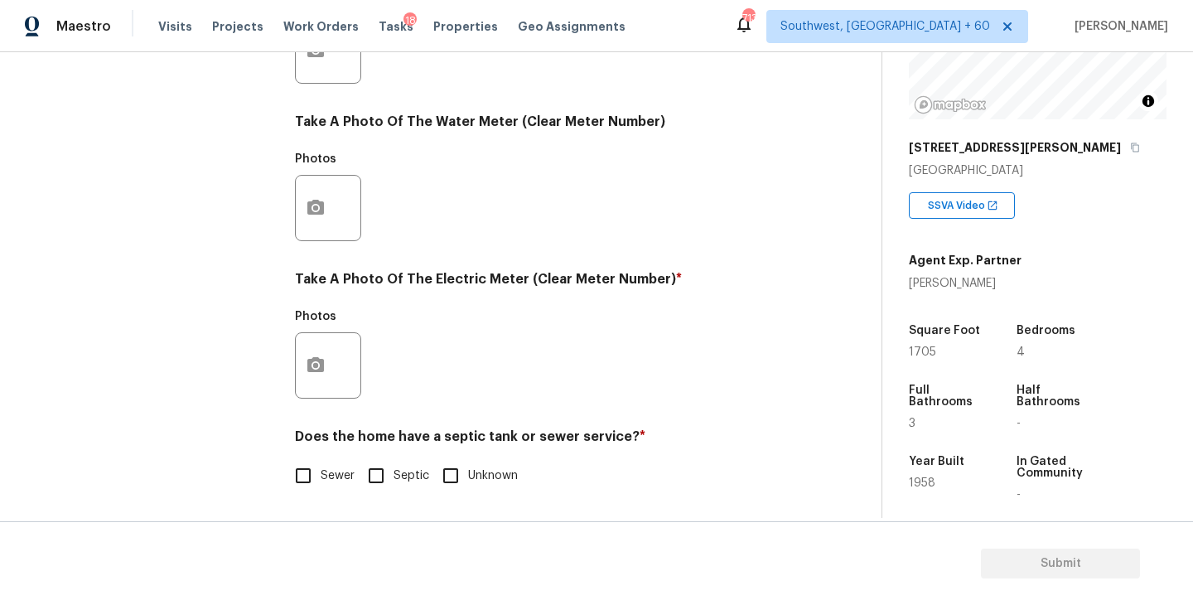
click at [325, 485] on label "Sewer" at bounding box center [320, 475] width 69 height 35
click at [321, 485] on input "Sewer" at bounding box center [303, 475] width 35 height 35
click at [1130, 143] on icon "button" at bounding box center [1135, 148] width 10 height 10
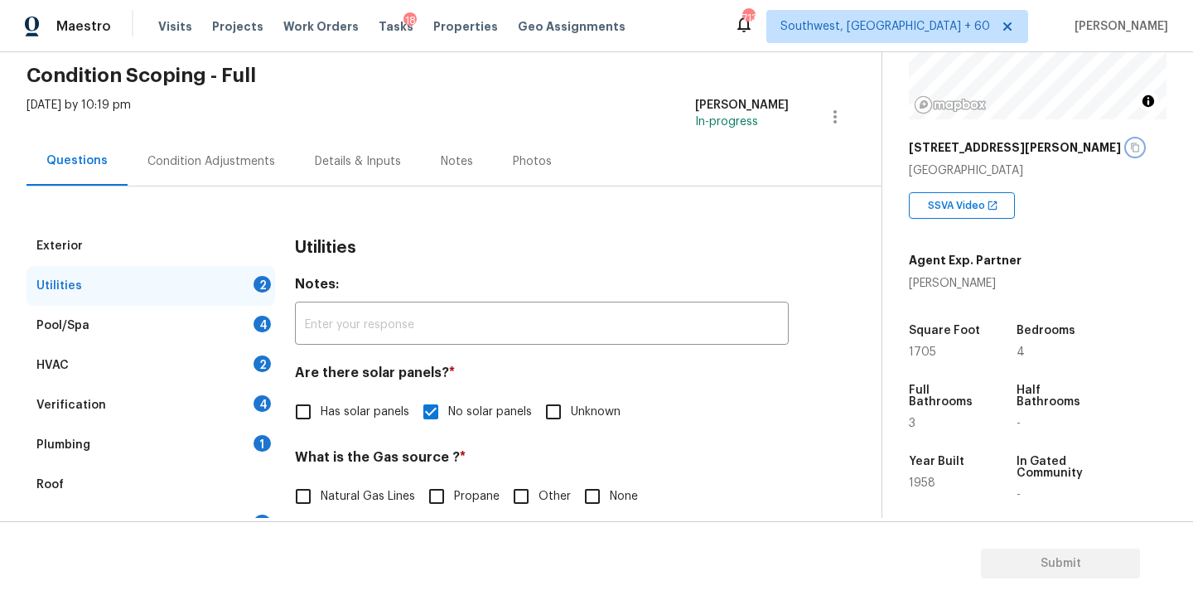
scroll to position [102, 0]
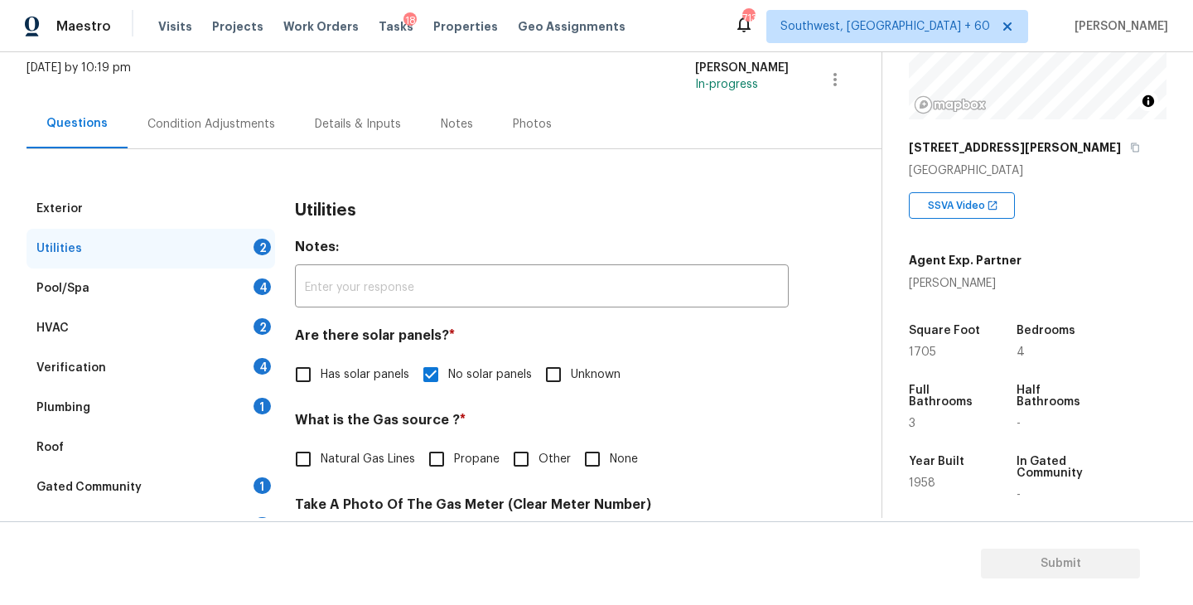
click at [146, 411] on div "Plumbing 1" at bounding box center [151, 408] width 249 height 40
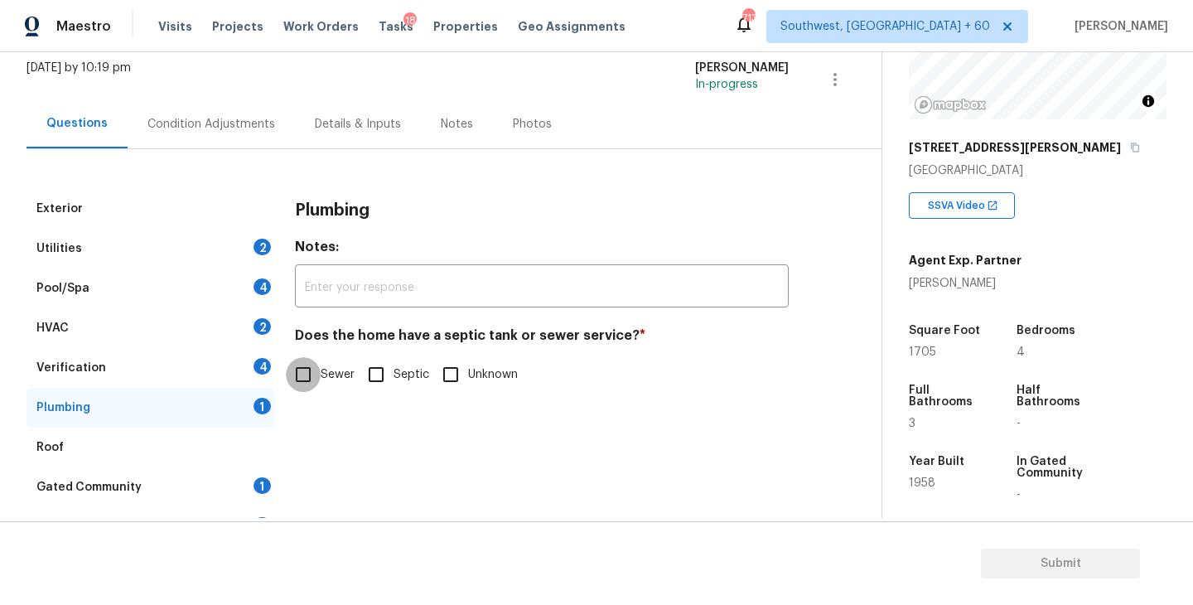
click at [315, 375] on input "Sewer" at bounding box center [303, 374] width 35 height 35
click at [94, 484] on div "Gated Community" at bounding box center [88, 487] width 105 height 17
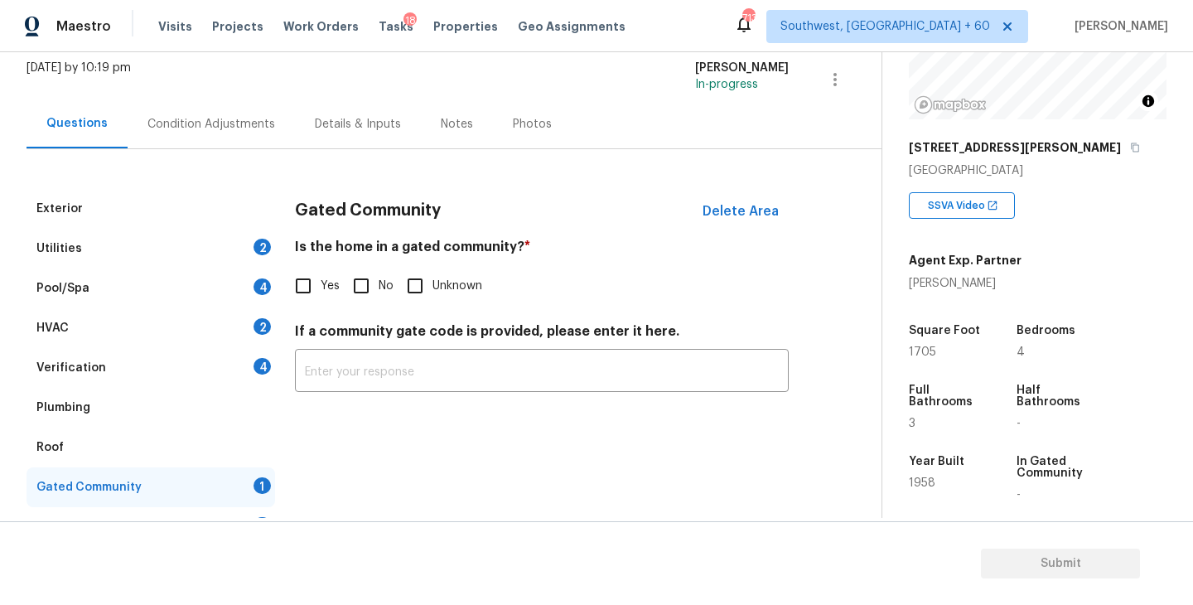
click at [362, 284] on input "No" at bounding box center [361, 285] width 35 height 35
click at [244, 126] on div "Condition Adjustments" at bounding box center [211, 124] width 128 height 17
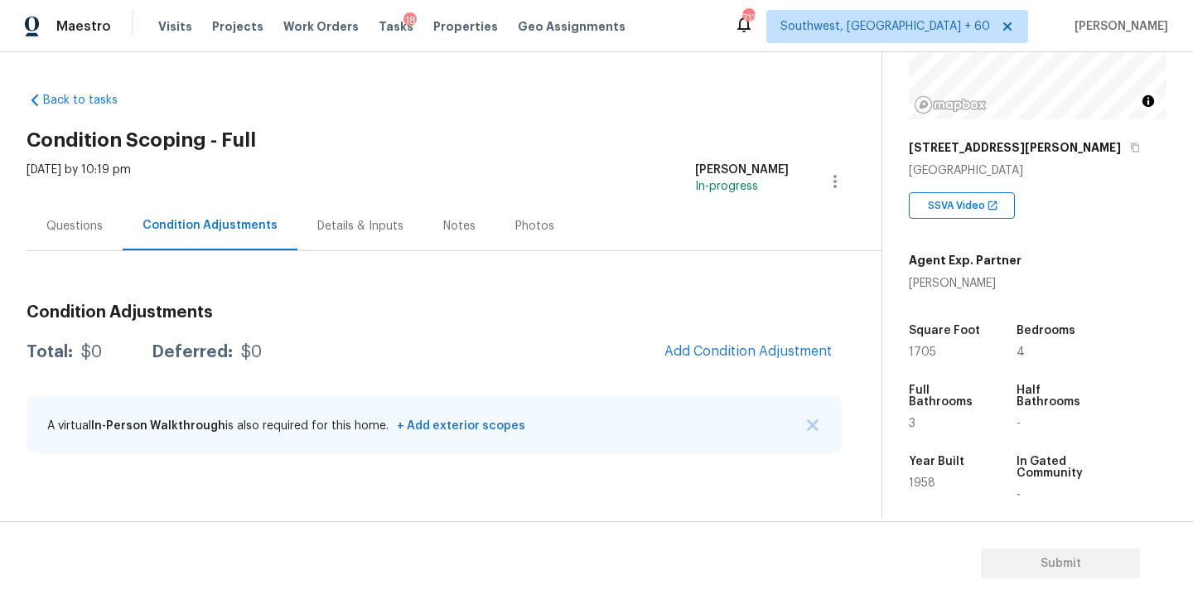
click at [564, 343] on div "Total: $0 Deferred: $0 Add Condition Adjustment" at bounding box center [434, 352] width 815 height 36
click at [584, 203] on div "Questions Condition Adjustments Details & Inputs Notes Photos" at bounding box center [454, 226] width 855 height 50
click at [744, 350] on span "Add Condition Adjustment" at bounding box center [748, 351] width 167 height 15
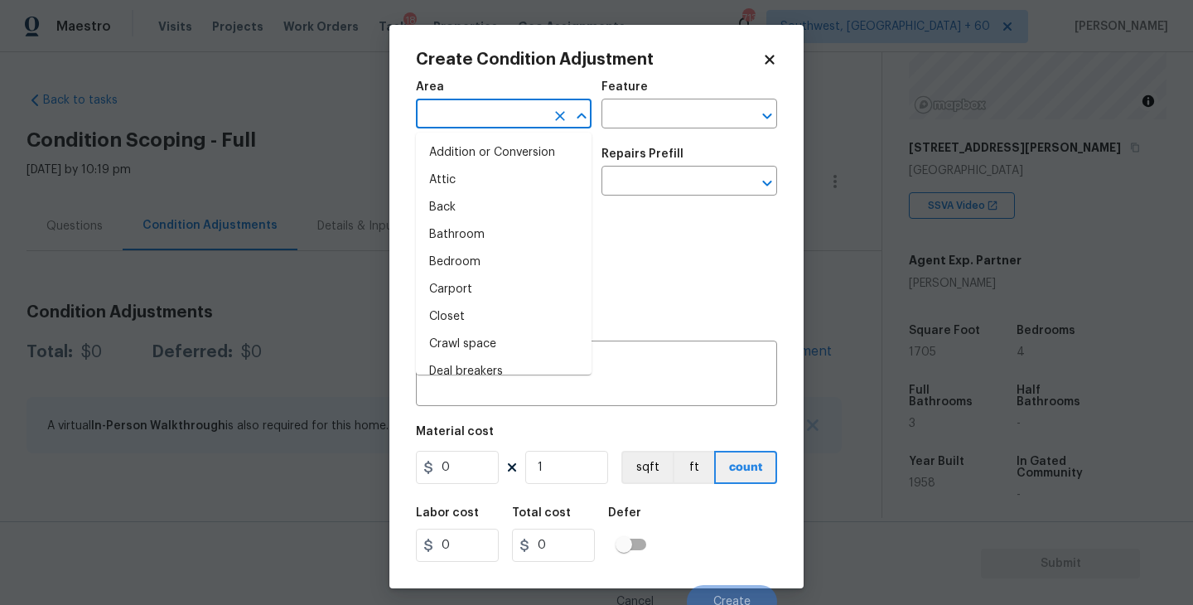
click at [490, 109] on input "text" at bounding box center [480, 116] width 129 height 26
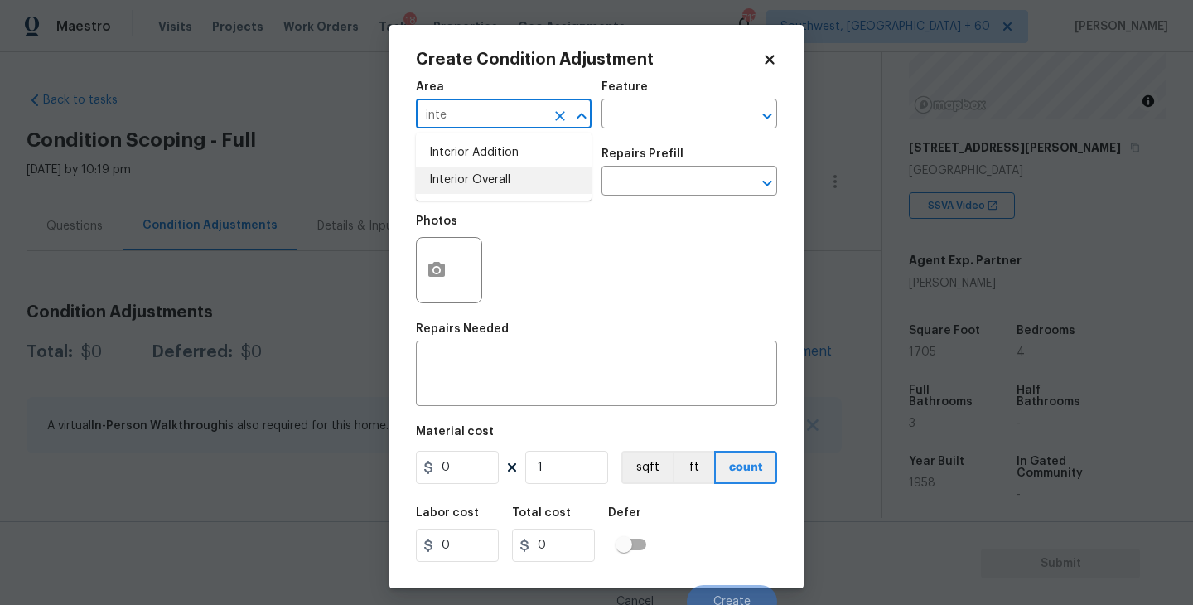
click at [493, 178] on li "Interior Overall" at bounding box center [504, 180] width 176 height 27
click at [510, 363] on textarea at bounding box center [596, 375] width 341 height 35
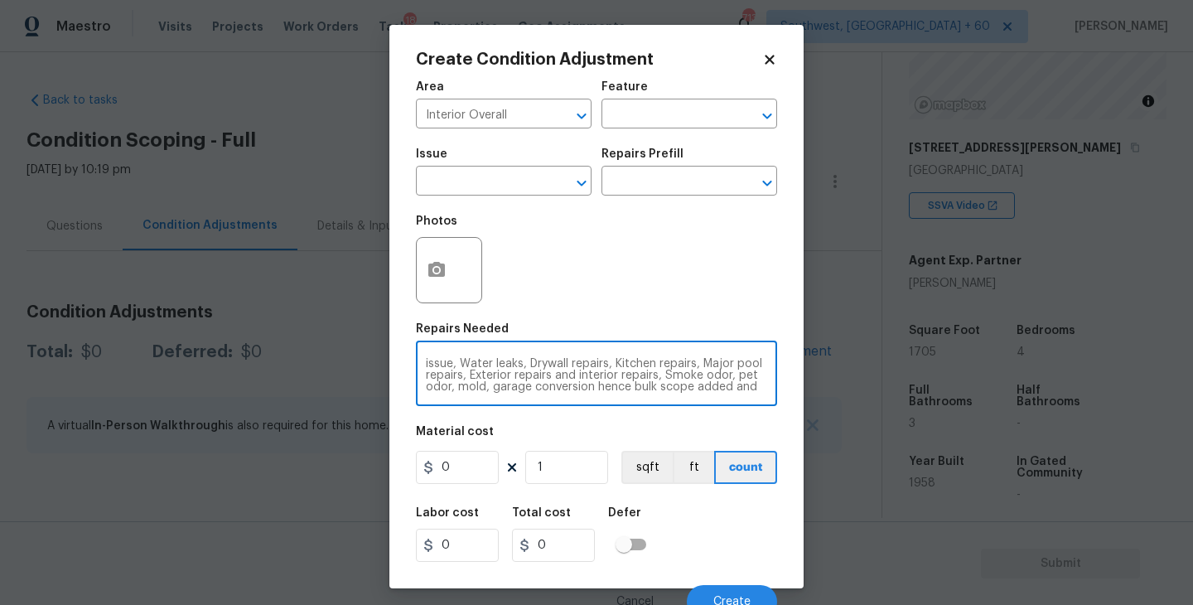
scroll to position [23, 0]
drag, startPoint x: 462, startPoint y: 459, endPoint x: 307, endPoint y: 461, distance: 155.8
click at [307, 461] on div "Create Condition Adjustment Area Interior Overall ​ Feature ​ Issue ​ Repairs P…" at bounding box center [596, 302] width 1193 height 605
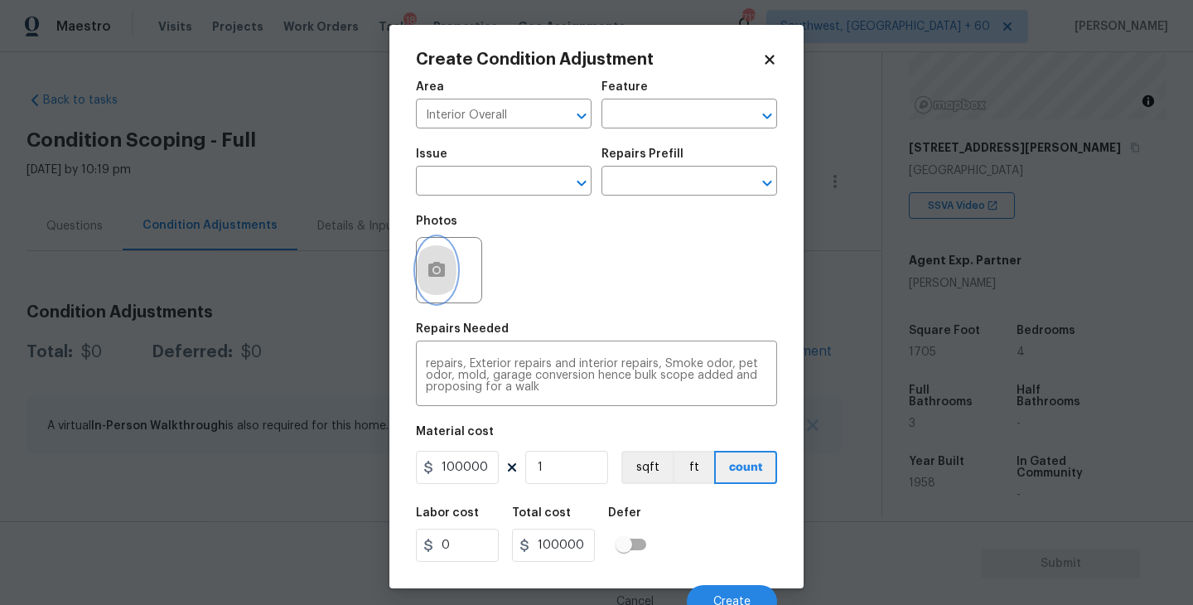
click at [435, 288] on button "button" at bounding box center [437, 270] width 40 height 65
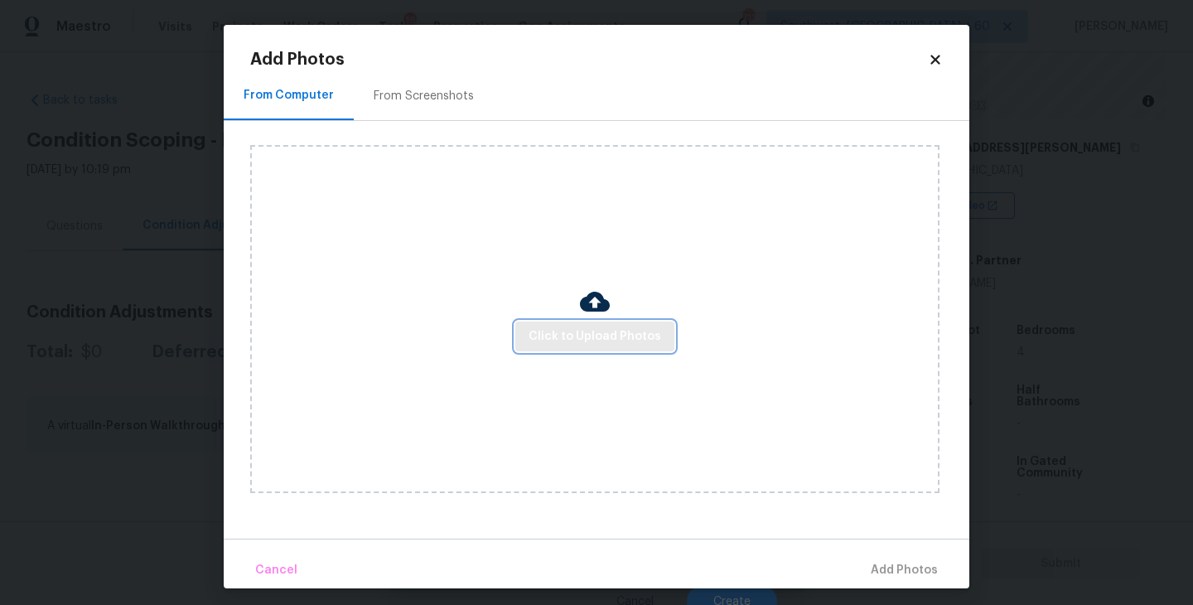
click at [588, 333] on span "Click to Upload Photos" at bounding box center [595, 336] width 133 height 21
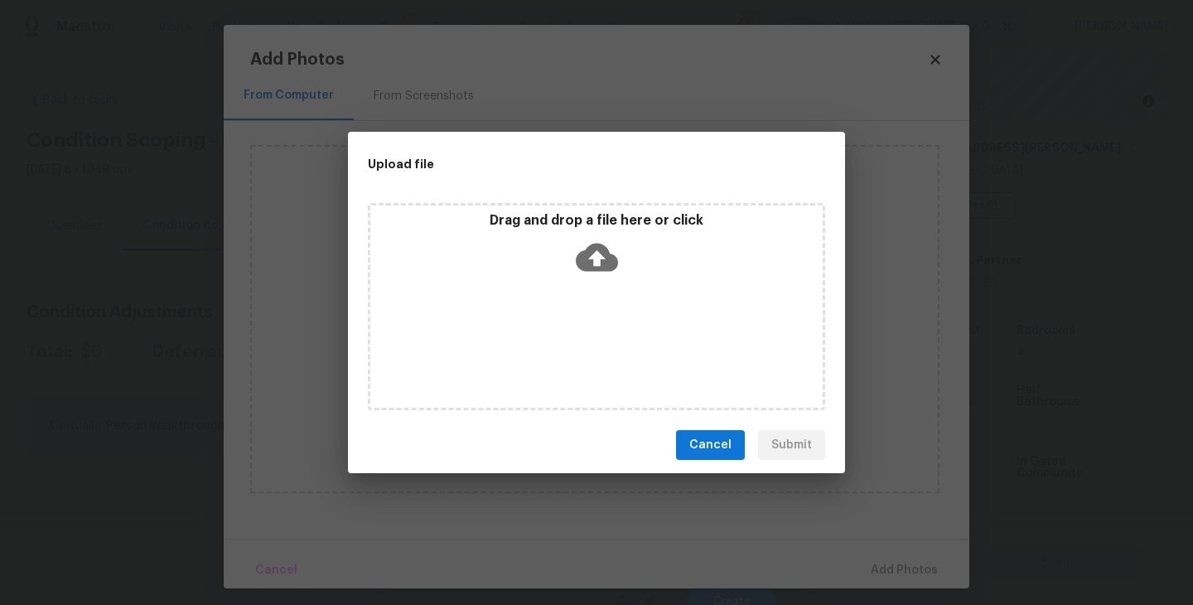
click at [592, 286] on div "Drag and drop a file here or click" at bounding box center [596, 306] width 457 height 207
